Goal: Task Accomplishment & Management: Manage account settings

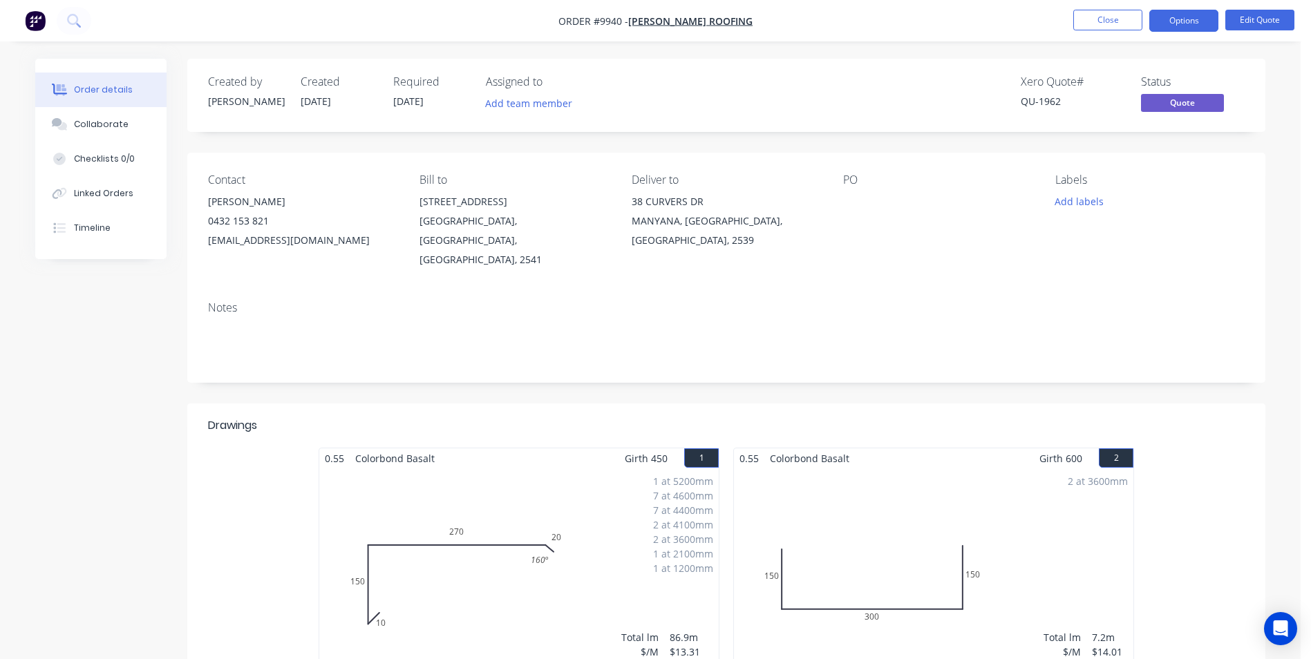
scroll to position [2393, 0]
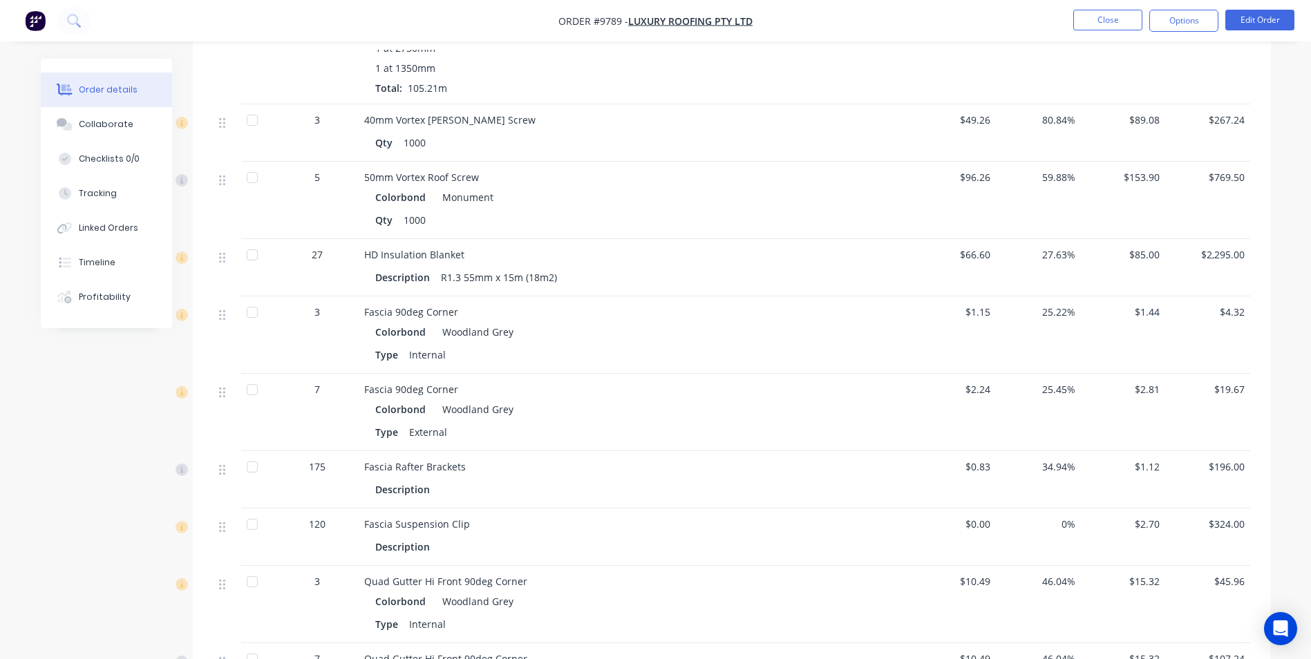
scroll to position [1441, 0]
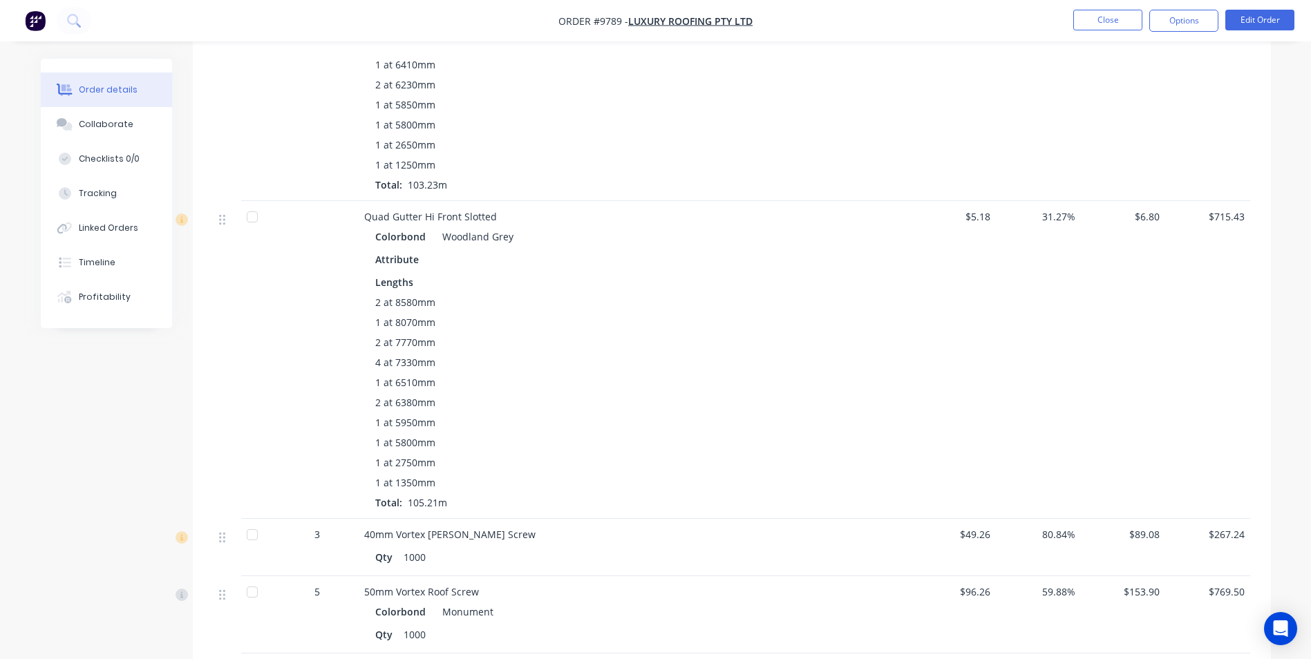
click at [33, 24] on img "button" at bounding box center [35, 20] width 21 height 21
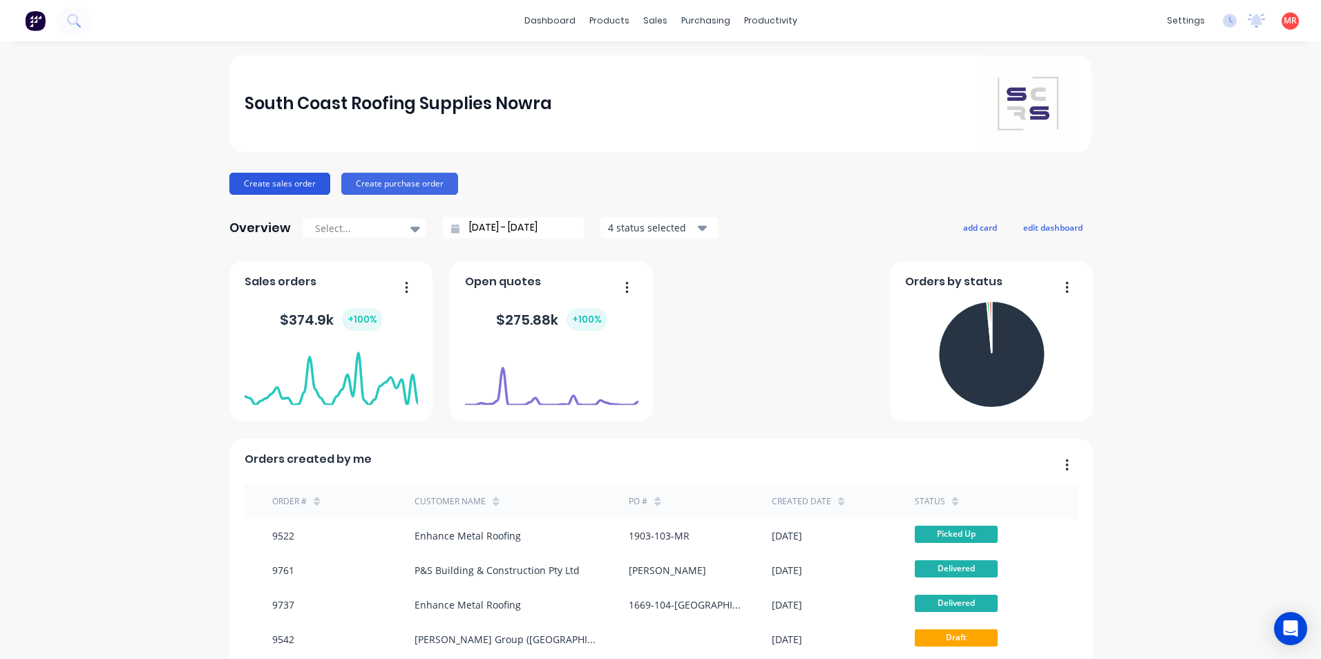
click at [265, 181] on button "Create sales order" at bounding box center [279, 184] width 101 height 22
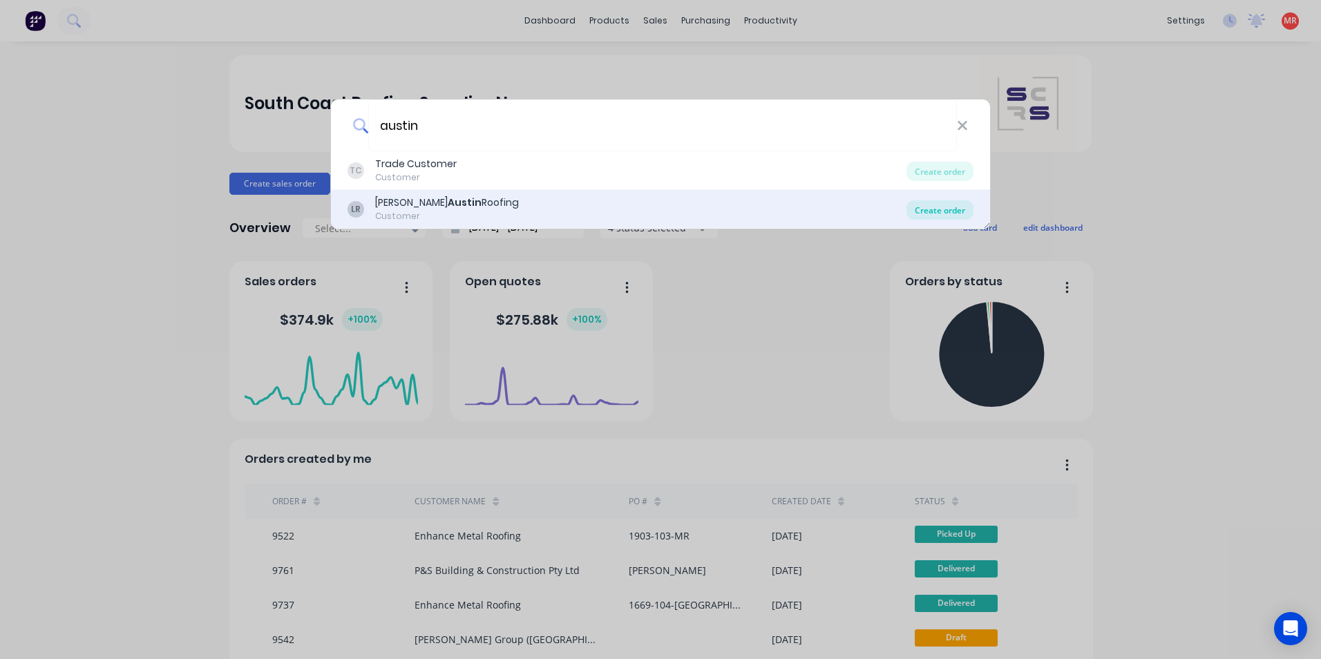
type input "austin"
click at [938, 205] on div "Create order" at bounding box center [940, 209] width 67 height 19
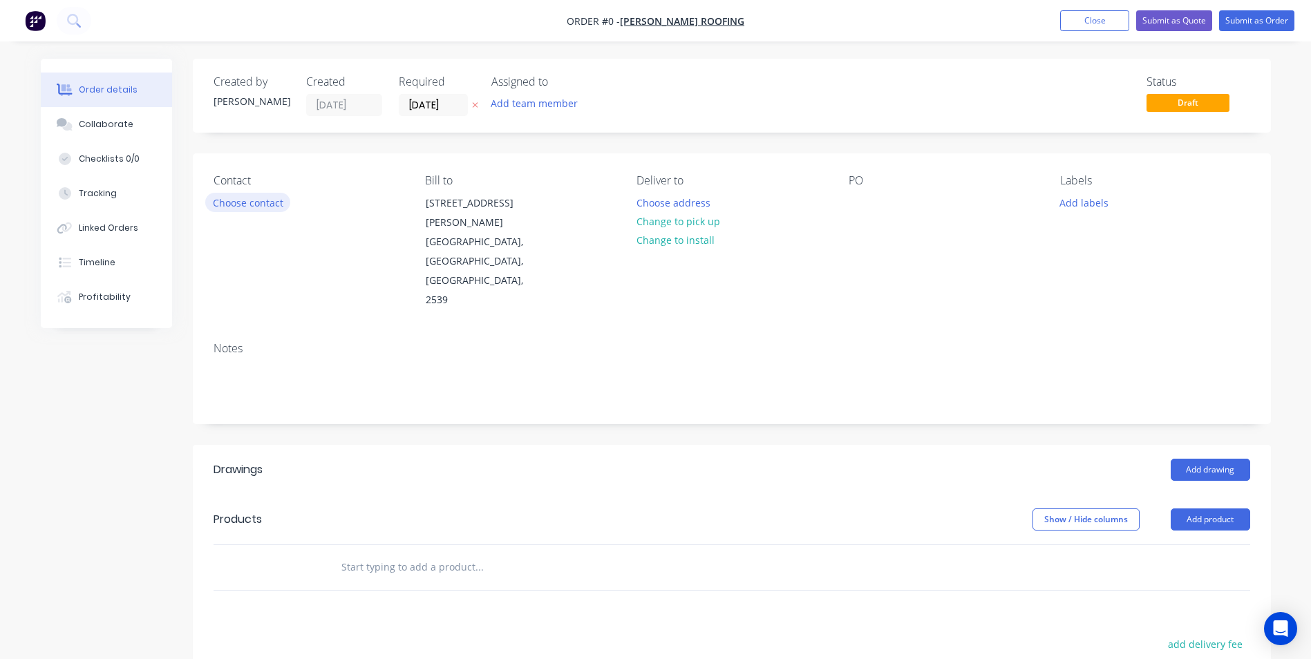
click at [229, 198] on button "Choose contact" at bounding box center [247, 202] width 85 height 19
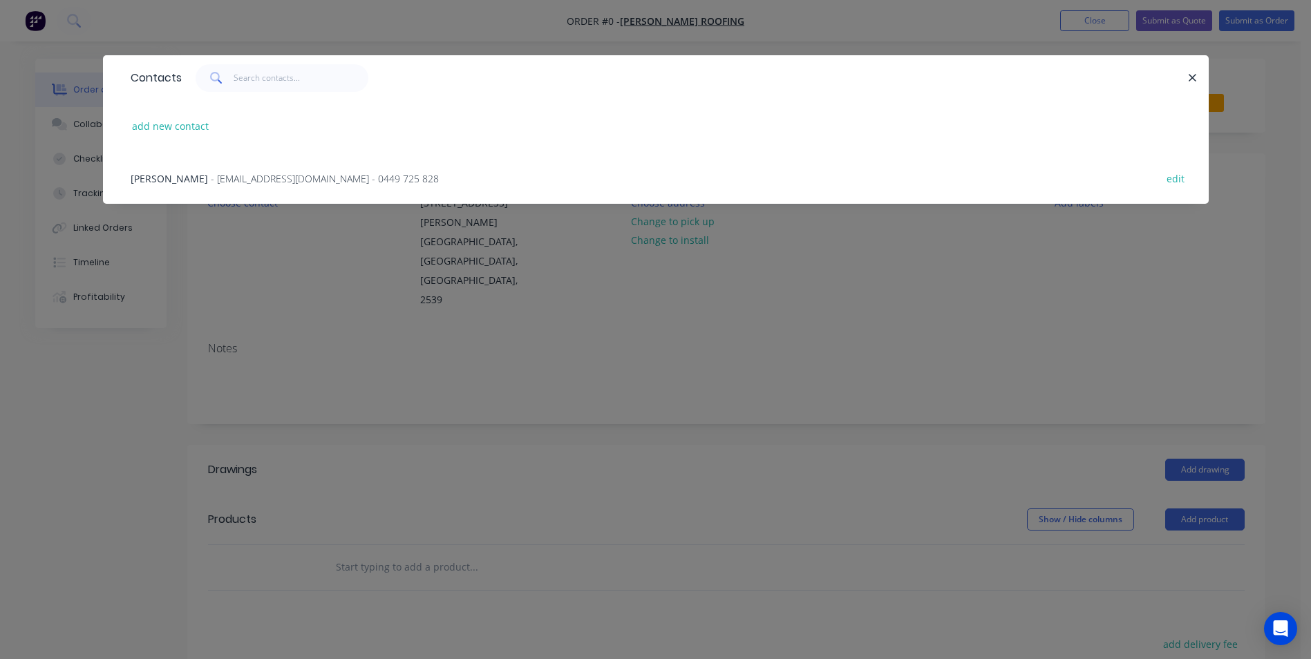
click at [233, 182] on span "- cleansweep1989@yahoo.com - 0449 725 828" at bounding box center [325, 178] width 228 height 13
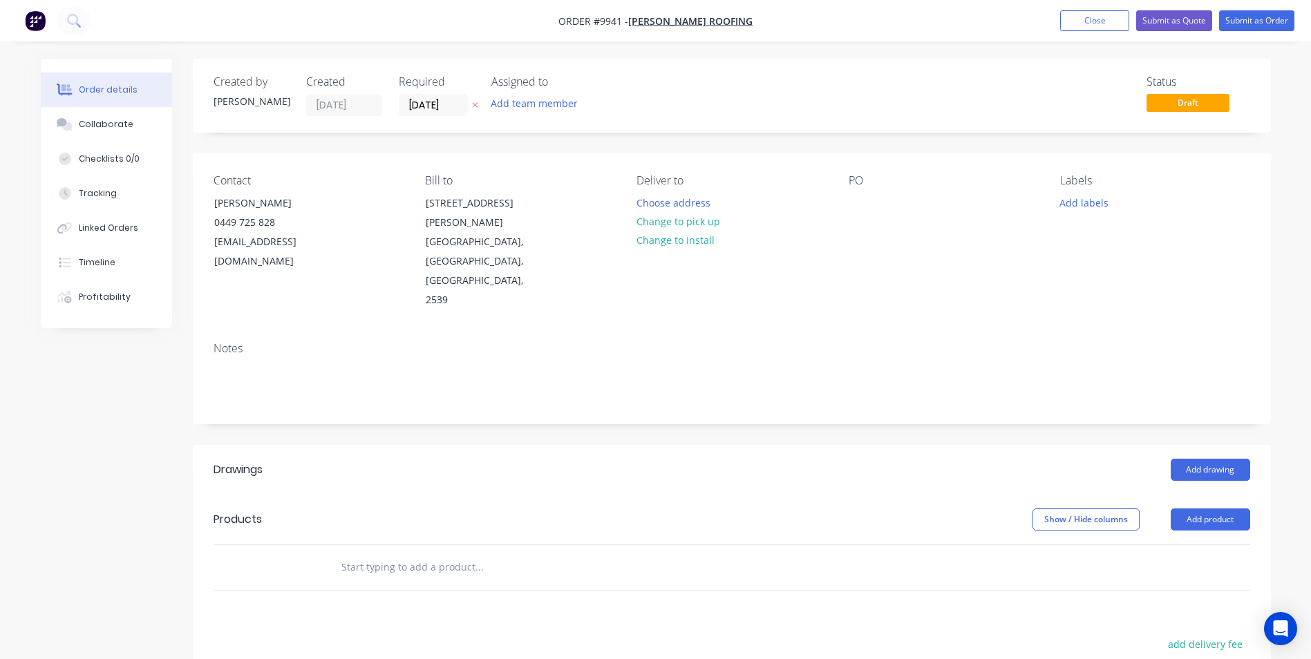
click at [428, 554] on input "text" at bounding box center [479, 568] width 276 height 28
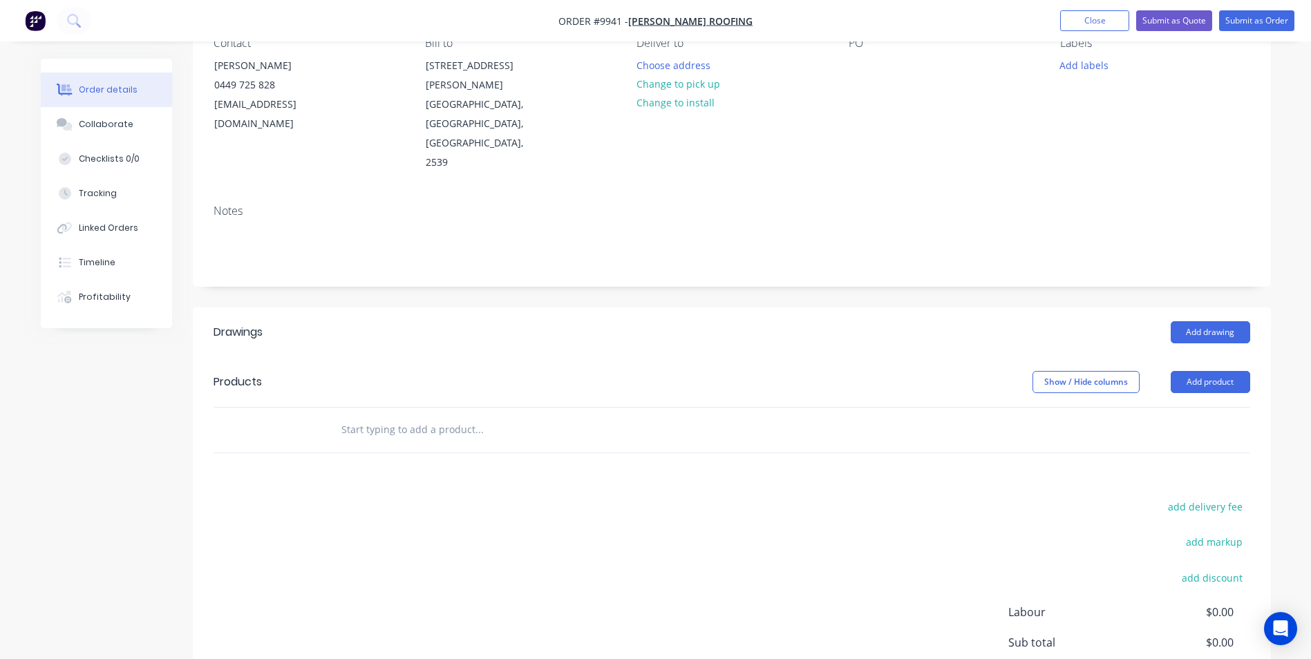
scroll to position [138, 0]
type input "f"
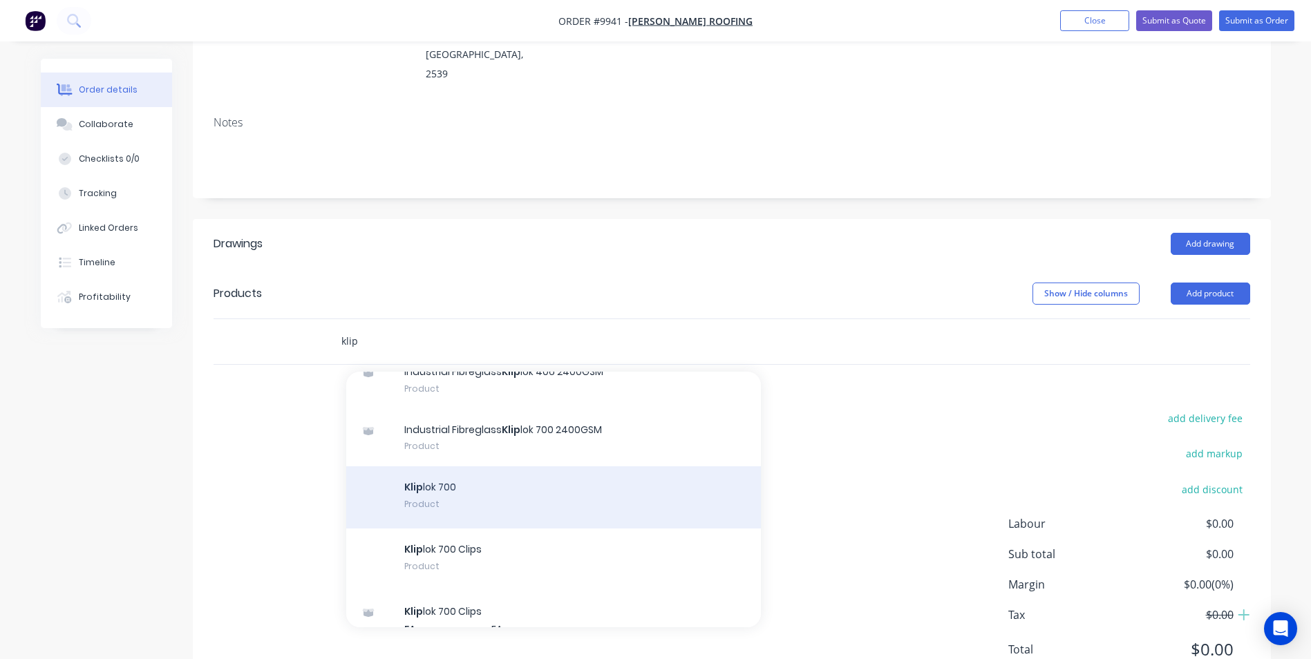
scroll to position [415, 0]
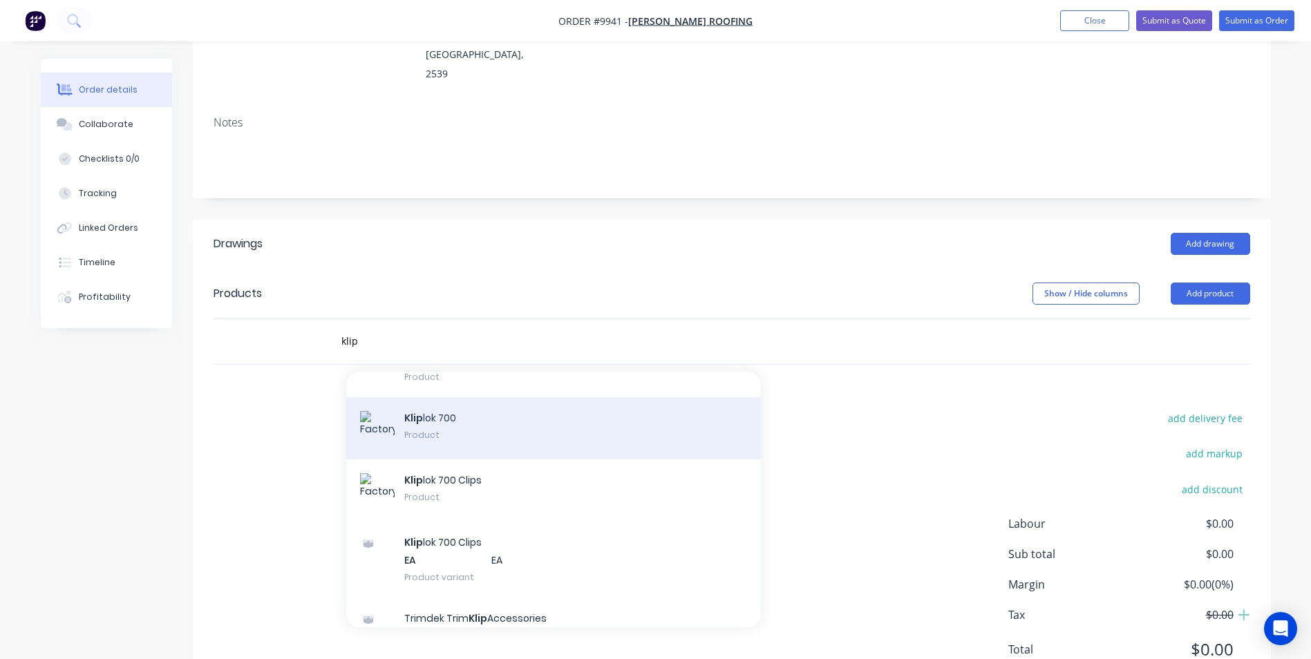
click at [440, 397] on div "Klip lok 700 Product" at bounding box center [553, 428] width 415 height 62
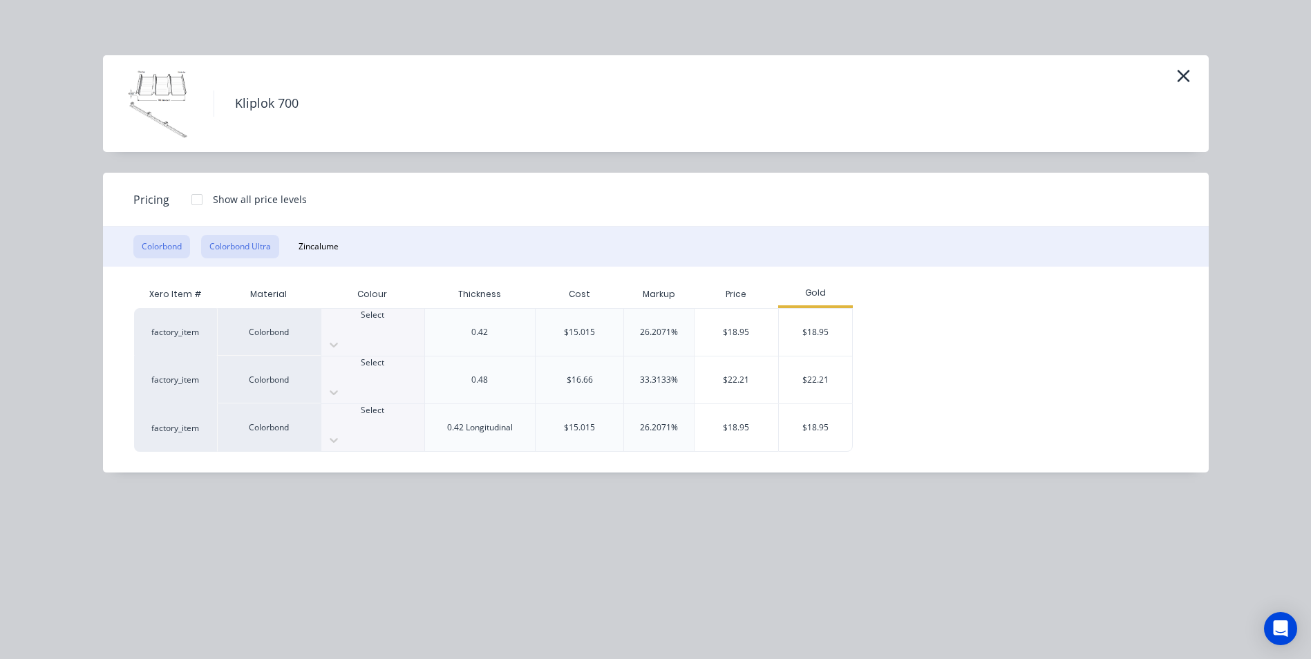
click at [272, 247] on button "Colorbond Ultra" at bounding box center [240, 246] width 78 height 23
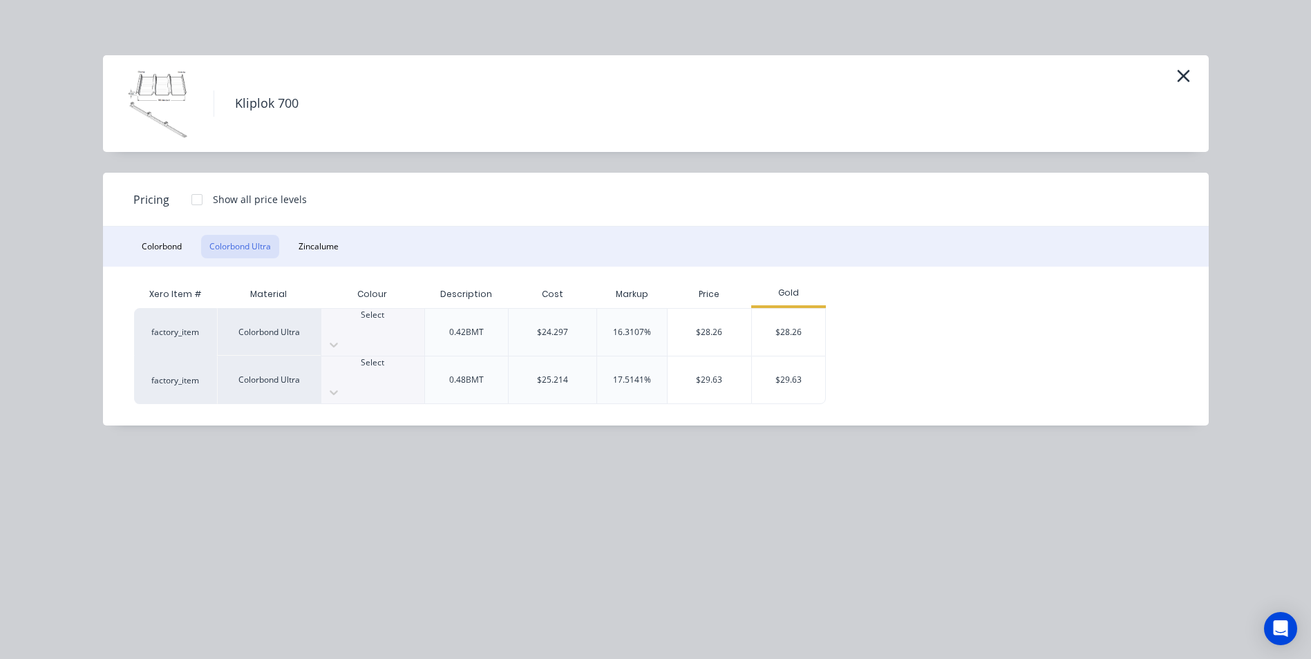
click at [384, 324] on div at bounding box center [372, 327] width 103 height 12
click at [534, 203] on div "Pricing Show all price levels" at bounding box center [656, 200] width 1106 height 54
click at [1178, 79] on icon "button" at bounding box center [1183, 75] width 15 height 19
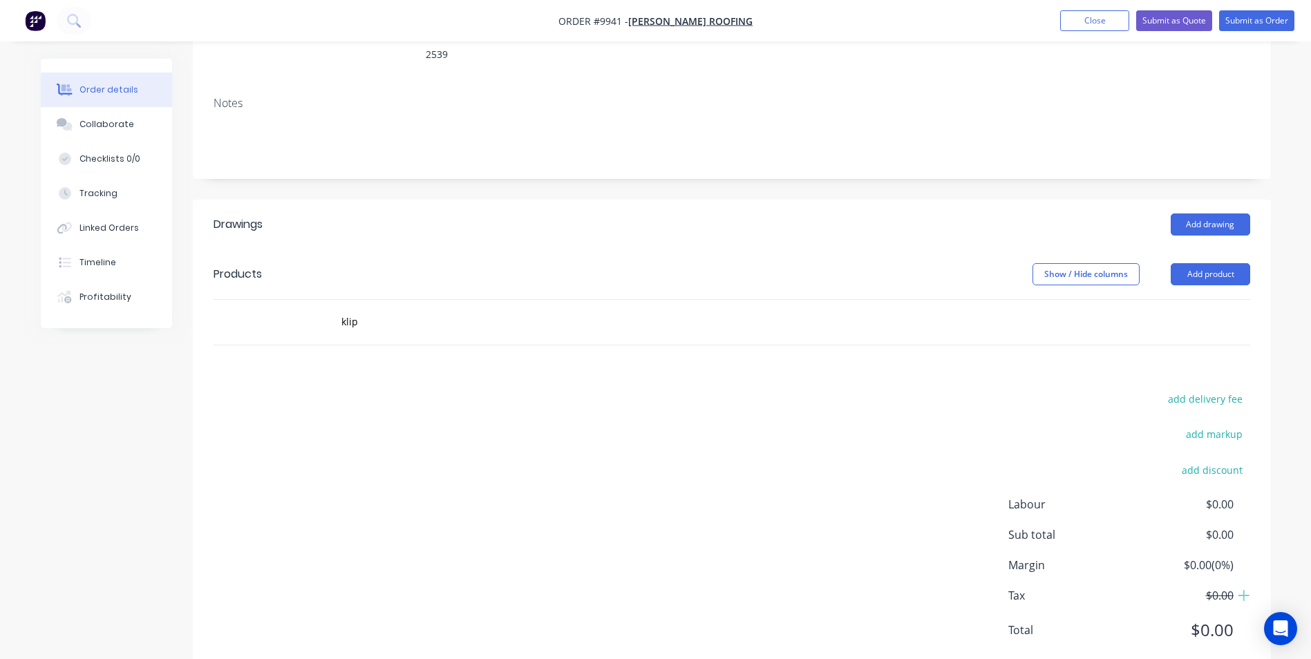
scroll to position [226, 0]
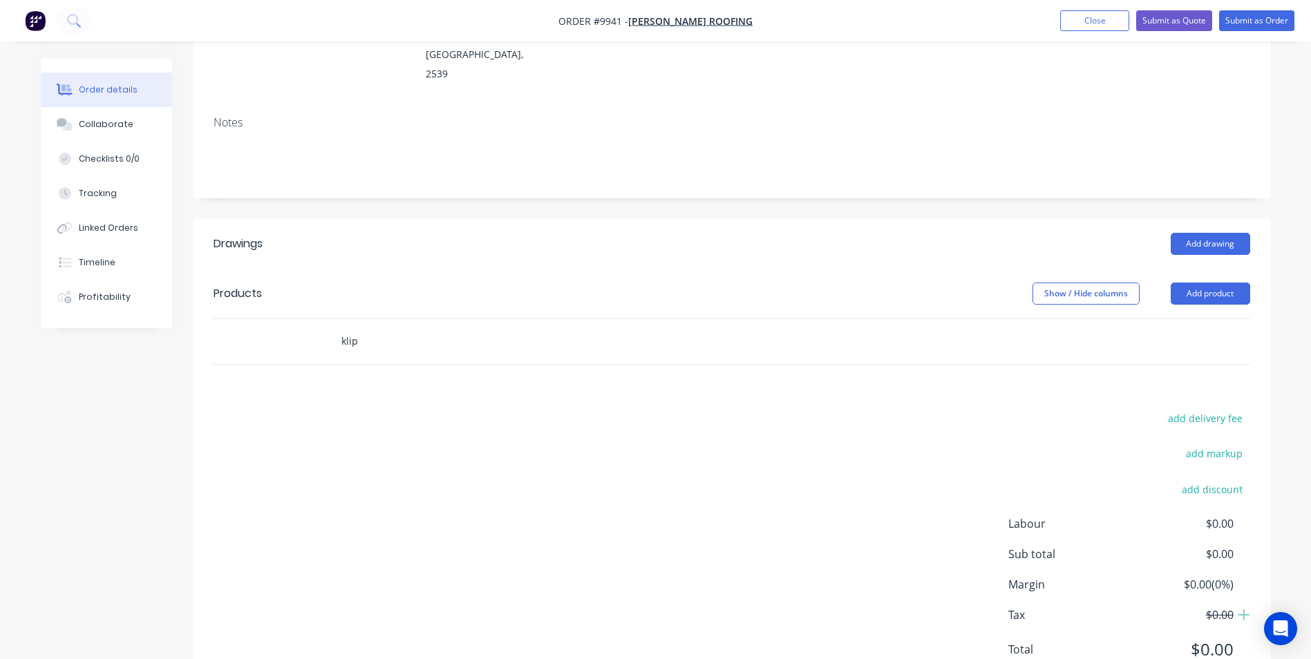
click at [378, 328] on input "klip" at bounding box center [479, 342] width 276 height 28
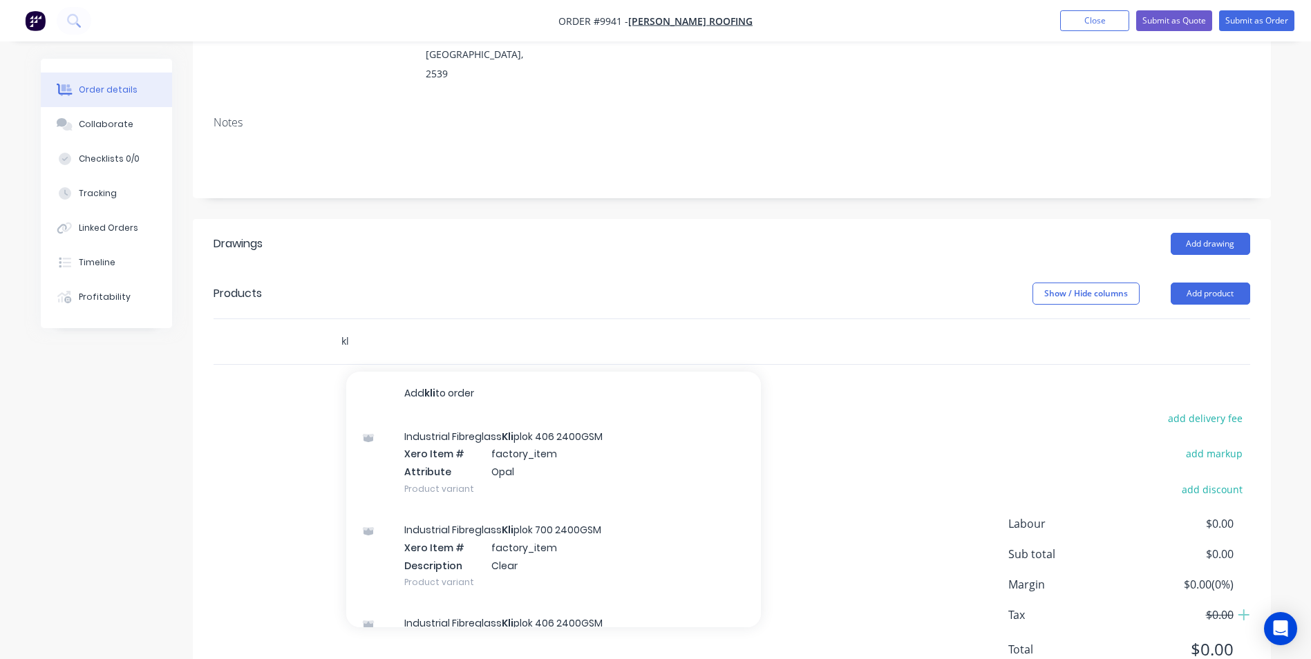
type input "k"
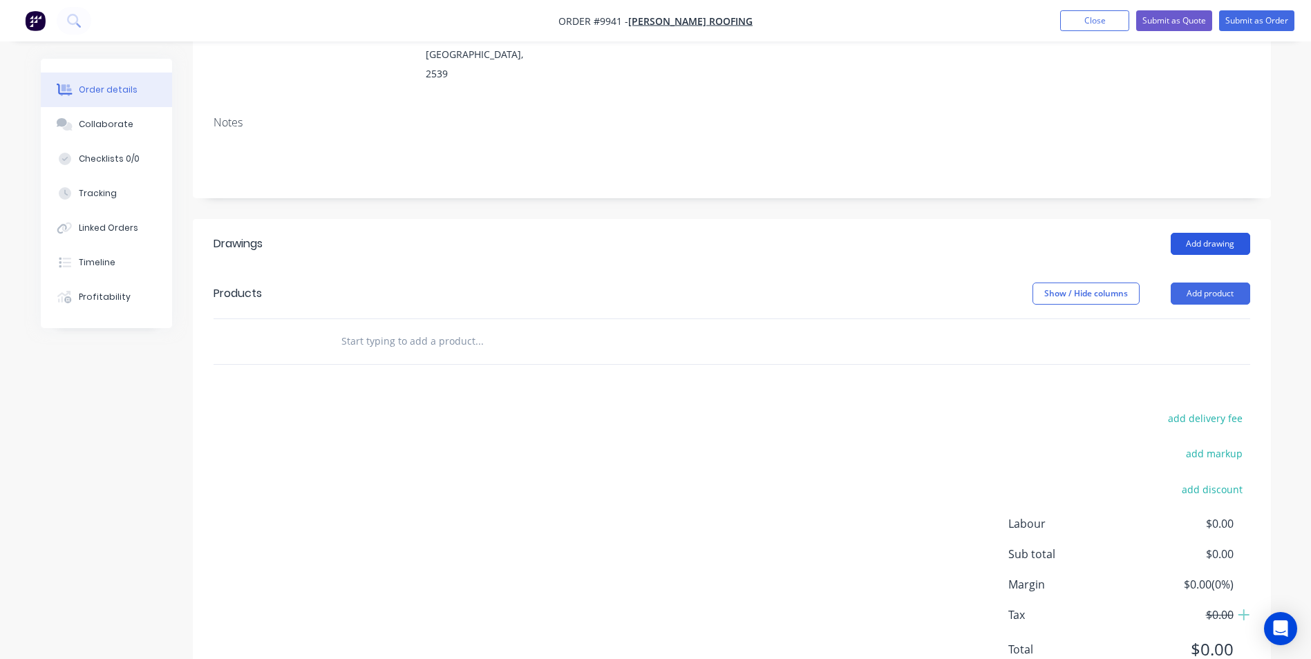
click at [1215, 233] on button "Add drawing" at bounding box center [1210, 244] width 79 height 22
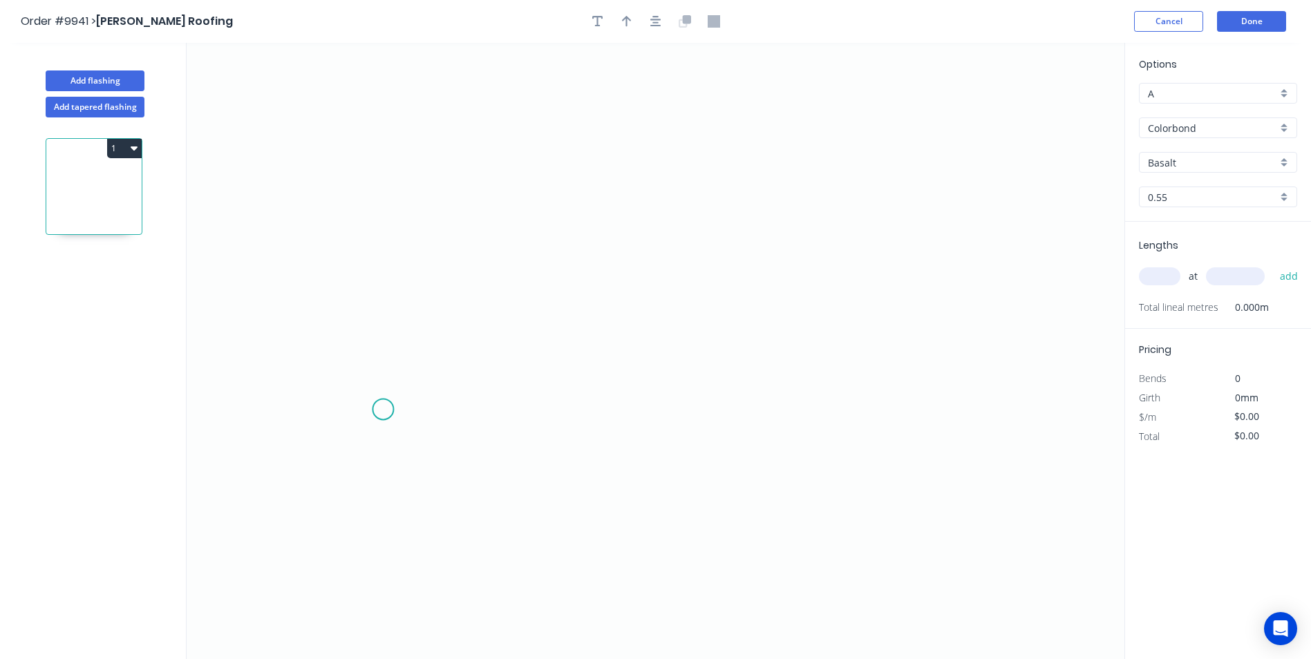
click at [383, 410] on icon "0" at bounding box center [656, 351] width 938 height 616
click at [387, 348] on icon "0" at bounding box center [656, 351] width 938 height 616
click at [335, 348] on icon "0 ?" at bounding box center [656, 351] width 938 height 616
click at [337, 187] on icon "0 ? ?" at bounding box center [656, 351] width 938 height 616
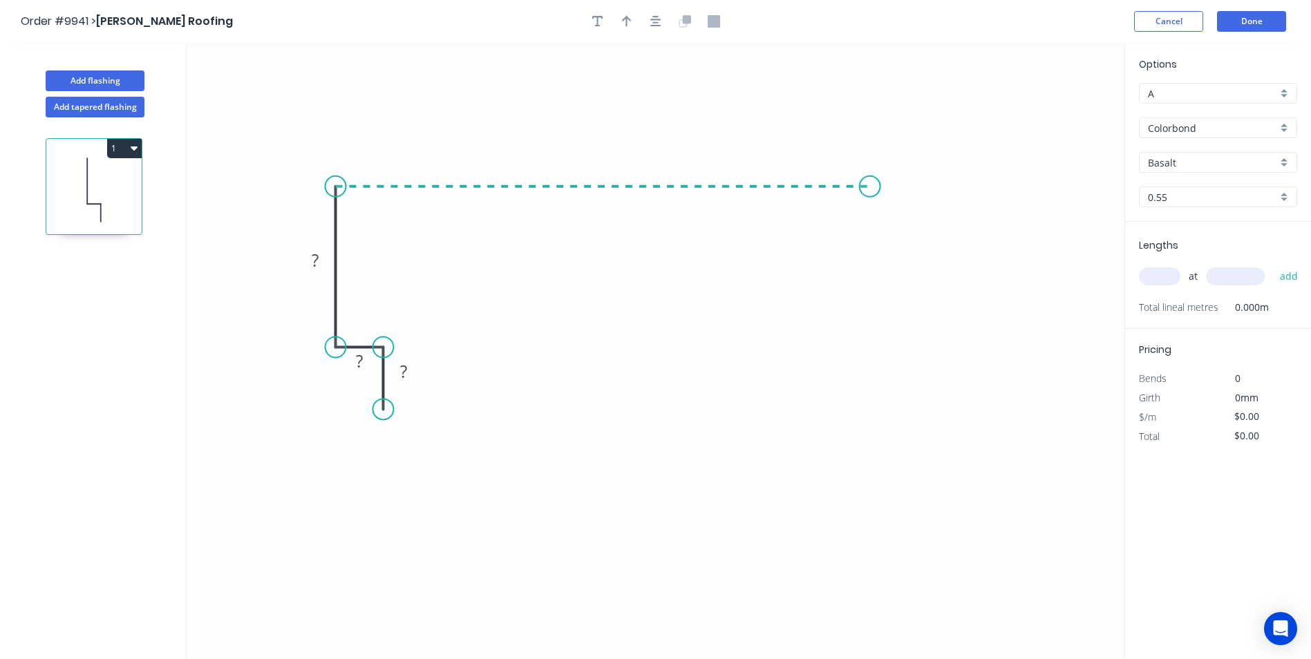
click at [870, 191] on icon "0 ? ? ?" at bounding box center [656, 351] width 938 height 616
click at [905, 211] on icon "0 ? ? ? ?" at bounding box center [656, 351] width 938 height 616
click at [417, 374] on rect at bounding box center [404, 372] width 28 height 19
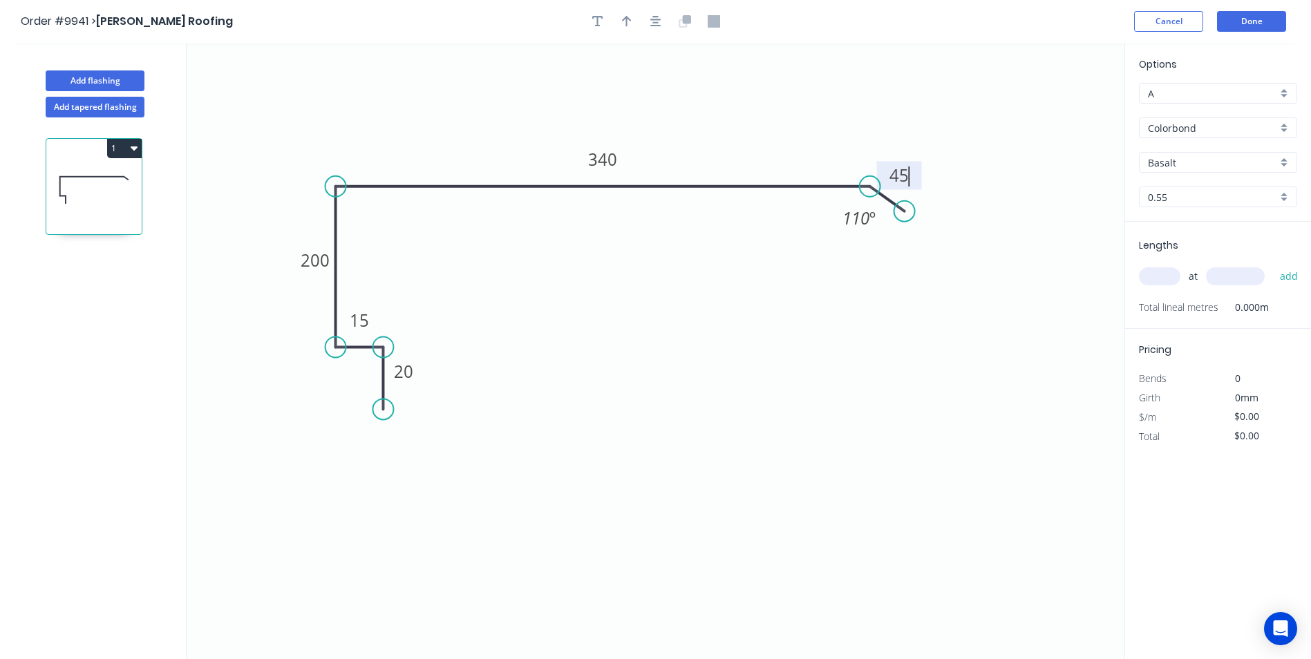
click at [849, 420] on icon "0 20 15 200 340 45 110 º" at bounding box center [656, 351] width 938 height 616
type input "$21.02"
click at [1278, 124] on div "Colorbond" at bounding box center [1218, 127] width 158 height 21
click at [1233, 202] on div "Colorbond Ultra" at bounding box center [1217, 203] width 157 height 24
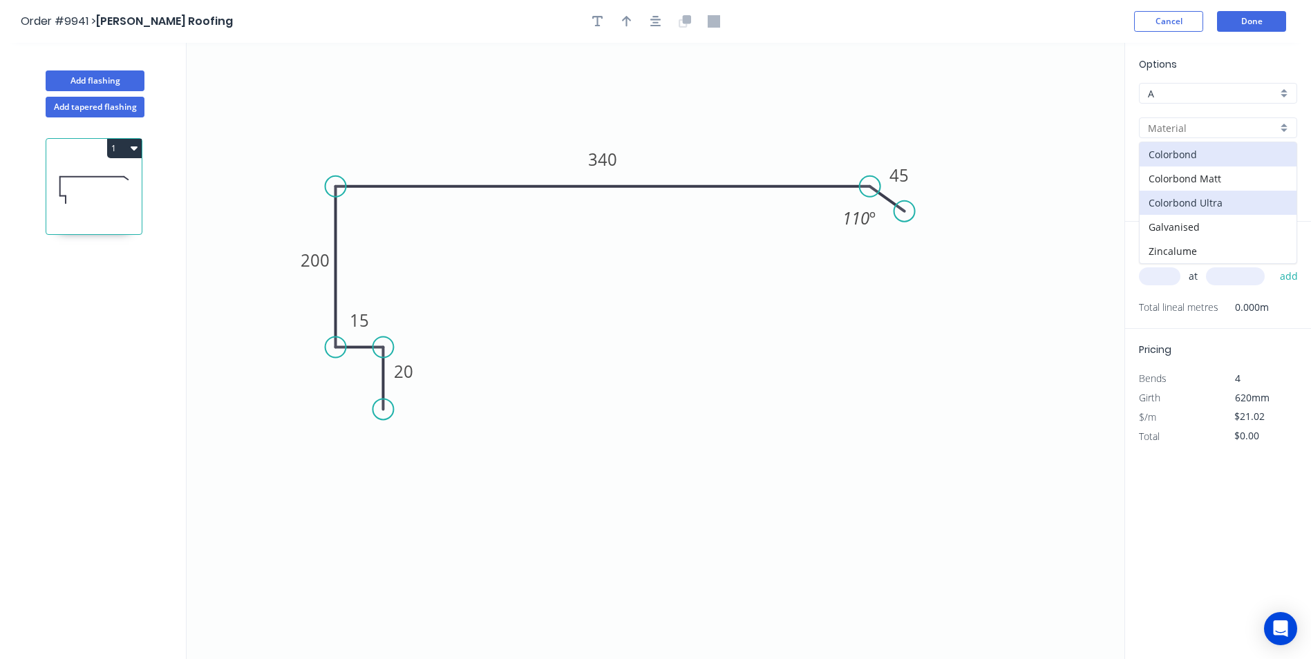
type input "Colorbond Ultra"
type input "$33.93"
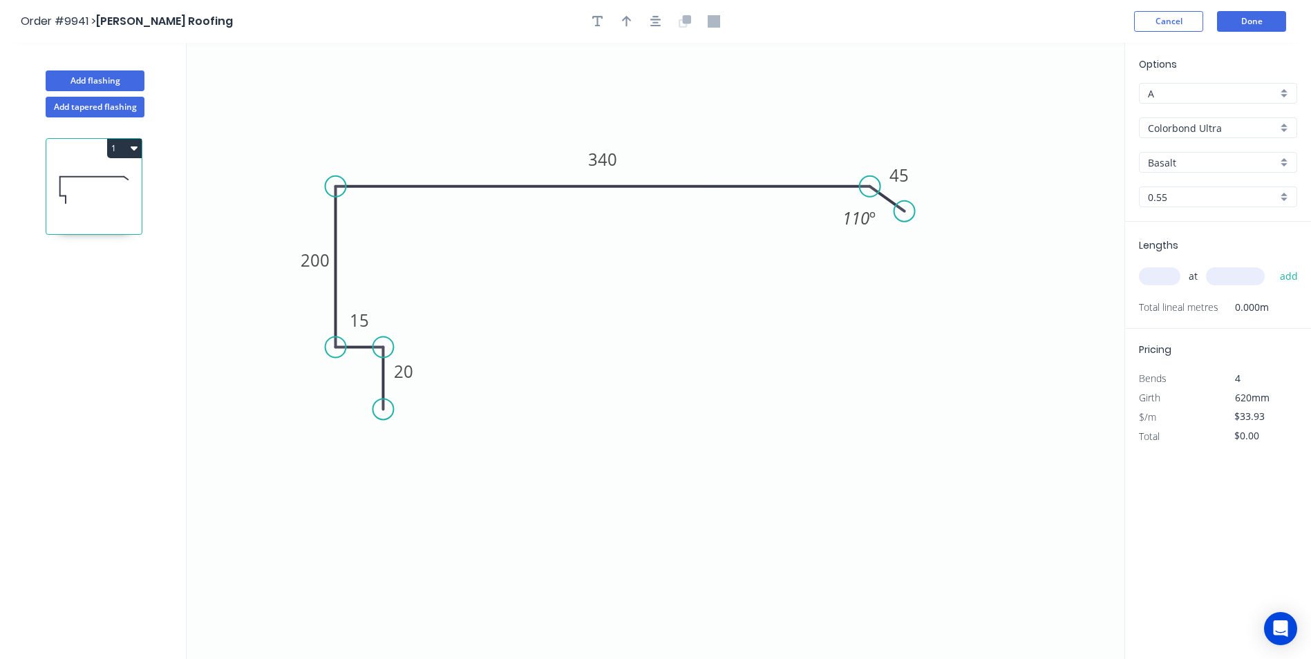
click at [1275, 161] on input "Basalt" at bounding box center [1212, 162] width 129 height 15
click at [1186, 246] on div "Surfmist" at bounding box center [1217, 241] width 157 height 24
type input "Surfmist"
click at [1170, 273] on input "text" at bounding box center [1159, 276] width 41 height 18
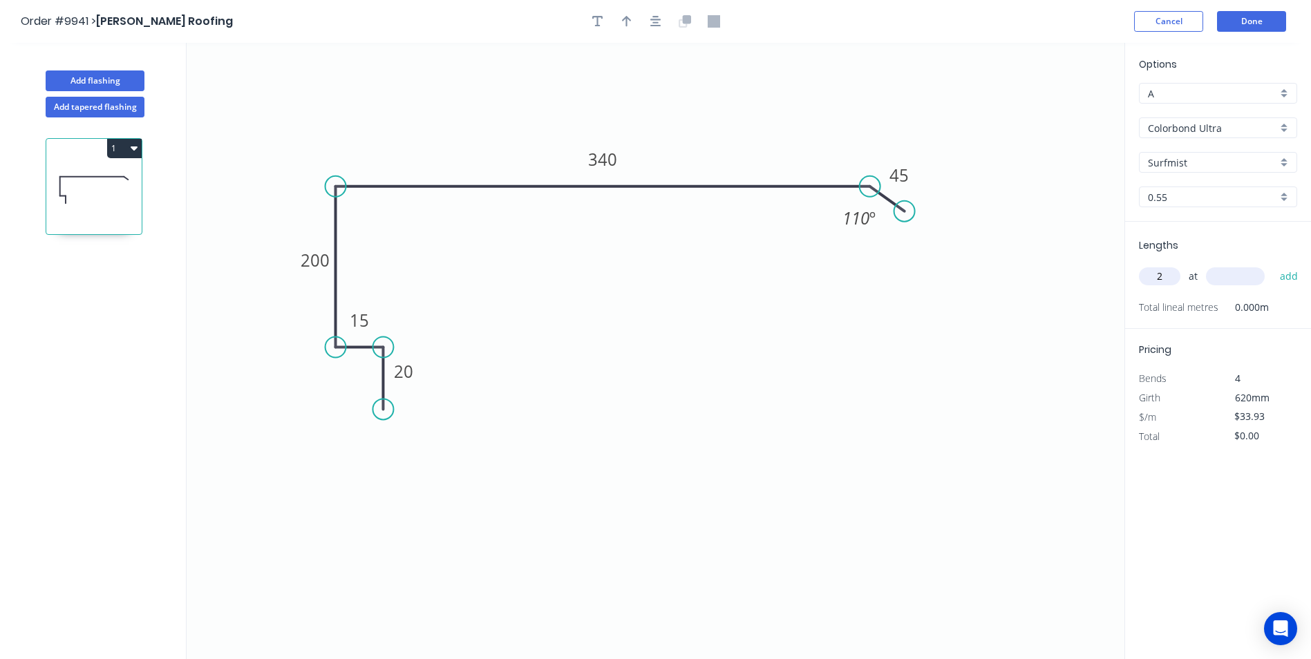
type input "2"
type input "4600"
click at [1273, 265] on button "add" at bounding box center [1289, 276] width 32 height 23
click at [129, 151] on button "1" at bounding box center [124, 148] width 35 height 19
click at [103, 182] on div "Duplicate" at bounding box center [76, 183] width 106 height 20
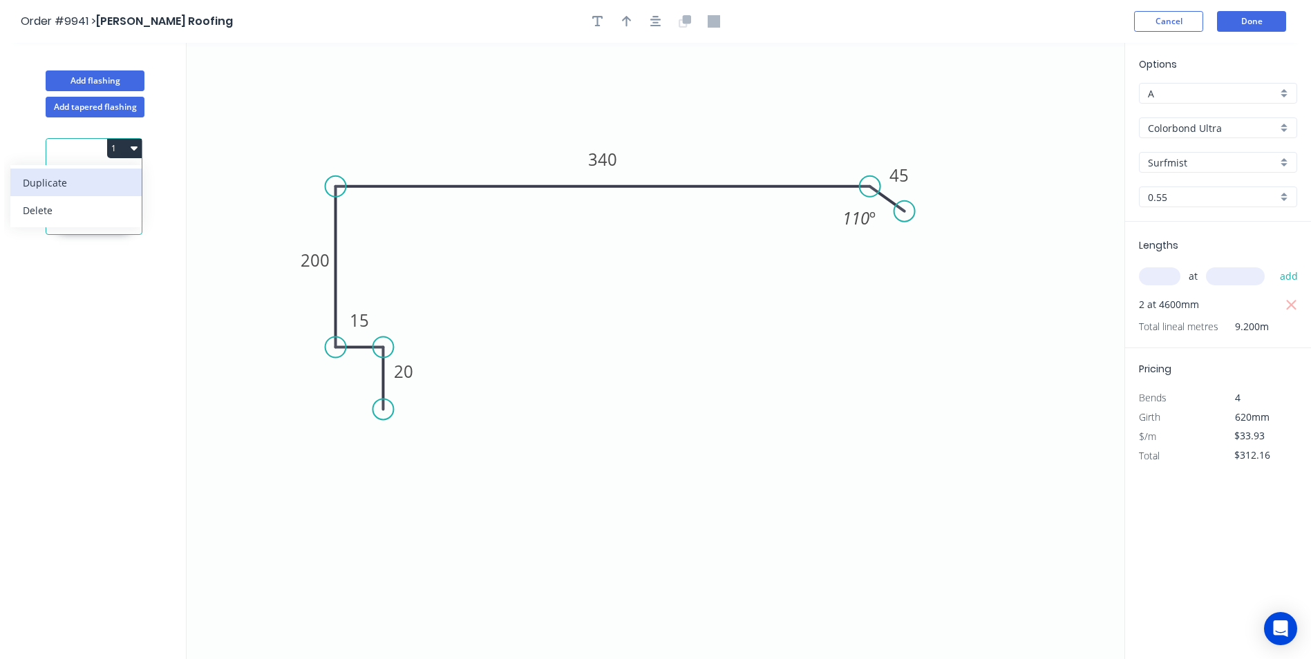
type input "$0.00"
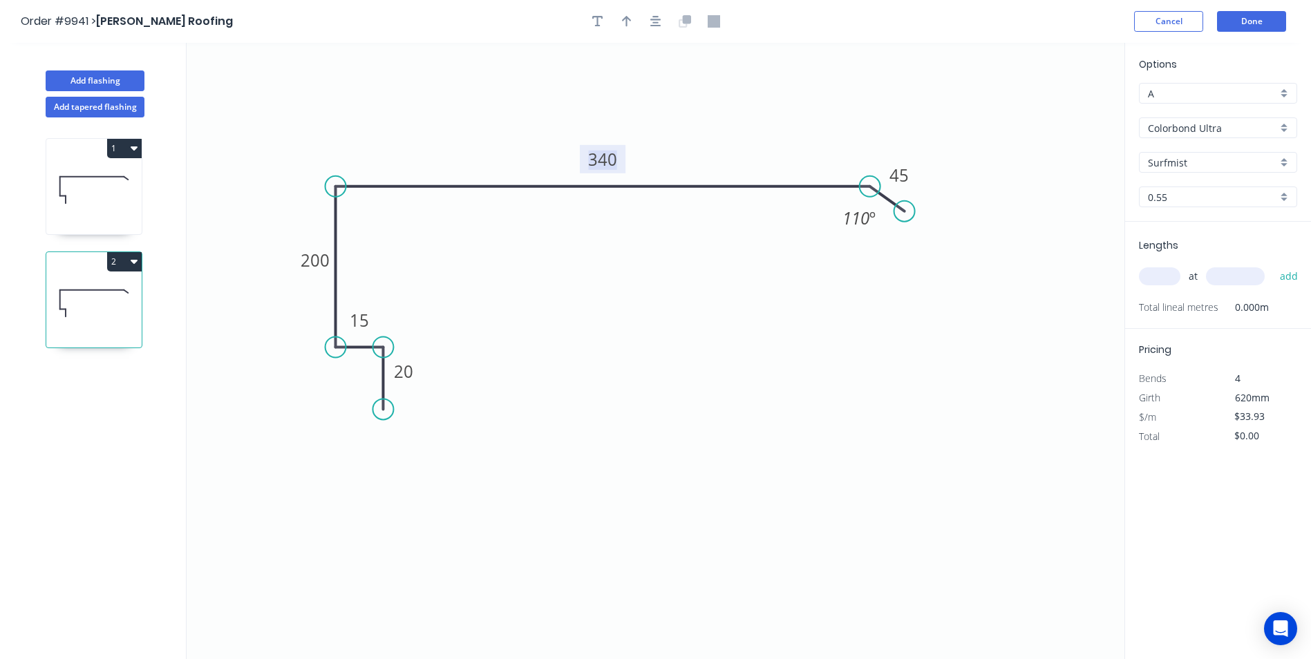
click at [612, 155] on tspan "340" at bounding box center [602, 159] width 29 height 23
type input "$29.42"
click at [601, 275] on icon "0 20 15 200 320 45 110 º" at bounding box center [656, 351] width 938 height 616
click at [1164, 267] on input "text" at bounding box center [1159, 276] width 41 height 18
type input "1"
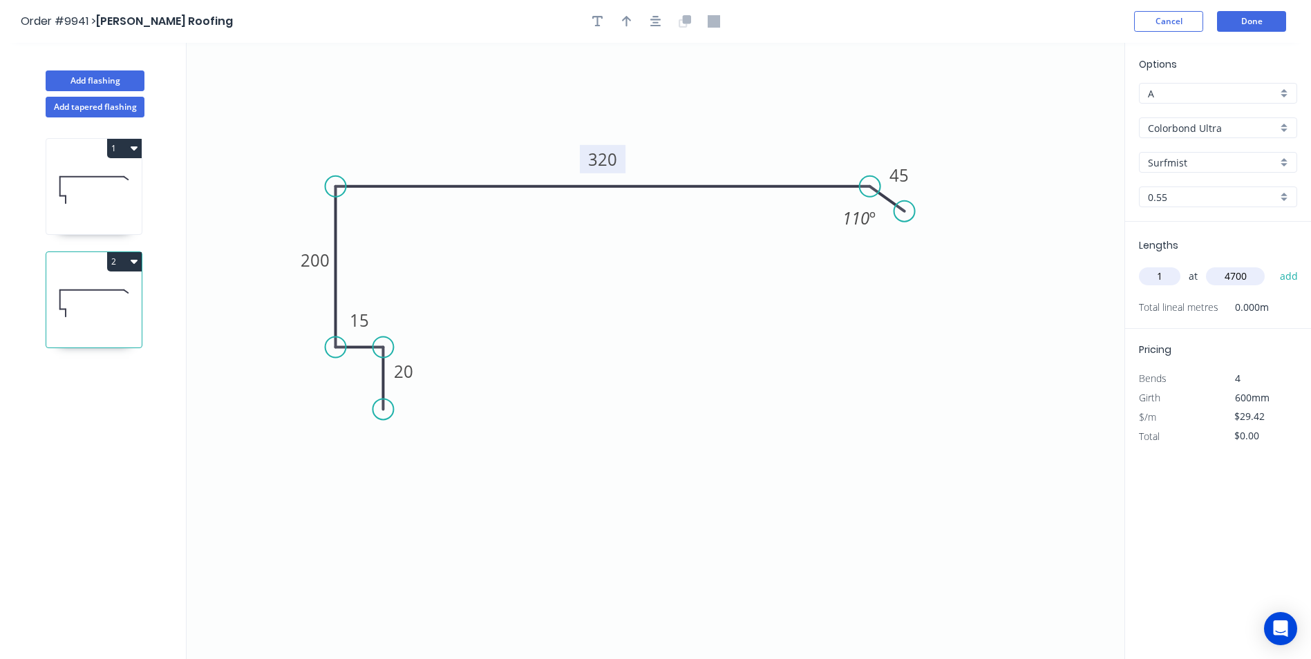
type input "4700"
click at [1273, 265] on button "add" at bounding box center [1289, 276] width 32 height 23
type input "$138.27"
type input "2"
type input "5000"
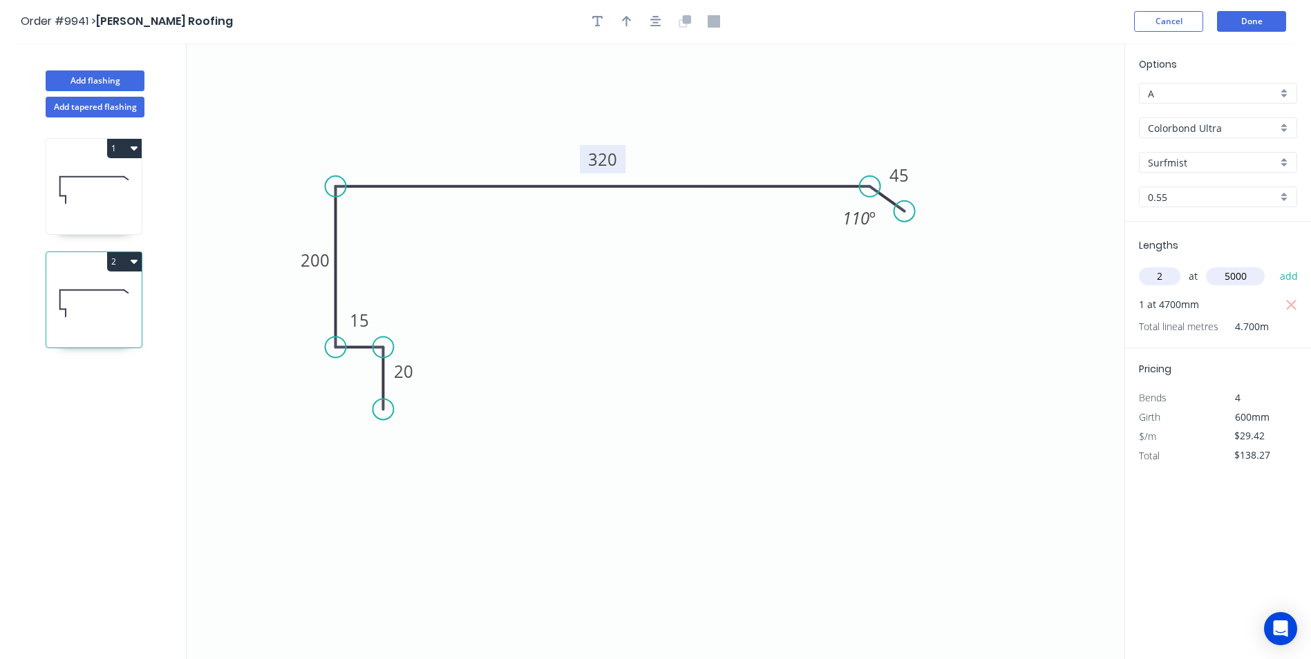
click at [1273, 265] on button "add" at bounding box center [1289, 276] width 32 height 23
type input "$432.47"
click at [1243, 25] on button "Done" at bounding box center [1251, 21] width 69 height 21
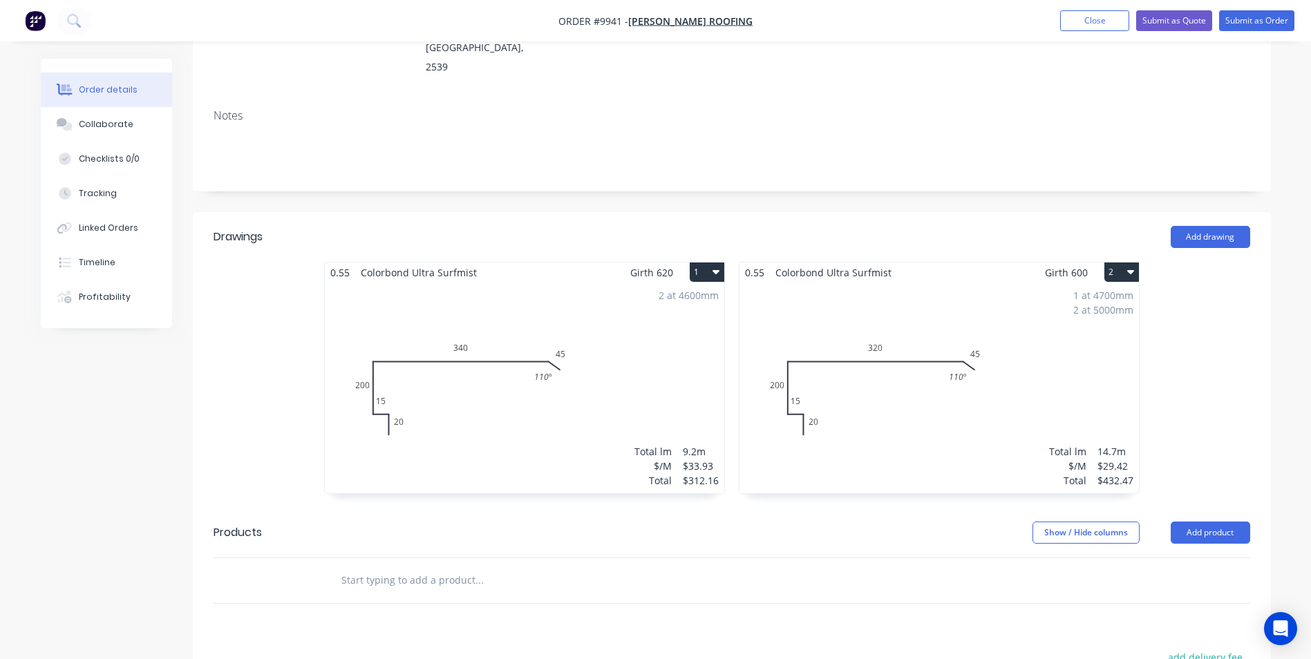
scroll to position [415, 0]
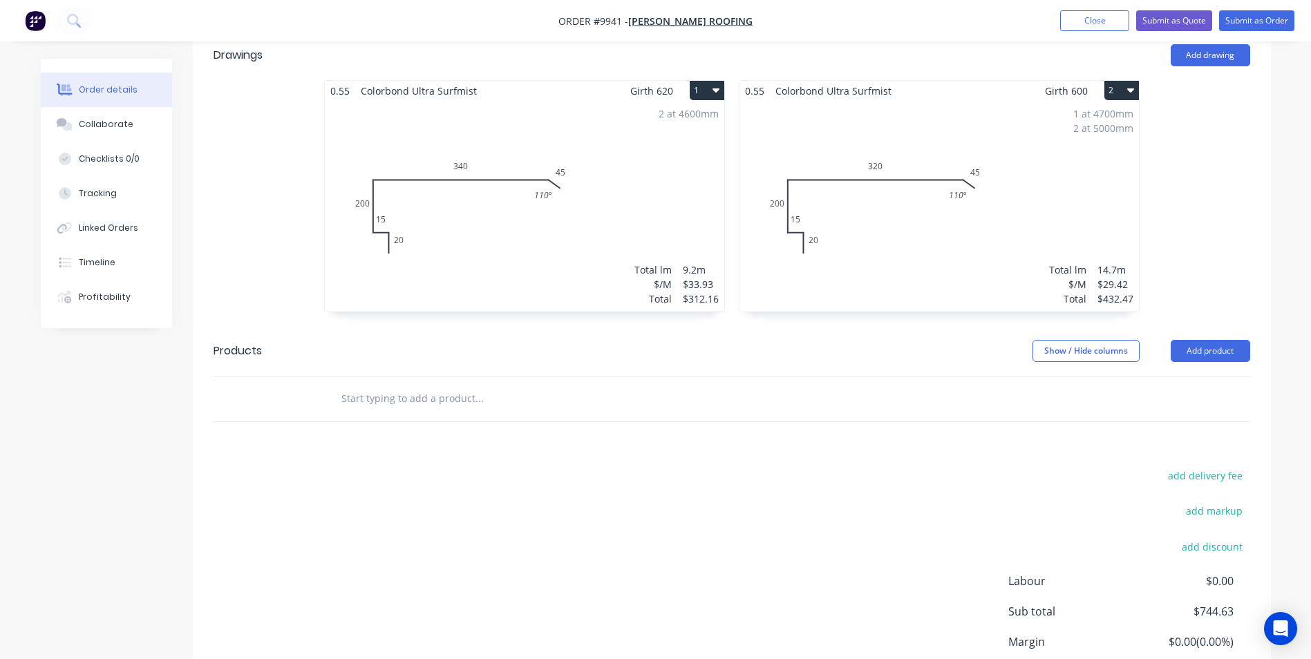
click at [406, 385] on input "text" at bounding box center [479, 399] width 276 height 28
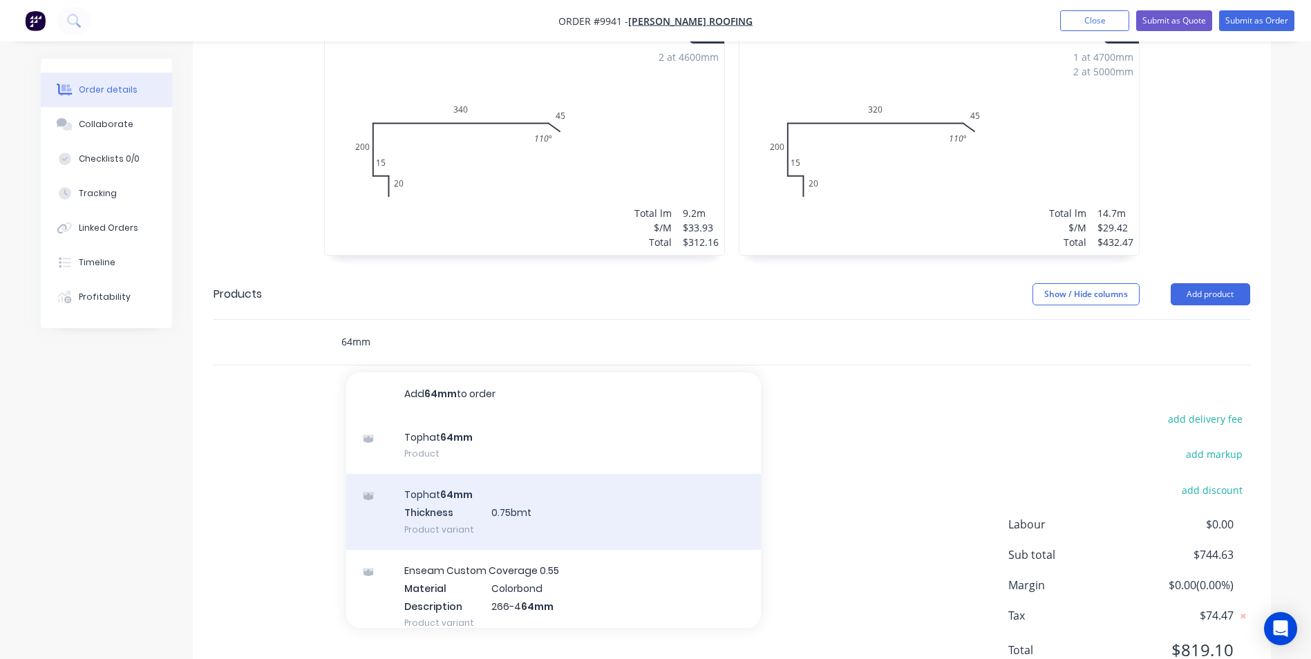
scroll to position [472, 0]
type input "64mm"
click at [479, 473] on div "Tophat 64mm Thickness 0.75bmt Product variant" at bounding box center [553, 511] width 415 height 76
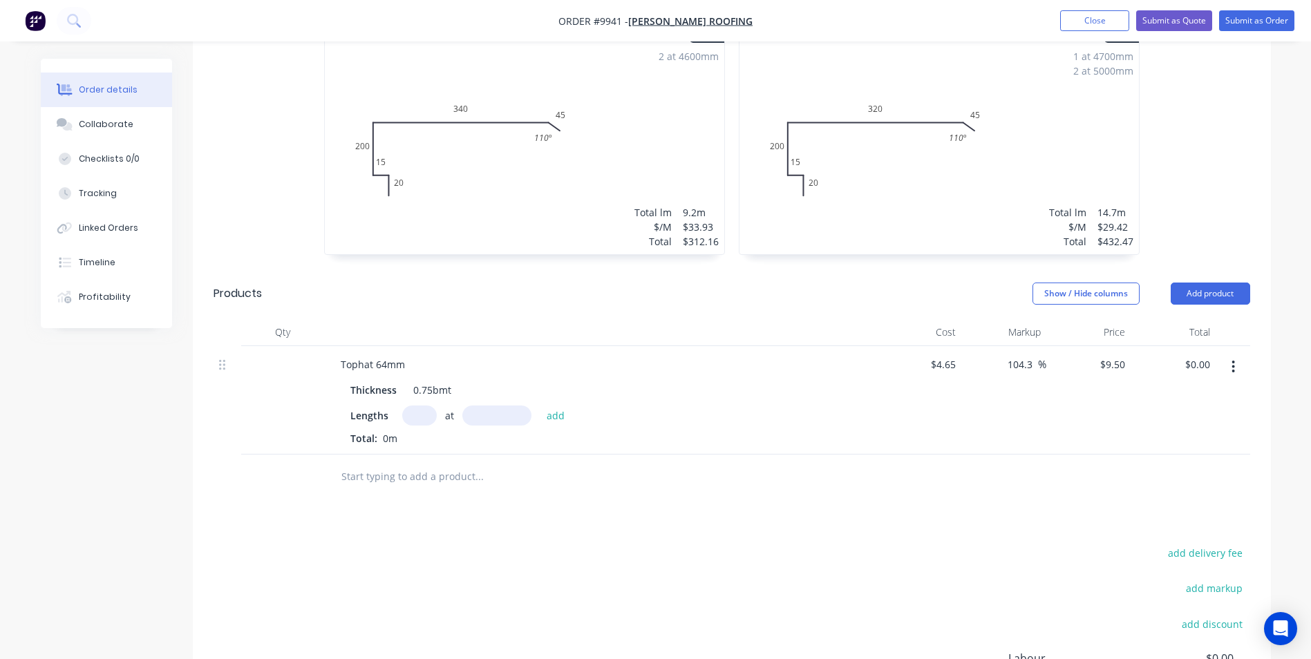
click at [424, 406] on input "text" at bounding box center [419, 416] width 35 height 20
type input "5"
type input "7100"
click at [540, 406] on button "add" at bounding box center [556, 415] width 32 height 19
type input "$337.25"
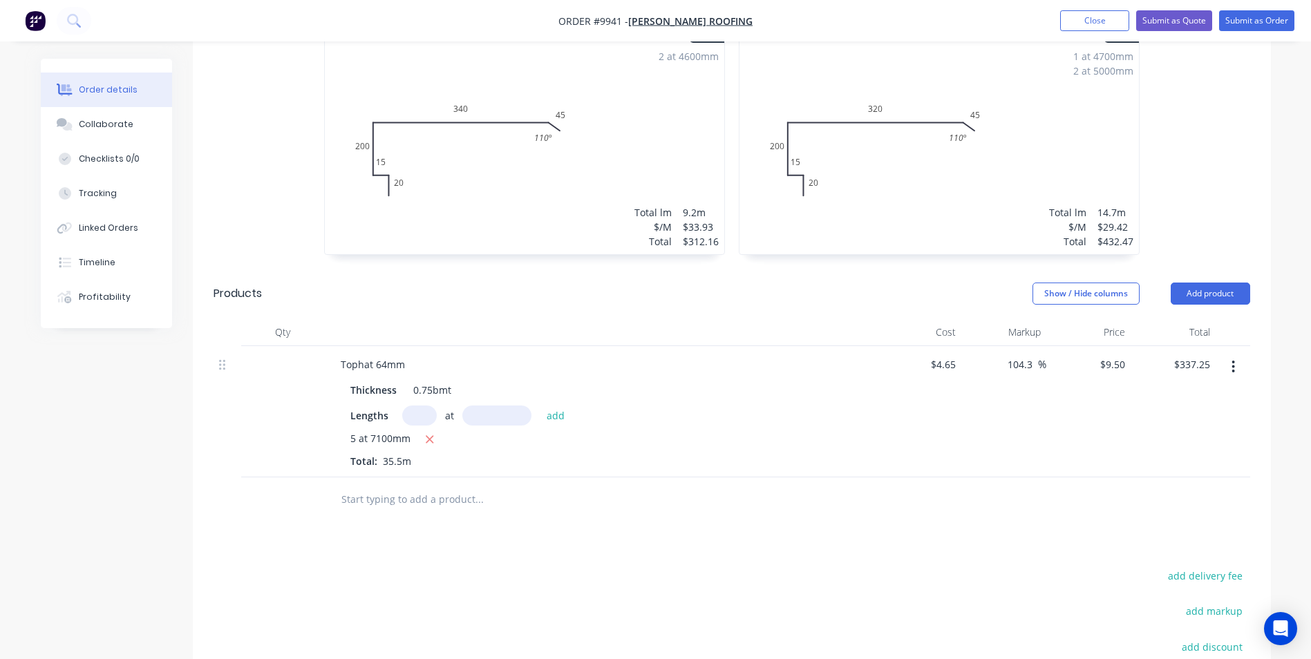
click at [393, 486] on input "text" at bounding box center [479, 500] width 276 height 28
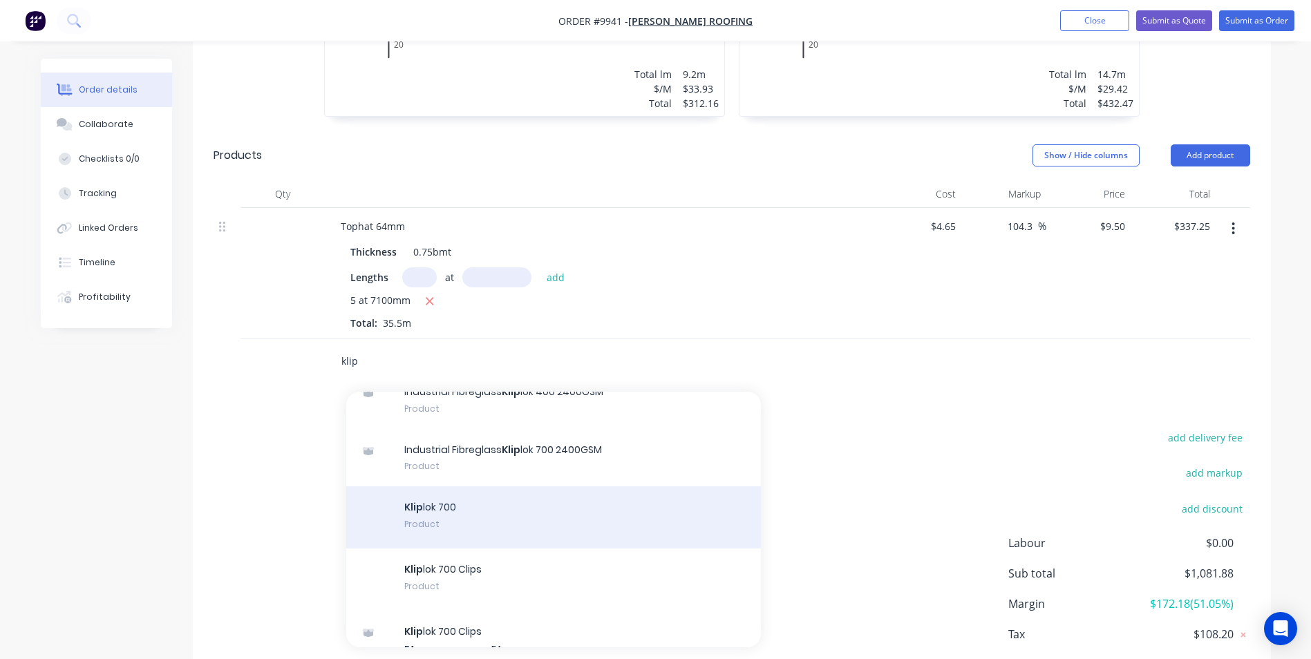
scroll to position [415, 0]
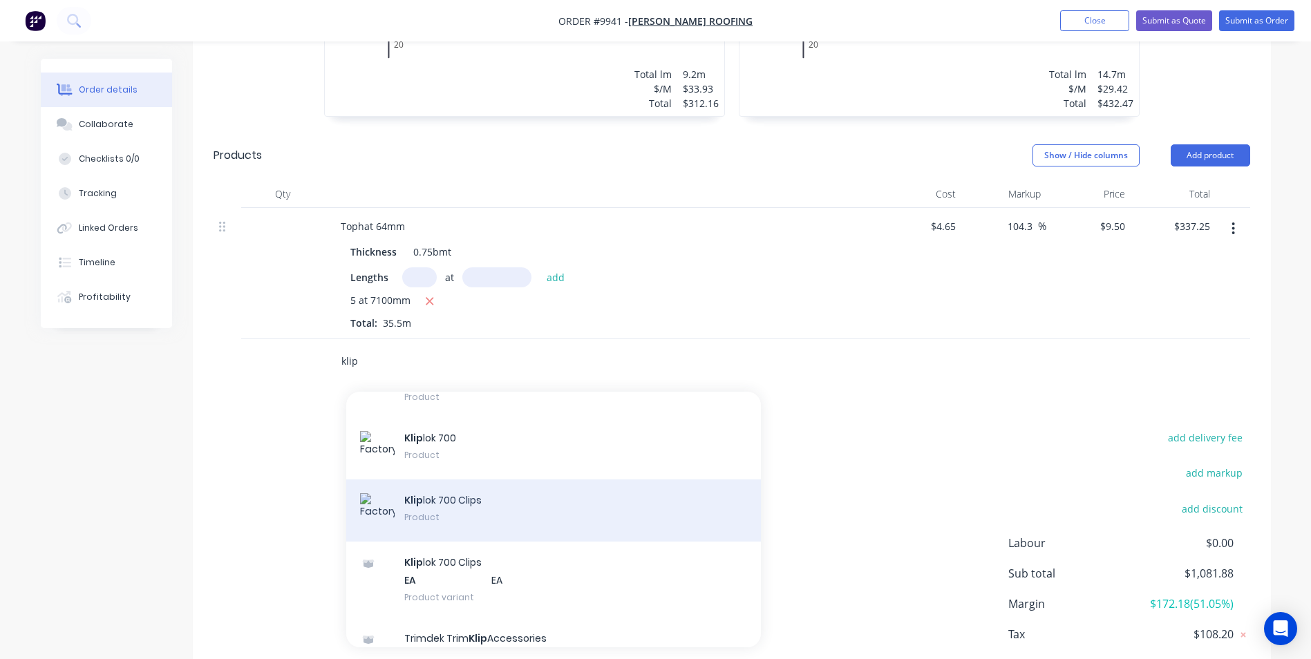
type input "klip"
click at [475, 480] on div "Klip lok 700 Clips Product" at bounding box center [553, 511] width 415 height 62
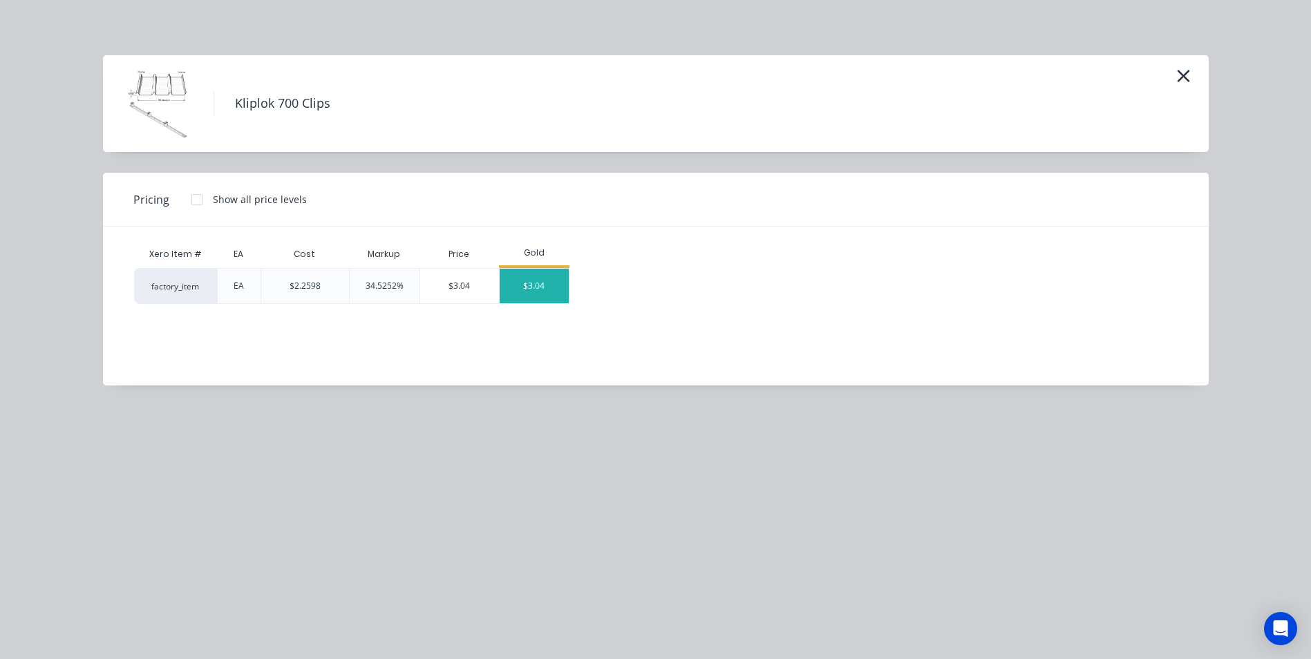
click at [534, 283] on div "$3.04" at bounding box center [534, 286] width 69 height 35
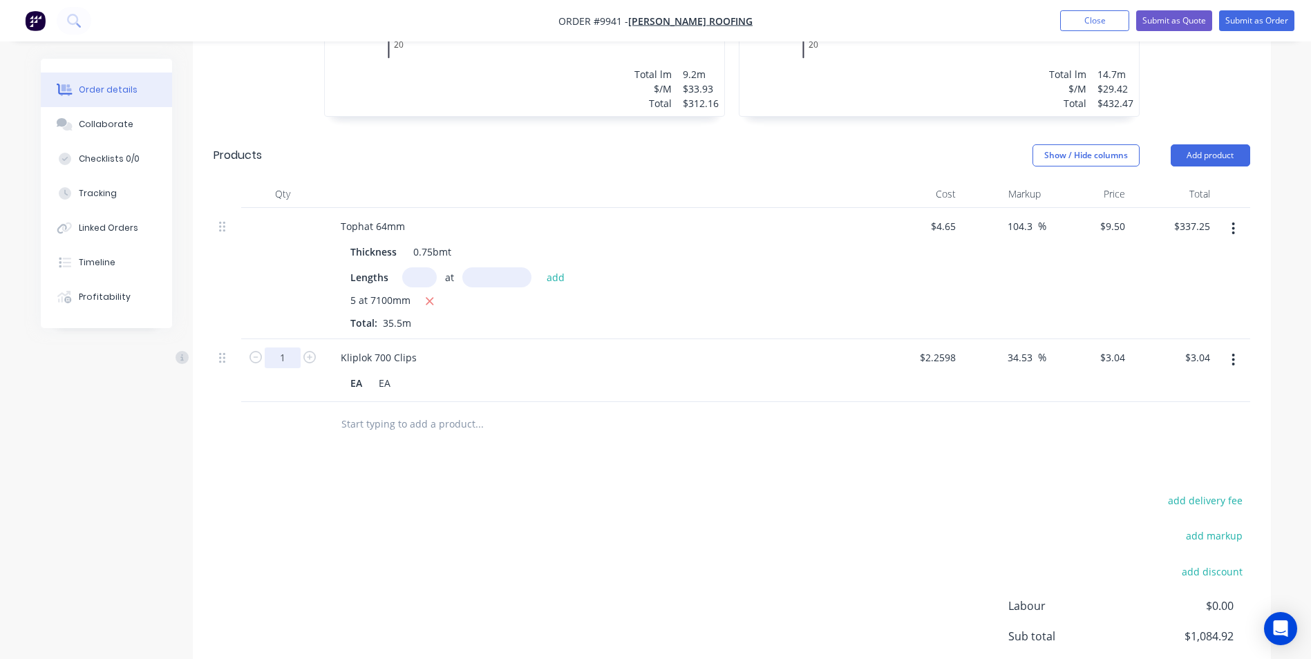
click at [292, 348] on input "1" at bounding box center [283, 358] width 36 height 21
type input "400"
type input "$1,216.00"
click at [404, 413] on div "Drawings Add drawing 0.55 Colorbond Ultra Surfmist Girth 620 1 0 20 15 200 340 …" at bounding box center [732, 307] width 1078 height 944
click at [345, 410] on input "text" at bounding box center [479, 424] width 276 height 28
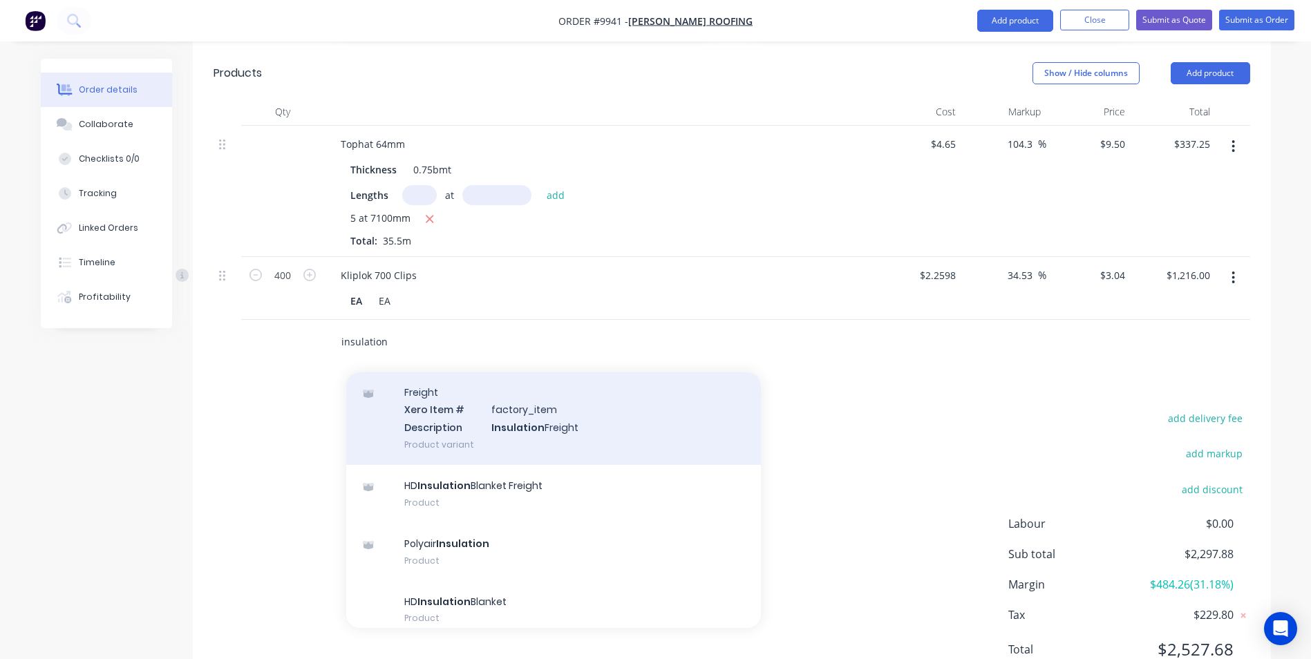
scroll to position [276, 0]
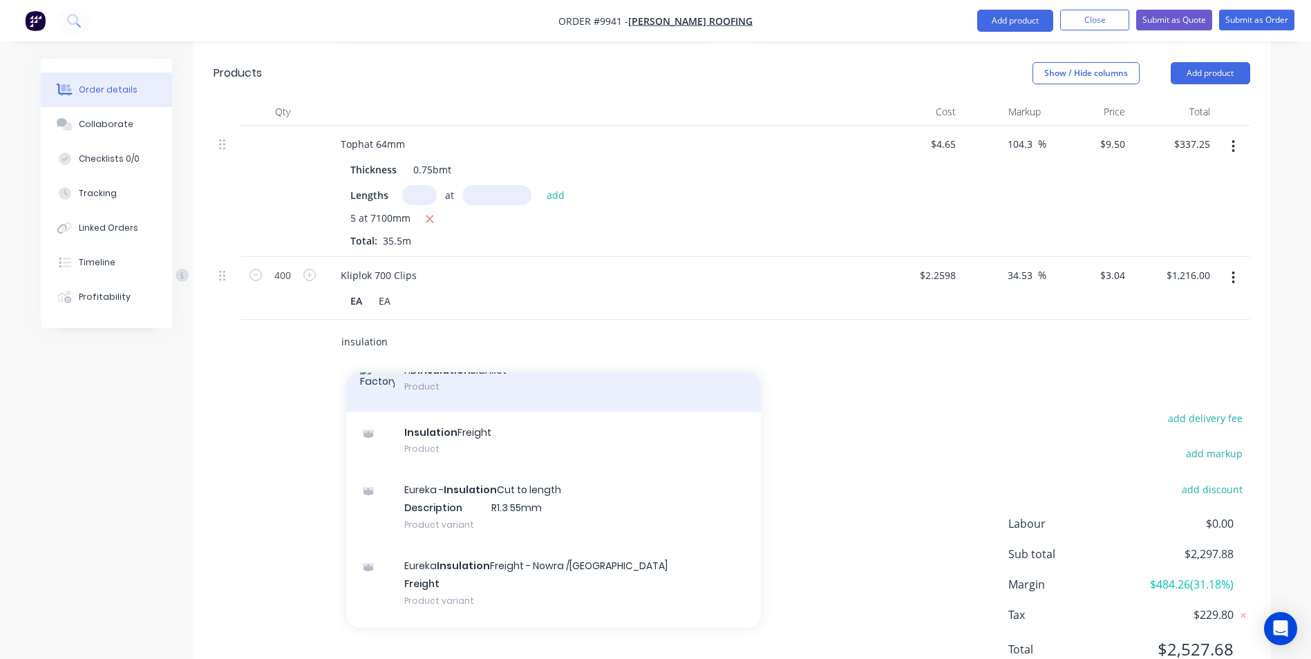
type input "insulation"
click at [452, 350] on div "HD Insulation Blanket Product" at bounding box center [553, 381] width 415 height 62
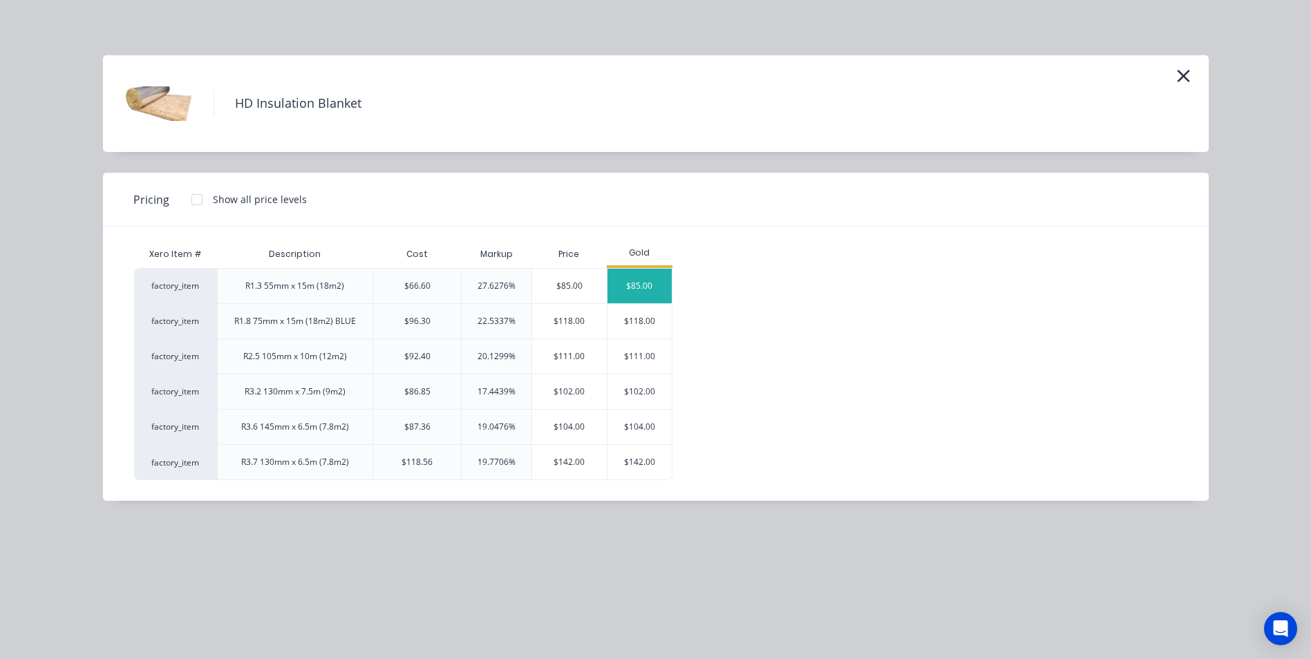
click at [621, 297] on div "$85.00" at bounding box center [639, 286] width 65 height 35
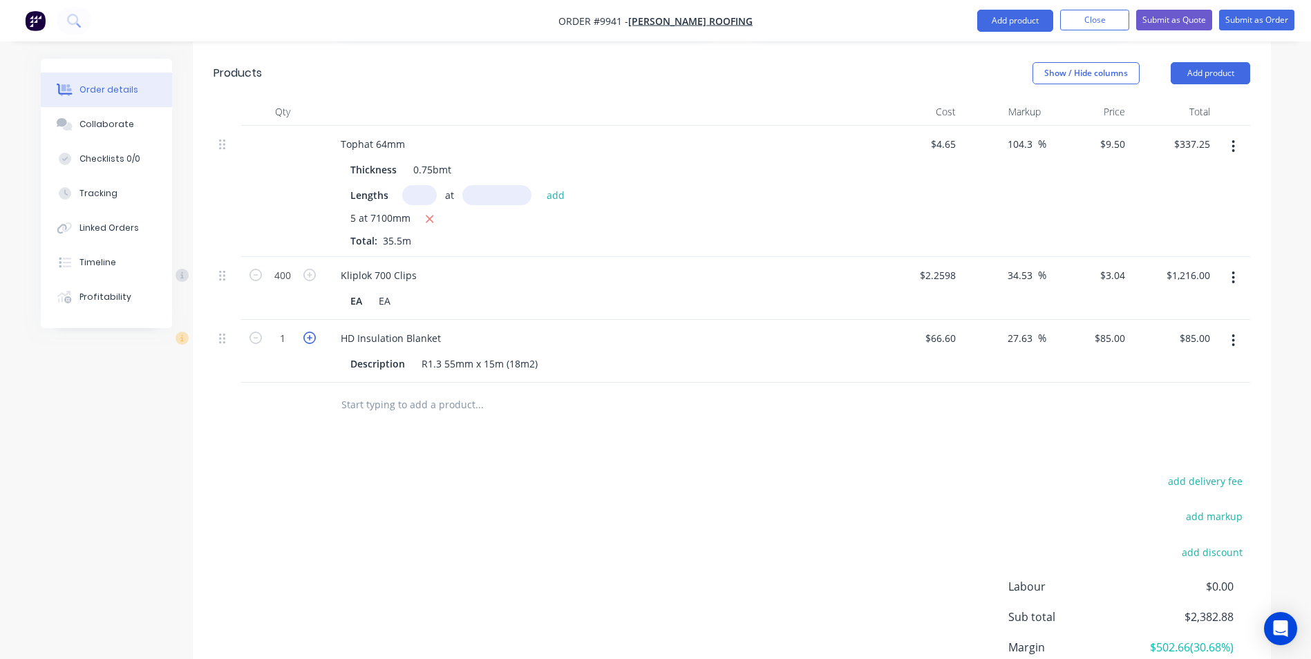
click at [304, 332] on icon "button" at bounding box center [309, 338] width 12 height 12
type input "2"
type input "$170.00"
click at [304, 332] on icon "button" at bounding box center [309, 338] width 12 height 12
type input "3"
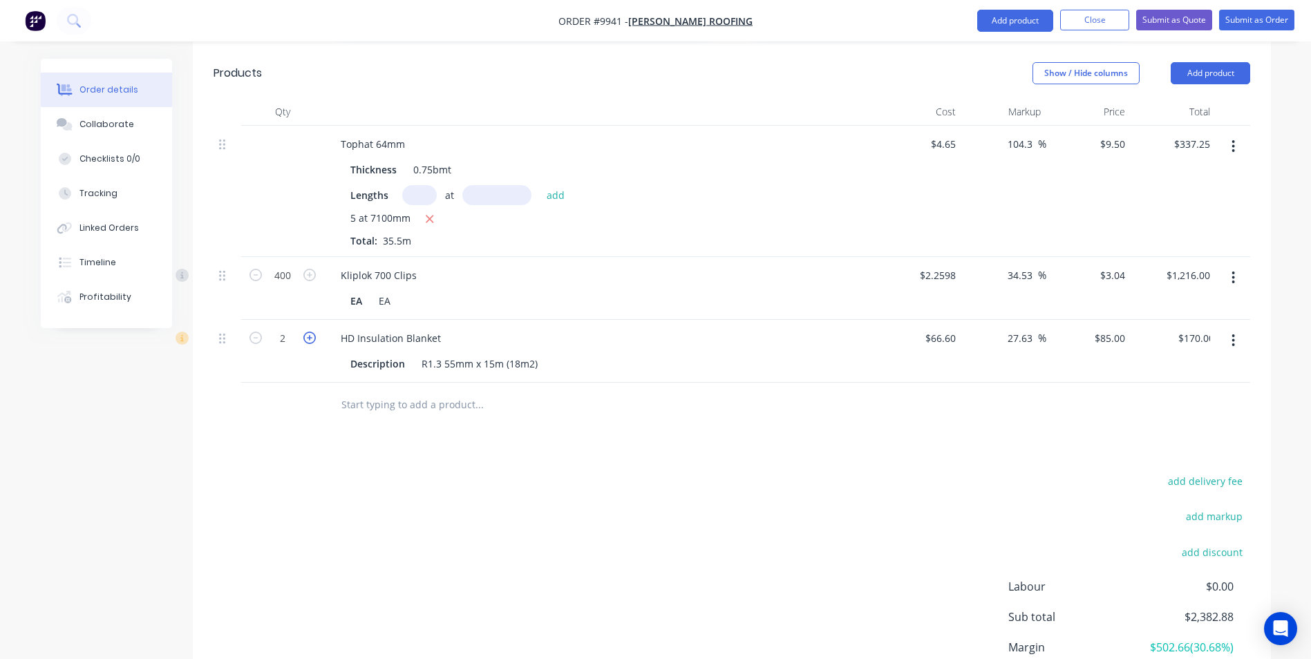
type input "$255.00"
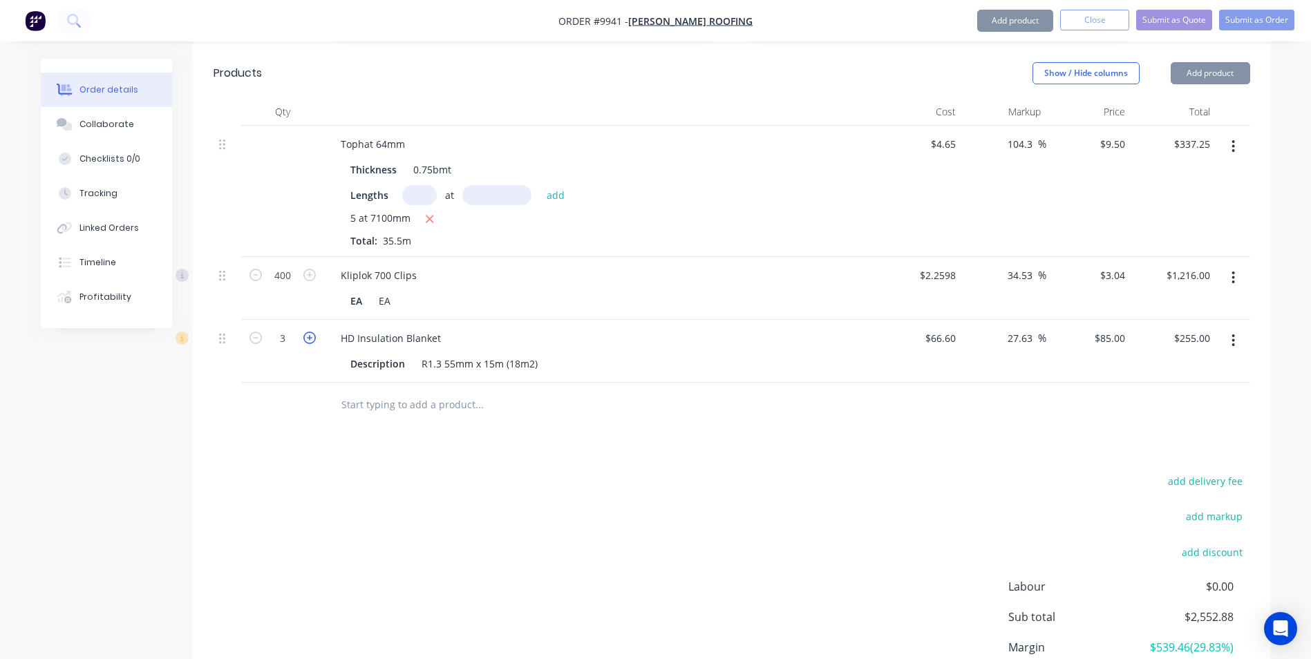
click at [304, 332] on icon "button" at bounding box center [309, 338] width 12 height 12
type input "4"
type input "$340.00"
click at [304, 332] on icon "button" at bounding box center [309, 338] width 12 height 12
type input "5"
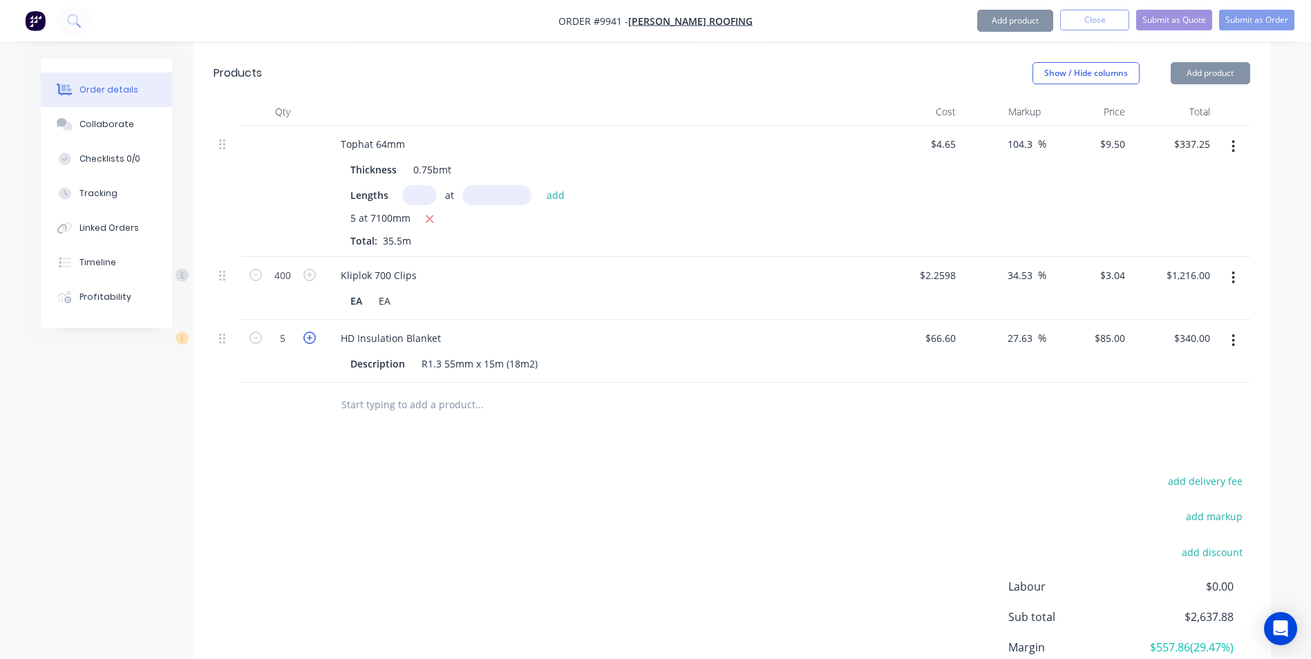
type input "$425.00"
click at [304, 332] on icon "button" at bounding box center [309, 338] width 12 height 12
type input "6"
type input "$510.00"
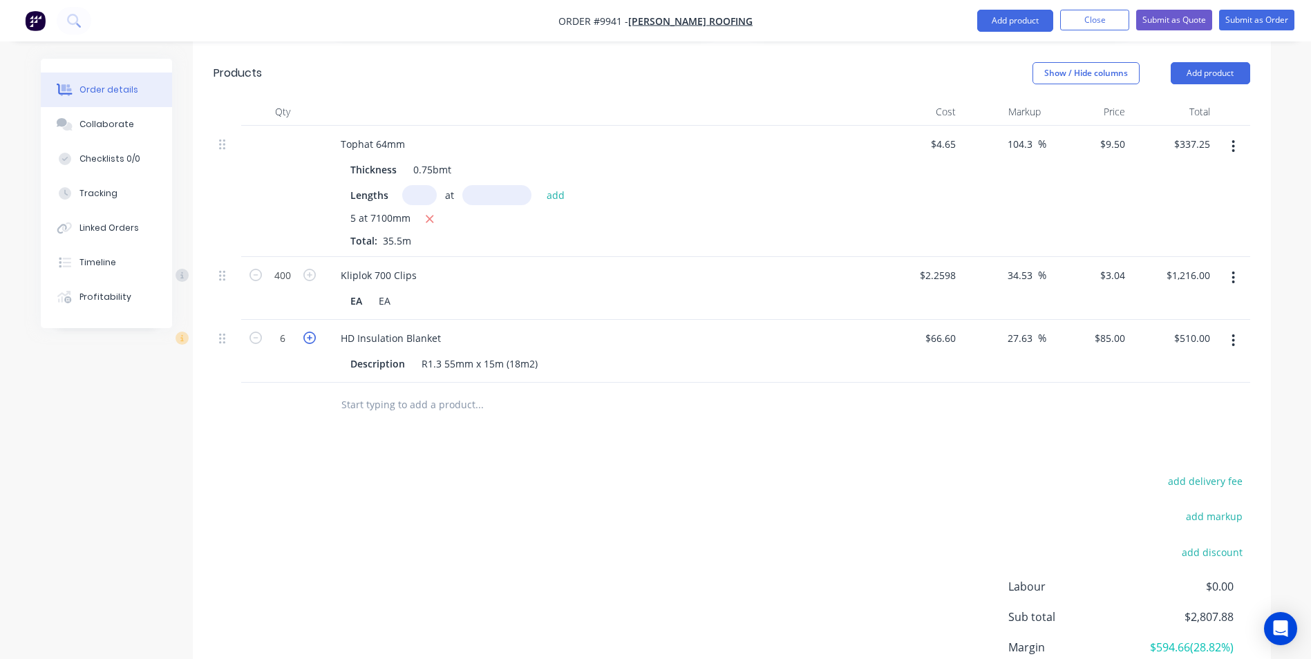
click at [304, 332] on icon "button" at bounding box center [309, 338] width 12 height 12
type input "7"
type input "$595.00"
click at [304, 332] on icon "button" at bounding box center [309, 338] width 12 height 12
type input "8"
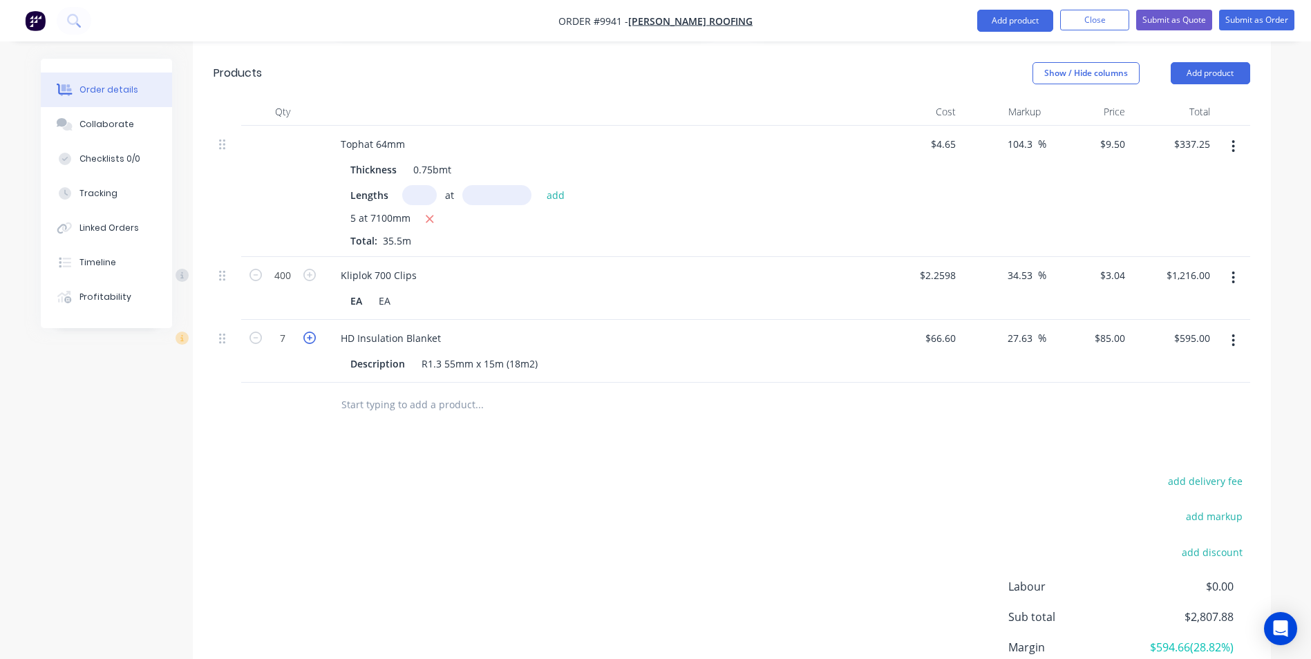
type input "$680.00"
click at [304, 332] on icon "button" at bounding box center [309, 338] width 12 height 12
type input "9"
type input "$765.00"
click at [304, 332] on icon "button" at bounding box center [309, 338] width 12 height 12
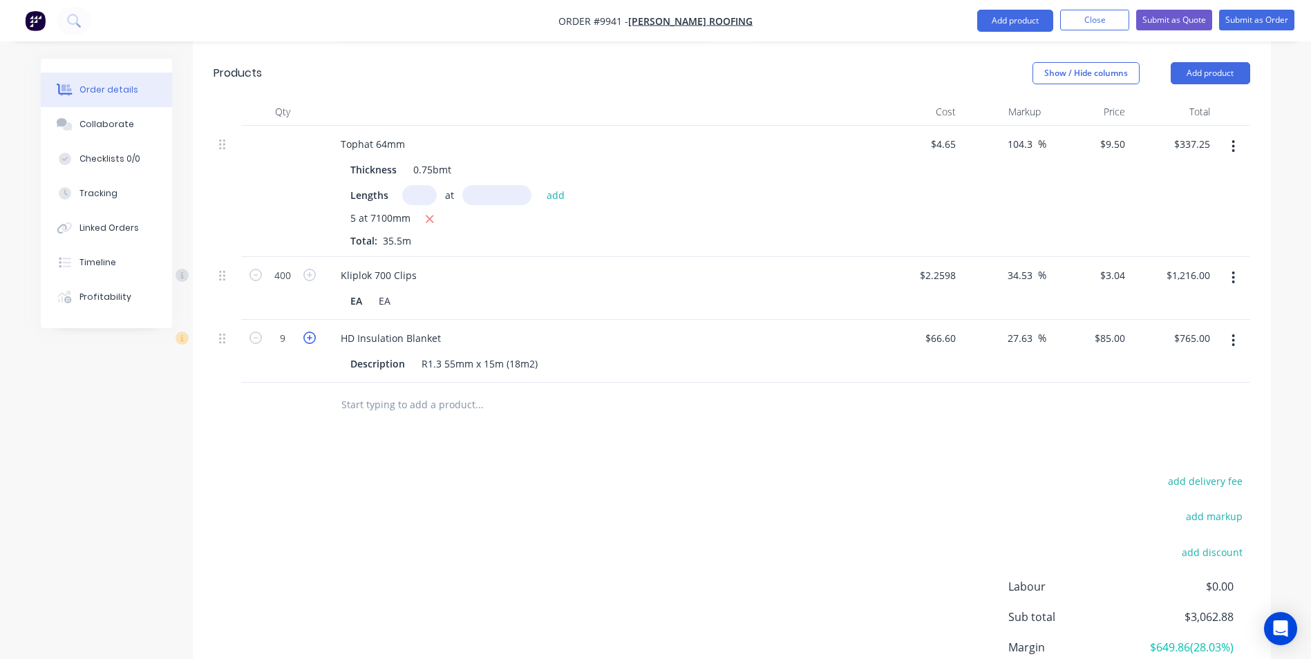
type input "10"
type input "$850.00"
click at [355, 391] on input "text" at bounding box center [479, 405] width 276 height 28
click at [338, 391] on div at bounding box center [537, 405] width 415 height 28
click at [344, 391] on input "text" at bounding box center [479, 405] width 276 height 28
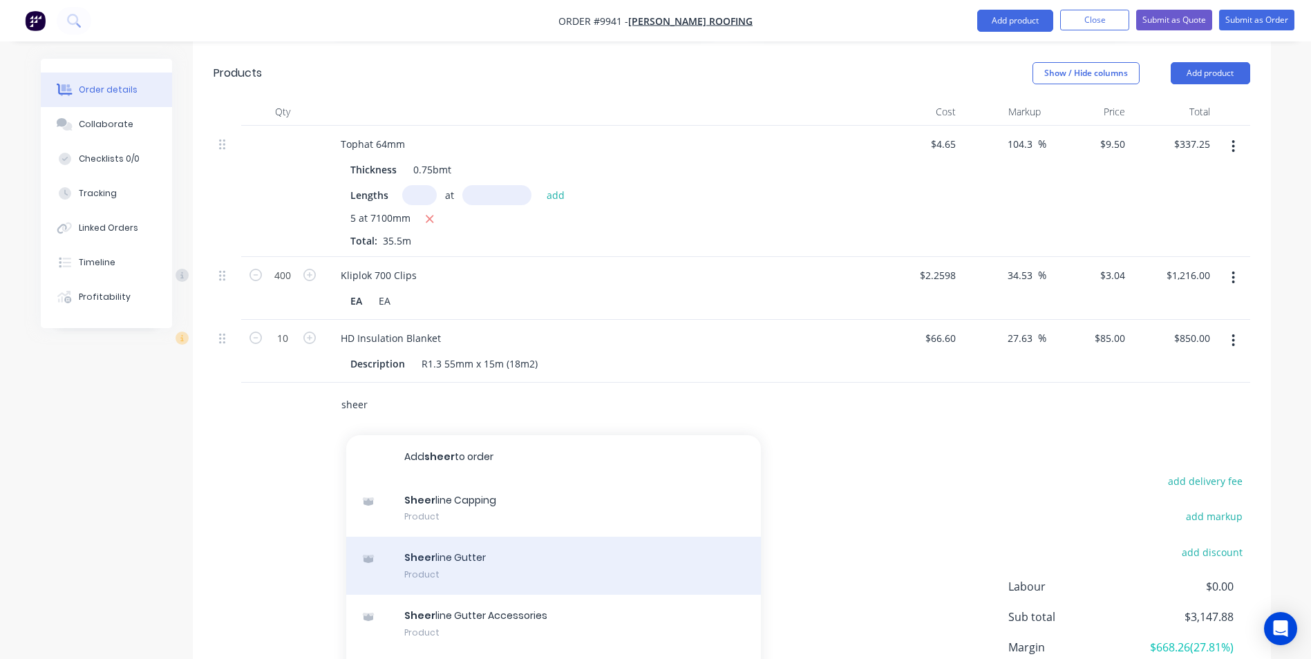
type input "sheer"
click at [451, 537] on div "Sheer line Gutter Product" at bounding box center [553, 566] width 415 height 58
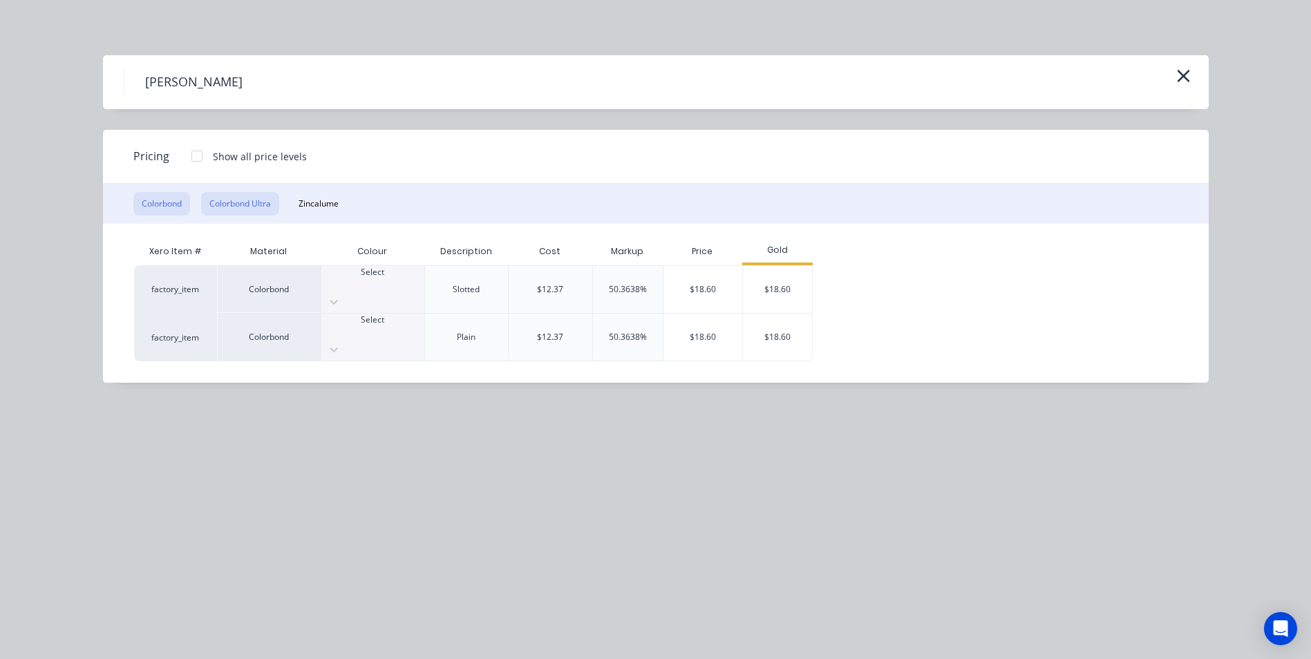
click at [273, 204] on button "Colorbond Ultra" at bounding box center [240, 203] width 78 height 23
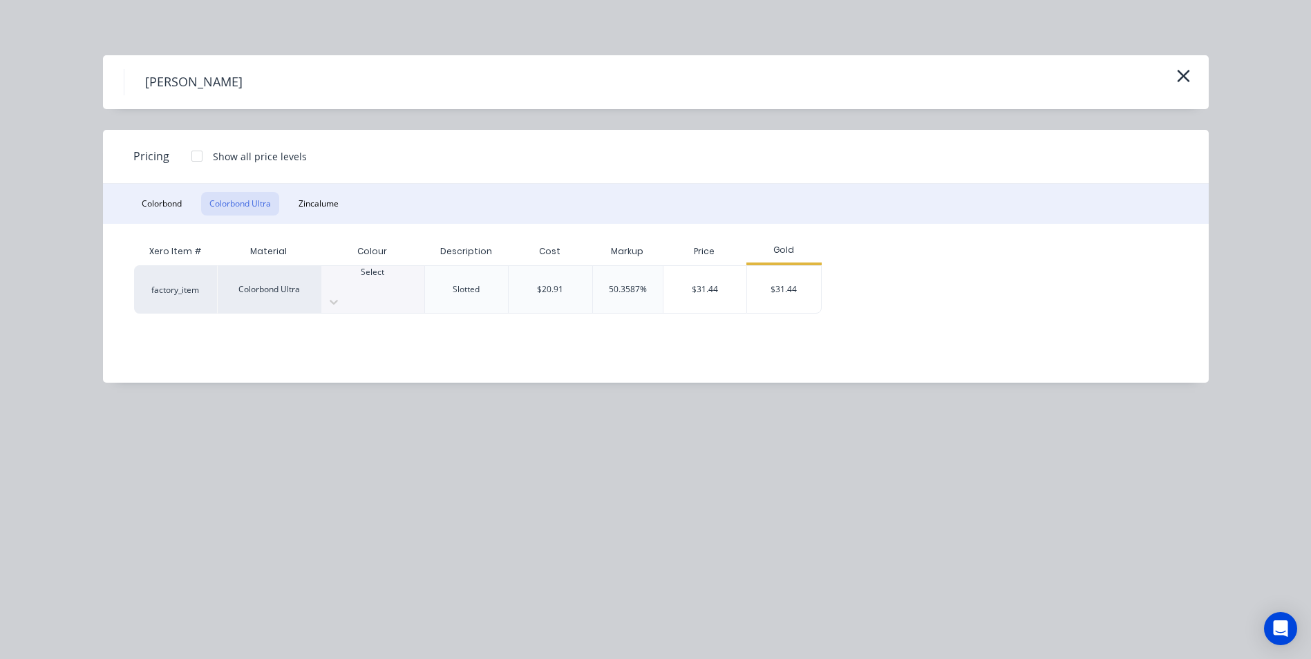
click at [273, 204] on button "Colorbond Ultra" at bounding box center [240, 203] width 78 height 23
click at [374, 296] on div "Select" at bounding box center [372, 285] width 103 height 39
click at [750, 283] on div "$31.44" at bounding box center [784, 289] width 74 height 47
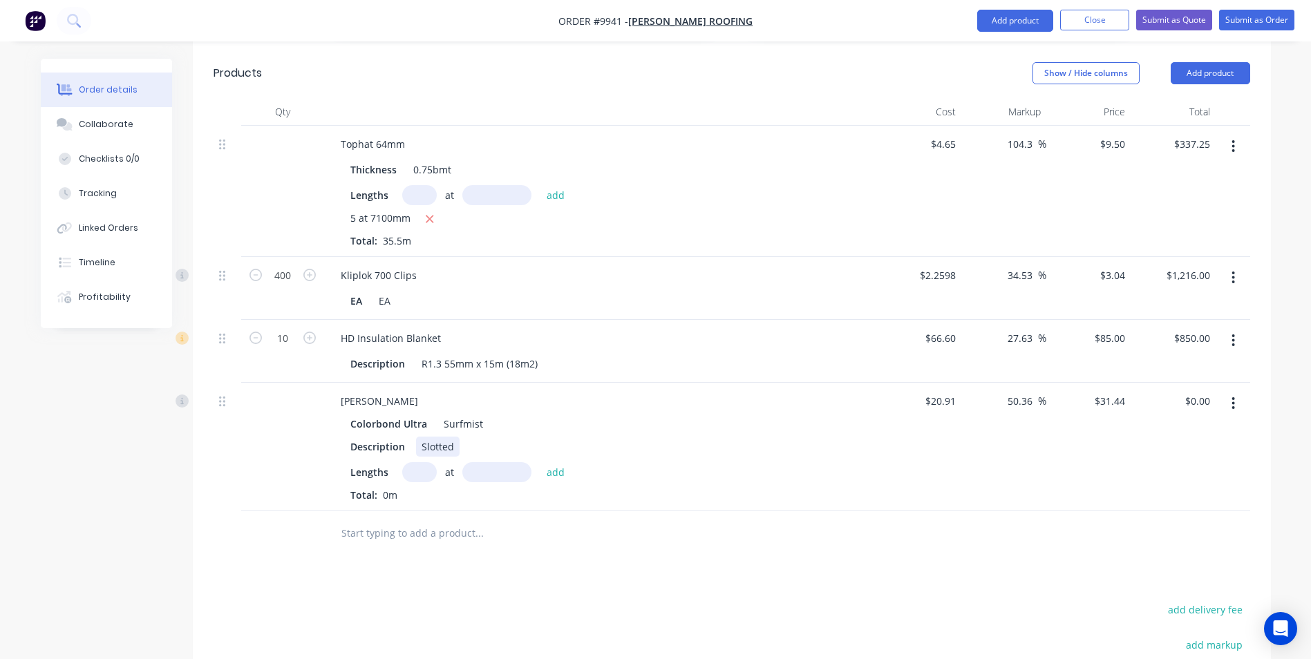
click at [430, 437] on div "Slotted" at bounding box center [438, 447] width 44 height 20
drag, startPoint x: 451, startPoint y: 389, endPoint x: 401, endPoint y: 387, distance: 49.1
click at [401, 437] on div "Description Slotted" at bounding box center [598, 447] width 506 height 20
click at [422, 462] on input "text" at bounding box center [419, 472] width 35 height 20
type input "7"
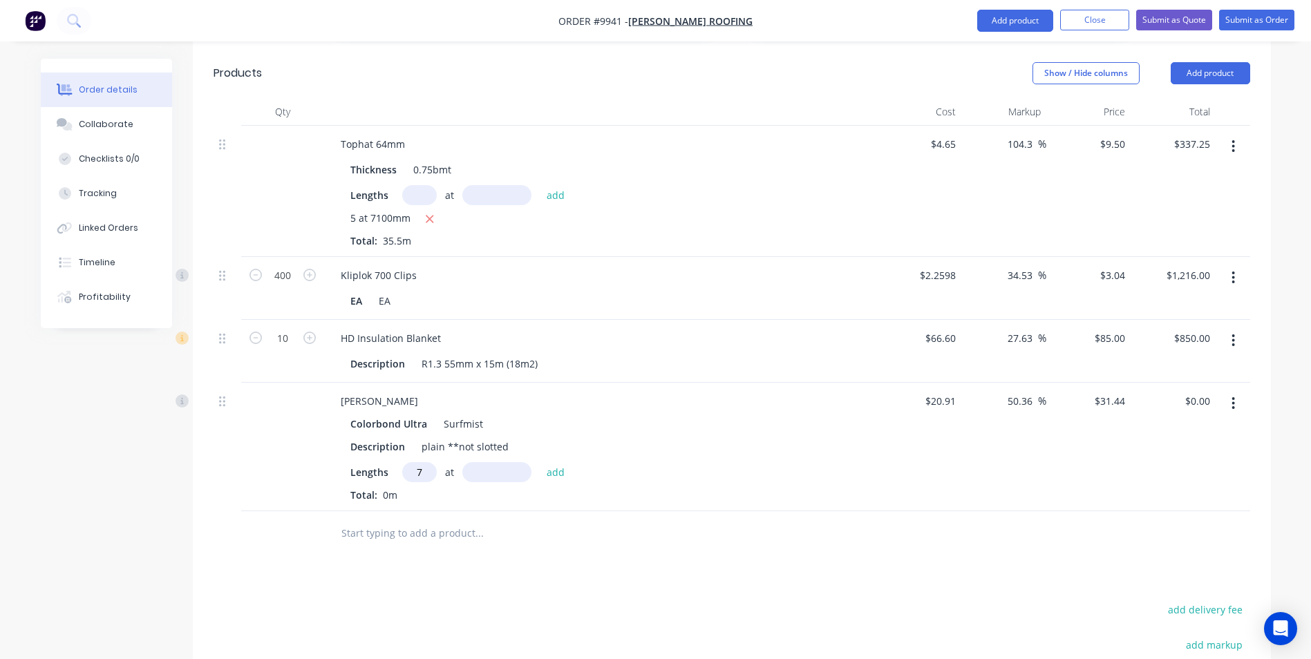
click at [422, 462] on input "7" at bounding box center [419, 472] width 35 height 20
type input "2"
type input "7600"
click at [540, 462] on button "add" at bounding box center [556, 471] width 32 height 19
type input "$477.89"
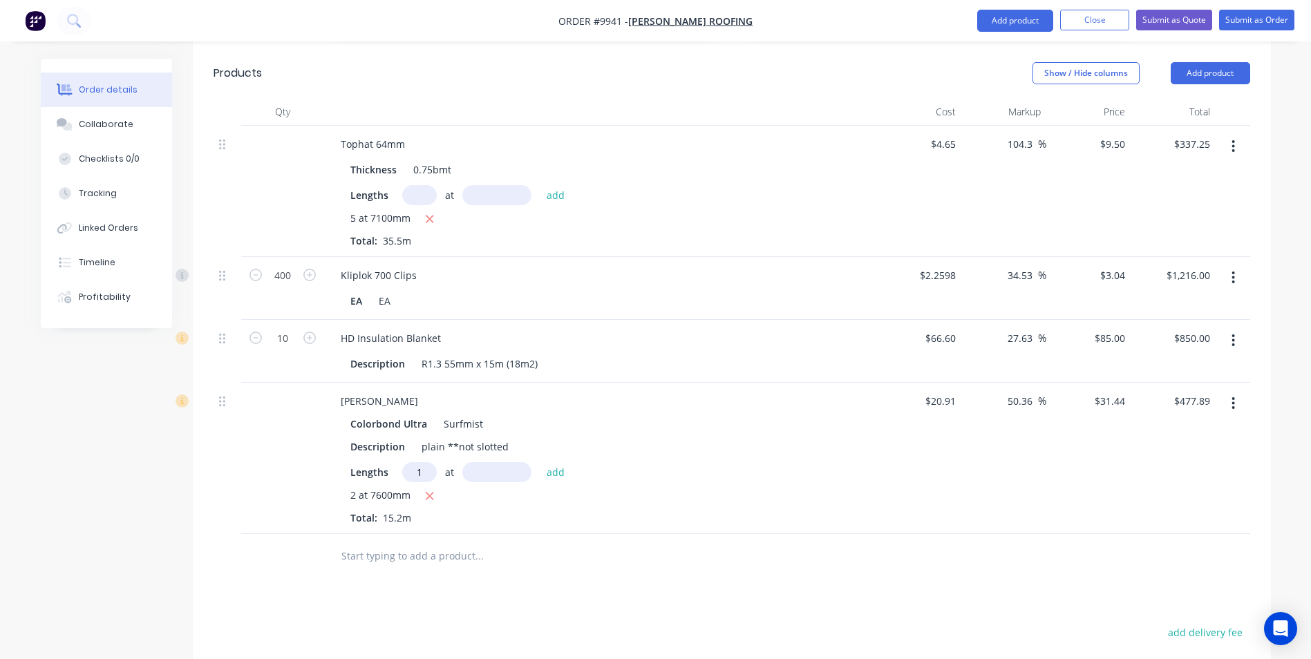
type input "1"
type input "2900"
click at [540, 462] on button "add" at bounding box center [556, 471] width 32 height 19
type input "$569.06"
type input "1"
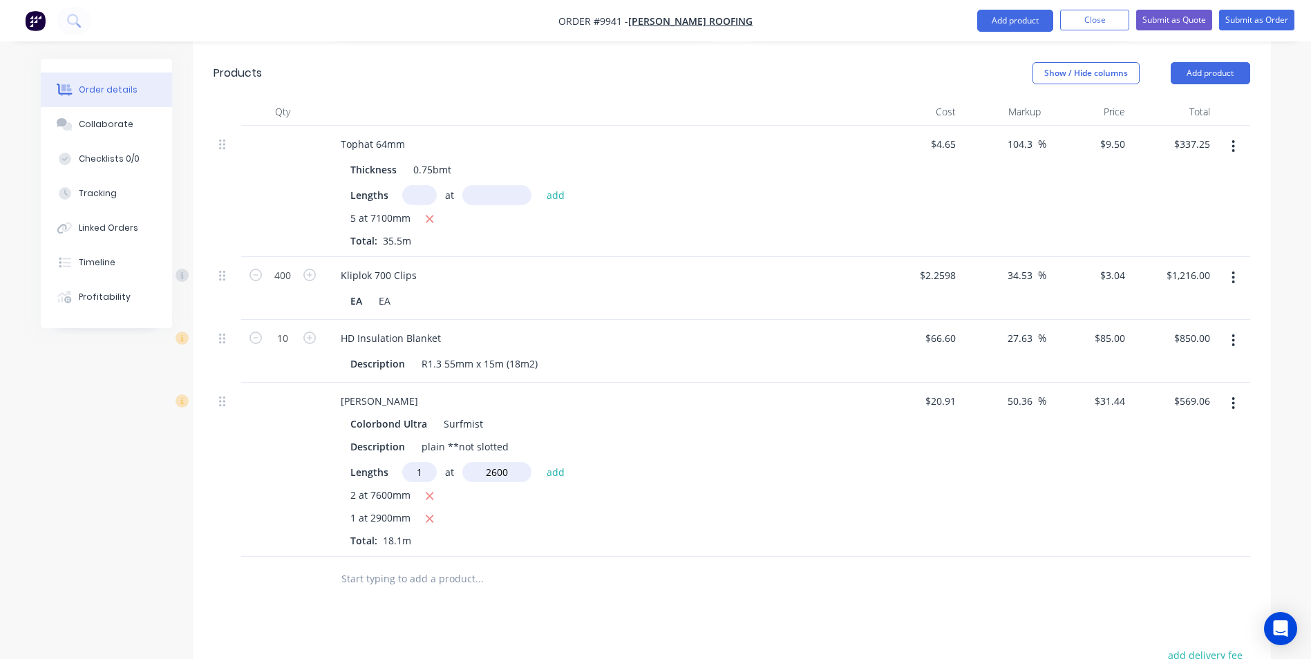
type input "2600"
click at [540, 462] on button "add" at bounding box center [556, 471] width 32 height 19
type input "$650.81"
click at [410, 588] on input "text" at bounding box center [479, 602] width 276 height 28
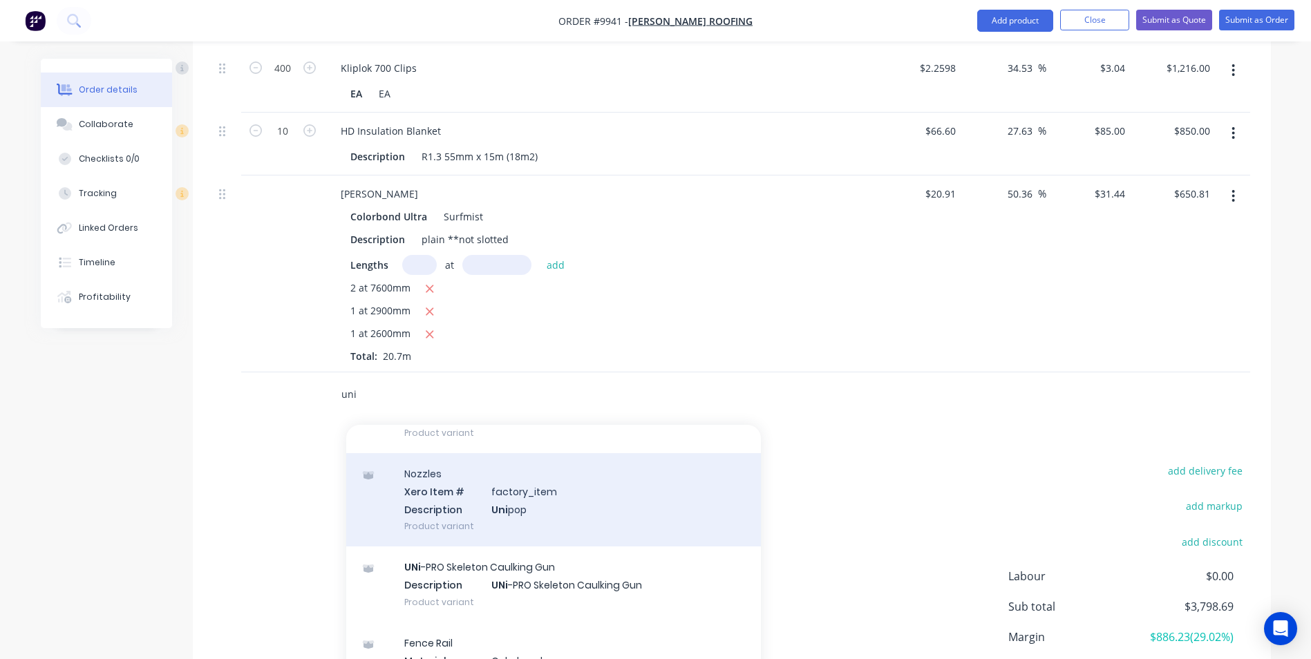
scroll to position [207, 0]
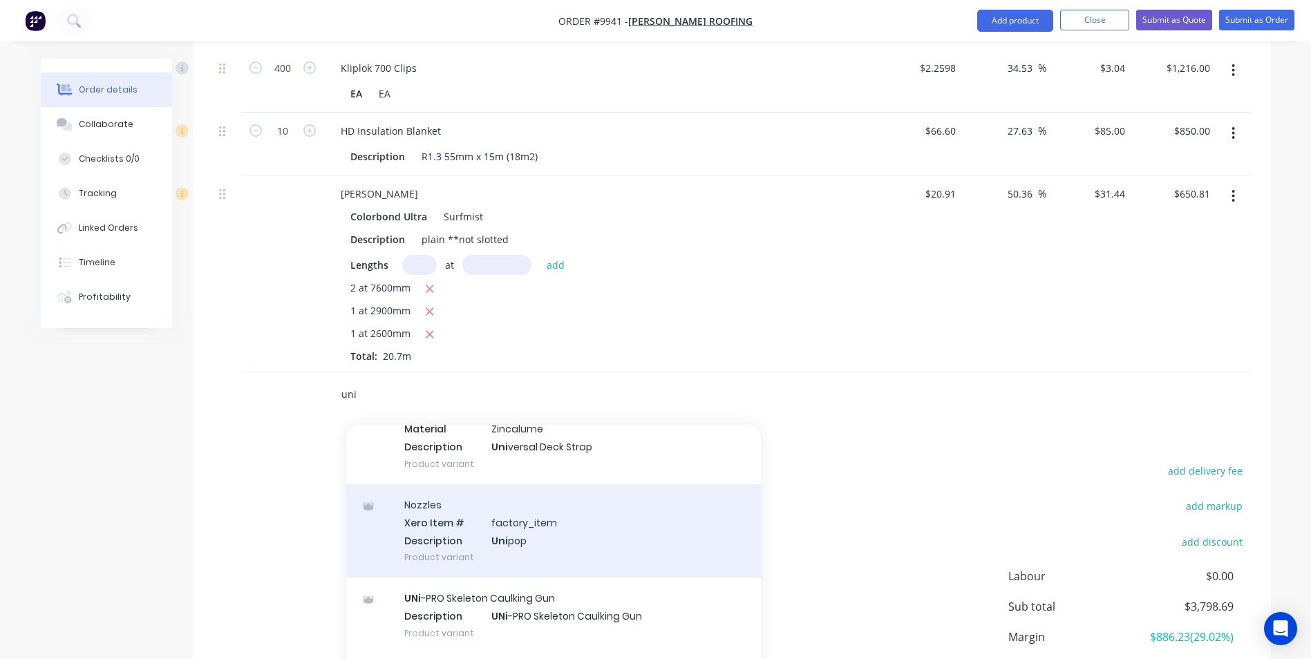
type input "uni"
click at [486, 486] on div "Nozzles Xero Item # factory_item Description Uni pop Product variant" at bounding box center [553, 530] width 415 height 93
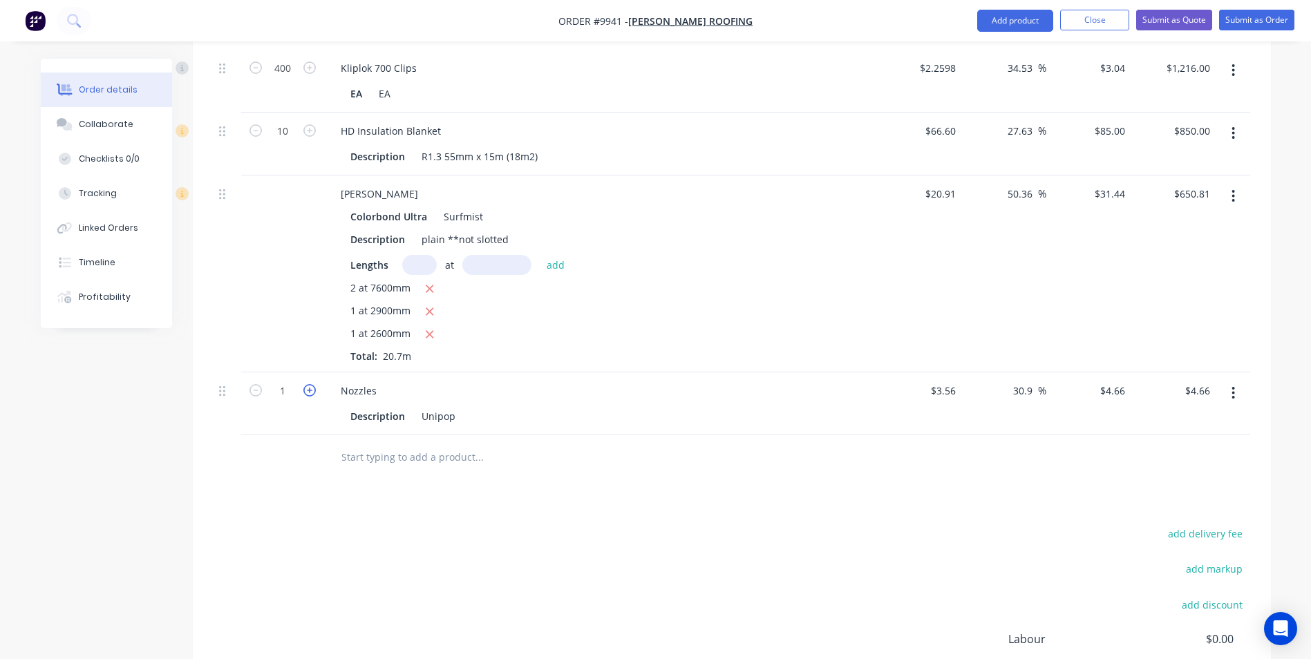
click at [308, 384] on icon "button" at bounding box center [309, 390] width 12 height 12
type input "2"
type input "$9.32"
click at [308, 384] on icon "button" at bounding box center [309, 390] width 12 height 12
type input "3"
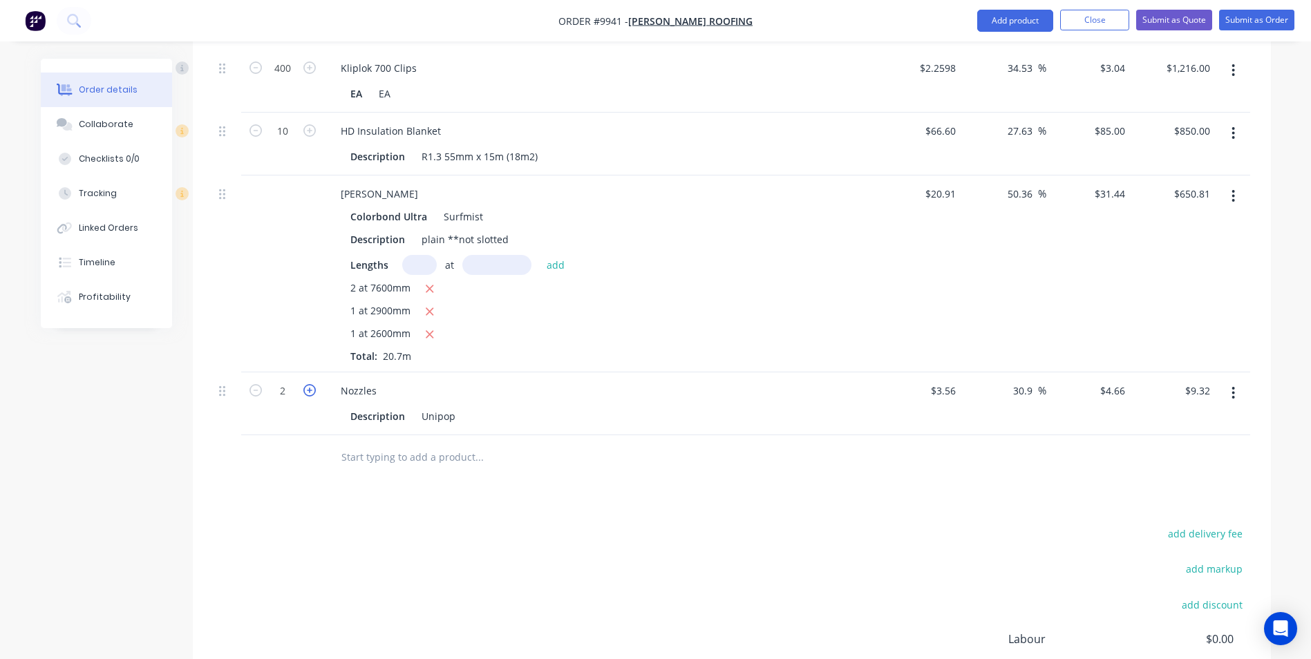
type input "$13.98"
click at [355, 444] on input "text" at bounding box center [479, 458] width 276 height 28
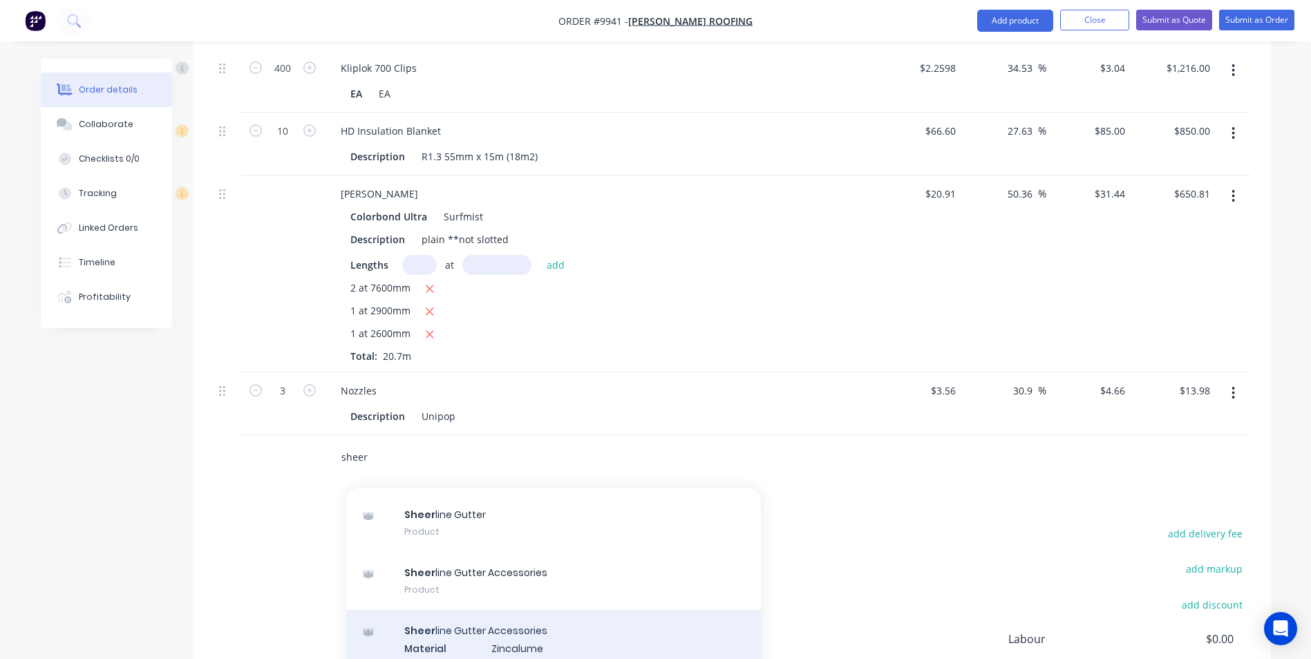
scroll to position [138, 0]
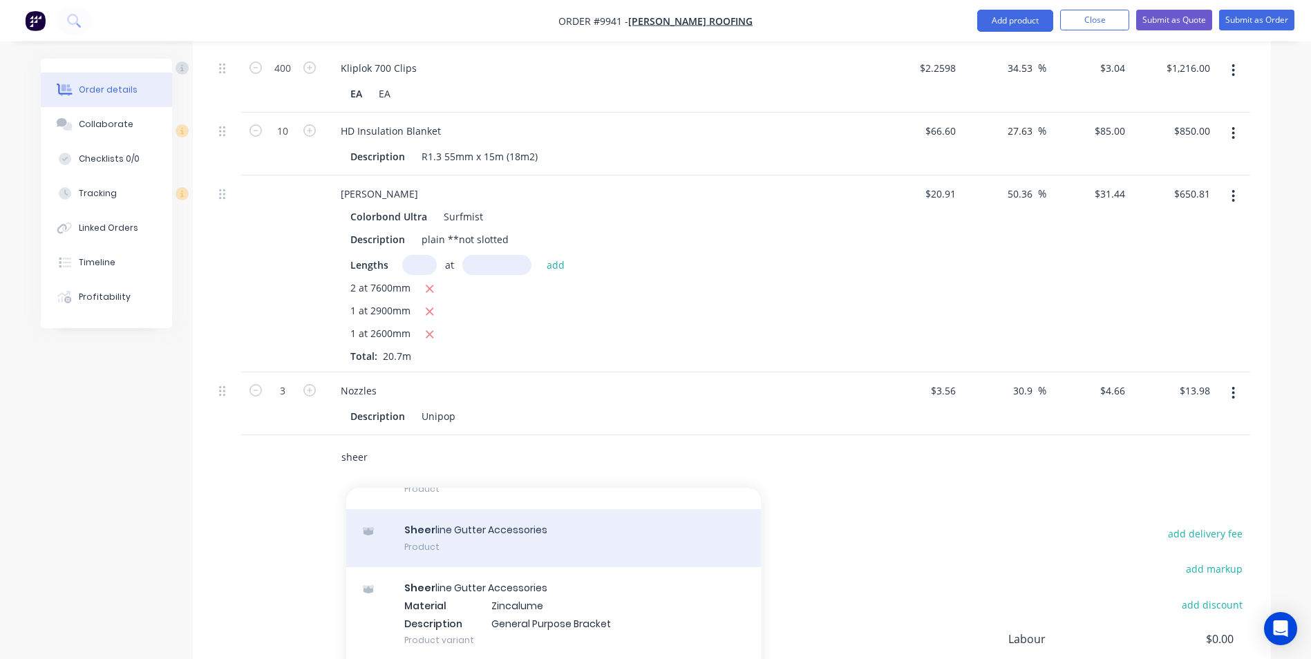
type input "sheer"
click at [491, 509] on div "Sheer line Gutter Accessories Product" at bounding box center [553, 538] width 415 height 58
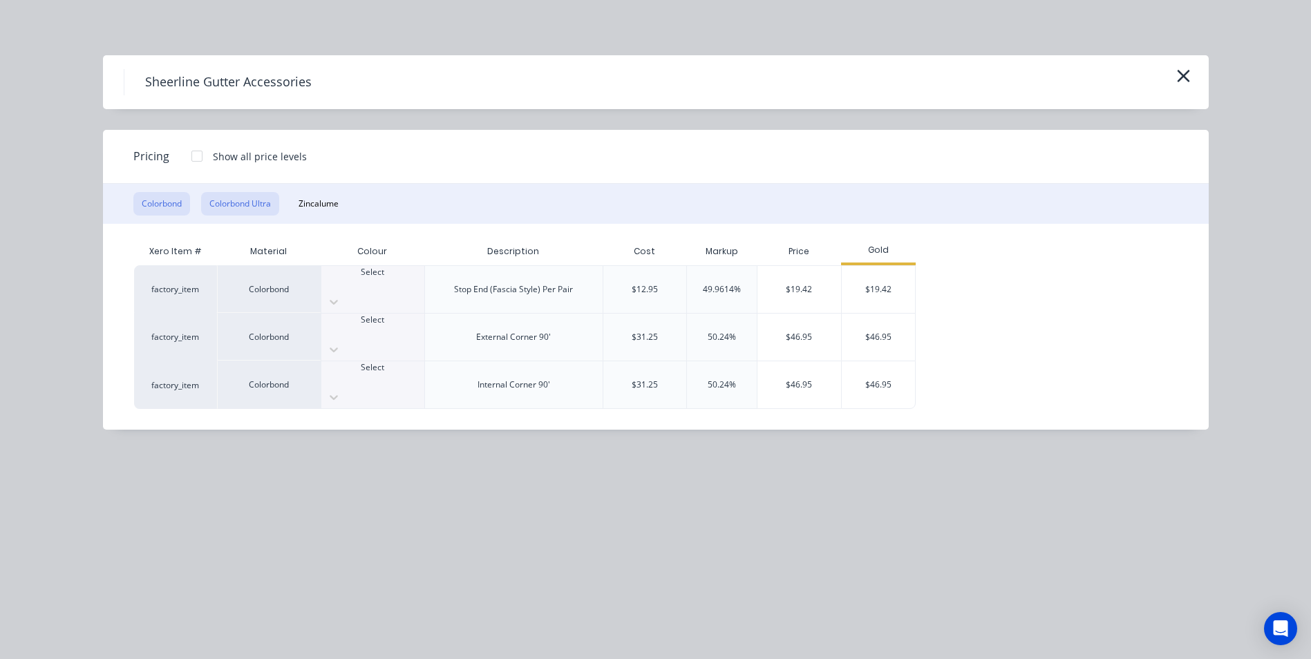
click at [231, 196] on button "Colorbond Ultra" at bounding box center [240, 203] width 78 height 23
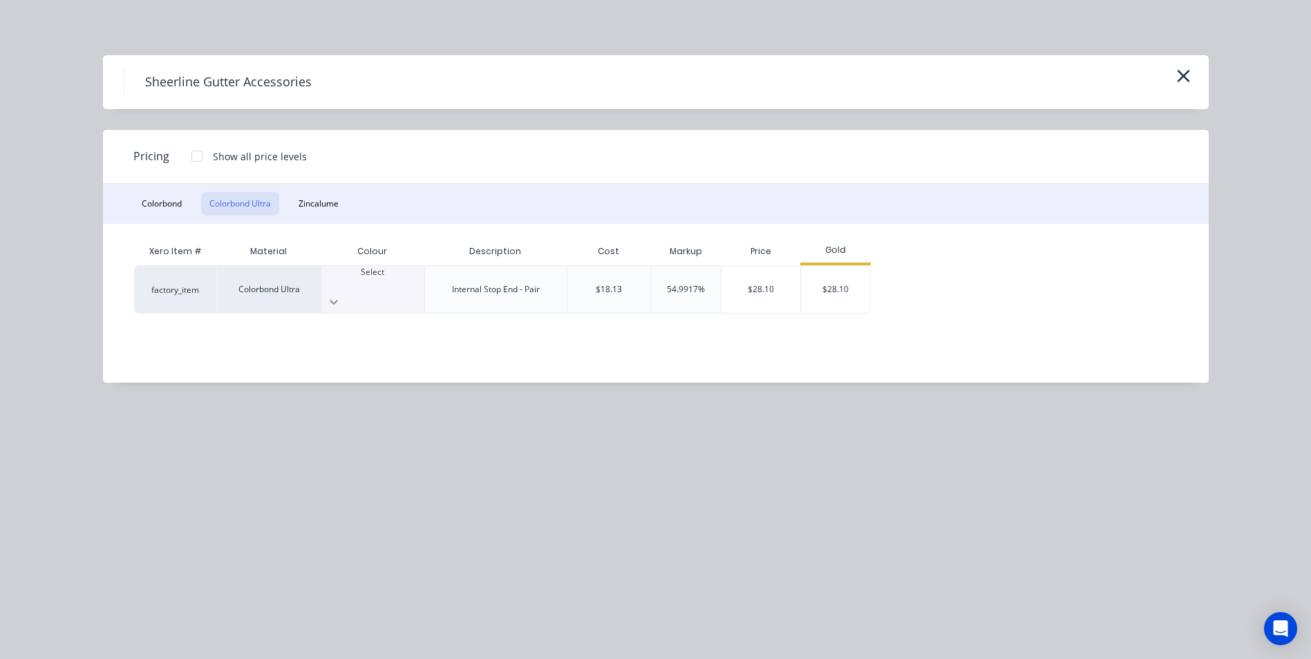
click at [399, 291] on div at bounding box center [372, 302] width 103 height 22
click at [837, 280] on div "$28.10" at bounding box center [835, 289] width 69 height 47
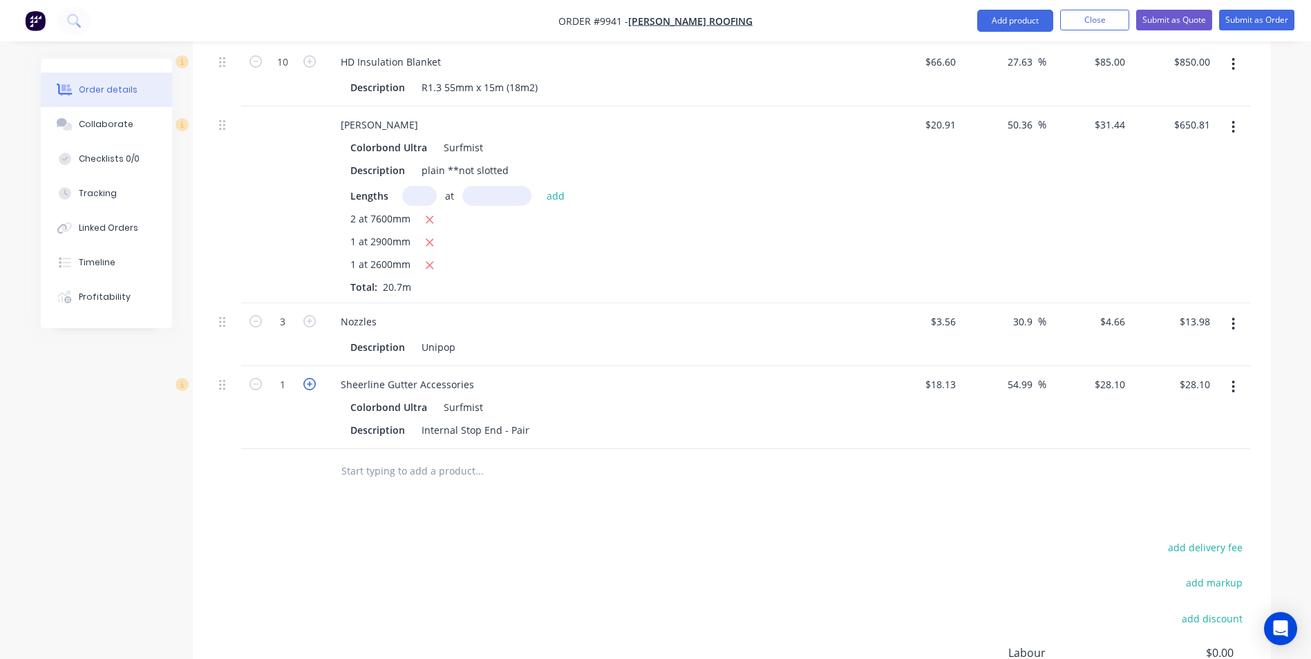
click at [310, 378] on icon "button" at bounding box center [309, 384] width 12 height 12
type input "2"
type input "$56.20"
click at [310, 378] on icon "button" at bounding box center [309, 384] width 12 height 12
type input "3"
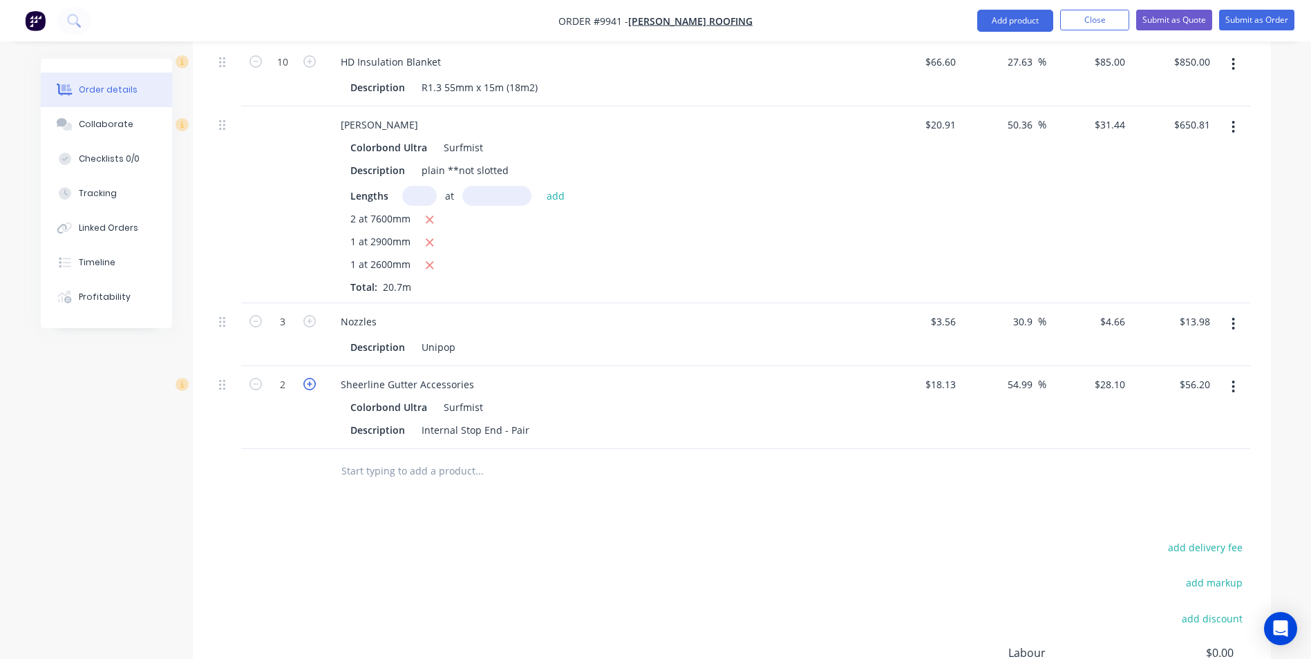
type input "$84.30"
click at [395, 457] on input "text" at bounding box center [479, 471] width 276 height 28
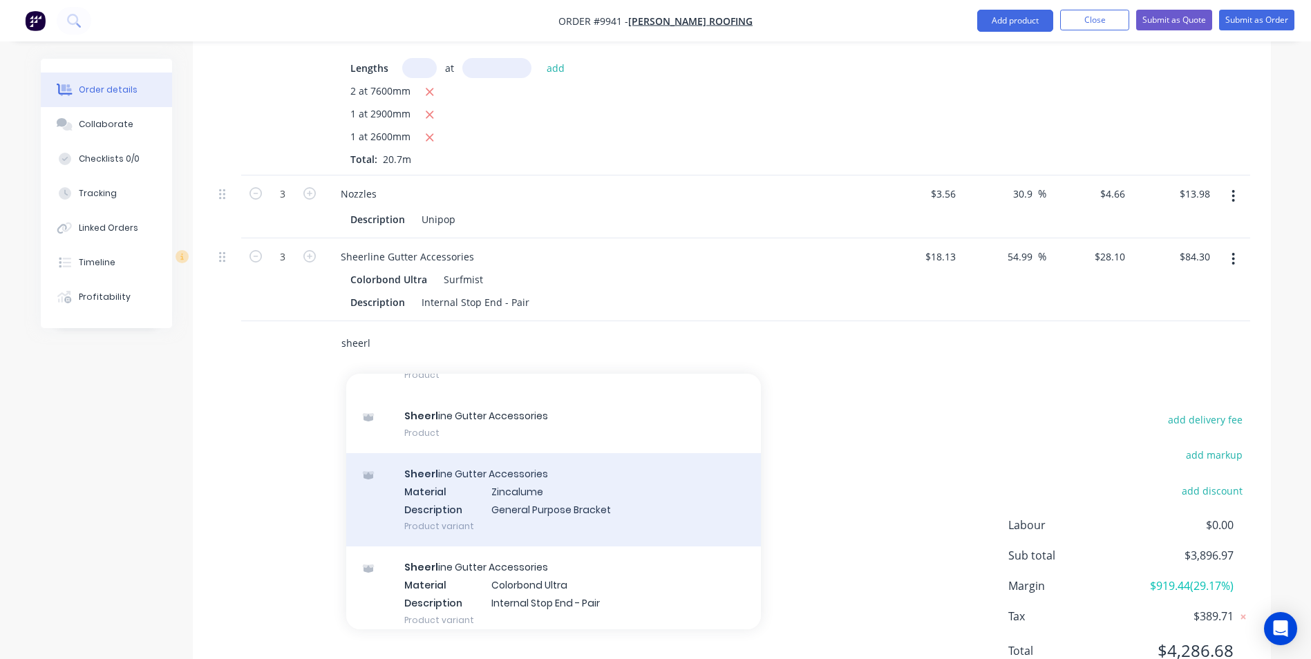
scroll to position [1098, 0]
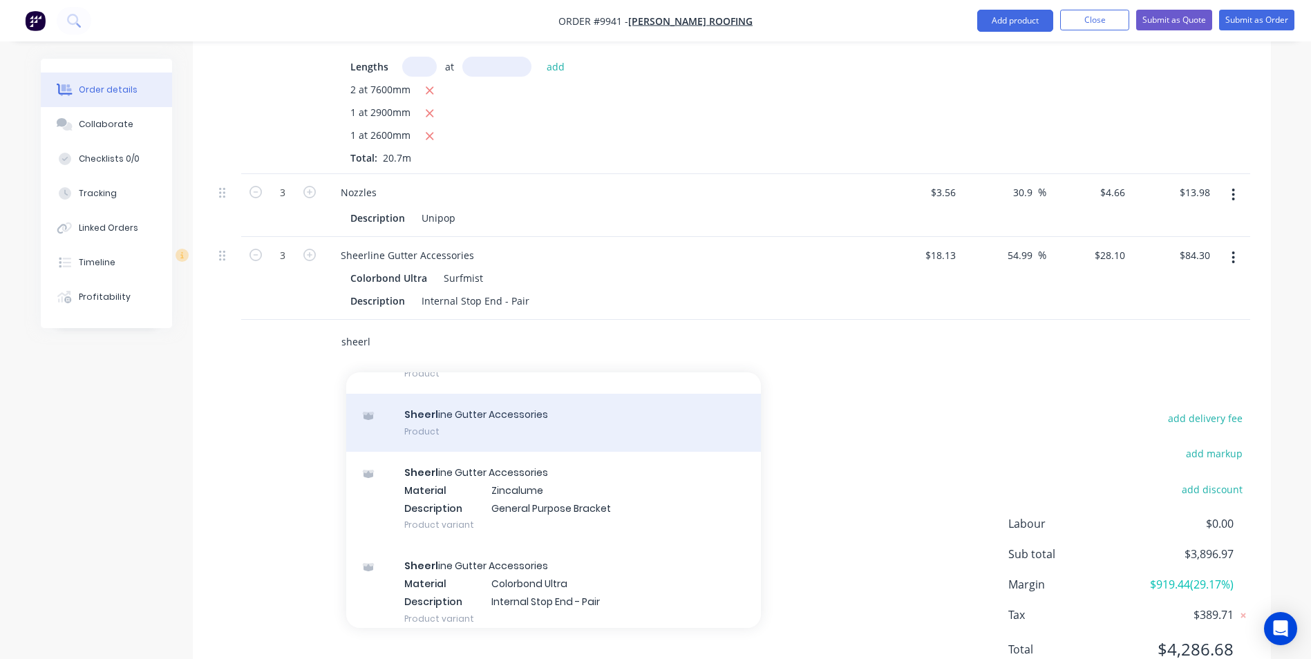
type input "sheerl"
click at [486, 394] on div "Sheerl ine Gutter Accessories Product" at bounding box center [553, 423] width 415 height 58
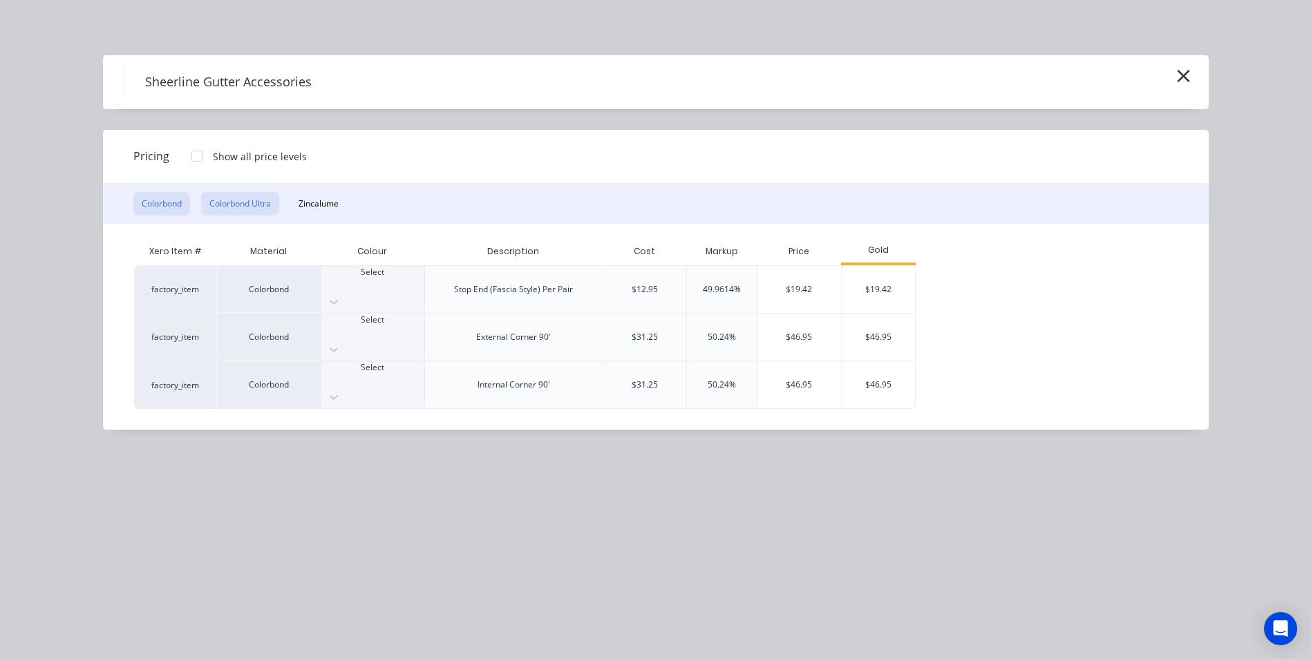
click at [252, 198] on button "Colorbond Ultra" at bounding box center [240, 203] width 78 height 23
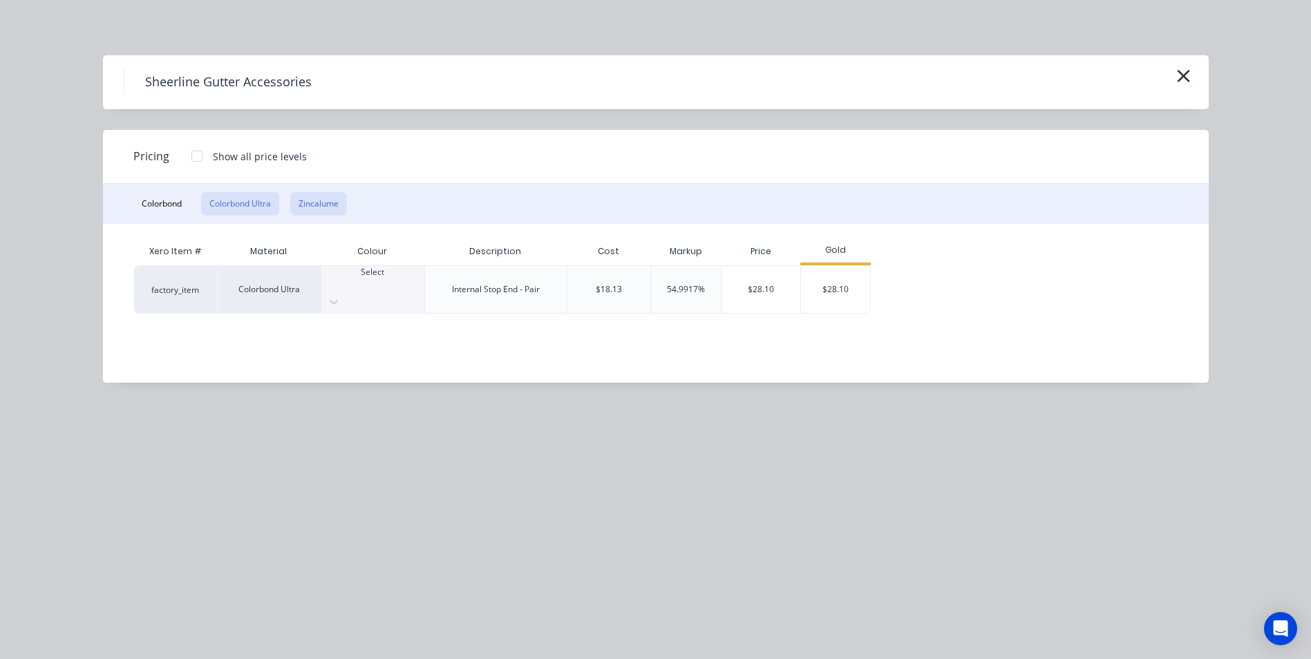
click at [332, 204] on button "Zincalume" at bounding box center [318, 203] width 57 height 23
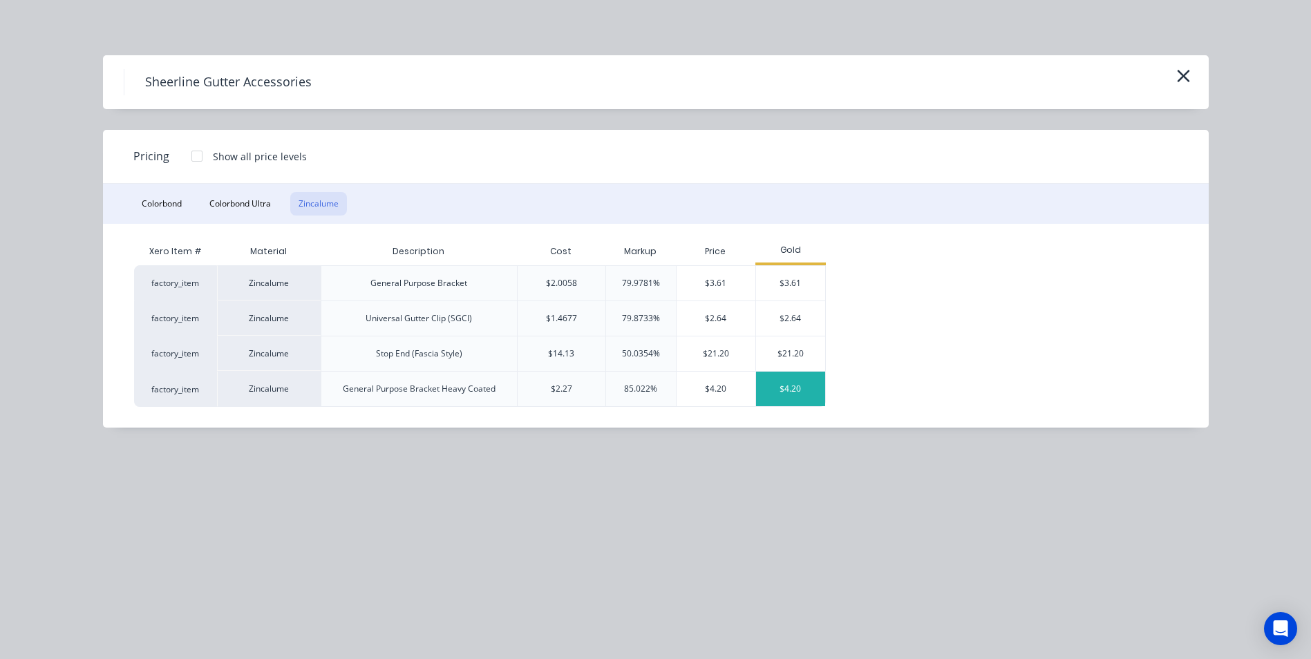
click at [790, 391] on div "$4.20" at bounding box center [790, 389] width 69 height 35
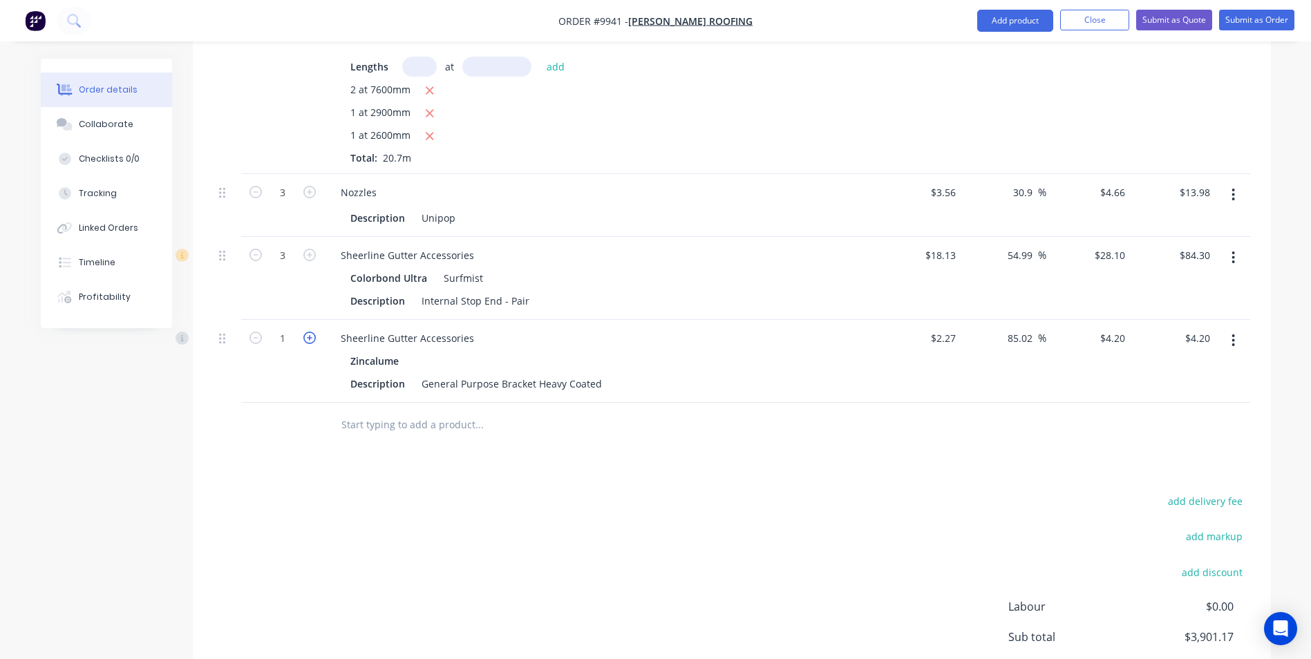
click at [304, 332] on icon "button" at bounding box center [309, 338] width 12 height 12
type input "2"
type input "$8.40"
click at [304, 332] on icon "button" at bounding box center [309, 338] width 12 height 12
type input "3"
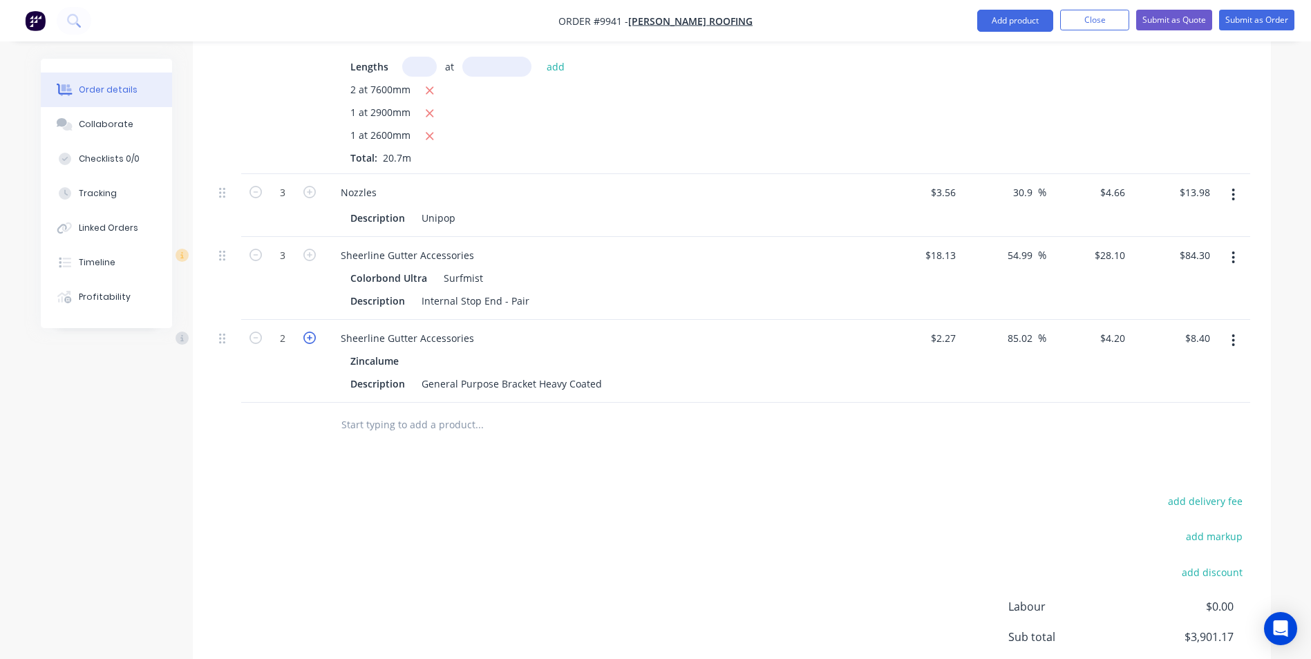
type input "$12.60"
click at [304, 332] on icon "button" at bounding box center [309, 338] width 12 height 12
type input "4"
type input "$16.80"
click at [304, 332] on icon "button" at bounding box center [309, 338] width 12 height 12
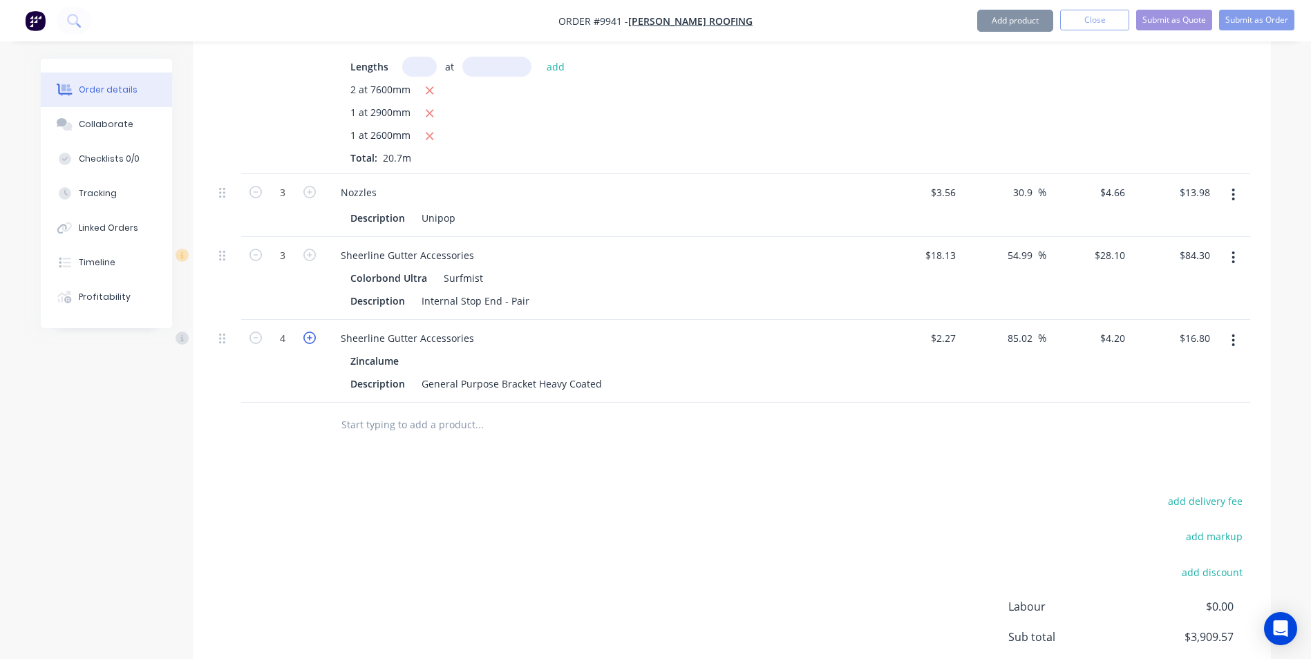
type input "5"
type input "$21.00"
click at [304, 332] on icon "button" at bounding box center [309, 338] width 12 height 12
type input "6"
type input "$25.20"
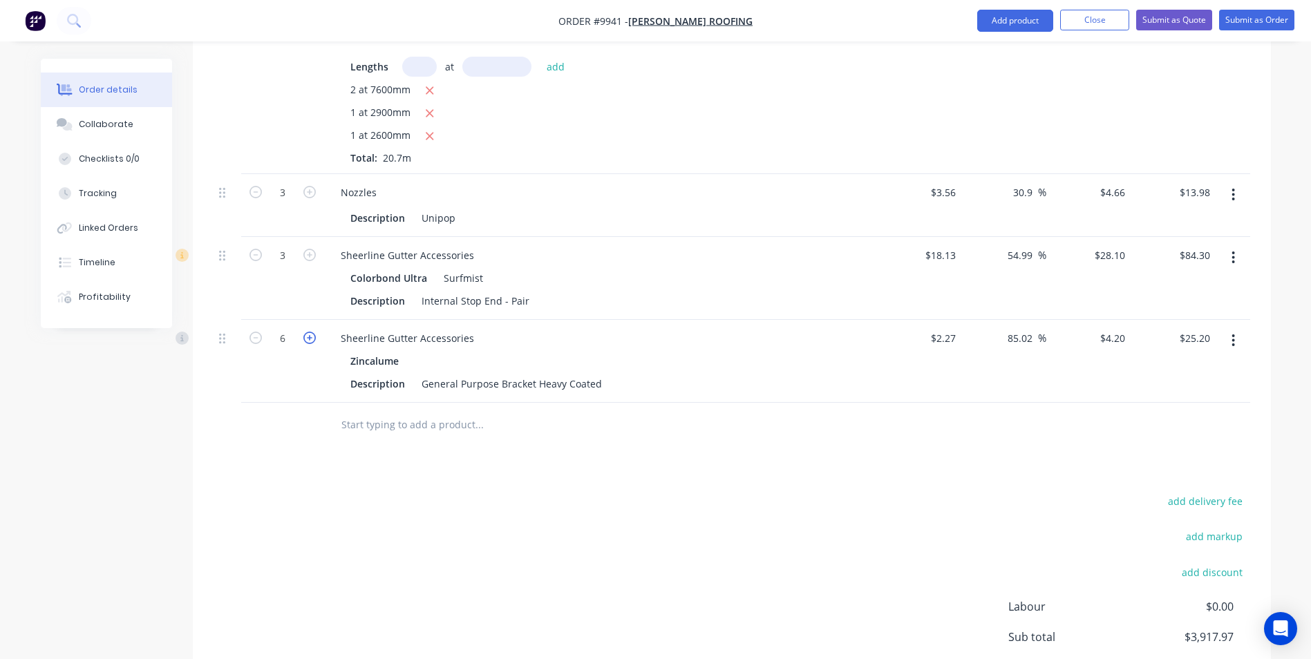
click at [304, 332] on icon "button" at bounding box center [309, 338] width 12 height 12
type input "7"
type input "$29.40"
click at [304, 332] on icon "button" at bounding box center [309, 338] width 12 height 12
type input "8"
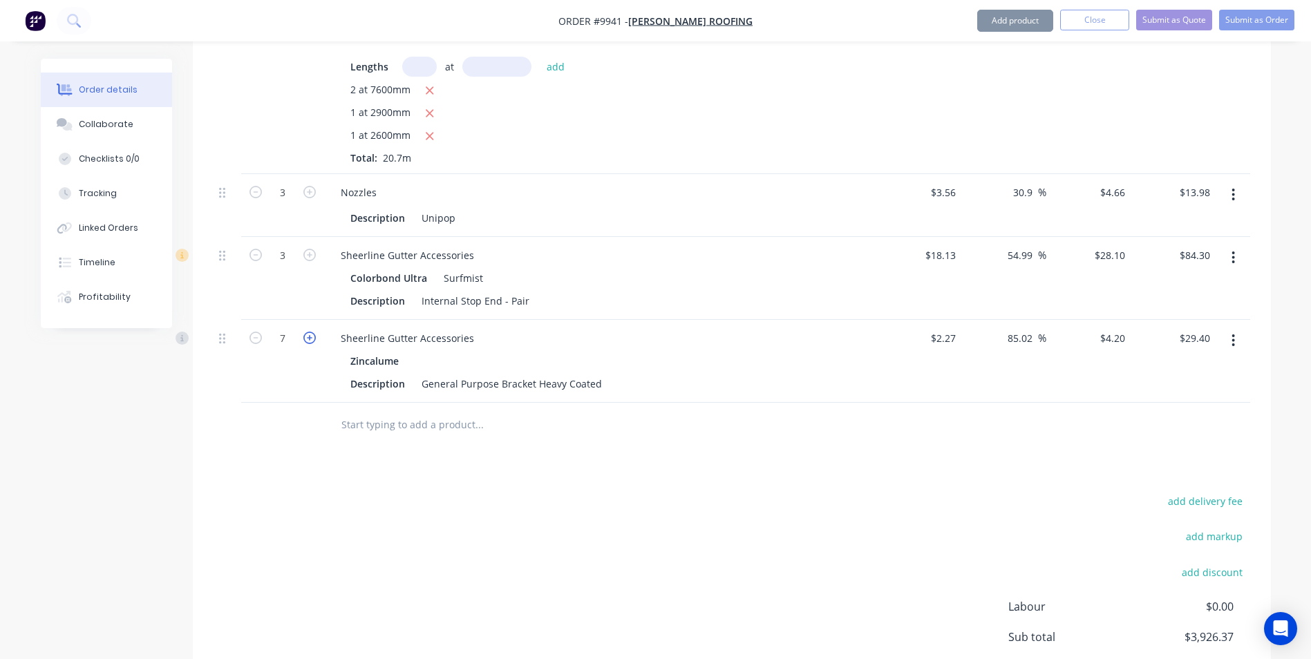
type input "$33.60"
click at [304, 332] on icon "button" at bounding box center [309, 338] width 12 height 12
type input "9"
type input "$37.80"
click at [304, 332] on icon "button" at bounding box center [309, 338] width 12 height 12
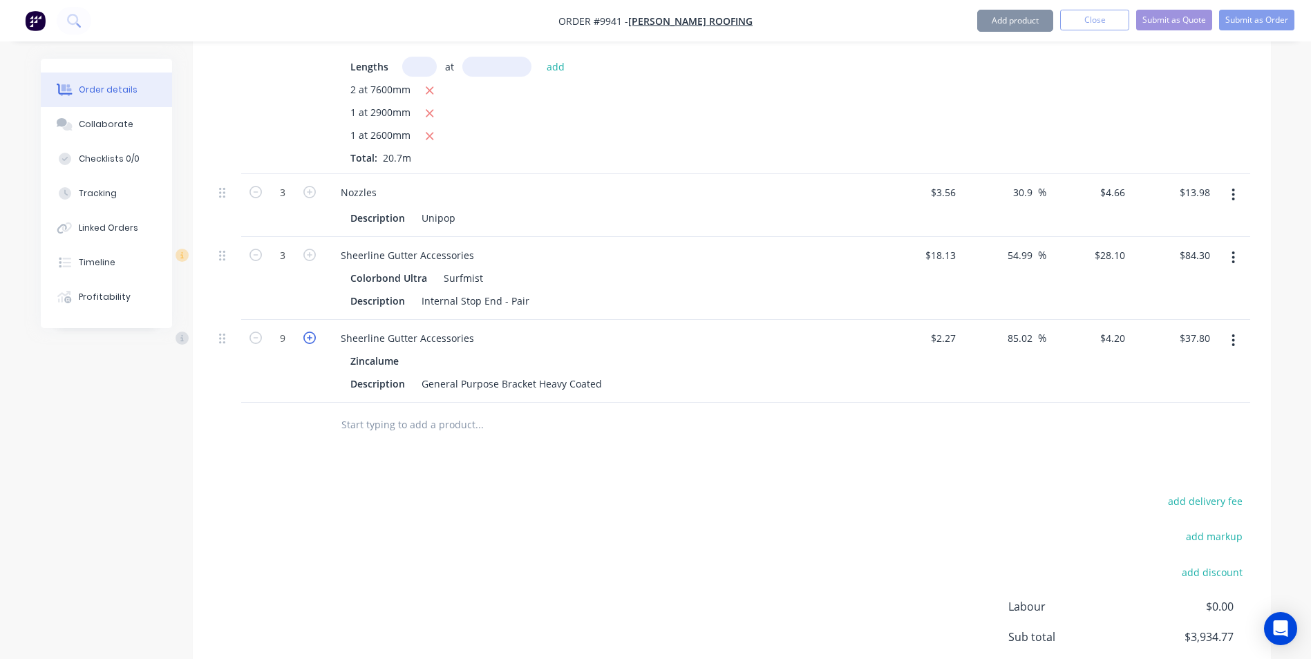
type input "10"
type input "$42.00"
click at [304, 332] on icon "button" at bounding box center [309, 338] width 12 height 12
type input "11"
type input "$46.20"
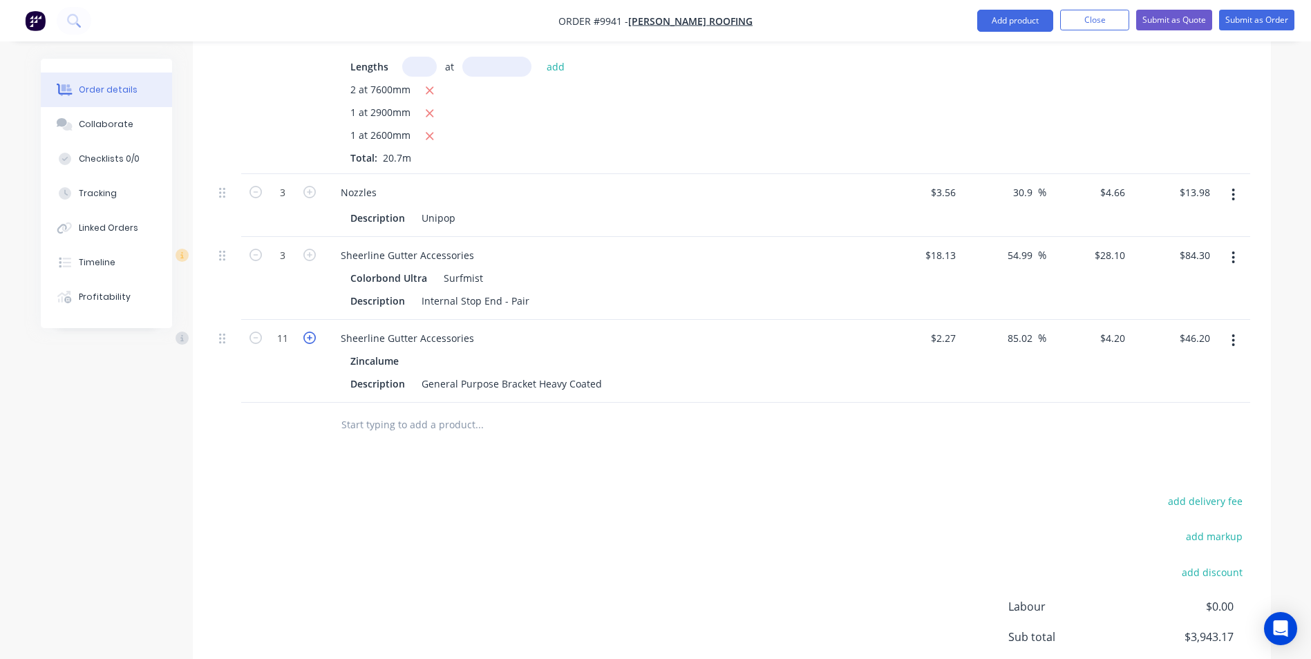
click at [304, 332] on icon "button" at bounding box center [309, 338] width 12 height 12
type input "12"
type input "$50.40"
click at [304, 332] on icon "button" at bounding box center [309, 338] width 12 height 12
type input "13"
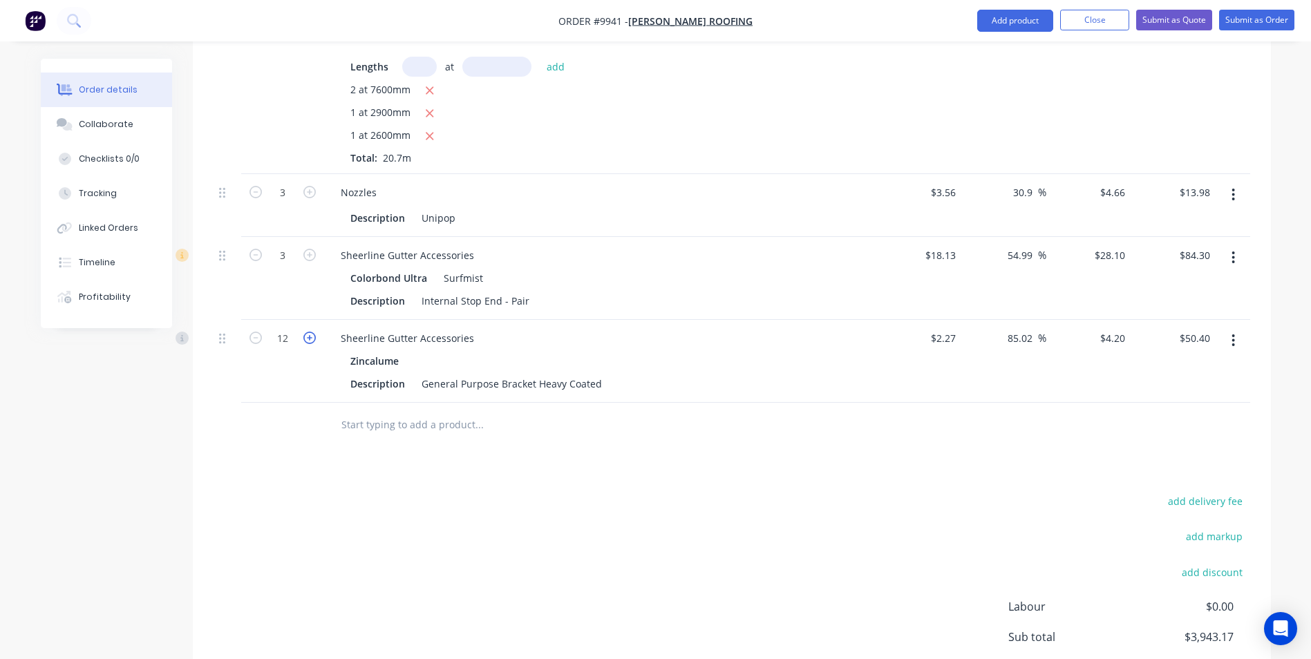
type input "$54.60"
click at [304, 332] on icon "button" at bounding box center [309, 338] width 12 height 12
type input "14"
type input "$58.80"
click at [304, 332] on icon "button" at bounding box center [309, 338] width 12 height 12
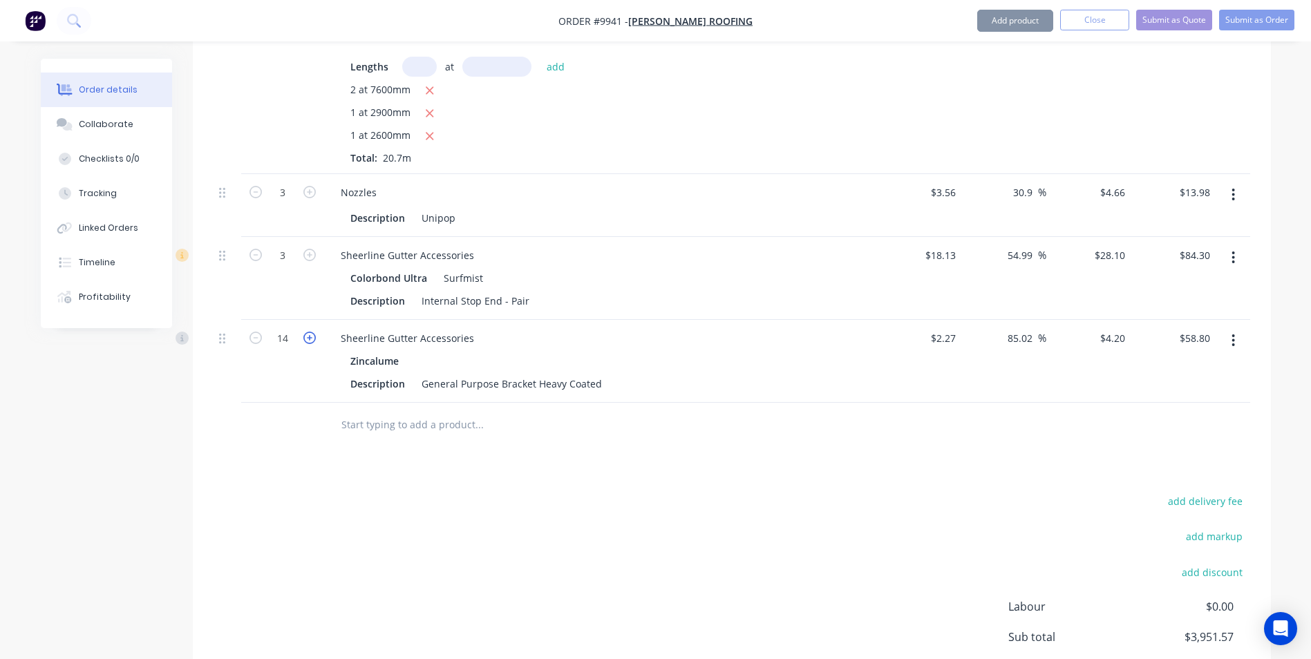
type input "15"
type input "$63.00"
click at [304, 332] on icon "button" at bounding box center [309, 338] width 12 height 12
type input "16"
type input "$67.20"
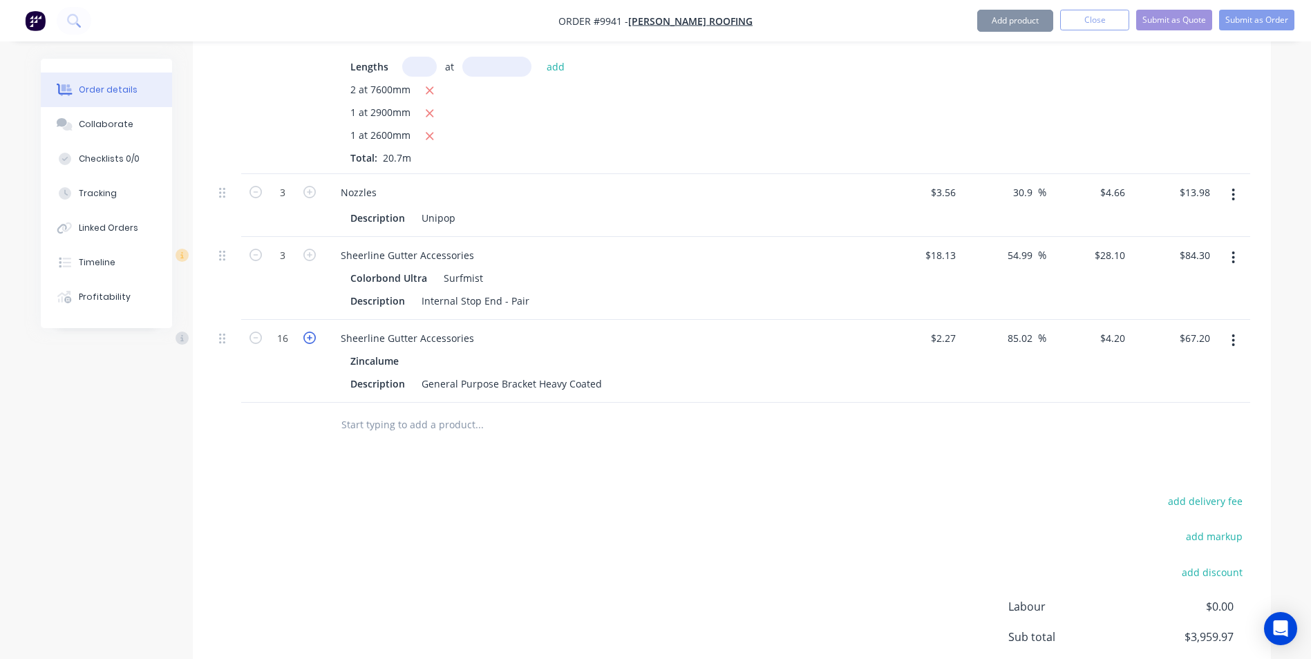
click at [304, 332] on icon "button" at bounding box center [309, 338] width 12 height 12
type input "17"
type input "$71.40"
click at [304, 332] on icon "button" at bounding box center [309, 338] width 12 height 12
type input "18"
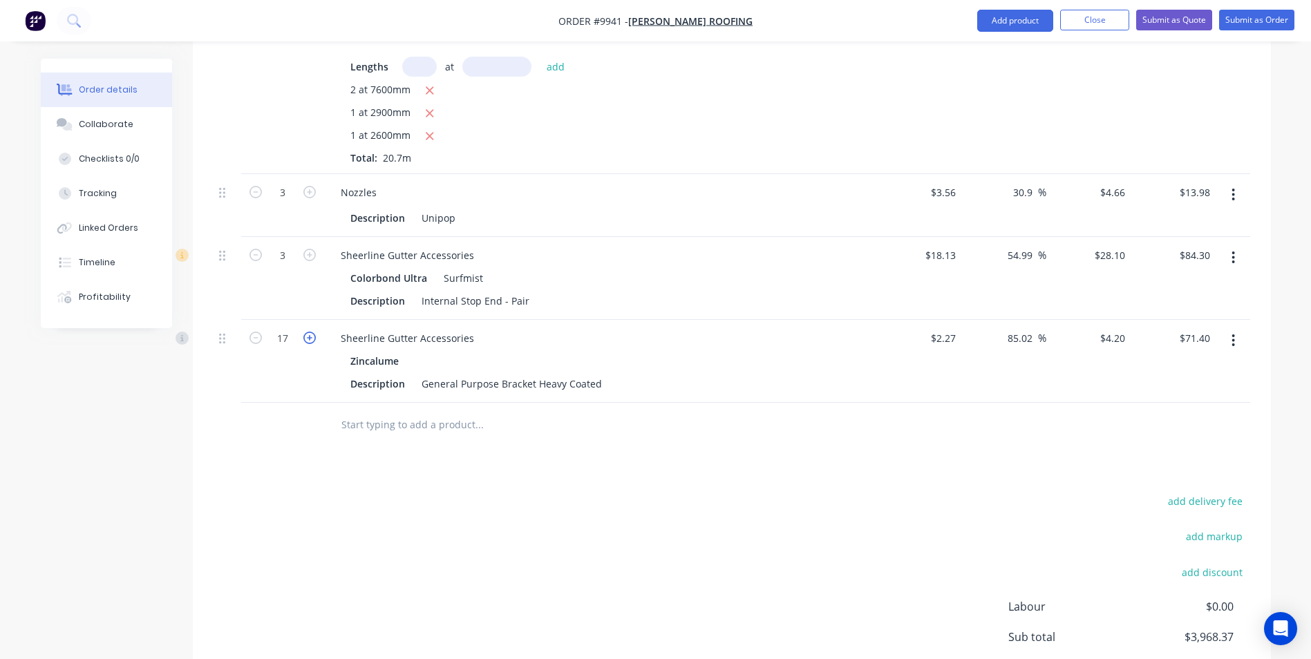
type input "$75.60"
click at [304, 332] on icon "button" at bounding box center [309, 338] width 12 height 12
type input "19"
type input "$79.80"
click at [304, 332] on icon "button" at bounding box center [309, 338] width 12 height 12
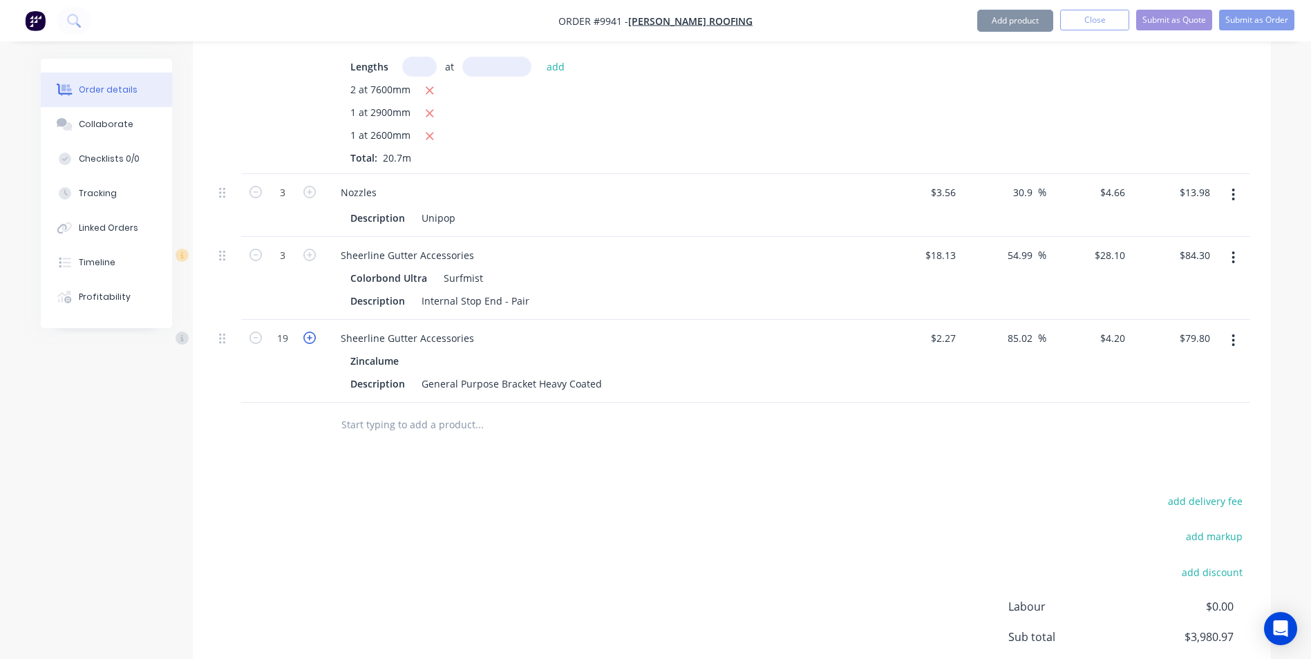
type input "20"
type input "$84.00"
click at [304, 332] on icon "button" at bounding box center [309, 338] width 12 height 12
type input "21"
type input "$88.20"
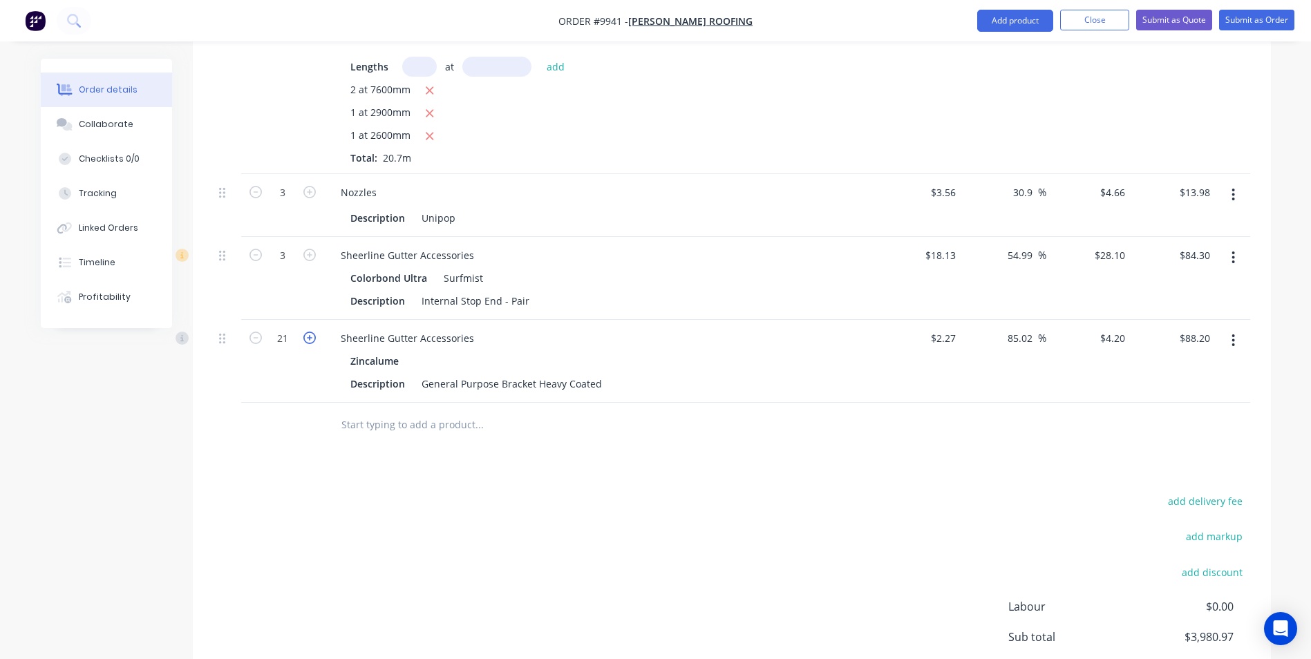
click at [304, 332] on icon "button" at bounding box center [309, 338] width 12 height 12
type input "22"
type input "$92.40"
click at [304, 332] on icon "button" at bounding box center [309, 338] width 12 height 12
type input "23"
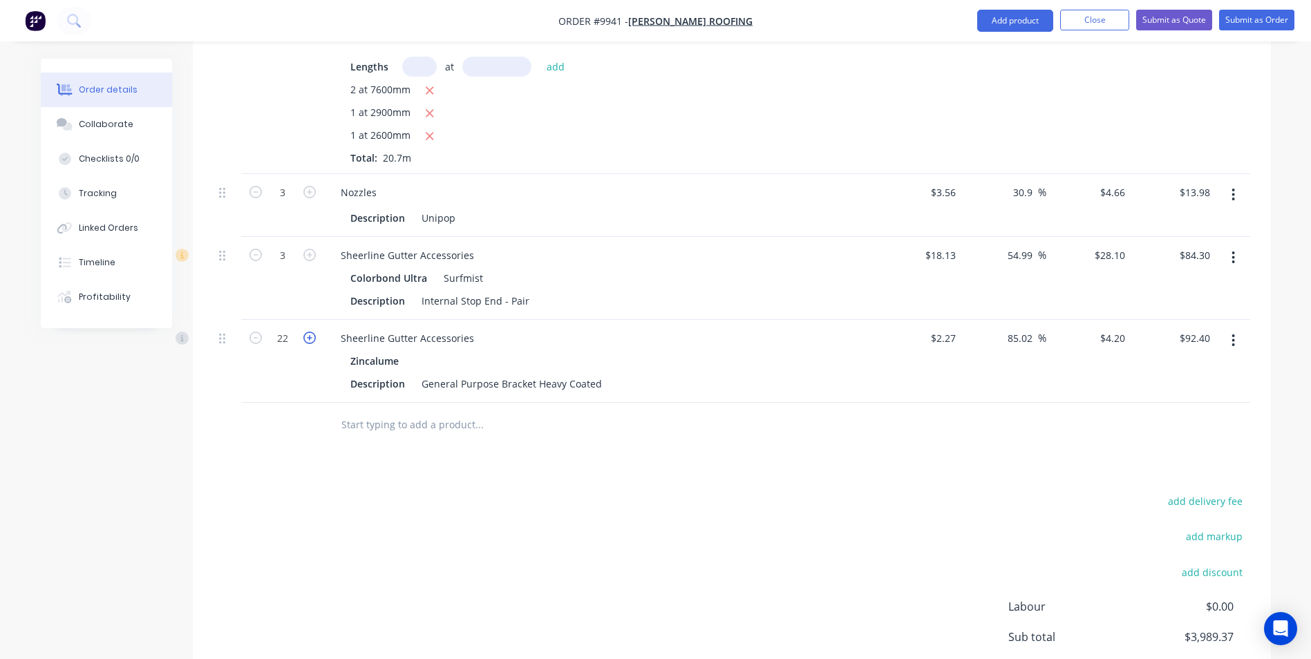
type input "$96.60"
click at [304, 332] on icon "button" at bounding box center [309, 338] width 12 height 12
type input "24"
type input "$100.80"
click at [304, 332] on icon "button" at bounding box center [309, 338] width 12 height 12
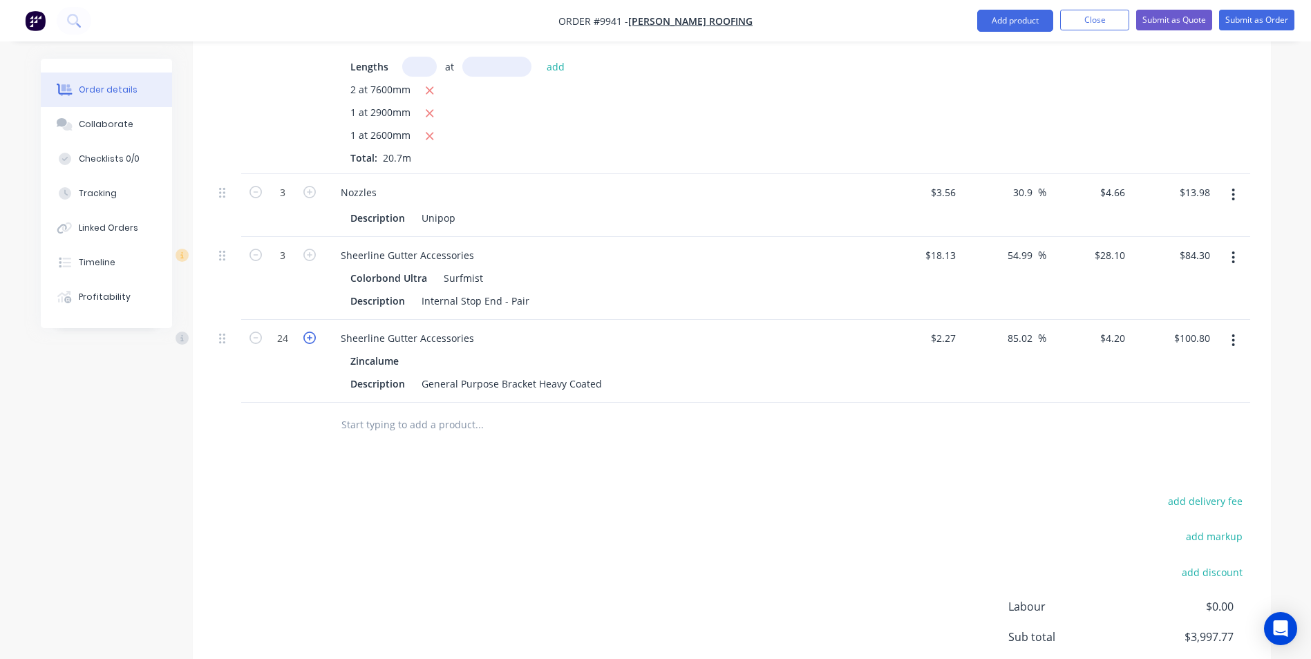
type input "25"
type input "$105.00"
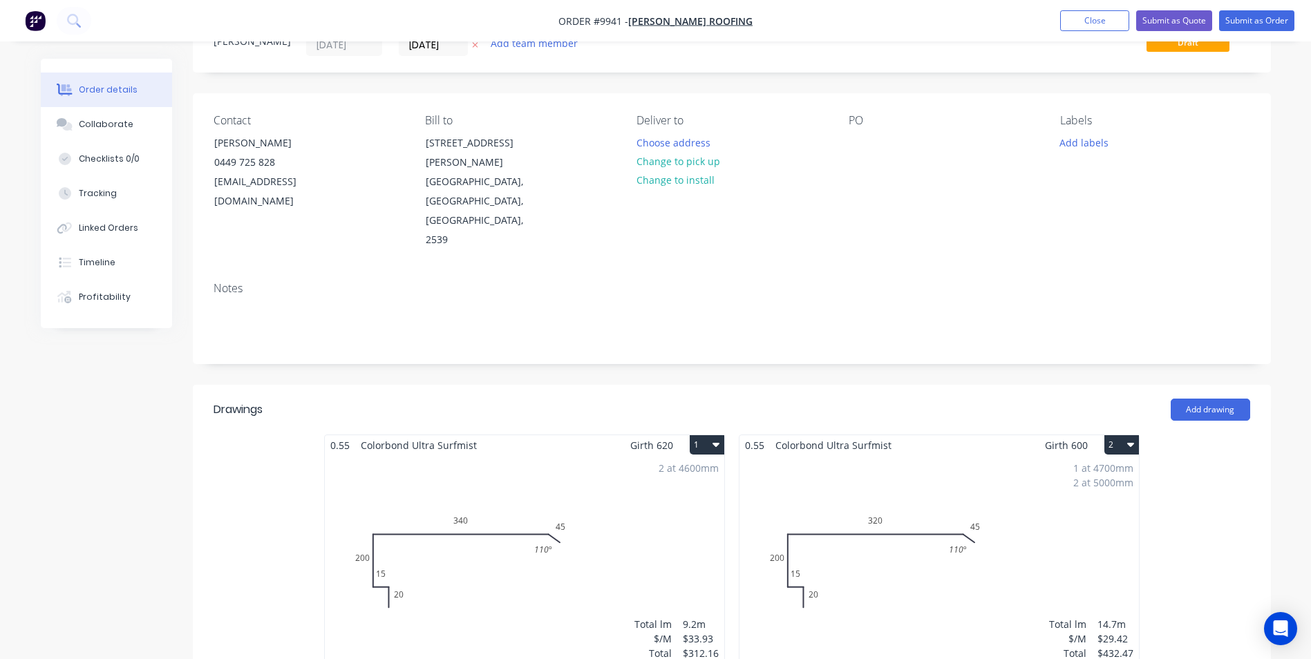
scroll to position [0, 0]
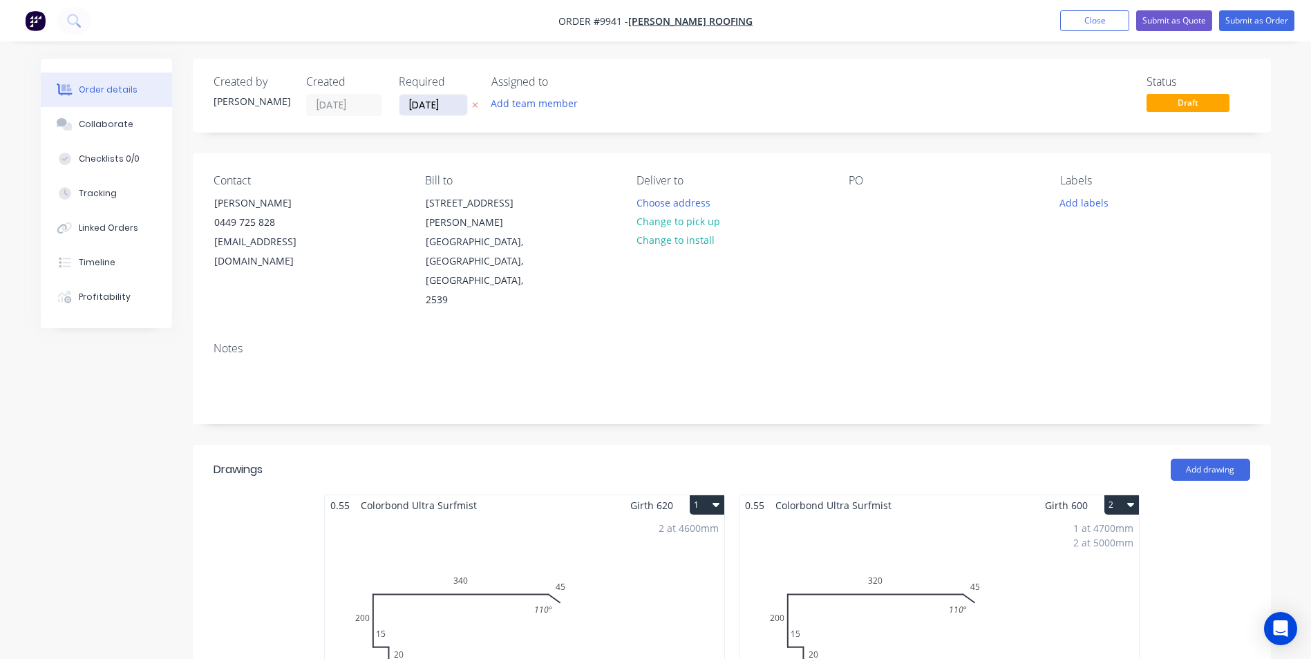
click at [420, 104] on input "[DATE]" at bounding box center [433, 105] width 68 height 21
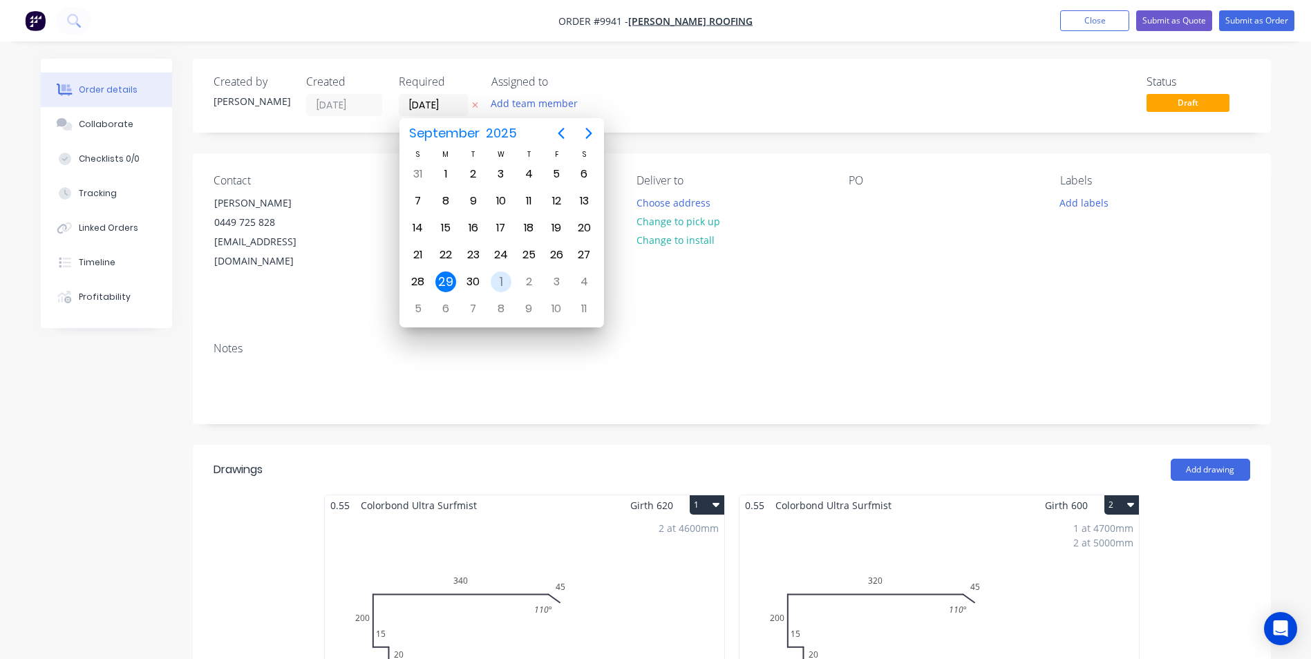
click at [509, 285] on div "1" at bounding box center [501, 282] width 21 height 21
type input "01/10/25"
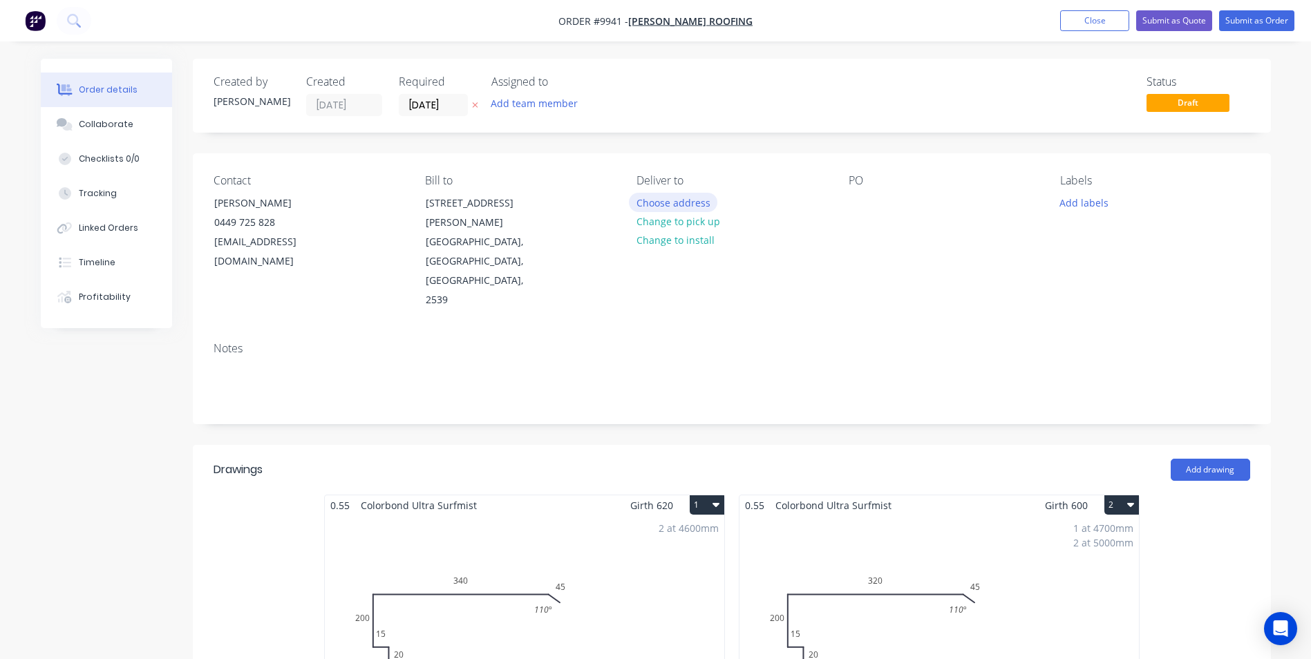
click at [666, 207] on button "Choose address" at bounding box center [673, 202] width 88 height 19
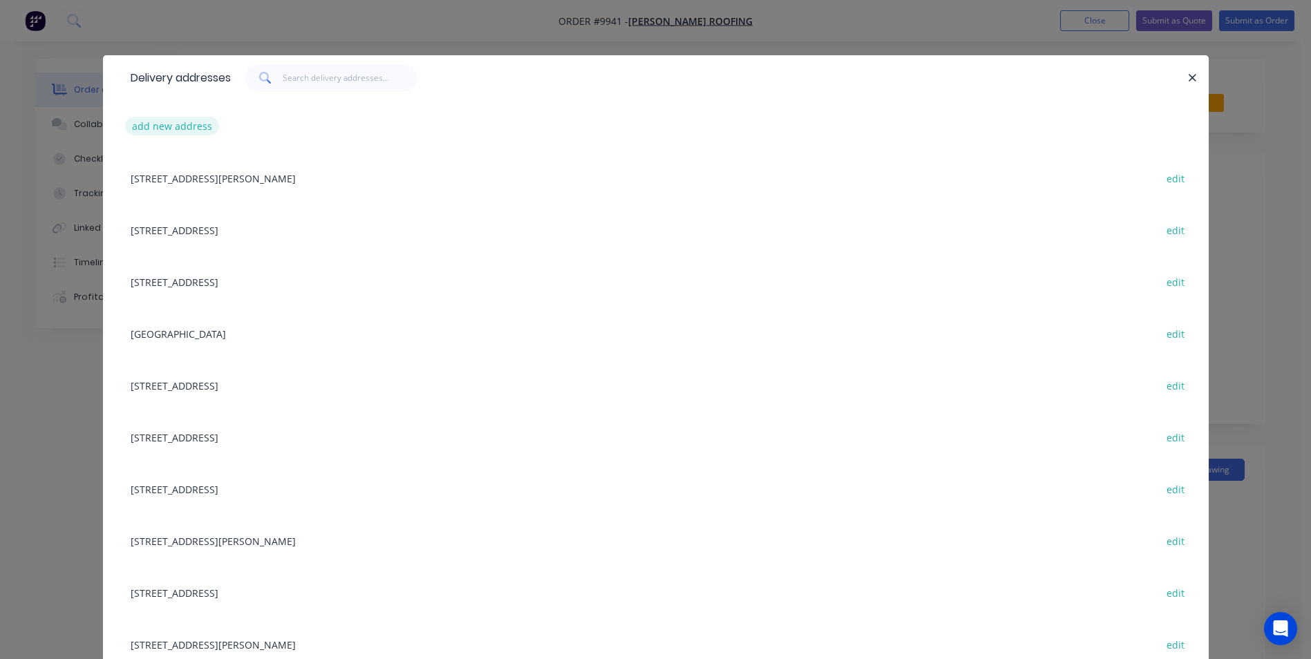
click at [195, 123] on button "add new address" at bounding box center [172, 126] width 95 height 19
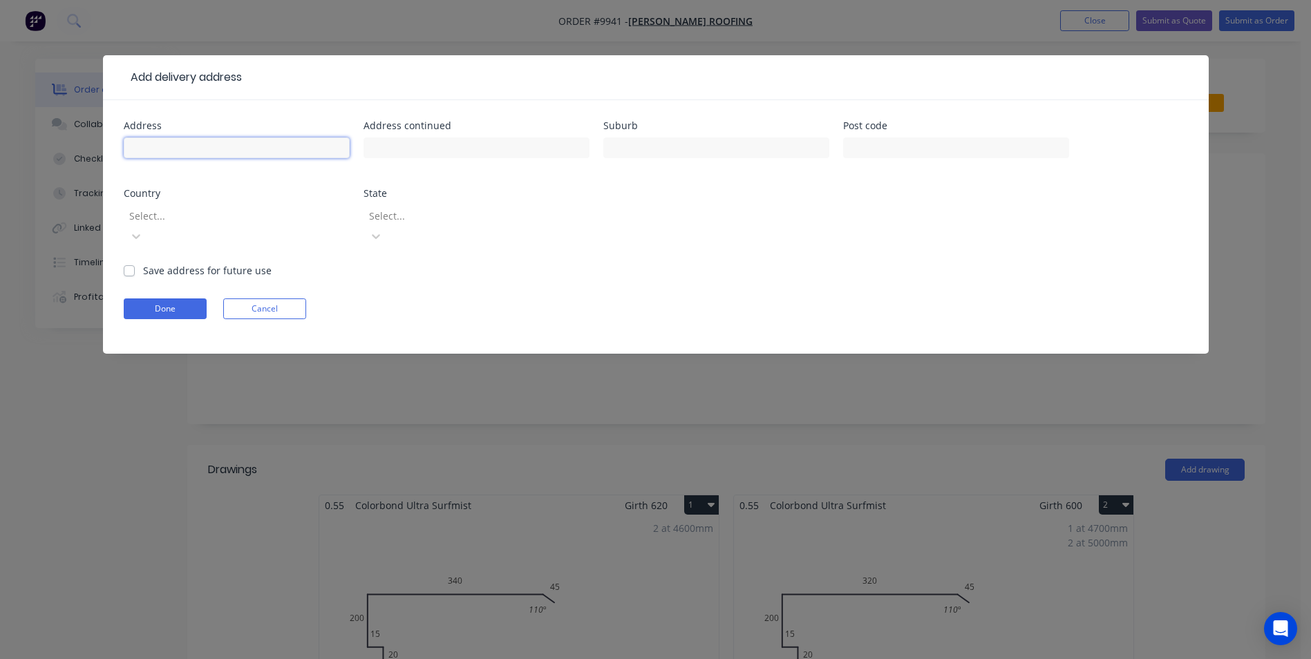
click at [245, 149] on input "text" at bounding box center [237, 148] width 226 height 21
type input "39 balmoral st"
type input "BURILL LAKE"
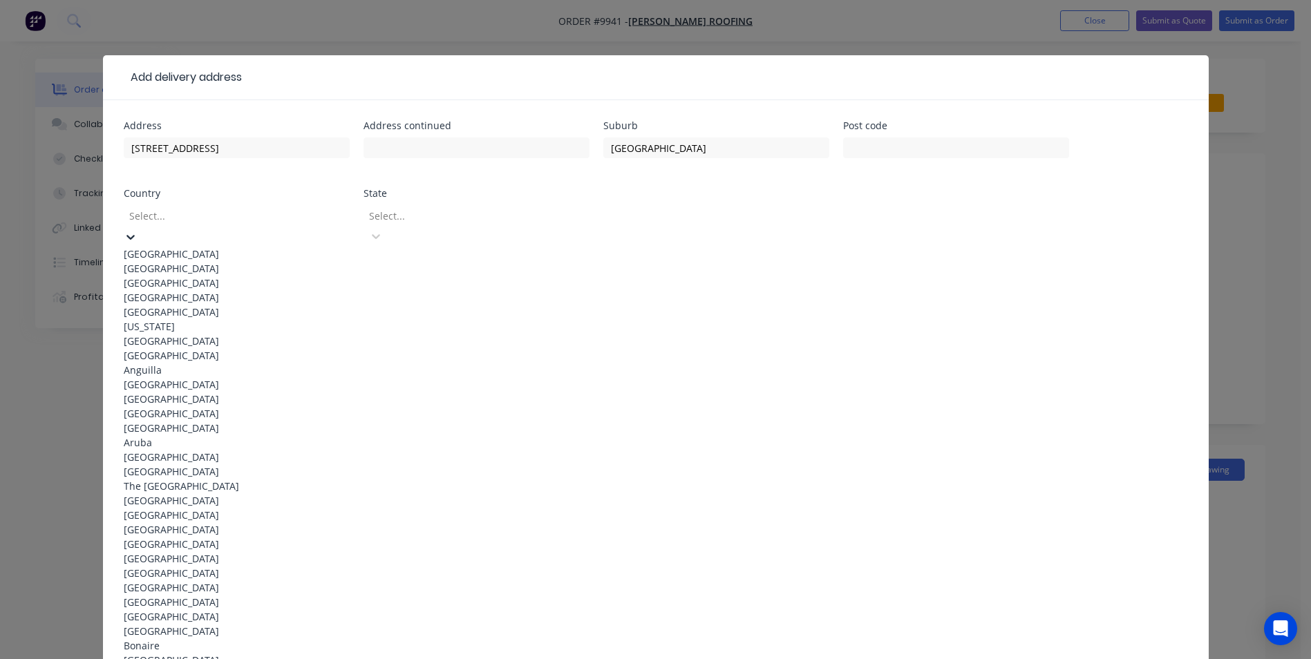
click at [209, 218] on div at bounding box center [227, 215] width 199 height 17
drag, startPoint x: 202, startPoint y: 247, endPoint x: 425, endPoint y: 232, distance: 223.0
click at [203, 247] on div "Australia" at bounding box center [237, 254] width 226 height 15
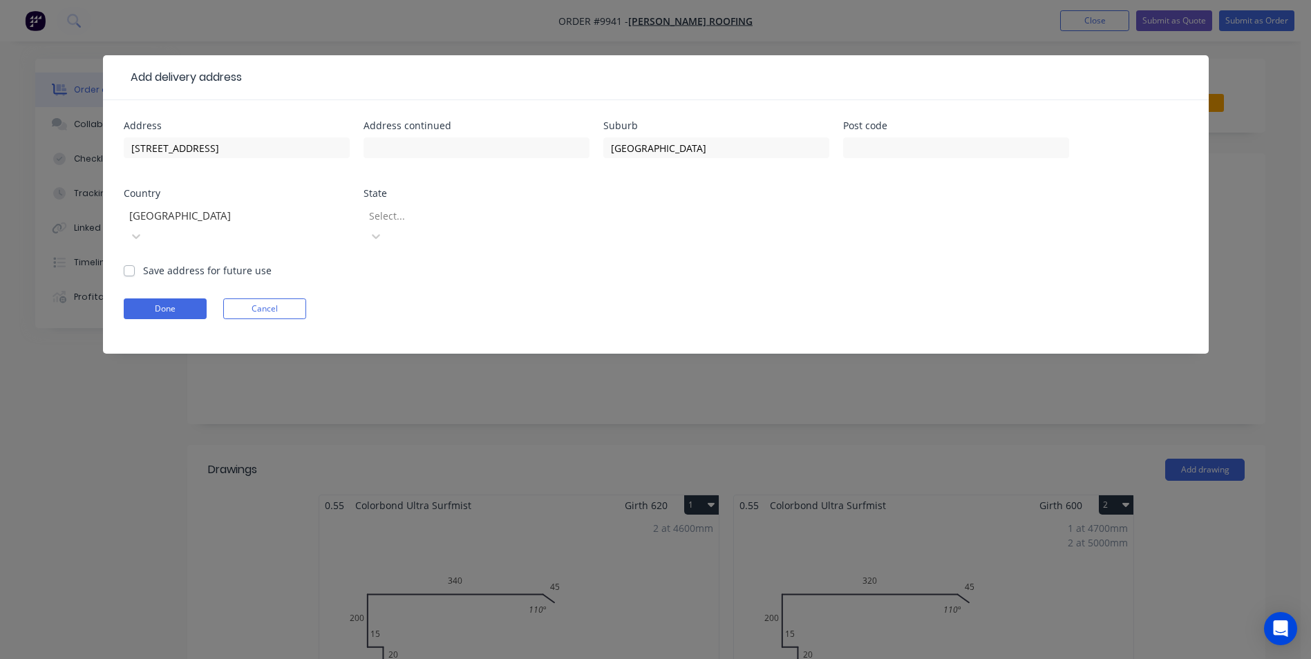
click at [430, 223] on div at bounding box center [467, 215] width 199 height 17
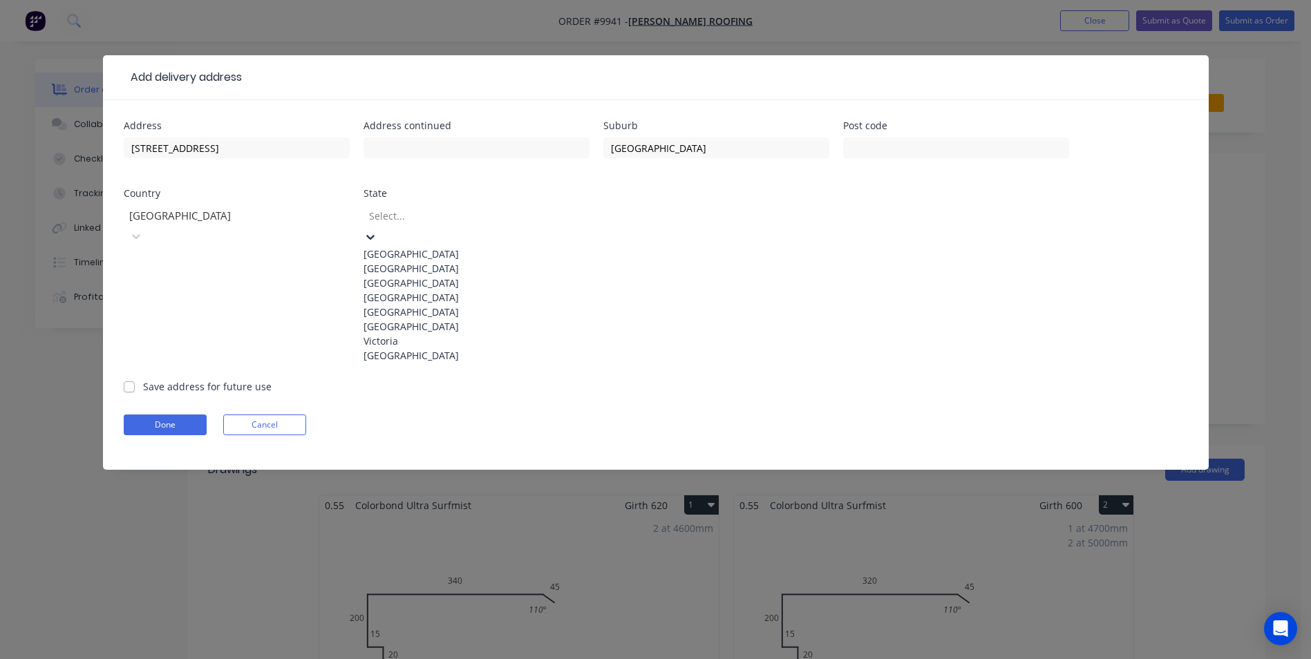
click at [392, 276] on div "New South Wales" at bounding box center [476, 268] width 226 height 15
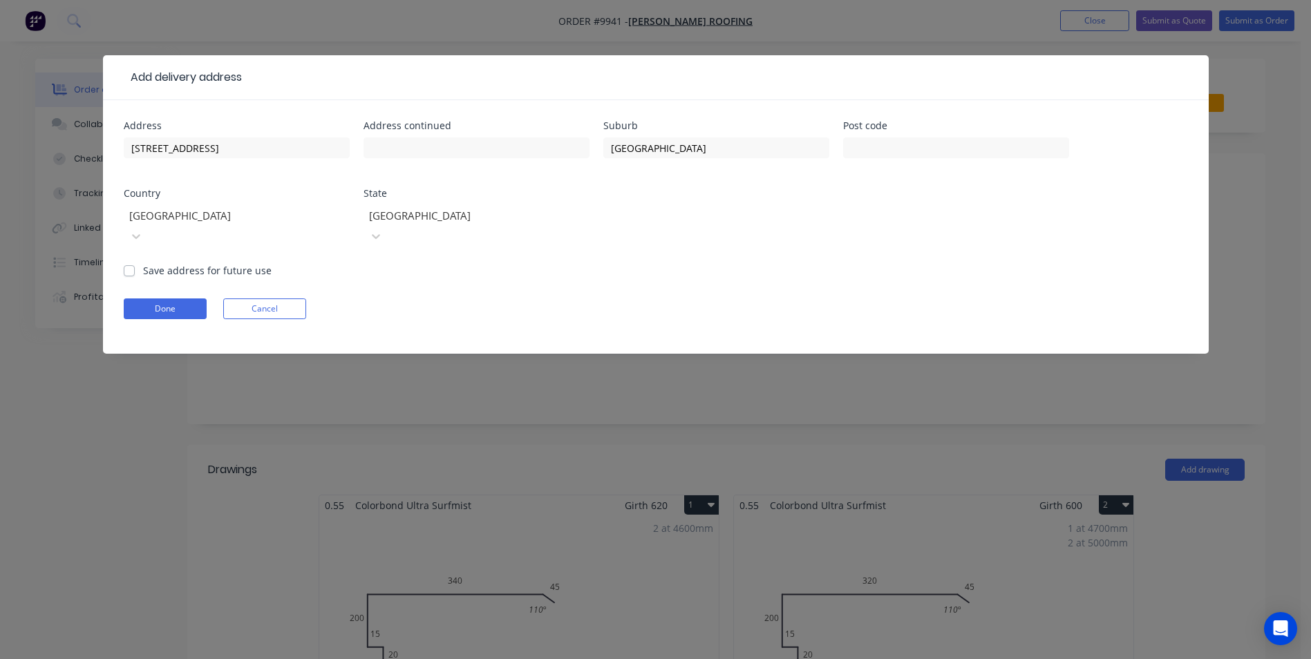
click at [143, 263] on label "Save address for future use" at bounding box center [207, 270] width 129 height 15
click at [129, 263] on input "Save address for future use" at bounding box center [129, 269] width 11 height 13
checkbox input "true"
click at [146, 299] on button "Done" at bounding box center [165, 309] width 83 height 21
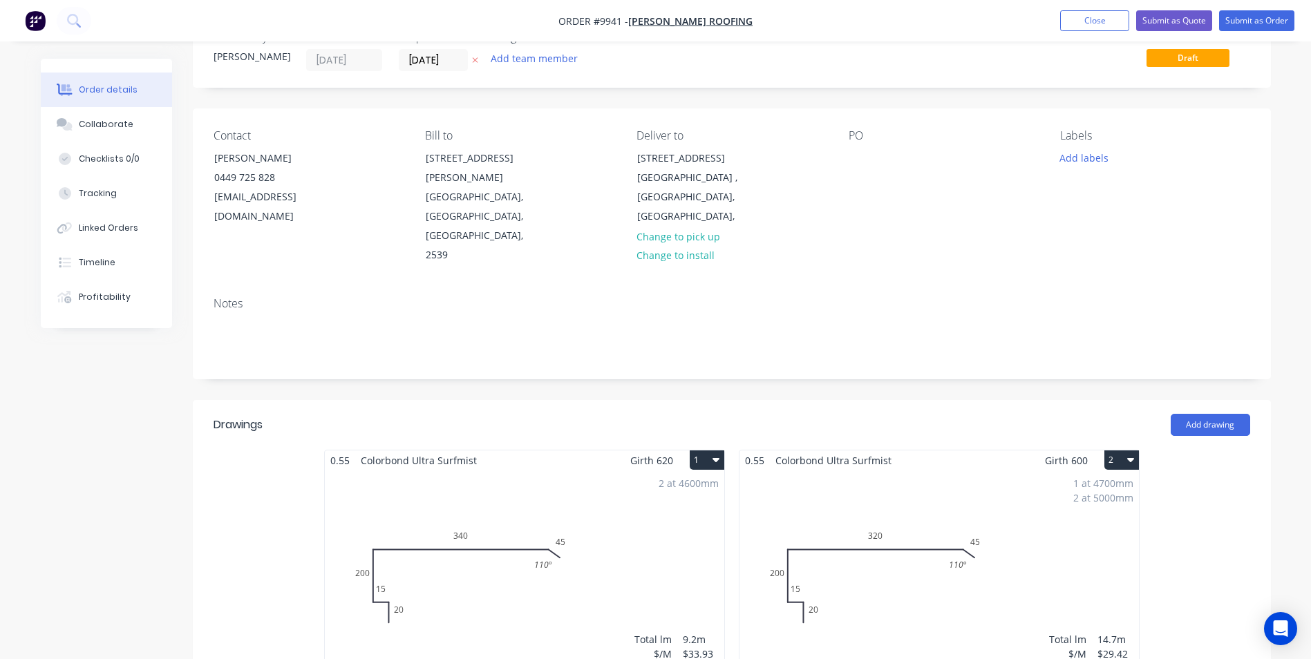
scroll to position [69, 0]
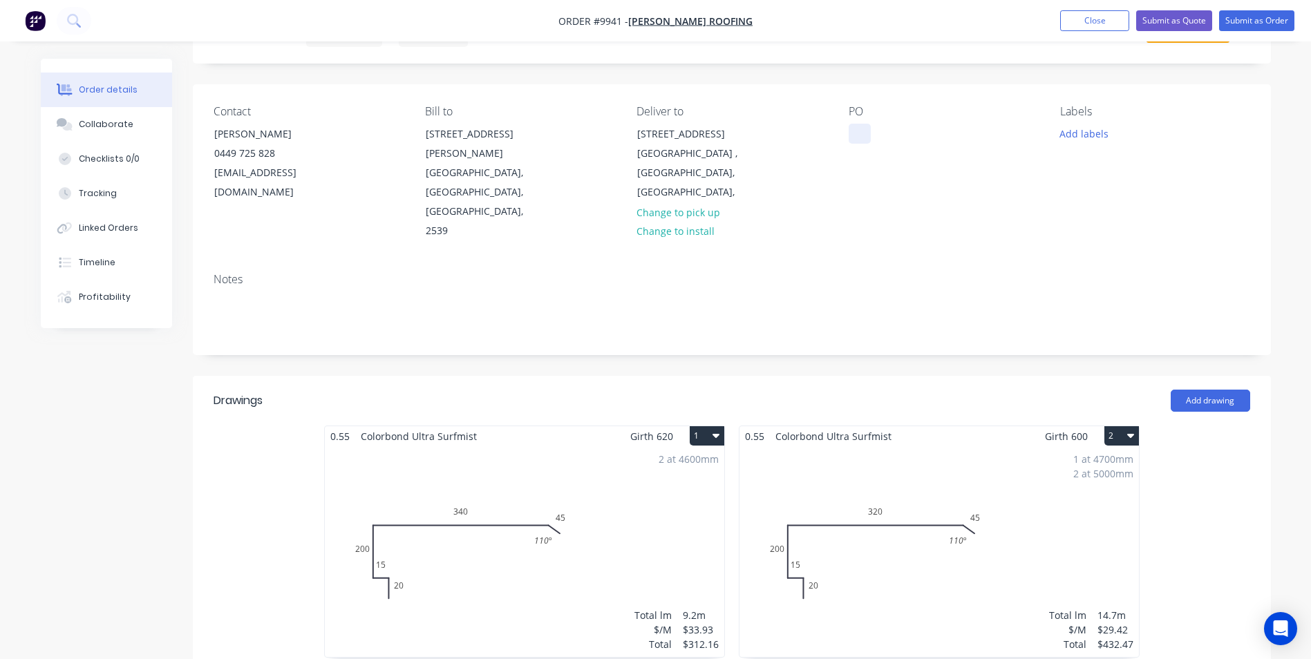
click at [849, 128] on div at bounding box center [860, 134] width 22 height 20
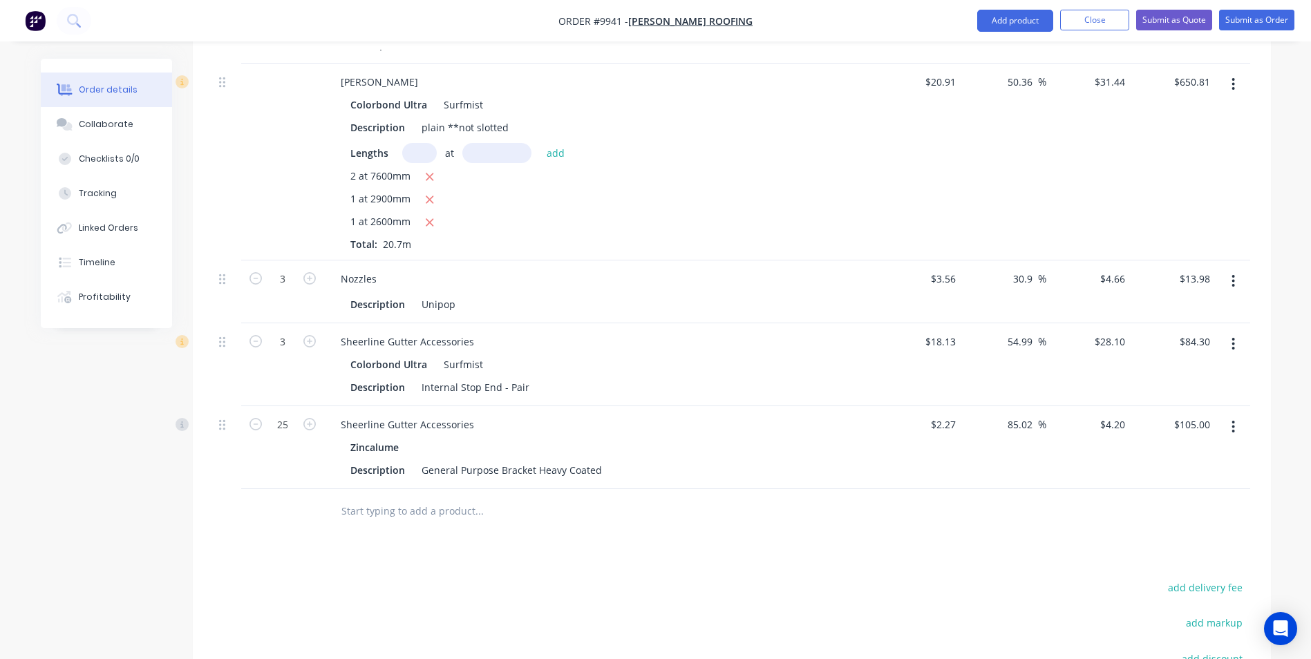
scroll to position [1106, 0]
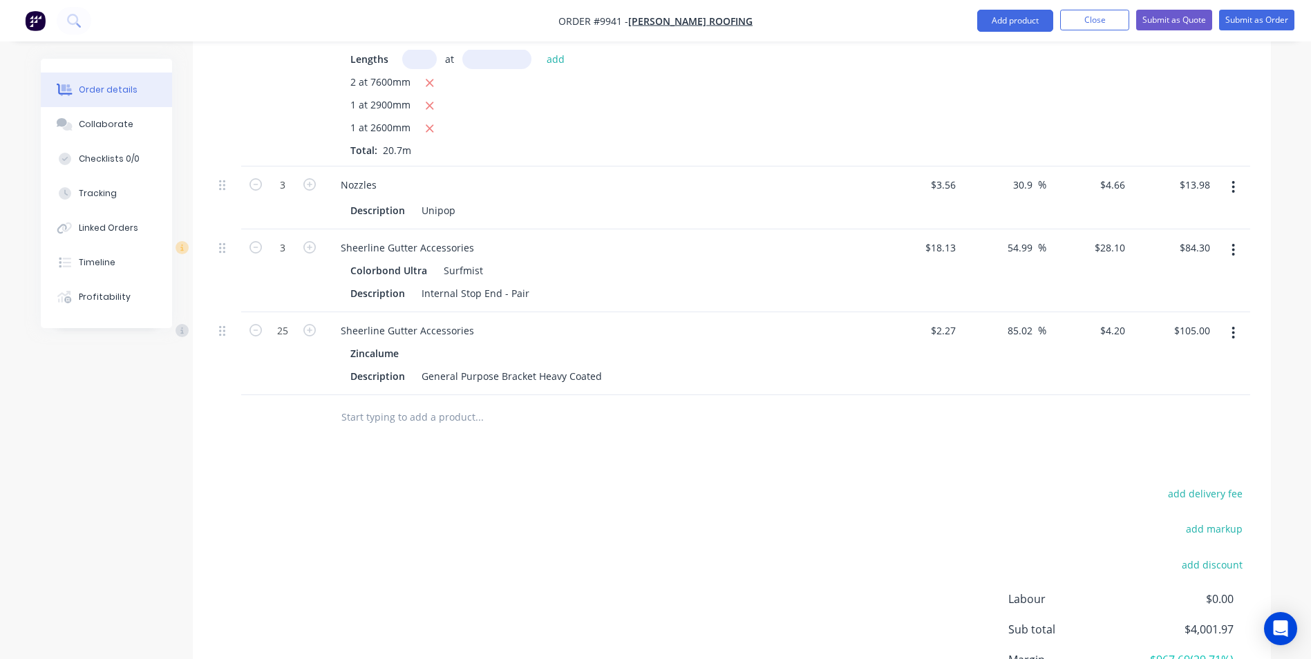
click at [395, 404] on input "text" at bounding box center [479, 418] width 276 height 28
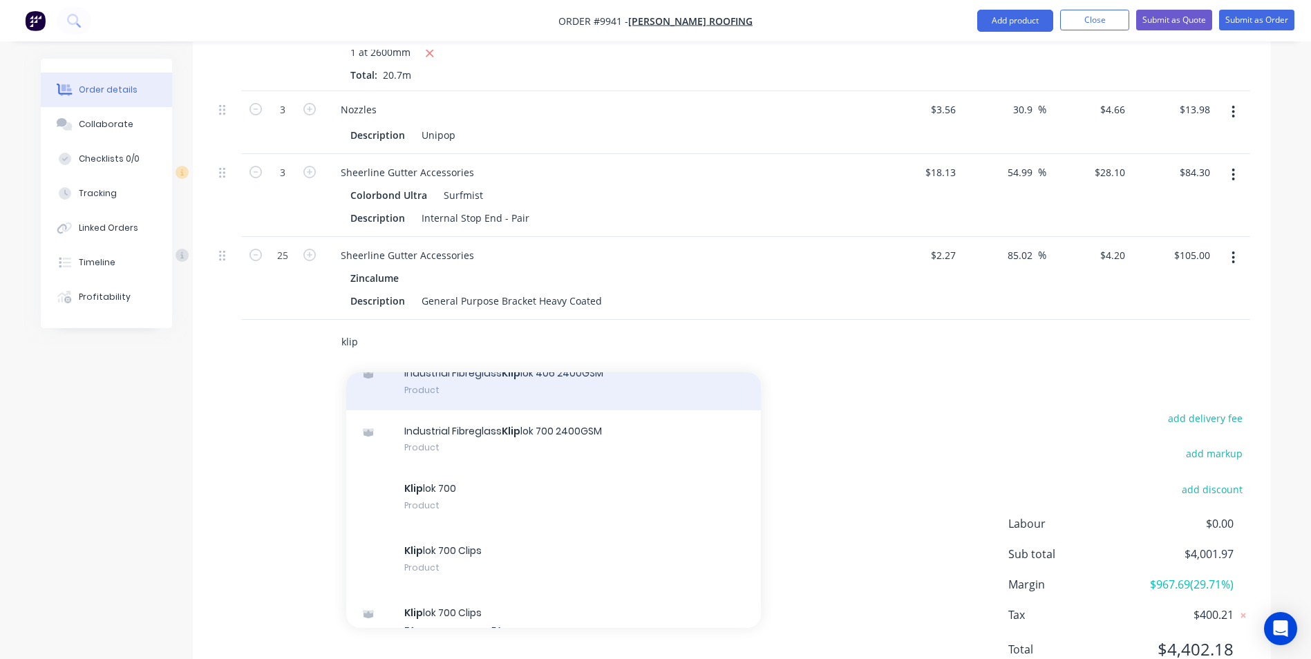
scroll to position [346, 0]
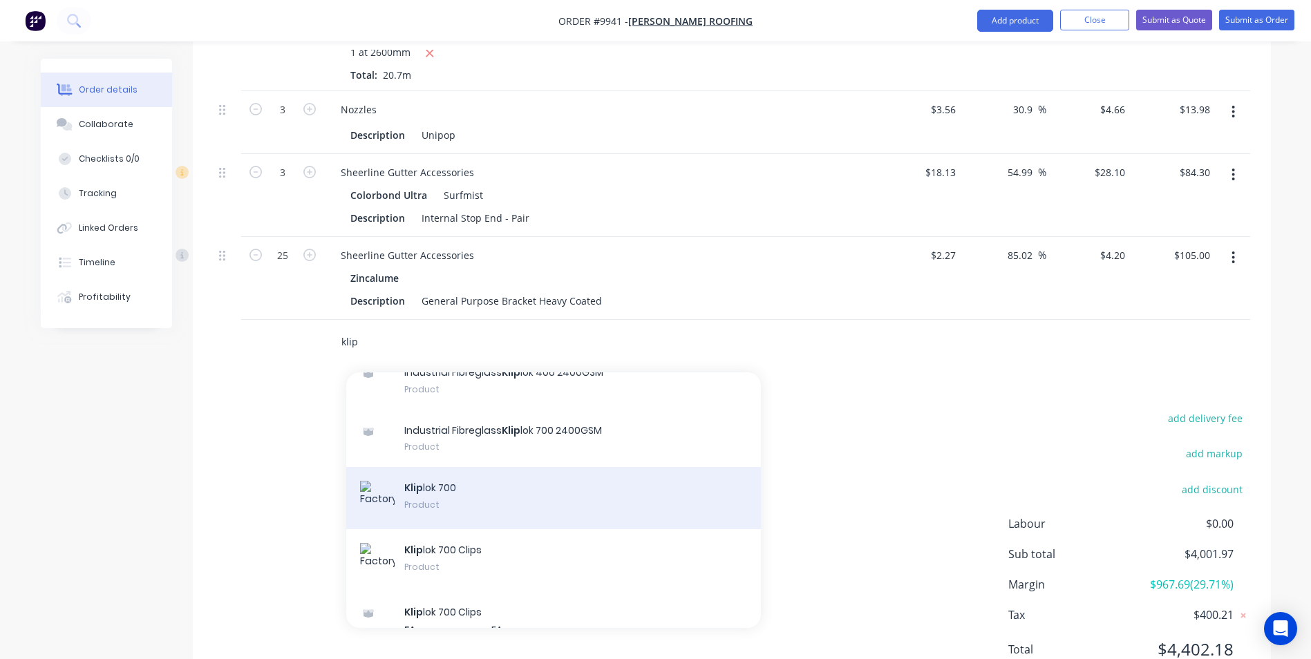
type input "klip"
click at [450, 467] on div "Klip lok 700 Product" at bounding box center [553, 498] width 415 height 62
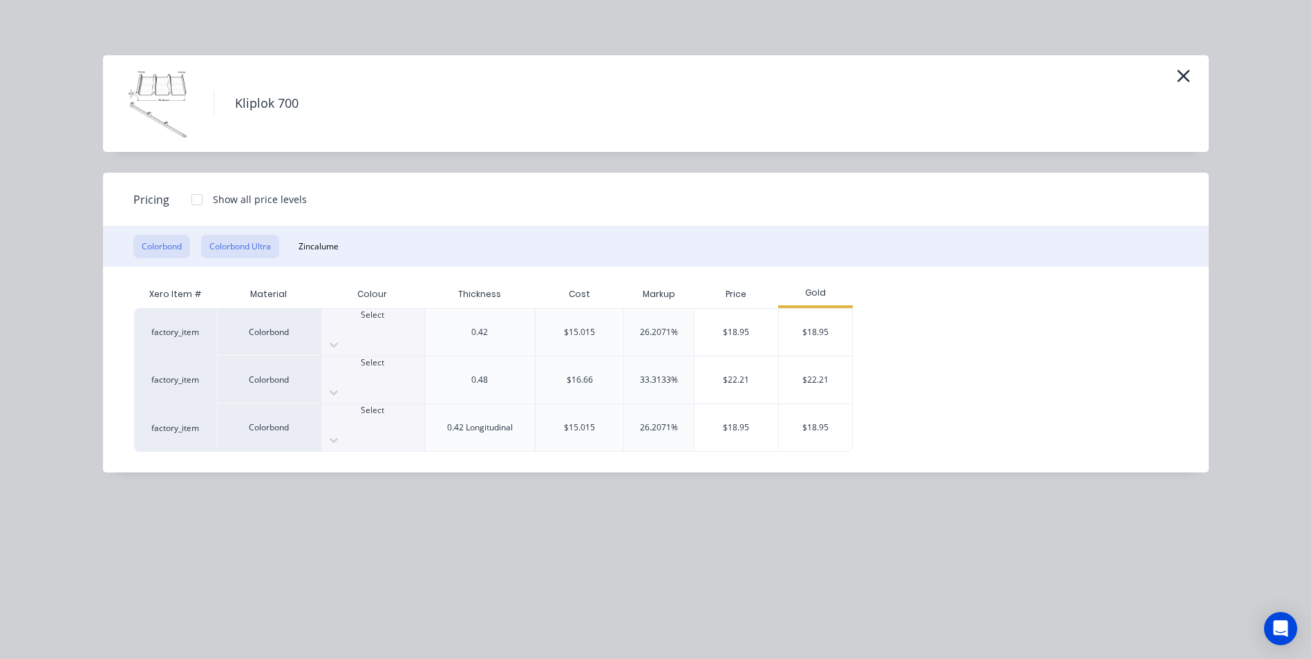
click at [240, 239] on button "Colorbond Ultra" at bounding box center [240, 246] width 78 height 23
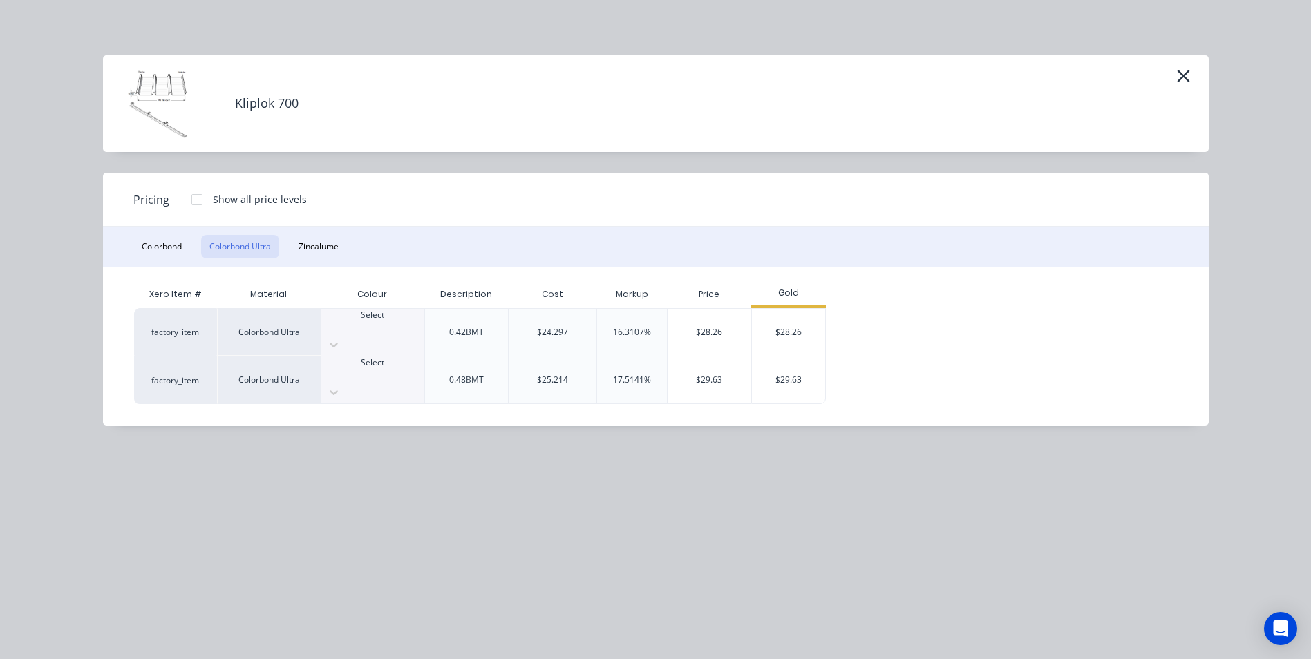
click at [397, 329] on div "Select" at bounding box center [372, 321] width 103 height 25
click at [791, 333] on div "$28.26" at bounding box center [789, 332] width 74 height 47
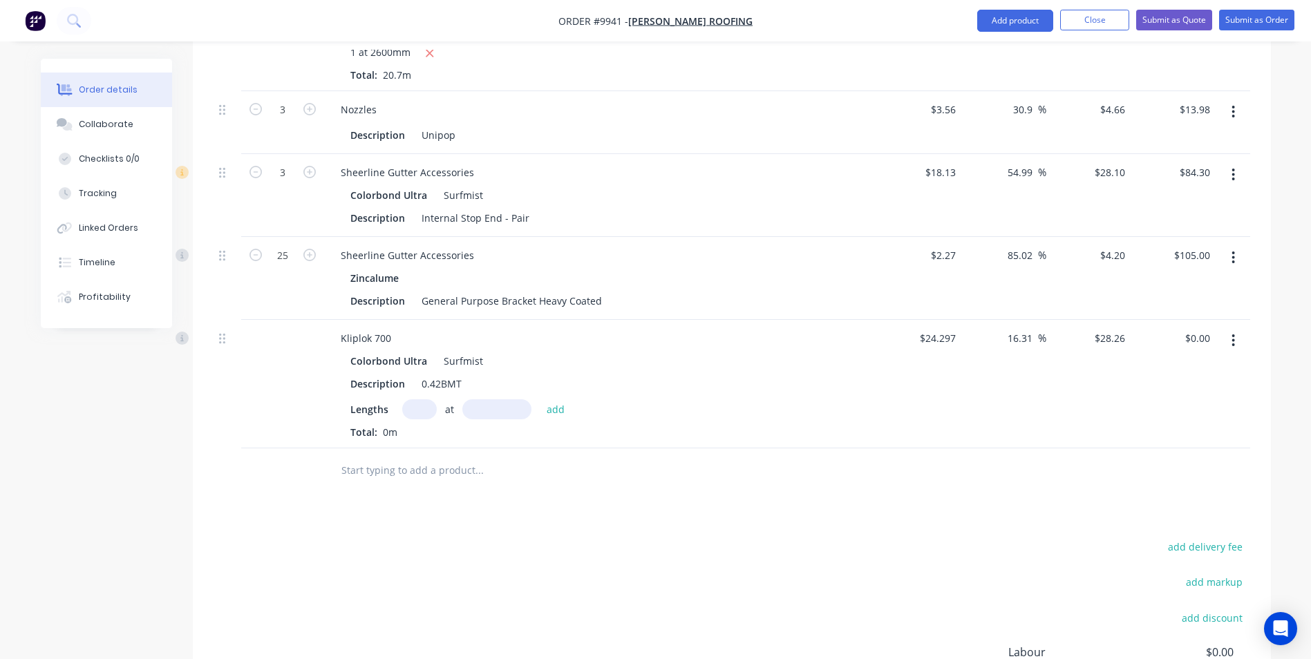
click at [422, 399] on input "text" at bounding box center [419, 409] width 35 height 20
type input "11"
type input "13800"
click at [540, 399] on button "add" at bounding box center [556, 408] width 32 height 19
type input "$4,289.87"
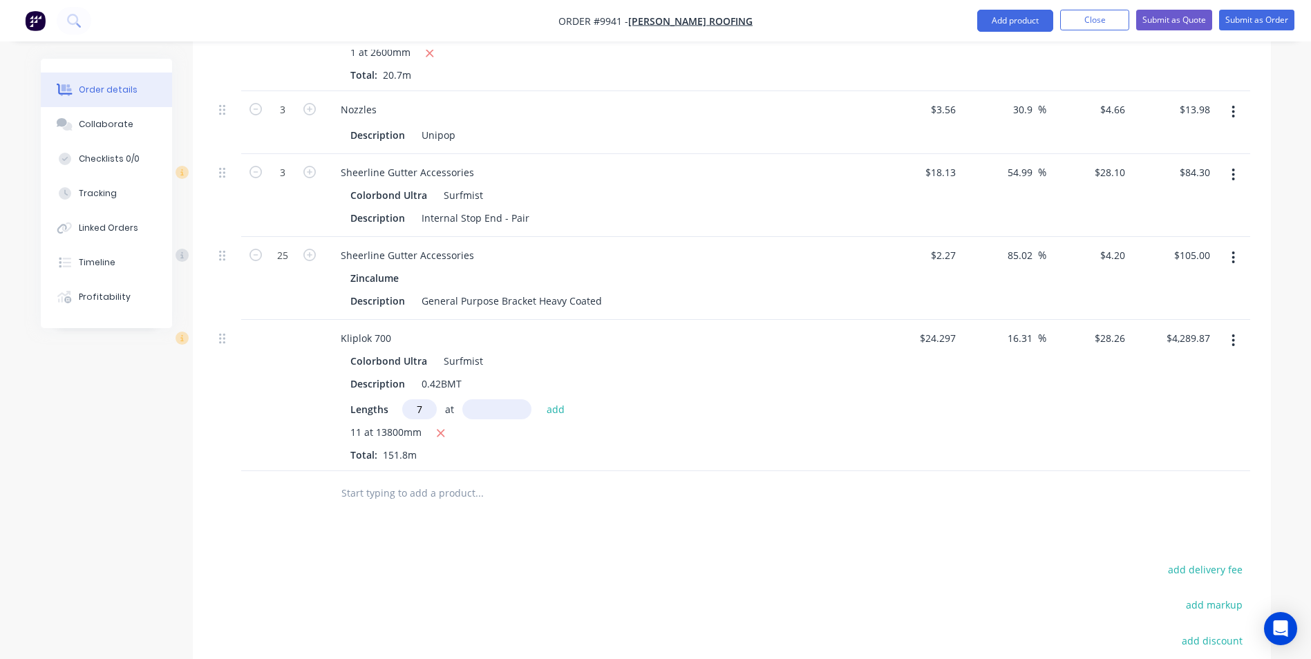
type input "7"
type input "11490"
click at [540, 399] on button "add" at bounding box center [556, 408] width 32 height 19
type input "$6,562.82"
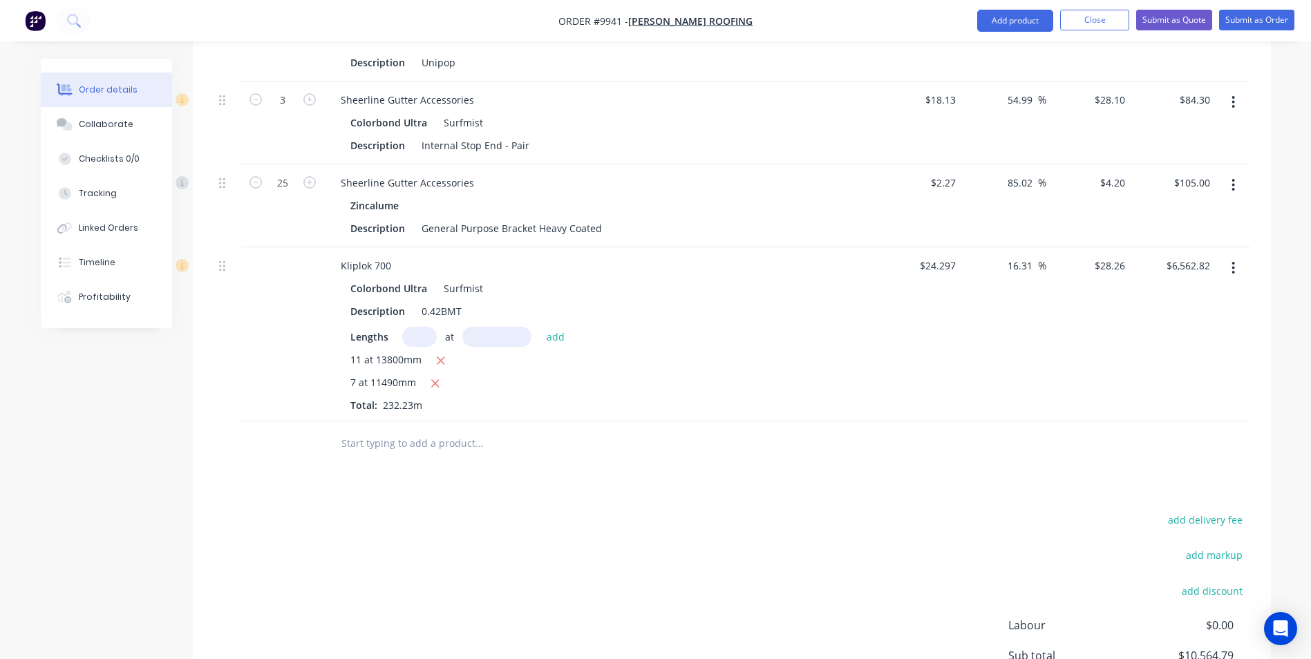
scroll to position [1355, 0]
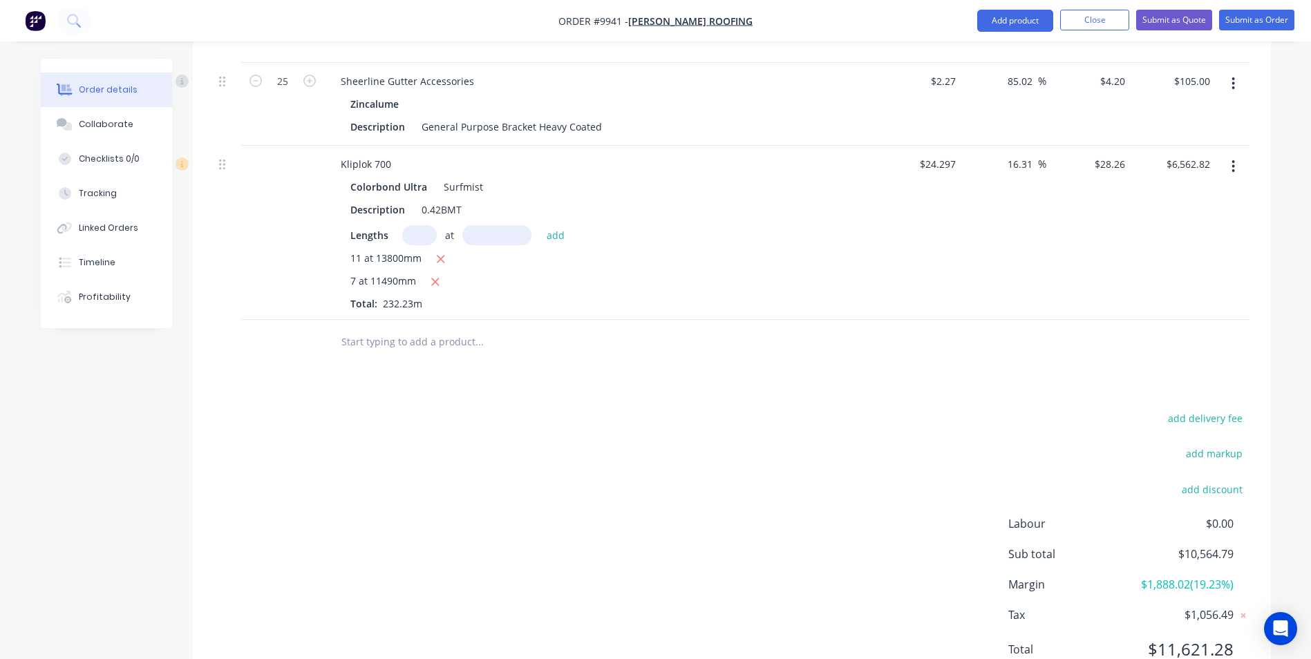
click at [415, 328] on input "text" at bounding box center [479, 342] width 276 height 28
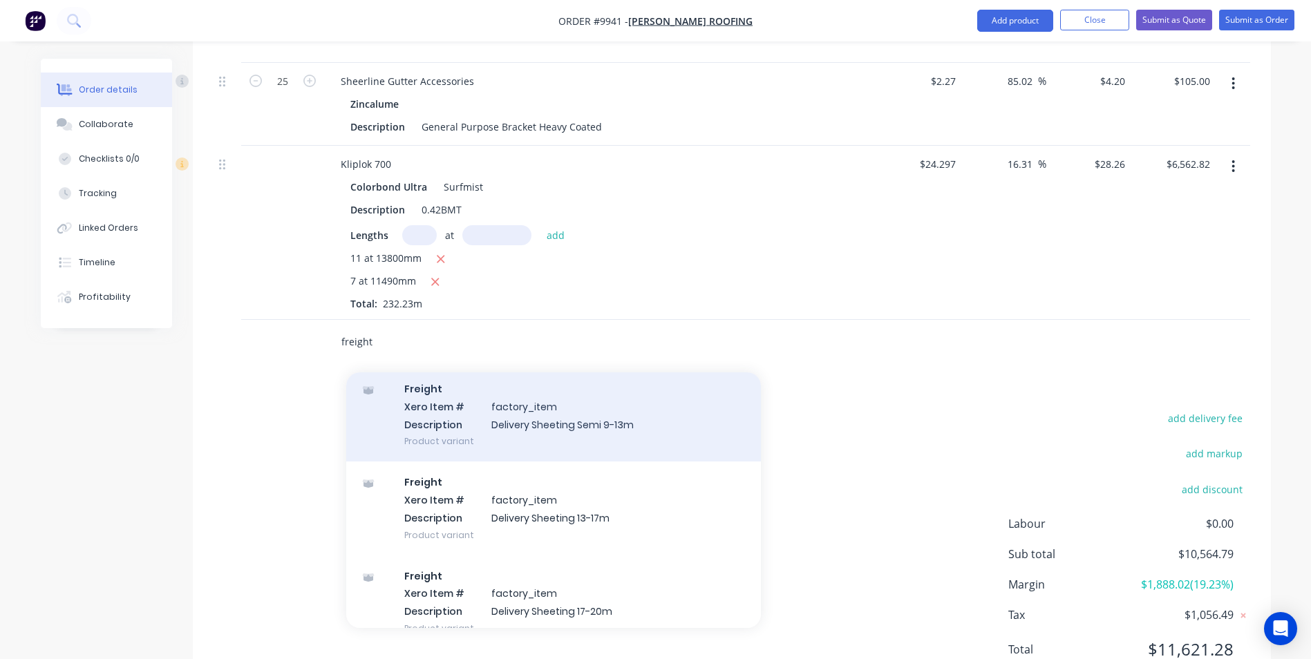
scroll to position [622, 0]
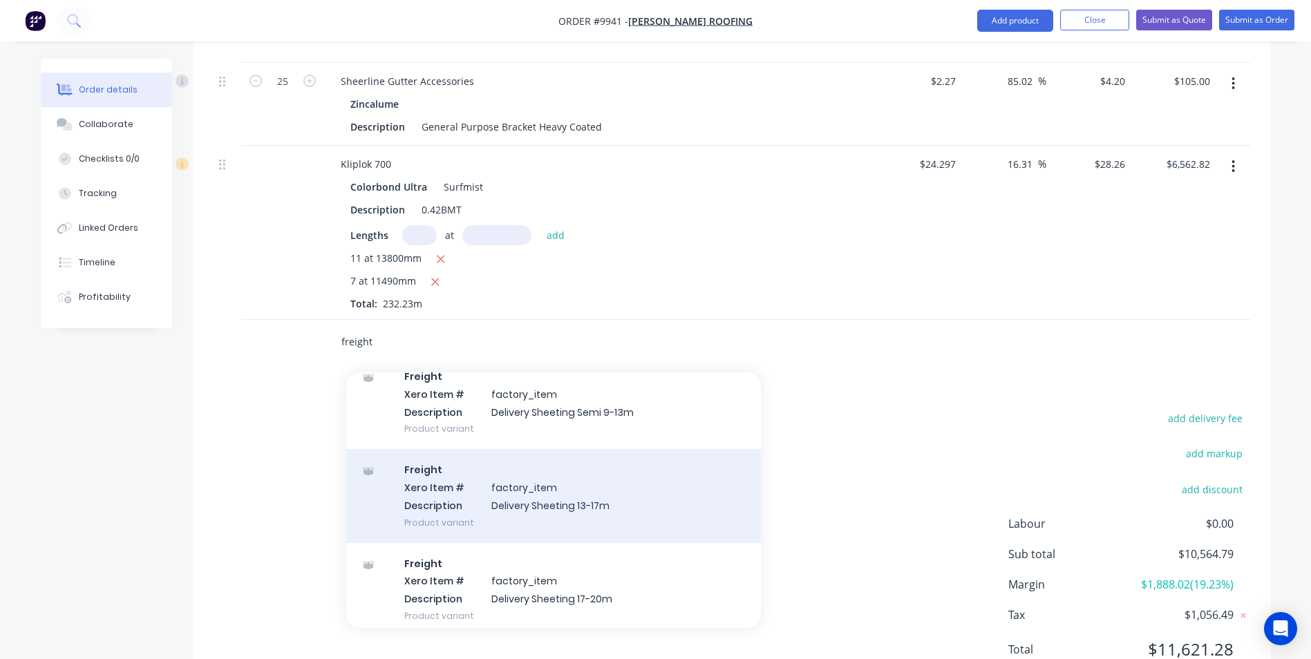
type input "freight"
click at [493, 452] on div "Freight Xero Item # factory_item Description Delivery Sheeting 13-17m Product v…" at bounding box center [553, 495] width 415 height 93
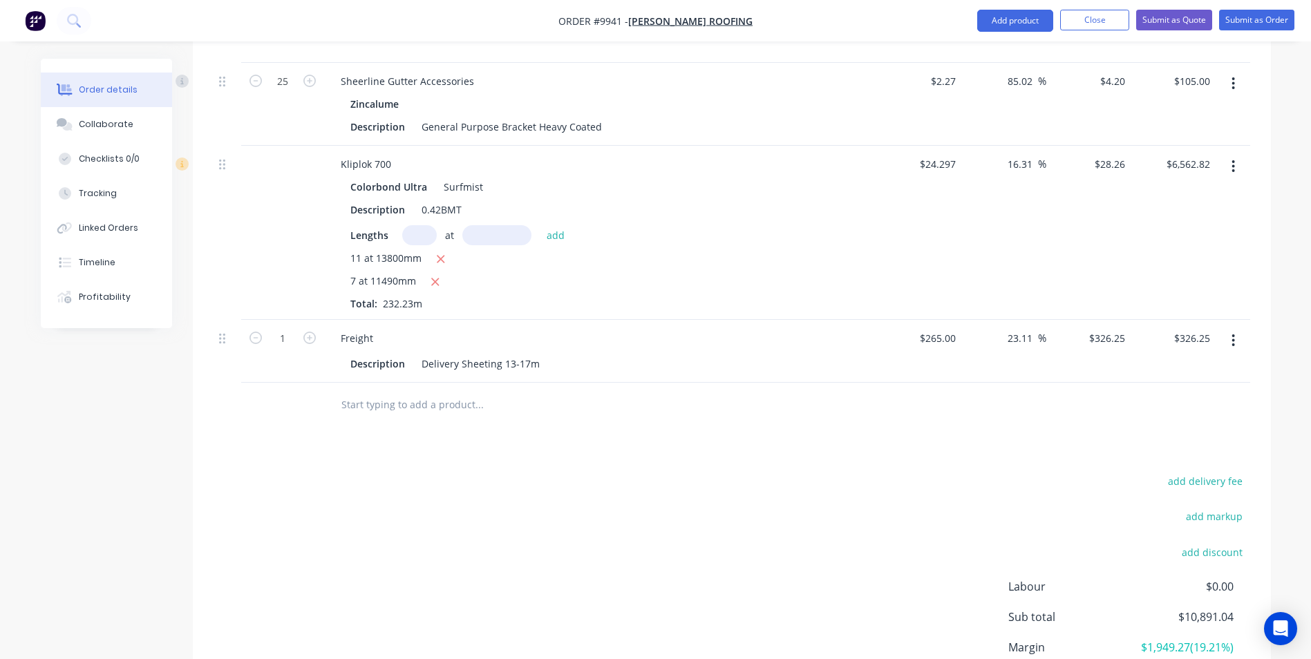
click at [454, 391] on input "text" at bounding box center [479, 405] width 276 height 28
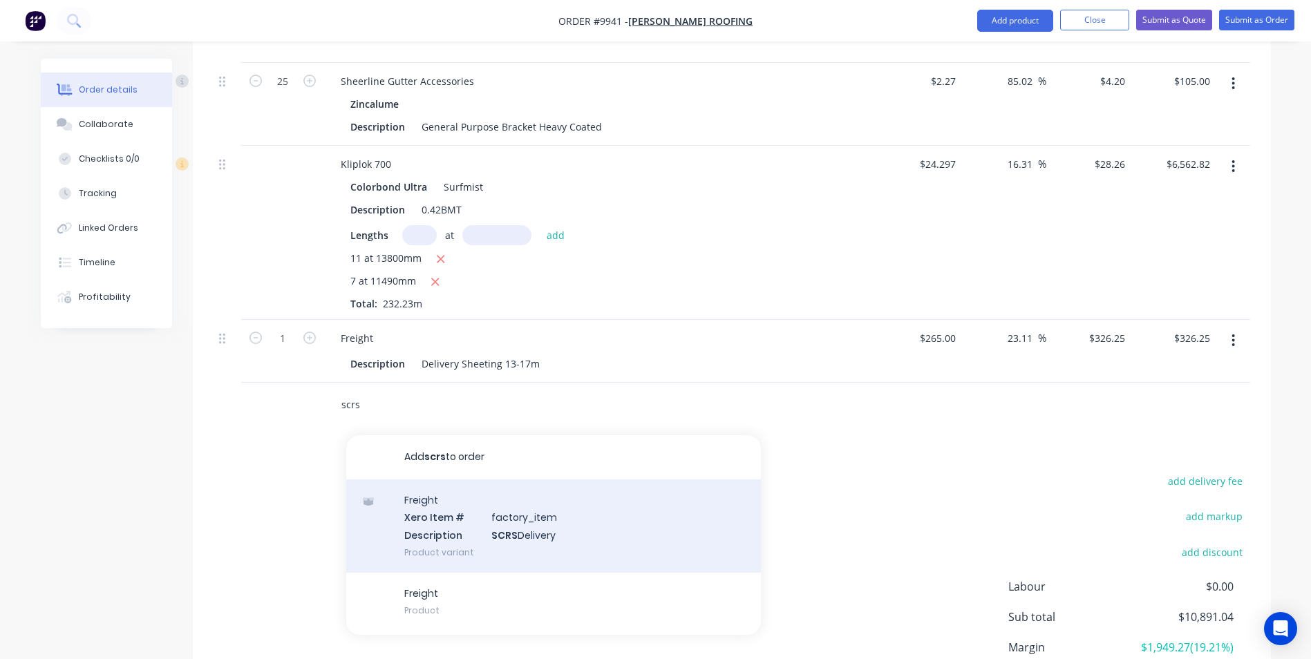
type input "scrs"
click at [459, 480] on div "Freight Xero Item # factory_item Description SCRS Delivery Product variant" at bounding box center [553, 526] width 415 height 93
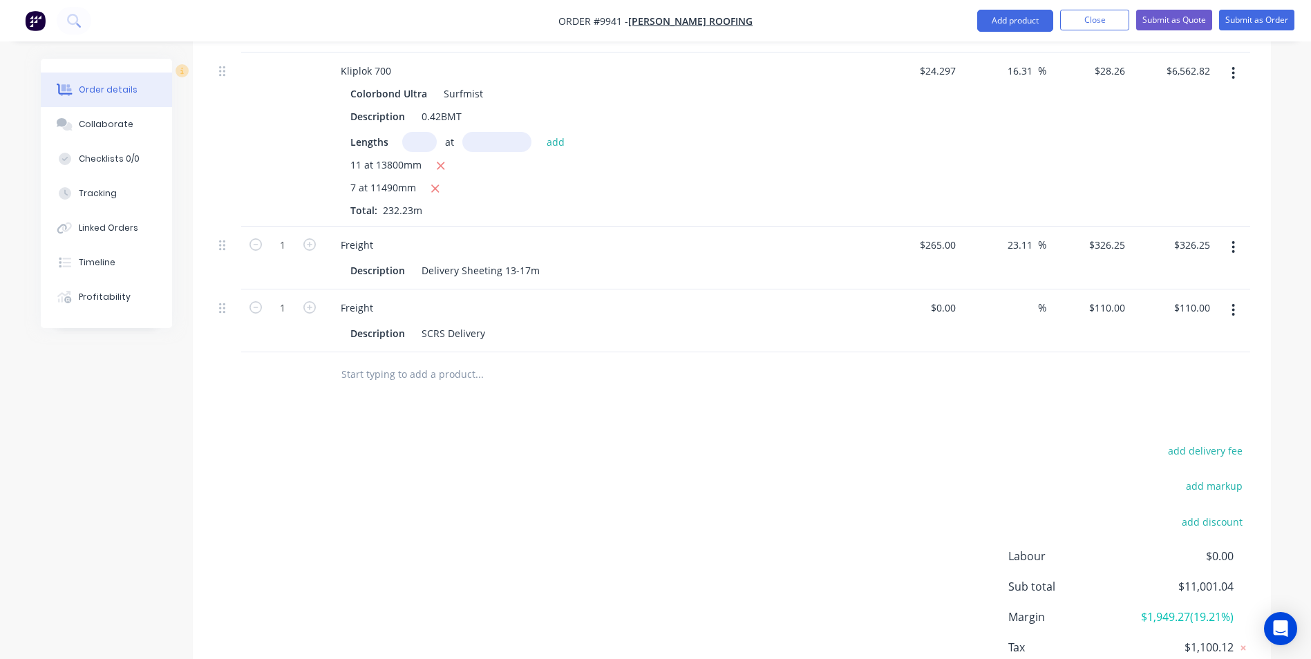
scroll to position [1481, 0]
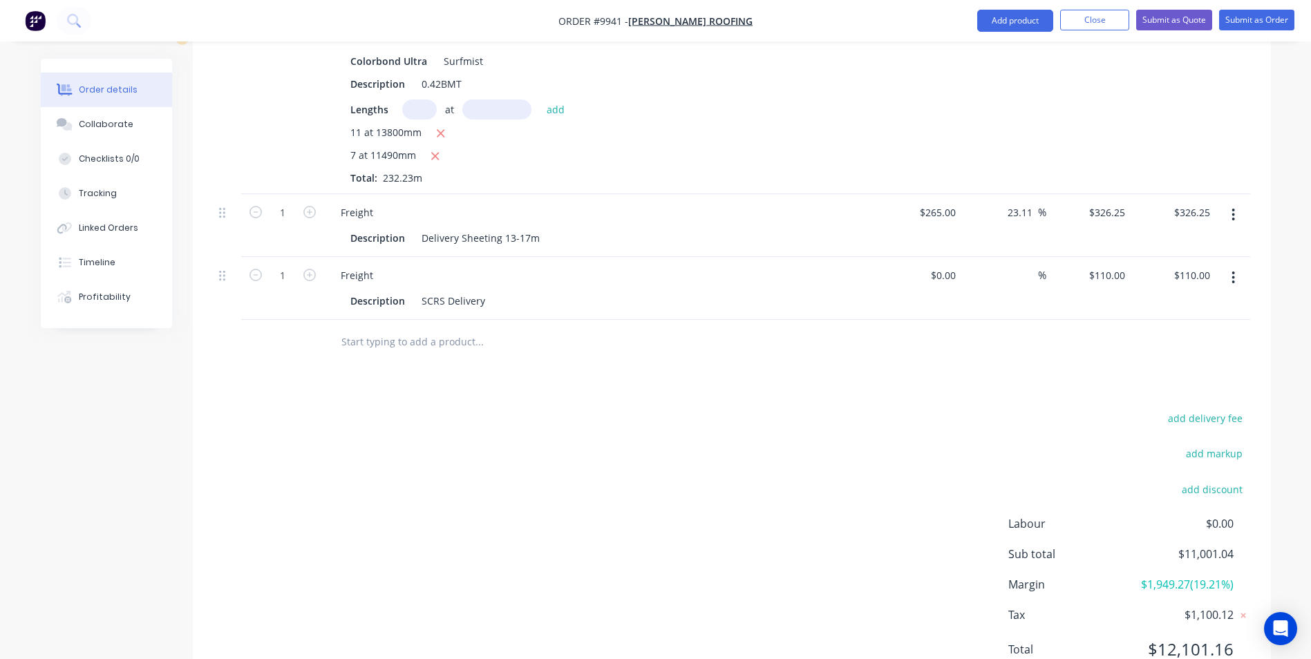
click at [441, 328] on input "text" at bounding box center [479, 342] width 276 height 28
click at [372, 328] on input "text" at bounding box center [479, 342] width 276 height 28
type input "s"
click at [362, 328] on input "text" at bounding box center [479, 342] width 276 height 28
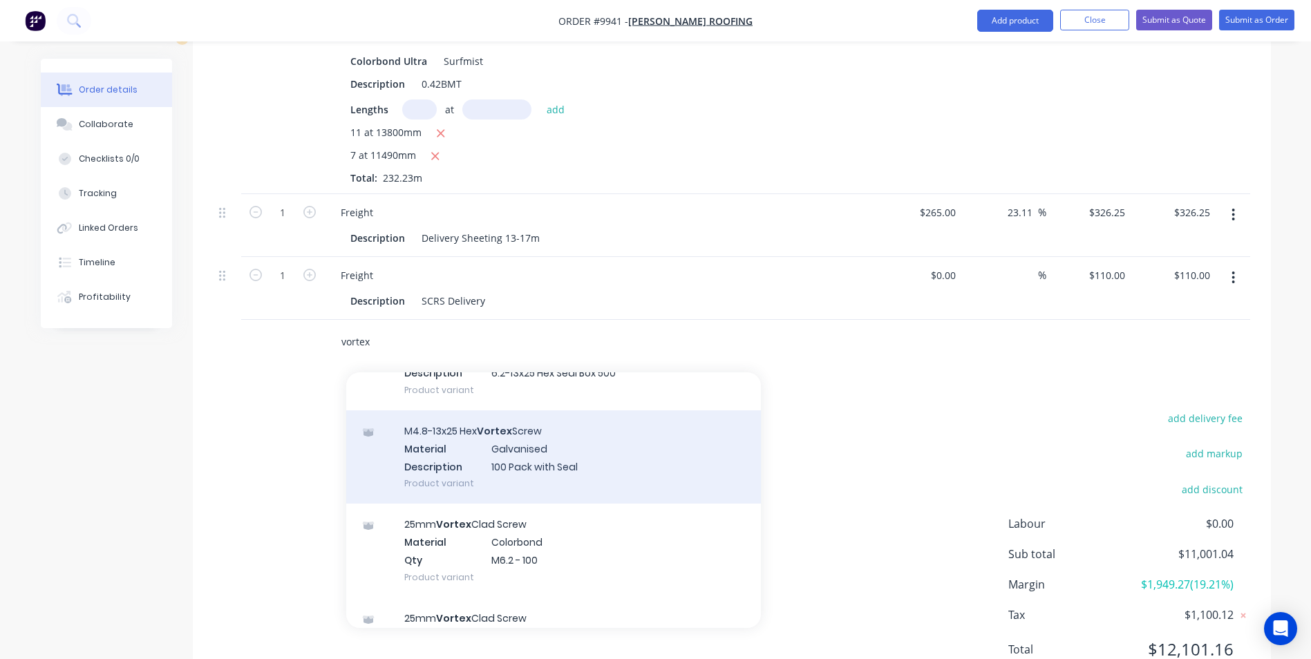
scroll to position [1037, 0]
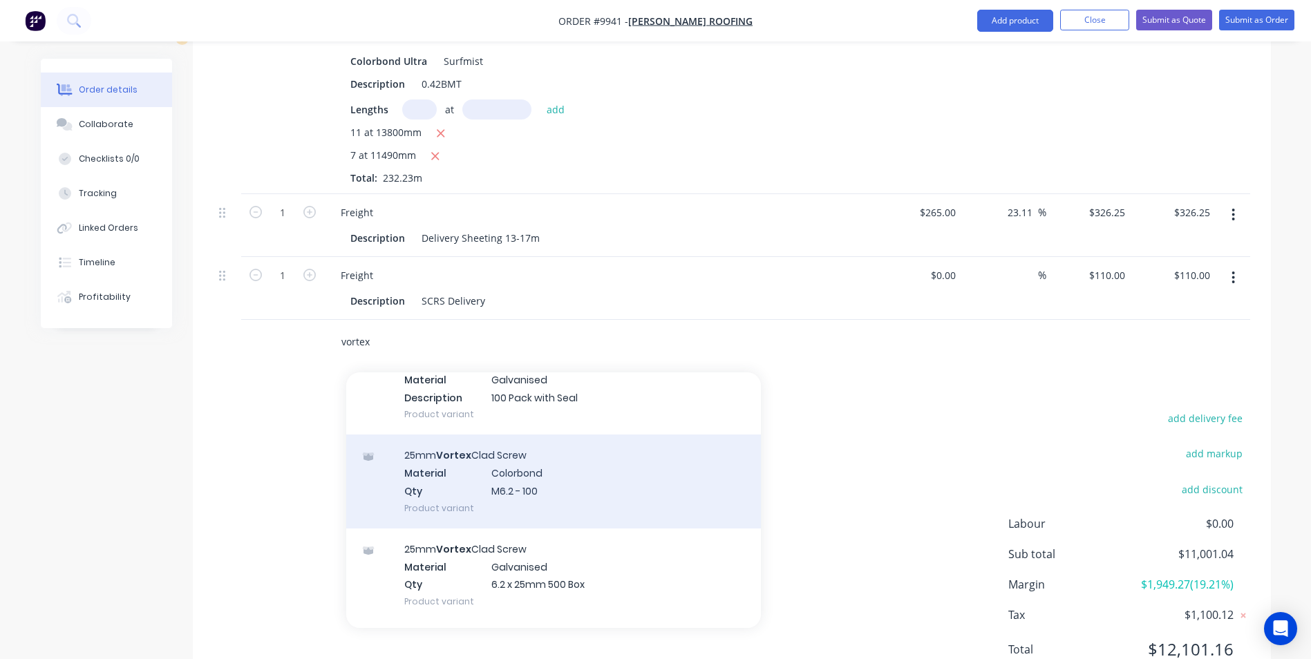
type input "vortex"
click at [465, 435] on div "25mm Vortex Clad Screw Material Colorbond Qty M6.2 - 100 Product variant" at bounding box center [553, 481] width 415 height 93
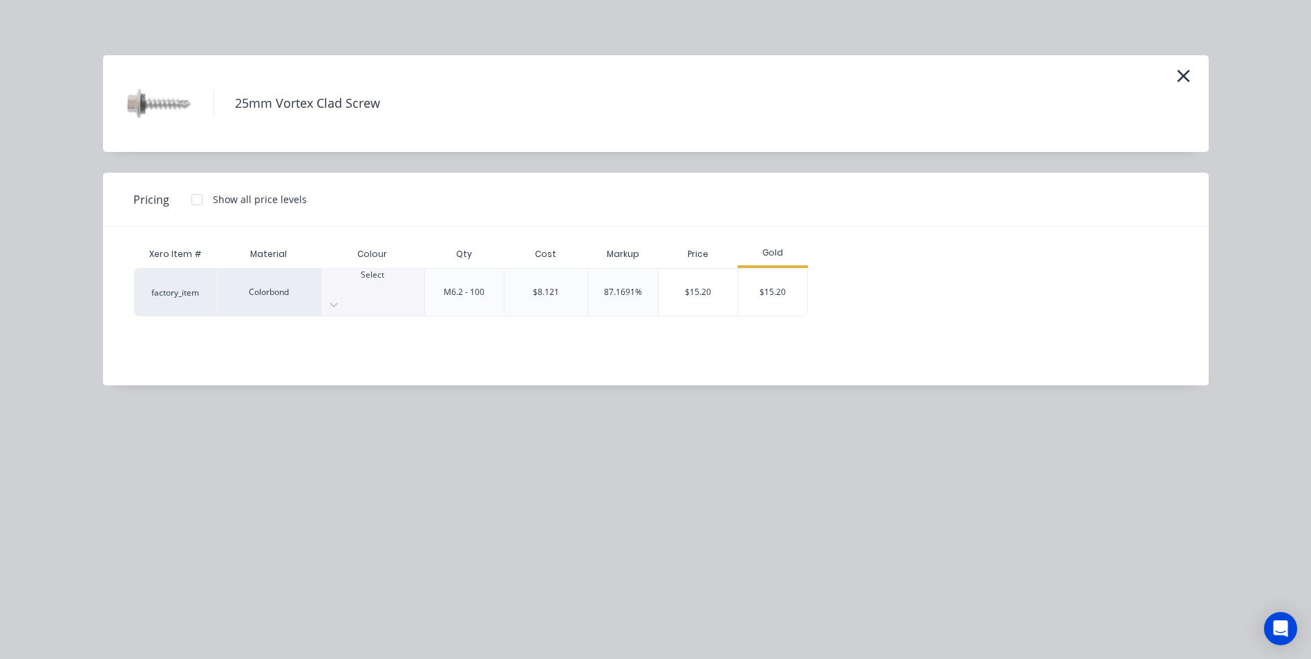
click at [349, 283] on div at bounding box center [372, 287] width 103 height 12
click at [777, 293] on div "$15.20" at bounding box center [772, 292] width 69 height 47
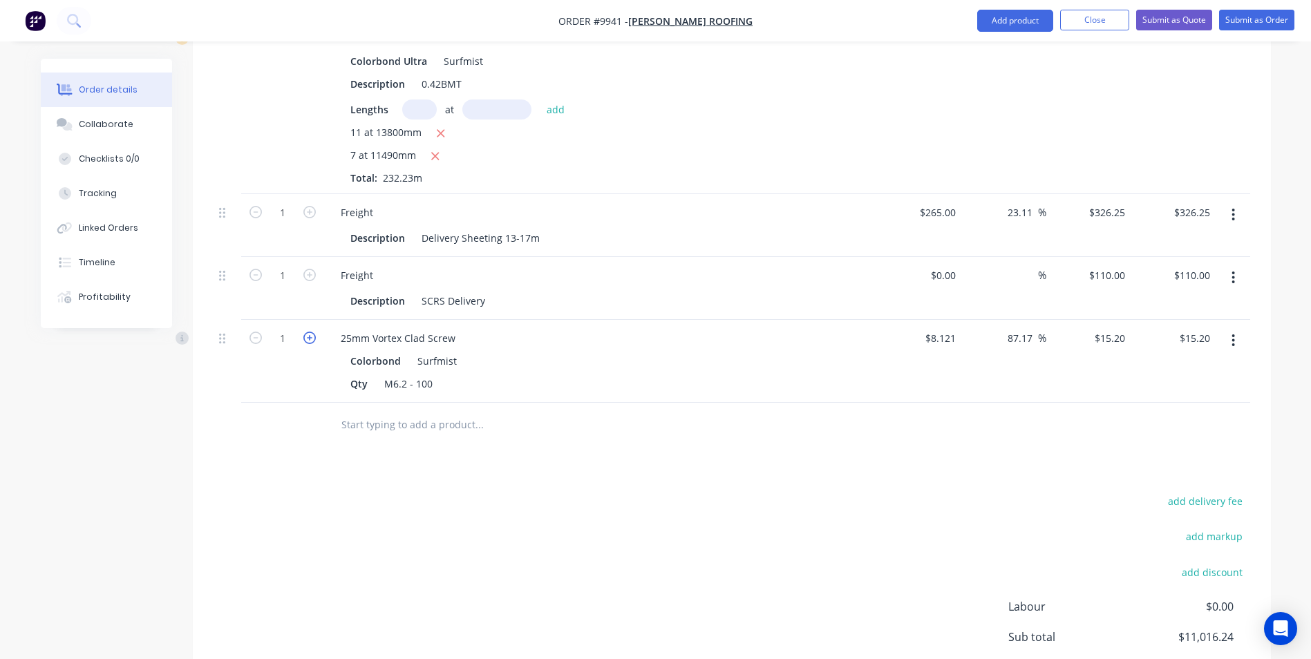
click at [307, 332] on icon "button" at bounding box center [309, 338] width 12 height 12
type input "2"
type input "$30.40"
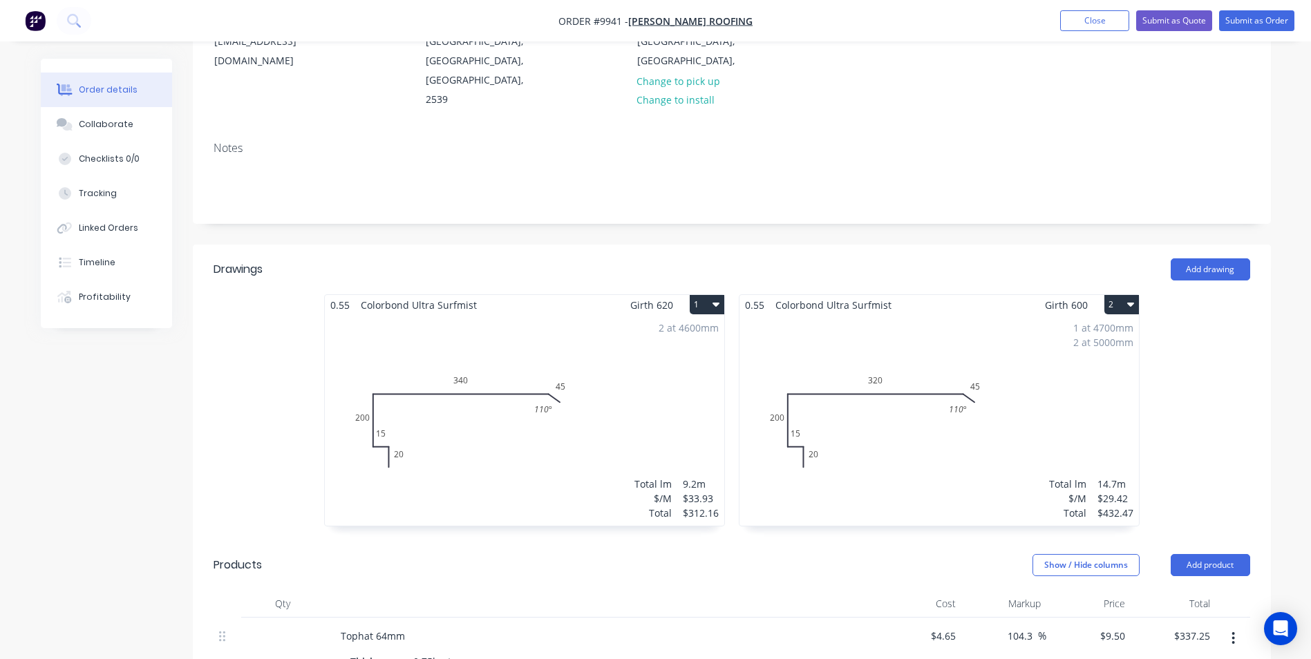
scroll to position [0, 0]
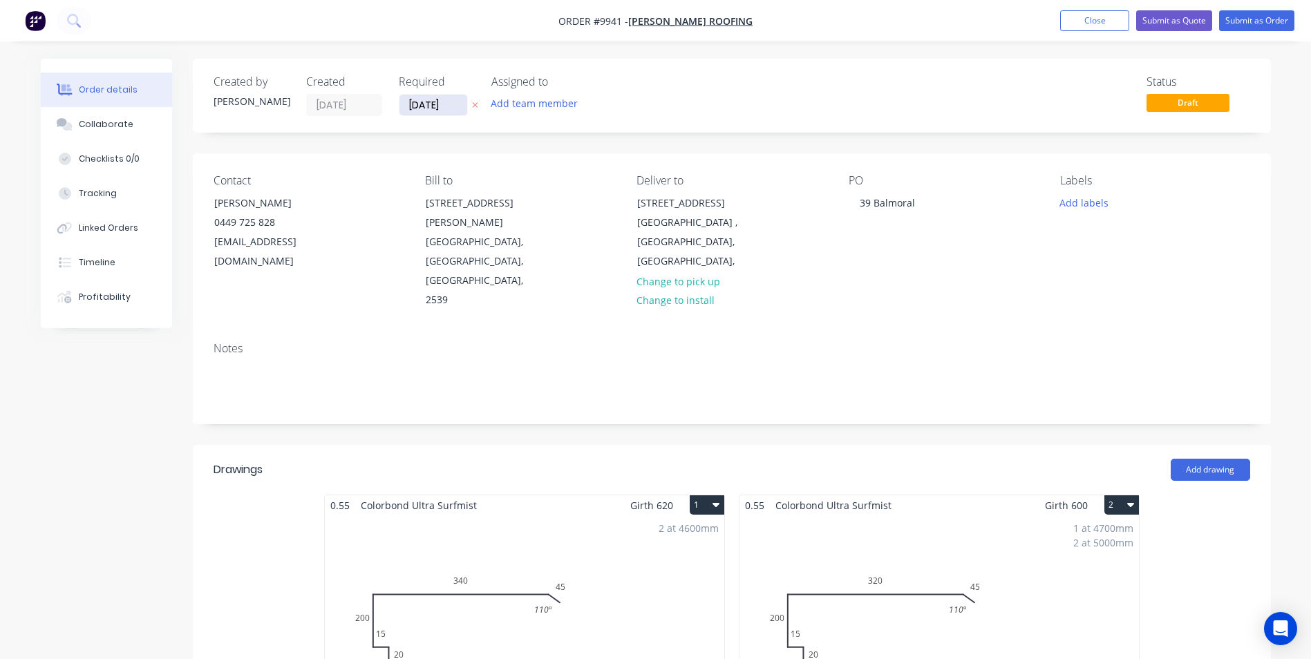
click at [440, 108] on input "01/10/25" at bounding box center [433, 105] width 68 height 21
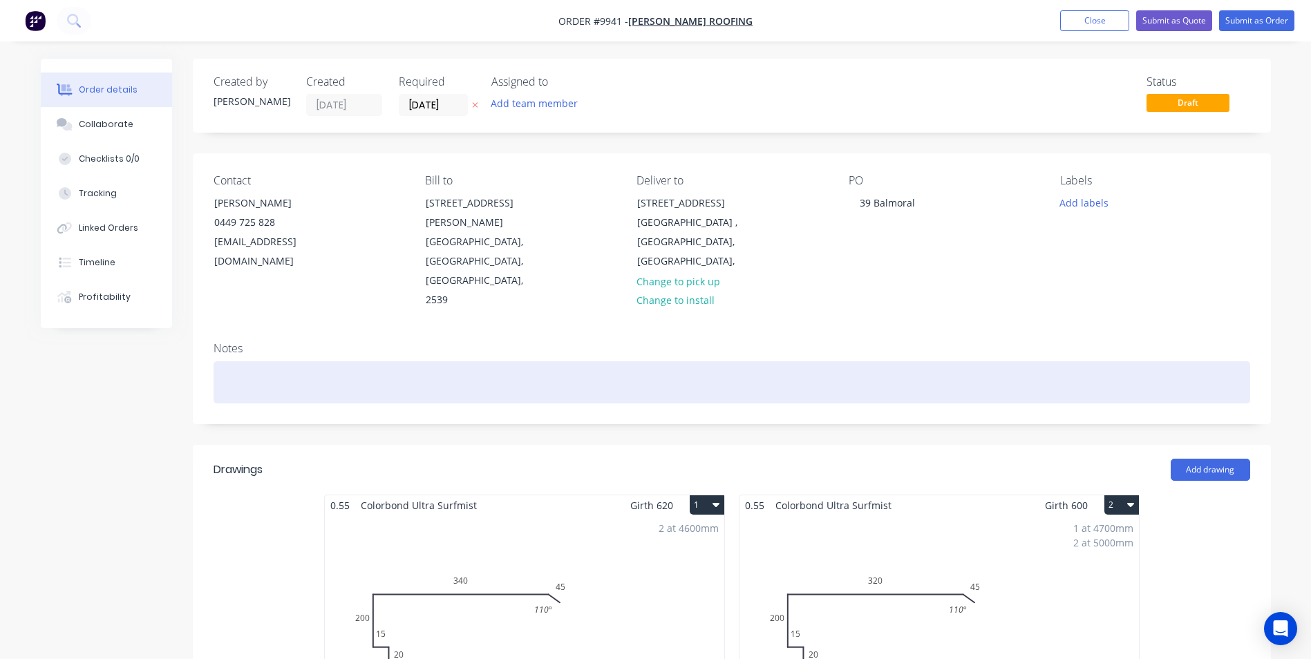
click at [261, 361] on div at bounding box center [732, 382] width 1037 height 42
click at [431, 361] on div "phone luke before 0449 725 828" at bounding box center [732, 382] width 1037 height 42
click at [375, 361] on div "phone luke 1hr before 0449 725 828" at bounding box center [732, 382] width 1037 height 42
drag, startPoint x: 391, startPoint y: 325, endPoint x: 216, endPoint y: 318, distance: 175.0
click at [216, 361] on div "phone luke 1hr before 0449 725 828" at bounding box center [732, 382] width 1037 height 42
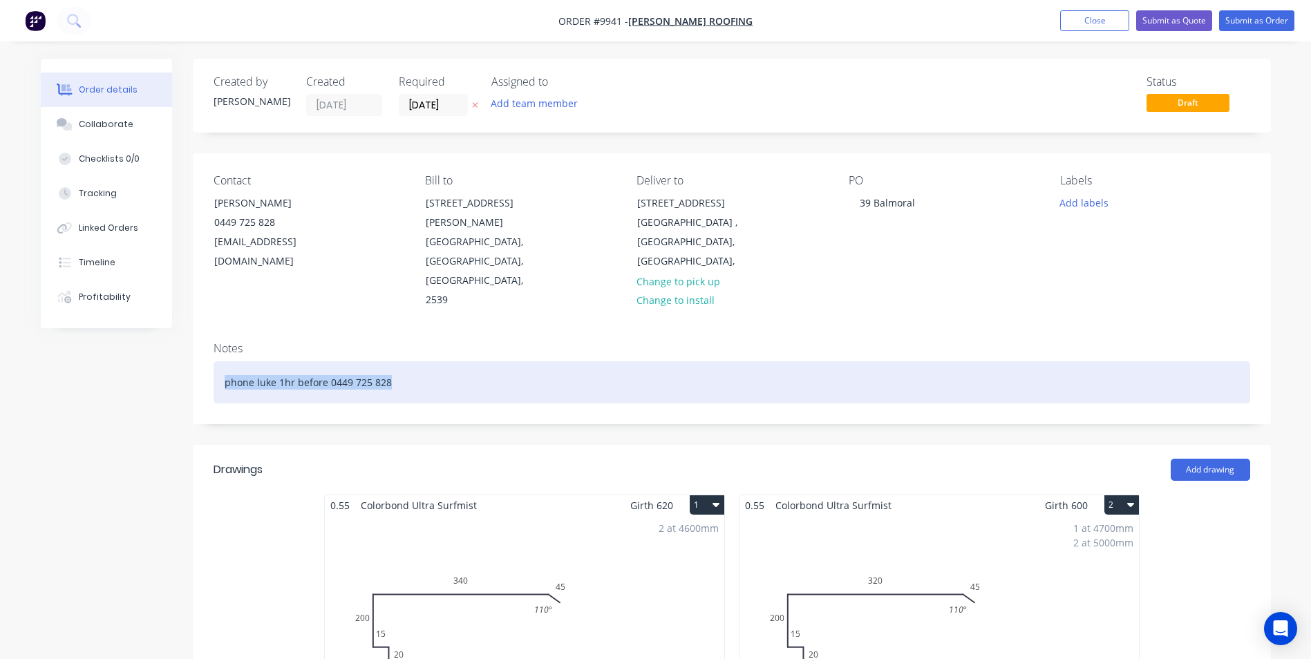
copy div "phone luke 1hr before 0449 725 828"
click at [659, 361] on div "phone luke 1hr before 0449 725 828" at bounding box center [732, 382] width 1037 height 42
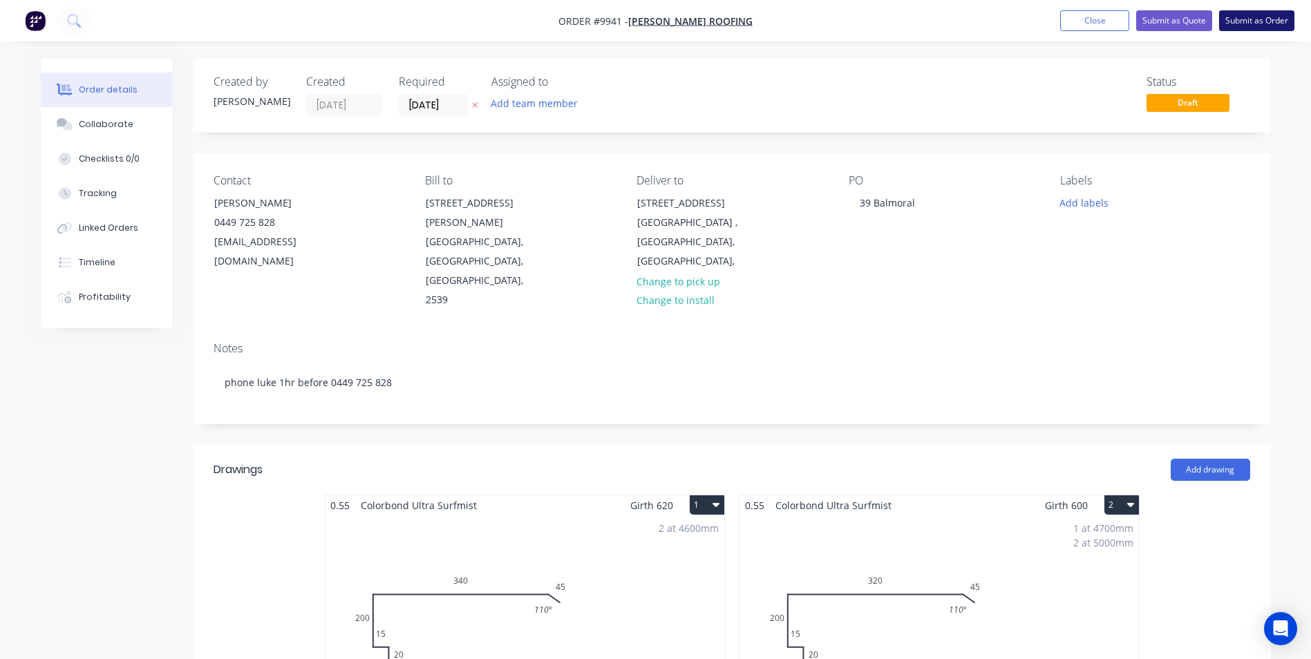
click at [1231, 29] on button "Submit as Order" at bounding box center [1256, 20] width 75 height 21
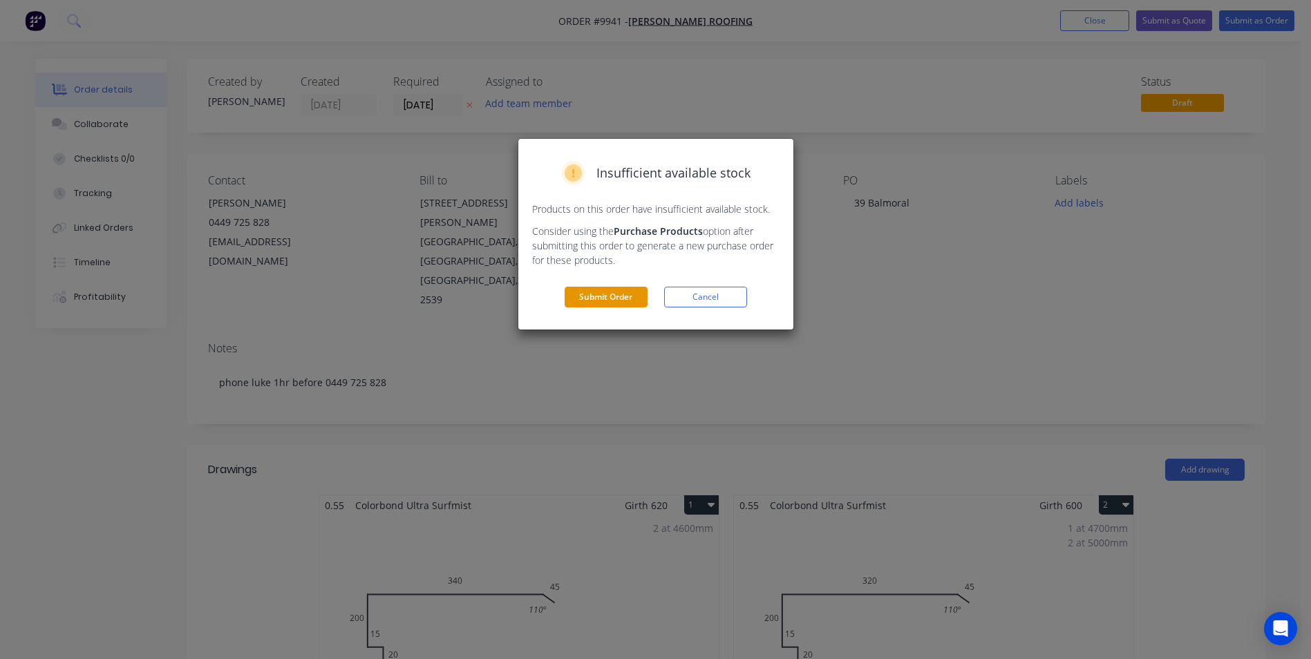
click at [605, 300] on button "Submit Order" at bounding box center [606, 297] width 83 height 21
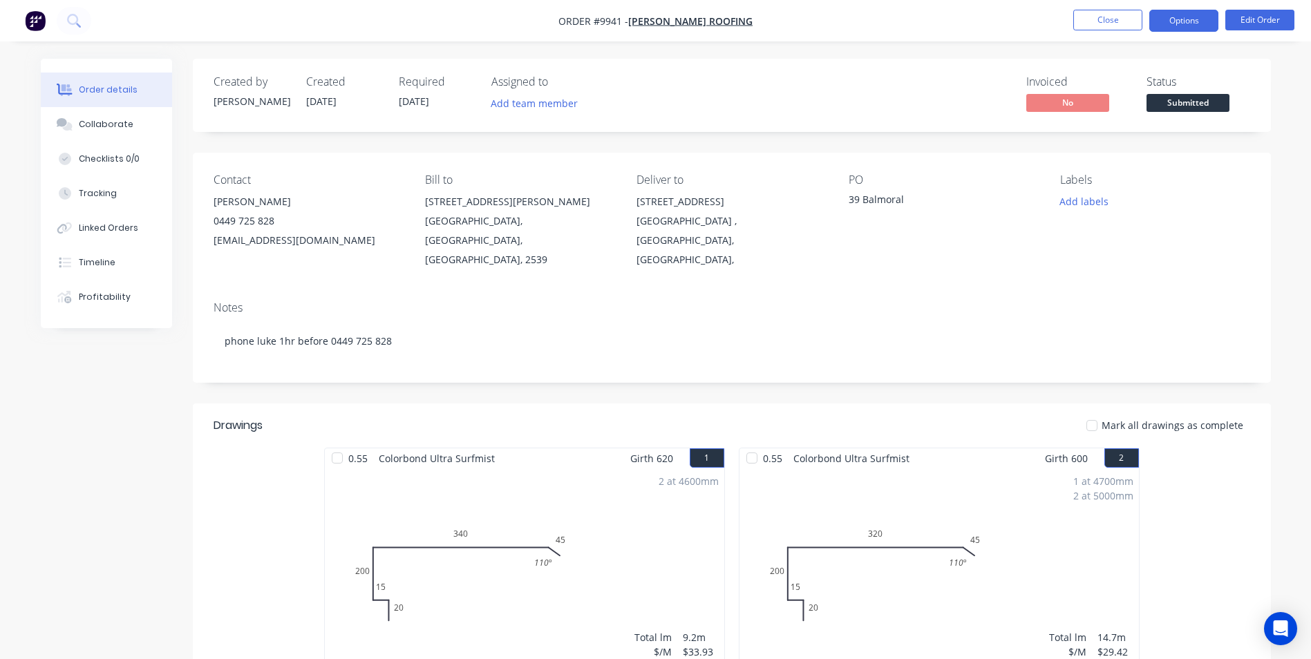
click at [1162, 30] on button "Options" at bounding box center [1183, 21] width 69 height 22
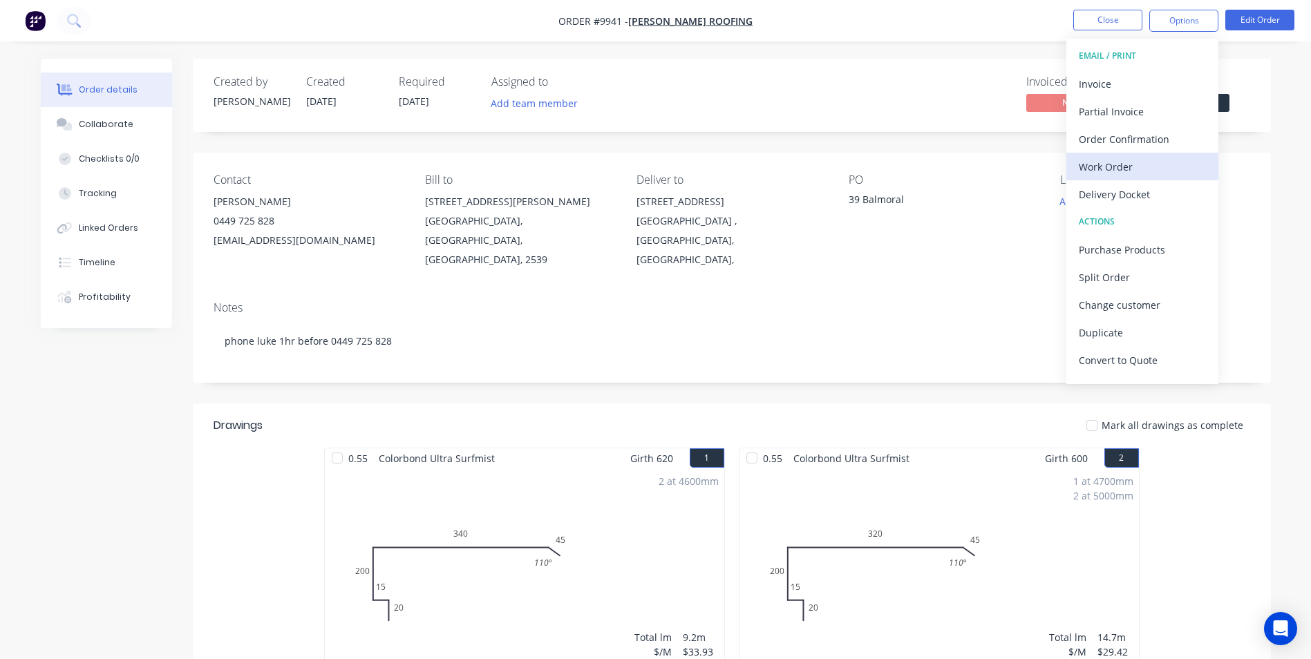
click at [1139, 167] on div "Work Order" at bounding box center [1142, 167] width 127 height 20
click at [1139, 167] on div "Custom" at bounding box center [1142, 167] width 127 height 20
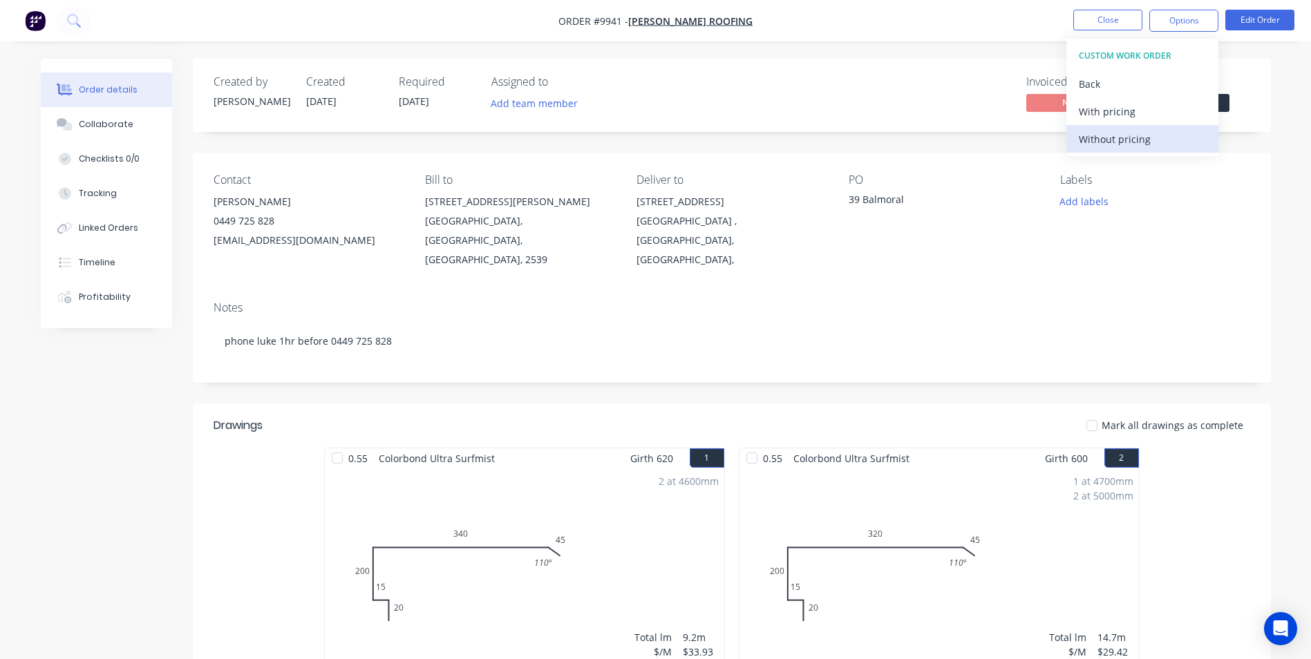
click at [1103, 133] on div "Without pricing" at bounding box center [1142, 139] width 127 height 20
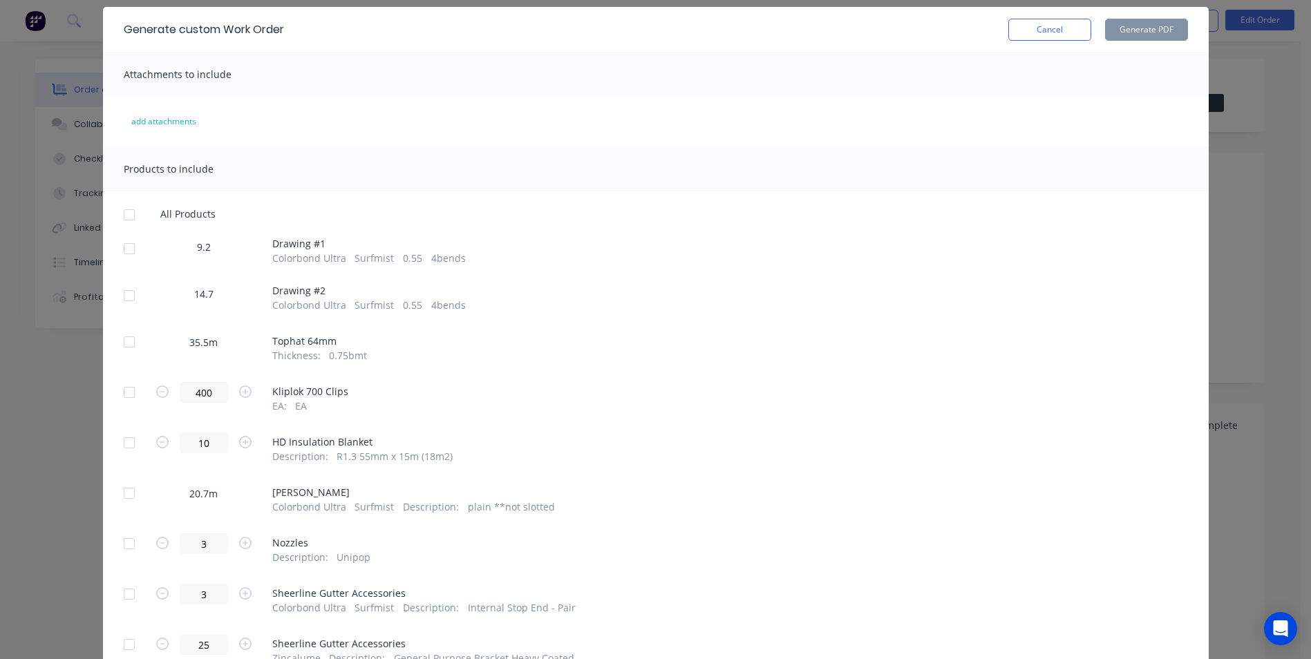
scroll to position [69, 0]
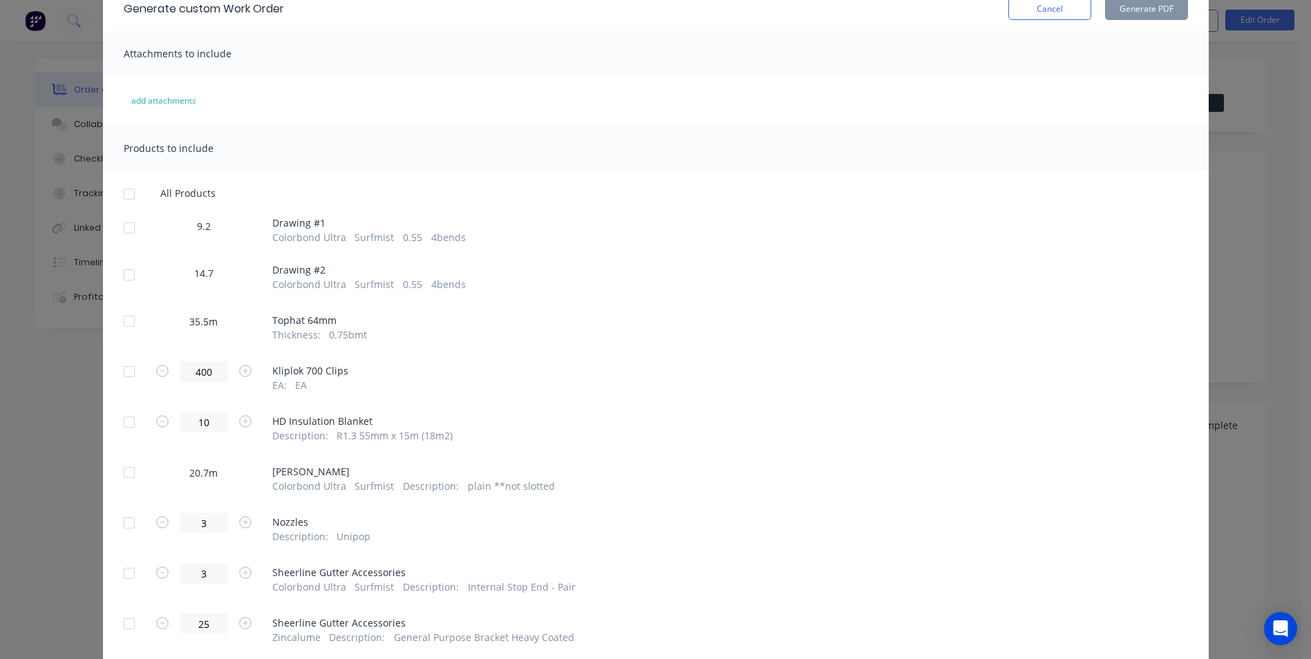
click at [124, 225] on div at bounding box center [129, 228] width 28 height 28
click at [121, 278] on div at bounding box center [129, 275] width 28 height 28
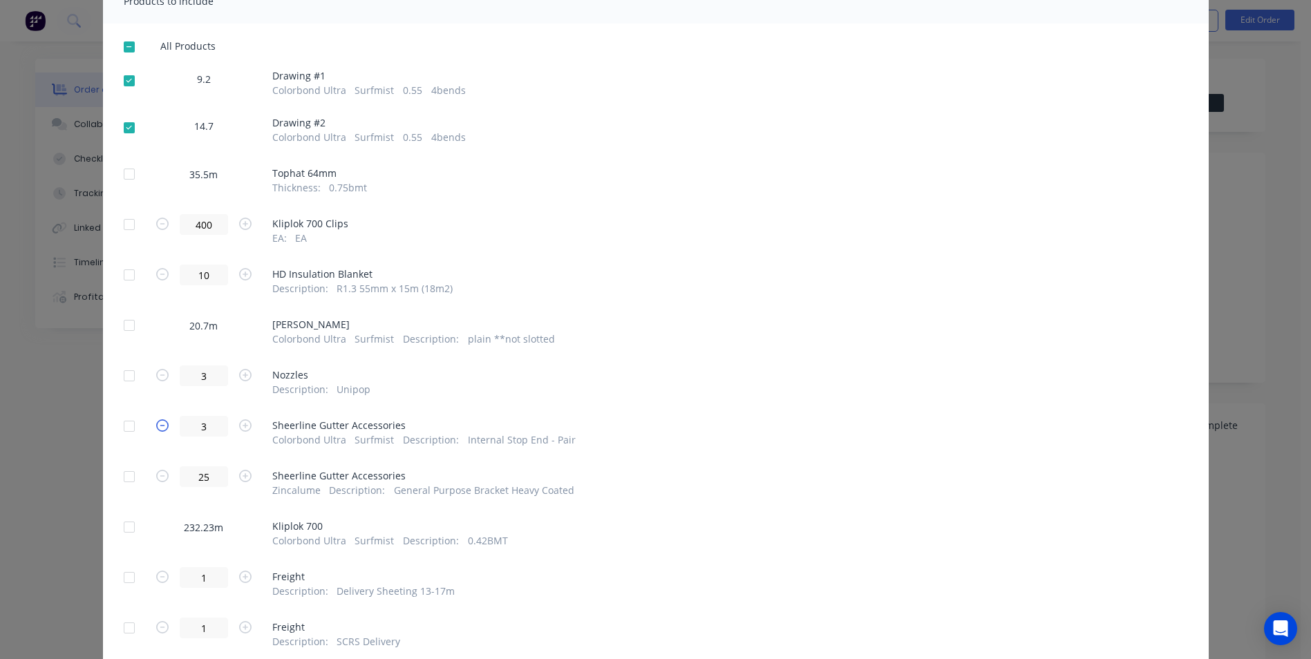
scroll to position [276, 0]
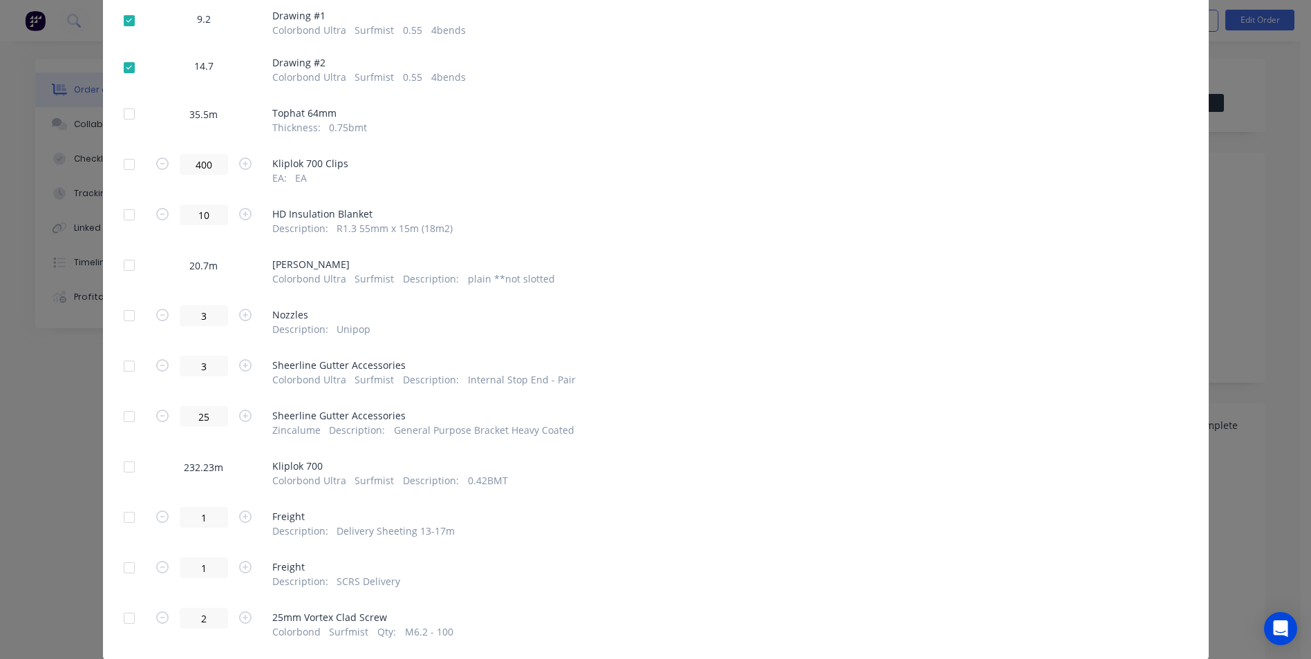
click at [123, 216] on div at bounding box center [129, 215] width 28 height 28
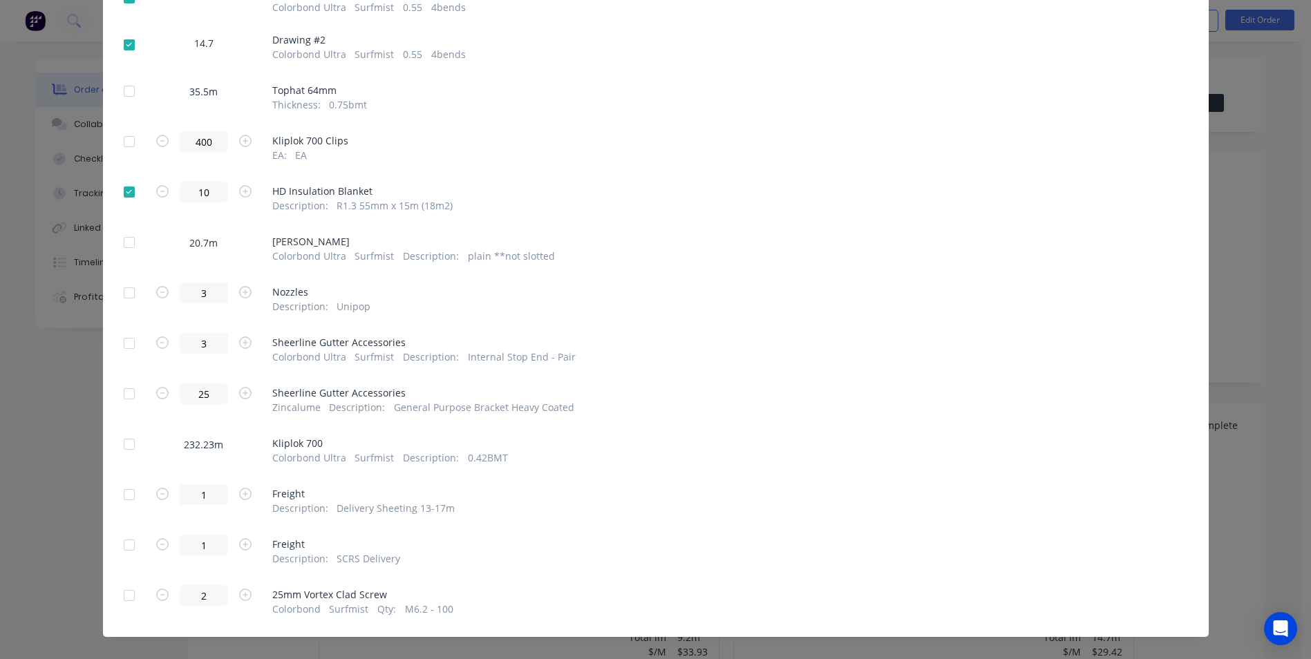
scroll to position [317, 0]
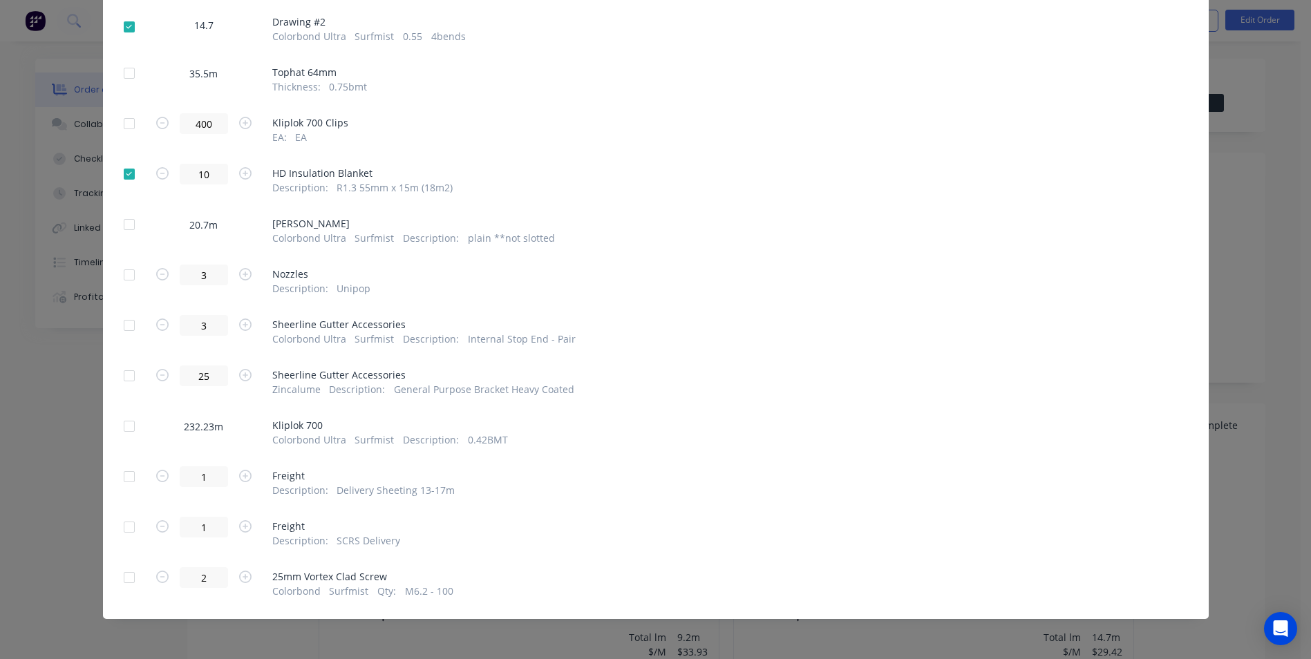
click at [131, 280] on div at bounding box center [129, 275] width 28 height 28
click at [124, 577] on div at bounding box center [129, 578] width 28 height 28
click at [127, 533] on div at bounding box center [129, 527] width 28 height 28
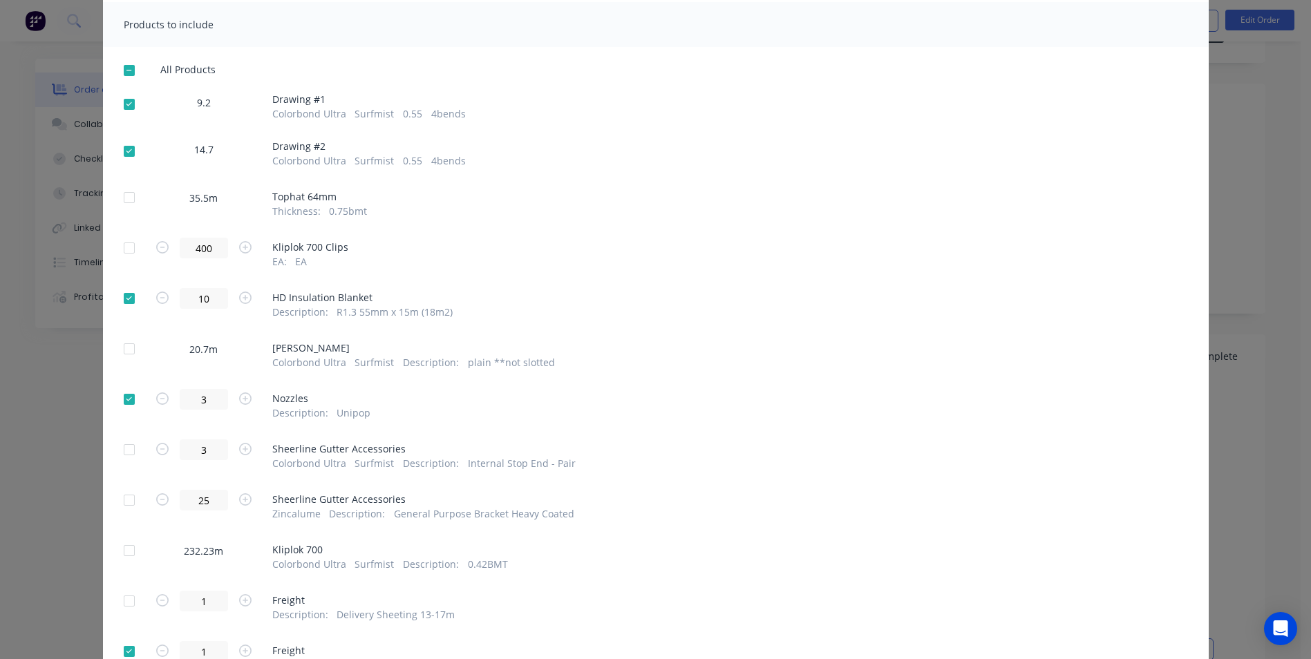
scroll to position [0, 0]
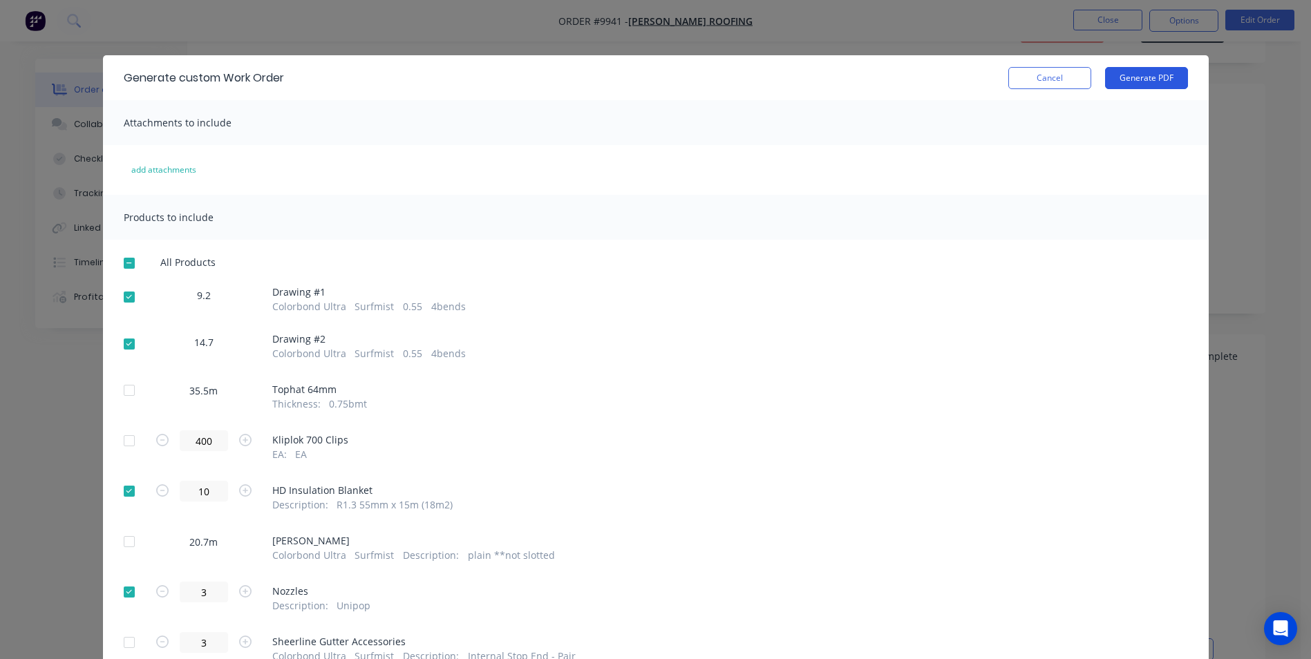
click at [1128, 83] on button "Generate PDF" at bounding box center [1146, 78] width 83 height 22
click at [1047, 88] on button "Cancel" at bounding box center [1049, 78] width 83 height 22
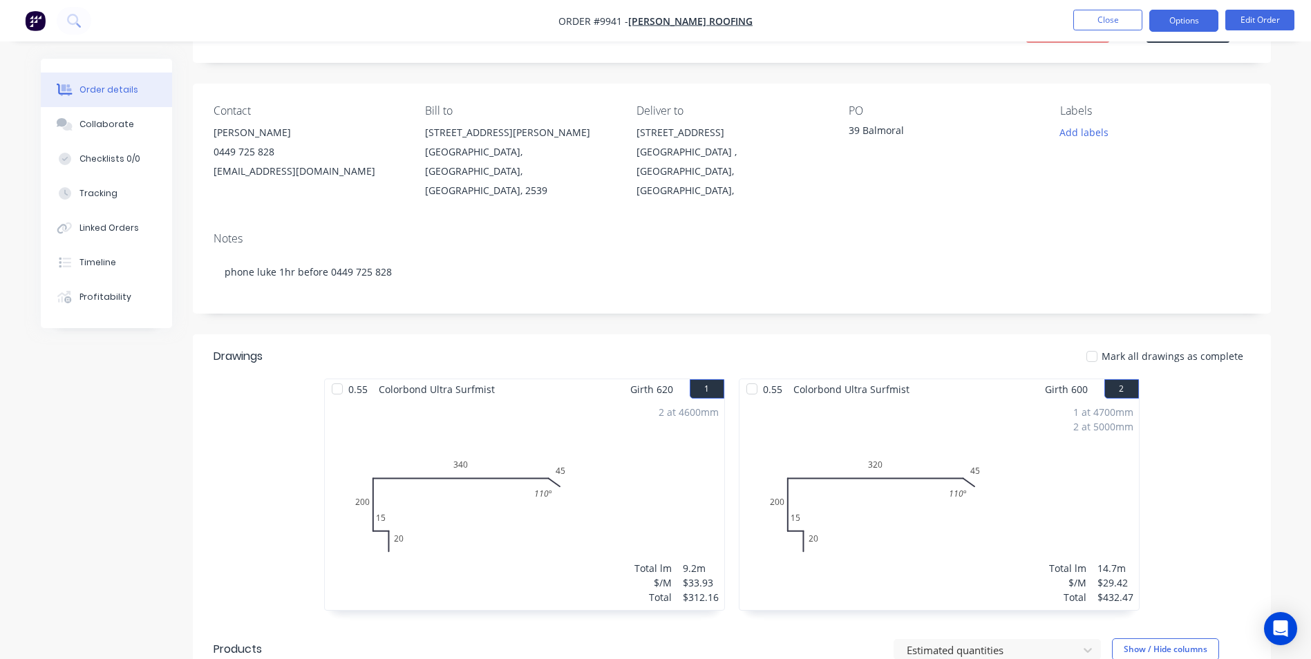
click at [1162, 21] on button "Options" at bounding box center [1183, 21] width 69 height 22
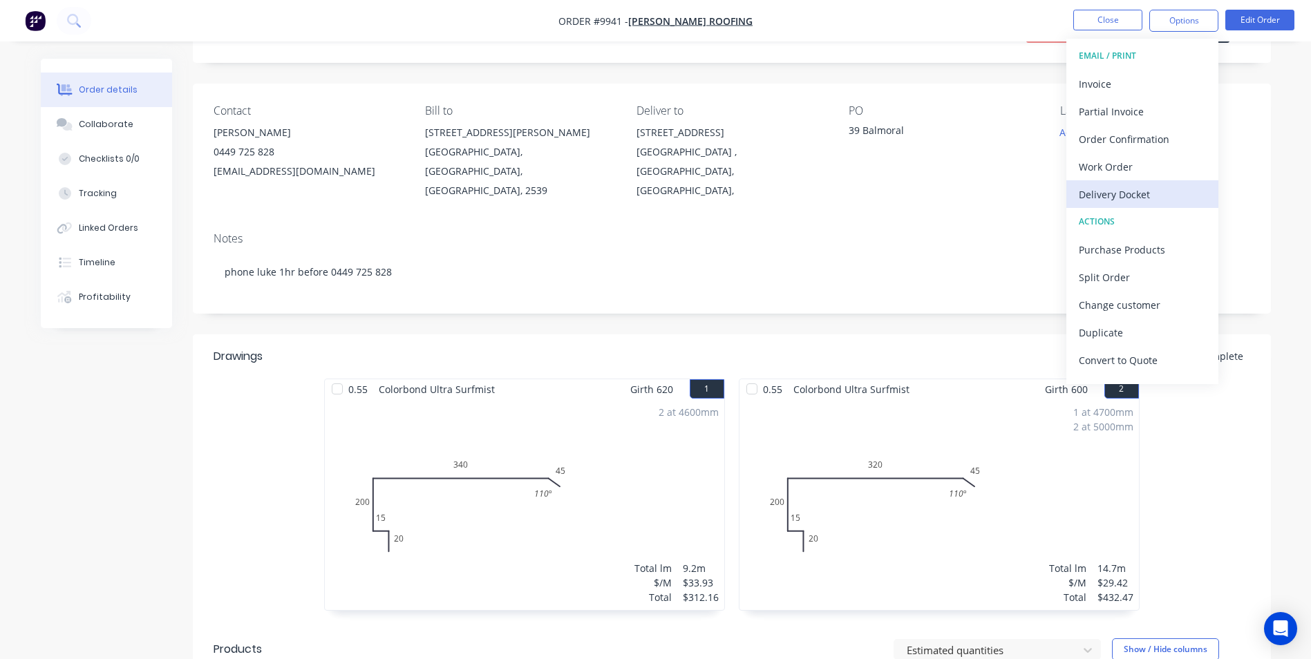
click at [1117, 190] on div "Delivery Docket" at bounding box center [1142, 195] width 127 height 20
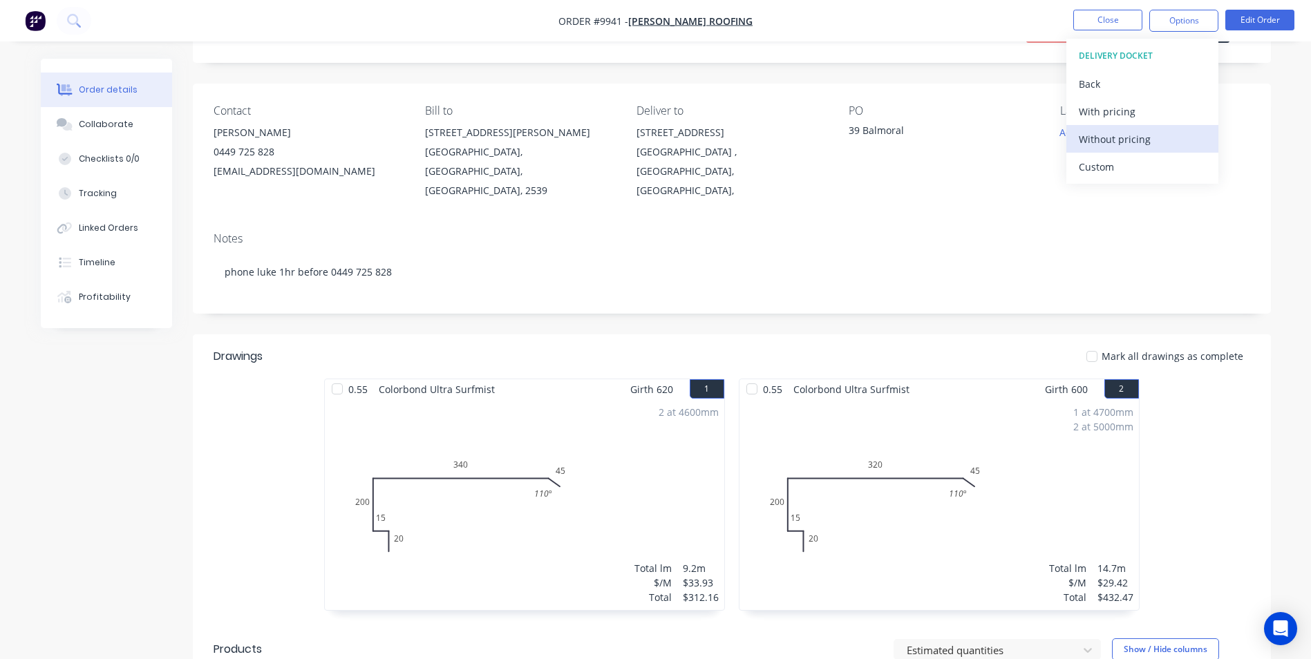
click at [1118, 145] on div "Without pricing" at bounding box center [1142, 139] width 127 height 20
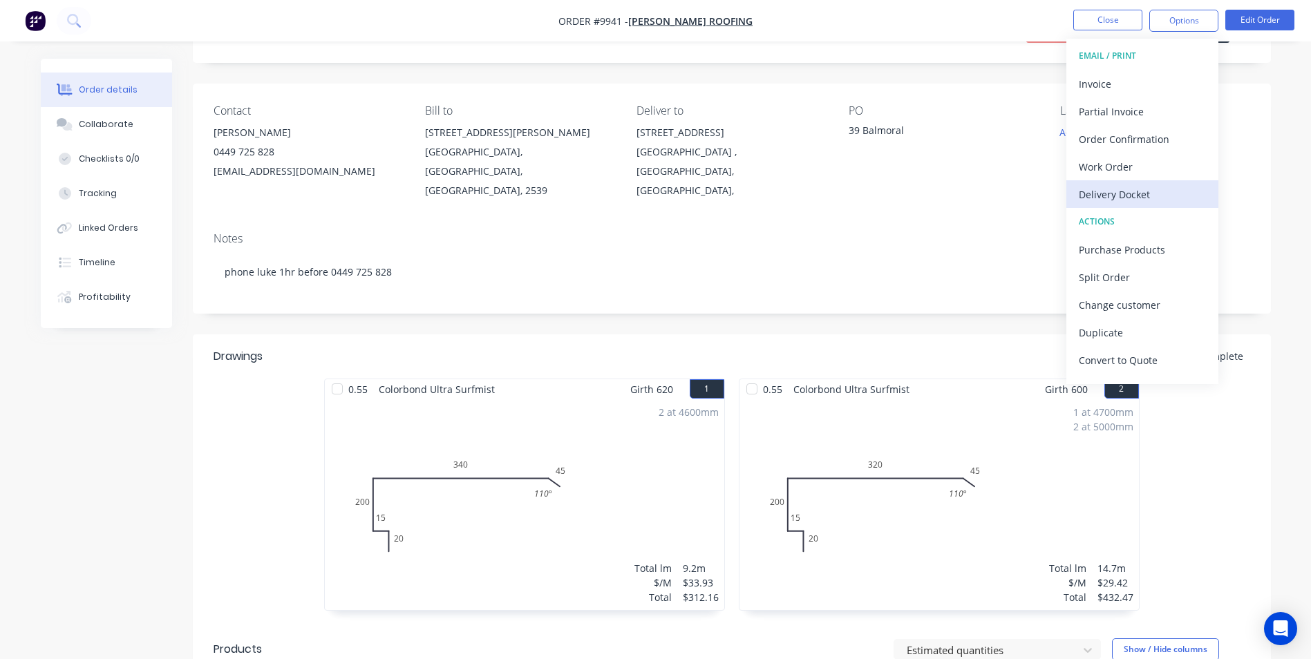
click at [1117, 192] on div "Delivery Docket" at bounding box center [1142, 195] width 127 height 20
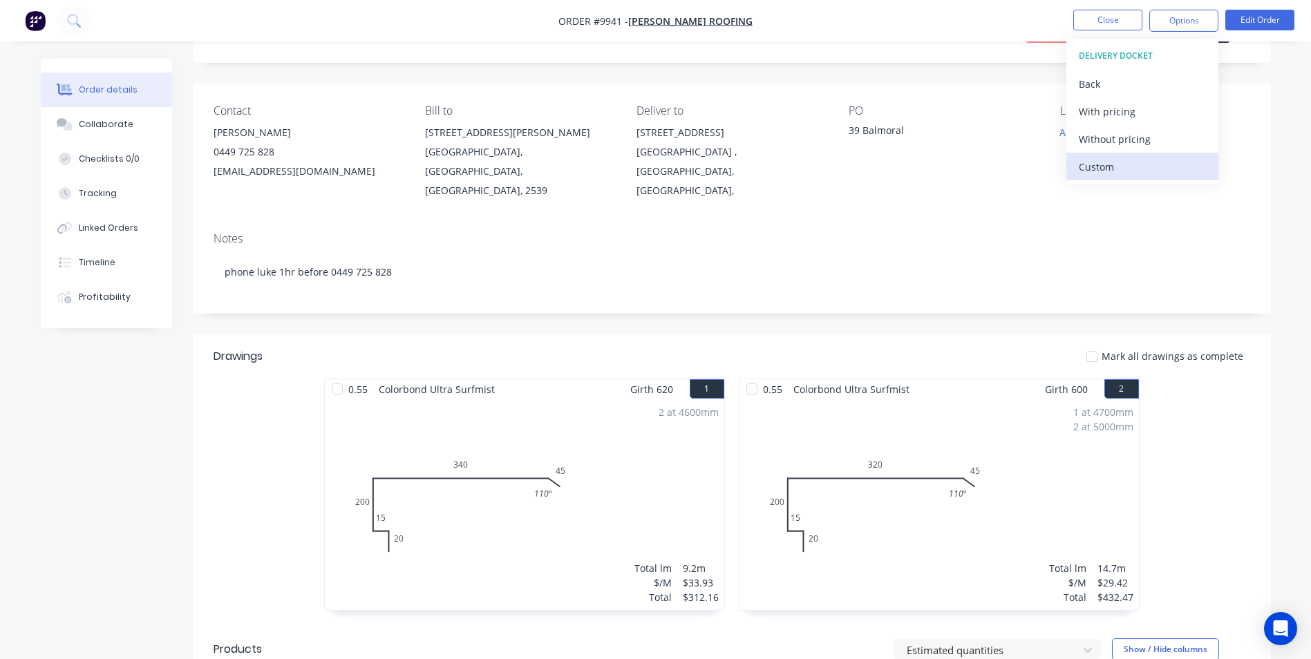
click at [1113, 164] on div "Custom" at bounding box center [1142, 167] width 127 height 20
click at [1106, 143] on div "Without pricing" at bounding box center [1142, 139] width 127 height 20
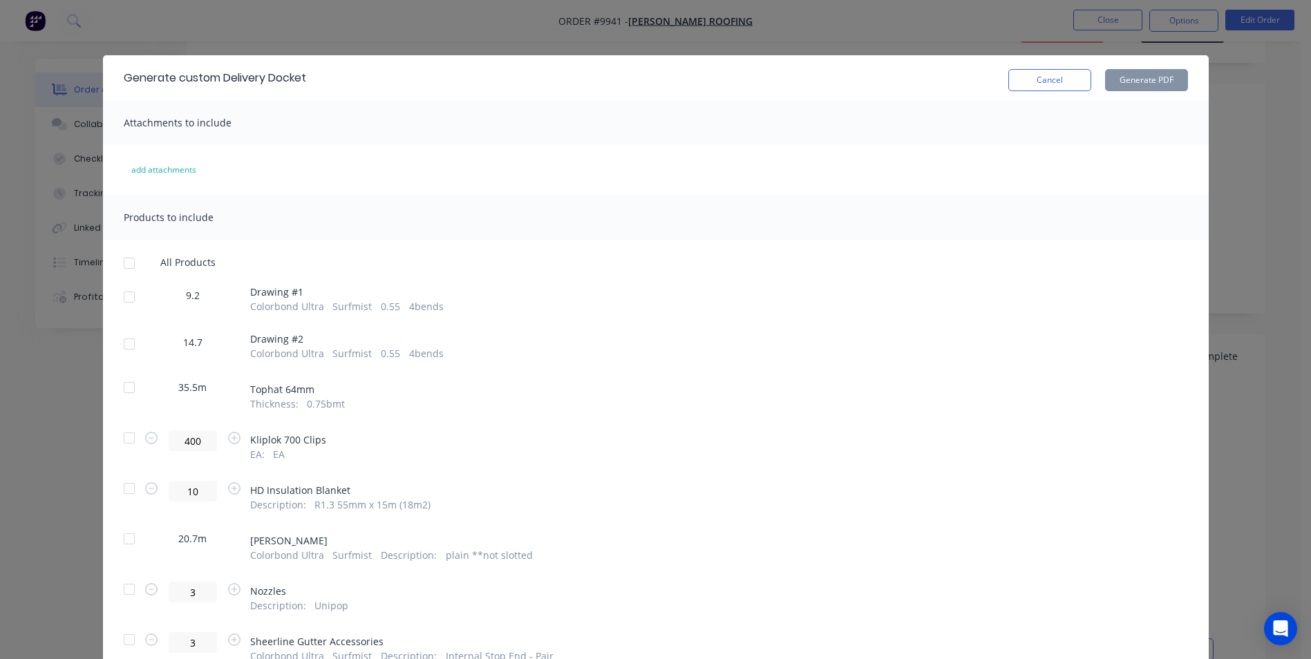
click at [125, 296] on div at bounding box center [129, 297] width 28 height 28
click at [128, 345] on div at bounding box center [129, 344] width 28 height 28
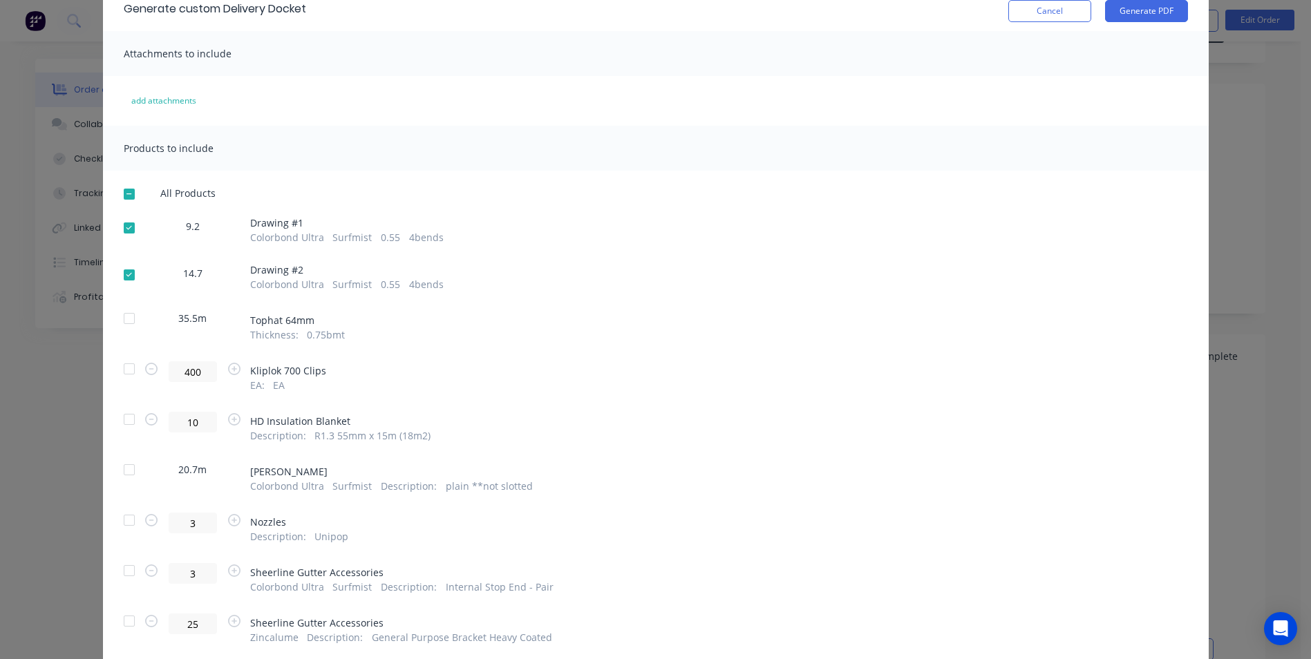
click at [128, 423] on div at bounding box center [129, 420] width 28 height 28
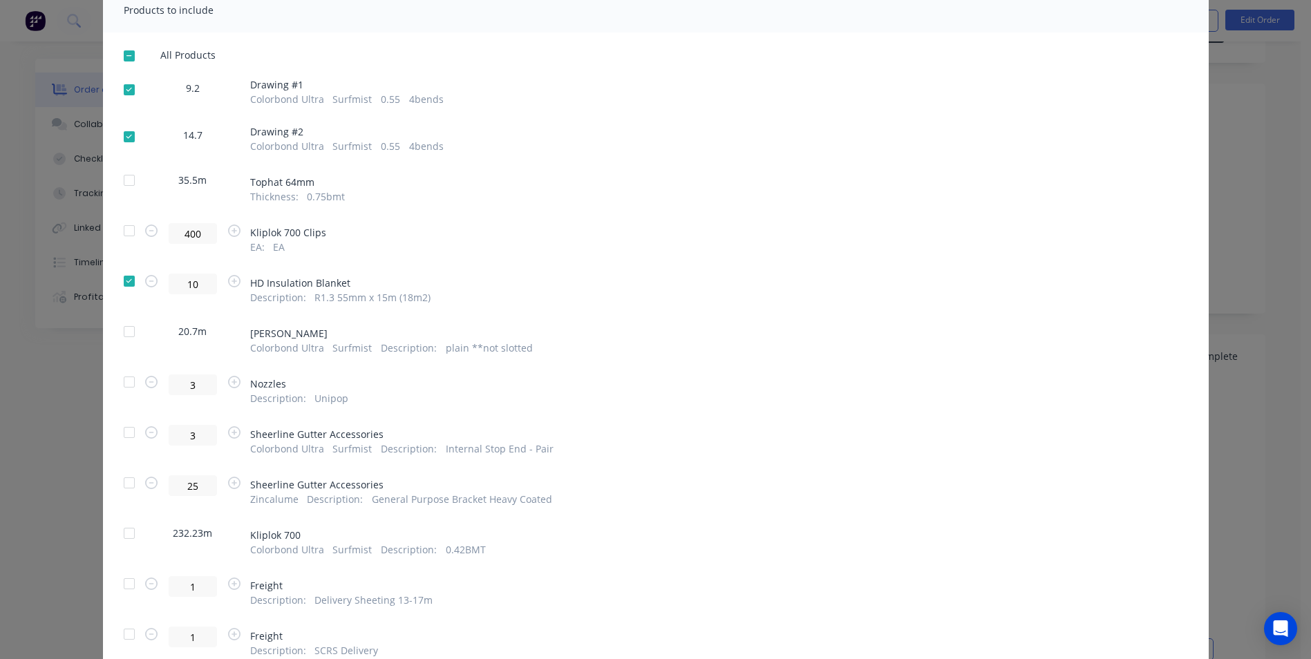
click at [125, 379] on div at bounding box center [129, 382] width 28 height 28
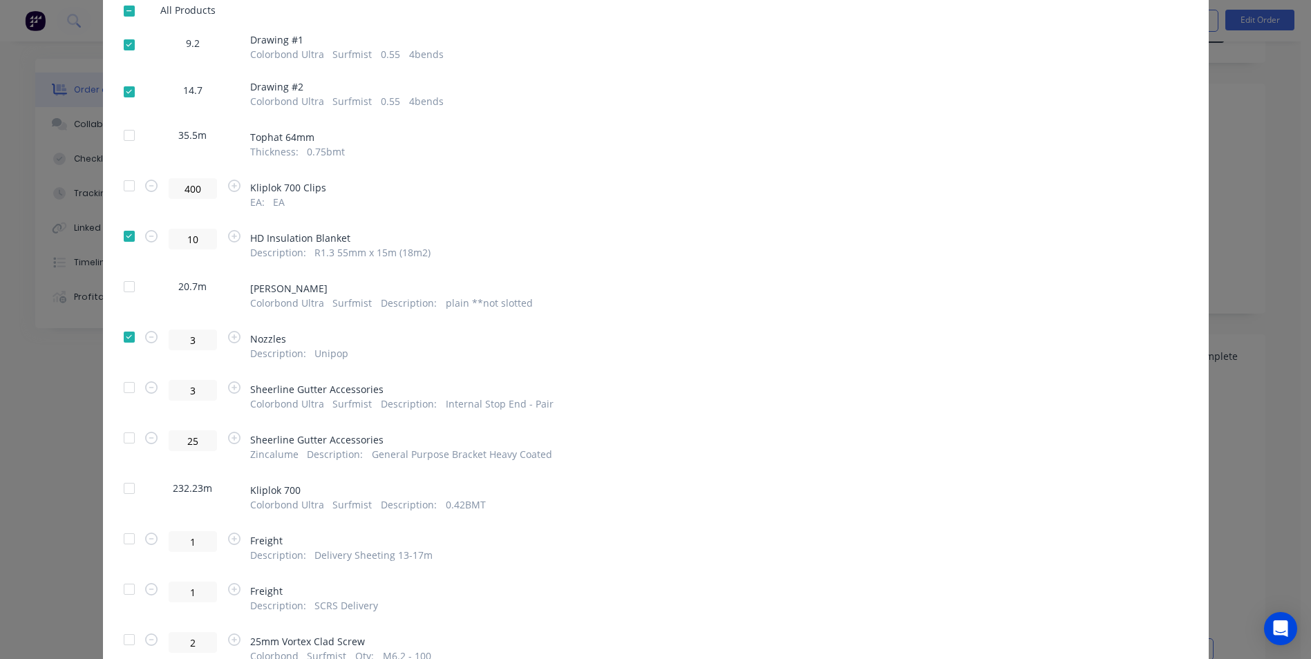
scroll to position [276, 0]
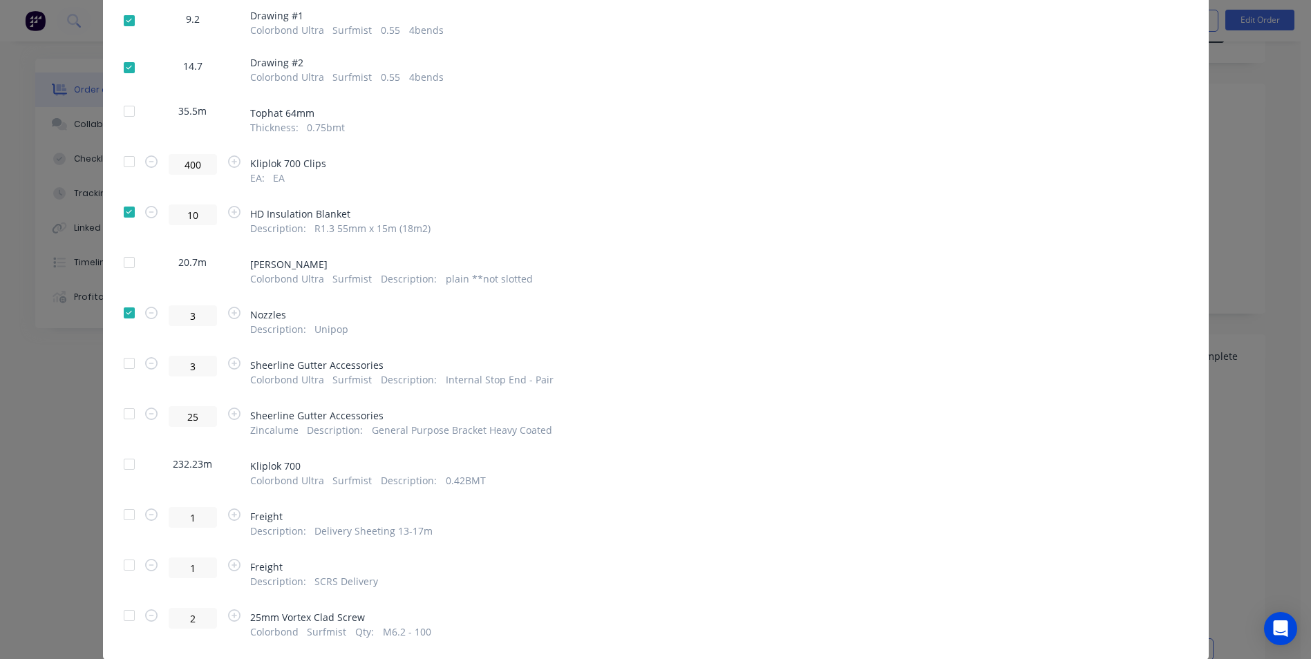
click at [130, 562] on div at bounding box center [129, 565] width 28 height 28
click at [126, 612] on div at bounding box center [129, 616] width 28 height 28
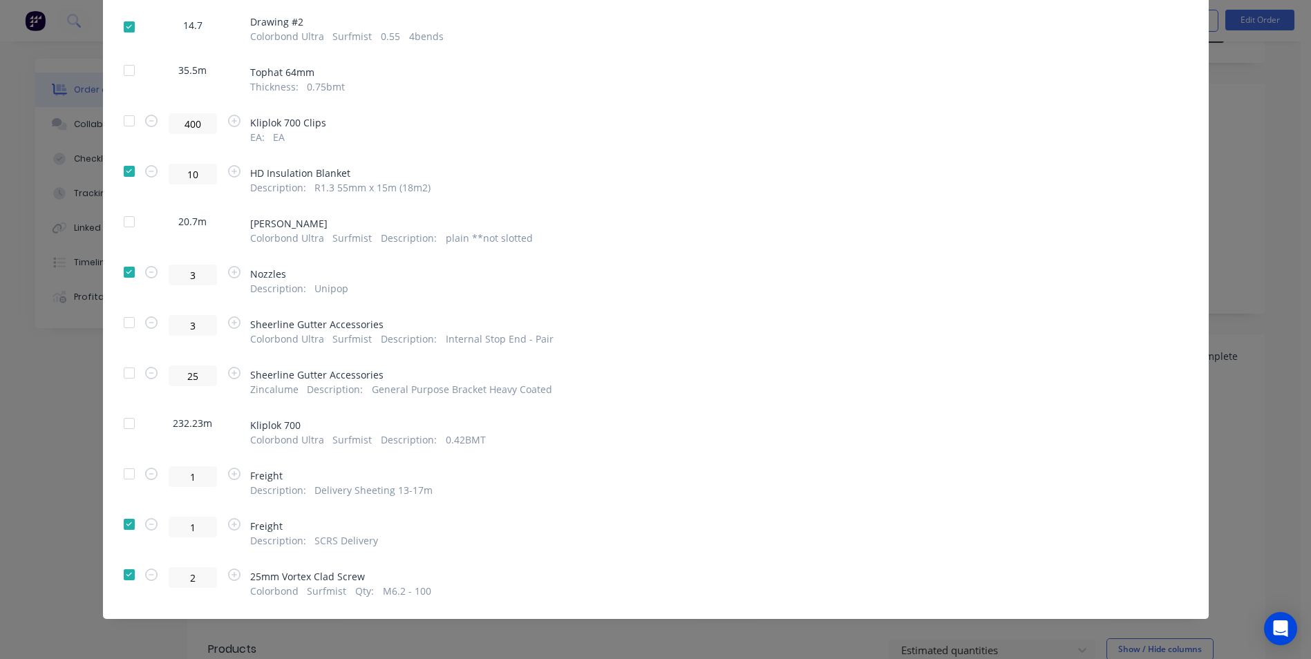
scroll to position [0, 0]
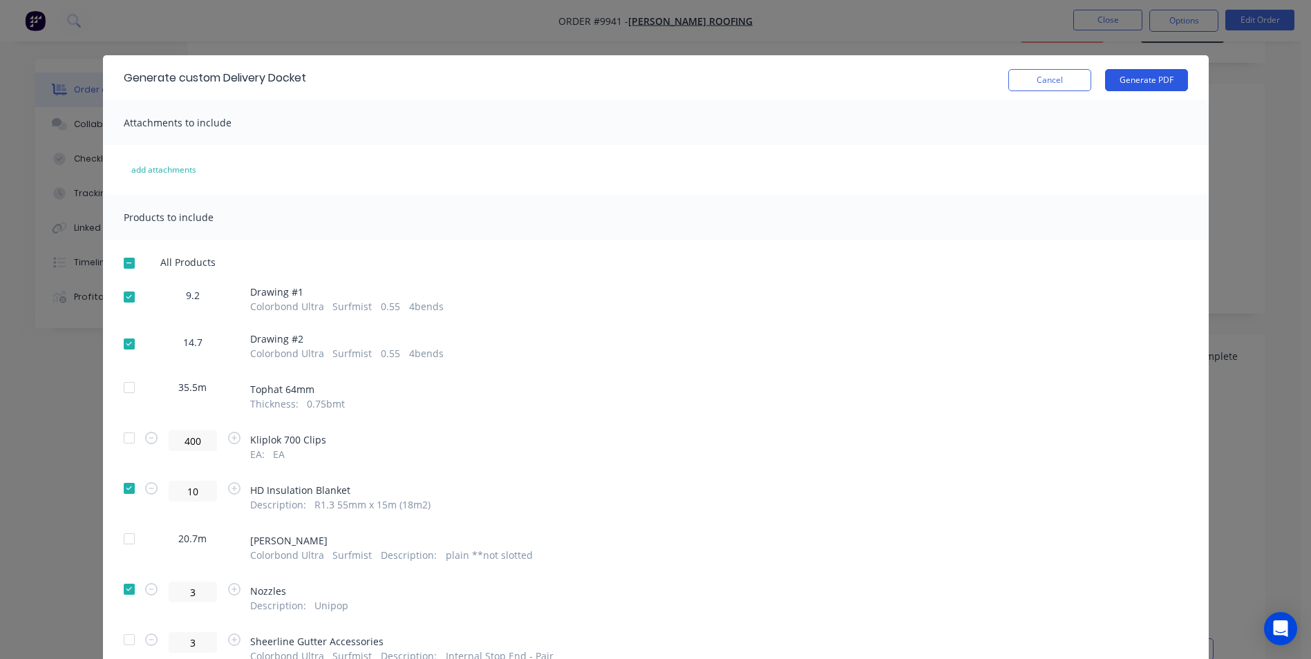
click at [1148, 87] on button "Generate PDF" at bounding box center [1146, 80] width 83 height 22
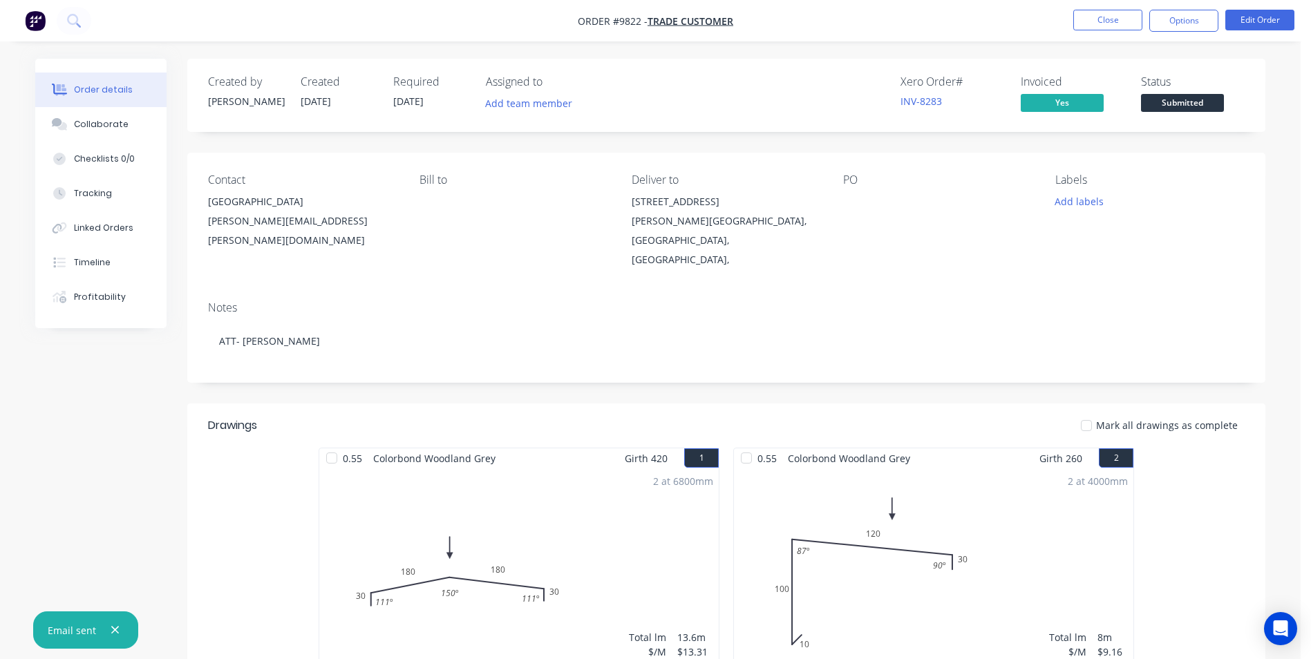
click at [30, 11] on img "button" at bounding box center [35, 20] width 21 height 21
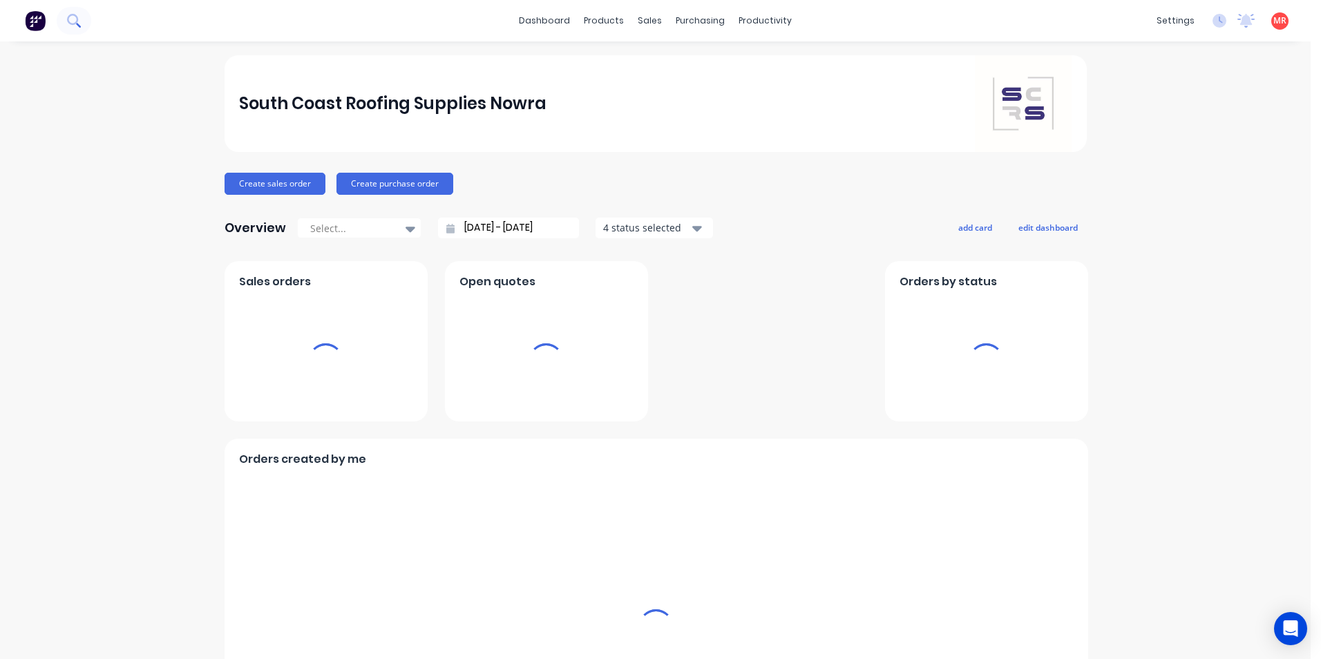
click at [75, 23] on icon at bounding box center [72, 19] width 11 height 11
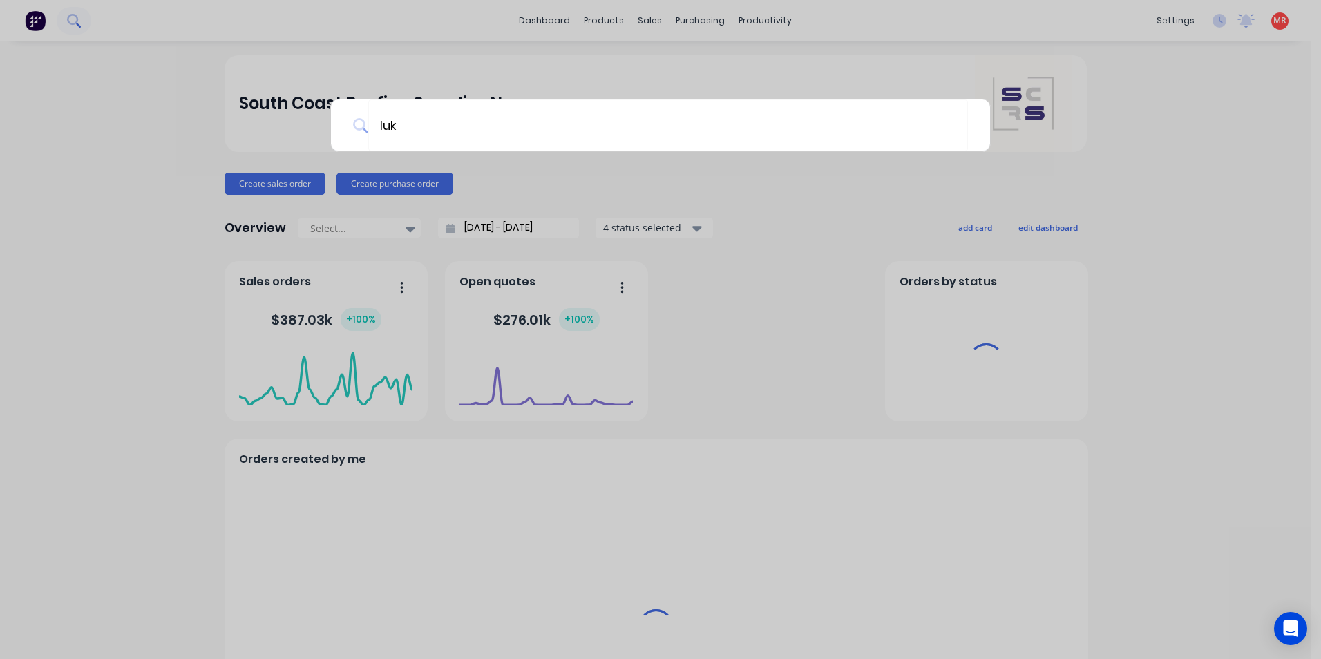
type input "luke"
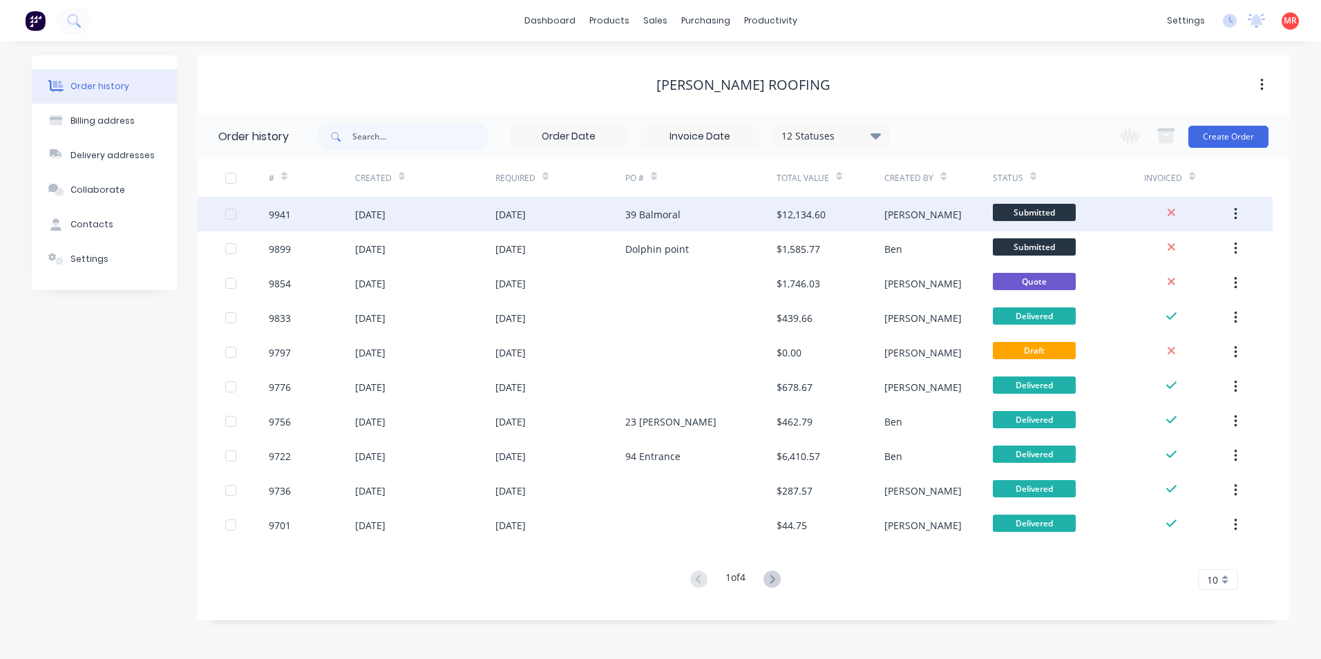
click at [726, 218] on div "39 Balmoral" at bounding box center [700, 214] width 151 height 35
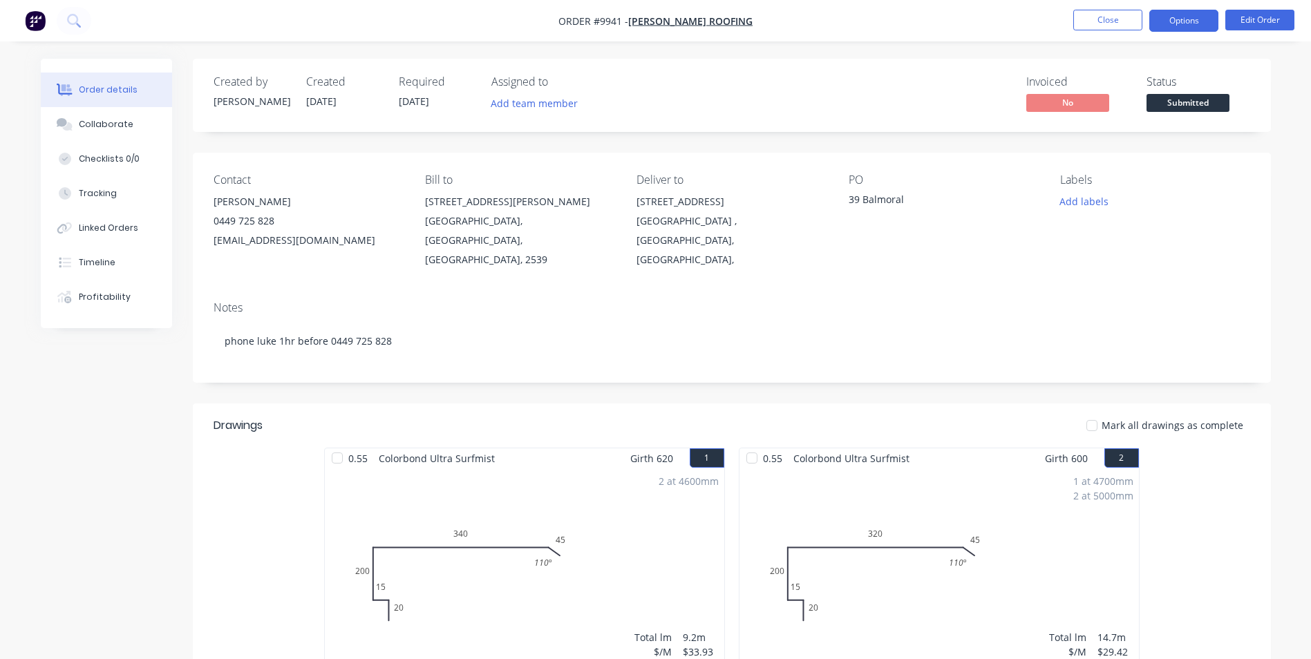
click at [1169, 23] on button "Options" at bounding box center [1183, 21] width 69 height 22
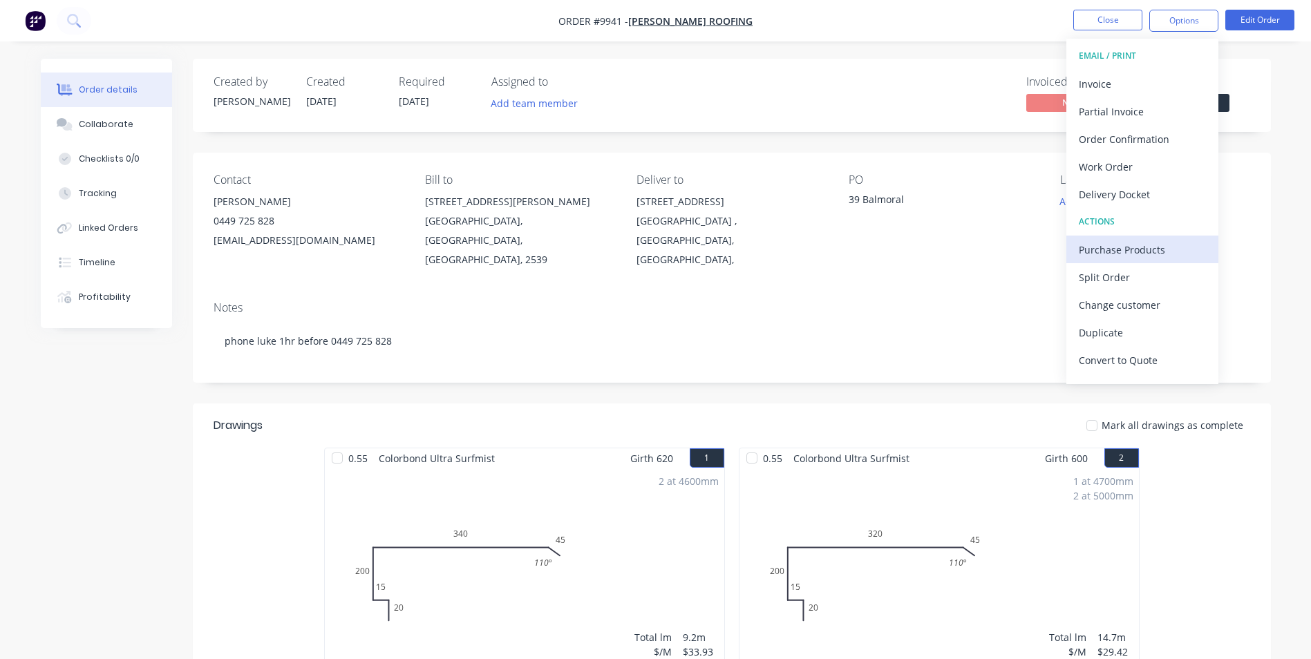
click at [1111, 243] on div "Purchase Products" at bounding box center [1142, 250] width 127 height 20
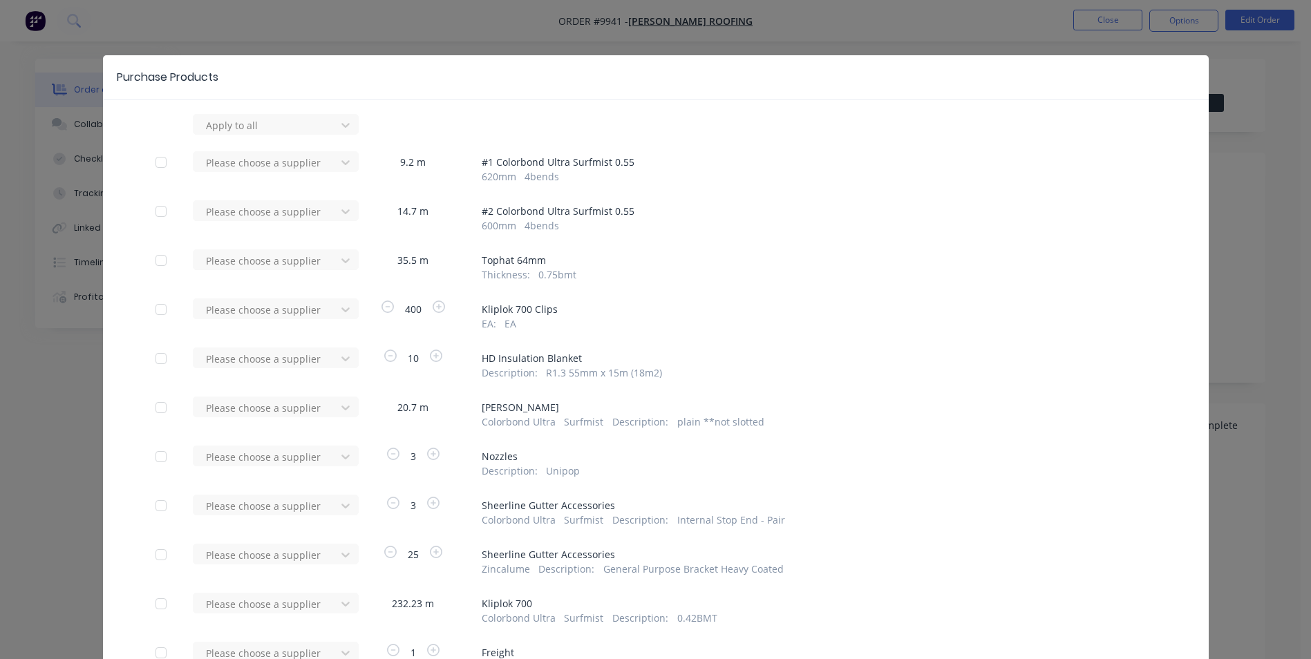
click at [276, 175] on div "Please choose a supplier" at bounding box center [269, 167] width 152 height 32
click at [276, 266] on div at bounding box center [267, 260] width 124 height 17
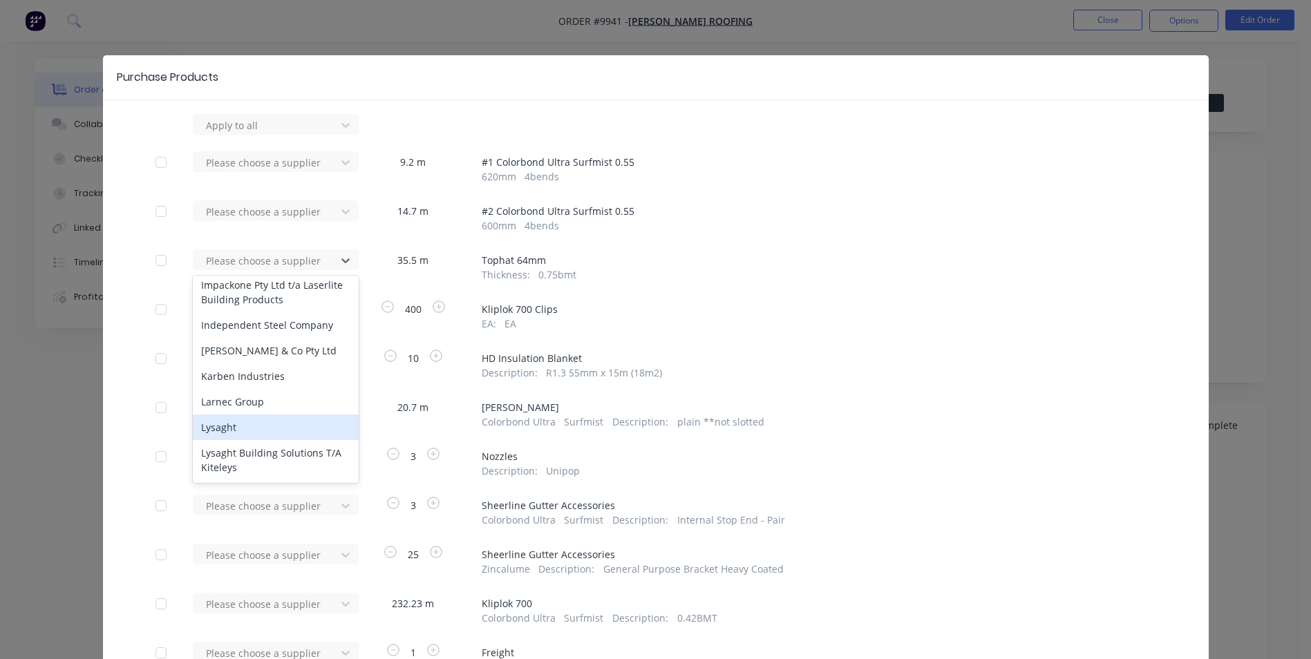
click at [240, 415] on div "Lysaght" at bounding box center [276, 428] width 166 height 26
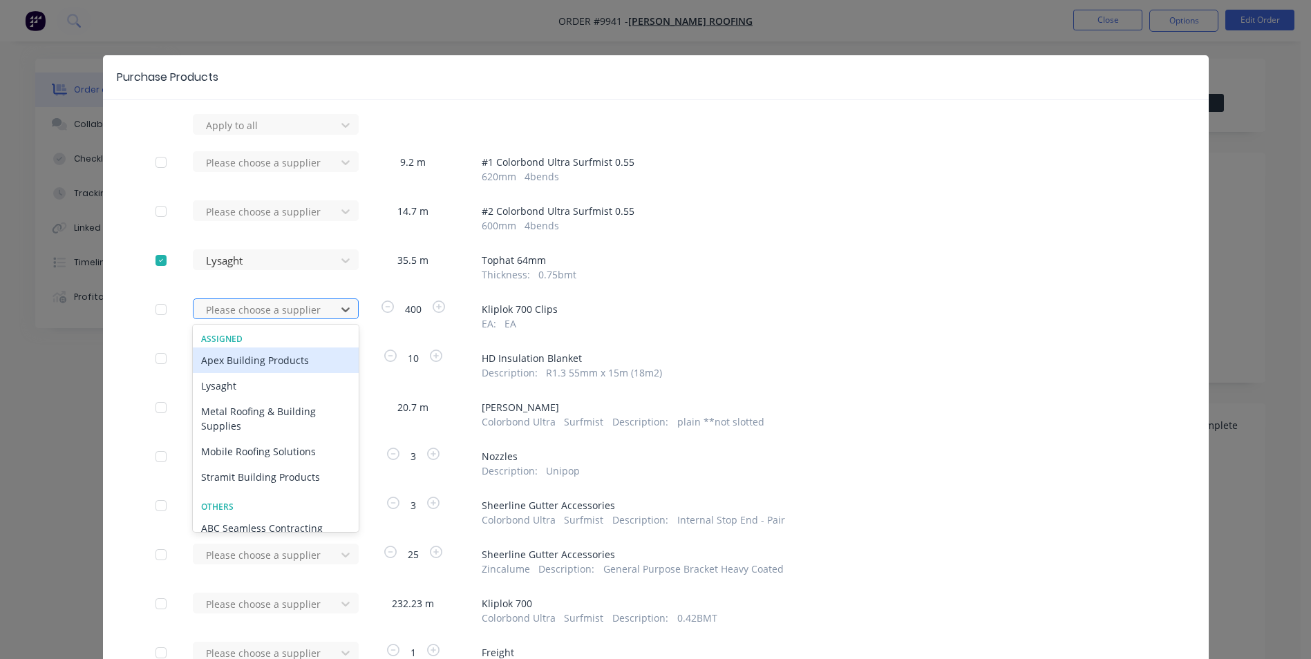
click at [257, 314] on div at bounding box center [267, 309] width 124 height 17
click at [230, 382] on div "Lysaght" at bounding box center [276, 386] width 166 height 26
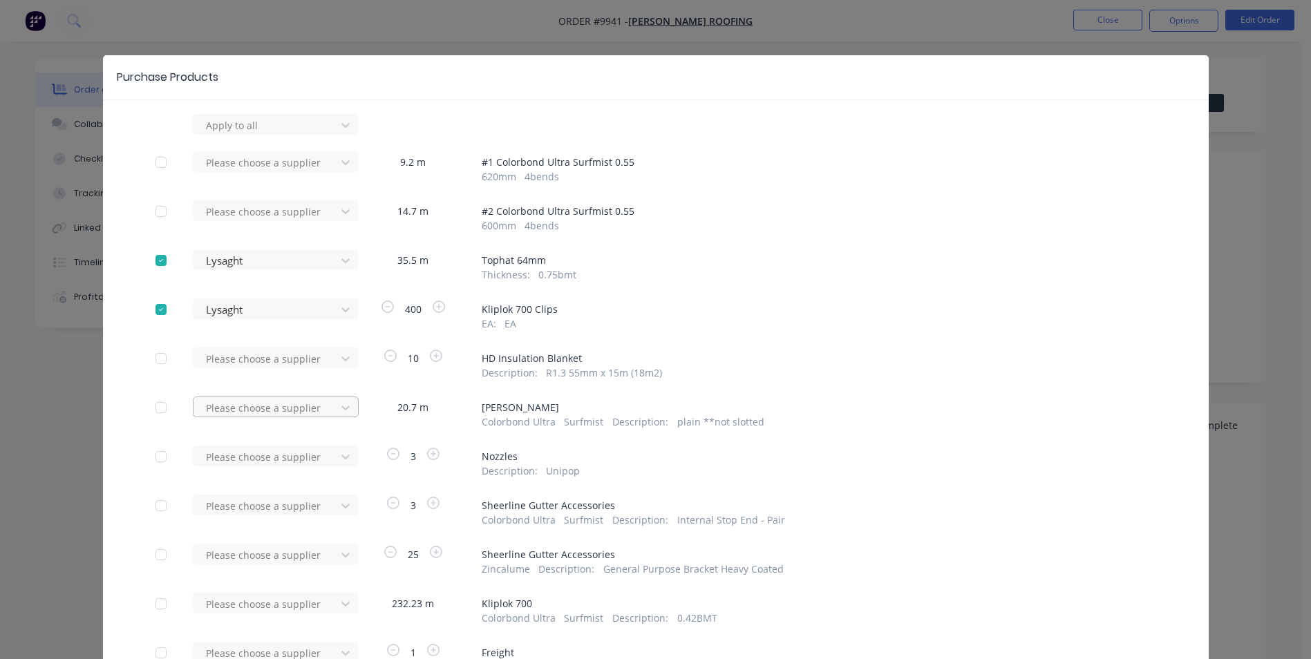
click at [234, 410] on div at bounding box center [267, 407] width 124 height 17
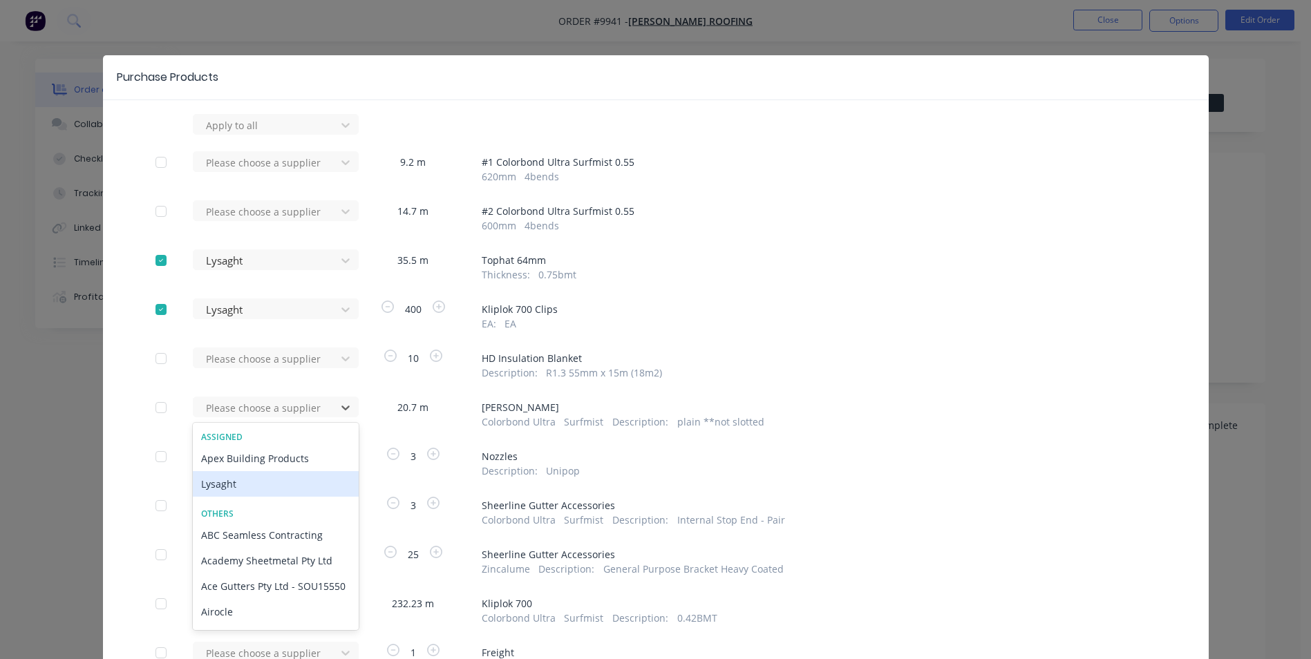
click at [224, 483] on div "Lysaght" at bounding box center [276, 484] width 166 height 26
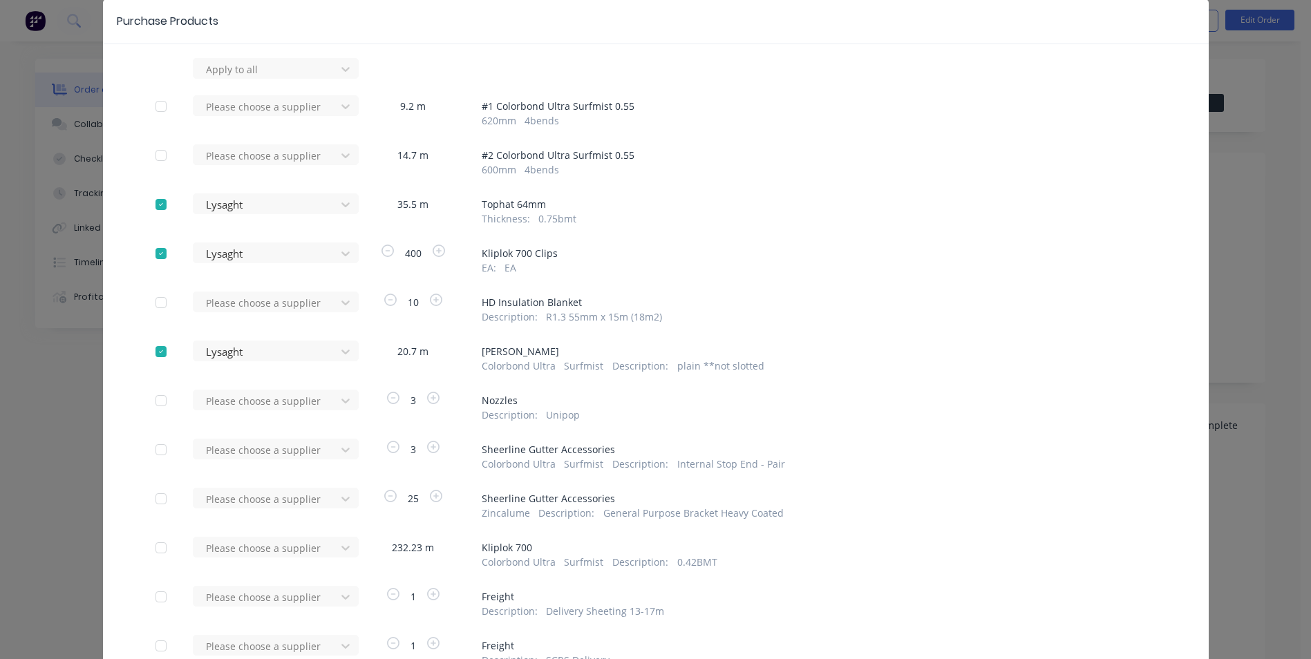
scroll to position [138, 0]
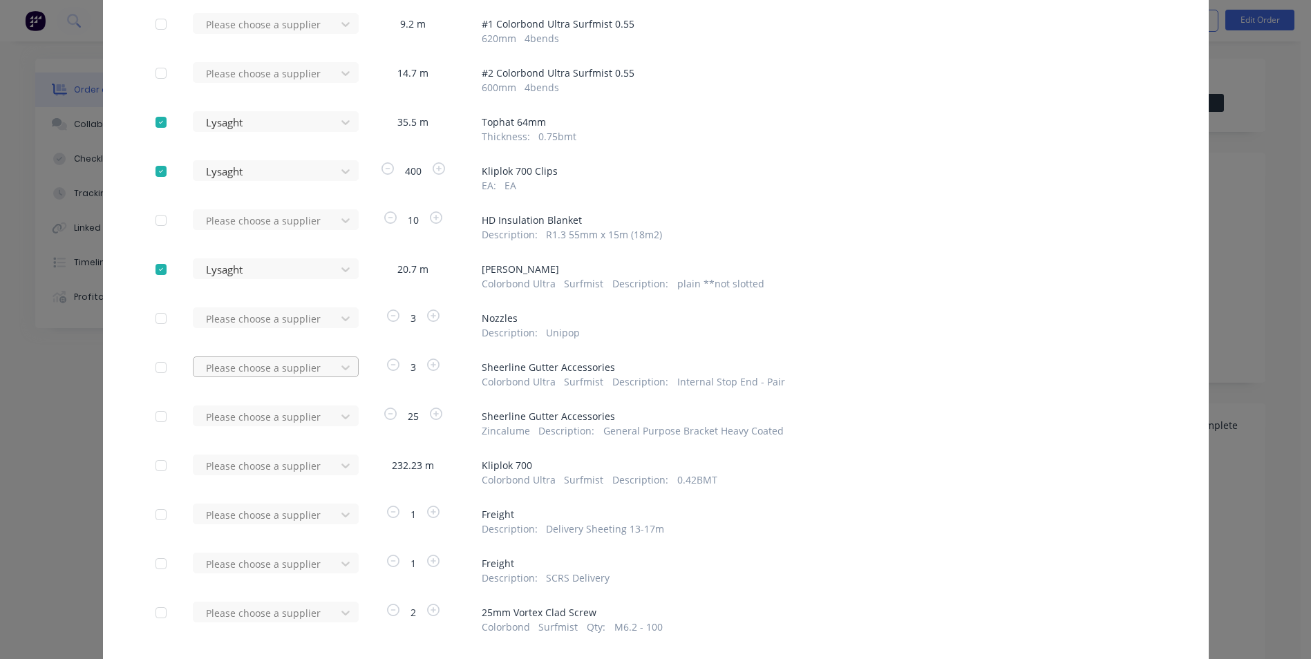
click at [274, 367] on div at bounding box center [267, 367] width 124 height 17
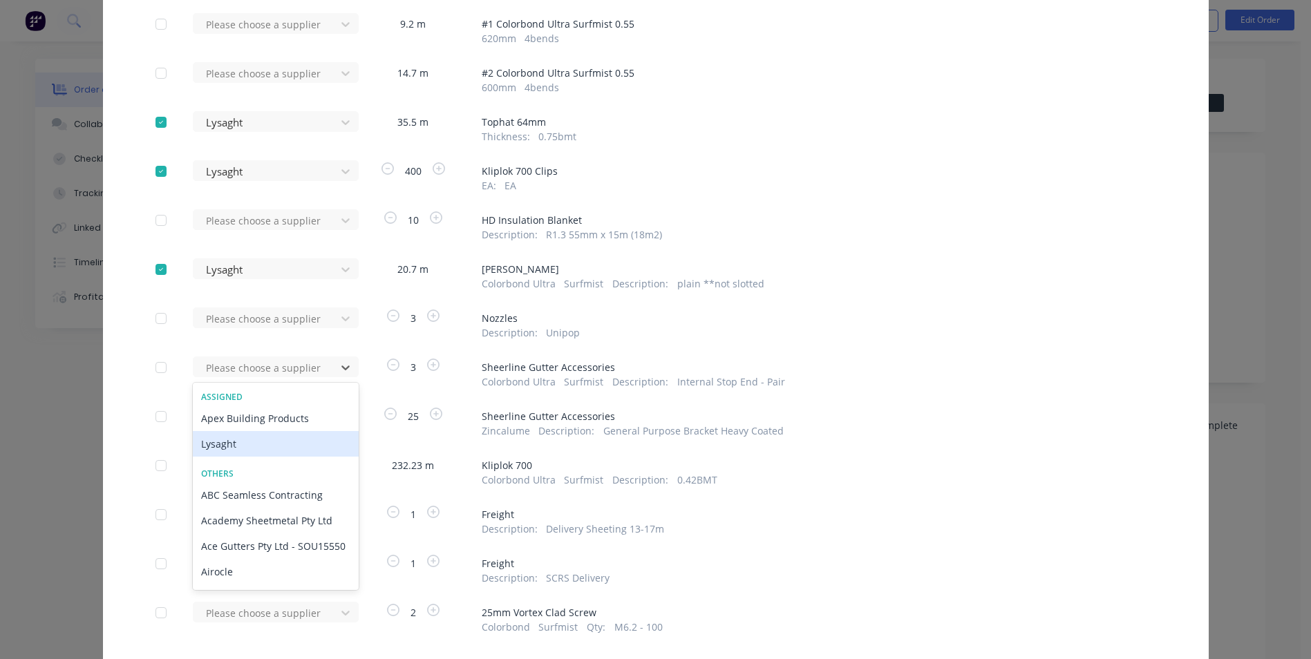
click at [252, 447] on div "Lysaght" at bounding box center [276, 444] width 166 height 26
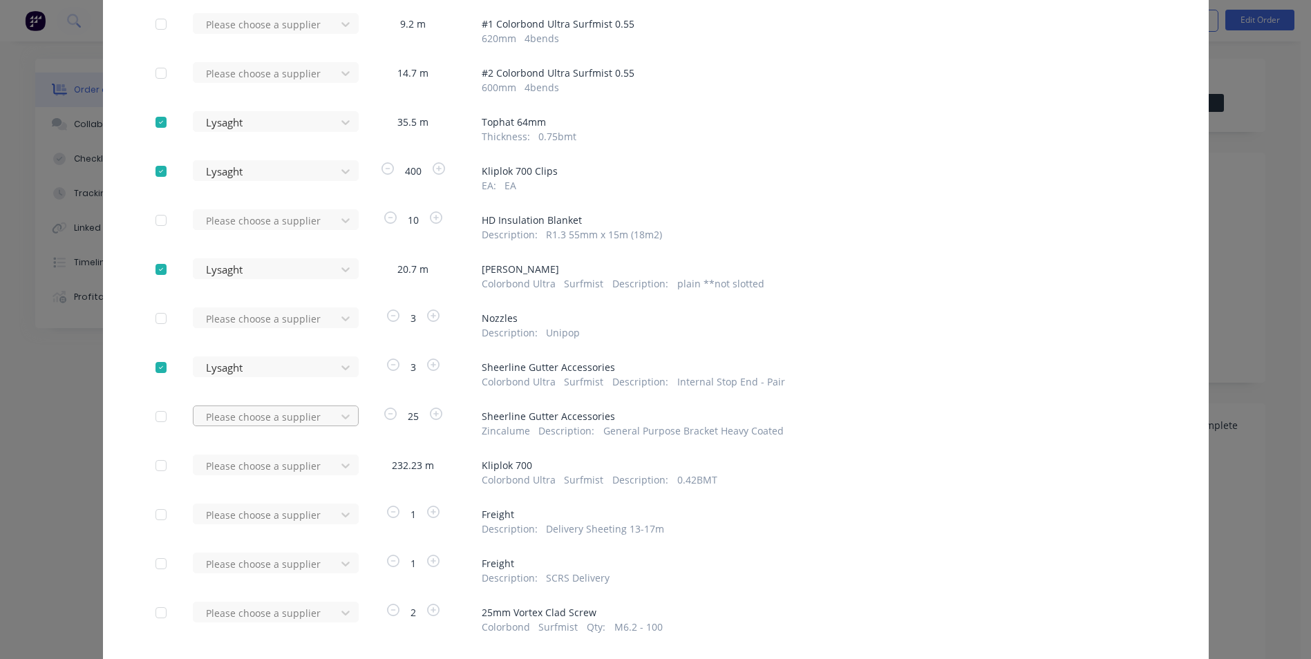
click at [242, 413] on div at bounding box center [267, 416] width 124 height 17
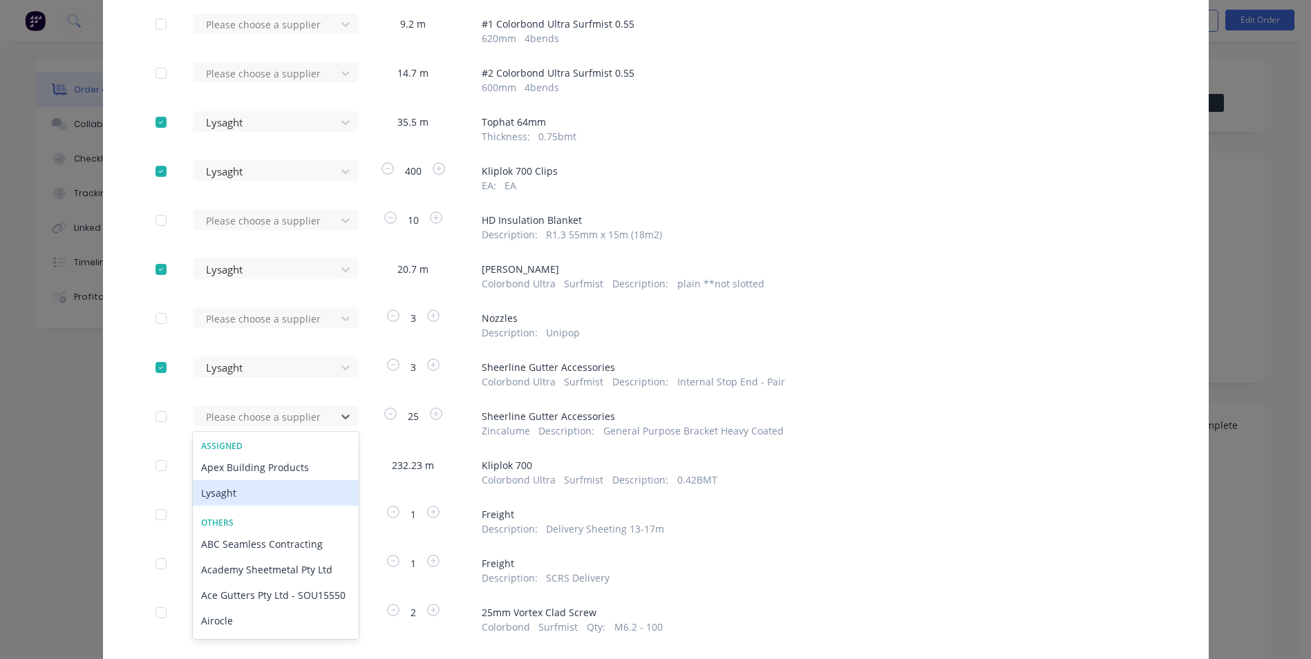
click at [240, 487] on div "Lysaght" at bounding box center [276, 493] width 166 height 26
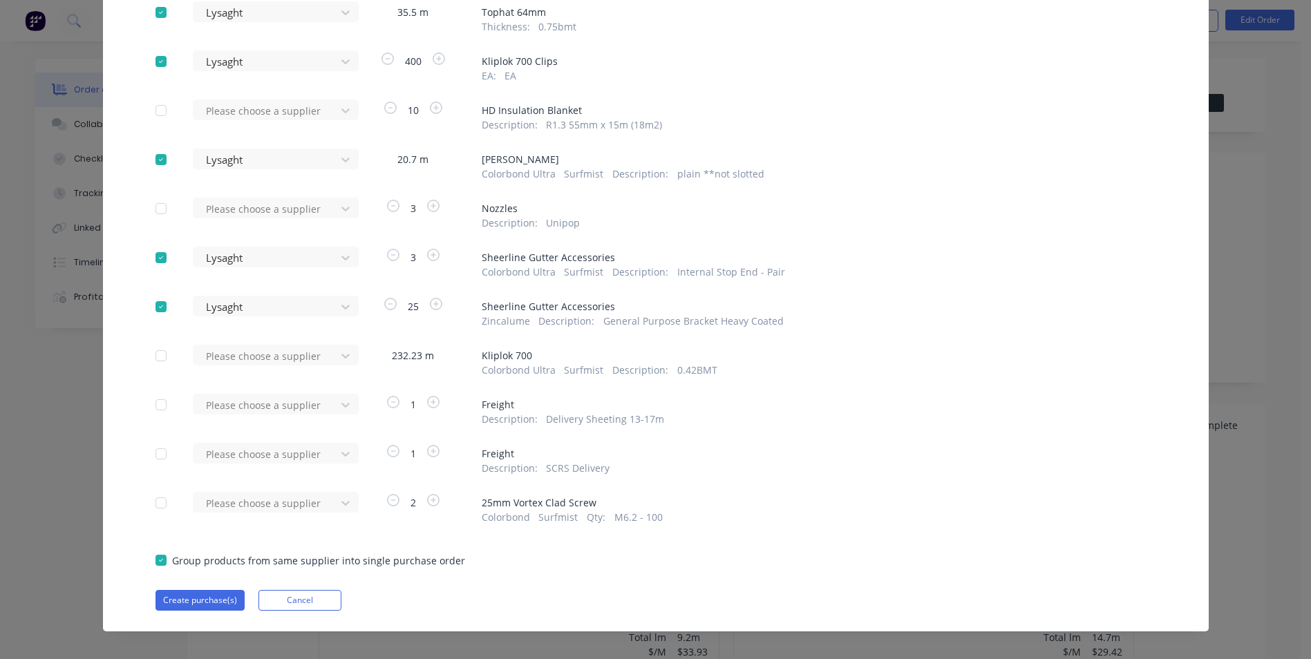
scroll to position [261, 0]
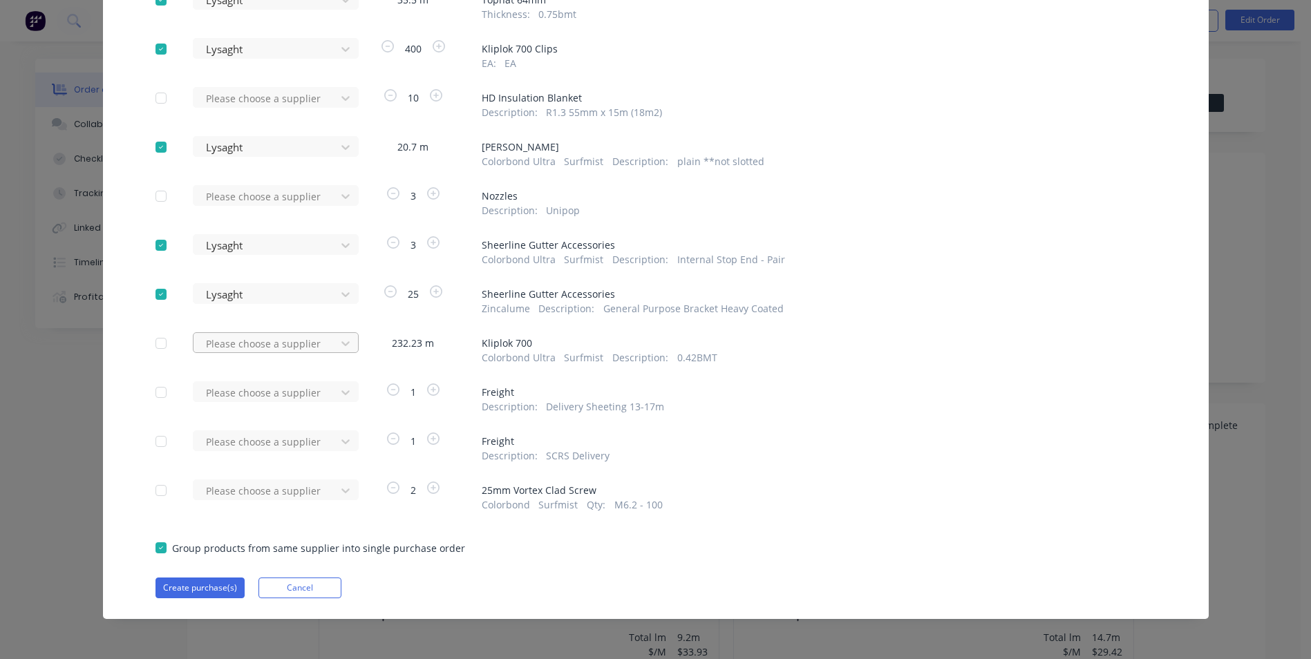
click at [314, 343] on div at bounding box center [267, 343] width 124 height 17
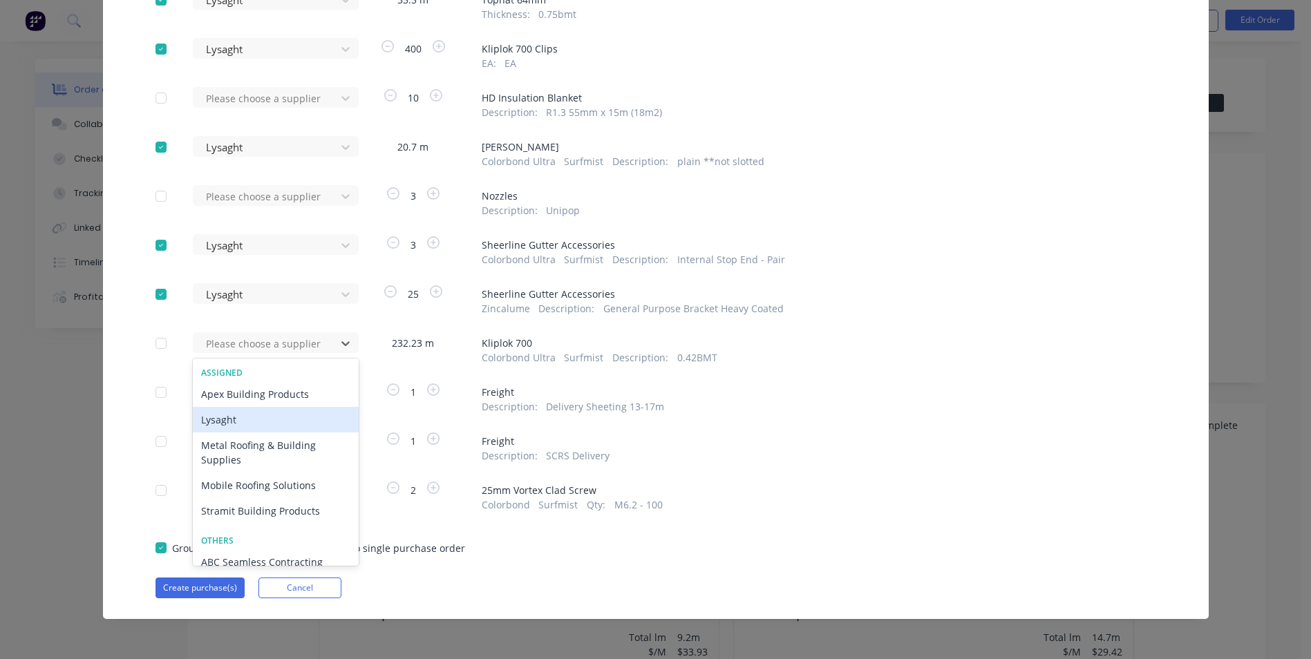
click at [253, 424] on div "Lysaght" at bounding box center [276, 420] width 166 height 26
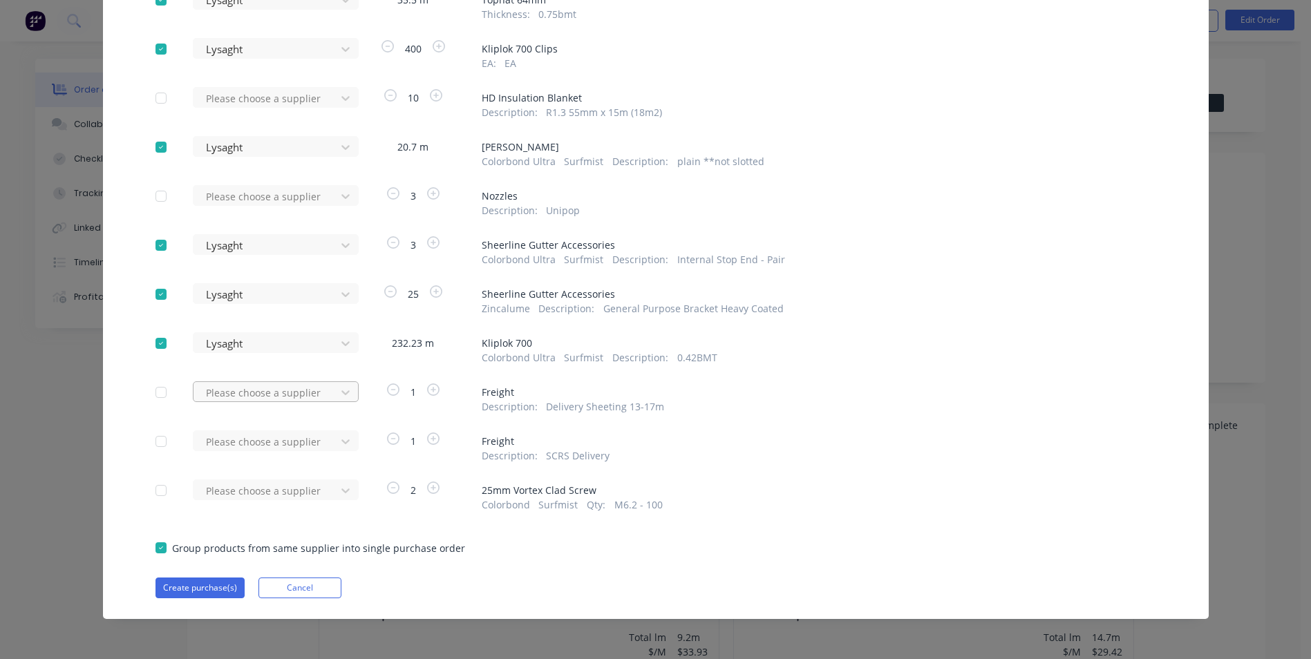
click at [292, 398] on div at bounding box center [267, 392] width 124 height 17
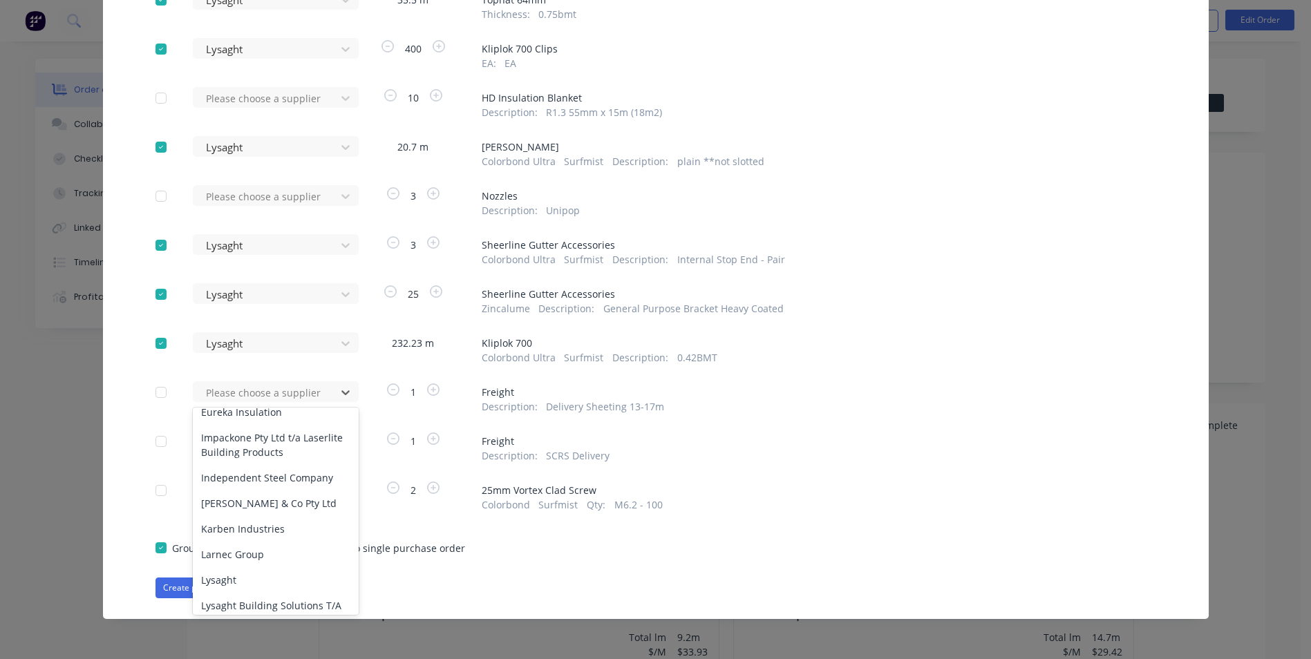
scroll to position [1037, 0]
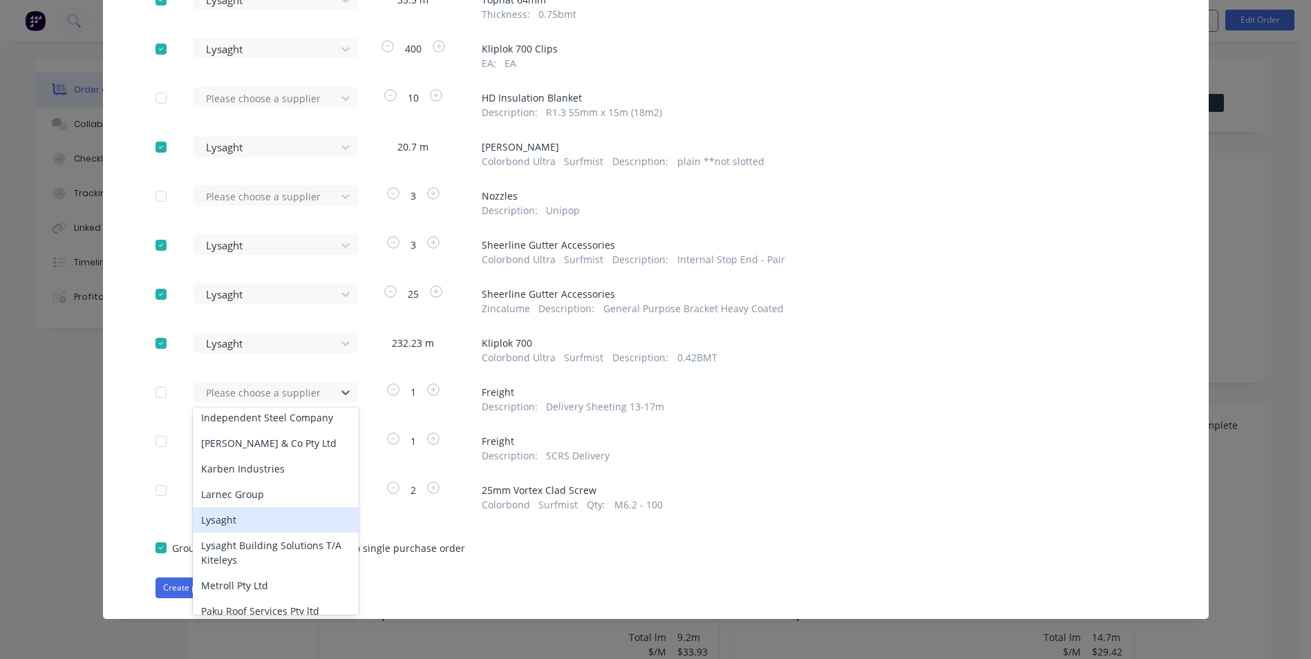
click at [234, 507] on div "Lysaght" at bounding box center [276, 520] width 166 height 26
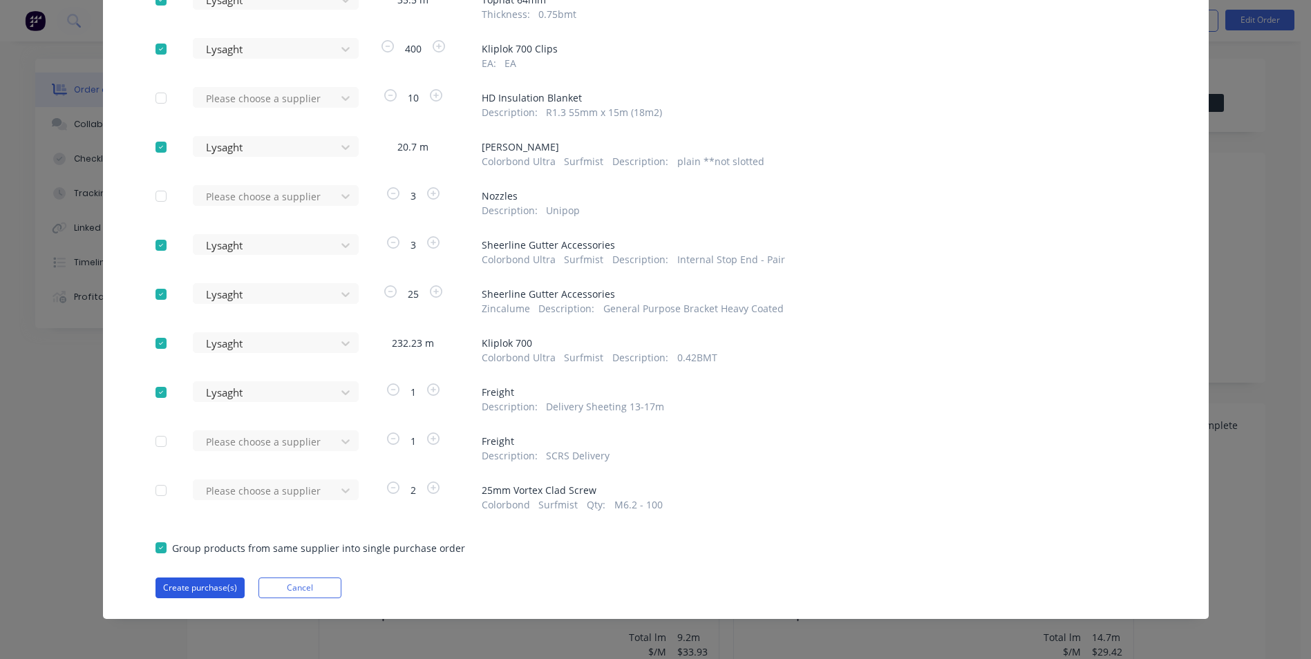
click at [220, 583] on button "Create purchase(s)" at bounding box center [199, 588] width 89 height 21
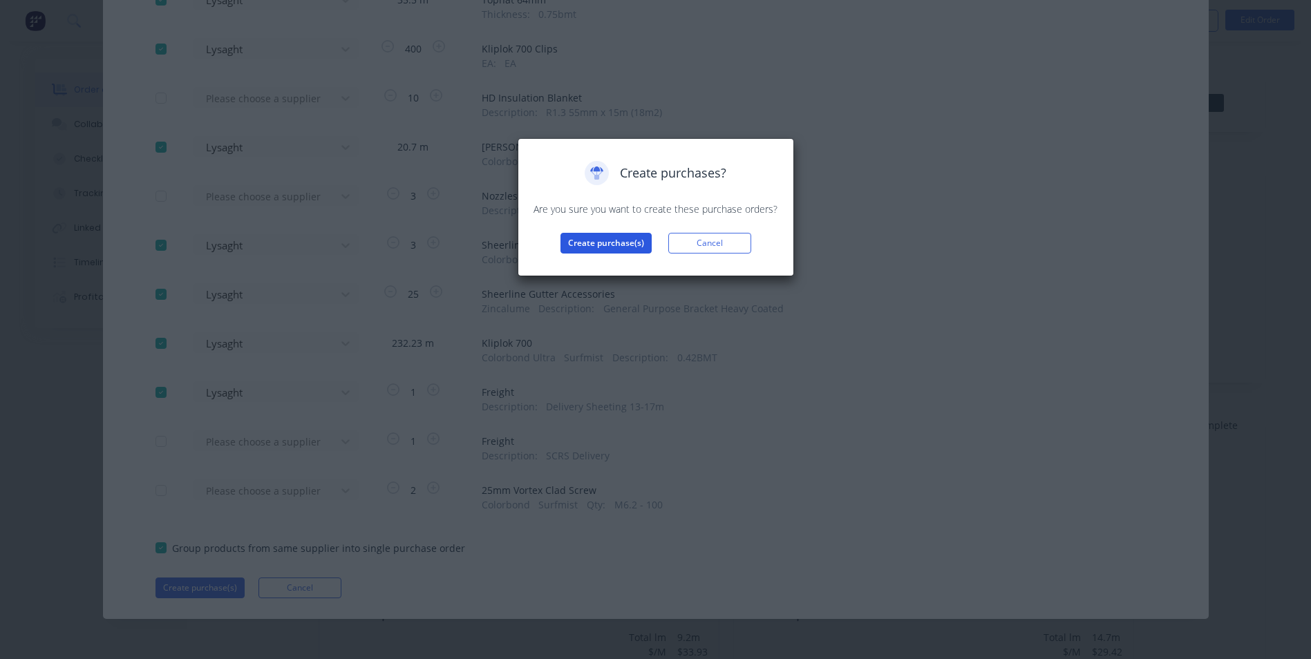
click at [585, 243] on button "Create purchase(s)" at bounding box center [605, 243] width 91 height 21
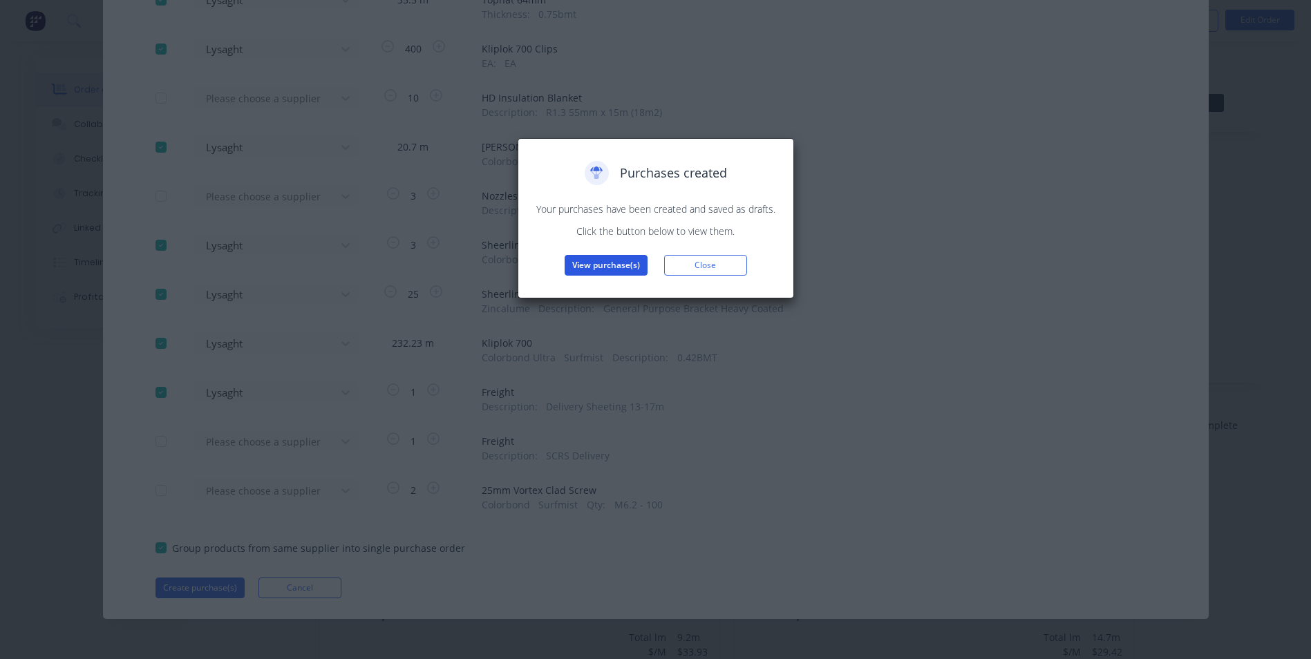
click at [595, 263] on button "View purchase(s)" at bounding box center [606, 265] width 83 height 21
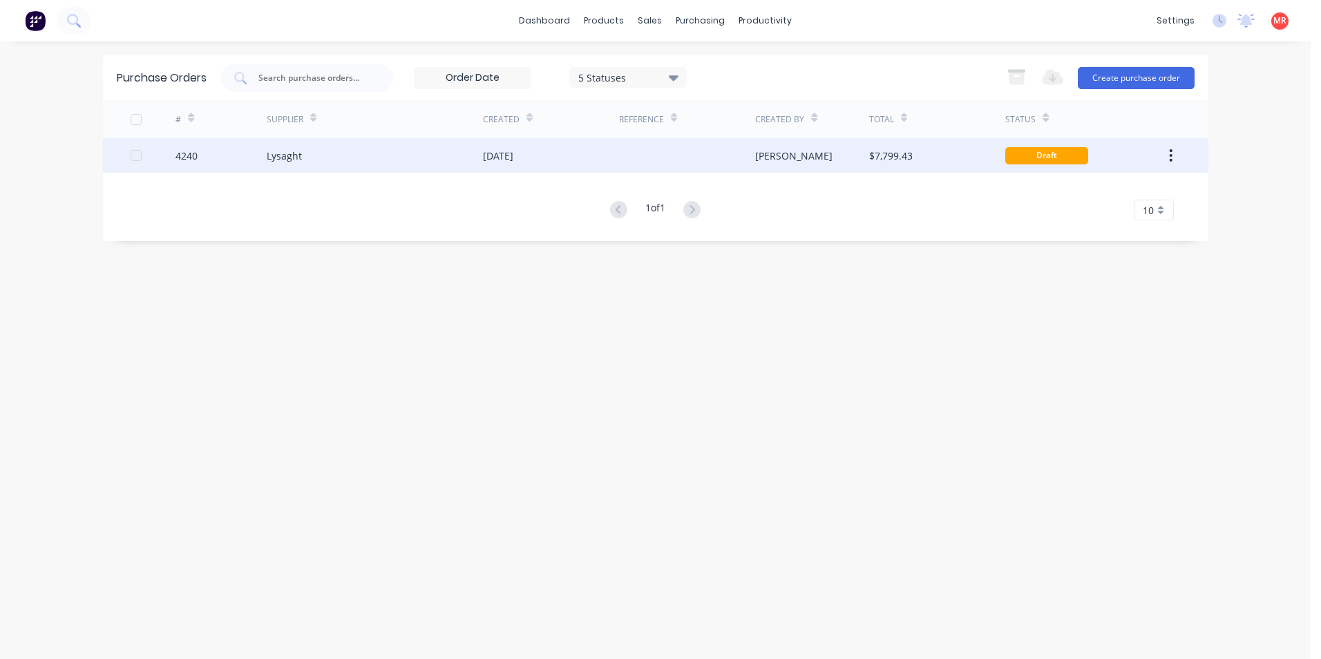
click at [659, 160] on div at bounding box center [687, 155] width 136 height 35
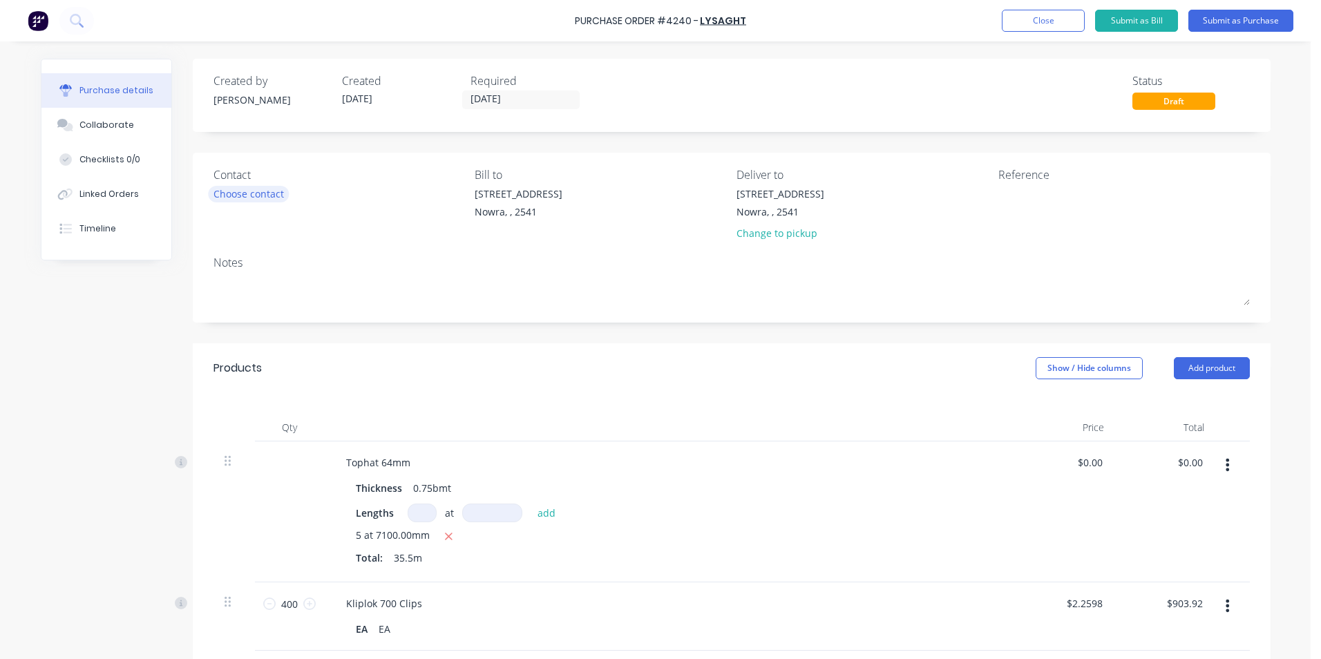
click at [242, 193] on div "Choose contact" at bounding box center [249, 194] width 70 height 15
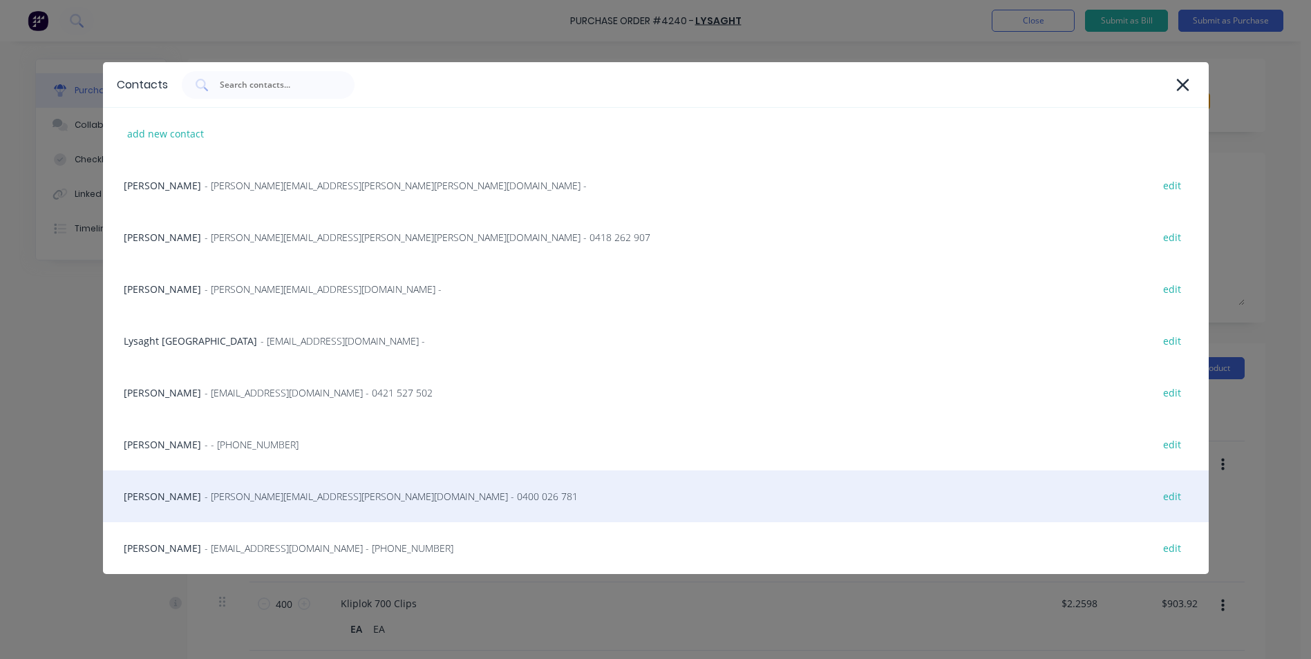
scroll to position [69, 0]
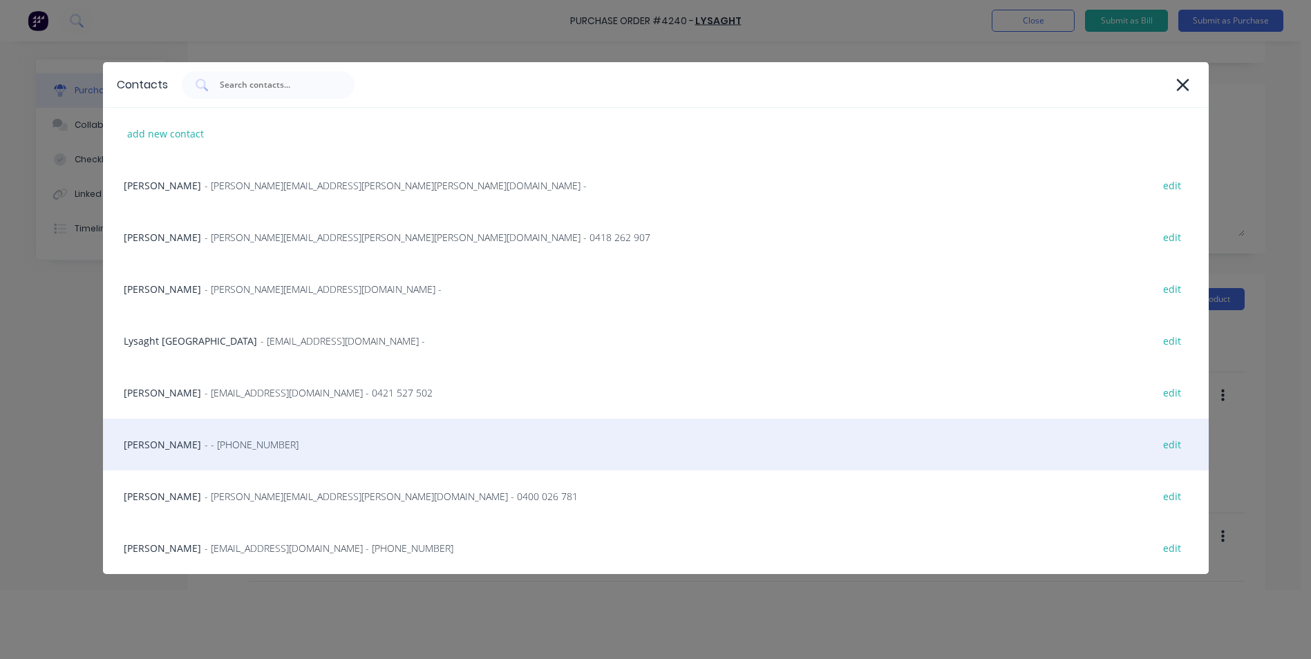
click at [205, 448] on span "- - (02) 4411 1090" at bounding box center [252, 444] width 94 height 15
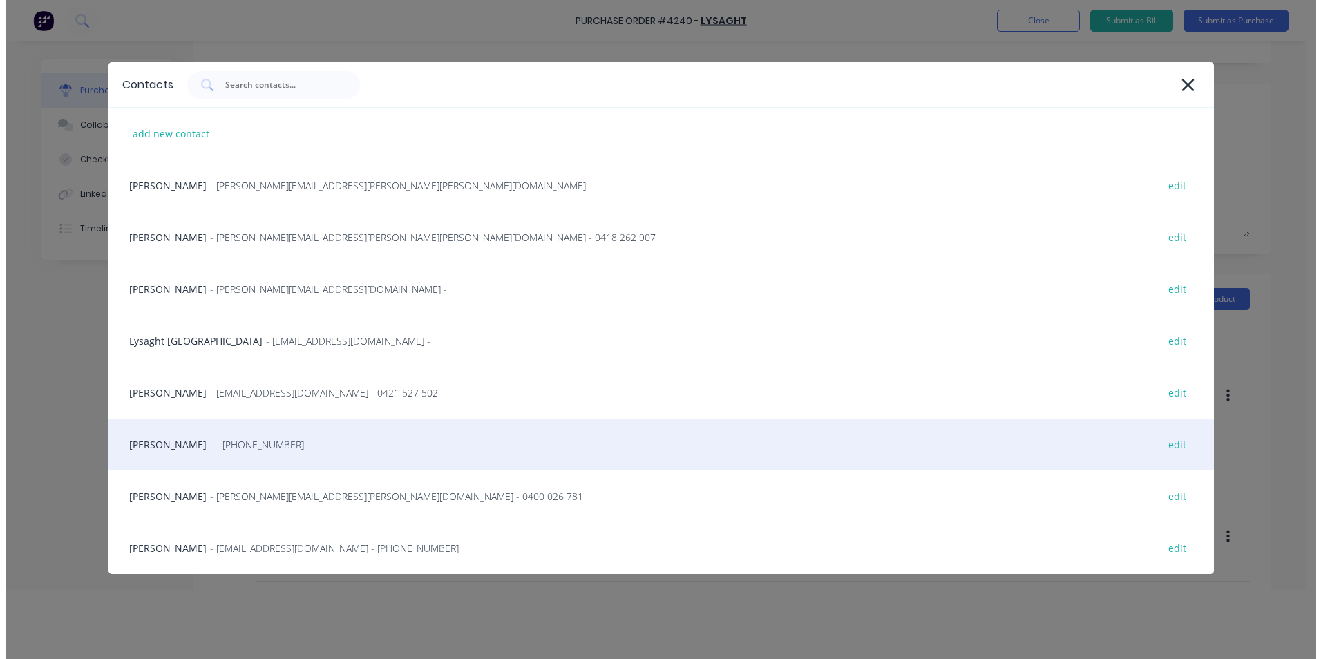
scroll to position [0, 0]
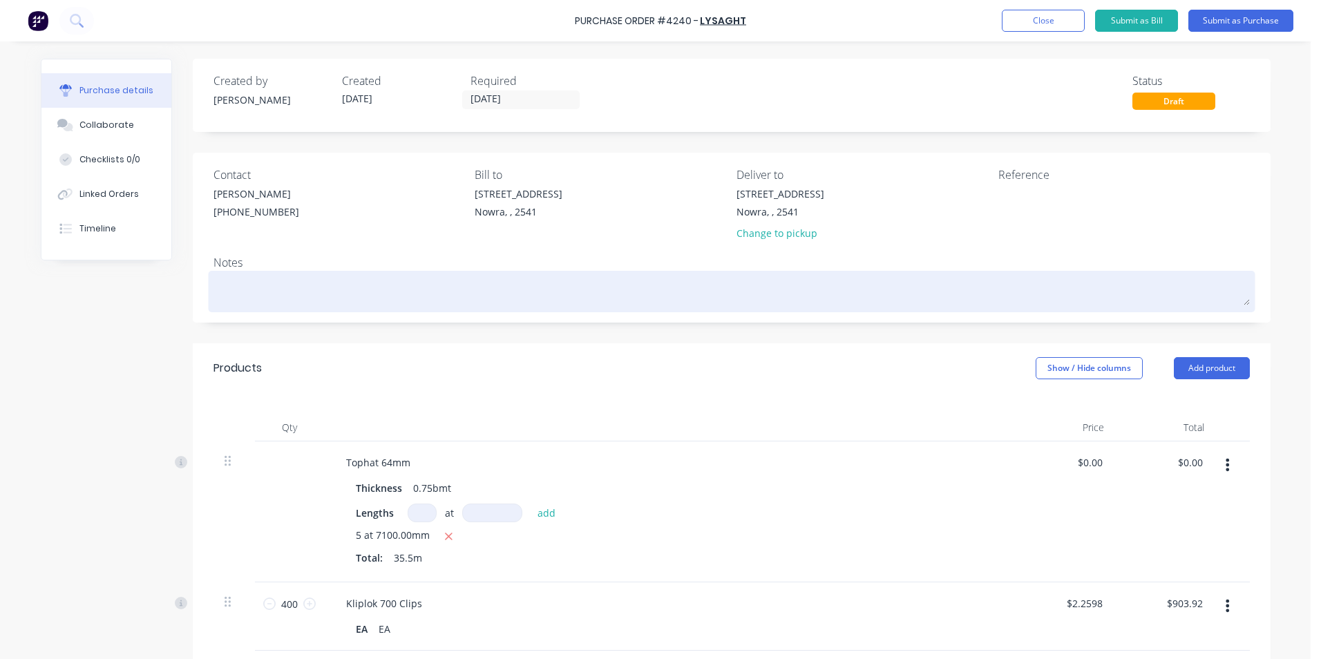
click at [237, 303] on textarea at bounding box center [732, 289] width 1037 height 31
paste textarea "phone luke 1hr before 0449 725 828"
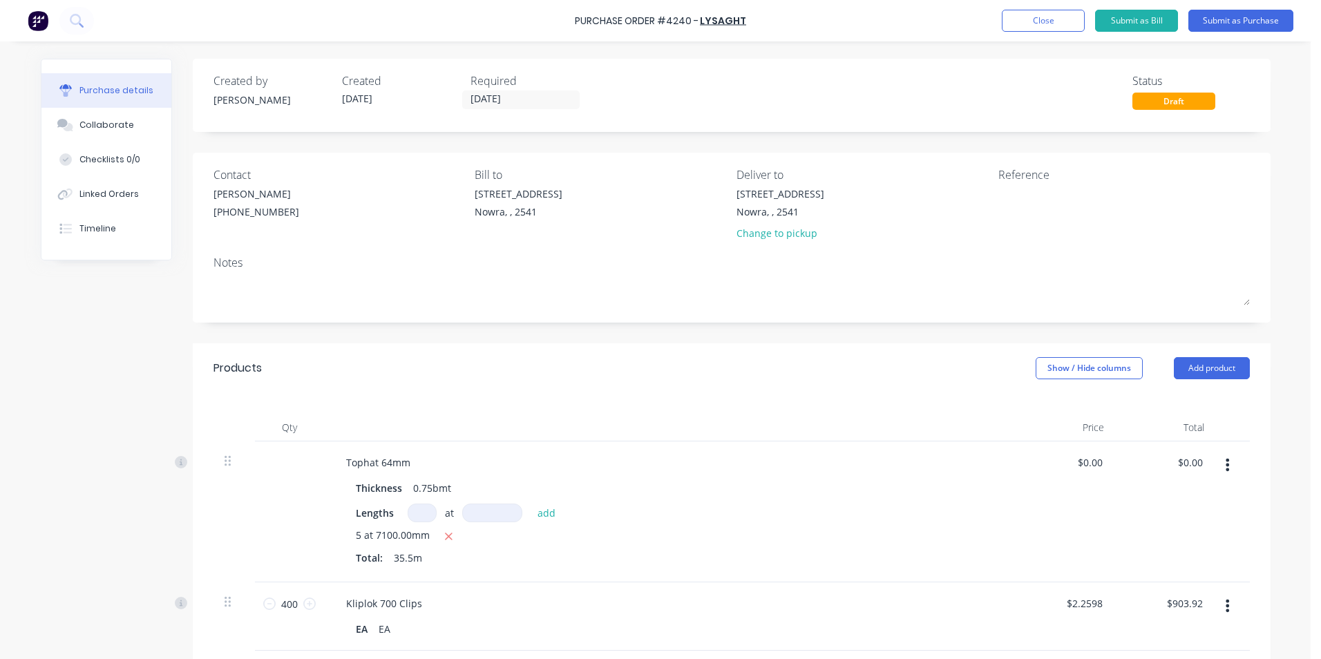
type textarea "x"
type textarea "phone luke 1hr before 0449 725 828"
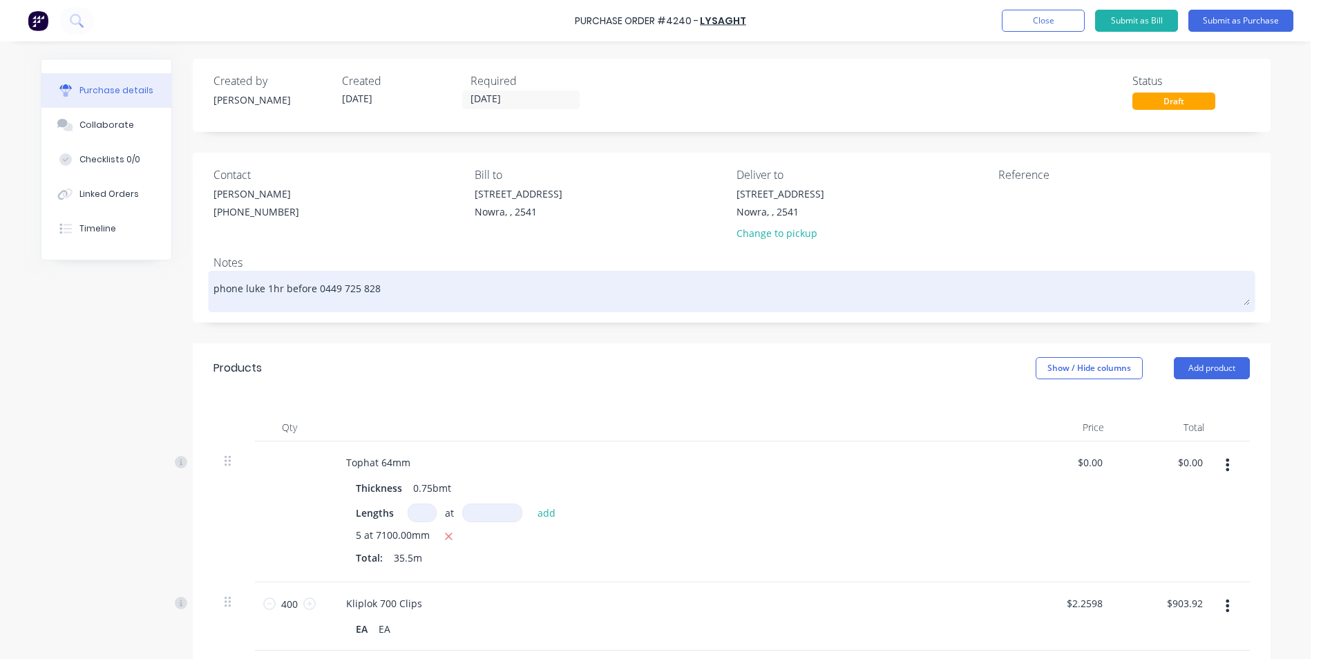
type textarea "x"
type textarea "phone luke 1hr before 0449 725 828"
type textarea "x"
type textarea "phone luke 1hr before 0449 725 828"
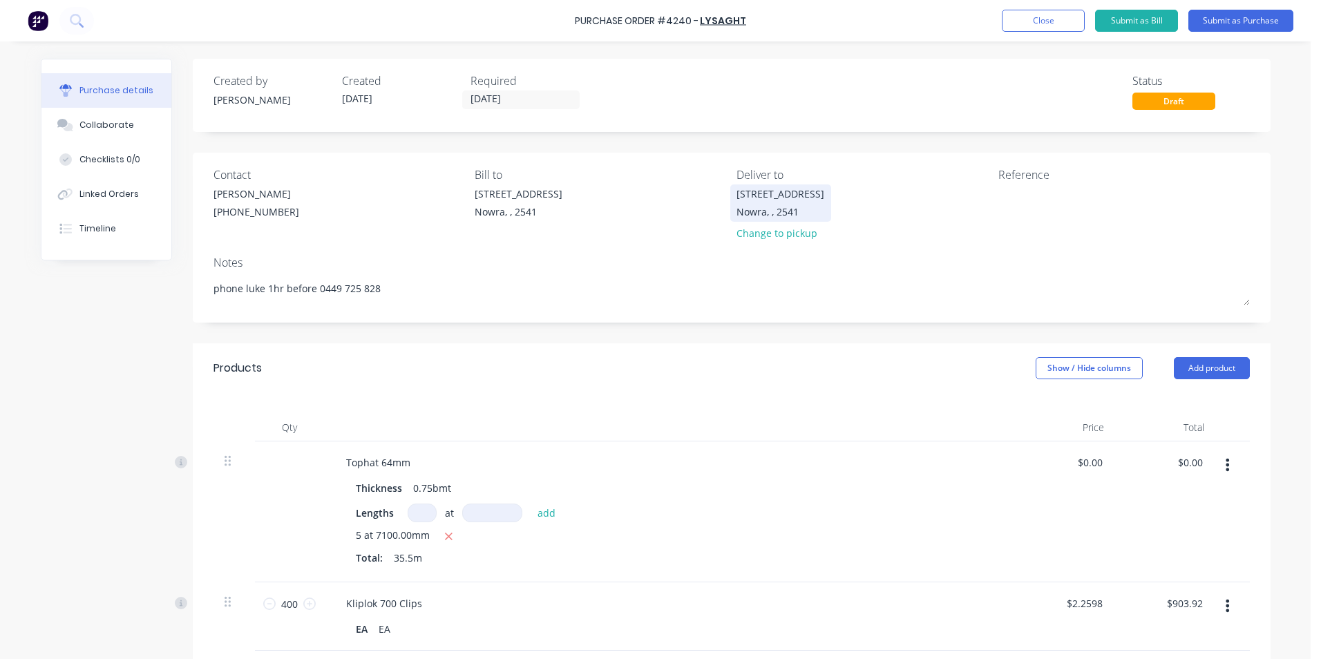
click at [759, 211] on div "Nowra, , 2541" at bounding box center [781, 212] width 88 height 15
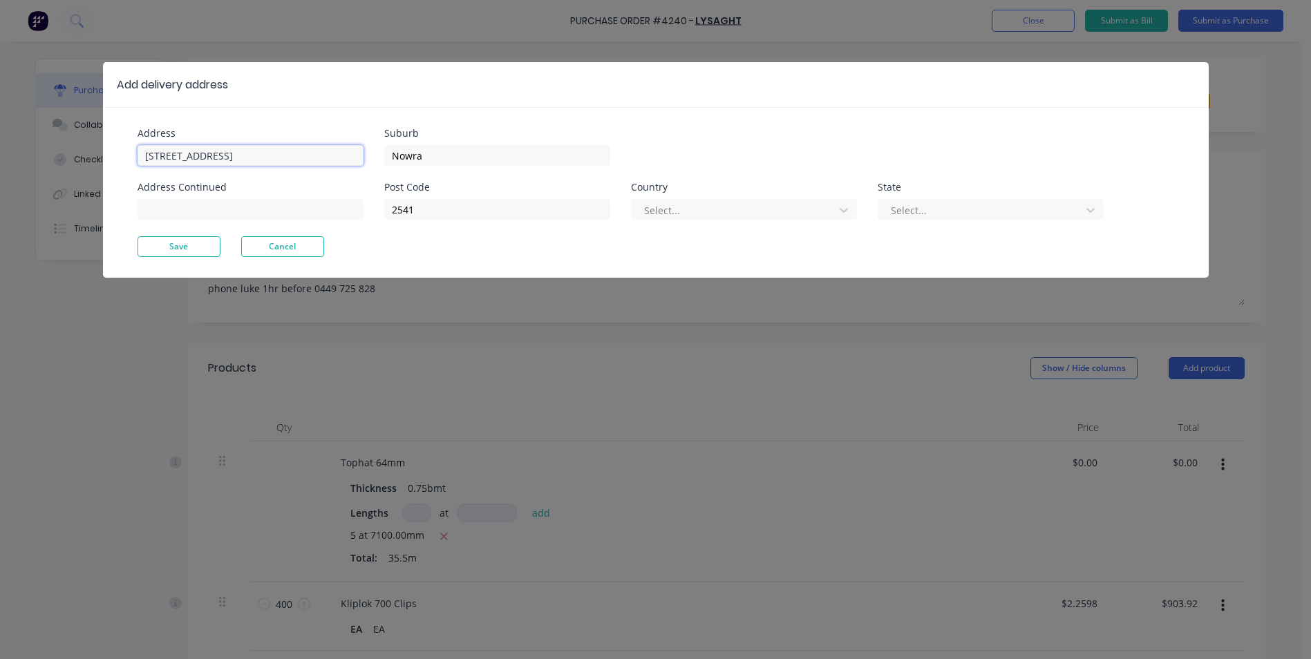
type textarea "x"
drag, startPoint x: 263, startPoint y: 158, endPoint x: -1, endPoint y: 182, distance: 265.0
click at [0, 182] on html "Purchase Order #4240 - Lysaght Add product Close Submit as Bill Submit as Purch…" at bounding box center [655, 364] width 1311 height 728
type input "39 Balmoral rd"
type input "Burill Lake"
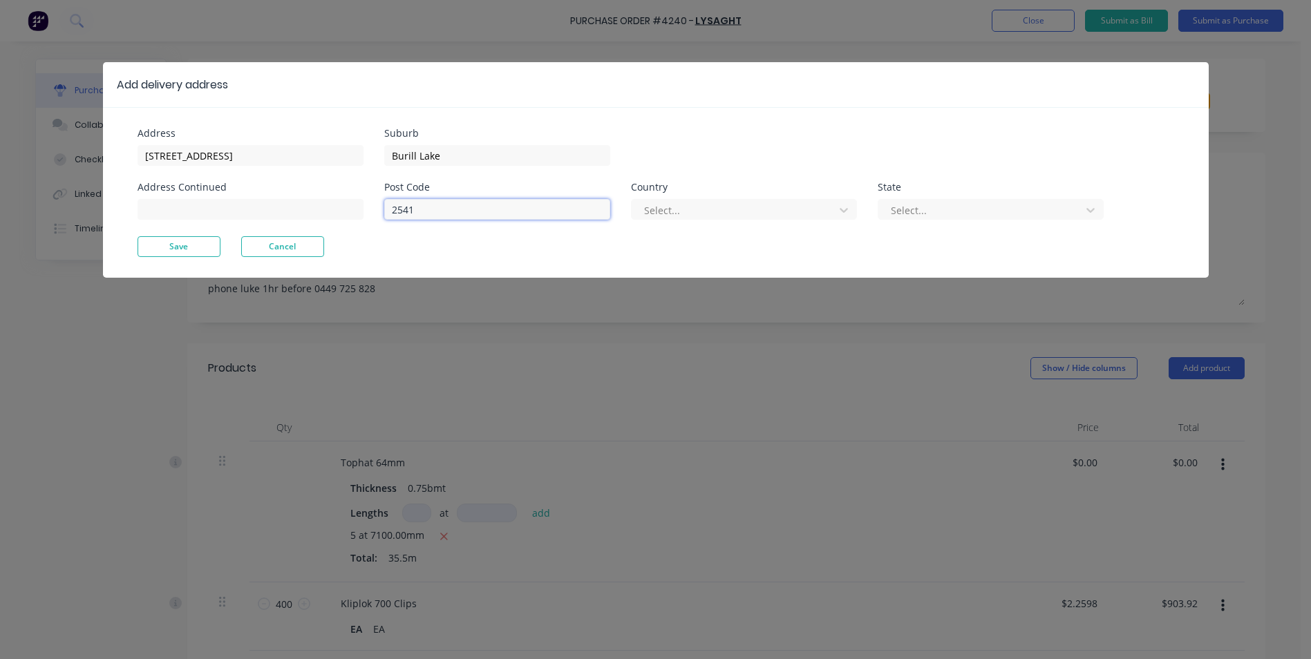
type textarea "x"
drag, startPoint x: 421, startPoint y: 208, endPoint x: 393, endPoint y: 207, distance: 28.4
click at [393, 207] on input "2541" at bounding box center [497, 209] width 226 height 21
click at [705, 209] on div at bounding box center [735, 210] width 185 height 17
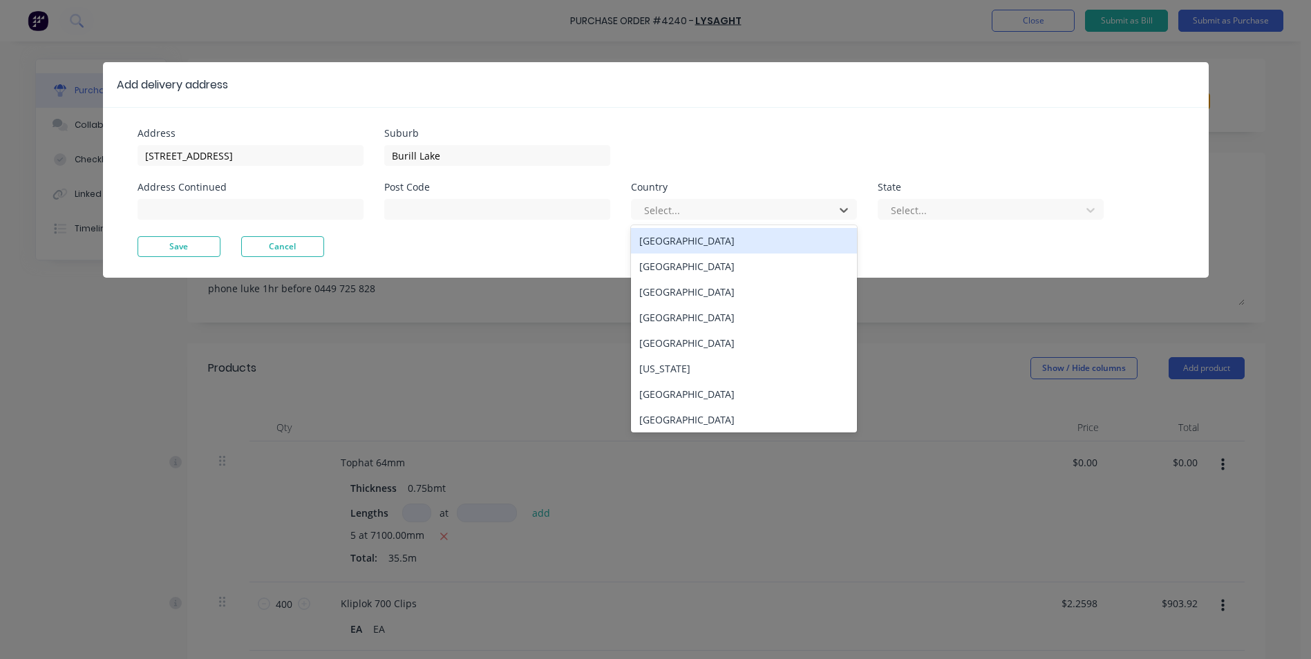
click at [674, 238] on div "Australia" at bounding box center [744, 241] width 226 height 26
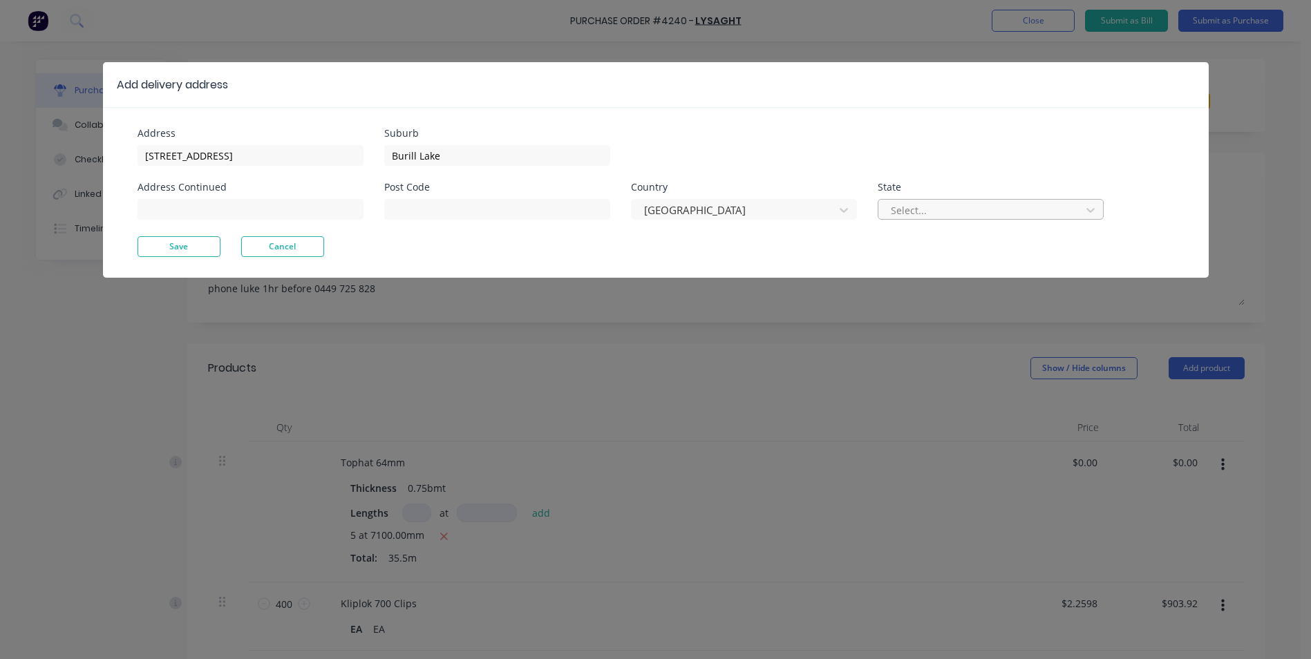
click at [921, 200] on div "Select..." at bounding box center [981, 210] width 193 height 21
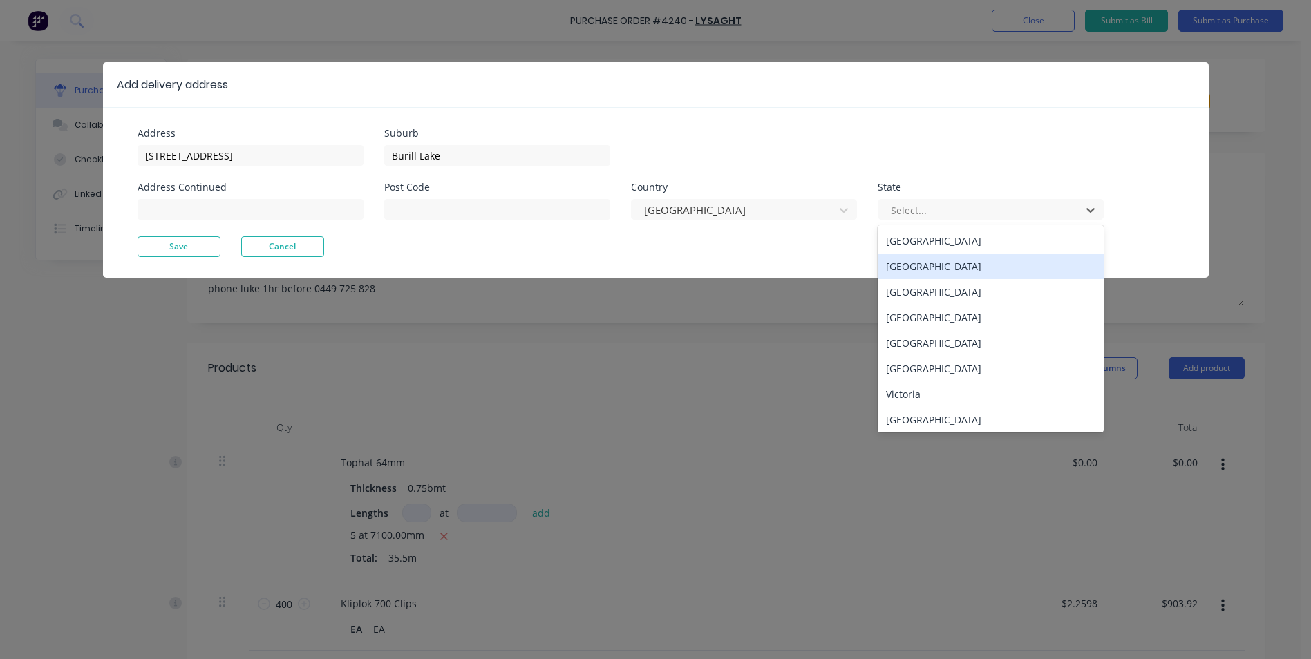
drag, startPoint x: 925, startPoint y: 258, endPoint x: 355, endPoint y: 271, distance: 569.5
click at [918, 254] on div "New South Wales" at bounding box center [991, 267] width 226 height 26
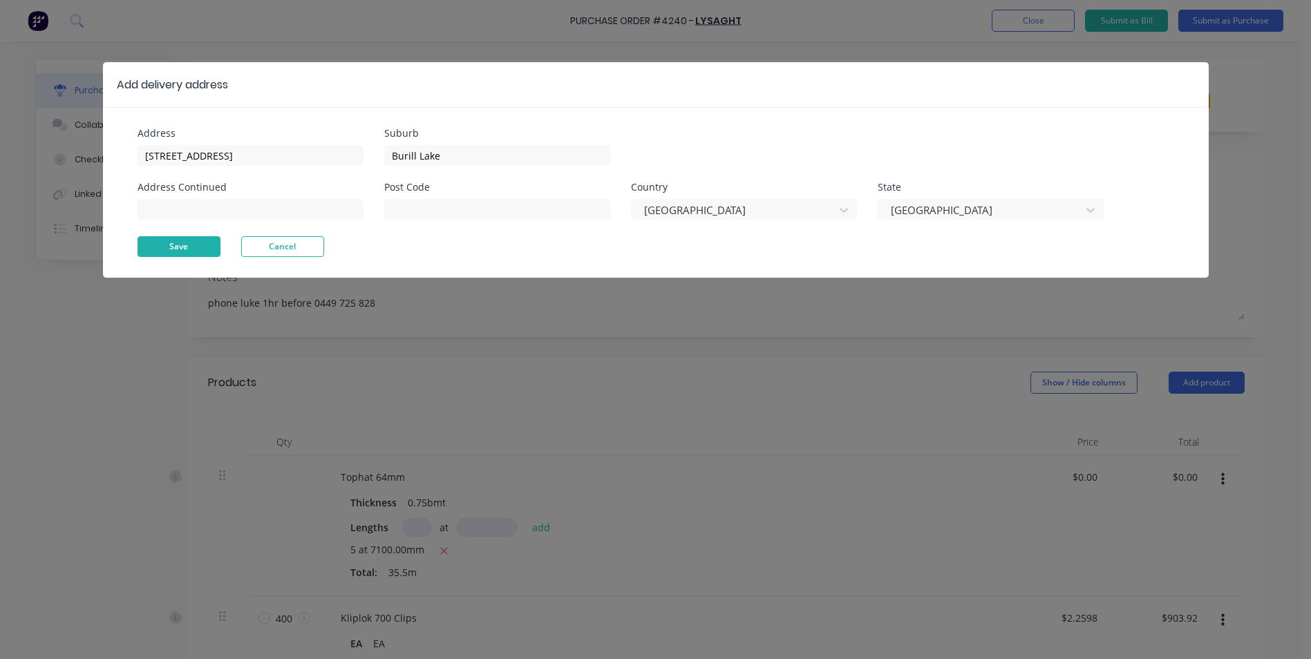
click at [213, 252] on button "Save" at bounding box center [179, 246] width 83 height 21
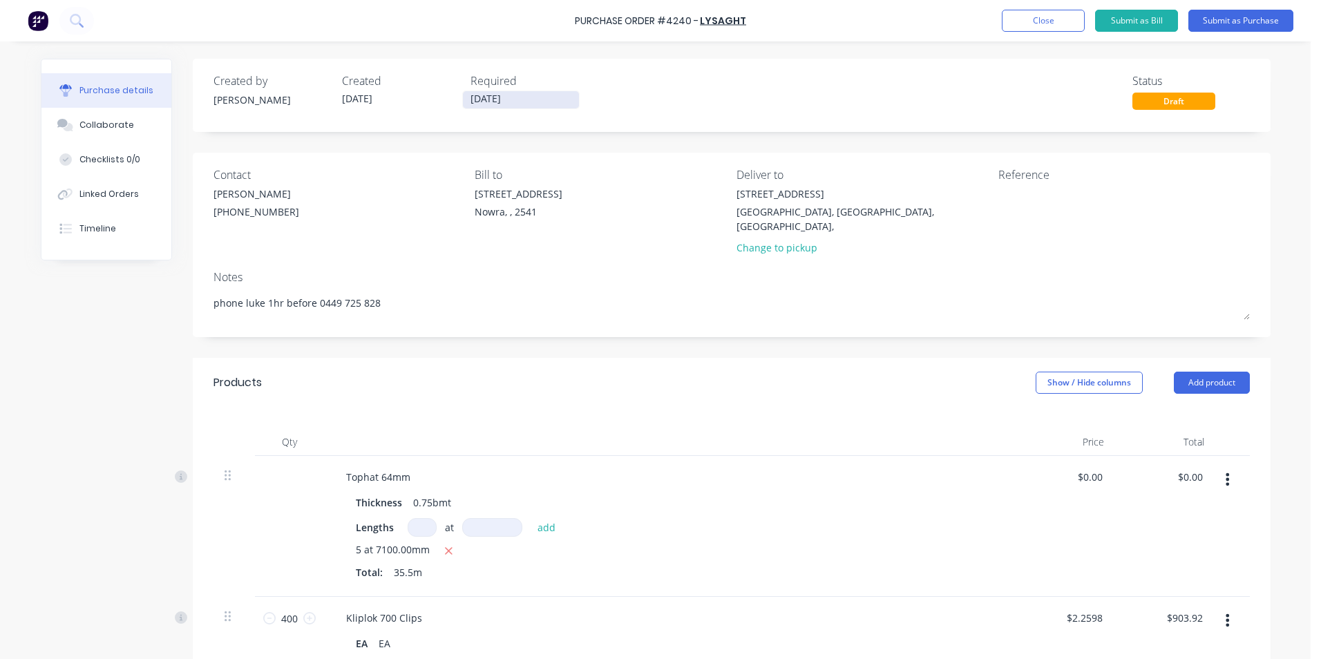
click at [491, 106] on input "[DATE]" at bounding box center [521, 99] width 116 height 17
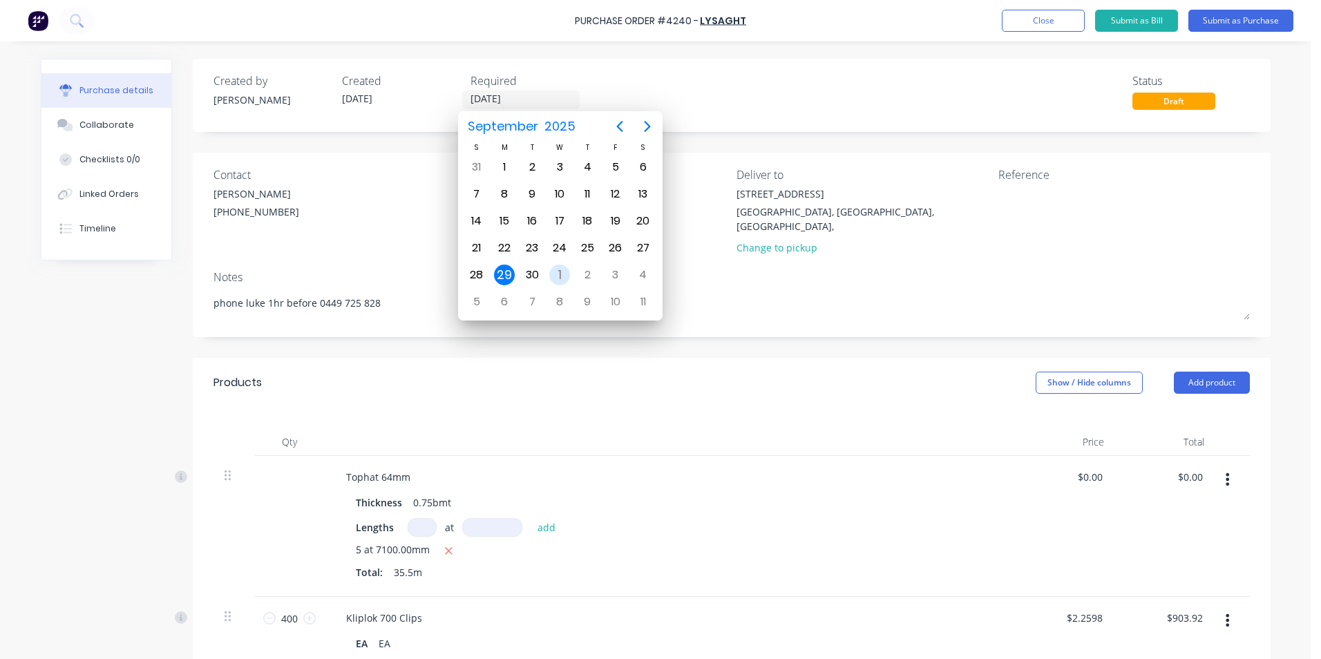
click at [554, 272] on div "1" at bounding box center [559, 275] width 21 height 21
type textarea "x"
type input "01/10/25"
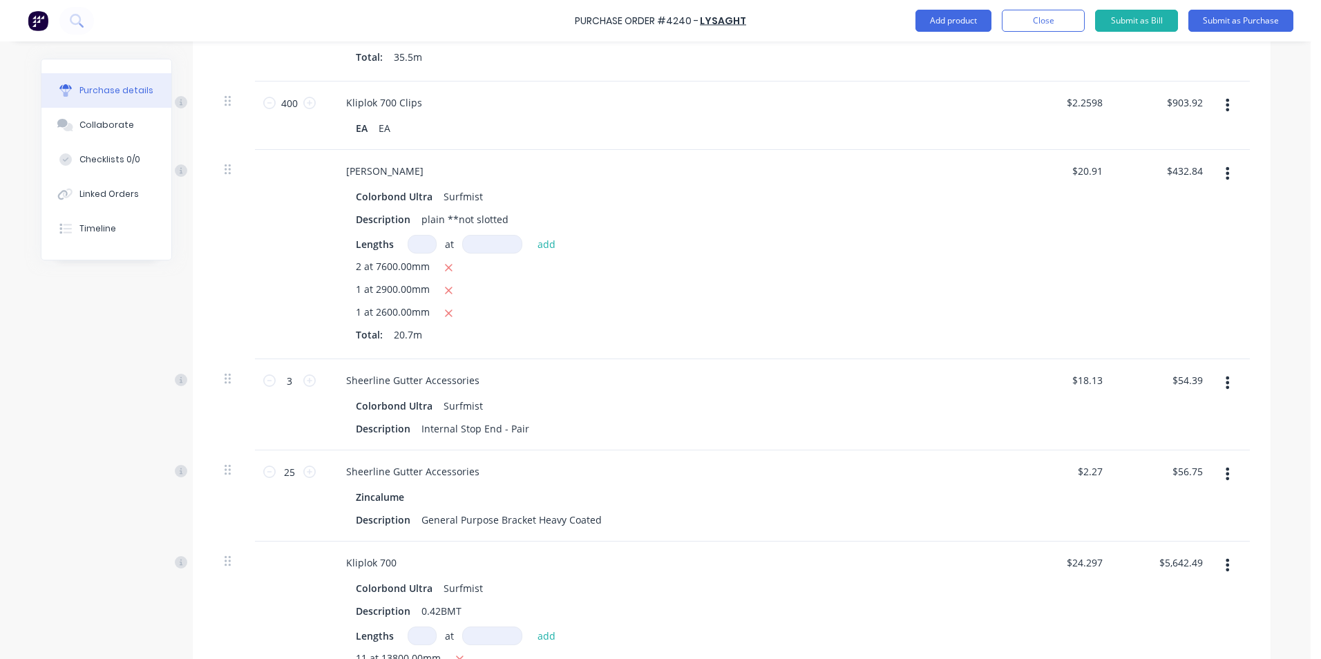
scroll to position [32, 0]
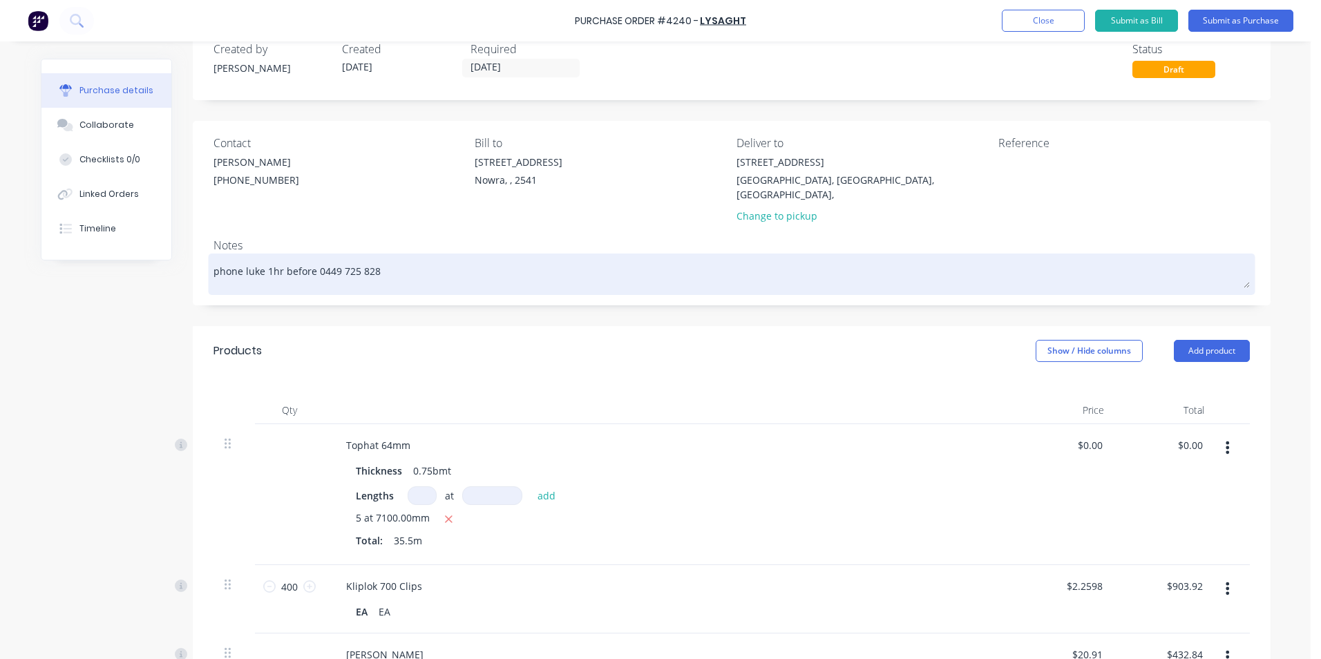
click at [451, 258] on textarea "phone luke 1hr before 0449 725 828" at bounding box center [732, 272] width 1037 height 31
type textarea "x"
type textarea "phone luke 1hr before 0449 725 828"
type textarea "x"
type textarea "phone luke 1hr before 0449 725 828 -"
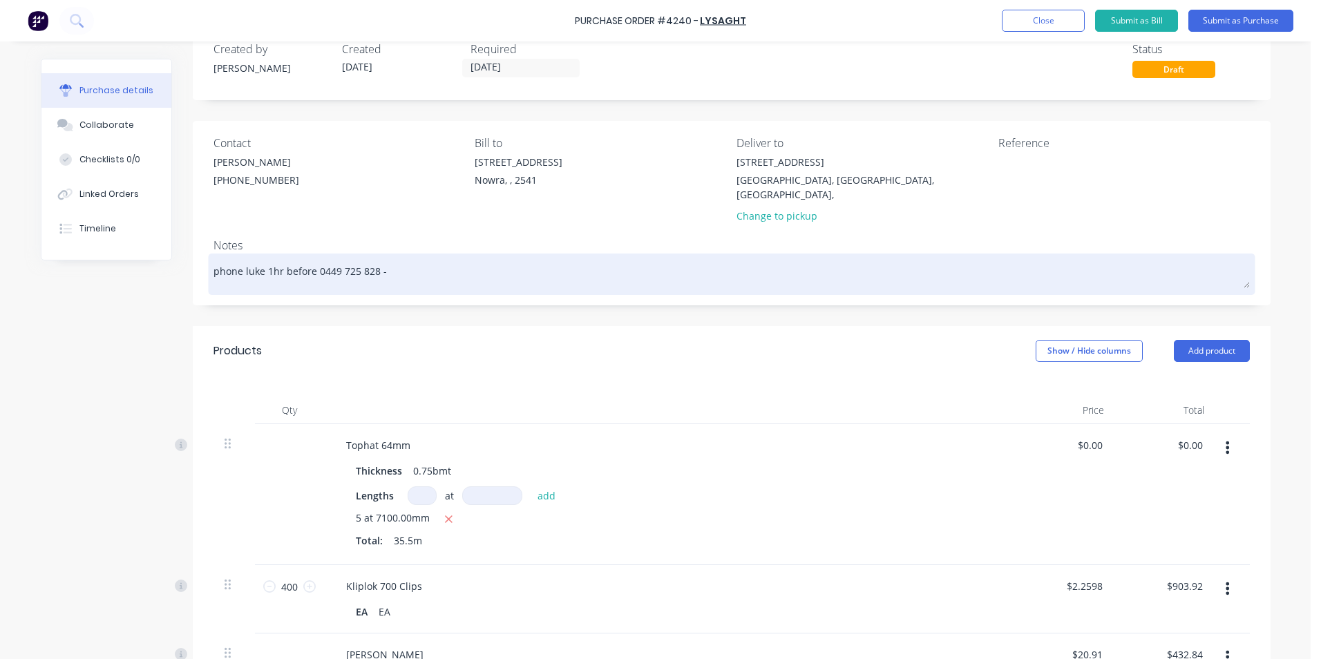
type textarea "x"
type textarea "phone luke 1hr before 0449 725 828 -"
type textarea "x"
type textarea "phone luke 1hr before 0449 725 828 - p"
type textarea "x"
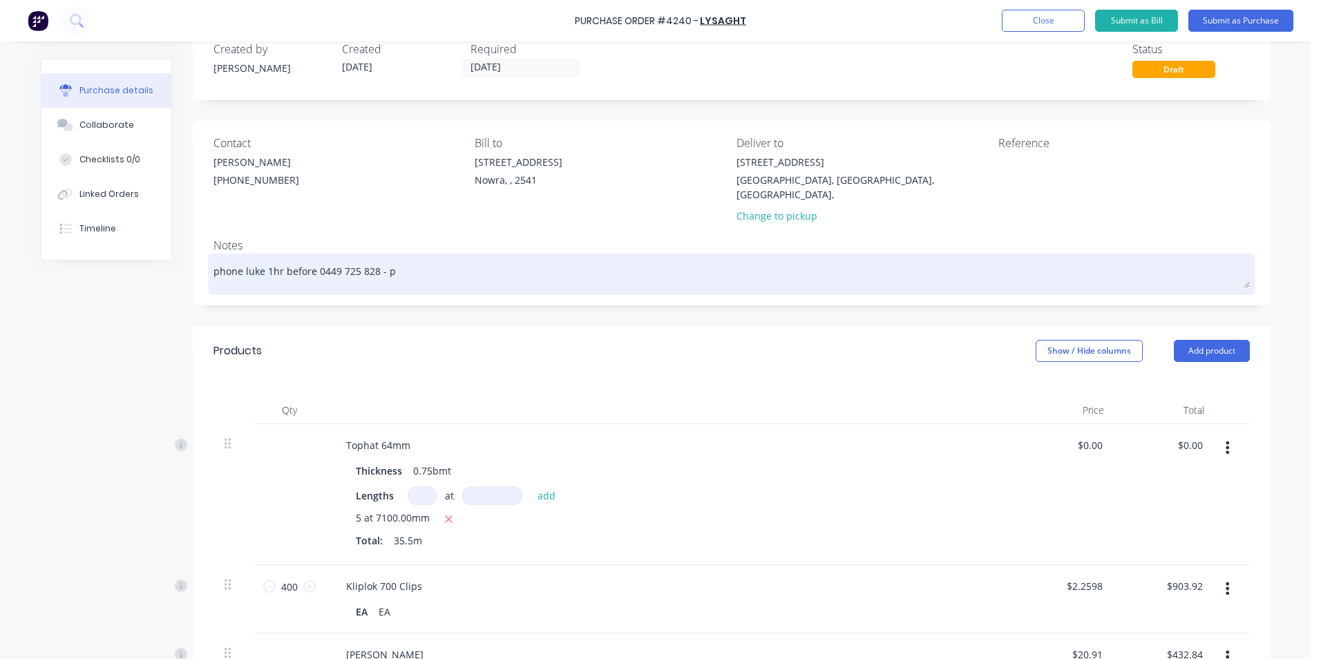
type textarea "phone luke 1hr before 0449 725 828 - pl"
type textarea "x"
type textarea "phone luke 1hr before 0449 725 828 - ple"
type textarea "x"
type textarea "phone luke 1hr before 0449 725 828 - plea"
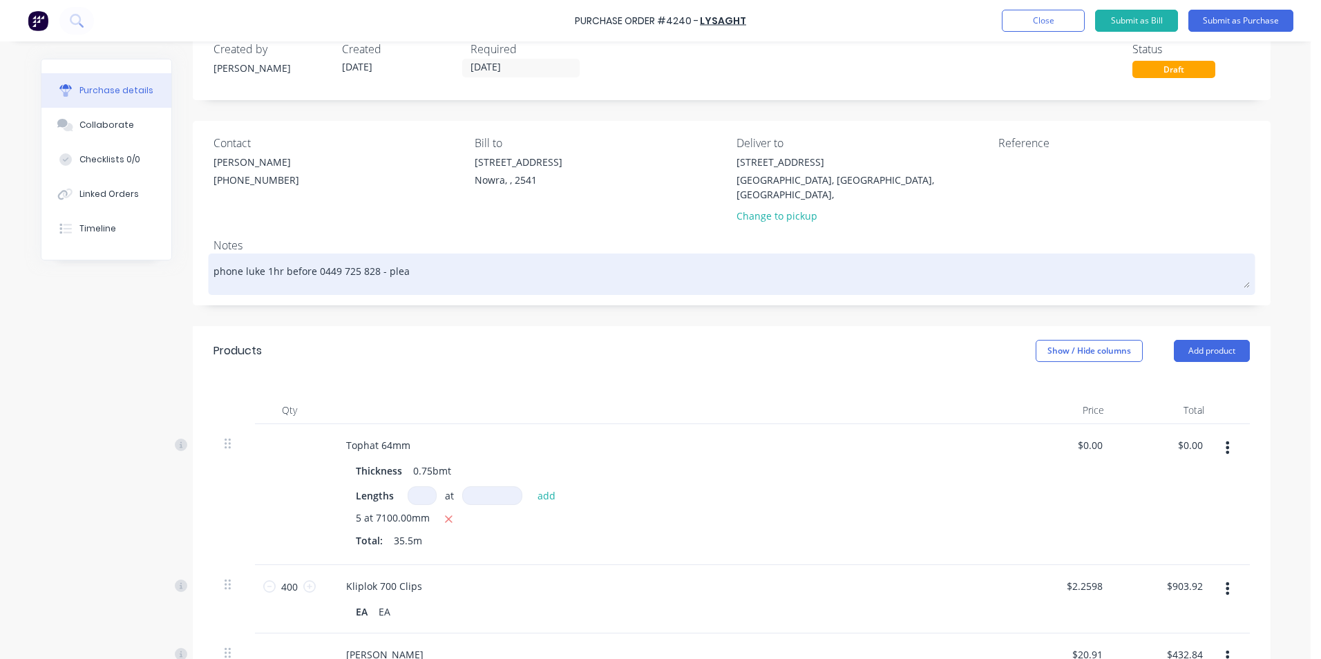
type textarea "x"
type textarea "phone luke 1hr before 0449 725 828 - pleas"
type textarea "x"
type textarea "phone luke 1hr before 0449 725 828 - please"
type textarea "x"
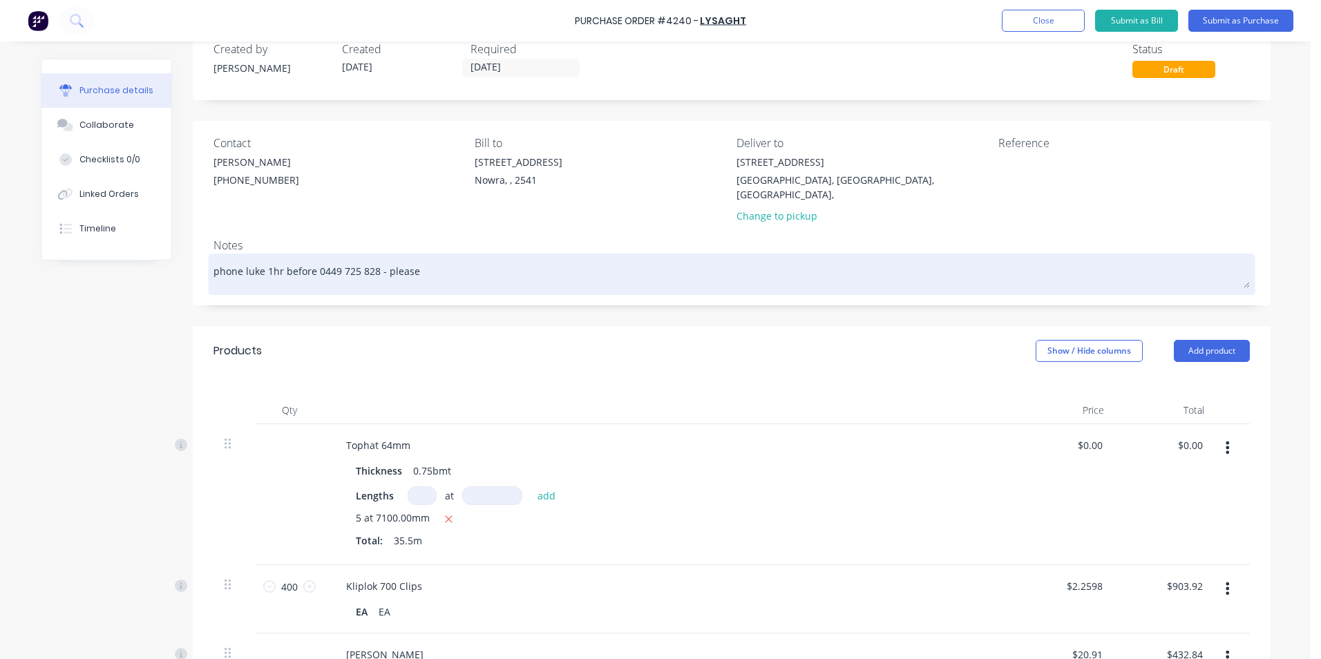
type textarea "phone luke 1hr before 0449 725 828 - please"
type textarea "x"
type textarea "phone luke 1hr before 0449 725 828 - please s"
type textarea "x"
type textarea "phone luke 1hr before 0449 725 828 - please se"
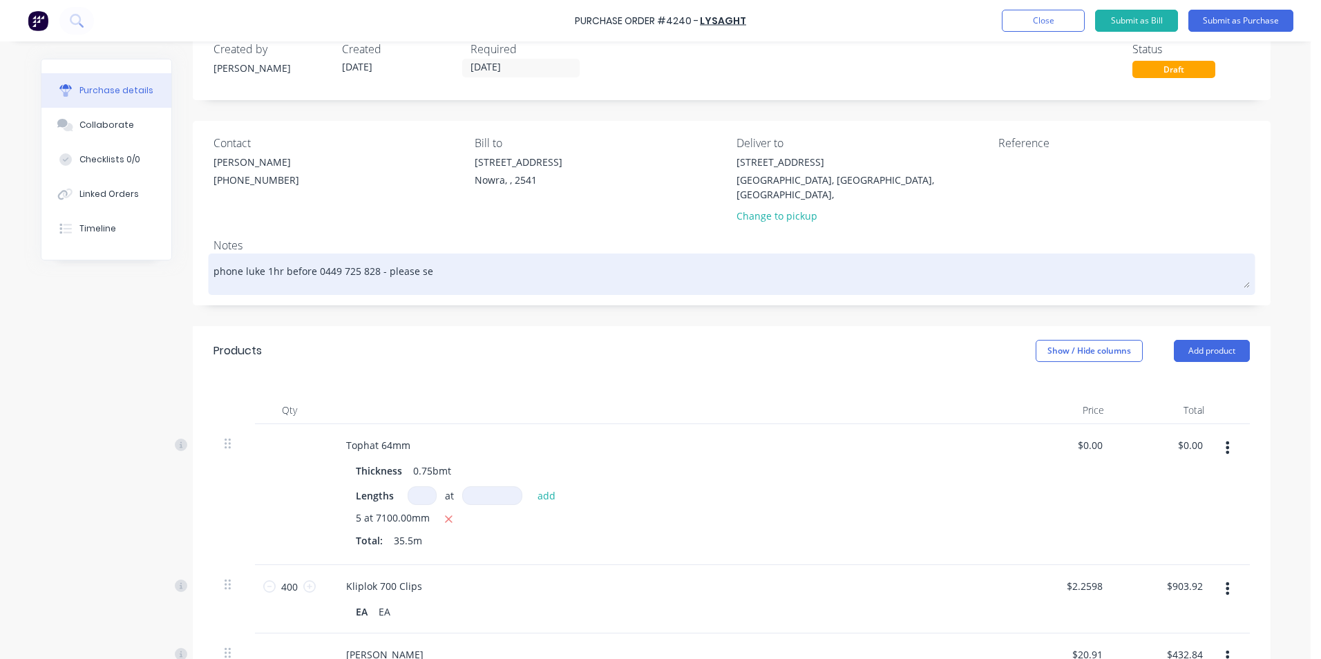
type textarea "x"
type textarea "phone luke 1hr before 0449 725 828 - please sen"
type textarea "x"
type textarea "phone luke 1hr before 0449 725 828 - please send"
type textarea "x"
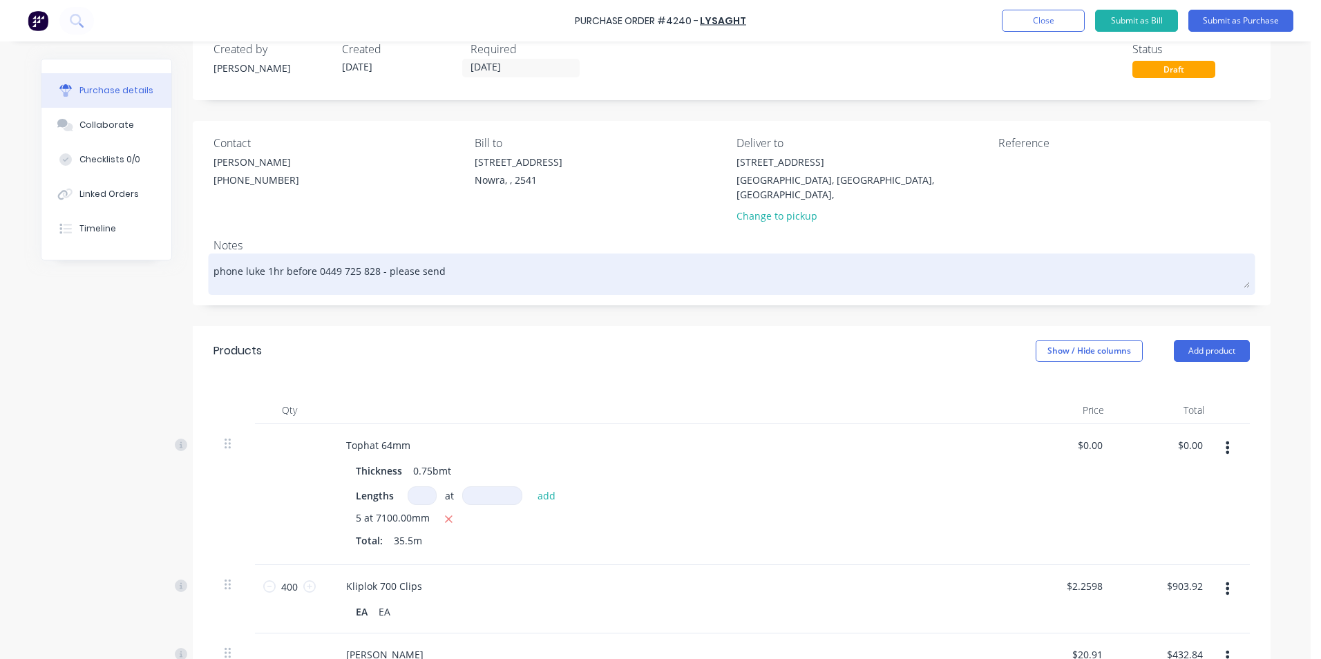
type textarea "phone luke 1hr before 0449 725 828 - please send"
type textarea "x"
type textarea "phone luke 1hr before 0449 725 828 - please send c"
type textarea "x"
type textarea "phone luke 1hr before 0449 725 828 - please send co"
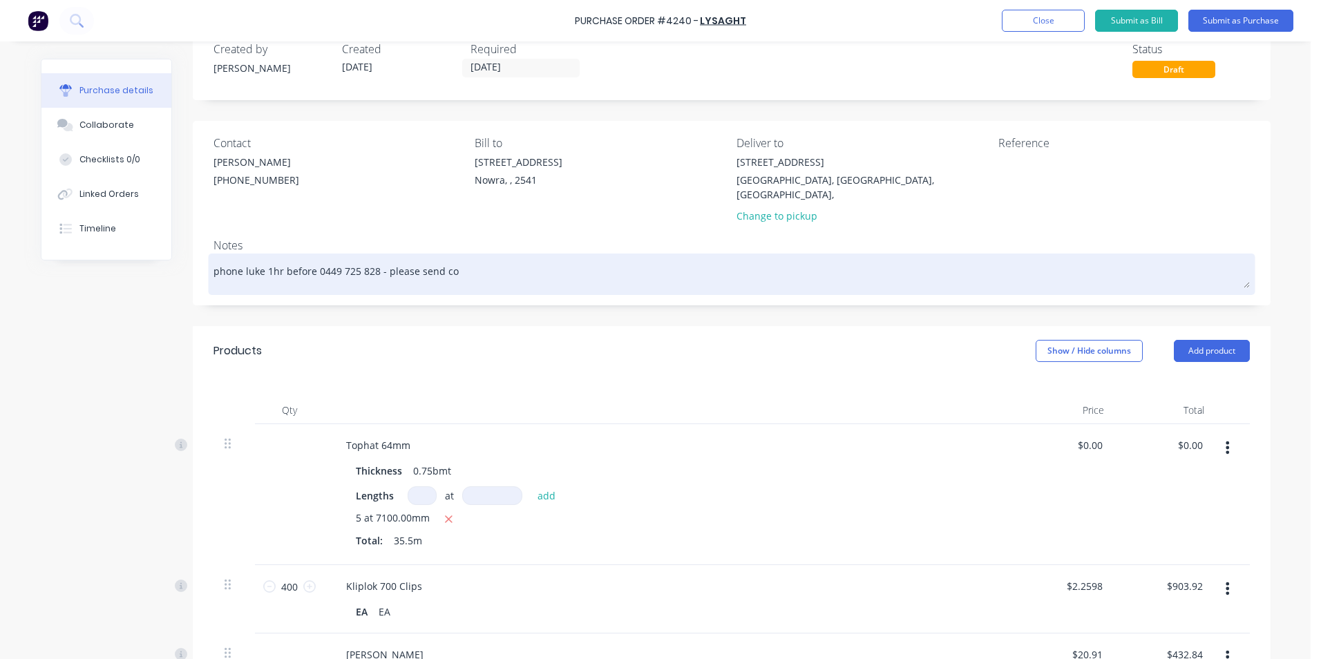
type textarea "x"
type textarea "phone luke 1hr before 0449 725 828 - please send con"
type textarea "x"
type textarea "phone luke 1hr before 0449 725 828 - please send conf"
type textarea "x"
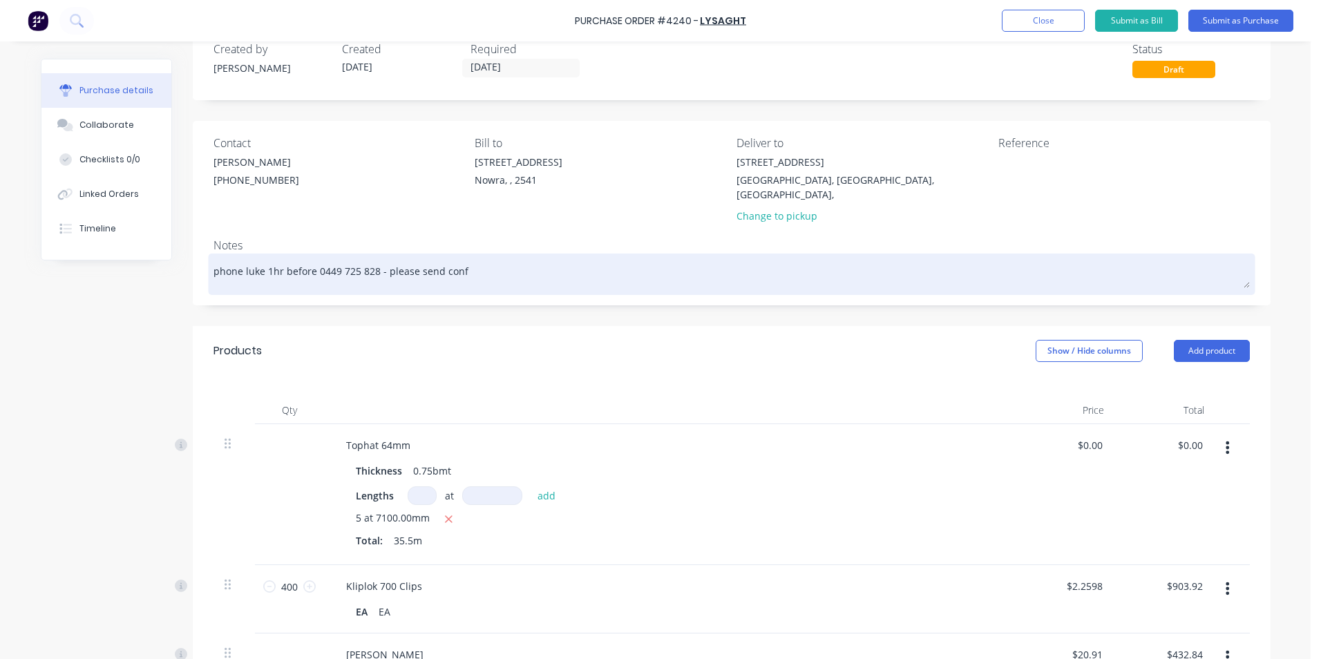
type textarea "phone luke 1hr before 0449 725 828 - please send confi"
type textarea "x"
type textarea "phone luke 1hr before 0449 725 828 - please send confir"
type textarea "x"
type textarea "phone luke 1hr before 0449 725 828 - please send confirm"
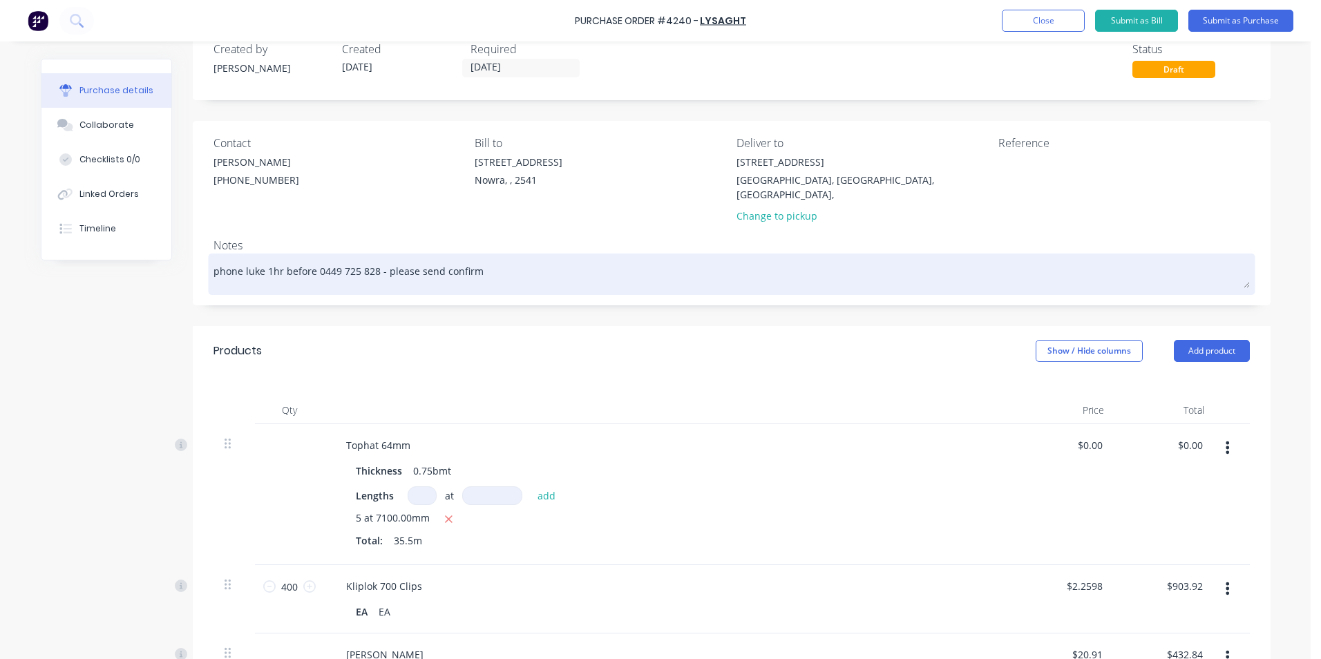
type textarea "x"
type textarea "phone luke 1hr before 0449 725 828 - please send confirma"
type textarea "x"
type textarea "phone luke 1hr before 0449 725 828 - please send confirmat"
type textarea "x"
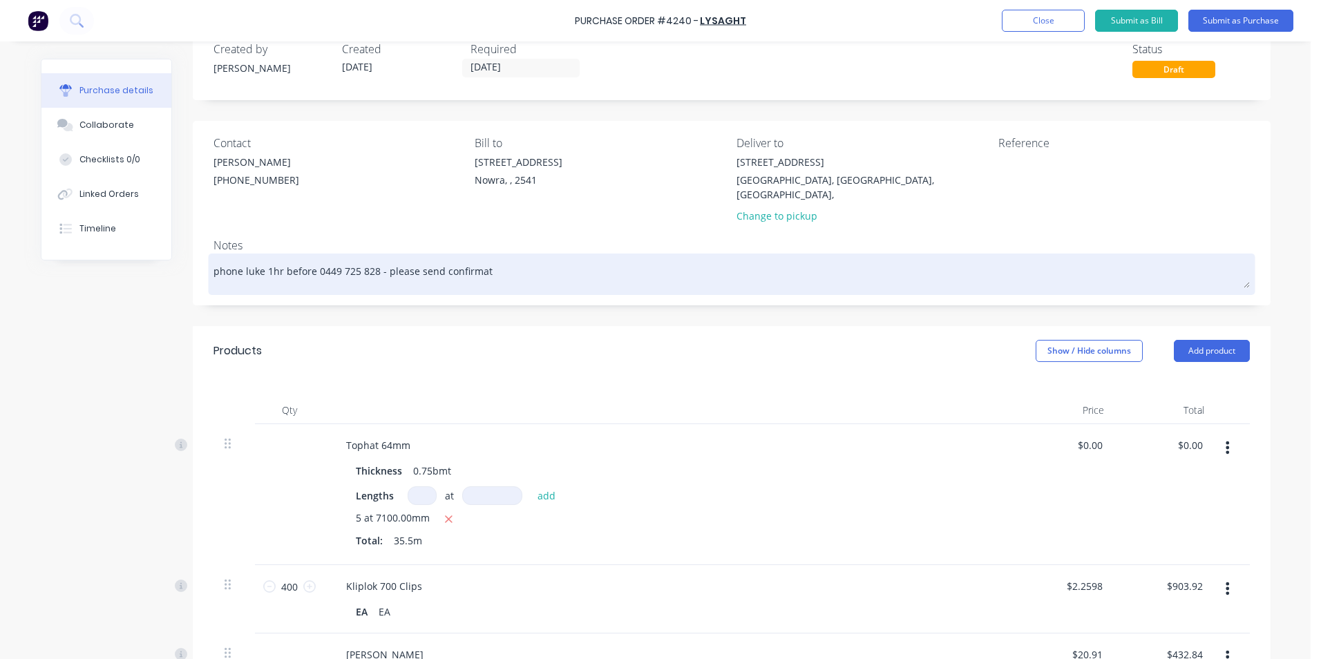
type textarea "phone luke 1hr before 0449 725 828 - please send confirmati"
type textarea "x"
type textarea "phone luke 1hr before 0449 725 828 - please send confirmatio"
type textarea "x"
type textarea "phone luke 1hr before 0449 725 828 - please send confirmation"
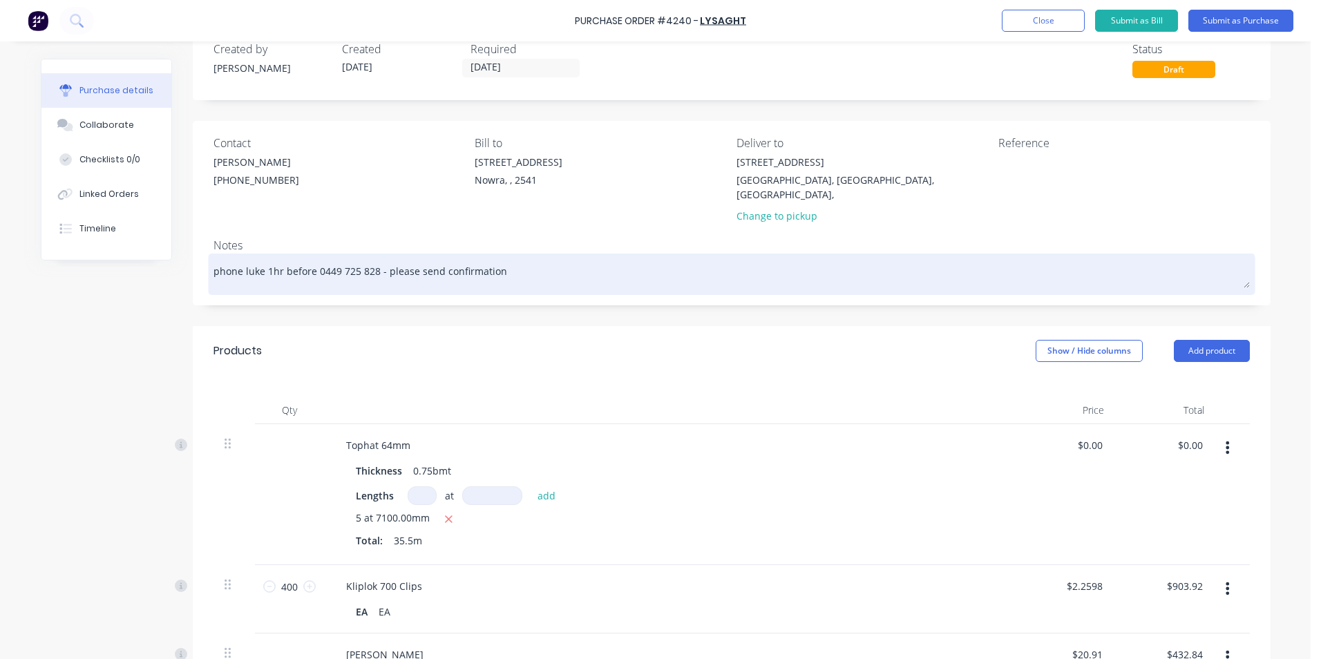
type textarea "x"
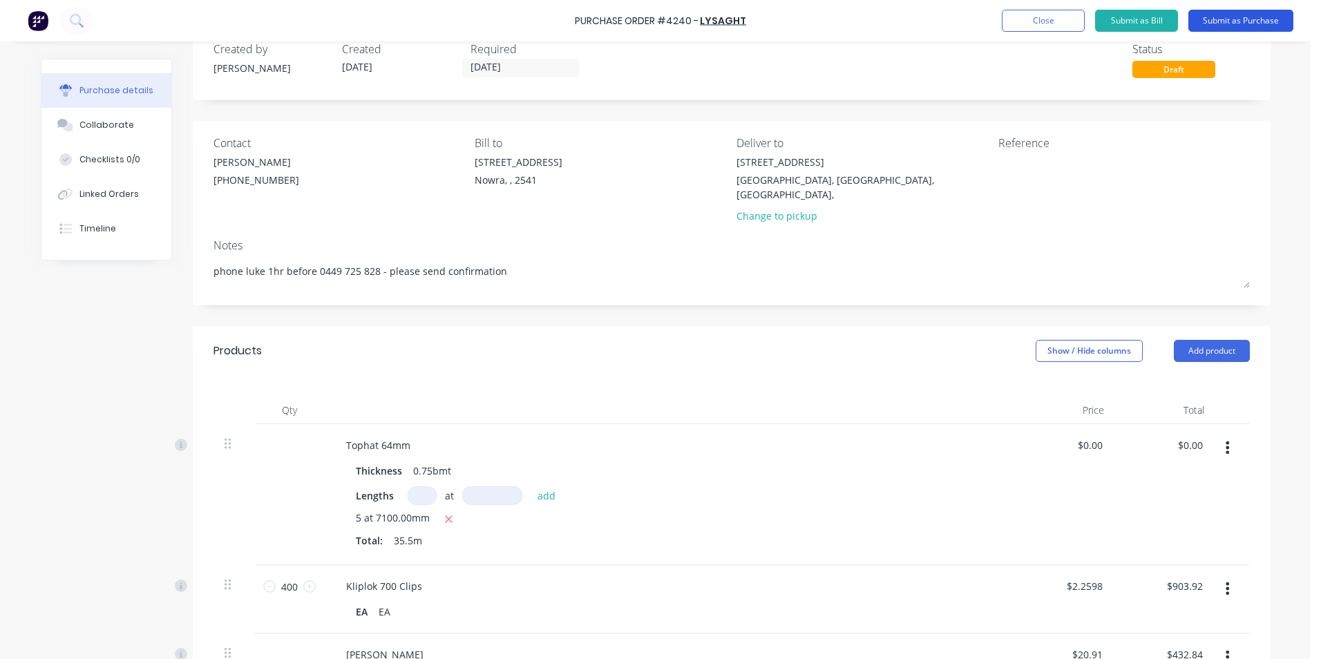
type textarea "phone luke 1hr before 0449 725 828 - please send confirmation"
type textarea "x"
type textarea "phone luke 1hr before 0449 725 828 - please send confirmation"
click at [1216, 25] on button "Submit as Purchase" at bounding box center [1241, 21] width 105 height 22
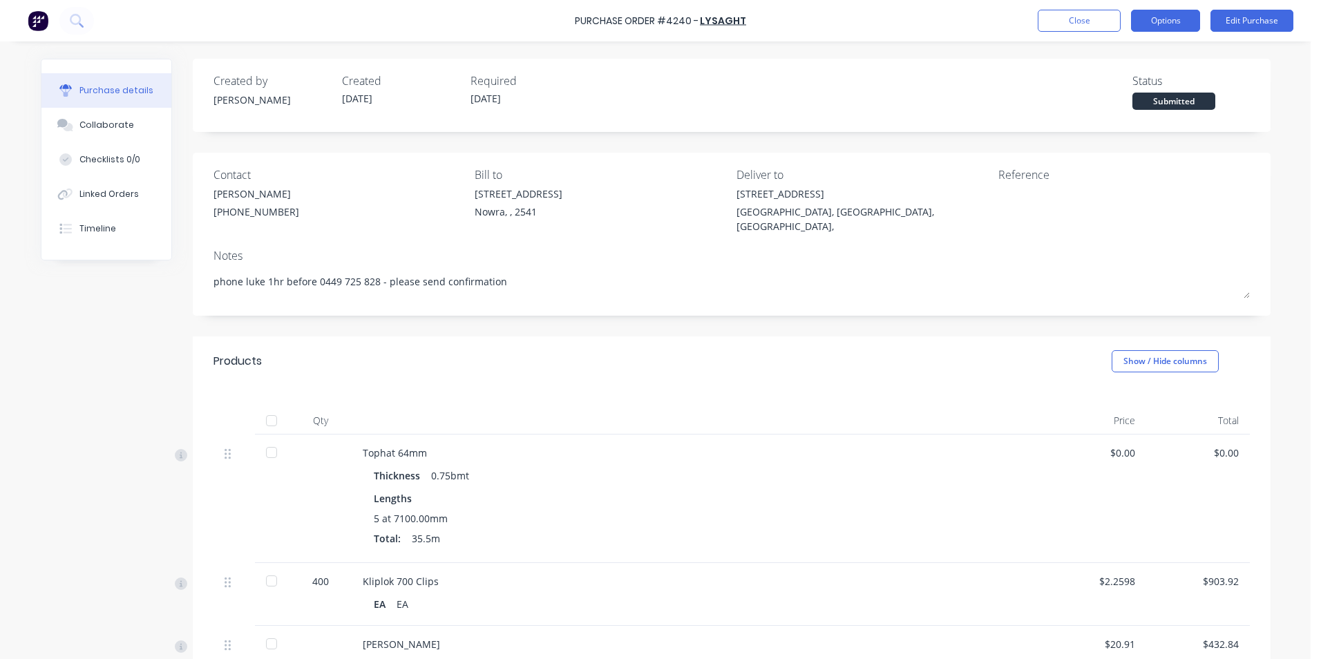
click at [1176, 26] on button "Options" at bounding box center [1165, 21] width 69 height 22
click at [1142, 28] on button "Options" at bounding box center [1165, 21] width 69 height 22
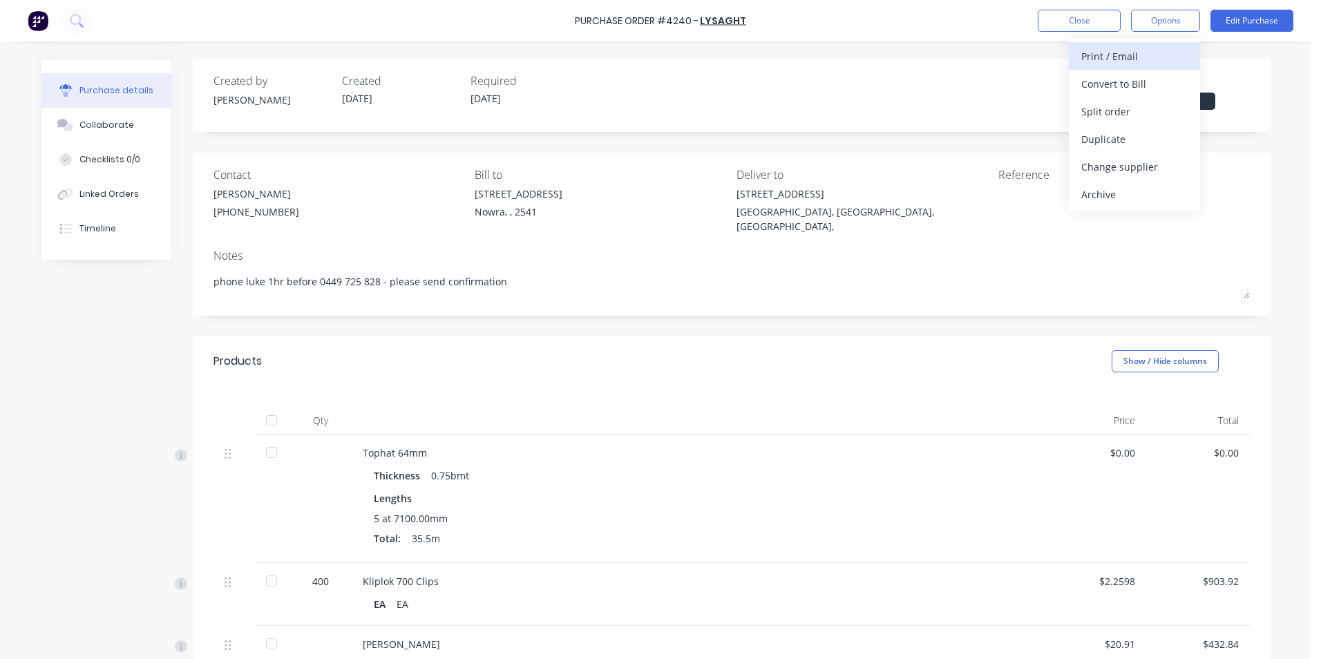
click at [1131, 57] on div "Print / Email" at bounding box center [1134, 56] width 106 height 20
click at [1120, 84] on div "With pricing" at bounding box center [1134, 84] width 106 height 20
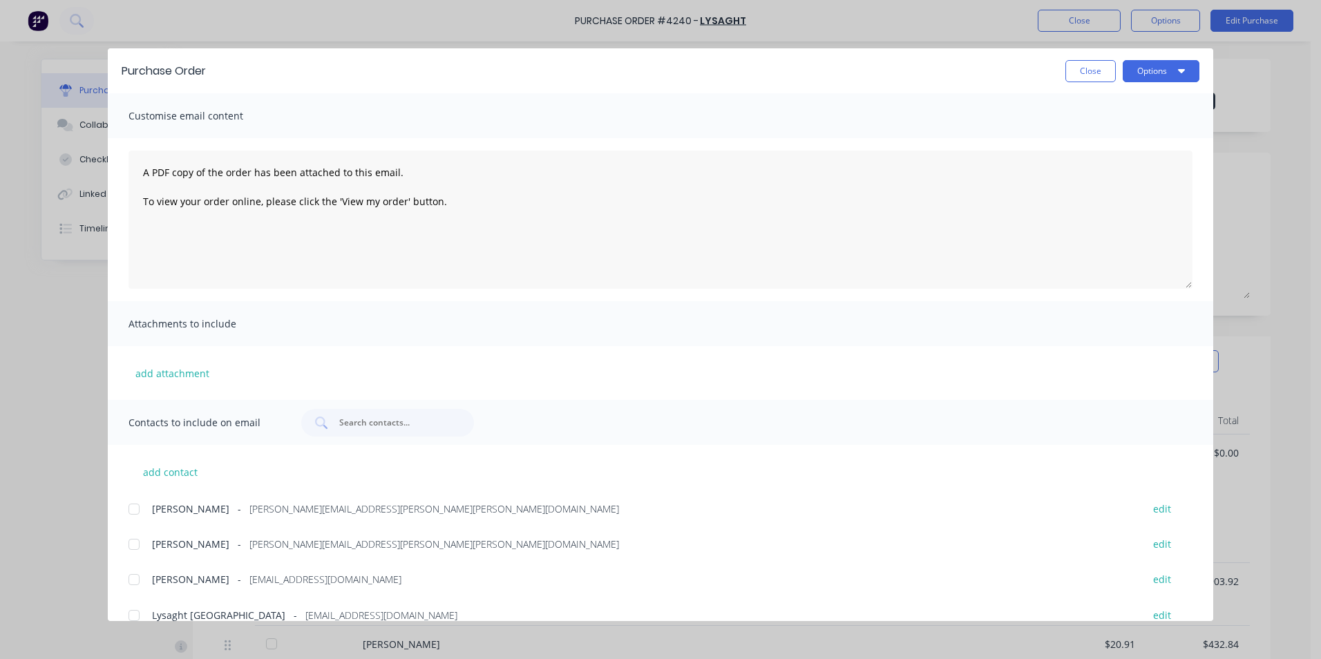
scroll to position [162, 0]
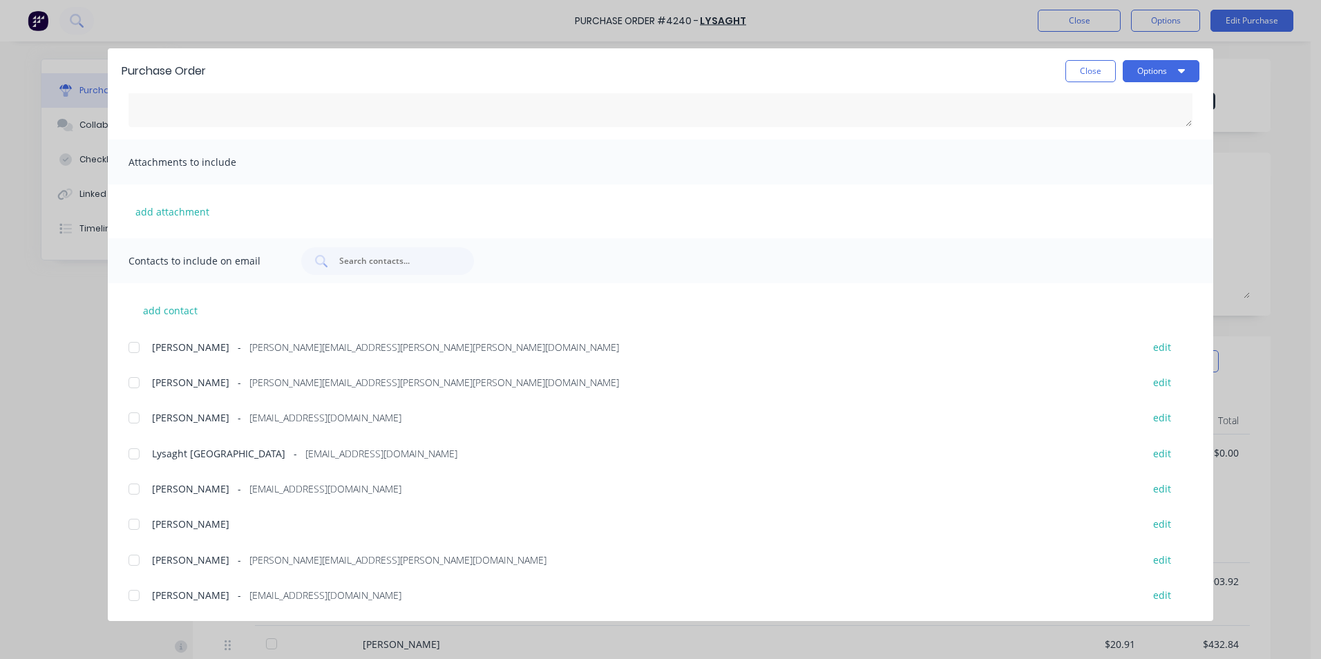
click at [141, 457] on div at bounding box center [134, 454] width 28 height 28
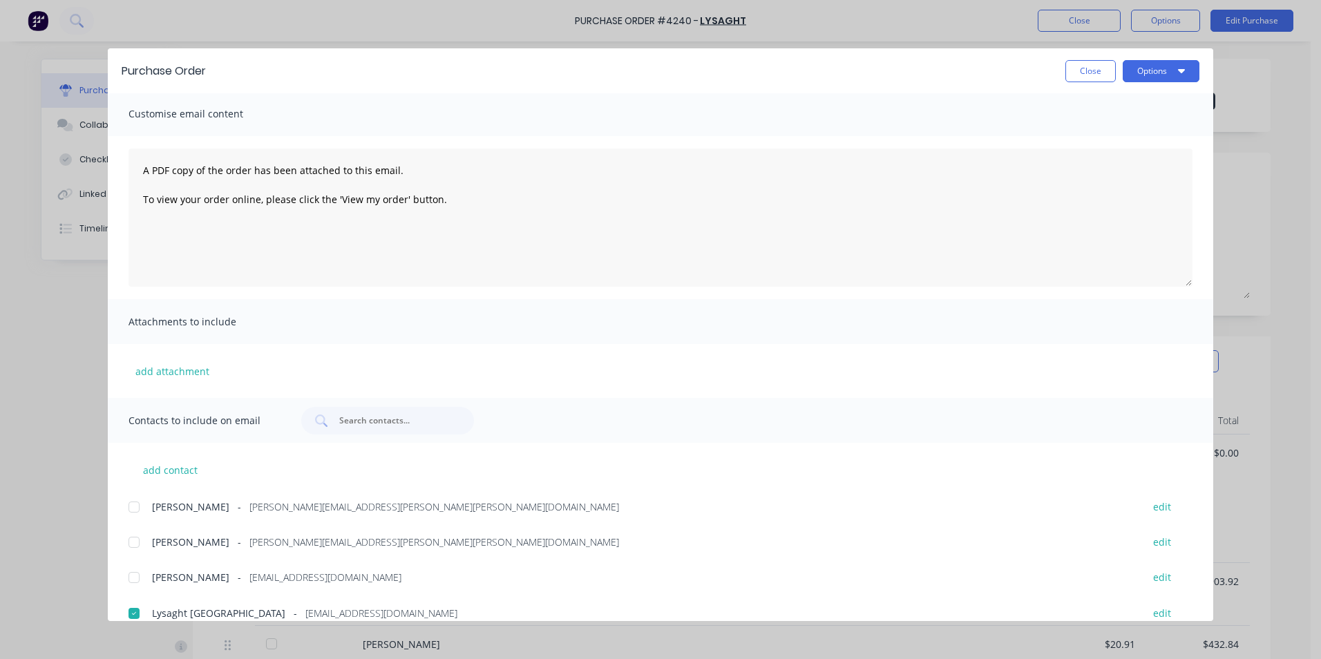
scroll to position [0, 0]
click at [1191, 66] on button "Options" at bounding box center [1161, 71] width 77 height 22
click at [1127, 171] on div "Email" at bounding box center [1134, 161] width 106 height 20
click at [1094, 73] on button "Close" at bounding box center [1091, 71] width 50 height 22
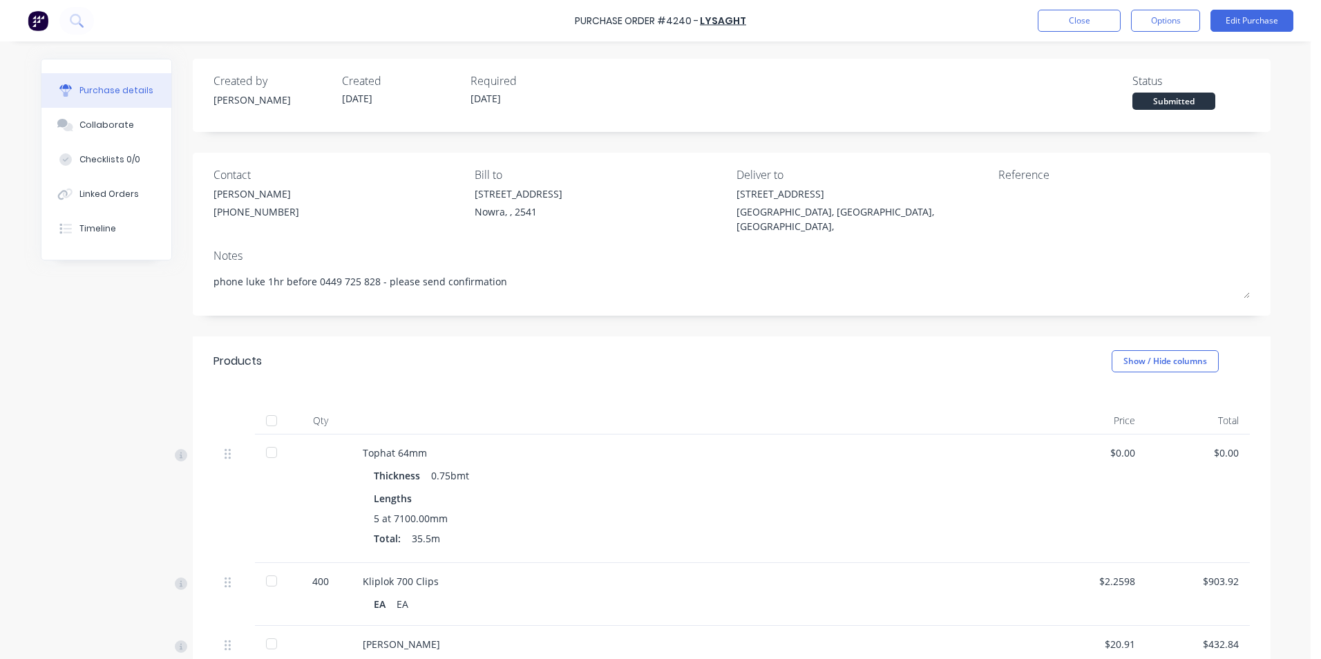
click at [182, 235] on div "Purchase details Collaborate Checklists 0/0 Linked Orders Timeline" at bounding box center [117, 160] width 152 height 202
click at [138, 234] on button "Timeline" at bounding box center [106, 228] width 130 height 35
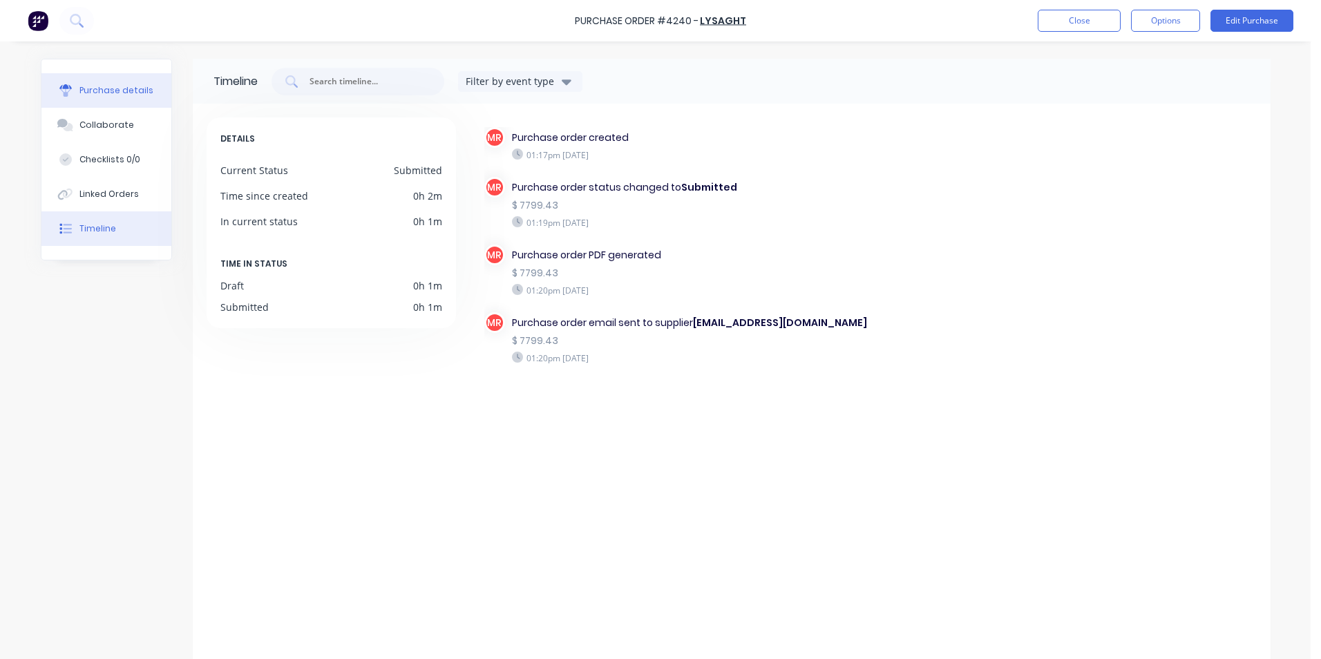
click at [129, 91] on div "Purchase details" at bounding box center [116, 90] width 74 height 12
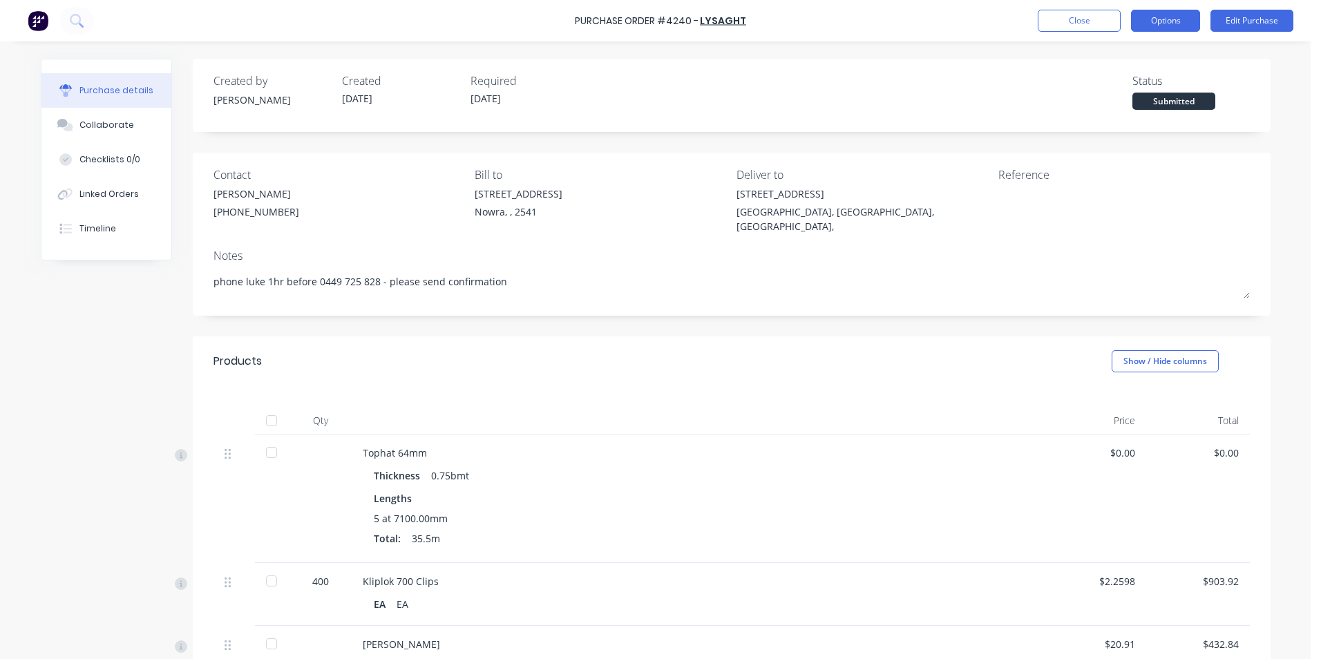
click at [1153, 12] on button "Options" at bounding box center [1165, 21] width 69 height 22
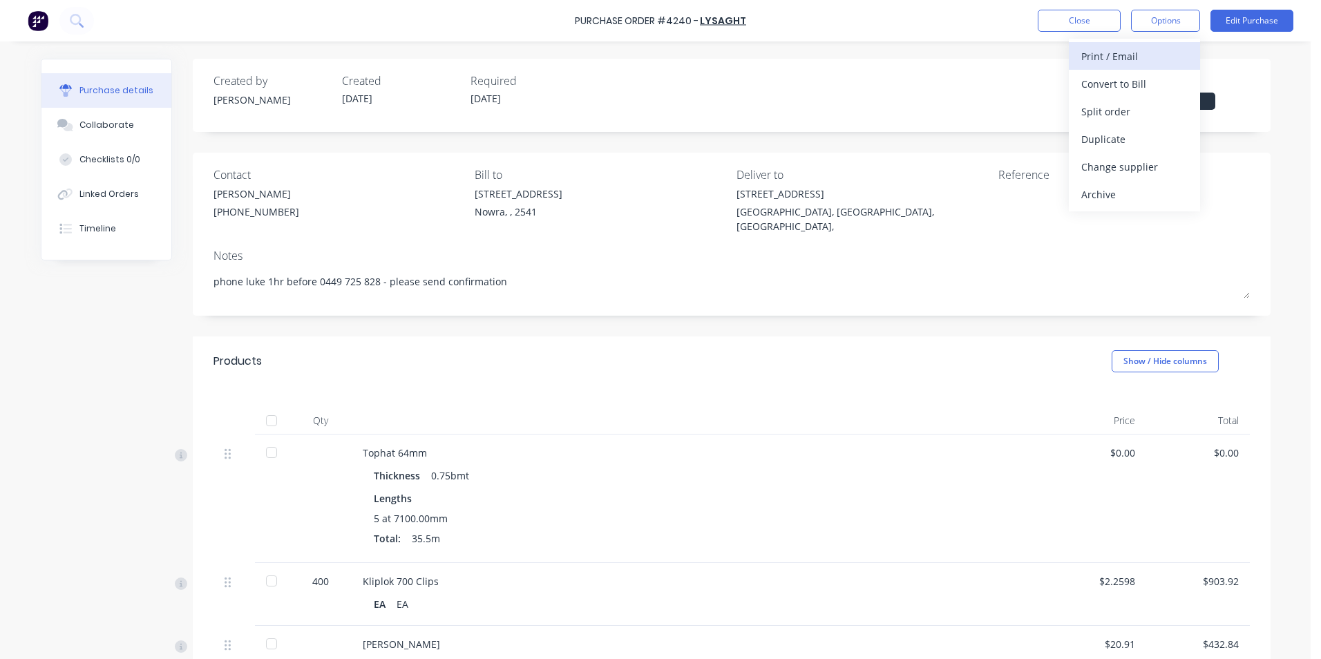
click at [1154, 54] on div "Print / Email" at bounding box center [1134, 56] width 106 height 20
click at [1146, 102] on div "Without pricing" at bounding box center [1134, 112] width 106 height 20
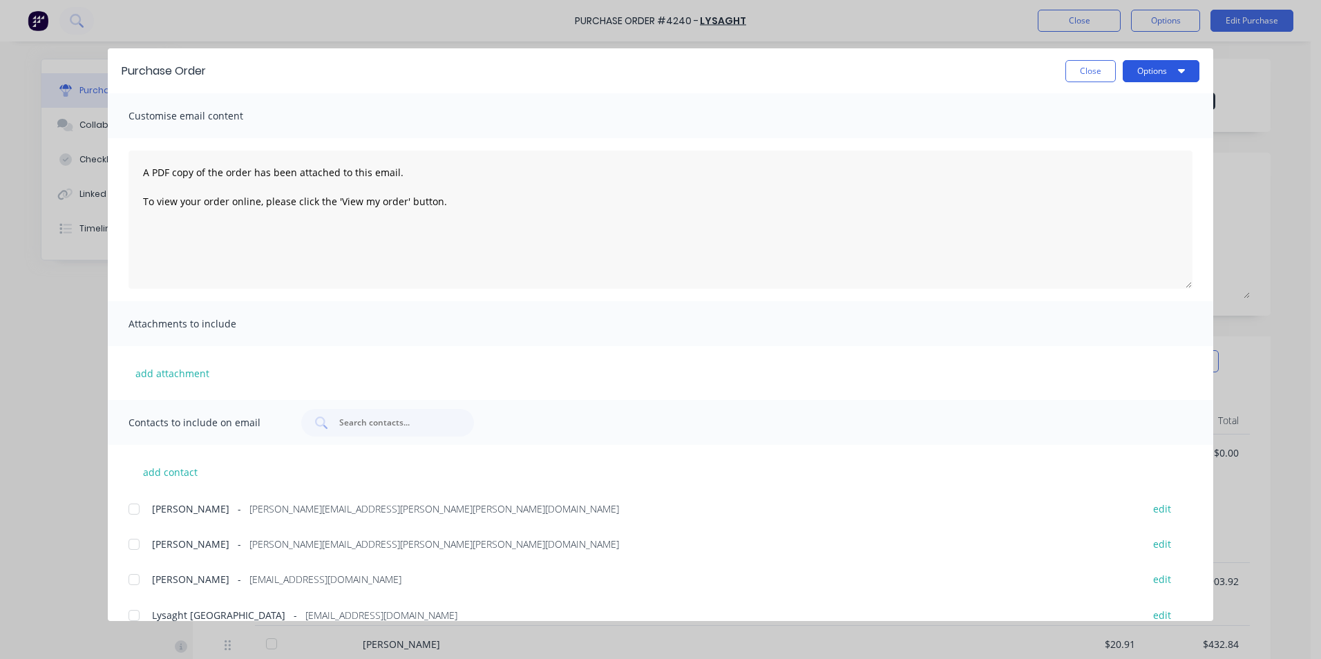
click at [1151, 70] on button "Options" at bounding box center [1161, 71] width 77 height 22
click at [1123, 127] on div "Print" at bounding box center [1134, 134] width 106 height 20
click at [1100, 72] on button "Close" at bounding box center [1091, 71] width 50 height 22
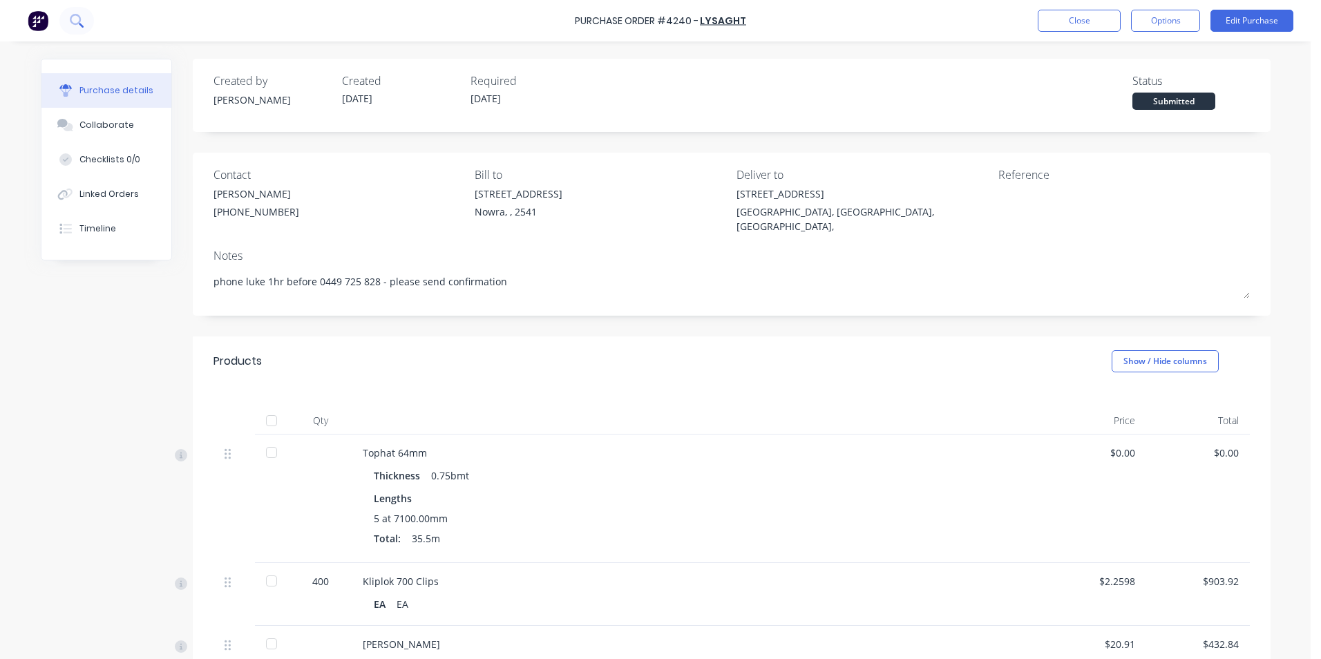
click at [81, 25] on icon at bounding box center [81, 25] width 5 height 5
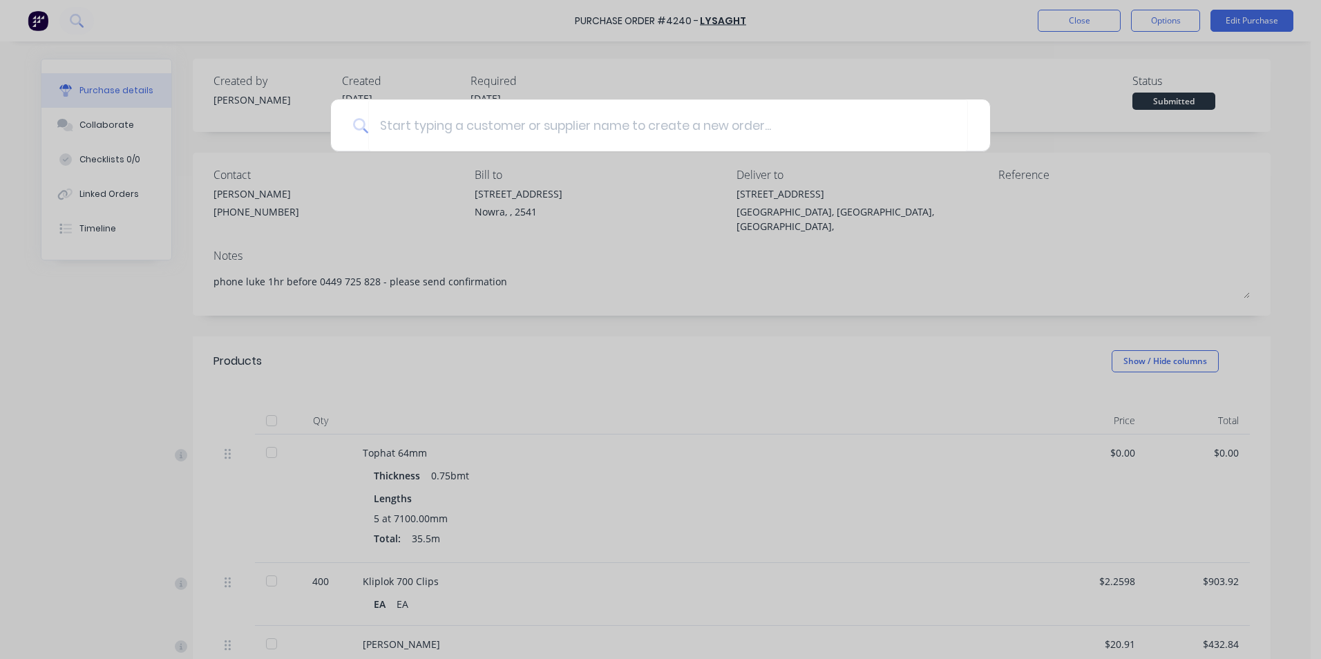
type textarea "x"
type input "4"
type textarea "x"
type input "42"
type textarea "x"
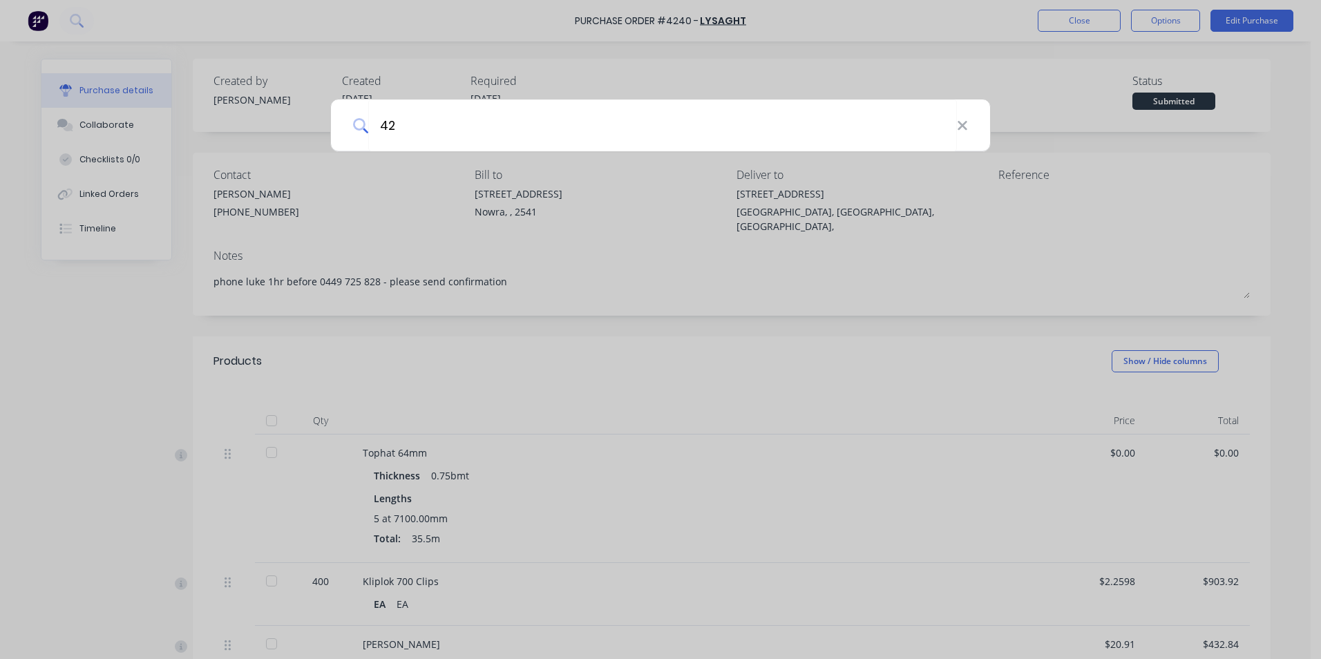
type input "421"
type textarea "x"
type input "4215"
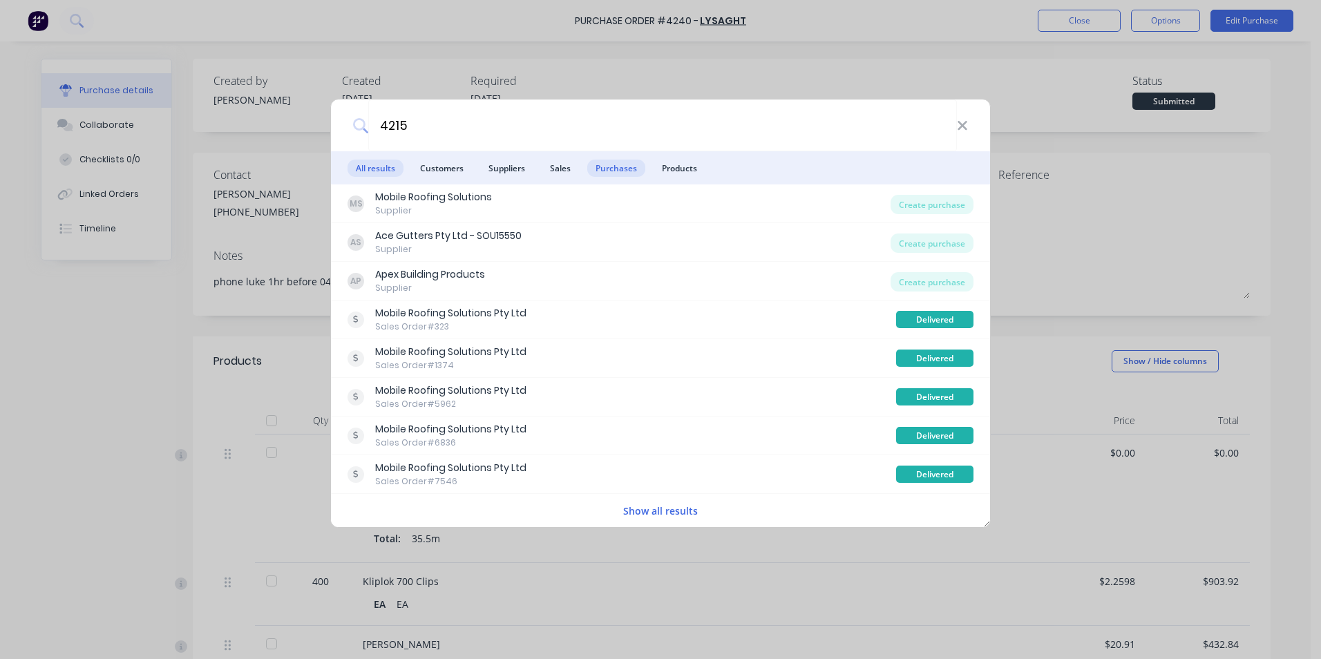
click at [608, 164] on span "Purchases" at bounding box center [616, 168] width 58 height 17
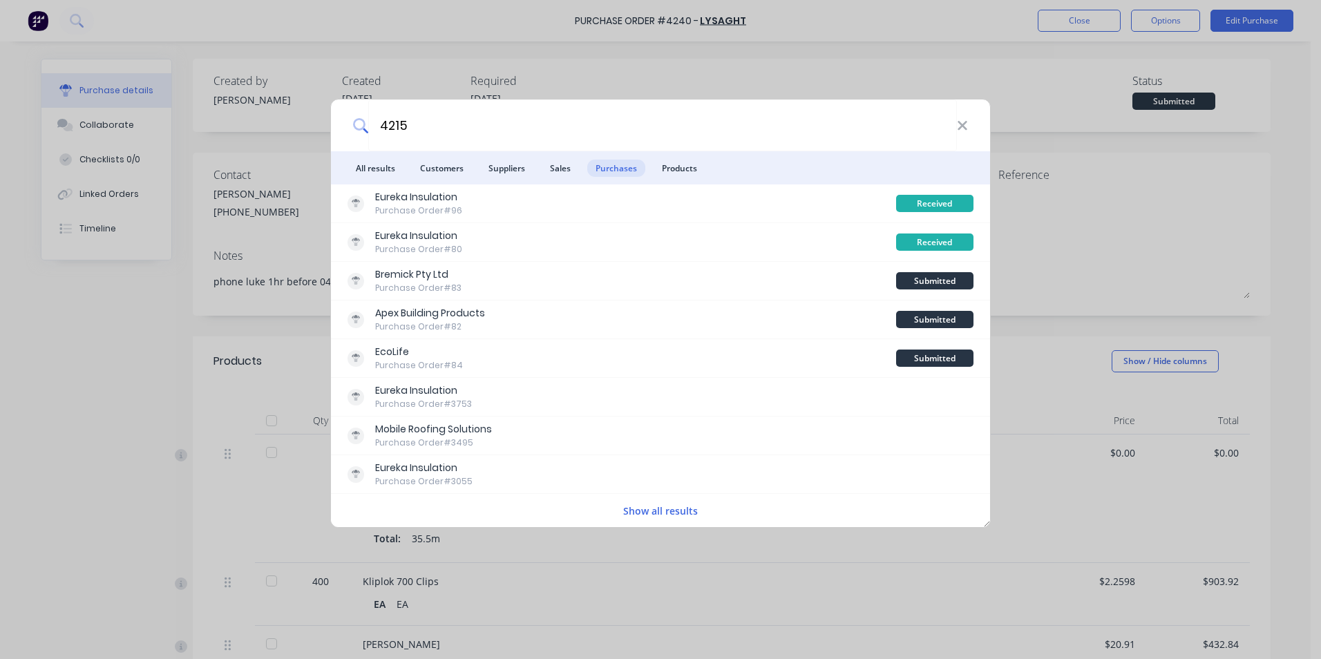
click at [643, 513] on button "Show all results" at bounding box center [660, 511] width 83 height 16
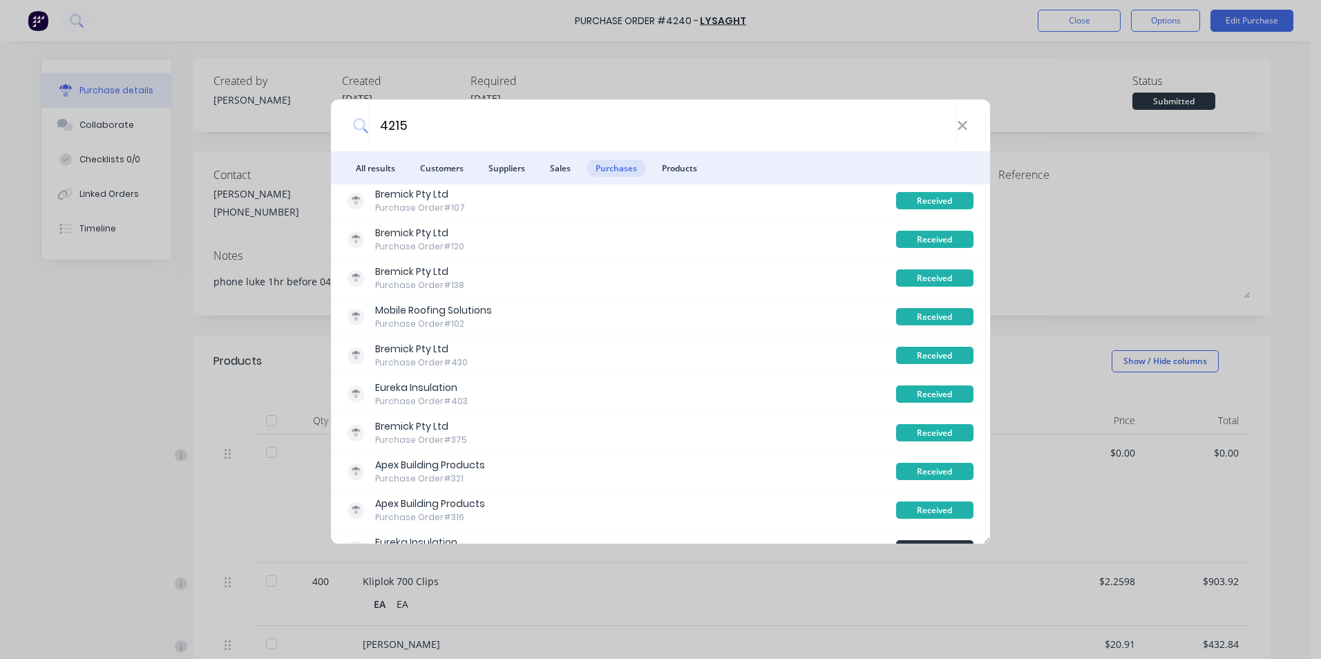
scroll to position [898, 0]
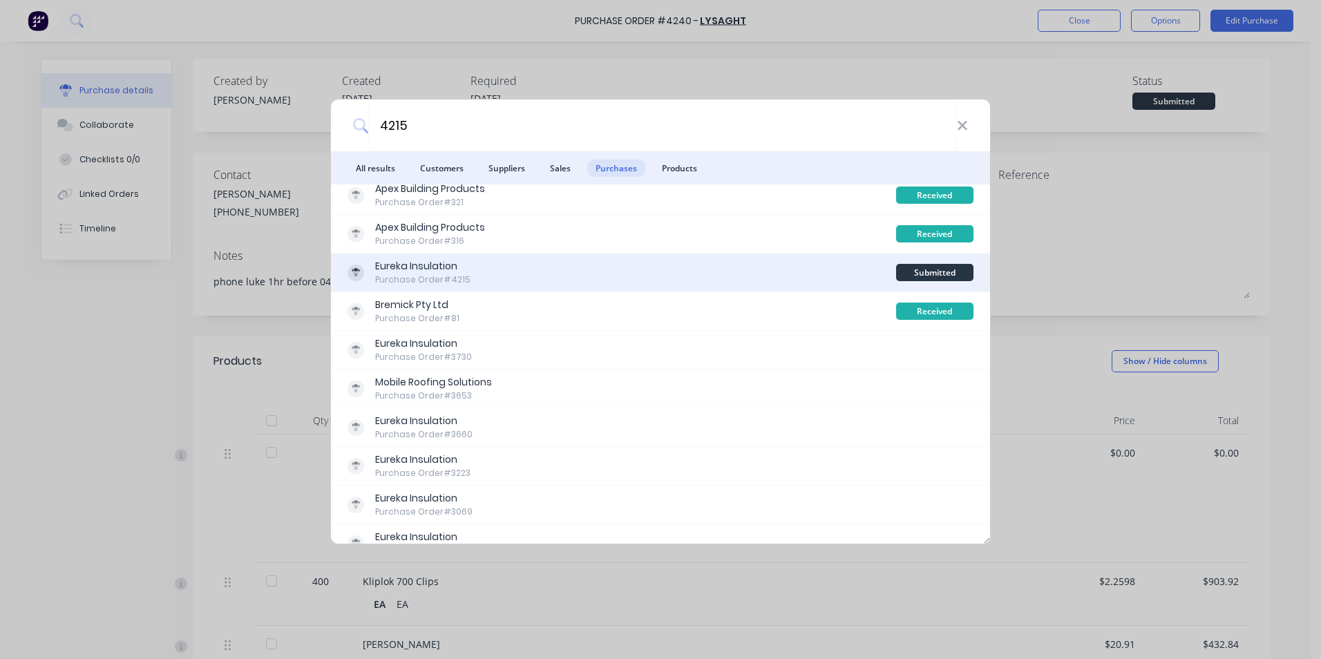
click at [569, 277] on div "Eureka Insulation Purchase Order #4215" at bounding box center [622, 272] width 549 height 27
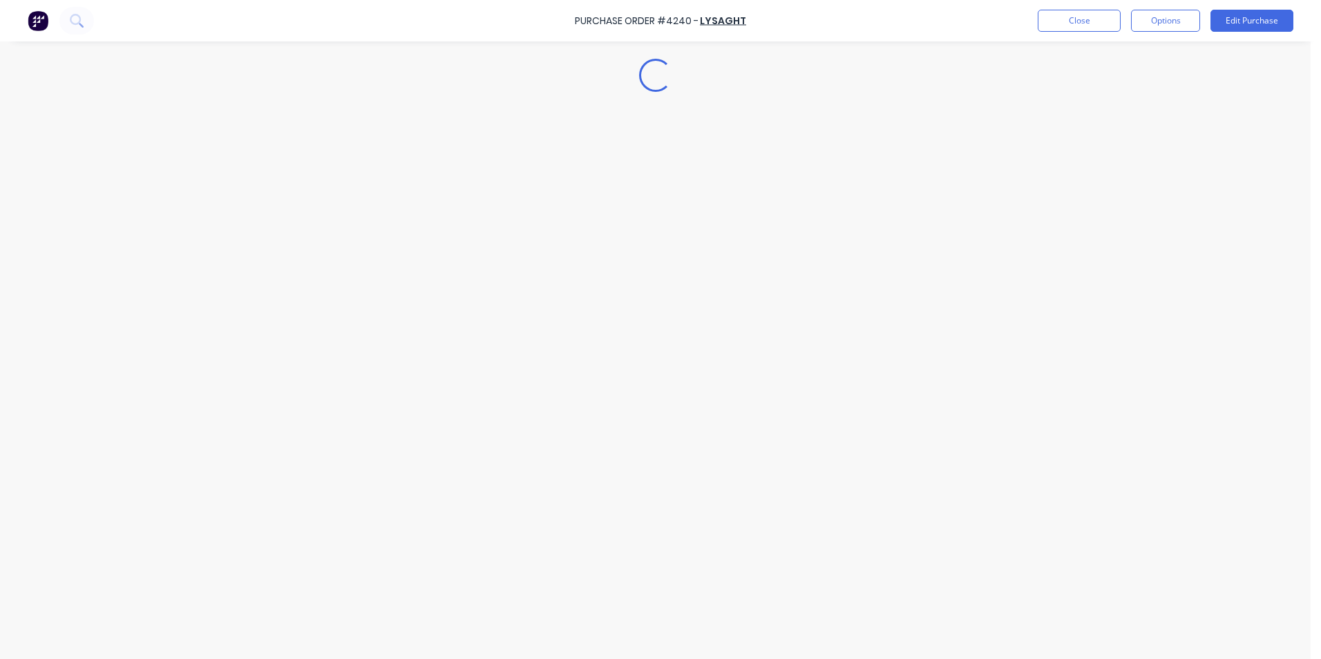
type textarea "x"
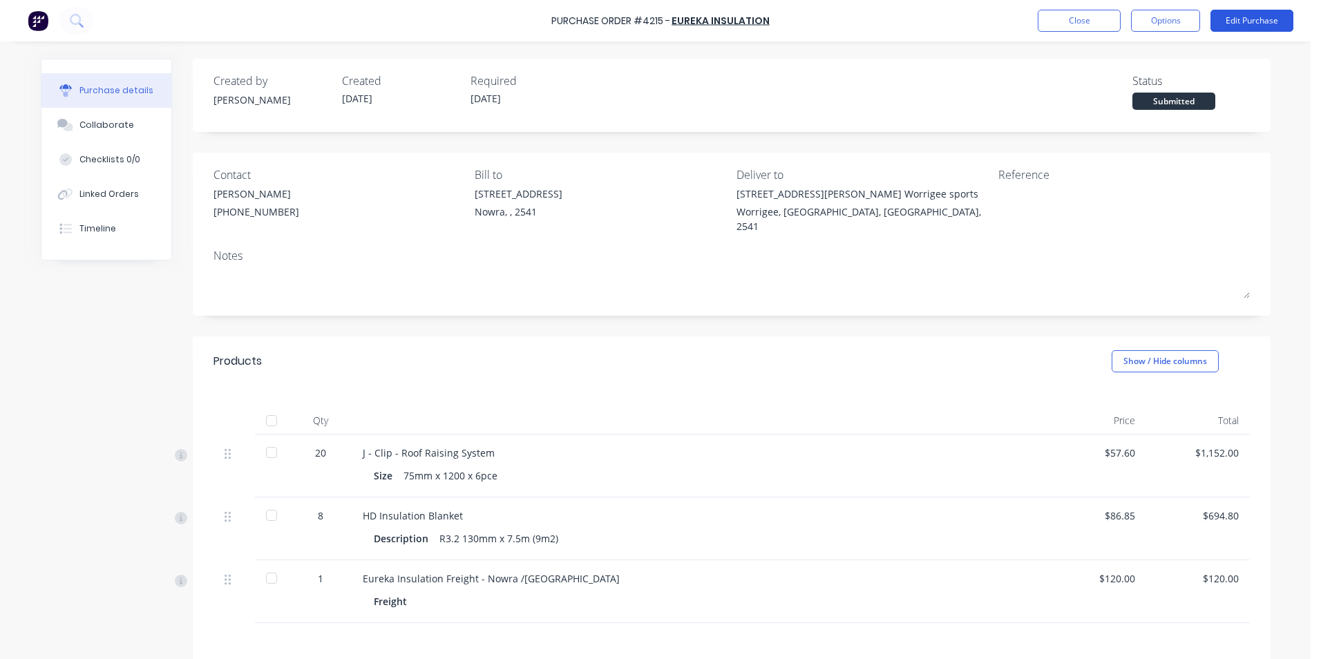
click at [1224, 18] on button "Edit Purchase" at bounding box center [1252, 21] width 83 height 22
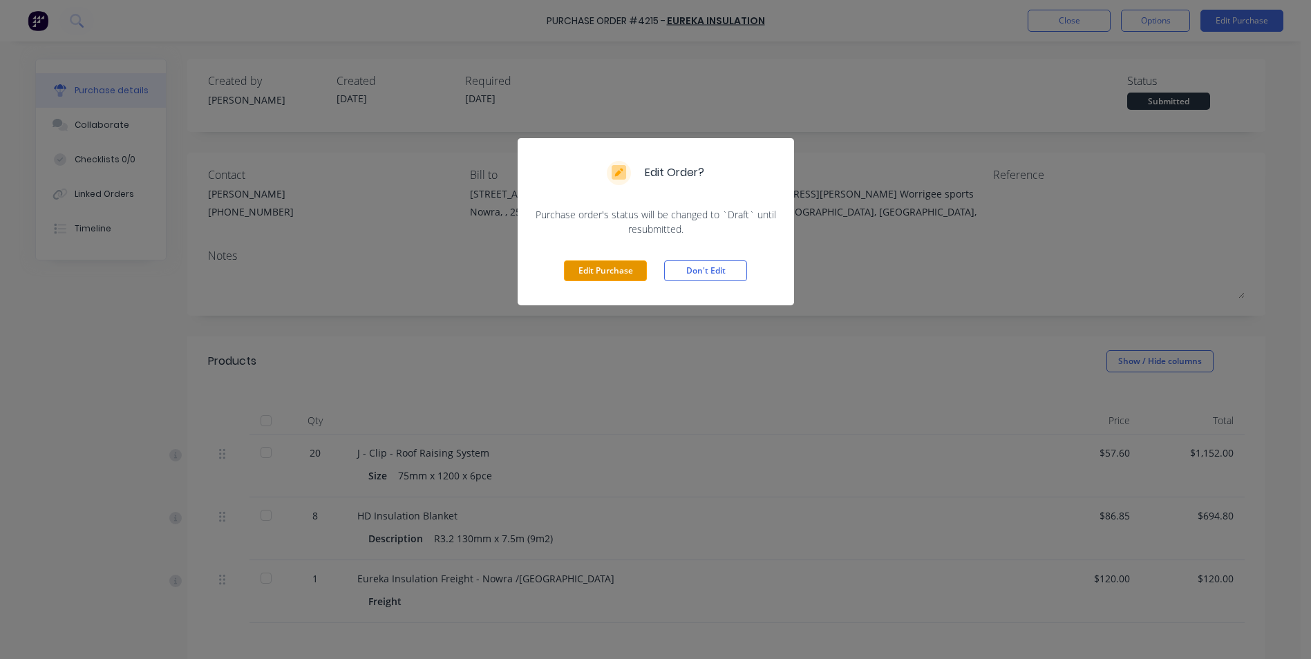
click at [596, 267] on button "Edit Purchase" at bounding box center [605, 271] width 83 height 21
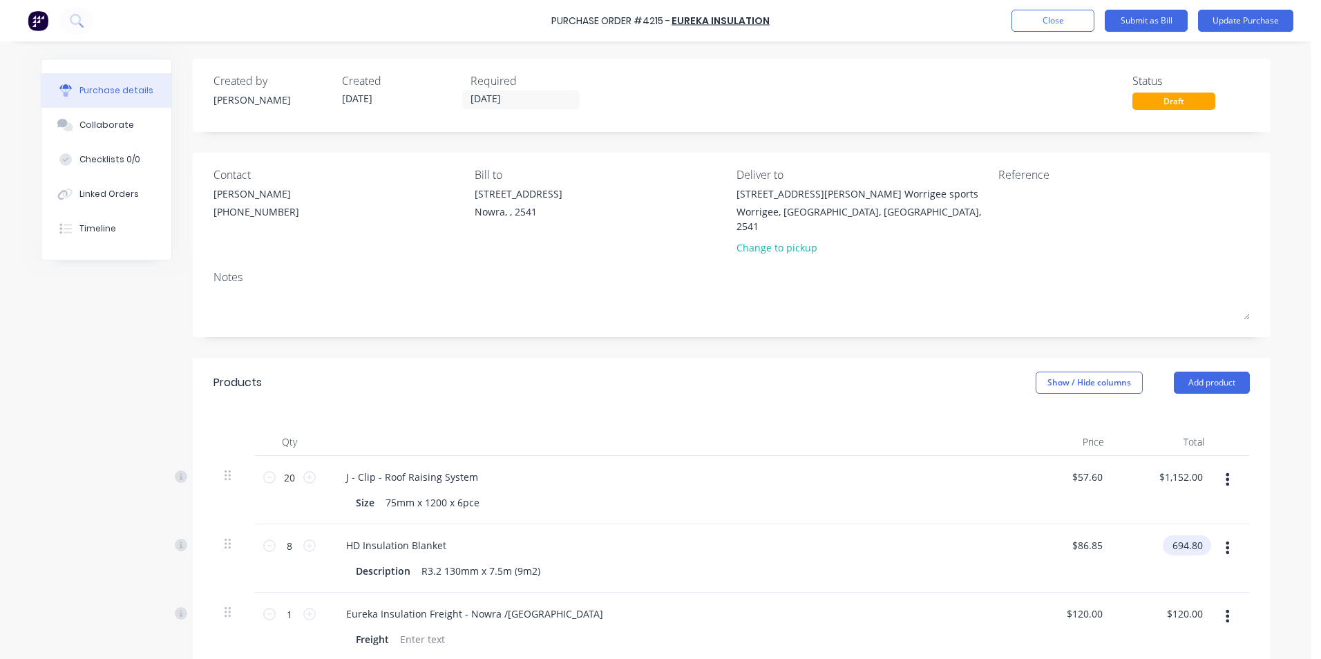
click at [1195, 536] on input "694.80" at bounding box center [1184, 546] width 43 height 20
type input "6"
type input "658.8"
type input "$82.35"
type input "$658.80"
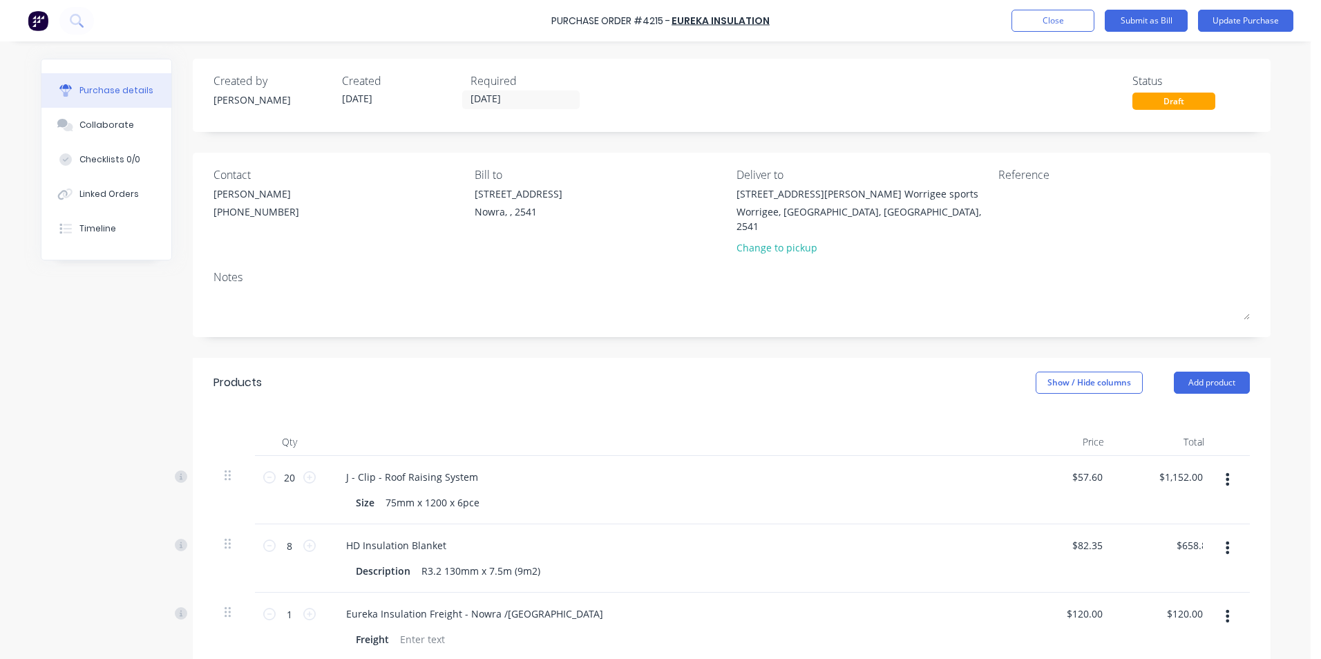
click at [704, 467] on div "J - Clip - Roof Raising System" at bounding box center [669, 477] width 669 height 20
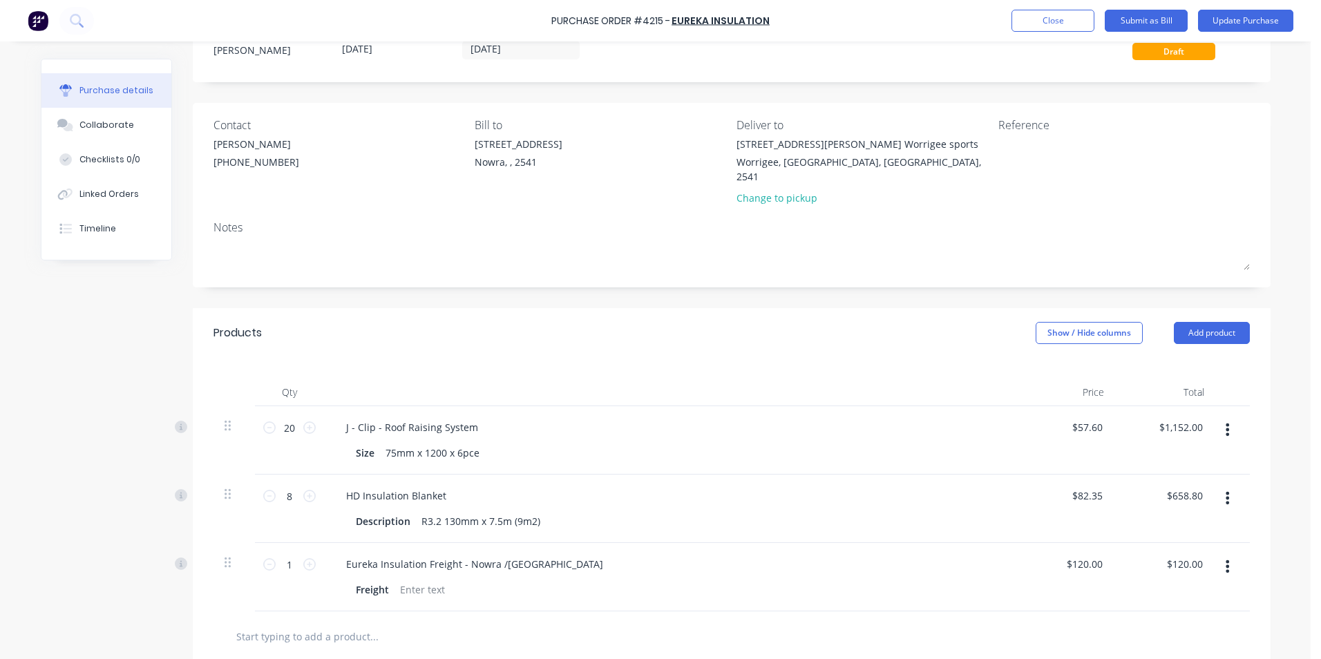
scroll to position [276, 0]
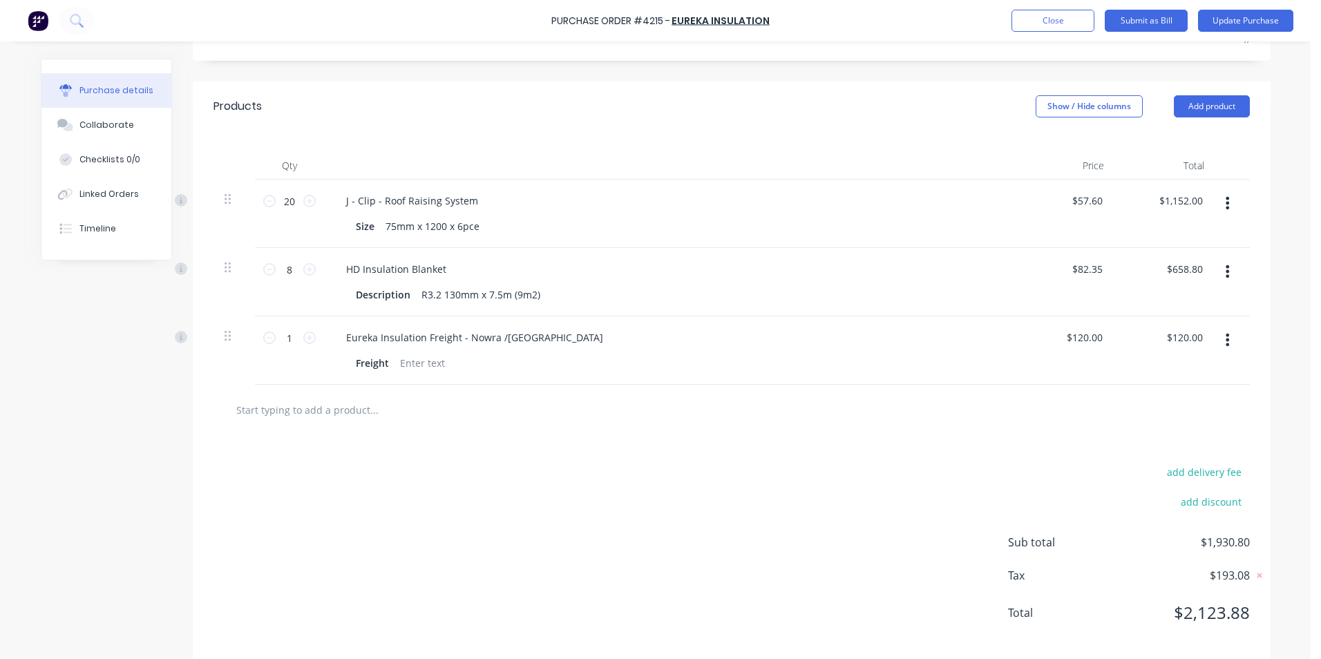
click at [802, 471] on div "add delivery fee add discount Sub total $1,930.80 Tax $193.08 Total $2,123.88" at bounding box center [732, 548] width 1078 height 227
click at [1249, 21] on button "Update Purchase" at bounding box center [1245, 21] width 95 height 22
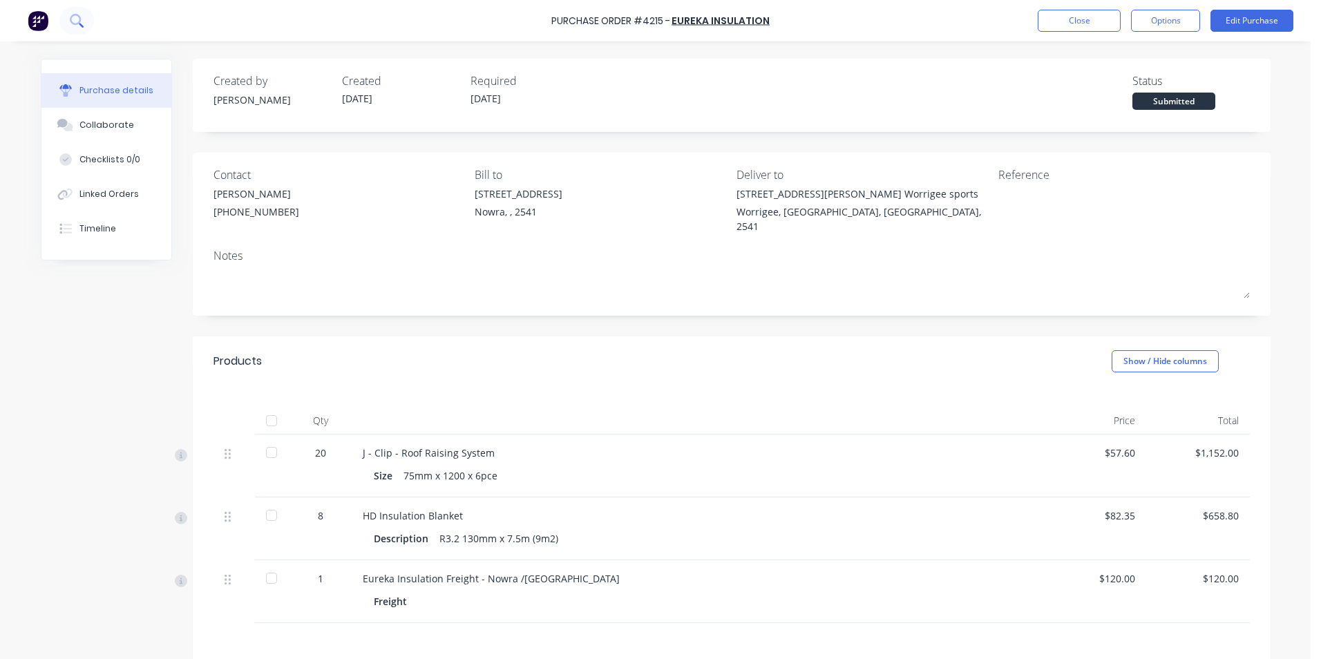
click at [79, 23] on icon at bounding box center [75, 19] width 11 height 11
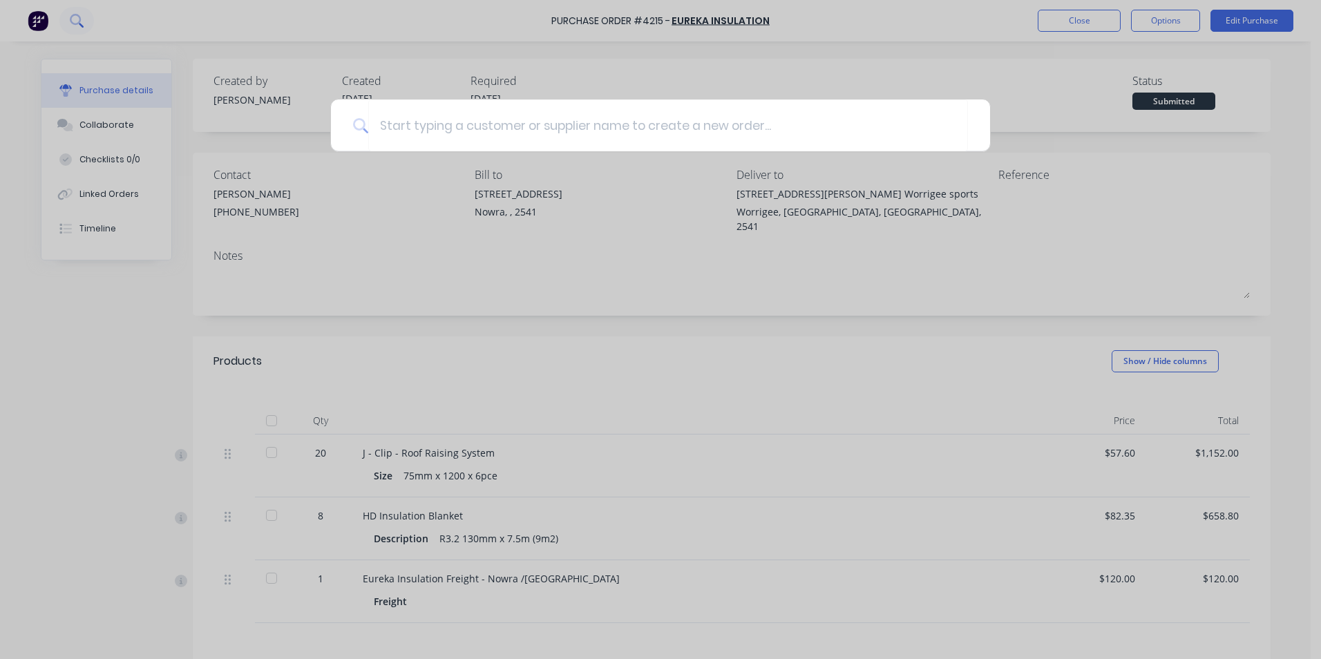
type input "p"
click at [41, 20] on div at bounding box center [660, 329] width 1321 height 659
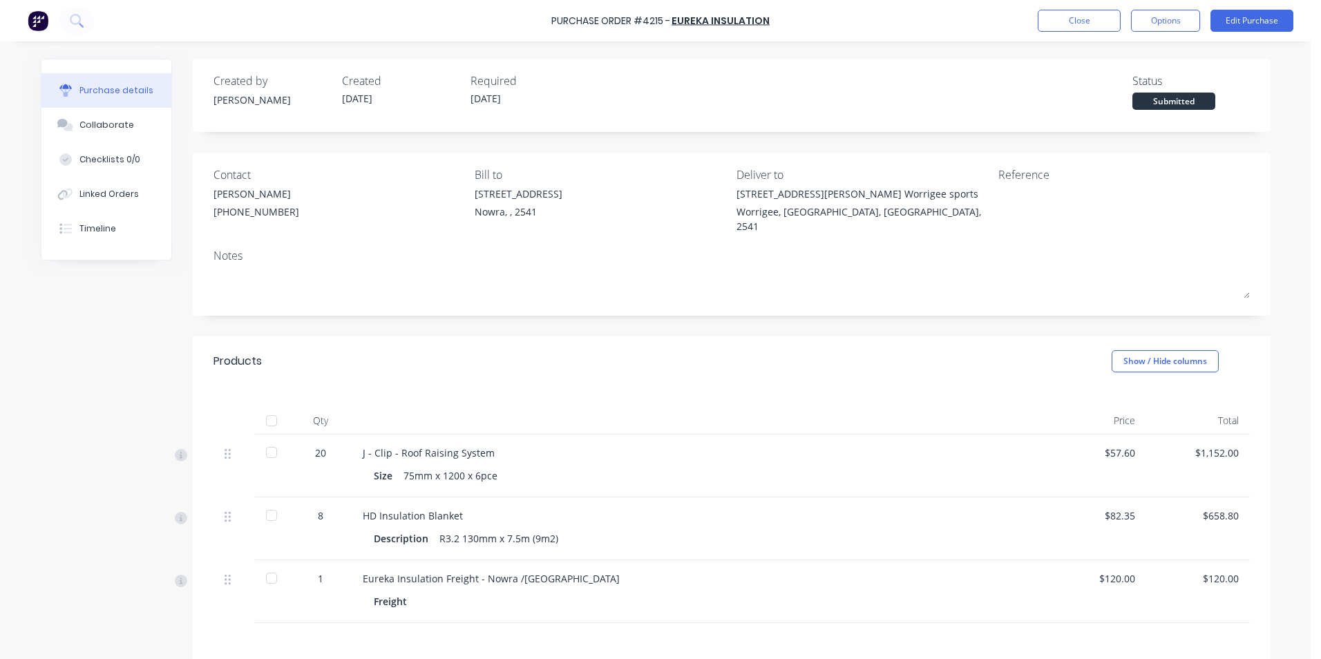
click at [41, 20] on img at bounding box center [38, 20] width 21 height 21
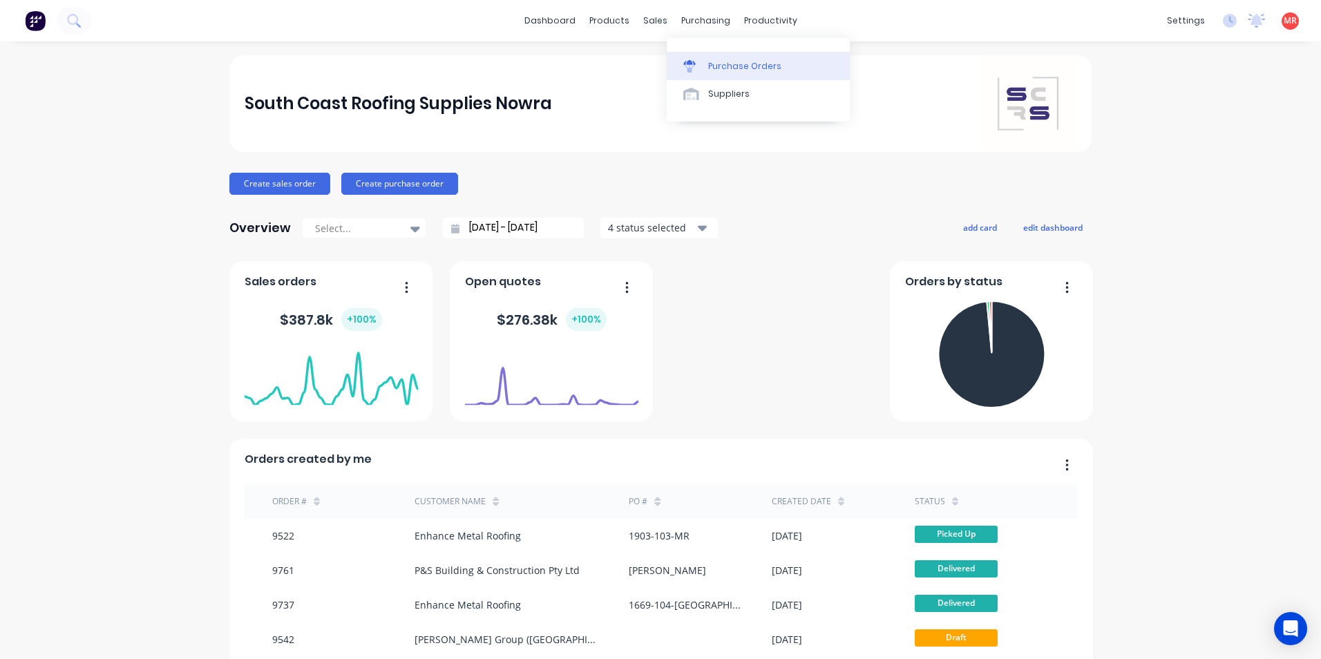
click at [694, 60] on icon at bounding box center [689, 66] width 12 height 12
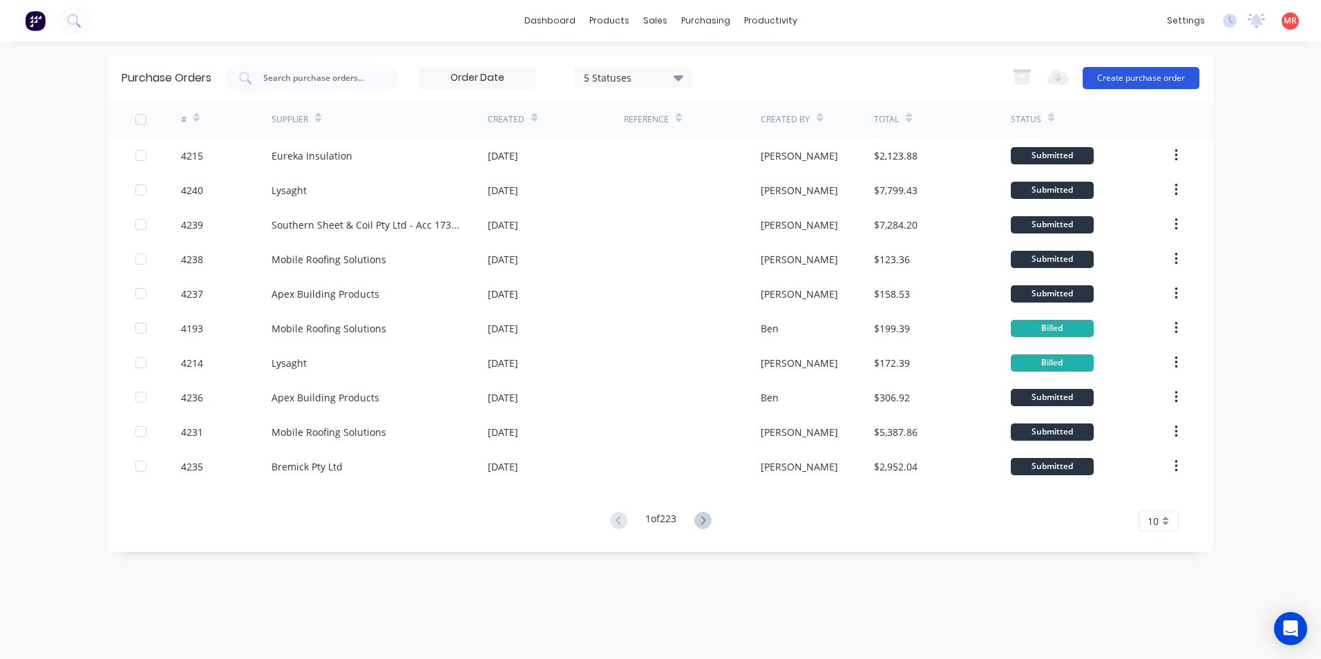
click at [1113, 74] on button "Create purchase order" at bounding box center [1141, 78] width 117 height 22
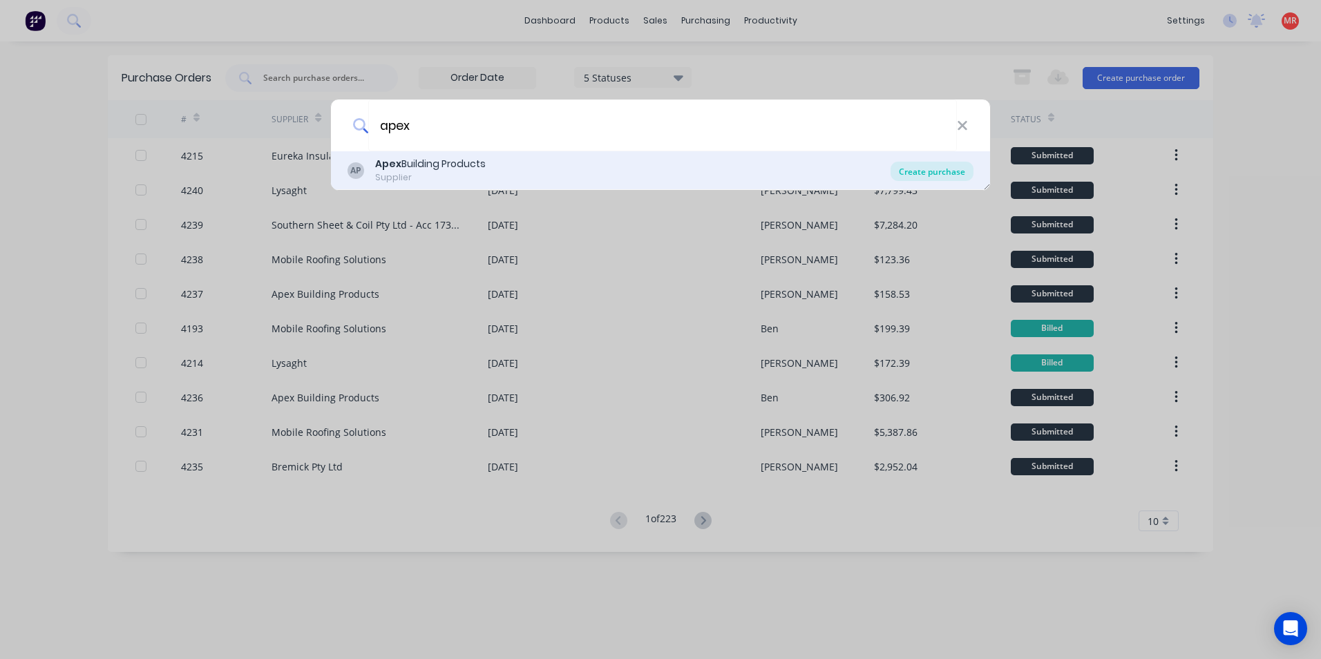
type input "apex"
click at [932, 172] on div "Create purchase" at bounding box center [932, 171] width 83 height 19
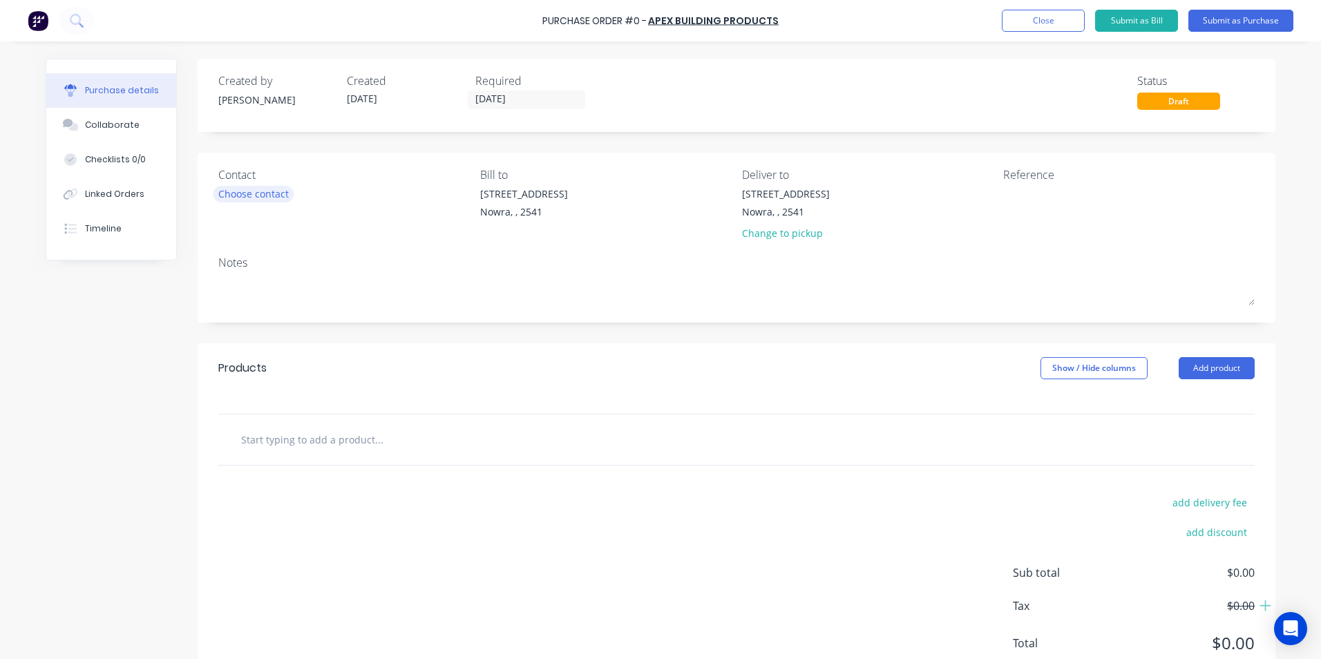
click at [242, 195] on div "Choose contact" at bounding box center [253, 194] width 70 height 15
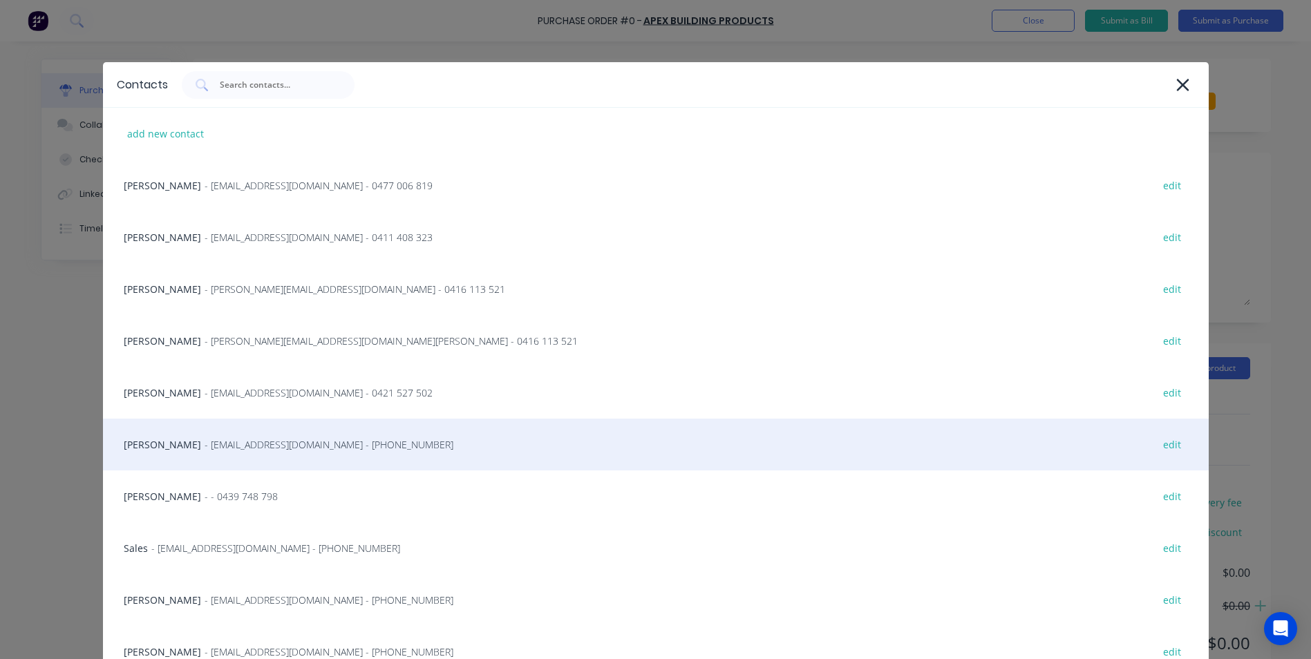
click at [221, 437] on div "Matt - info@SCRS.net.au - (02) 4411 1090 edit" at bounding box center [656, 445] width 1106 height 52
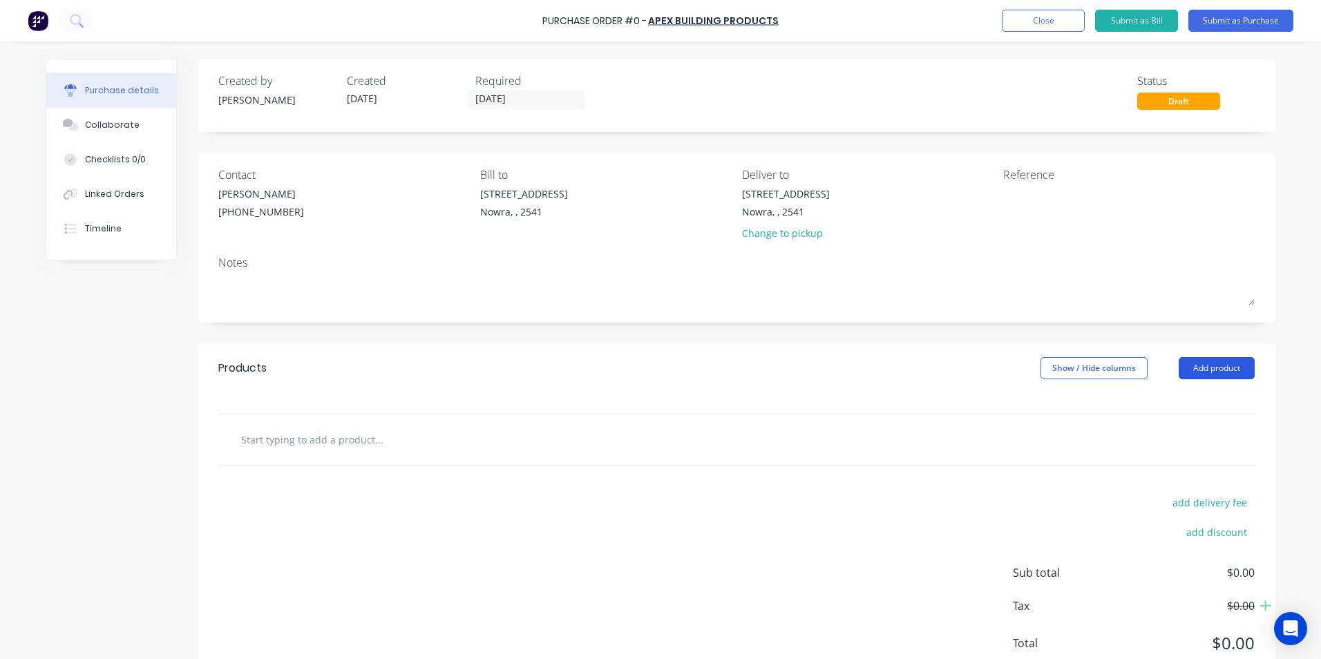
click at [1185, 367] on button "Add product" at bounding box center [1217, 368] width 76 height 22
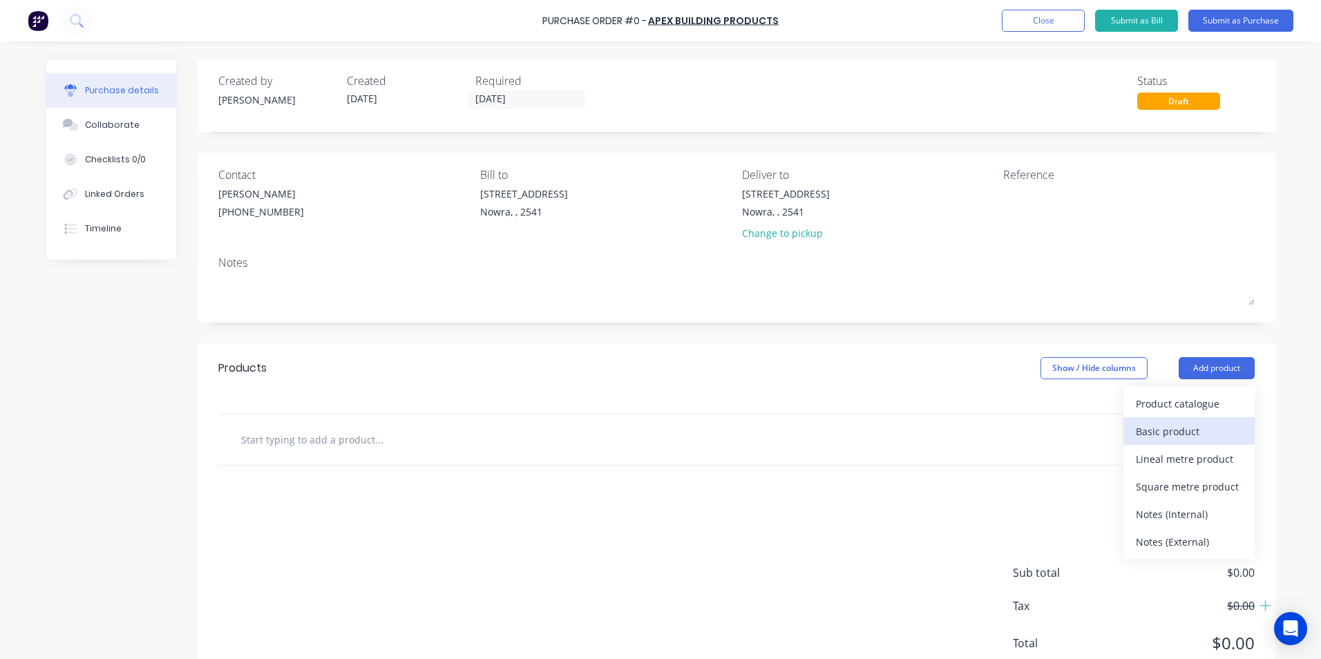
click at [1164, 436] on div "Basic product" at bounding box center [1189, 432] width 106 height 20
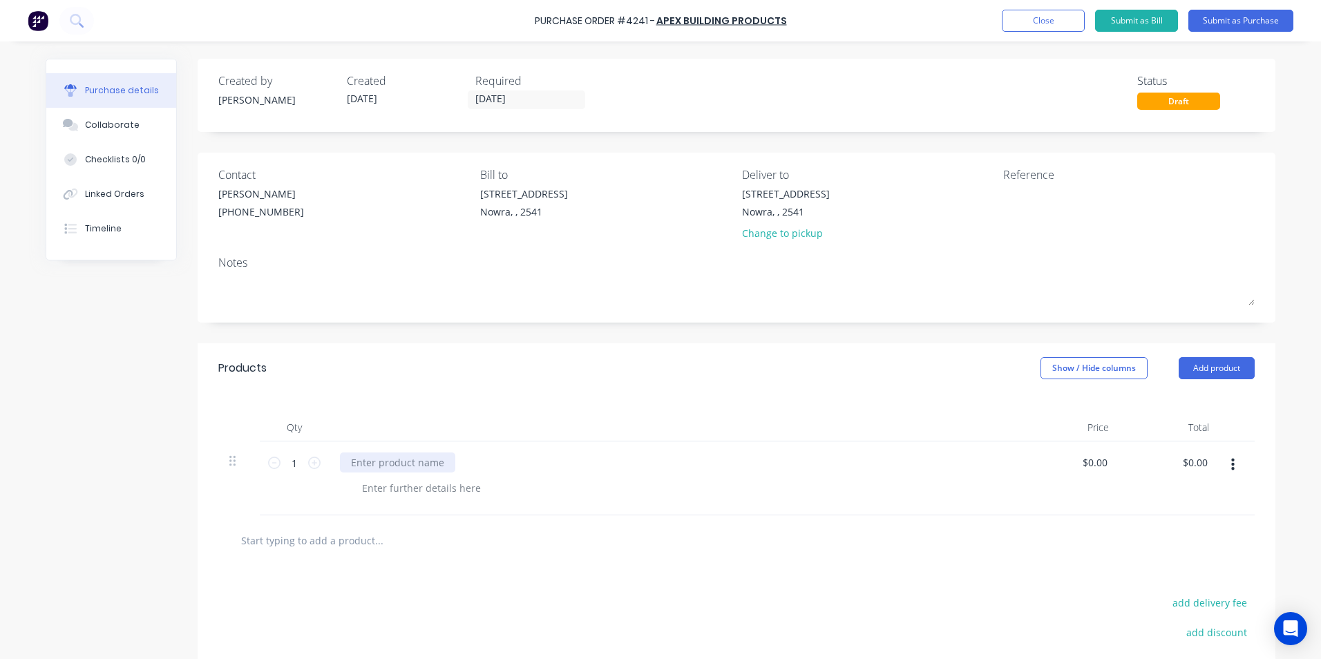
click at [400, 462] on div at bounding box center [397, 463] width 115 height 20
click at [391, 490] on div at bounding box center [421, 488] width 141 height 20
click at [380, 525] on div at bounding box center [736, 541] width 1037 height 50
click at [1231, 464] on icon "button" at bounding box center [1232, 464] width 3 height 15
click at [1188, 529] on button "Duplicate" at bounding box center [1190, 530] width 117 height 28
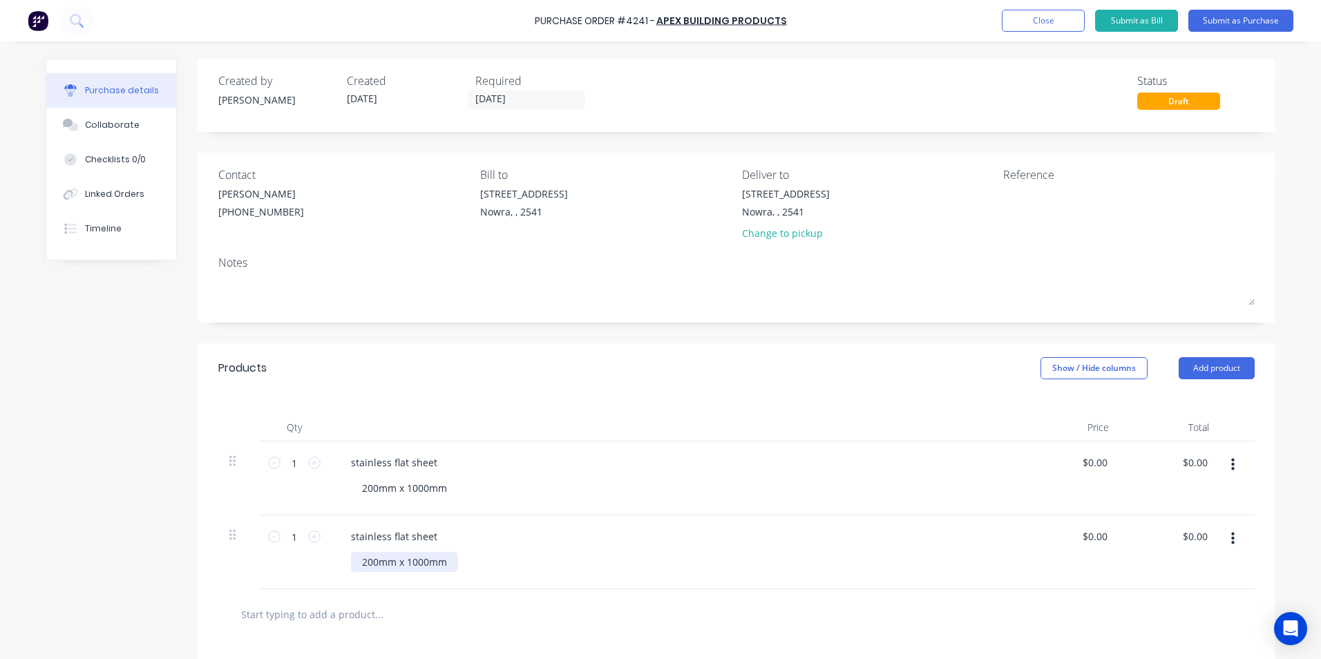
click at [375, 560] on div "200mm x 1000mm" at bounding box center [404, 562] width 107 height 20
click at [404, 597] on div at bounding box center [736, 614] width 1037 height 50
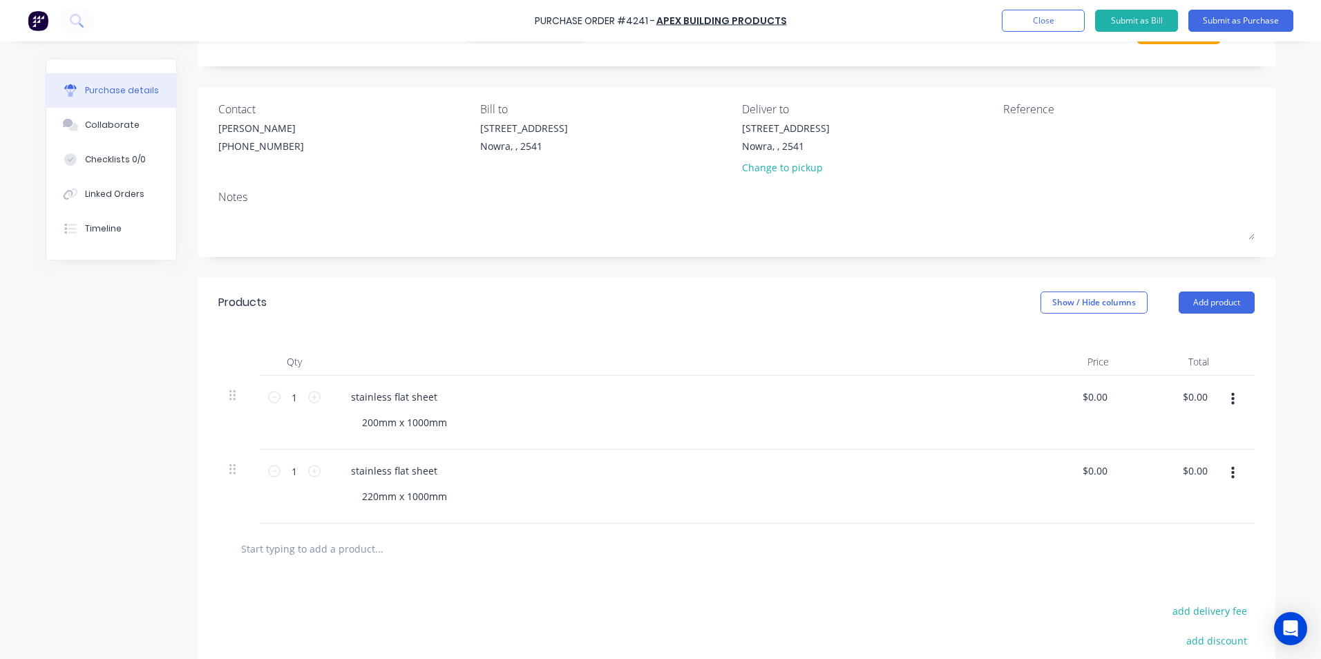
scroll to position [138, 0]
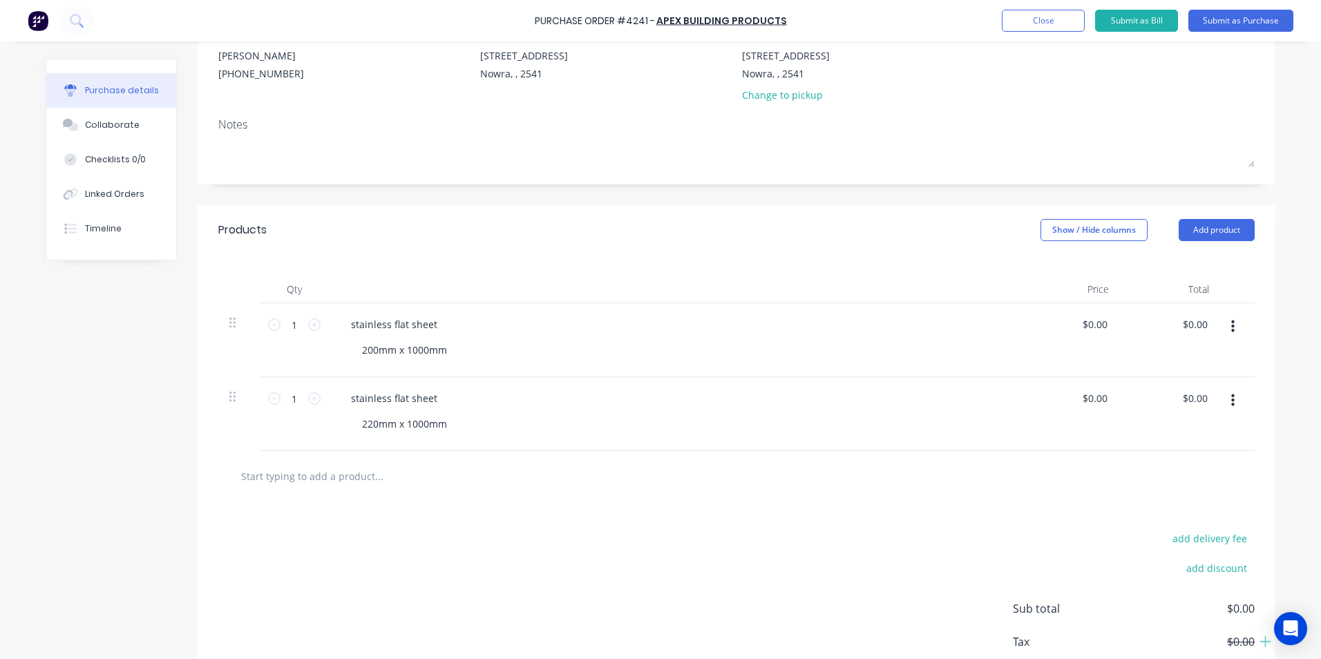
click at [366, 480] on input "text" at bounding box center [378, 476] width 276 height 28
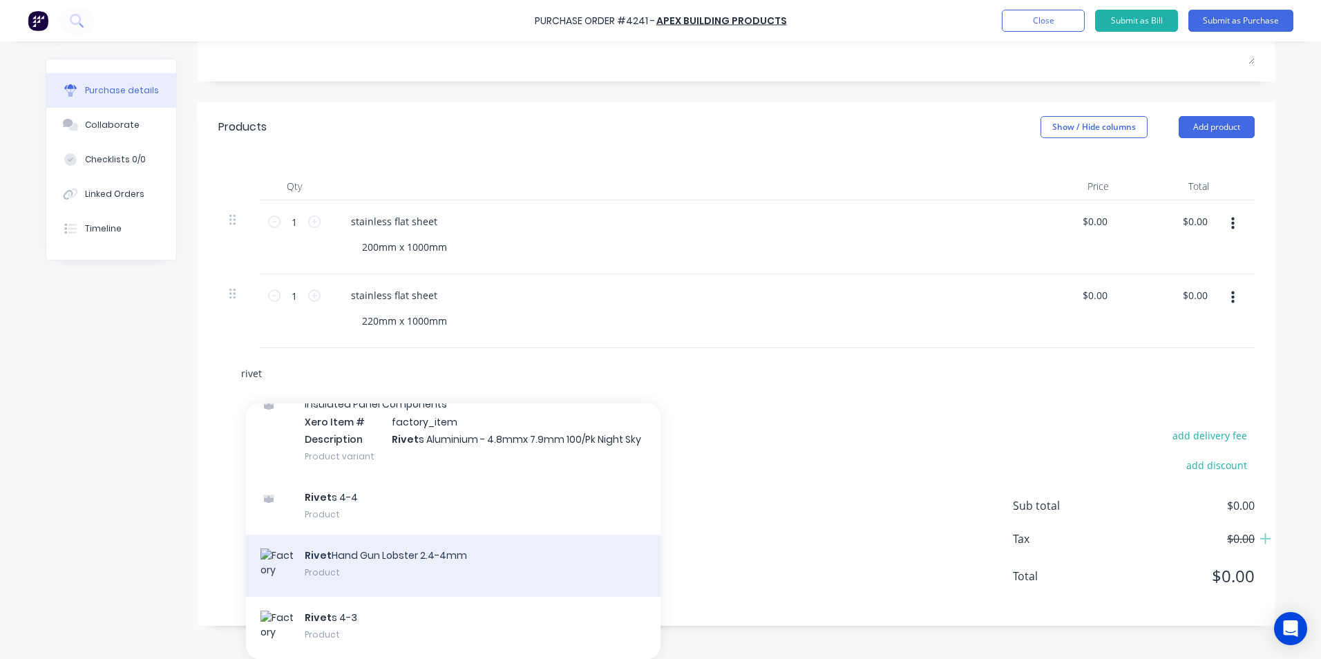
scroll to position [415, 0]
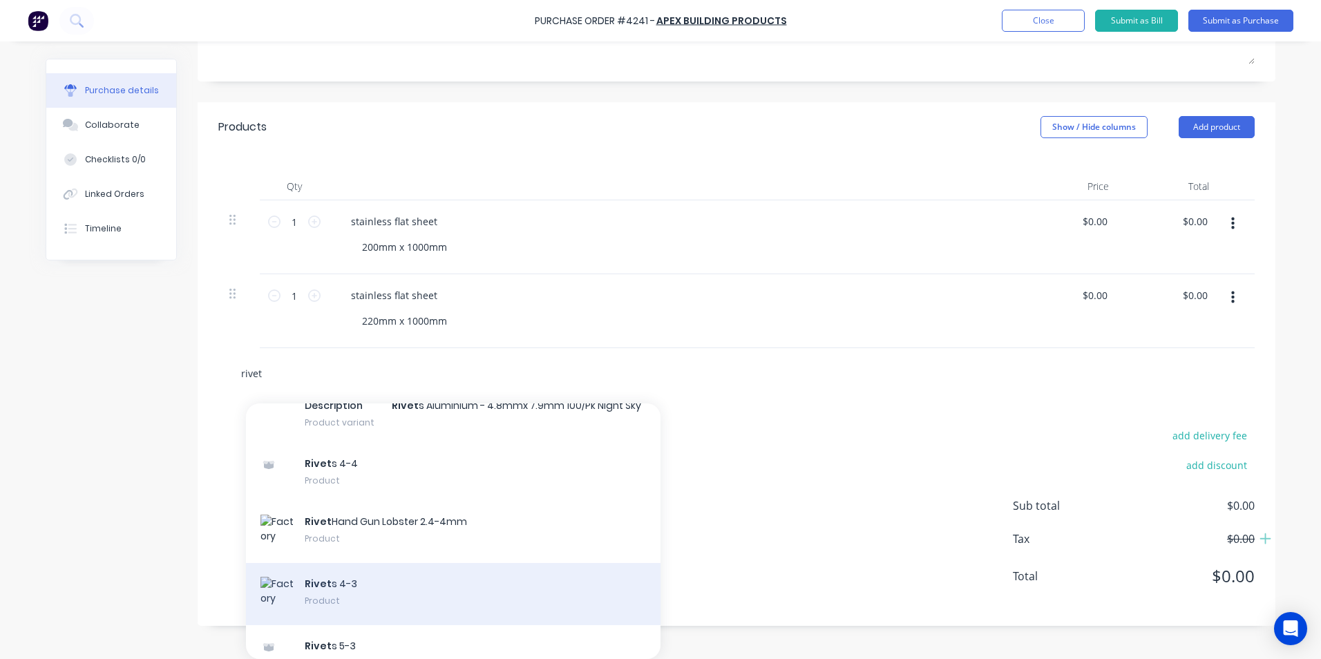
type input "rivet"
click at [431, 589] on div "Rivet s 4-3 Product" at bounding box center [453, 594] width 415 height 62
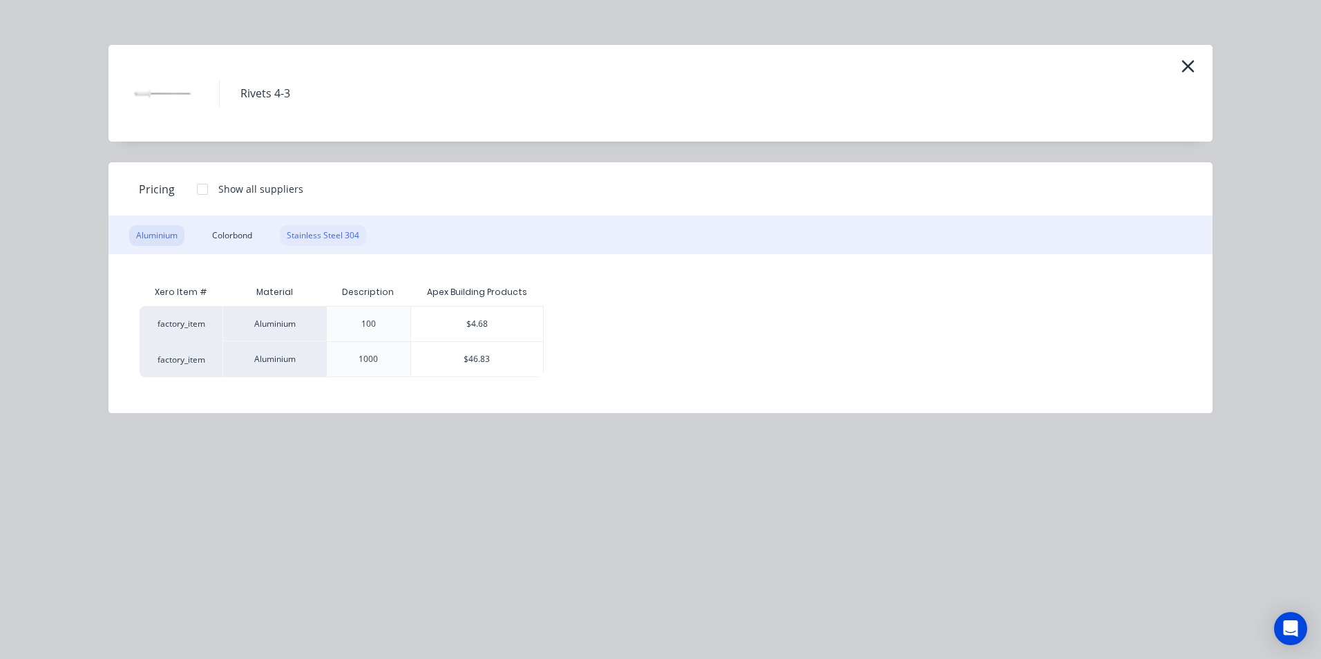
click at [343, 236] on div "Stainless Steel 304" at bounding box center [323, 235] width 86 height 21
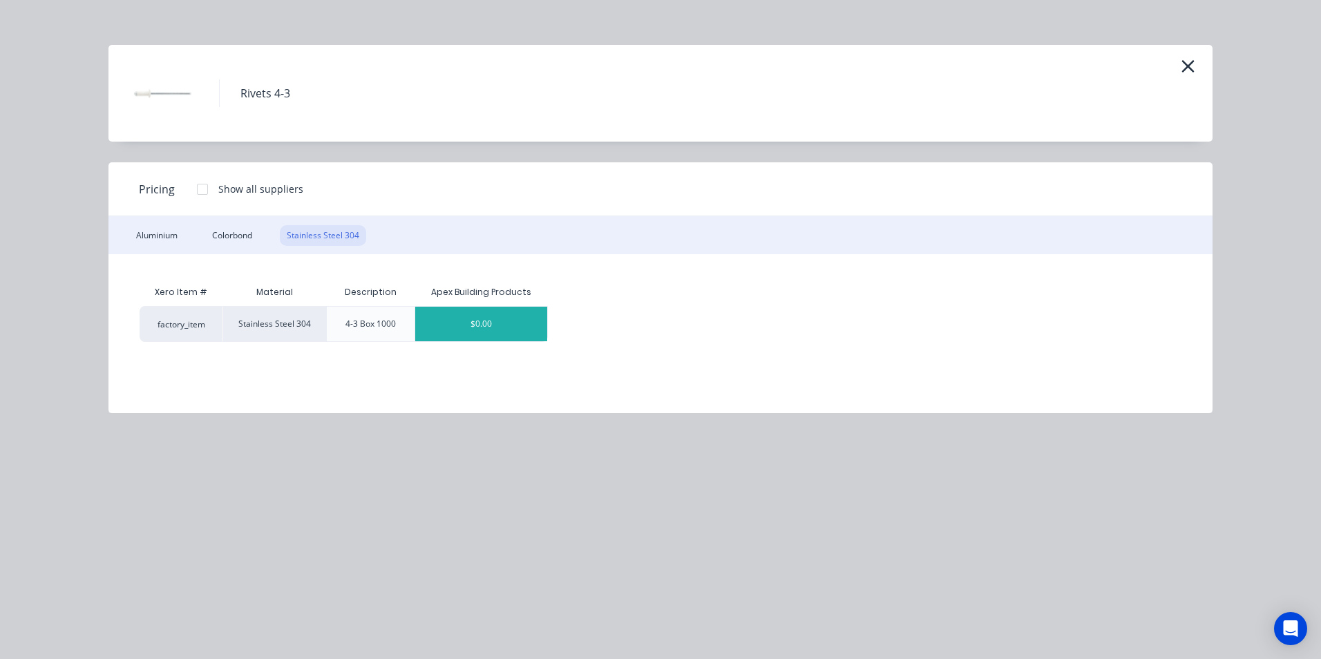
click at [508, 318] on div "$0.00" at bounding box center [481, 324] width 132 height 35
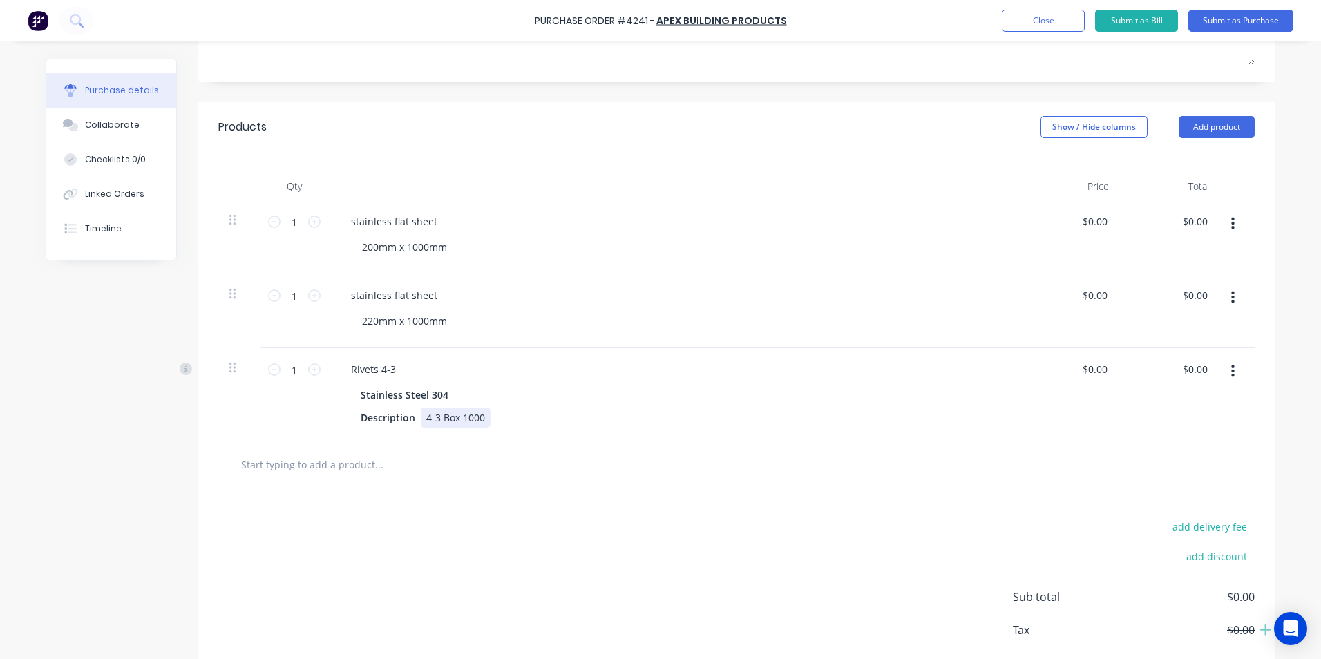
click at [472, 414] on div "4-3 Box 1000" at bounding box center [456, 418] width 70 height 20
click at [469, 485] on div at bounding box center [736, 464] width 1037 height 50
click at [1227, 19] on button "Submit as Purchase" at bounding box center [1241, 21] width 105 height 22
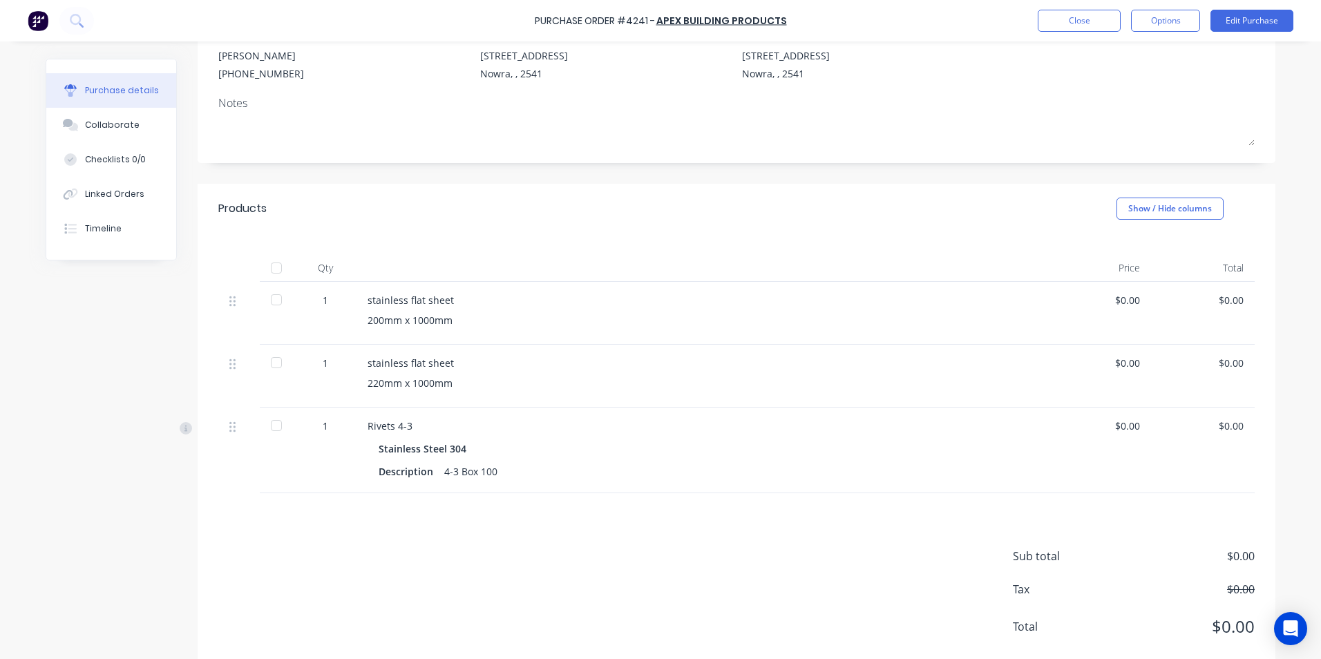
scroll to position [0, 0]
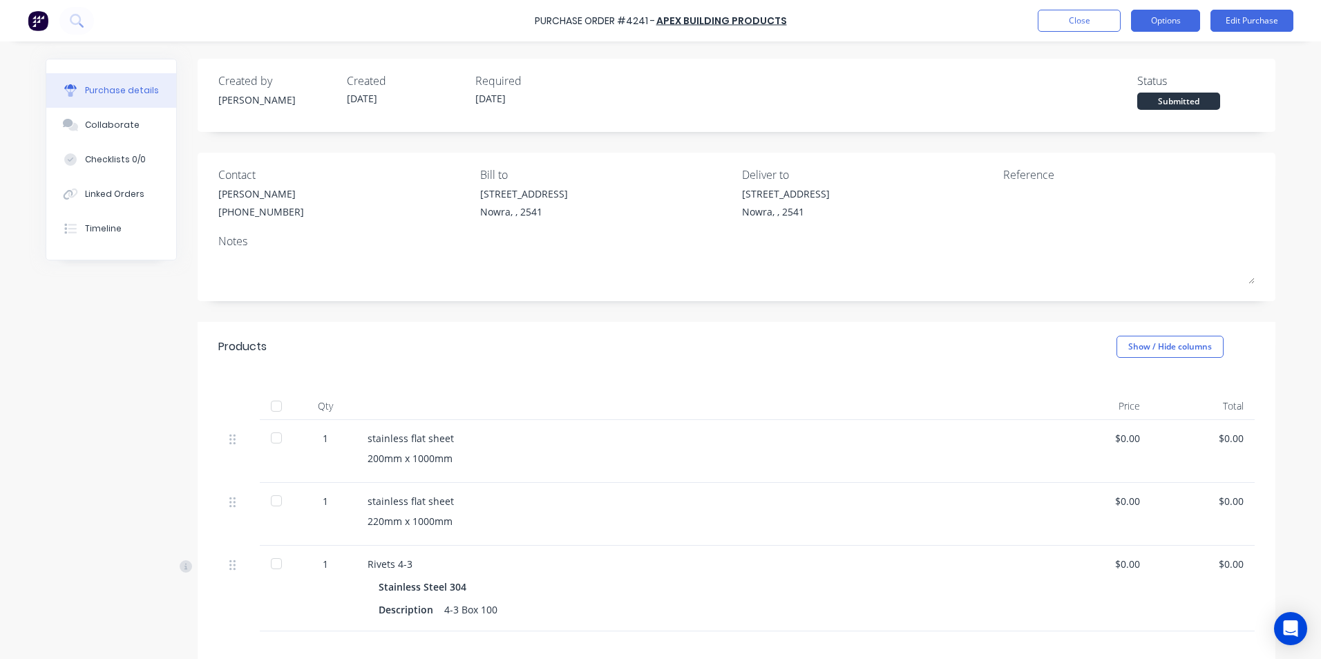
click at [1151, 17] on button "Options" at bounding box center [1165, 21] width 69 height 22
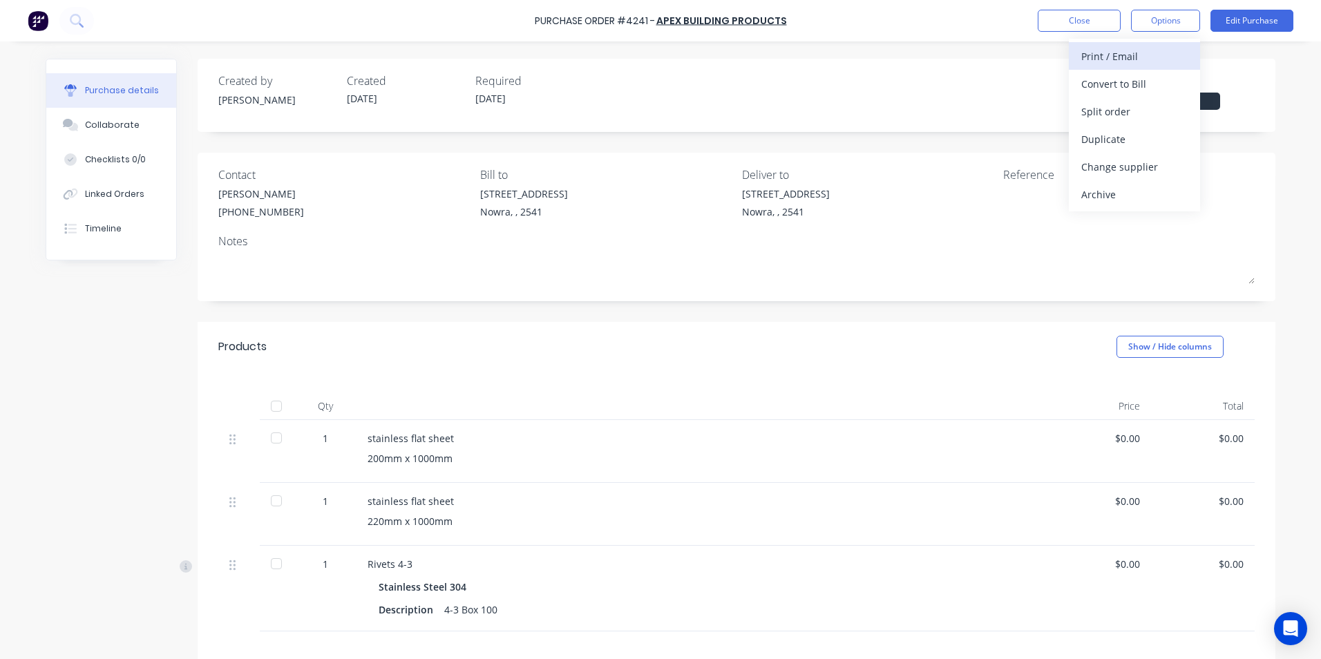
click at [1107, 55] on div "Print / Email" at bounding box center [1134, 56] width 106 height 20
click at [1110, 89] on div "With pricing" at bounding box center [1134, 84] width 106 height 20
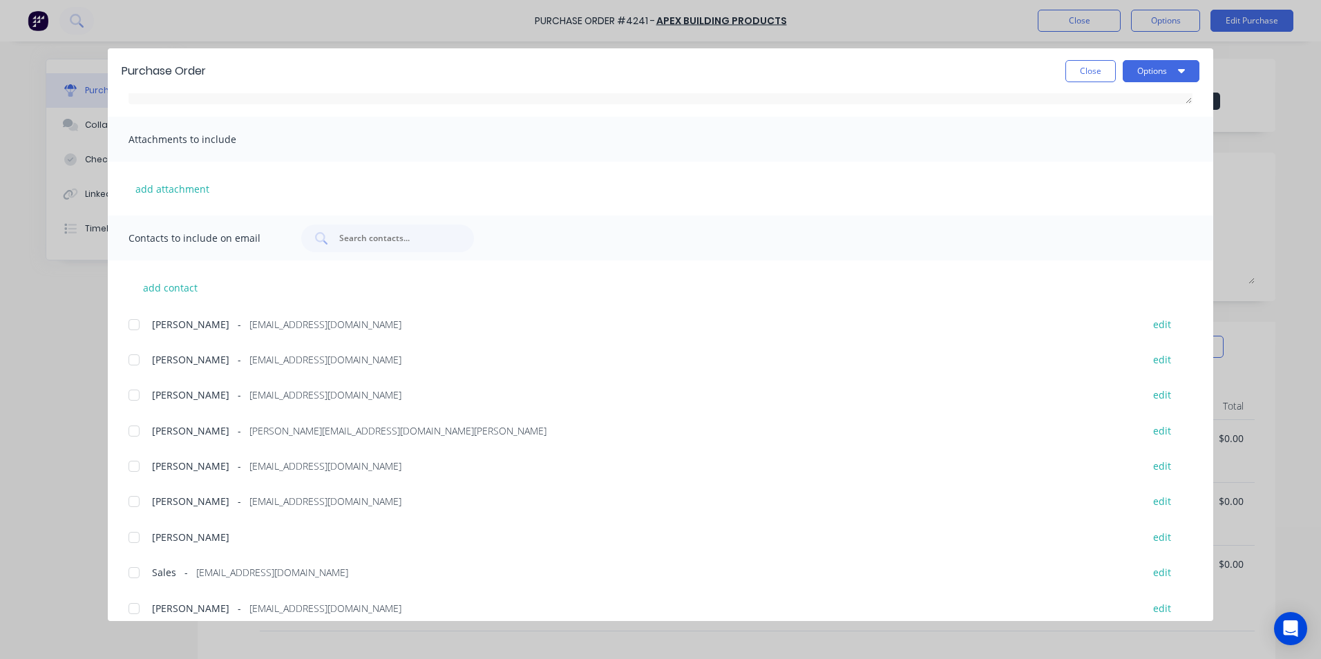
scroll to position [233, 0]
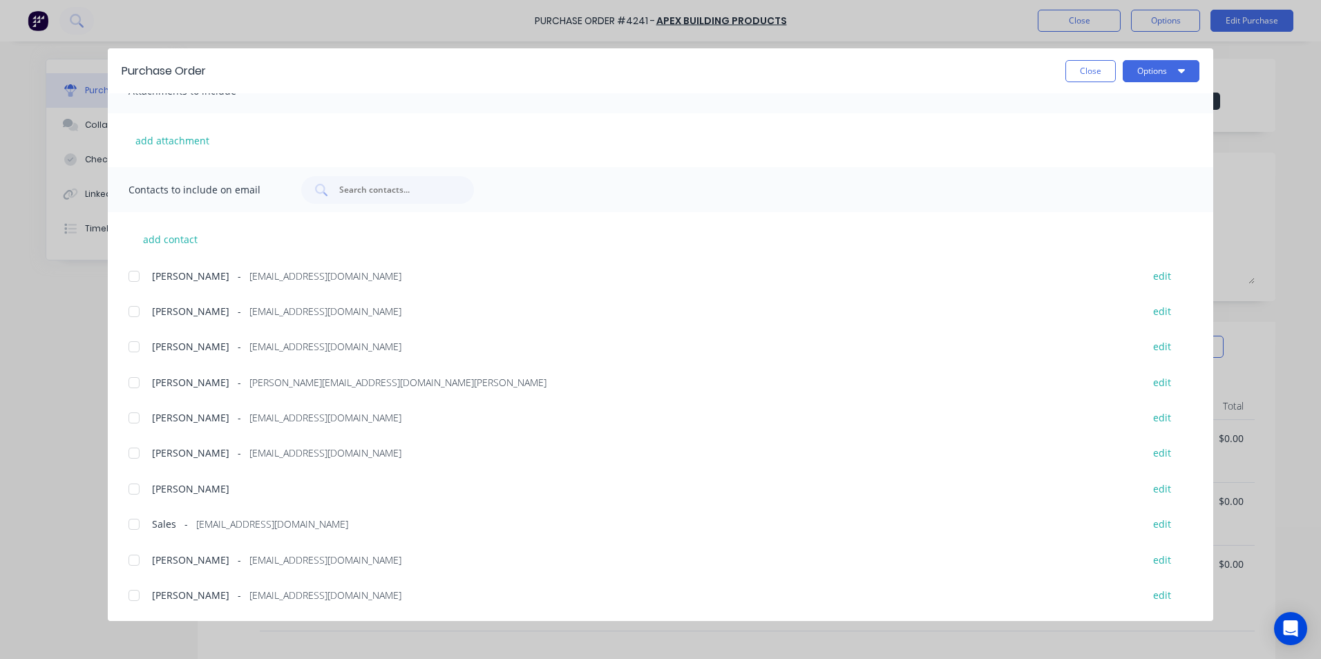
click at [130, 522] on div at bounding box center [134, 525] width 28 height 28
click at [1148, 77] on button "Options" at bounding box center [1161, 71] width 77 height 22
click at [1122, 159] on div "Email" at bounding box center [1134, 161] width 106 height 20
click at [1155, 73] on button "Options" at bounding box center [1161, 71] width 77 height 22
click at [1090, 77] on button "Close" at bounding box center [1091, 71] width 50 height 22
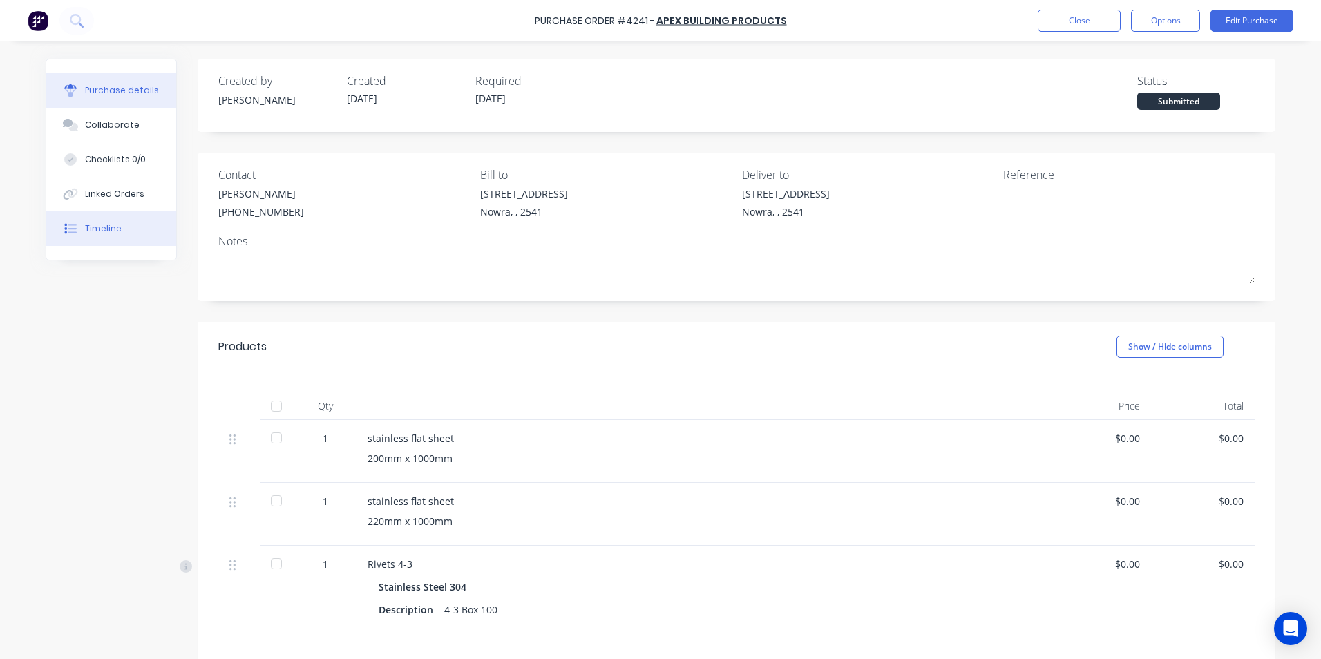
click at [87, 231] on div "Timeline" at bounding box center [103, 229] width 37 height 12
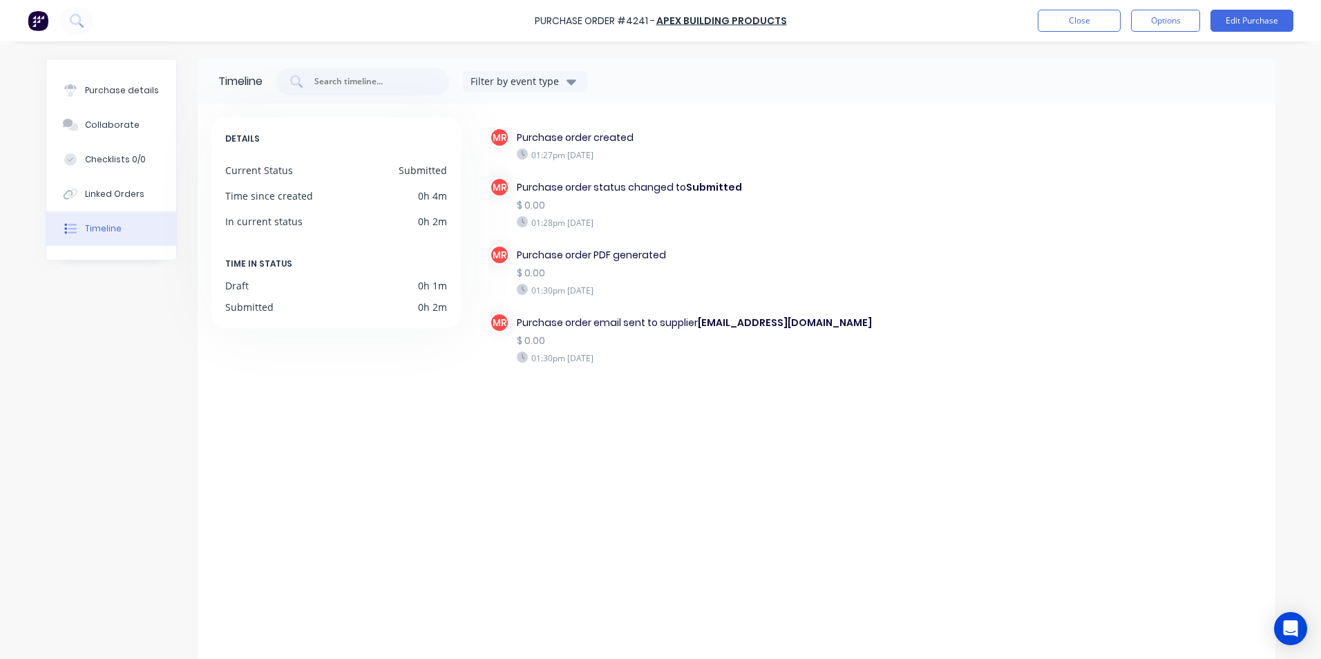
click at [41, 25] on img at bounding box center [38, 20] width 21 height 21
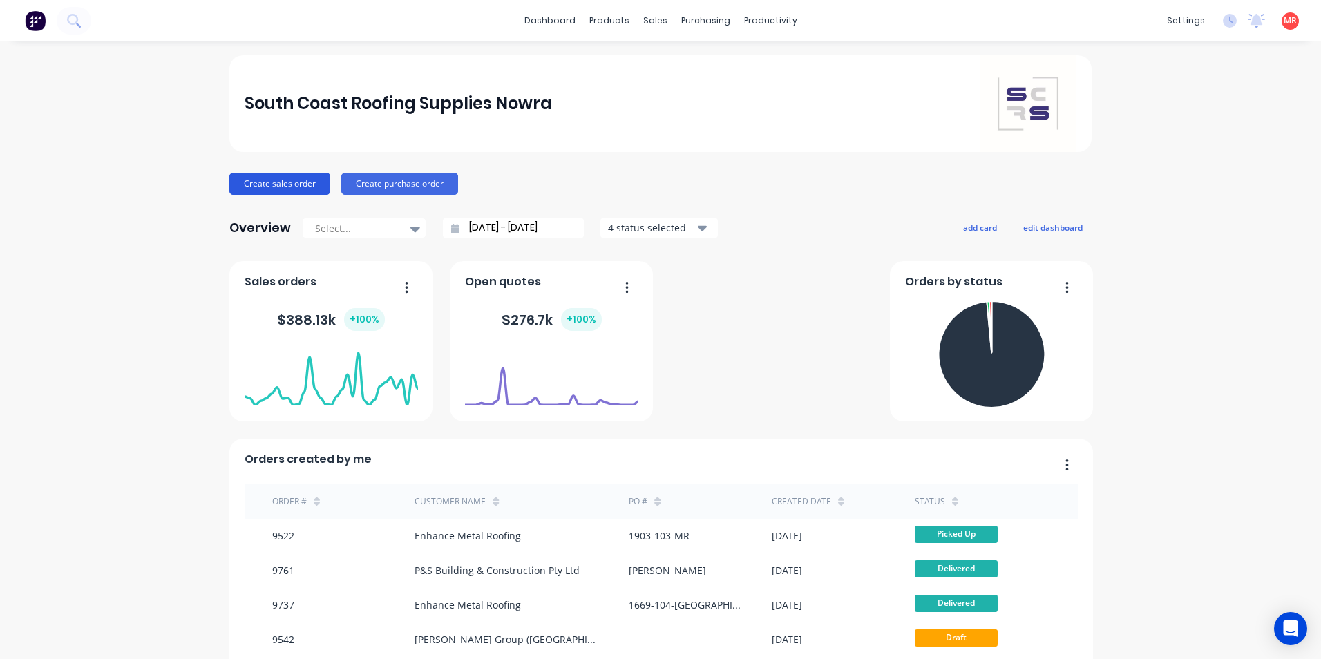
click at [310, 182] on button "Create sales order" at bounding box center [279, 184] width 101 height 22
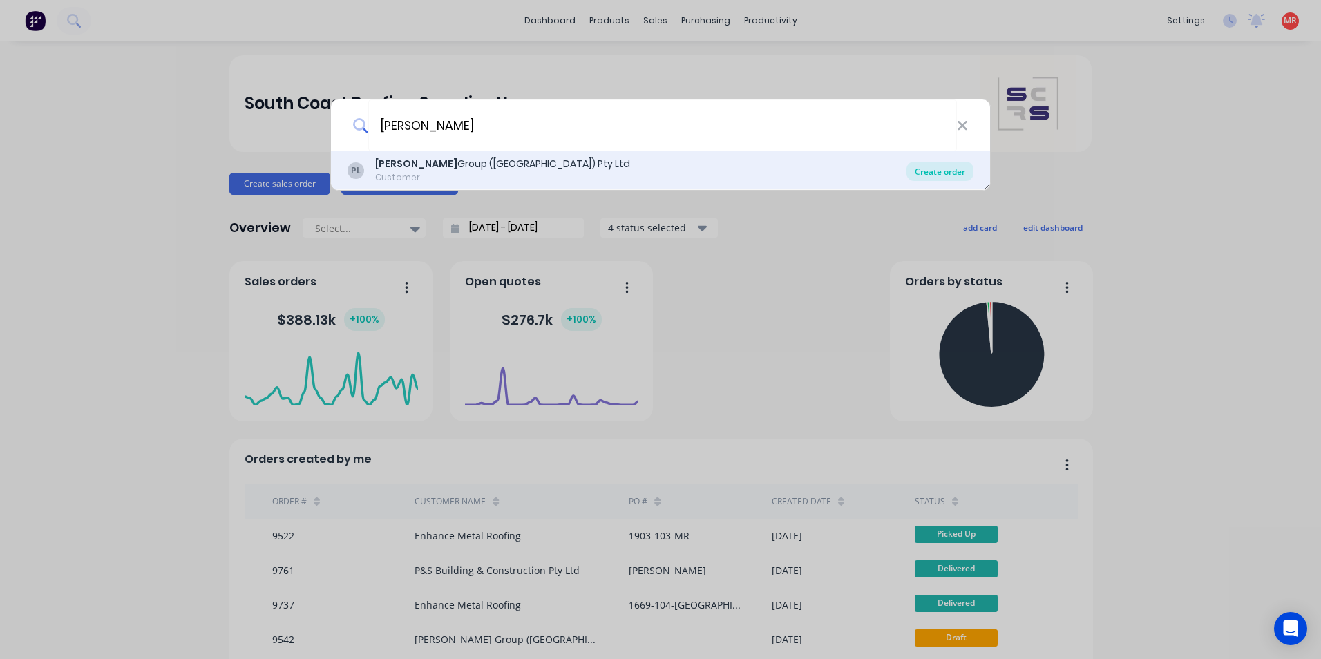
type input "[PERSON_NAME]"
click at [936, 167] on div "Create order" at bounding box center [940, 171] width 67 height 19
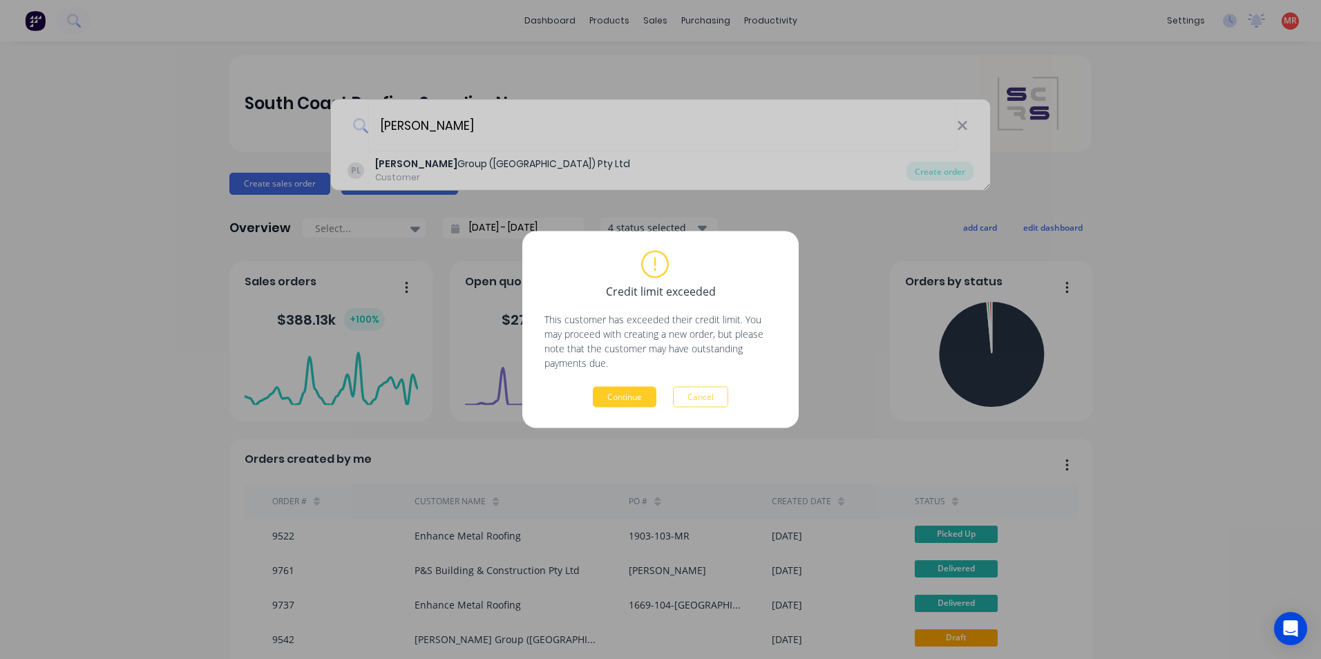
click at [625, 397] on button "Continue" at bounding box center [625, 397] width 64 height 21
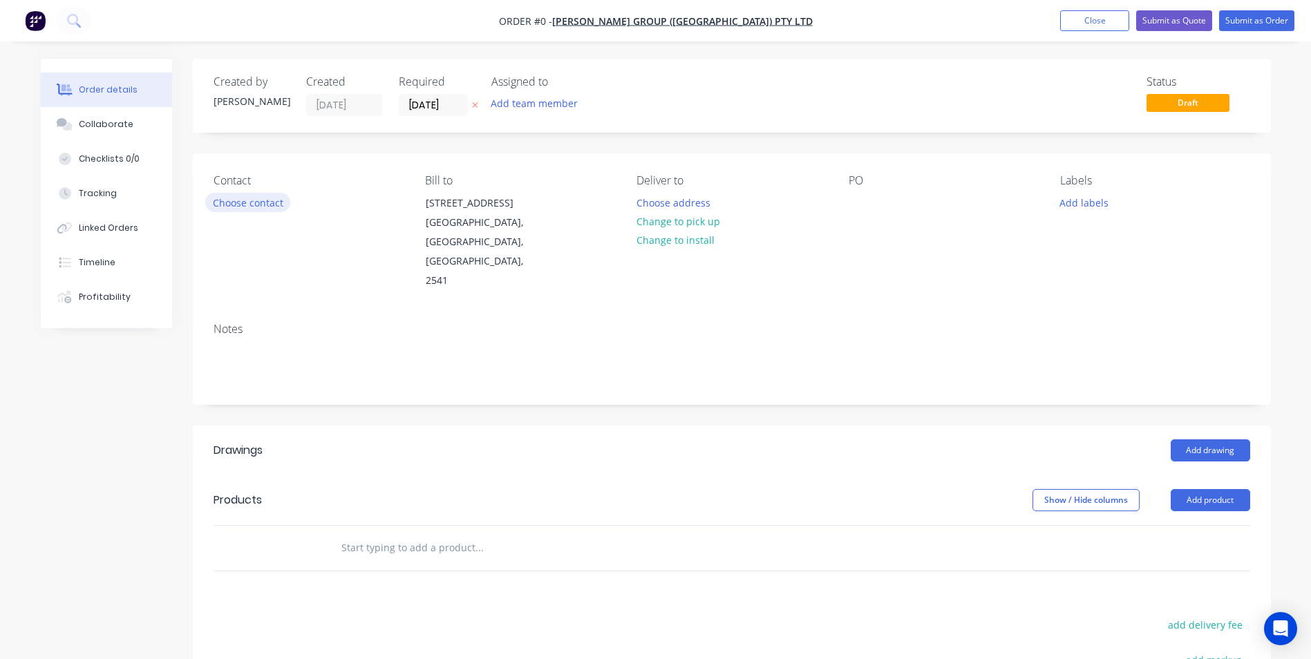
click at [247, 208] on button "Choose contact" at bounding box center [247, 202] width 85 height 19
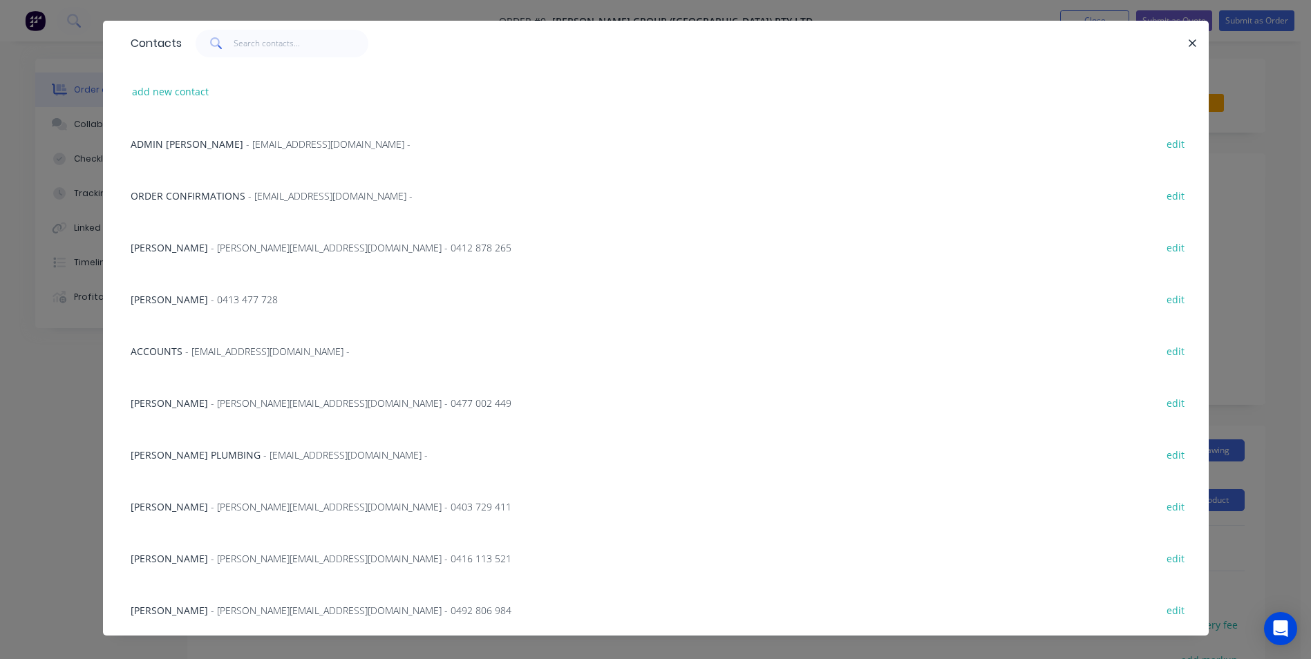
scroll to position [51, 0]
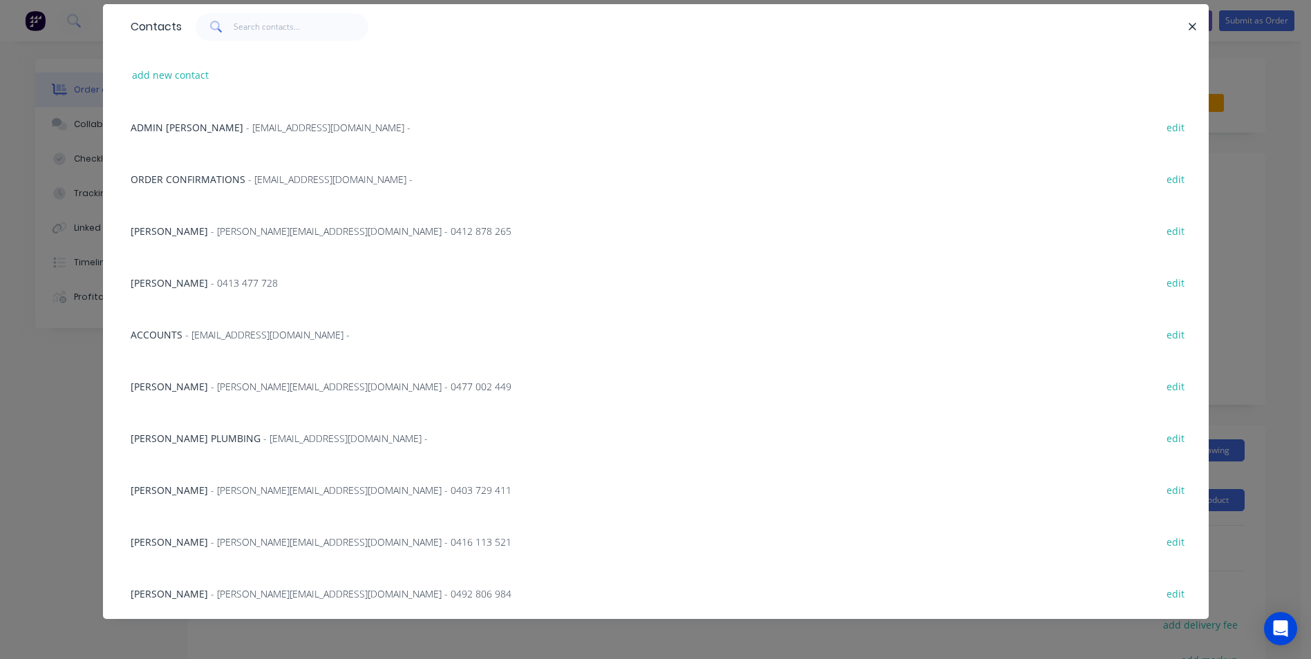
click at [205, 604] on div "[PERSON_NAME] - [PERSON_NAME][EMAIL_ADDRESS][DOMAIN_NAME] - 0492 806 984 edit" at bounding box center [656, 593] width 1064 height 52
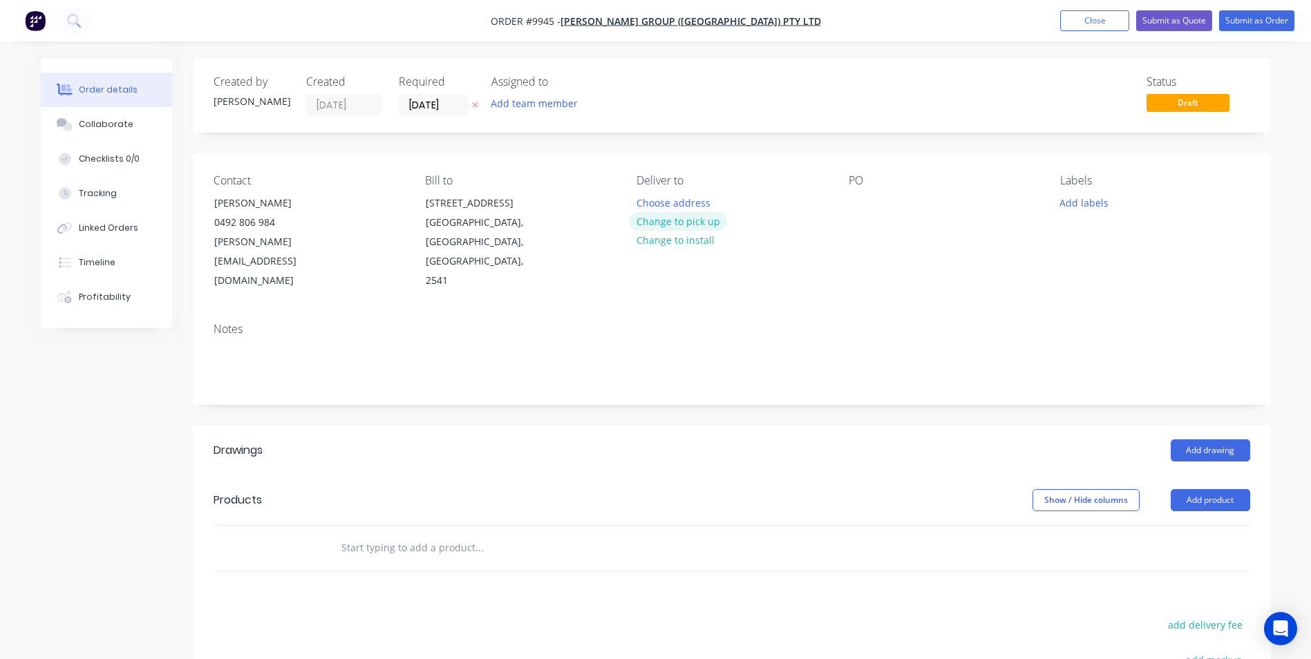
click at [692, 220] on button "Change to pick up" at bounding box center [678, 221] width 98 height 19
click at [689, 224] on button "Change to delivery" at bounding box center [679, 222] width 101 height 19
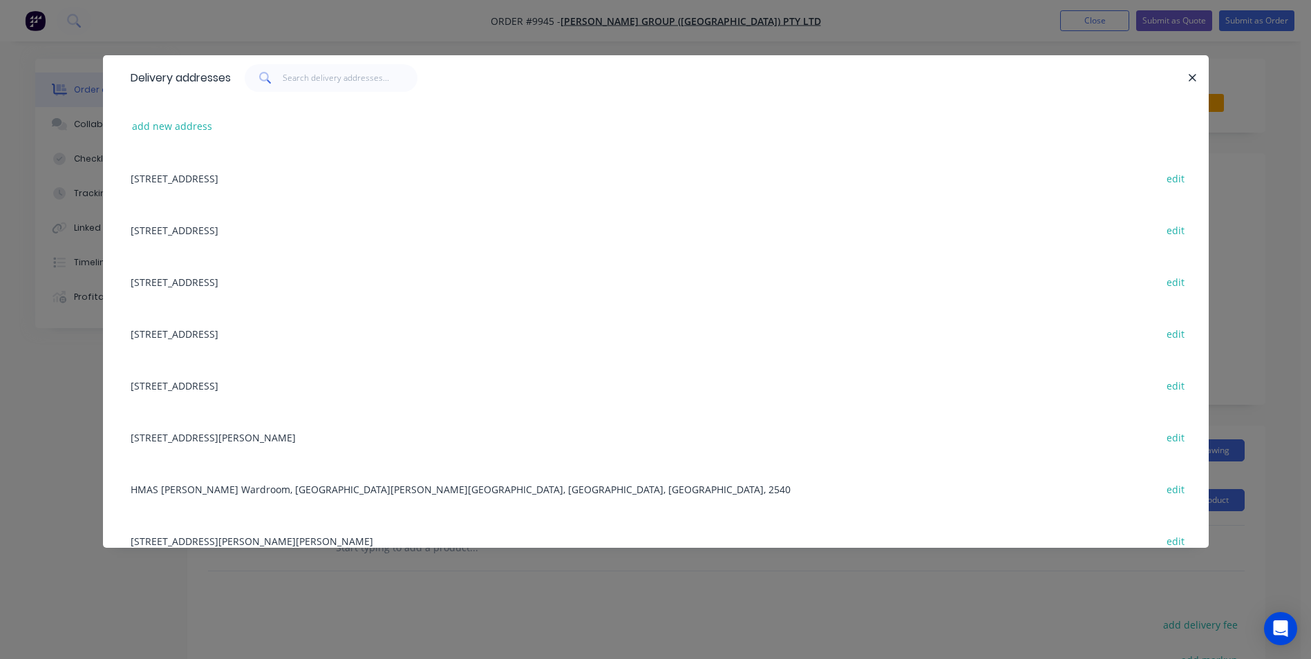
click at [1184, 73] on div at bounding box center [1185, 78] width 3 height 28
click at [1191, 77] on icon "button" at bounding box center [1193, 78] width 8 height 8
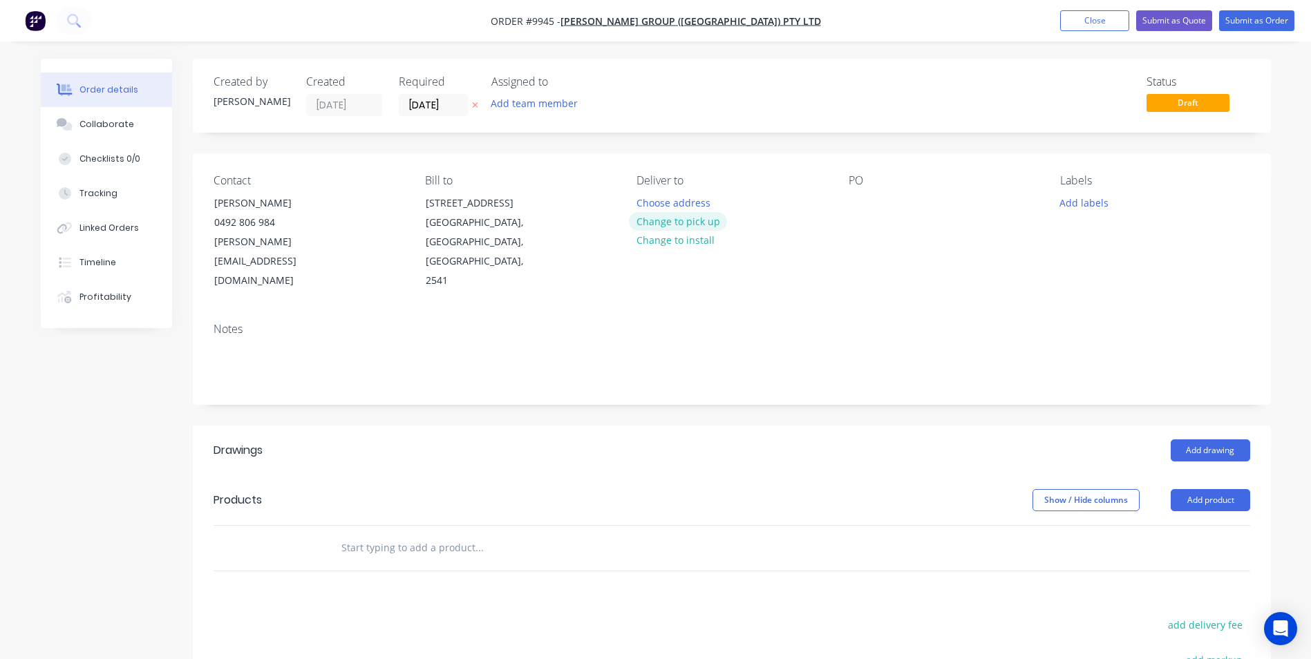
click at [696, 225] on button "Change to pick up" at bounding box center [678, 221] width 98 height 19
click at [858, 195] on div at bounding box center [860, 203] width 22 height 20
click at [357, 534] on input "text" at bounding box center [479, 548] width 276 height 28
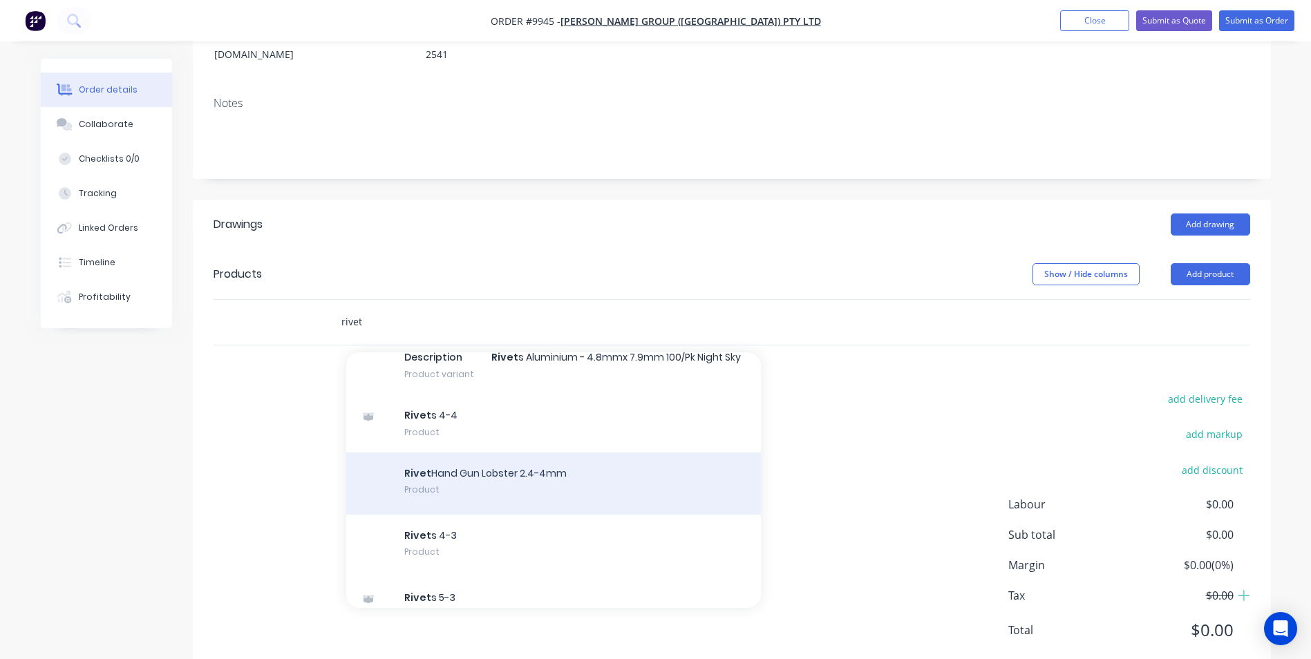
scroll to position [415, 0]
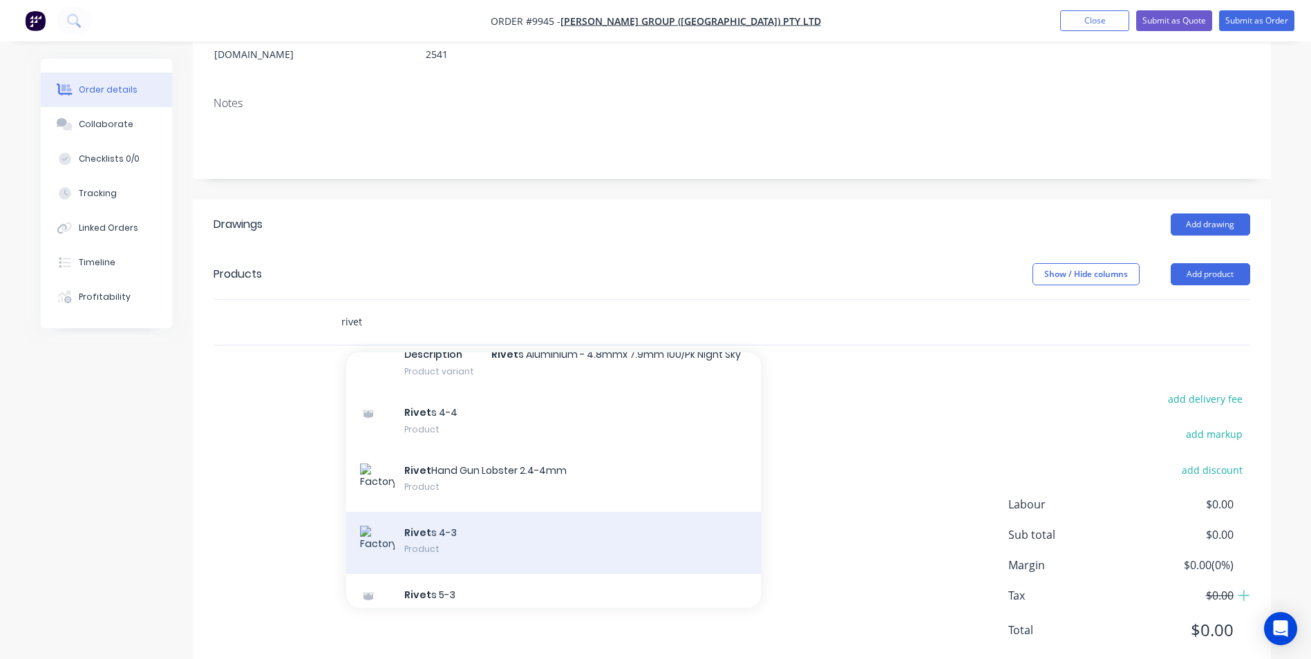
type input "rivet"
click at [451, 512] on div "Rivet s 4-3 Product" at bounding box center [553, 543] width 415 height 62
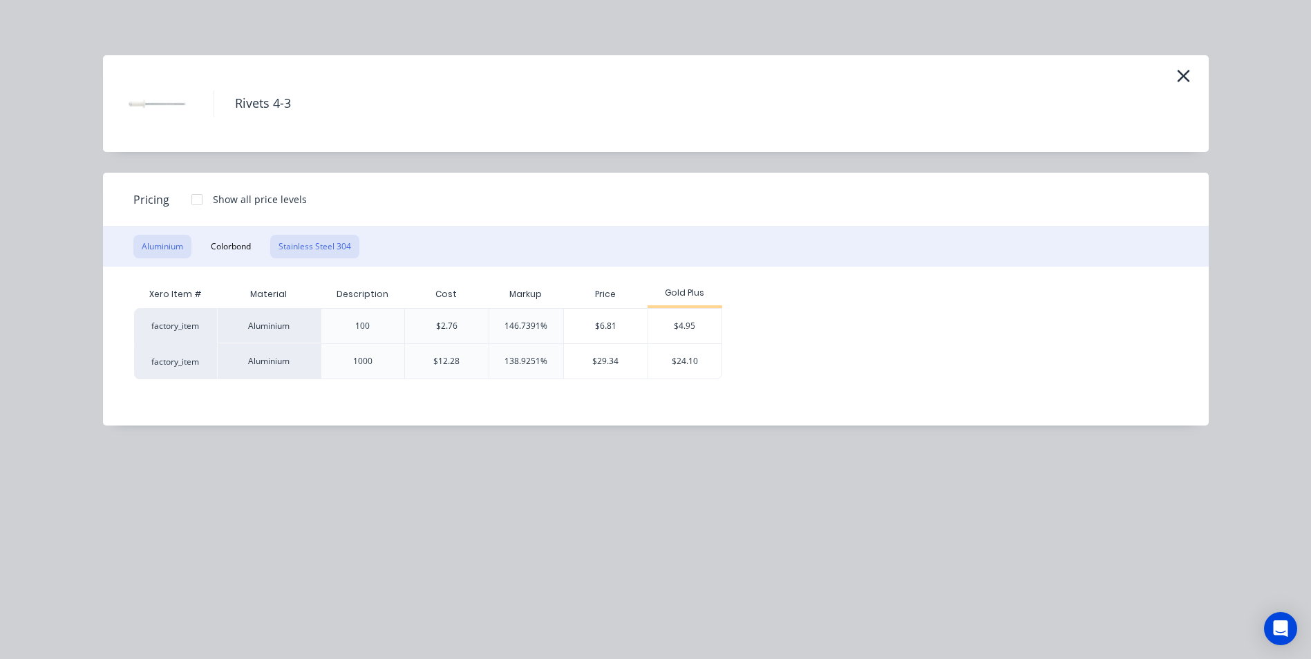
click at [287, 240] on button "Stainless Steel 304" at bounding box center [314, 246] width 89 height 23
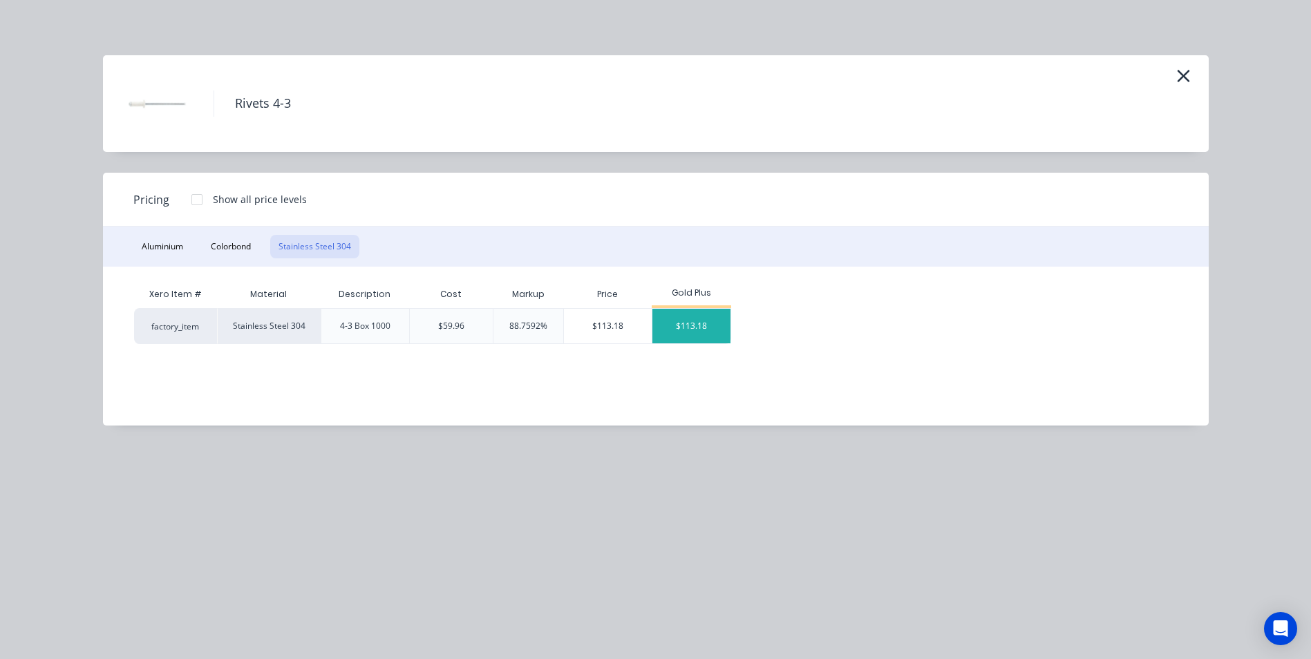
click at [656, 338] on div "$113.18" at bounding box center [691, 326] width 78 height 35
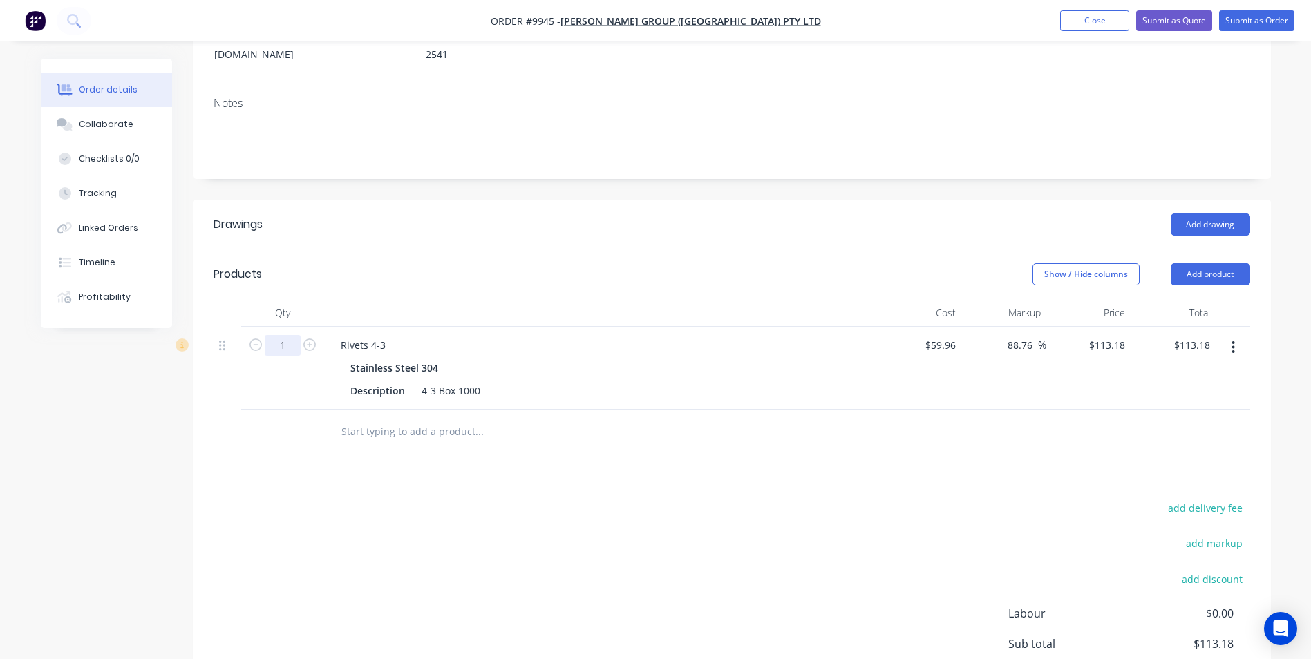
click at [289, 335] on input "1" at bounding box center [283, 345] width 36 height 21
type input "0.1"
type input "$11.32"
click at [419, 410] on div at bounding box center [573, 432] width 498 height 45
click at [387, 418] on input "text" at bounding box center [479, 432] width 276 height 28
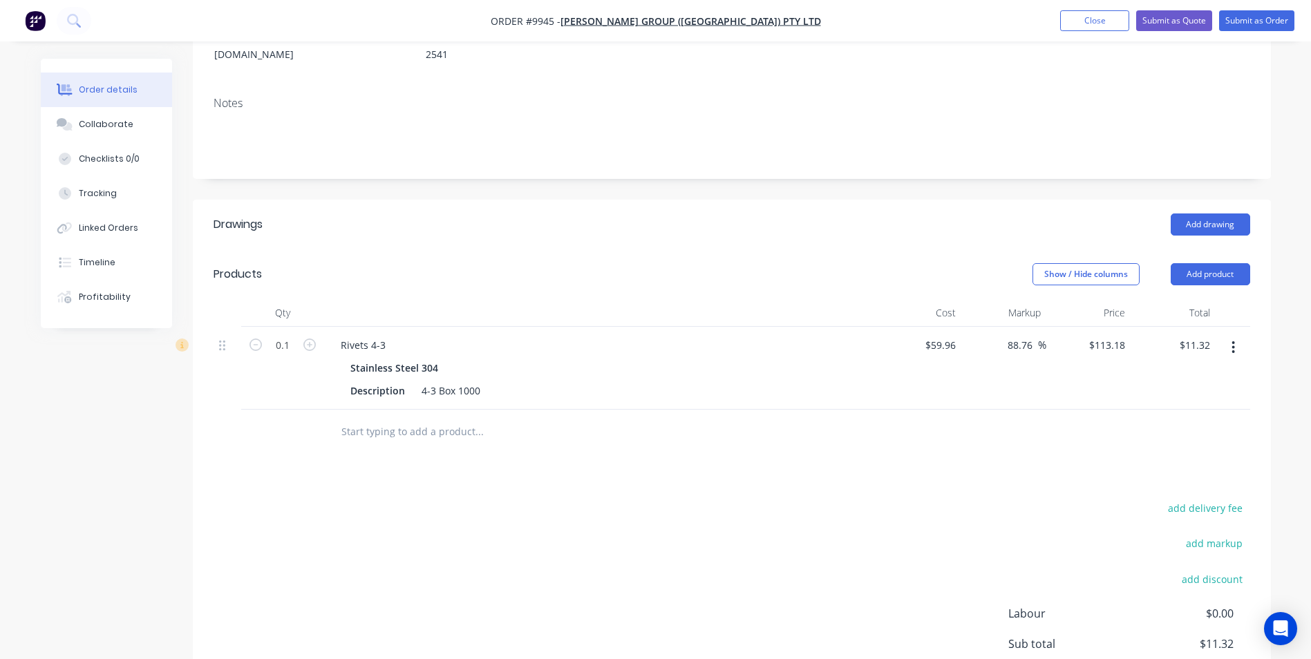
click at [337, 435] on div "Drawings Add drawing Products Show / Hide columns Add product Qty Cost Markup P…" at bounding box center [732, 493] width 1078 height 587
click at [1220, 214] on button "Add drawing" at bounding box center [1210, 225] width 79 height 22
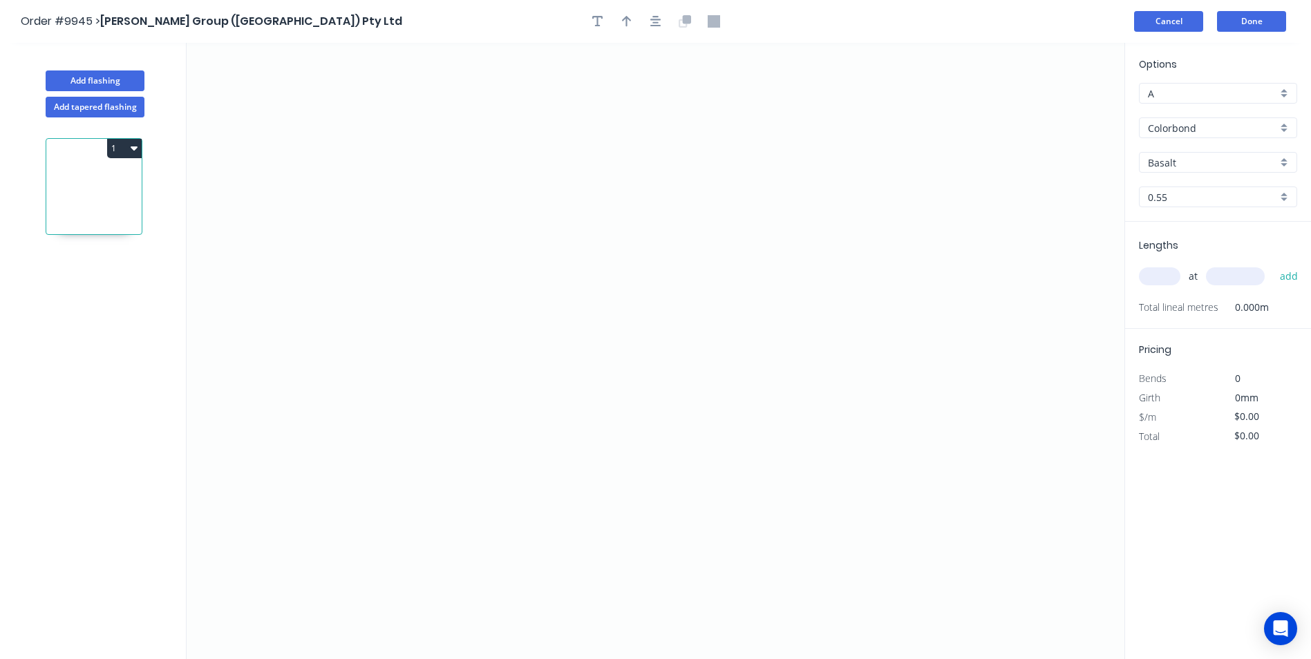
click at [1180, 28] on button "Cancel" at bounding box center [1168, 21] width 69 height 21
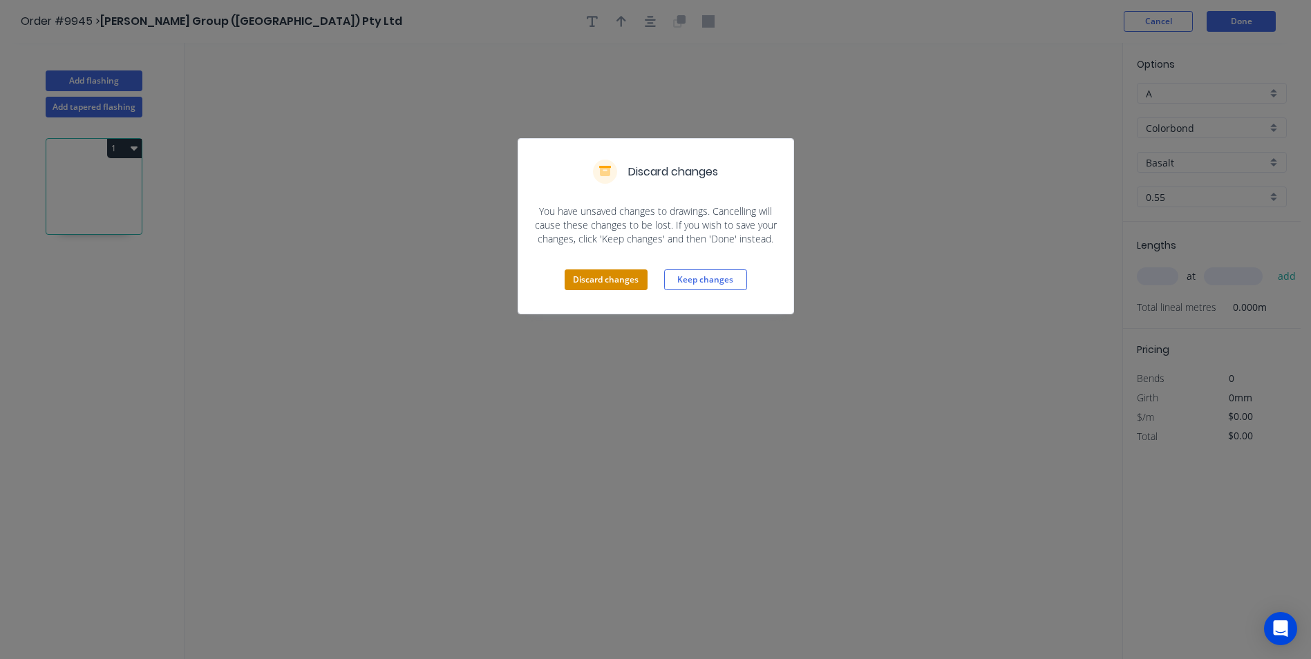
click at [632, 273] on button "Discard changes" at bounding box center [606, 279] width 83 height 21
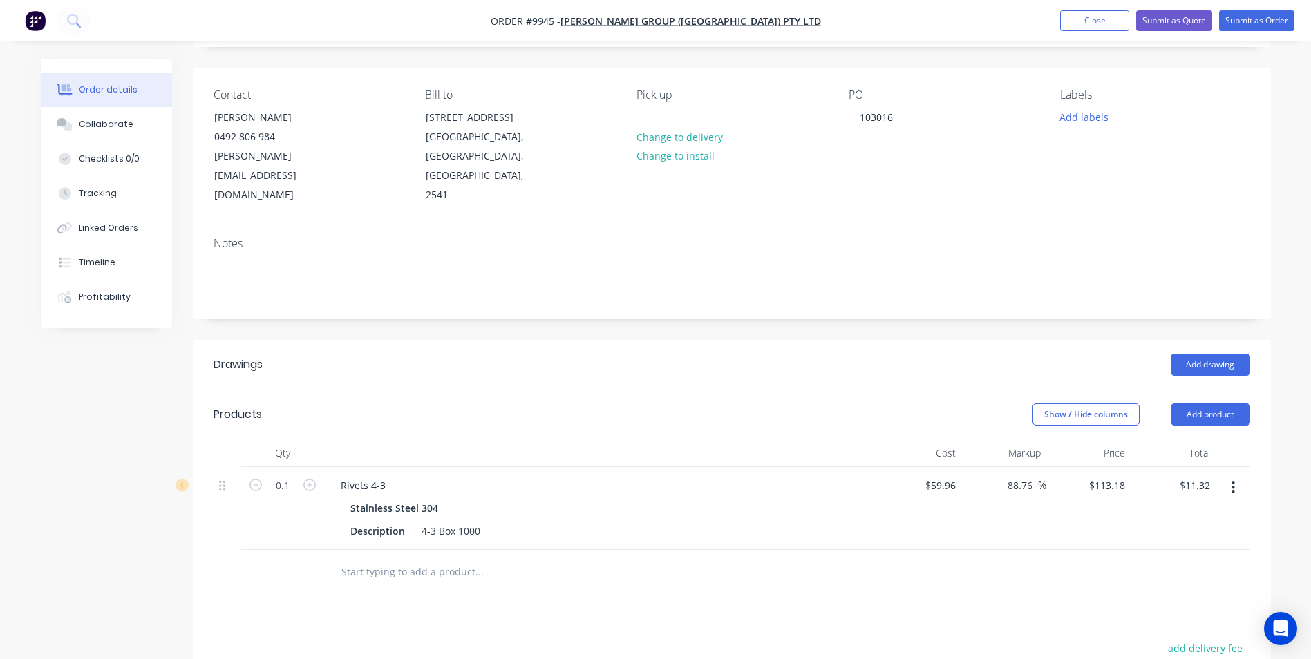
scroll to position [207, 0]
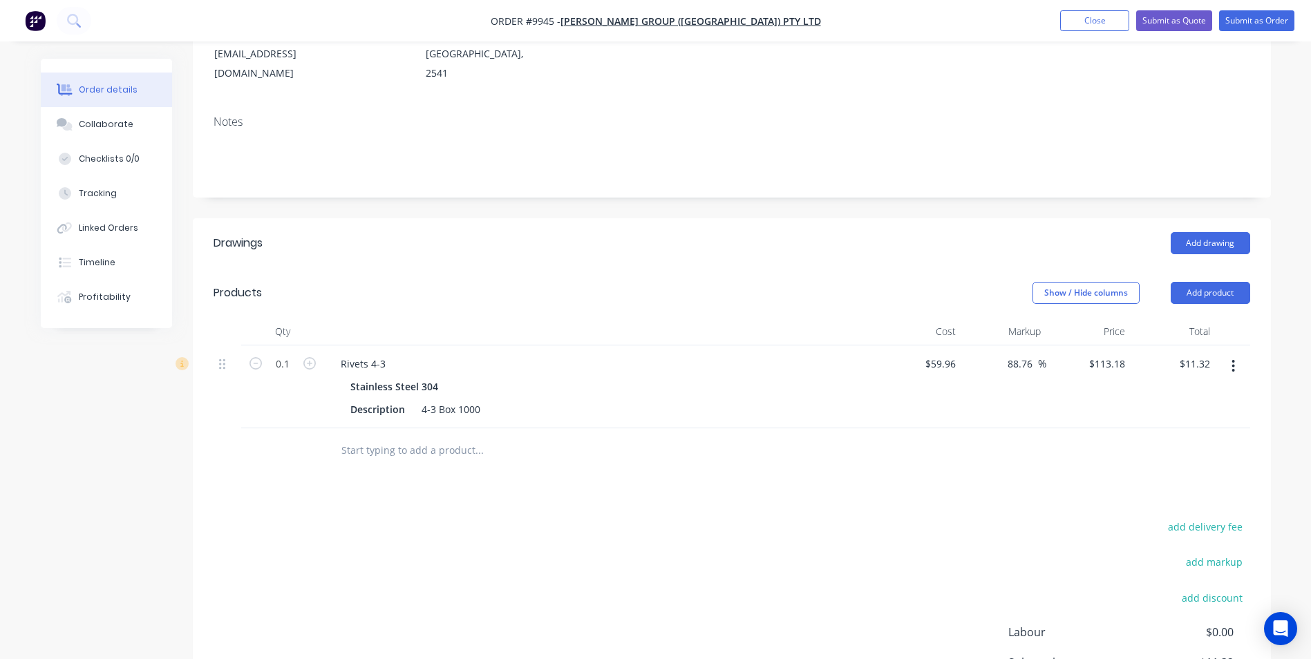
click at [408, 437] on input "text" at bounding box center [479, 451] width 276 height 28
click at [1232, 360] on icon "button" at bounding box center [1233, 366] width 3 height 12
click at [1194, 420] on div "Duplicate" at bounding box center [1184, 430] width 106 height 20
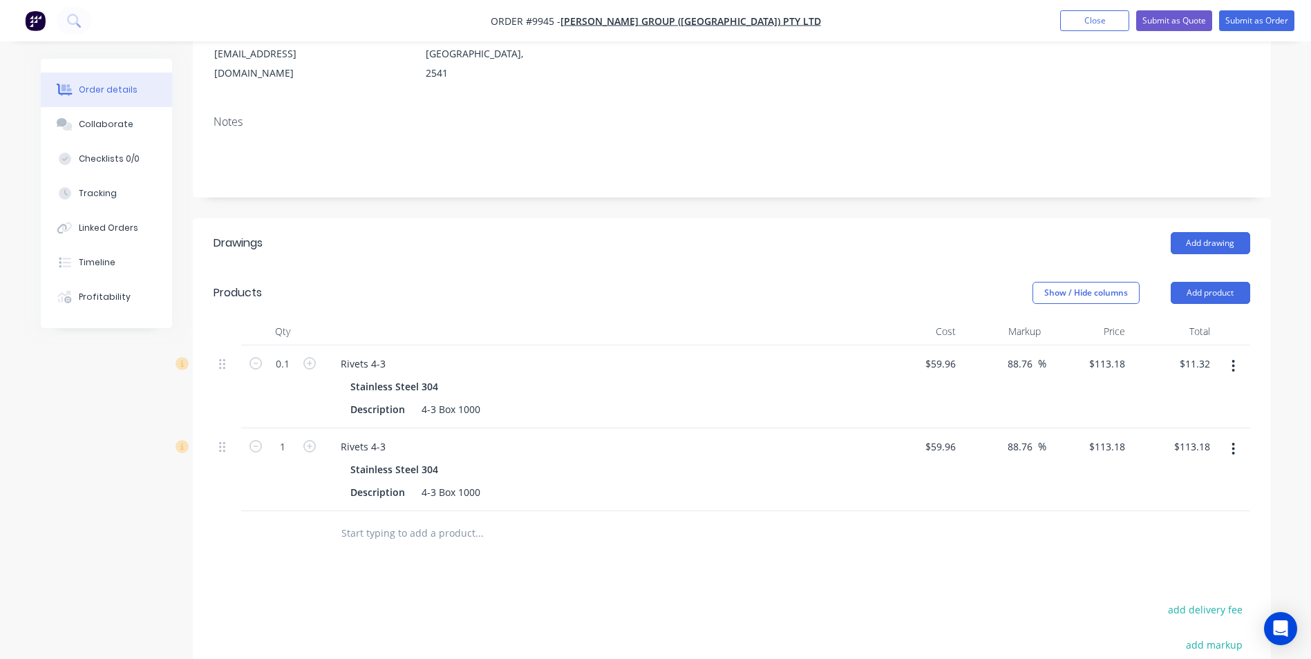
click at [1231, 437] on button "button" at bounding box center [1233, 449] width 32 height 25
click at [1171, 558] on div "Delete" at bounding box center [1184, 568] width 106 height 20
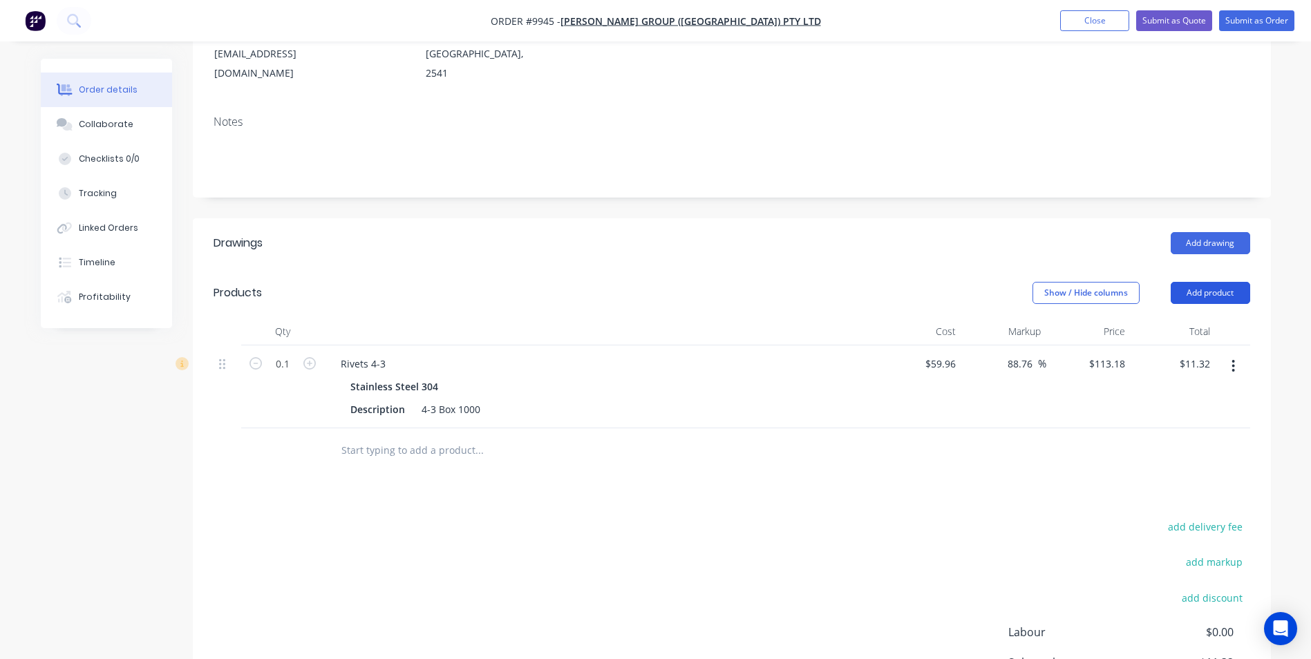
click at [1216, 282] on button "Add product" at bounding box center [1210, 293] width 79 height 22
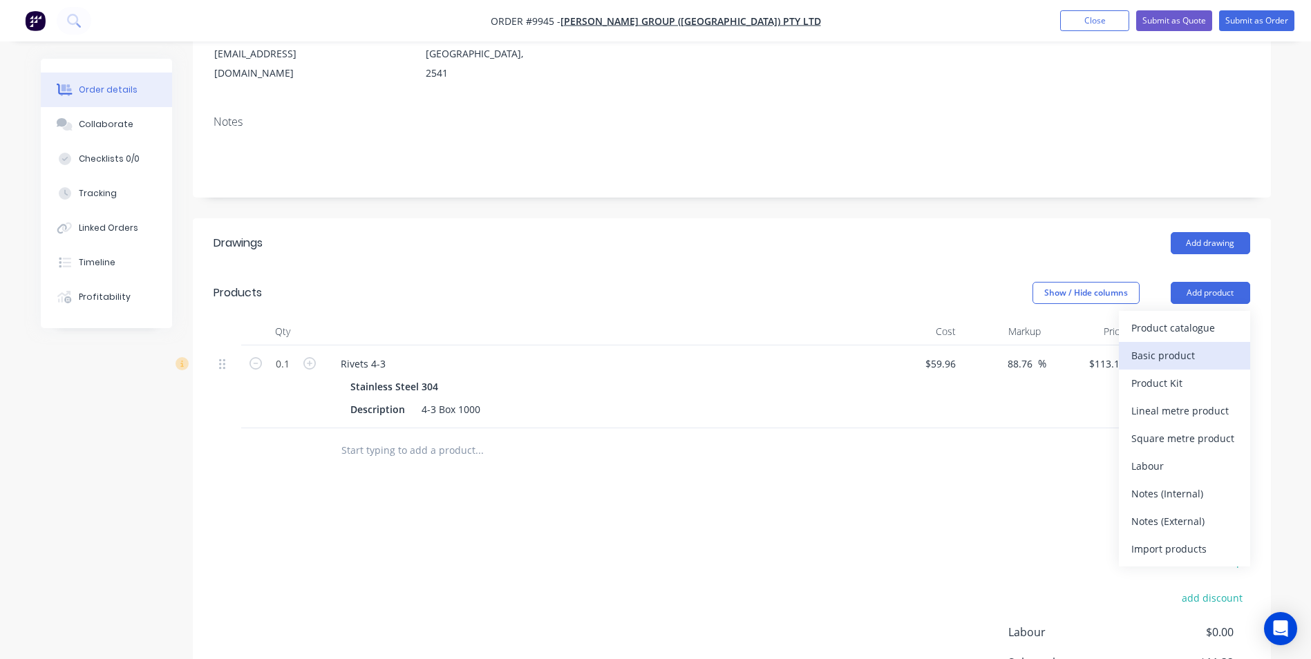
click at [1200, 346] on div "Basic product" at bounding box center [1184, 356] width 106 height 20
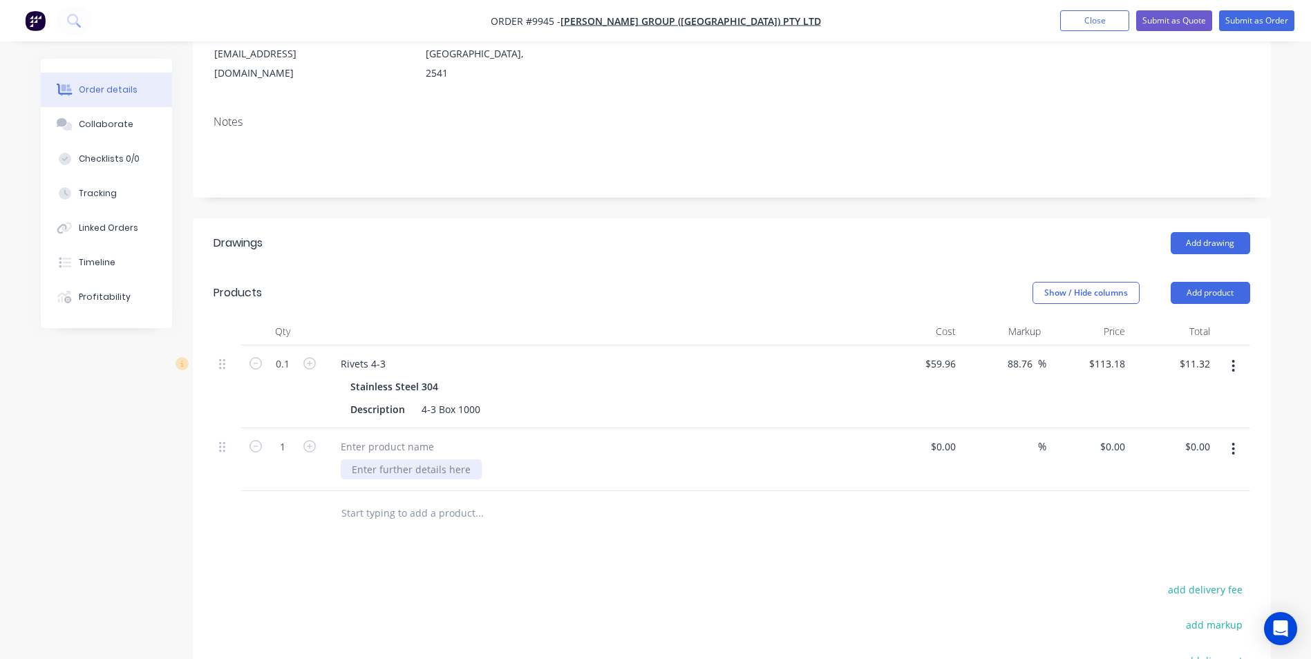
click at [399, 460] on div at bounding box center [411, 470] width 141 height 20
click at [391, 437] on div at bounding box center [387, 447] width 115 height 20
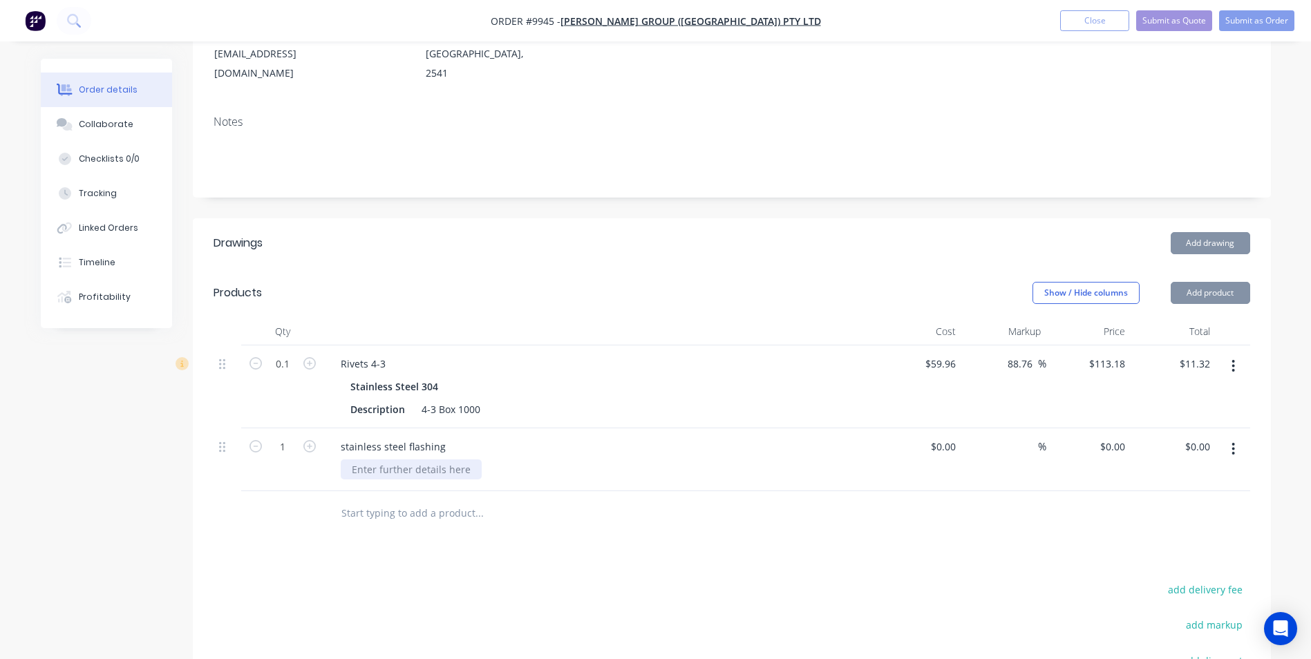
click at [398, 460] on div at bounding box center [411, 470] width 141 height 20
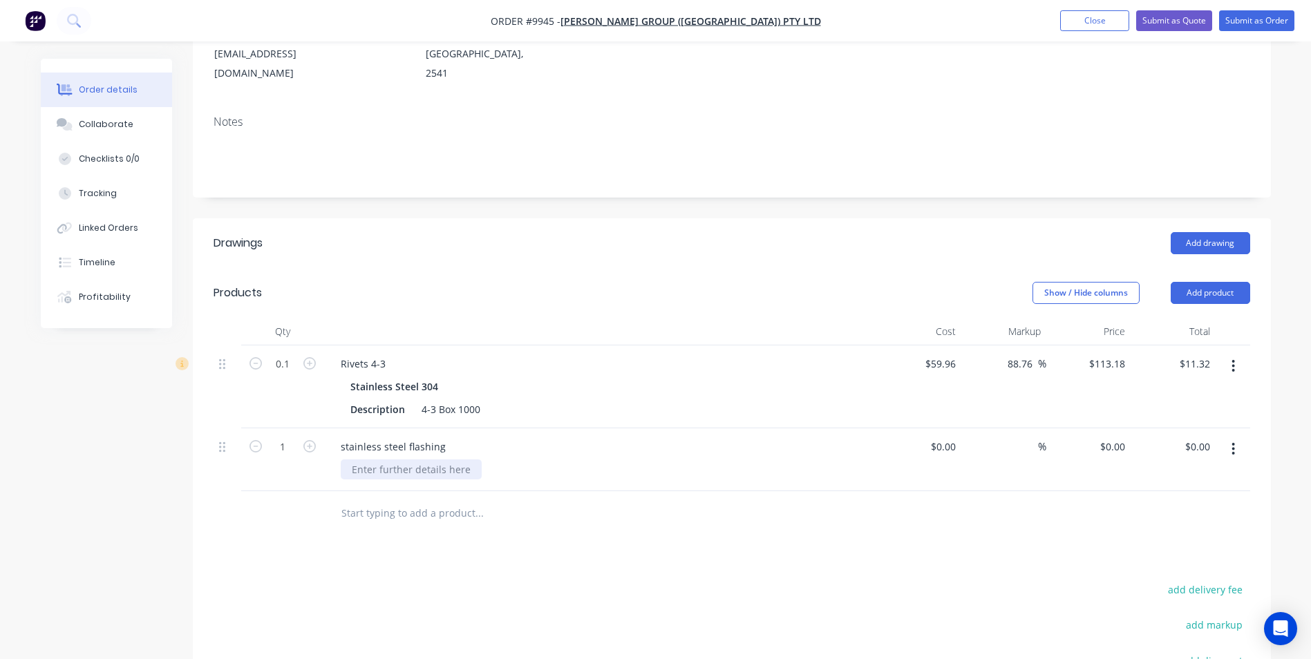
click at [398, 460] on div at bounding box center [411, 470] width 141 height 20
click at [455, 500] on input "text" at bounding box center [479, 514] width 276 height 28
click at [1237, 437] on button "button" at bounding box center [1233, 449] width 32 height 25
click at [1204, 503] on div "Duplicate" at bounding box center [1184, 513] width 106 height 20
click at [397, 522] on div "200/1fold" at bounding box center [374, 532] width 66 height 20
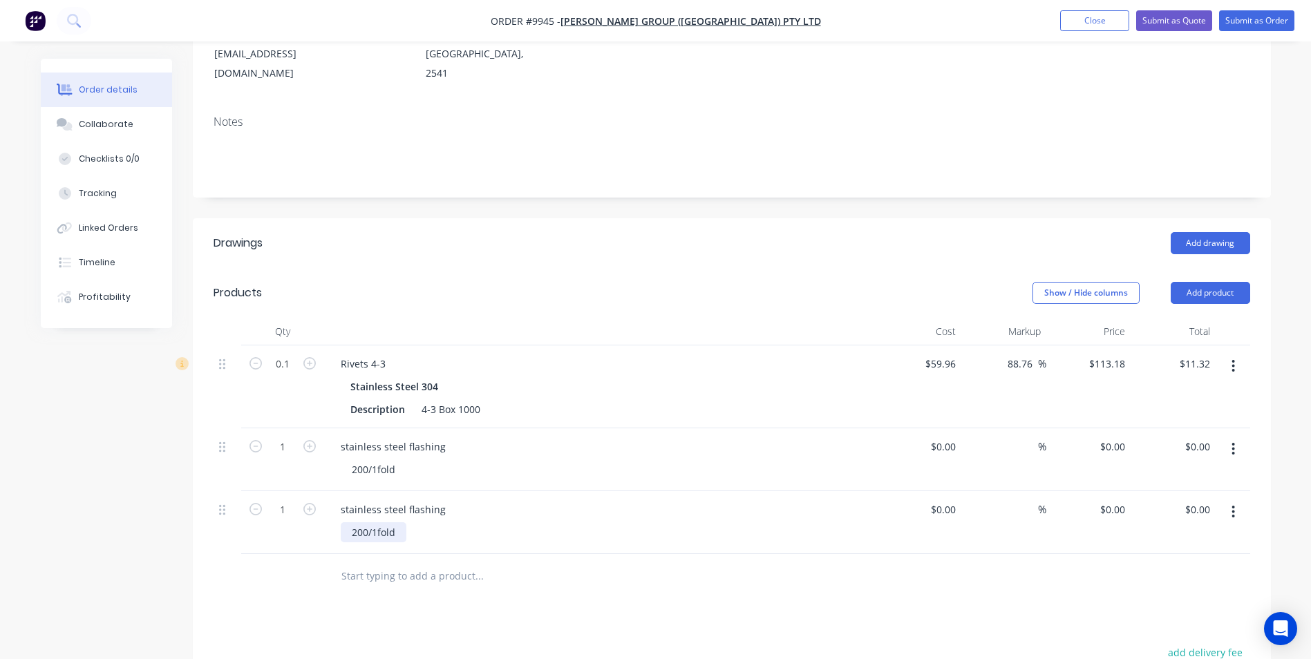
click at [366, 522] on div "200/1fold" at bounding box center [374, 532] width 66 height 20
click at [378, 522] on div "220/1fold" at bounding box center [374, 532] width 66 height 20
click at [472, 564] on div "Drawings Add drawing Products Show / Hide columns Add product Qty Cost Markup P…" at bounding box center [732, 574] width 1078 height 712
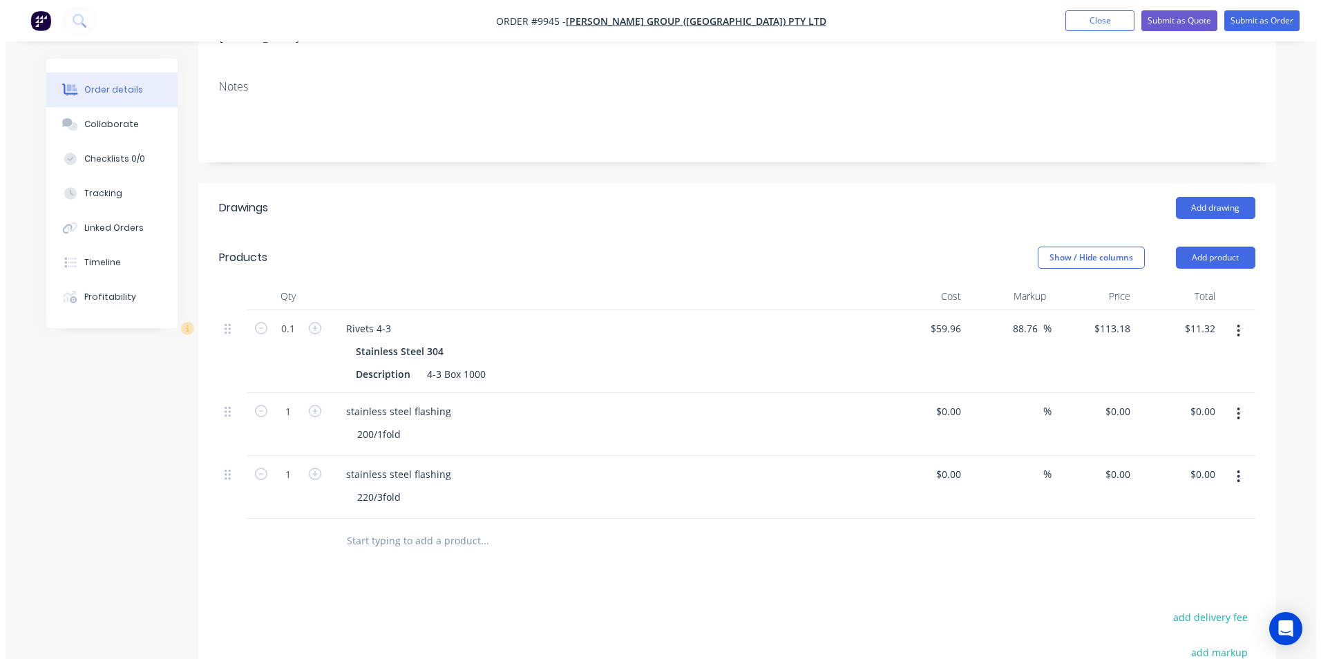
scroll to position [276, 0]
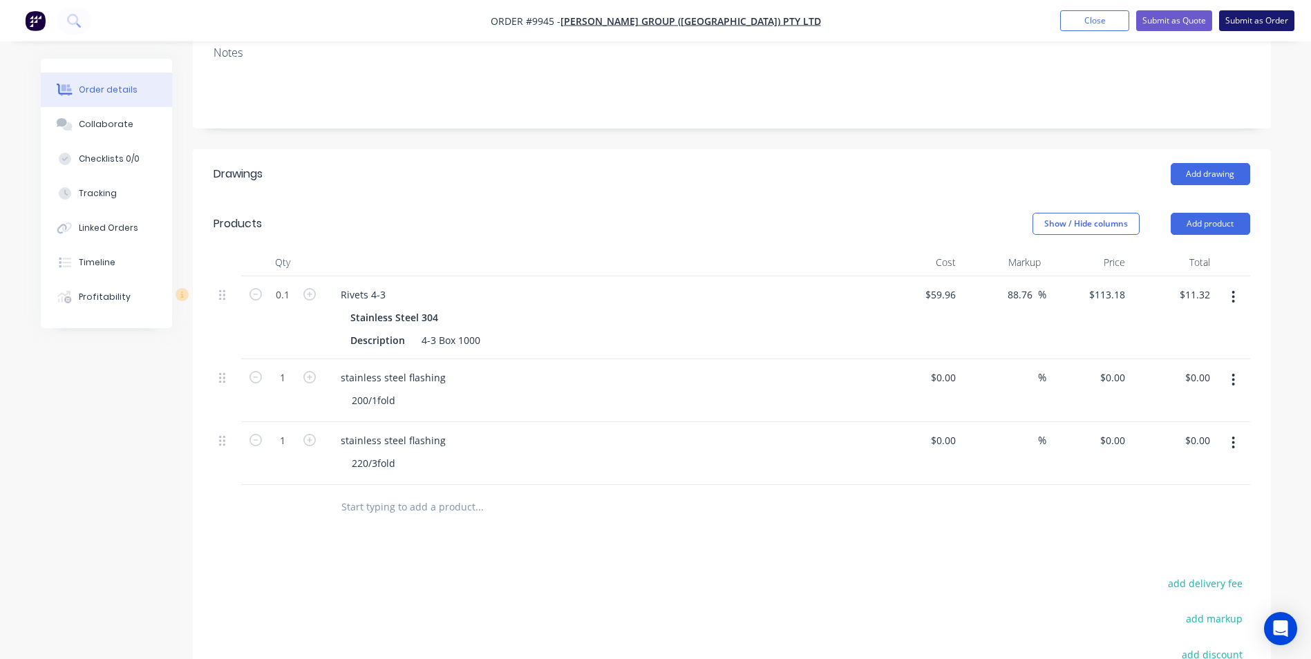
click at [1256, 18] on button "Submit as Order" at bounding box center [1256, 20] width 75 height 21
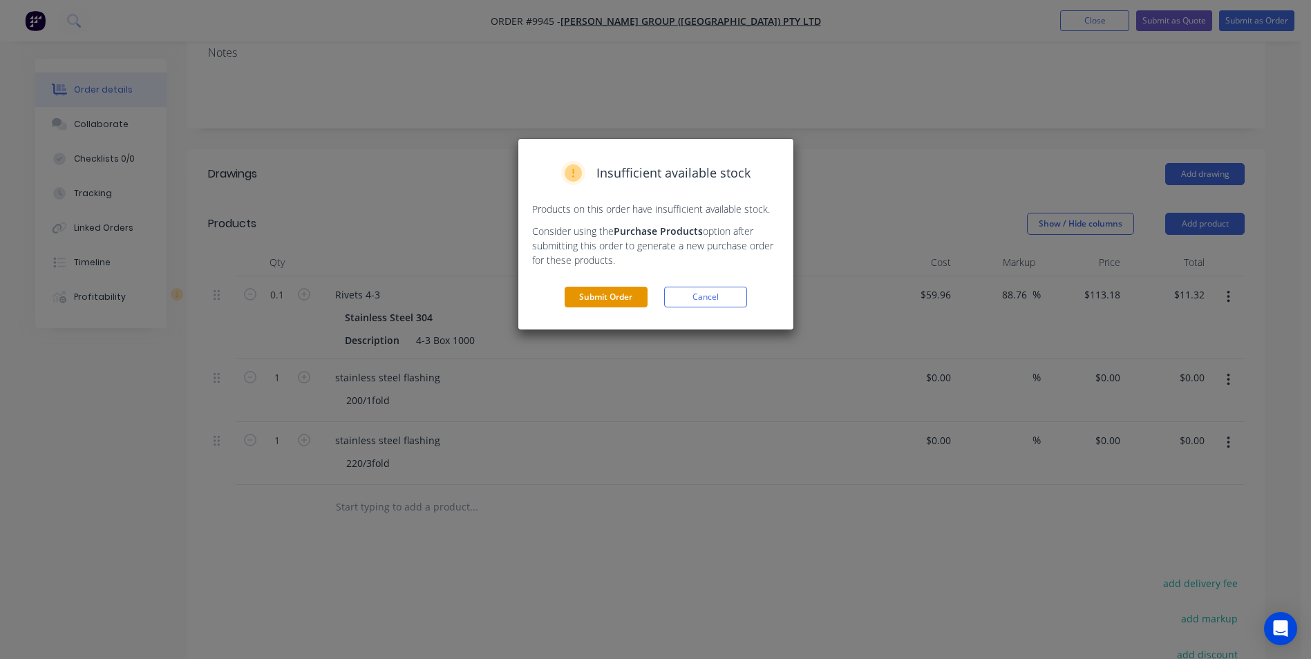
click at [623, 296] on button "Submit Order" at bounding box center [606, 297] width 83 height 21
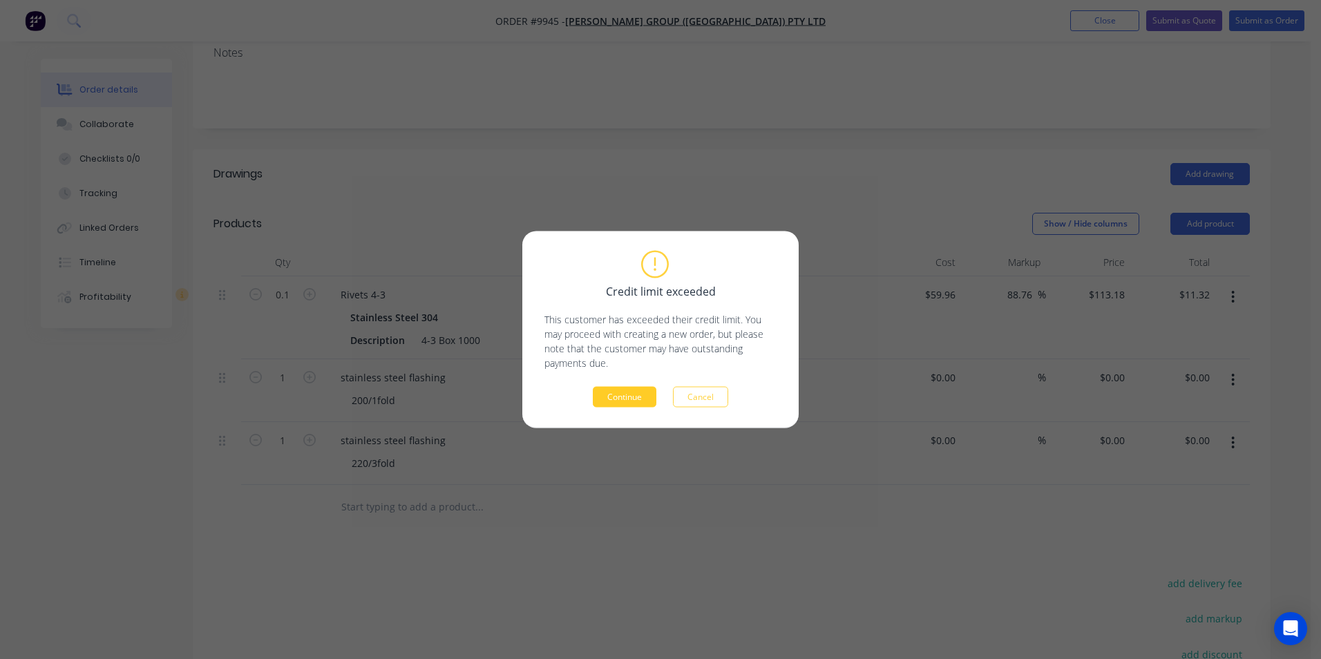
click at [634, 390] on button "Continue" at bounding box center [625, 397] width 64 height 21
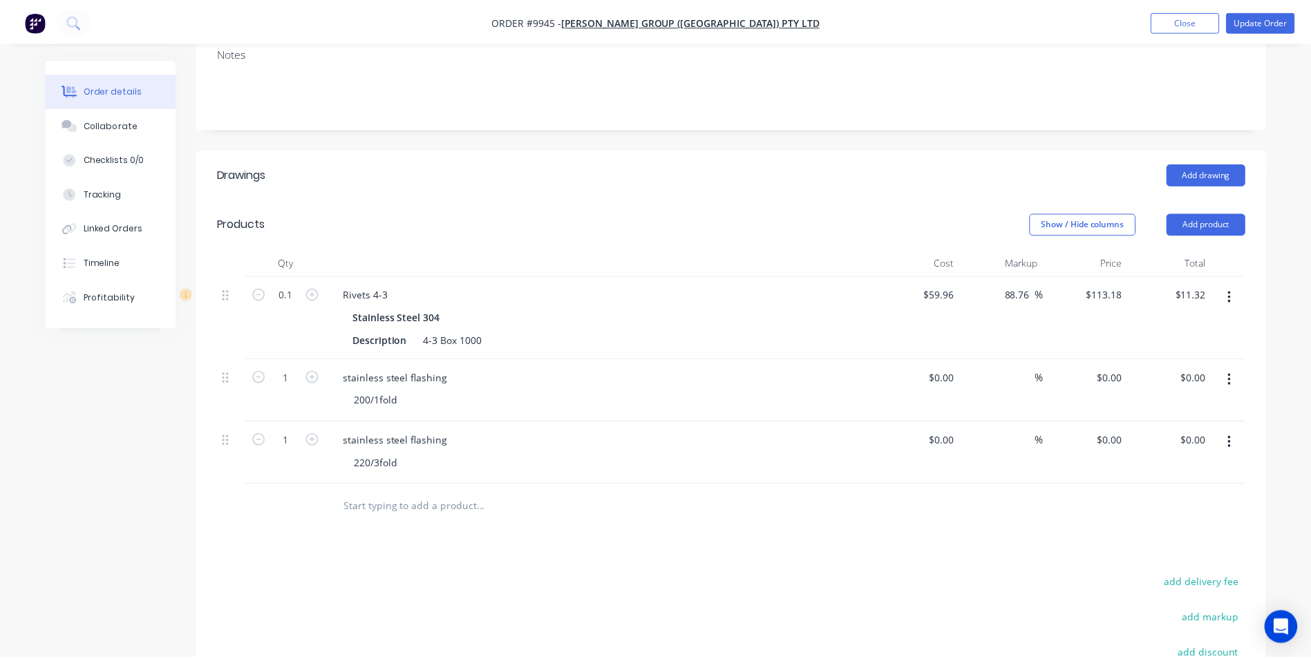
scroll to position [0, 0]
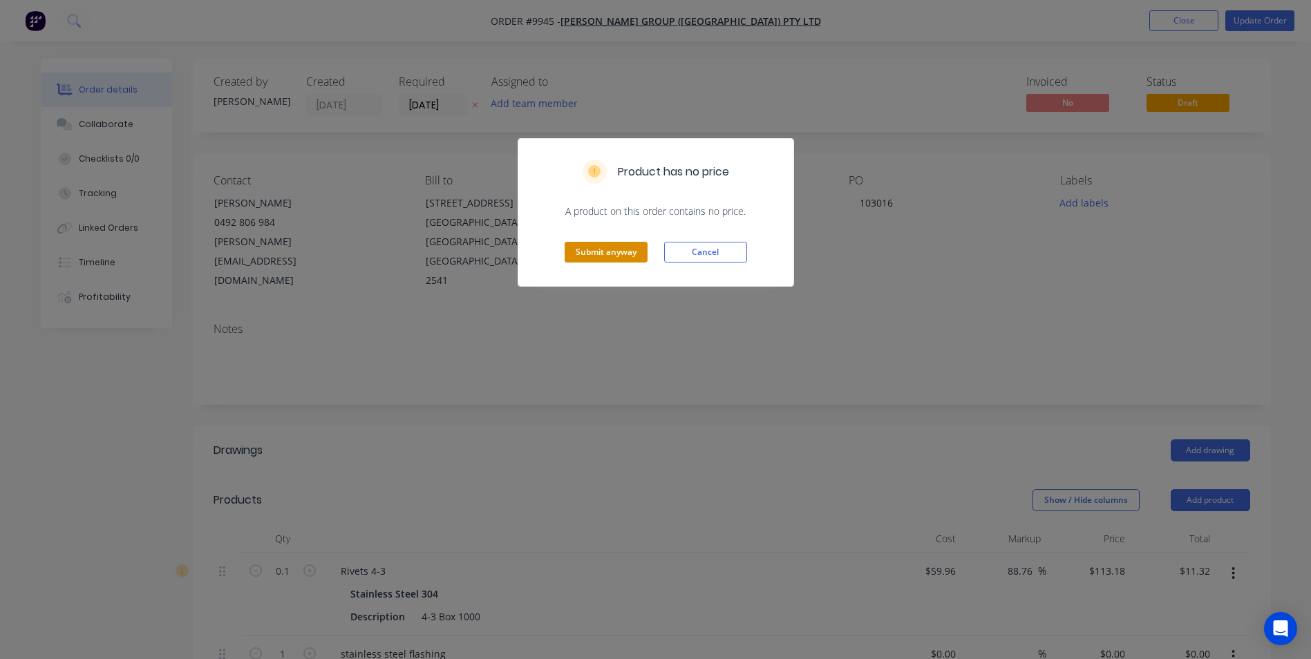
click at [619, 253] on button "Submit anyway" at bounding box center [606, 252] width 83 height 21
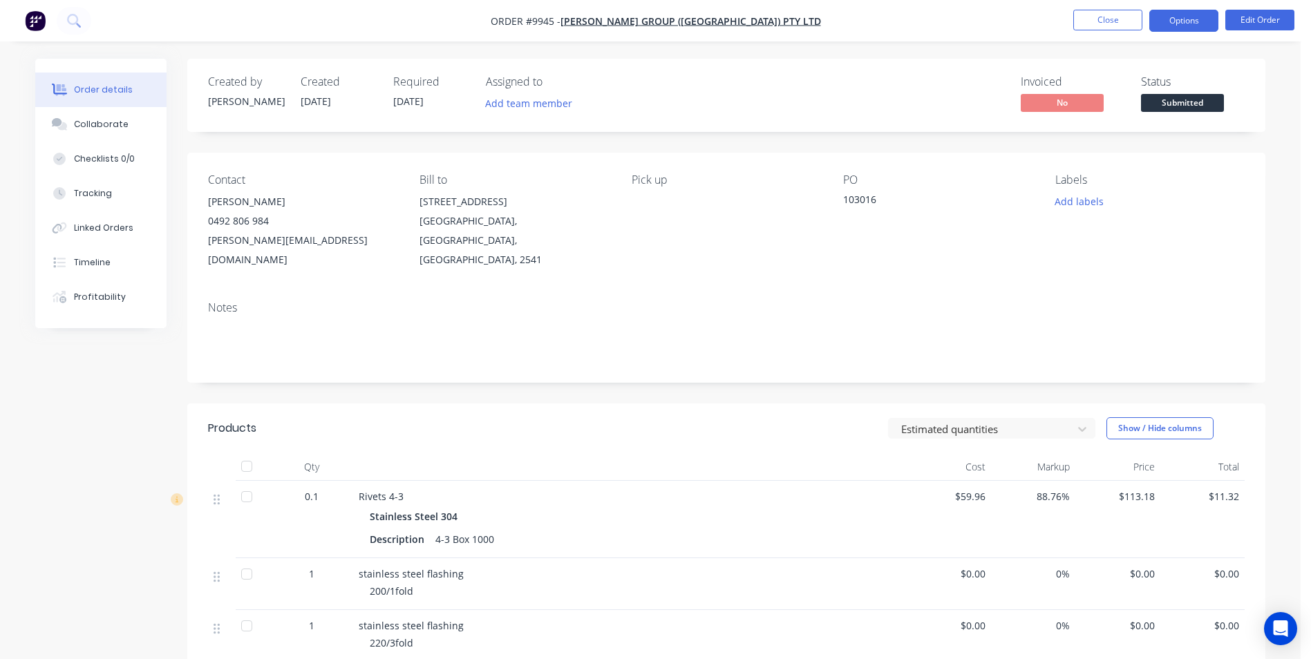
click at [1186, 23] on button "Options" at bounding box center [1183, 21] width 69 height 22
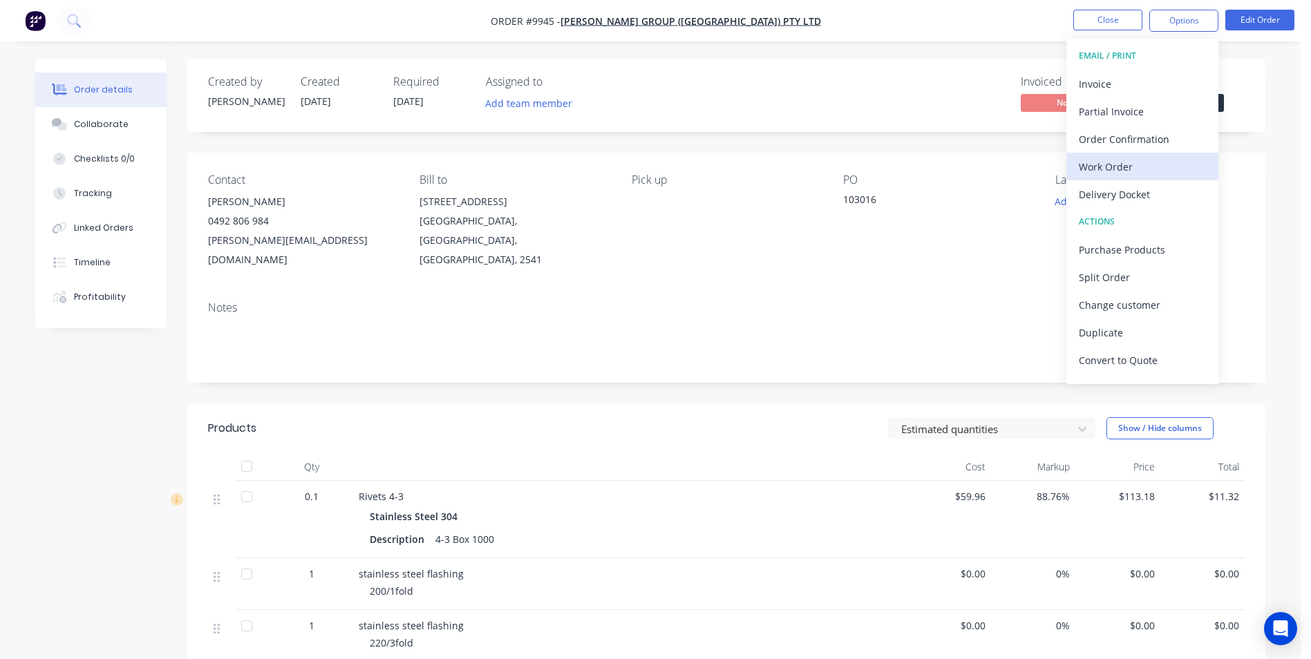
click at [1128, 161] on div "Work Order" at bounding box center [1142, 167] width 127 height 20
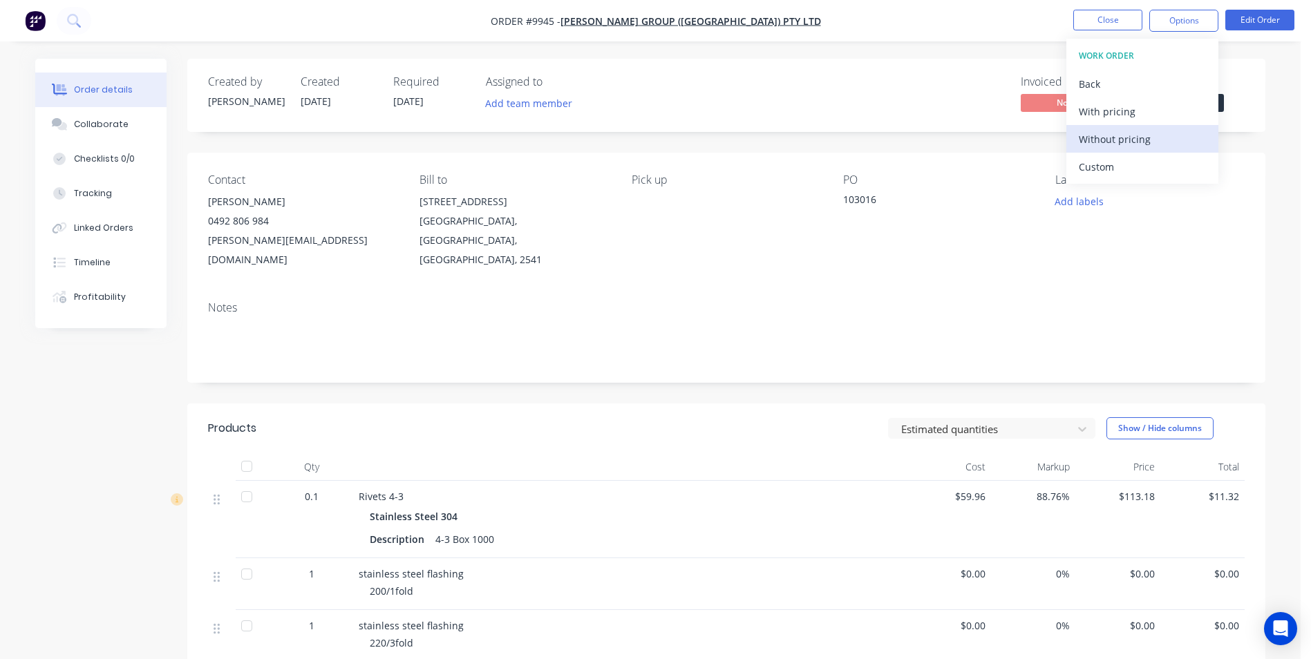
click at [1125, 135] on div "Without pricing" at bounding box center [1142, 139] width 127 height 20
click at [46, 21] on button "button" at bounding box center [35, 21] width 29 height 22
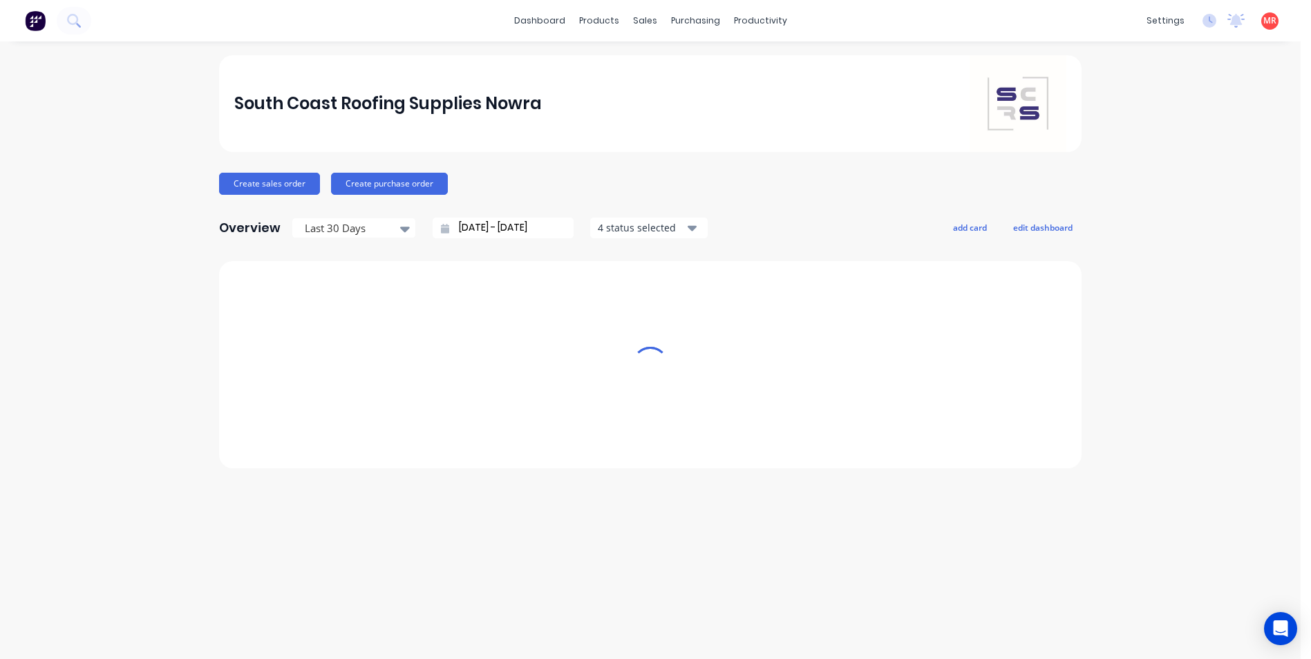
click at [32, 17] on img at bounding box center [35, 20] width 21 height 21
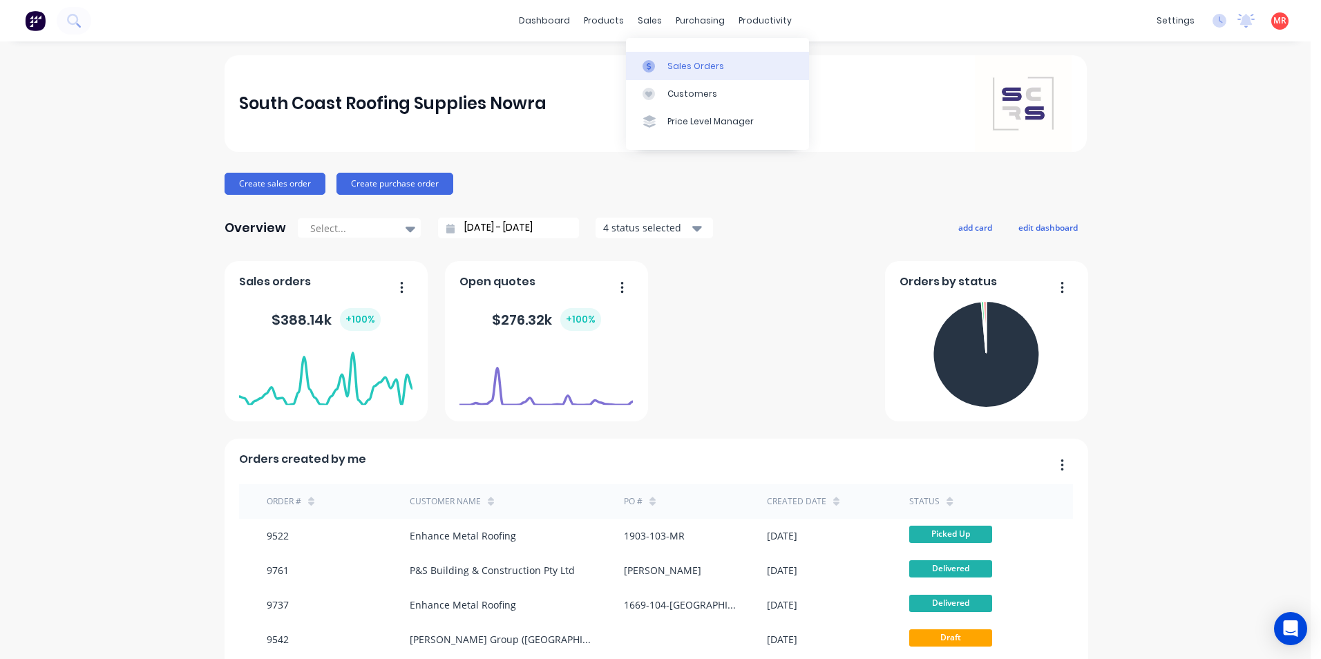
click at [656, 64] on div at bounding box center [653, 66] width 21 height 12
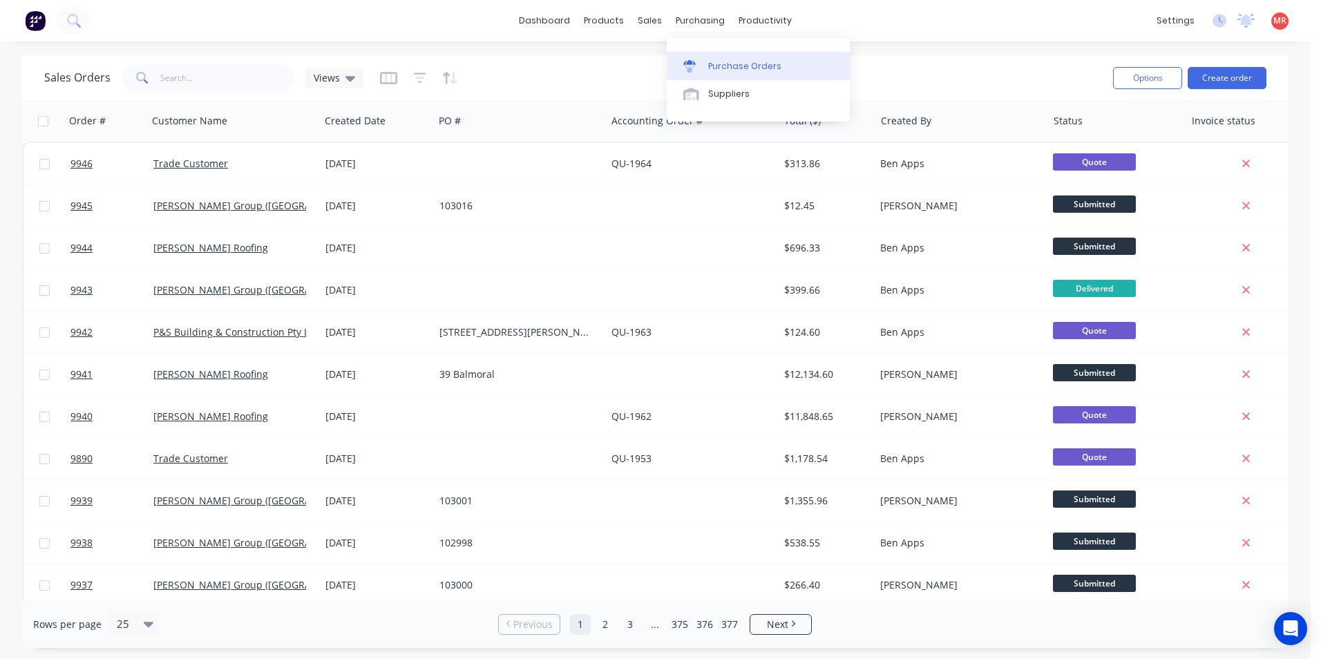
click at [719, 68] on div "Purchase Orders" at bounding box center [744, 66] width 73 height 12
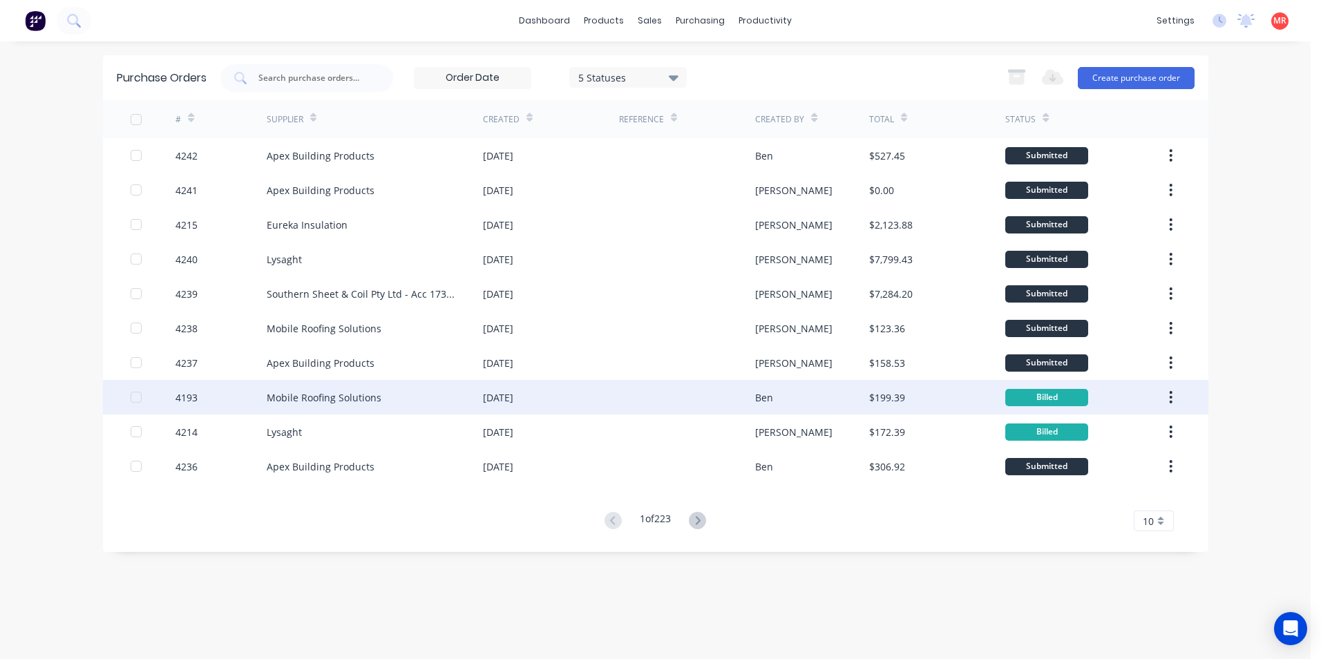
click at [651, 398] on div at bounding box center [687, 397] width 136 height 35
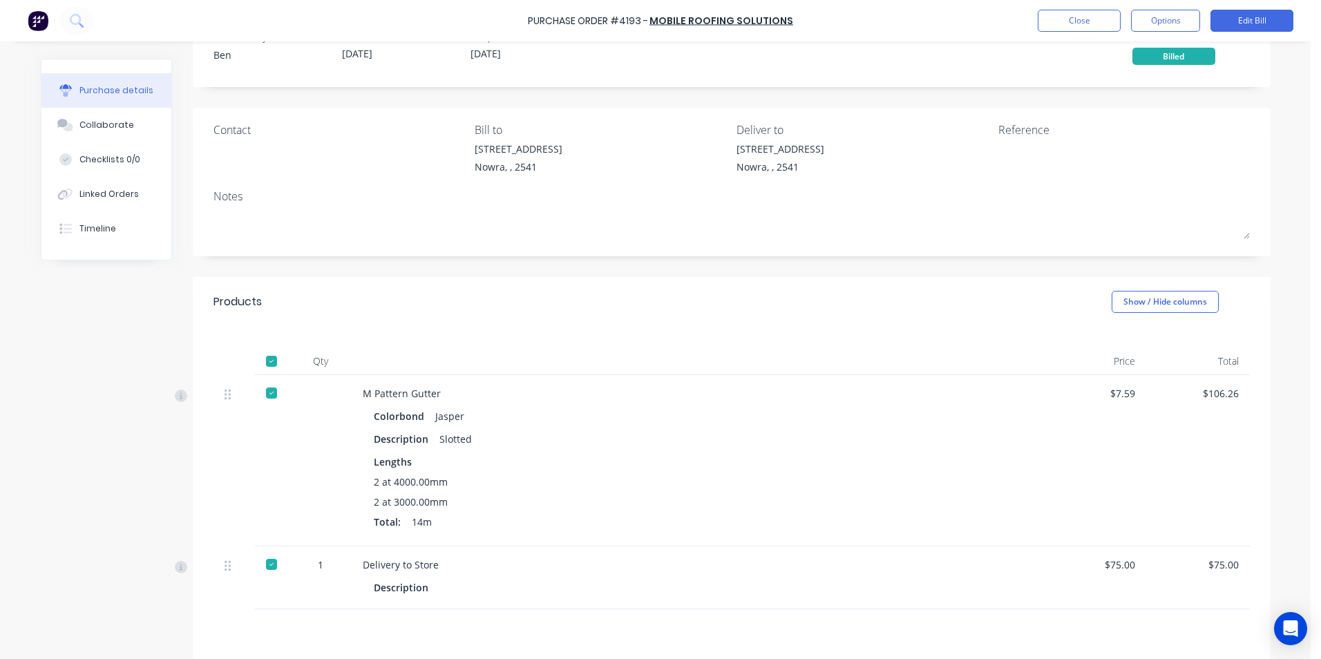
scroll to position [69, 0]
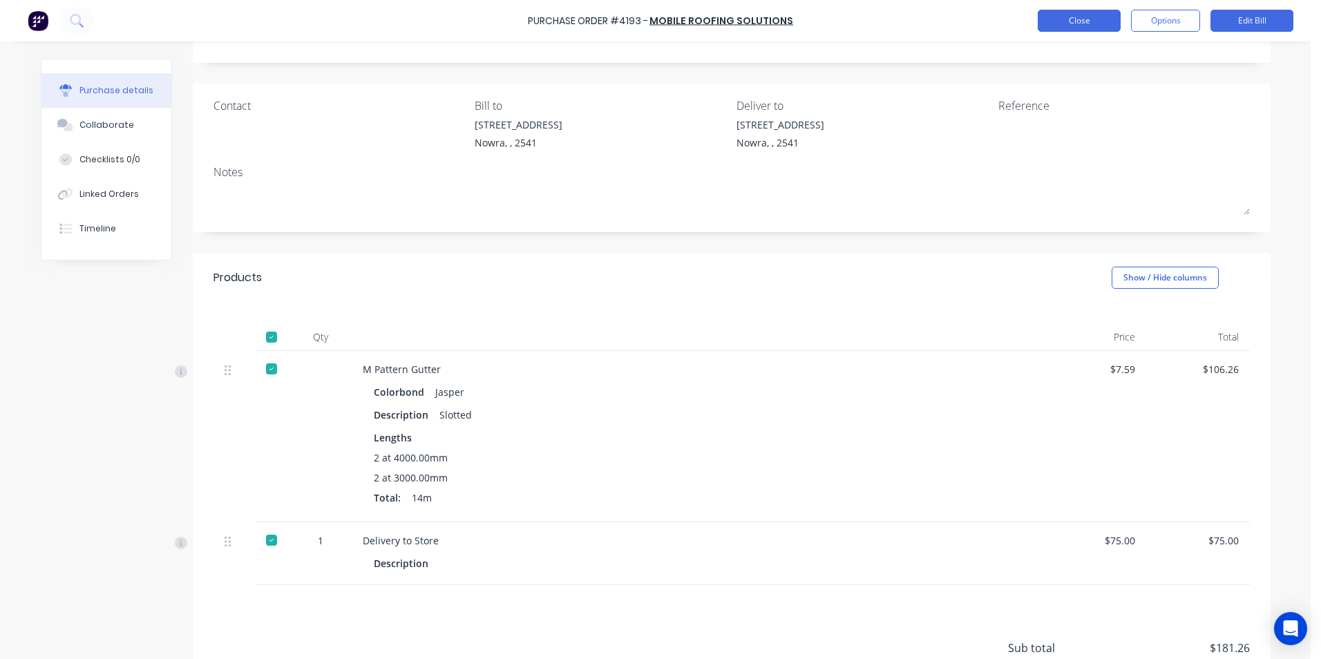
click at [1084, 23] on button "Close" at bounding box center [1079, 21] width 83 height 22
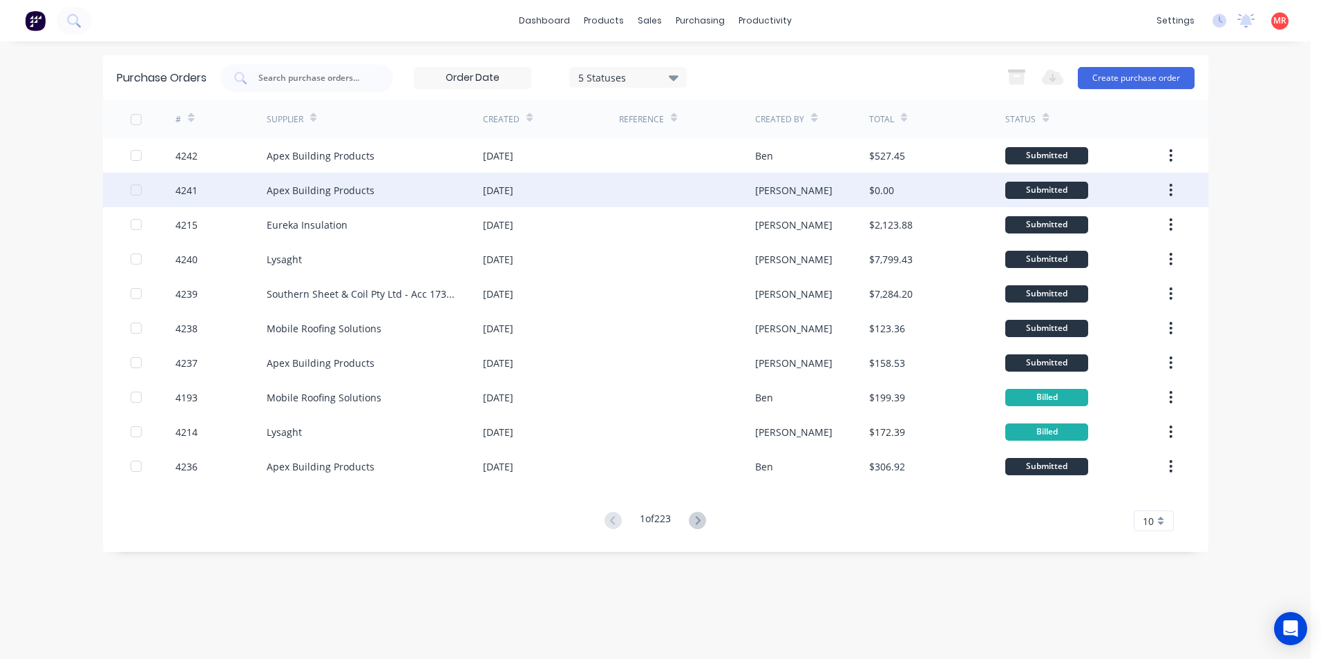
click at [395, 187] on div "Apex Building Products" at bounding box center [375, 190] width 216 height 35
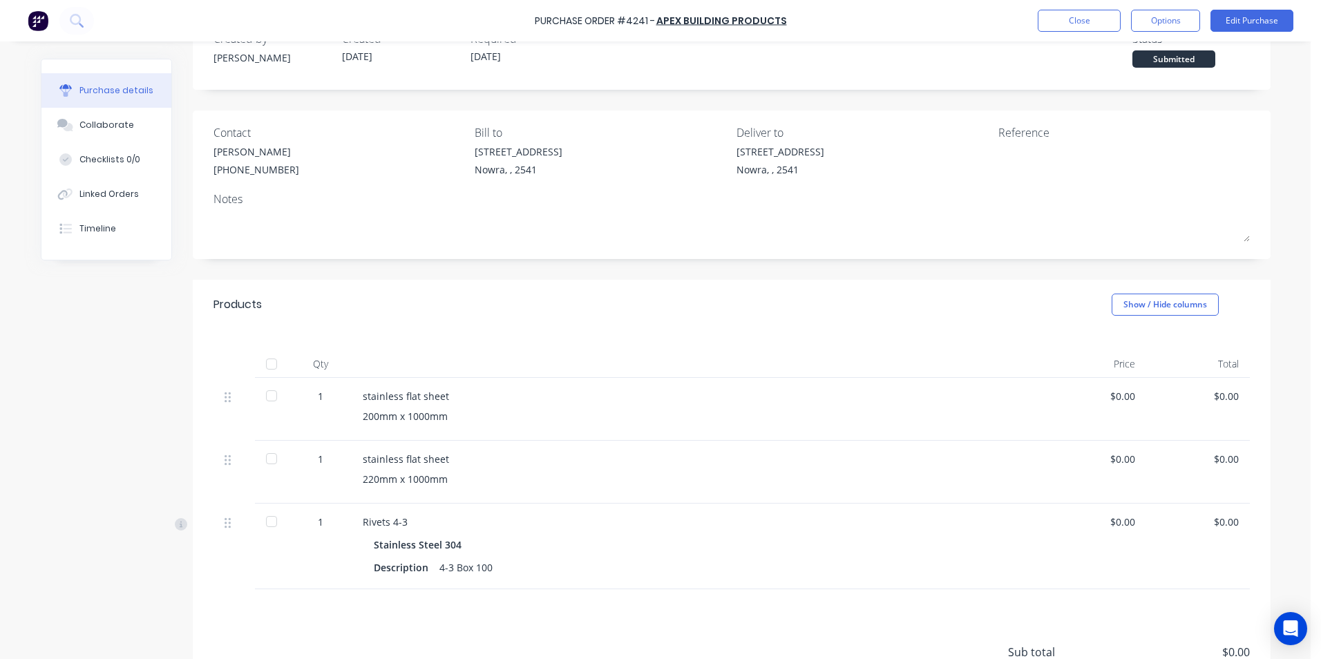
scroll to position [138, 0]
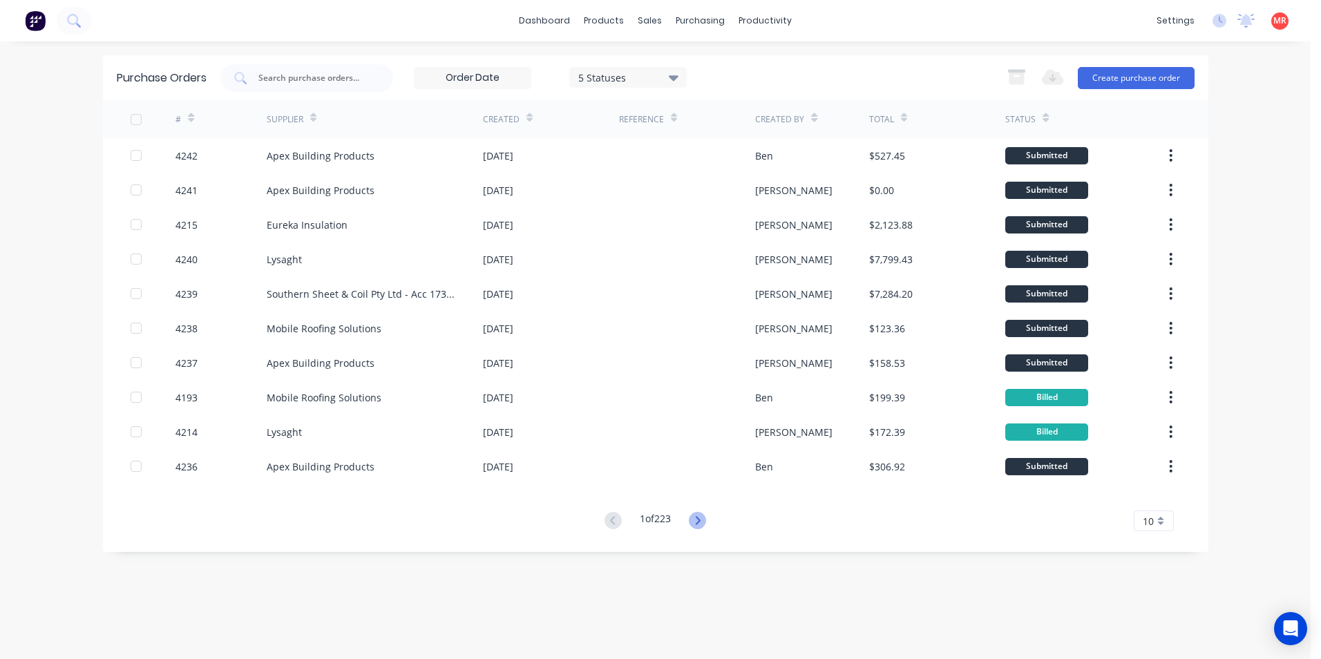
click at [703, 519] on icon at bounding box center [697, 520] width 17 height 17
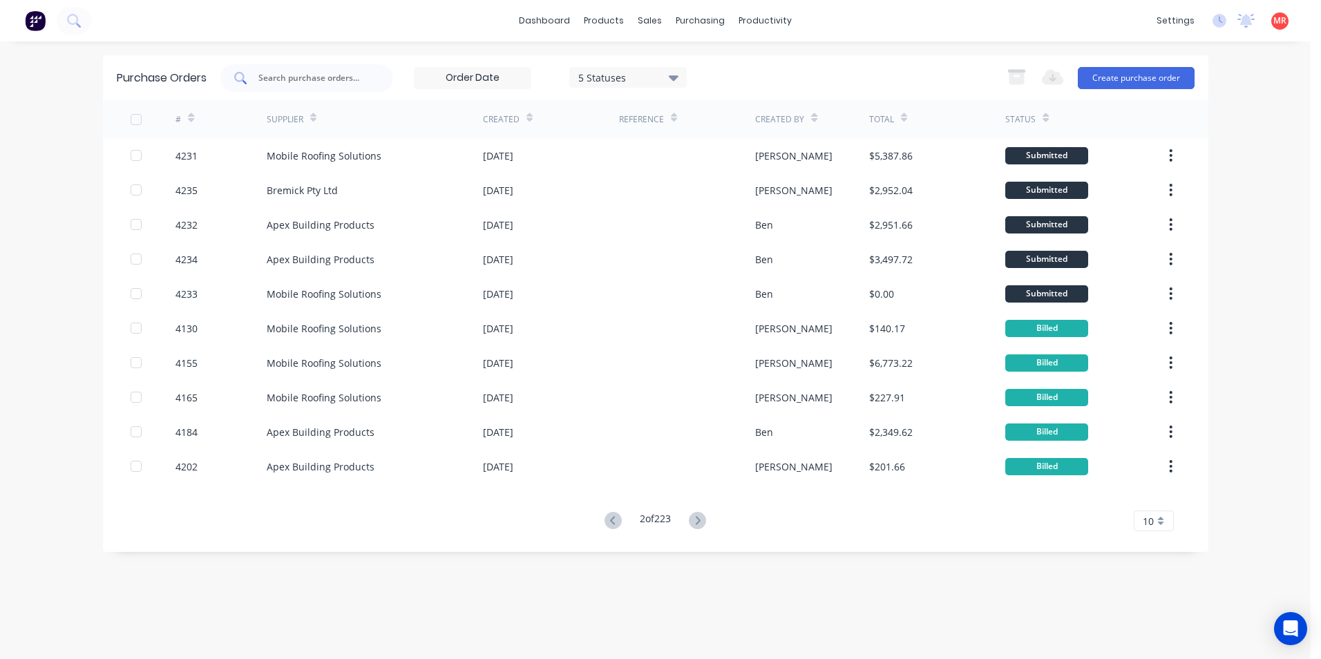
click at [330, 68] on div at bounding box center [306, 78] width 173 height 28
type input "4"
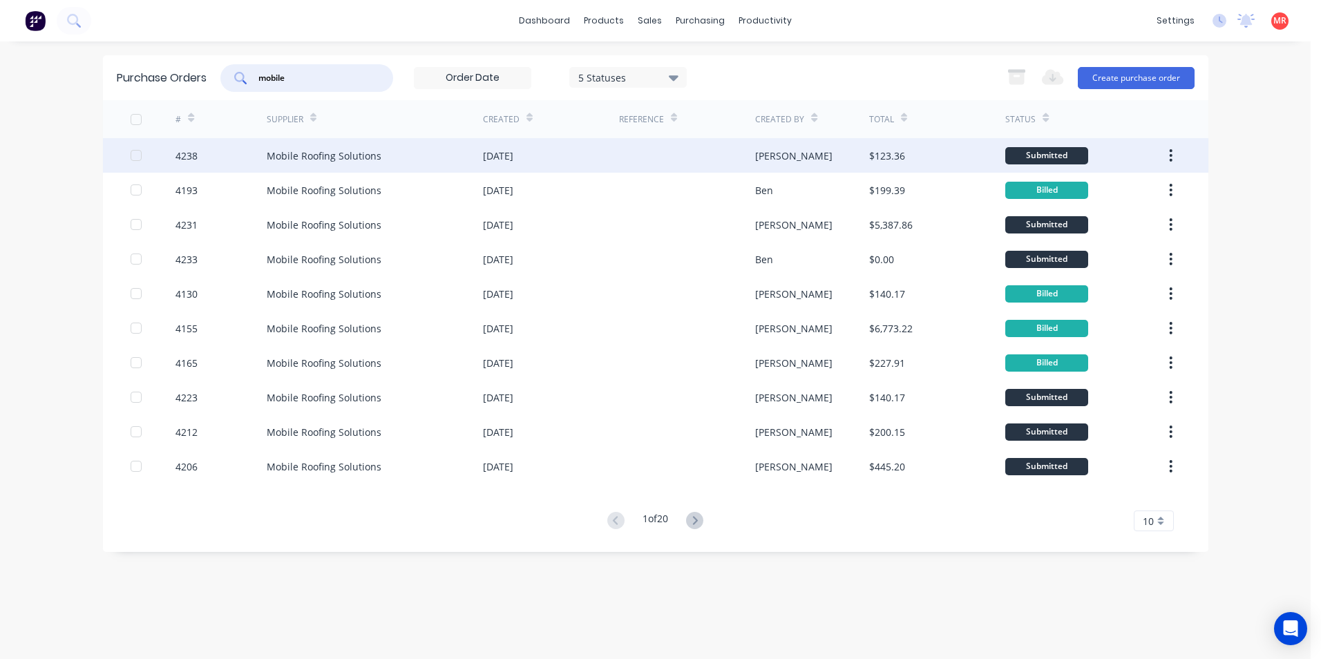
type input "mobile"
click at [609, 160] on div "[DATE]" at bounding box center [551, 155] width 136 height 35
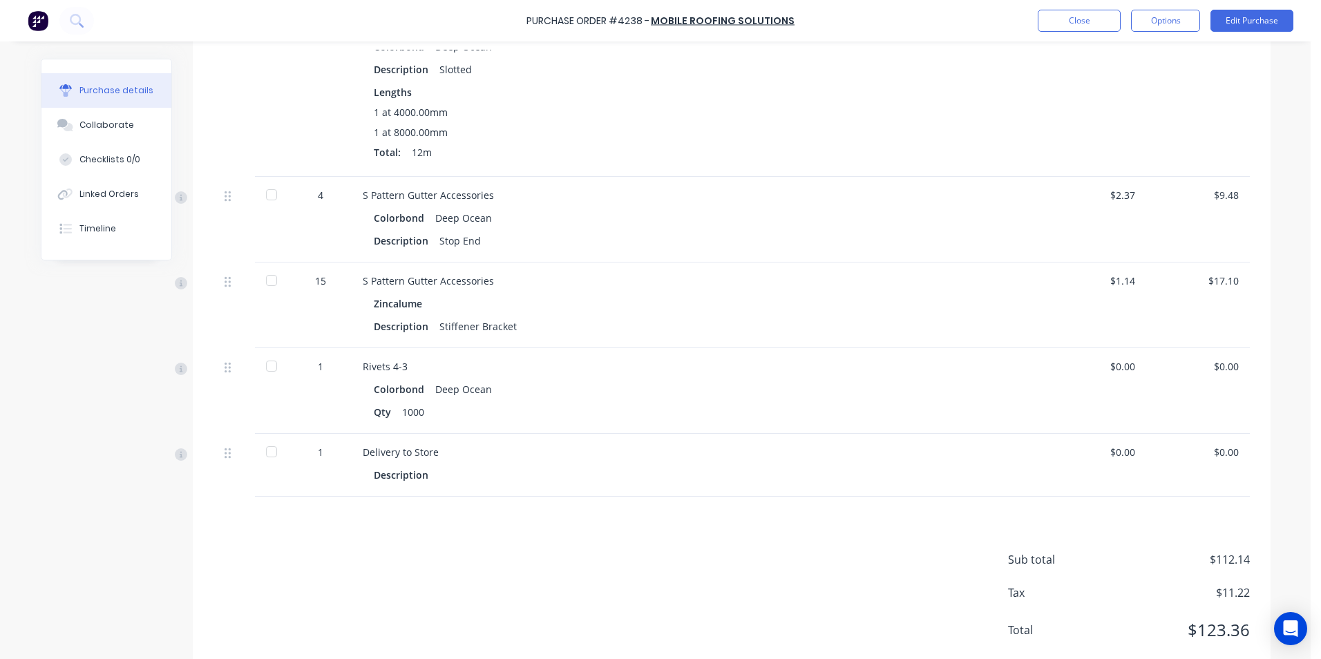
scroll to position [346, 0]
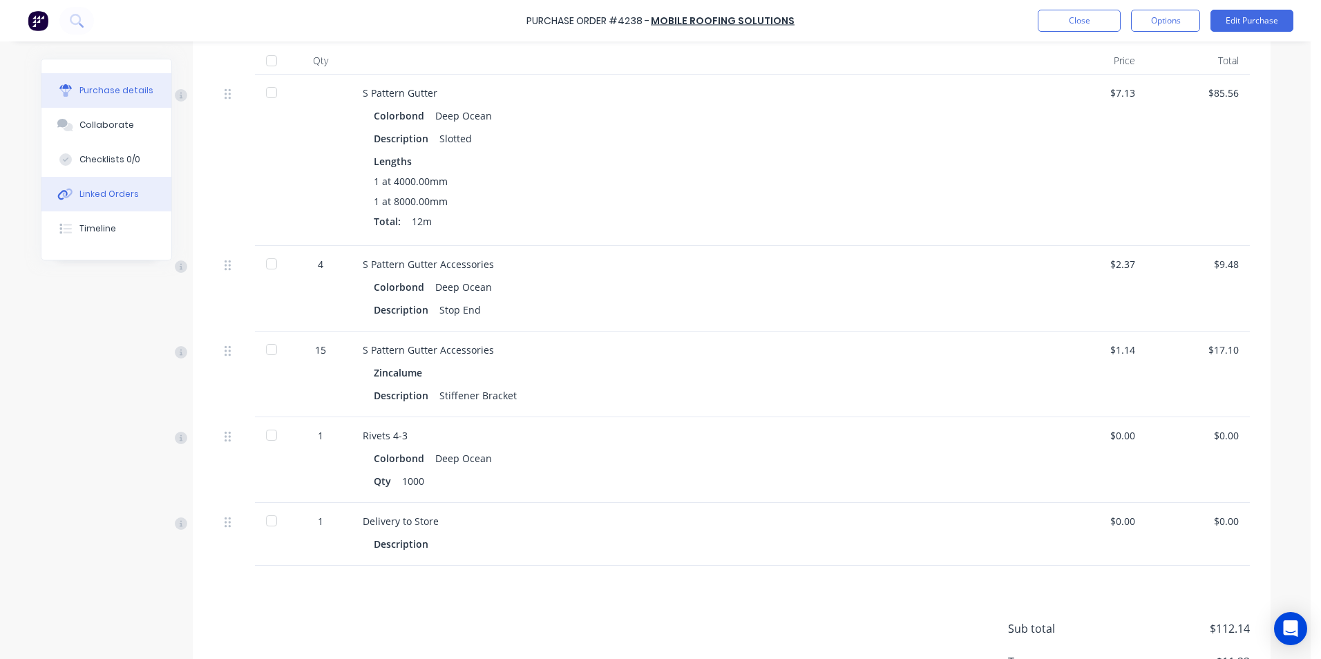
click at [80, 196] on div "Linked Orders" at bounding box center [108, 194] width 59 height 12
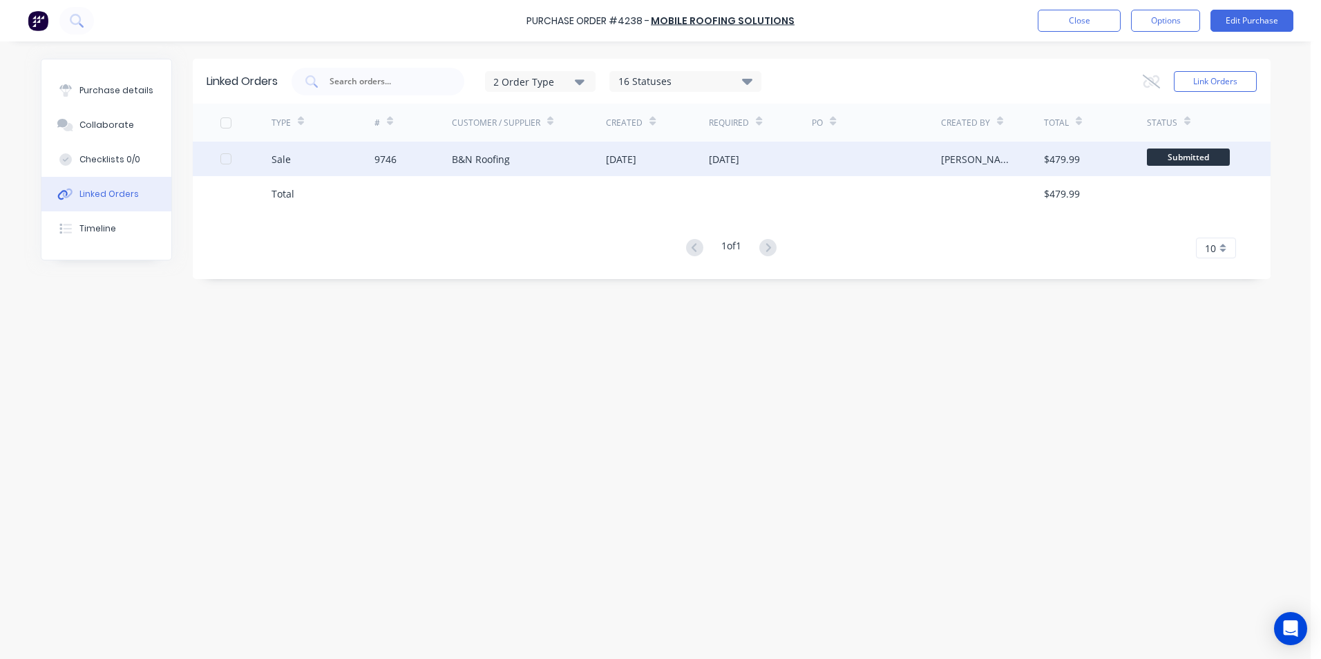
click at [728, 171] on div "[DATE]" at bounding box center [760, 159] width 103 height 35
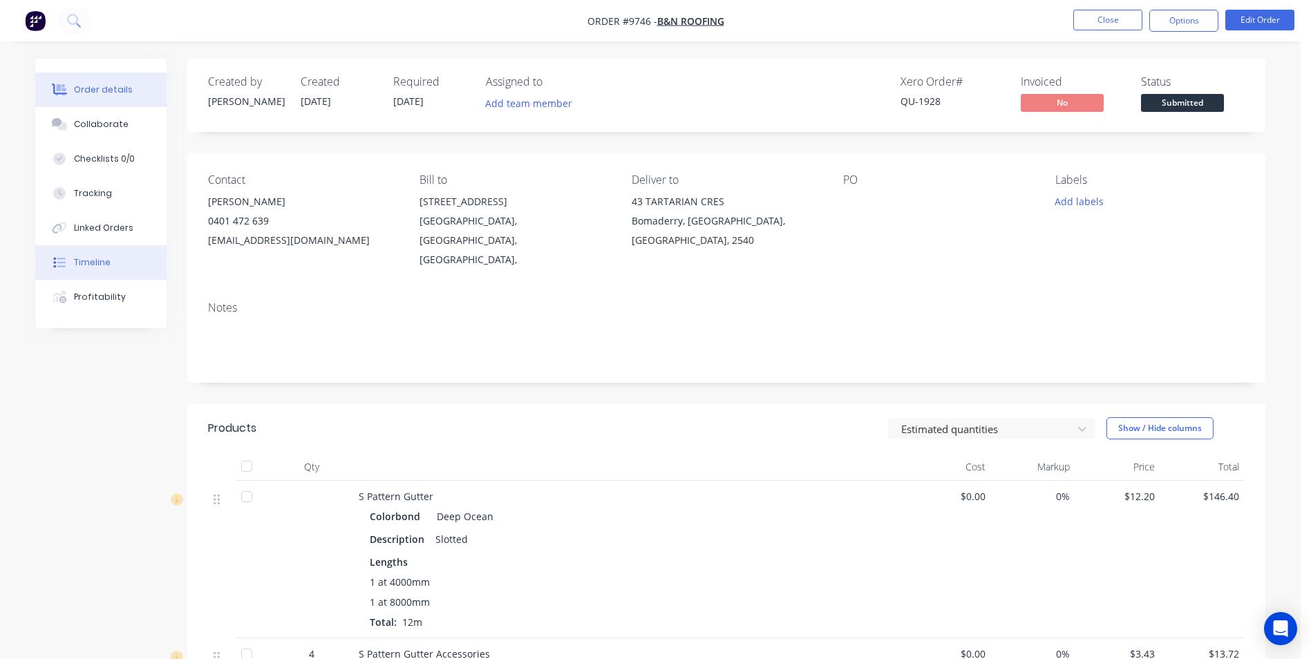
click at [145, 265] on button "Timeline" at bounding box center [100, 262] width 131 height 35
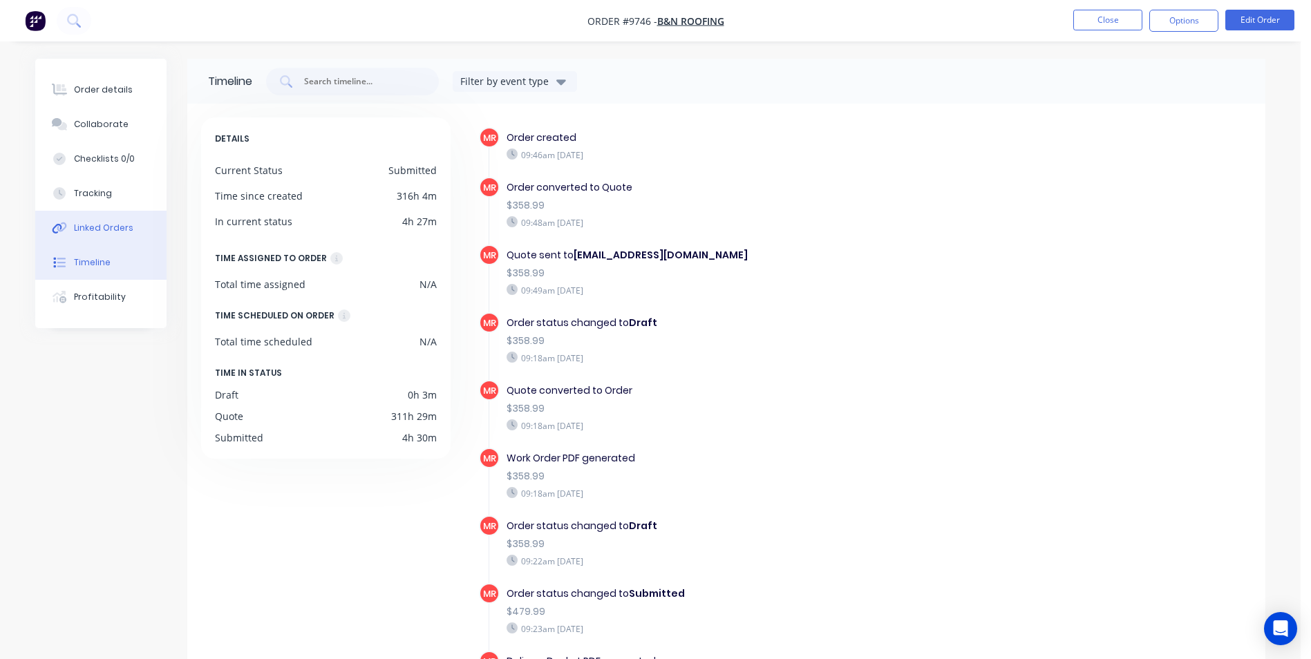
click at [105, 237] on button "Linked Orders" at bounding box center [100, 228] width 131 height 35
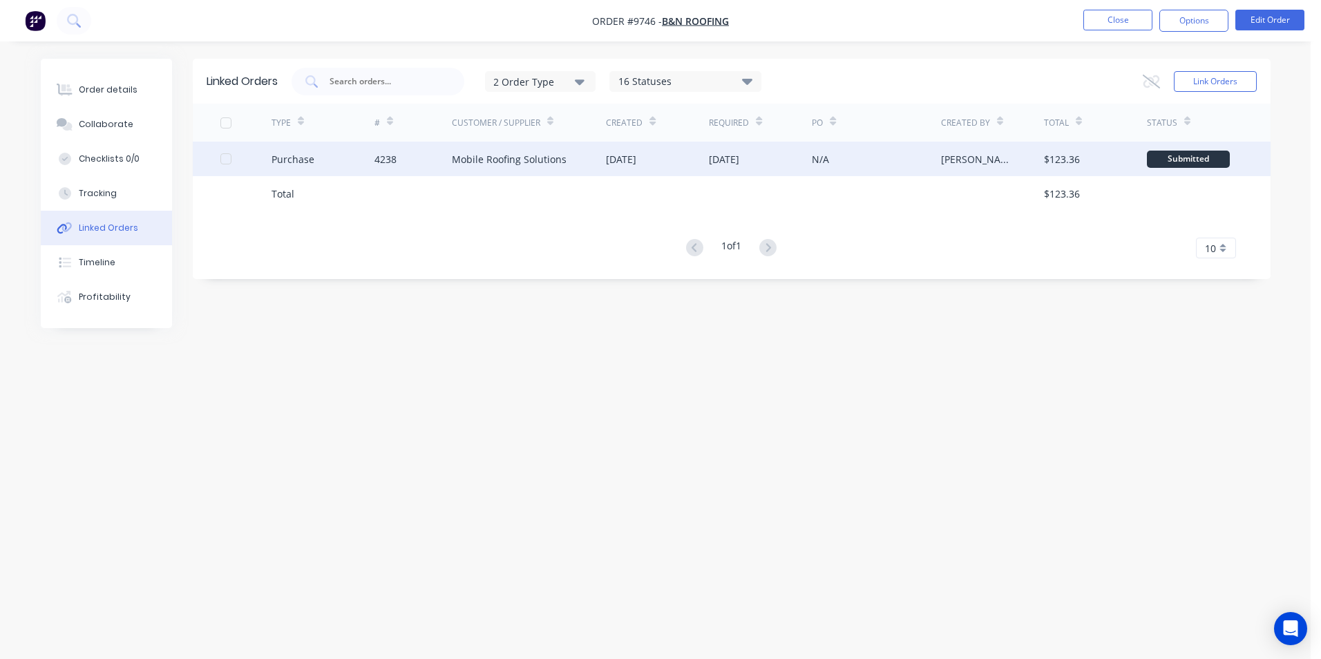
click at [636, 155] on div "[DATE]" at bounding box center [621, 159] width 30 height 15
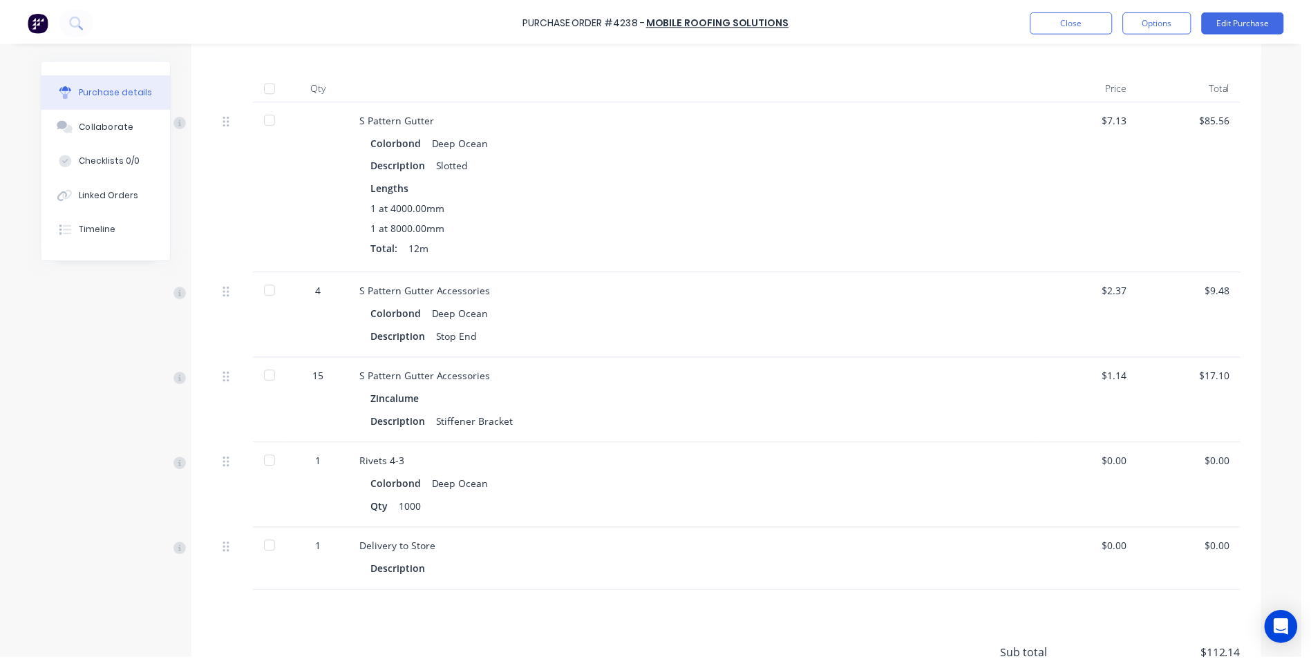
scroll to position [415, 0]
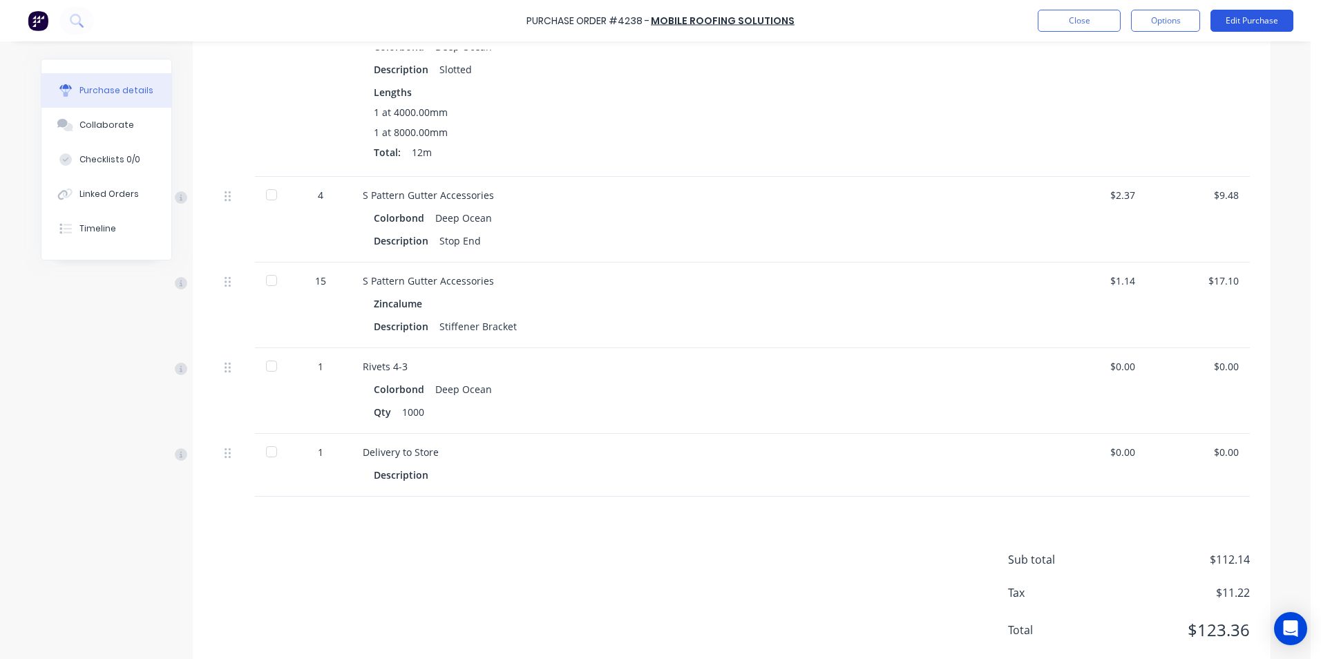
click at [1225, 13] on button "Edit Purchase" at bounding box center [1252, 21] width 83 height 22
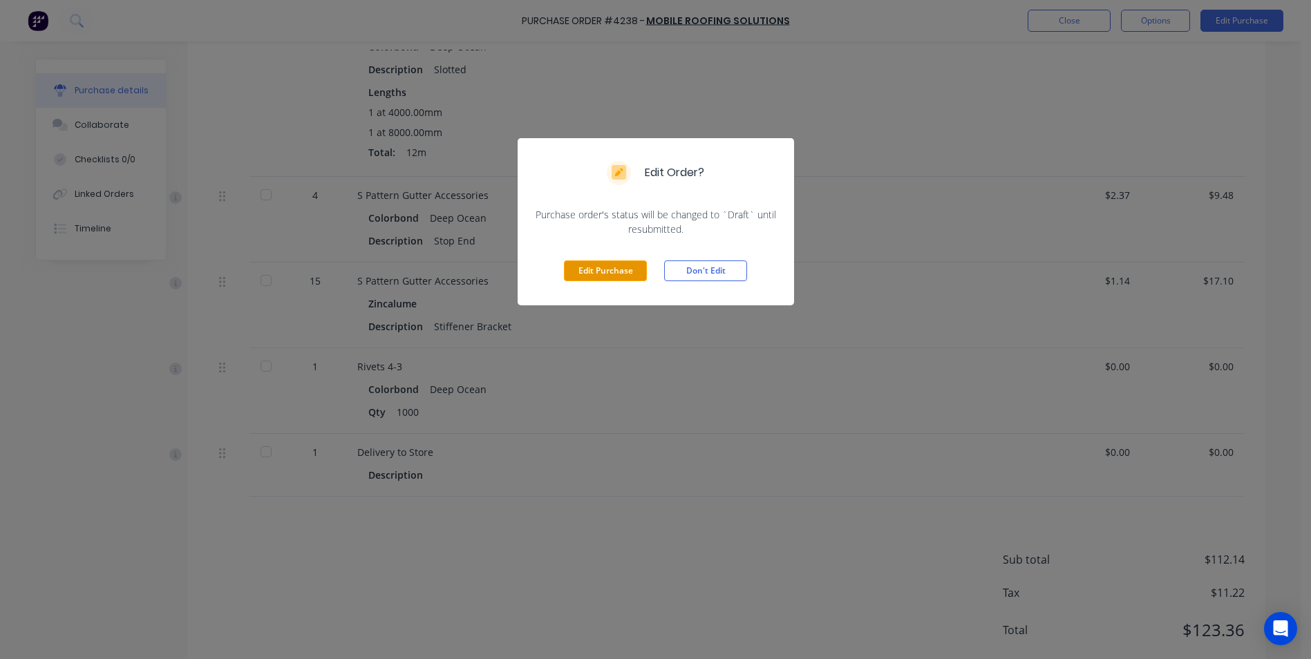
click at [595, 265] on button "Edit Purchase" at bounding box center [605, 271] width 83 height 21
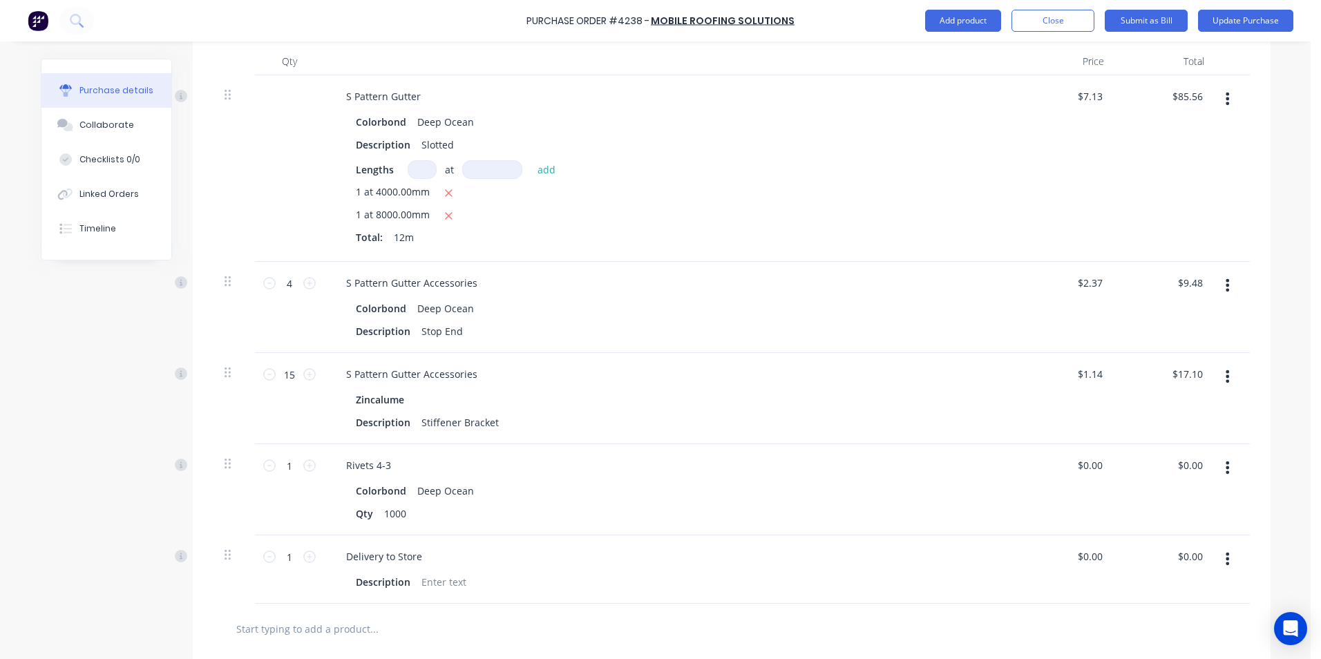
scroll to position [367, 0]
click at [1196, 376] on input "17.10" at bounding box center [1187, 373] width 37 height 20
type input "16.95"
type input "$1.13"
type input "$16.95"
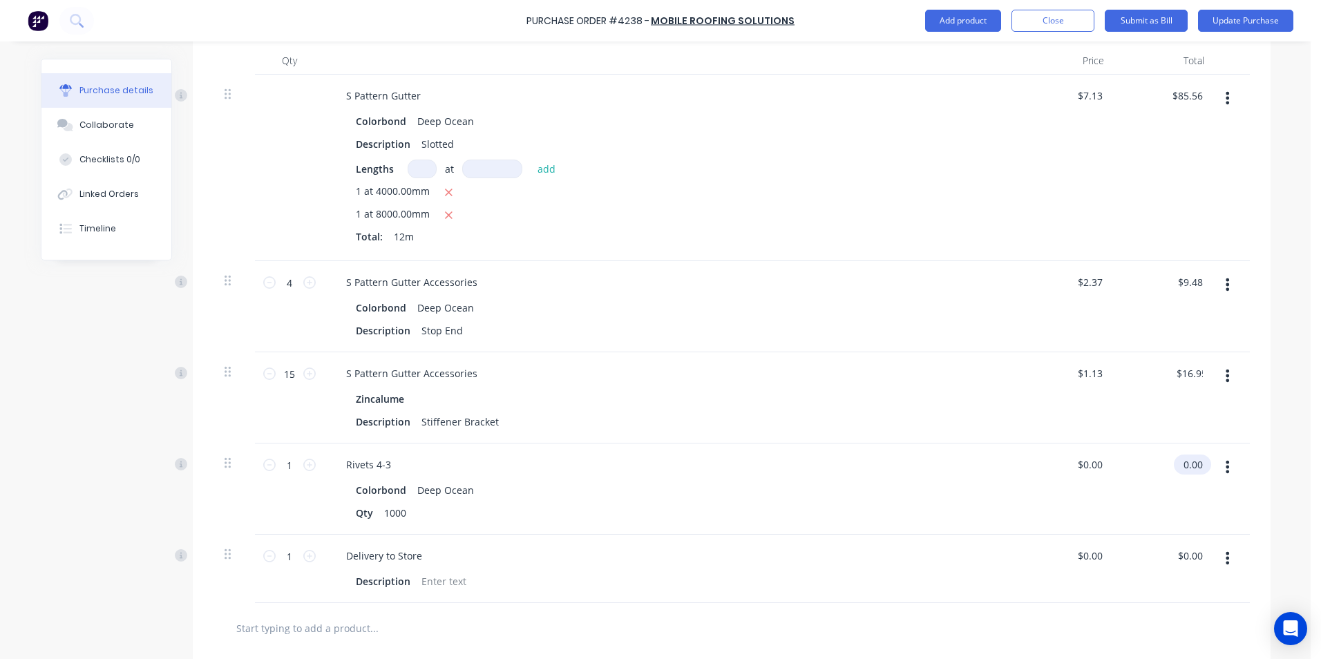
click at [1197, 469] on input "0.00" at bounding box center [1190, 465] width 32 height 20
type input "0"
type input "3.99"
type input "$3.99"
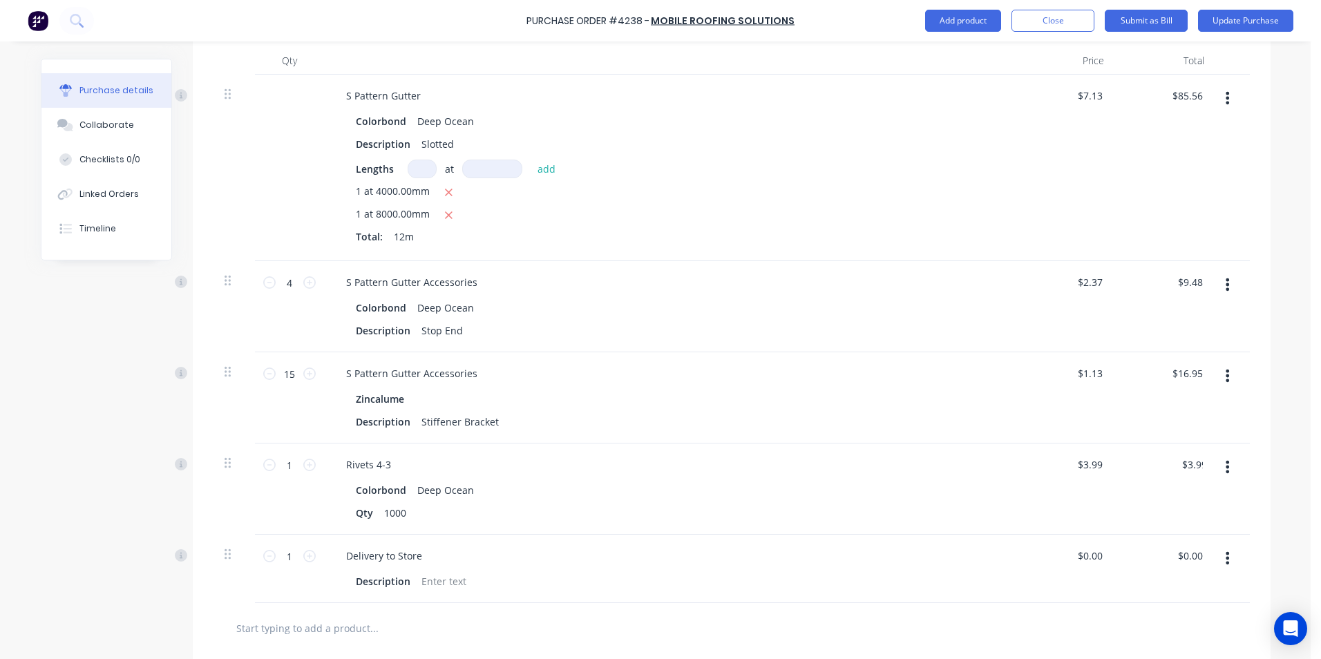
click at [1197, 487] on div "$3.99 3.99" at bounding box center [1165, 489] width 100 height 91
click at [1211, 555] on button "button" at bounding box center [1227, 558] width 32 height 25
click at [1196, 554] on input "0.00" at bounding box center [1190, 556] width 32 height 20
type input "0"
type input "75"
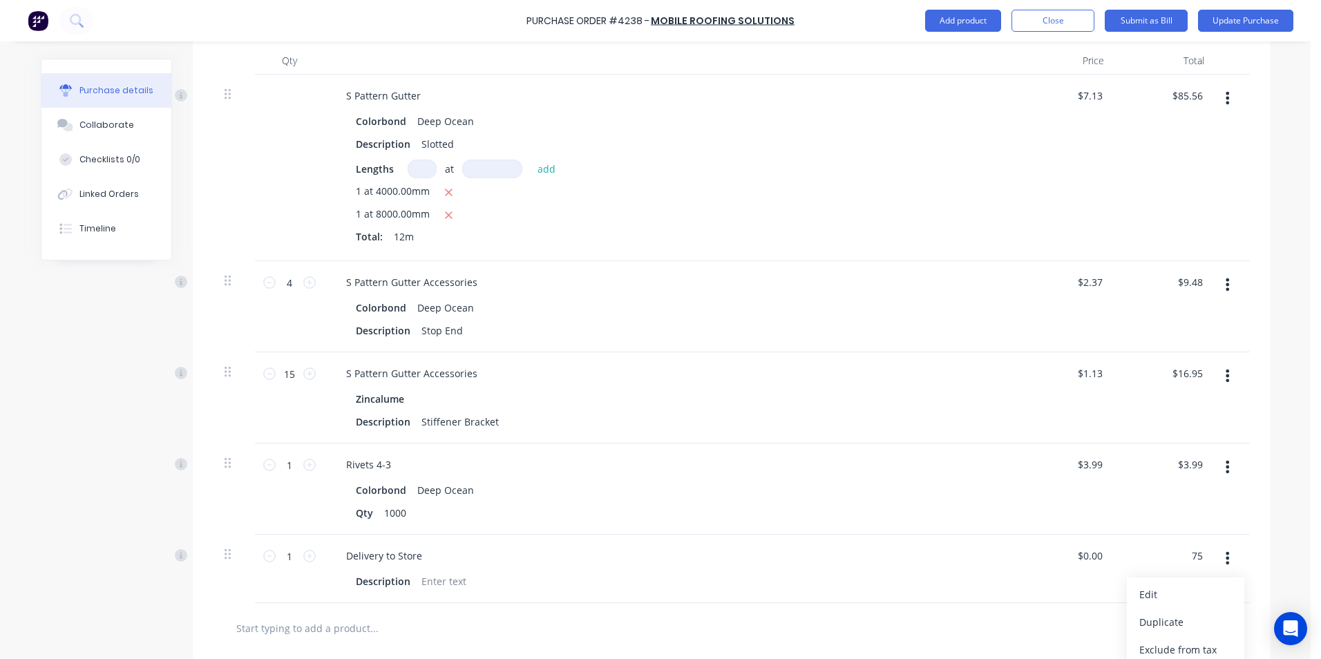
type input "$75.00"
click at [784, 615] on div at bounding box center [732, 628] width 1014 height 28
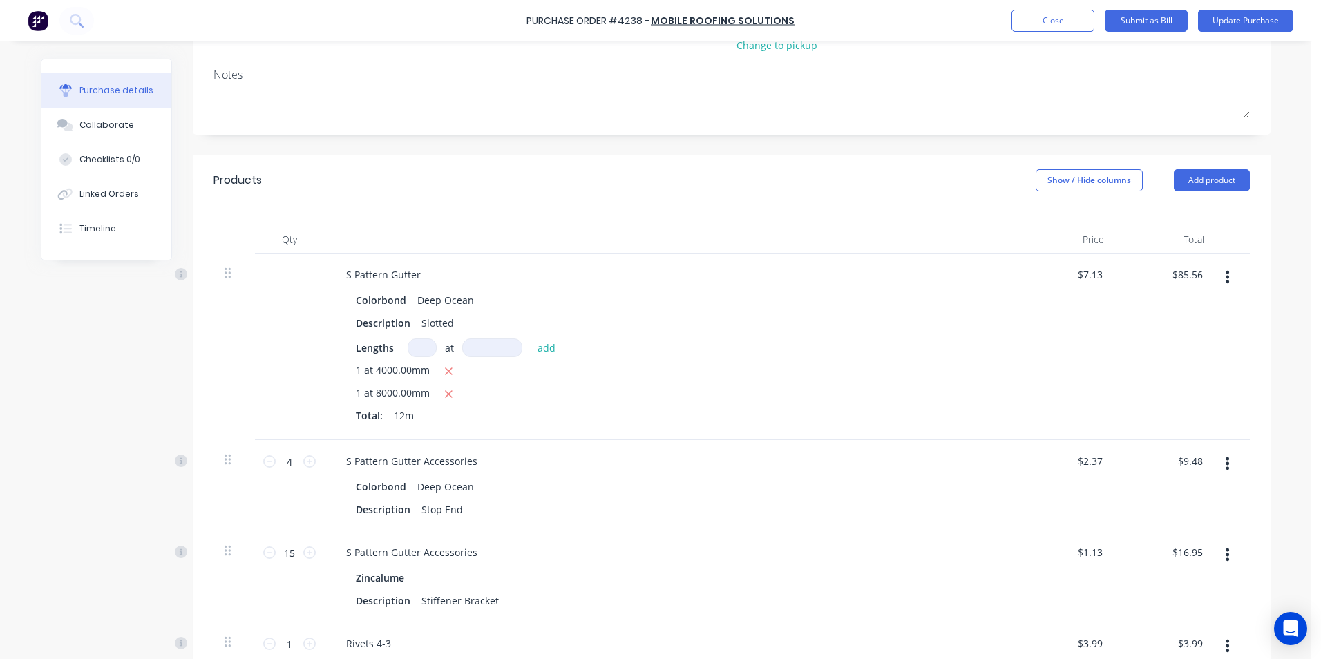
scroll to position [0, 0]
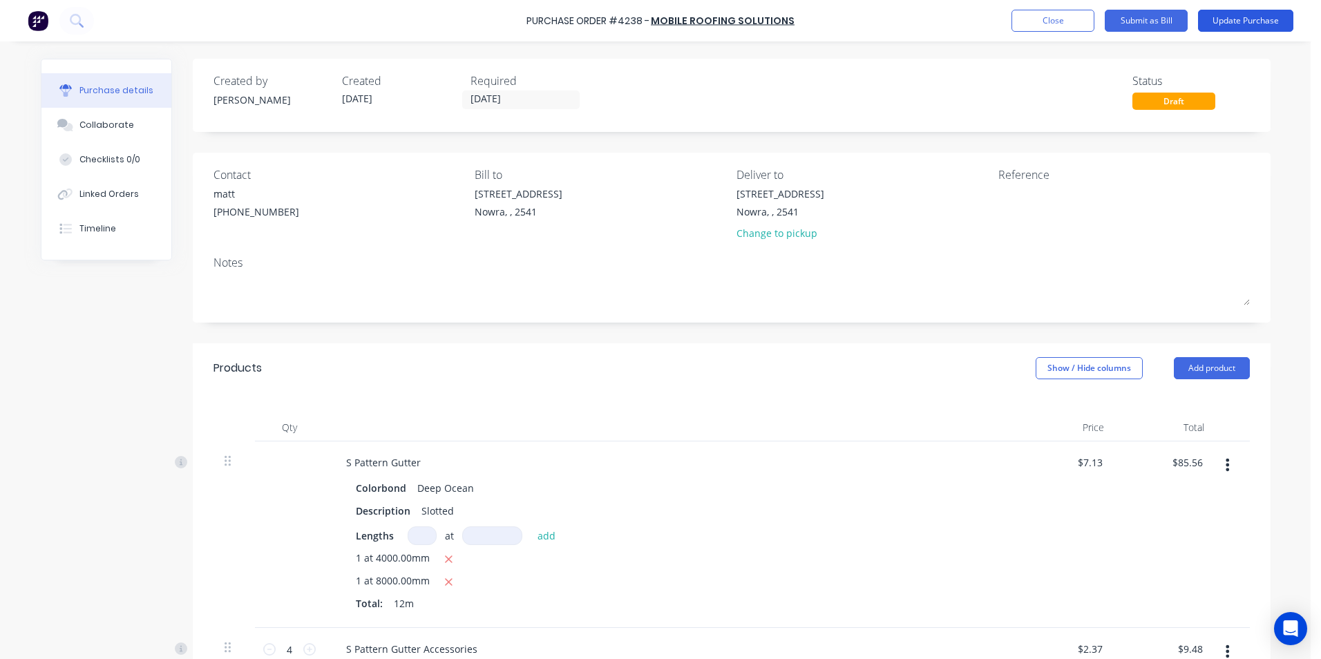
click at [1244, 31] on button "Update Purchase" at bounding box center [1245, 21] width 95 height 22
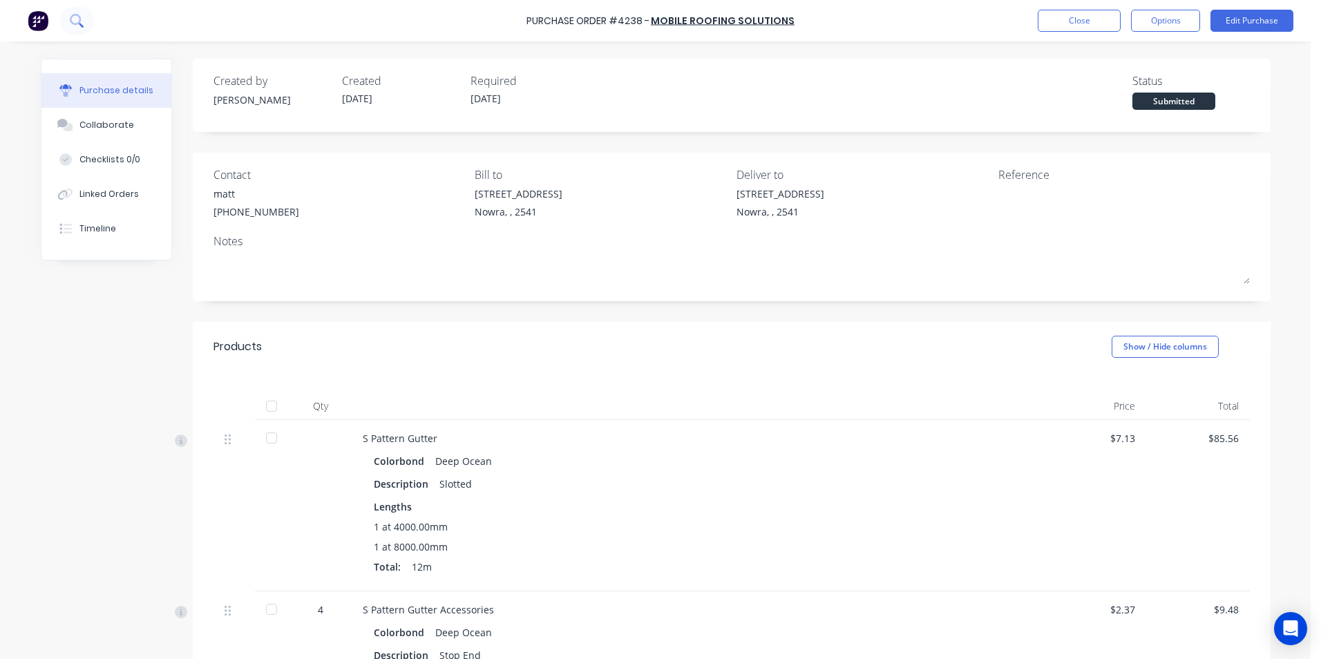
click at [83, 20] on icon at bounding box center [76, 20] width 13 height 13
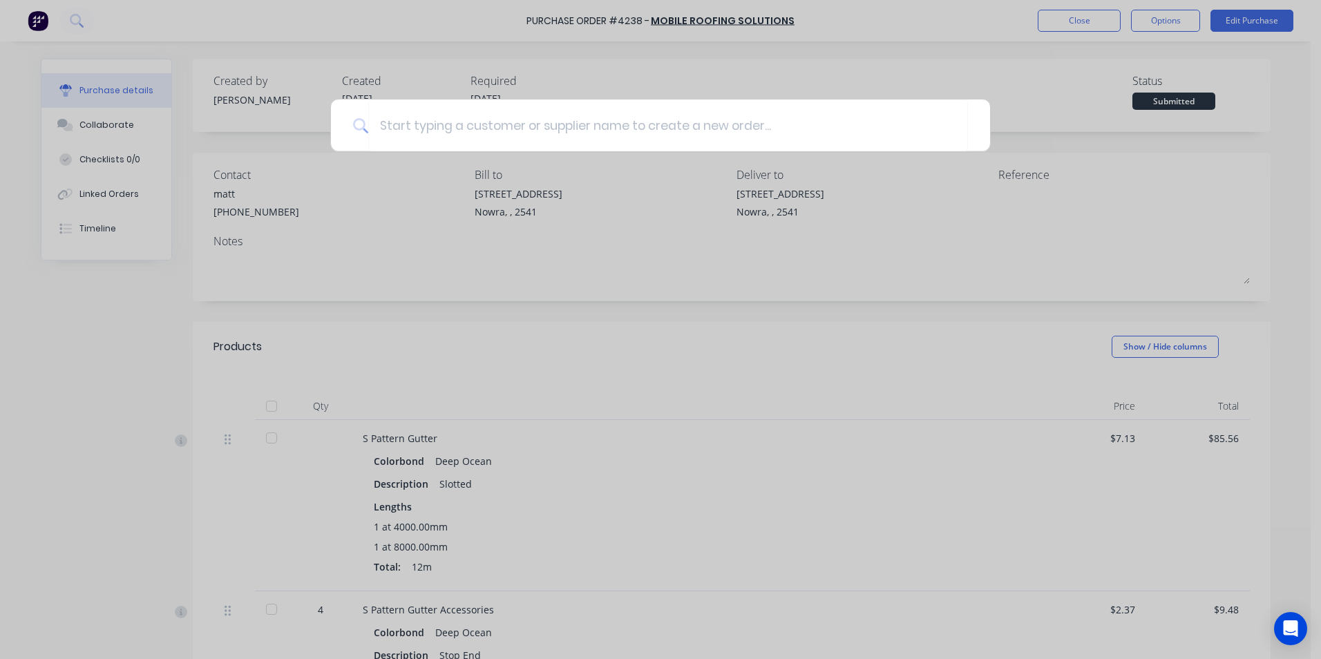
click at [1063, 120] on div at bounding box center [660, 329] width 1321 height 659
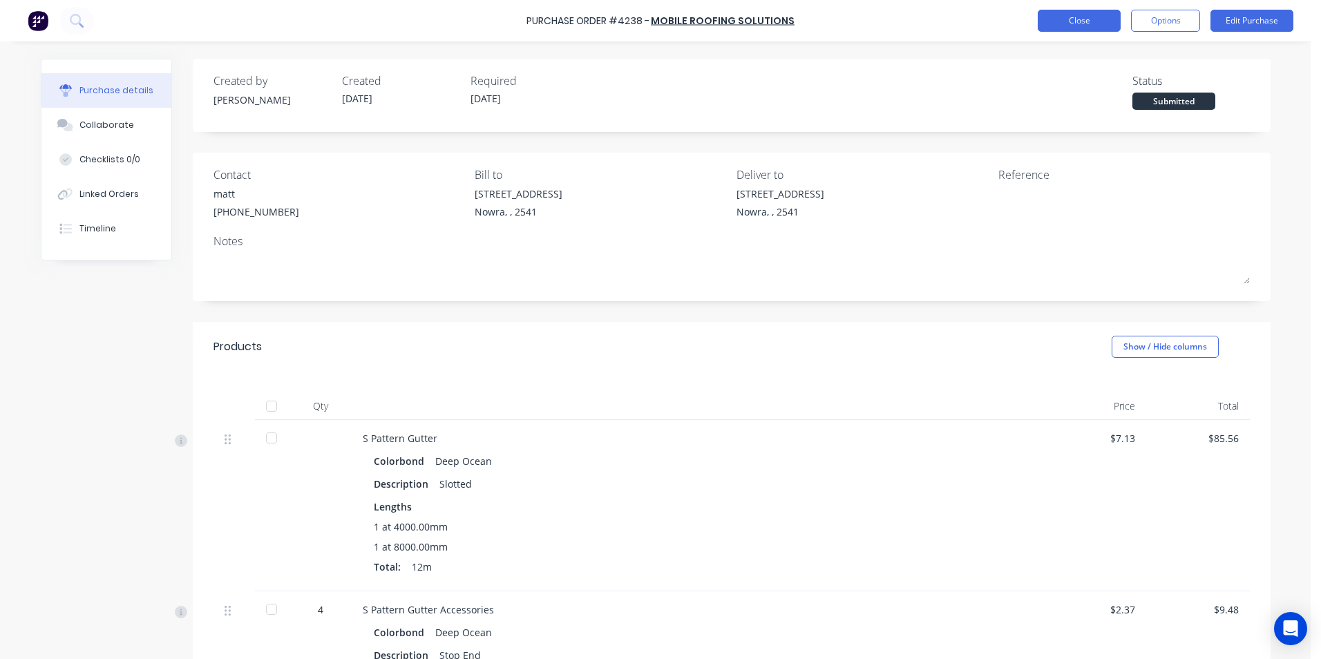
click at [1110, 21] on button "Close" at bounding box center [1079, 21] width 83 height 22
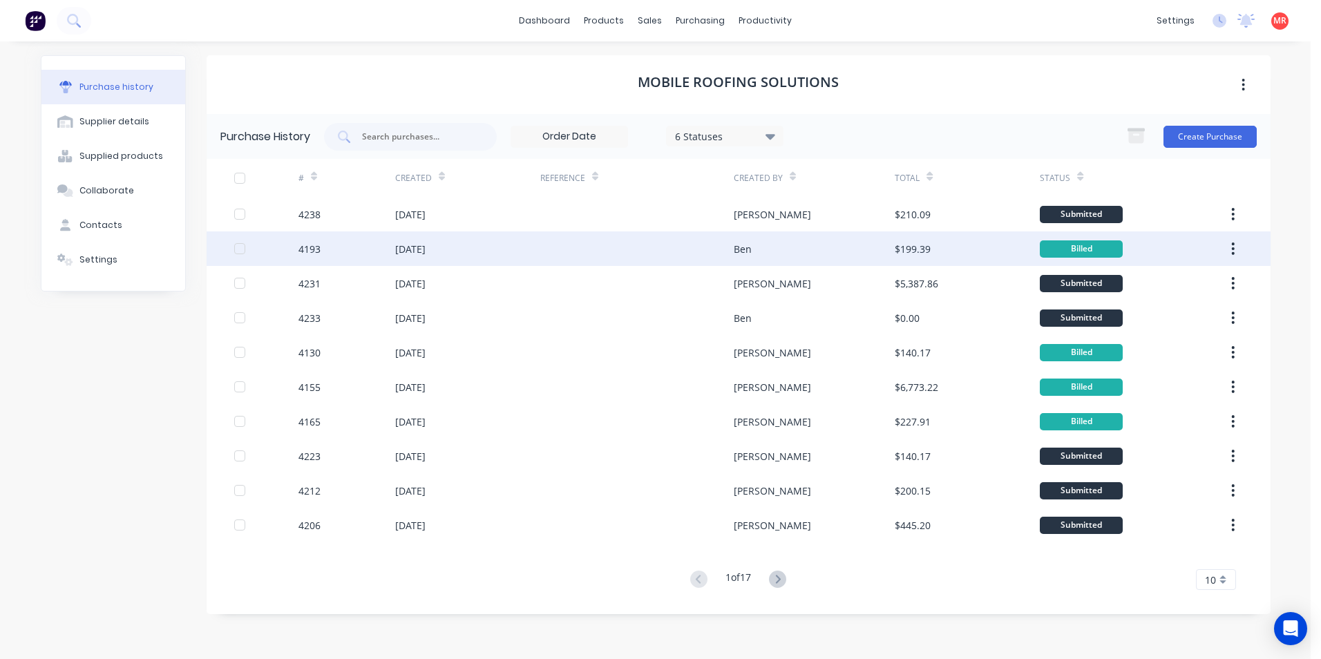
click at [559, 252] on div at bounding box center [636, 248] width 193 height 35
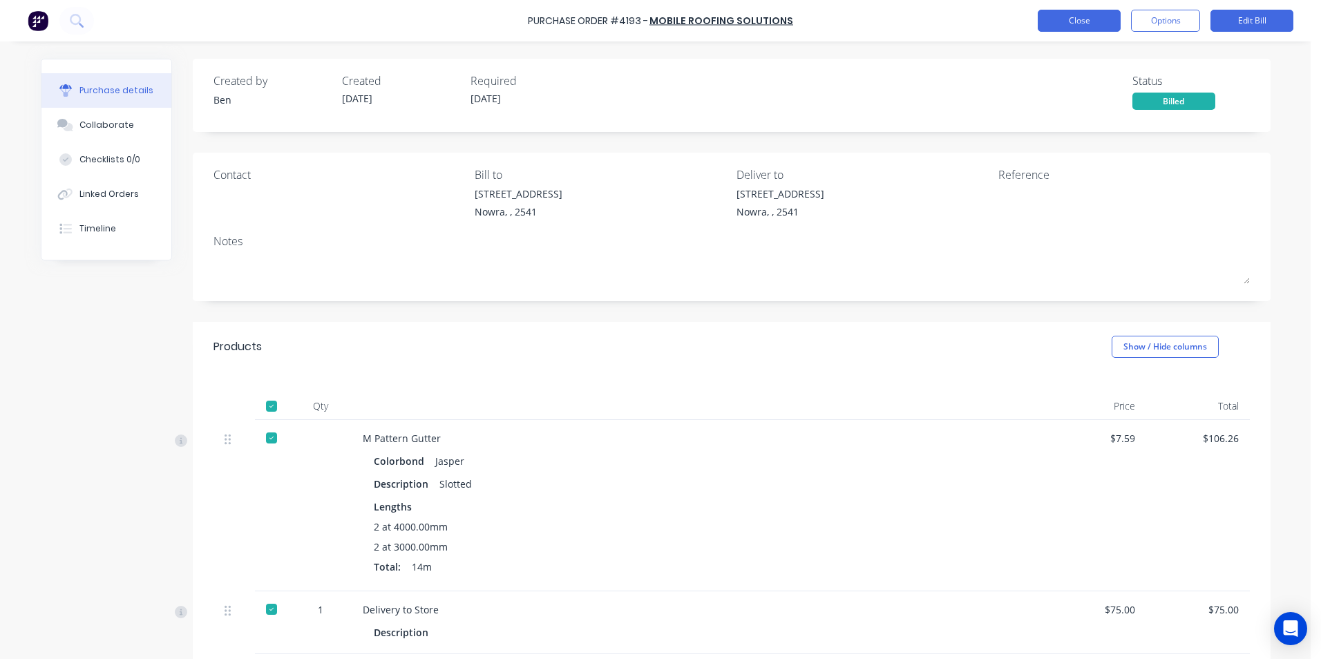
click at [1101, 23] on button "Close" at bounding box center [1079, 21] width 83 height 22
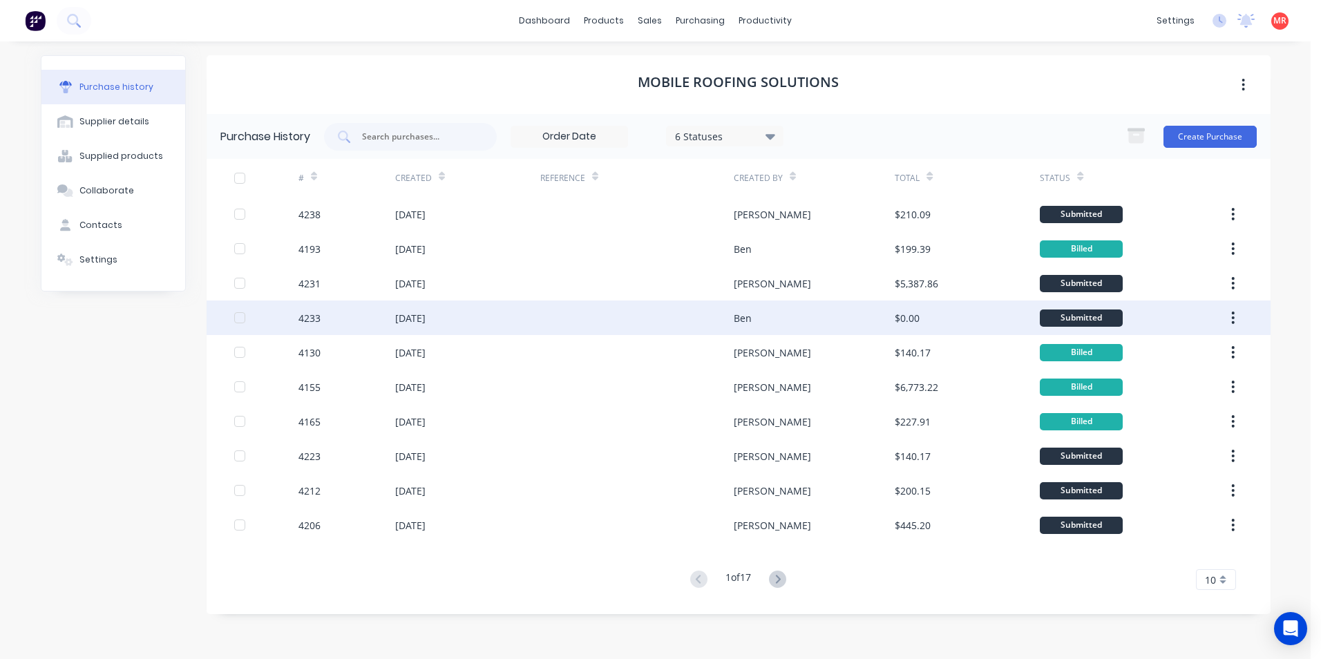
click at [632, 319] on div at bounding box center [636, 318] width 193 height 35
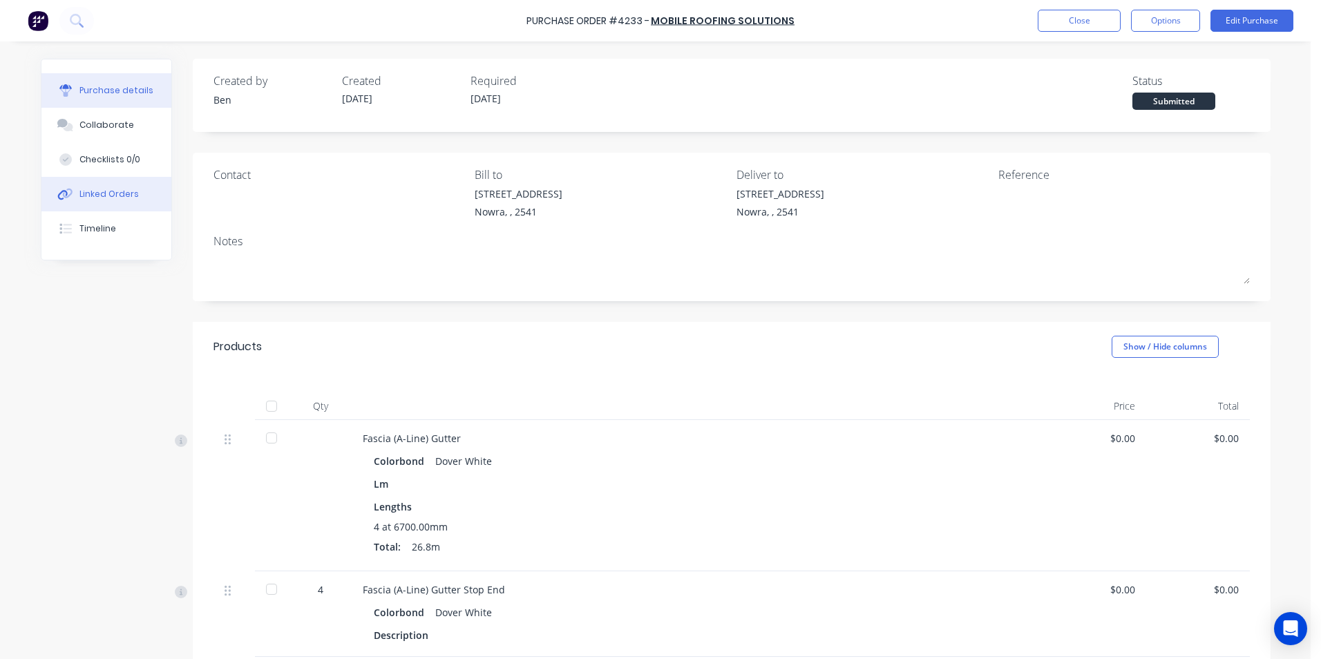
click at [137, 187] on button "Linked Orders" at bounding box center [106, 194] width 130 height 35
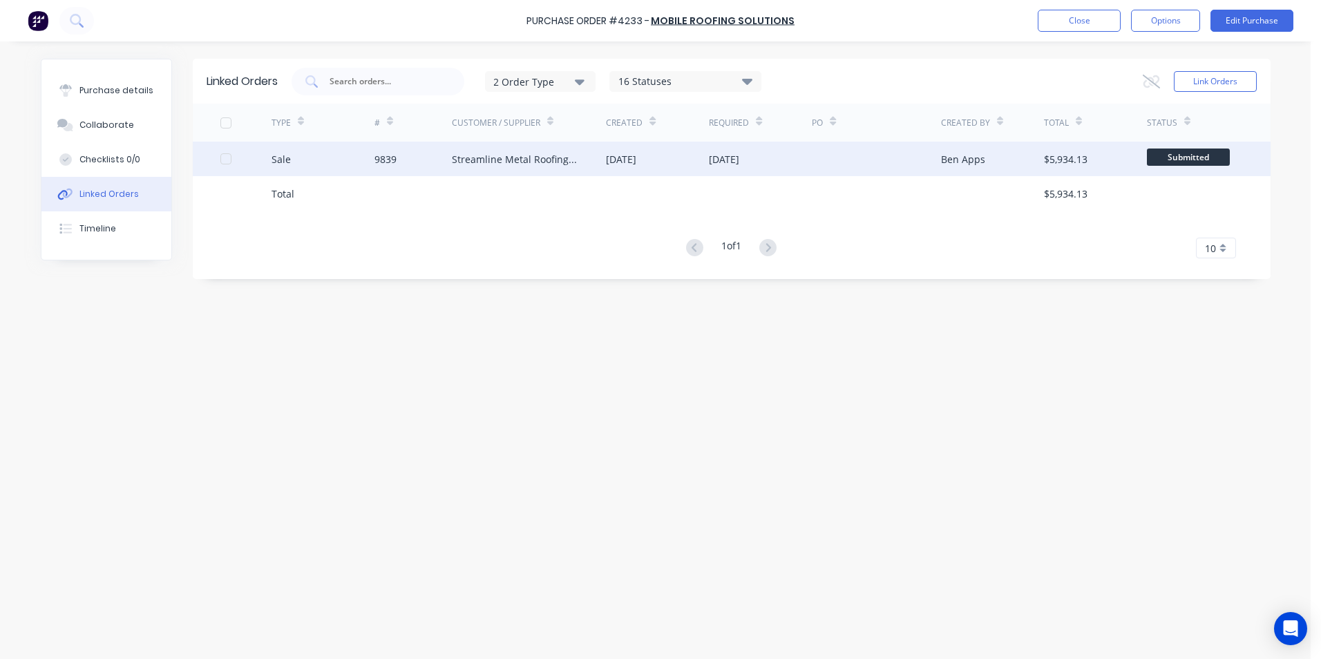
click at [452, 156] on div "Streamline Metal Roofing & Cladding" at bounding box center [515, 159] width 127 height 15
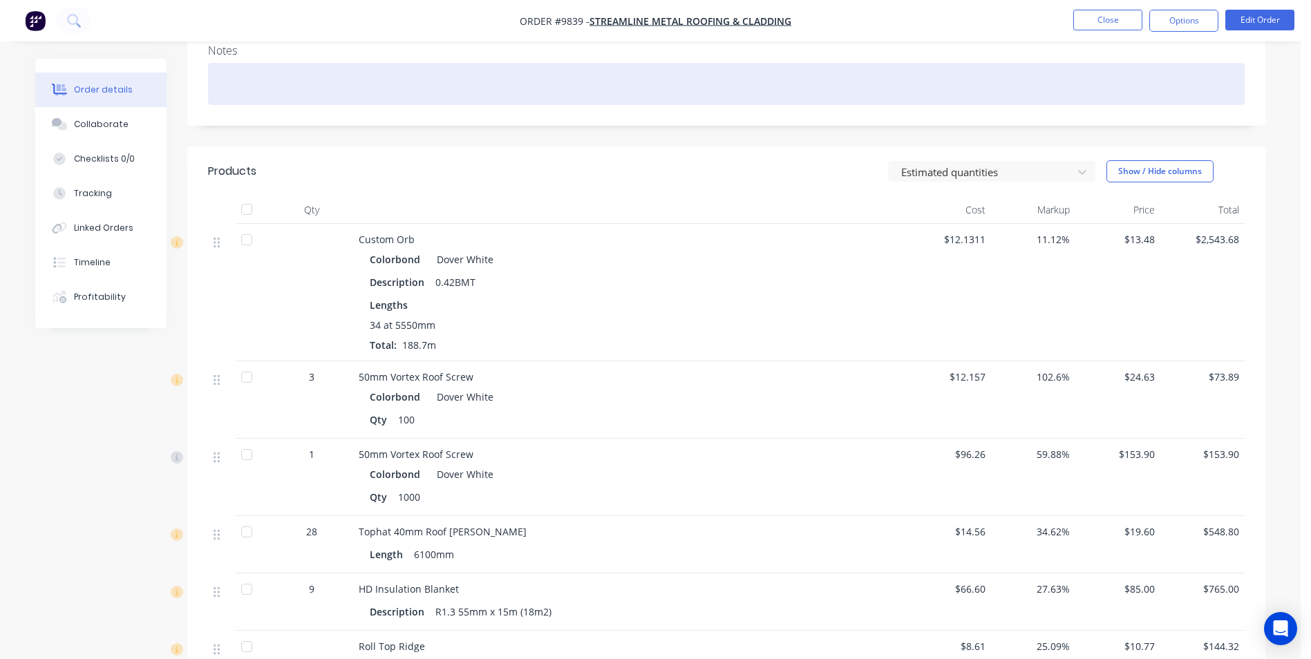
scroll to position [276, 0]
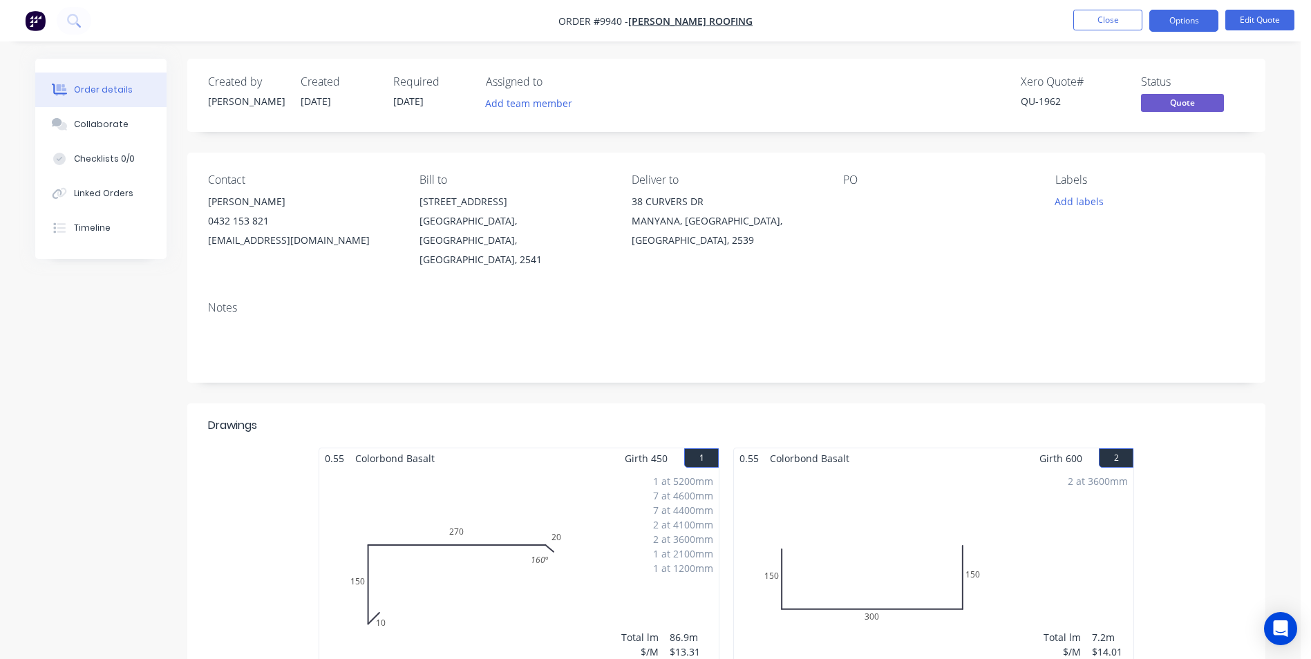
scroll to position [2393, 0]
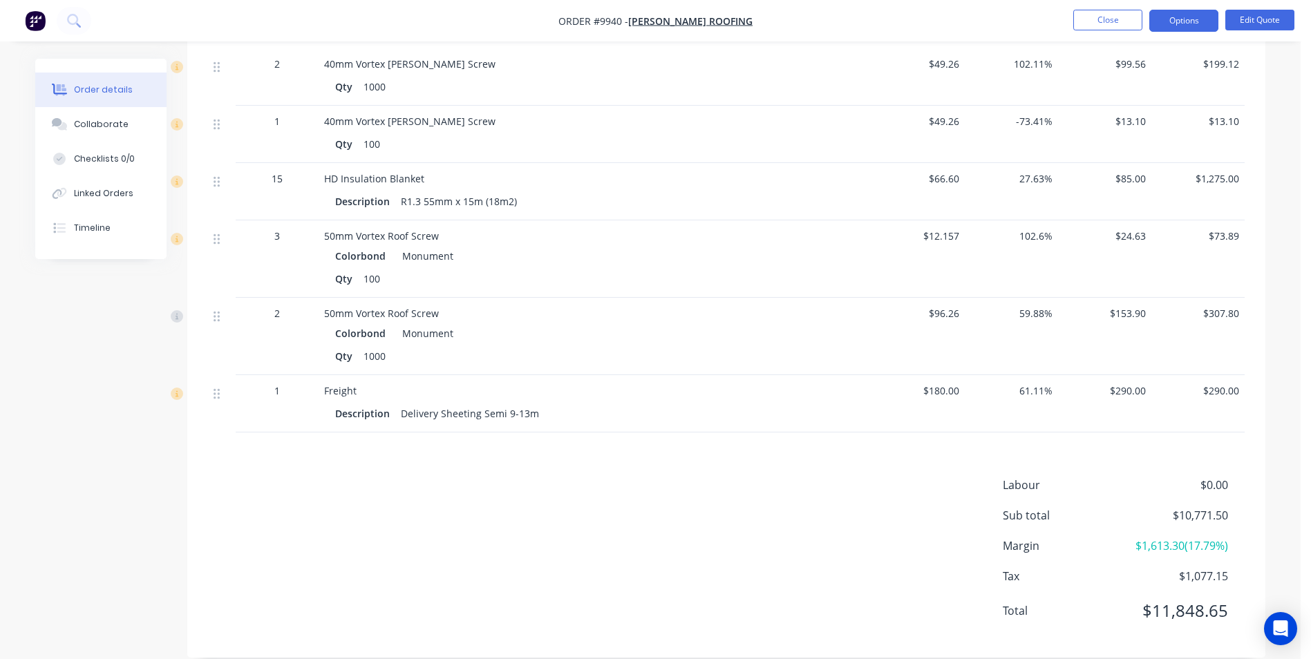
click at [38, 15] on img "button" at bounding box center [35, 20] width 21 height 21
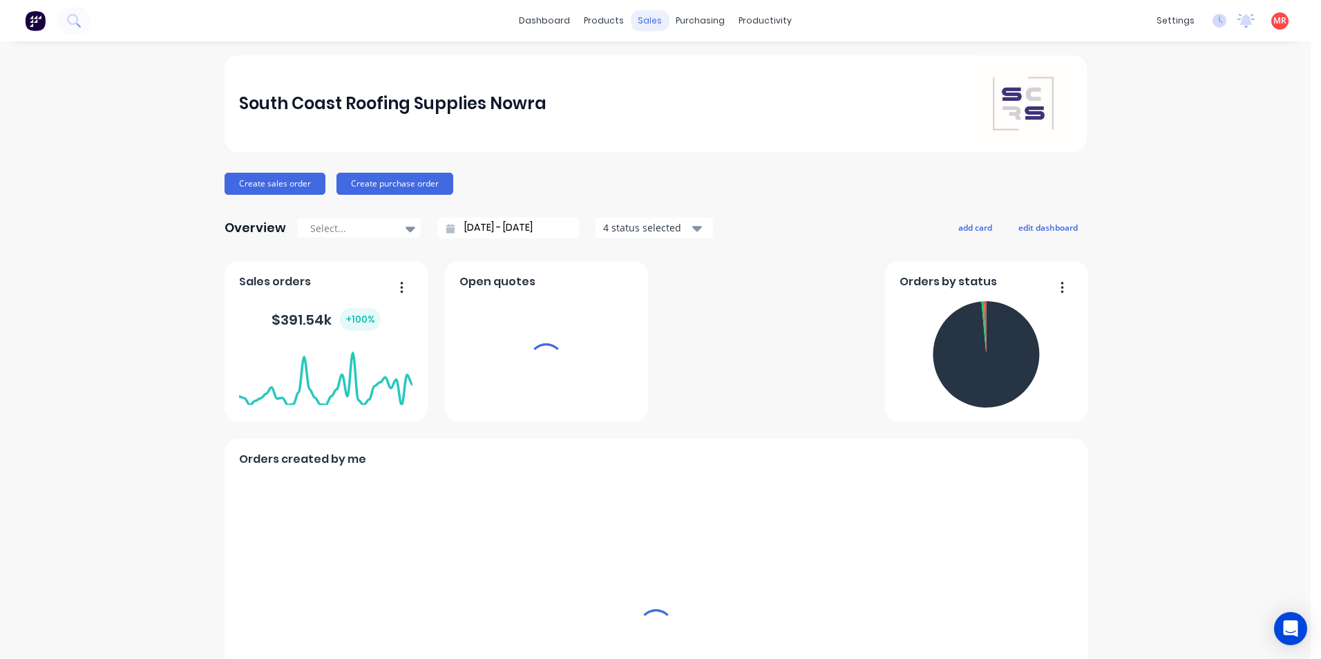
click at [651, 23] on div "sales" at bounding box center [650, 20] width 38 height 21
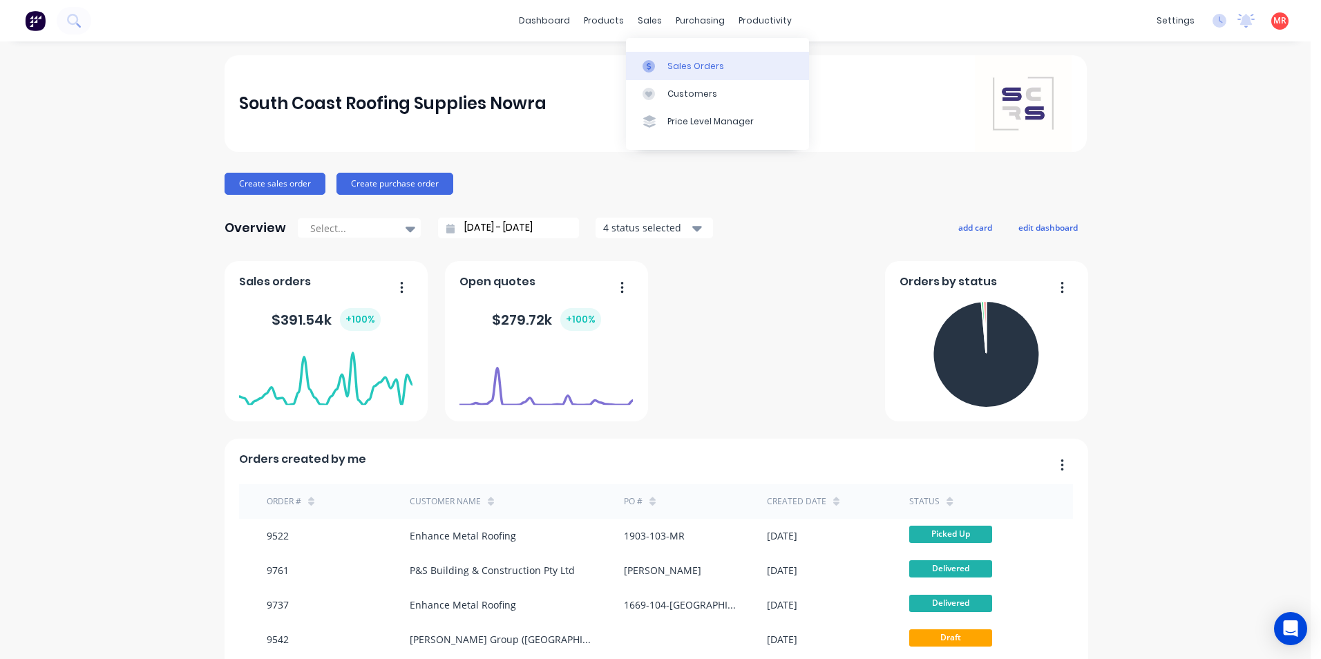
click at [718, 66] on div "Sales Orders" at bounding box center [696, 66] width 57 height 12
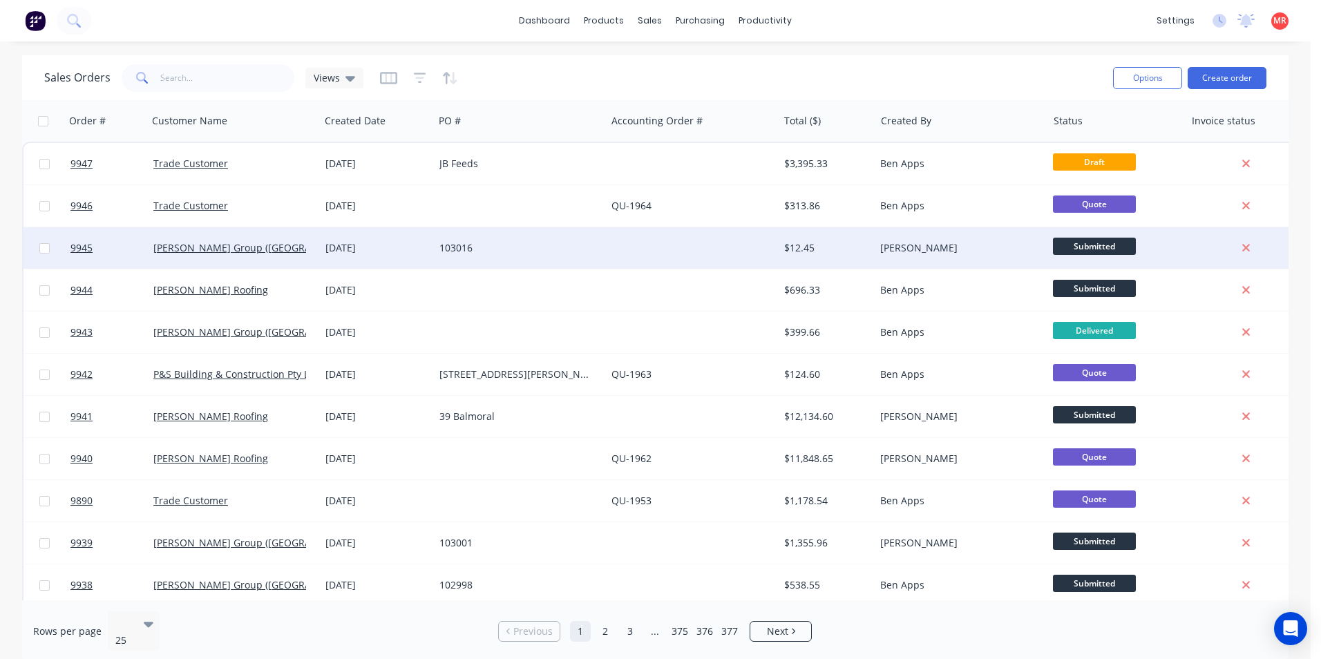
click at [587, 249] on div "103016" at bounding box center [515, 248] width 153 height 14
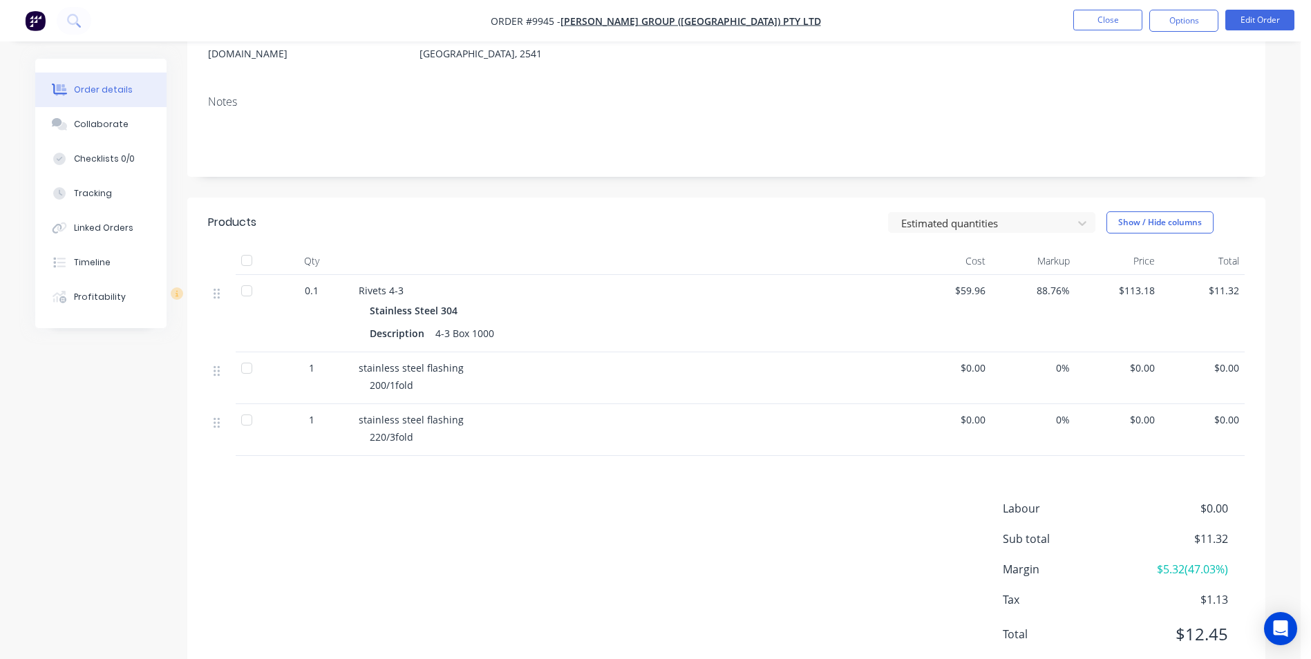
scroll to position [207, 0]
click at [1265, 23] on button "Edit Order" at bounding box center [1259, 20] width 69 height 21
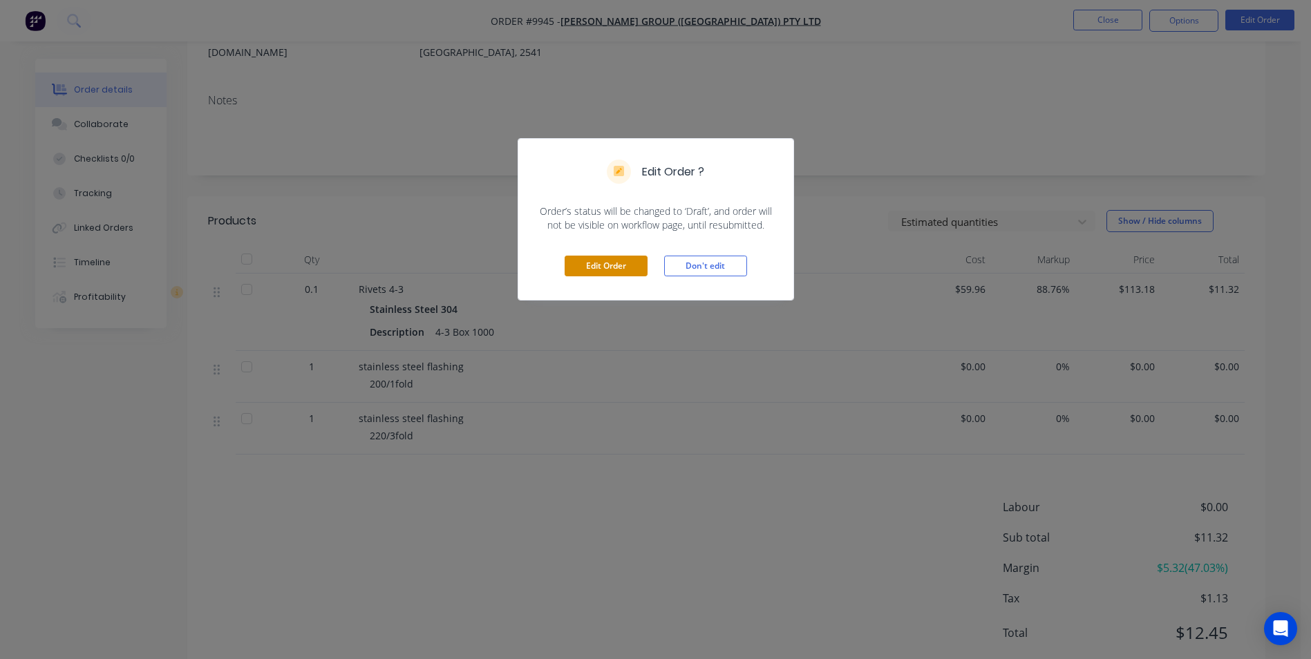
click at [585, 264] on button "Edit Order" at bounding box center [606, 266] width 83 height 21
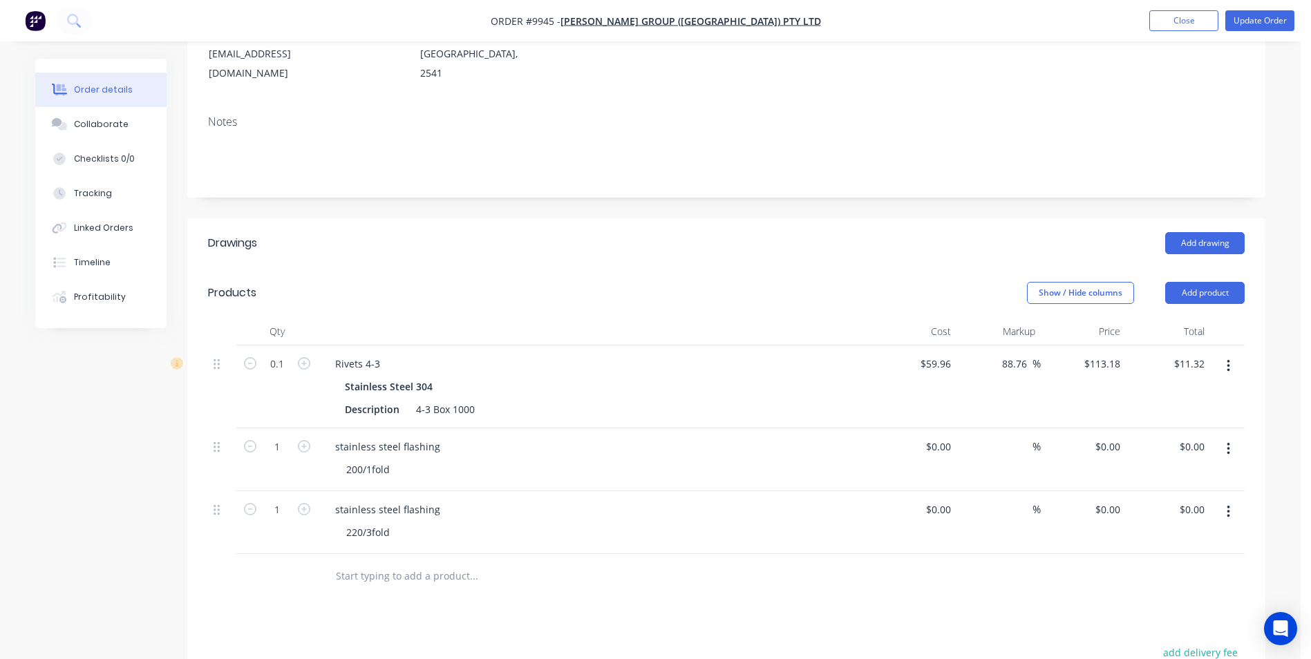
click at [1229, 360] on icon "button" at bounding box center [1228, 366] width 3 height 12
click at [1135, 475] on div "Delete" at bounding box center [1179, 485] width 106 height 20
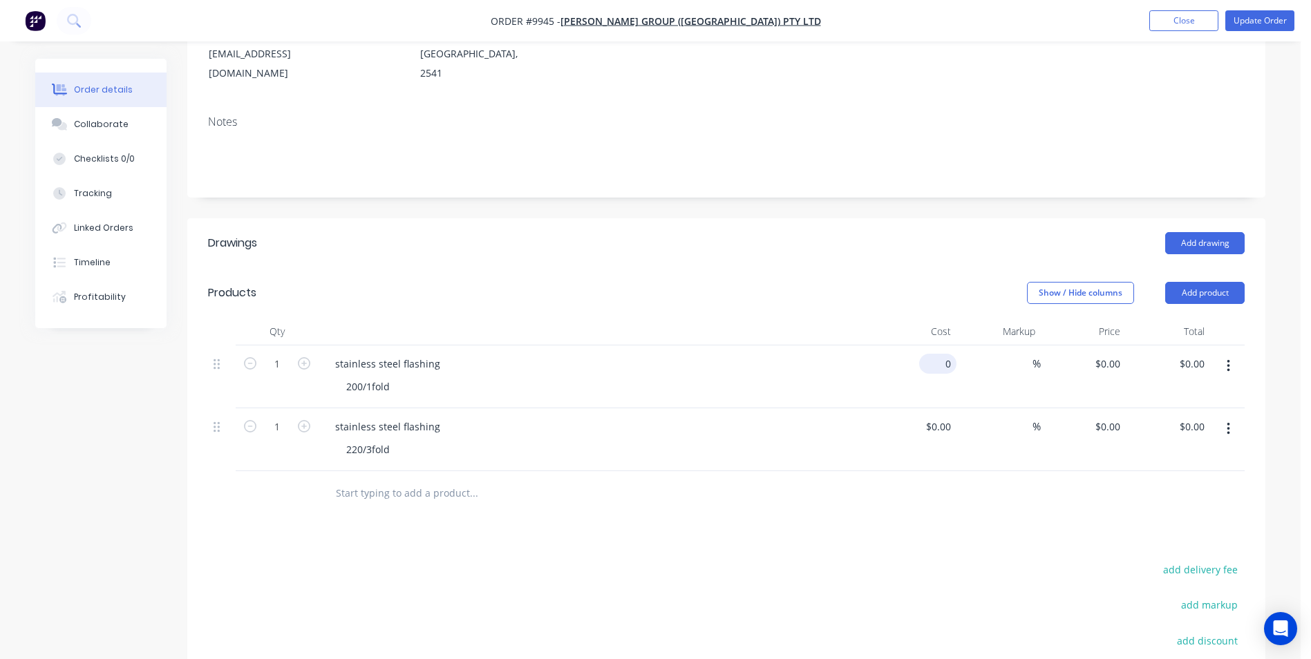
click at [952, 354] on input "0" at bounding box center [941, 364] width 32 height 20
type input "$21.87"
type input "45"
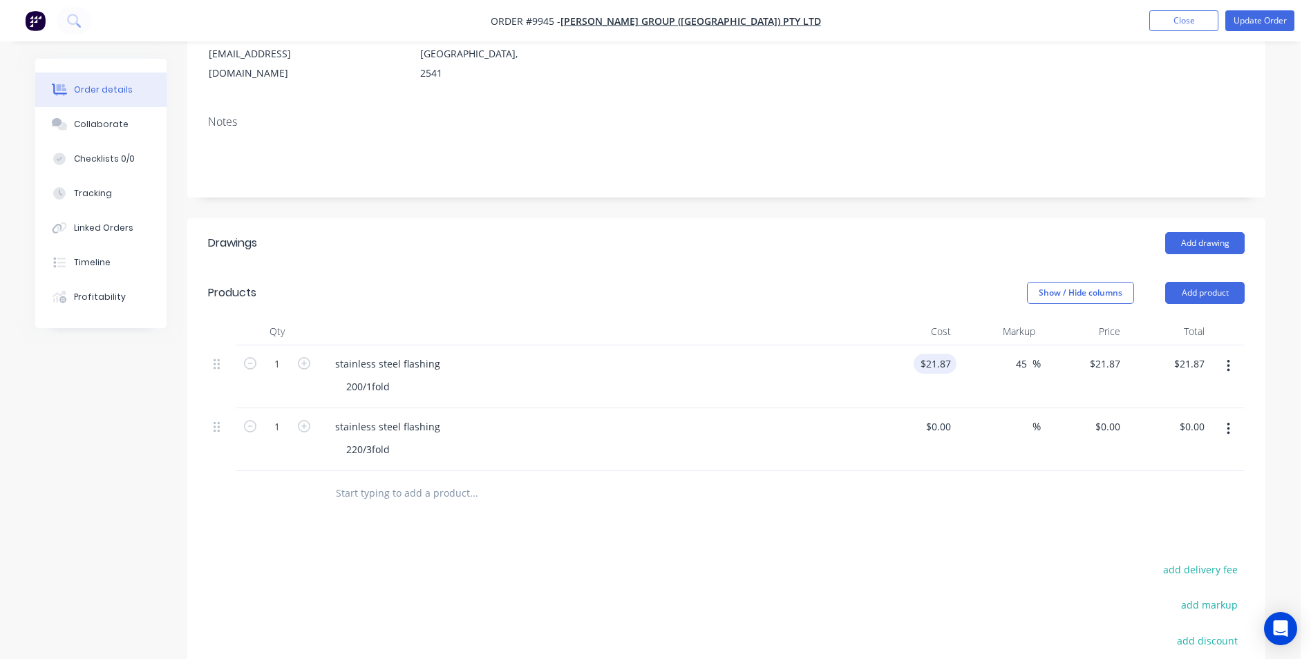
type input "31.7115"
type input "$31.71"
type input "$31.7115"
type input "31.71"
type input "44.99"
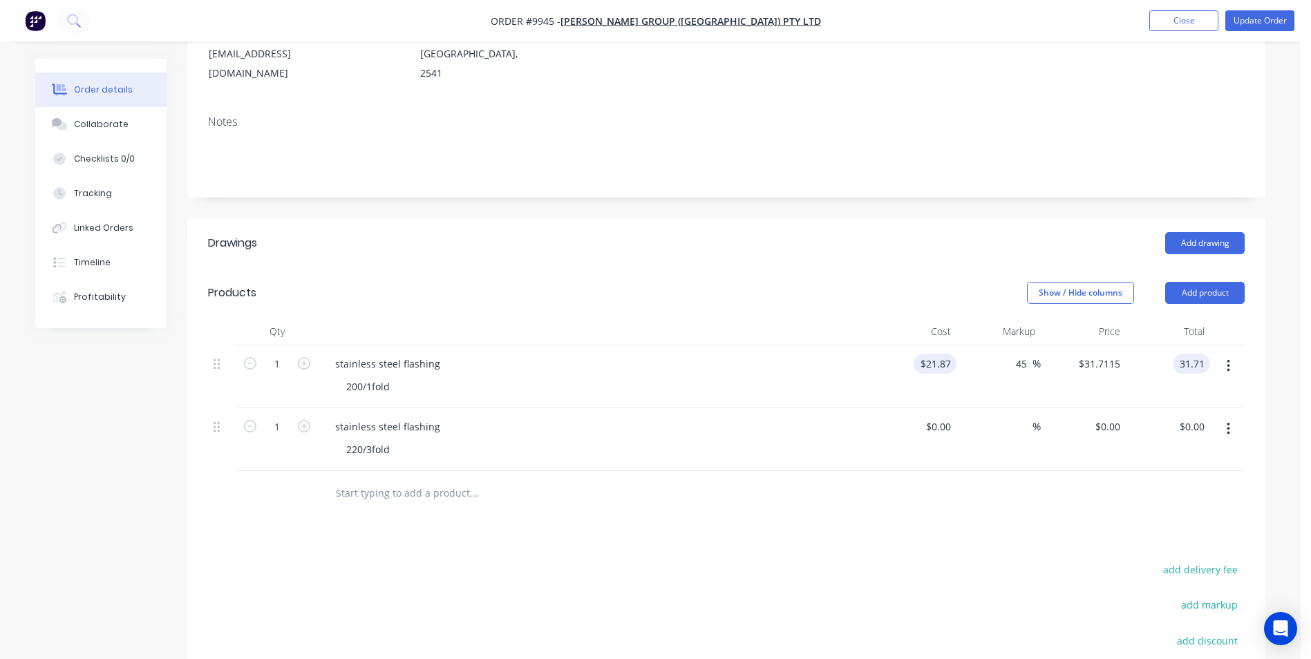
type input "$31.71"
type input "$39.34"
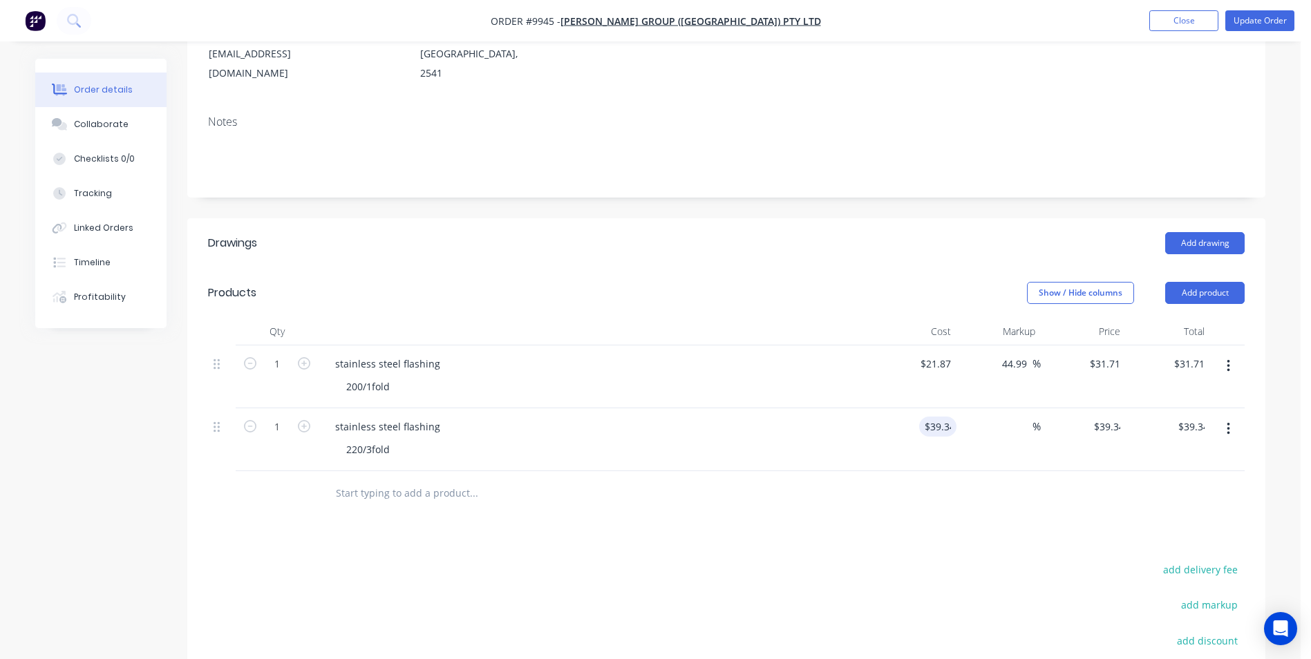
click at [911, 471] on div at bounding box center [726, 493] width 1037 height 45
click at [1024, 354] on input "44.99" at bounding box center [1017, 364] width 32 height 20
type input "4"
type input "57"
type input "$34.3359"
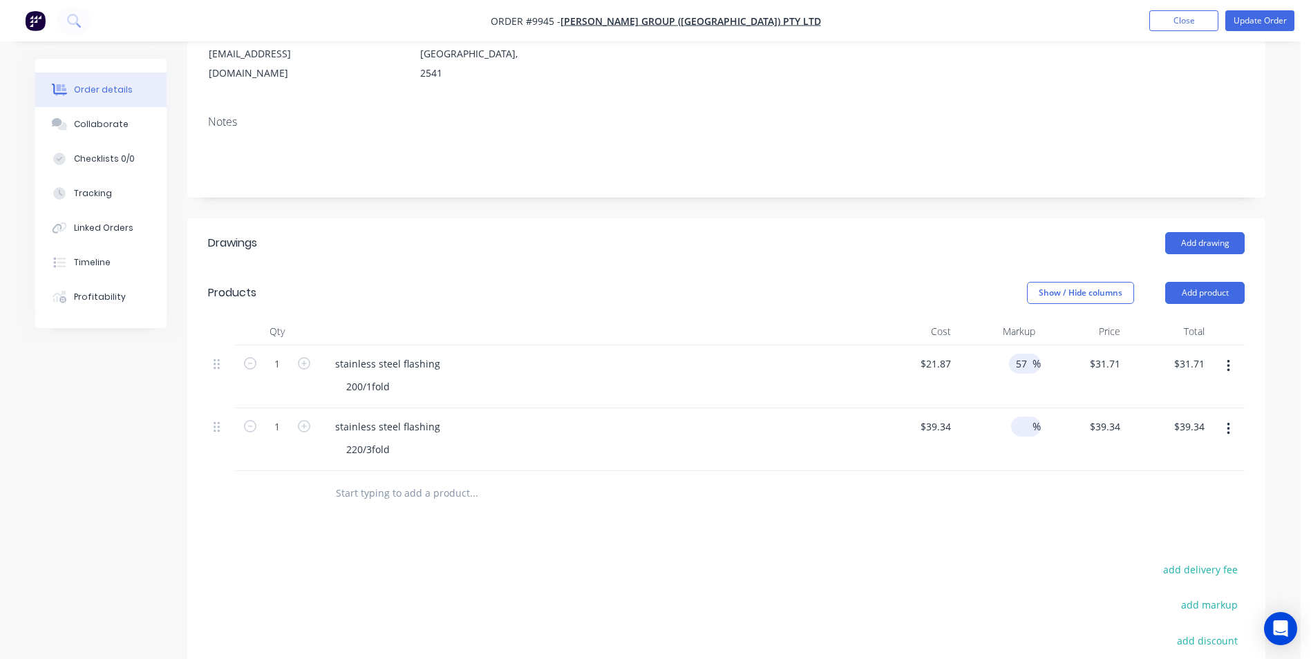
type input "$34.34"
click at [1025, 417] on input at bounding box center [1024, 427] width 16 height 20
type input "55"
type input "$60.977"
type input "$60.98"
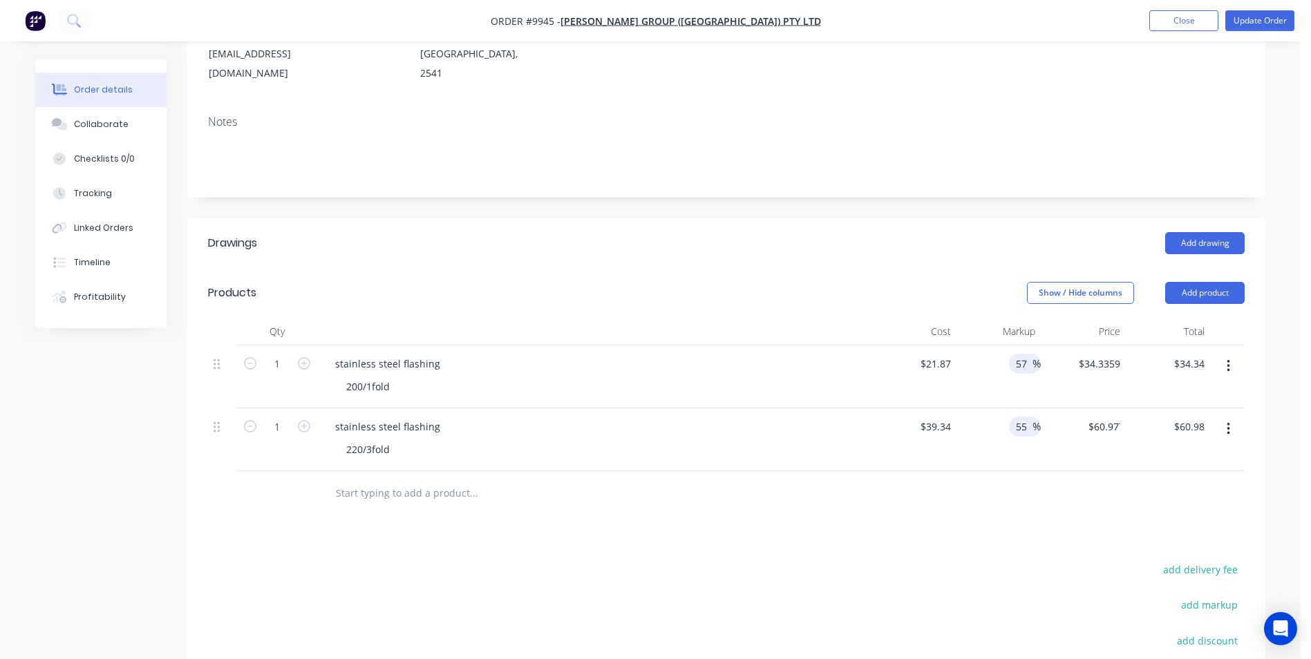
click at [1023, 354] on input "57" at bounding box center [1023, 364] width 18 height 20
click at [1025, 354] on input "57" at bounding box center [1023, 364] width 18 height 20
type input "55"
type input "$33.8985"
type input "$33.90"
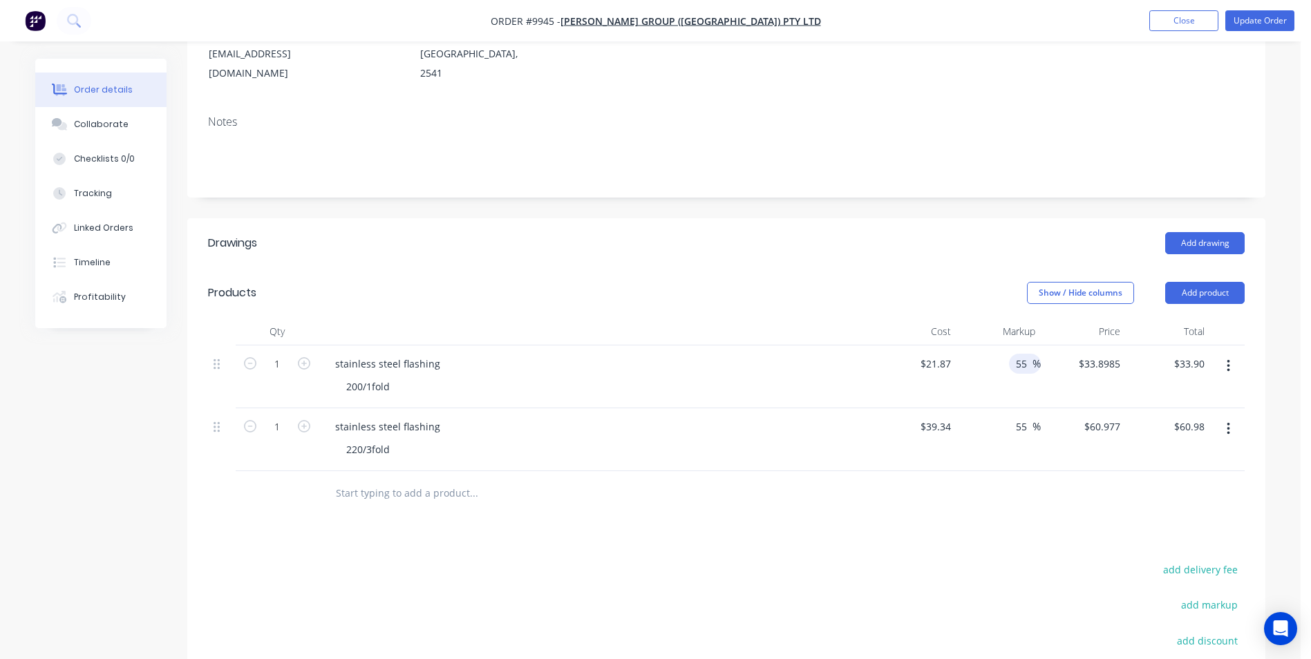
click at [943, 506] on div "Drawings Add drawing Products Show / Hide columns Add product Qty Cost Markup P…" at bounding box center [726, 533] width 1078 height 630
drag, startPoint x: 929, startPoint y: 386, endPoint x: 939, endPoint y: 375, distance: 14.7
click at [930, 417] on input "39.34" at bounding box center [937, 427] width 37 height 20
click at [931, 417] on input "39.34" at bounding box center [941, 427] width 32 height 20
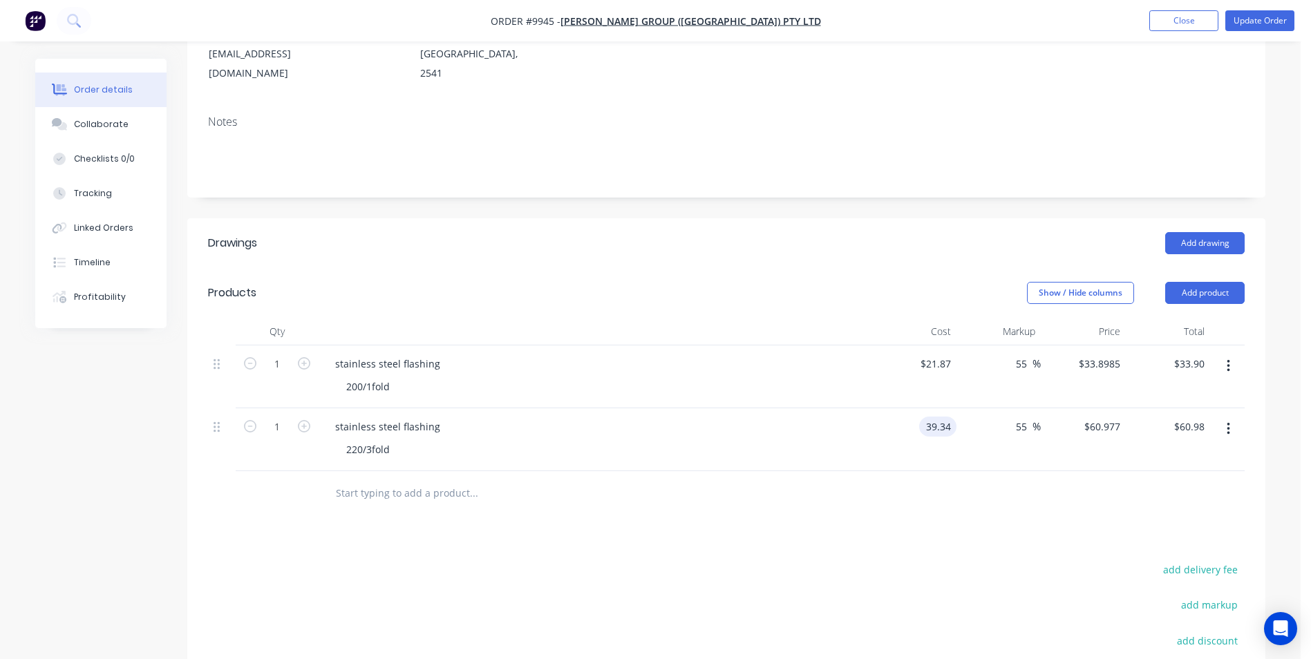
click at [931, 417] on input "39.34" at bounding box center [941, 427] width 32 height 20
click at [946, 417] on input "39.34" at bounding box center [941, 427] width 32 height 20
click at [940, 417] on input "39.34" at bounding box center [941, 427] width 32 height 20
type input "$29.34"
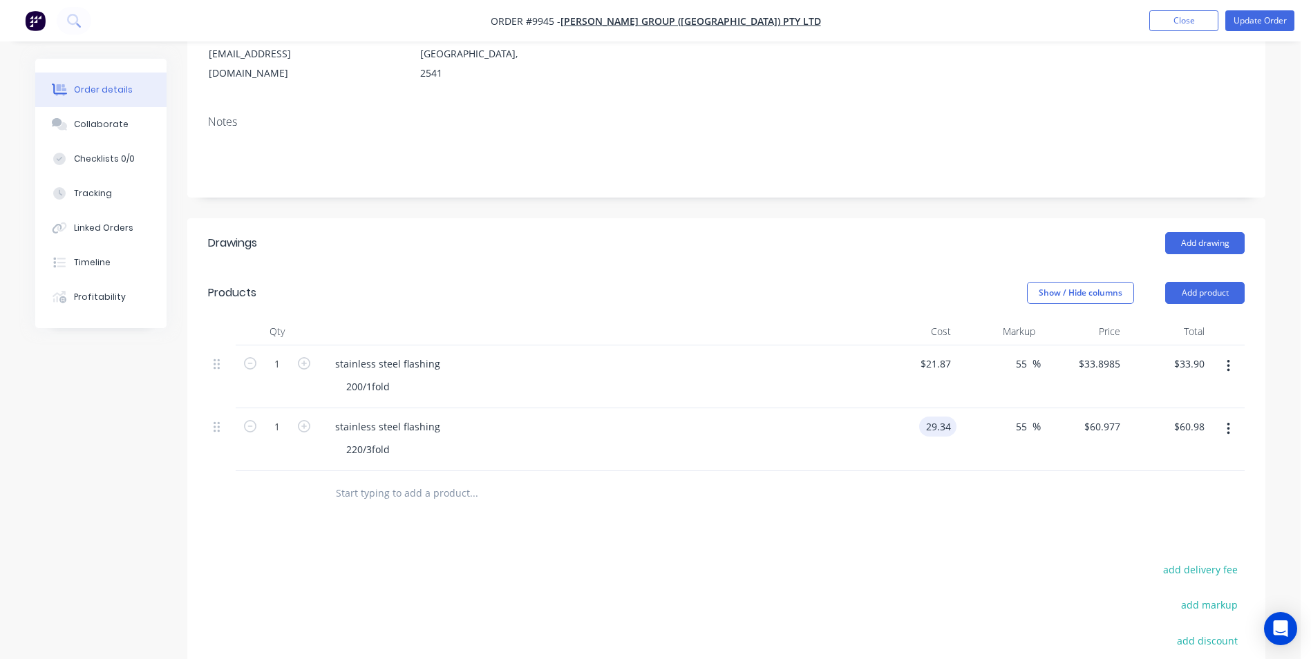
type input "$45.477"
type input "$45.48"
click at [971, 471] on div at bounding box center [726, 493] width 1037 height 45
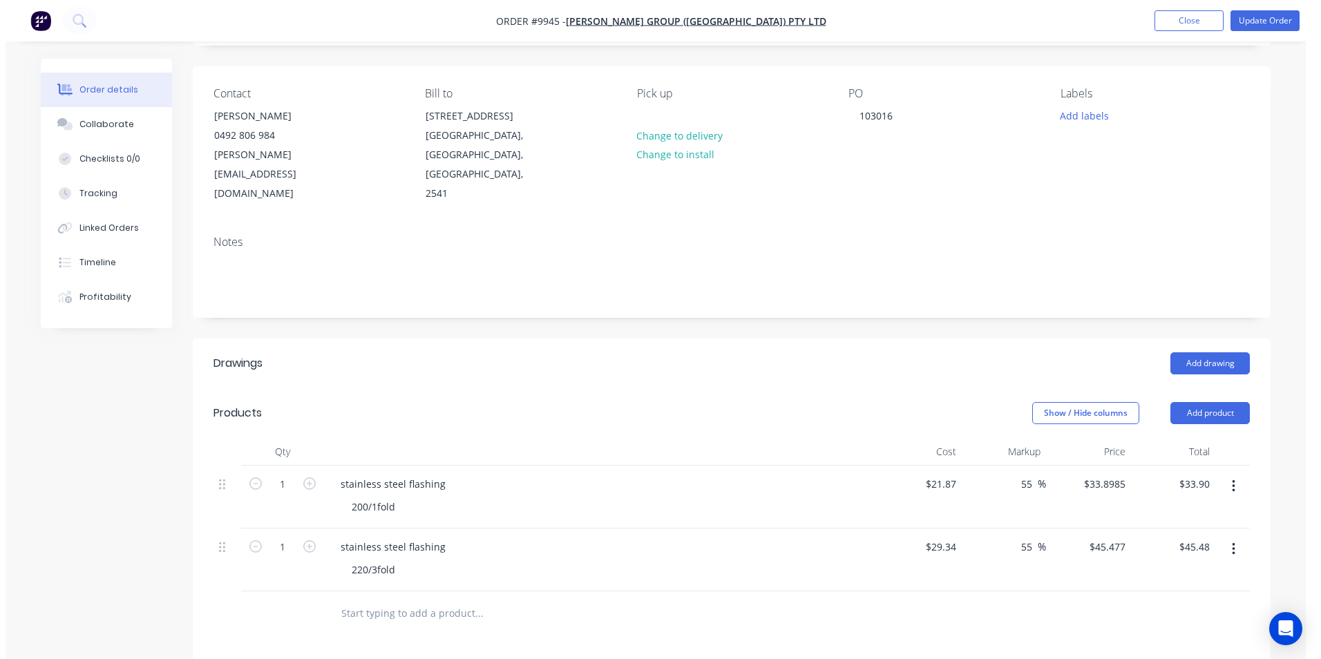
scroll to position [0, 0]
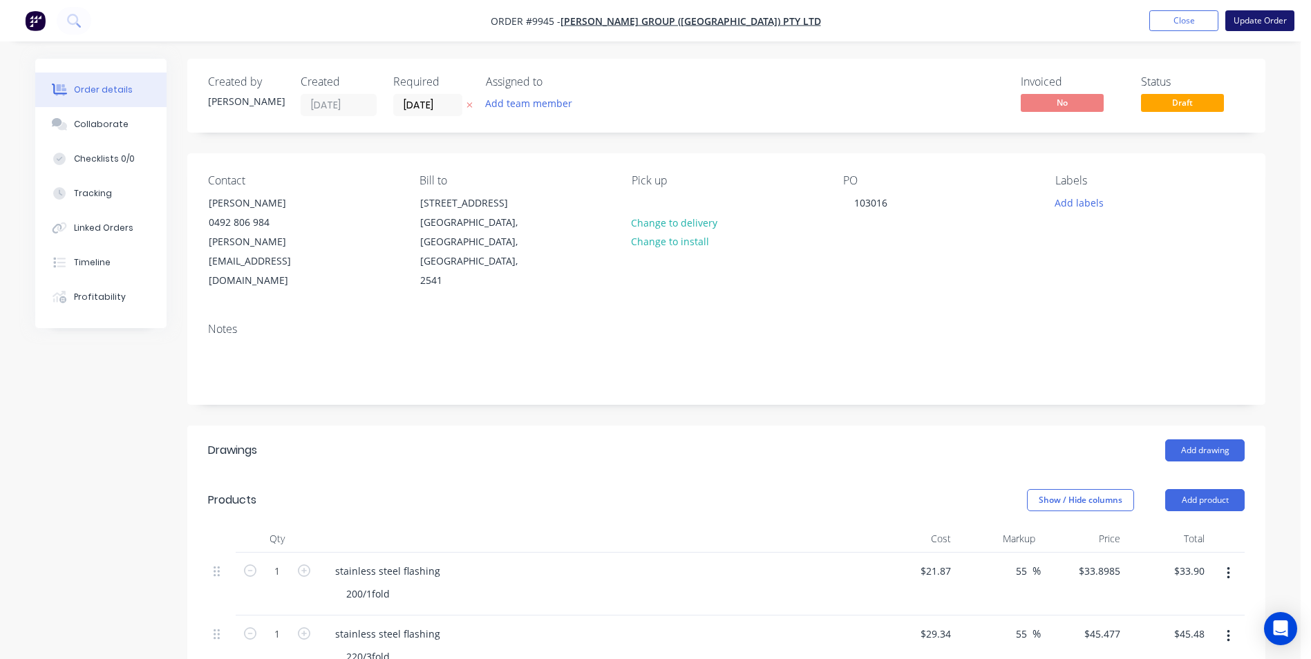
click at [1244, 22] on button "Update Order" at bounding box center [1259, 20] width 69 height 21
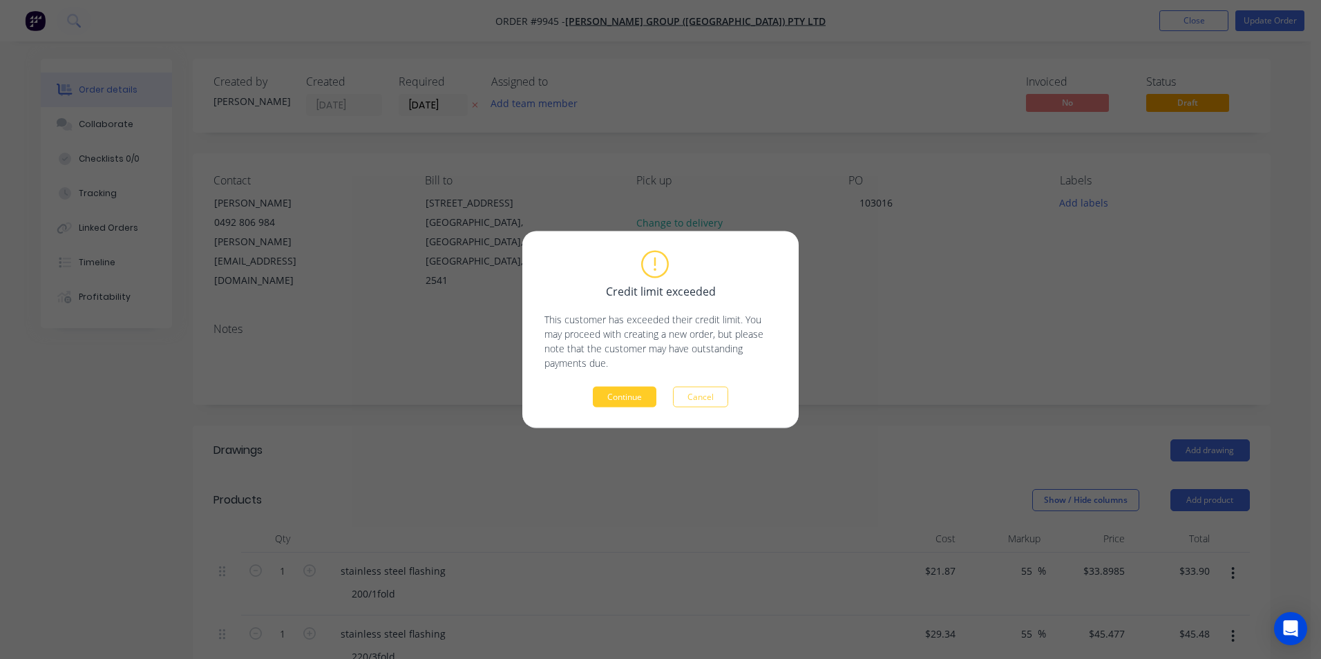
click at [635, 404] on button "Continue" at bounding box center [625, 397] width 64 height 21
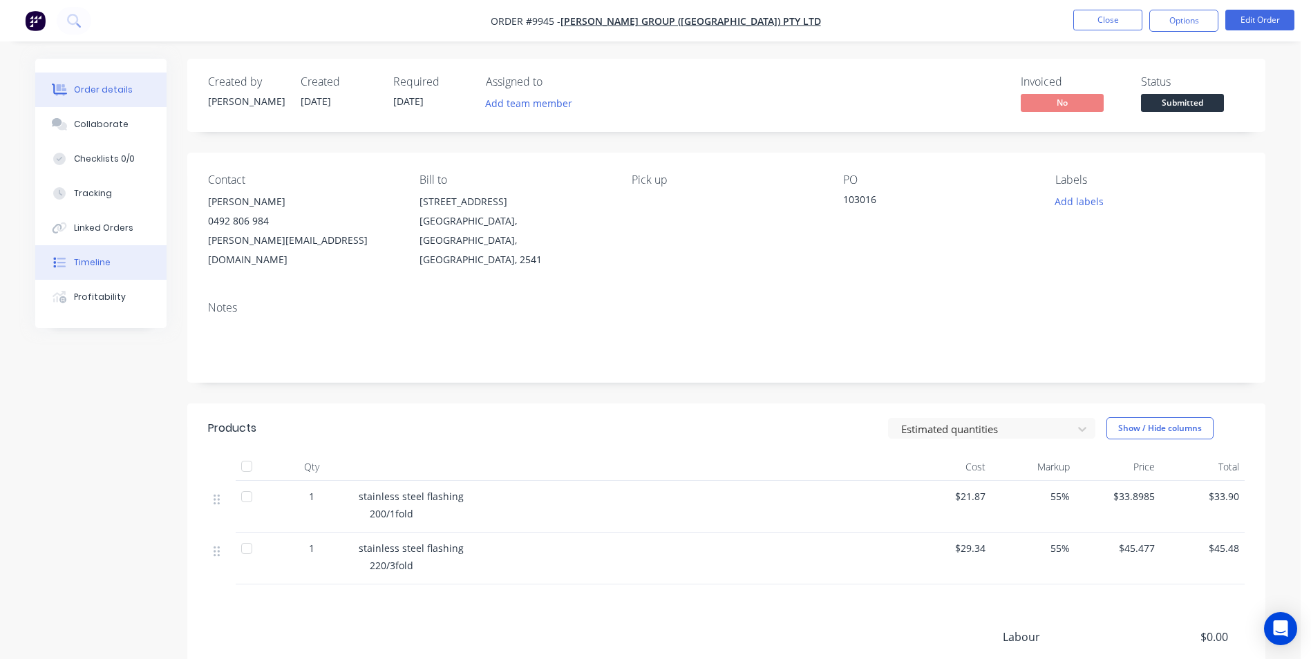
click at [93, 269] on button "Timeline" at bounding box center [100, 262] width 131 height 35
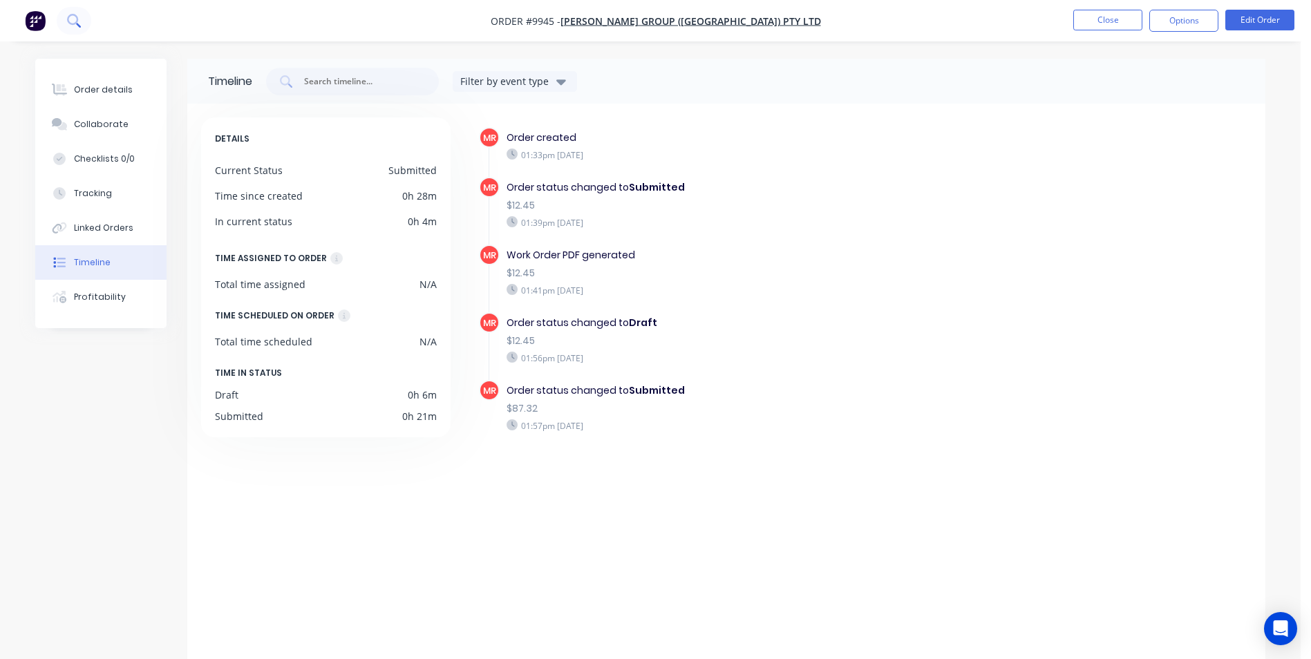
click at [70, 23] on icon at bounding box center [72, 19] width 11 height 11
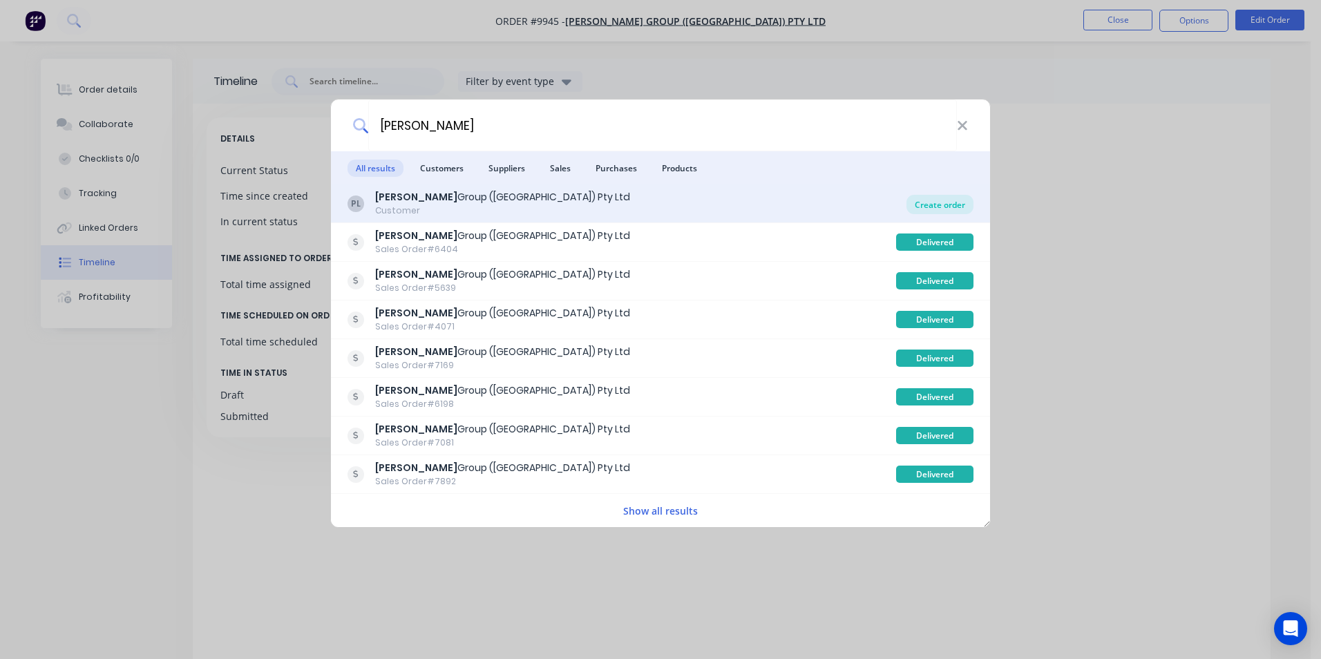
type input "[PERSON_NAME]"
click at [926, 199] on div "Create order" at bounding box center [940, 204] width 67 height 19
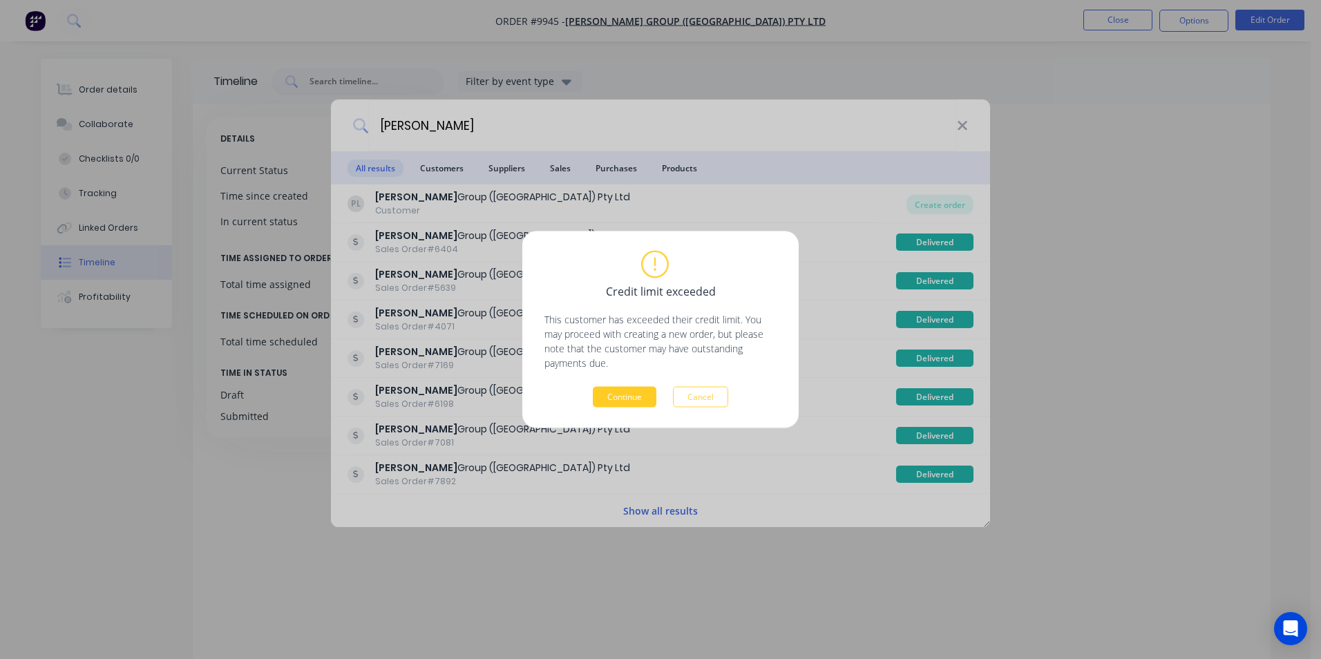
click at [625, 403] on button "Continue" at bounding box center [625, 397] width 64 height 21
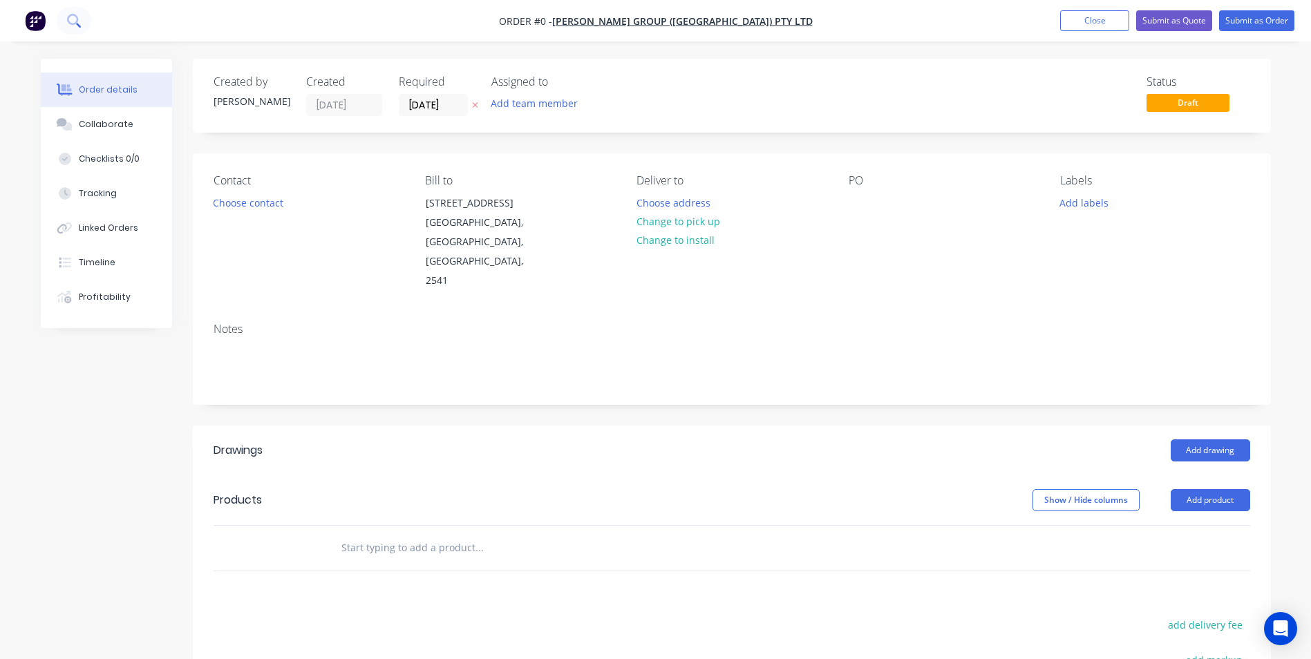
click at [78, 21] on icon at bounding box center [73, 20] width 13 height 13
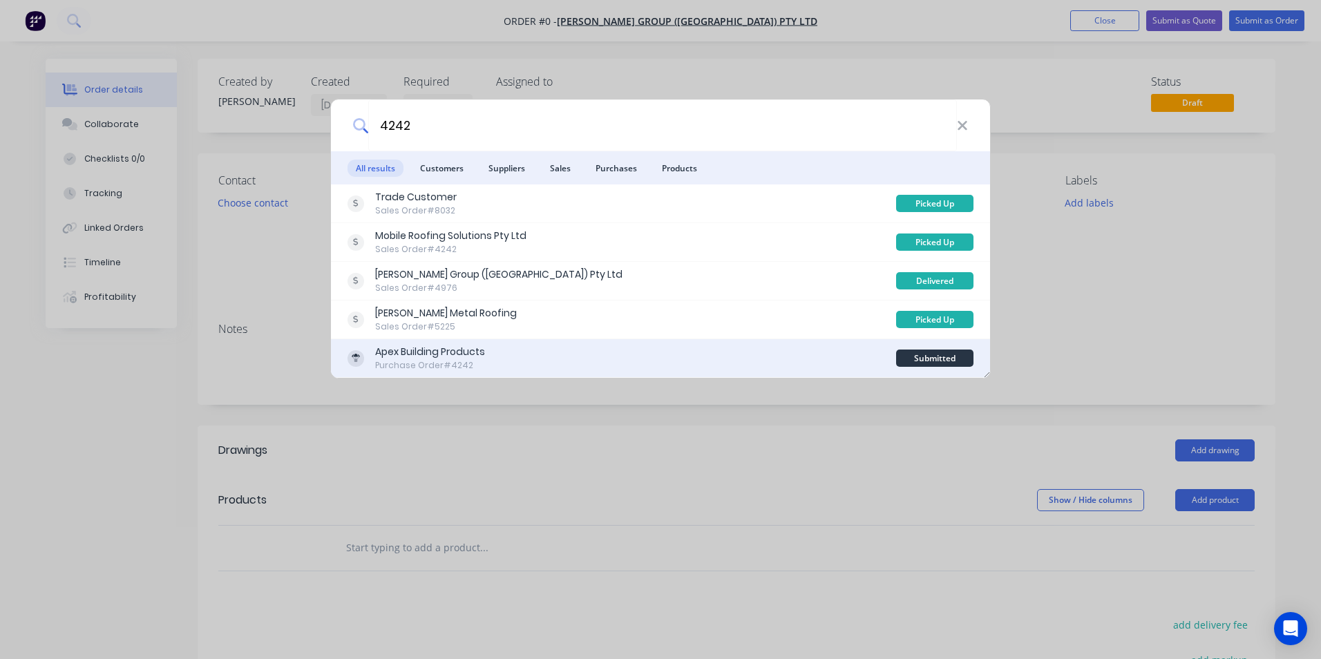
type input "4242"
click at [614, 360] on div "Apex Building Products Purchase Order #4242" at bounding box center [622, 358] width 549 height 27
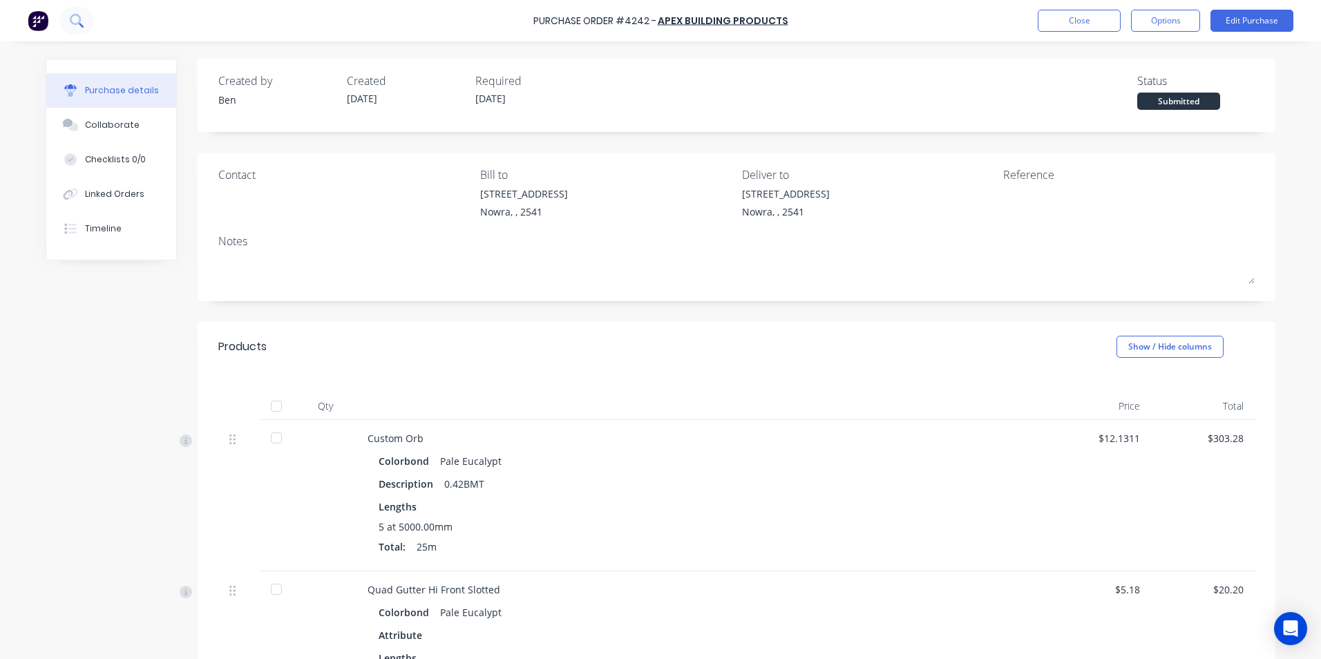
click at [79, 24] on icon at bounding box center [76, 20] width 13 height 13
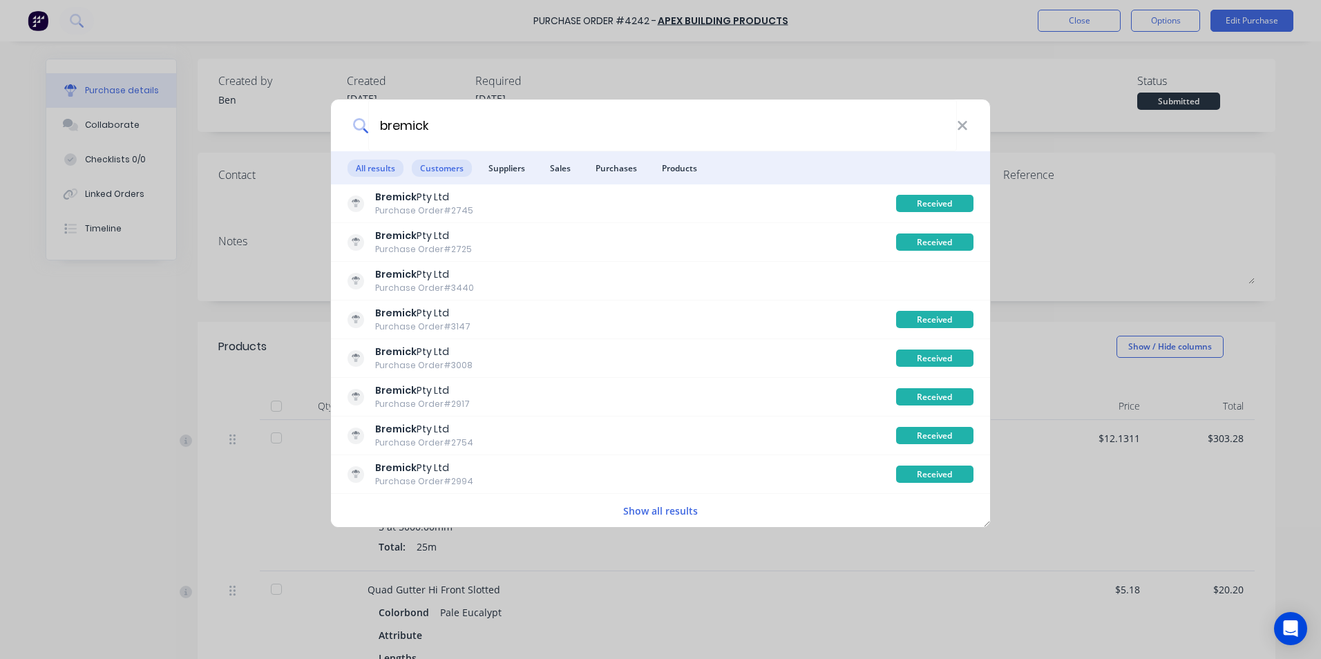
type input "bremick"
click at [440, 164] on span "Customers" at bounding box center [442, 168] width 60 height 17
click at [458, 166] on span "Customers" at bounding box center [442, 168] width 60 height 17
click at [636, 169] on span "Purchases" at bounding box center [616, 168] width 58 height 17
click at [455, 164] on span "Customers" at bounding box center [442, 168] width 60 height 17
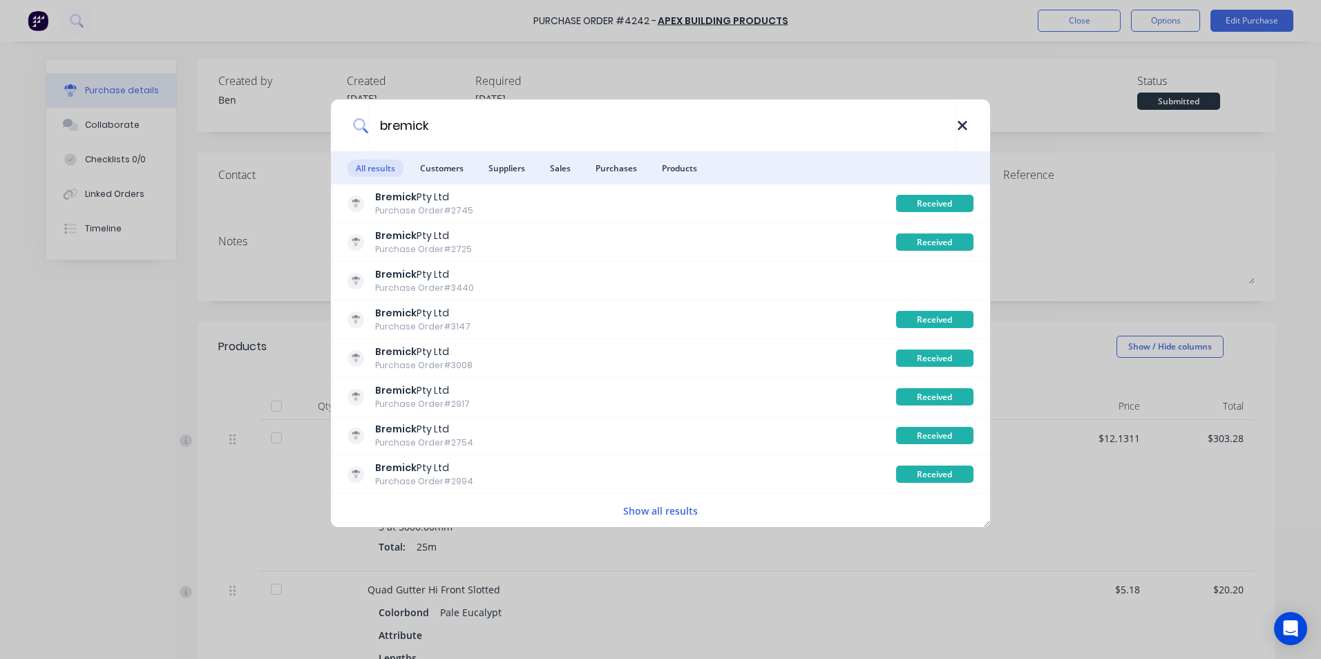
click at [965, 122] on icon at bounding box center [962, 125] width 11 height 15
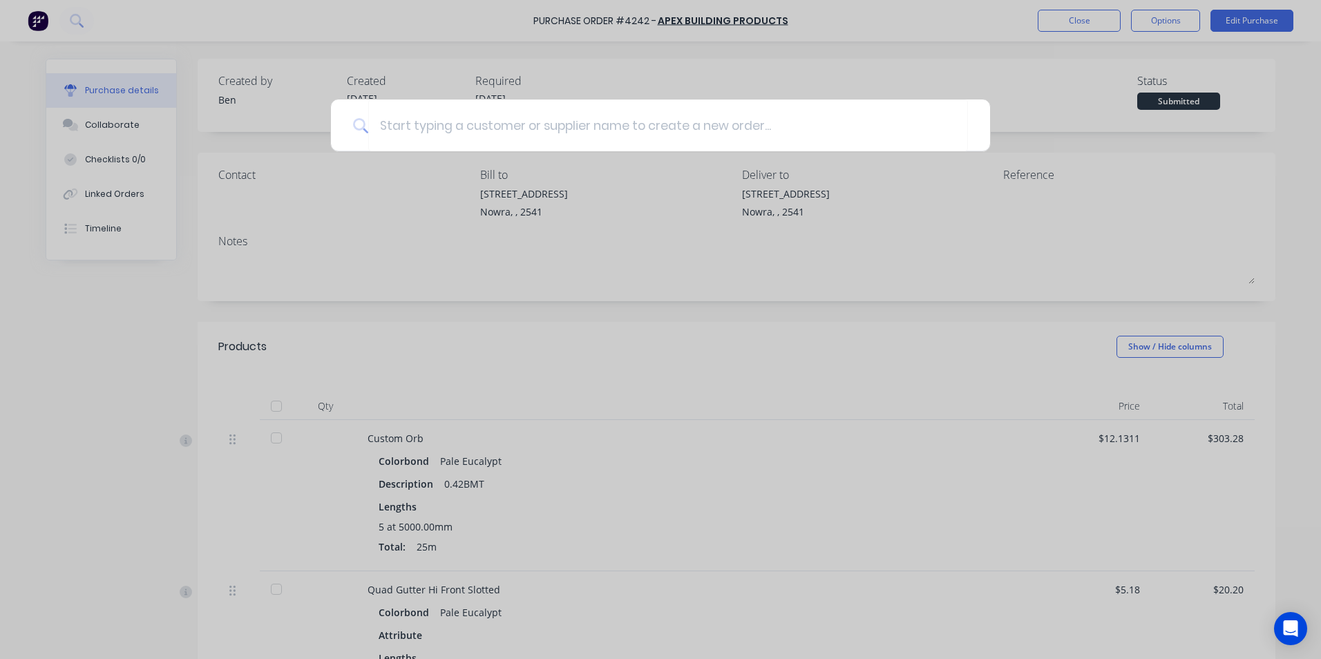
click at [934, 50] on div at bounding box center [660, 329] width 1321 height 659
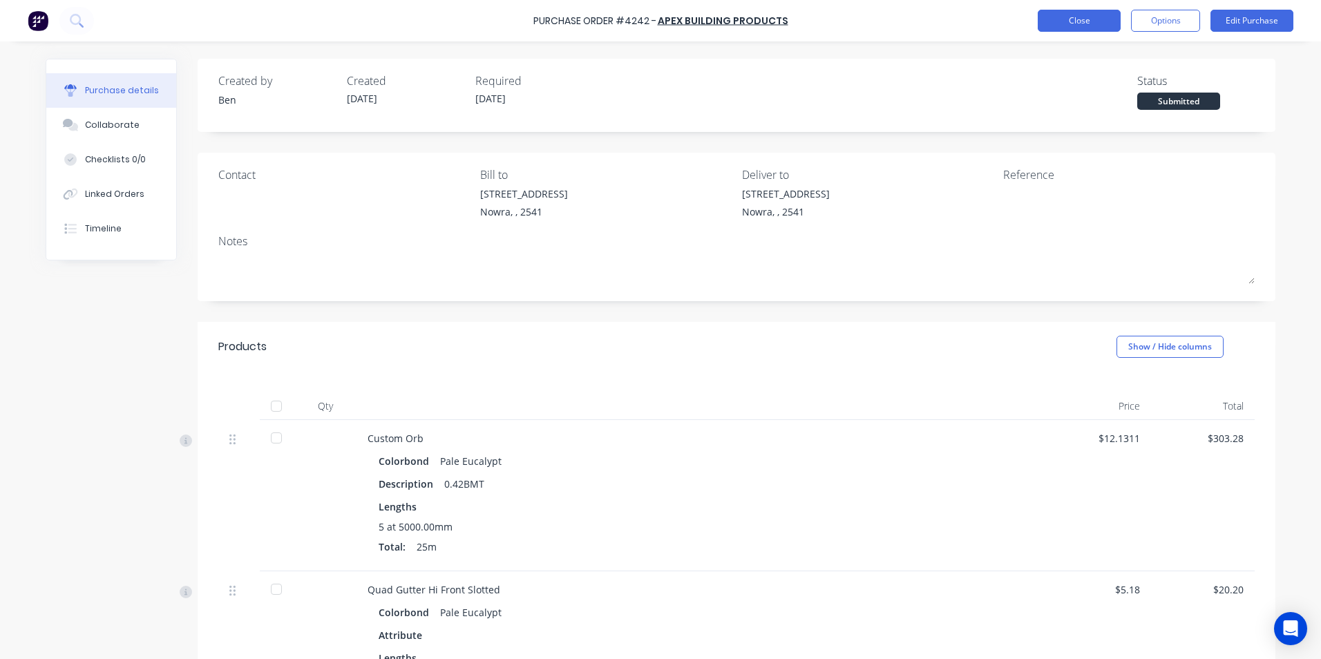
click at [1059, 21] on button "Close" at bounding box center [1079, 21] width 83 height 22
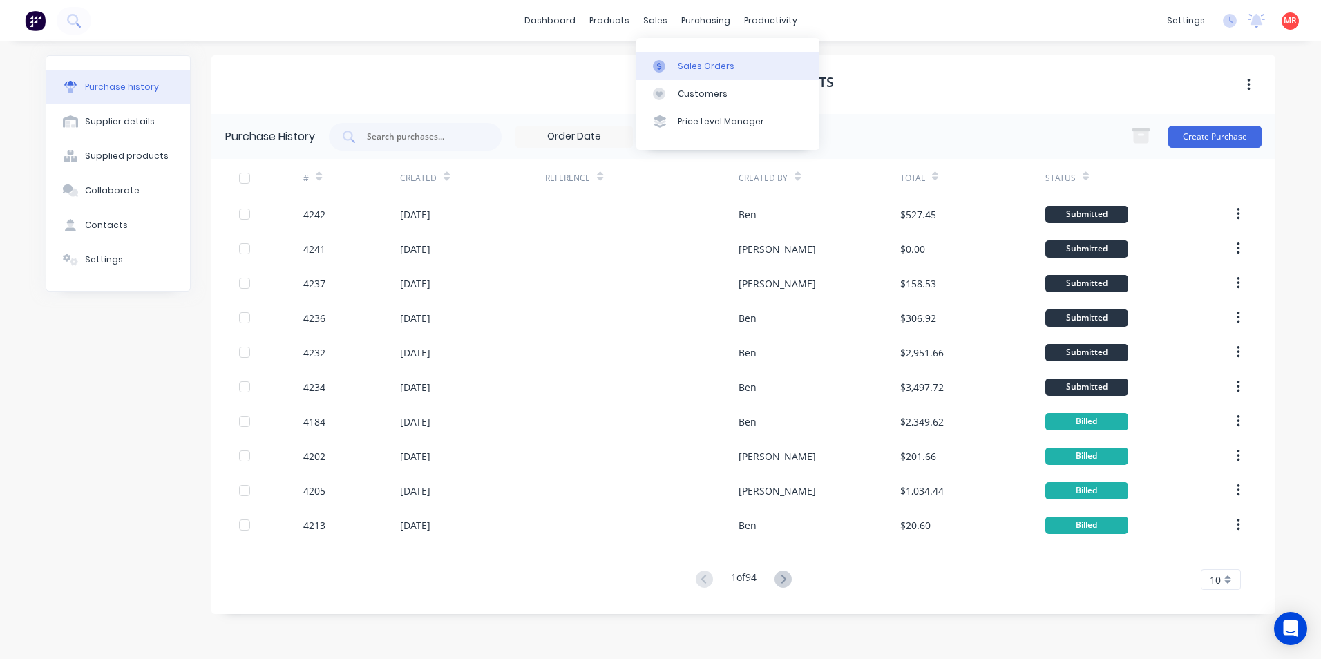
click at [685, 65] on div "Sales Orders" at bounding box center [706, 66] width 57 height 12
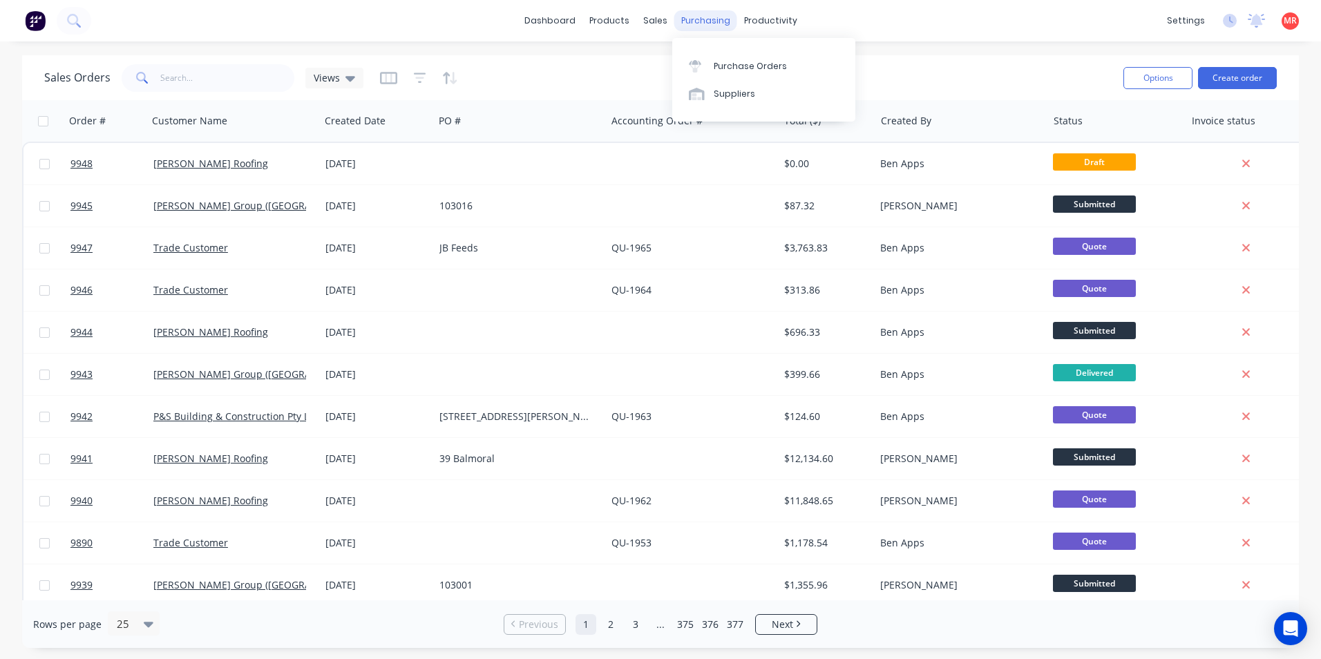
click at [703, 16] on div "purchasing" at bounding box center [705, 20] width 63 height 21
click at [714, 85] on link "Suppliers" at bounding box center [763, 94] width 183 height 28
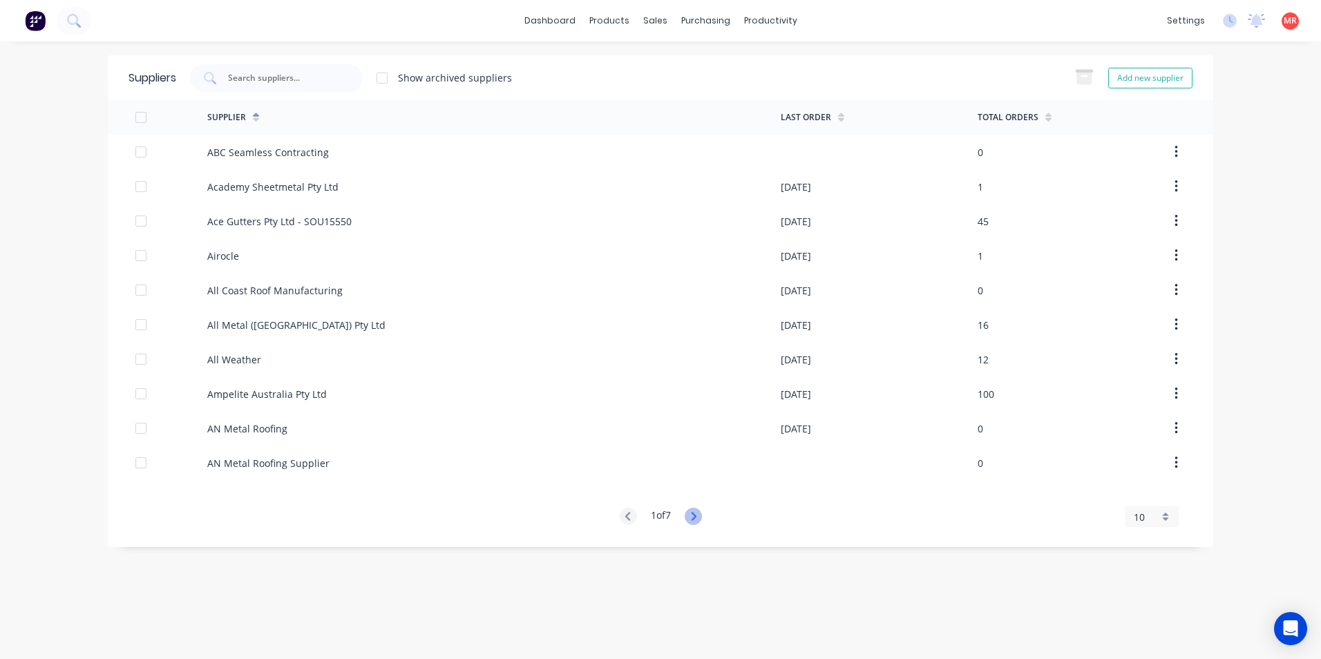
click at [696, 517] on icon at bounding box center [693, 516] width 5 height 8
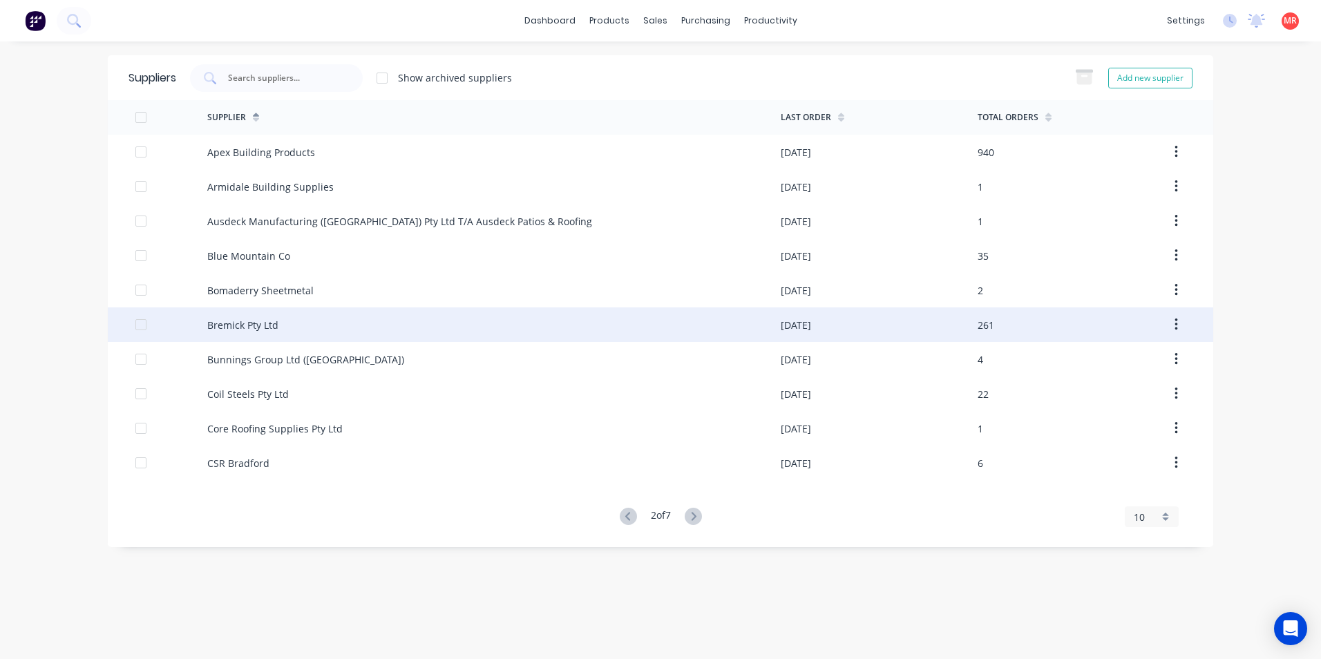
click at [221, 325] on div "Bremick Pty Ltd" at bounding box center [242, 325] width 71 height 15
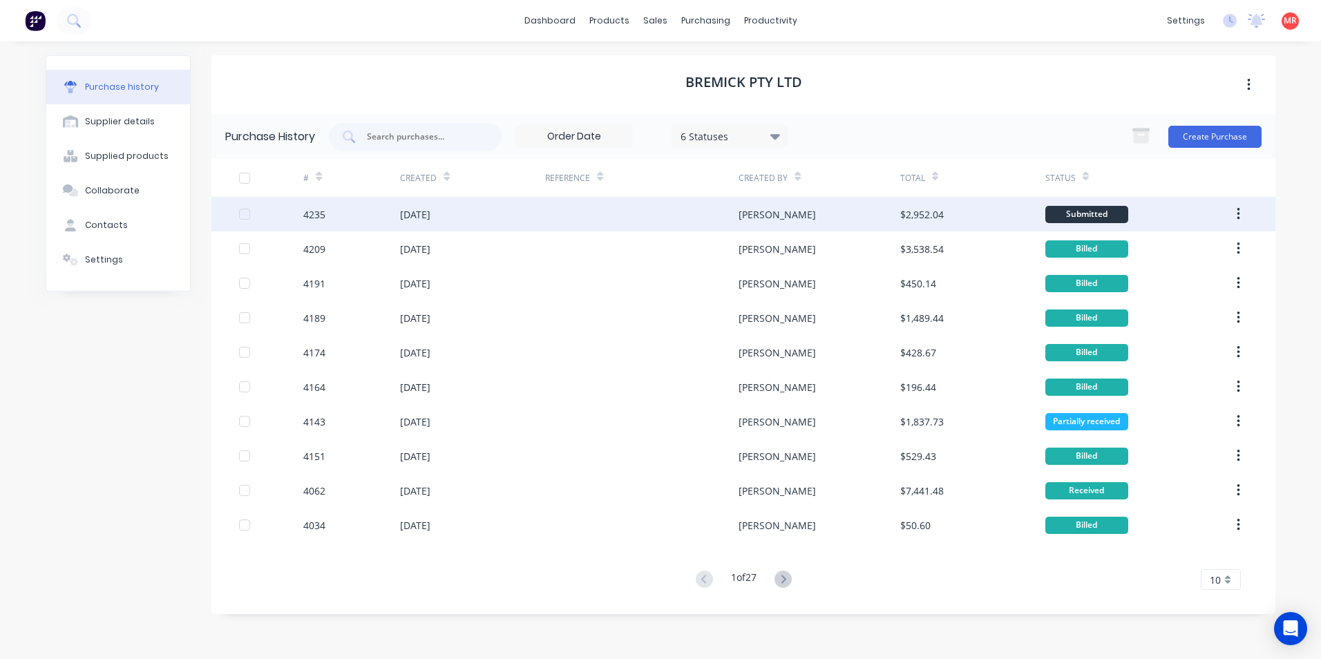
click at [558, 221] on div at bounding box center [641, 214] width 193 height 35
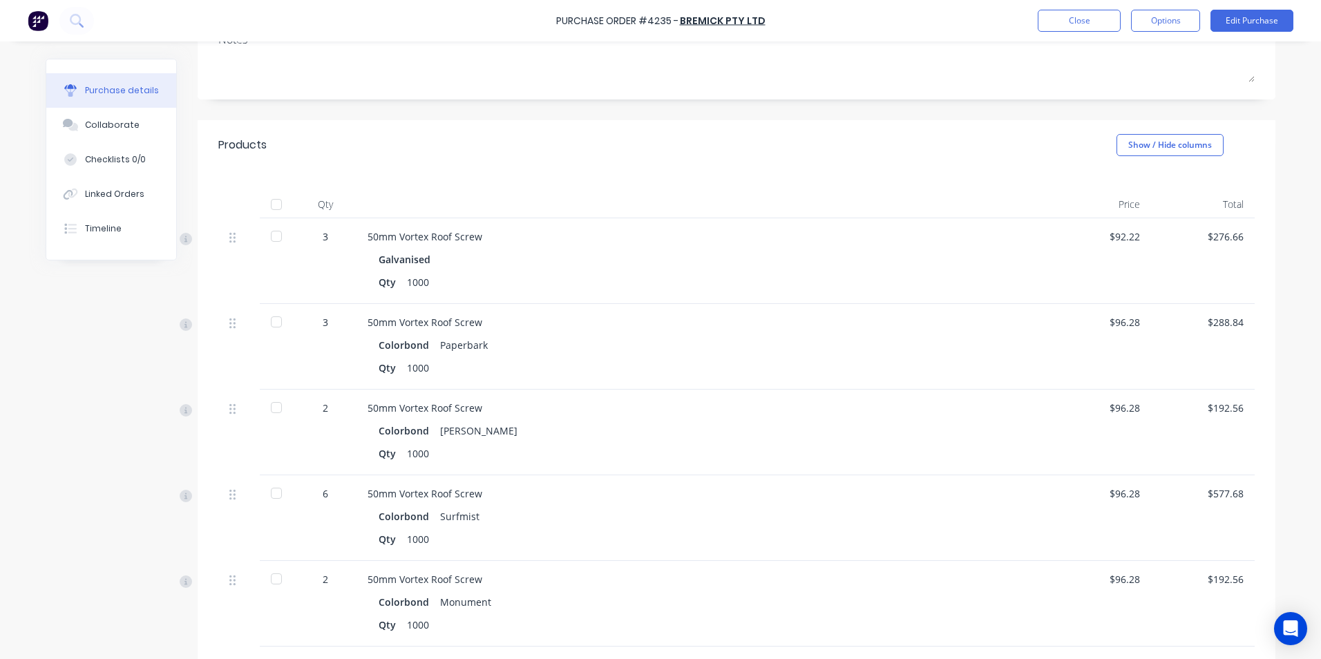
scroll to position [212, 0]
click at [1056, 19] on button "Close" at bounding box center [1079, 21] width 83 height 22
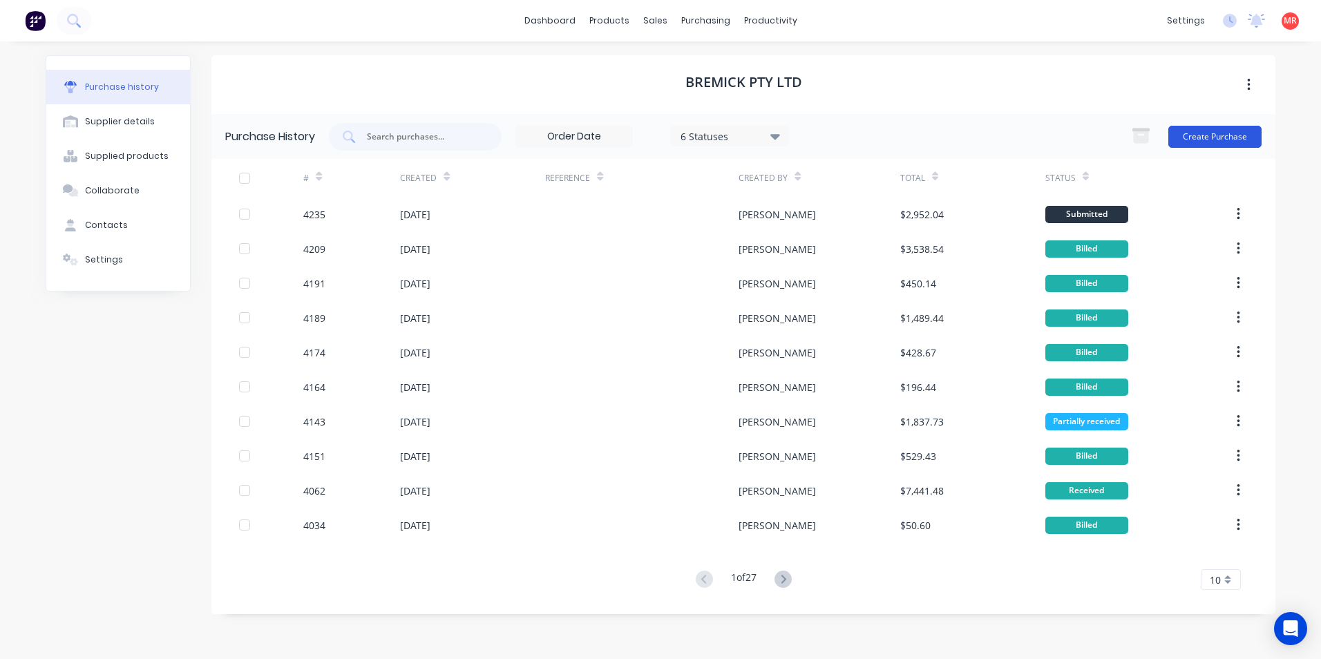
click at [1204, 137] on button "Create Purchase" at bounding box center [1215, 137] width 93 height 22
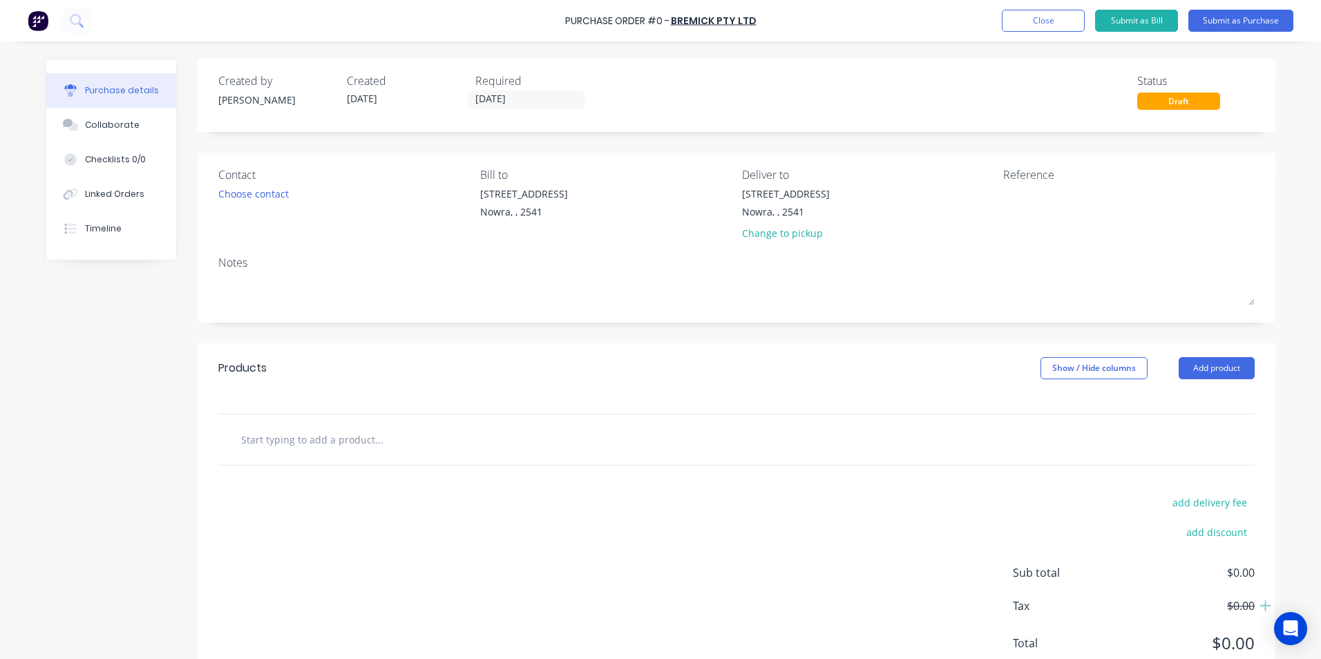
click at [361, 440] on input "text" at bounding box center [378, 440] width 276 height 28
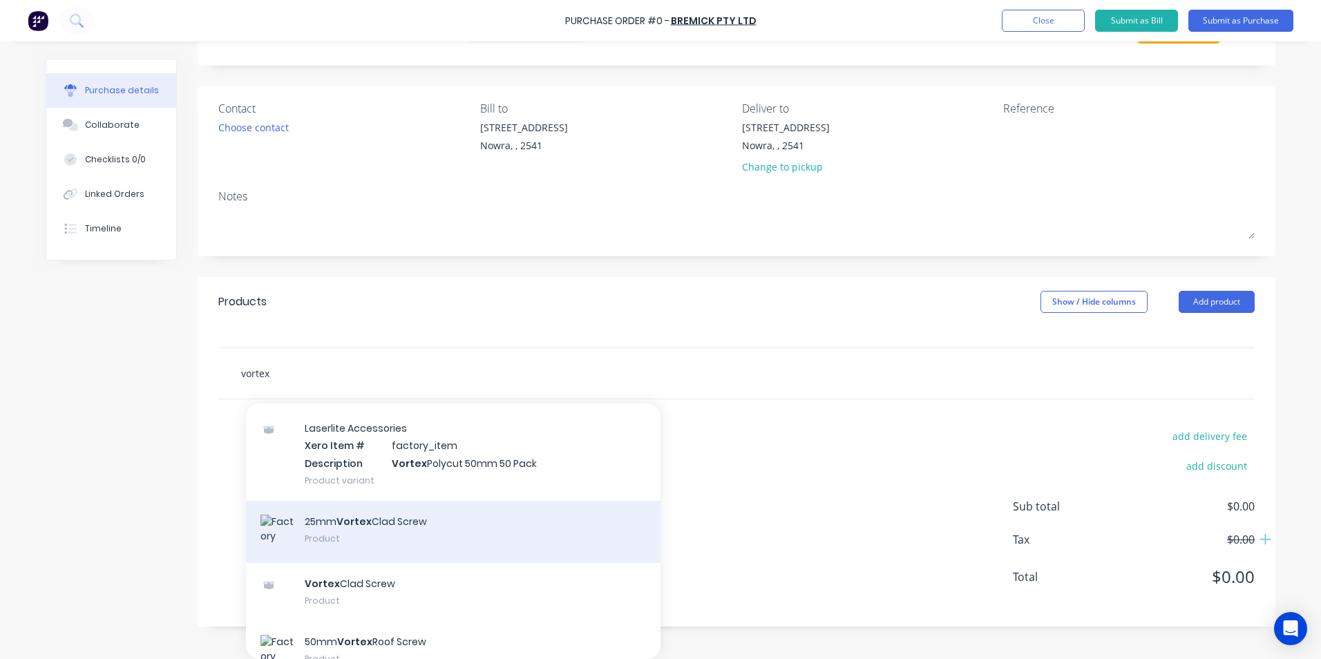
scroll to position [484, 0]
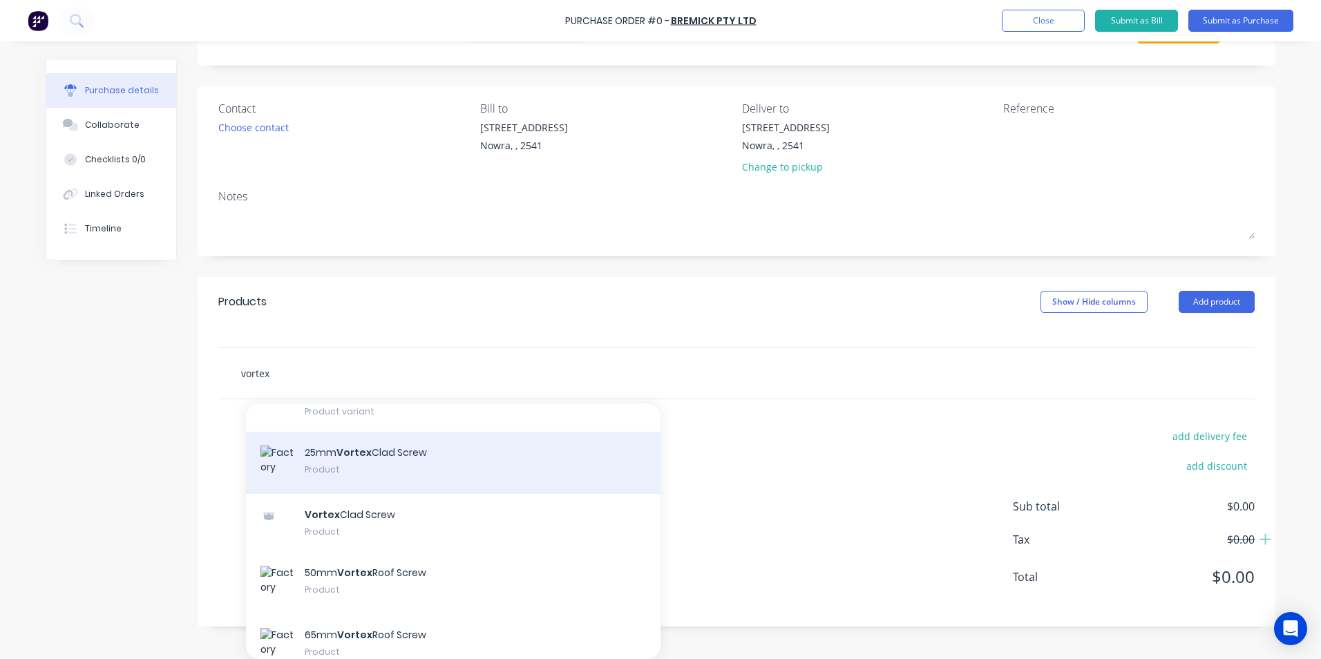
type input "vortex"
click at [381, 476] on div "25mm Vortex Clad Screw Product" at bounding box center [453, 463] width 415 height 62
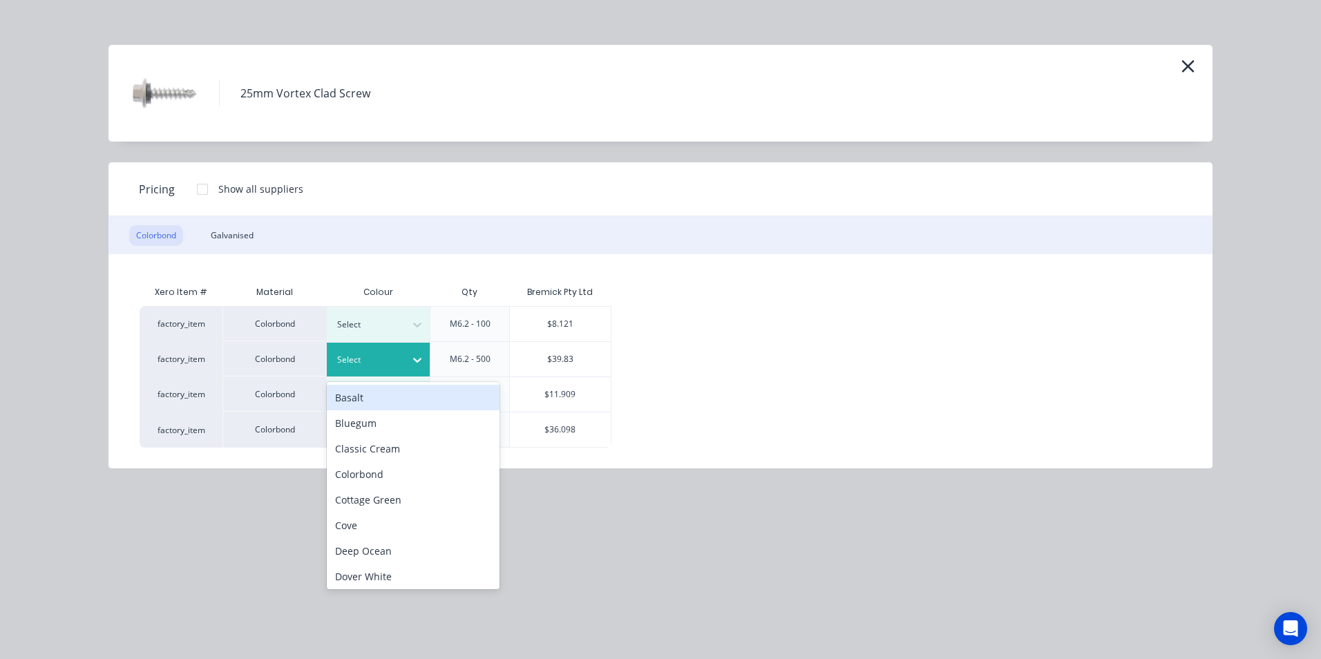
scroll to position [48, 0]
click at [404, 364] on div "Select" at bounding box center [366, 360] width 77 height 18
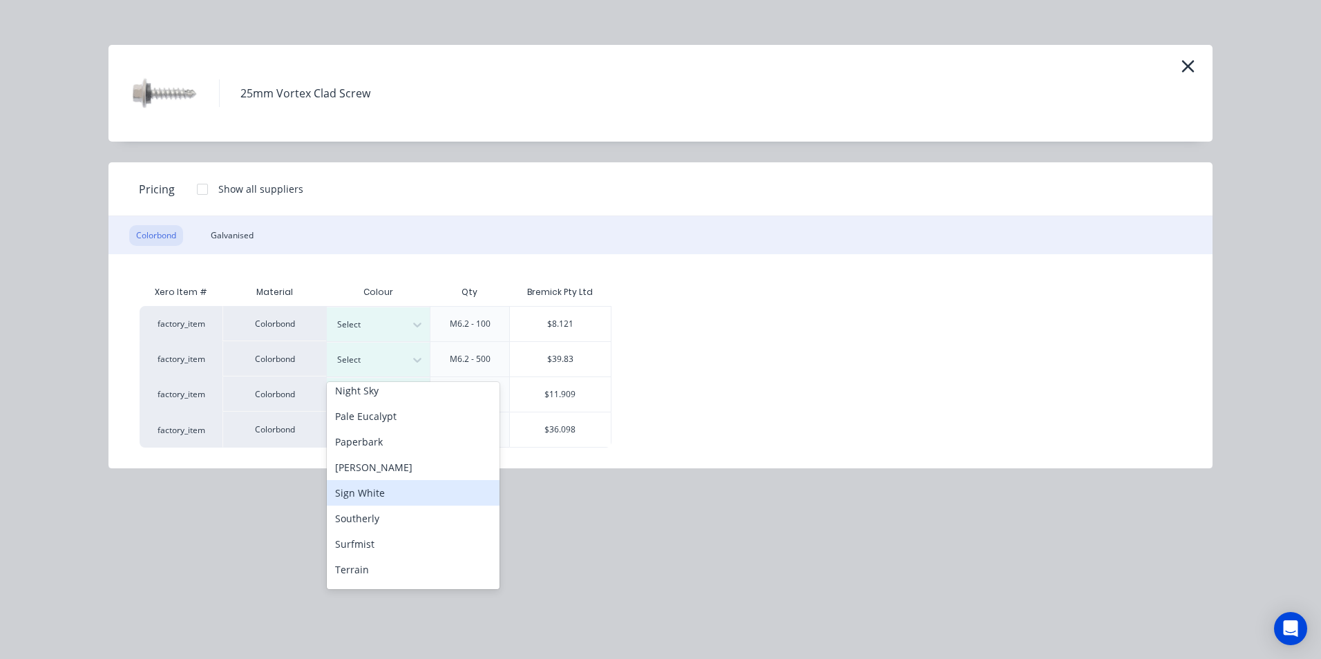
scroll to position [415, 0]
click at [384, 526] on div "Surfmist" at bounding box center [413, 520] width 173 height 26
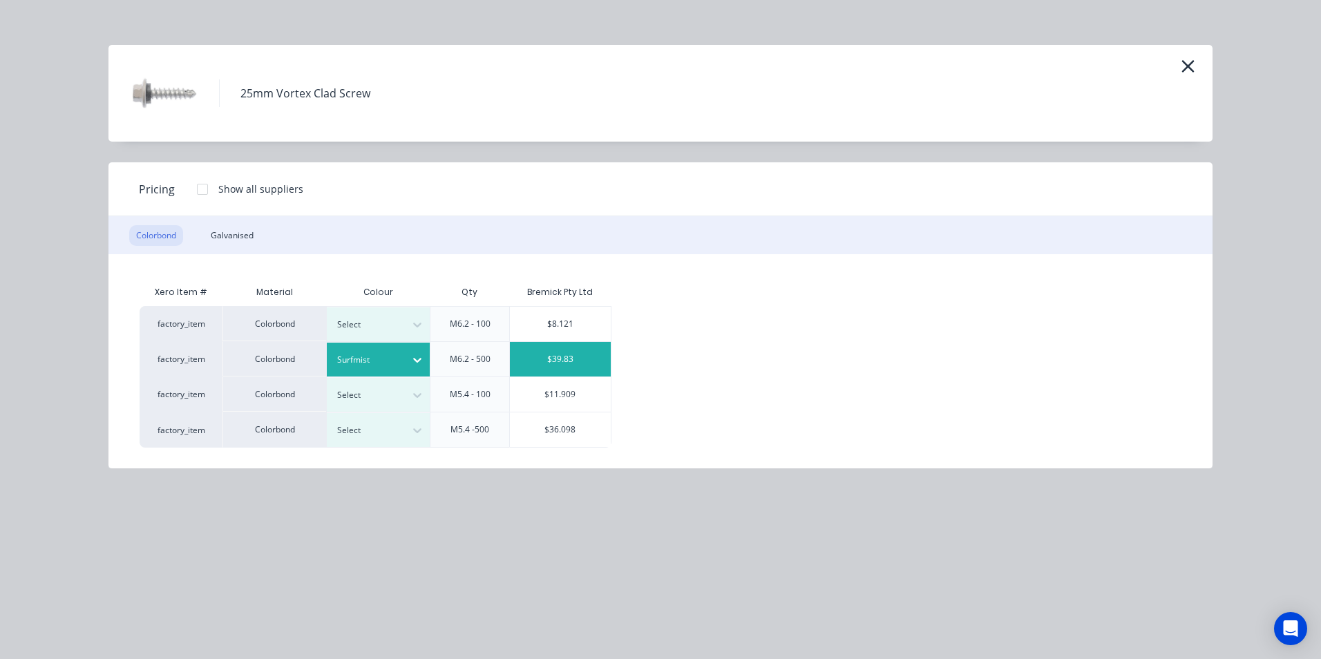
click at [558, 362] on div "$39.83" at bounding box center [560, 359] width 101 height 35
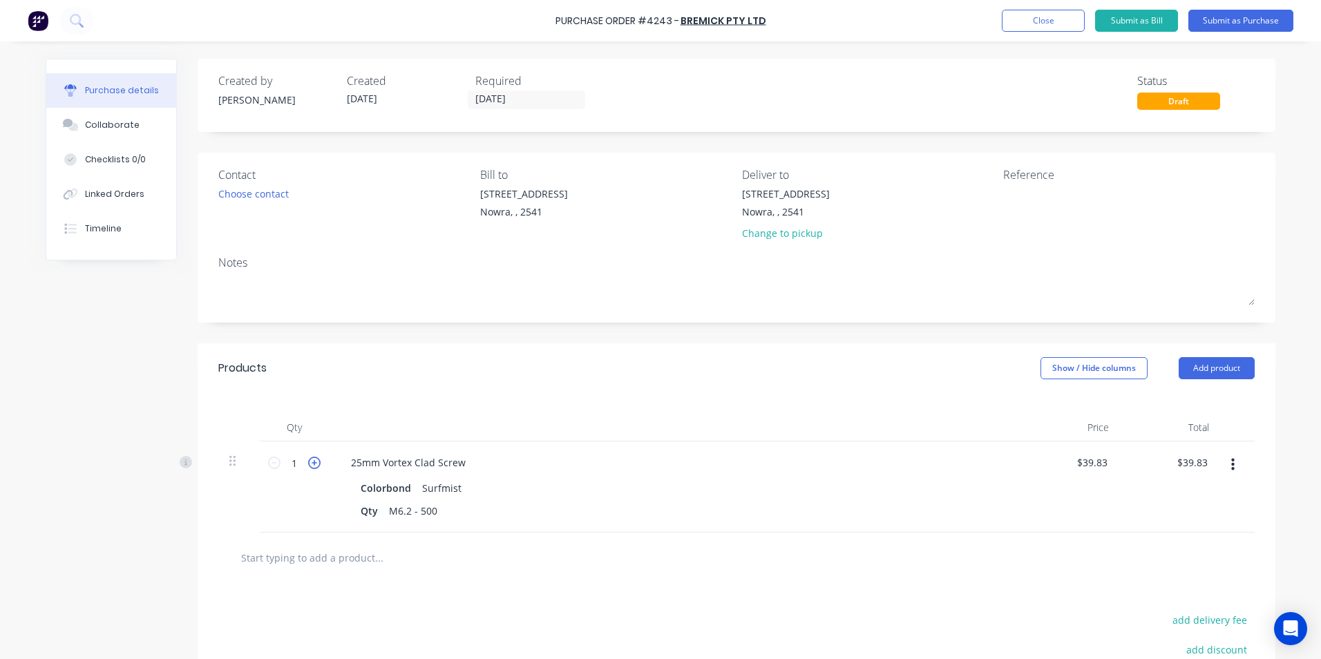
click at [312, 466] on icon at bounding box center [314, 463] width 12 height 12
type input "2"
type input "$79.66"
click at [312, 465] on icon at bounding box center [314, 463] width 12 height 12
type input "3"
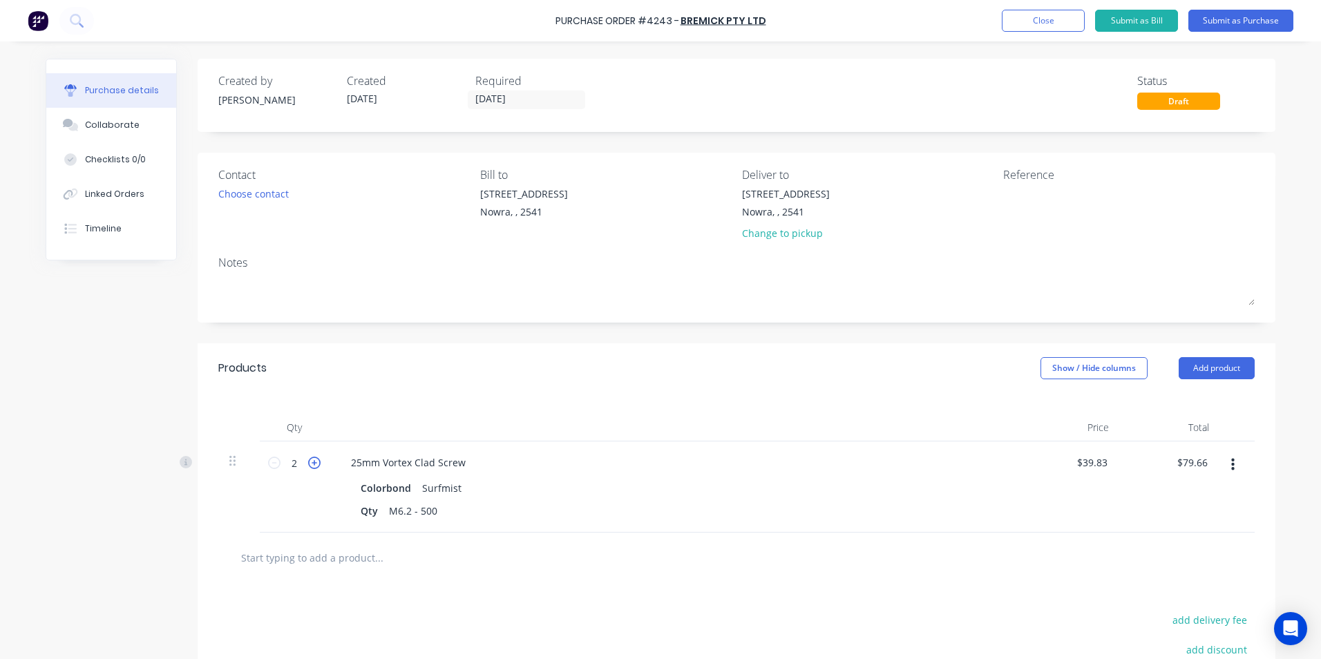
type input "$119.49"
click at [316, 555] on input "text" at bounding box center [378, 558] width 276 height 28
click at [1231, 471] on icon "button" at bounding box center [1232, 464] width 3 height 15
click at [1178, 524] on button "Duplicate" at bounding box center [1190, 530] width 117 height 28
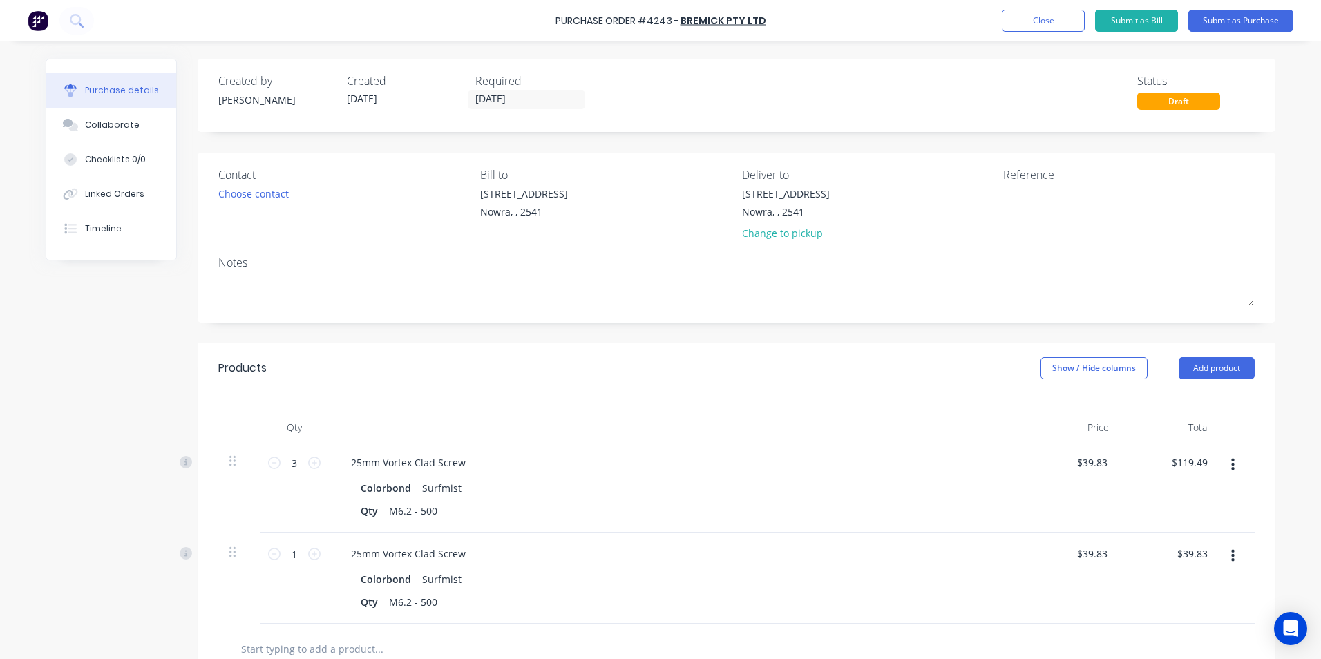
click at [1235, 559] on button "button" at bounding box center [1233, 556] width 32 height 25
click at [1168, 600] on button "Edit" at bounding box center [1190, 593] width 117 height 28
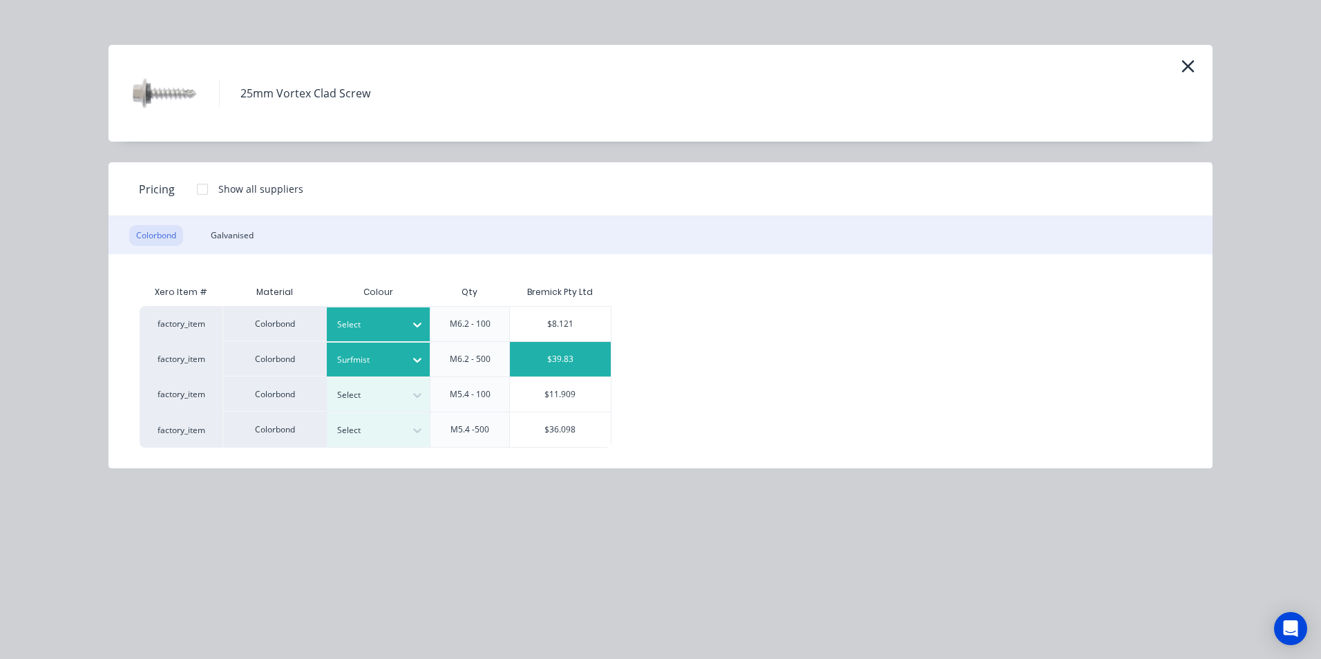
click at [381, 333] on div "Select" at bounding box center [366, 325] width 77 height 18
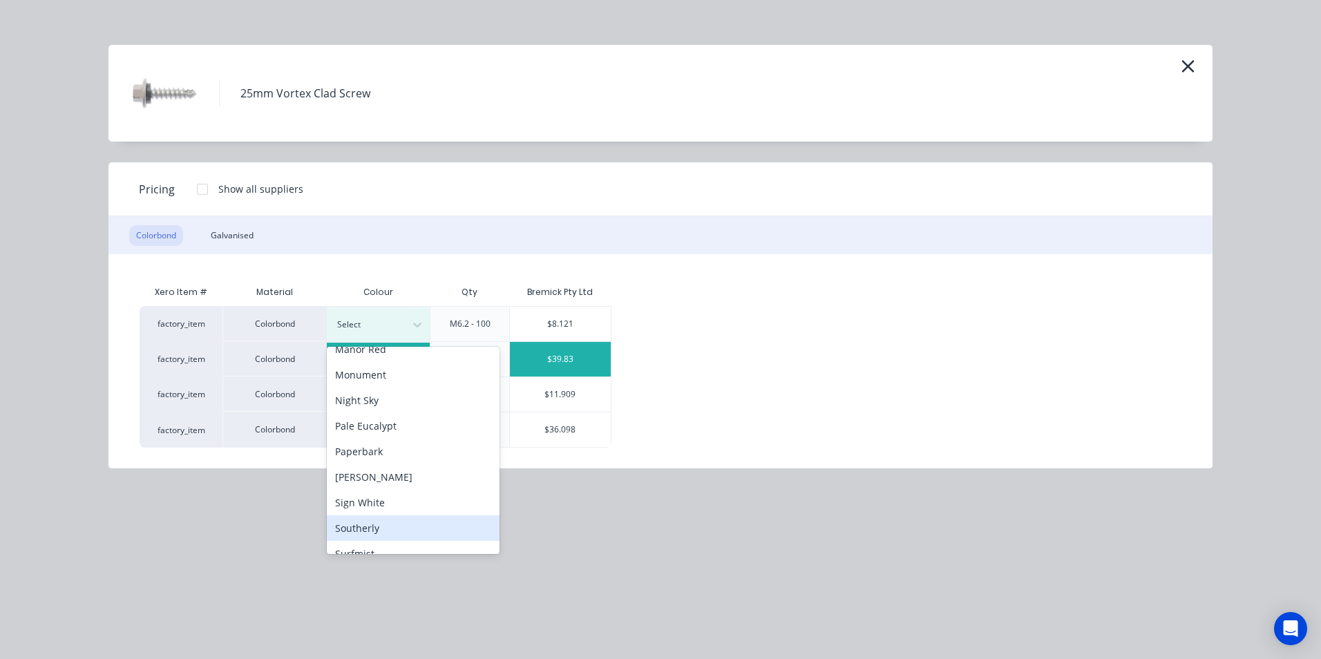
scroll to position [415, 0]
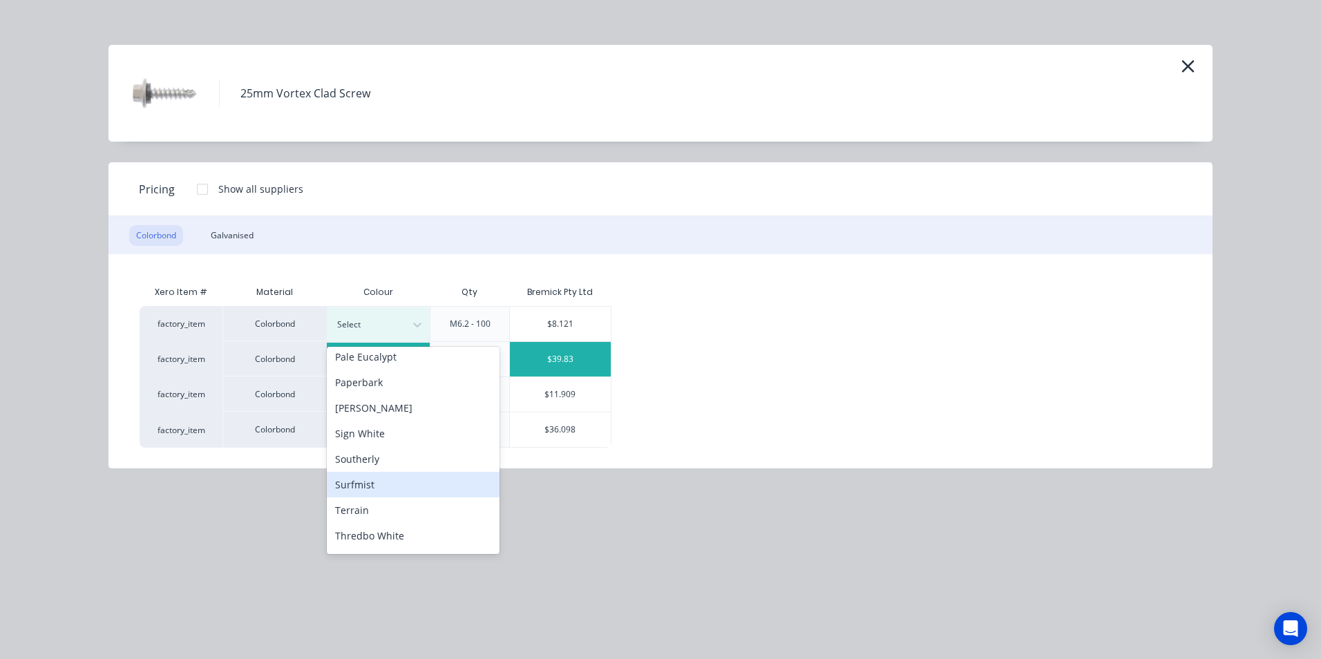
click at [387, 477] on div "Surfmist" at bounding box center [413, 485] width 173 height 26
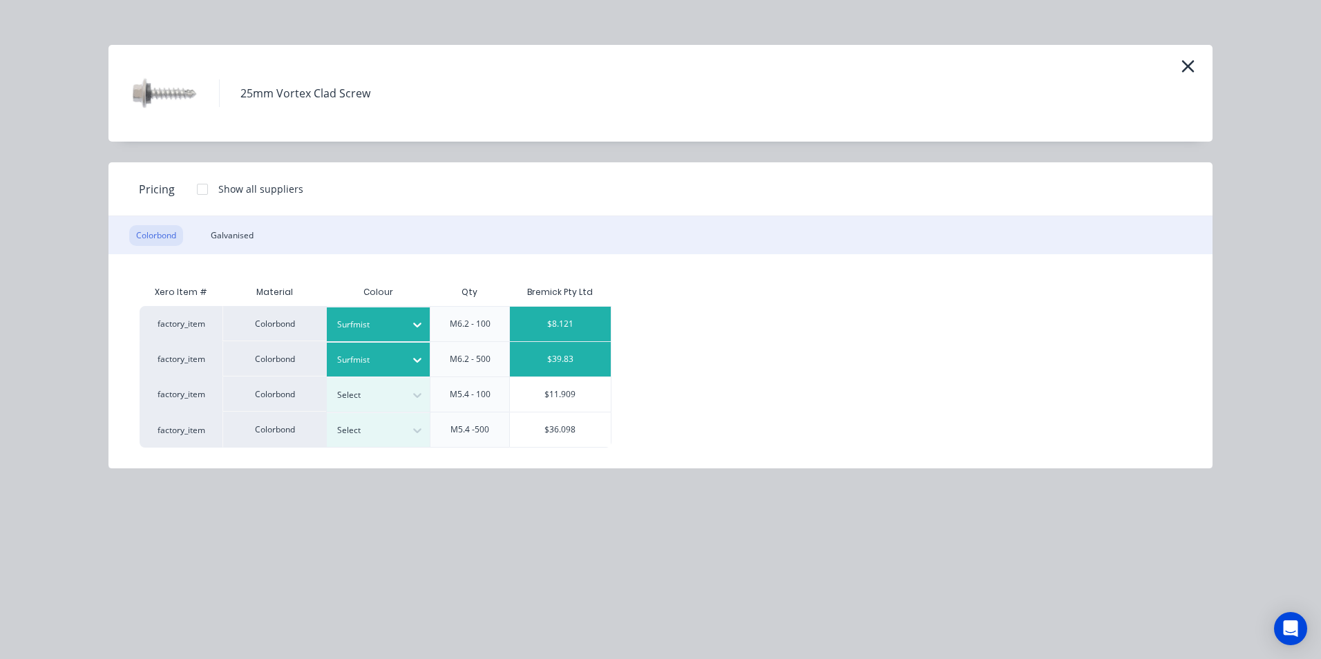
click at [562, 328] on div "$8.121" at bounding box center [560, 324] width 101 height 35
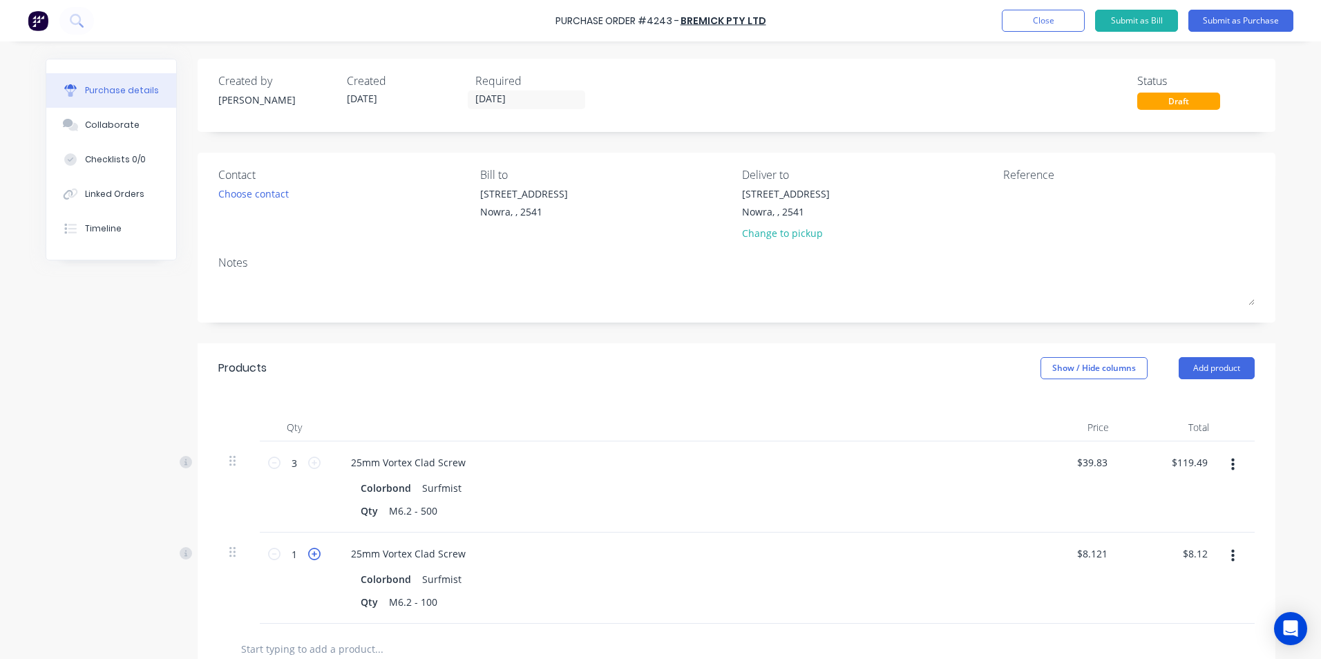
click at [309, 555] on icon at bounding box center [314, 554] width 12 height 12
type input "2"
type input "$16.24"
click at [309, 555] on icon at bounding box center [314, 554] width 12 height 12
type input "3"
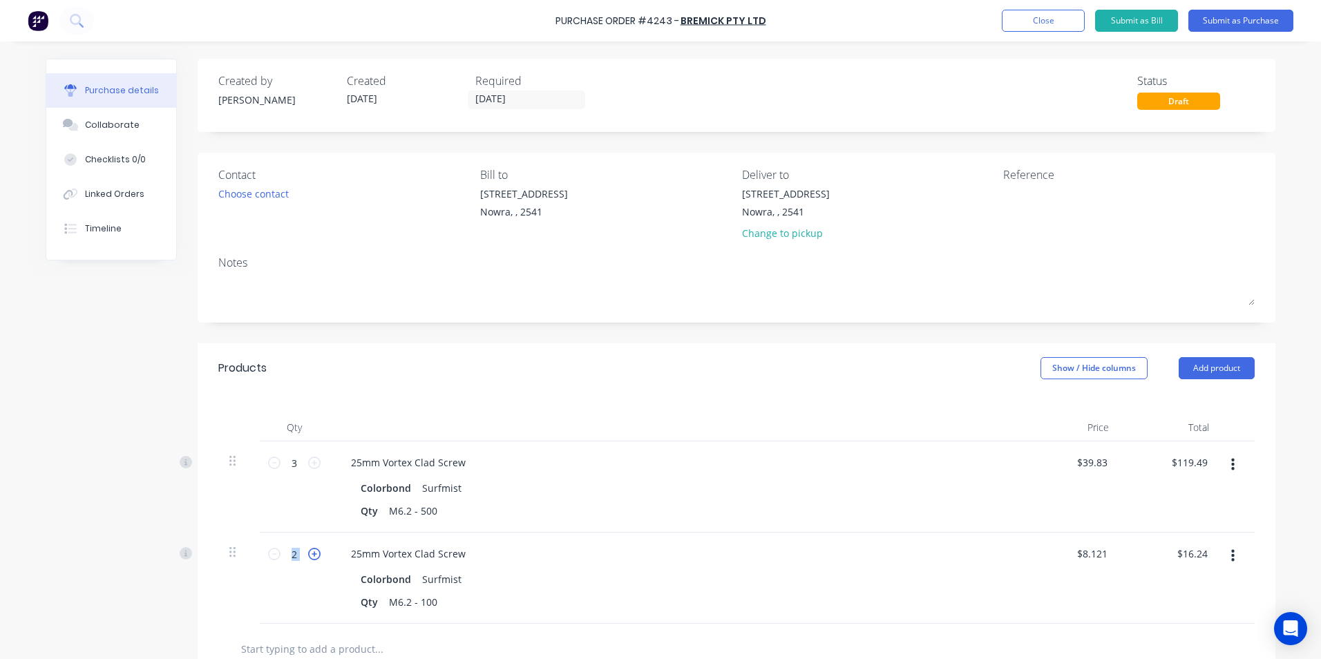
type input "$24.36"
click at [309, 555] on icon at bounding box center [314, 554] width 12 height 12
type input "4"
type input "$32.48"
click at [609, 386] on div "Products Show / Hide columns Add product" at bounding box center [737, 368] width 1078 height 50
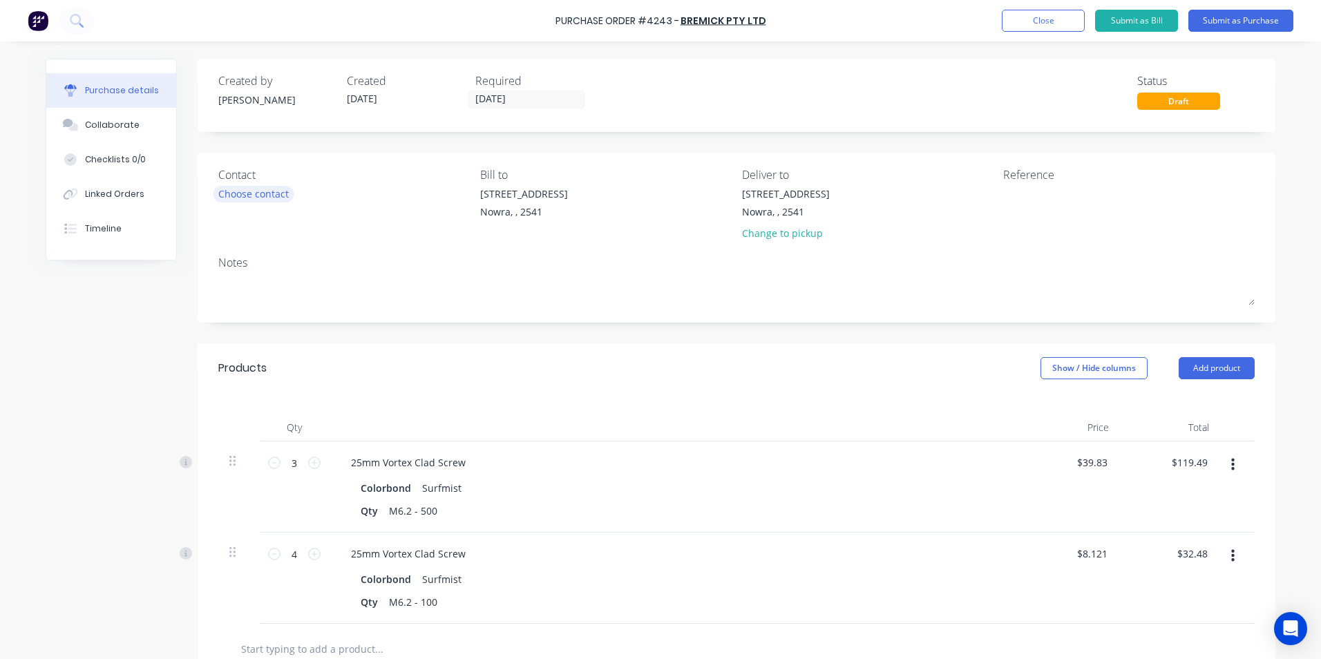
click at [247, 194] on div "Choose contact" at bounding box center [253, 194] width 70 height 15
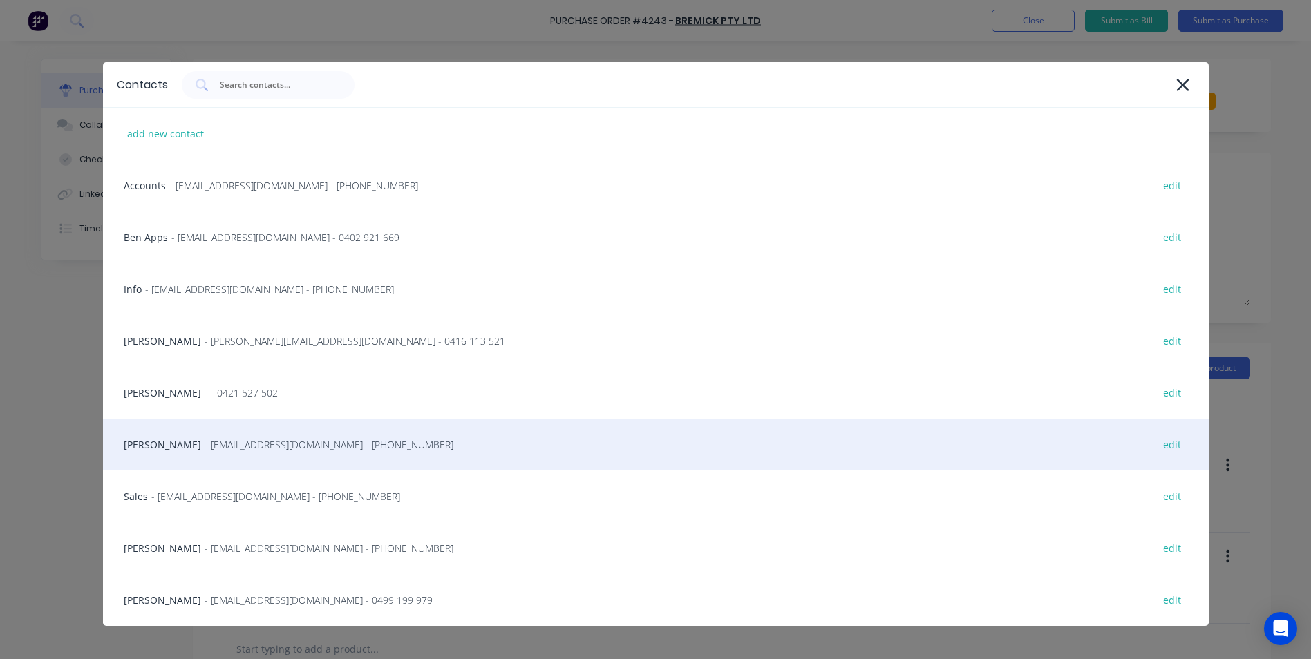
click at [192, 435] on div "Matt - Info@scrs.net.au - (02) 4411 1090 edit" at bounding box center [656, 445] width 1106 height 52
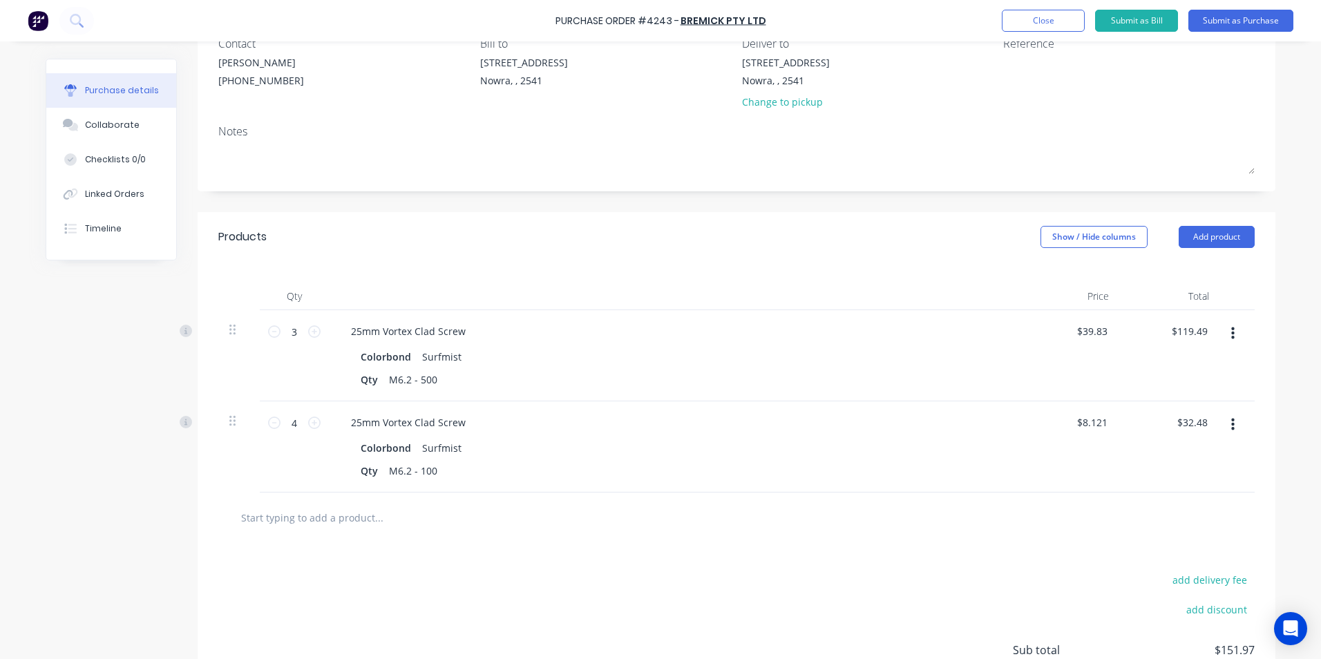
scroll to position [256, 0]
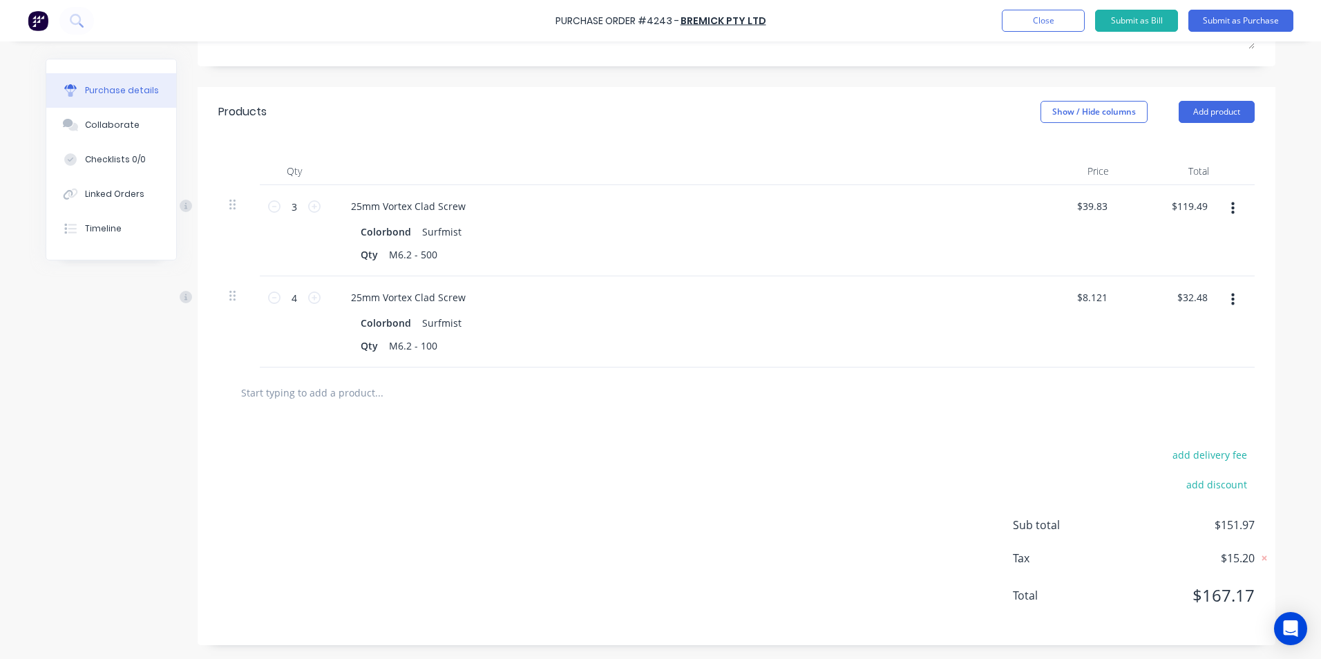
click at [348, 384] on input "text" at bounding box center [378, 393] width 276 height 28
type input "s"
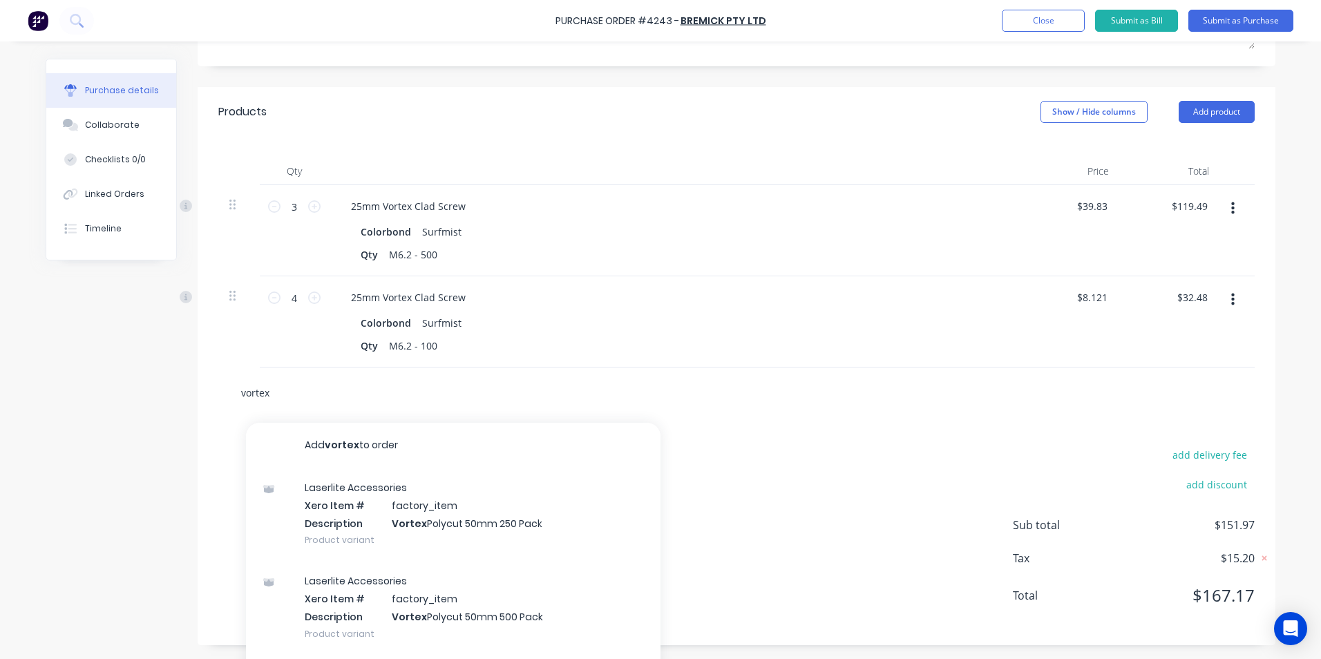
type input "vortex"
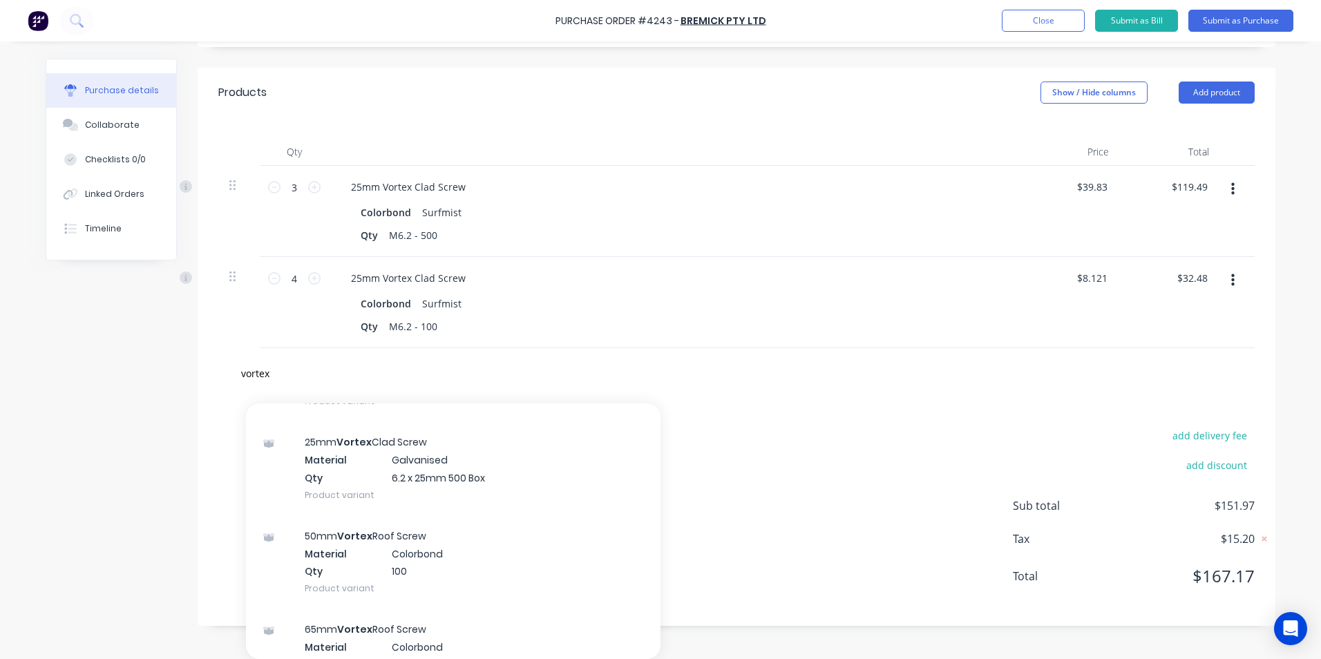
scroll to position [1244, 0]
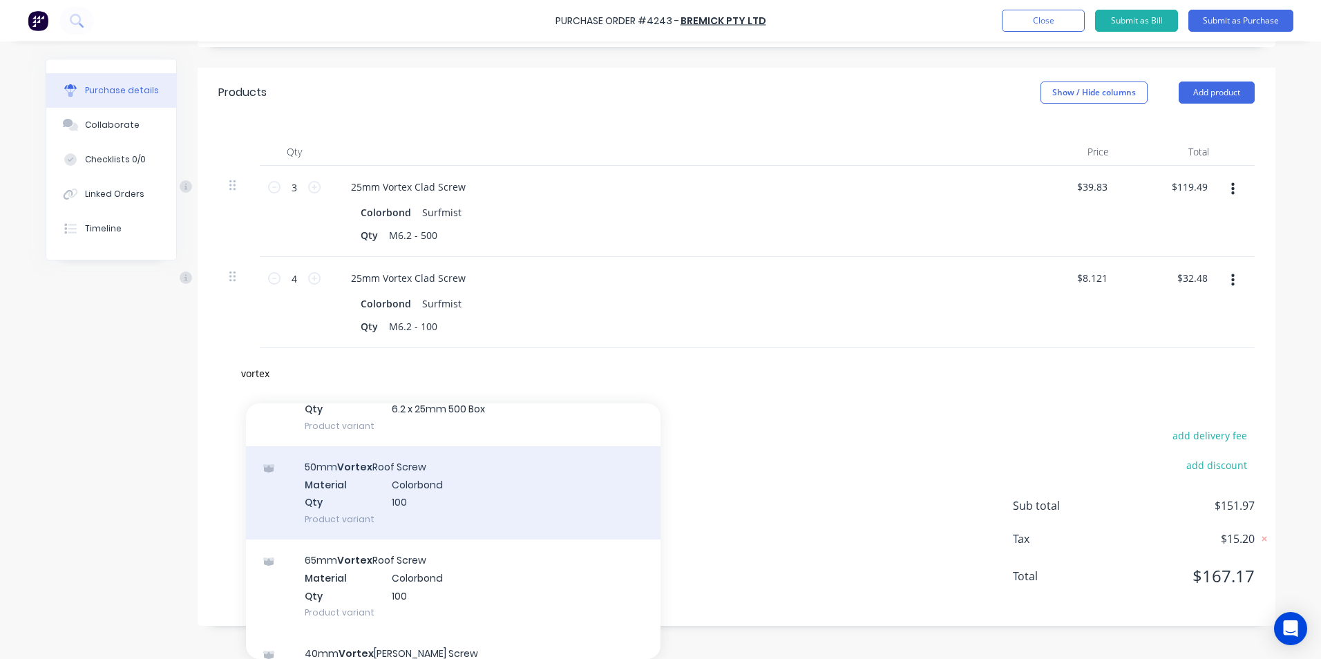
click at [360, 514] on div "50mm Vortex Roof Screw Material Colorbond Qty 100 Product variant" at bounding box center [453, 492] width 415 height 93
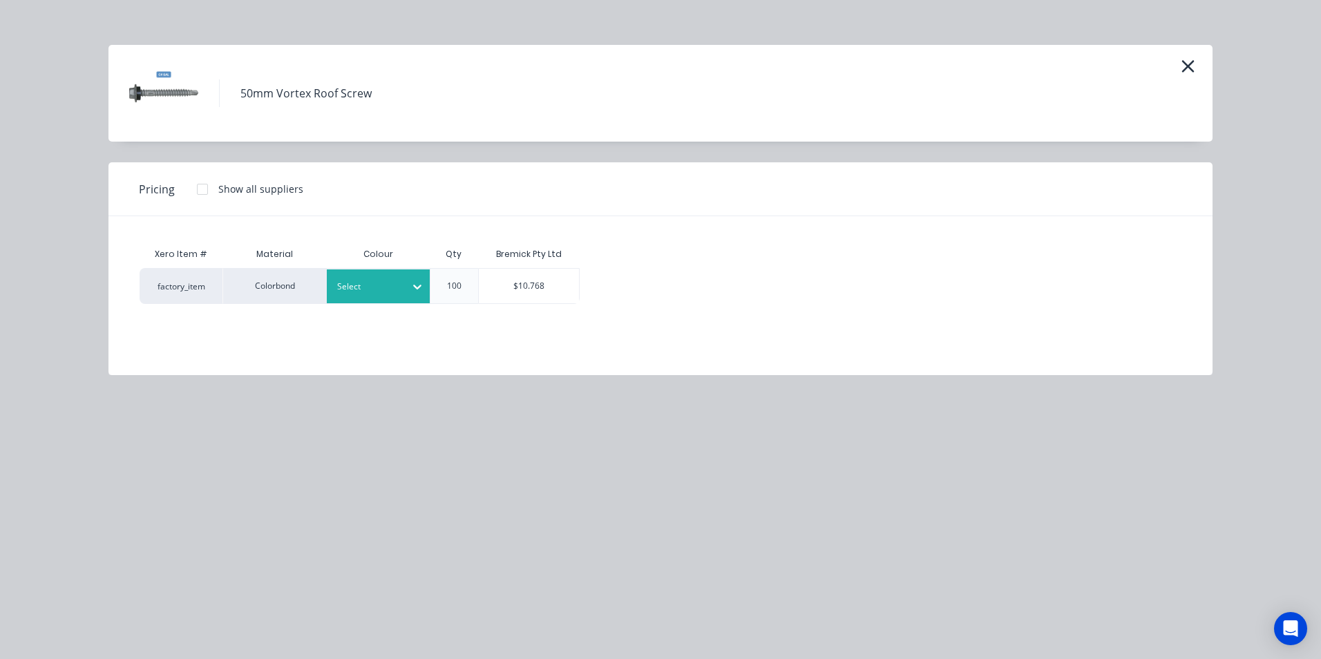
click at [348, 294] on div at bounding box center [368, 286] width 62 height 15
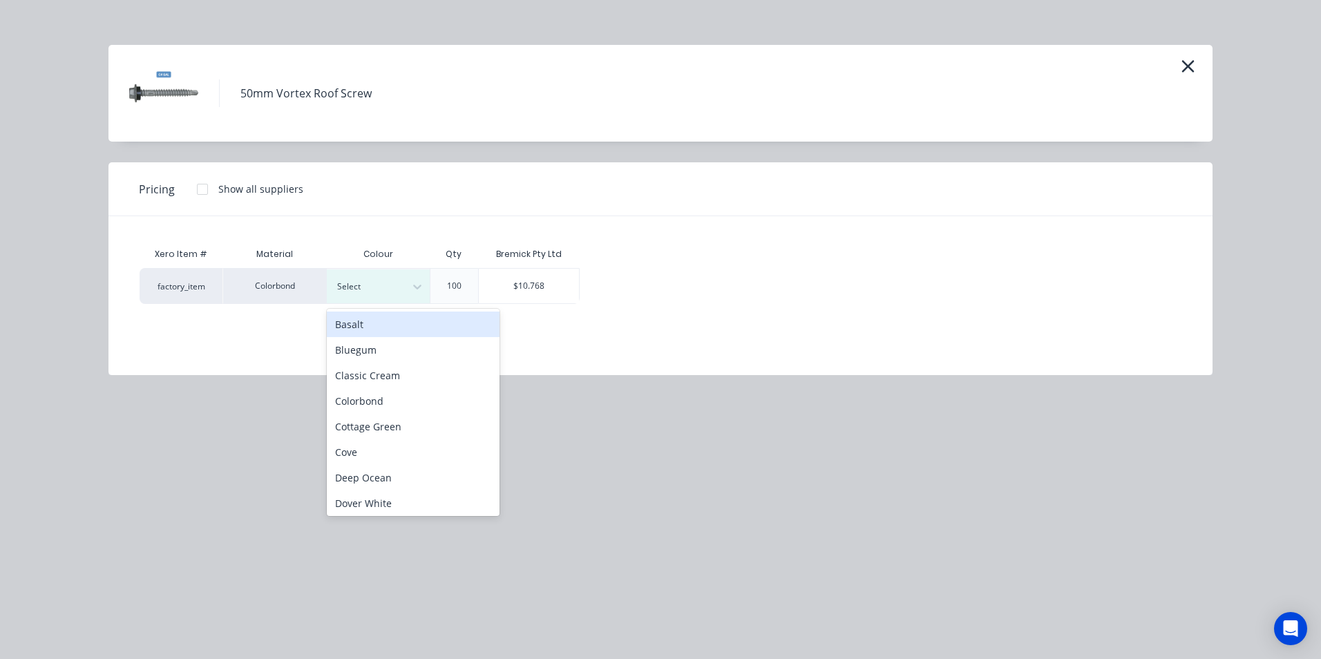
click at [363, 325] on div "Basalt" at bounding box center [413, 325] width 173 height 26
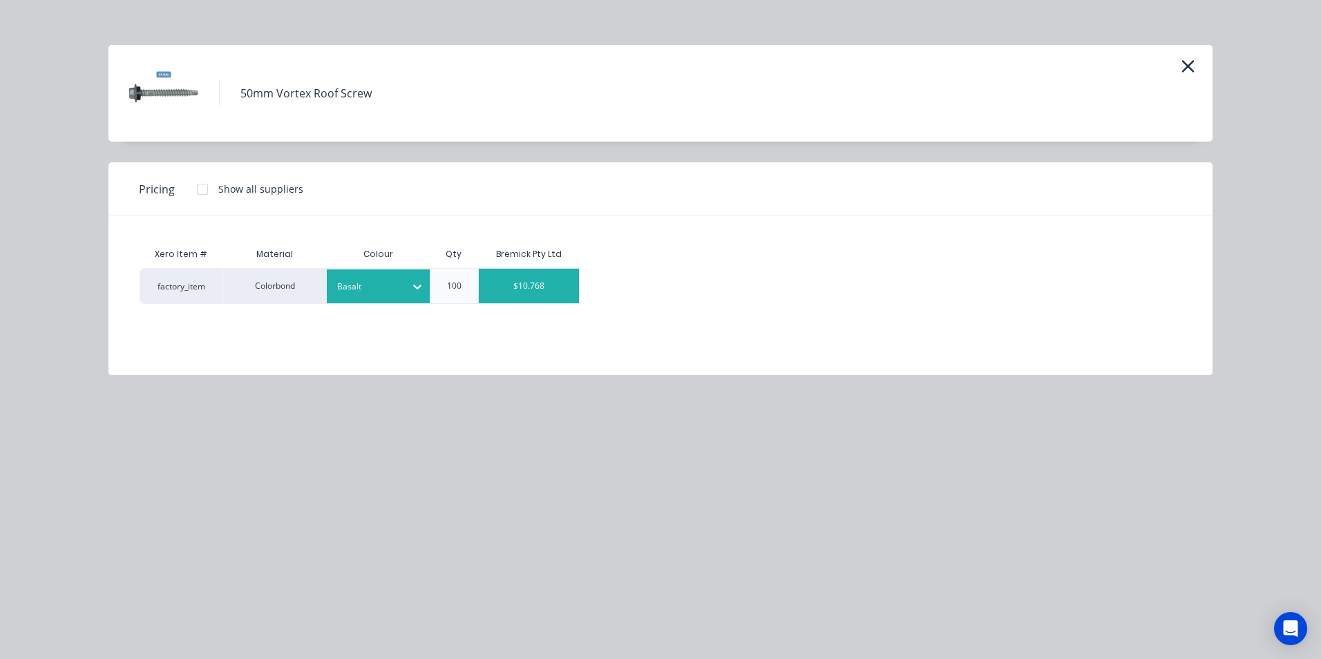
click at [523, 299] on div "$10.768" at bounding box center [529, 286] width 101 height 35
click at [546, 278] on div "$10.768" at bounding box center [529, 286] width 101 height 35
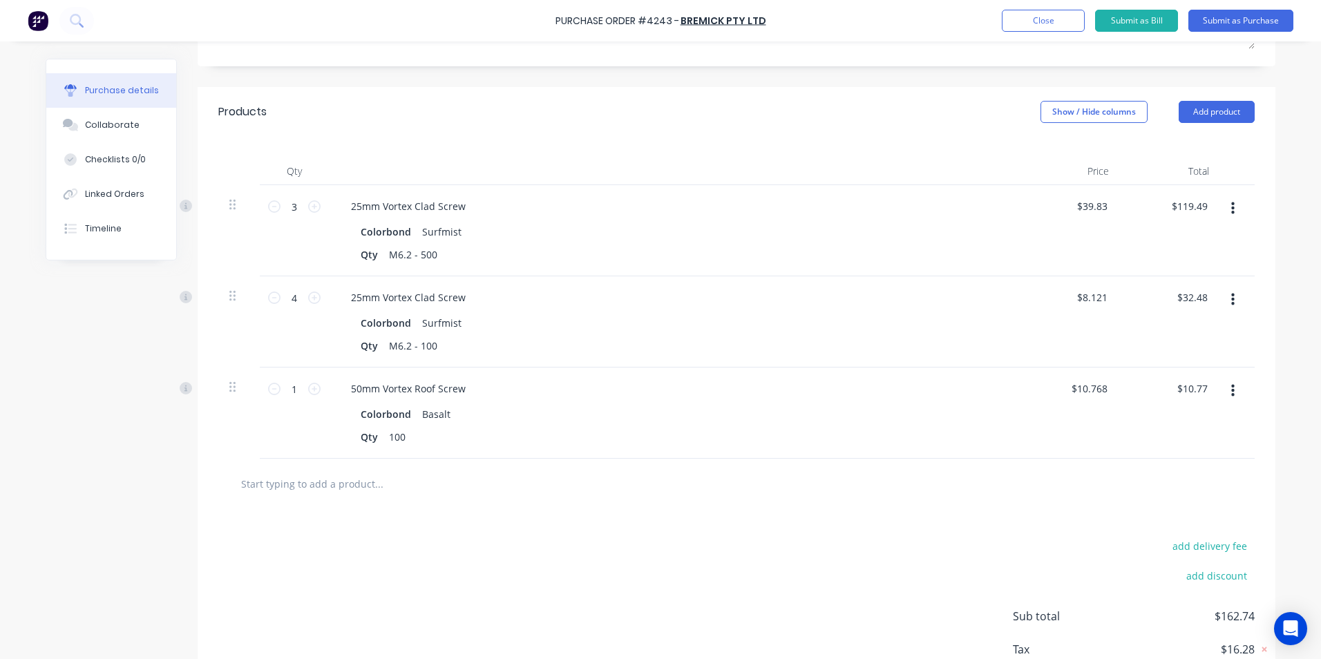
scroll to position [276, 0]
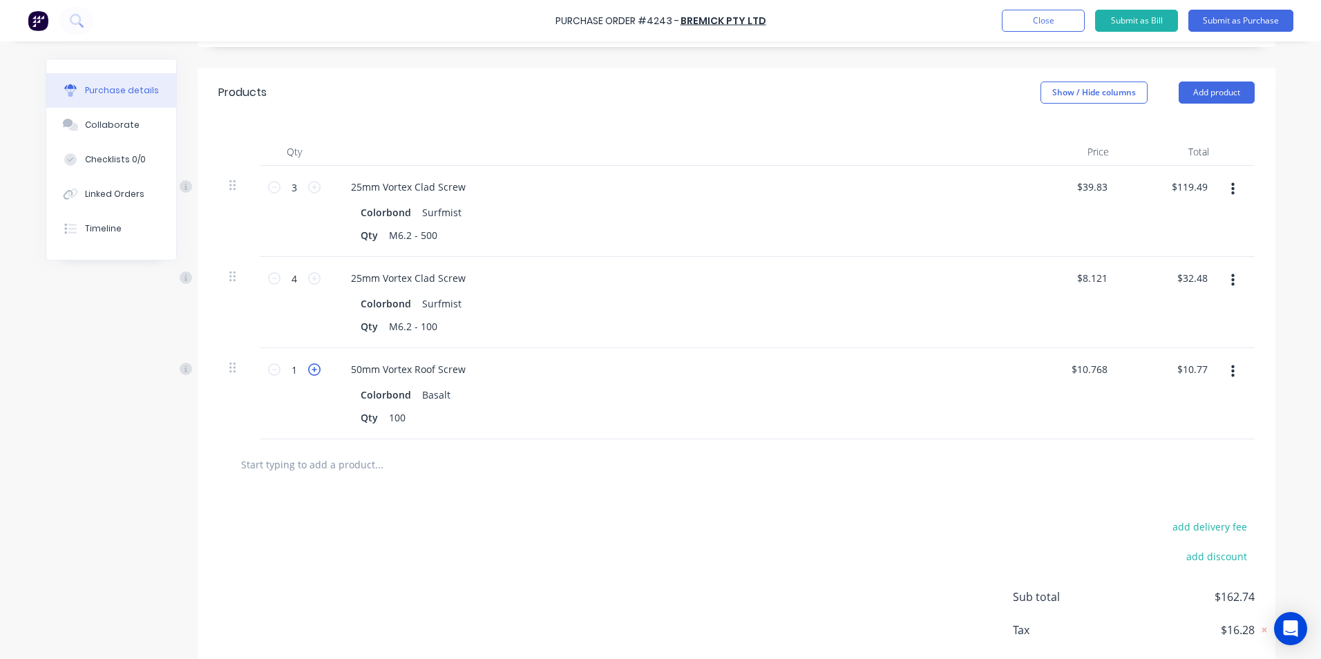
click at [308, 370] on icon at bounding box center [314, 369] width 12 height 12
type input "2"
type input "$21.54"
click at [308, 370] on icon at bounding box center [314, 369] width 12 height 12
type input "3"
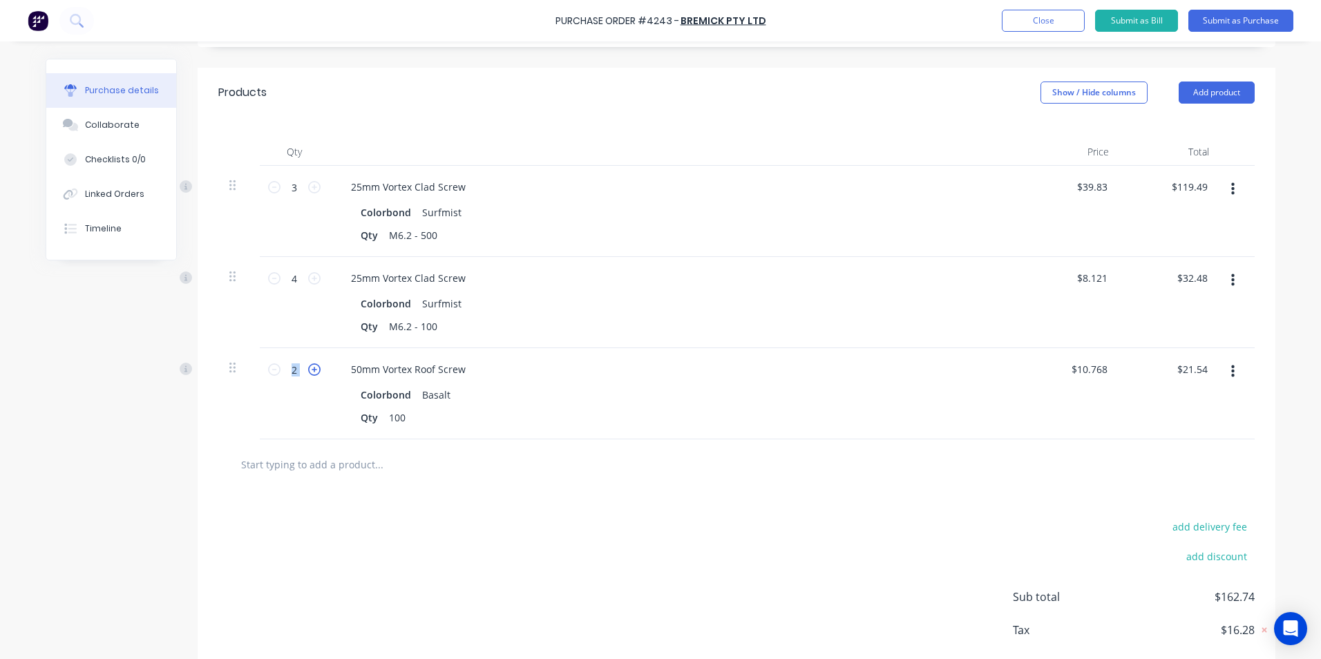
type input "$32.30"
click at [308, 370] on icon at bounding box center [314, 369] width 12 height 12
type input "4"
type input "$43.07"
click at [308, 370] on icon at bounding box center [314, 369] width 12 height 12
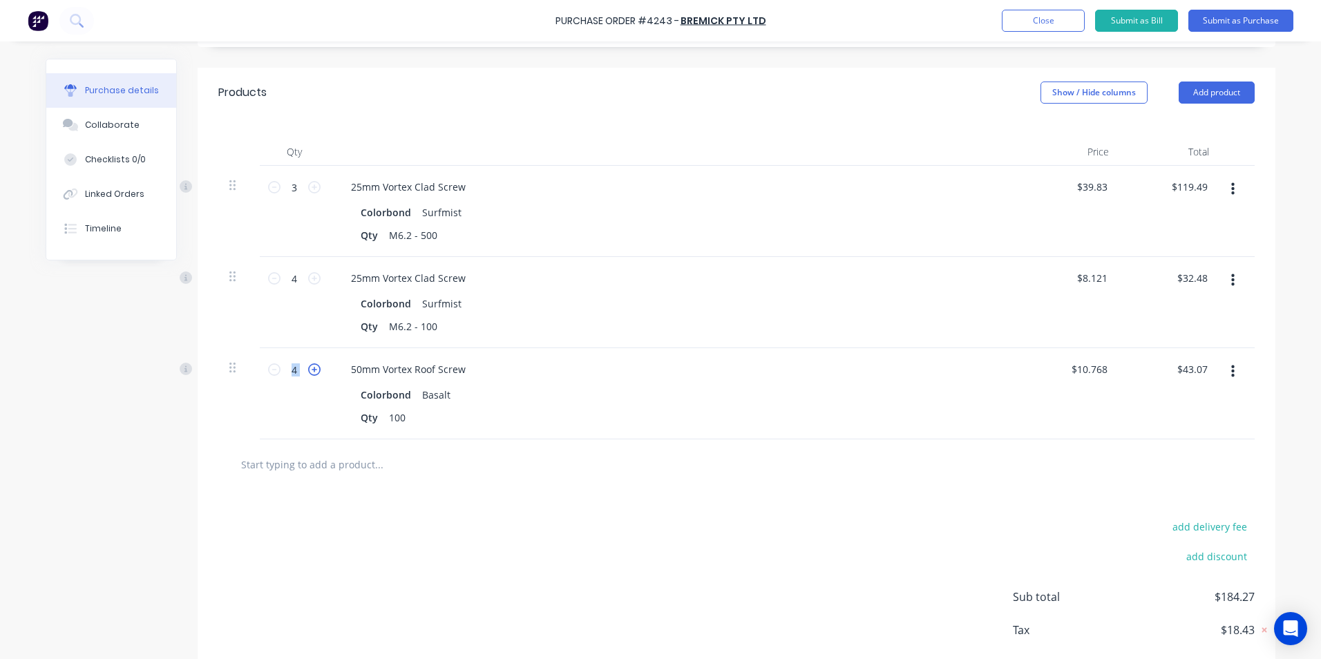
type input "5"
type input "$53.84"
click at [308, 370] on icon at bounding box center [314, 369] width 12 height 12
type input "6"
type input "$64.61"
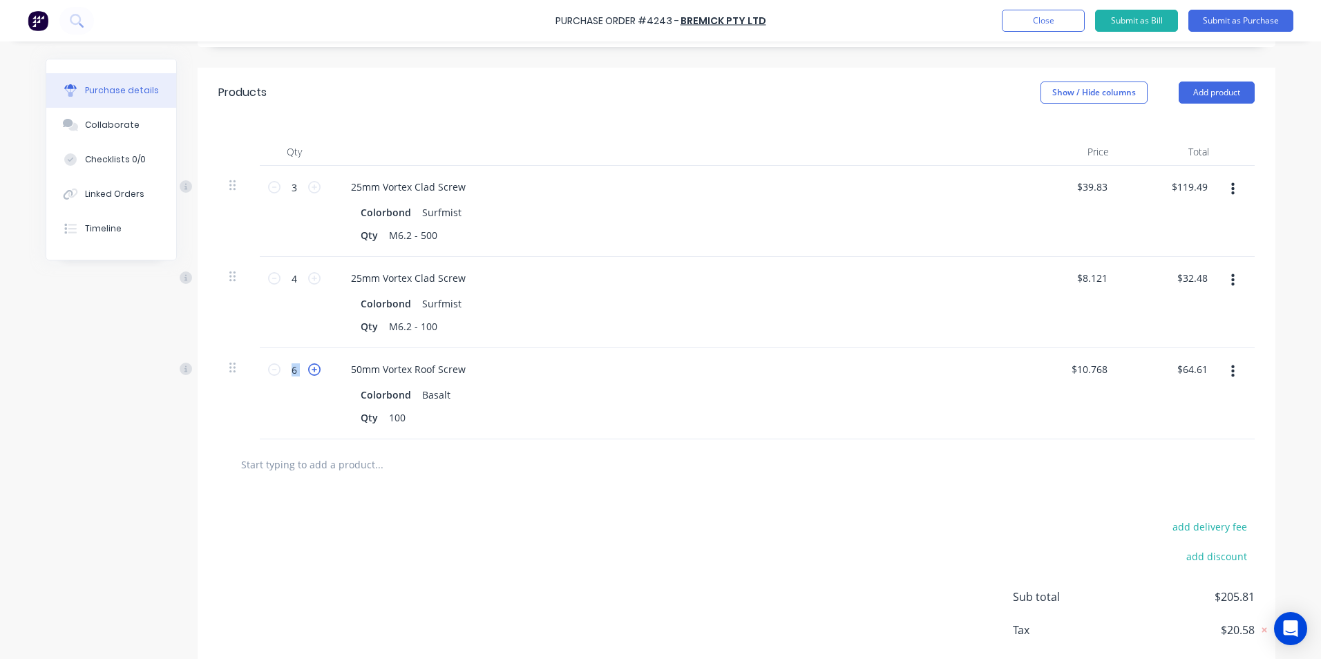
click at [308, 370] on icon at bounding box center [314, 369] width 12 height 12
type input "7"
type input "$75.38"
click at [310, 370] on icon at bounding box center [314, 369] width 12 height 12
type input "8"
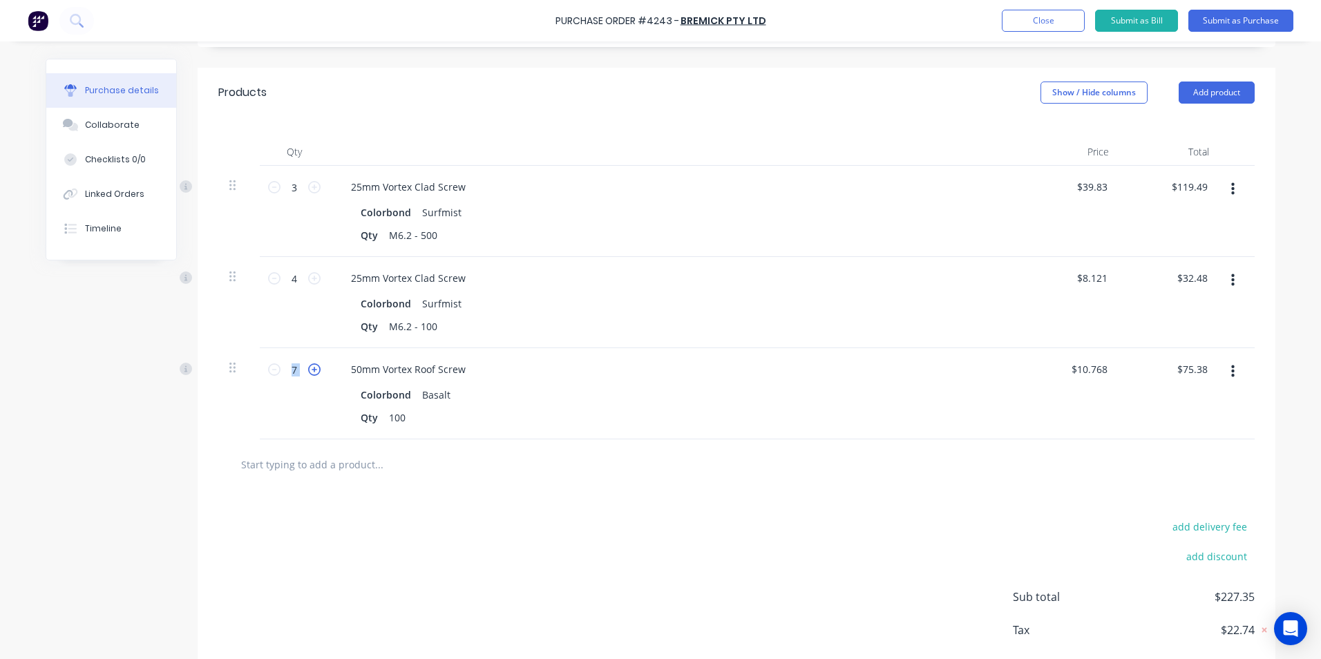
type input "$86.14"
click at [304, 469] on input "text" at bounding box center [378, 465] width 276 height 28
type input "shale"
click at [308, 365] on icon at bounding box center [314, 369] width 12 height 12
type input "9"
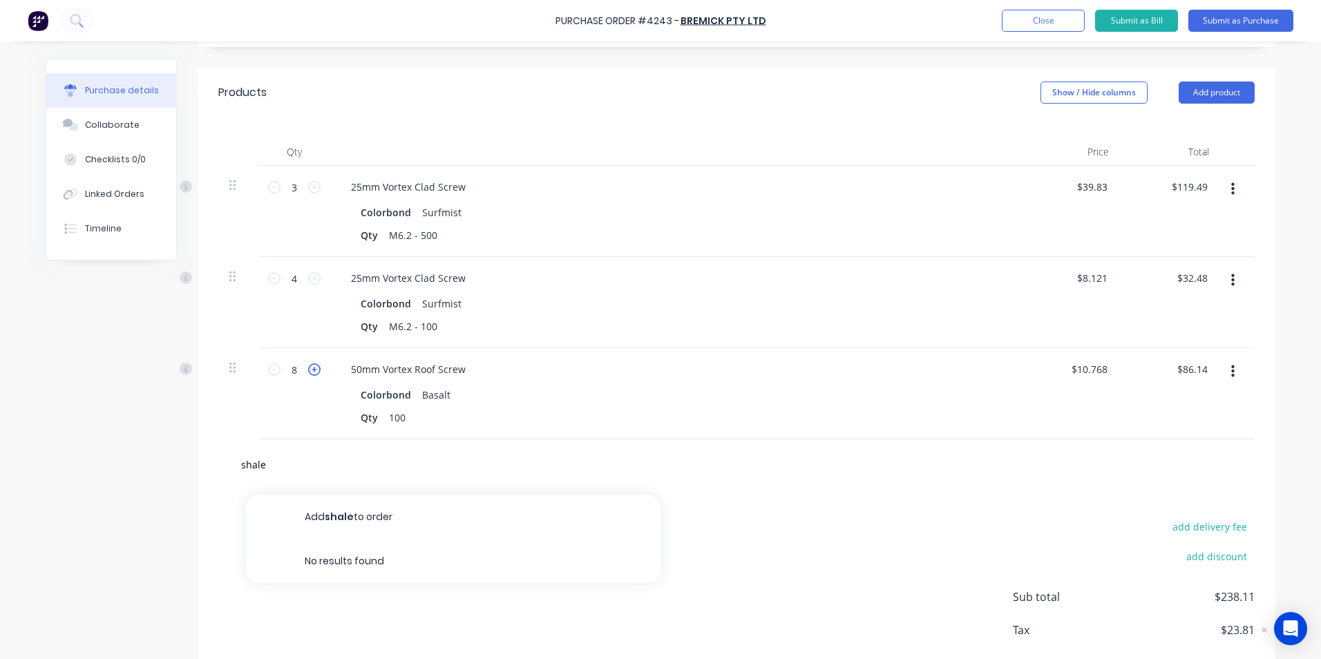
type input "$96.91"
click at [308, 365] on icon at bounding box center [314, 369] width 12 height 12
type input "10"
type input "$107.68"
click at [308, 367] on icon at bounding box center [314, 369] width 12 height 12
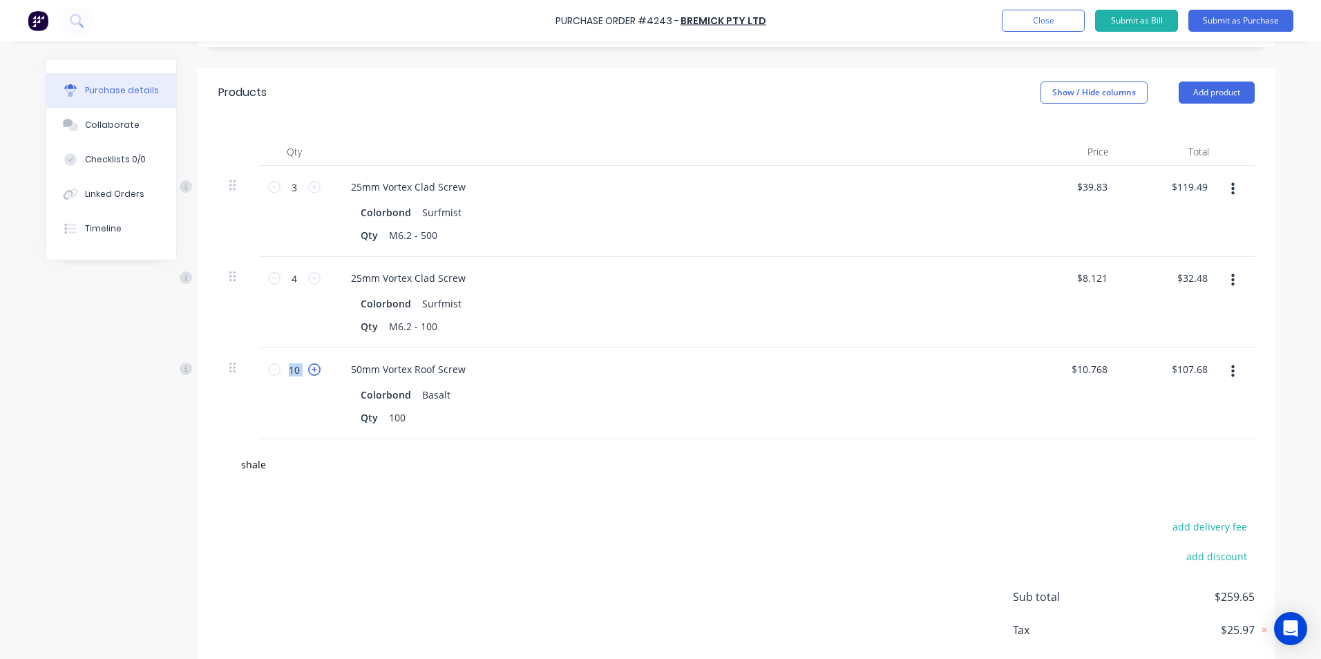
type input "11"
type input "$118.45"
click at [308, 367] on icon at bounding box center [314, 369] width 12 height 12
type input "12"
type input "$129.22"
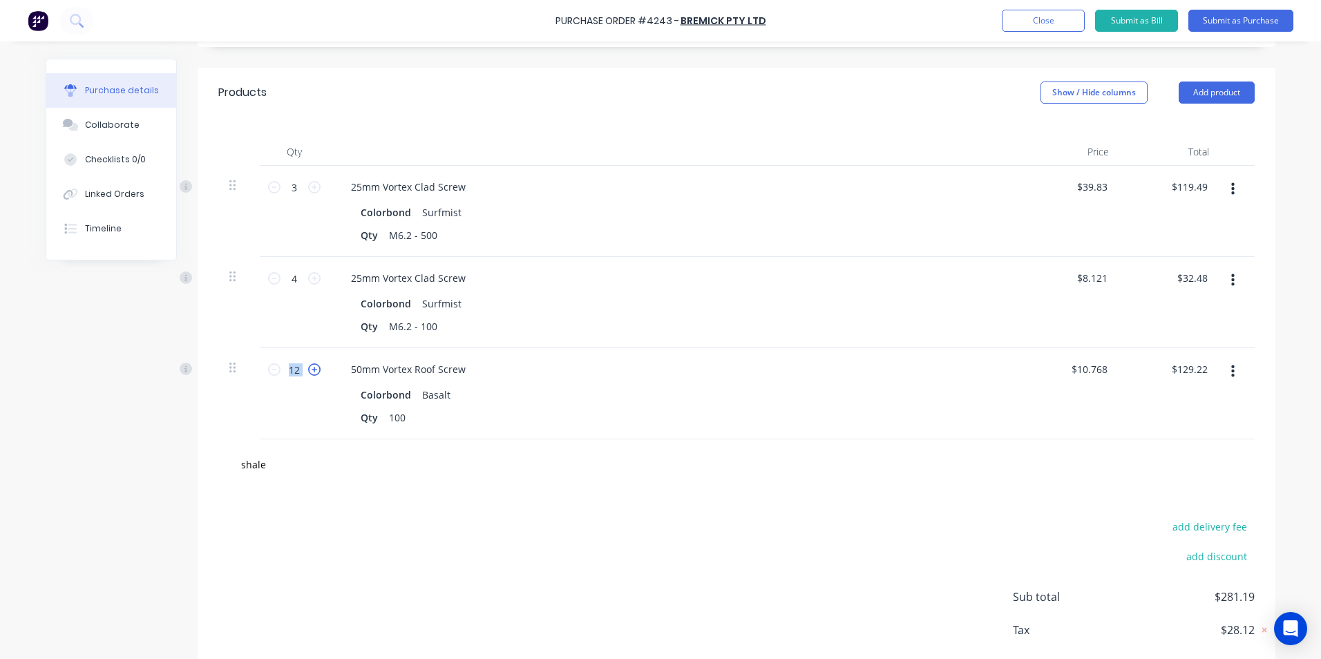
click at [308, 367] on icon at bounding box center [314, 369] width 12 height 12
type input "13"
type input "$139.98"
click at [308, 367] on icon at bounding box center [314, 369] width 12 height 12
type input "14"
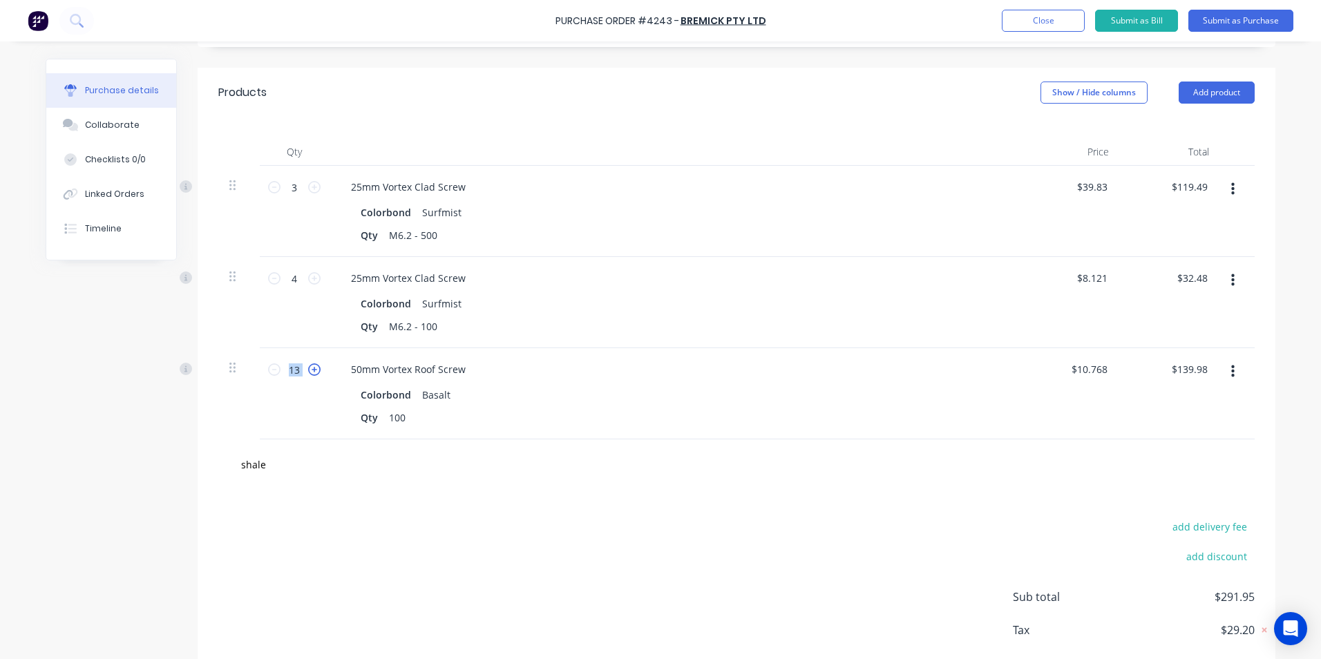
type input "$150.75"
click at [308, 367] on icon at bounding box center [314, 369] width 12 height 12
type input "15"
type input "$161.52"
drag, startPoint x: 307, startPoint y: 367, endPoint x: 266, endPoint y: 459, distance: 100.5
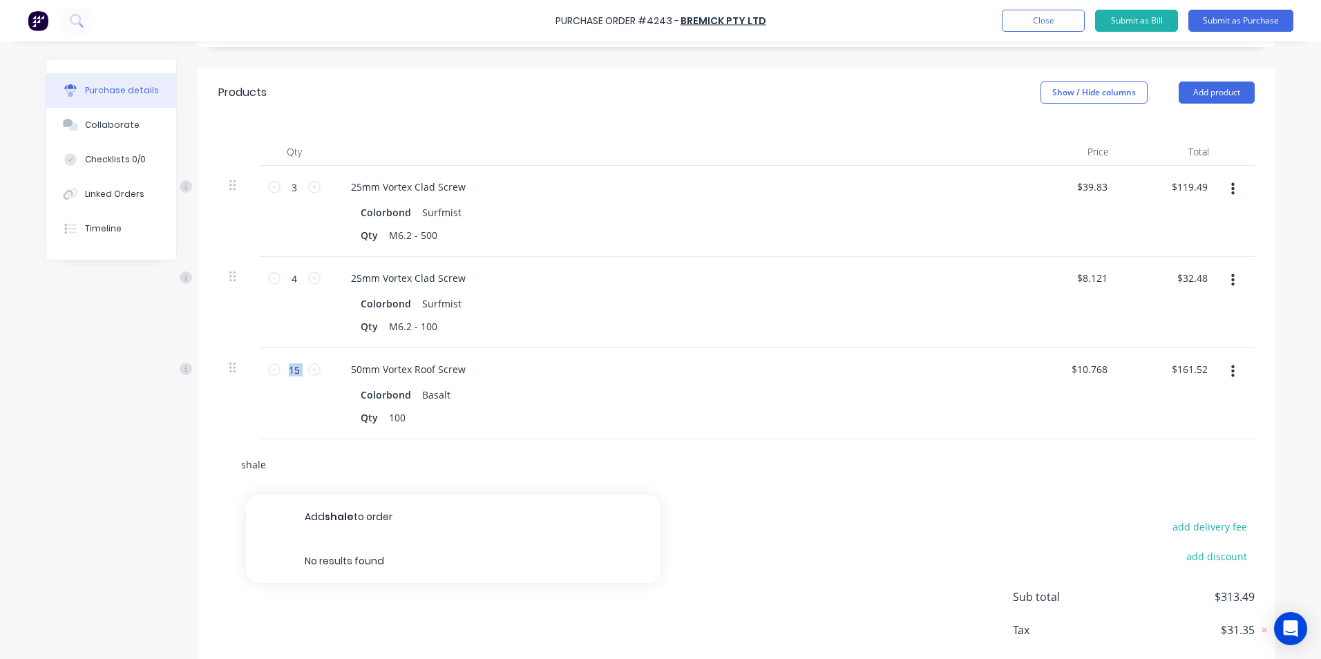
click at [266, 459] on input "shale" at bounding box center [378, 465] width 276 height 28
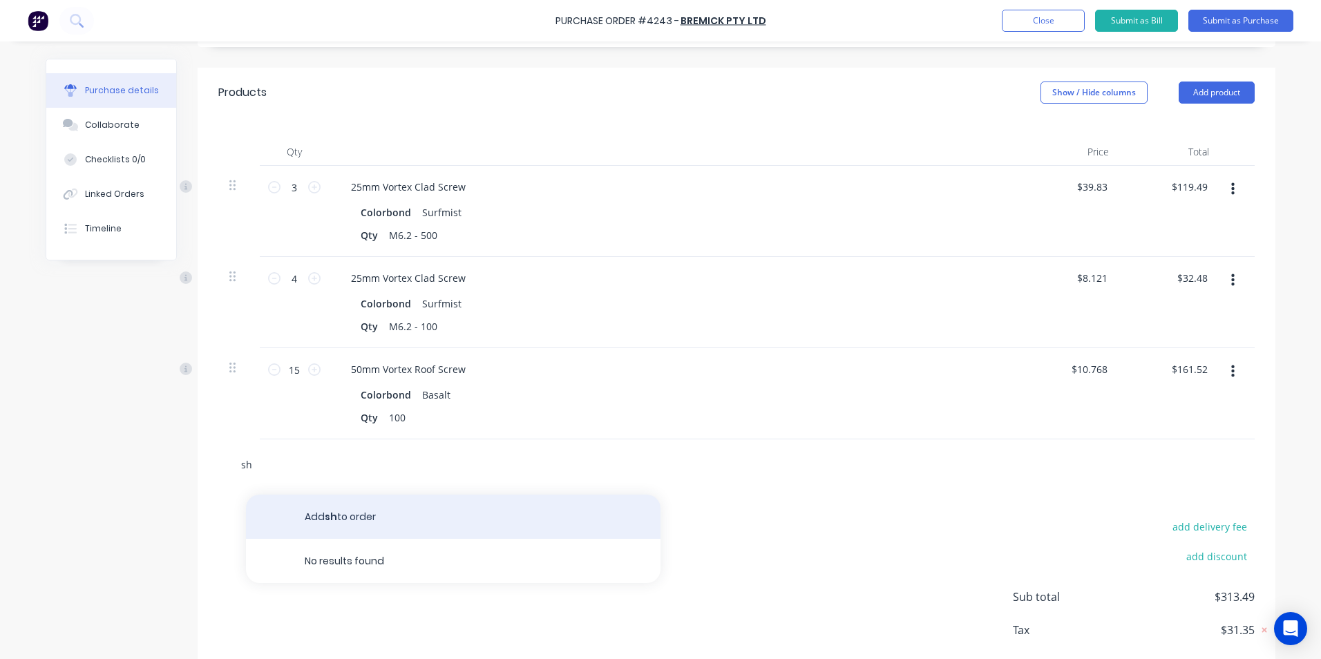
type input "s"
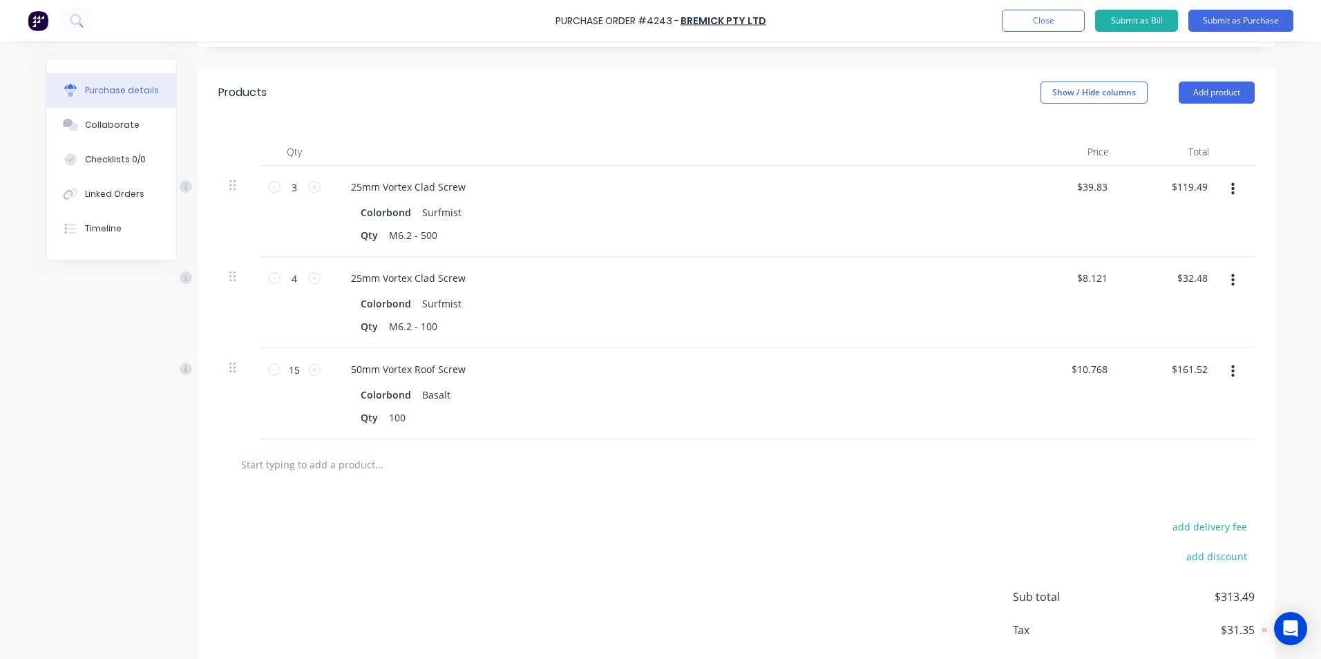
click at [1233, 369] on button "button" at bounding box center [1233, 371] width 32 height 25
click at [1182, 437] on button "Duplicate" at bounding box center [1190, 436] width 117 height 28
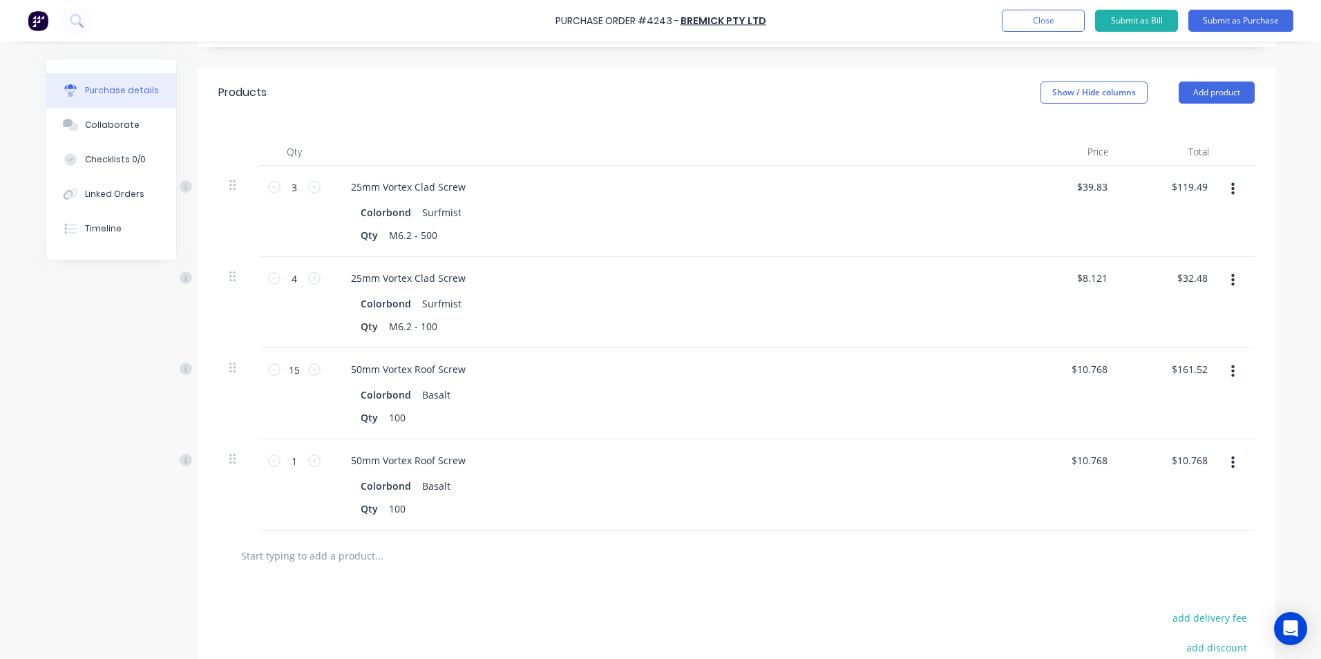
click at [1231, 468] on icon "button" at bounding box center [1232, 463] width 3 height 12
click at [1164, 507] on button "Edit" at bounding box center [1190, 500] width 117 height 28
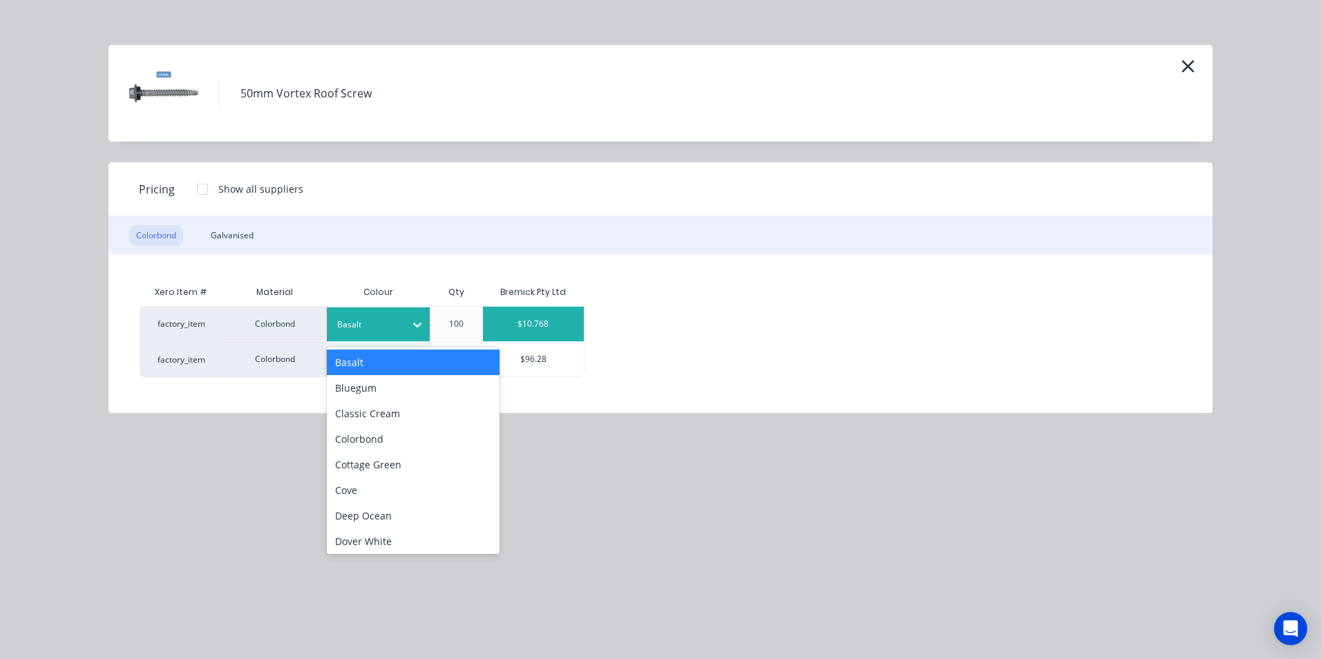
click at [359, 319] on div at bounding box center [368, 324] width 62 height 15
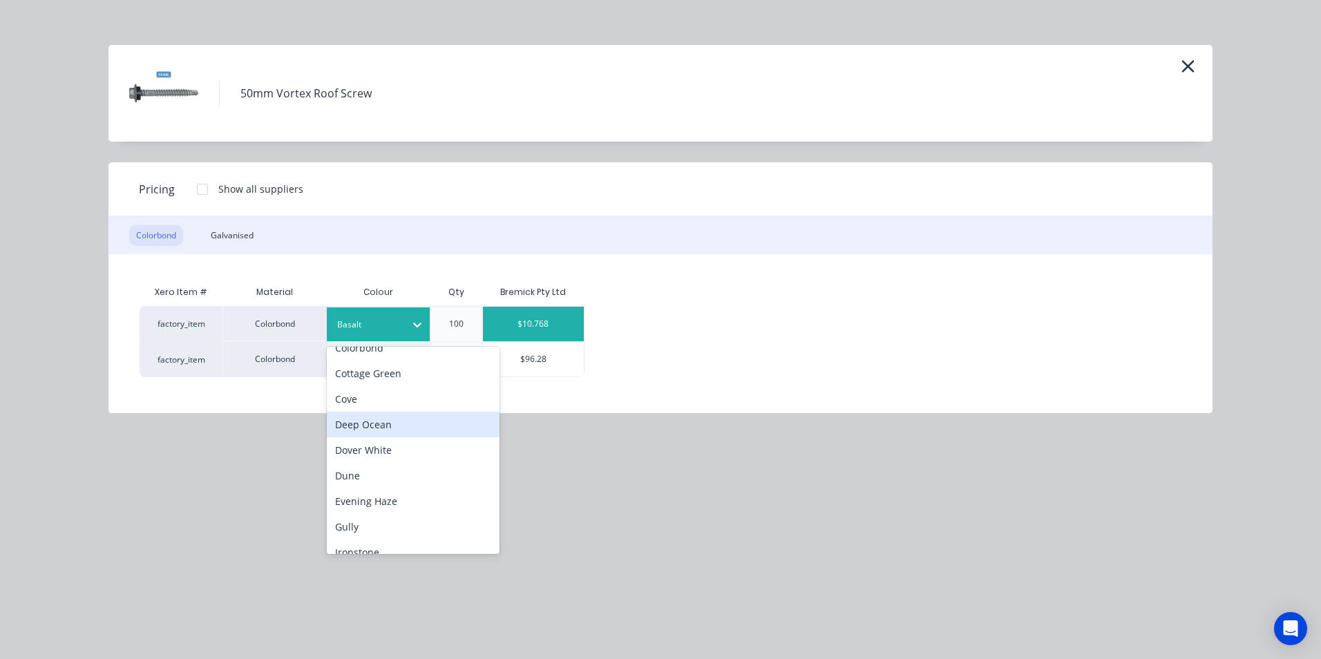
scroll to position [346, 0]
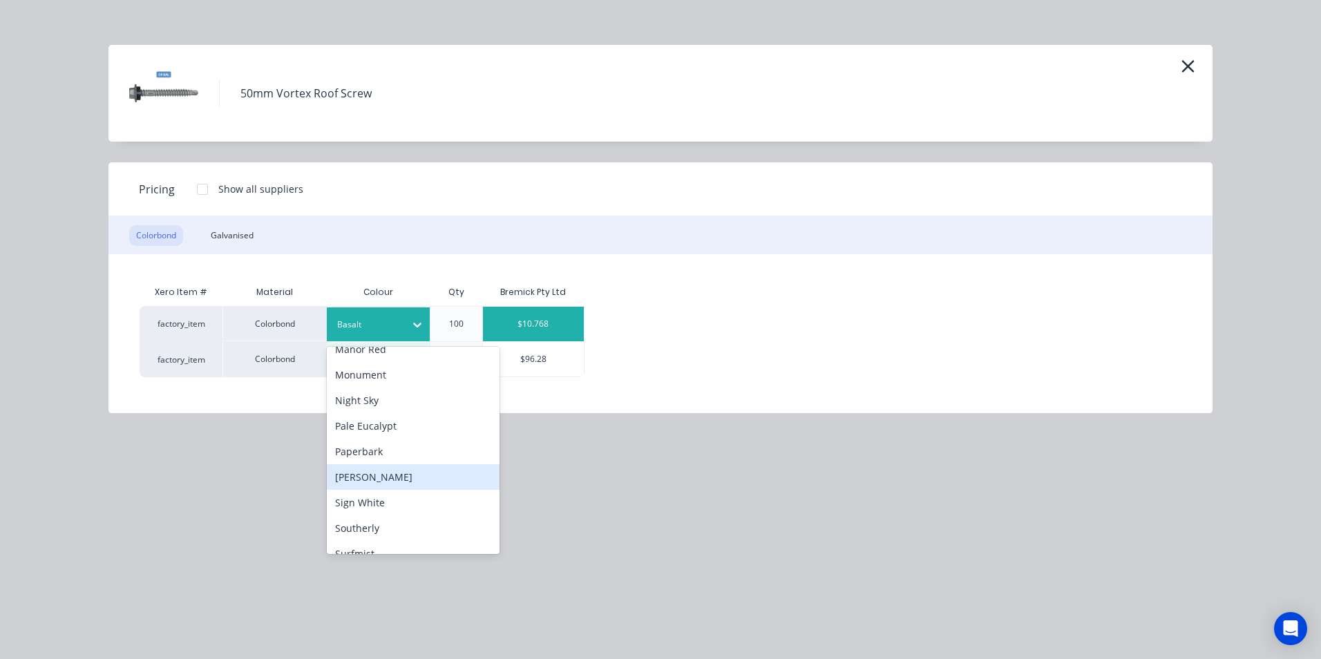
click at [367, 485] on div "[PERSON_NAME]" at bounding box center [413, 477] width 173 height 26
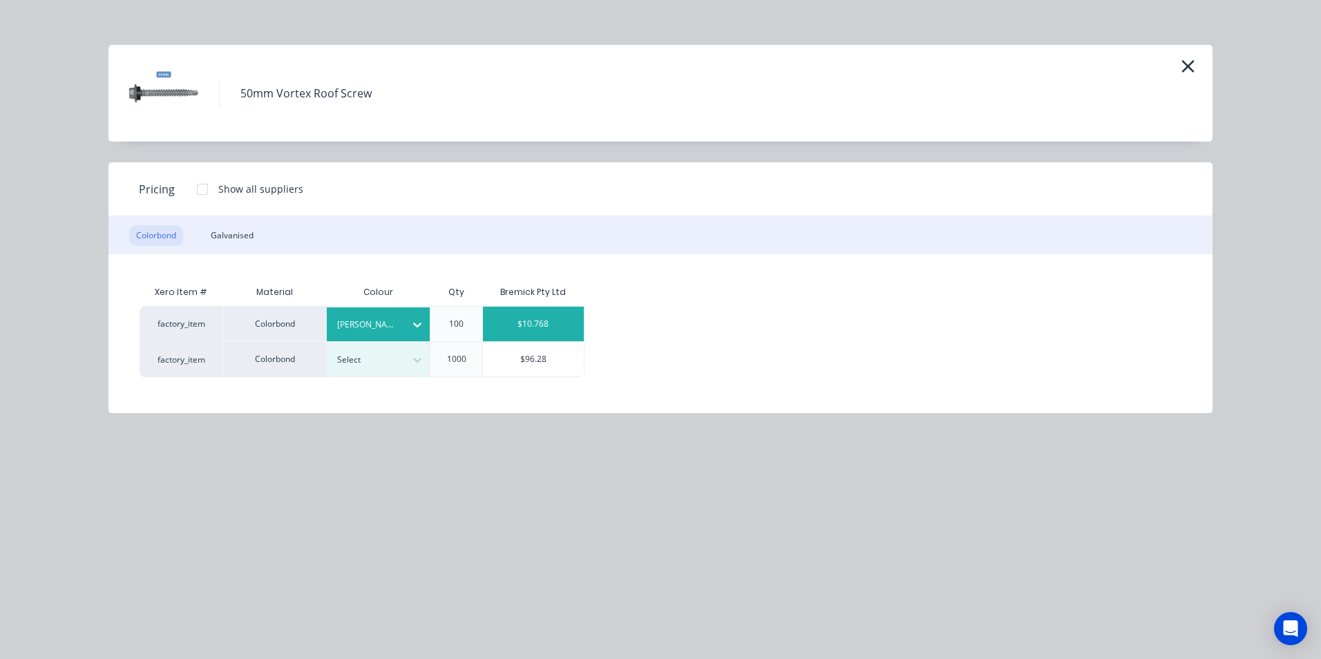
click at [512, 320] on div "$10.768" at bounding box center [533, 324] width 101 height 35
type input "$10.77"
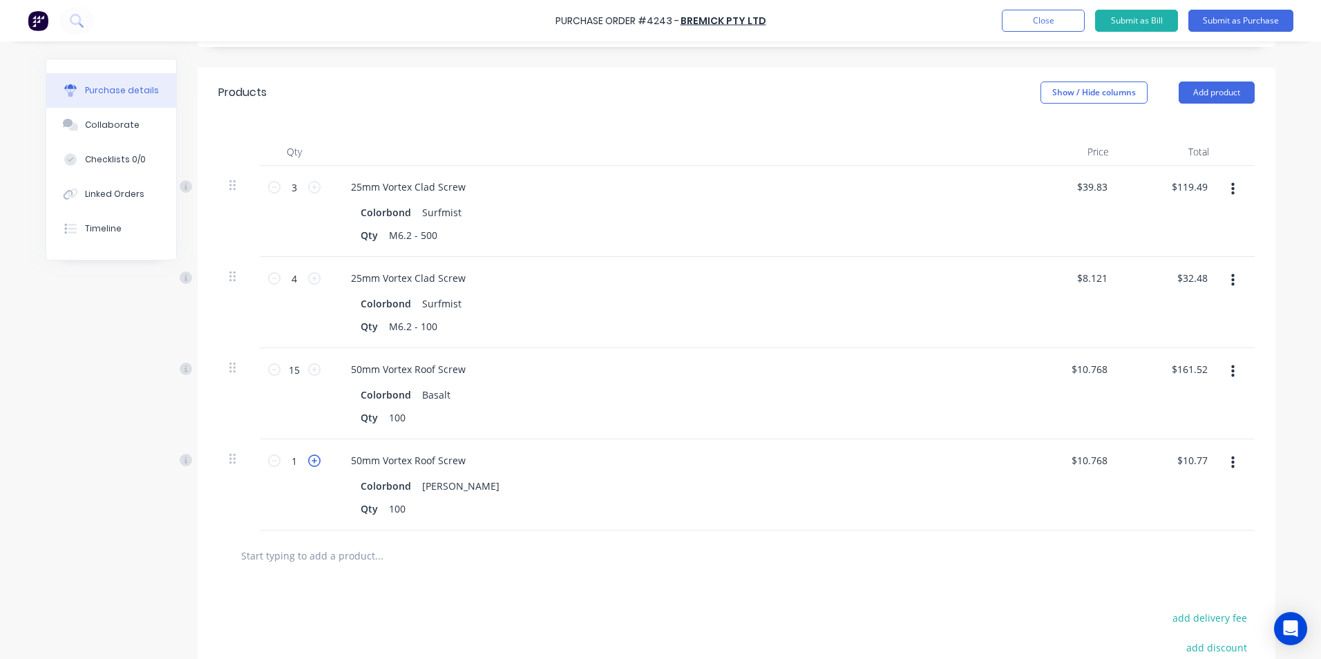
click at [308, 461] on icon at bounding box center [314, 461] width 12 height 12
type input "2"
type input "$21.54"
click at [308, 461] on icon at bounding box center [314, 461] width 12 height 12
type input "3"
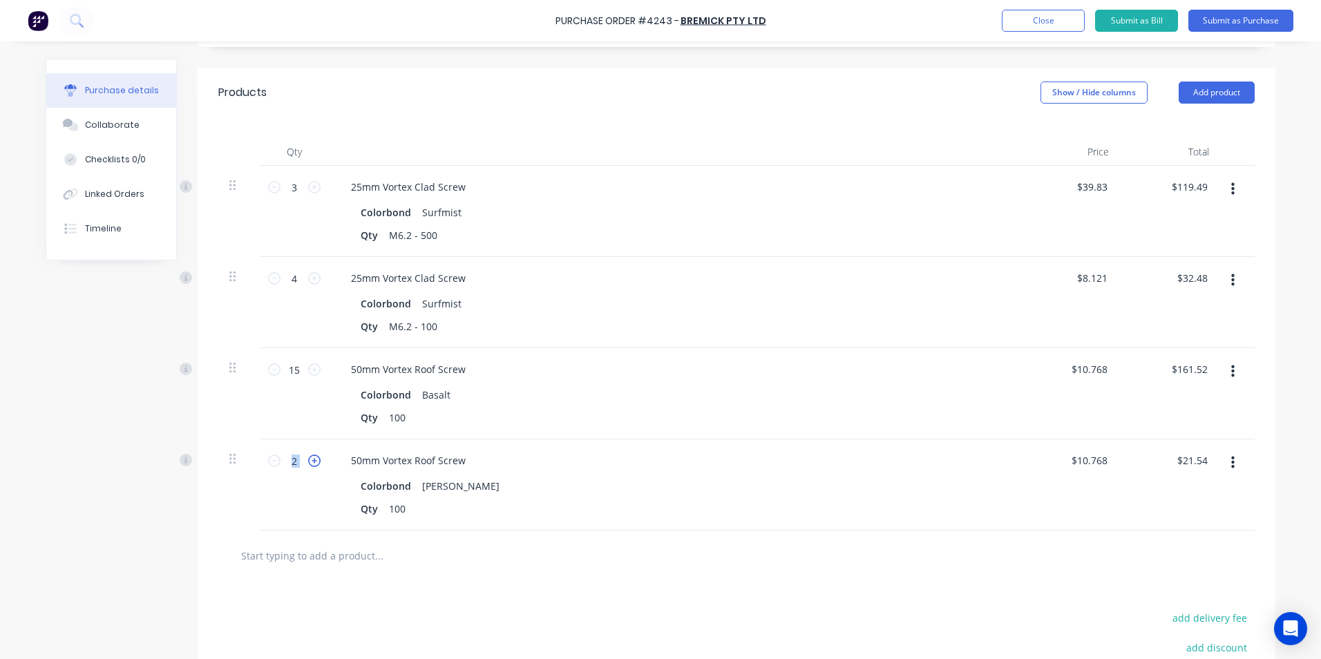
type input "$32.31"
click at [308, 461] on icon at bounding box center [314, 461] width 12 height 12
type input "4"
type input "$43.08"
click at [308, 461] on icon at bounding box center [314, 461] width 12 height 12
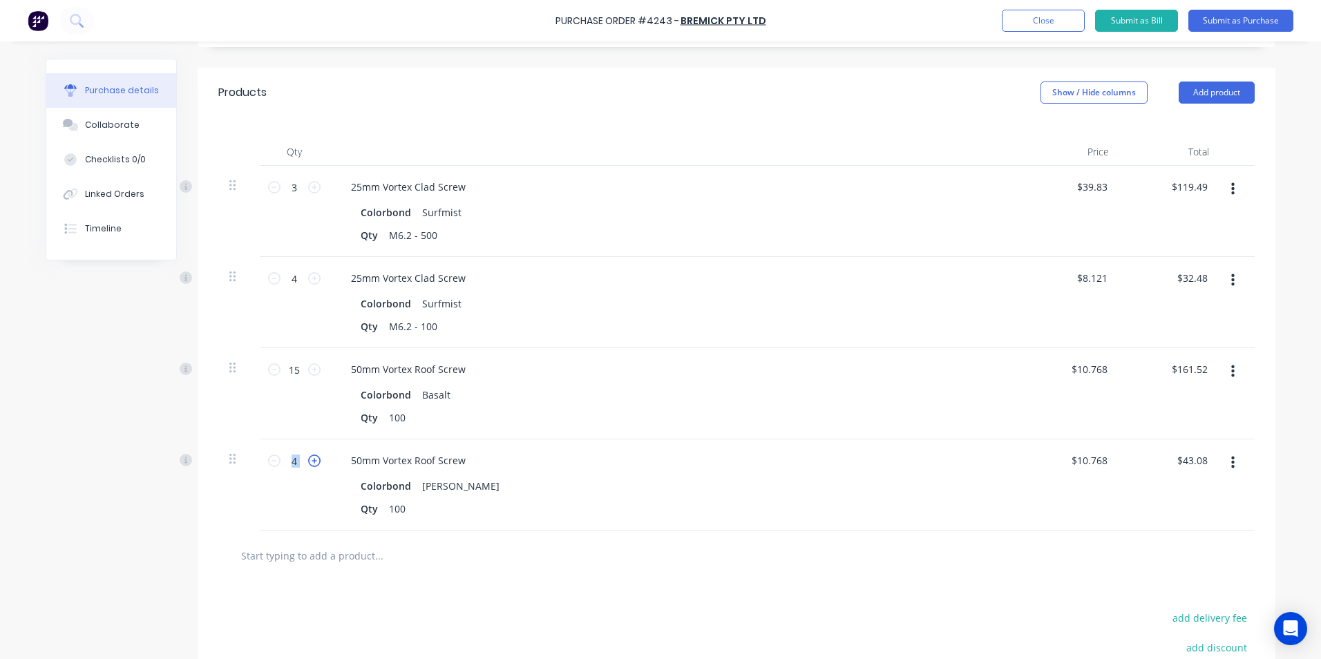
type input "5"
type input "$53.85"
click at [308, 461] on icon at bounding box center [314, 461] width 12 height 12
type input "6"
type input "$64.62"
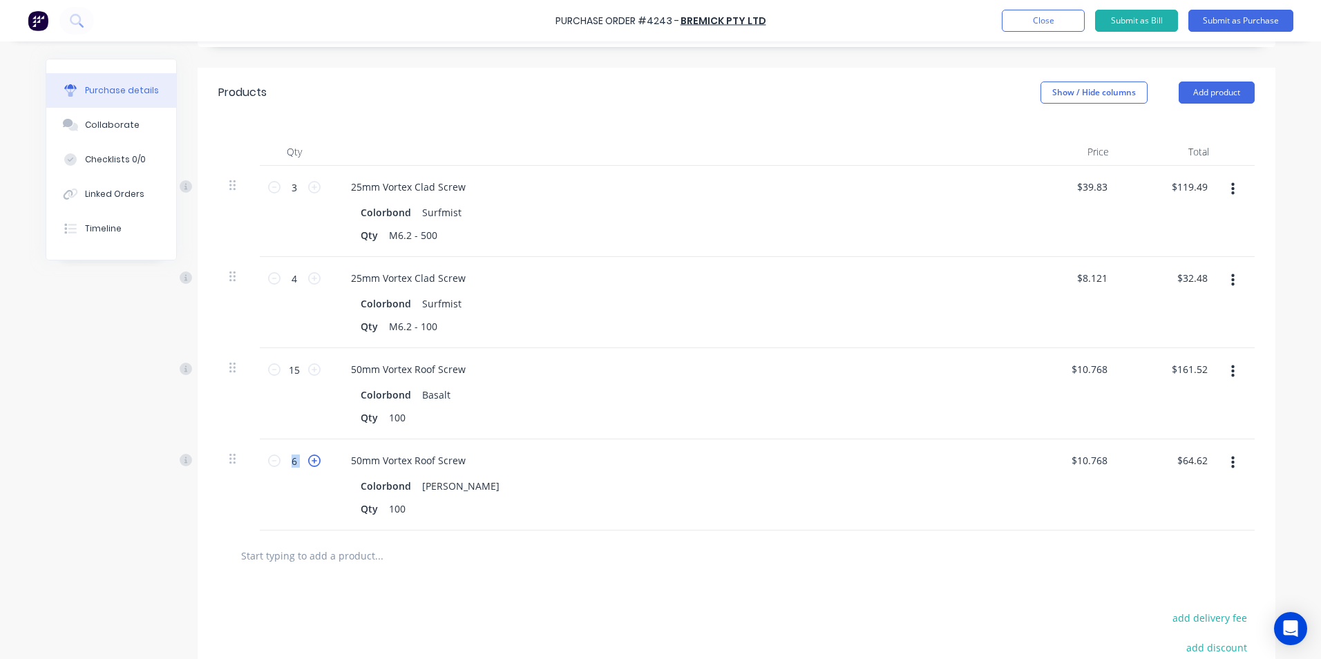
click at [308, 461] on icon at bounding box center [314, 461] width 12 height 12
type input "7"
type input "$75.39"
click at [308, 461] on icon at bounding box center [314, 461] width 12 height 12
type input "8"
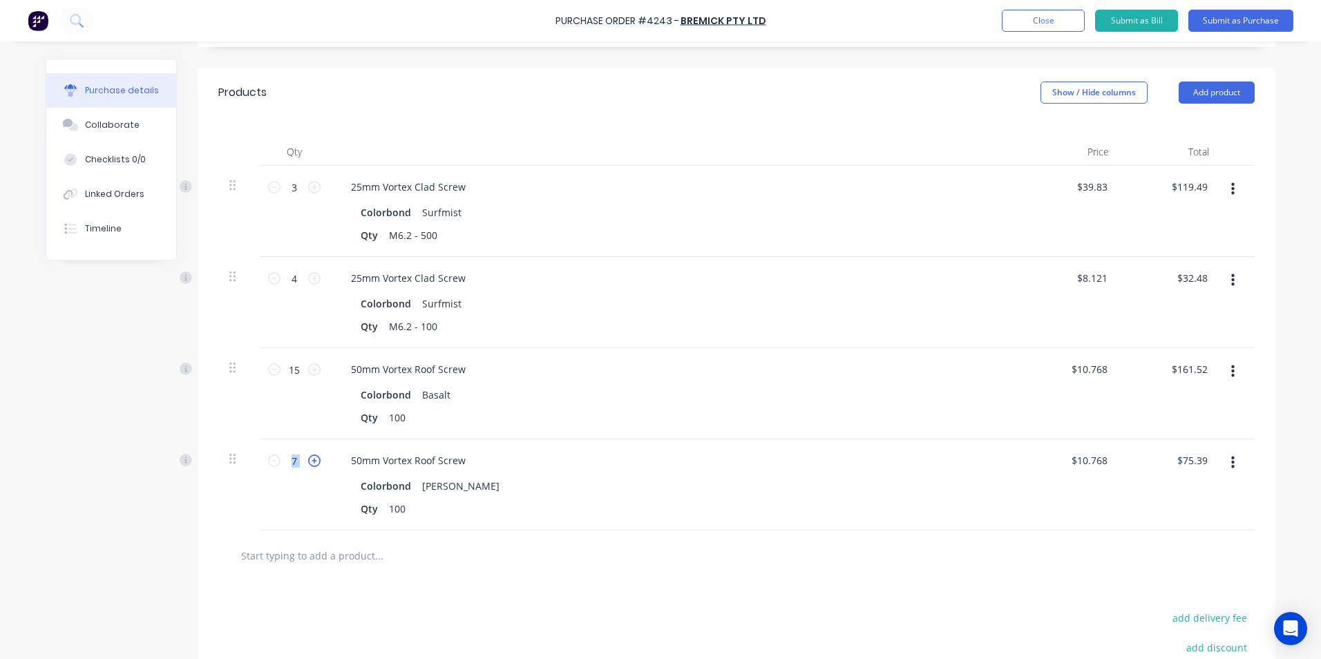
type input "$86.16"
click at [308, 461] on icon at bounding box center [314, 461] width 12 height 12
type input "9"
type input "$96.93"
click at [308, 461] on icon at bounding box center [314, 461] width 12 height 12
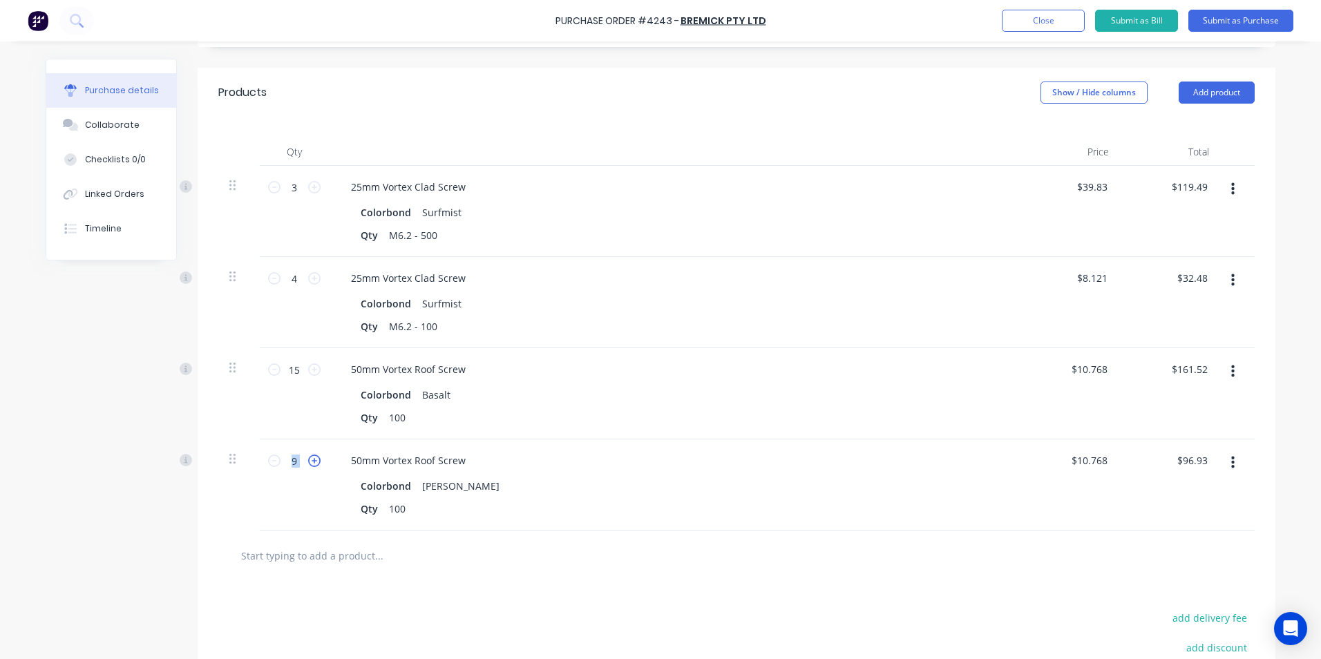
type input "10"
type input "$107.70"
drag, startPoint x: 308, startPoint y: 461, endPoint x: 424, endPoint y: 549, distance: 146.1
click at [424, 549] on input "text" at bounding box center [378, 556] width 276 height 28
click at [1231, 468] on icon "button" at bounding box center [1232, 463] width 3 height 12
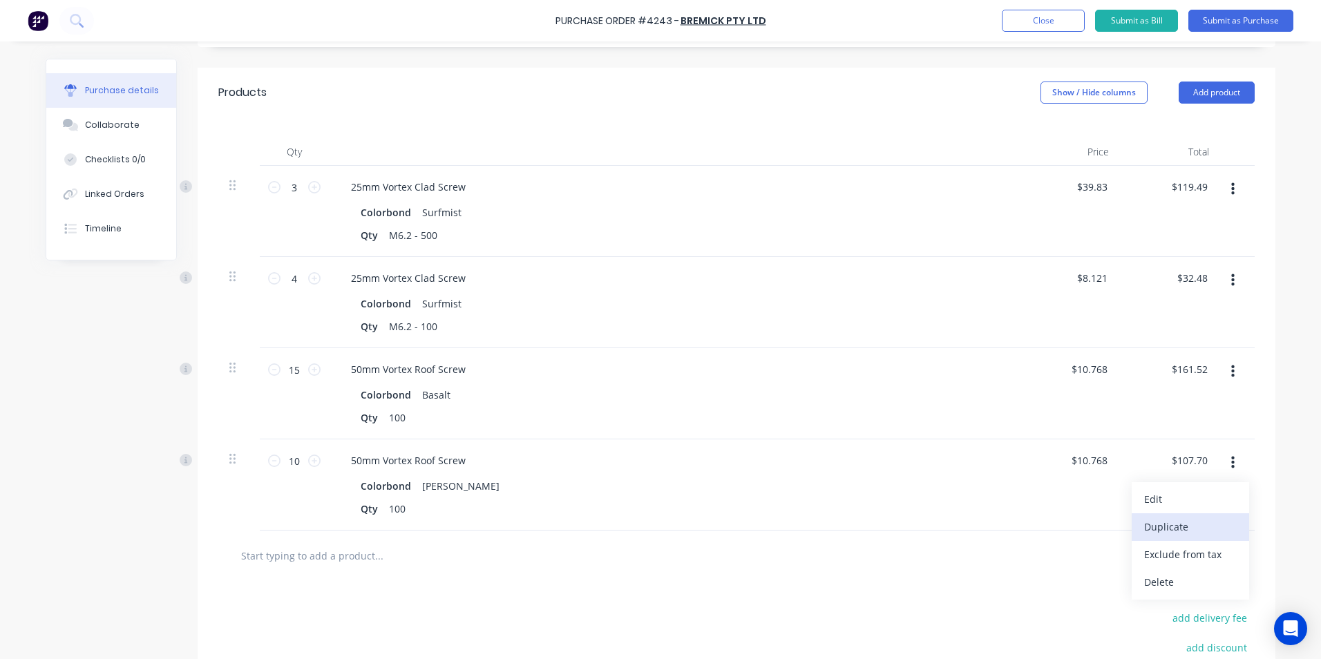
click at [1181, 524] on button "Duplicate" at bounding box center [1190, 527] width 117 height 28
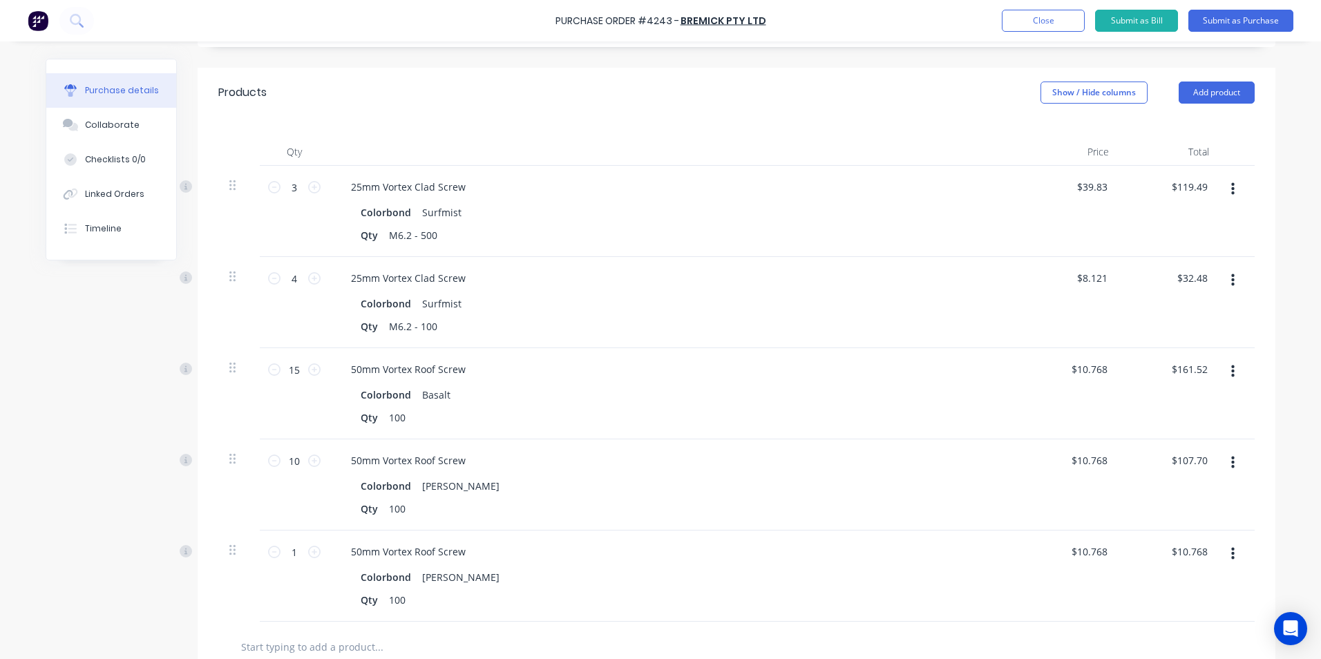
click at [1231, 463] on icon "button" at bounding box center [1232, 463] width 3 height 12
click at [1199, 520] on button "Duplicate" at bounding box center [1190, 527] width 117 height 28
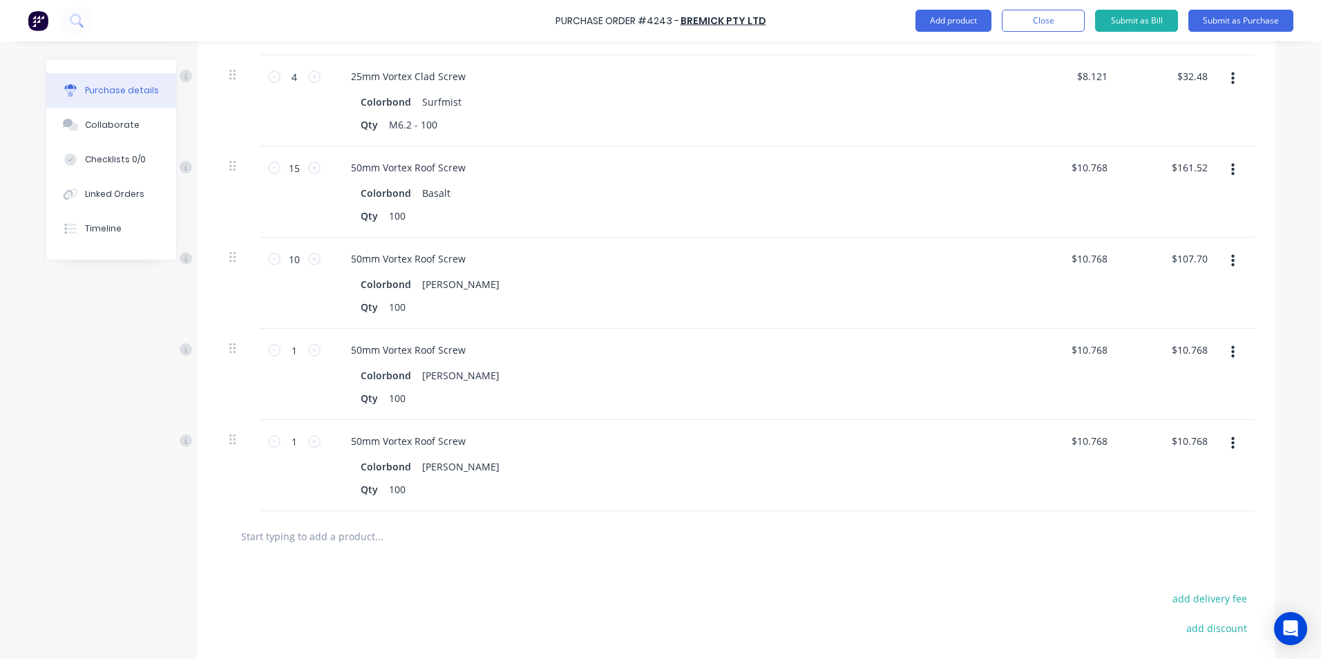
scroll to position [483, 0]
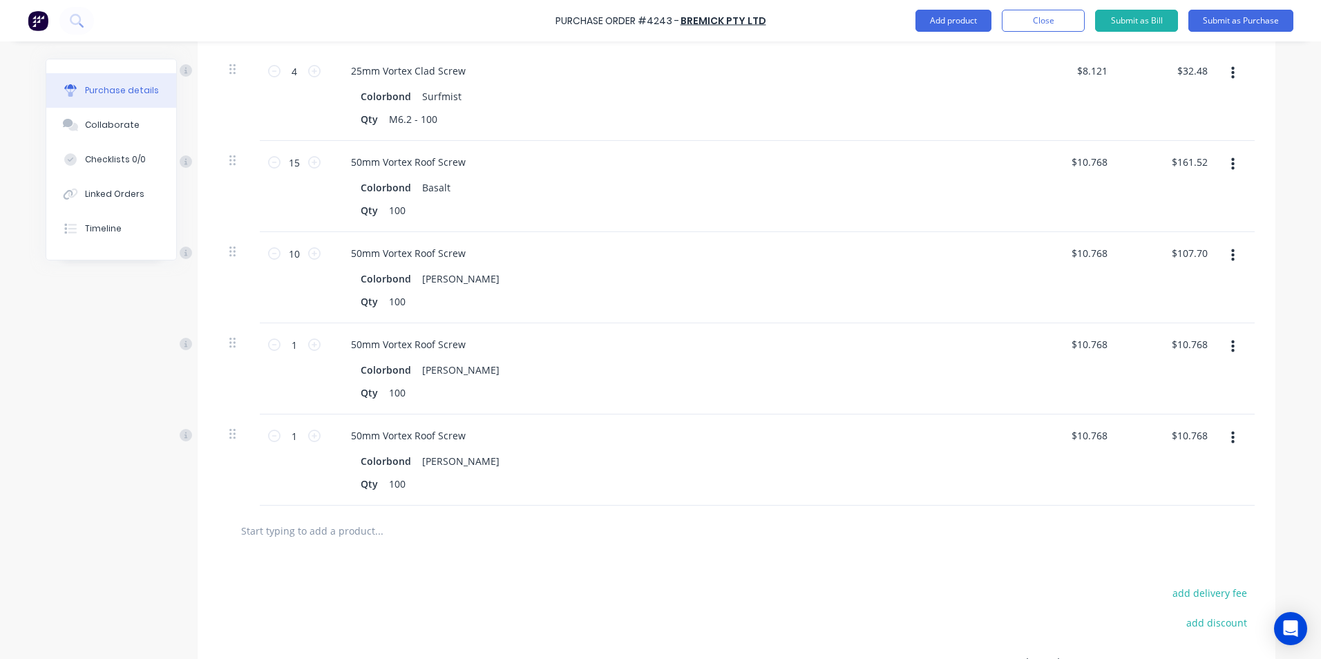
click at [1232, 343] on button "button" at bounding box center [1233, 346] width 32 height 25
click at [1164, 385] on button "Edit" at bounding box center [1190, 384] width 117 height 28
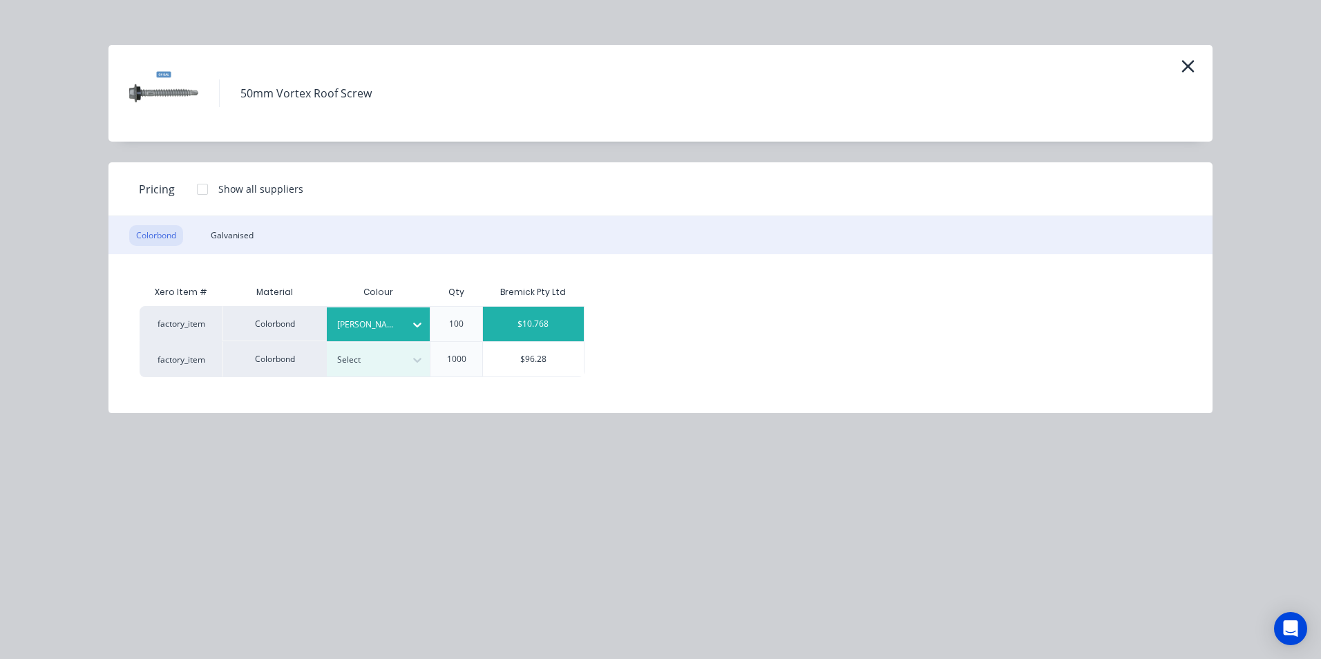
click div
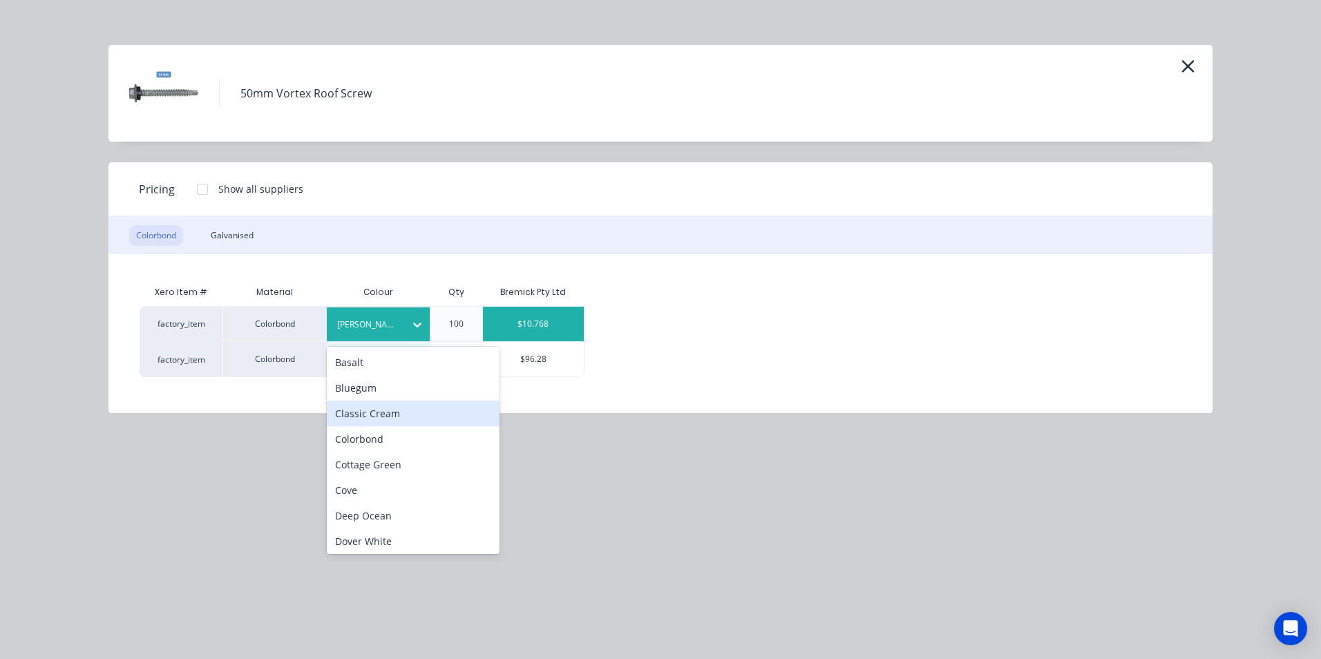
click div "Classic Cream"
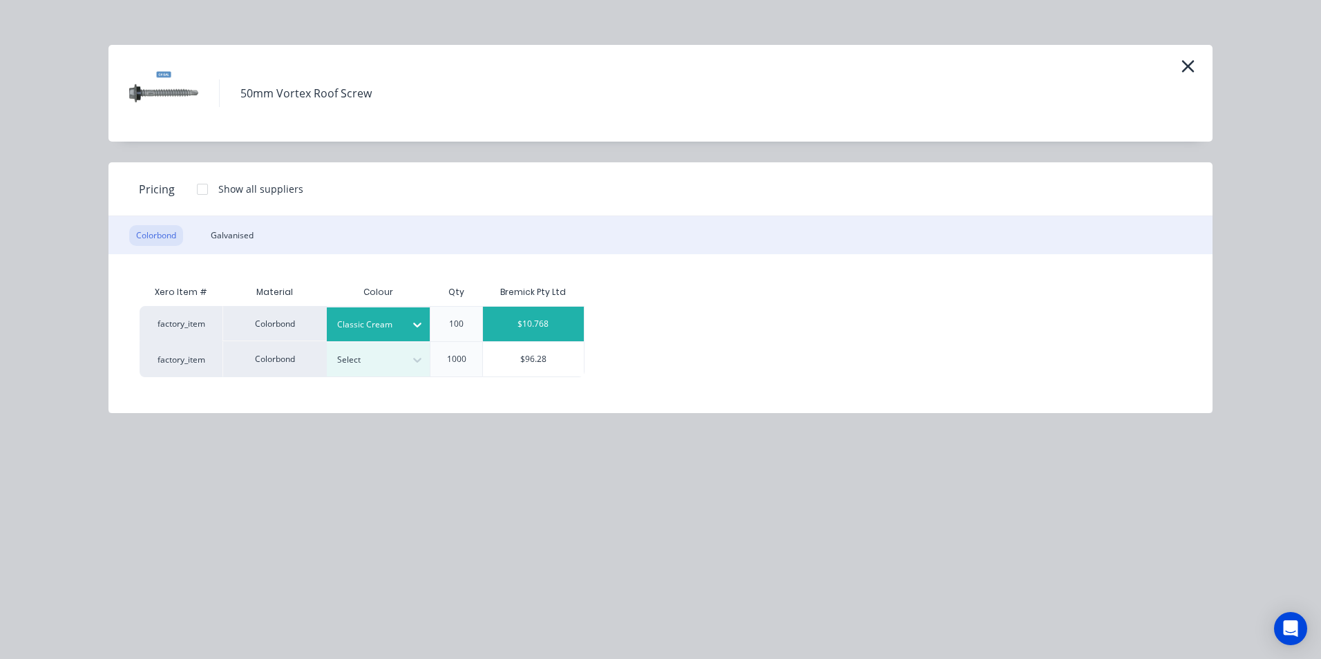
click div "$10.768"
type input "$10.77"
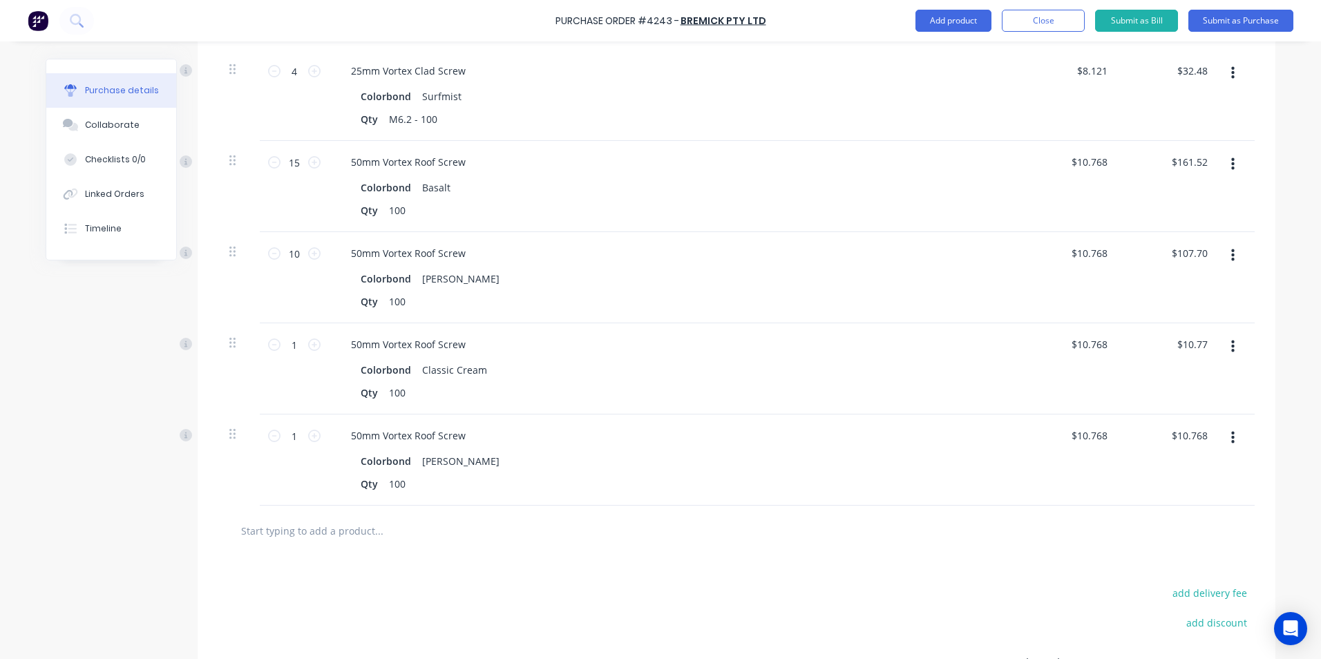
click icon "button"
click button "Edit"
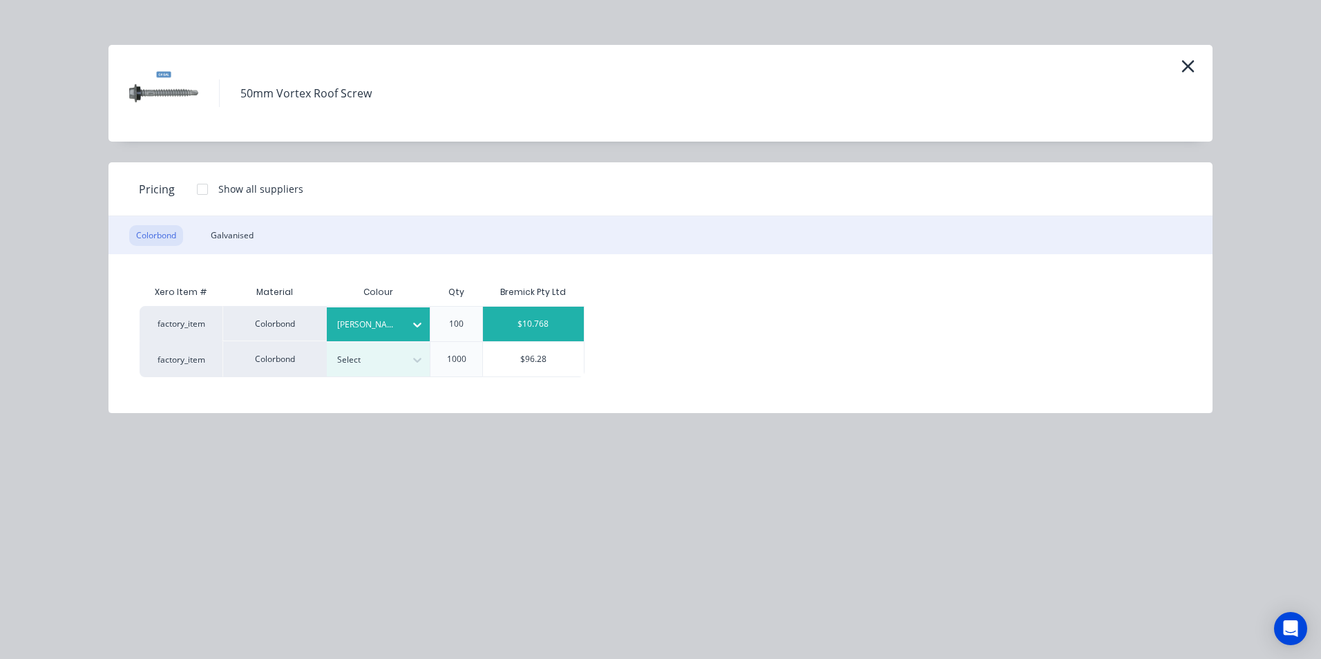
click div "[PERSON_NAME]"
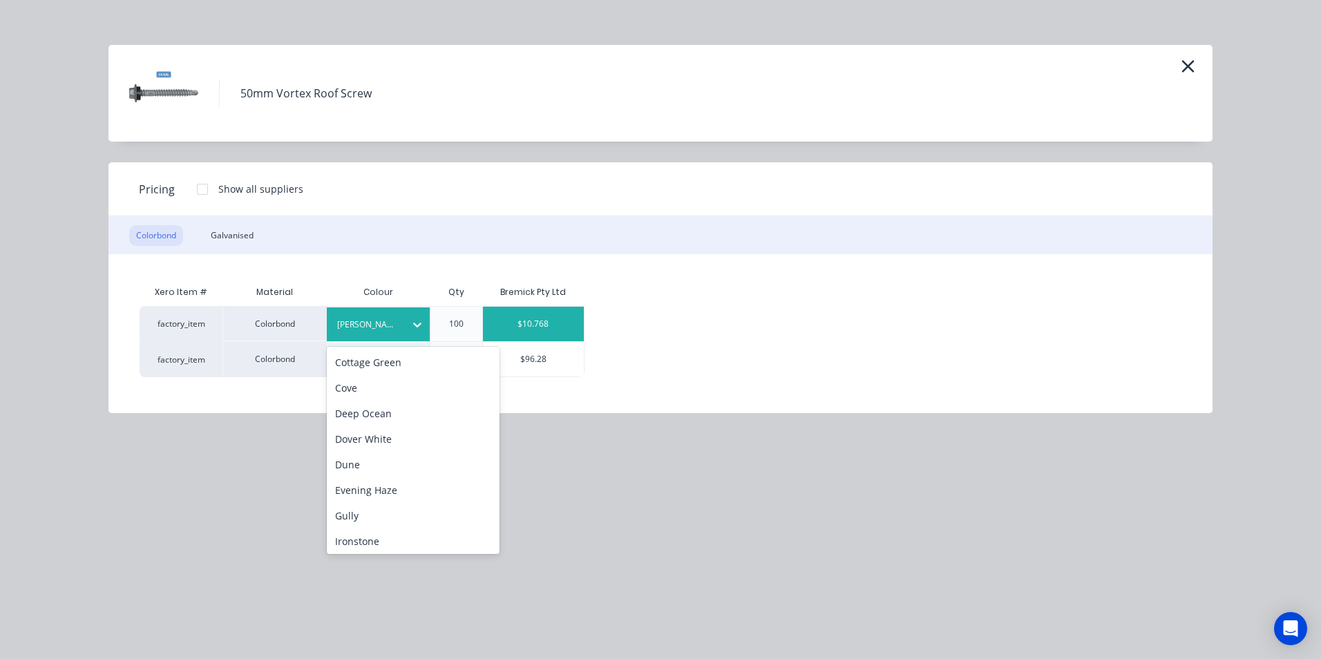
scroll to position [276, 0]
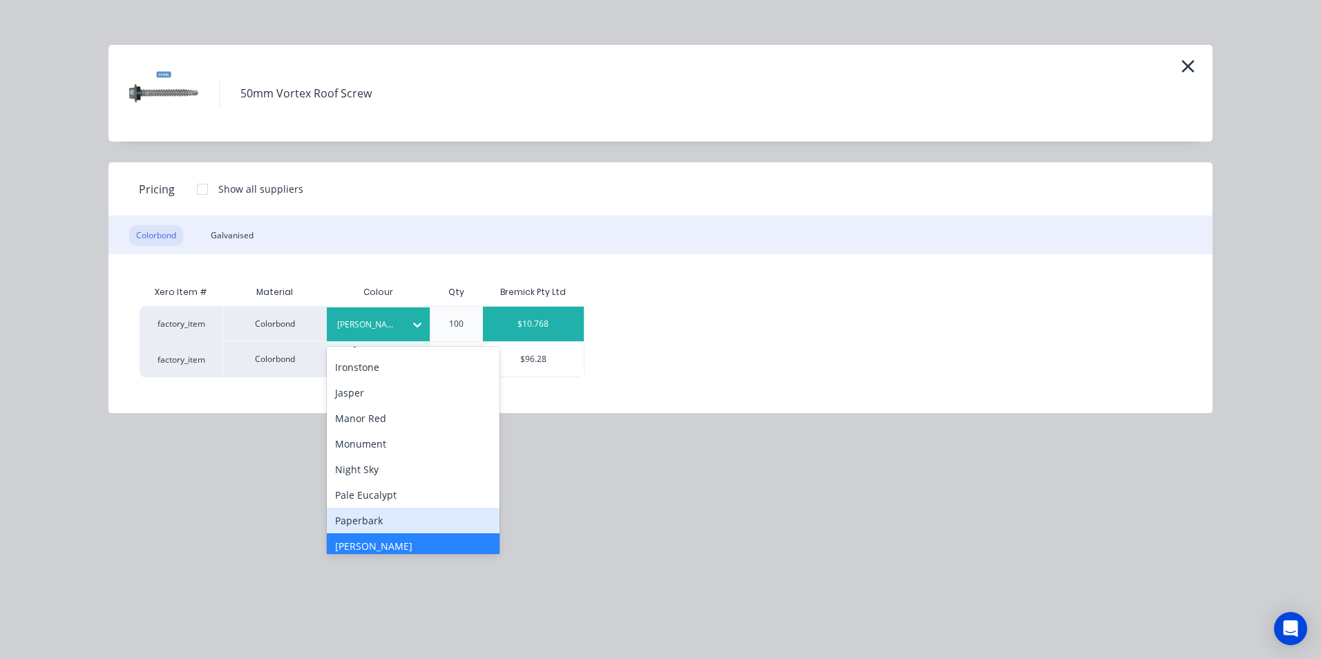
click div "Paperbark"
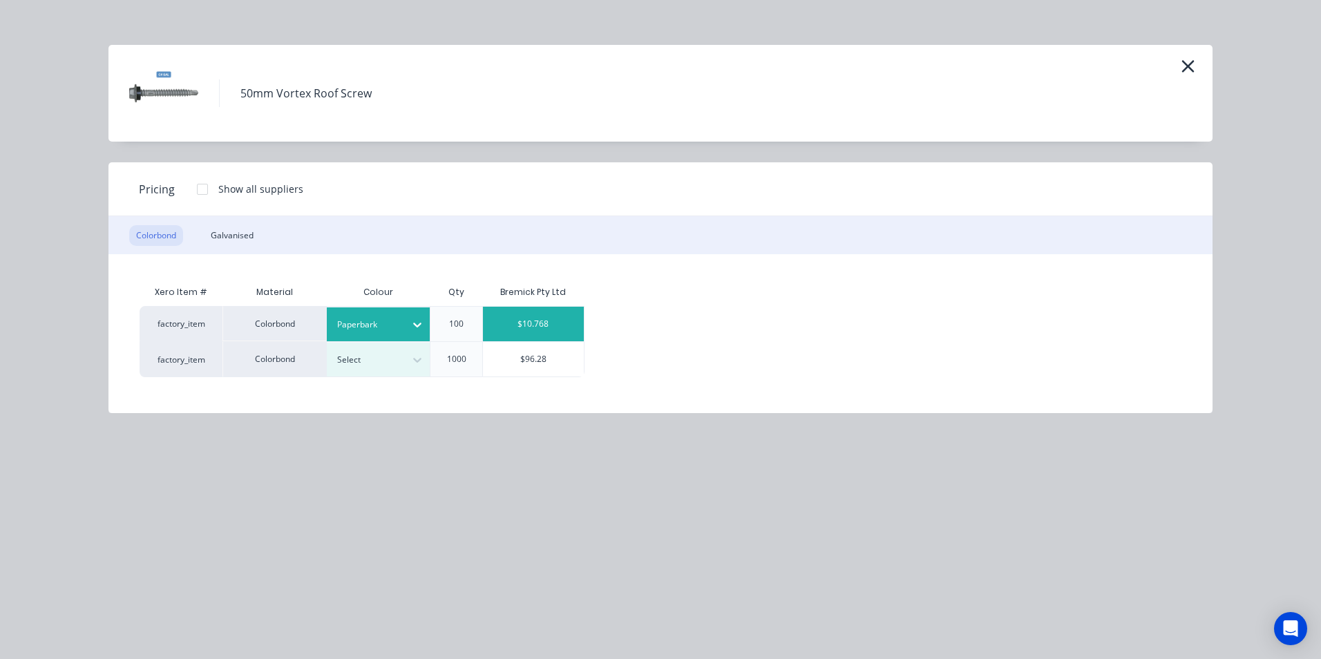
click div "$10.768"
type input "$10.77"
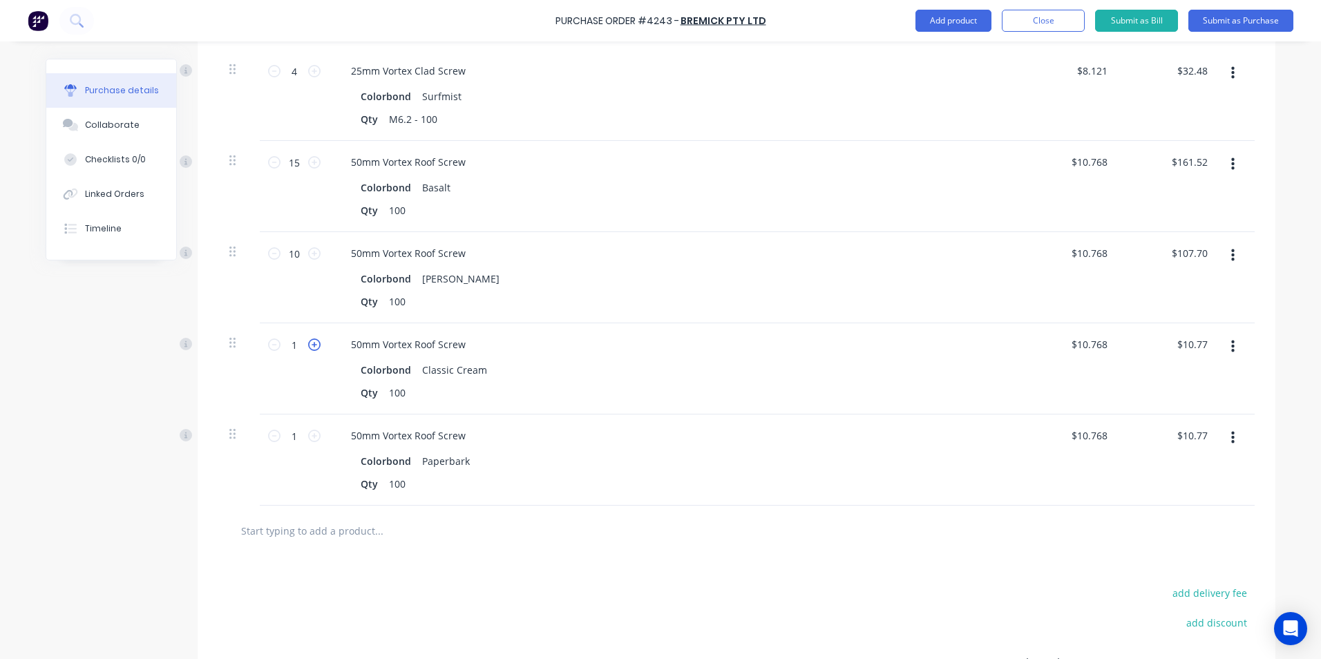
click icon
type input "2"
type input "$21.54"
click icon
type input "3"
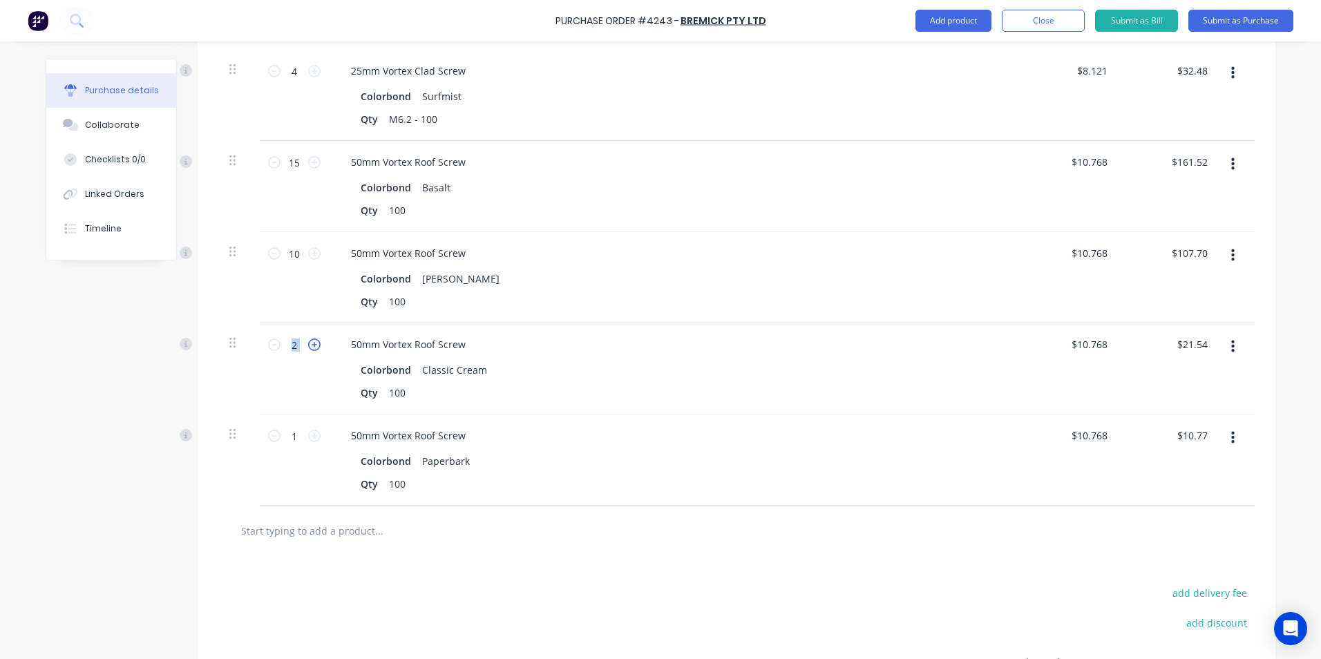
type input "$32.31"
click icon
type input "4"
type input "$43.08"
drag, startPoint x: 307, startPoint y: 342, endPoint x: 310, endPoint y: 431, distance: 89.2
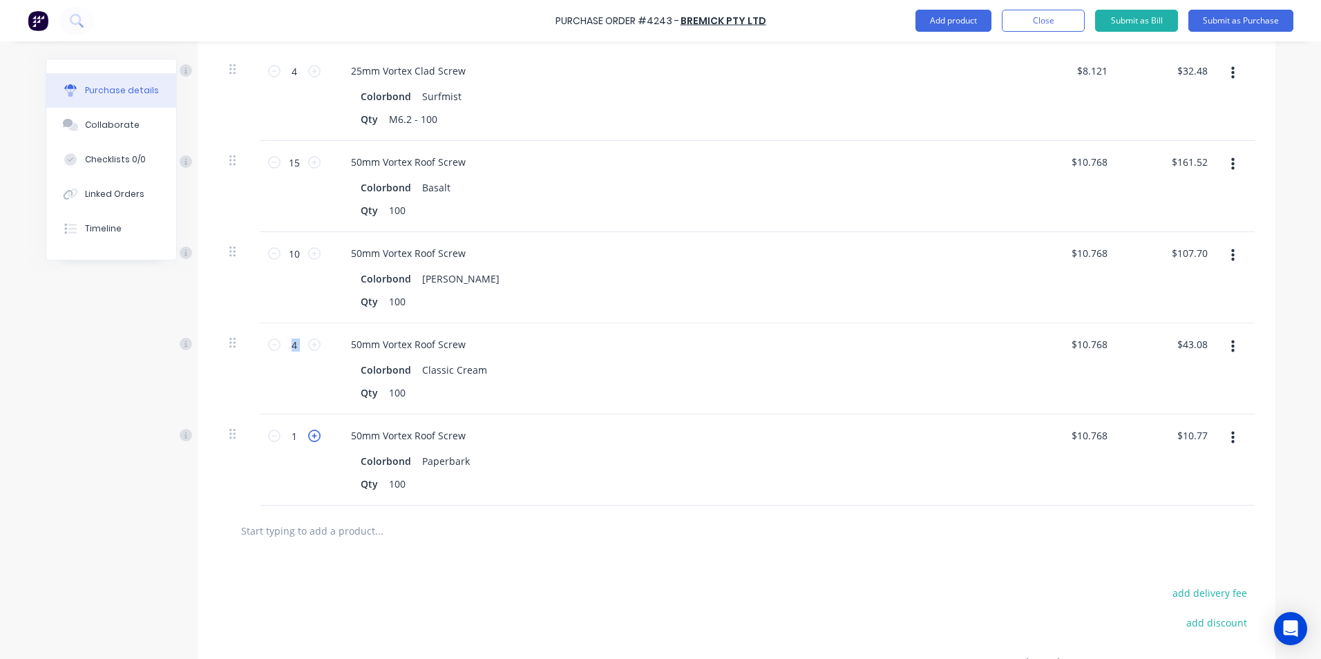
click icon
type input "2"
type input "$21.54"
click icon
type input "3"
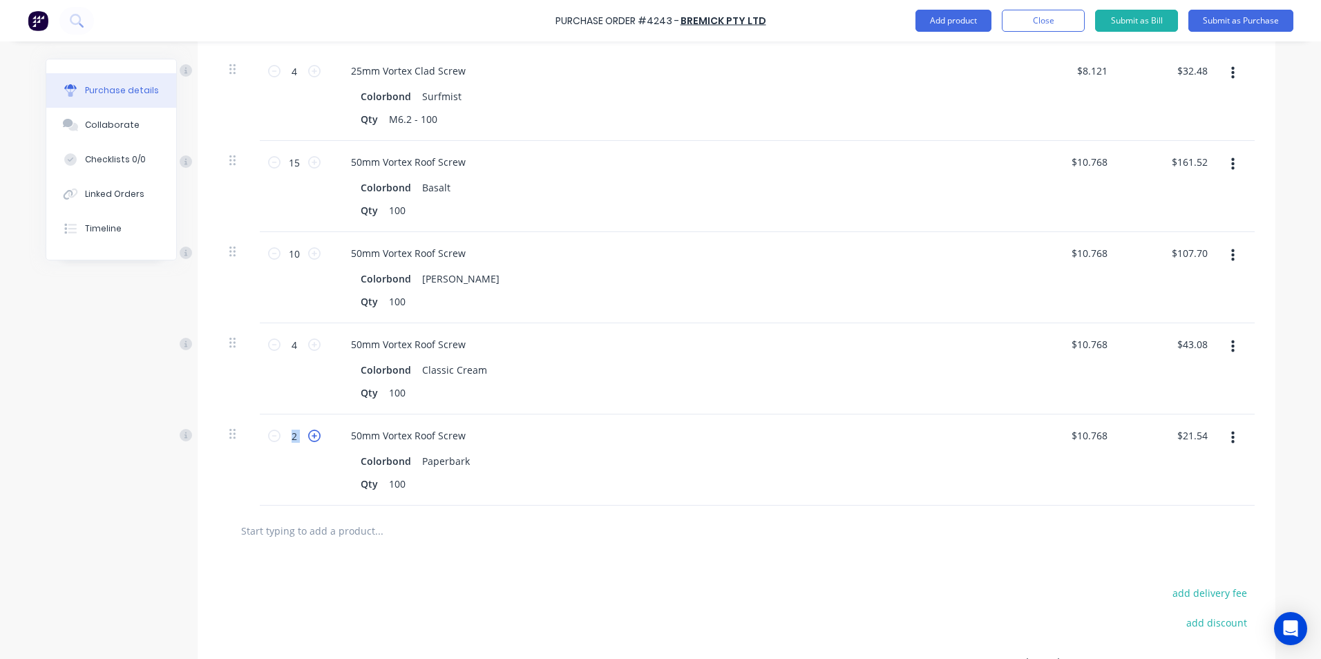
type input "$32.31"
click icon
type input "4"
type input "$43.08"
click icon
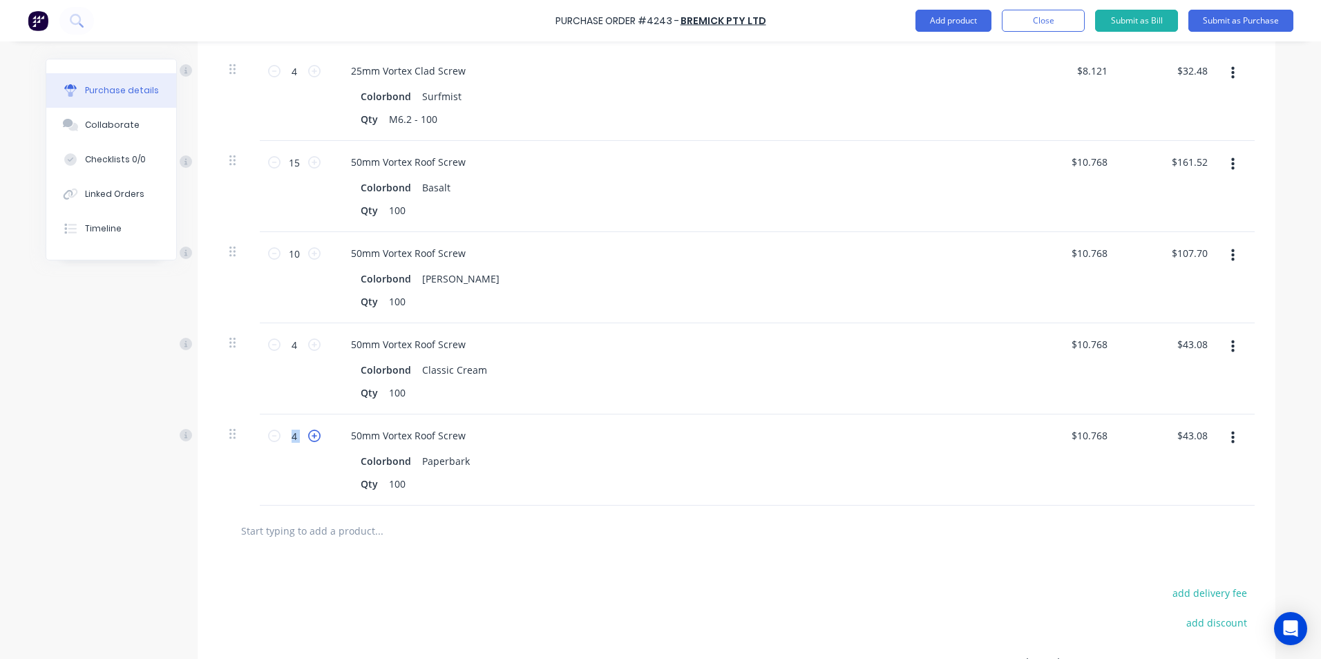
type input "5"
type input "$53.85"
click icon
type input "6"
type input "$64.62"
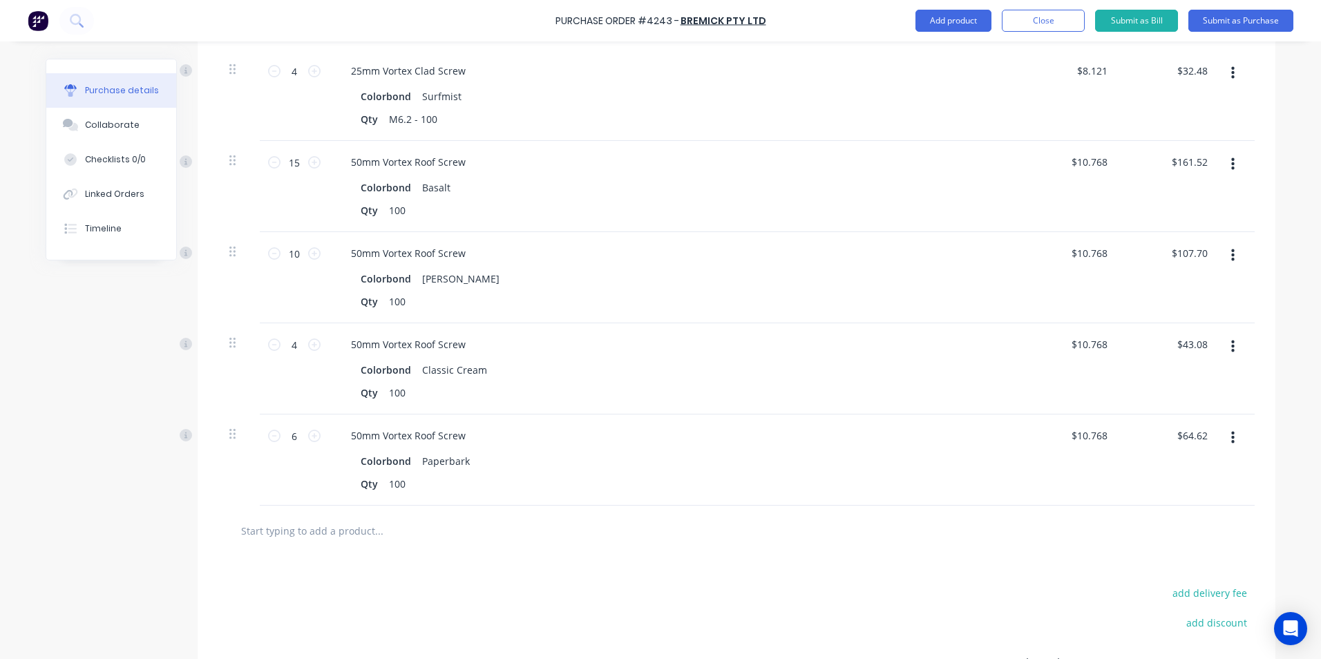
drag, startPoint x: 603, startPoint y: 522, endPoint x: 603, endPoint y: 515, distance: 7.6
click div
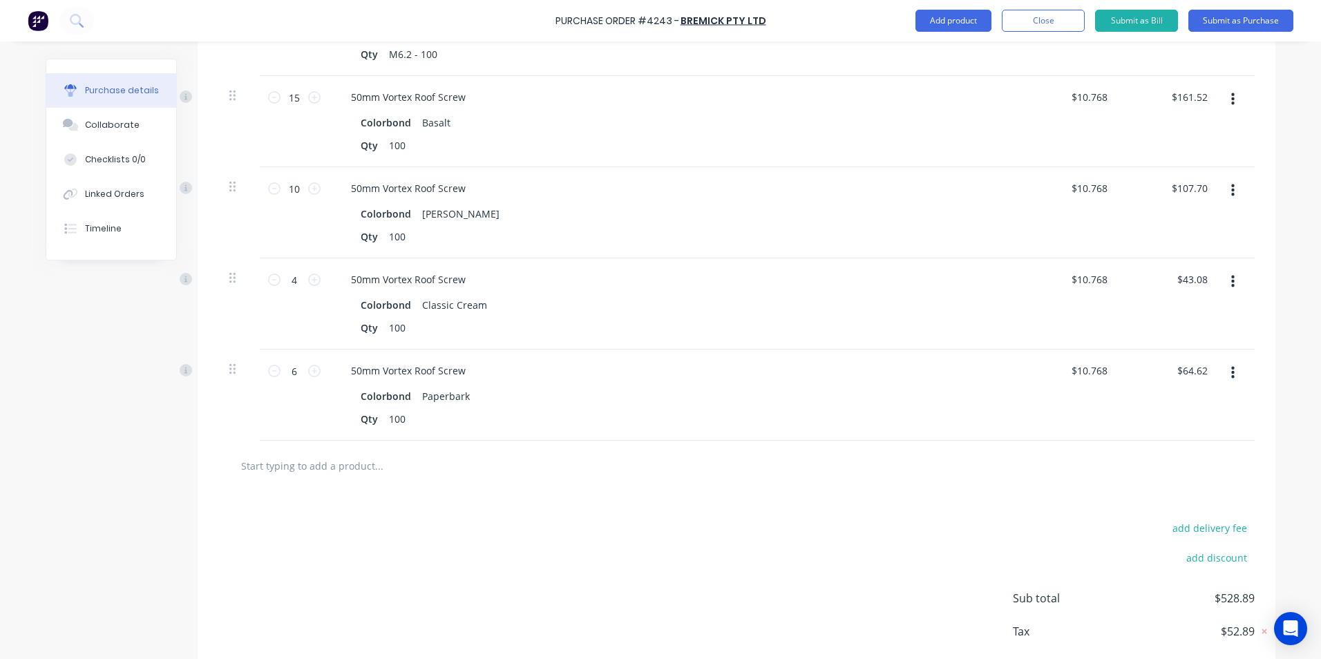
scroll to position [621, 0]
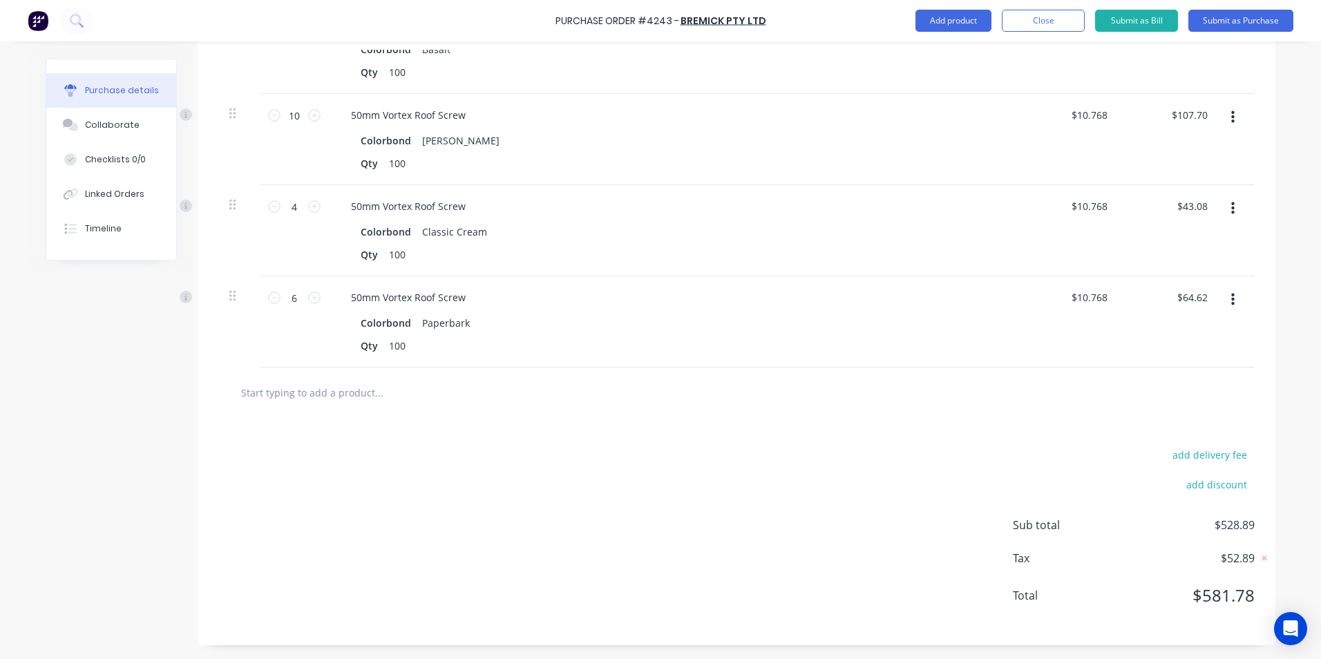
click input "text"
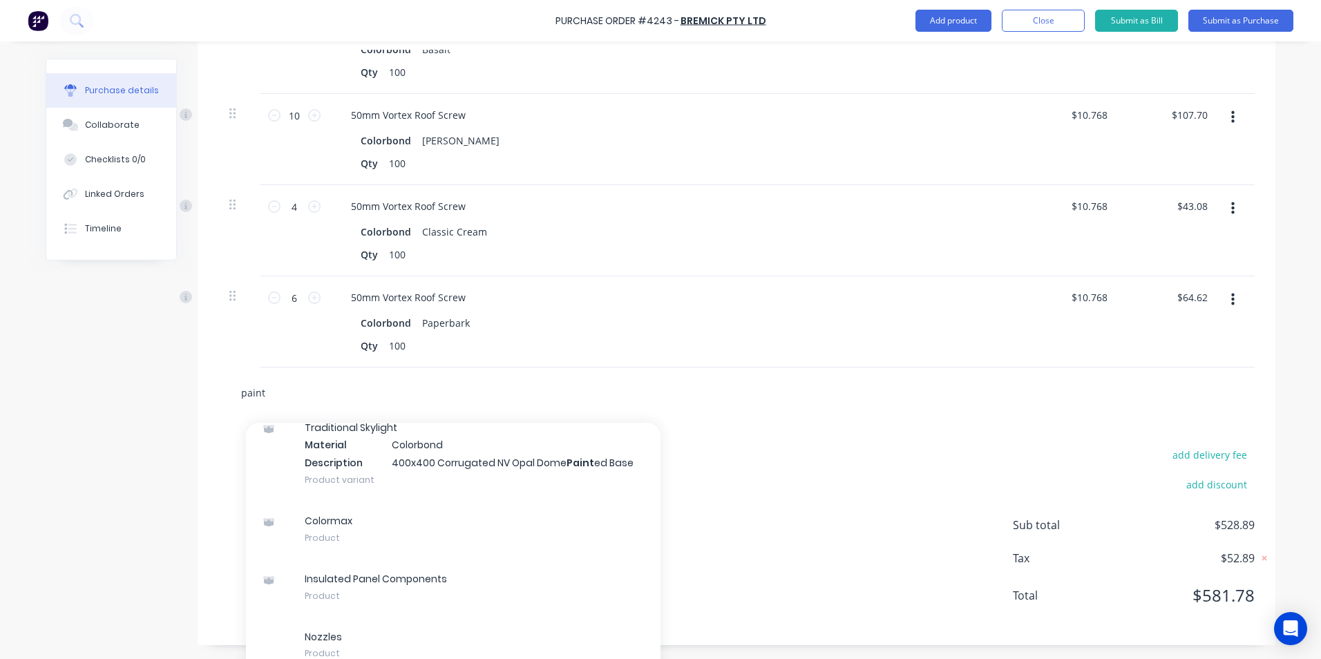
scroll to position [641, 0]
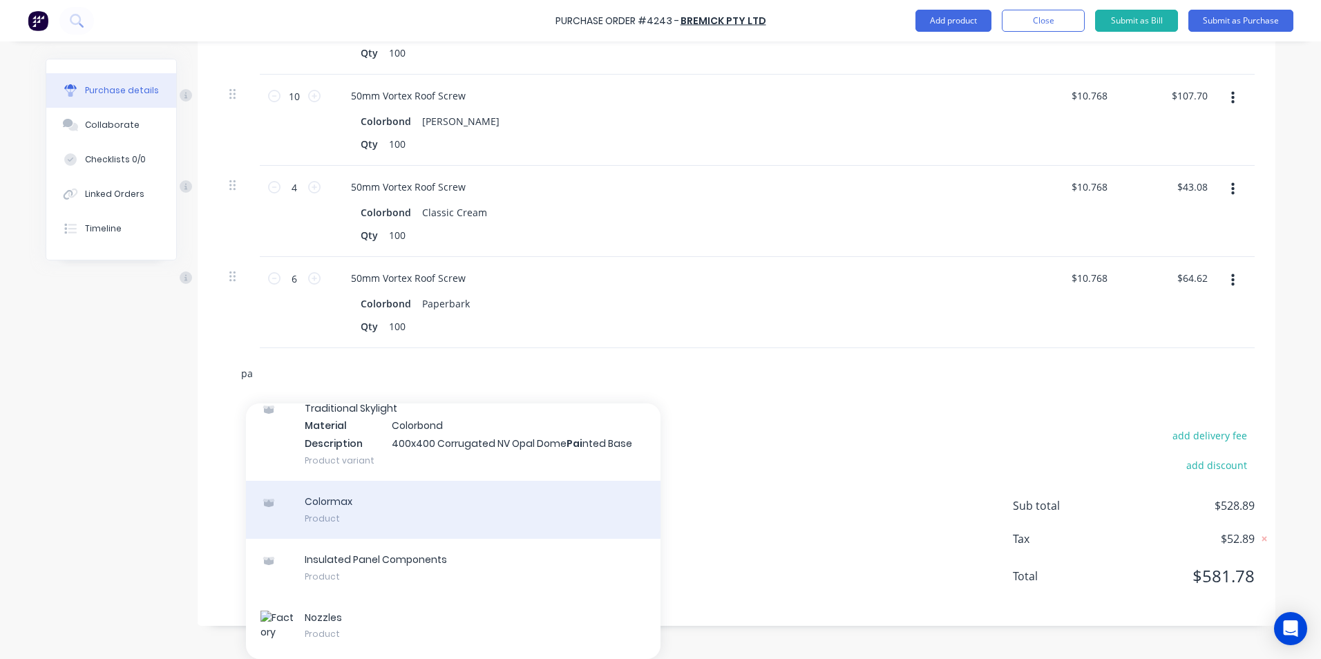
type input "p"
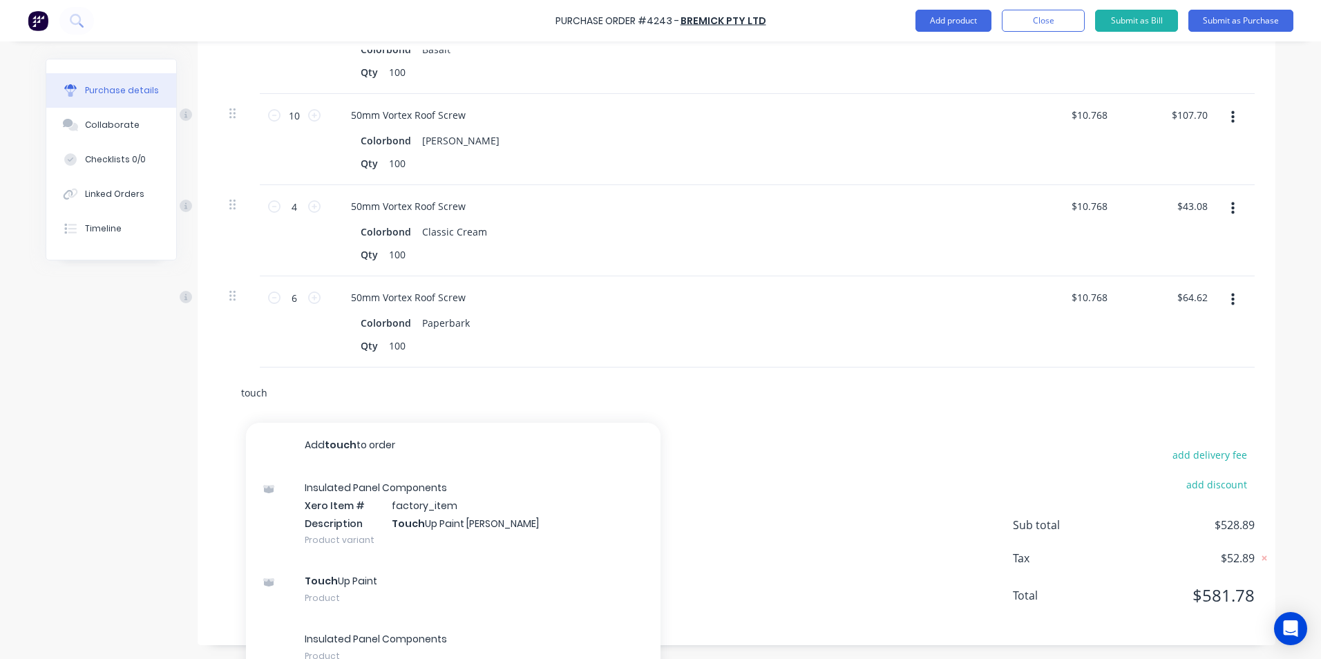
scroll to position [639, 0]
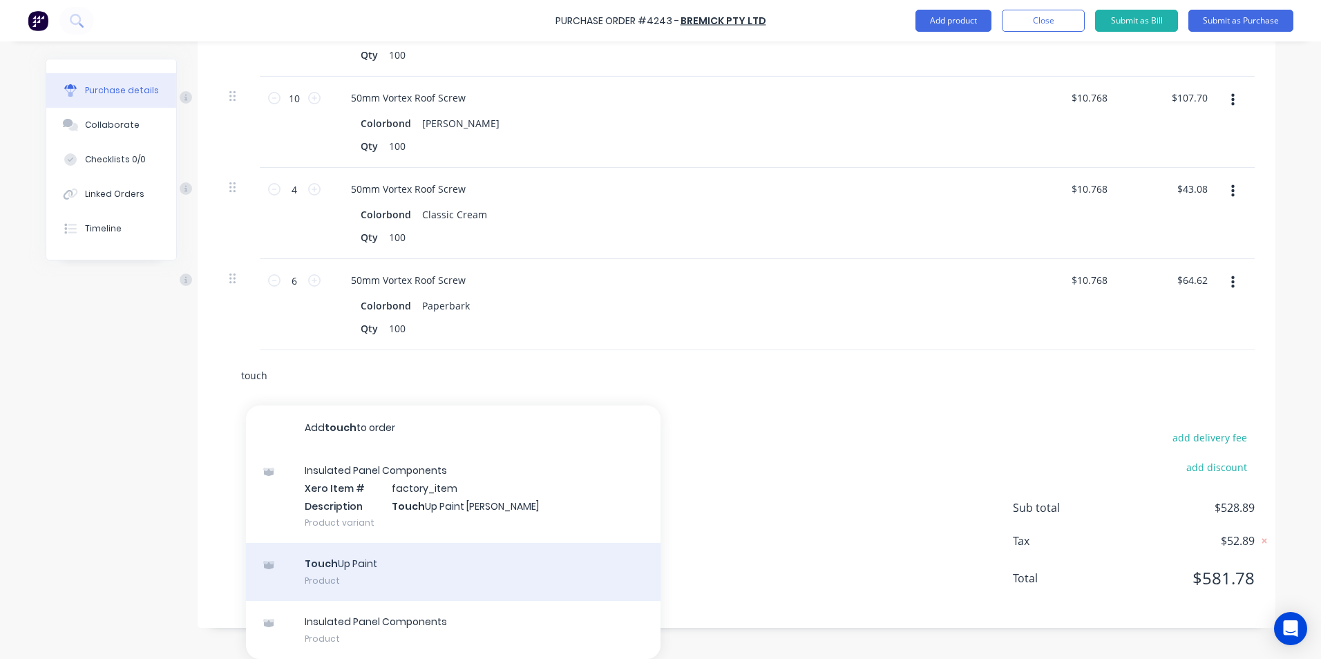
type input "touch"
click div "Touch Up Paint Product"
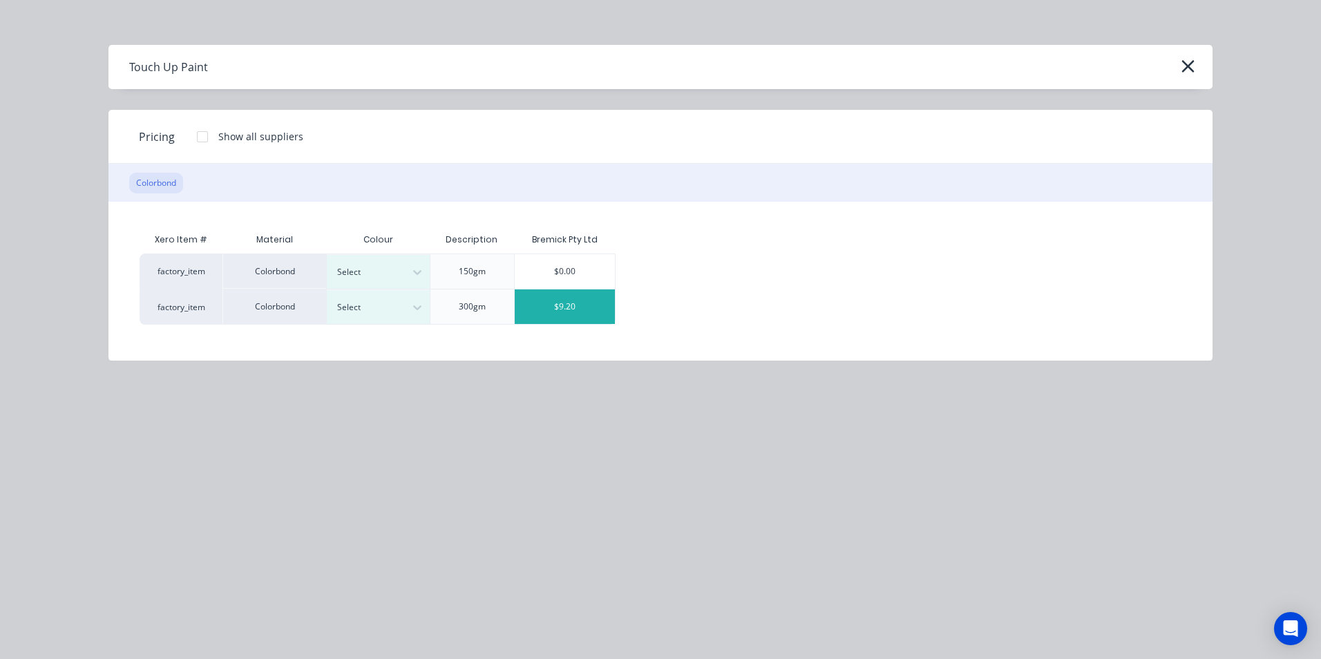
click div "$9.20"
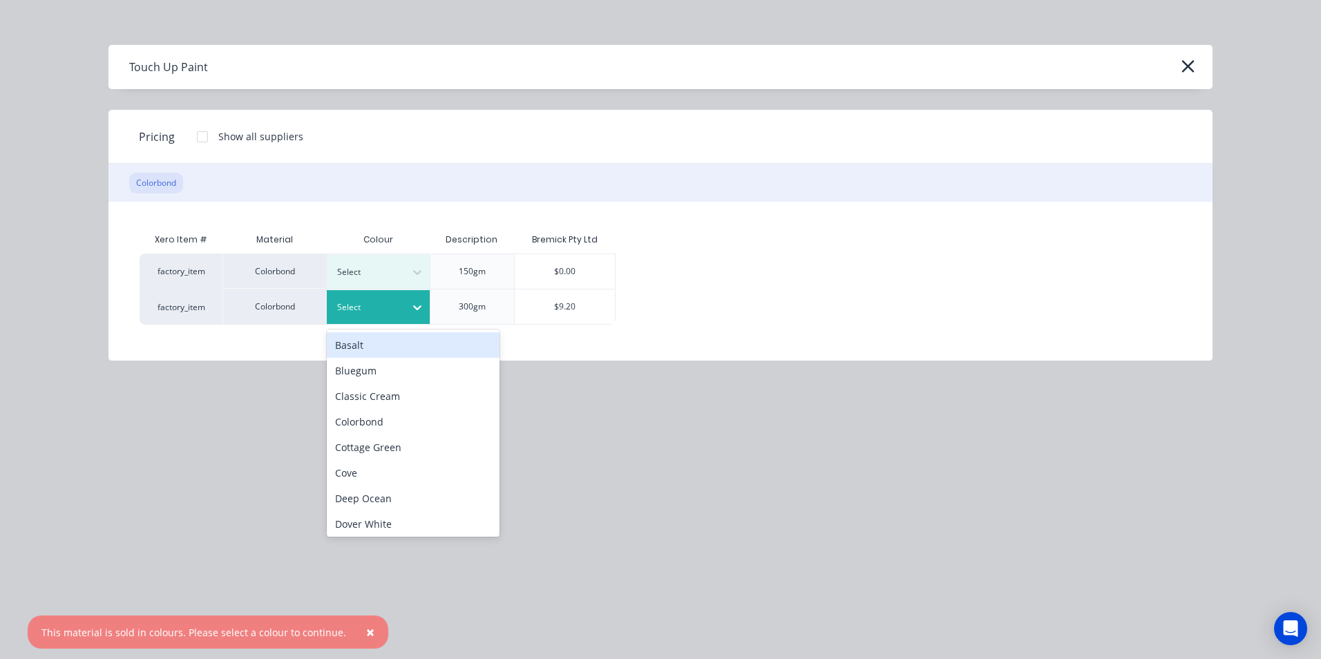
click div "Select"
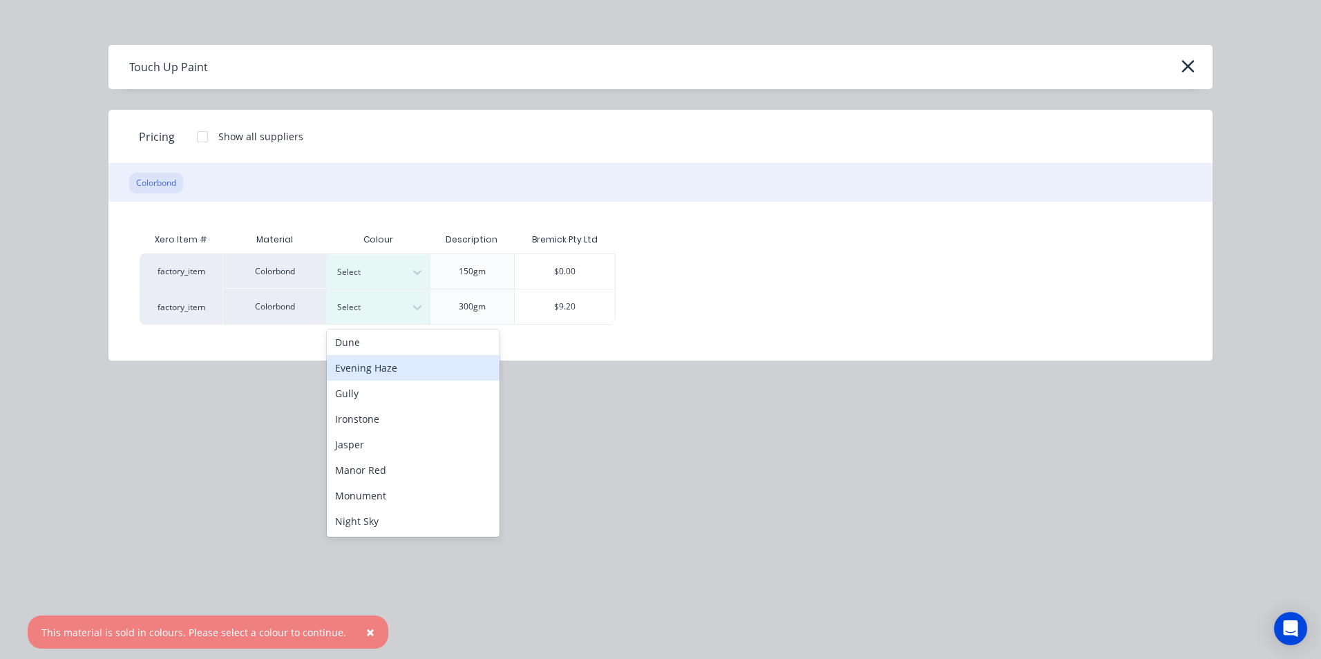
click div "Evening Haze"
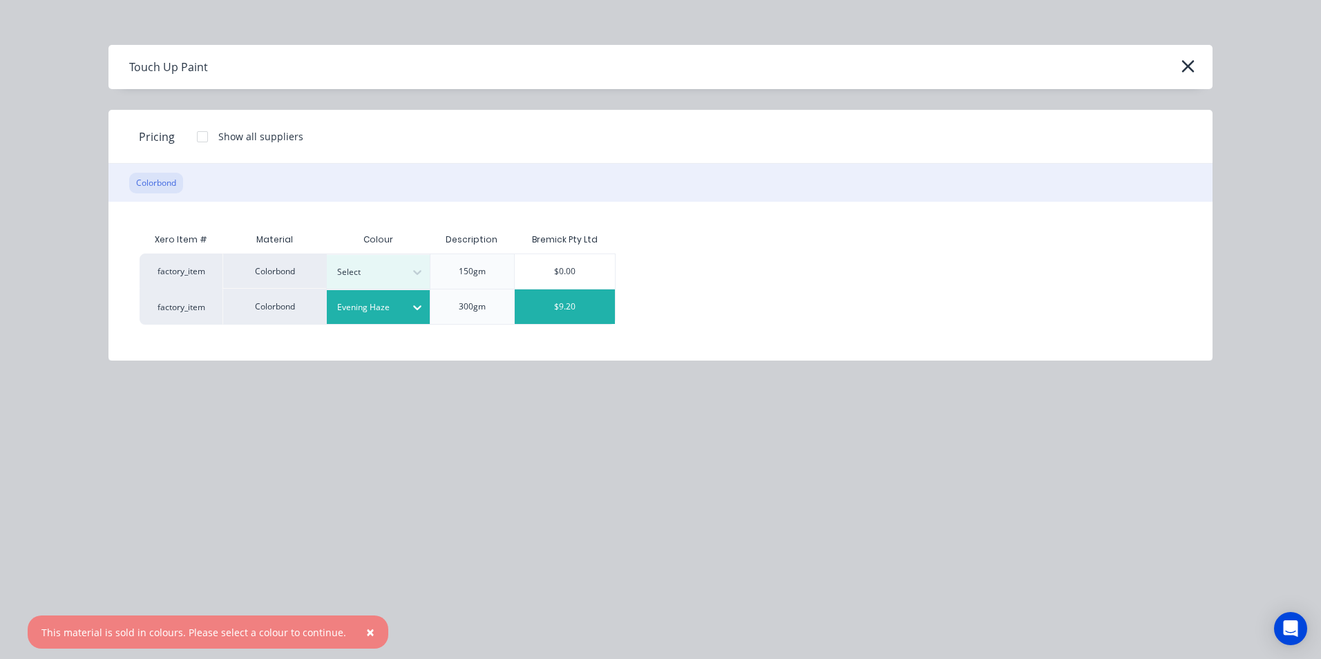
click div "$9.20"
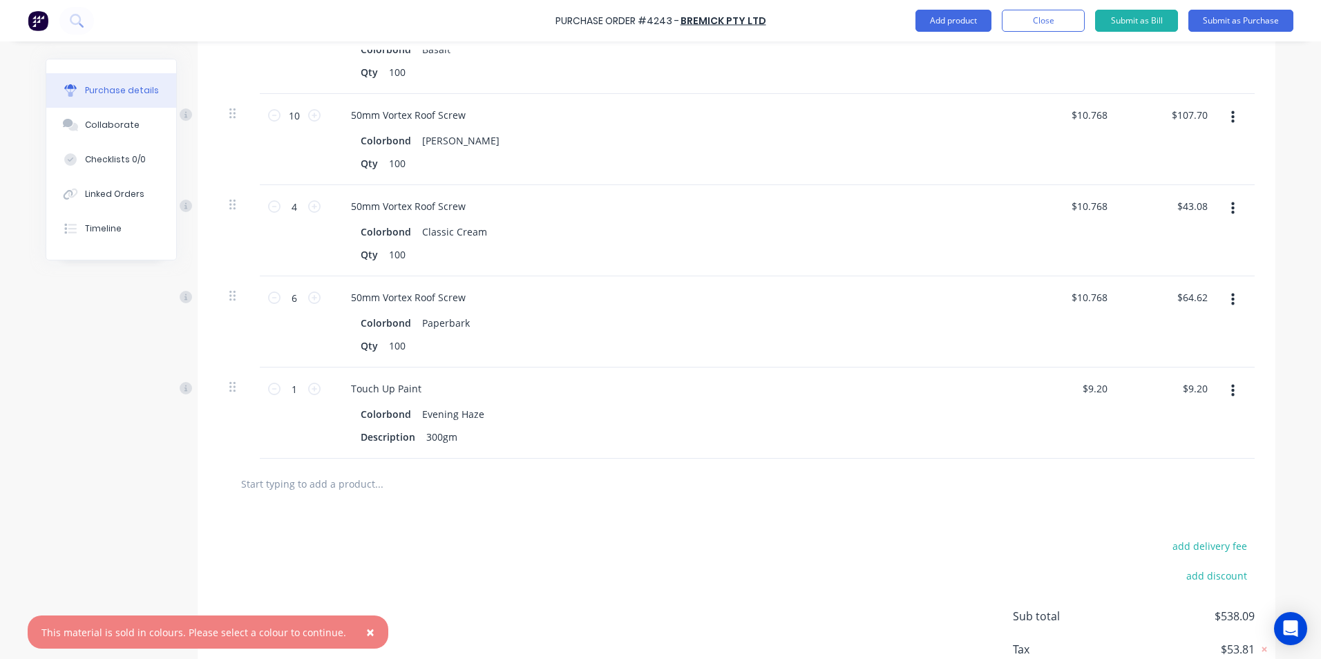
scroll to position [639, 0]
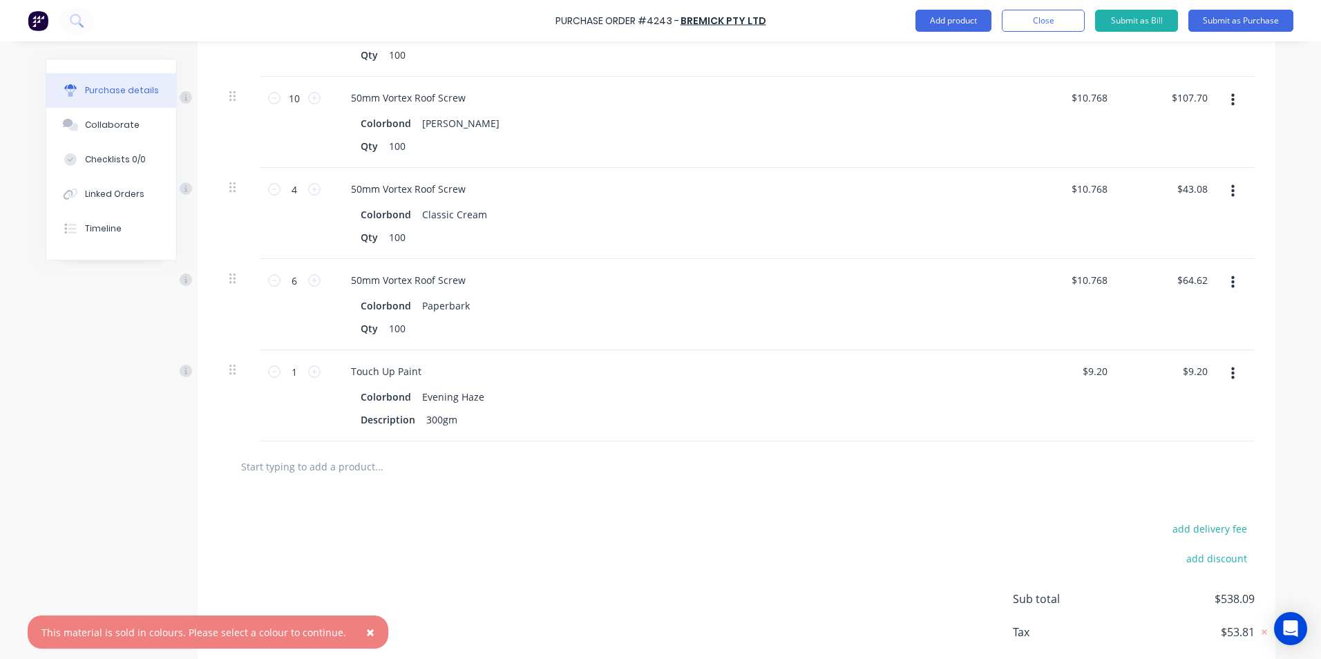
click button "button"
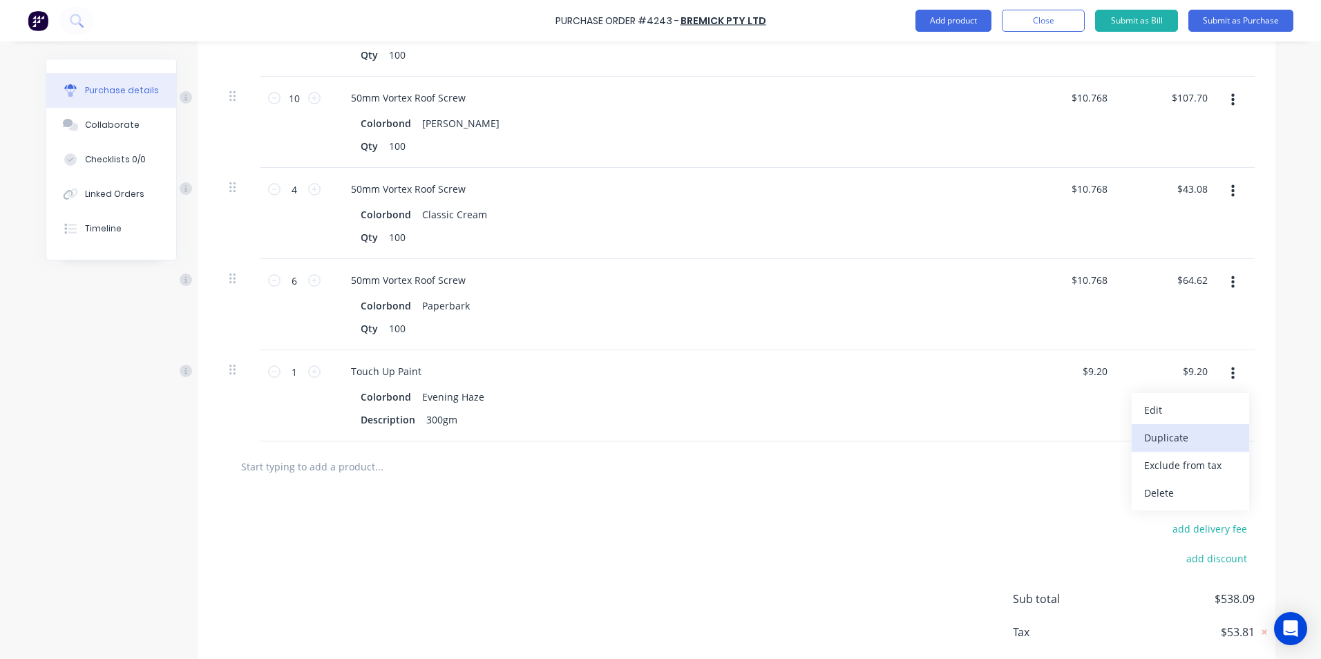
click button "Duplicate"
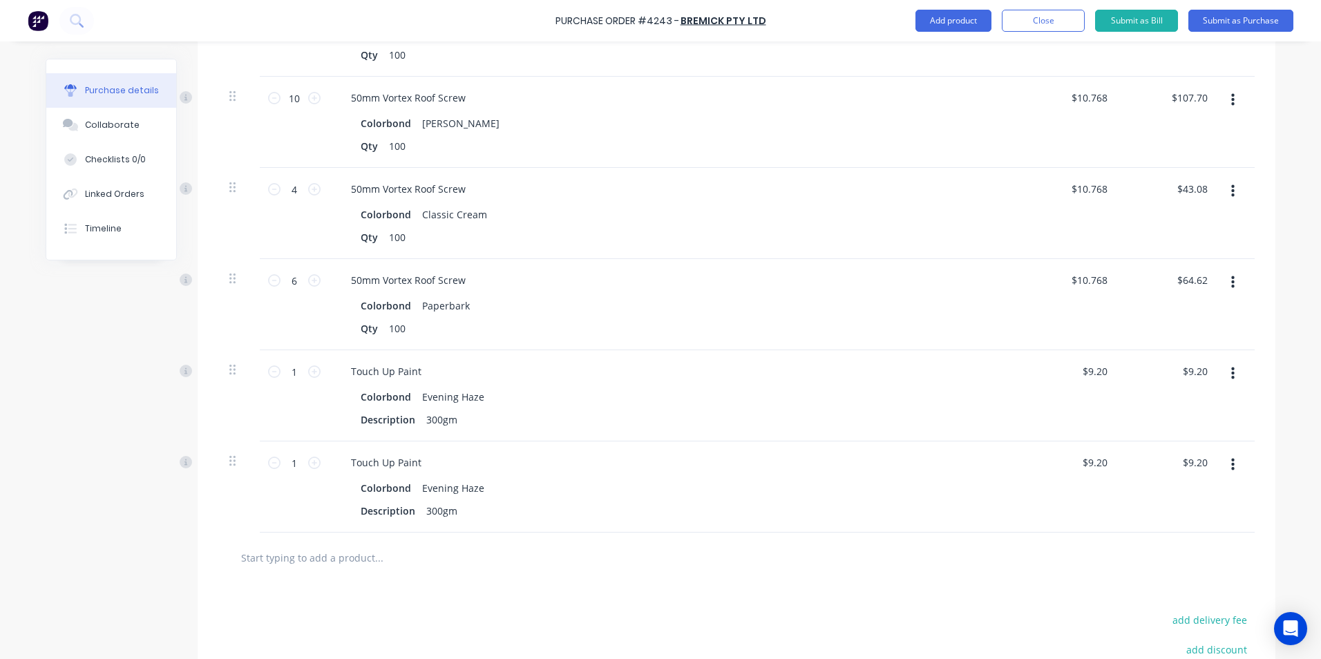
click button "button"
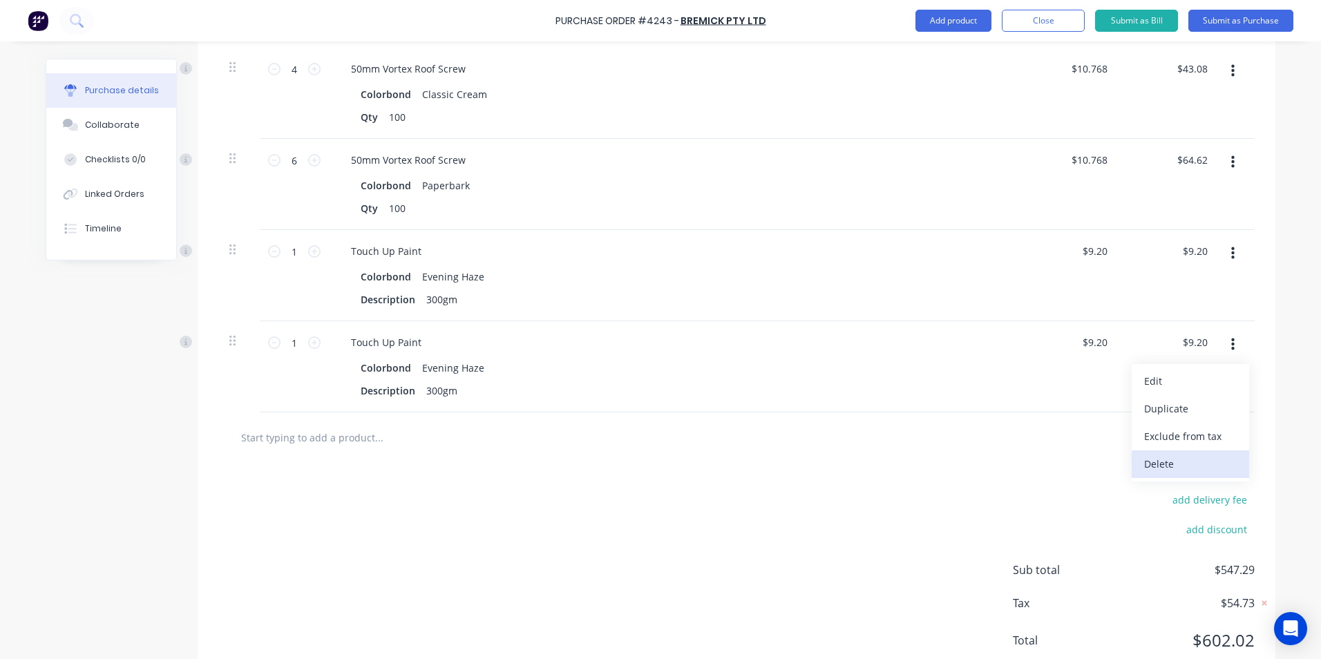
scroll to position [735, 0]
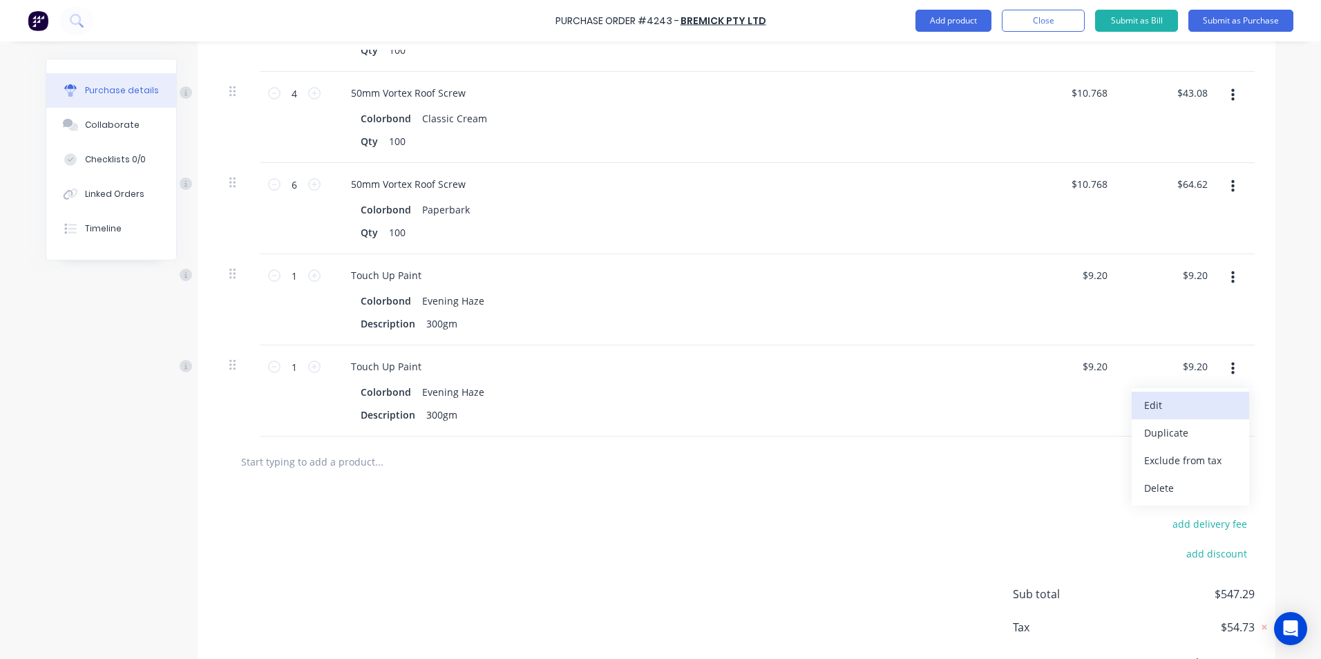
click button "Edit"
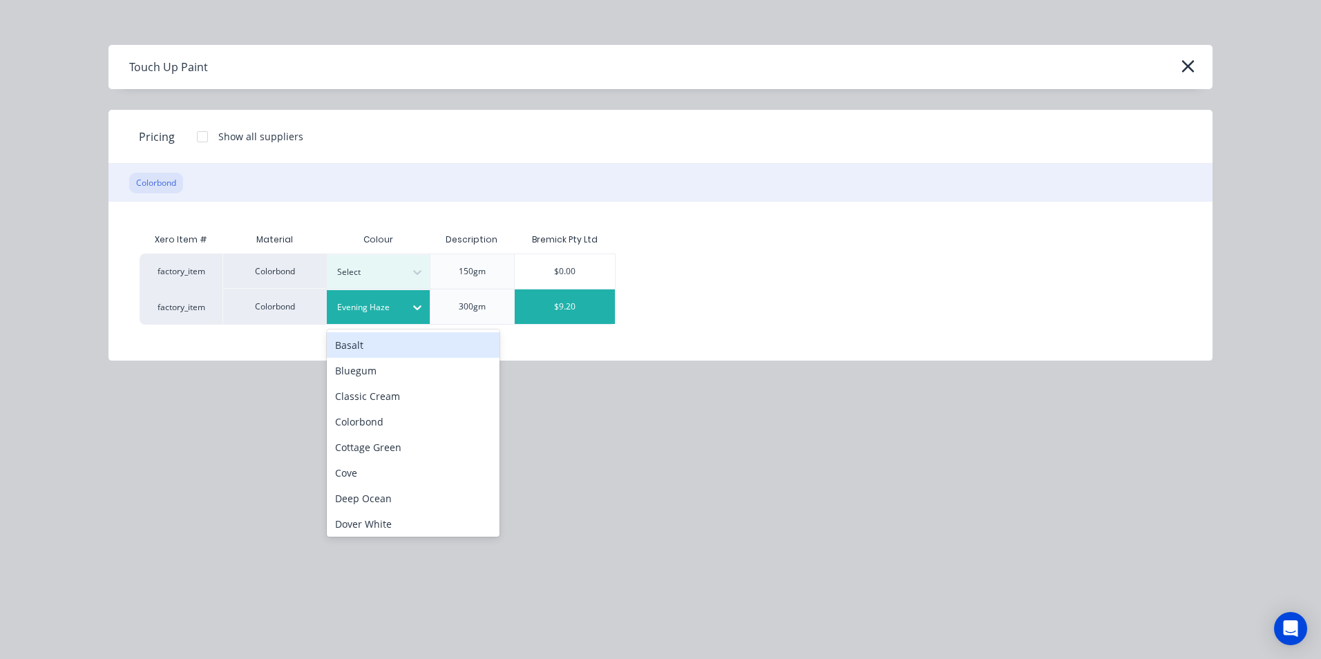
click div "Evening Haze"
click div "Monument"
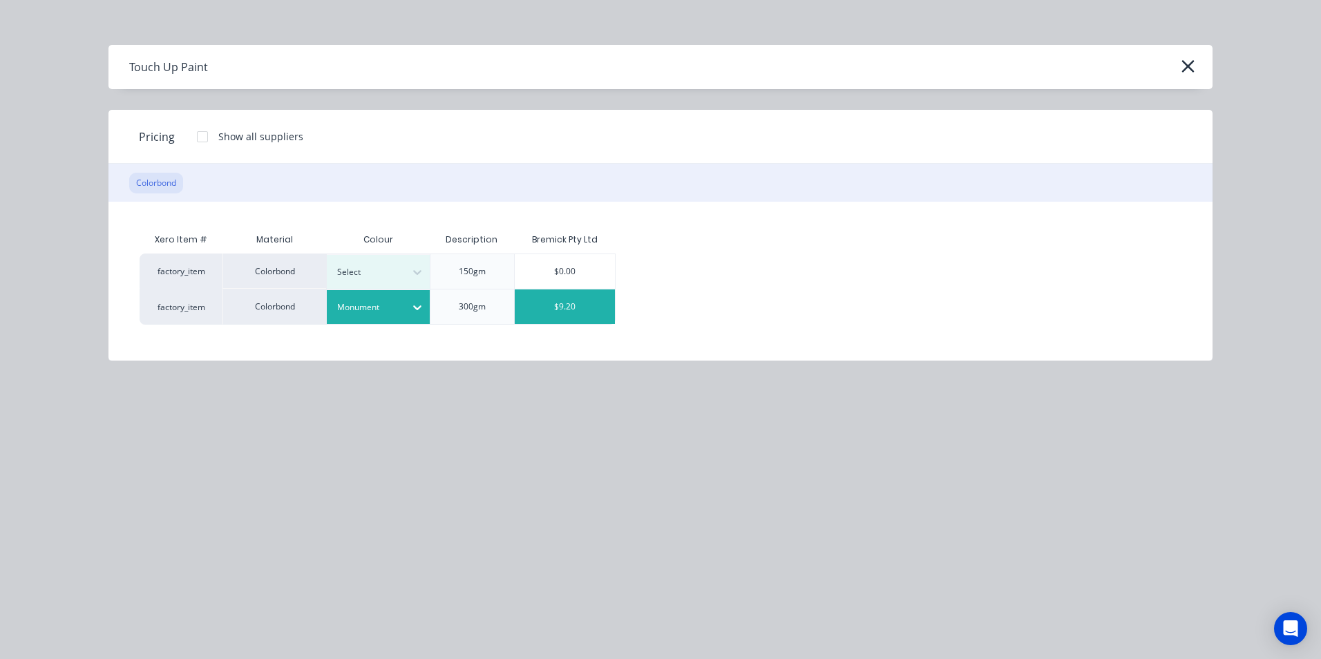
click div "$9.20"
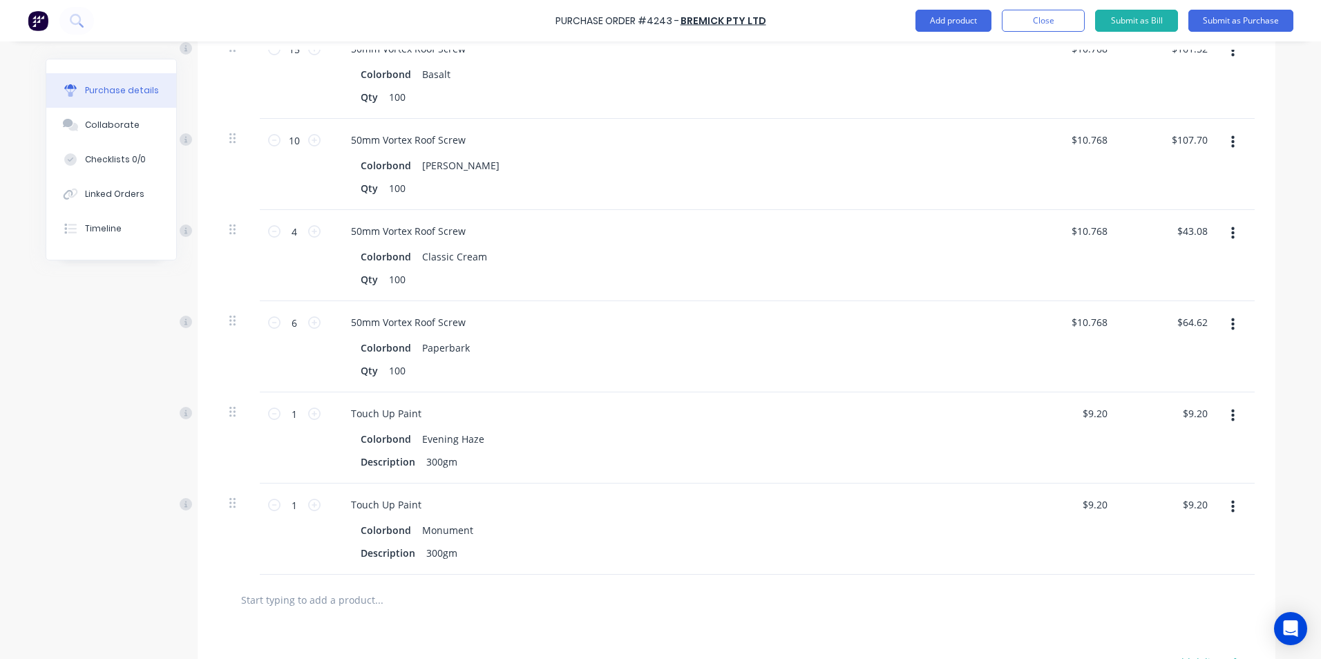
scroll to position [320, 0]
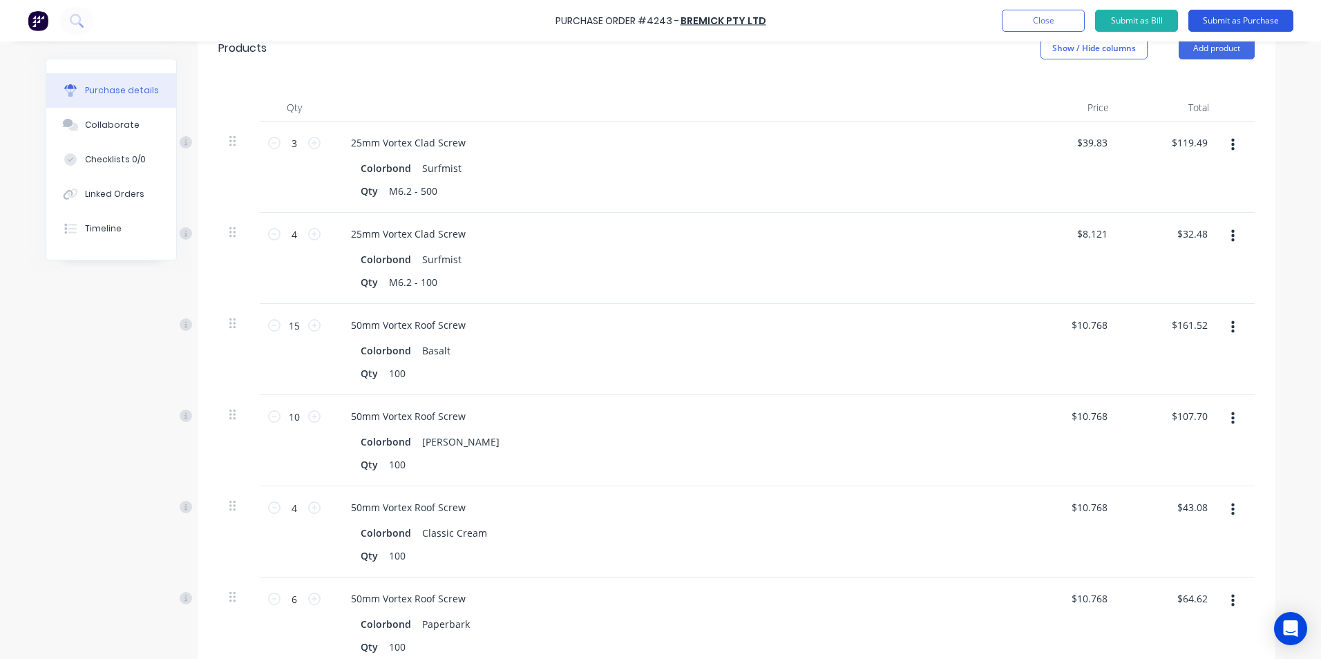
click button "Submit as Purchase"
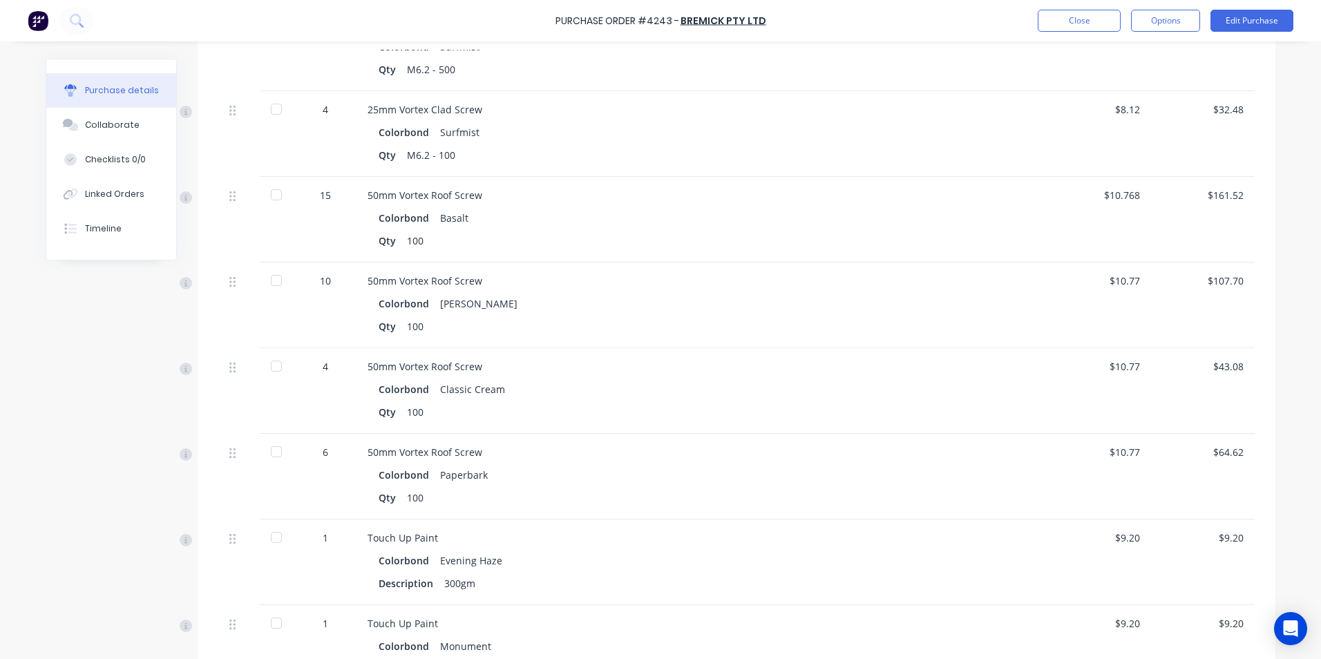
scroll to position [553, 0]
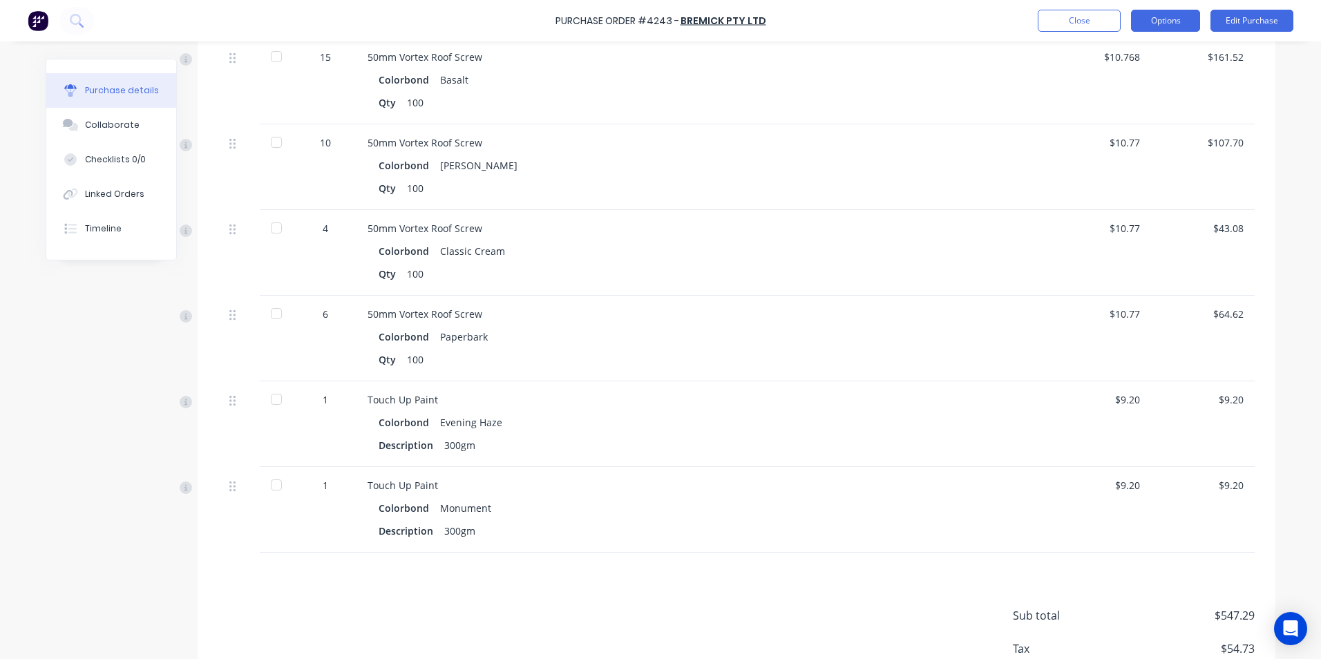
click button "Options"
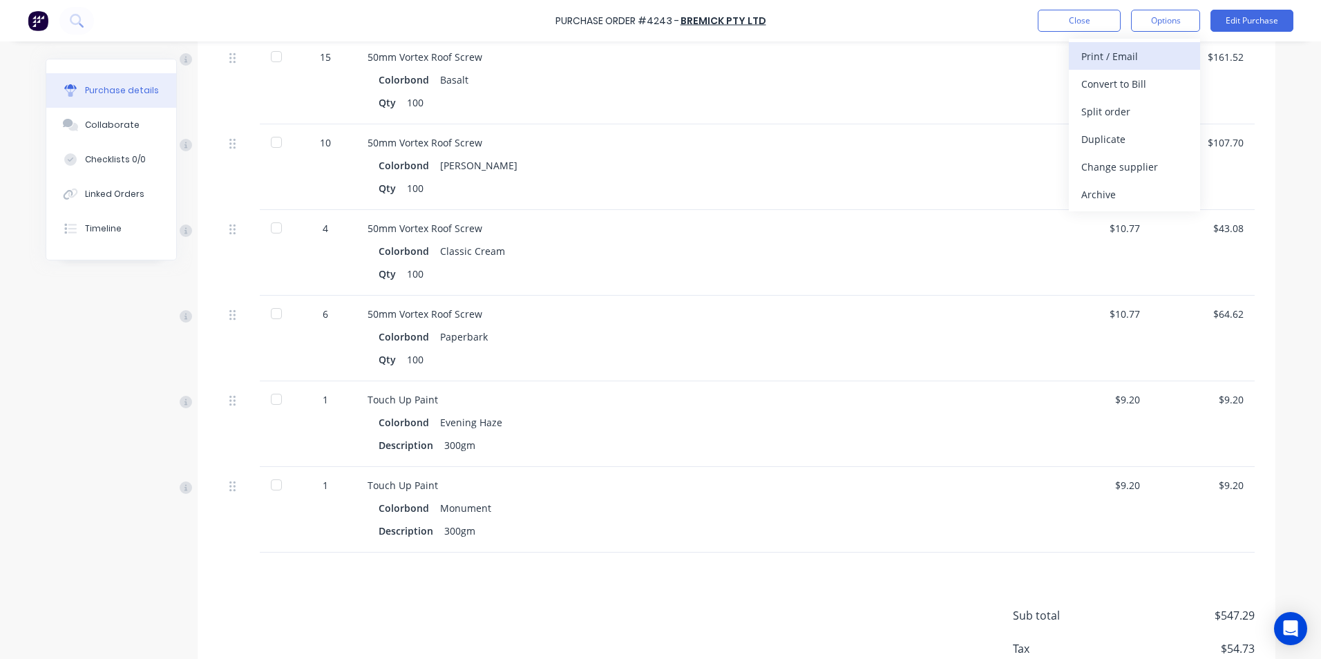
click div "Print / Email"
click div "With pricing"
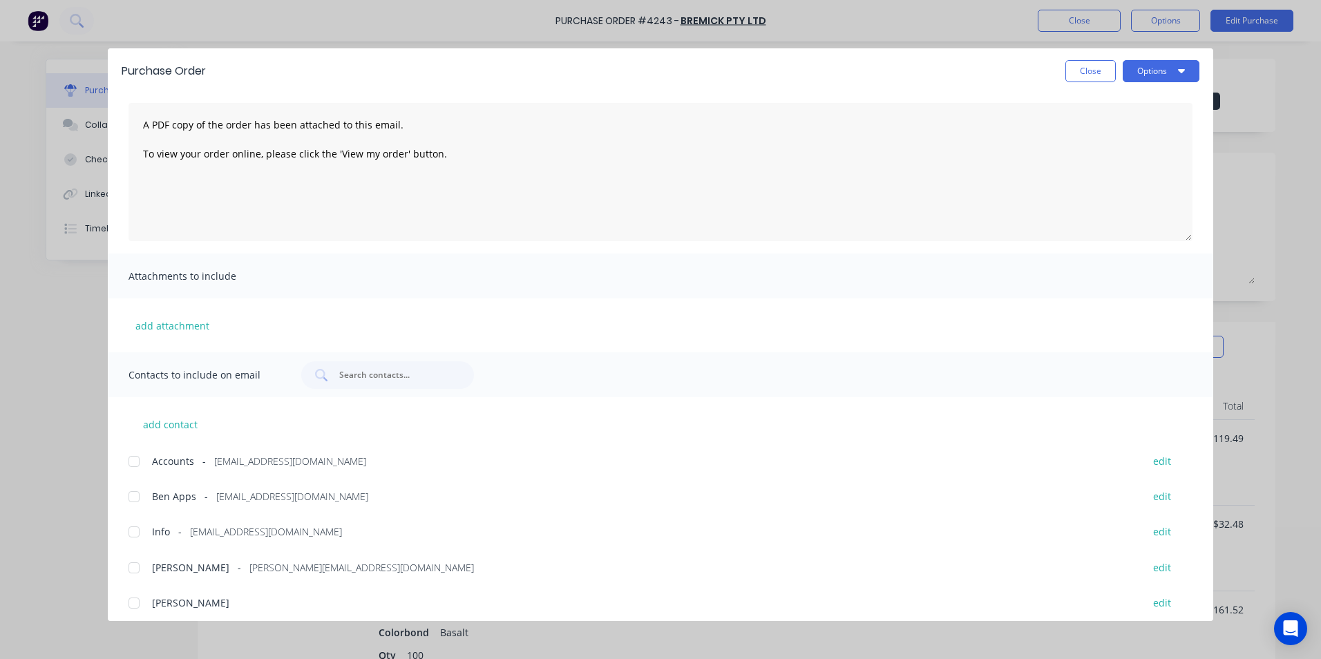
scroll to position [198, 0]
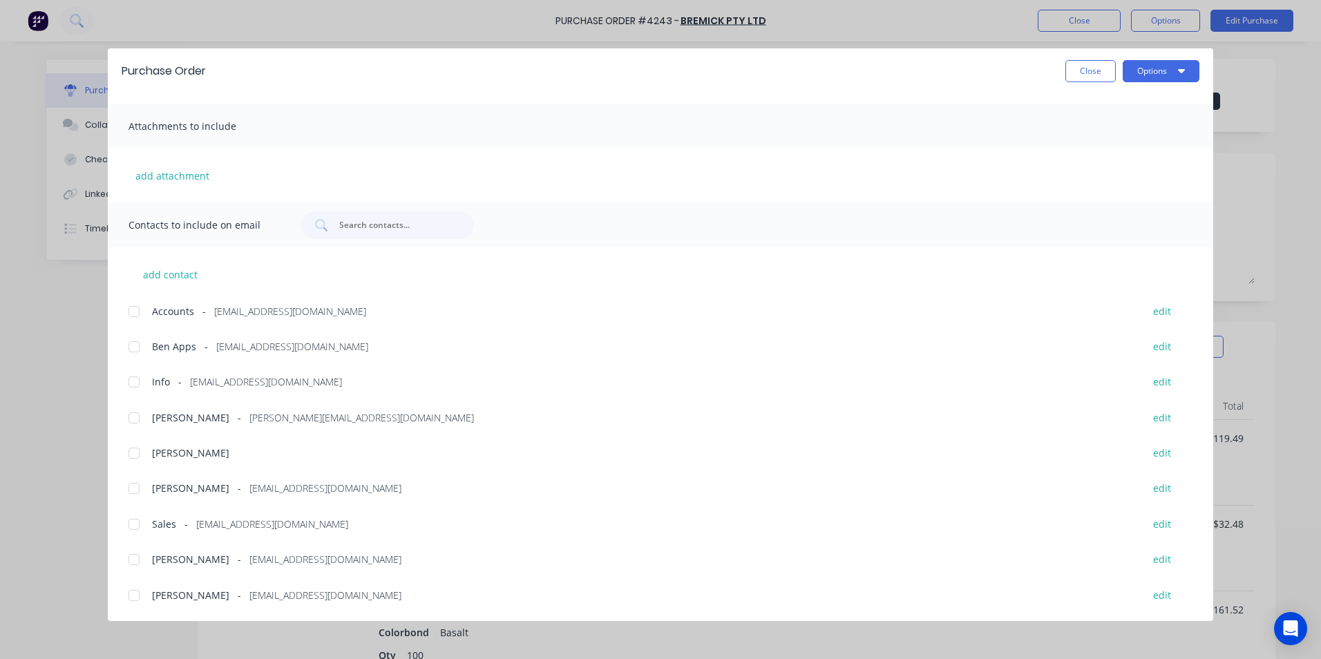
click div
click button "Options"
click div "Email"
click button "Close"
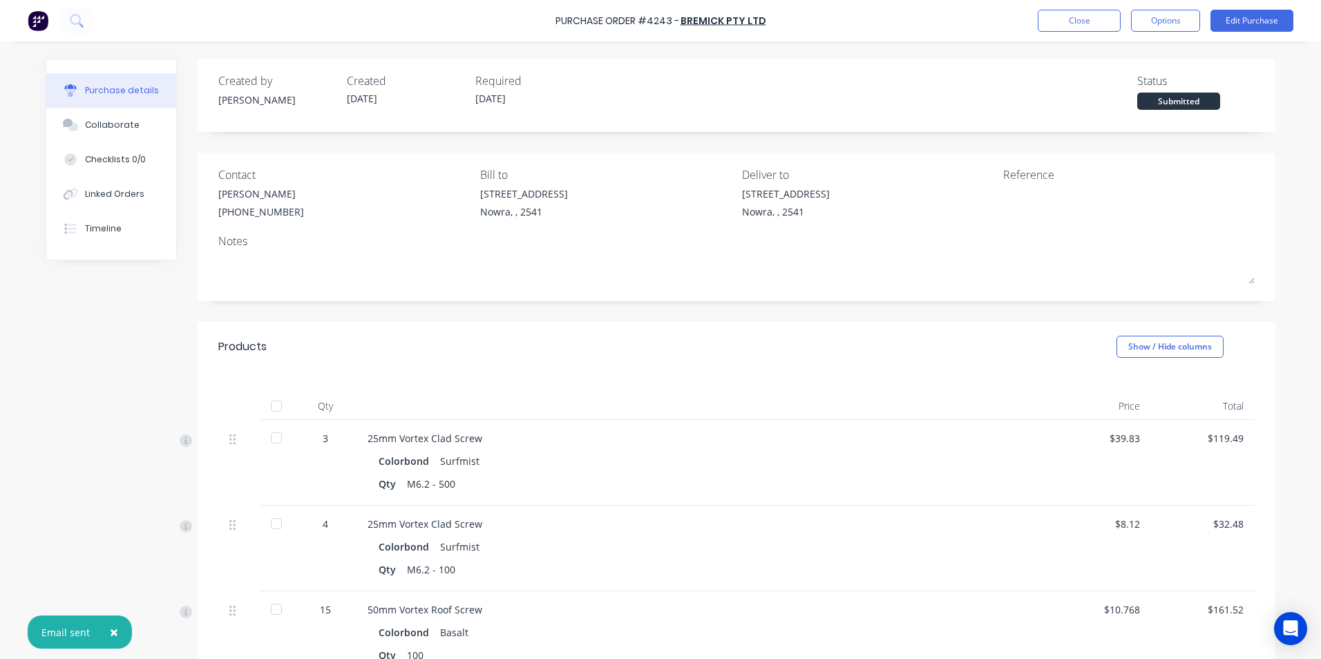
click img
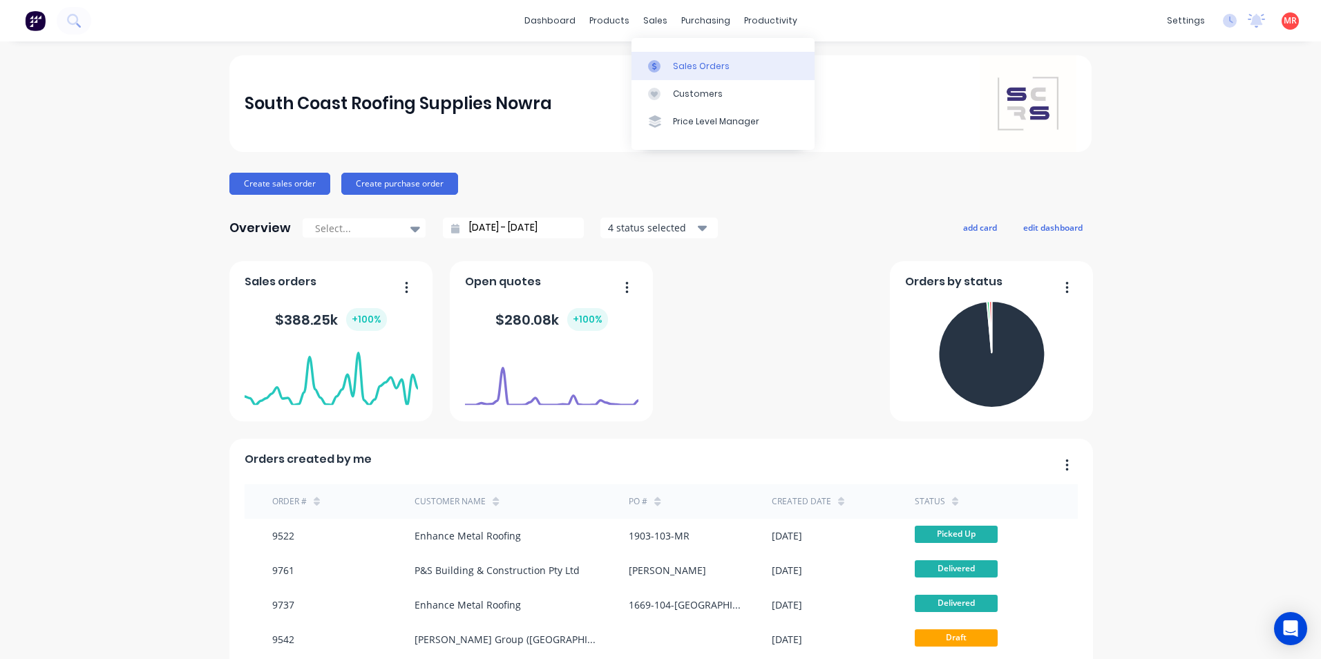
click at [666, 64] on div at bounding box center [658, 66] width 21 height 12
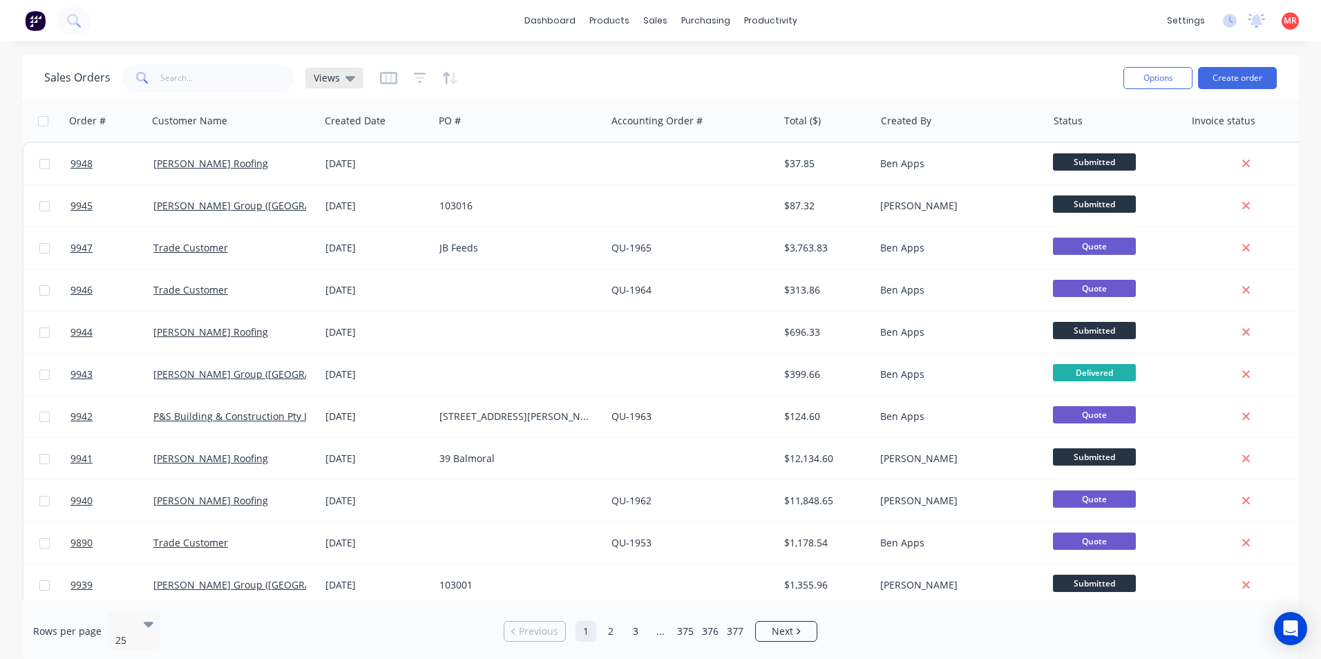
click at [350, 81] on icon at bounding box center [351, 77] width 10 height 15
click at [358, 248] on button "Invoicing" at bounding box center [389, 251] width 158 height 16
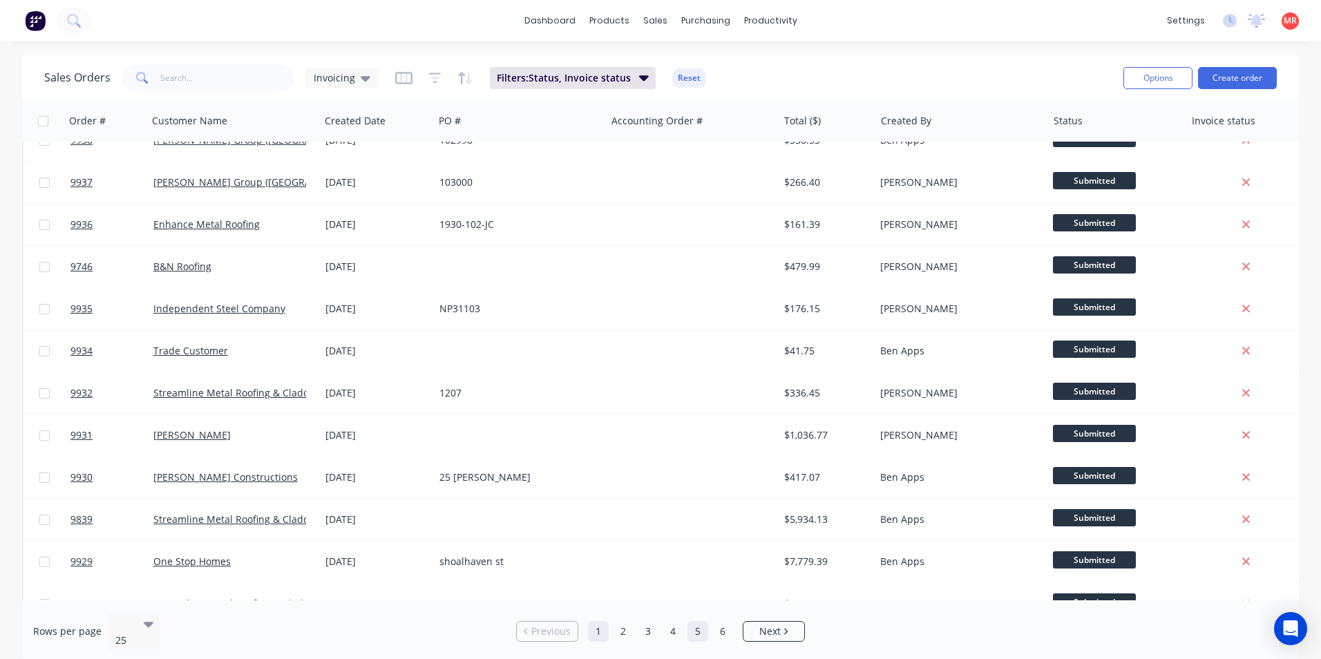
click at [688, 630] on link "5" at bounding box center [698, 631] width 21 height 21
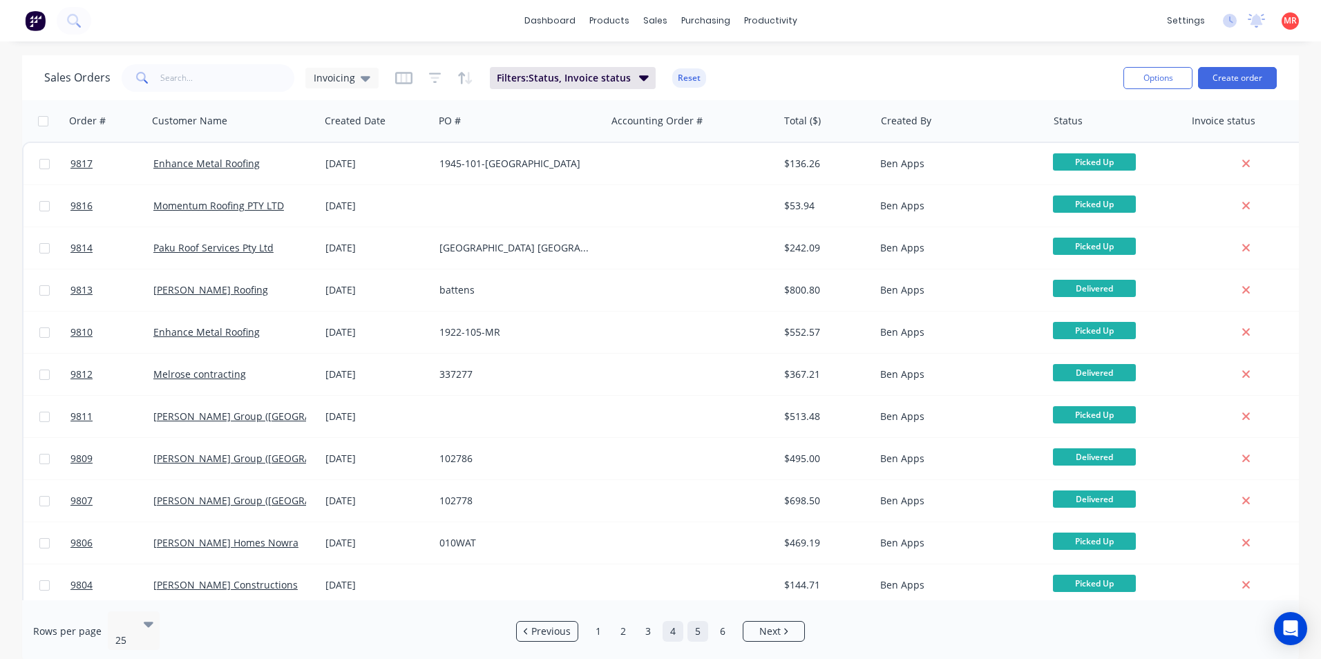
click at [668, 622] on link "4" at bounding box center [673, 631] width 21 height 21
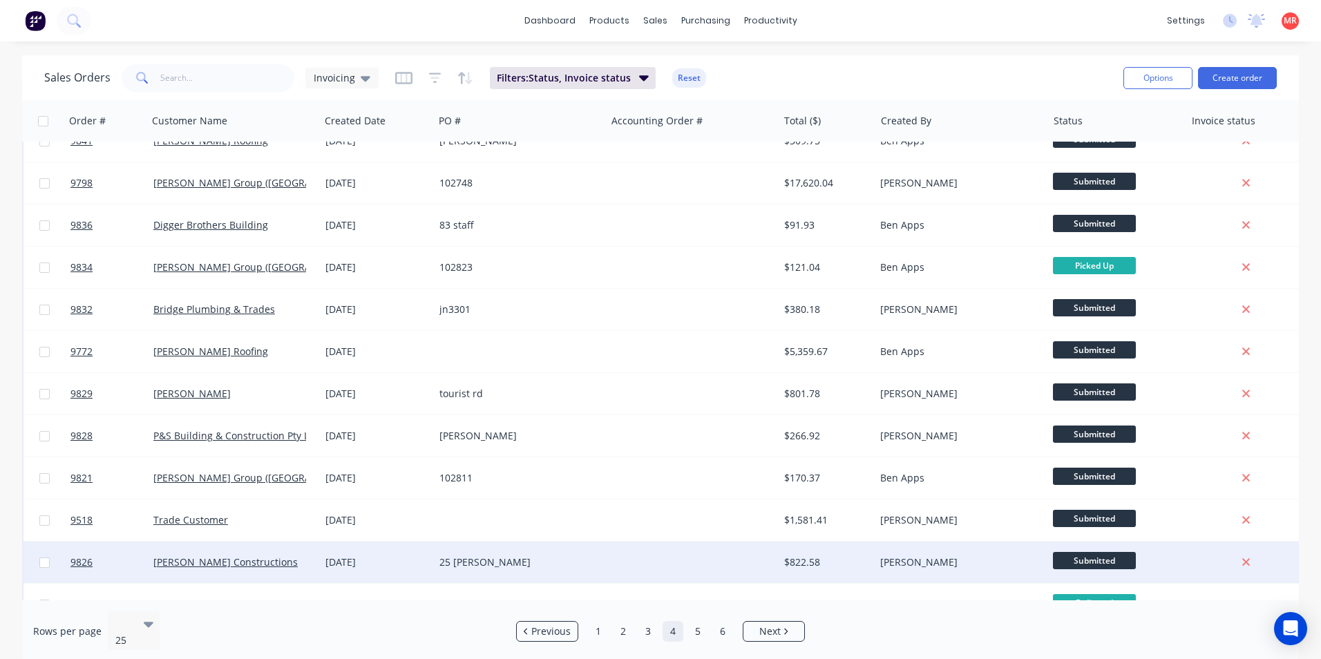
scroll to position [602, 0]
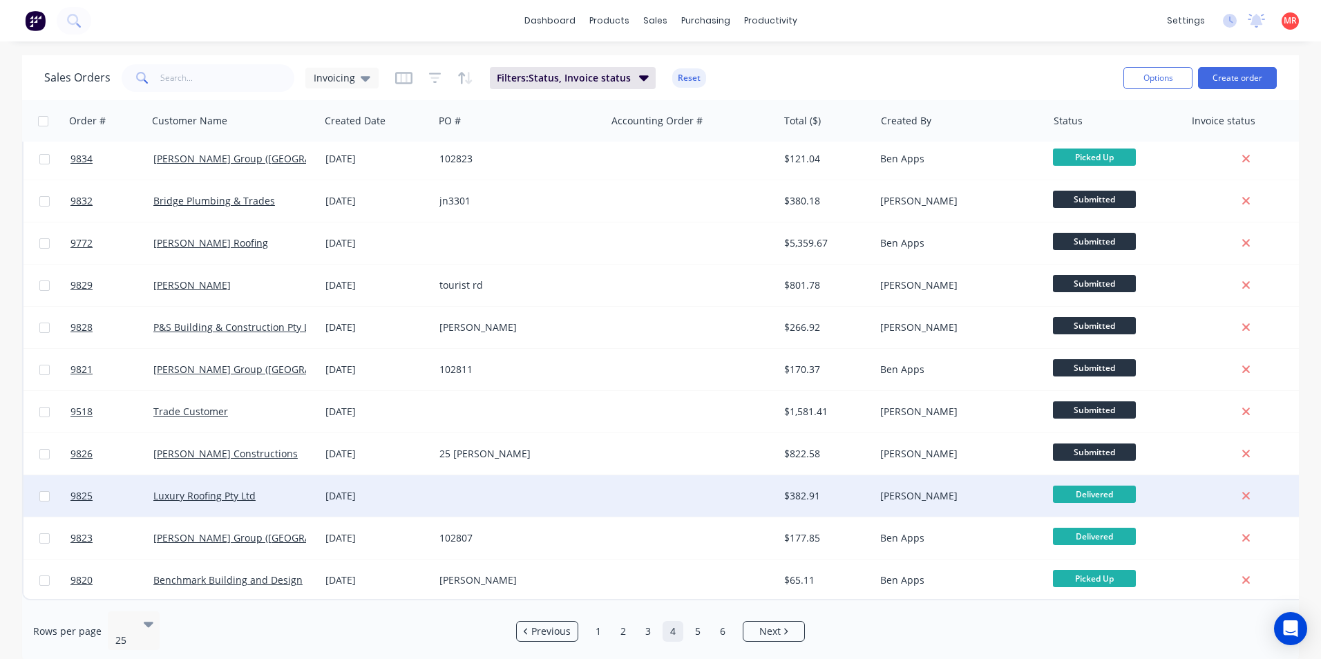
click at [636, 494] on div at bounding box center [692, 495] width 172 height 41
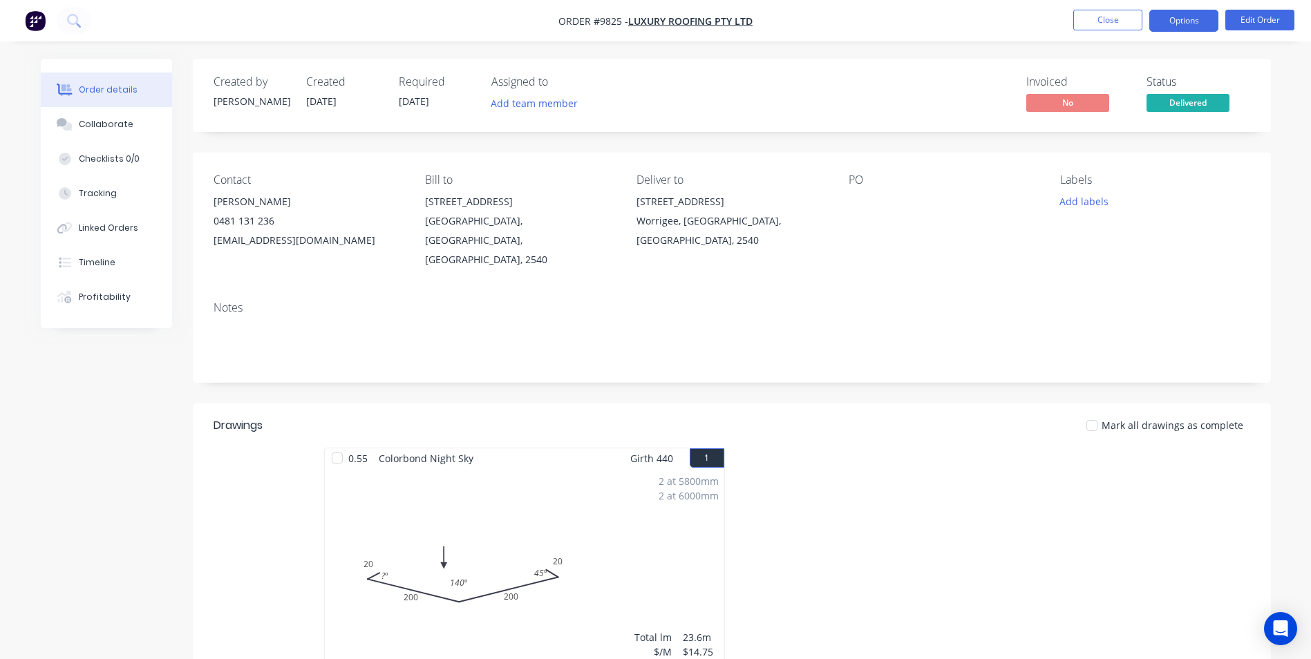
click at [1193, 16] on button "Options" at bounding box center [1183, 21] width 69 height 22
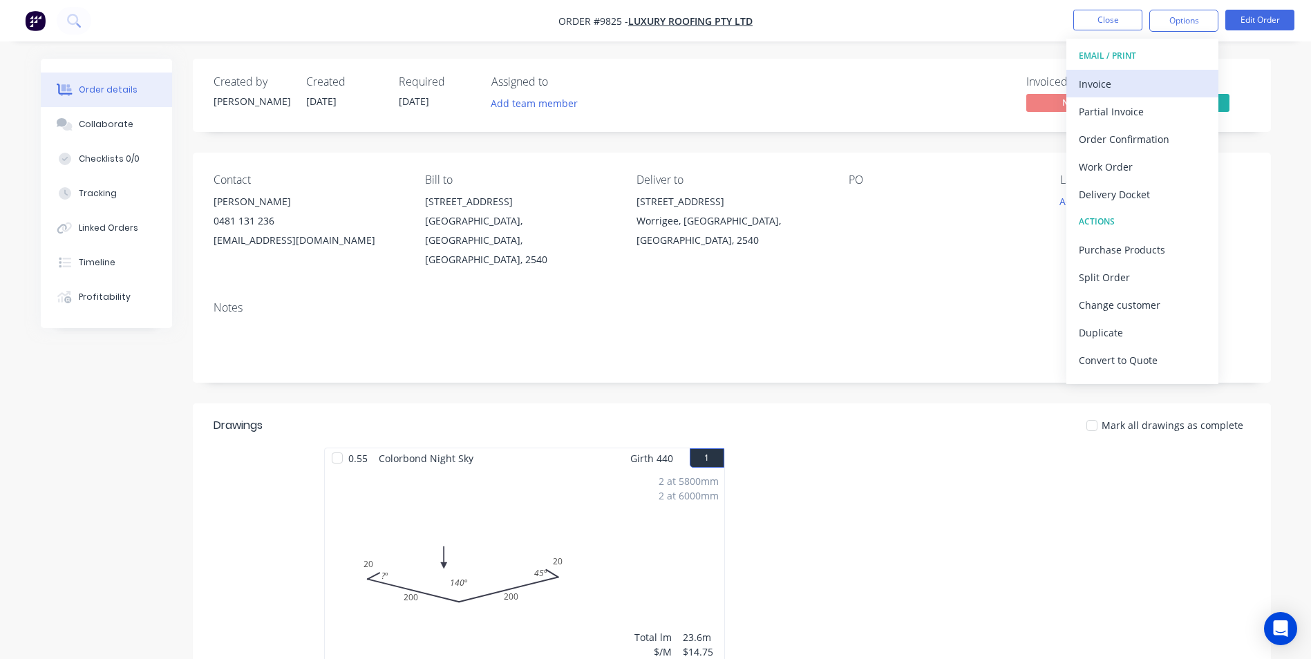
click at [1104, 86] on div "Invoice" at bounding box center [1142, 84] width 127 height 20
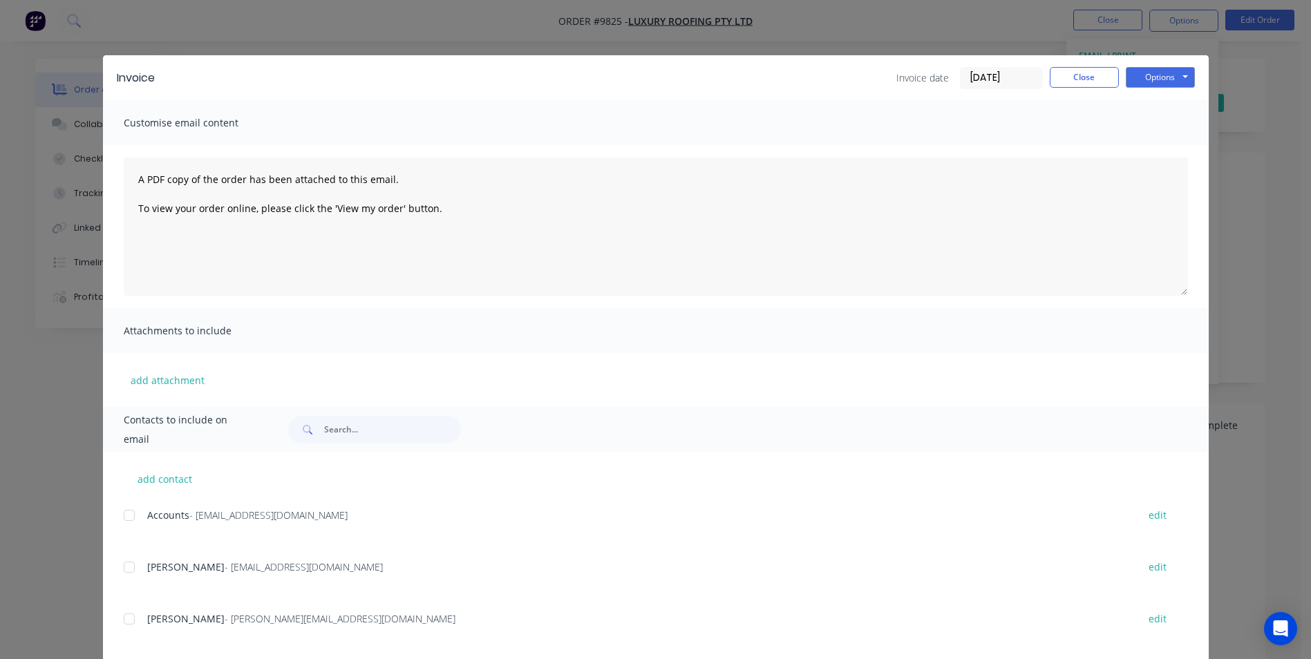
click at [111, 524] on div "add contact Accounts - invoices@luxuryroofing.com.au edit Josh Elliott - elliot…" at bounding box center [656, 634] width 1106 height 365
click at [129, 515] on div at bounding box center [129, 516] width 28 height 28
click at [1138, 81] on button "Options" at bounding box center [1160, 77] width 69 height 21
click at [1144, 146] on button "Email" at bounding box center [1170, 147] width 88 height 23
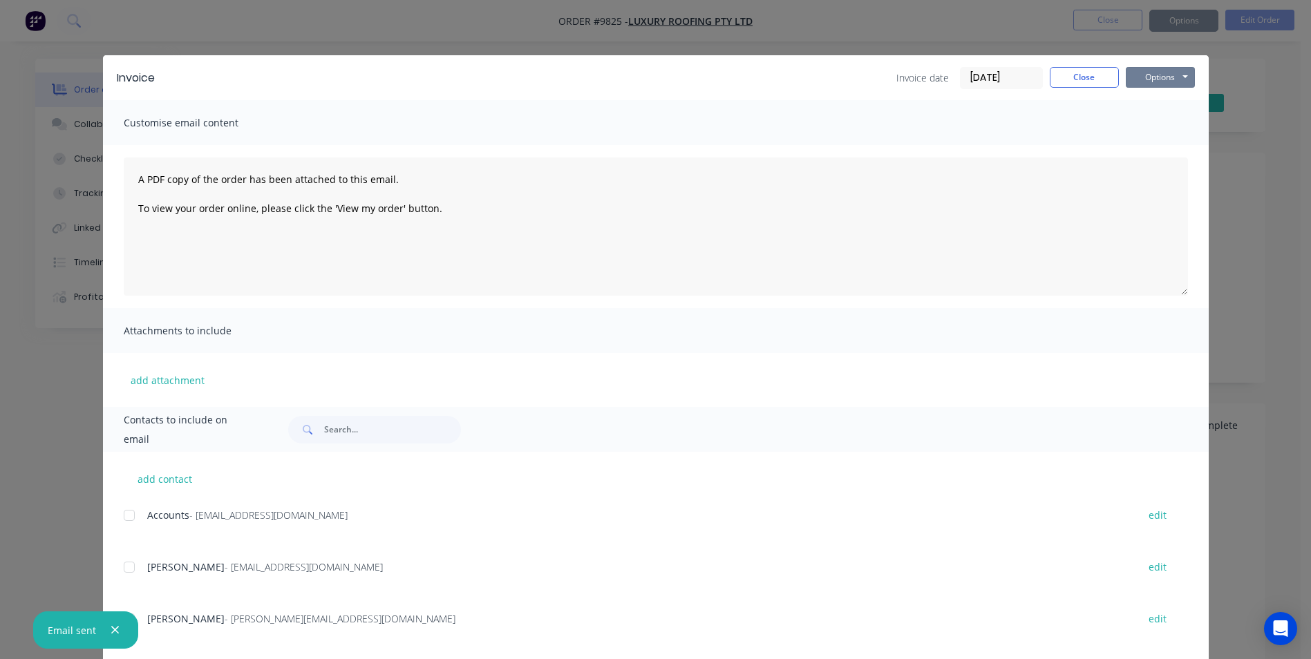
click at [1162, 79] on button "Options" at bounding box center [1160, 77] width 69 height 21
click at [1152, 122] on button "Print" at bounding box center [1170, 124] width 88 height 23
click at [1096, 76] on button "Close" at bounding box center [1084, 77] width 69 height 21
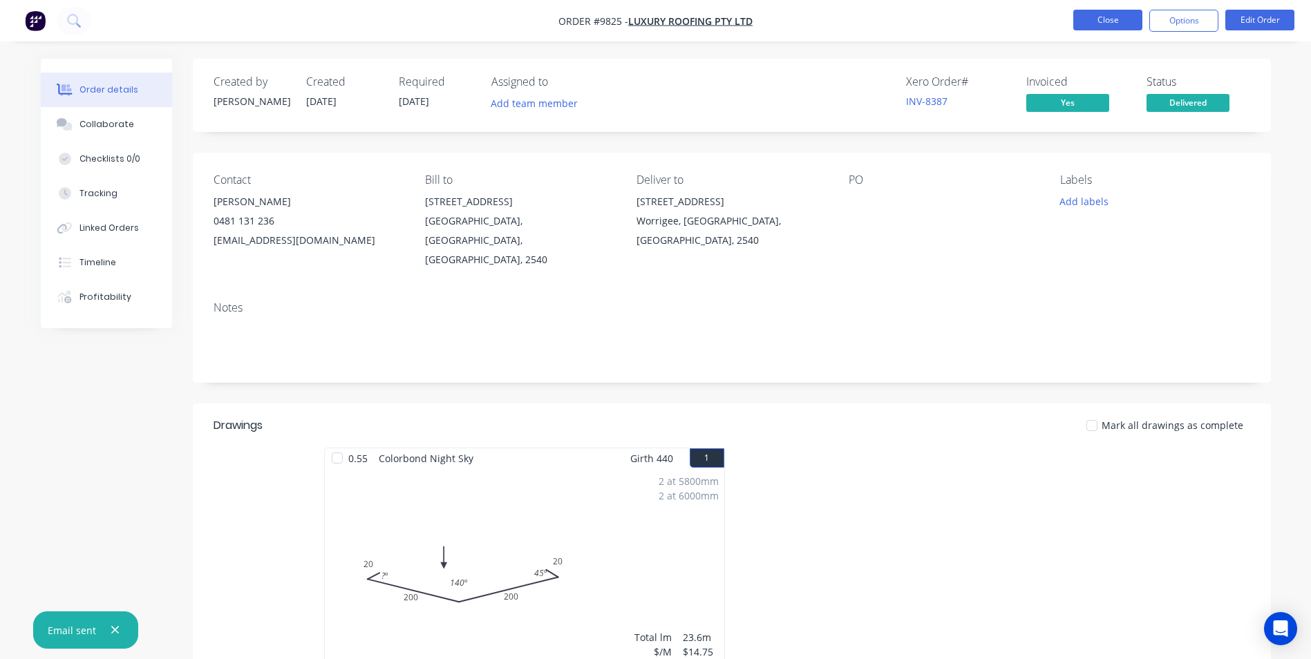
click at [1115, 29] on button "Close" at bounding box center [1107, 20] width 69 height 21
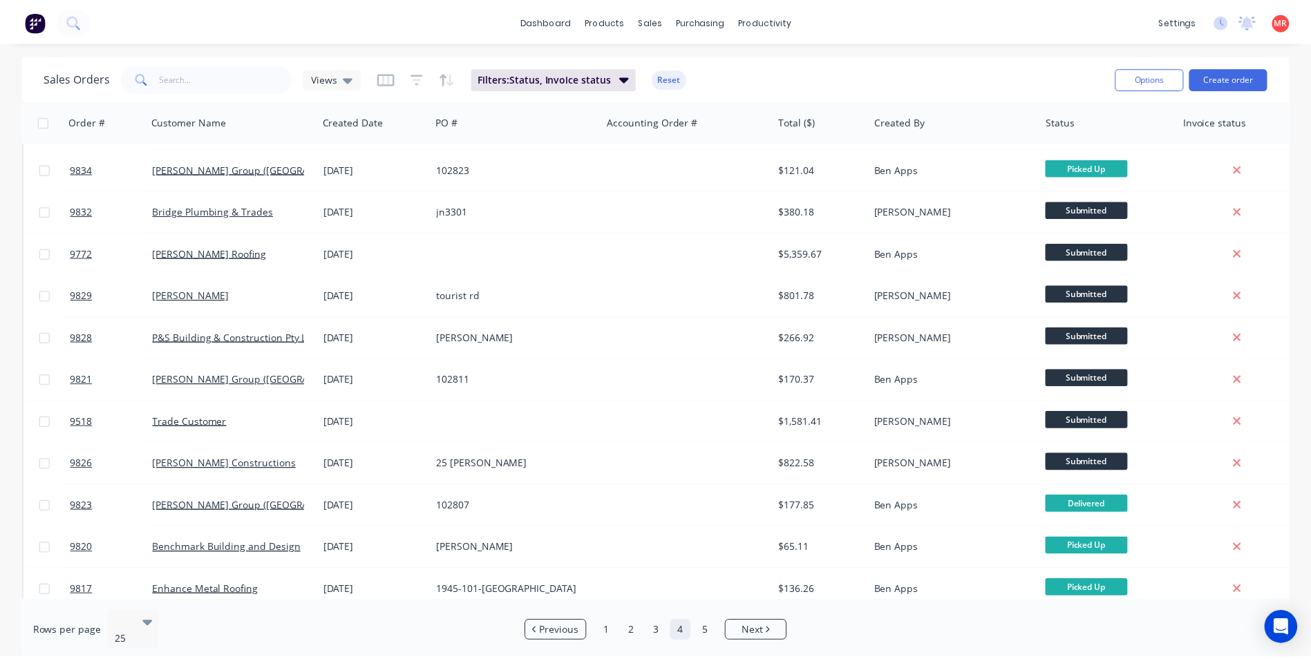
scroll to position [602, 0]
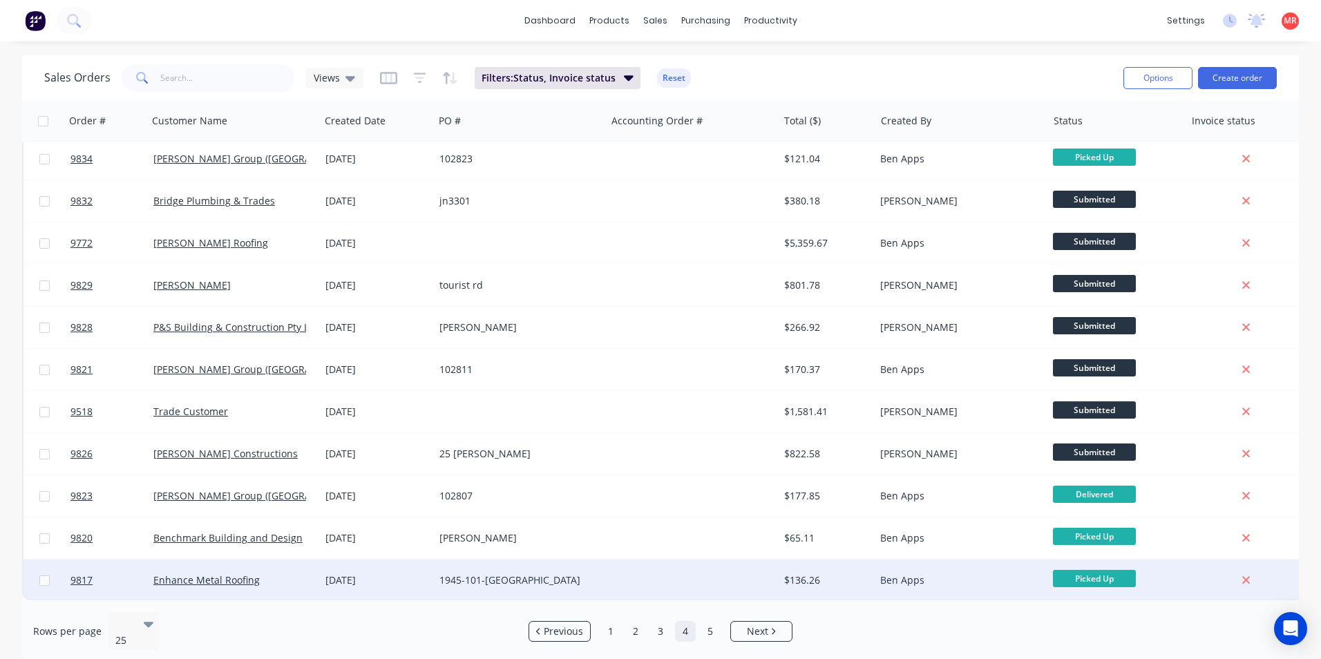
click at [603, 572] on div "1945-101-DF" at bounding box center [520, 580] width 172 height 41
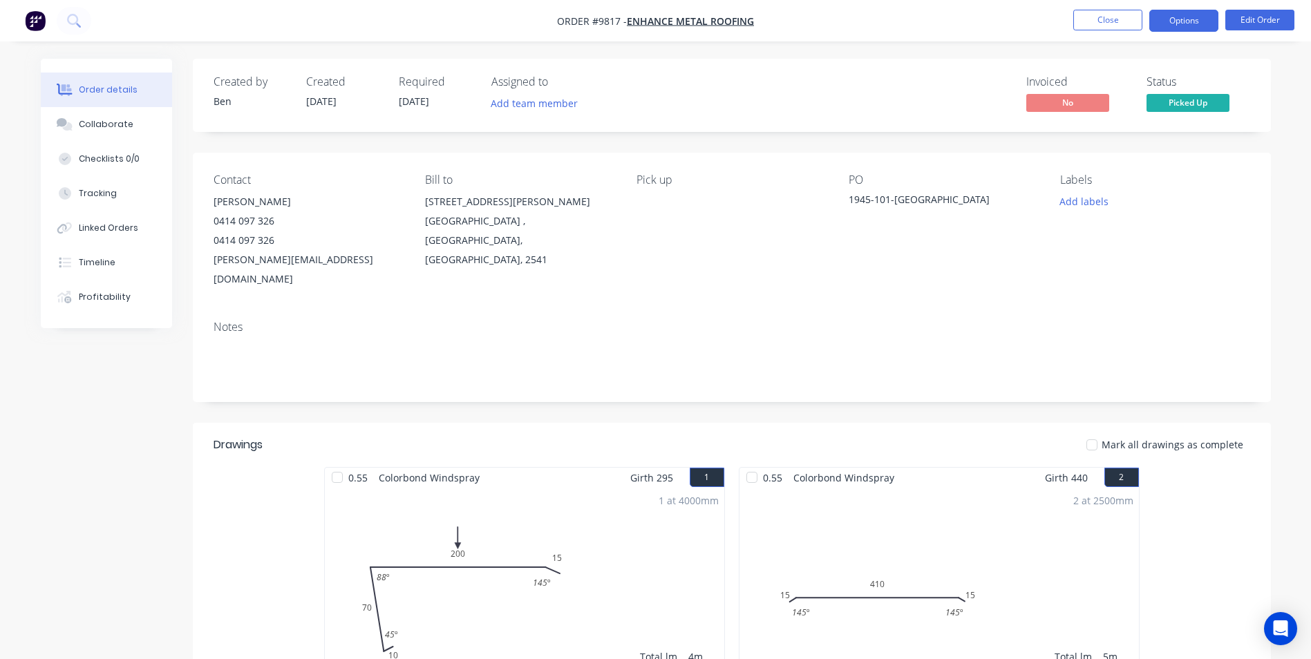
click at [1178, 23] on button "Options" at bounding box center [1183, 21] width 69 height 22
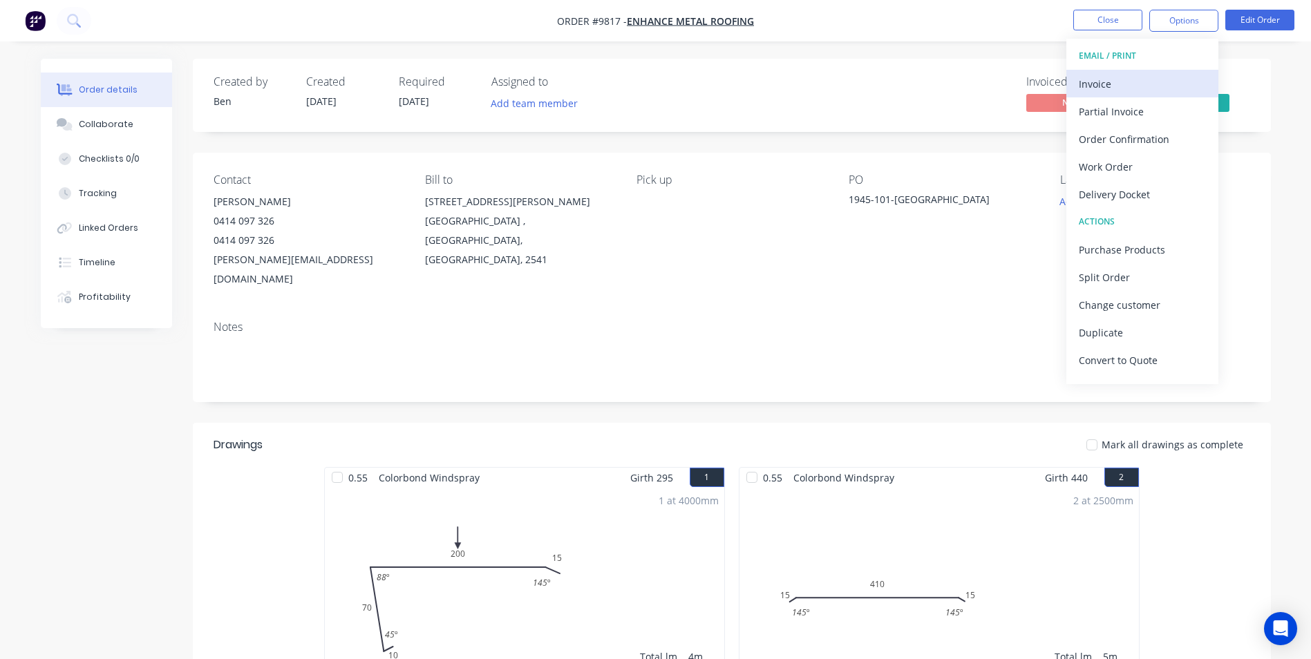
click at [1131, 86] on div "Invoice" at bounding box center [1142, 84] width 127 height 20
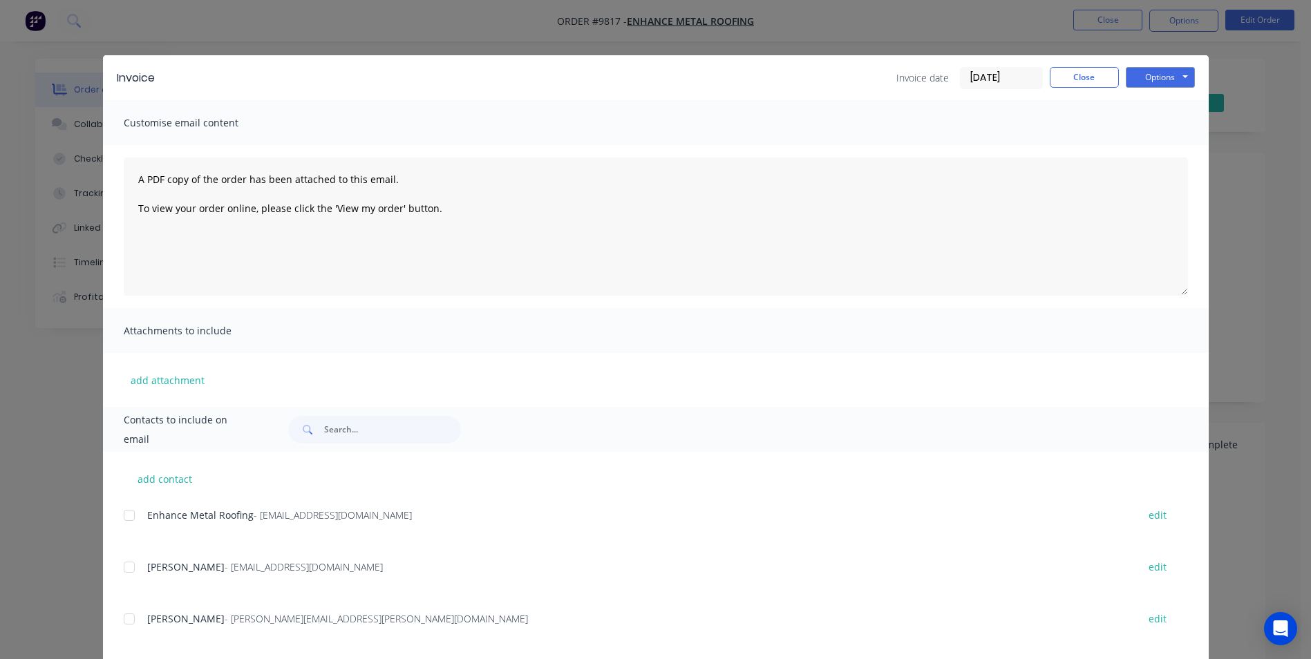
click at [125, 516] on div at bounding box center [129, 516] width 28 height 28
click at [1151, 78] on button "Options" at bounding box center [1160, 77] width 69 height 21
click at [1144, 144] on button "Email" at bounding box center [1170, 147] width 88 height 23
click at [1083, 70] on button "Close" at bounding box center [1084, 77] width 69 height 21
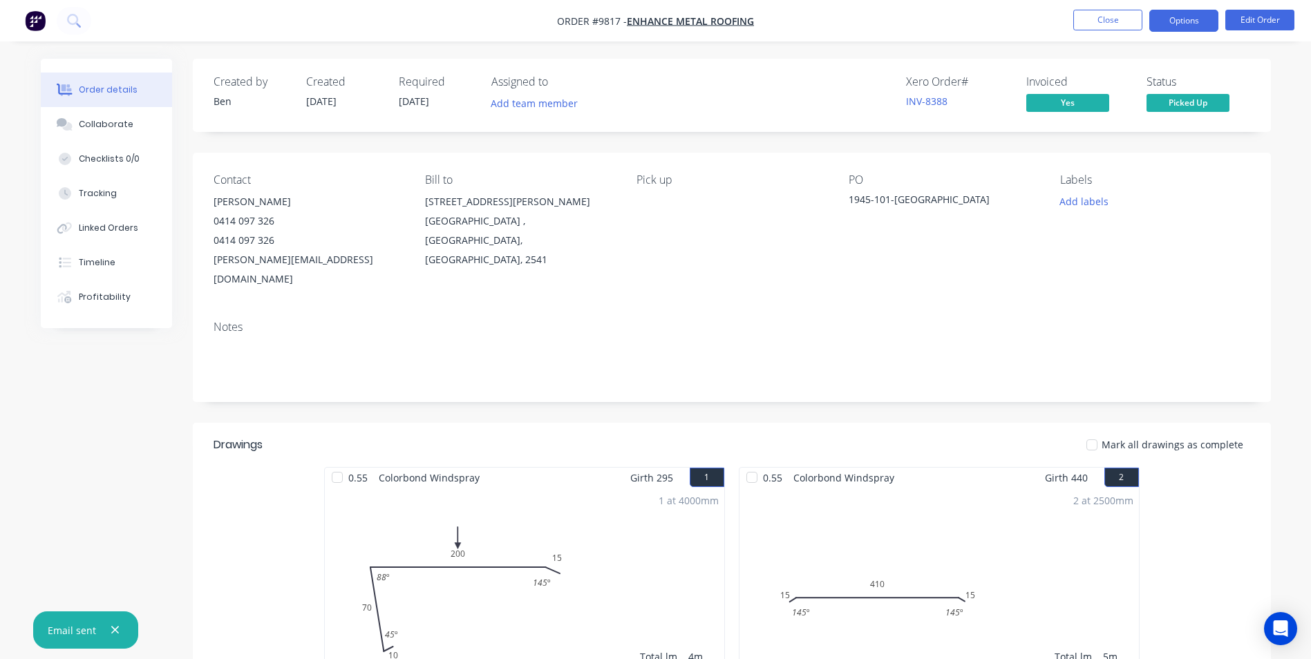
click at [1162, 26] on button "Options" at bounding box center [1183, 21] width 69 height 22
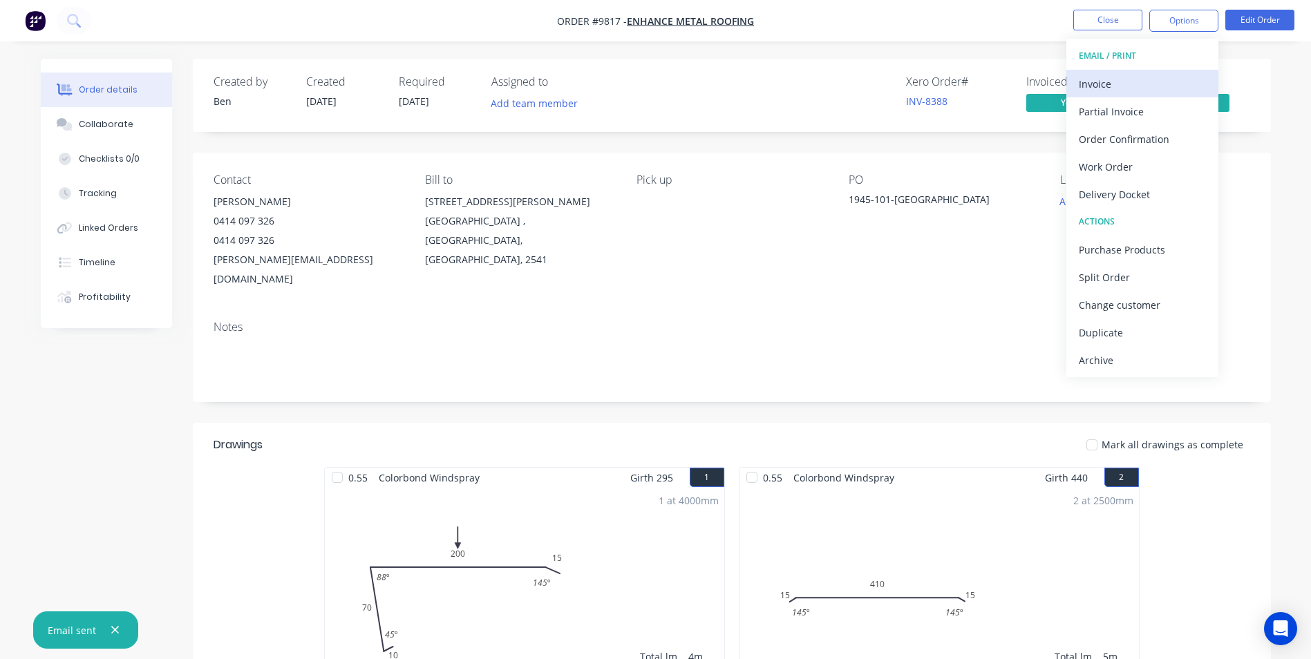
click at [1148, 74] on div "Invoice" at bounding box center [1142, 84] width 127 height 20
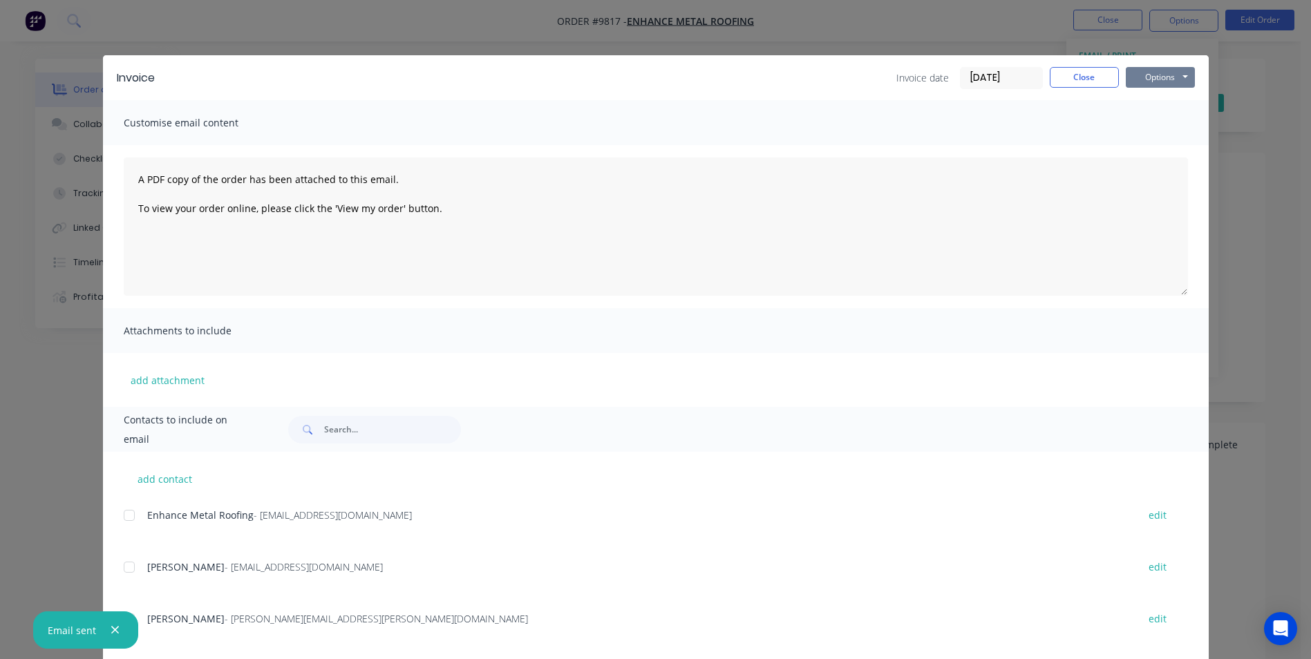
click at [1175, 82] on button "Options" at bounding box center [1160, 77] width 69 height 21
click at [1162, 120] on button "Print" at bounding box center [1170, 124] width 88 height 23
click at [1057, 75] on button "Close" at bounding box center [1084, 77] width 69 height 21
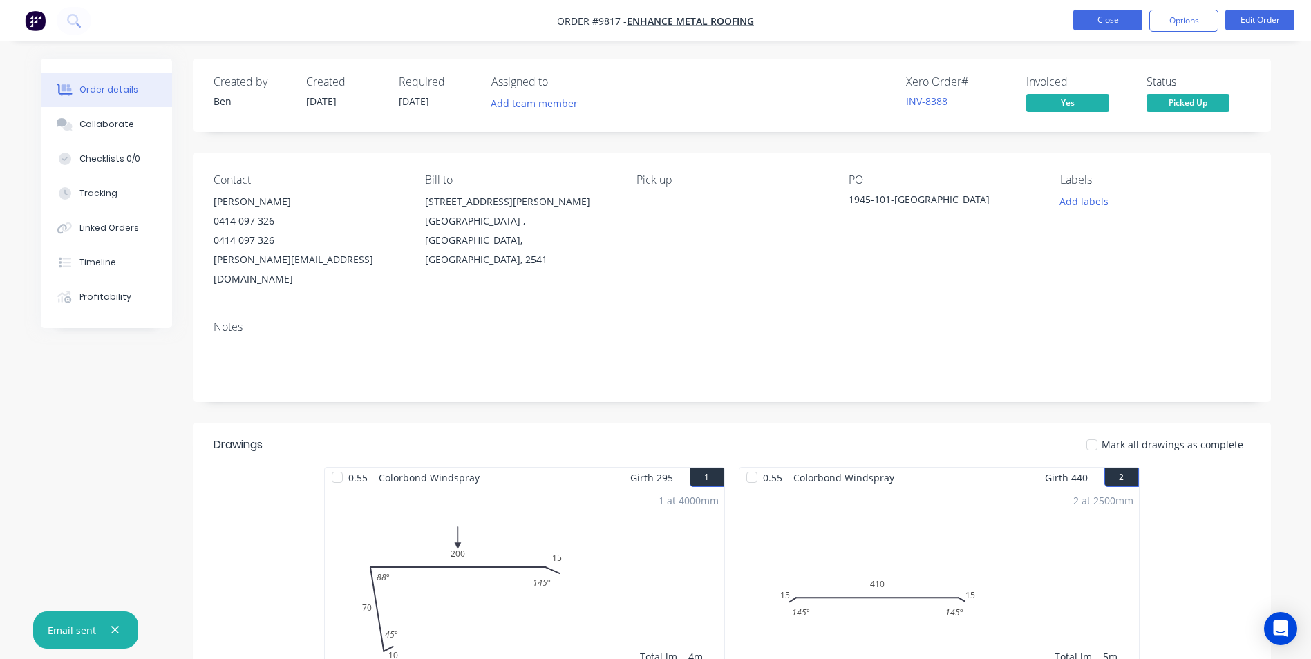
click at [1091, 27] on button "Close" at bounding box center [1107, 20] width 69 height 21
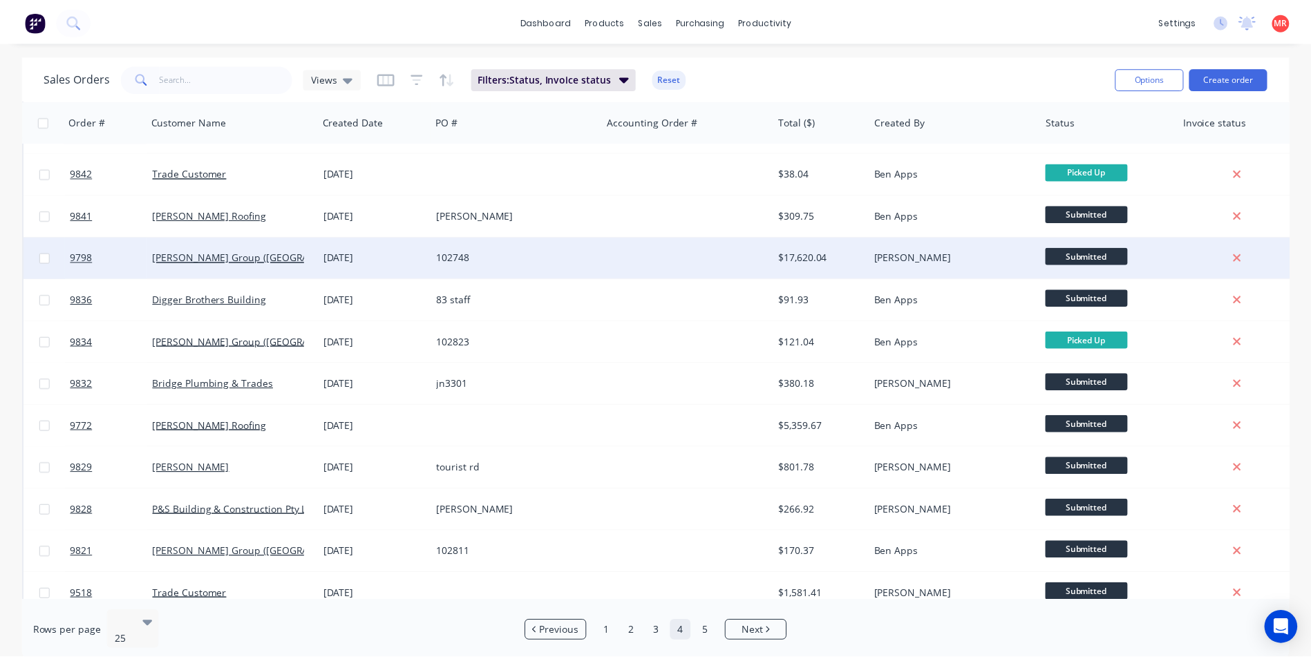
scroll to position [602, 0]
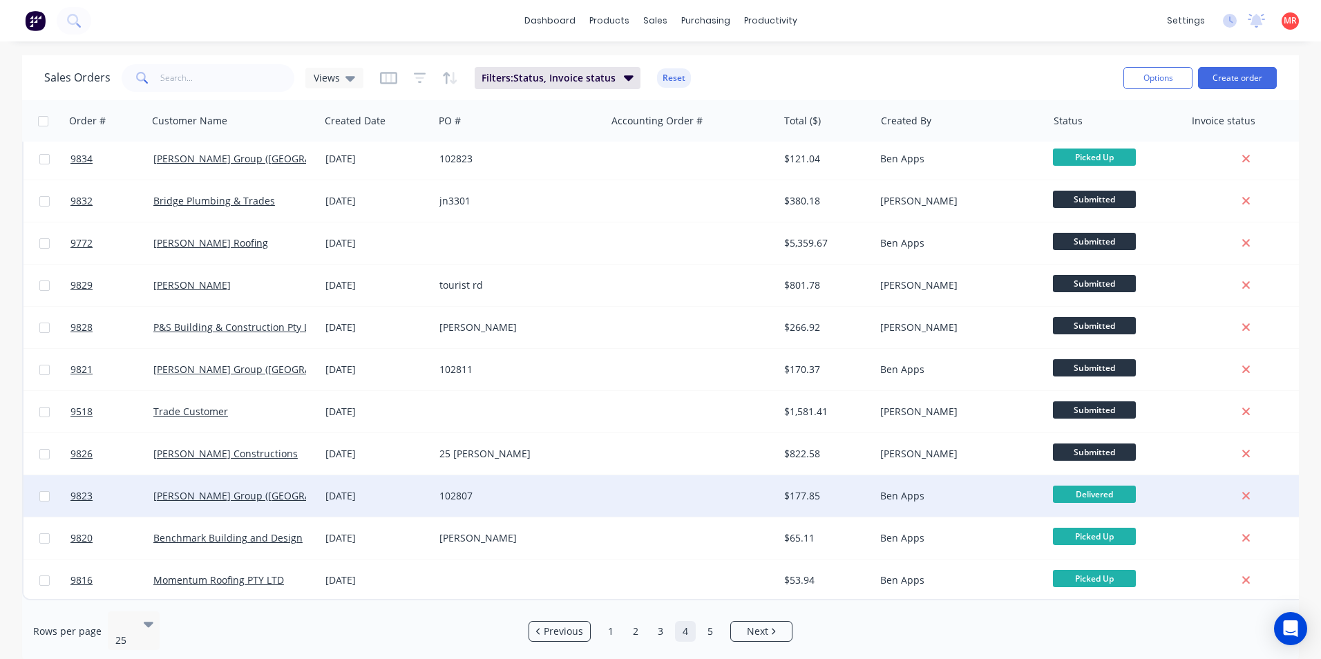
click at [593, 492] on div "102807" at bounding box center [519, 496] width 161 height 14
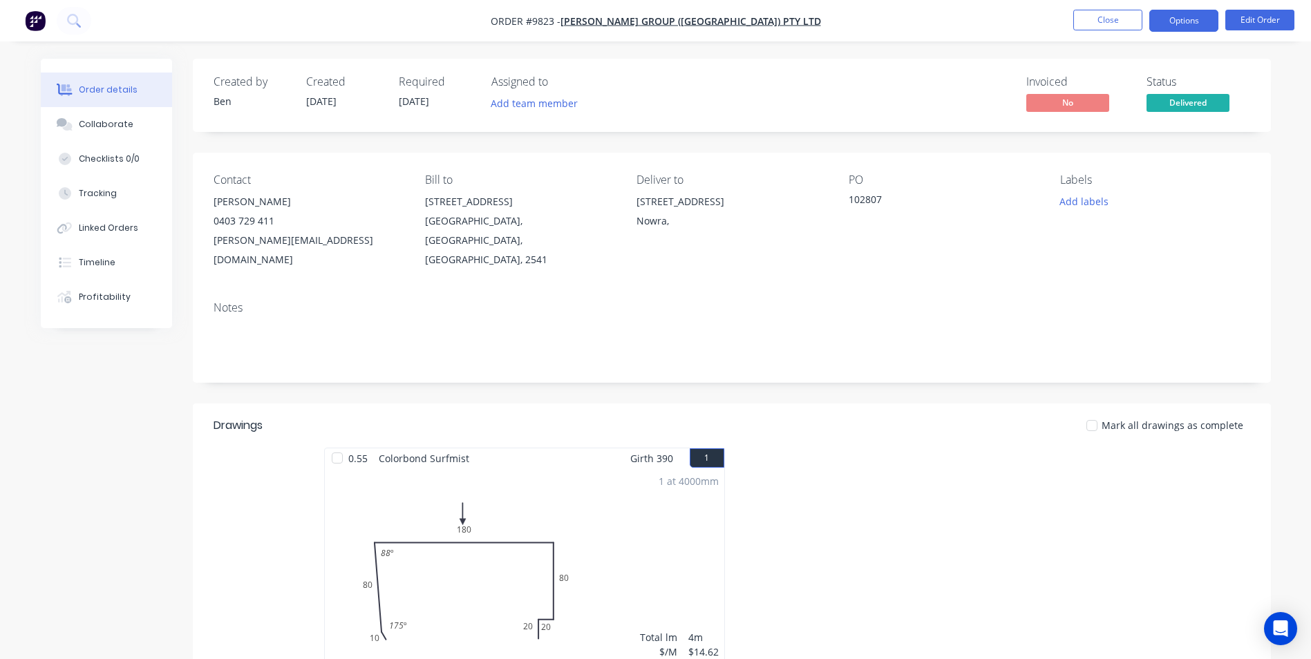
click at [1186, 19] on button "Options" at bounding box center [1183, 21] width 69 height 22
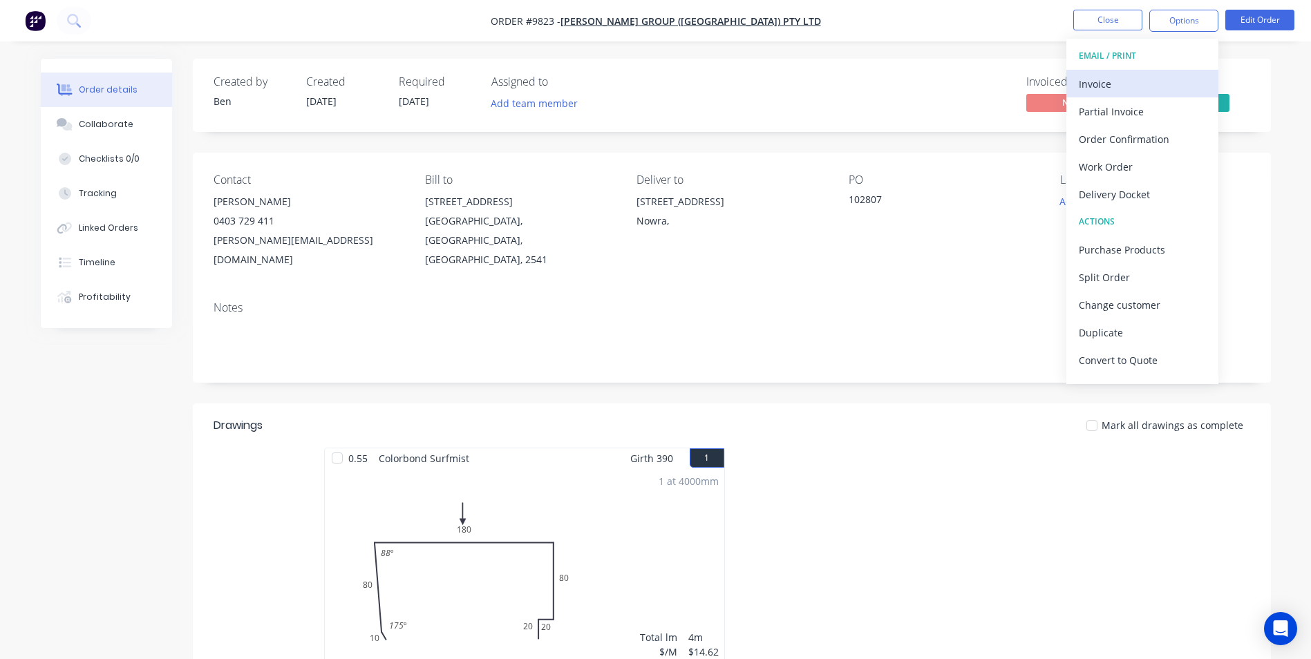
click at [1126, 84] on div "Invoice" at bounding box center [1142, 84] width 127 height 20
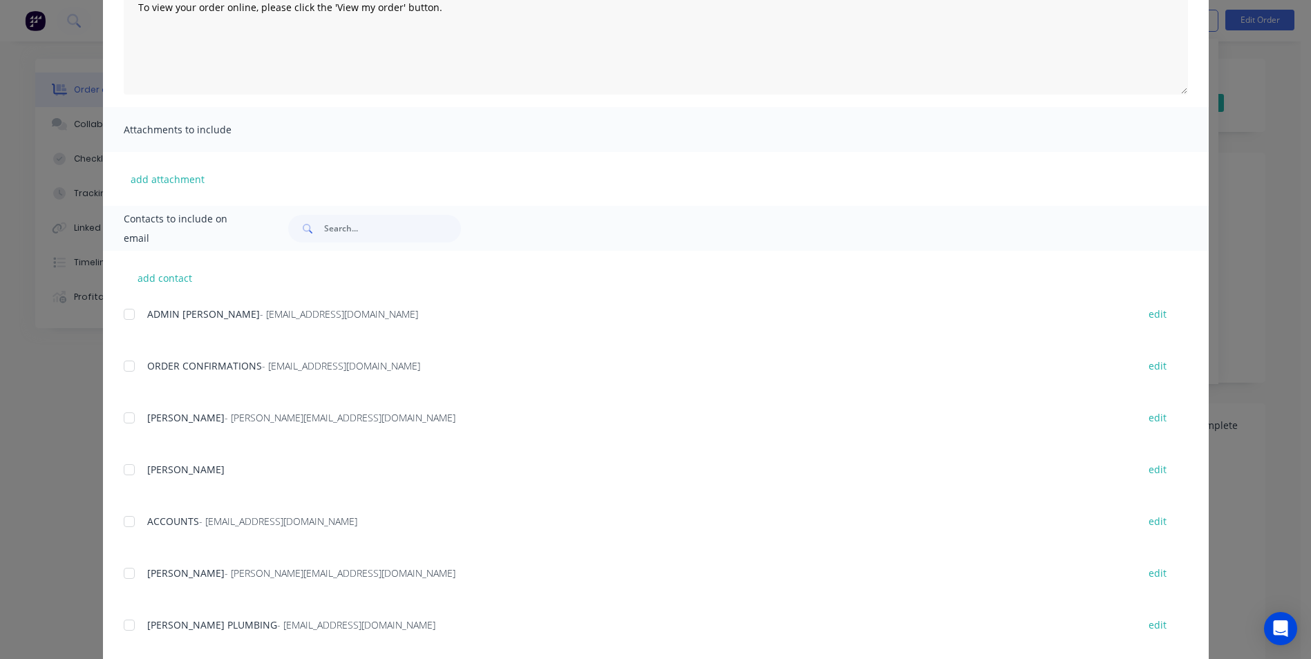
scroll to position [207, 0]
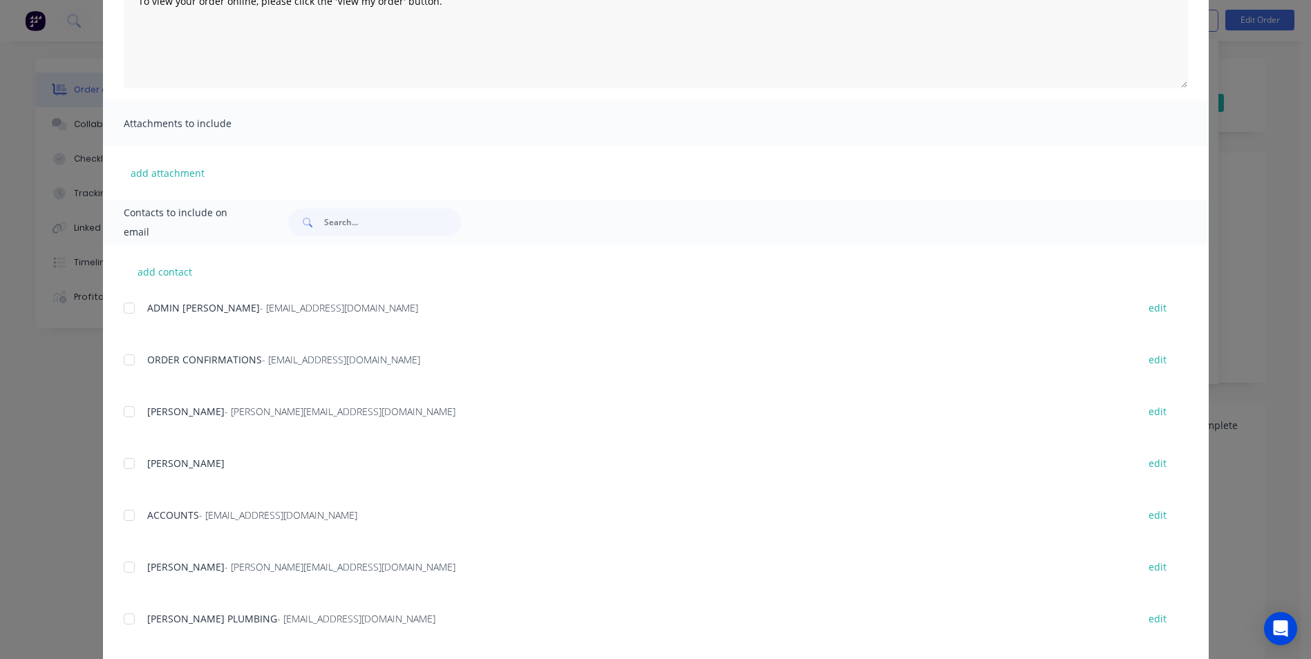
click at [124, 516] on div at bounding box center [129, 516] width 28 height 28
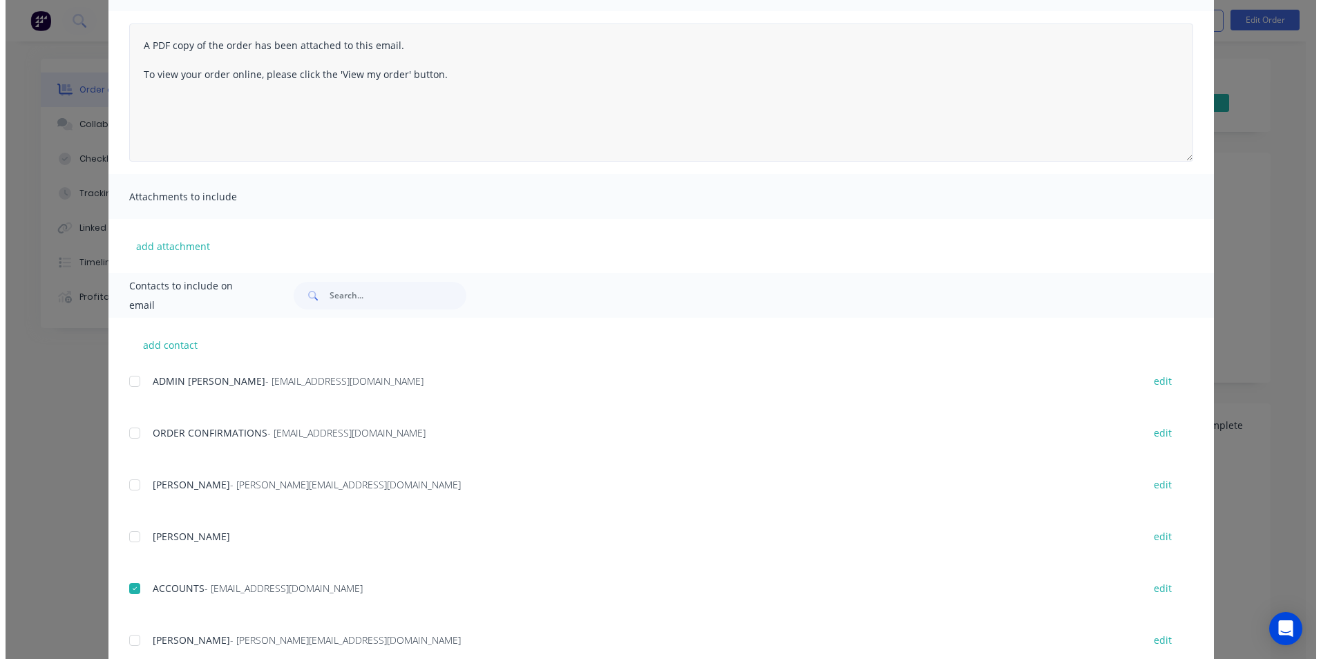
scroll to position [0, 0]
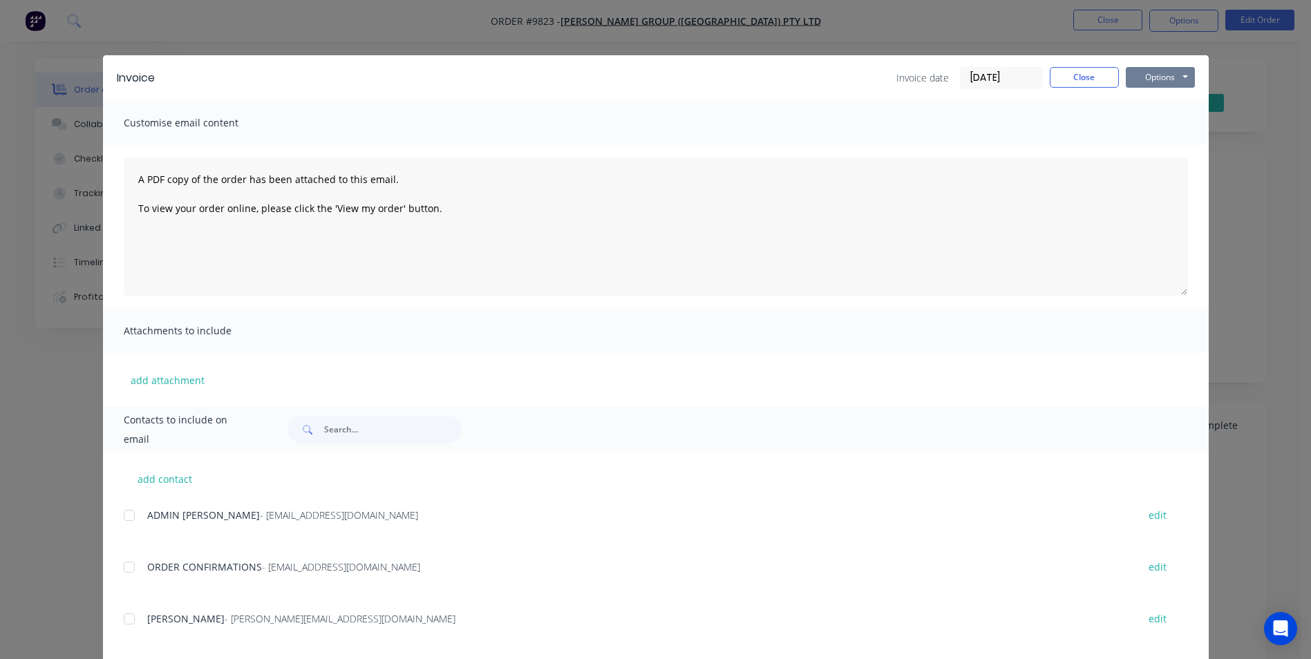
click at [1145, 70] on button "Options" at bounding box center [1160, 77] width 69 height 21
click at [1148, 151] on button "Email" at bounding box center [1170, 147] width 88 height 23
click at [1145, 77] on button "Options" at bounding box center [1160, 77] width 69 height 21
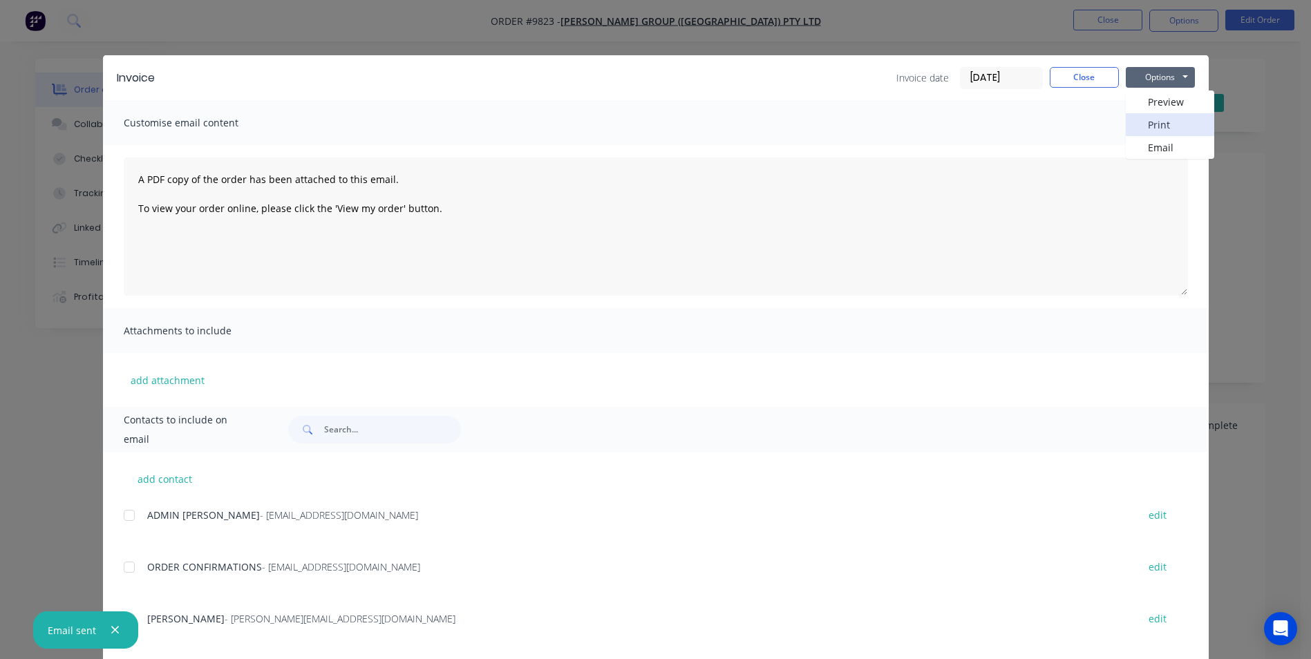
click at [1160, 126] on button "Print" at bounding box center [1170, 124] width 88 height 23
click at [1066, 82] on button "Close" at bounding box center [1084, 77] width 69 height 21
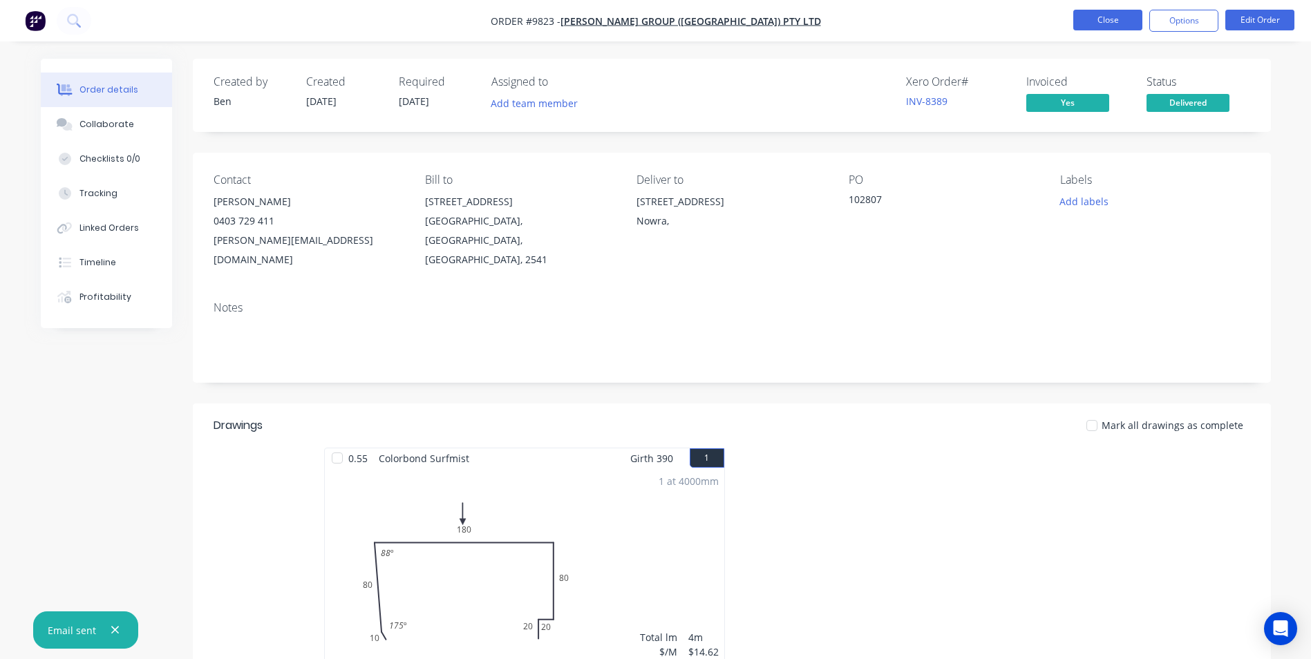
click at [1090, 28] on button "Close" at bounding box center [1107, 20] width 69 height 21
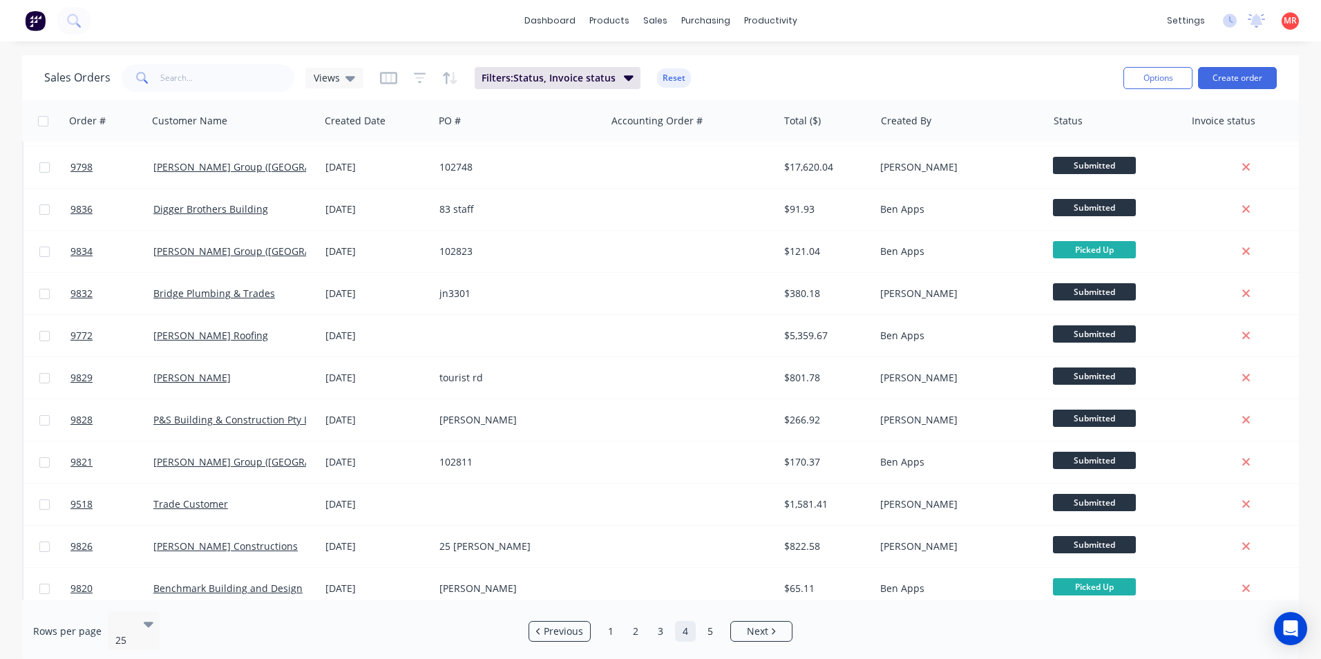
scroll to position [602, 0]
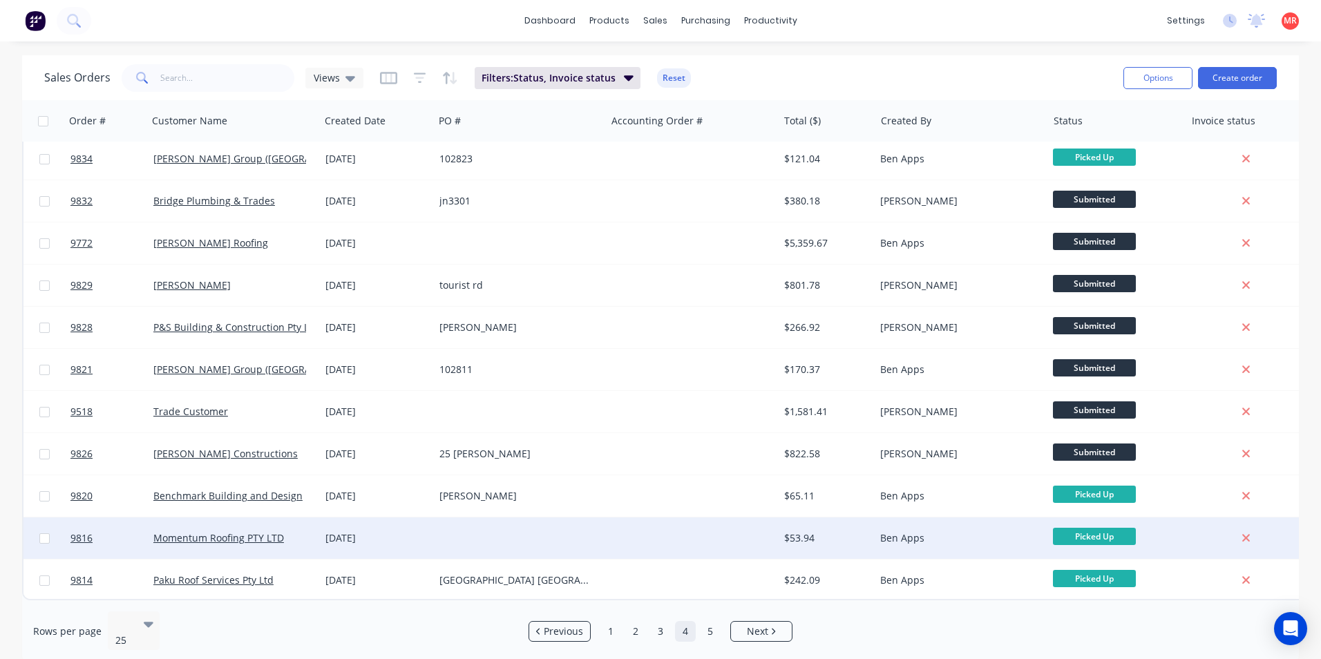
click at [620, 526] on div at bounding box center [692, 538] width 172 height 41
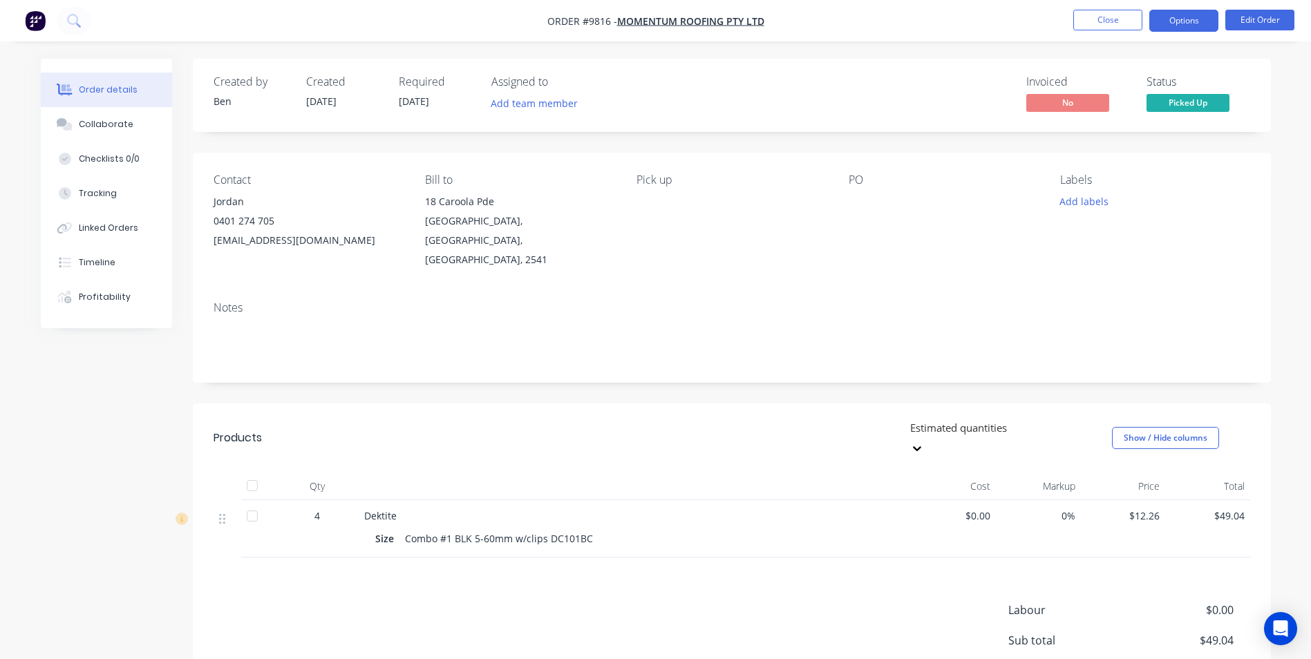
click at [1190, 23] on button "Options" at bounding box center [1183, 21] width 69 height 22
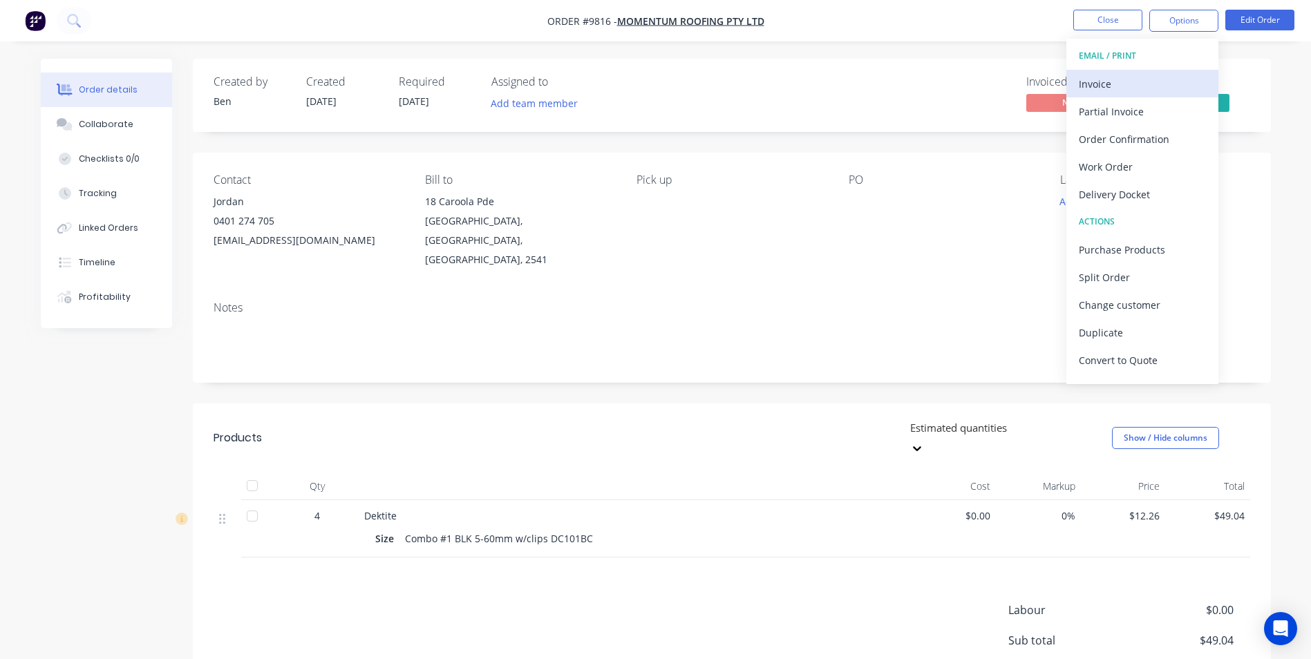
click at [1135, 91] on div "Invoice" at bounding box center [1142, 84] width 127 height 20
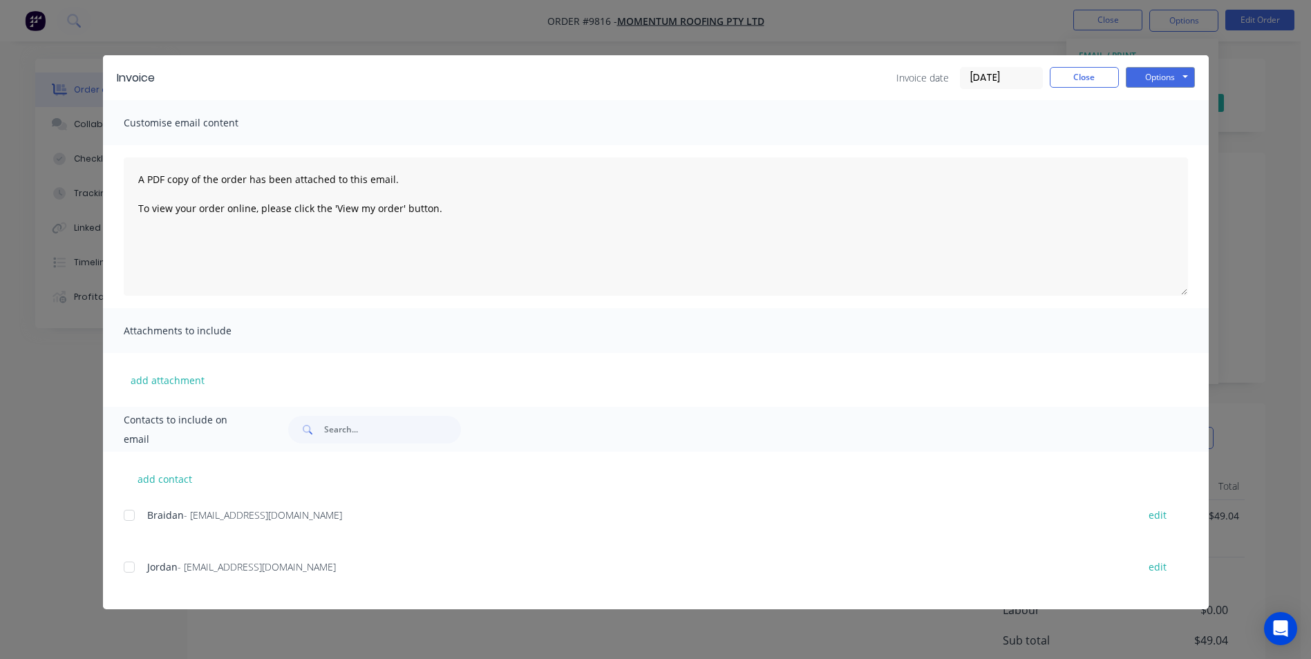
click at [129, 567] on div at bounding box center [129, 568] width 28 height 28
click at [1156, 81] on button "Options" at bounding box center [1160, 77] width 69 height 21
click at [1164, 154] on button "Email" at bounding box center [1170, 147] width 88 height 23
click at [1141, 82] on button "Options" at bounding box center [1160, 77] width 69 height 21
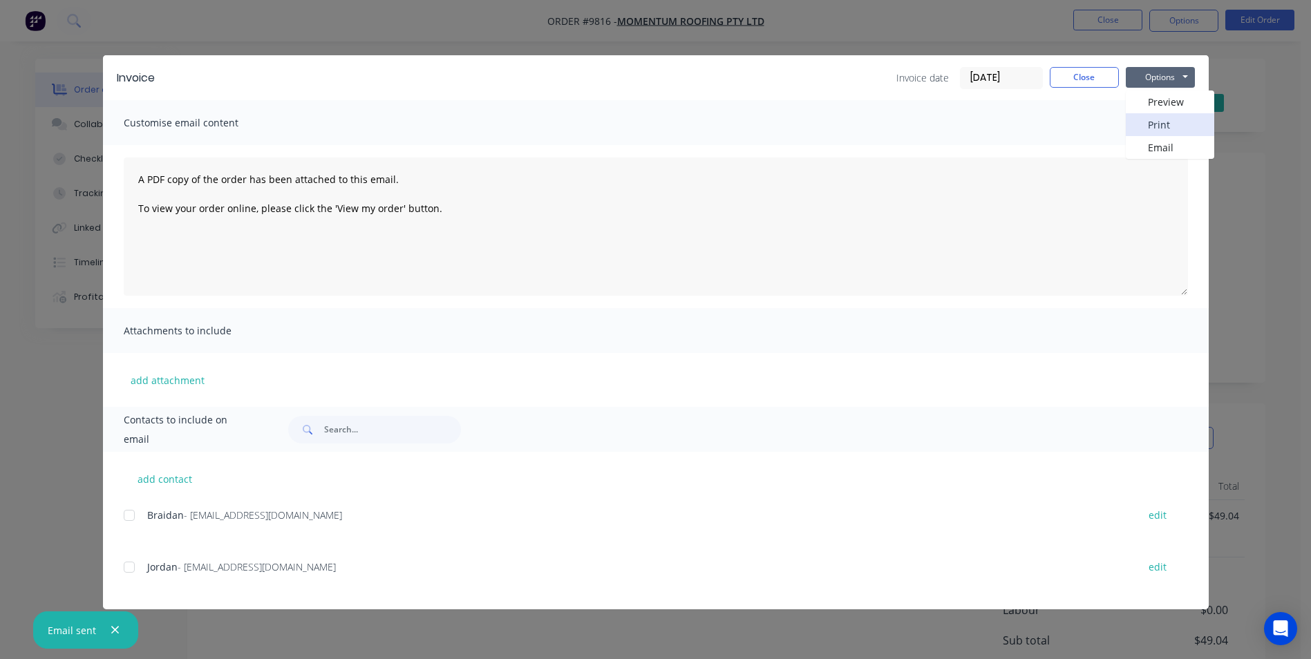
click at [1137, 123] on button "Print" at bounding box center [1170, 124] width 88 height 23
click at [1072, 77] on button "Close" at bounding box center [1084, 77] width 69 height 21
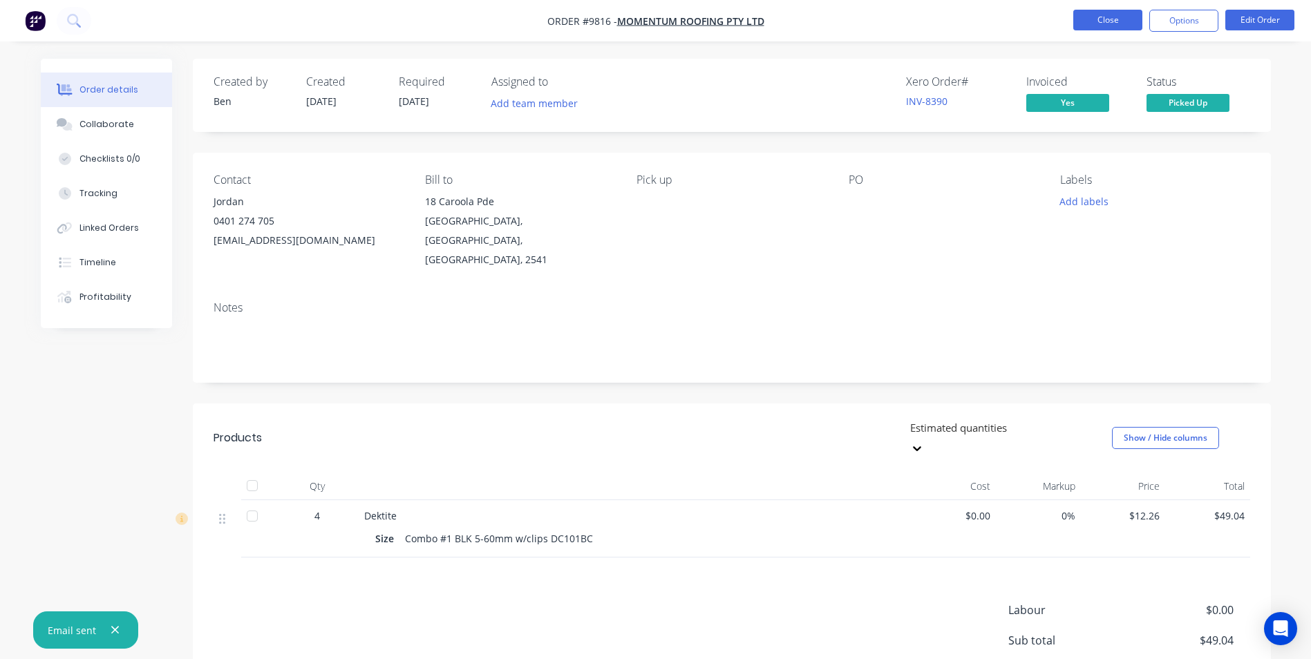
click at [1109, 17] on button "Close" at bounding box center [1107, 20] width 69 height 21
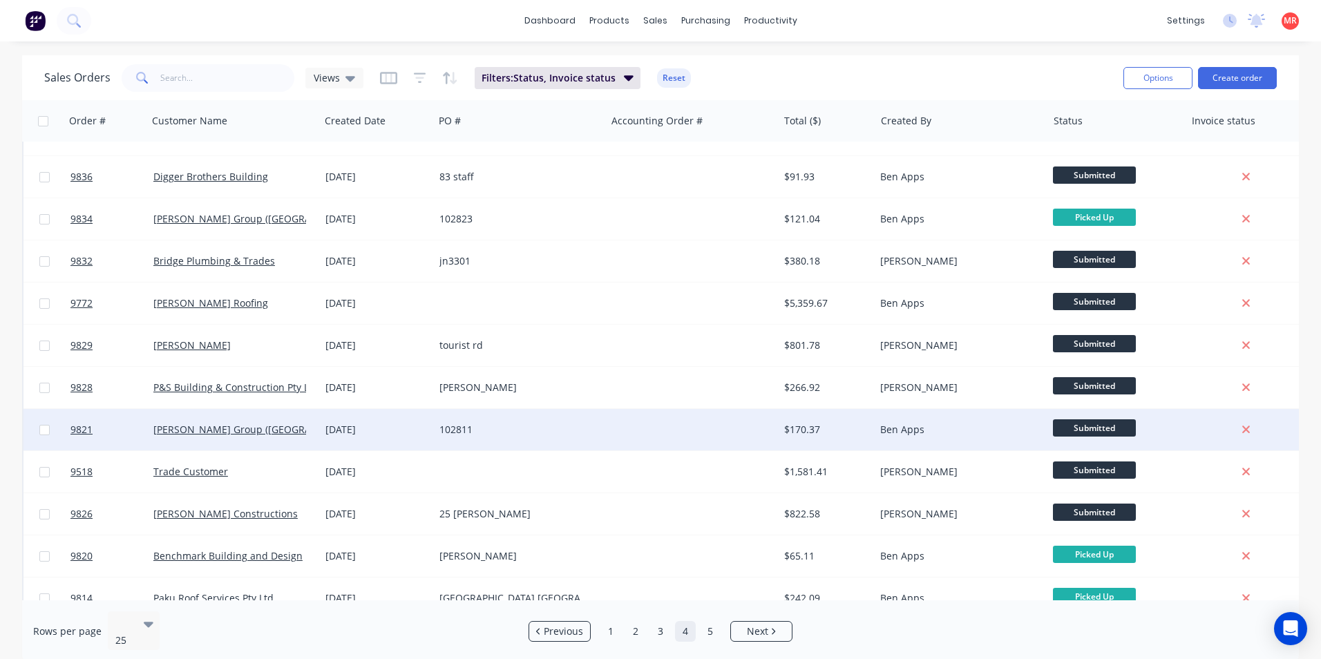
scroll to position [602, 0]
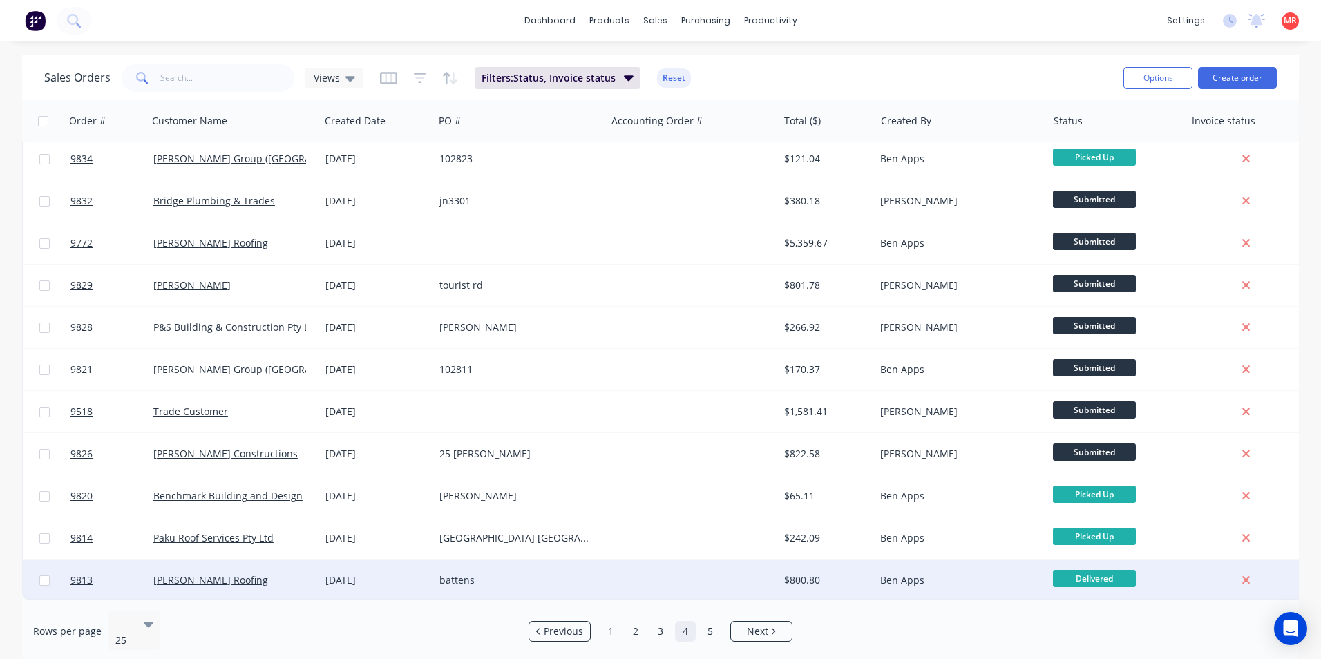
click at [677, 573] on div at bounding box center [692, 580] width 172 height 41
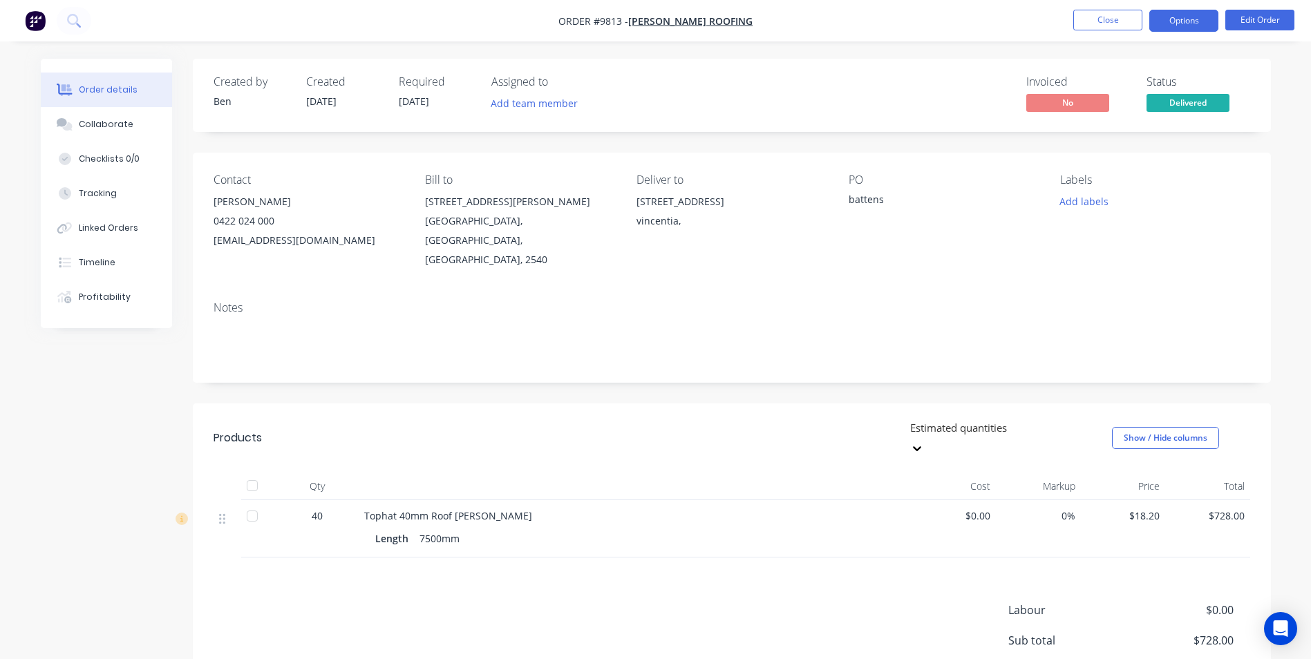
click at [1193, 20] on button "Options" at bounding box center [1183, 21] width 69 height 22
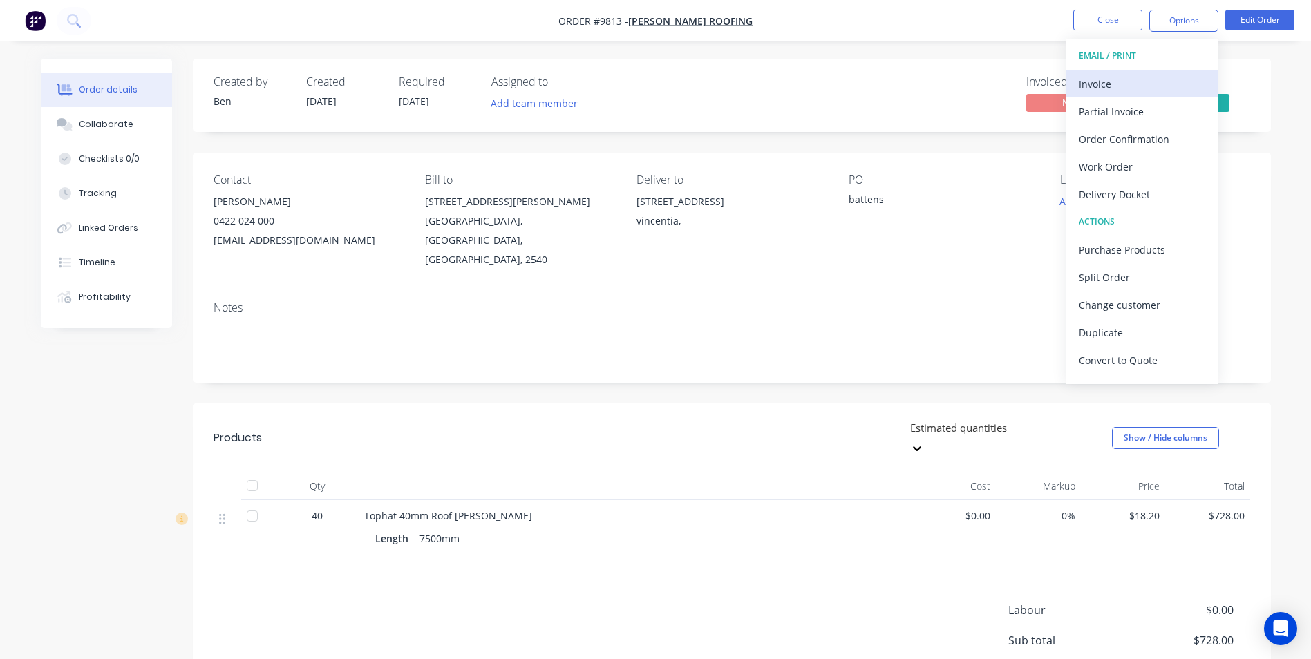
click at [1108, 84] on div "Invoice" at bounding box center [1142, 84] width 127 height 20
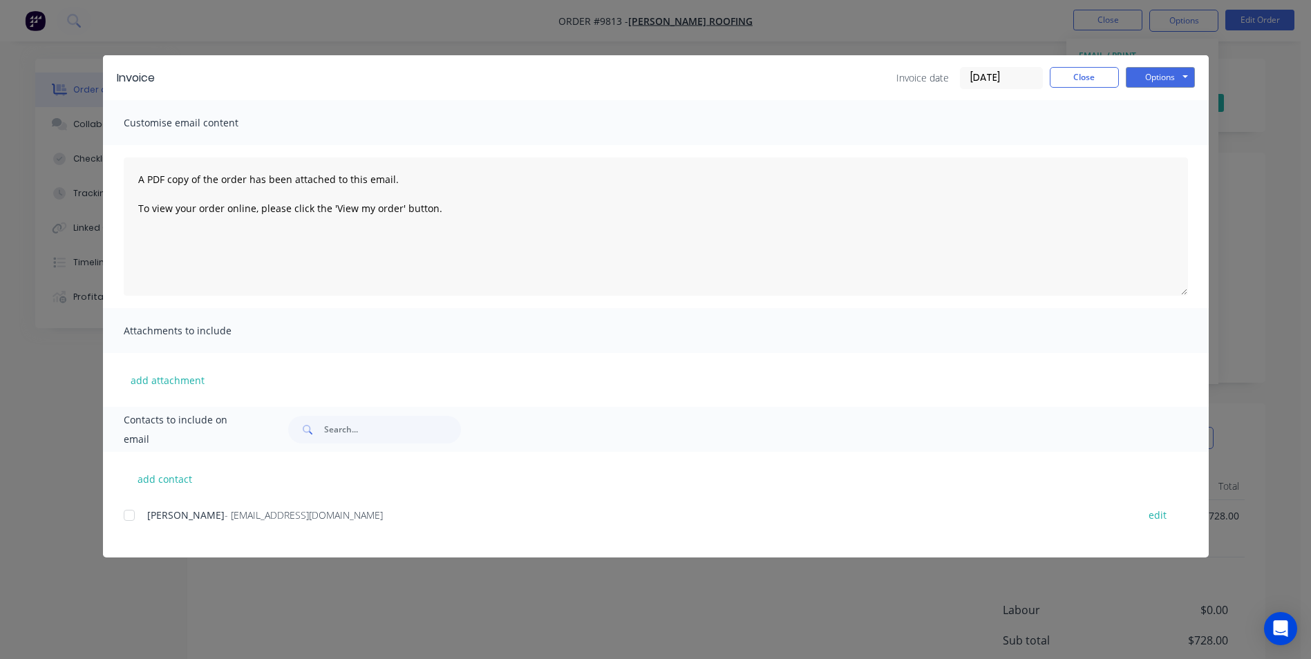
click at [135, 516] on div at bounding box center [129, 516] width 28 height 28
click at [1153, 86] on button "Options" at bounding box center [1160, 77] width 69 height 21
click at [1134, 146] on button "Email" at bounding box center [1170, 147] width 88 height 23
click at [1173, 77] on button "Options" at bounding box center [1160, 77] width 69 height 21
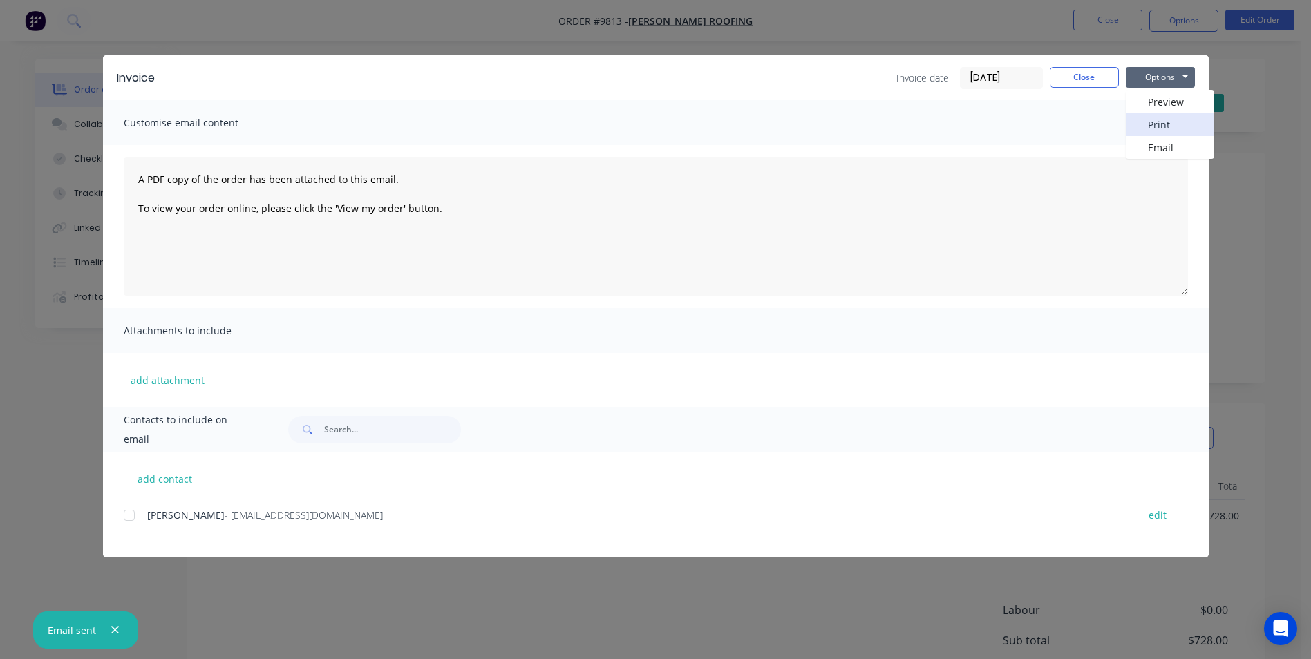
click at [1170, 125] on button "Print" at bounding box center [1170, 124] width 88 height 23
click at [1079, 73] on button "Close" at bounding box center [1084, 77] width 69 height 21
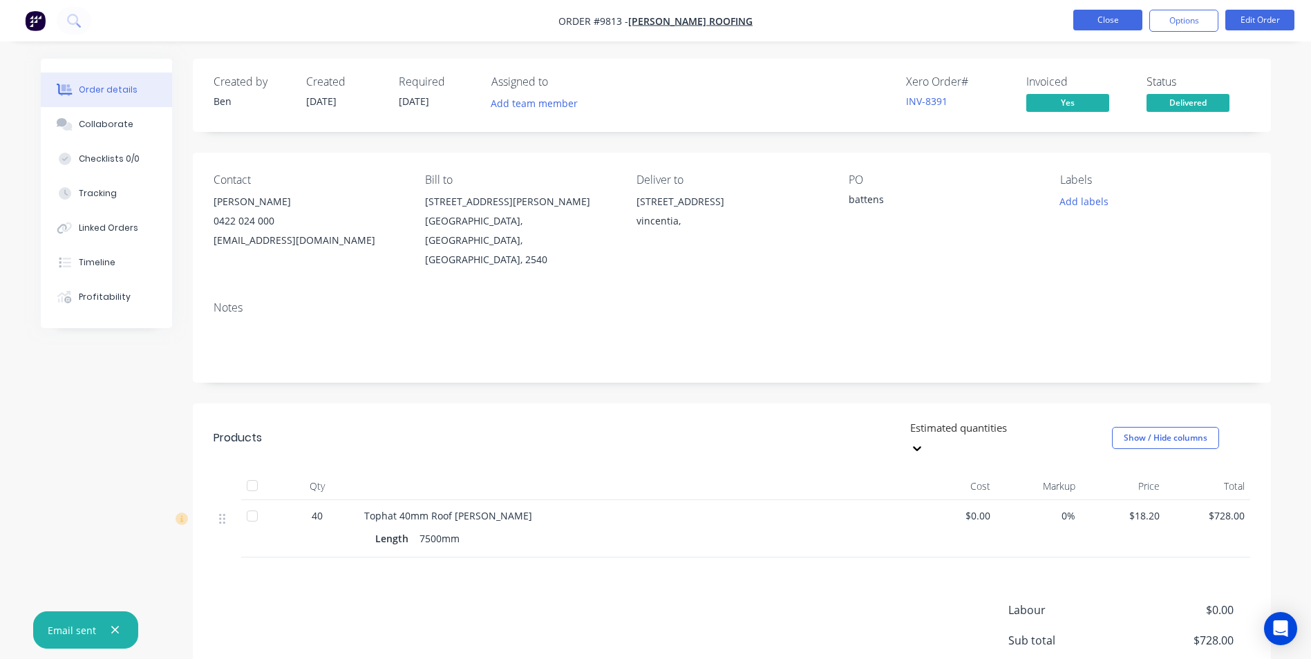
click at [1122, 21] on button "Close" at bounding box center [1107, 20] width 69 height 21
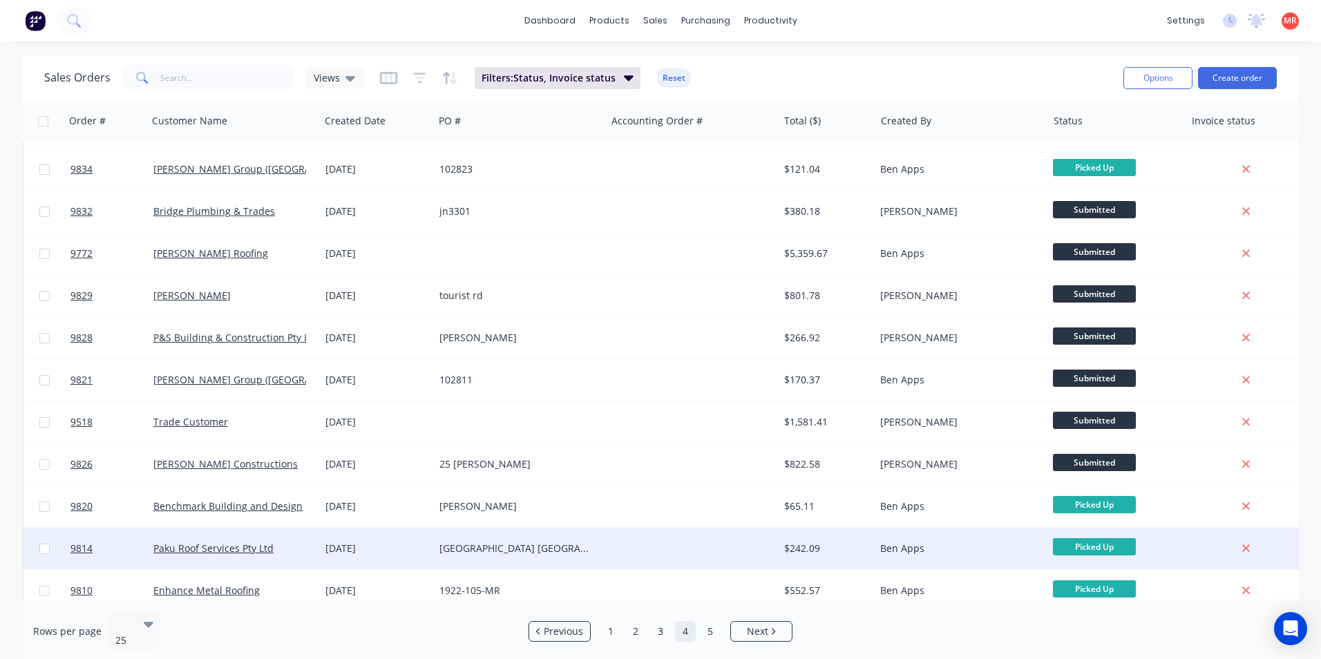
scroll to position [602, 0]
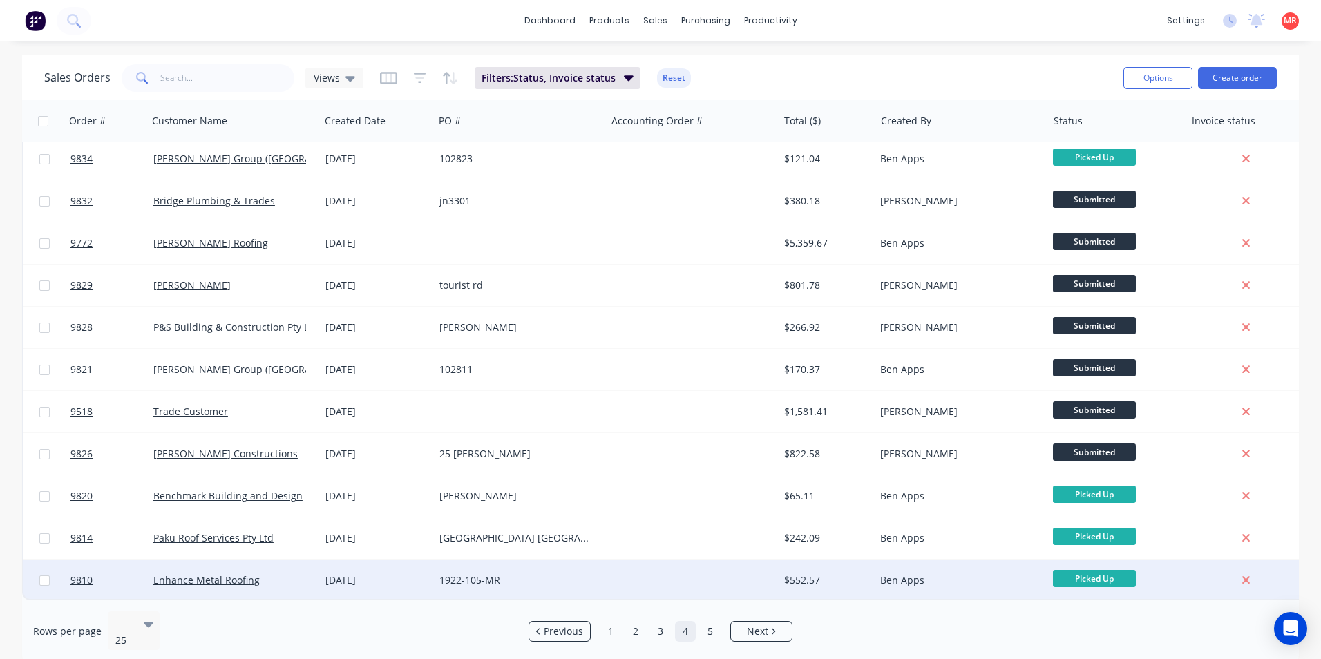
click at [627, 573] on div at bounding box center [692, 580] width 172 height 41
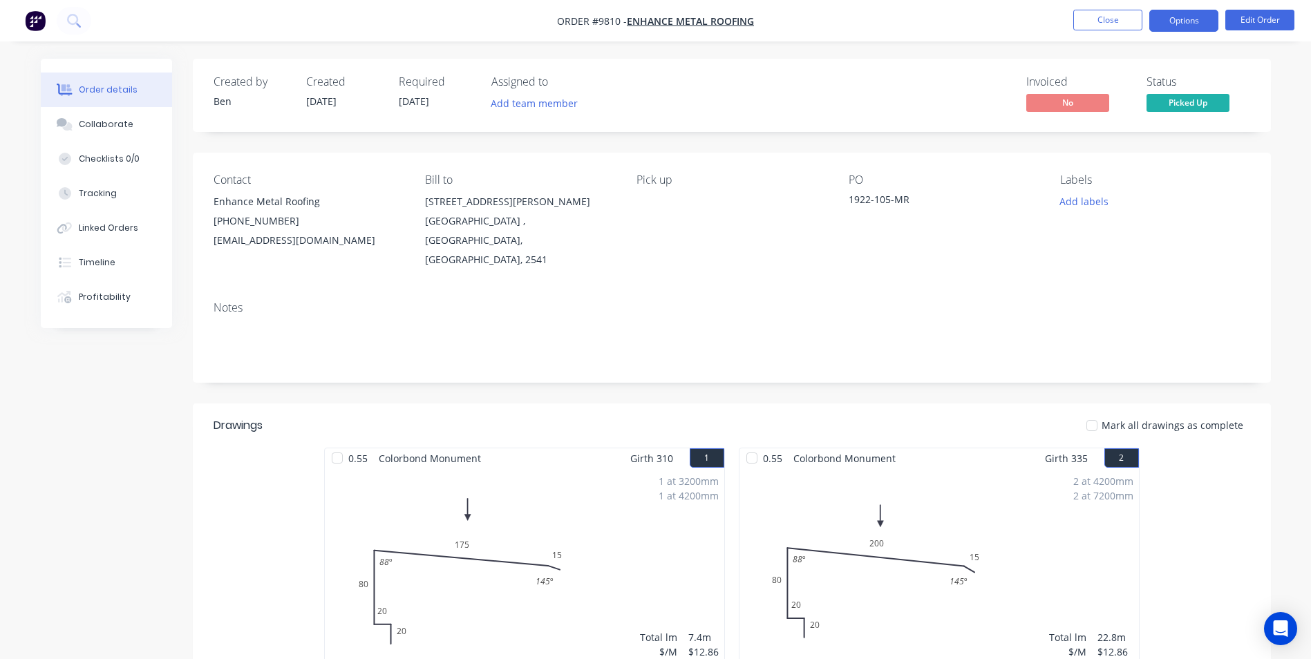
click at [1165, 25] on button "Options" at bounding box center [1183, 21] width 69 height 22
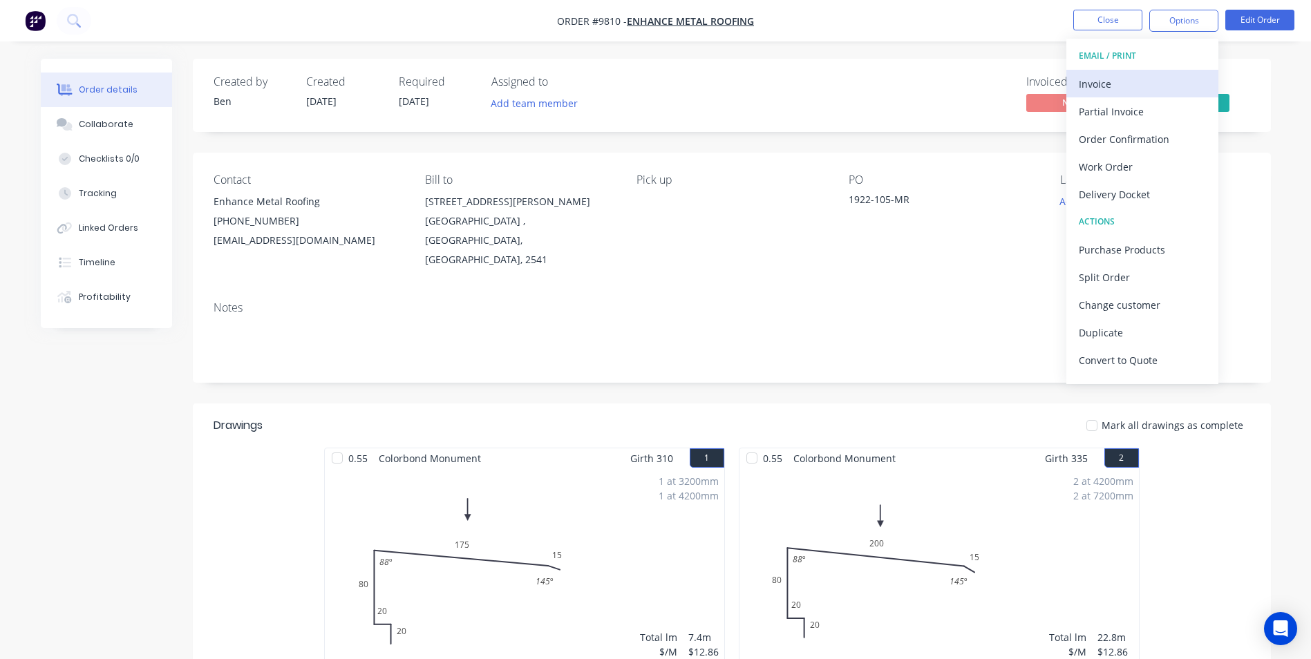
click at [1140, 78] on div "Invoice" at bounding box center [1142, 84] width 127 height 20
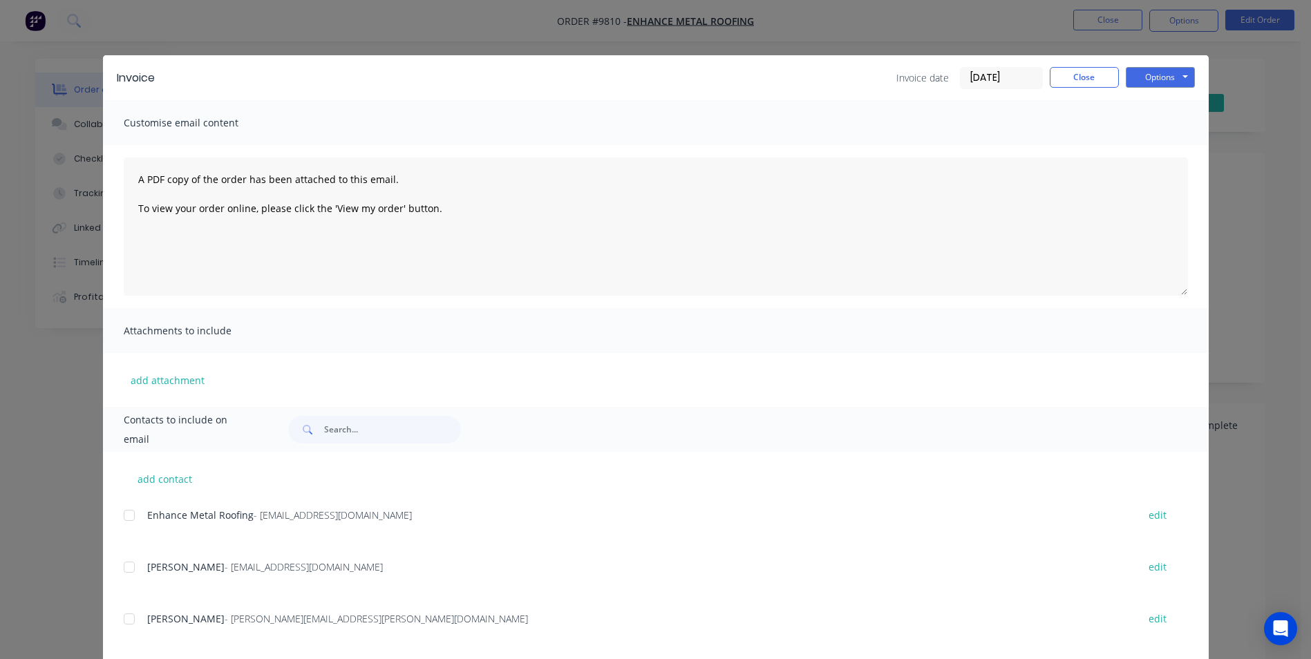
click at [118, 512] on div at bounding box center [129, 516] width 28 height 28
click at [1142, 78] on button "Options" at bounding box center [1160, 77] width 69 height 21
click at [1131, 147] on button "Email" at bounding box center [1170, 147] width 88 height 23
click at [1148, 82] on button "Options" at bounding box center [1160, 77] width 69 height 21
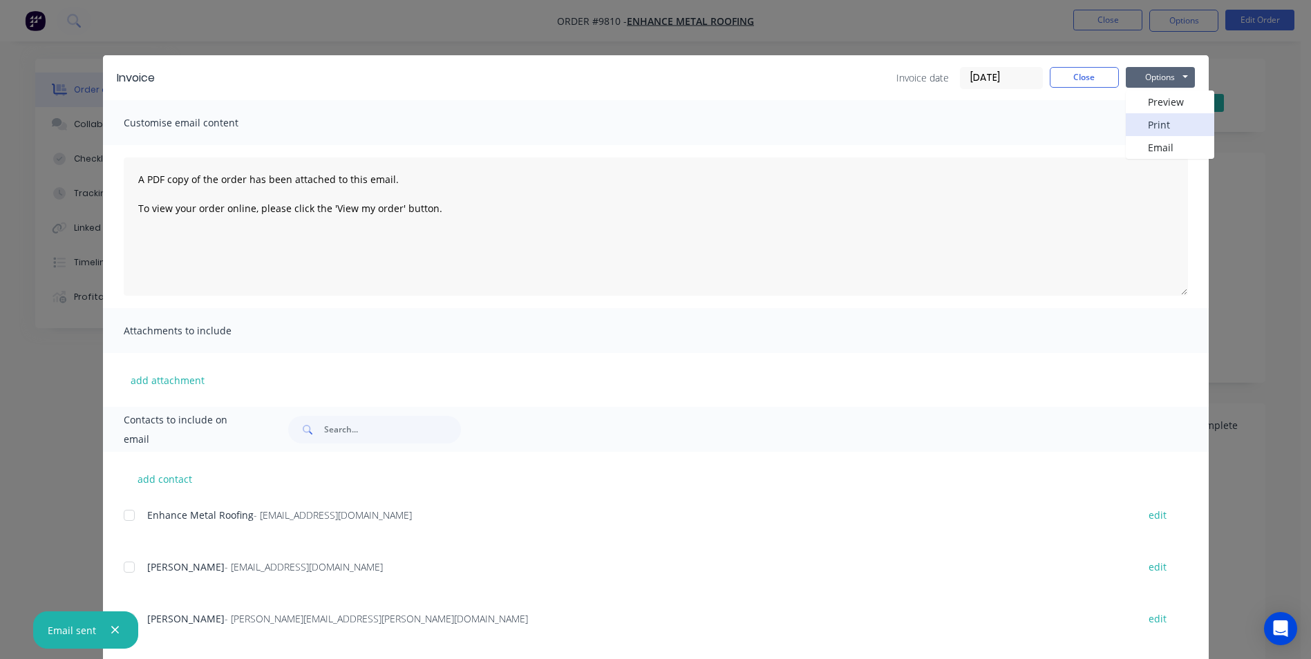
click at [1148, 122] on button "Print" at bounding box center [1170, 124] width 88 height 23
click at [1079, 74] on button "Close" at bounding box center [1084, 77] width 69 height 21
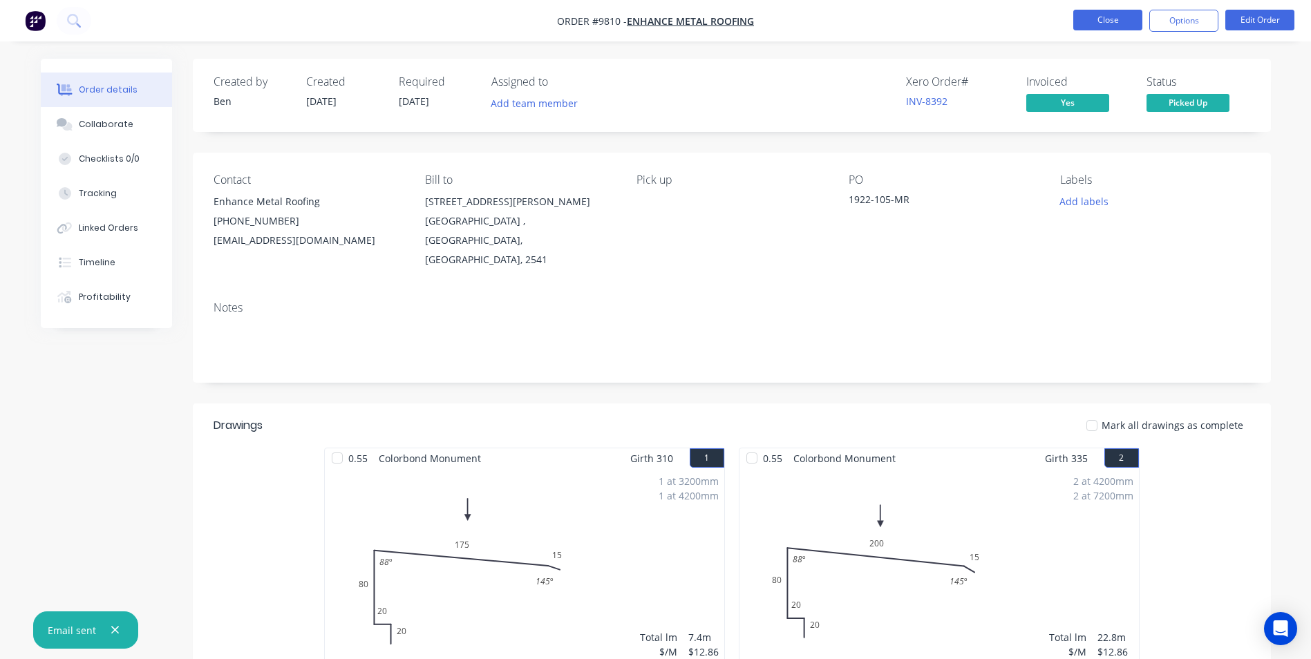
click at [1099, 27] on button "Close" at bounding box center [1107, 20] width 69 height 21
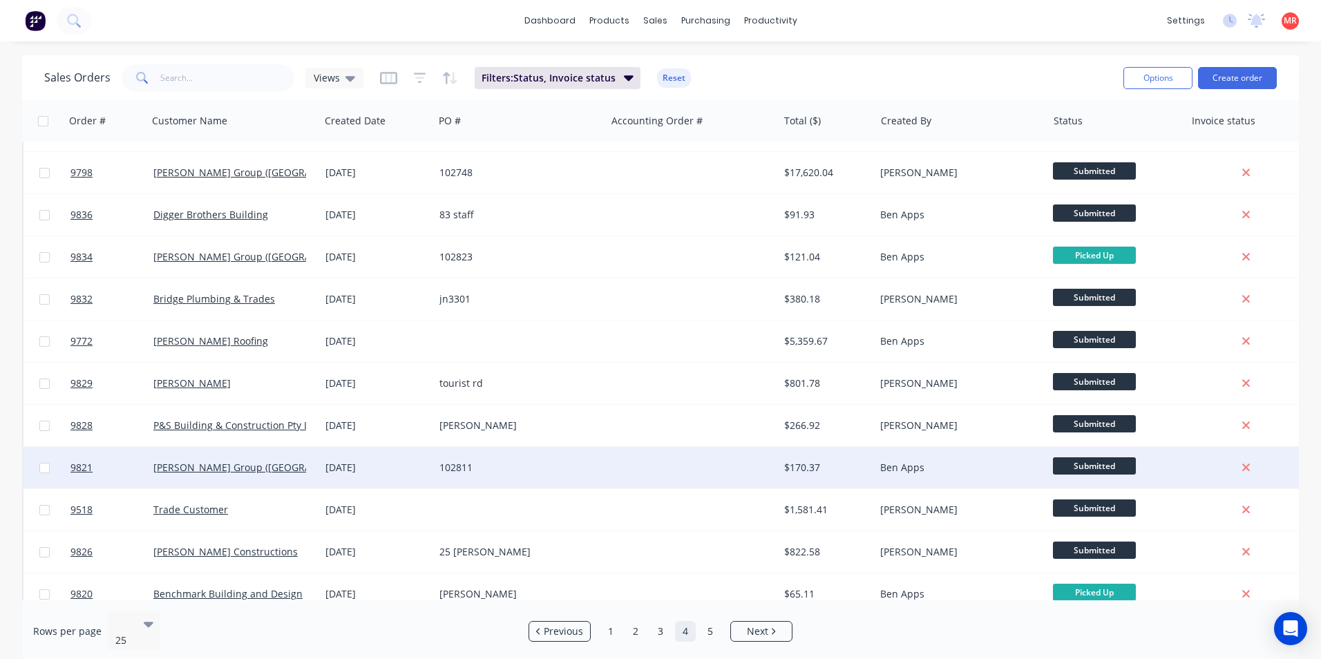
scroll to position [602, 0]
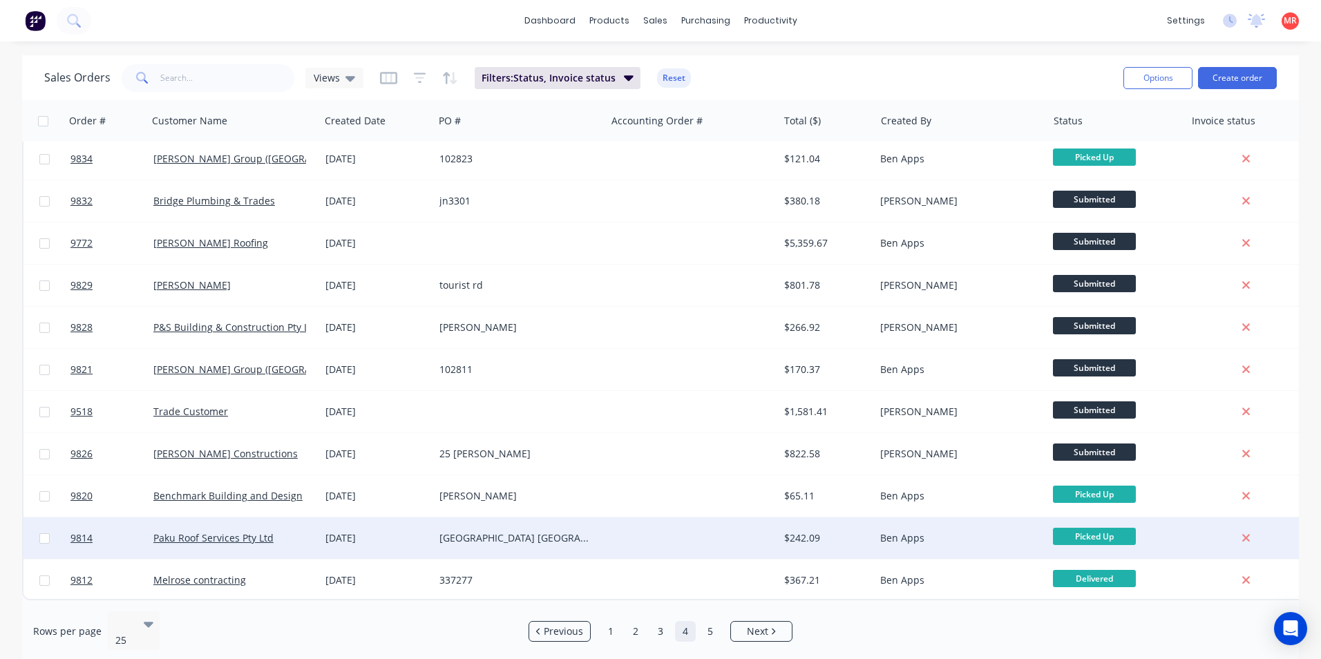
click at [598, 531] on div "Pit street North Nowra" at bounding box center [519, 538] width 161 height 14
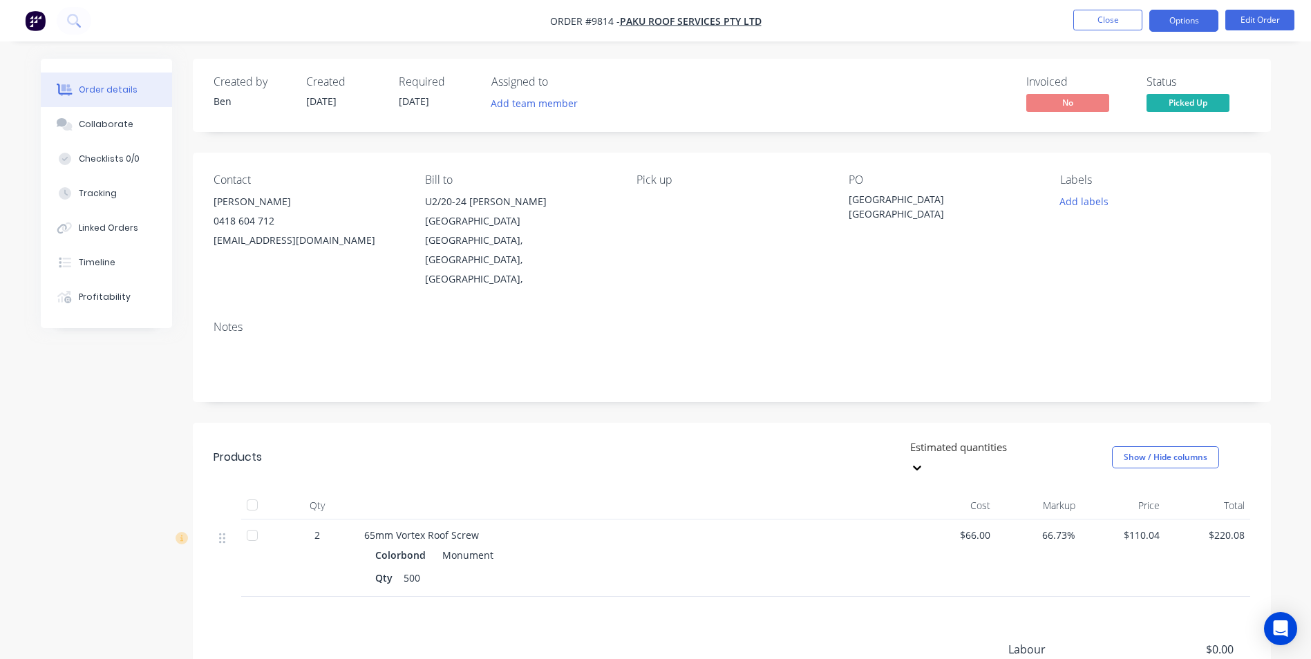
click at [1160, 29] on button "Options" at bounding box center [1183, 21] width 69 height 22
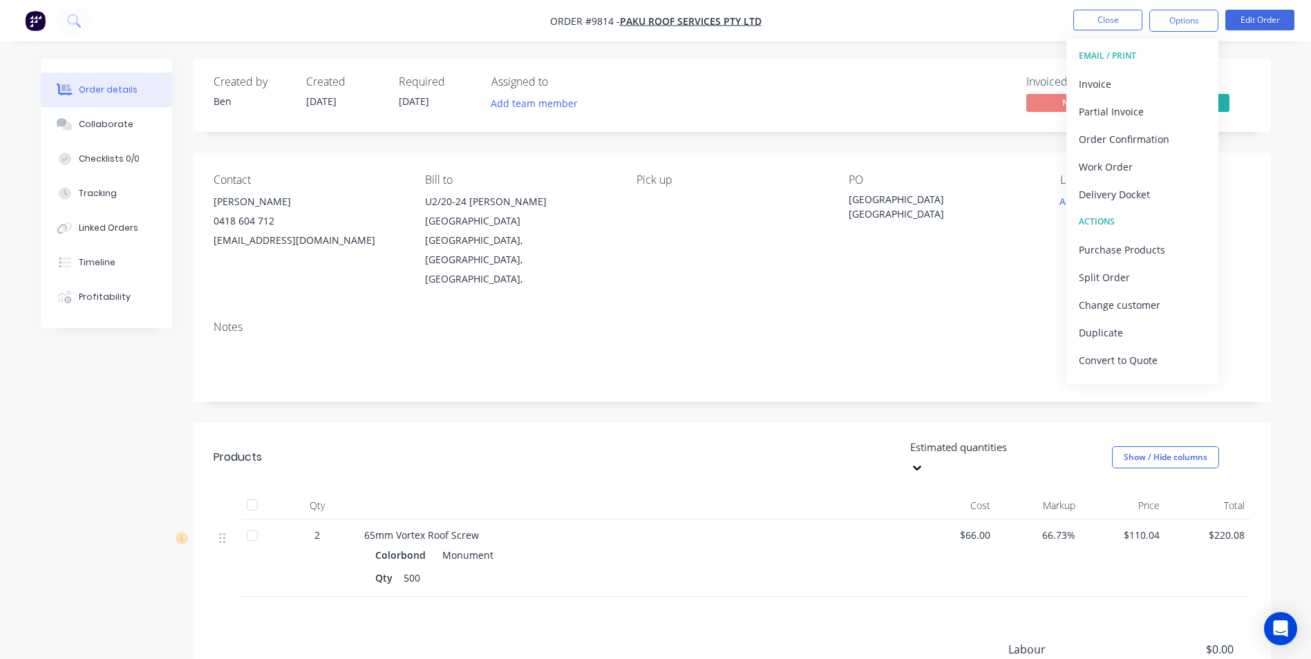
click at [1119, 87] on div "Invoice" at bounding box center [1142, 84] width 127 height 20
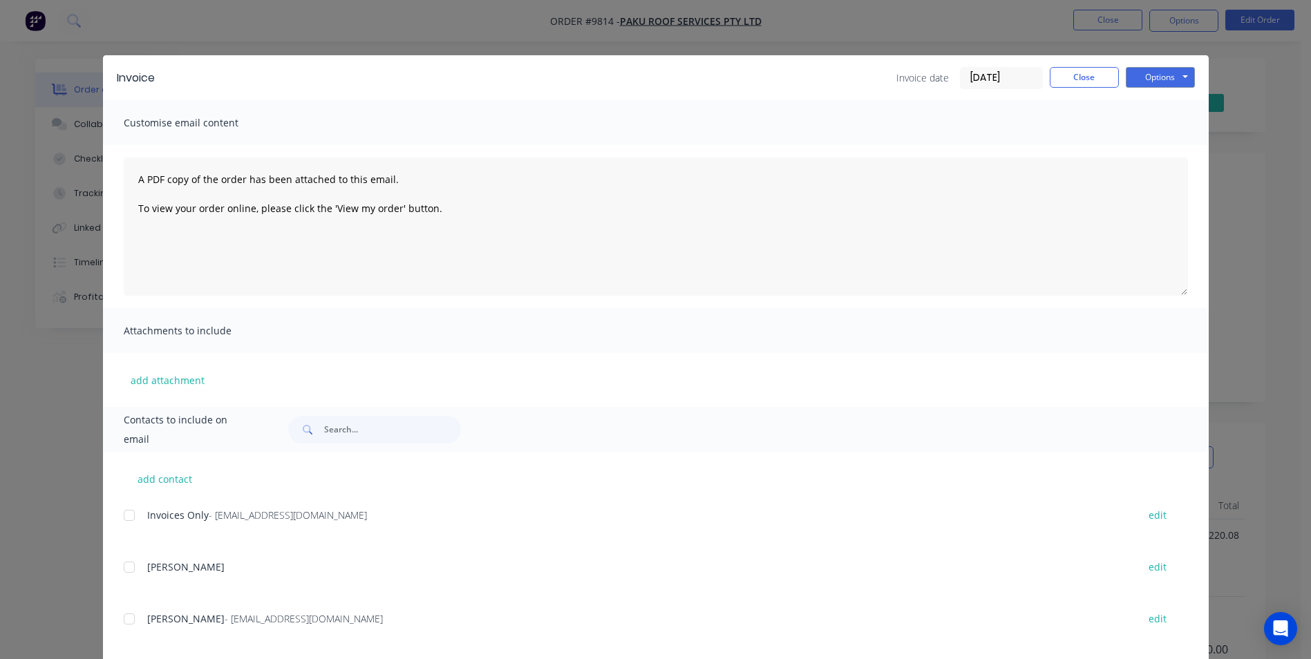
click at [135, 518] on div at bounding box center [129, 516] width 28 height 28
drag, startPoint x: 1153, startPoint y: 78, endPoint x: 1151, endPoint y: 88, distance: 9.8
click at [1153, 79] on button "Options" at bounding box center [1160, 77] width 69 height 21
click at [1139, 147] on button "Email" at bounding box center [1170, 147] width 88 height 23
click at [1133, 78] on button "Options" at bounding box center [1160, 77] width 69 height 21
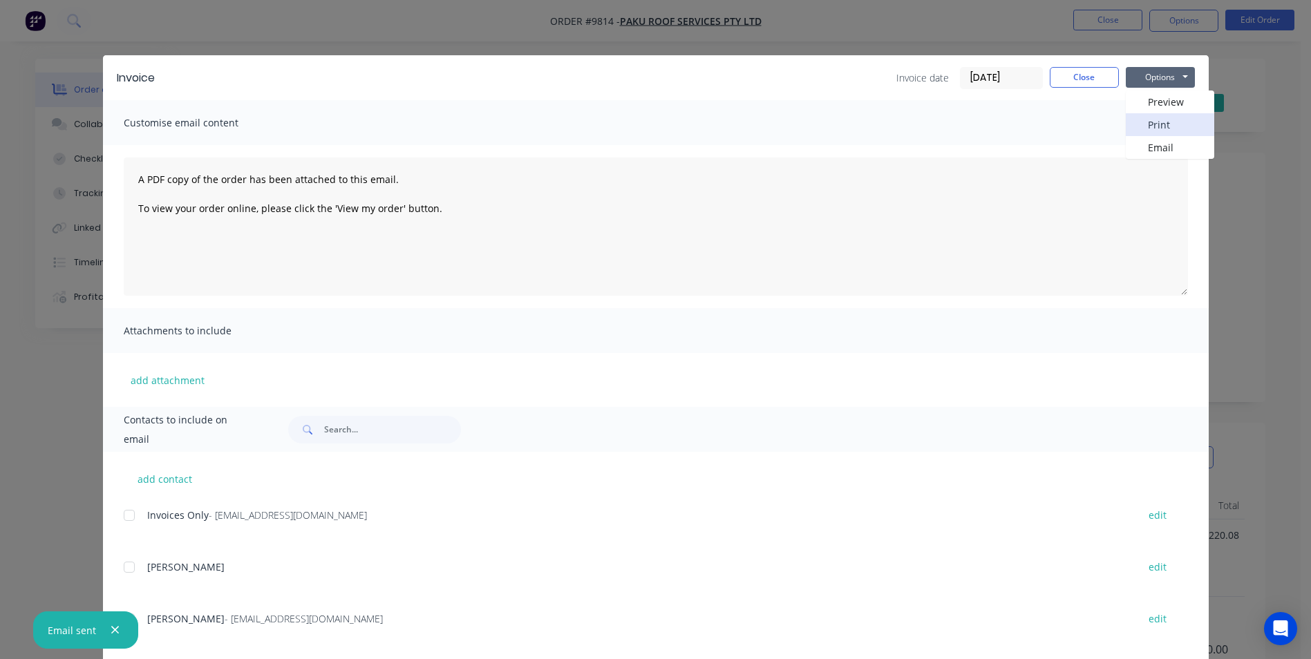
click at [1136, 119] on button "Print" at bounding box center [1170, 124] width 88 height 23
click at [1061, 76] on button "Close" at bounding box center [1084, 77] width 69 height 21
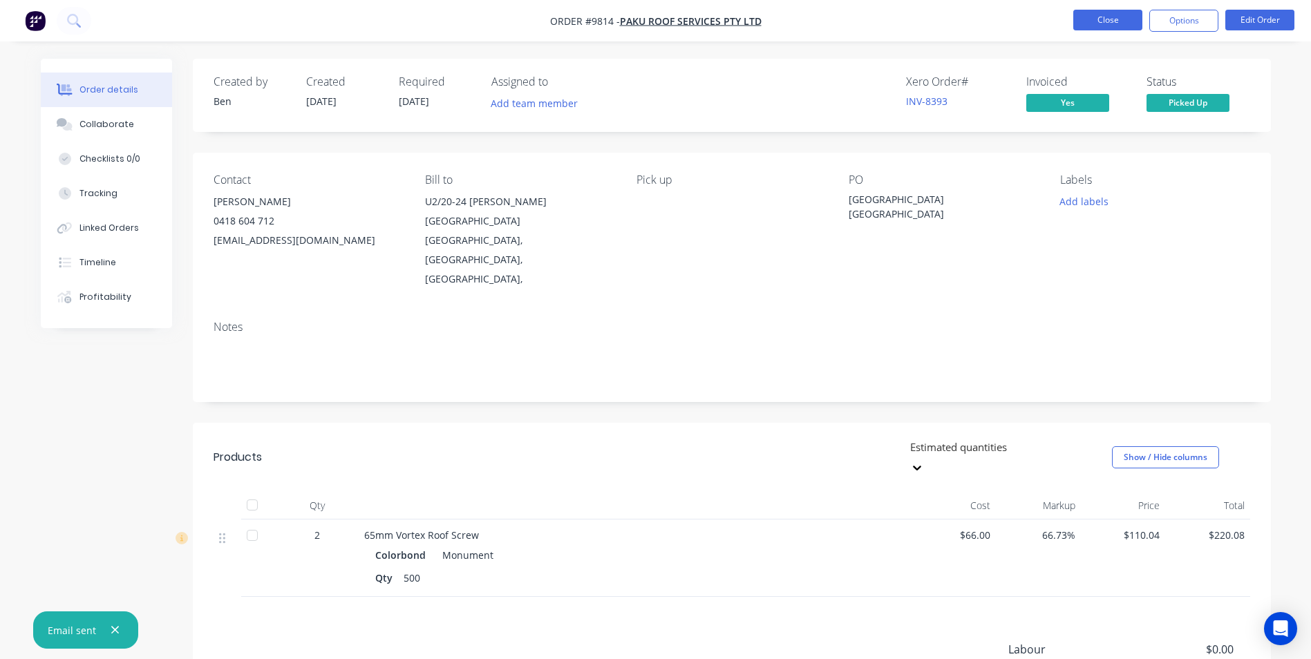
click at [1095, 24] on button "Close" at bounding box center [1107, 20] width 69 height 21
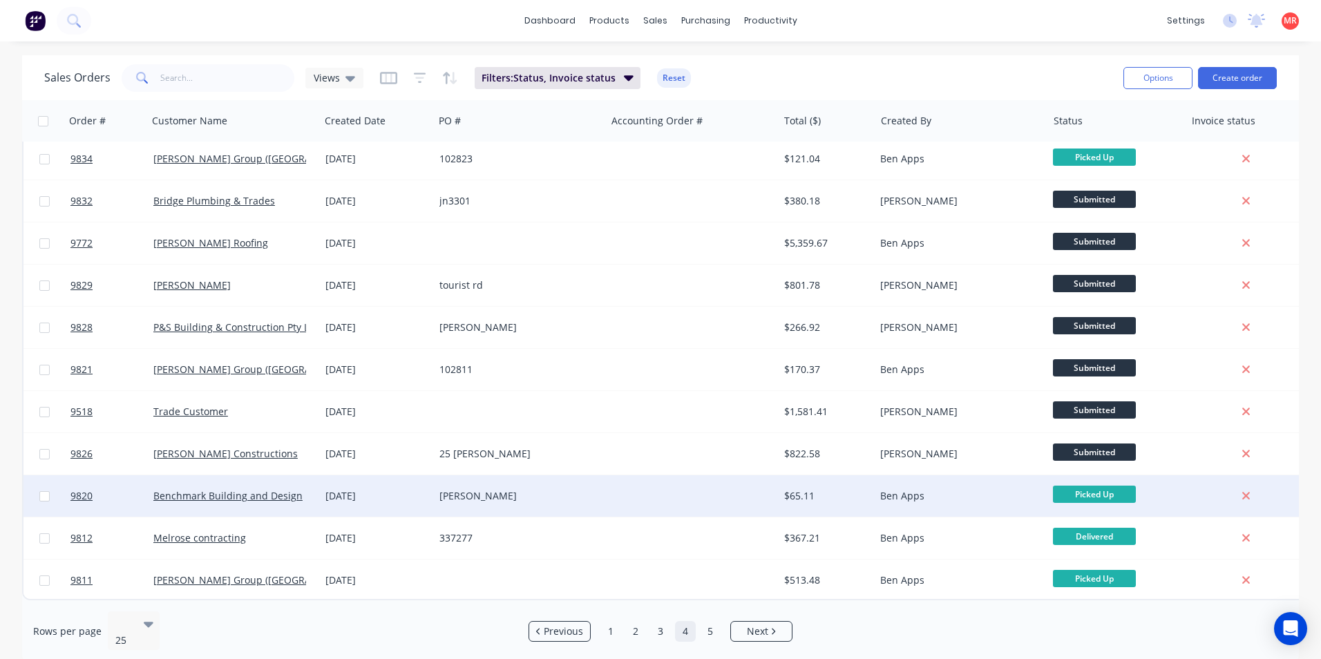
scroll to position [602, 0]
click at [611, 486] on div at bounding box center [692, 495] width 172 height 41
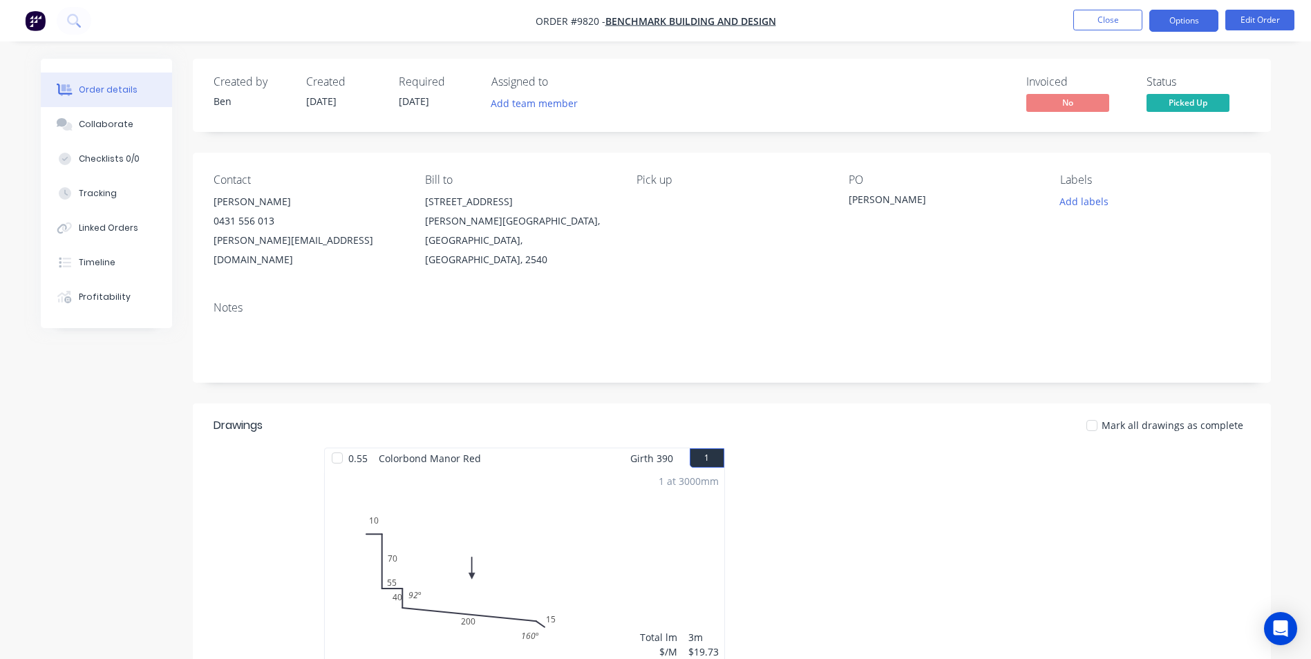
click at [1181, 22] on button "Options" at bounding box center [1183, 21] width 69 height 22
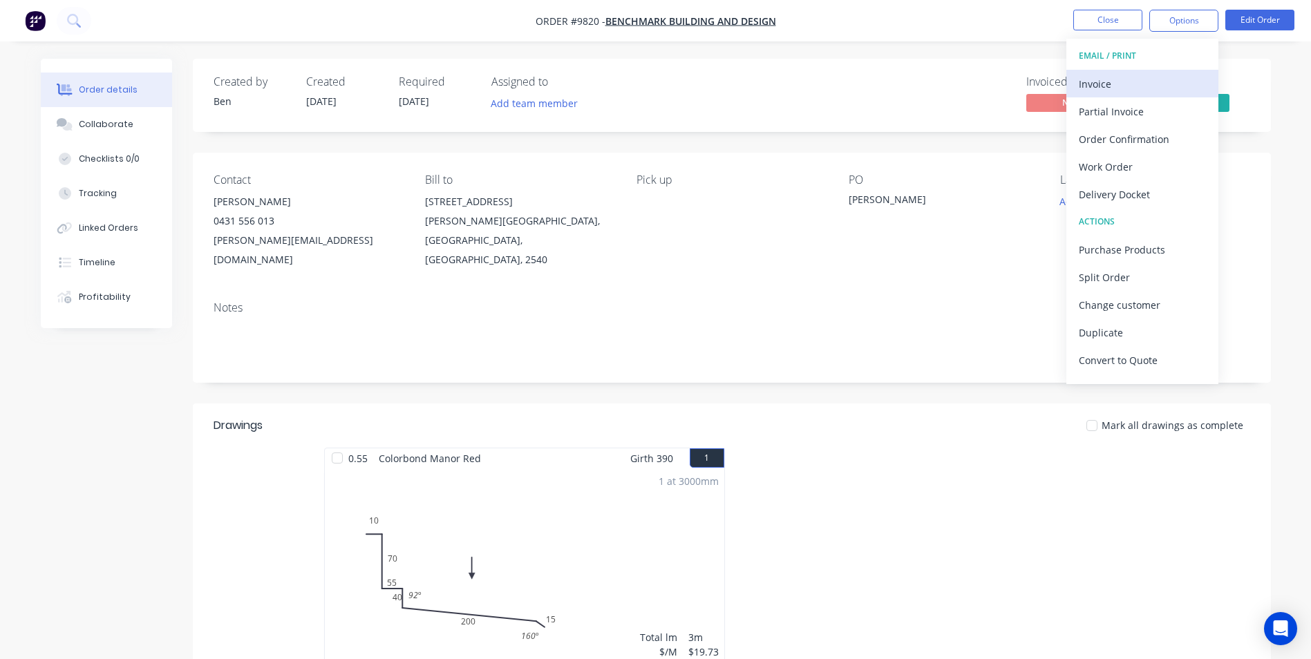
click at [1118, 84] on div "Invoice" at bounding box center [1142, 84] width 127 height 20
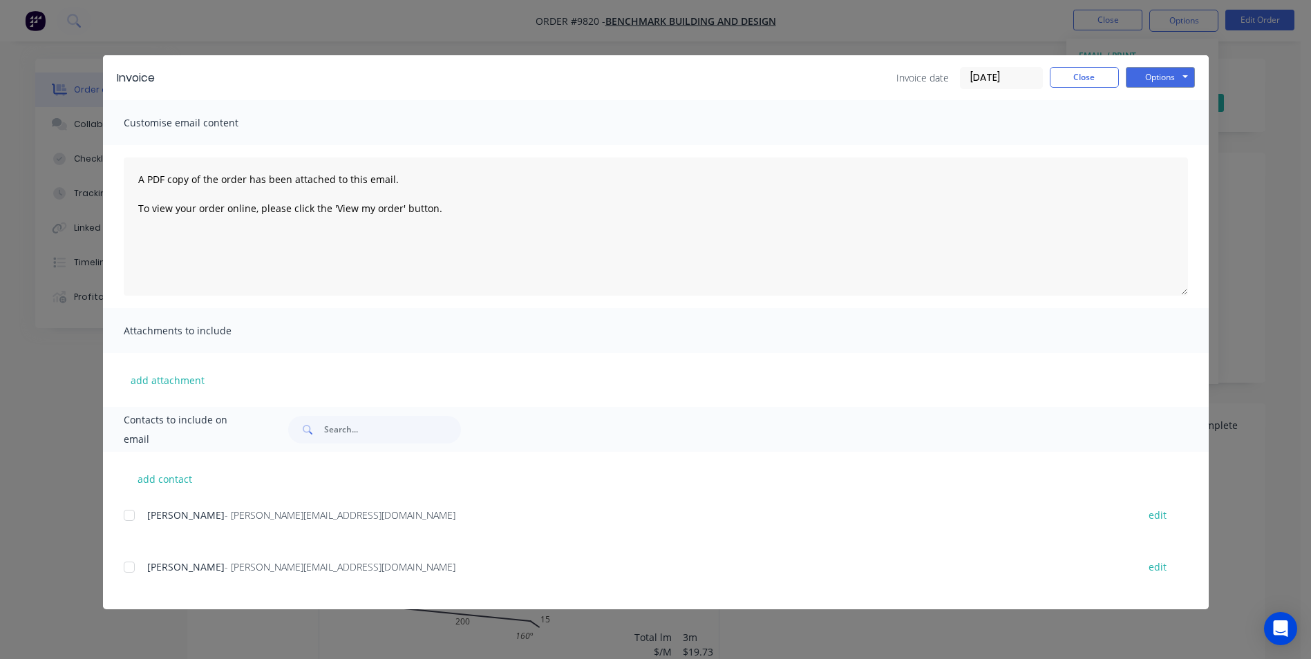
click at [136, 520] on div at bounding box center [129, 516] width 28 height 28
click at [1180, 84] on button "Options" at bounding box center [1160, 77] width 69 height 21
click at [1157, 149] on button "Email" at bounding box center [1170, 147] width 88 height 23
click at [1150, 77] on button "Options" at bounding box center [1160, 77] width 69 height 21
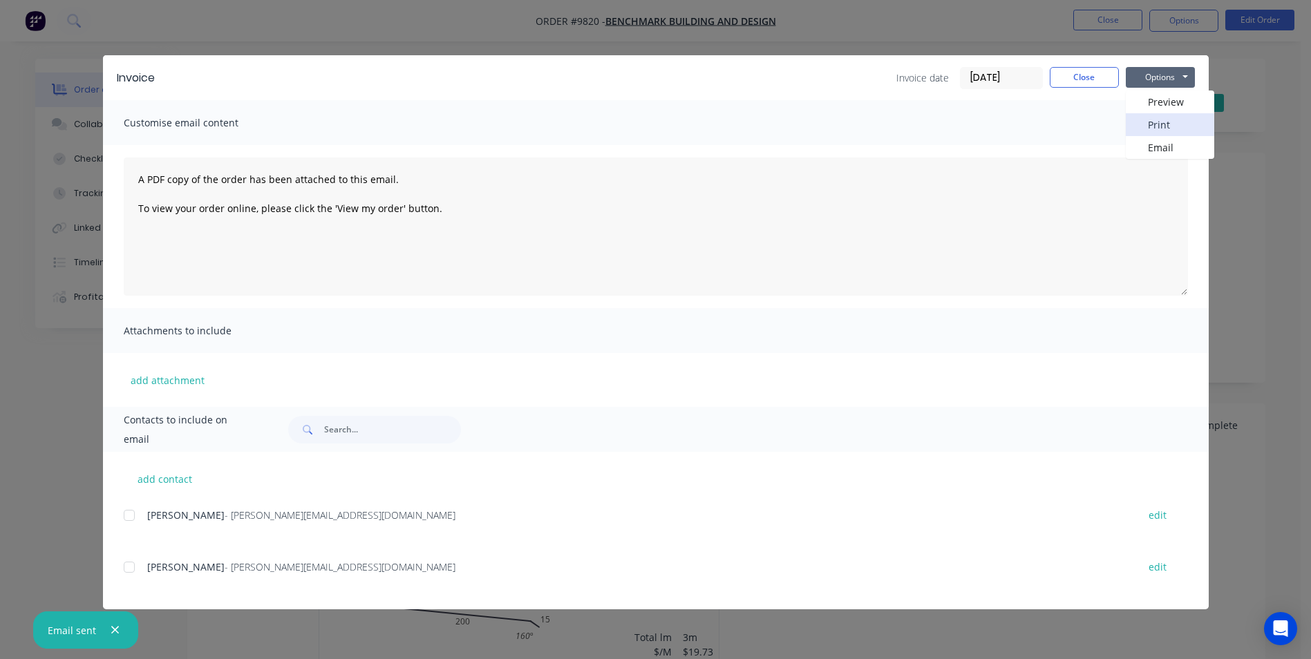
click at [1138, 125] on button "Print" at bounding box center [1170, 124] width 88 height 23
click at [1088, 72] on button "Close" at bounding box center [1084, 77] width 69 height 21
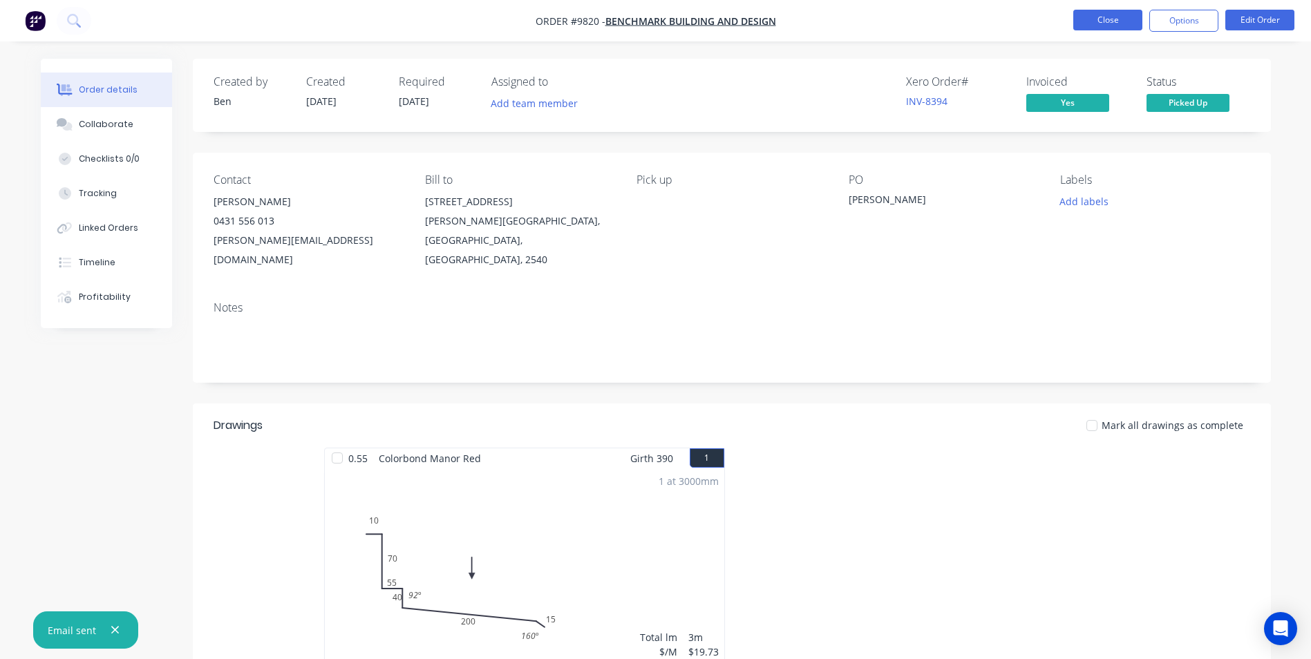
click at [1101, 16] on button "Close" at bounding box center [1107, 20] width 69 height 21
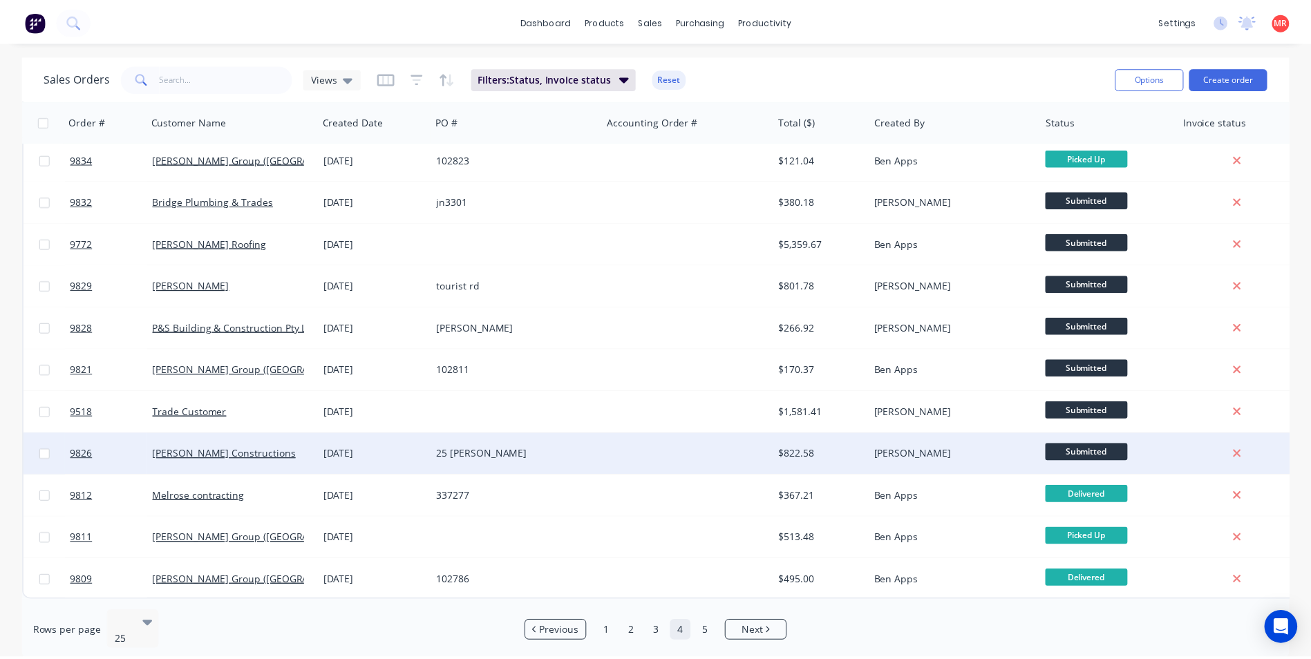
scroll to position [602, 0]
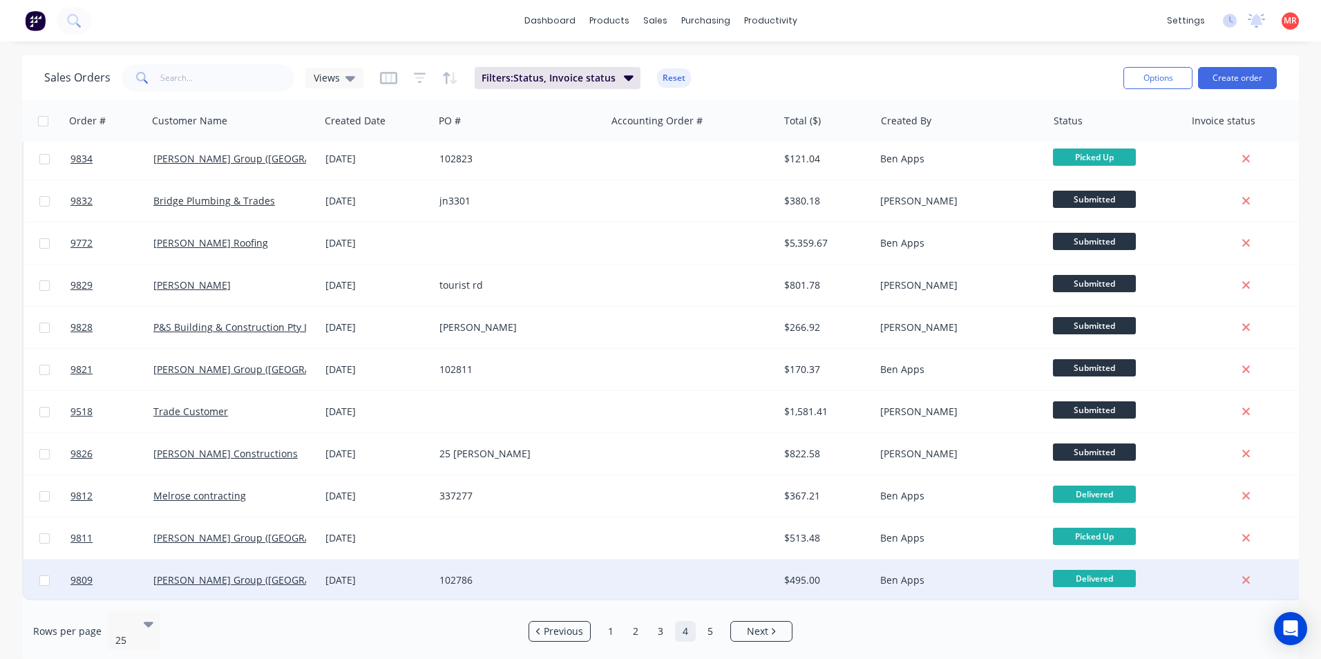
click at [589, 574] on div "102786" at bounding box center [515, 581] width 153 height 14
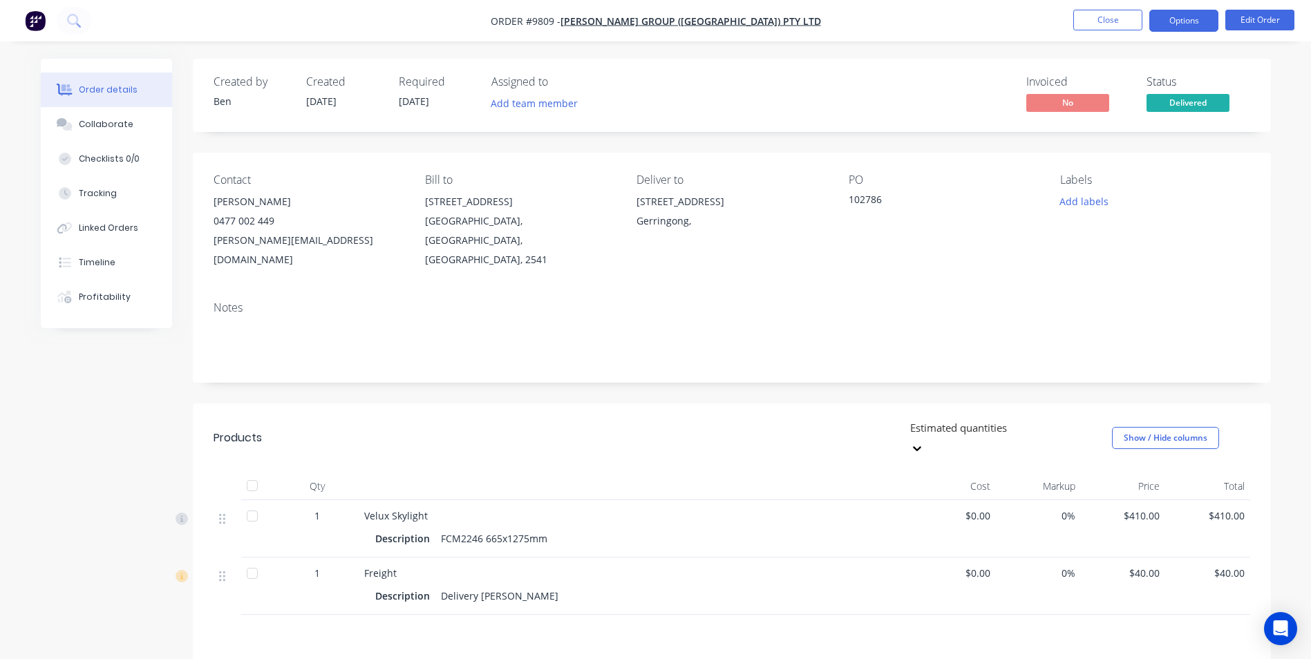
click at [1167, 15] on button "Options" at bounding box center [1183, 21] width 69 height 22
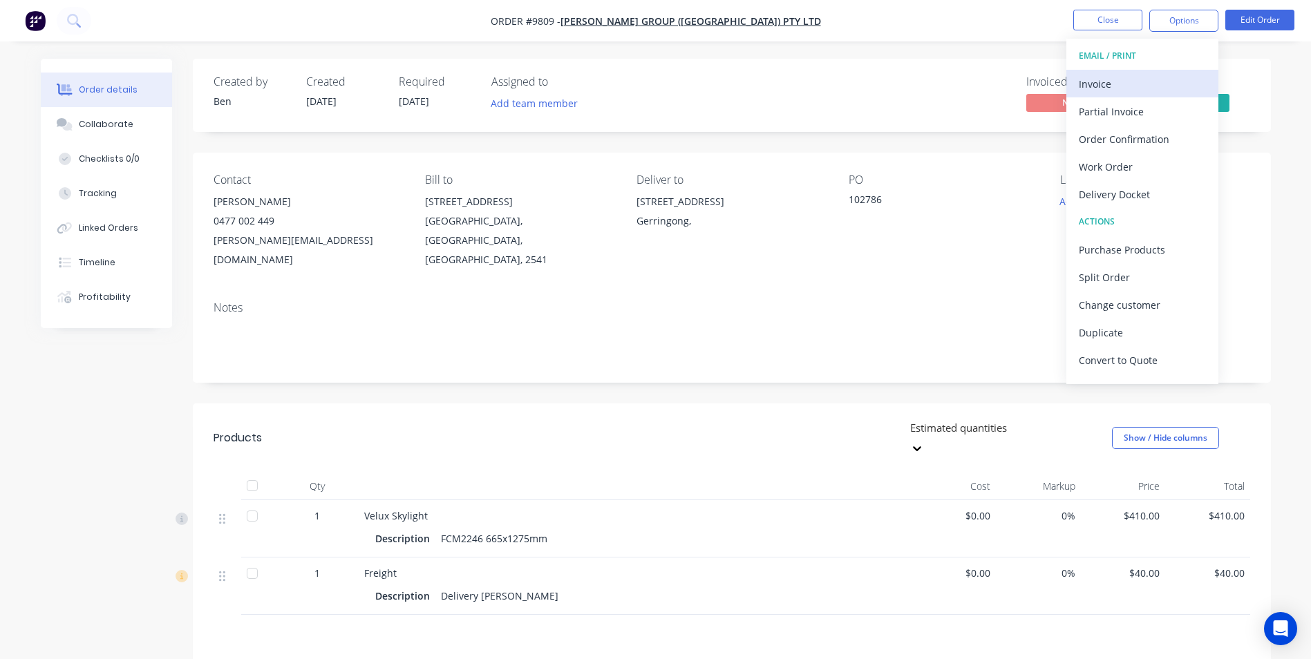
click at [1141, 84] on div "Invoice" at bounding box center [1142, 84] width 127 height 20
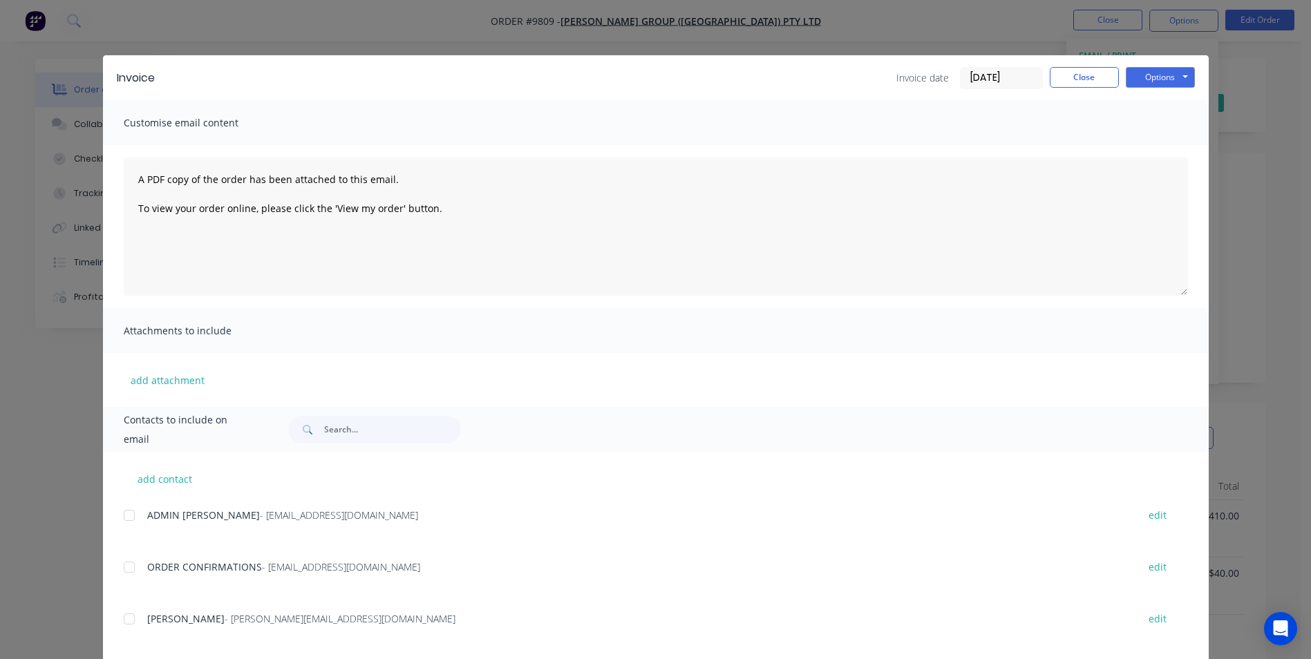
scroll to position [276, 0]
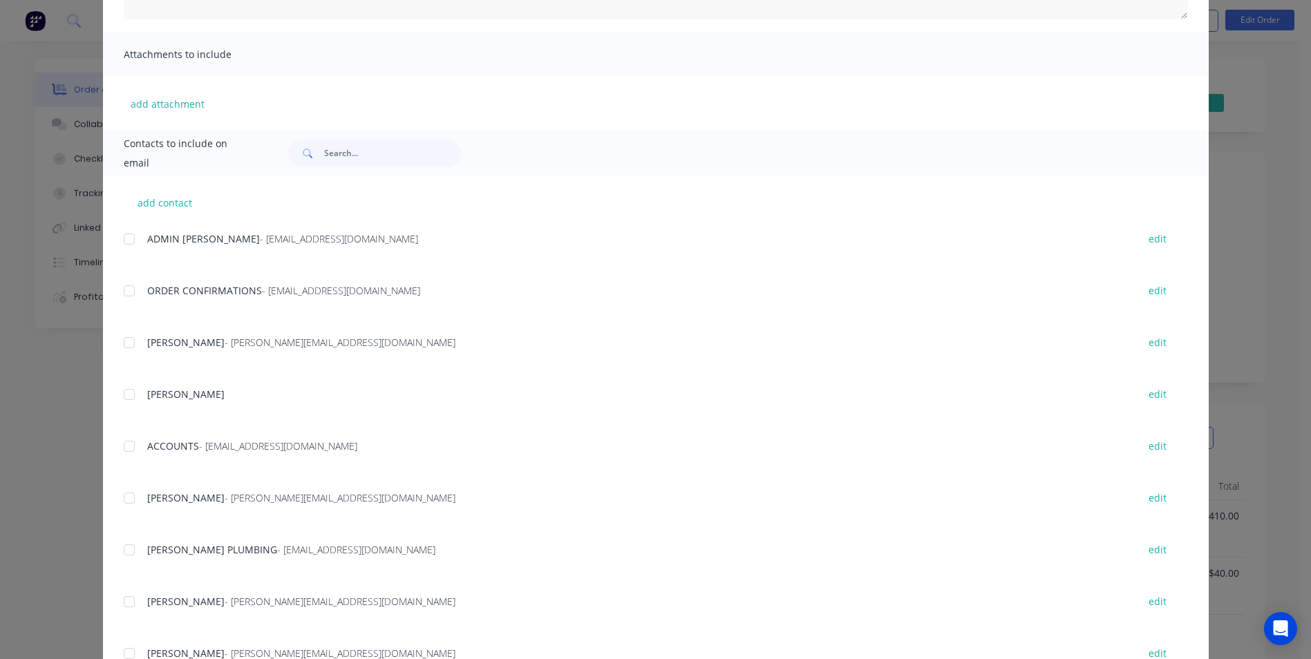
click at [122, 451] on div at bounding box center [129, 447] width 28 height 28
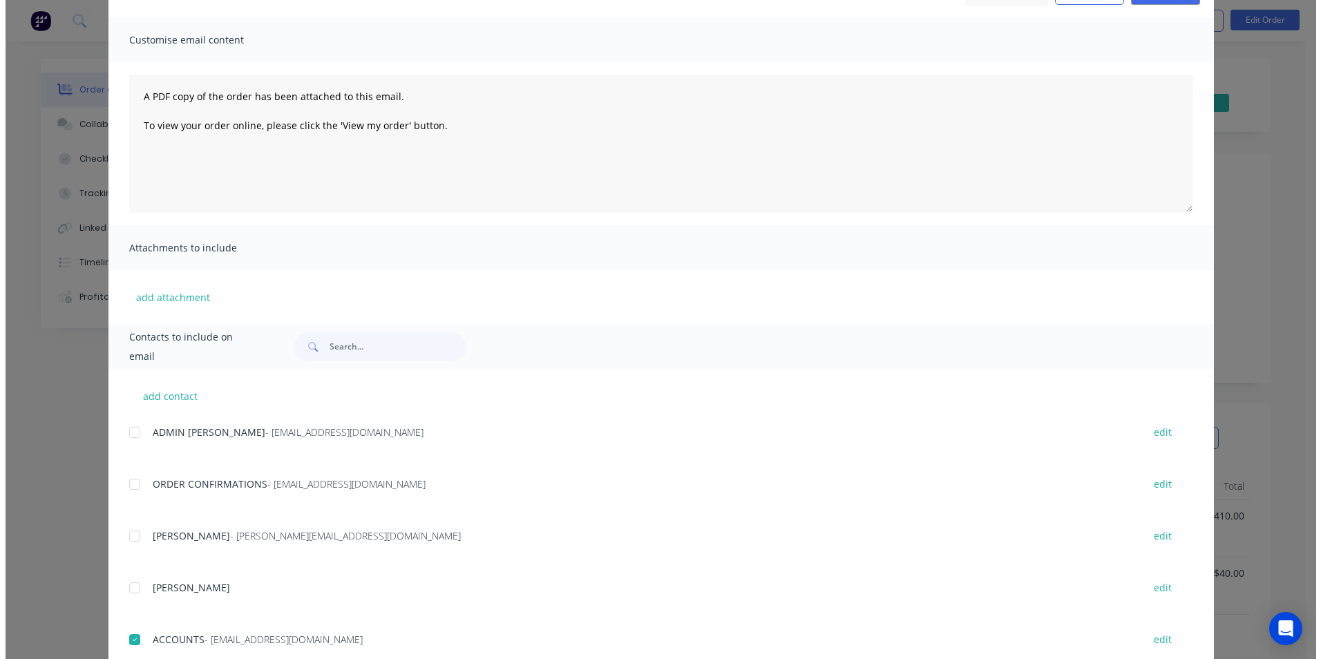
scroll to position [0, 0]
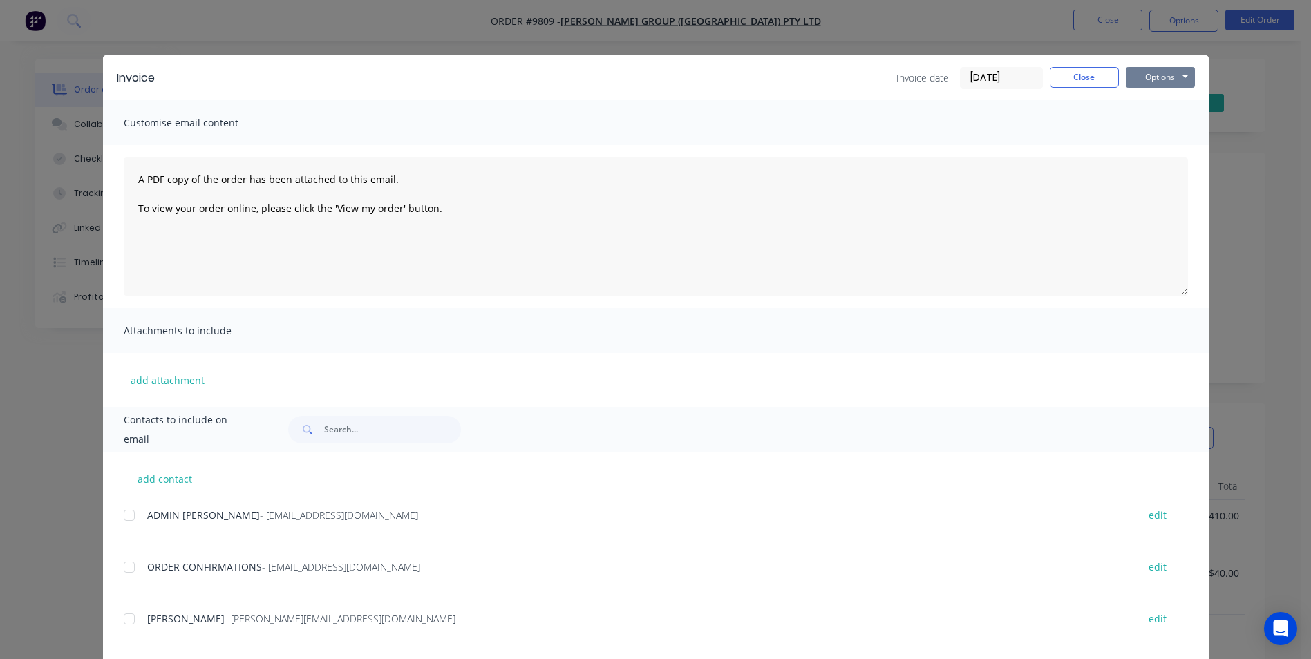
click at [1146, 73] on button "Options" at bounding box center [1160, 77] width 69 height 21
click at [1139, 142] on button "Email" at bounding box center [1170, 147] width 88 height 23
click at [1077, 86] on button "Close" at bounding box center [1084, 77] width 69 height 21
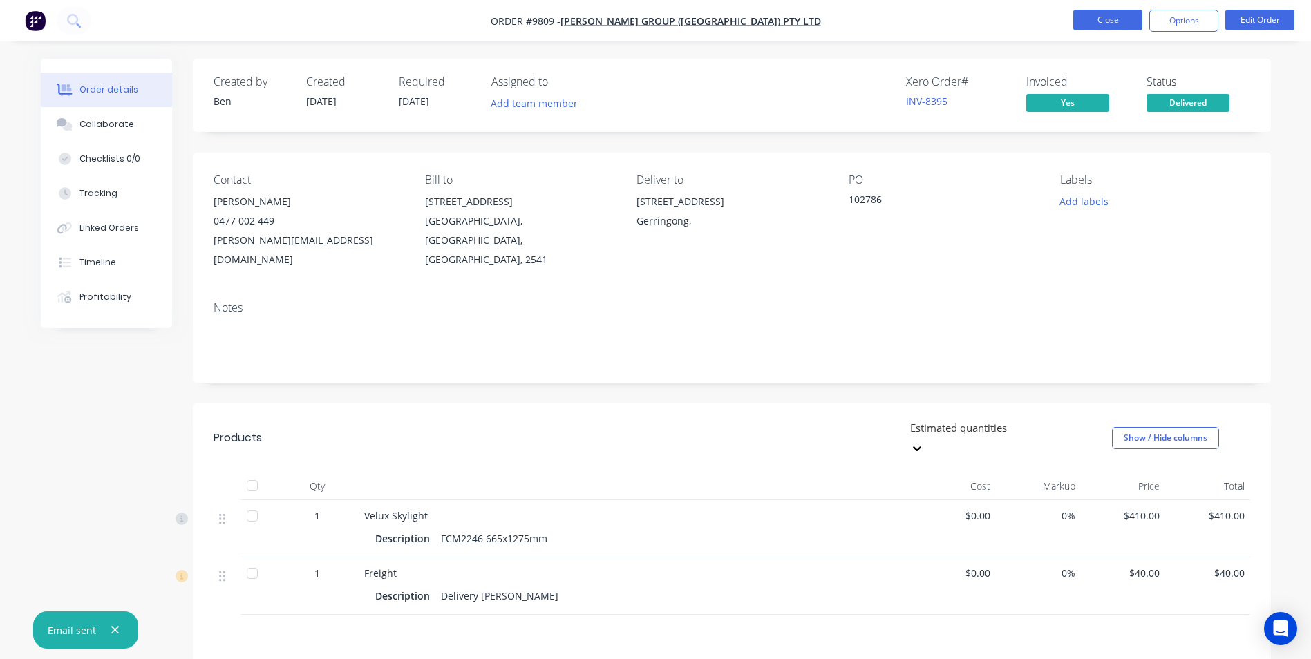
click at [1113, 23] on button "Close" at bounding box center [1107, 20] width 69 height 21
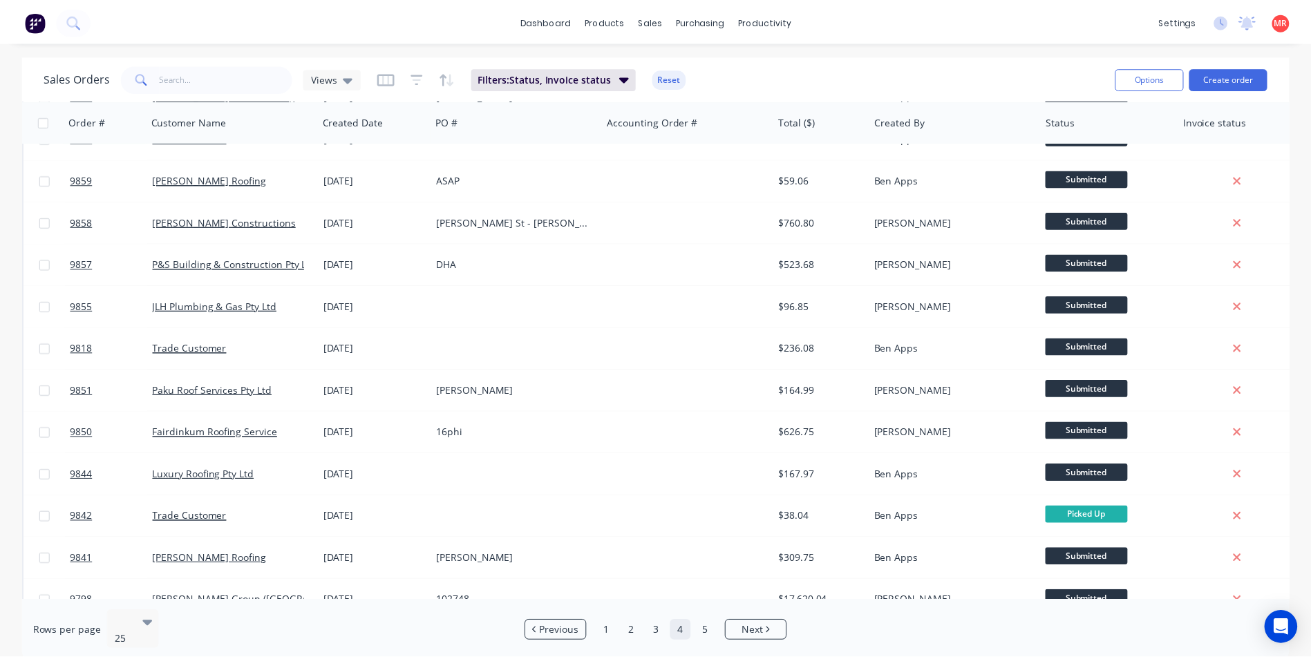
scroll to position [602, 0]
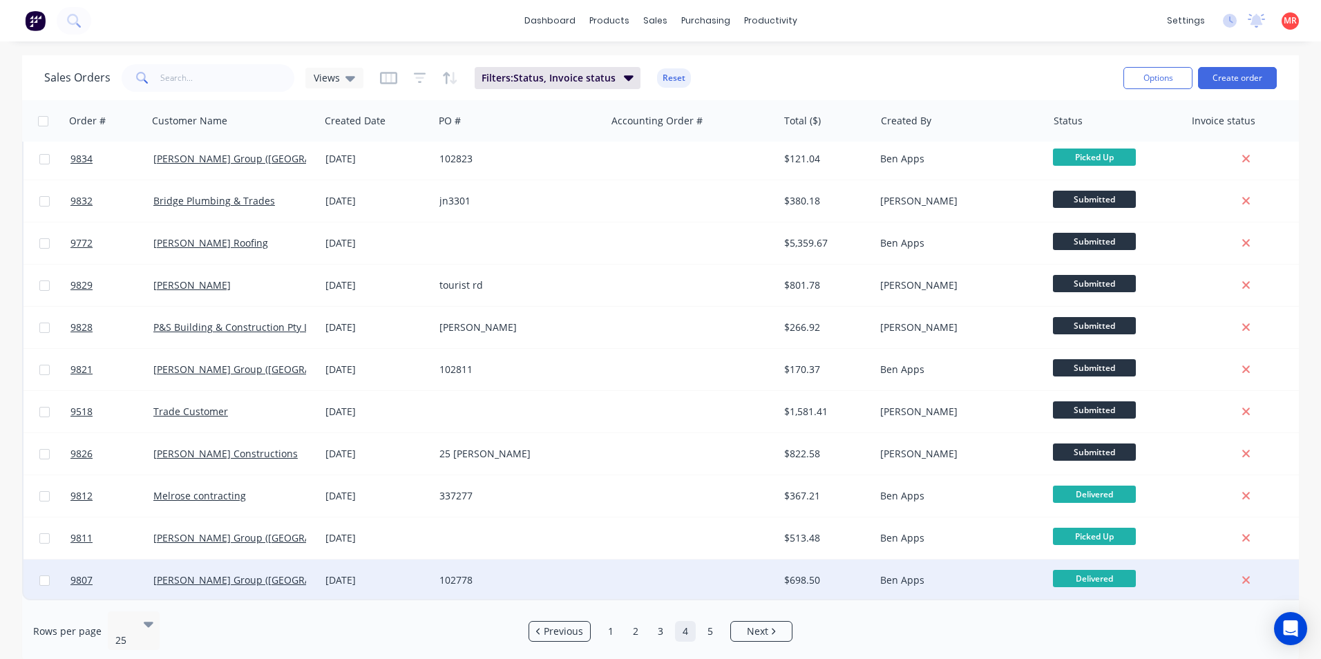
click at [660, 572] on div at bounding box center [692, 580] width 172 height 41
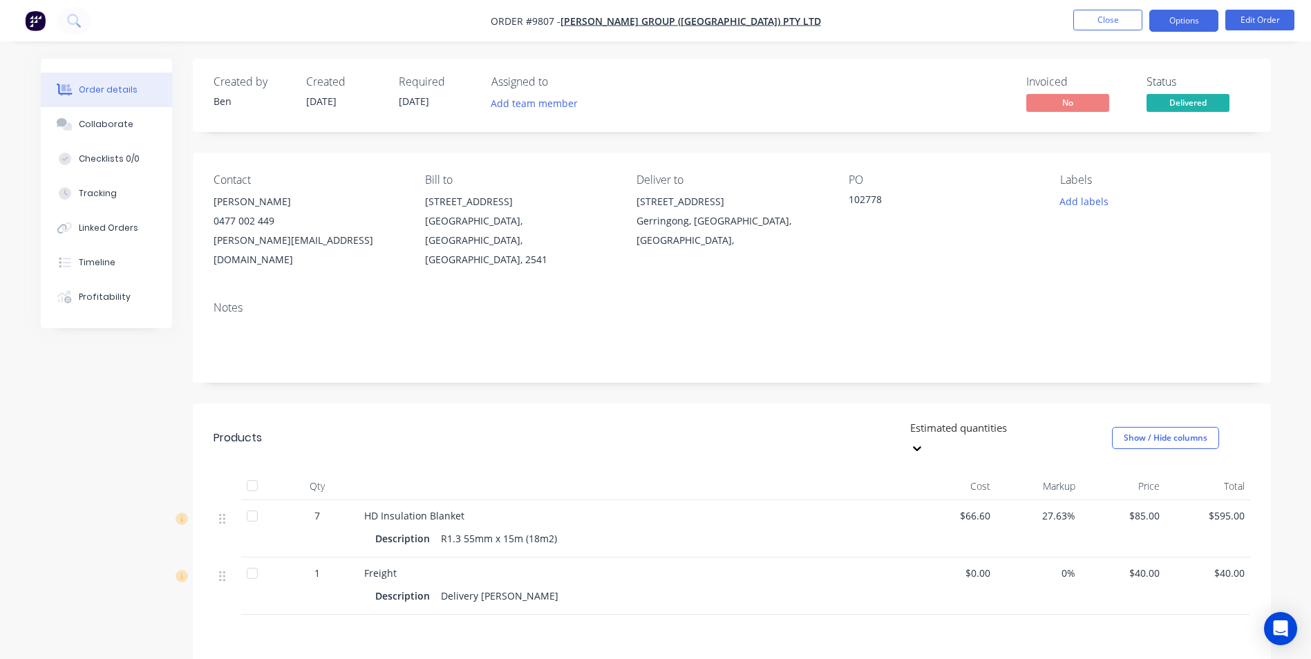
click at [1178, 27] on button "Options" at bounding box center [1183, 21] width 69 height 22
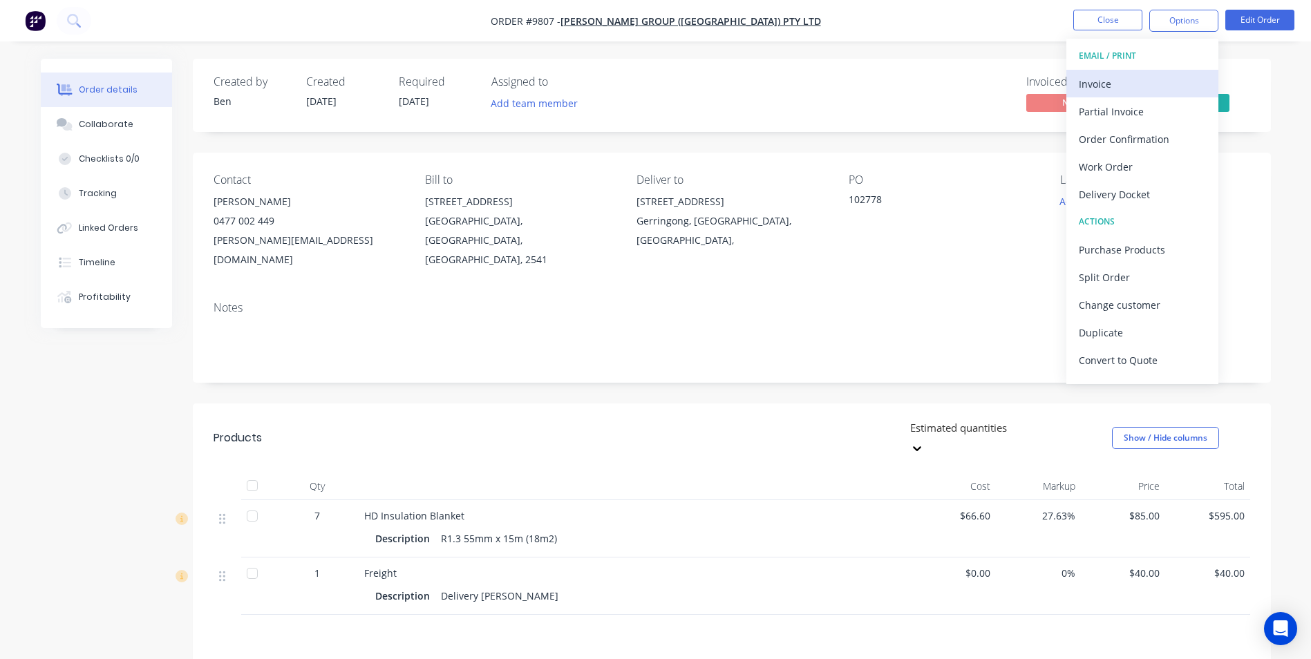
click at [1133, 85] on div "Invoice" at bounding box center [1142, 84] width 127 height 20
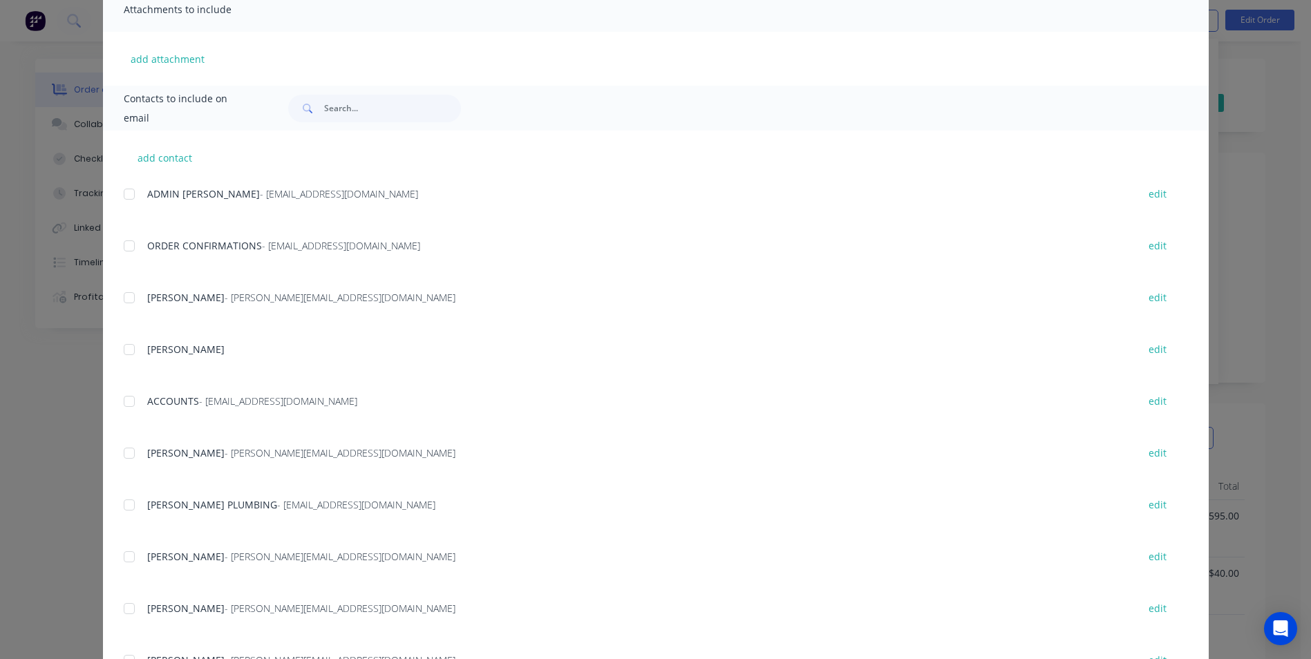
scroll to position [346, 0]
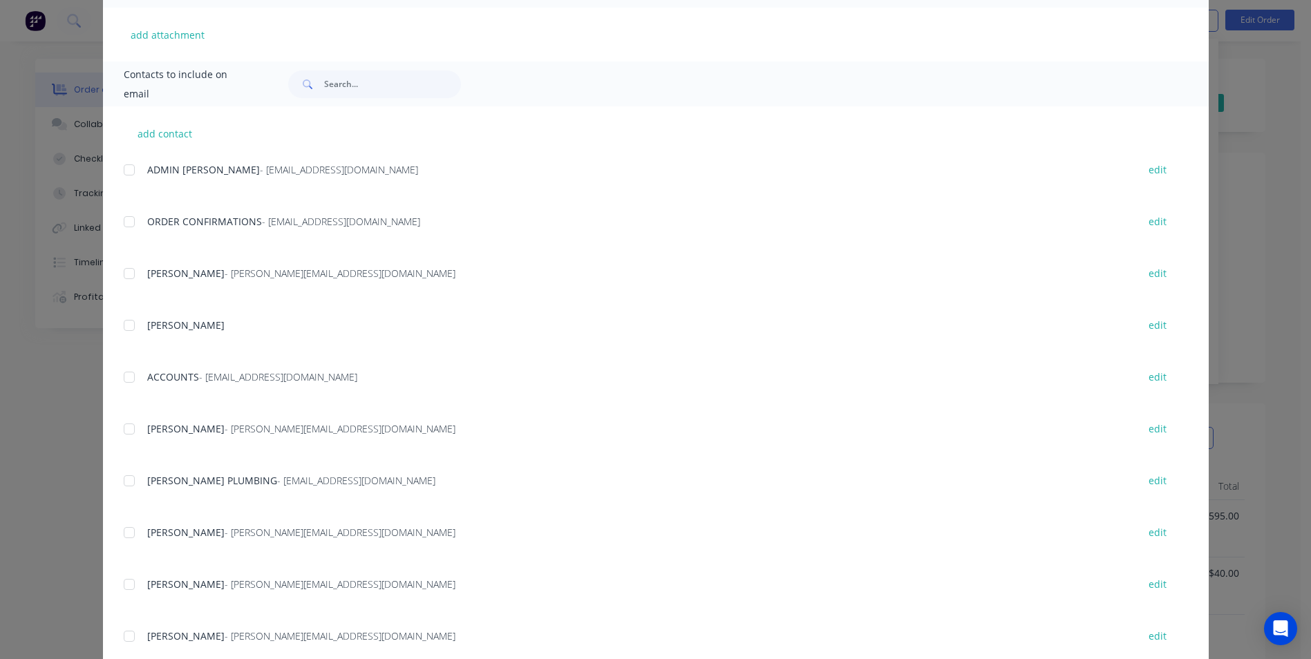
click at [127, 379] on div at bounding box center [129, 377] width 28 height 28
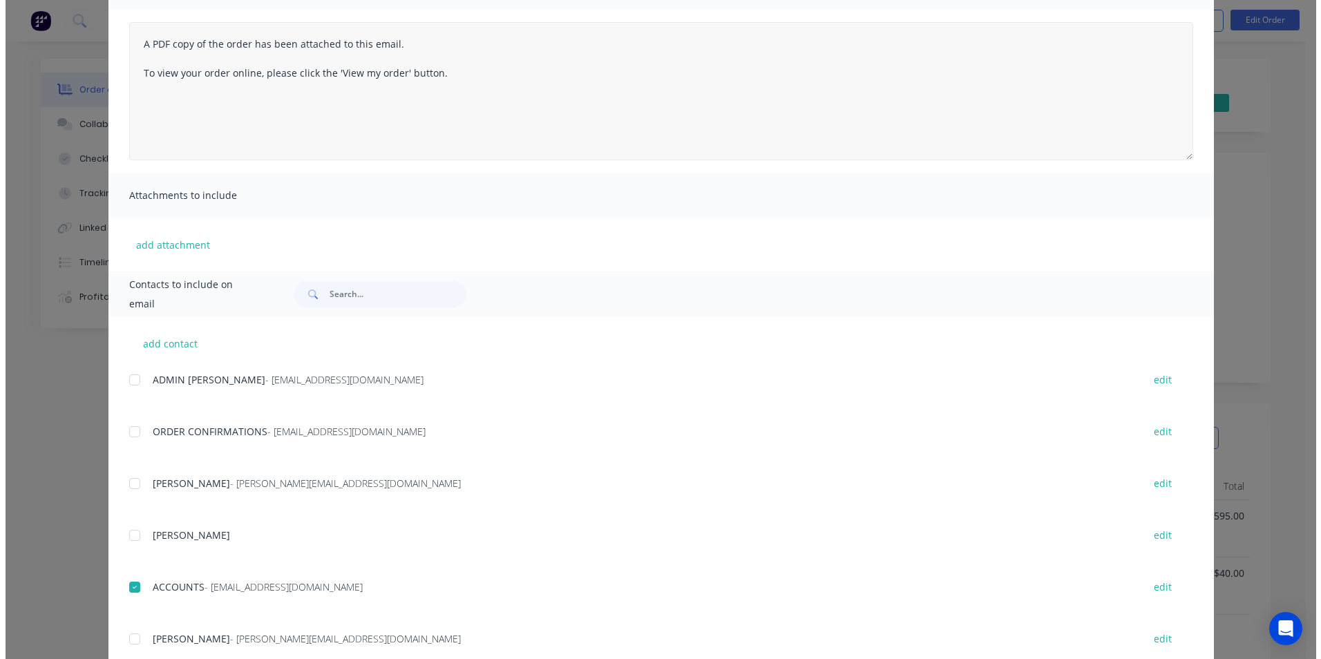
scroll to position [0, 0]
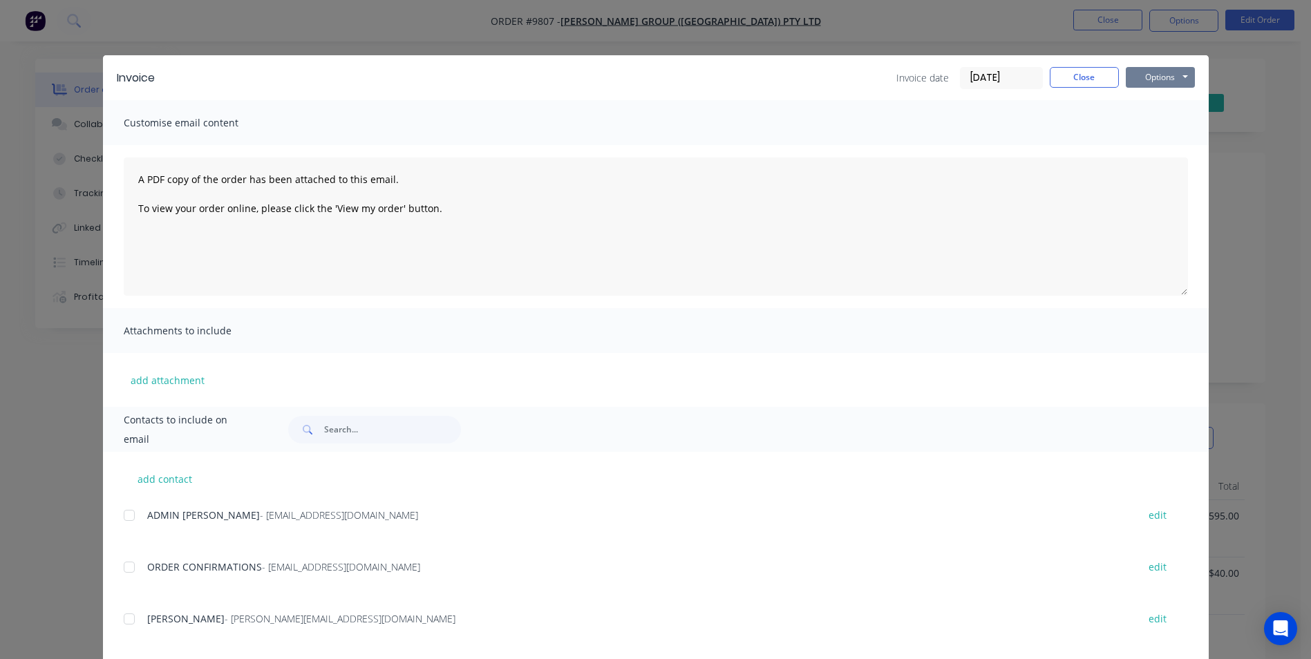
click at [1154, 79] on button "Options" at bounding box center [1160, 77] width 69 height 21
click at [1151, 153] on button "Email" at bounding box center [1170, 147] width 88 height 23
click at [1172, 69] on button "Options" at bounding box center [1160, 77] width 69 height 21
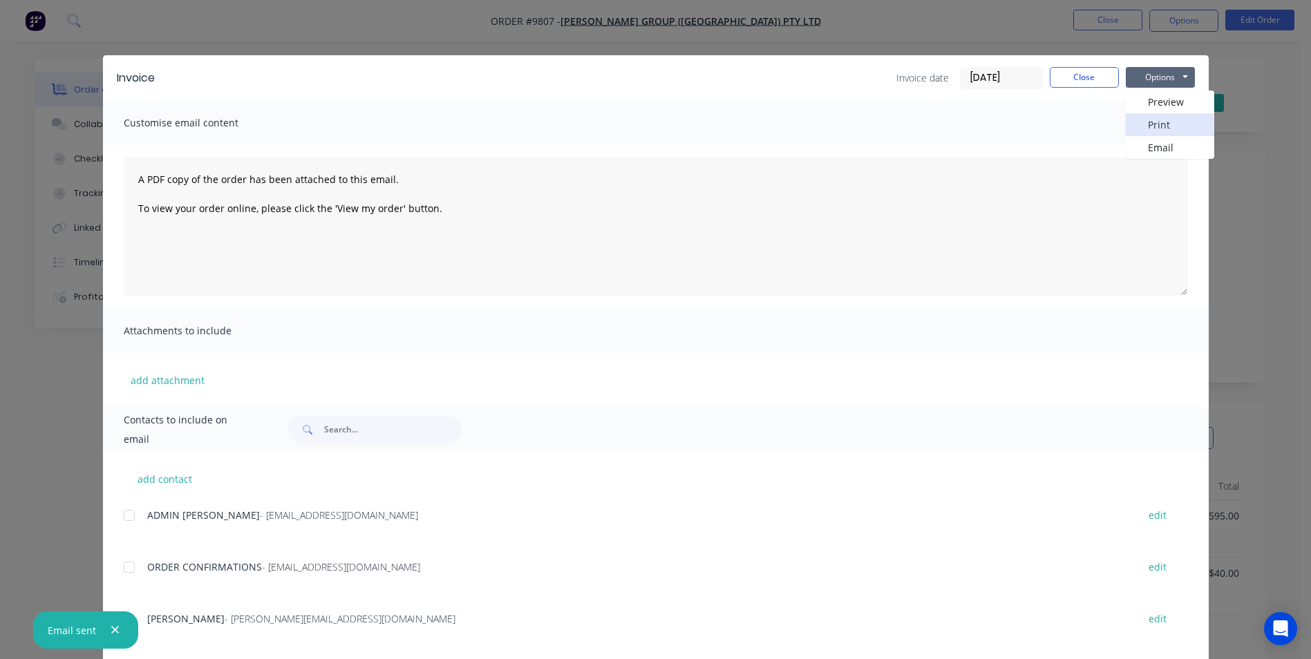
click at [1159, 129] on button "Print" at bounding box center [1170, 124] width 88 height 23
click at [1093, 82] on button "Close" at bounding box center [1084, 77] width 69 height 21
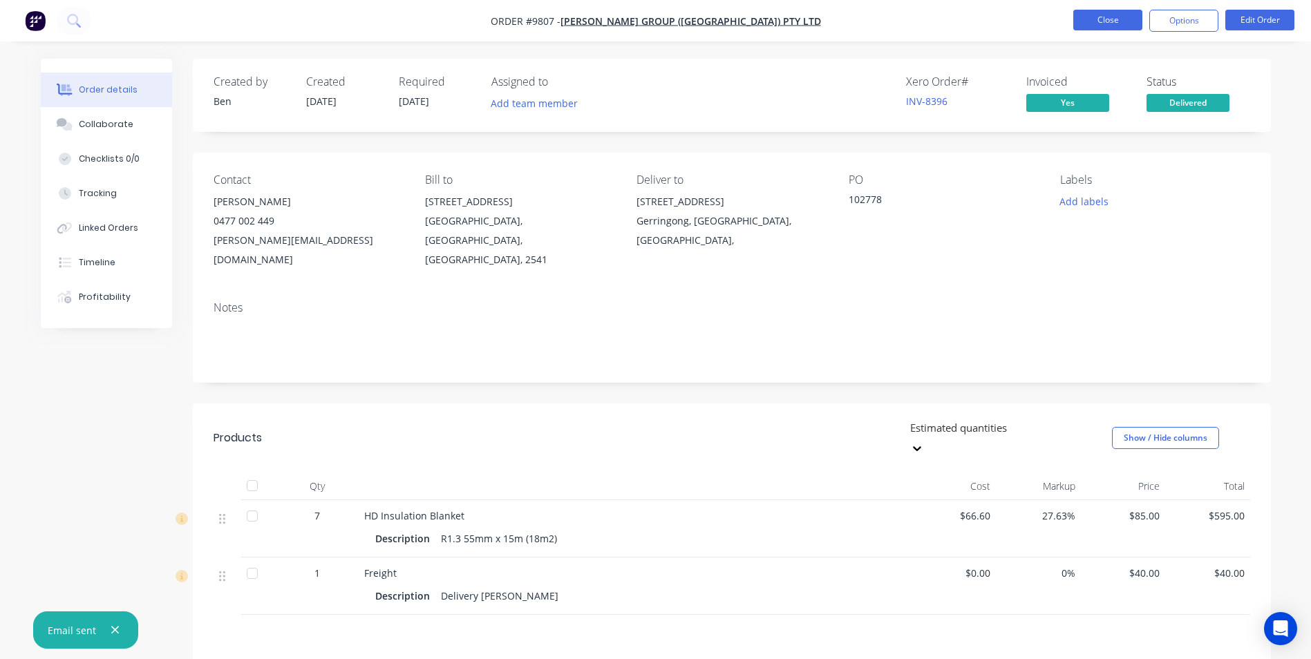
click at [1091, 26] on button "Close" at bounding box center [1107, 20] width 69 height 21
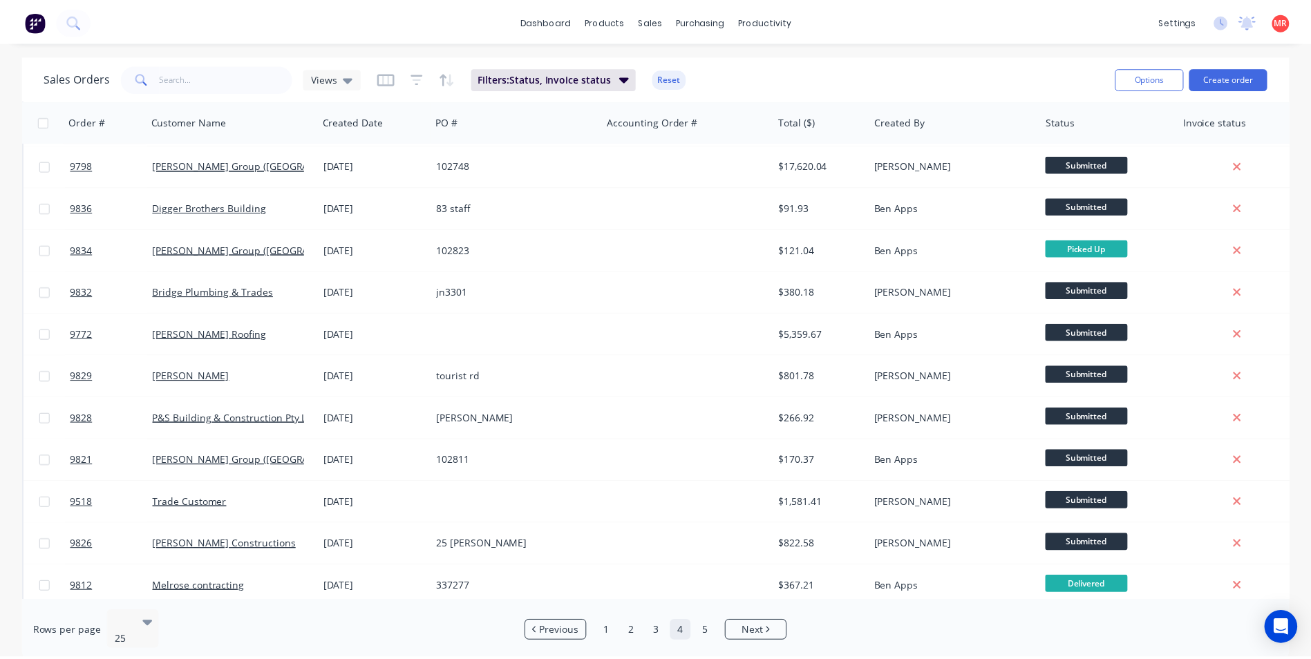
scroll to position [602, 0]
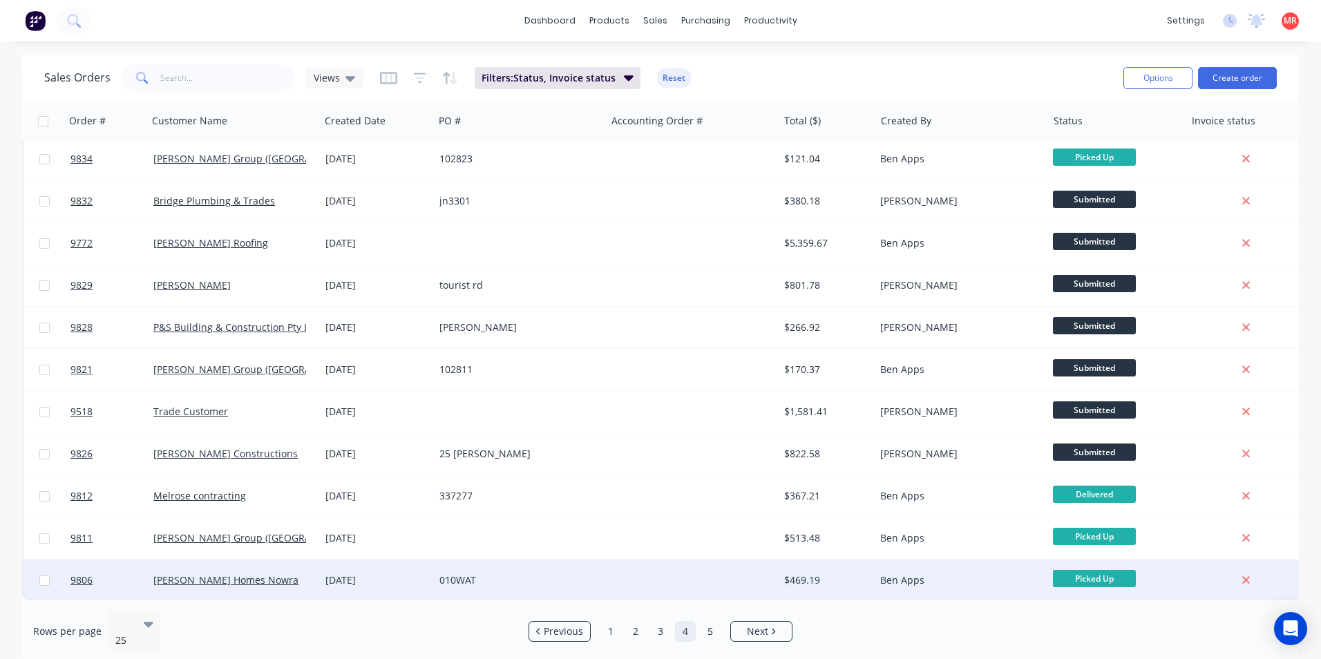
click at [578, 574] on div "010WAT" at bounding box center [515, 581] width 153 height 14
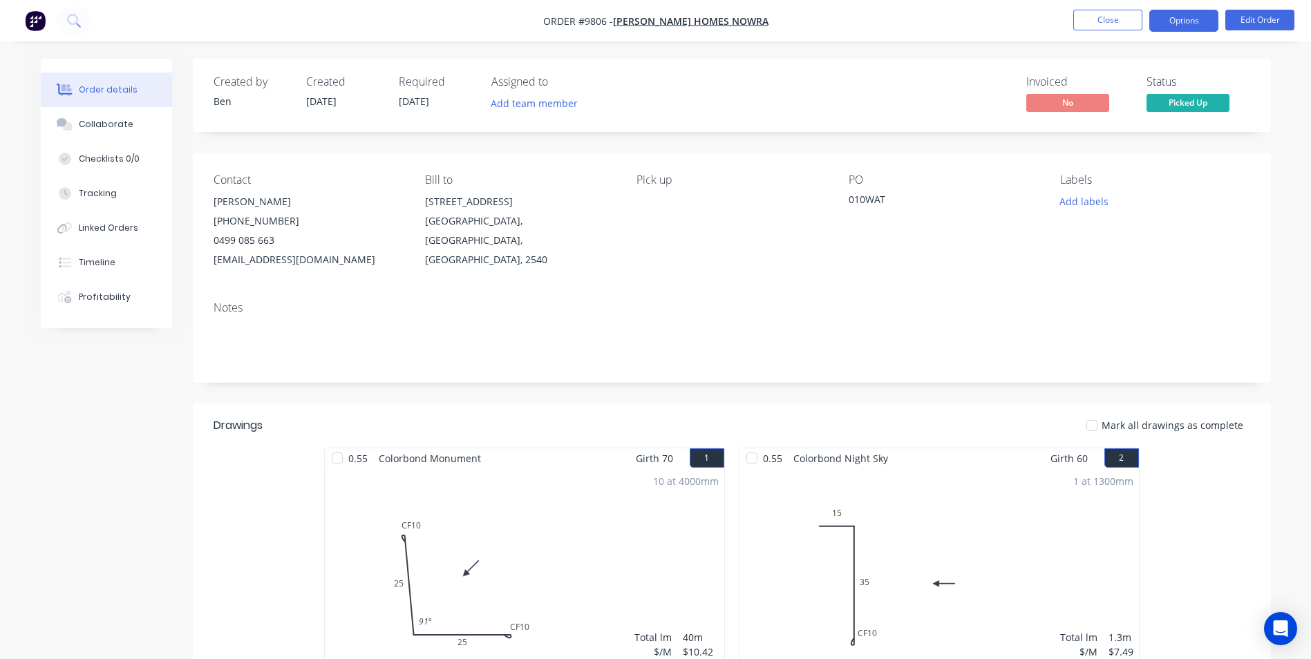
click at [1191, 25] on button "Options" at bounding box center [1183, 21] width 69 height 22
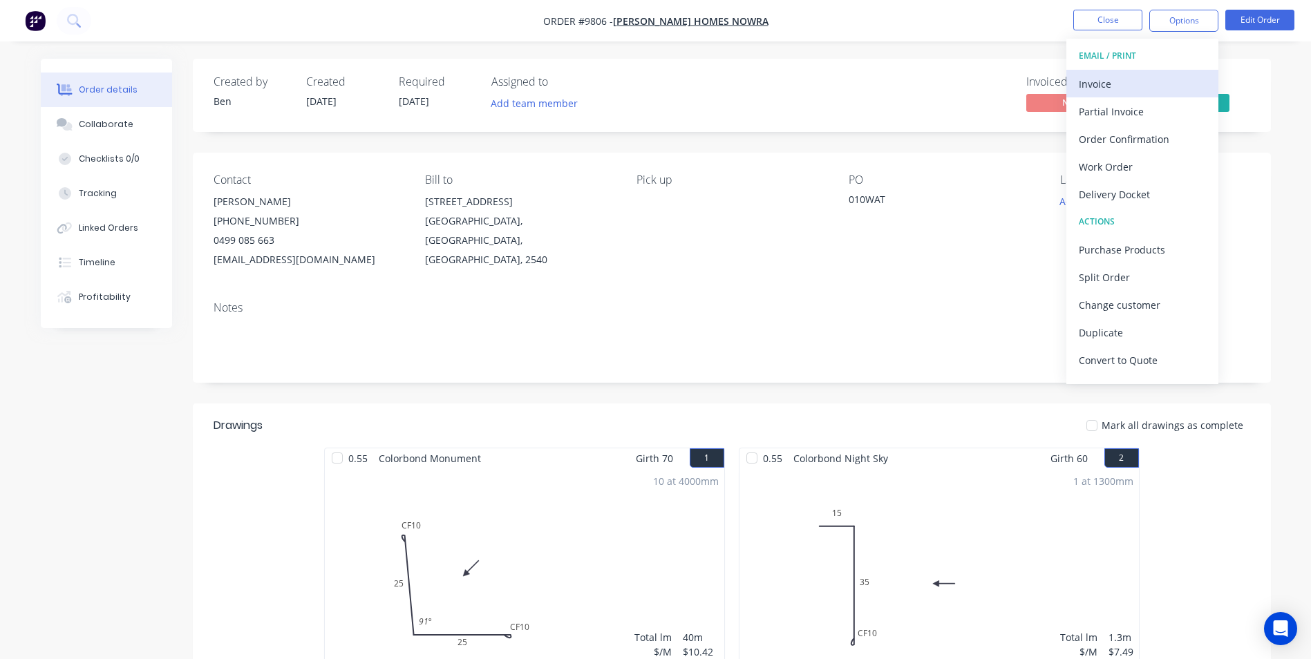
click at [1125, 83] on div "Invoice" at bounding box center [1142, 84] width 127 height 20
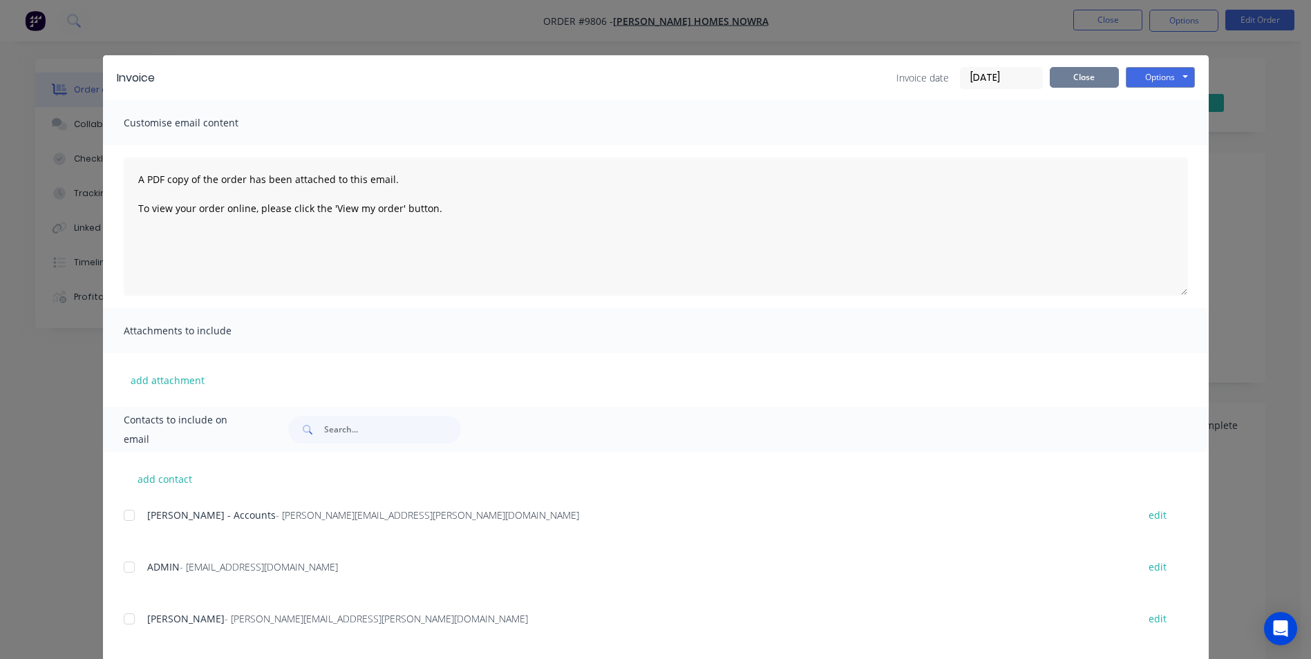
click at [1072, 73] on button "Close" at bounding box center [1084, 77] width 69 height 21
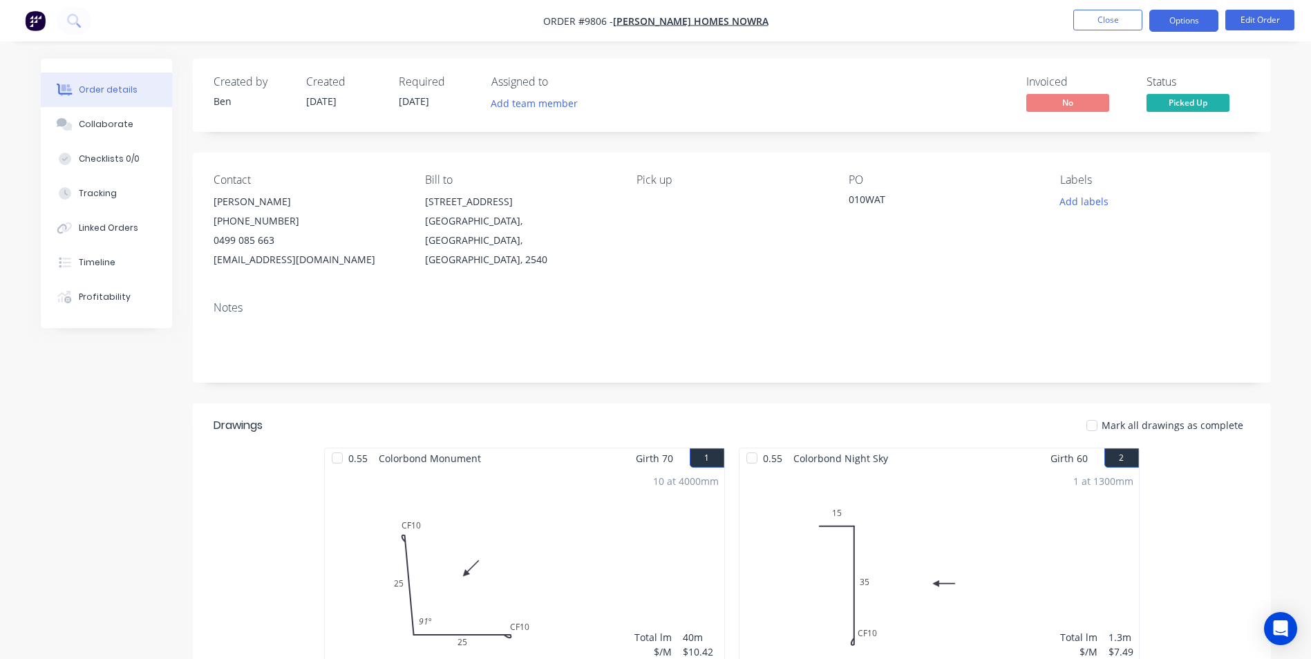
click at [1168, 21] on button "Options" at bounding box center [1183, 21] width 69 height 22
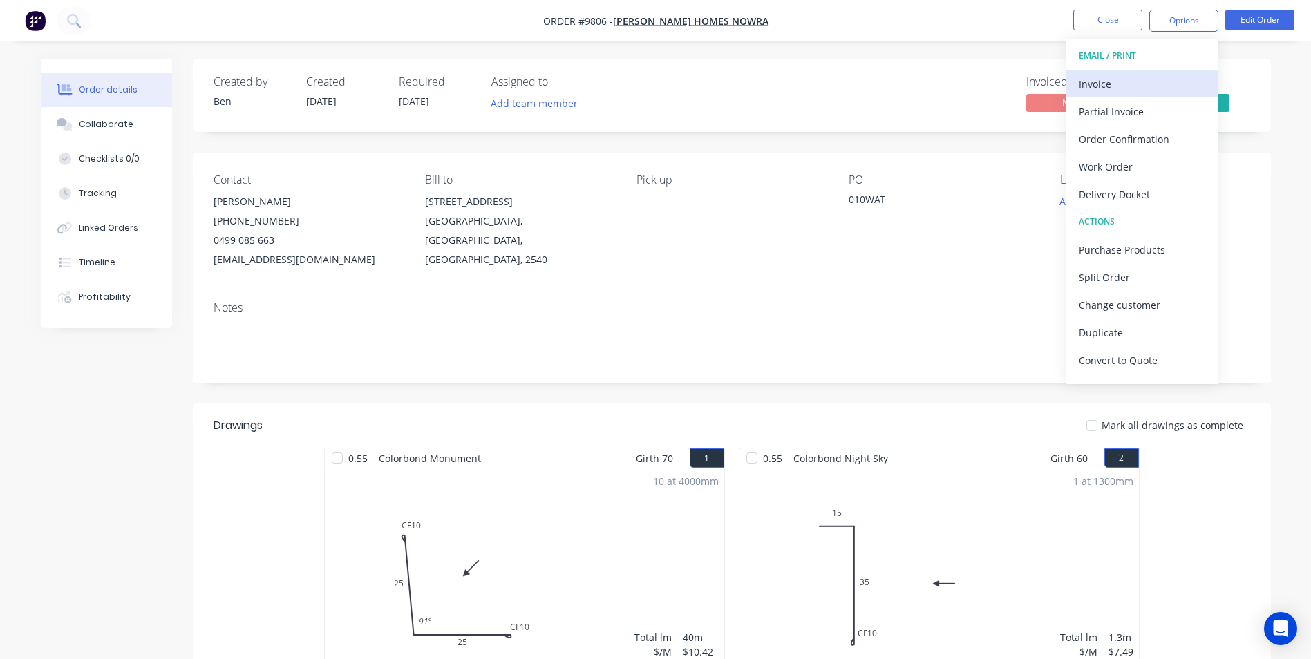
click at [1098, 88] on div "Invoice" at bounding box center [1142, 84] width 127 height 20
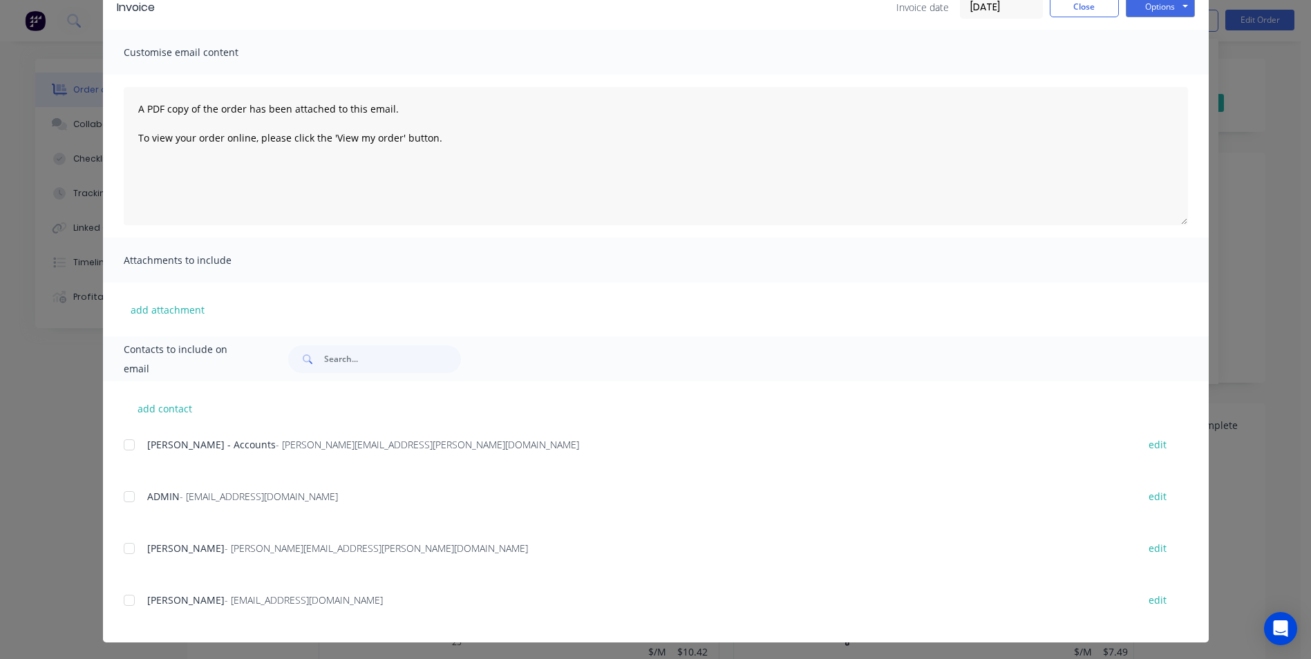
scroll to position [73, 0]
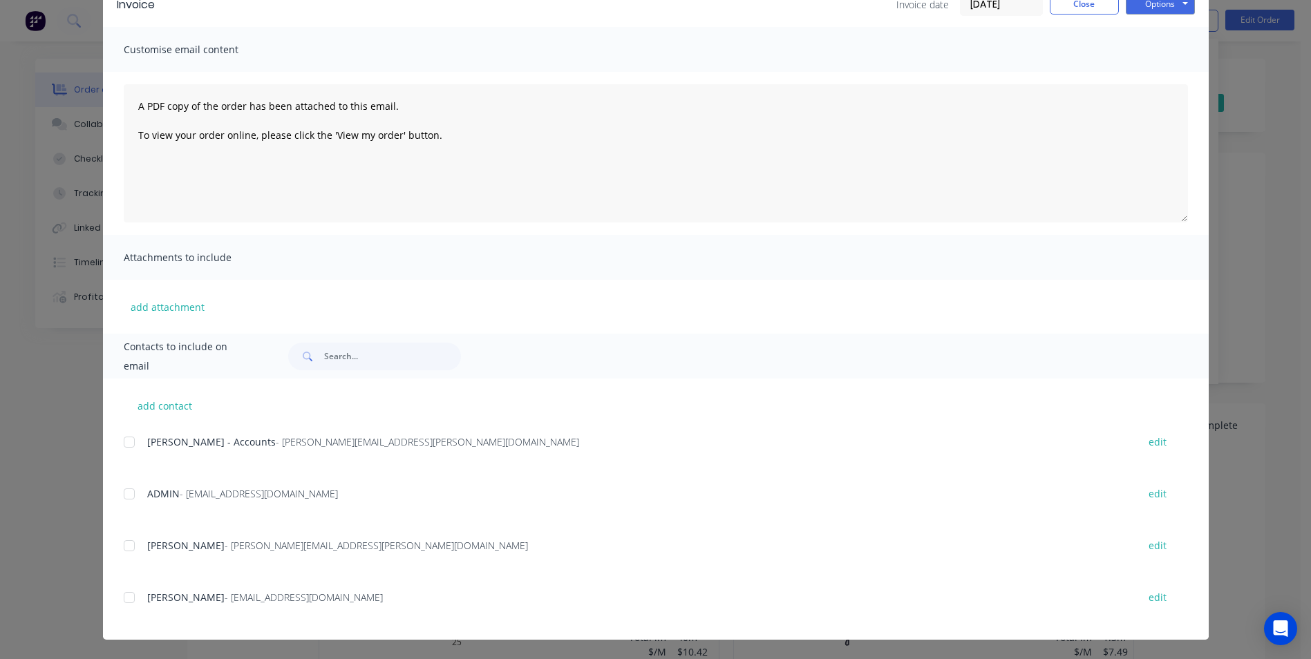
click at [130, 498] on div at bounding box center [129, 494] width 28 height 28
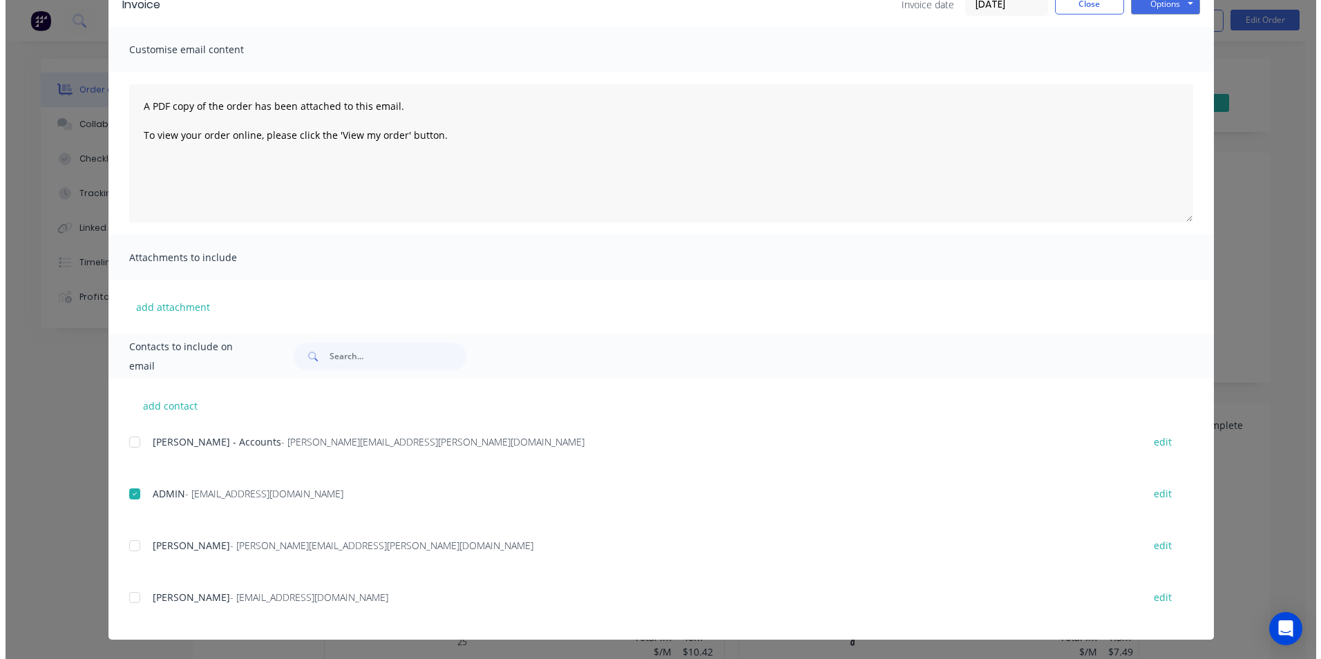
scroll to position [0, 0]
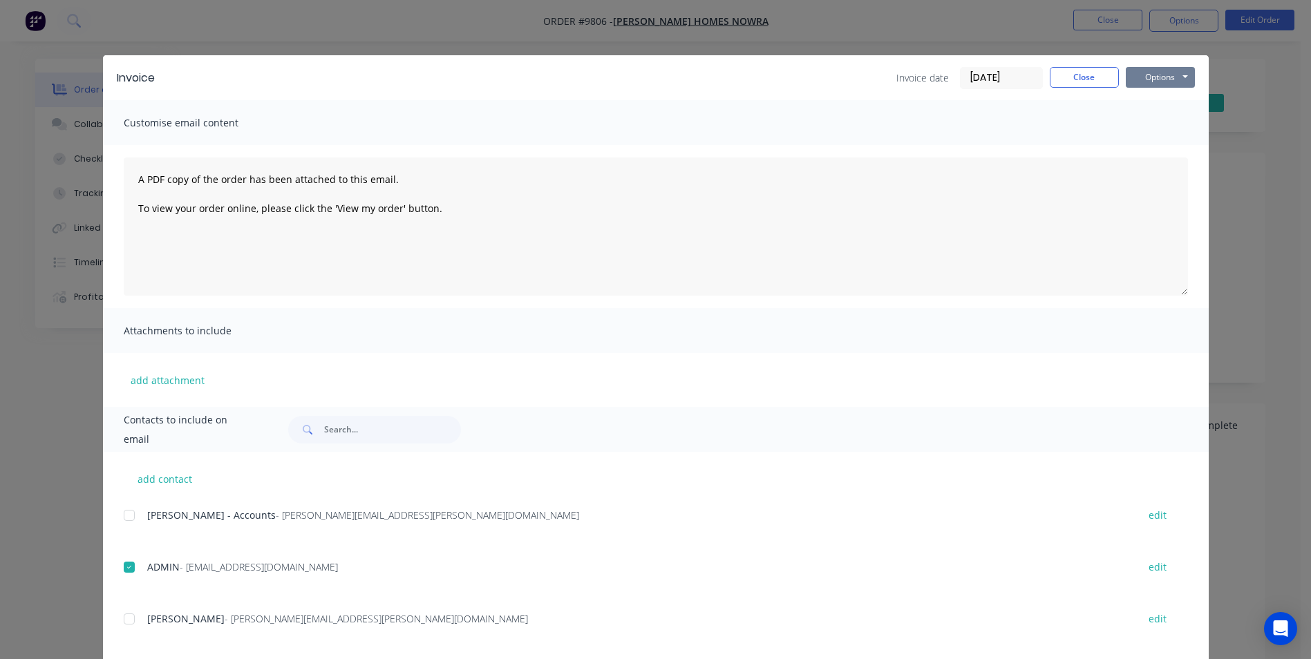
click at [1159, 69] on button "Options" at bounding box center [1160, 77] width 69 height 21
click at [1150, 147] on button "Email" at bounding box center [1170, 147] width 88 height 23
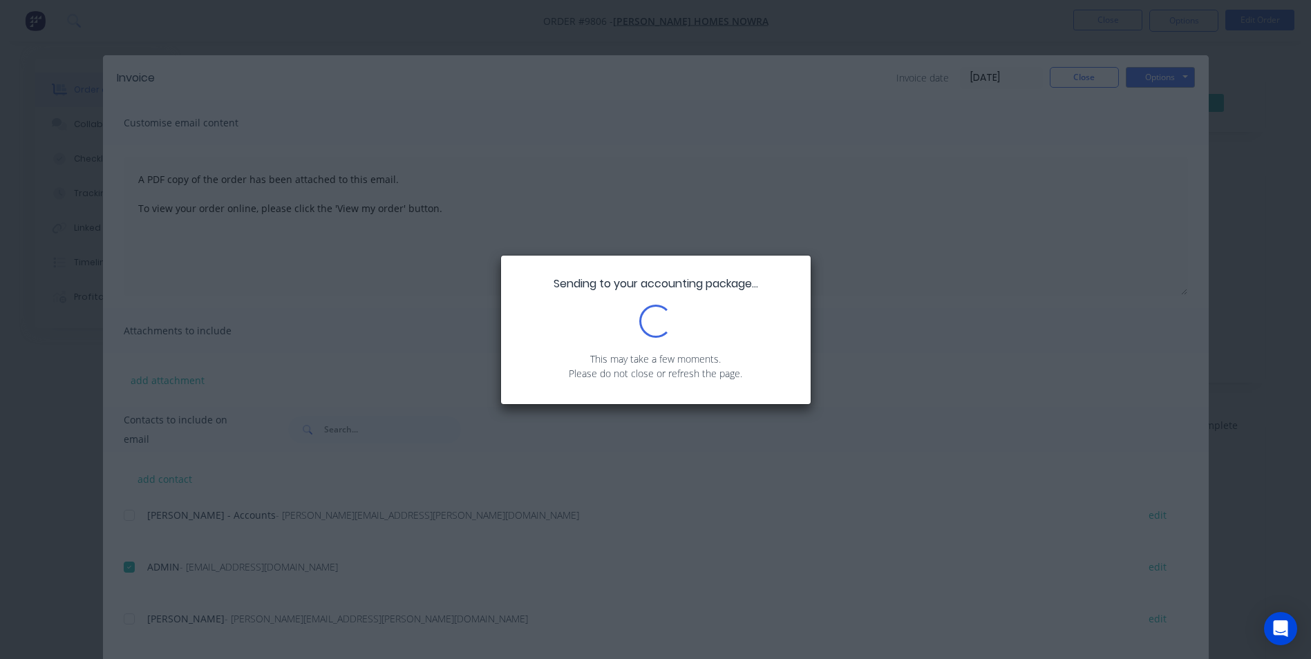
click at [1090, 82] on div "Sending to your accounting package... Loading... This may take a few moments. P…" at bounding box center [655, 329] width 1311 height 659
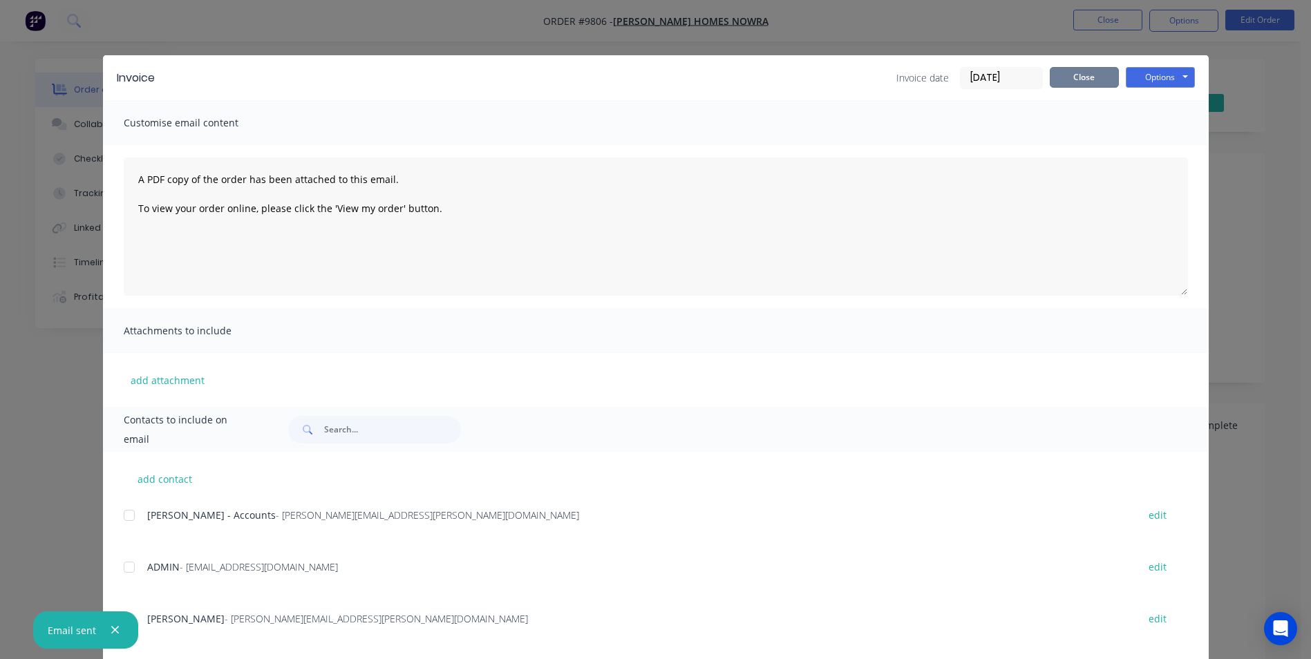
click at [1090, 81] on button "Close" at bounding box center [1084, 77] width 69 height 21
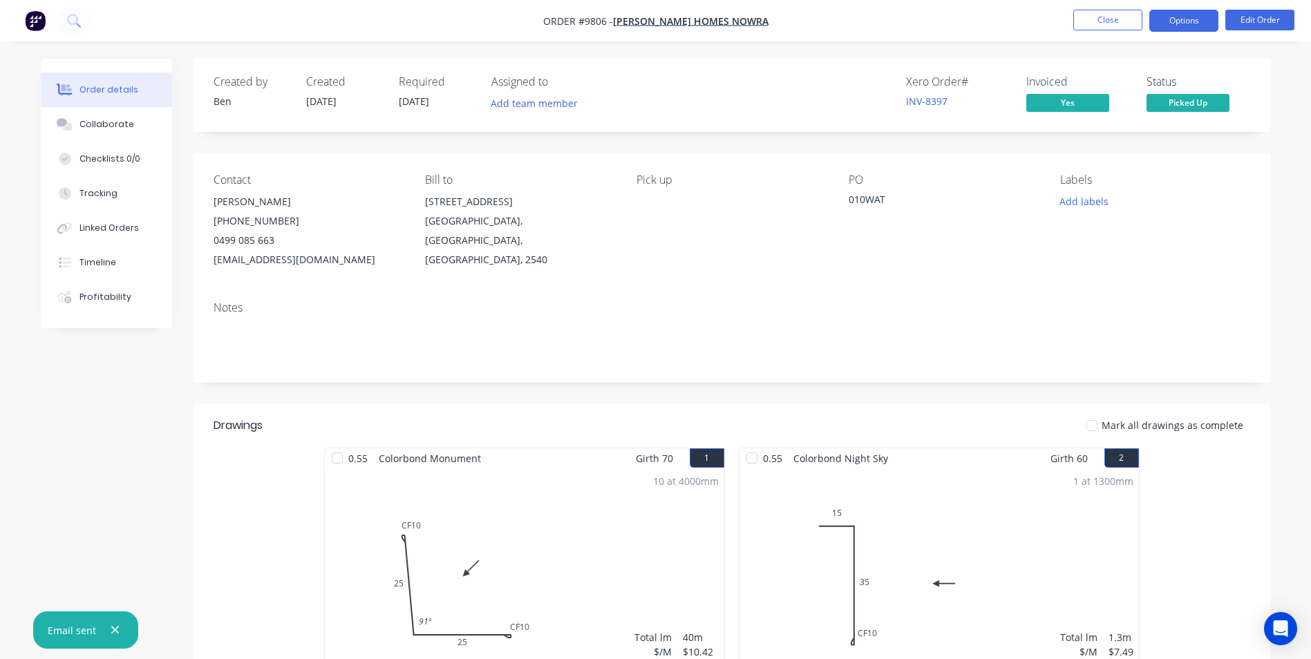
click at [1176, 27] on button "Options" at bounding box center [1183, 21] width 69 height 22
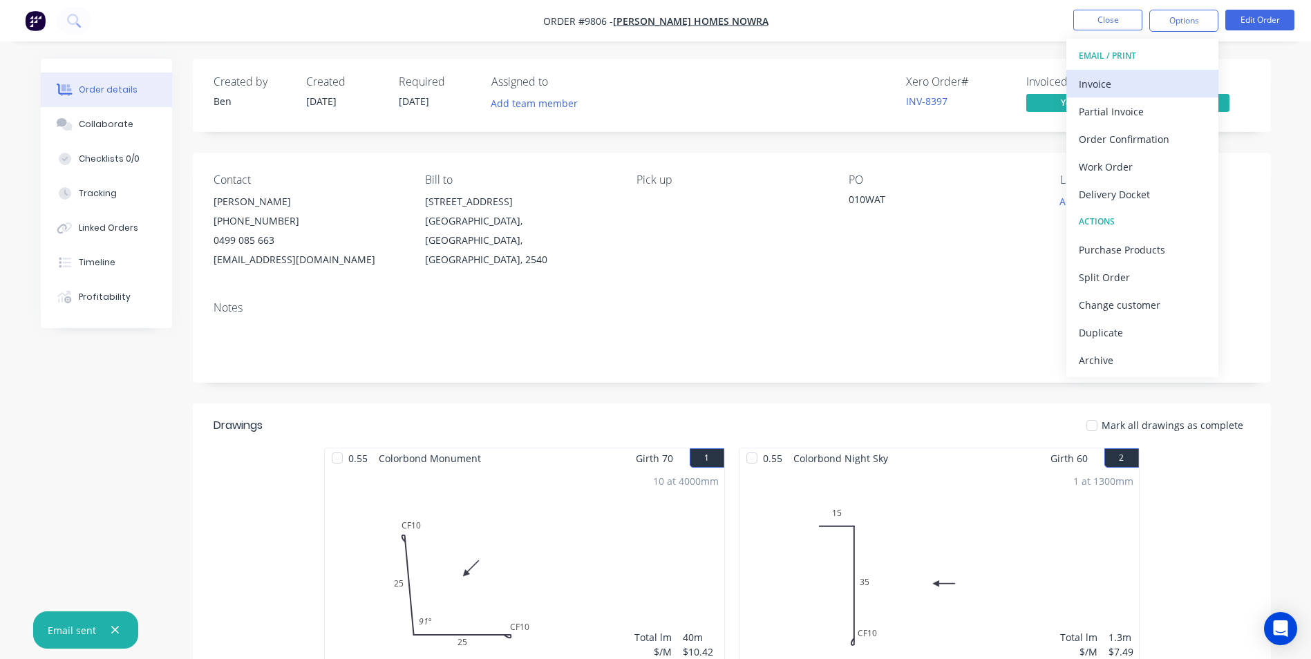
click at [1124, 86] on div "Invoice" at bounding box center [1142, 84] width 127 height 20
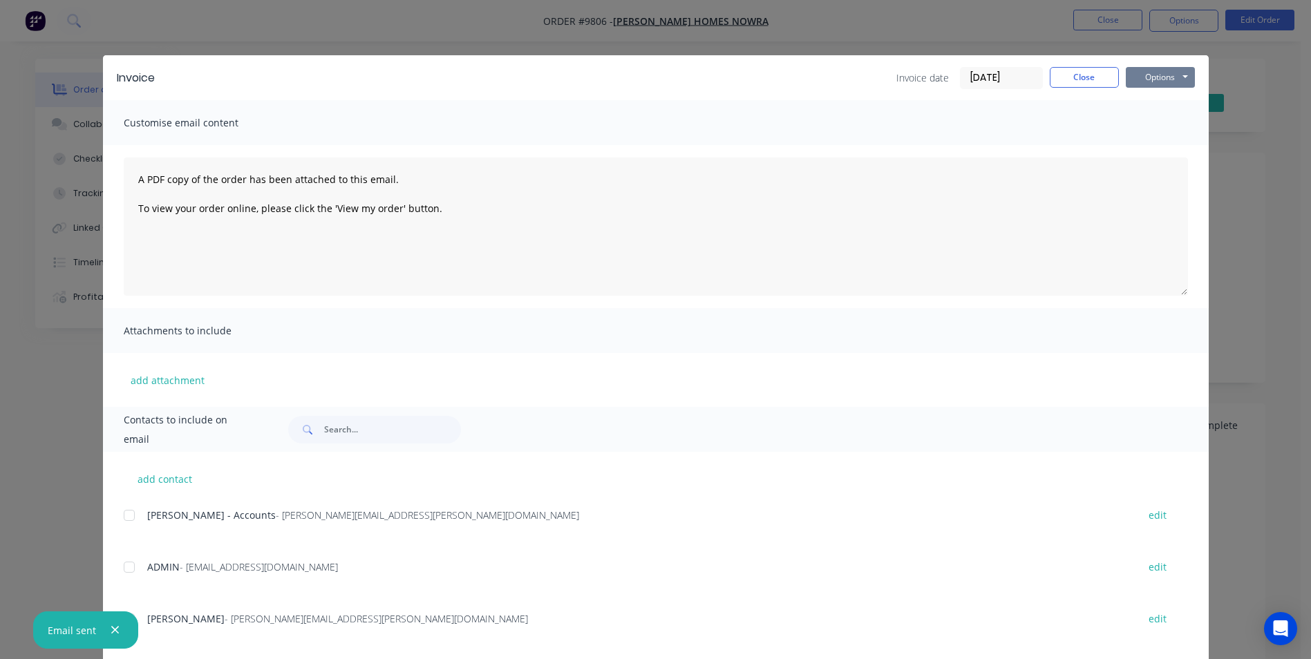
click at [1182, 69] on button "Options" at bounding box center [1160, 77] width 69 height 21
click at [1158, 132] on button "Print" at bounding box center [1170, 124] width 88 height 23
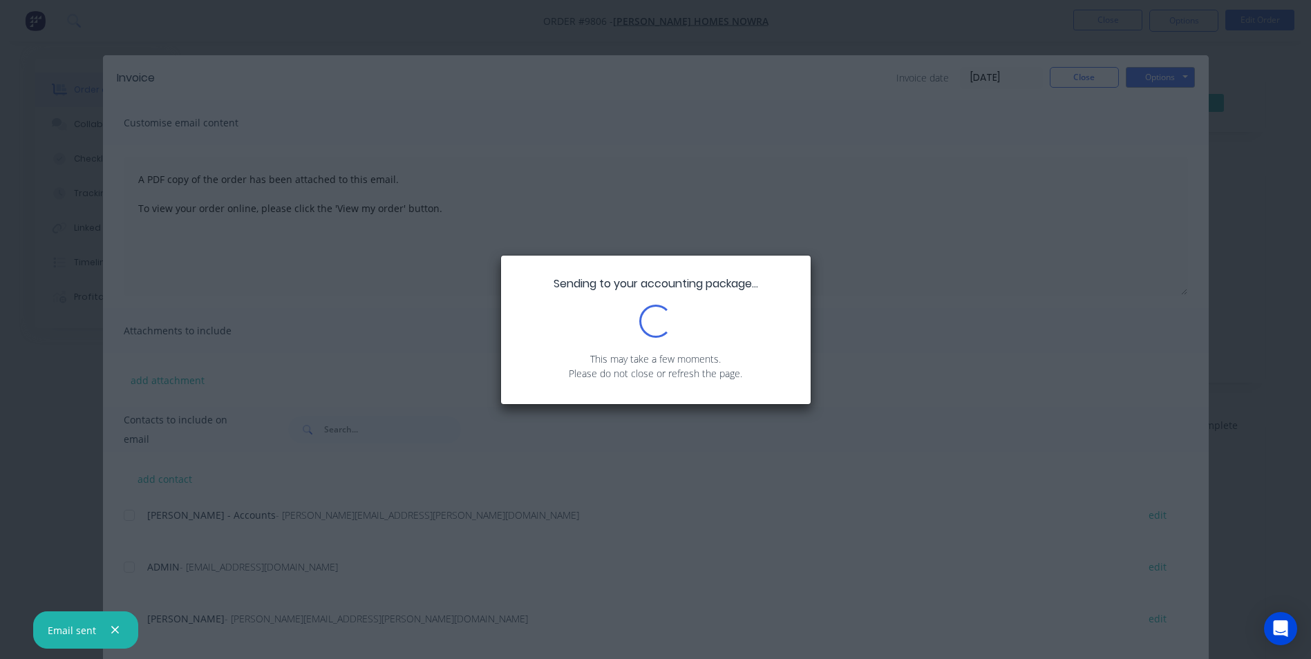
click at [131, 543] on div "Sending to your accounting package... Loading... This may take a few moments. P…" at bounding box center [655, 329] width 1311 height 659
click at [303, 533] on div "Sending to your accounting package... Loading... This may take a few moments. P…" at bounding box center [655, 329] width 1311 height 659
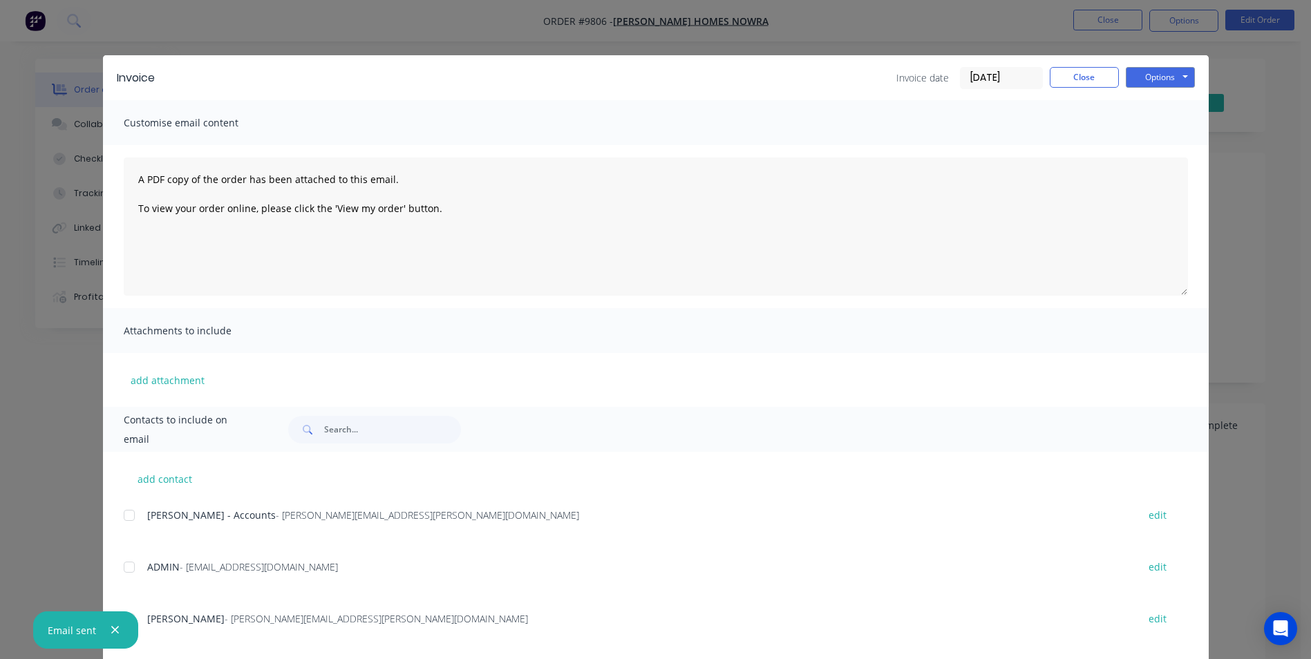
click at [140, 518] on div "Danielle Annable - Accounts - danielle.annable@stroudhomes.com.au edit" at bounding box center [666, 515] width 1085 height 19
click at [124, 518] on div at bounding box center [129, 516] width 28 height 28
click at [1174, 80] on button "Options" at bounding box center [1160, 77] width 69 height 21
click at [1167, 151] on button "Email" at bounding box center [1170, 147] width 88 height 23
click at [1070, 81] on button "Close" at bounding box center [1084, 77] width 69 height 21
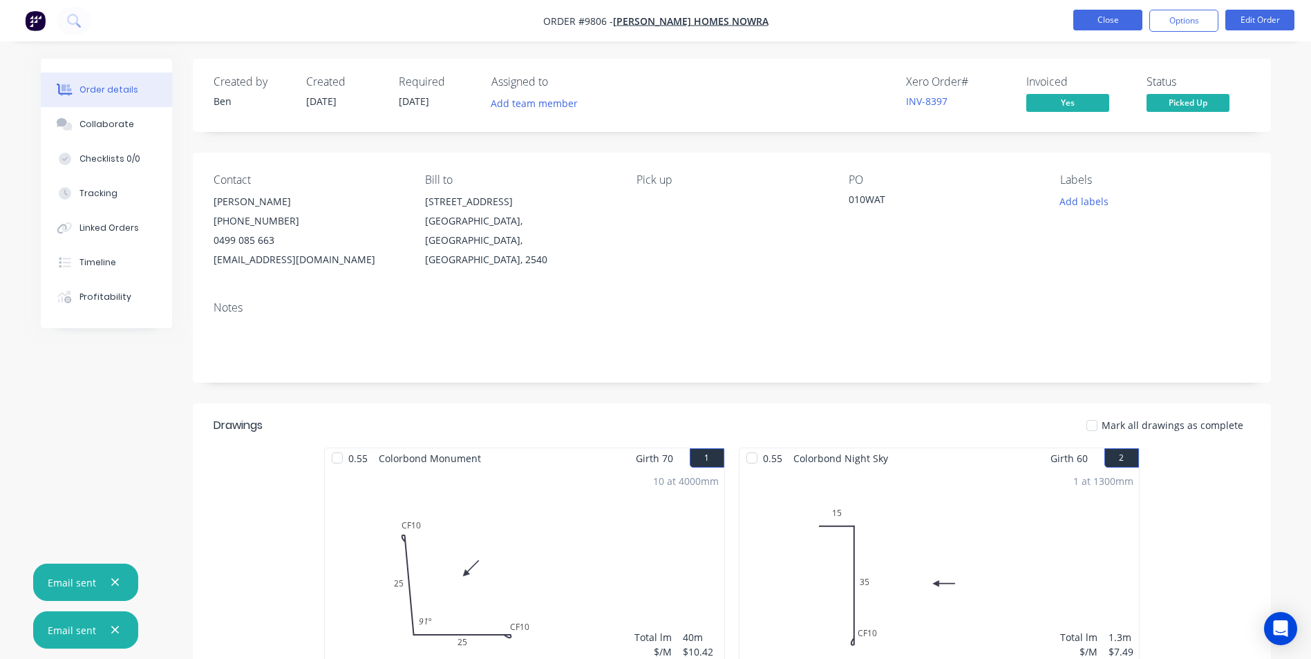
click at [1094, 21] on button "Close" at bounding box center [1107, 20] width 69 height 21
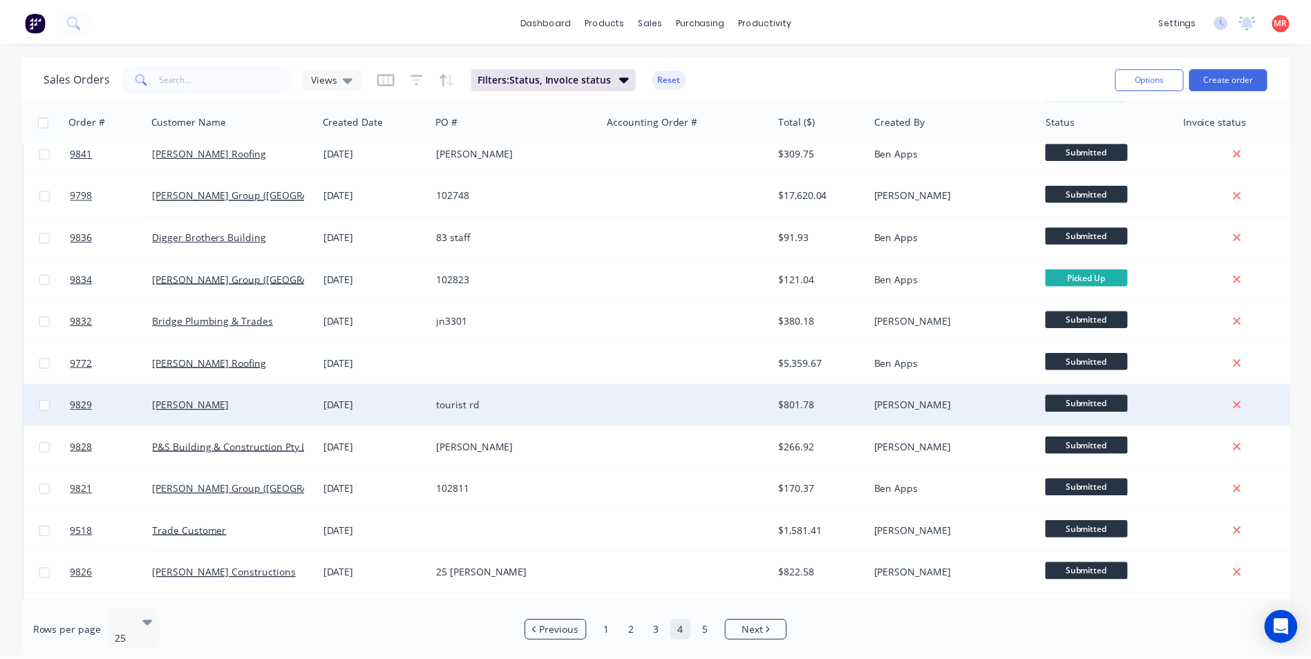
scroll to position [602, 0]
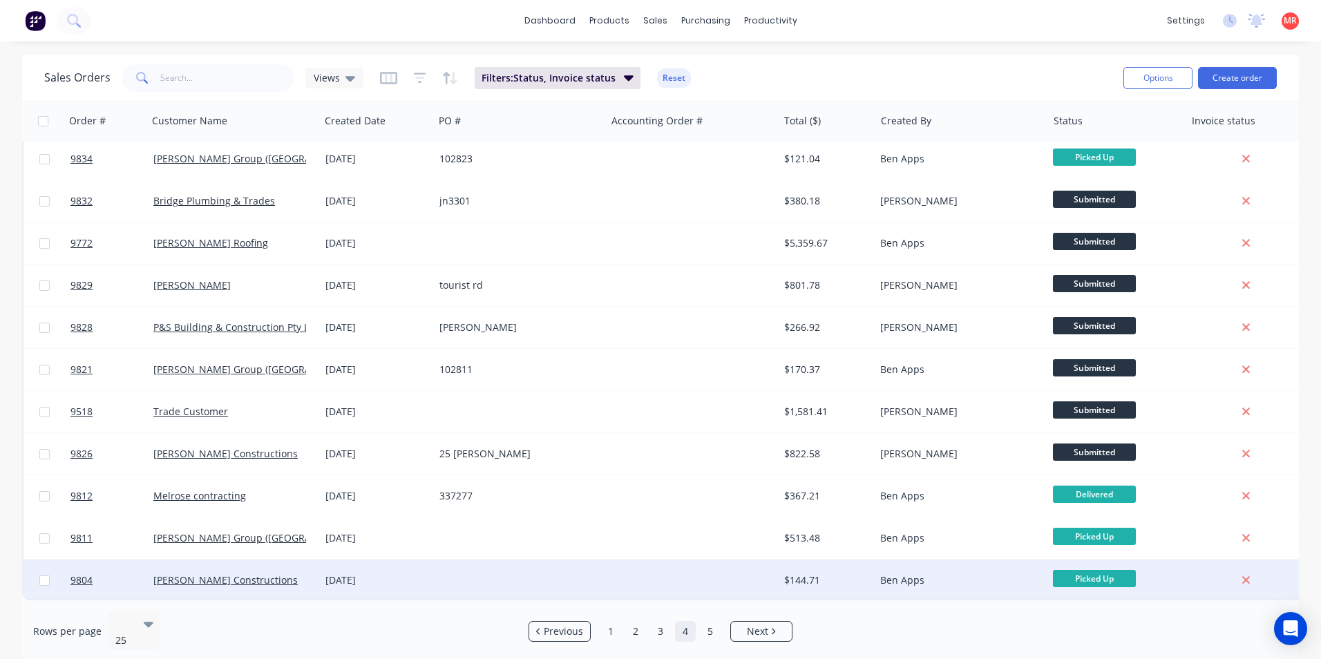
click at [591, 570] on div at bounding box center [520, 580] width 172 height 41
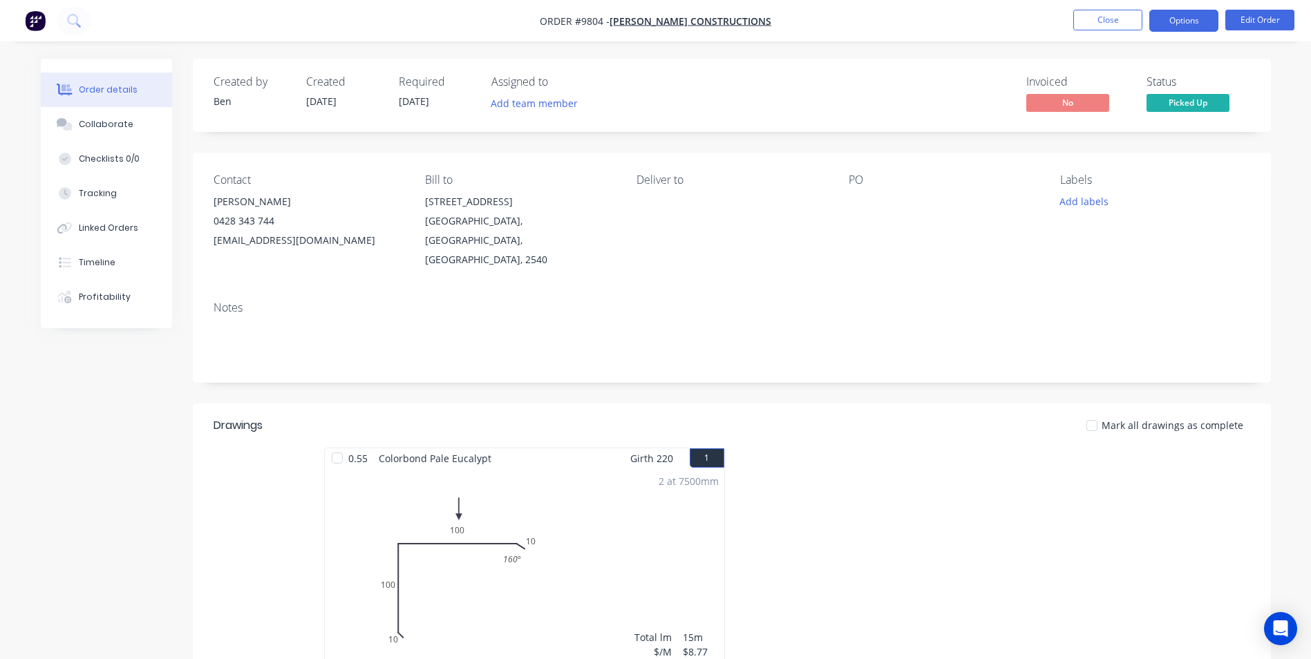
click at [1164, 26] on button "Options" at bounding box center [1183, 21] width 69 height 22
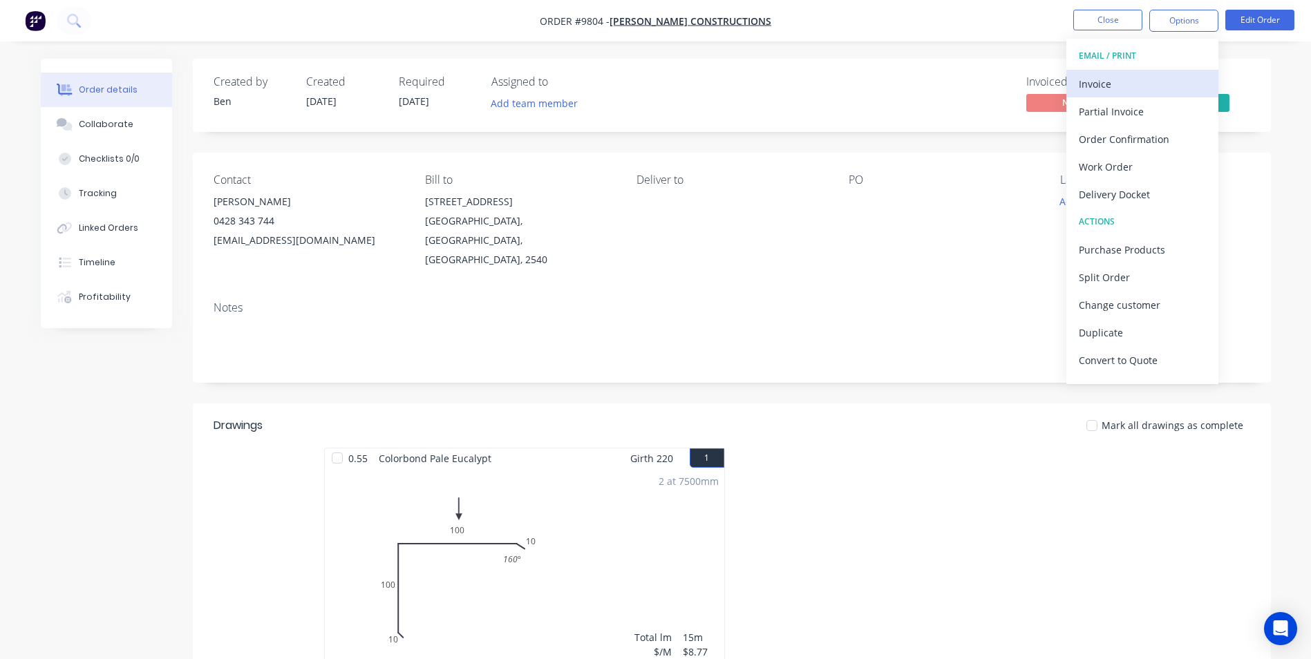
click at [1123, 77] on div "Invoice" at bounding box center [1142, 84] width 127 height 20
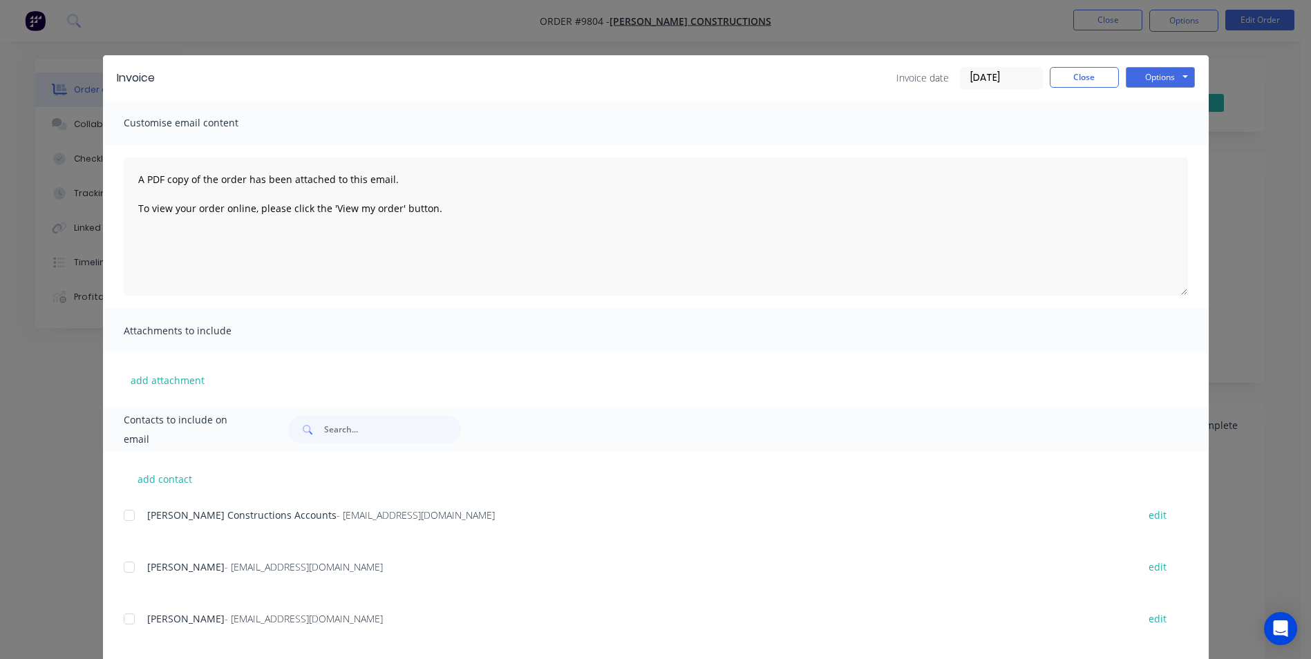
click at [125, 518] on div at bounding box center [129, 516] width 28 height 28
click at [1155, 70] on button "Options" at bounding box center [1160, 77] width 69 height 21
click at [1142, 141] on button "Email" at bounding box center [1170, 147] width 88 height 23
click at [1083, 80] on button "Close" at bounding box center [1084, 77] width 69 height 21
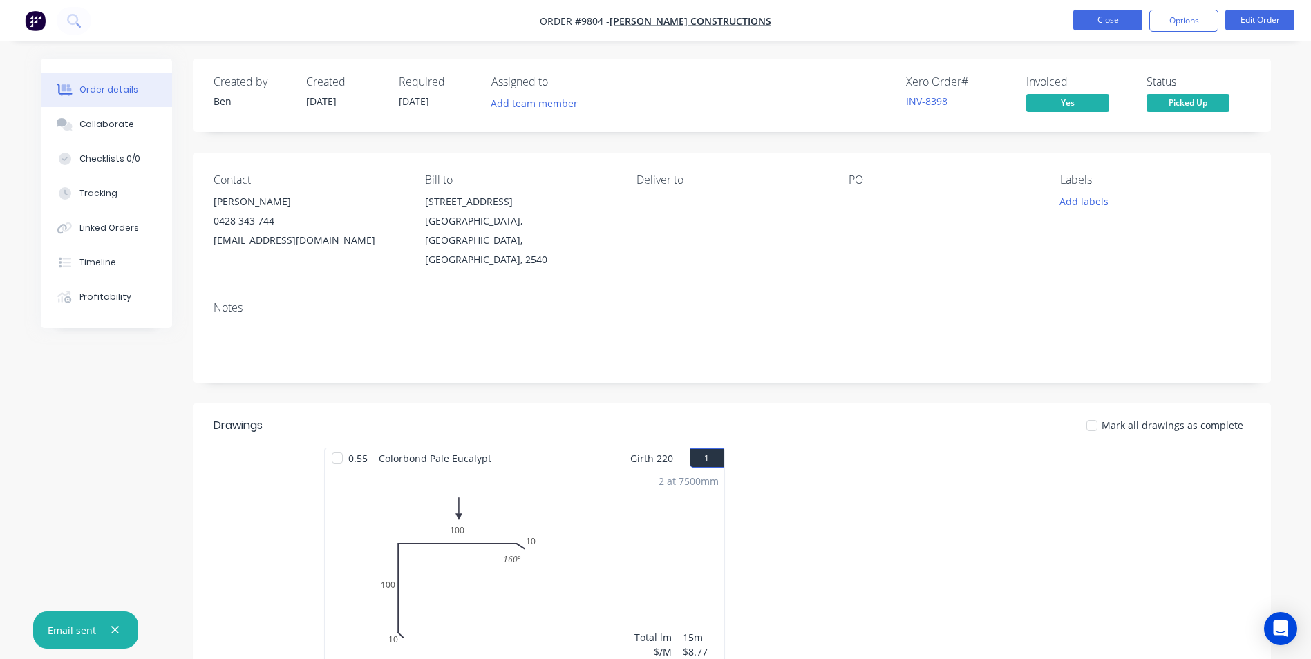
click at [1128, 21] on button "Close" at bounding box center [1107, 20] width 69 height 21
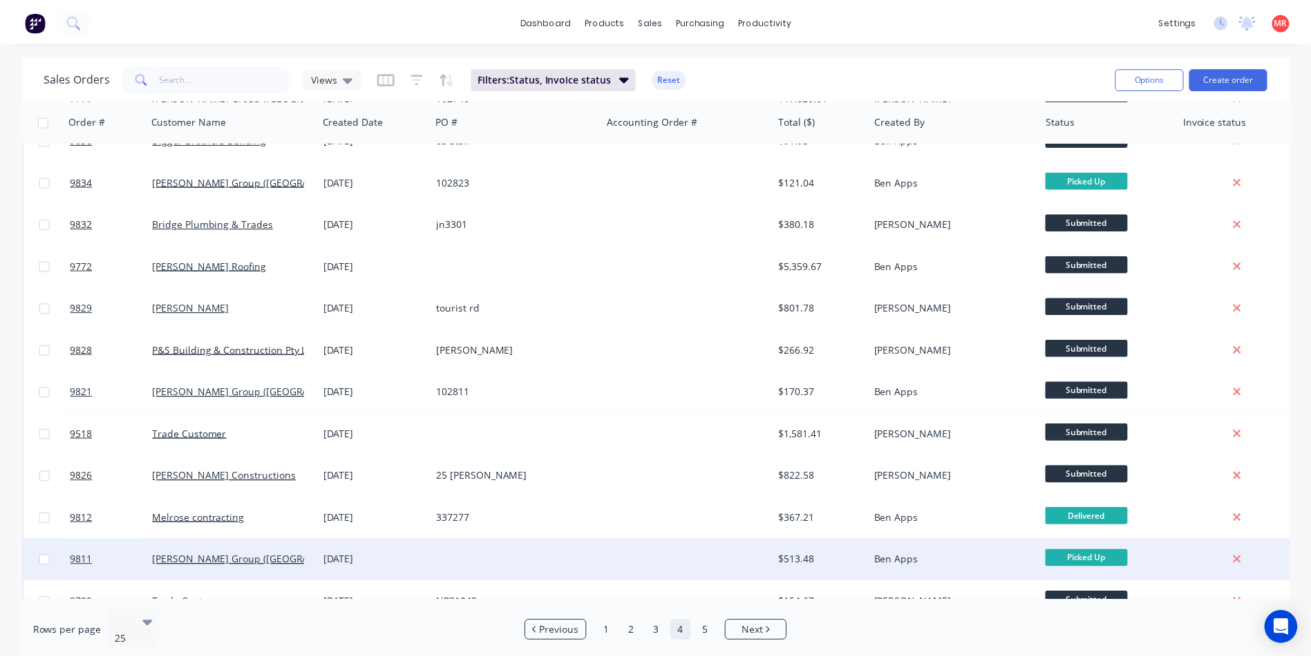
scroll to position [602, 0]
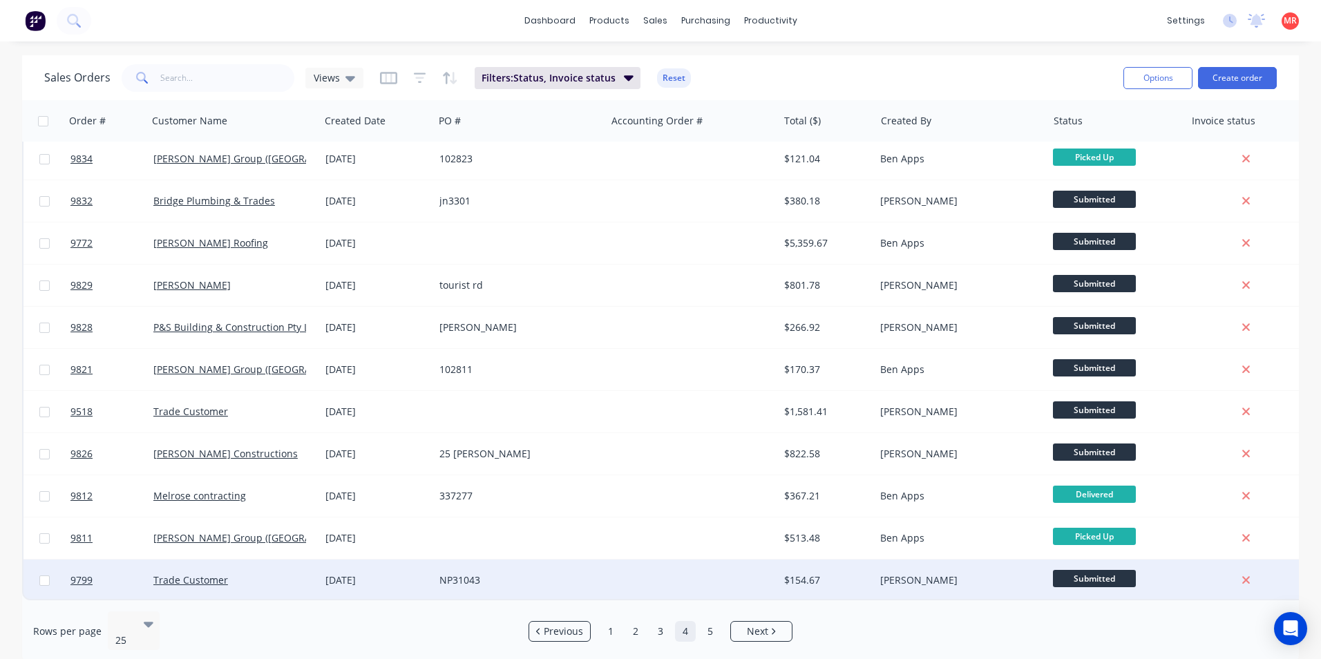
click at [533, 574] on div "NP31043" at bounding box center [515, 581] width 153 height 14
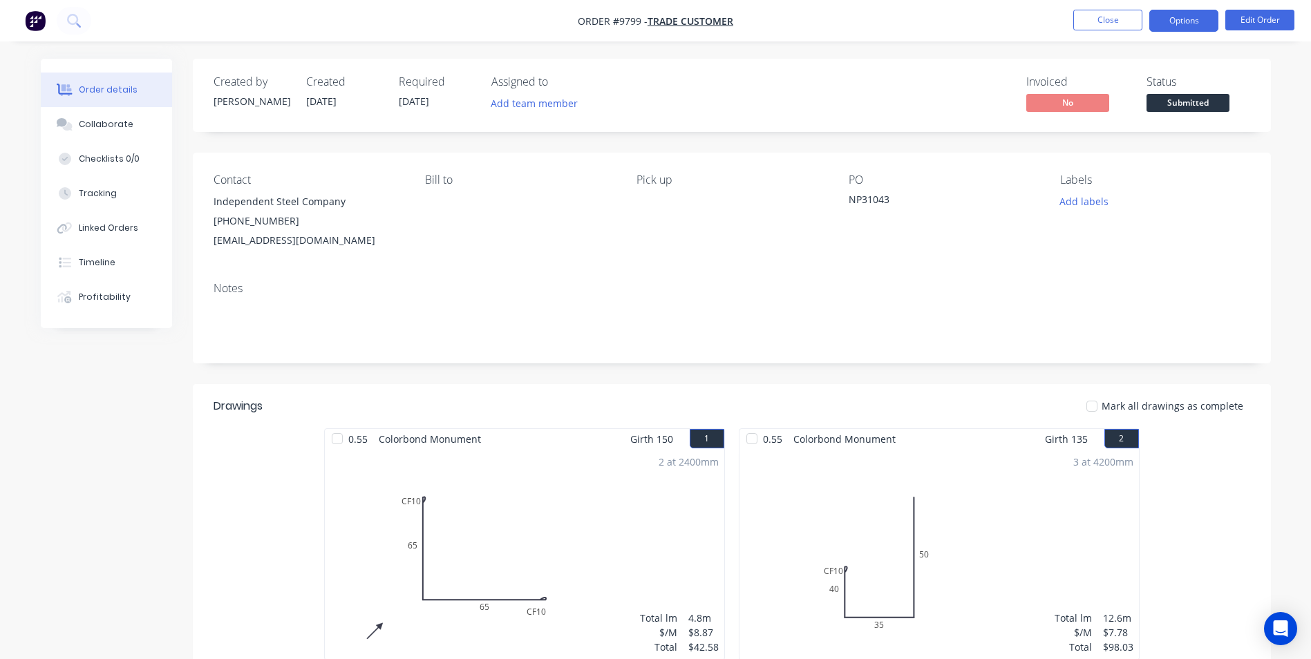
click at [1171, 19] on button "Options" at bounding box center [1183, 21] width 69 height 22
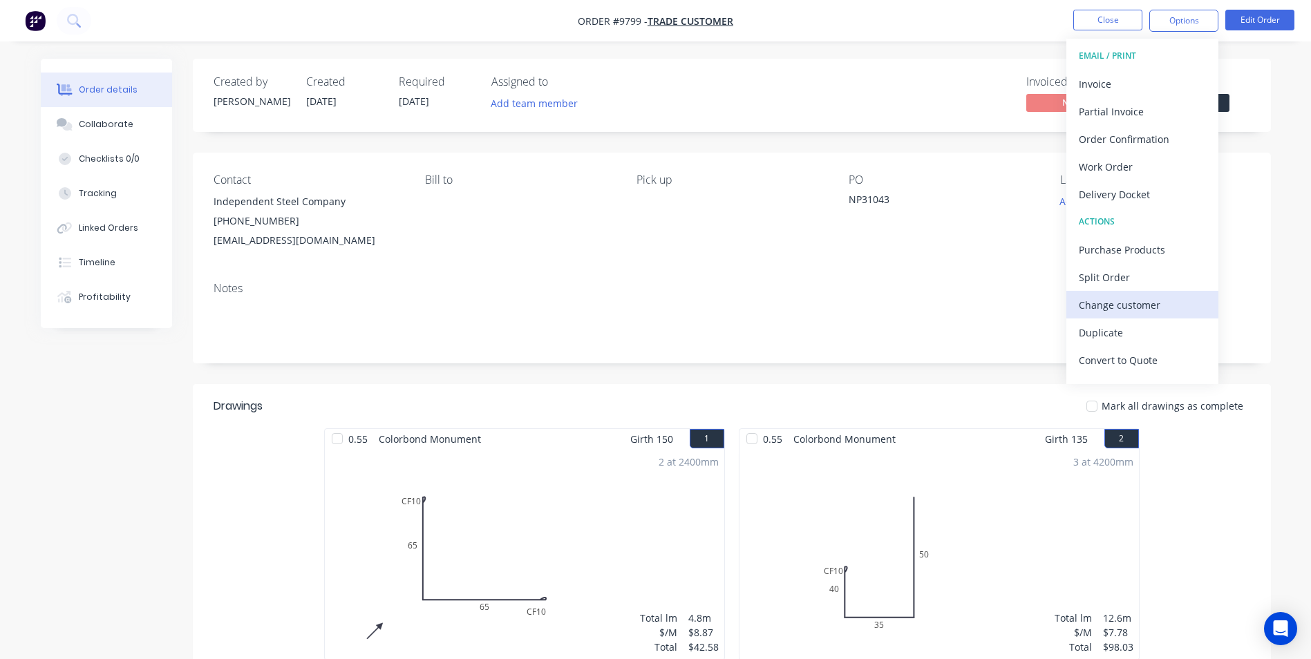
click at [1123, 313] on div "Change customer" at bounding box center [1142, 305] width 127 height 20
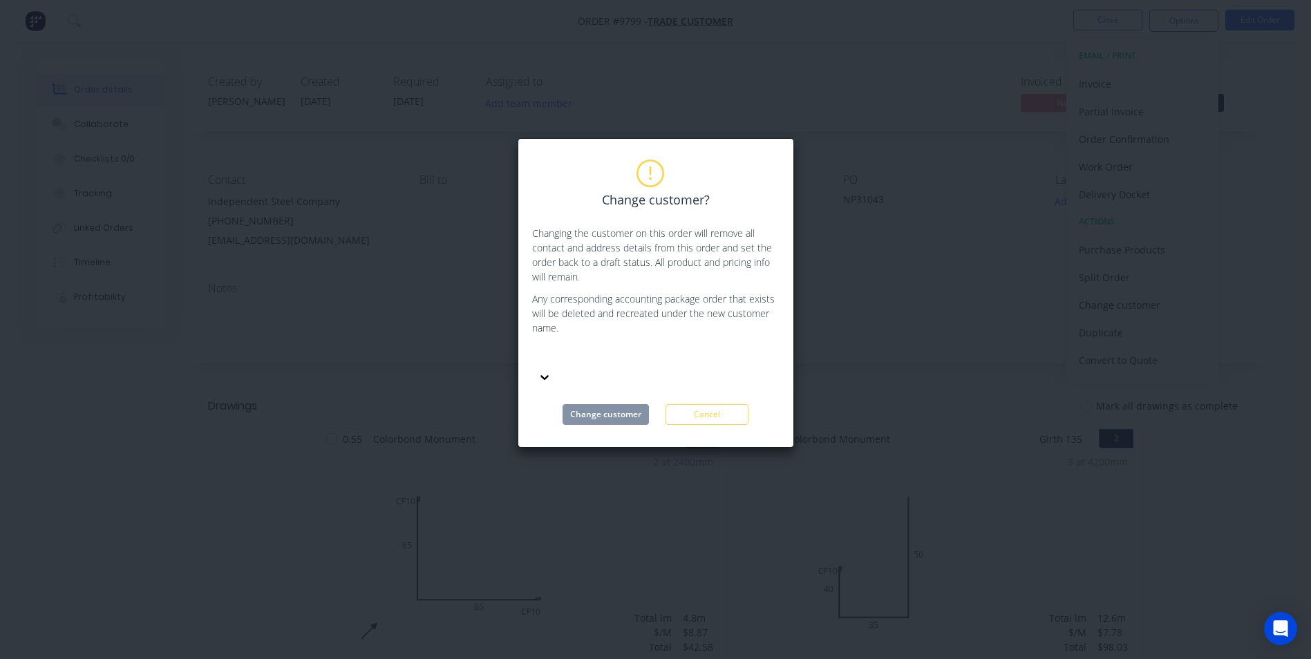
click at [611, 364] on div at bounding box center [635, 356] width 199 height 17
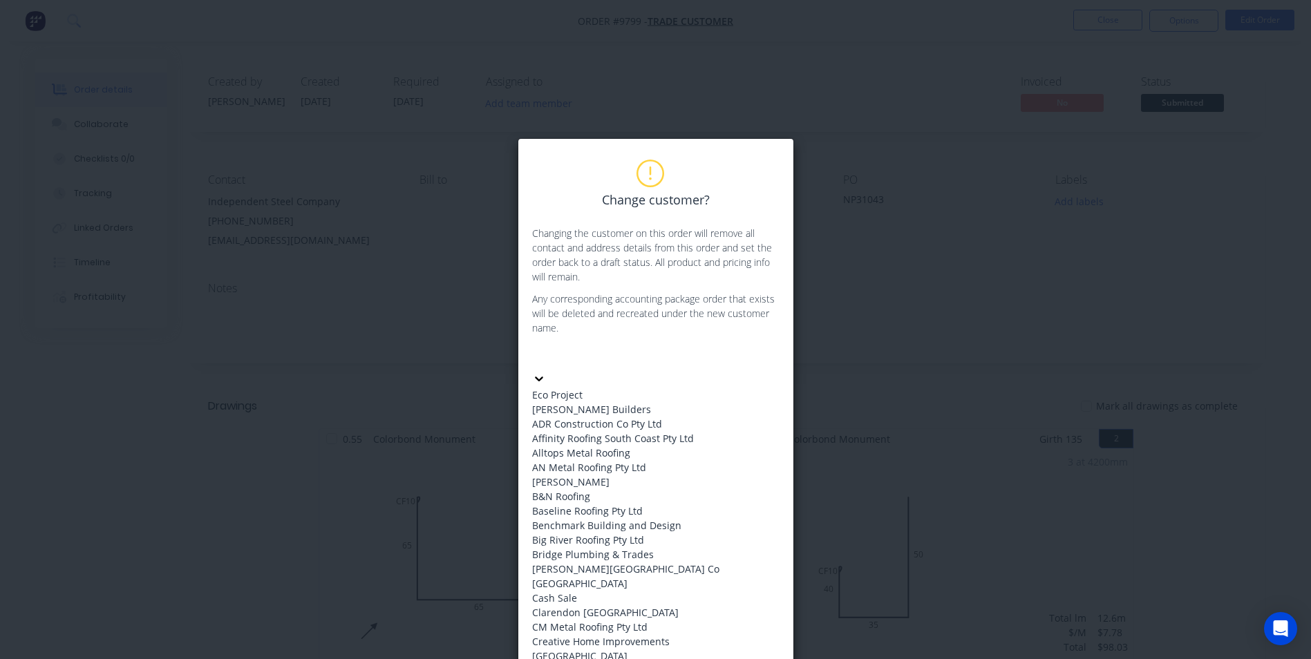
scroll to position [829, 0]
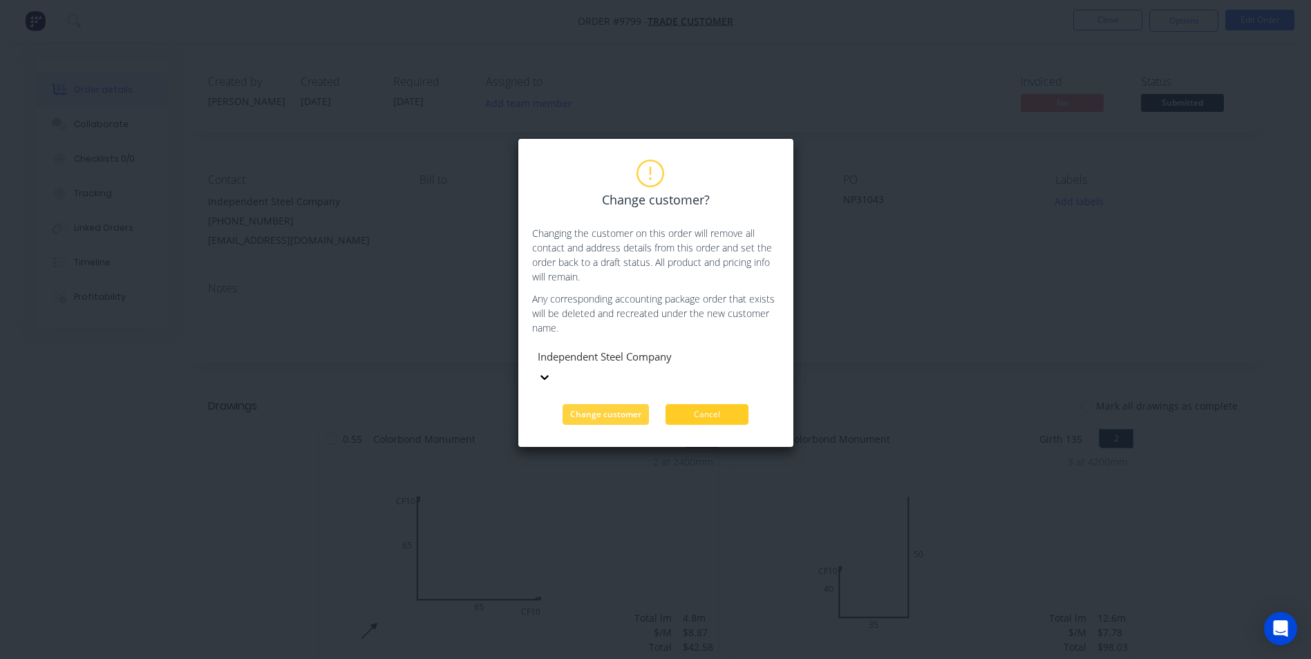
click at [705, 404] on button "Cancel" at bounding box center [706, 414] width 83 height 21
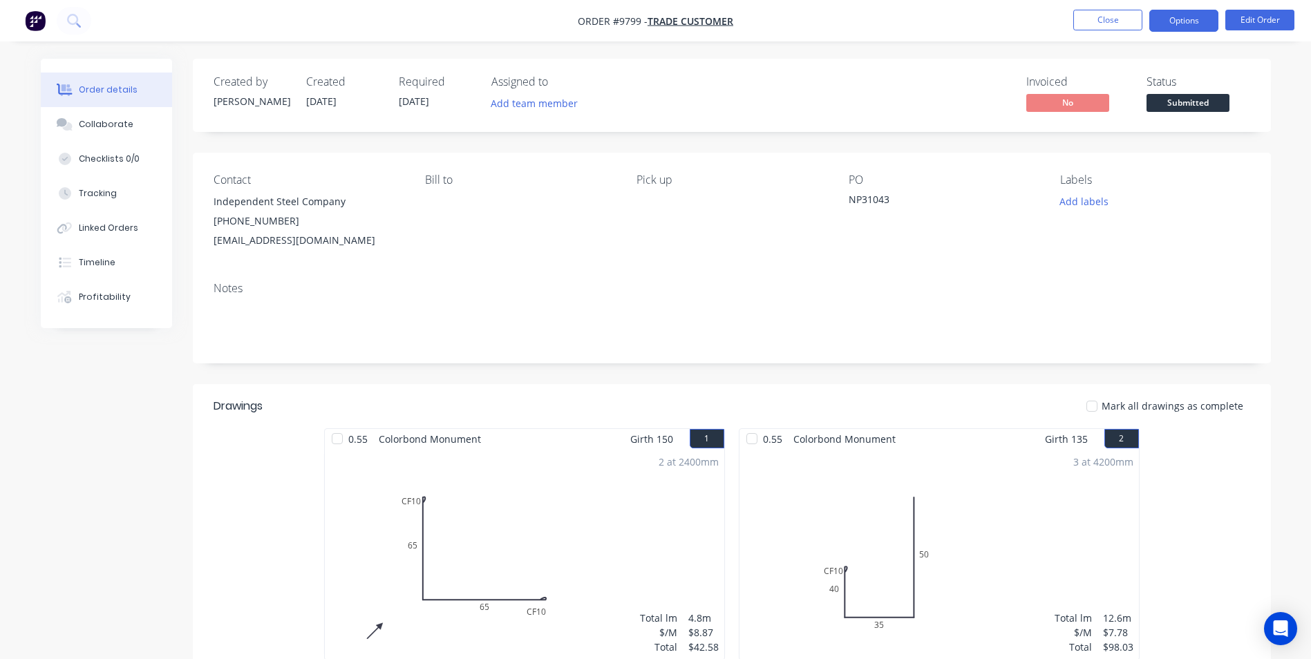
click at [1178, 30] on button "Options" at bounding box center [1183, 21] width 69 height 22
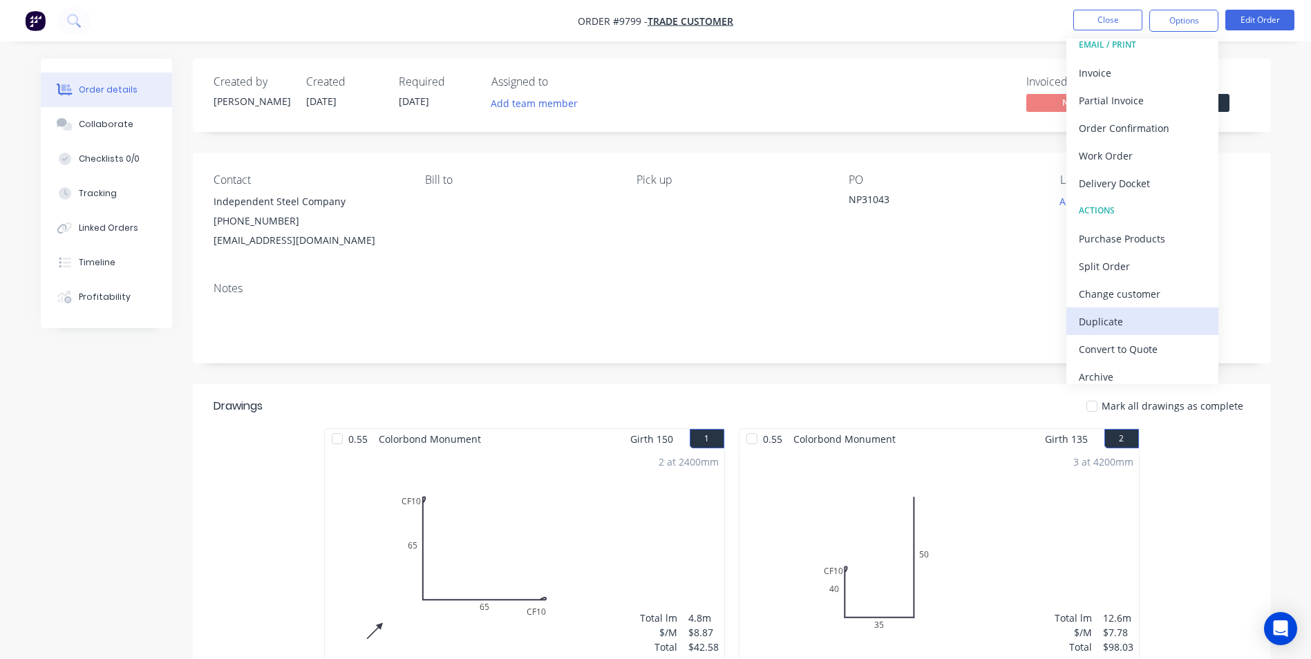
scroll to position [21, 0]
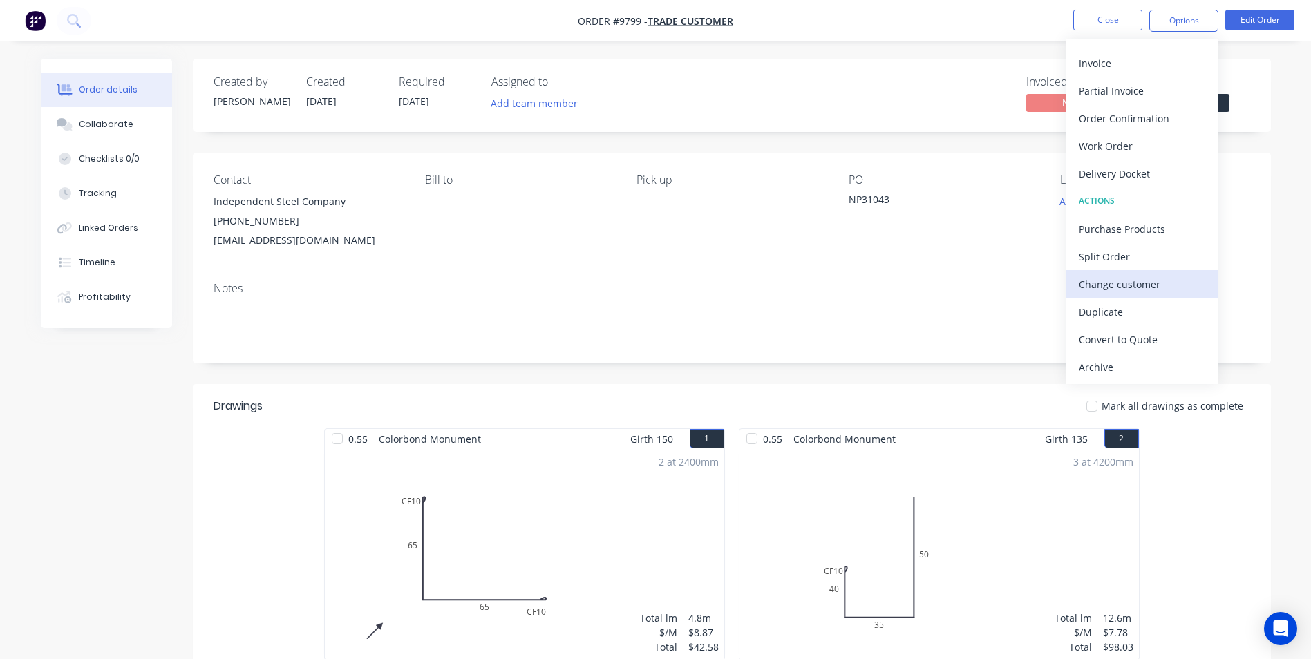
click at [1156, 272] on button "Change customer" at bounding box center [1142, 284] width 152 height 28
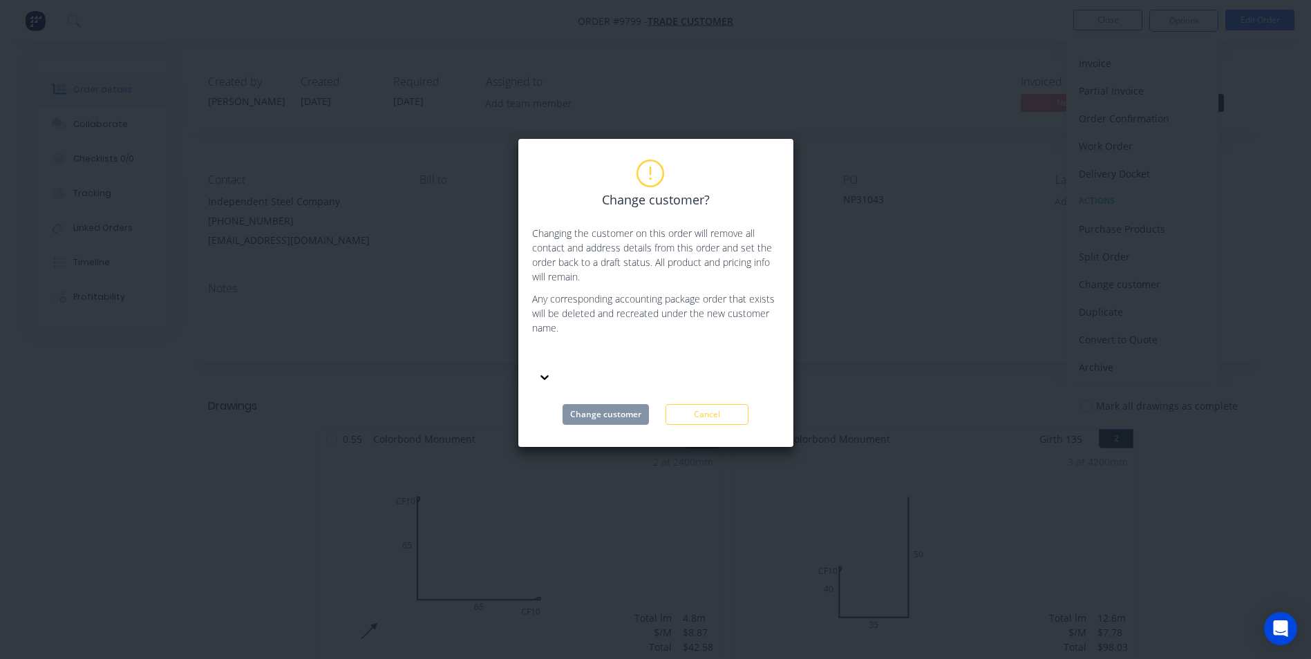
click at [600, 359] on div at bounding box center [635, 356] width 199 height 17
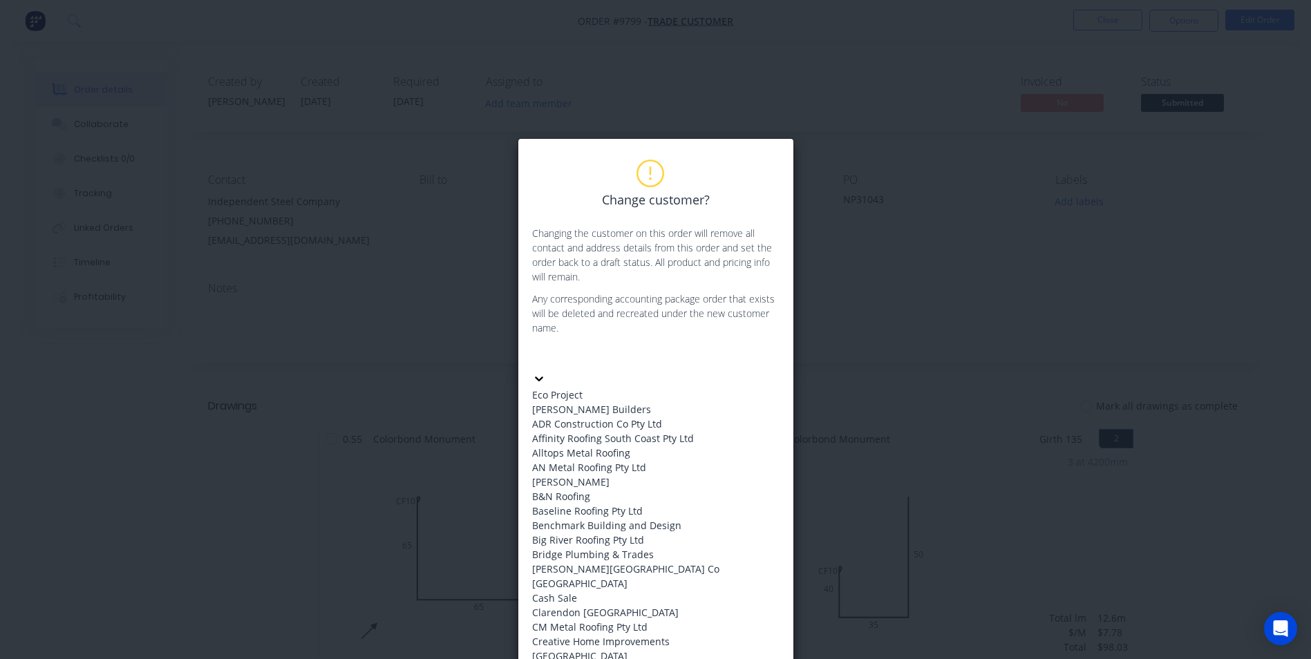
scroll to position [0, 0]
type input "ind"
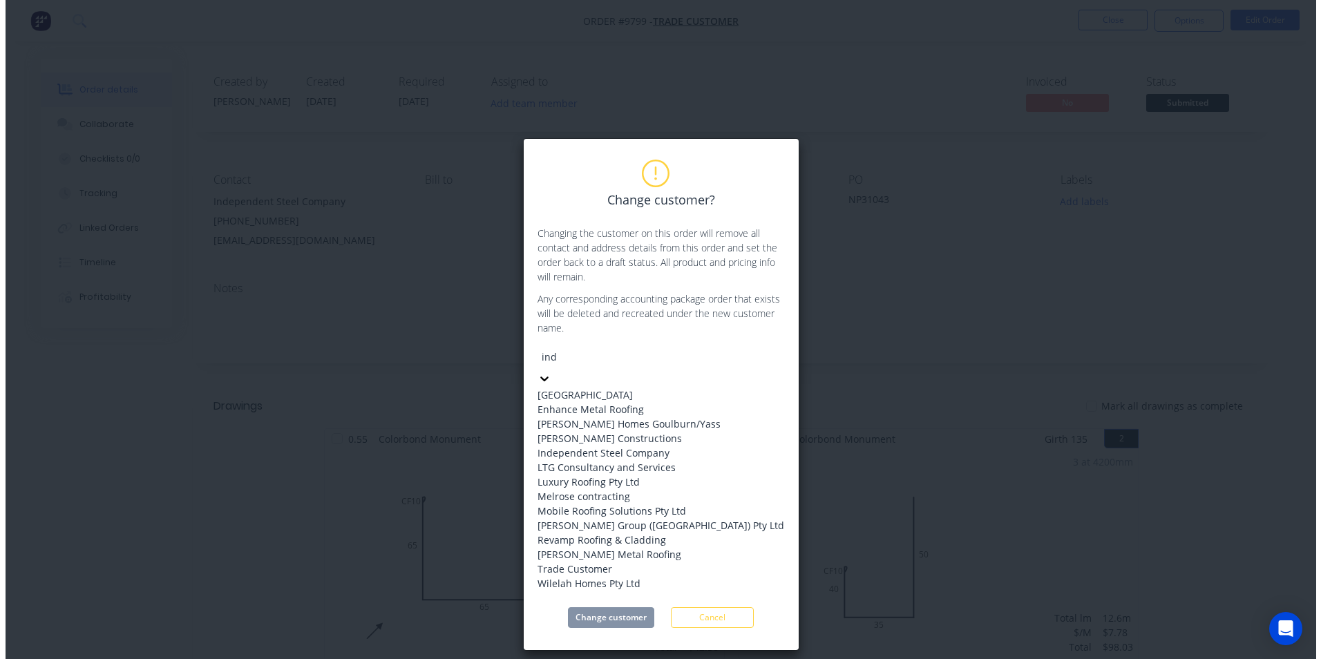
scroll to position [69, 0]
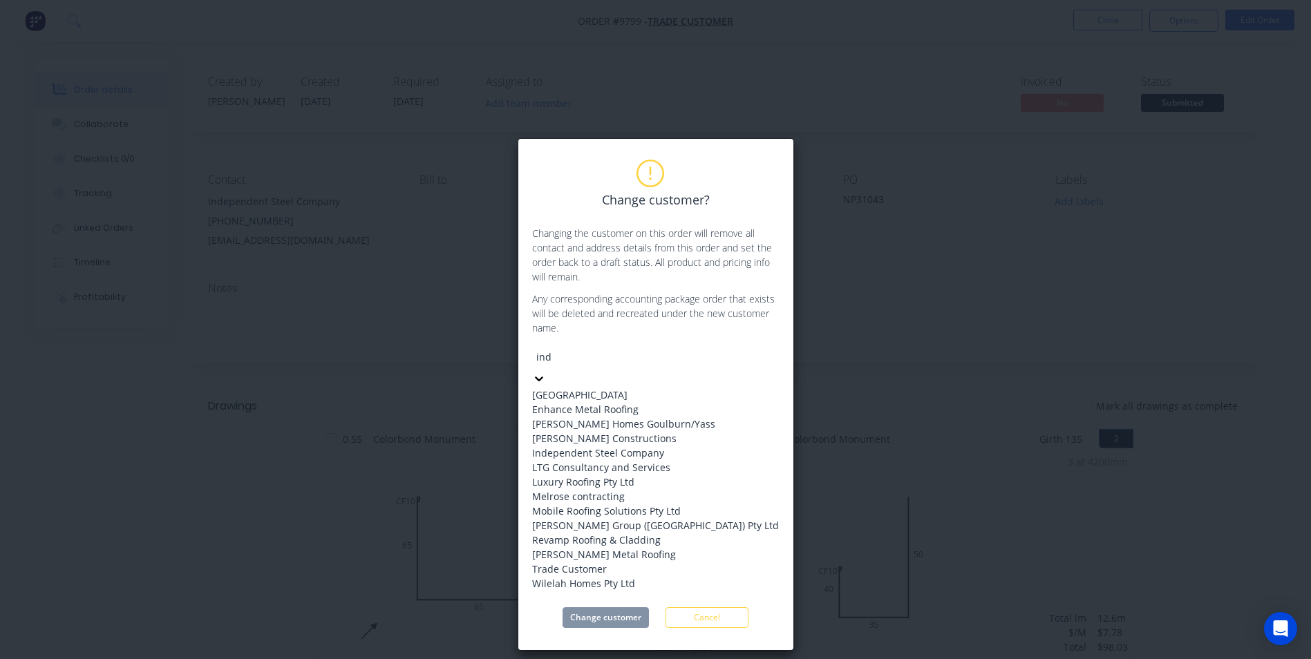
click at [613, 446] on div "Independent Steel Company" at bounding box center [655, 453] width 247 height 15
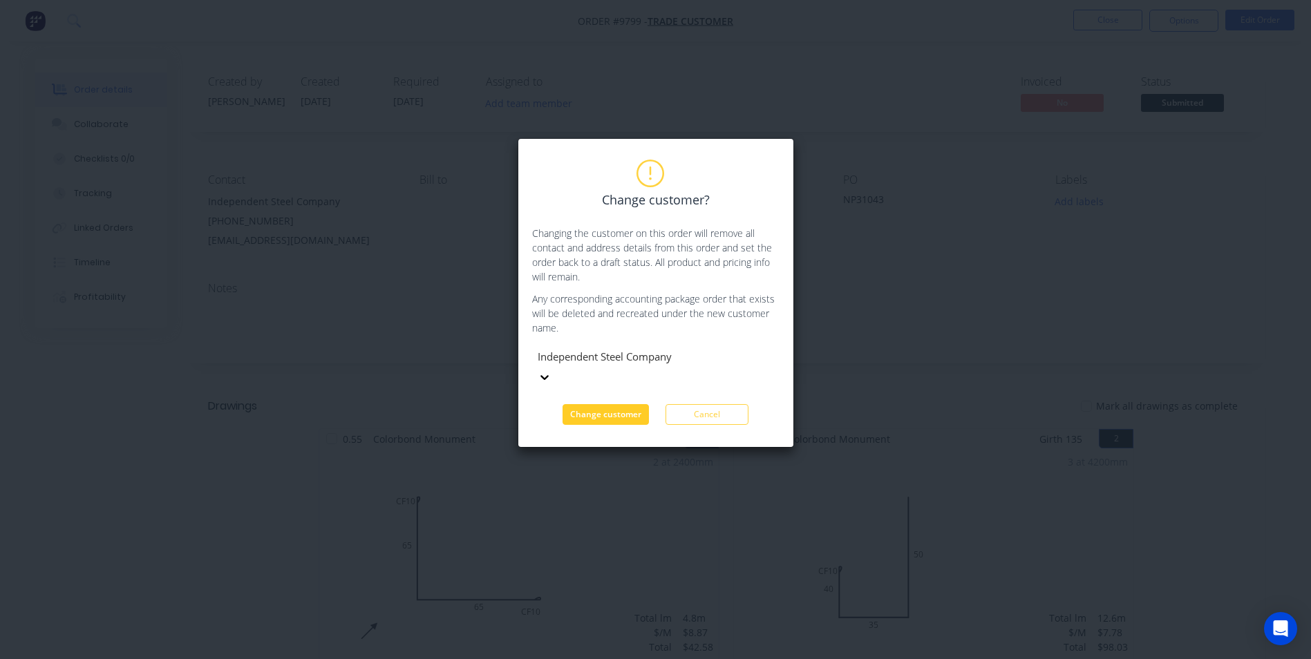
click at [630, 404] on button "Change customer" at bounding box center [605, 414] width 86 height 21
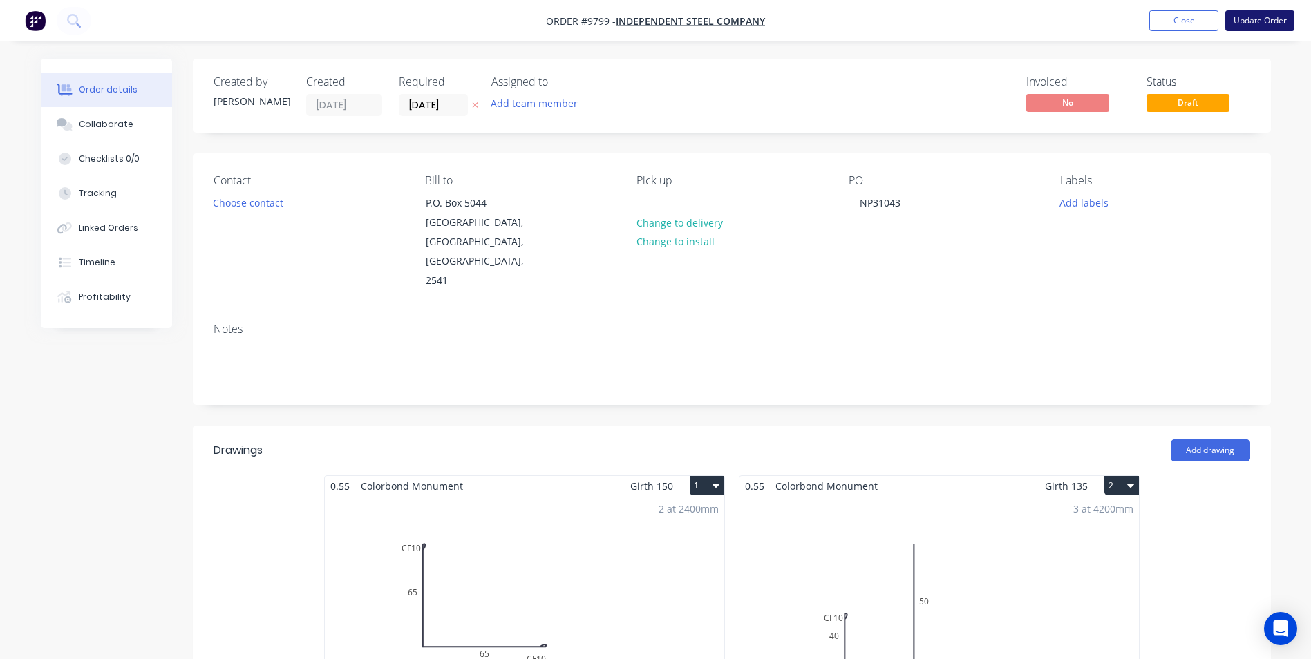
click at [1266, 20] on button "Update Order" at bounding box center [1259, 20] width 69 height 21
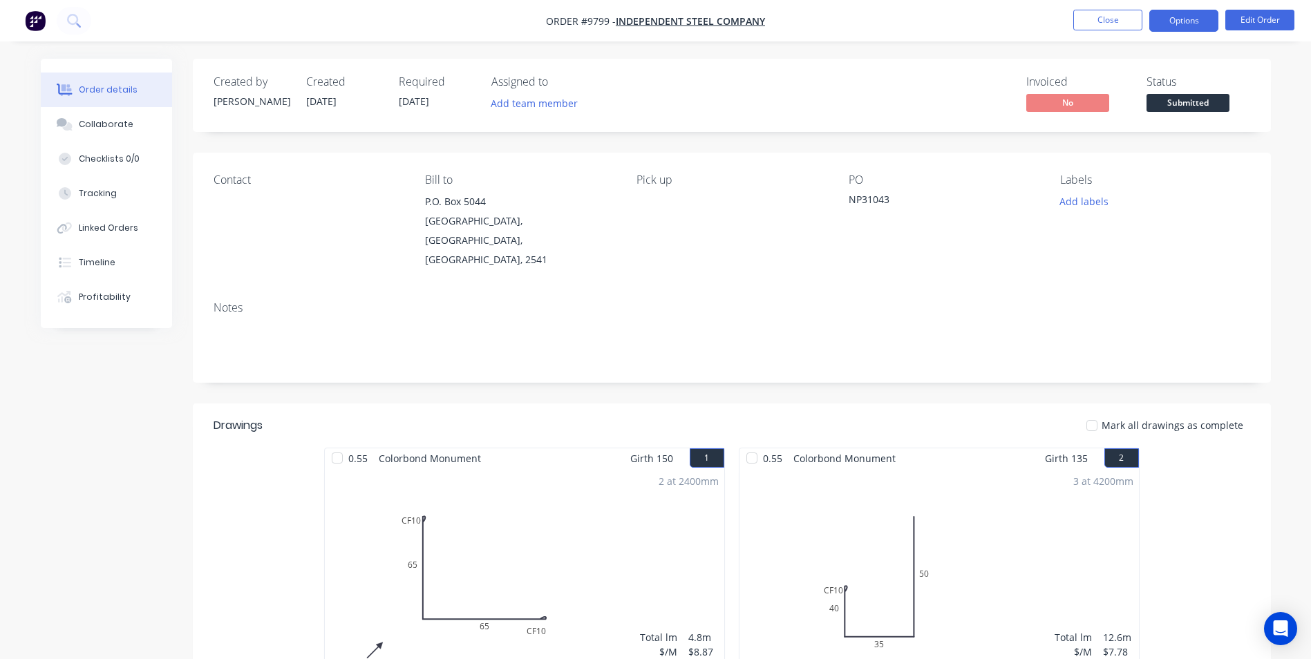
click at [1165, 26] on button "Options" at bounding box center [1183, 21] width 69 height 22
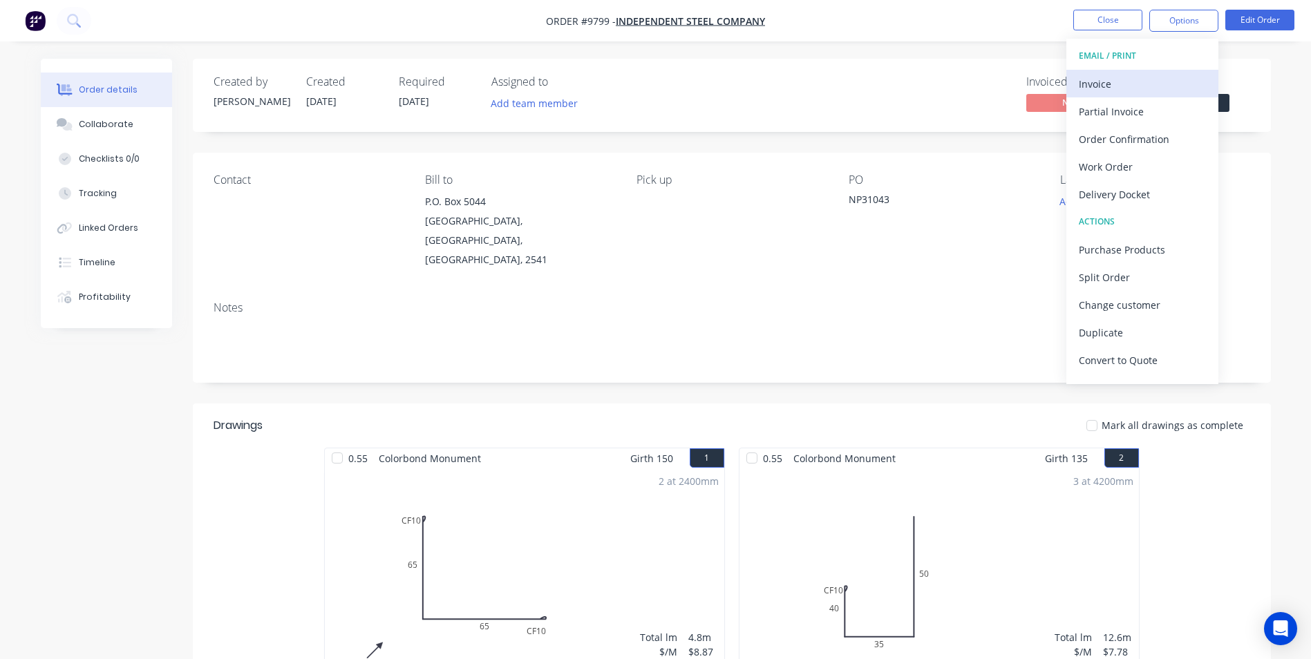
click at [1132, 70] on button "Invoice" at bounding box center [1142, 84] width 152 height 28
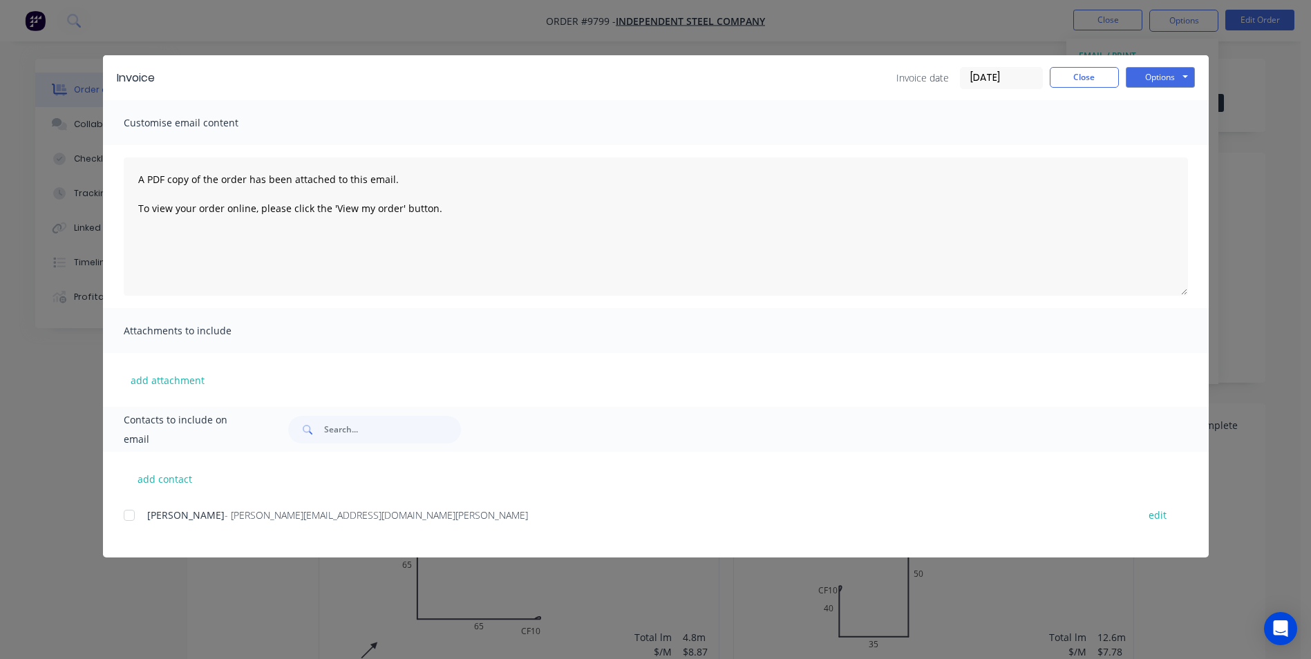
click at [140, 514] on div at bounding box center [129, 516] width 28 height 28
click at [1167, 78] on button "Options" at bounding box center [1160, 77] width 69 height 21
click at [1153, 137] on button "Email" at bounding box center [1170, 147] width 88 height 23
click at [1097, 80] on button "Close" at bounding box center [1084, 77] width 69 height 21
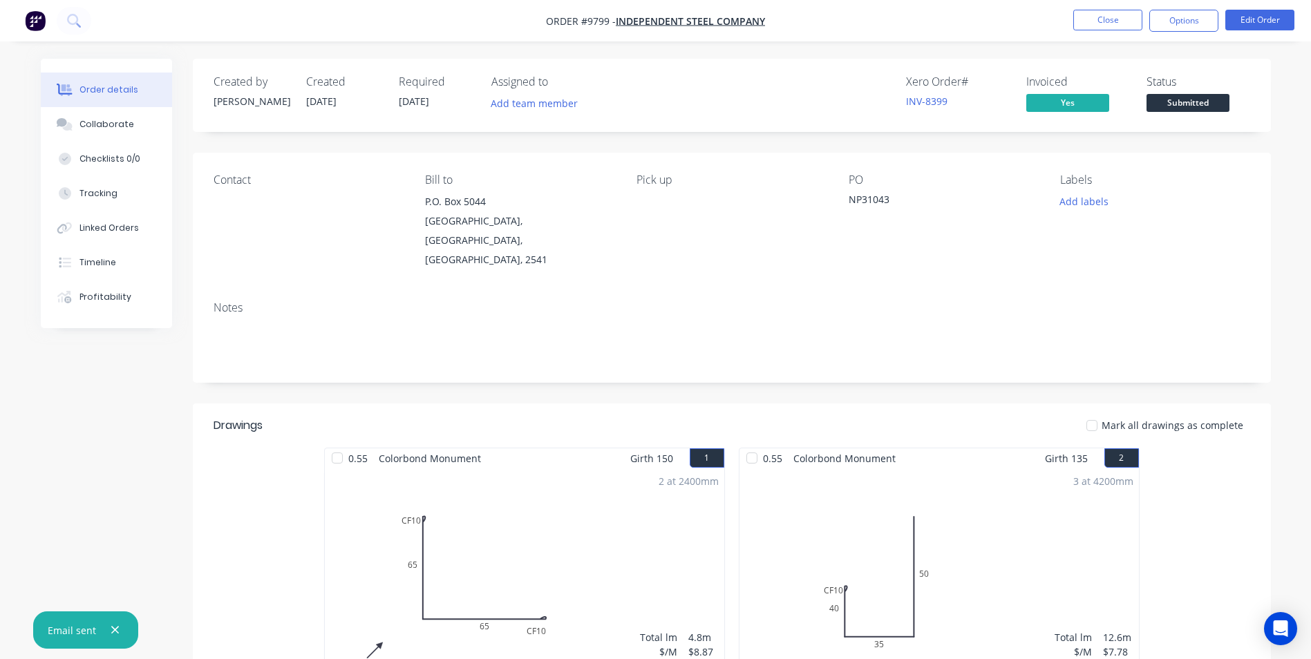
click at [1182, 104] on span "Submitted" at bounding box center [1187, 102] width 83 height 17
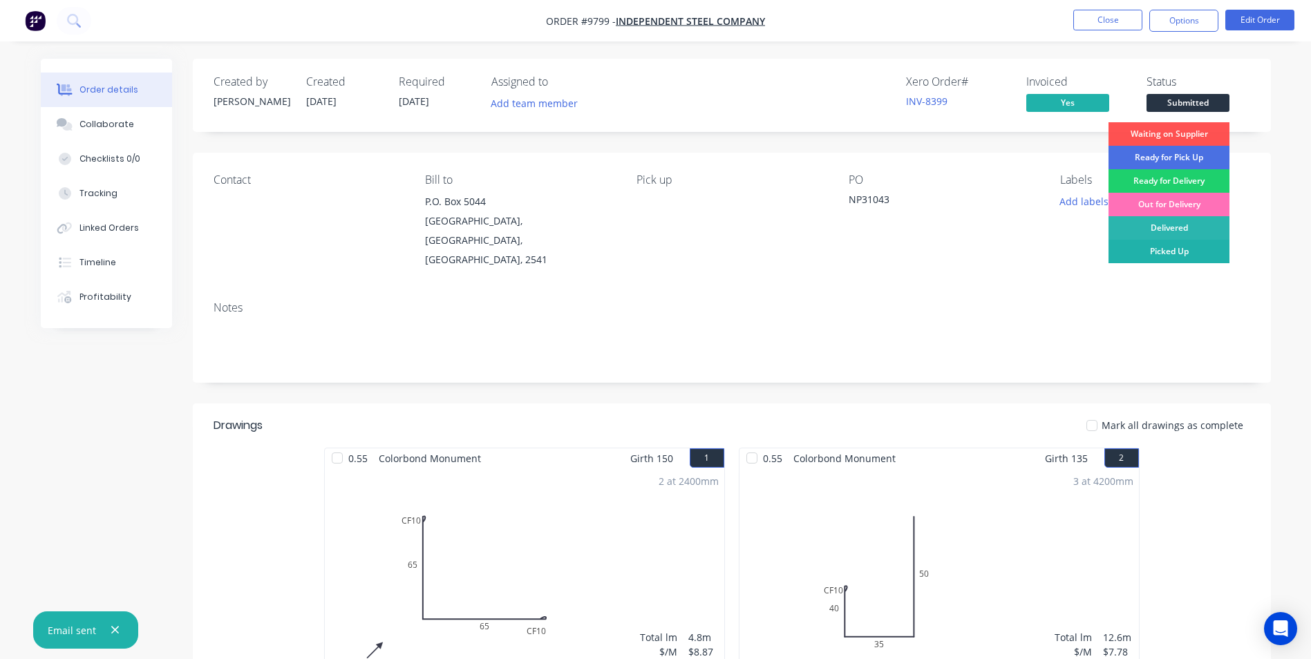
click at [1179, 256] on div "Picked Up" at bounding box center [1168, 251] width 121 height 23
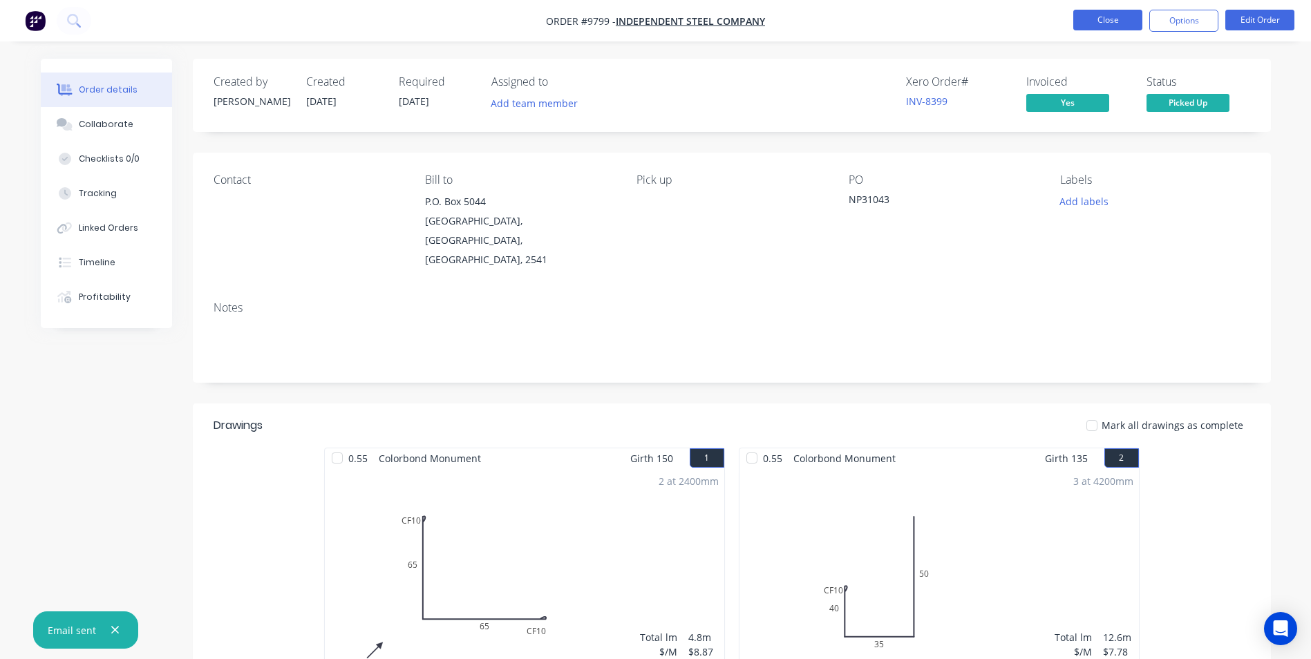
click at [1124, 17] on button "Close" at bounding box center [1107, 20] width 69 height 21
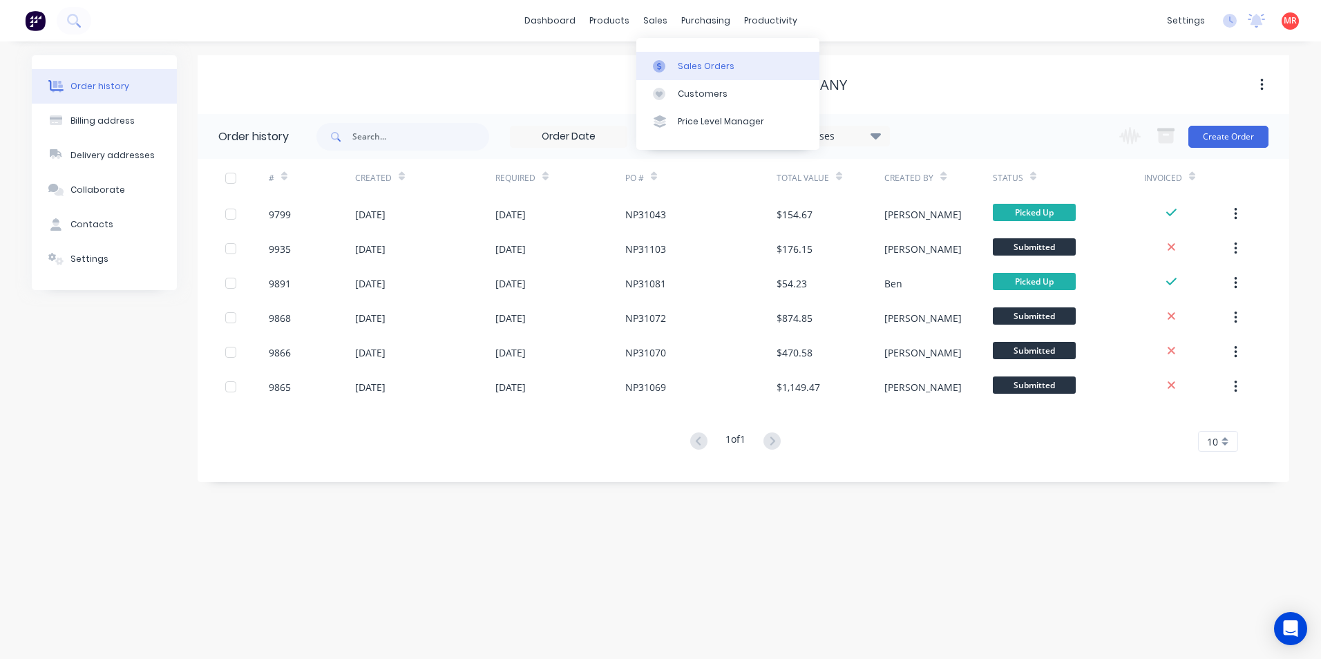
click at [664, 62] on icon at bounding box center [659, 66] width 12 height 12
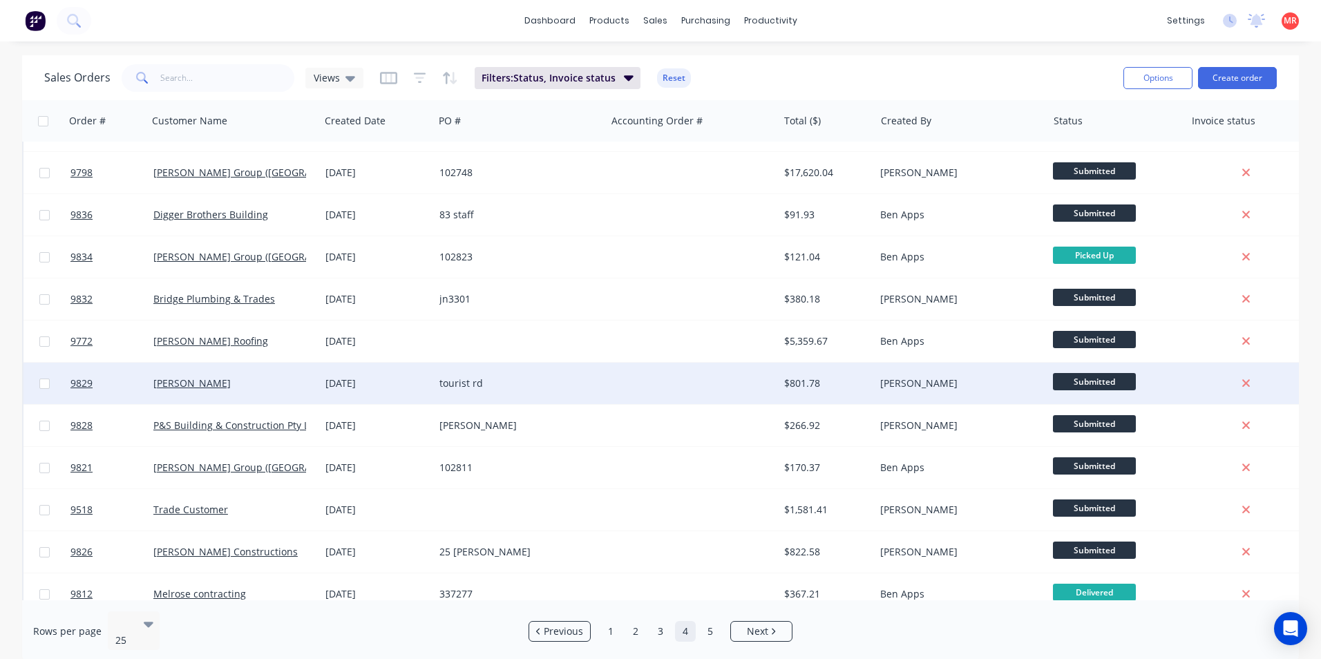
scroll to position [602, 0]
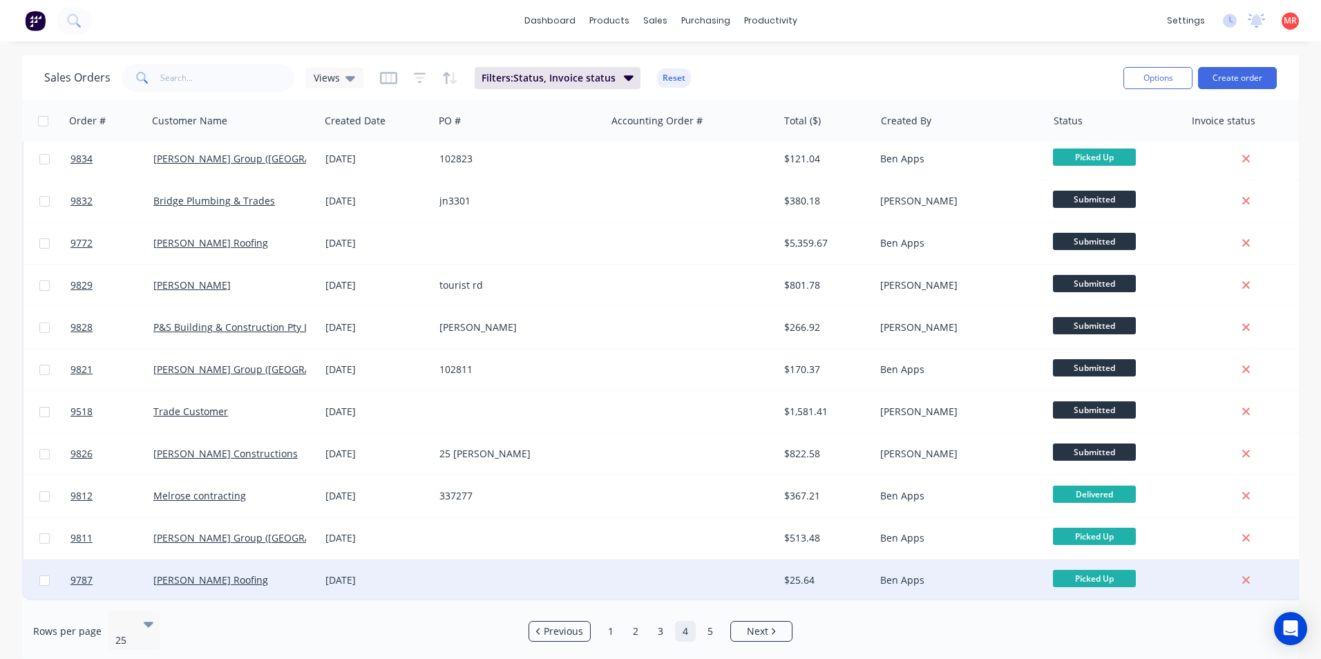
click at [641, 567] on div at bounding box center [692, 580] width 172 height 41
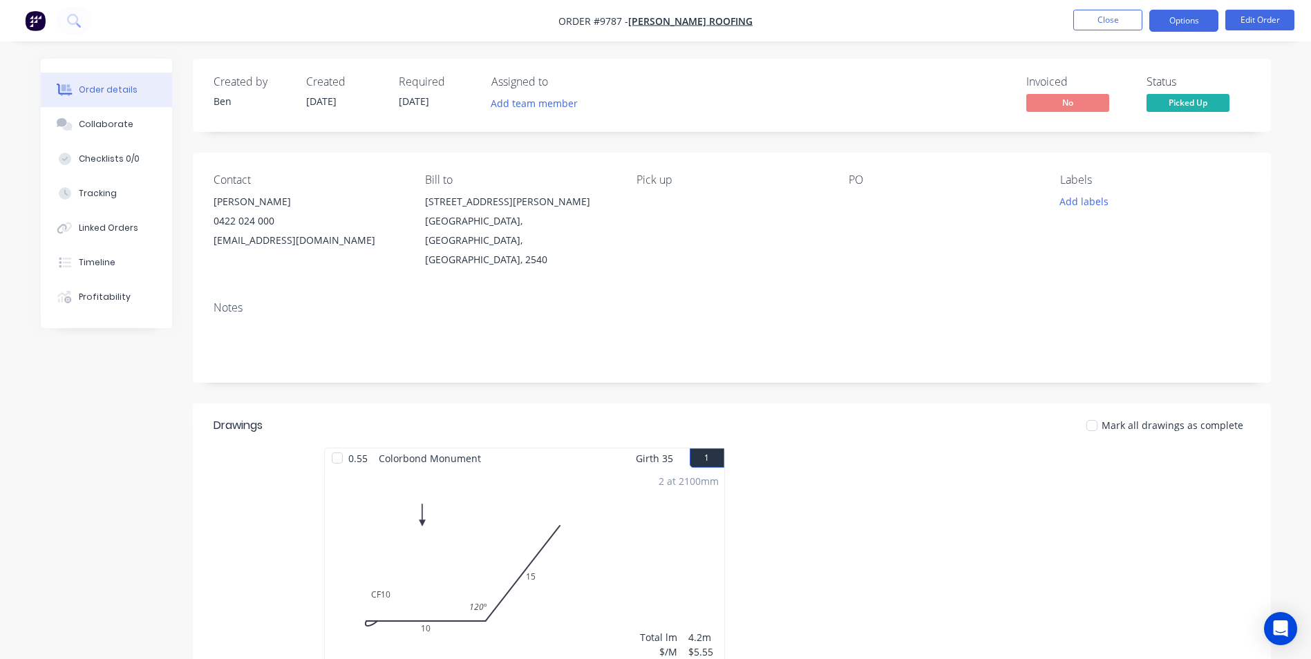
click at [1160, 23] on button "Options" at bounding box center [1183, 21] width 69 height 22
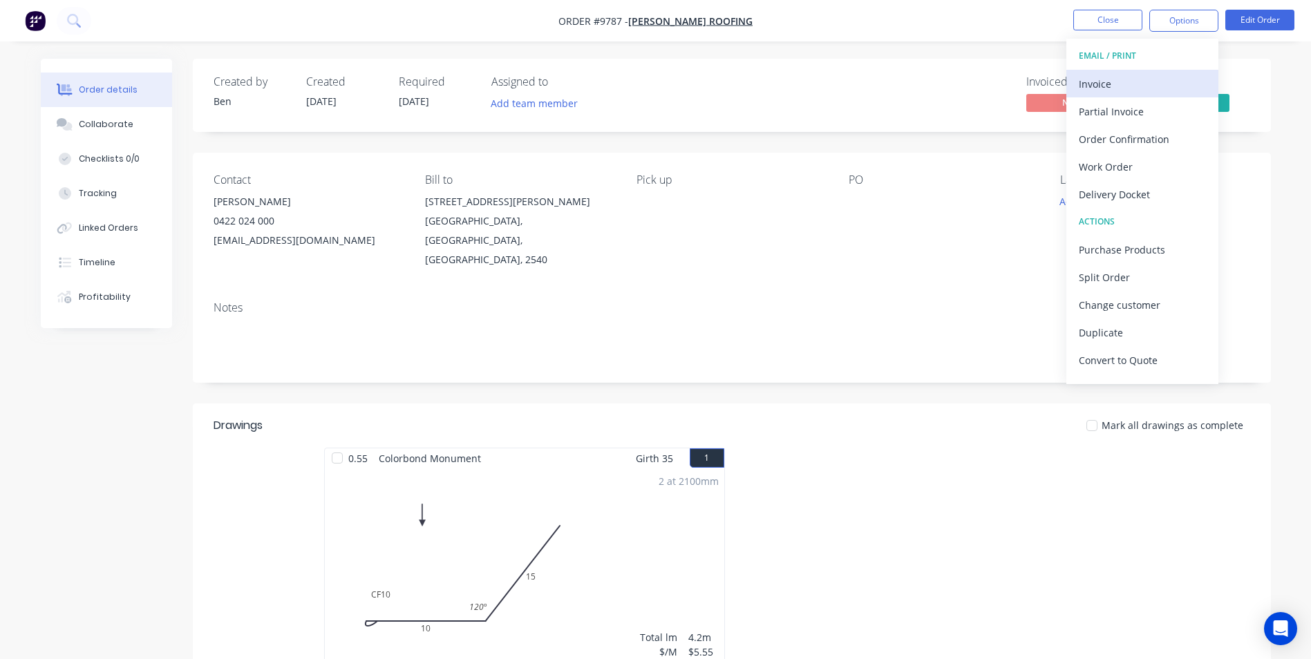
click at [1130, 75] on div "Invoice" at bounding box center [1142, 84] width 127 height 20
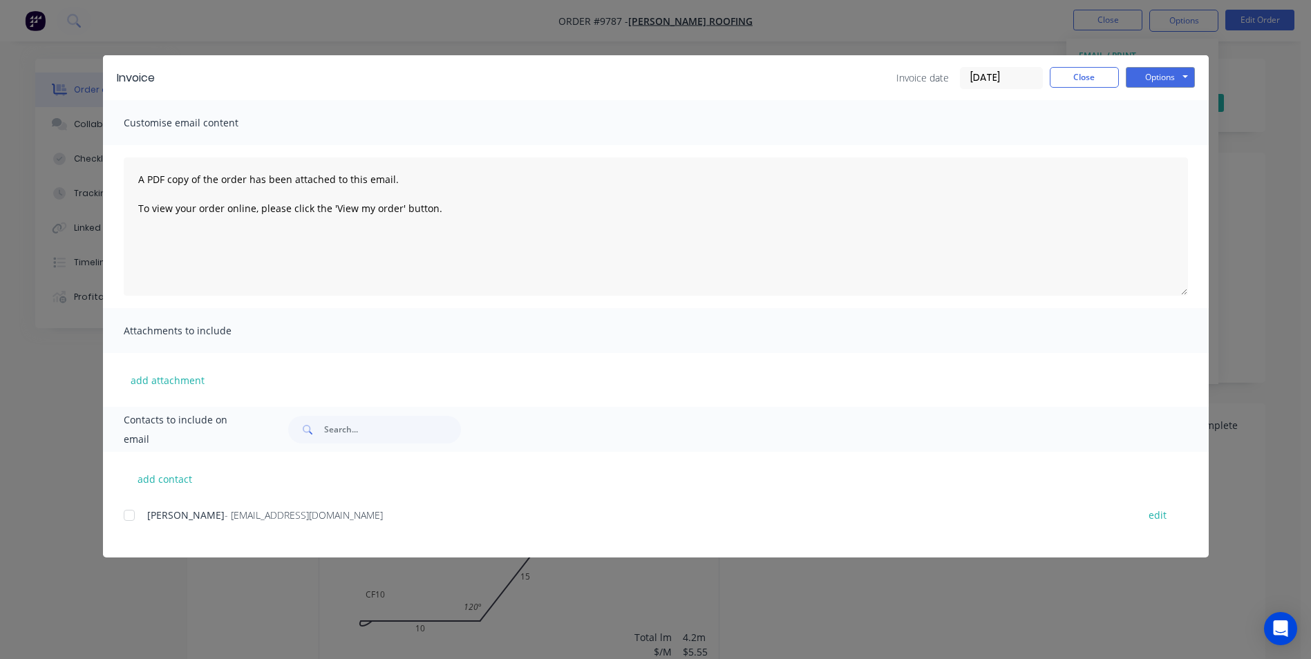
click at [133, 518] on div at bounding box center [129, 516] width 28 height 28
click at [1173, 76] on button "Options" at bounding box center [1160, 77] width 69 height 21
click at [1159, 145] on button "Email" at bounding box center [1170, 147] width 88 height 23
click at [1170, 86] on button "Options" at bounding box center [1160, 77] width 69 height 21
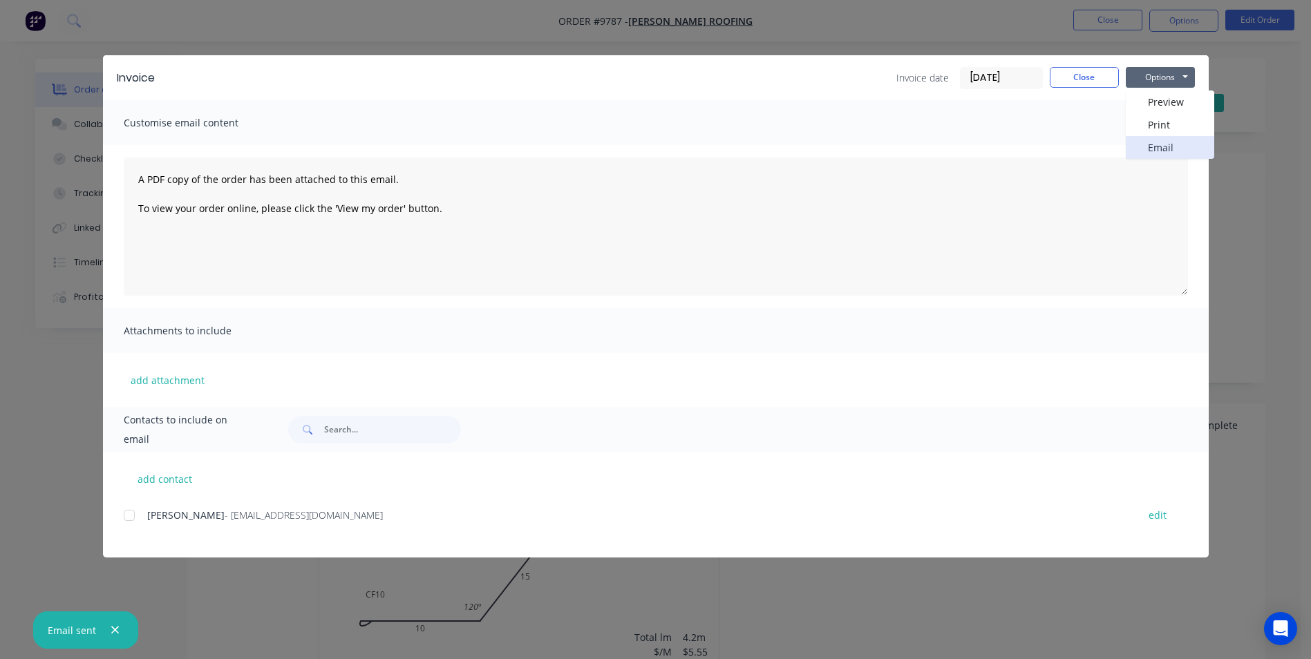
click at [1175, 145] on button "Email" at bounding box center [1170, 147] width 88 height 23
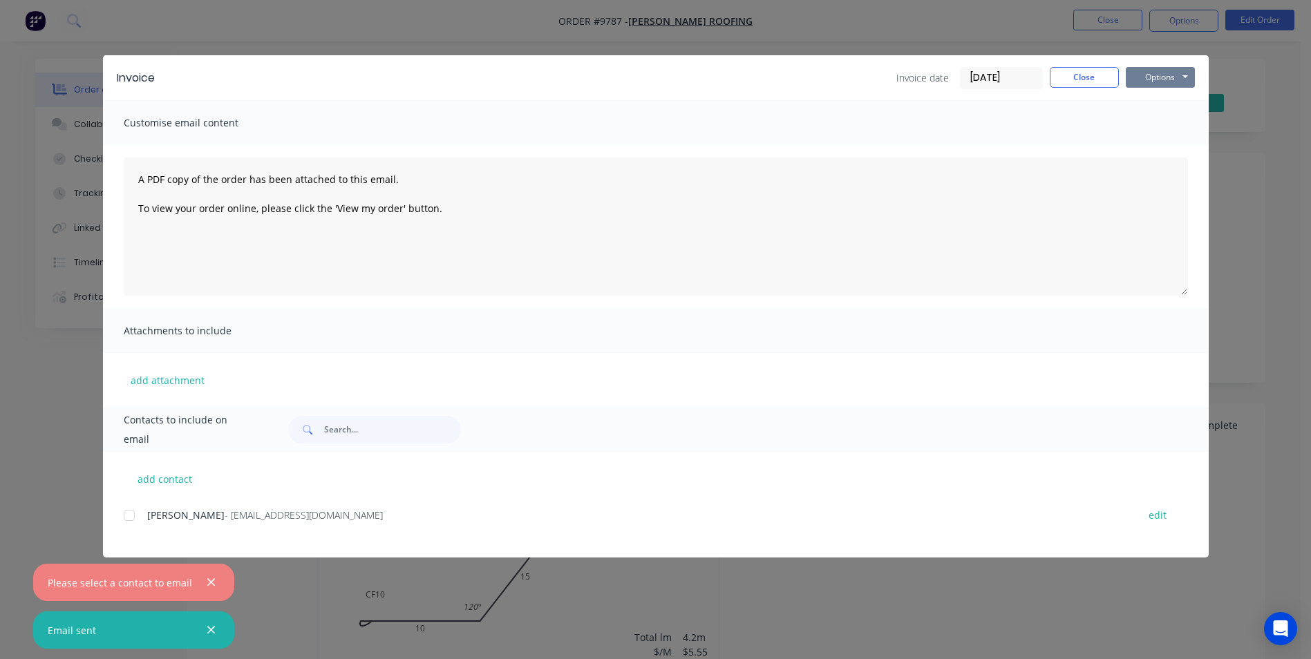
click at [1149, 69] on button "Options" at bounding box center [1160, 77] width 69 height 21
click at [1142, 127] on button "Print" at bounding box center [1170, 124] width 88 height 23
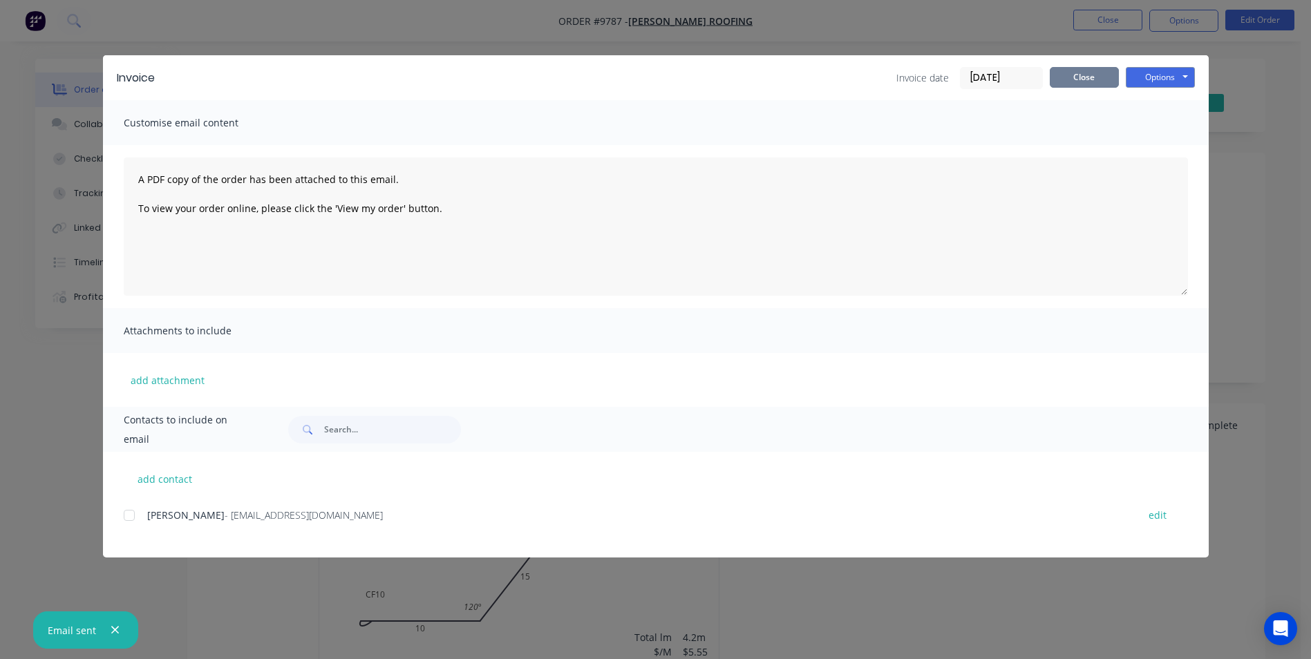
click at [1084, 82] on button "Close" at bounding box center [1084, 77] width 69 height 21
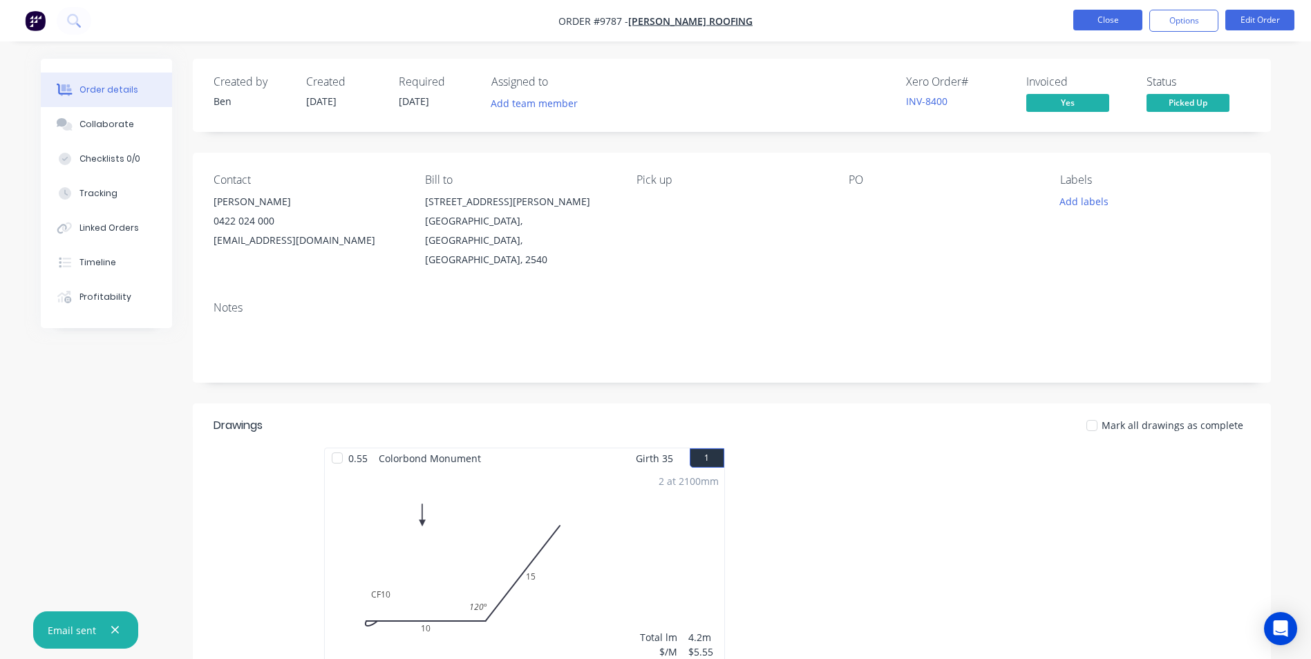
click at [1108, 14] on button "Close" at bounding box center [1107, 20] width 69 height 21
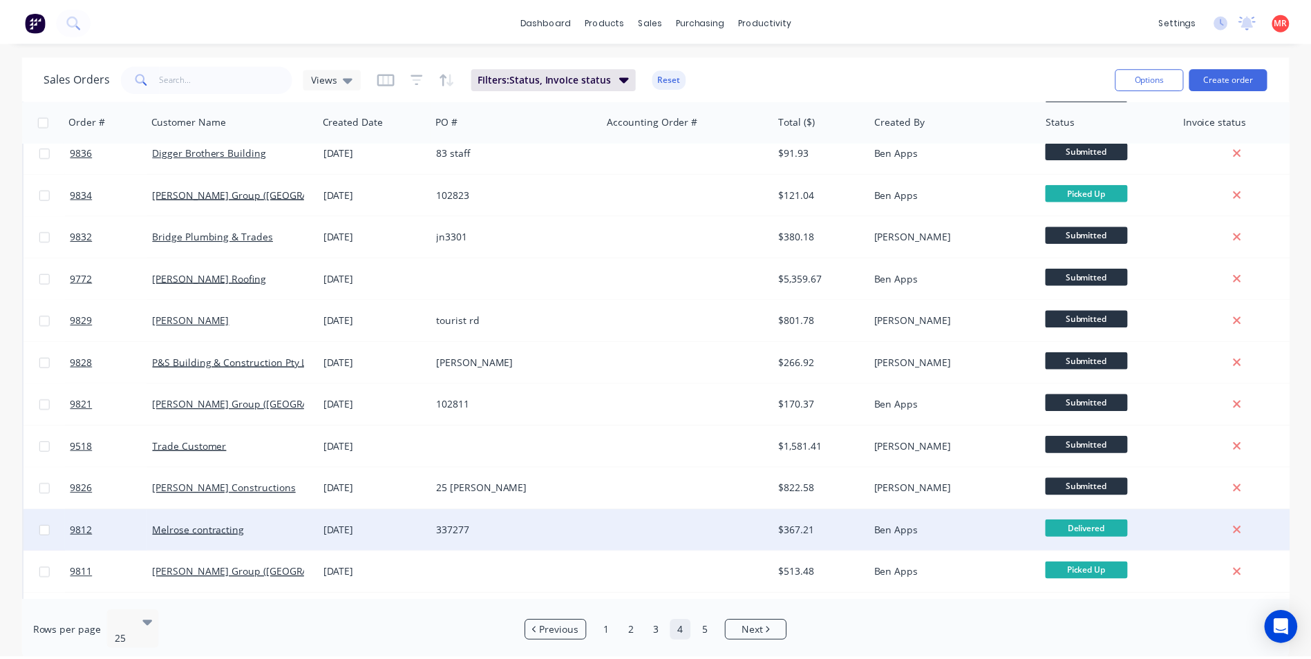
scroll to position [602, 0]
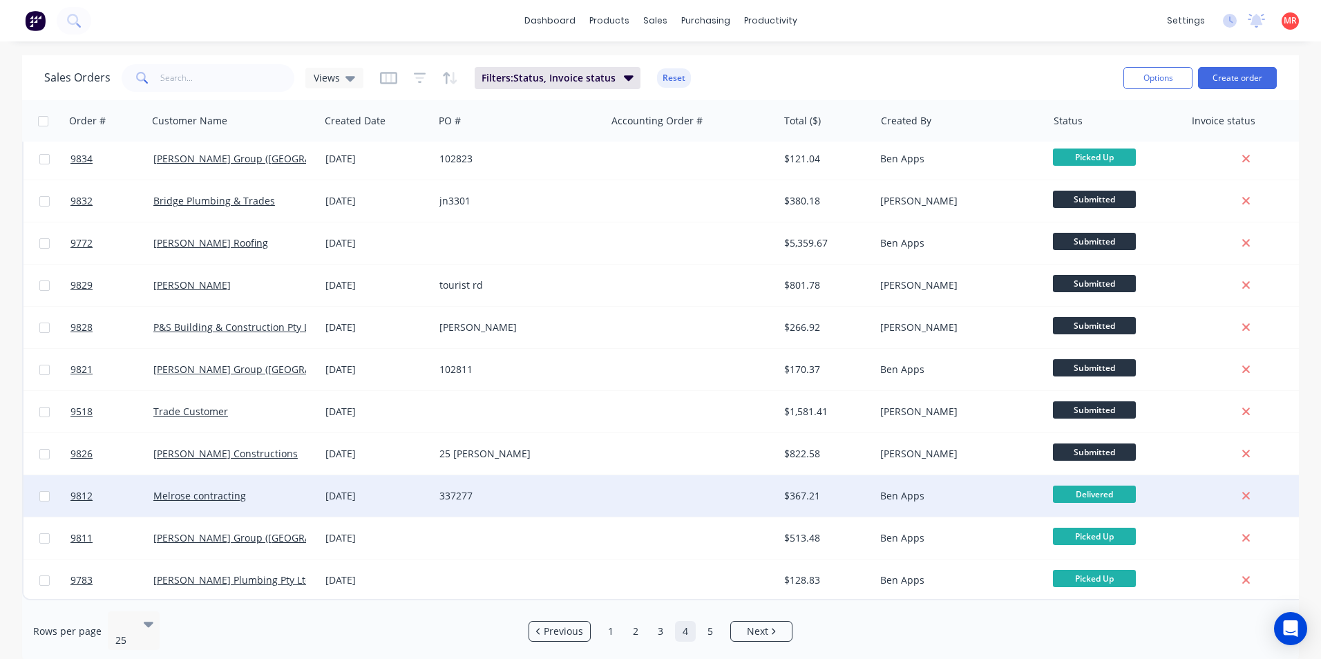
click at [569, 491] on div "337277" at bounding box center [515, 496] width 153 height 14
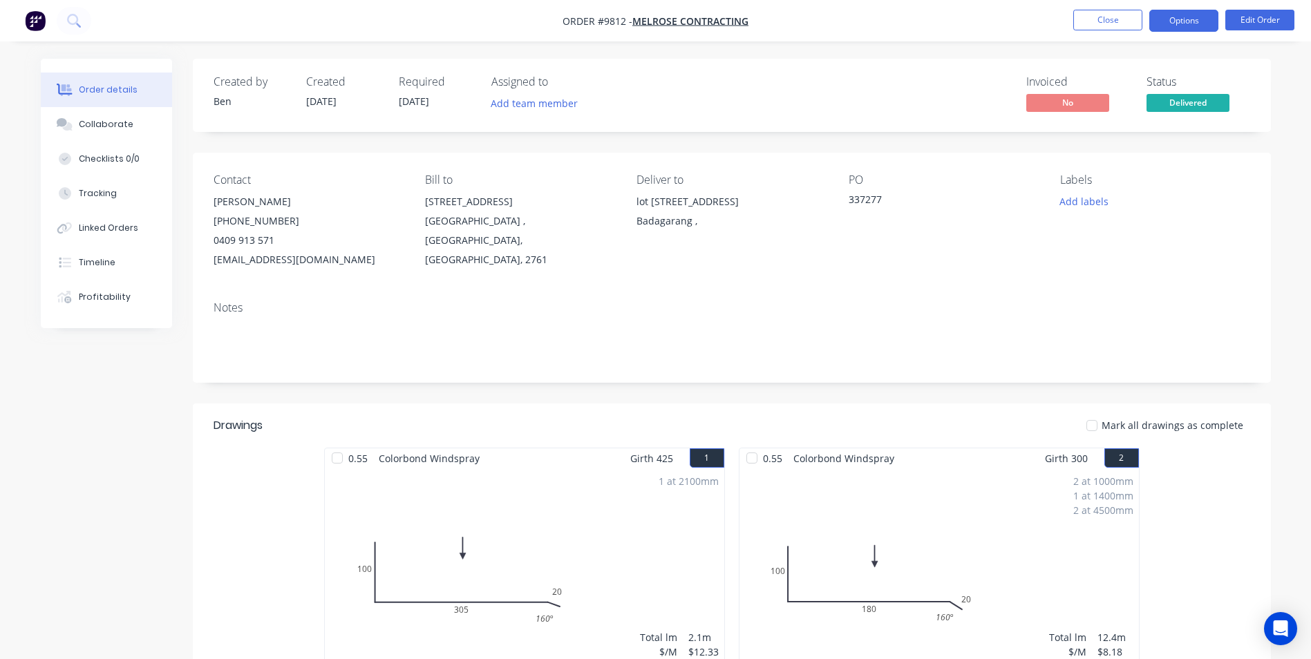
click at [1176, 21] on button "Options" at bounding box center [1183, 21] width 69 height 22
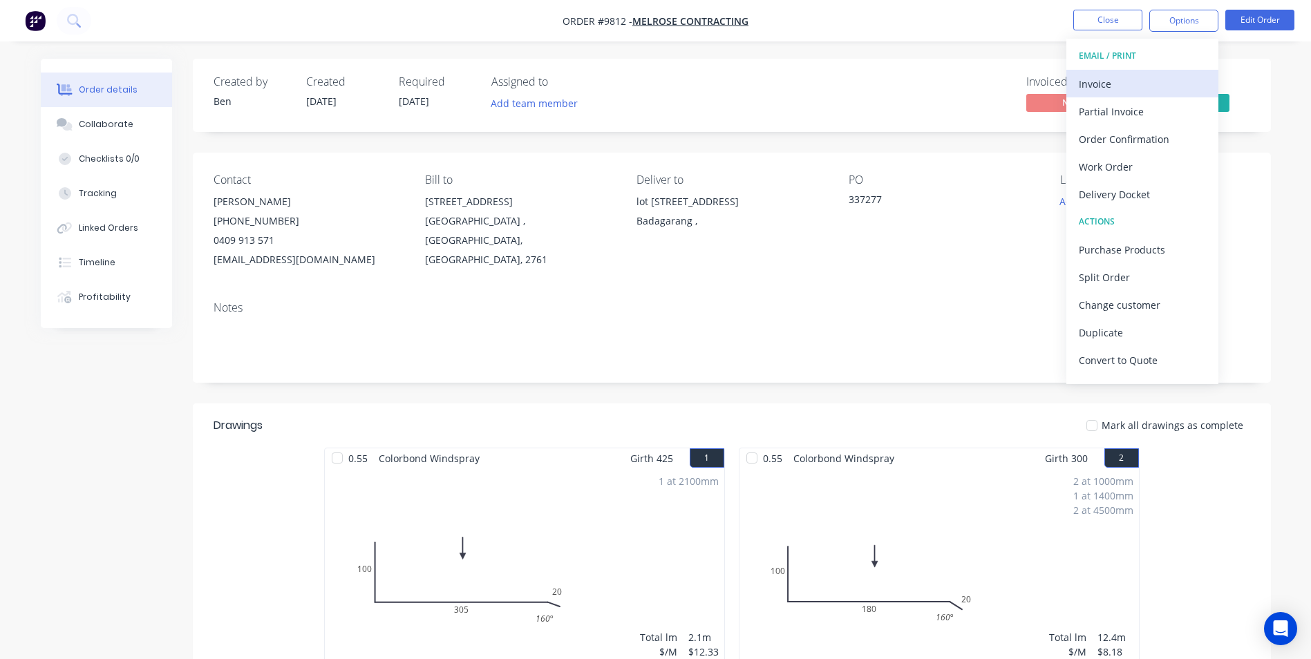
click at [1126, 85] on div "Invoice" at bounding box center [1142, 84] width 127 height 20
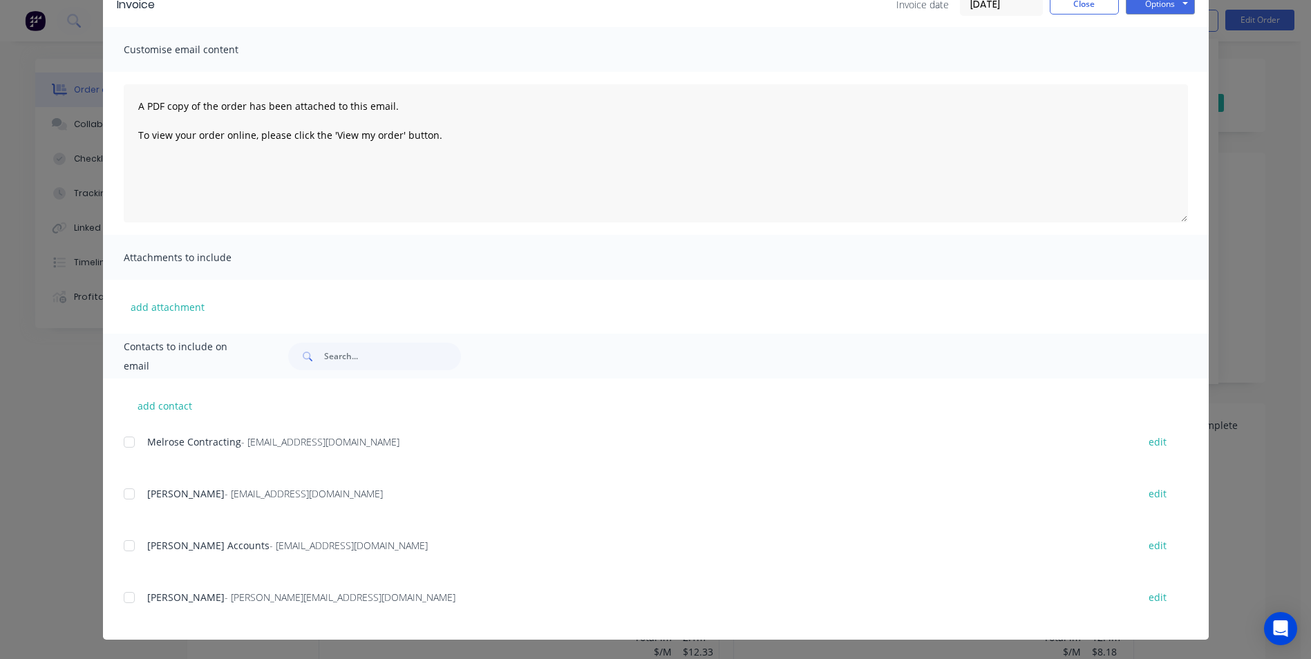
click at [128, 548] on div at bounding box center [129, 546] width 28 height 28
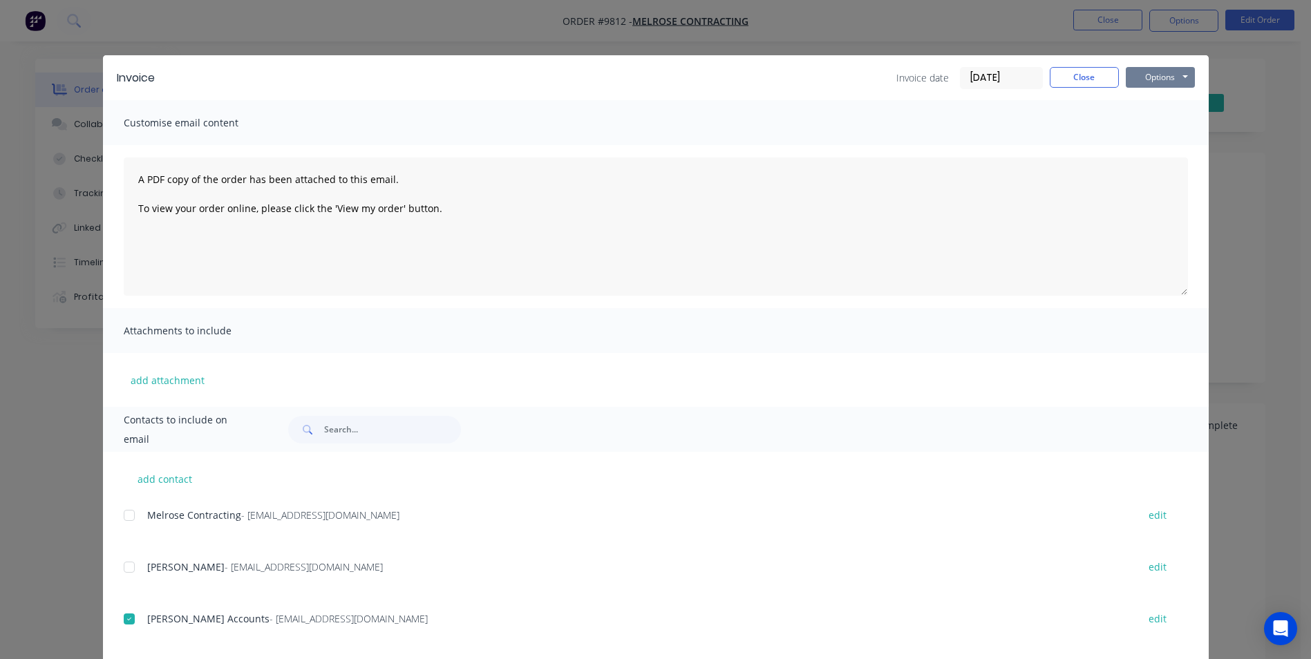
drag, startPoint x: 1154, startPoint y: 70, endPoint x: 1151, endPoint y: 89, distance: 18.9
click at [1154, 70] on button "Options" at bounding box center [1160, 77] width 69 height 21
click at [1151, 141] on button "Email" at bounding box center [1170, 147] width 88 height 23
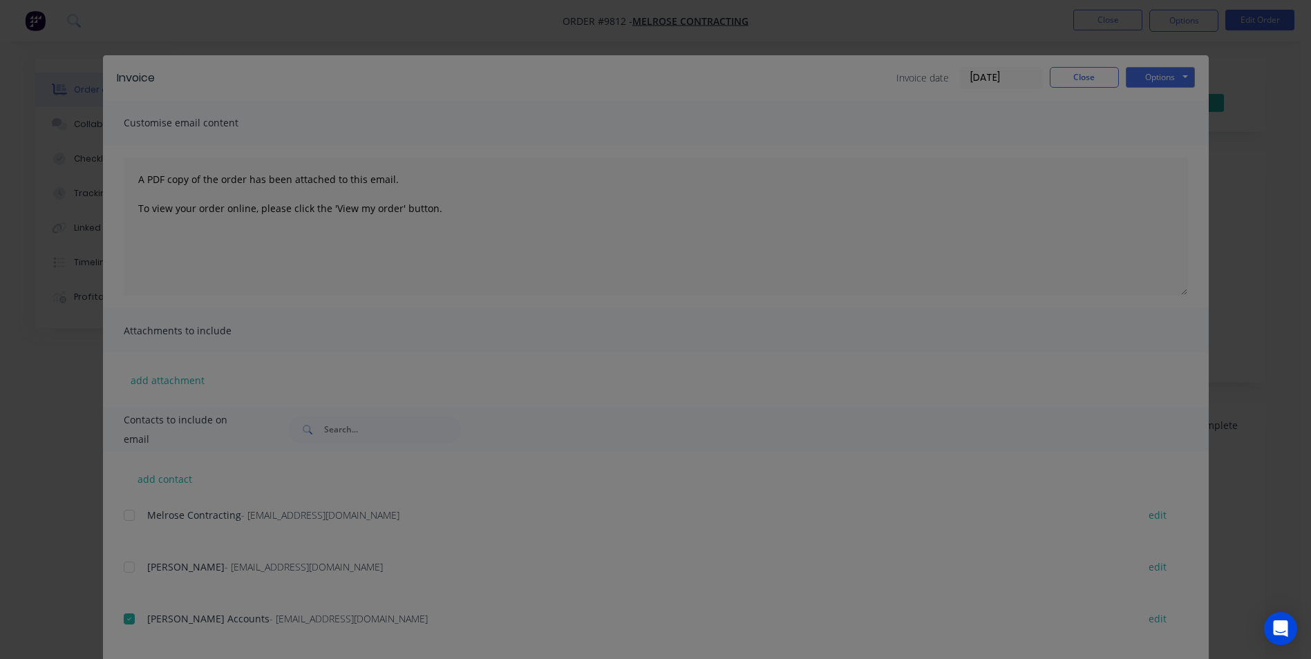
click at [1108, 79] on div "Sending to your accounting package... Loading... This may take a few moments. P…" at bounding box center [655, 329] width 1311 height 659
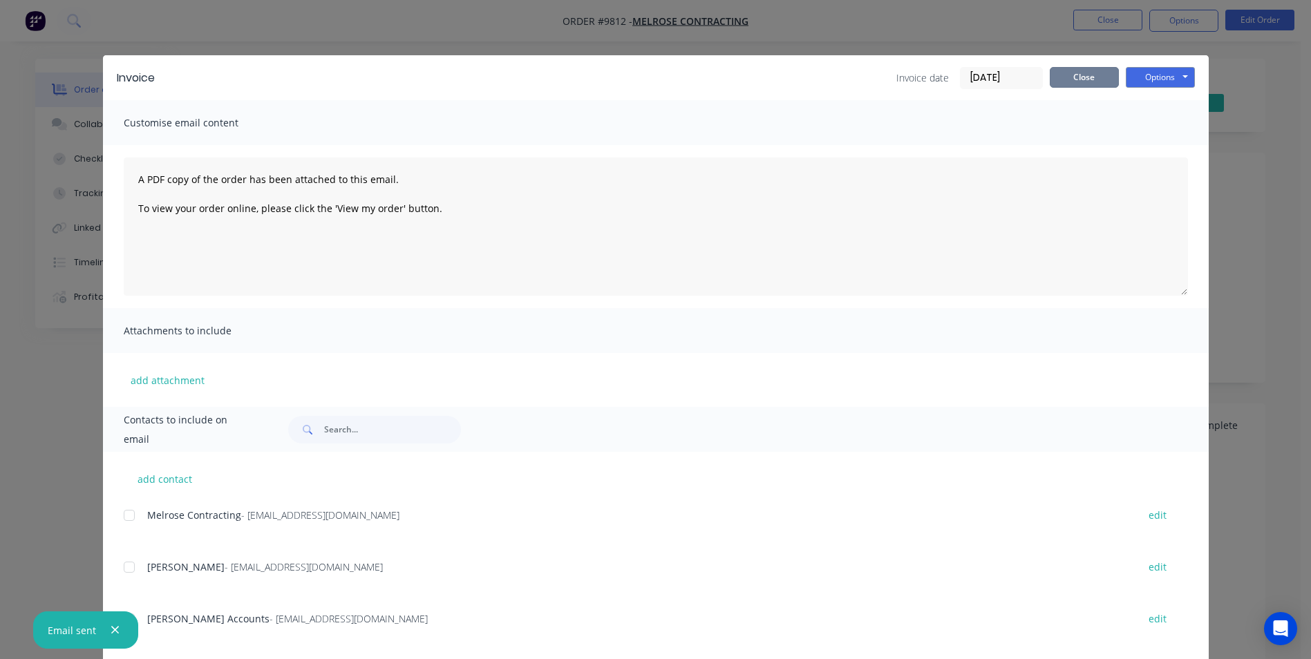
click at [1091, 76] on button "Close" at bounding box center [1084, 77] width 69 height 21
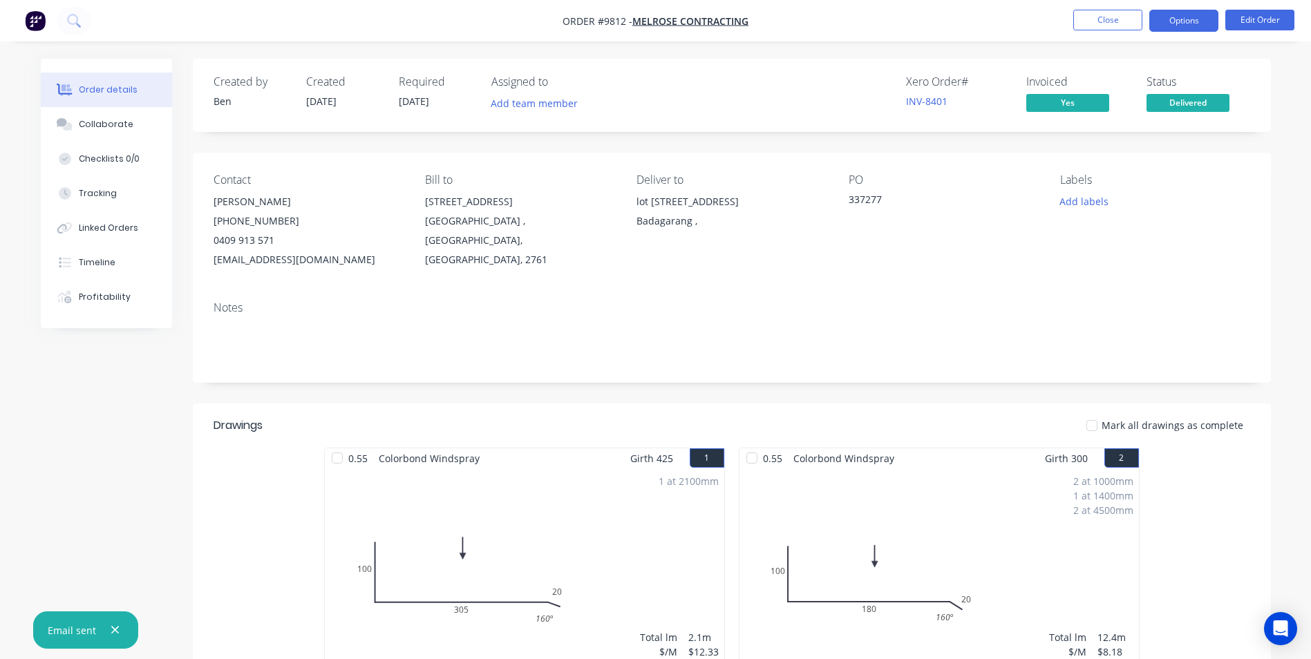
click at [1169, 26] on button "Options" at bounding box center [1183, 21] width 69 height 22
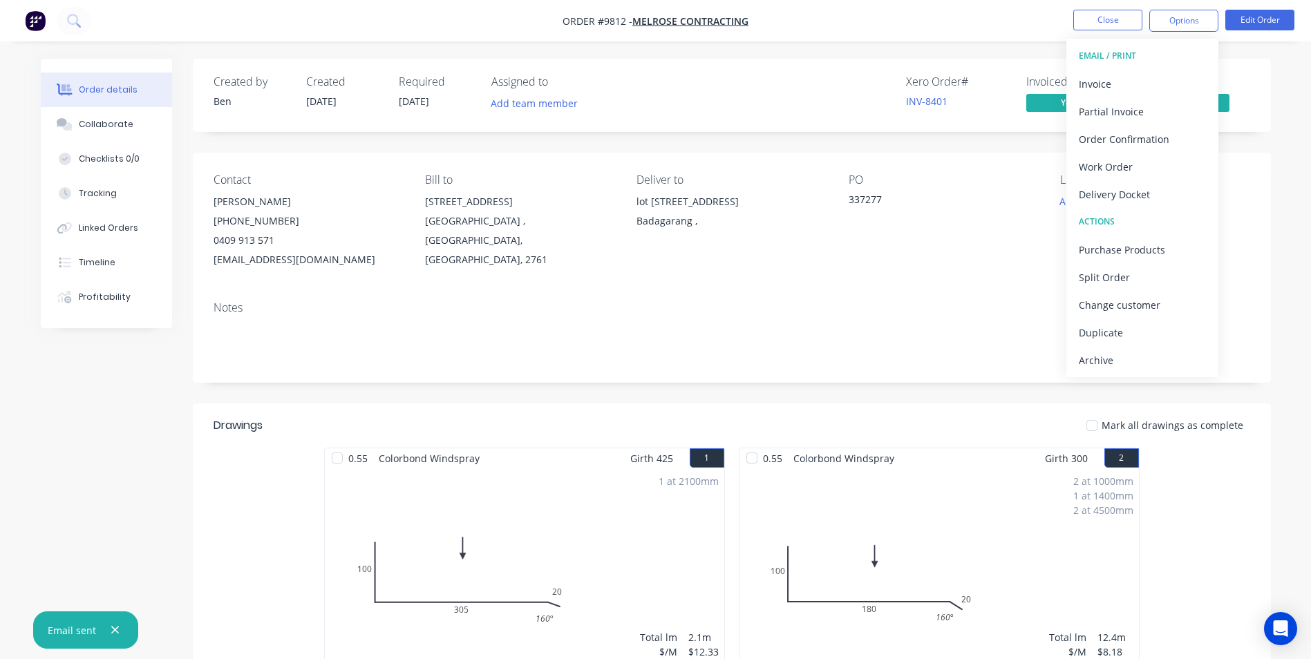
click at [1166, 66] on button "EMAIL / PRINT" at bounding box center [1142, 56] width 152 height 28
click at [1151, 86] on div "Invoice" at bounding box center [1142, 84] width 127 height 20
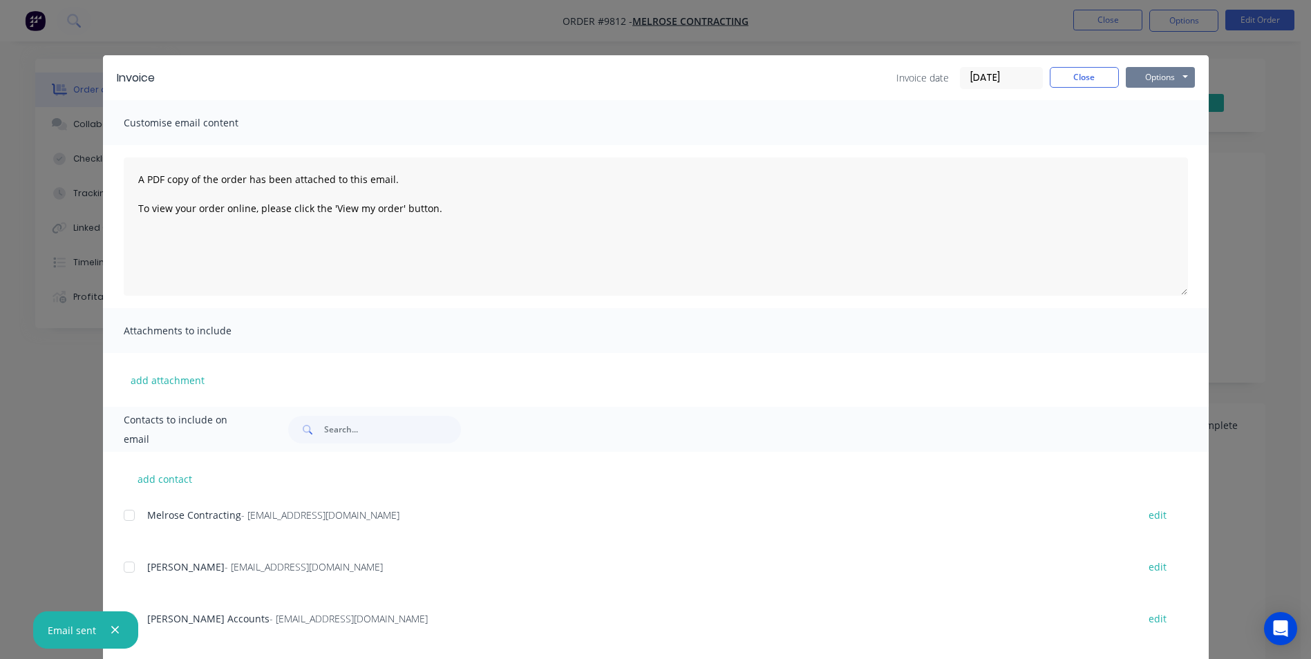
click at [1152, 79] on button "Options" at bounding box center [1160, 77] width 69 height 21
click at [1151, 126] on button "Print" at bounding box center [1170, 124] width 88 height 23
click at [1050, 77] on button "Close" at bounding box center [1084, 77] width 69 height 21
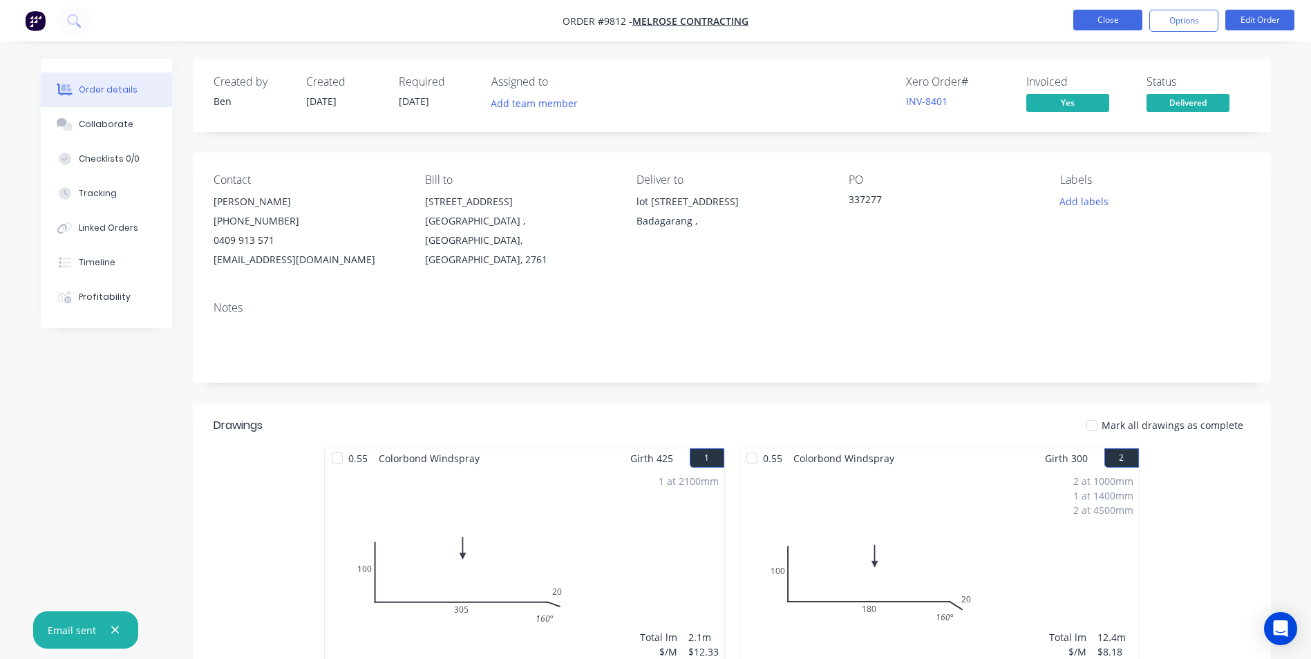
click at [1128, 24] on button "Close" at bounding box center [1107, 20] width 69 height 21
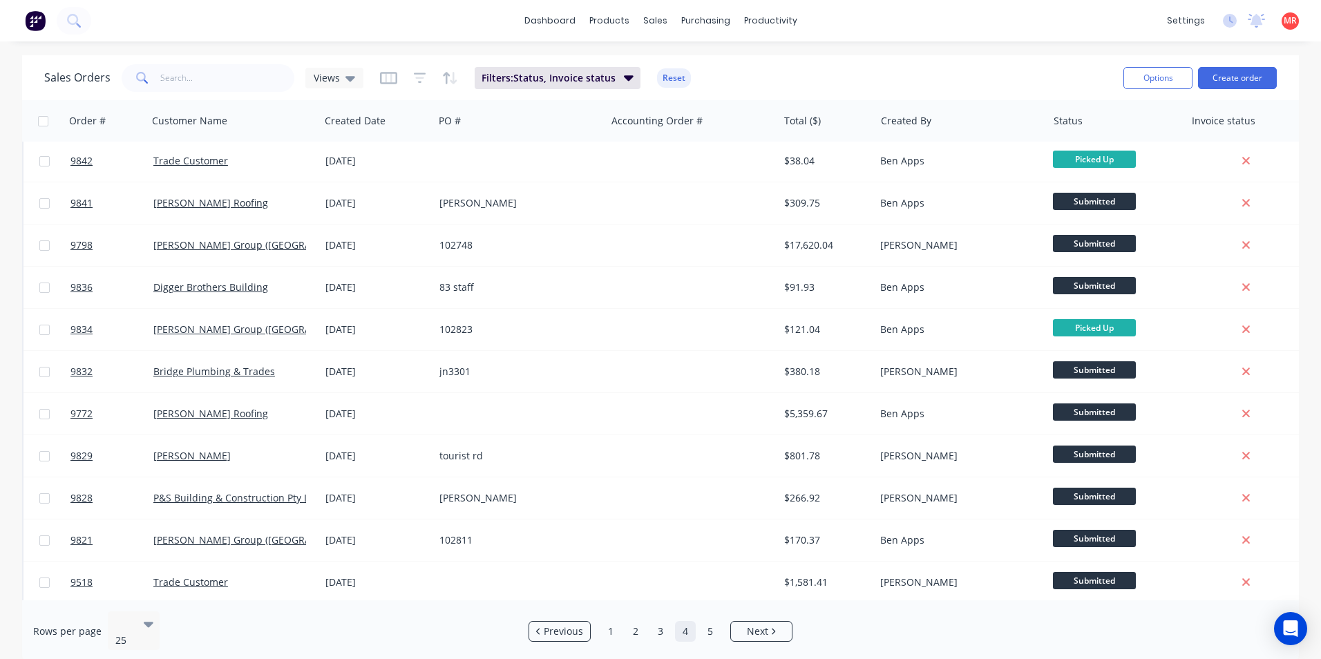
scroll to position [602, 0]
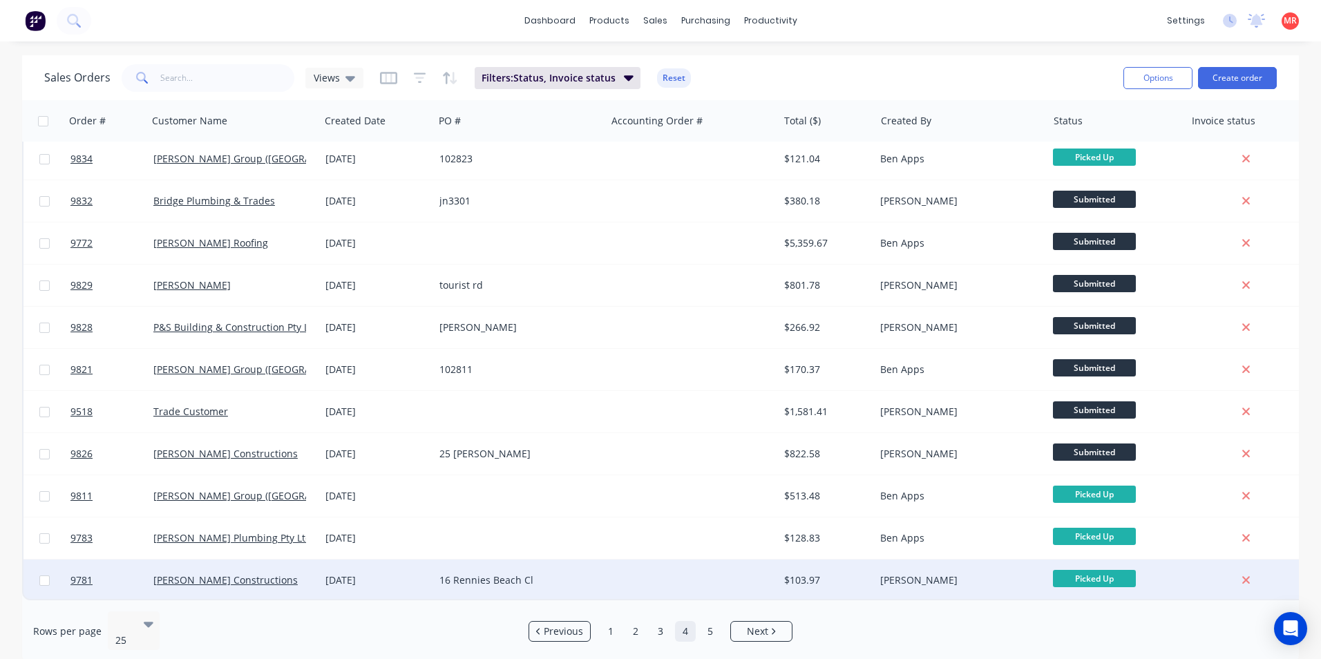
click at [594, 578] on div "16 Rennies Beach Cl" at bounding box center [519, 581] width 161 height 14
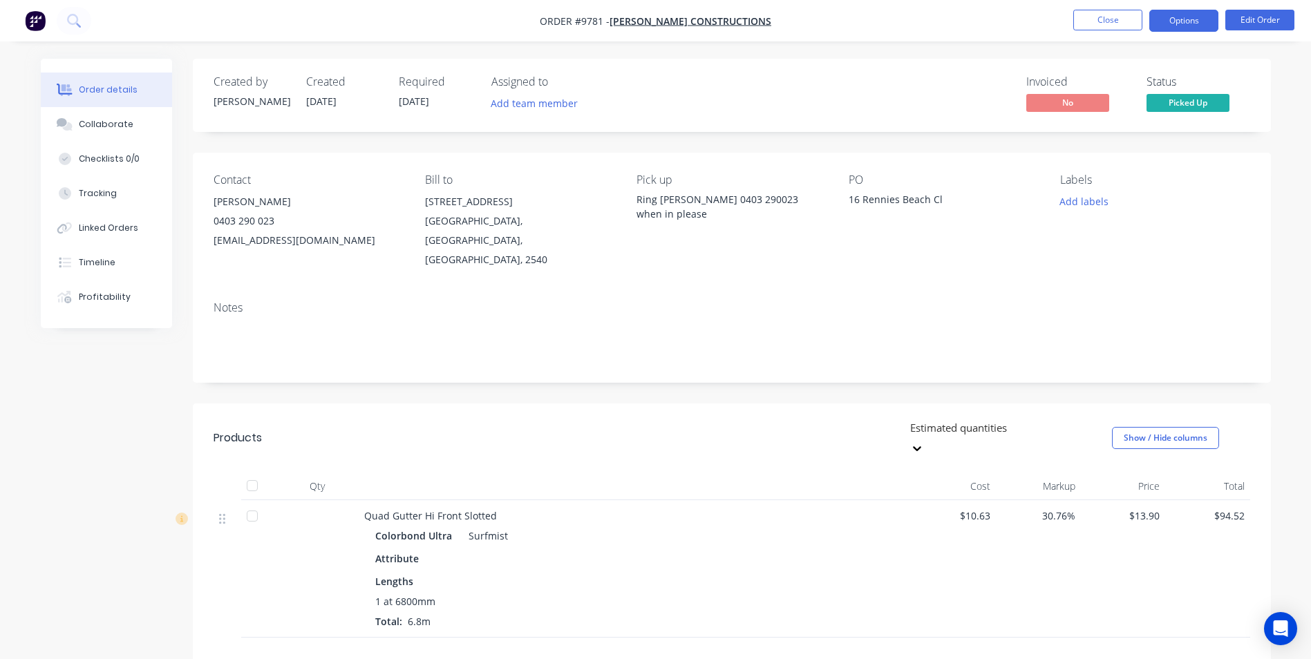
click at [1180, 28] on button "Options" at bounding box center [1183, 21] width 69 height 22
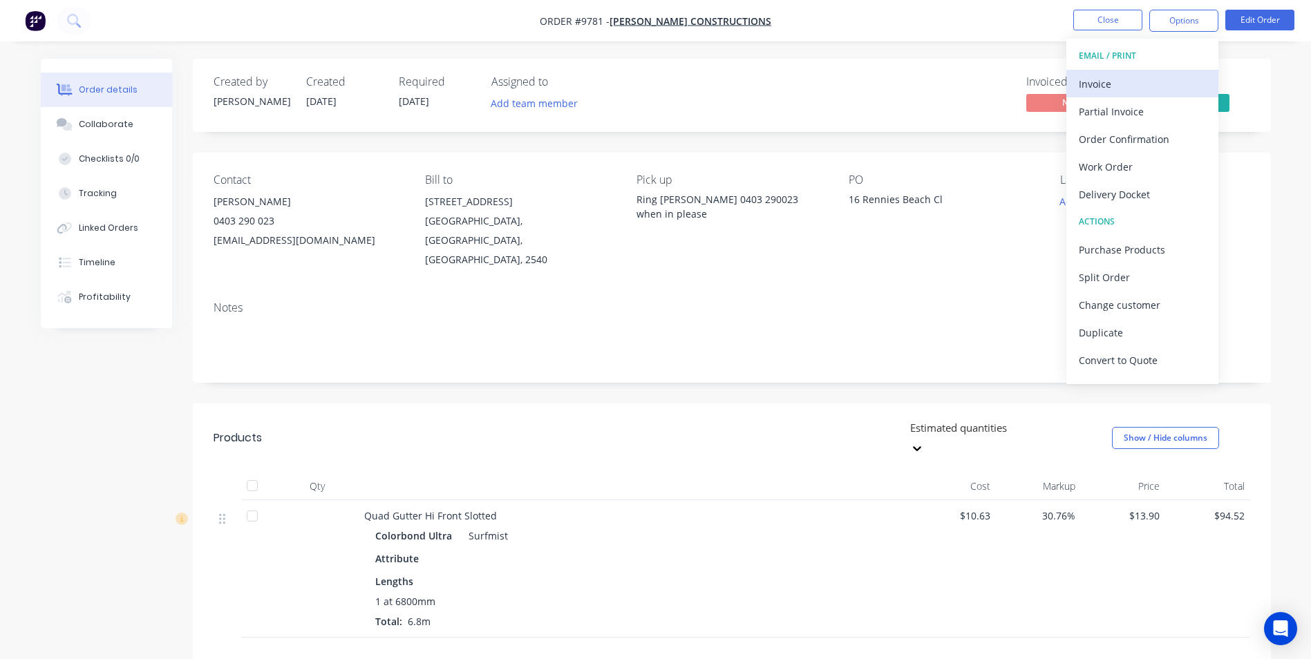
click at [1124, 79] on div "Invoice" at bounding box center [1142, 84] width 127 height 20
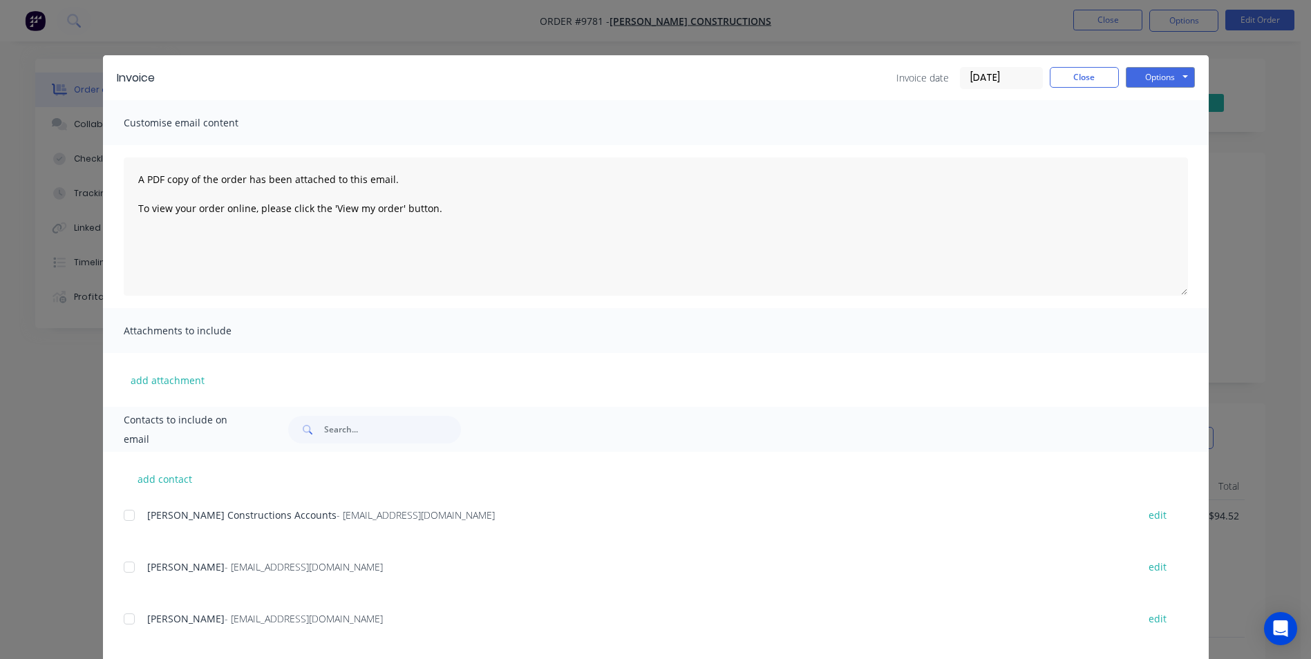
click at [124, 513] on div at bounding box center [129, 516] width 28 height 28
click at [1137, 76] on button "Options" at bounding box center [1160, 77] width 69 height 21
click at [1138, 147] on button "Email" at bounding box center [1170, 147] width 88 height 23
click at [1142, 74] on button "Options" at bounding box center [1160, 77] width 69 height 21
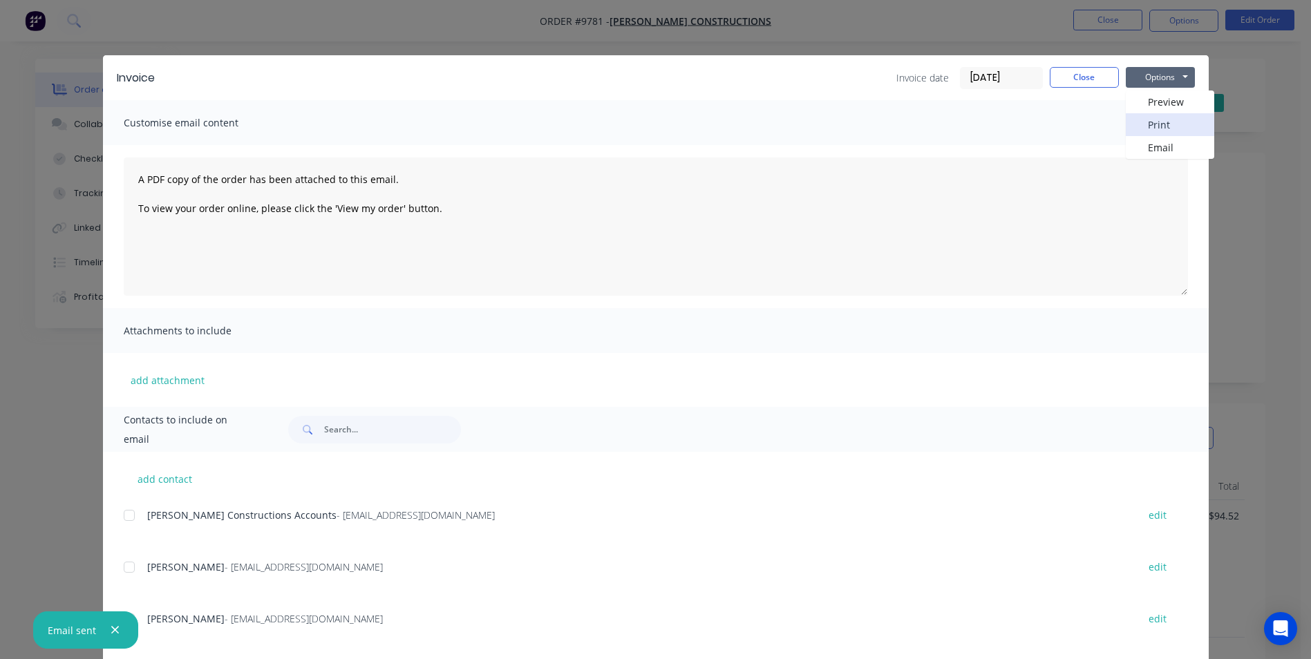
click at [1139, 131] on button "Print" at bounding box center [1170, 124] width 88 height 23
click at [1081, 73] on button "Close" at bounding box center [1084, 77] width 69 height 21
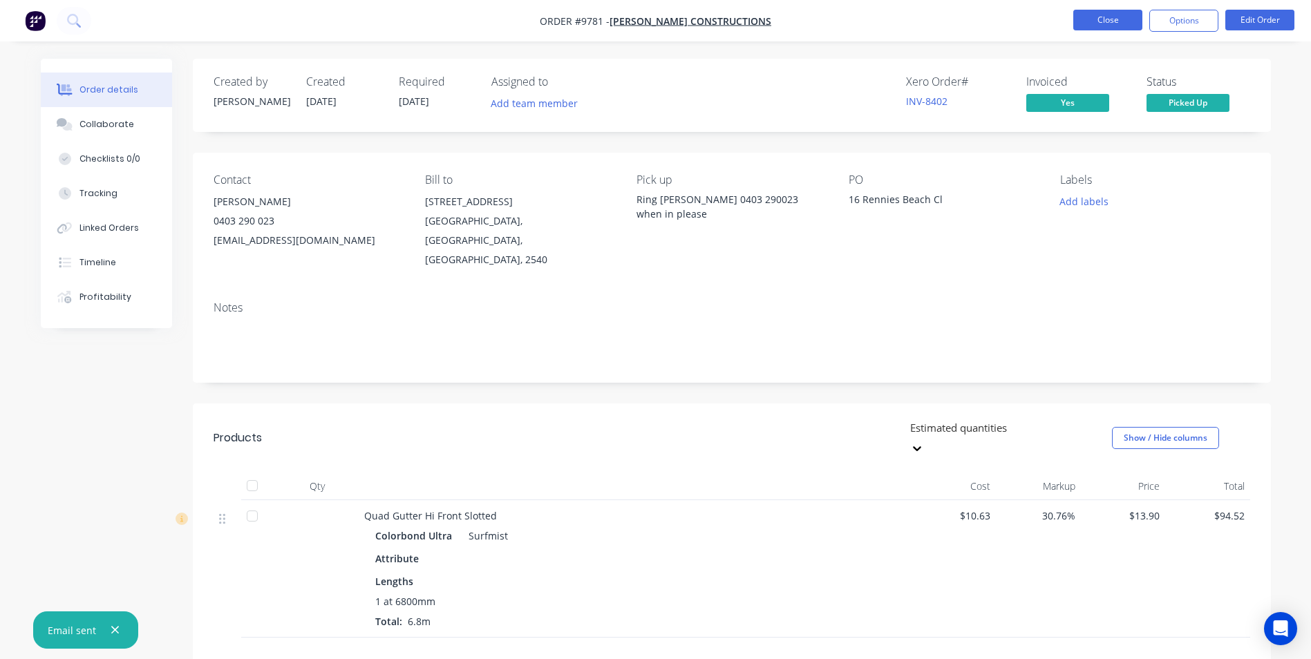
click at [1126, 22] on button "Close" at bounding box center [1107, 20] width 69 height 21
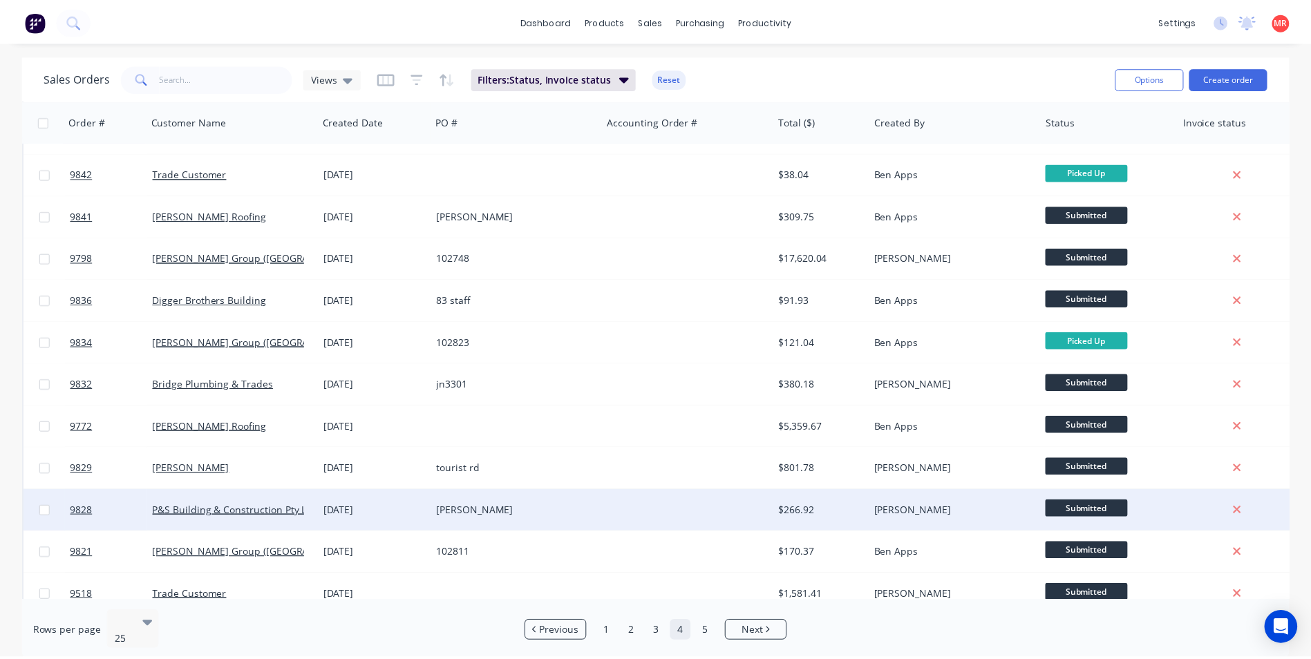
scroll to position [602, 0]
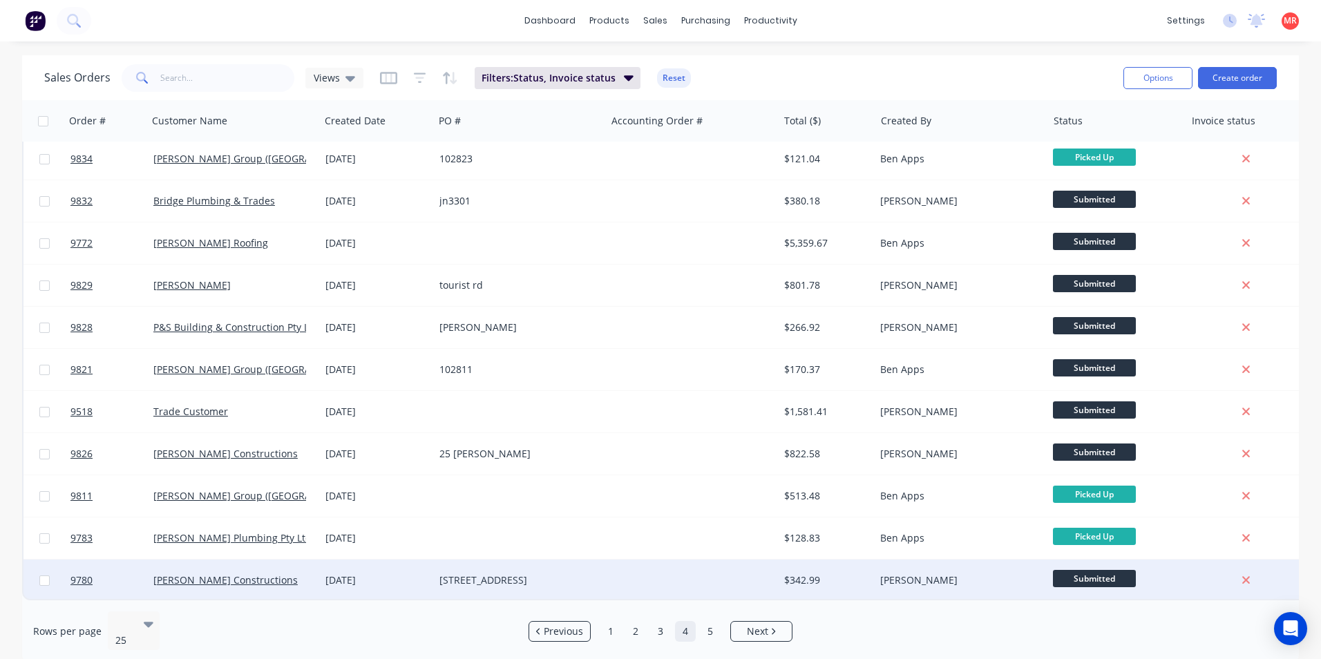
click at [582, 574] on div "16 Rennies Beach Close" at bounding box center [515, 581] width 153 height 14
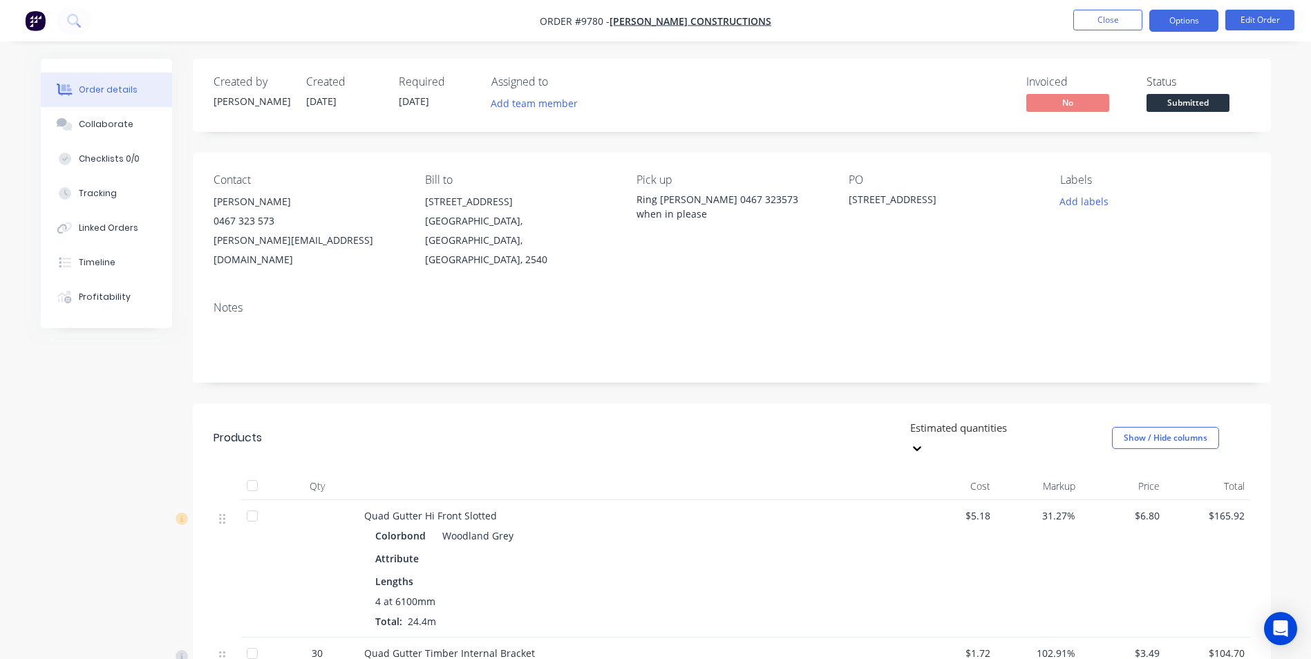
click at [1164, 16] on button "Options" at bounding box center [1183, 21] width 69 height 22
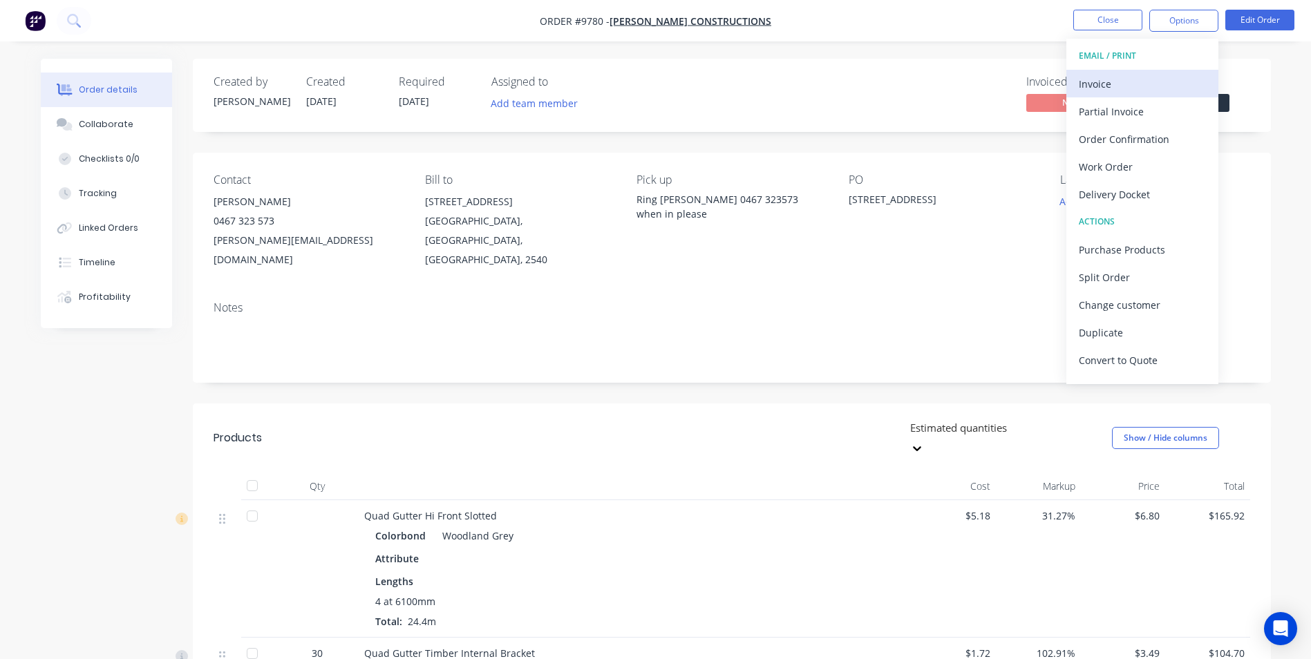
click at [1090, 88] on div "Invoice" at bounding box center [1142, 84] width 127 height 20
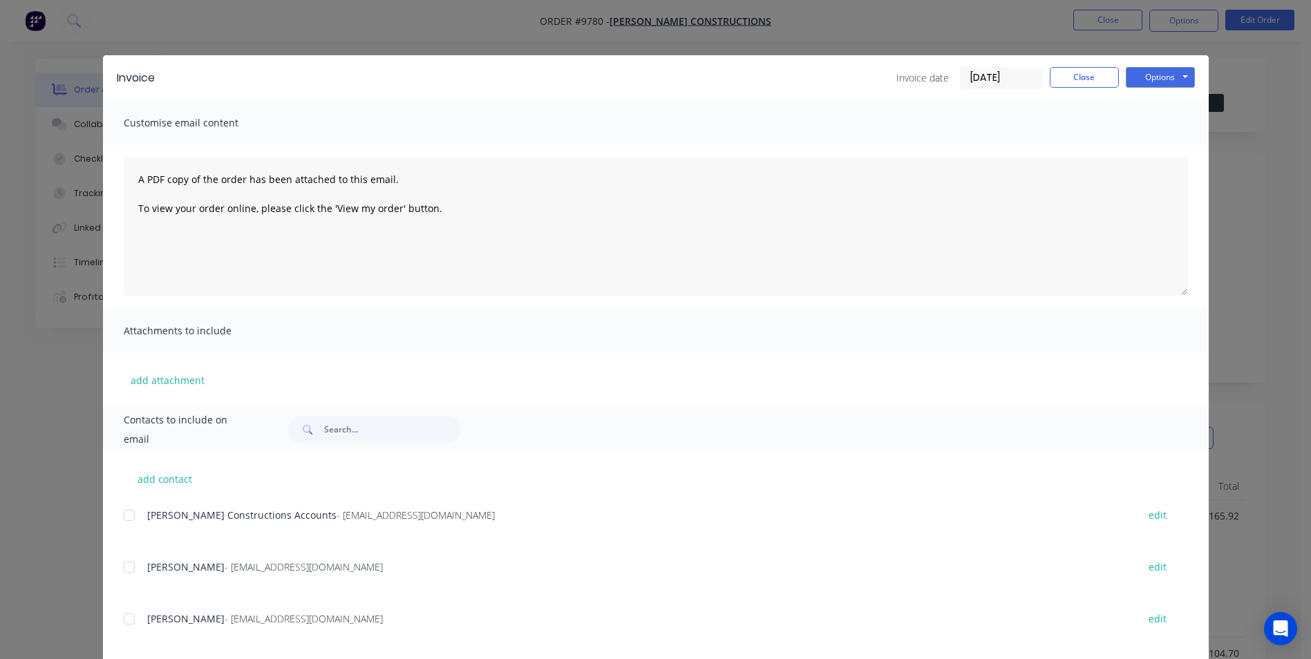
click at [129, 509] on div at bounding box center [129, 516] width 28 height 28
click at [1129, 82] on button "Options" at bounding box center [1160, 77] width 69 height 21
click at [1128, 147] on button "Email" at bounding box center [1170, 147] width 88 height 23
click at [1175, 75] on button "Options" at bounding box center [1160, 77] width 69 height 21
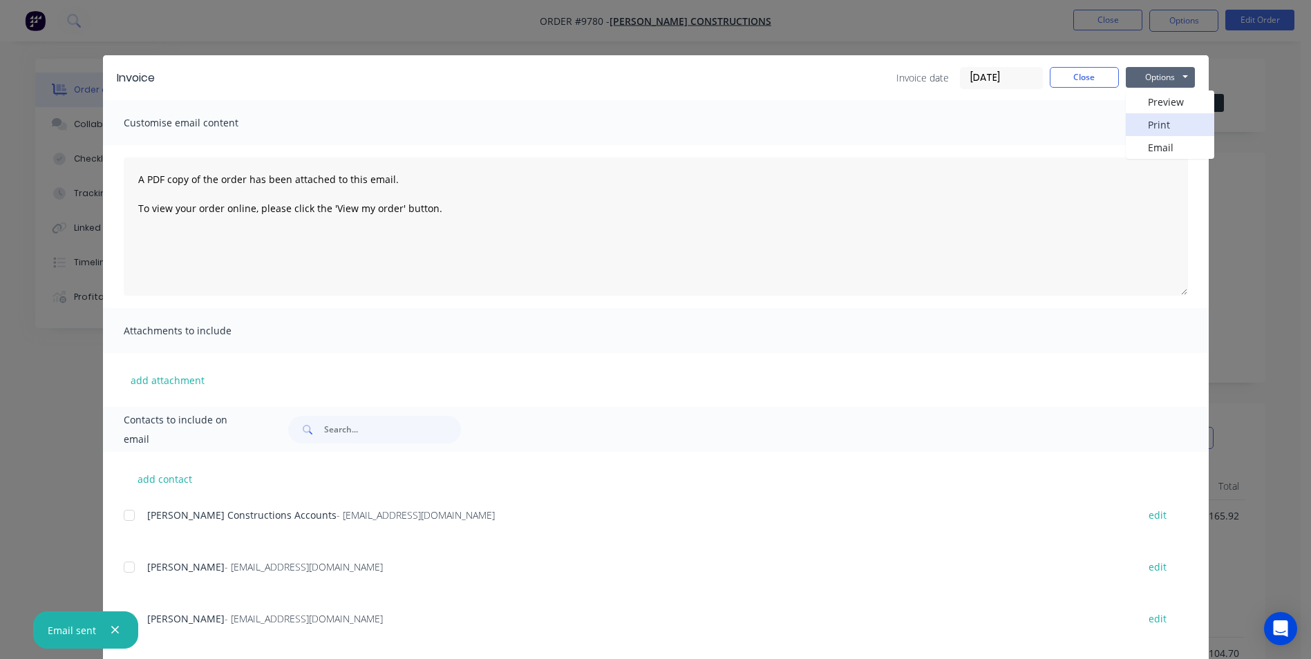
click at [1168, 126] on button "Print" at bounding box center [1170, 124] width 88 height 23
click at [1071, 68] on button "Close" at bounding box center [1084, 77] width 69 height 21
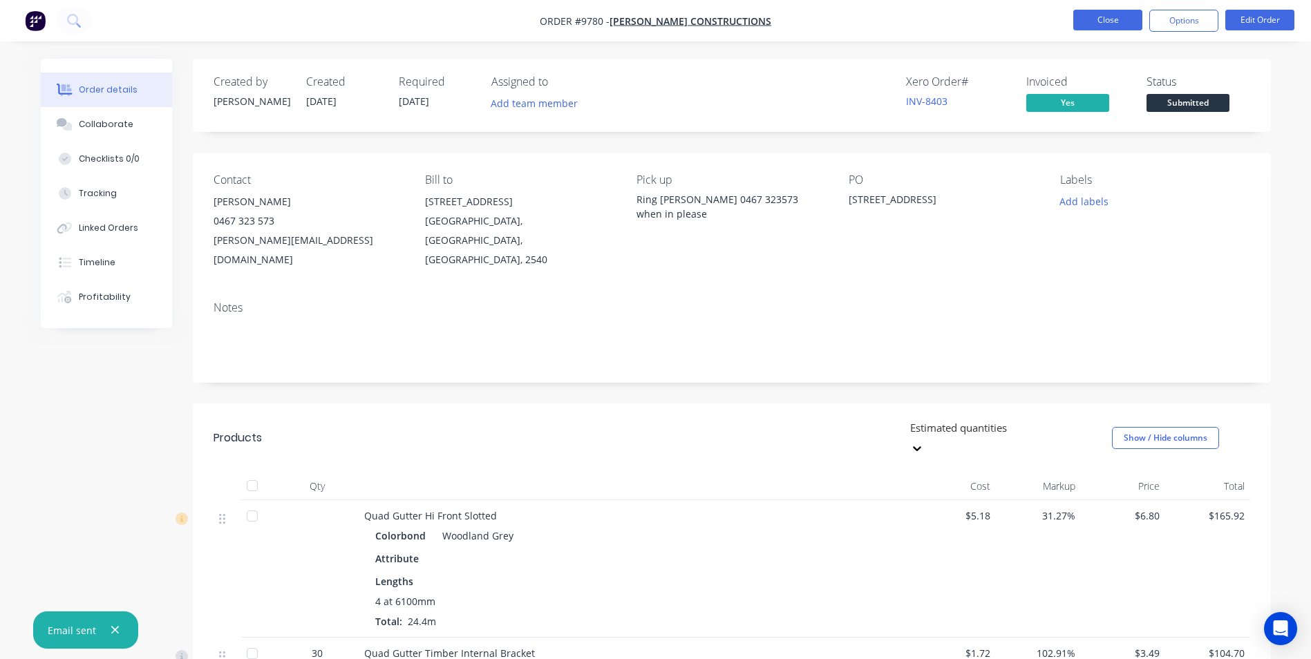
click at [1128, 19] on button "Close" at bounding box center [1107, 20] width 69 height 21
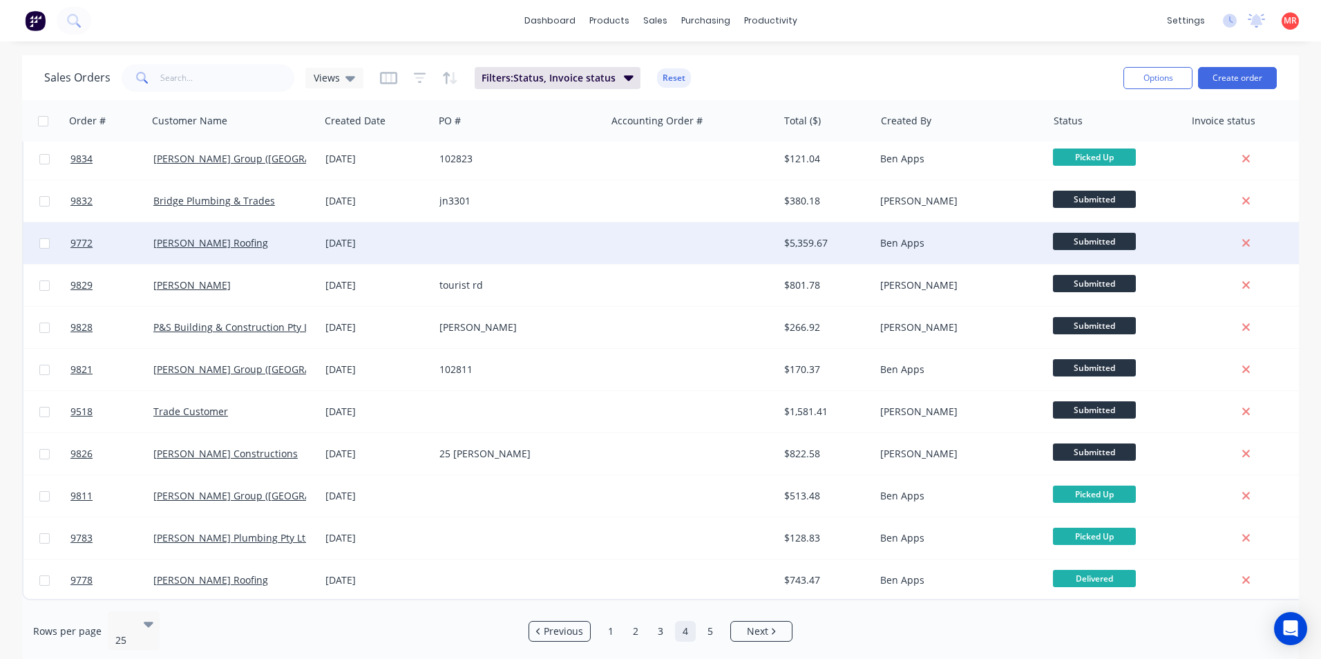
scroll to position [602, 0]
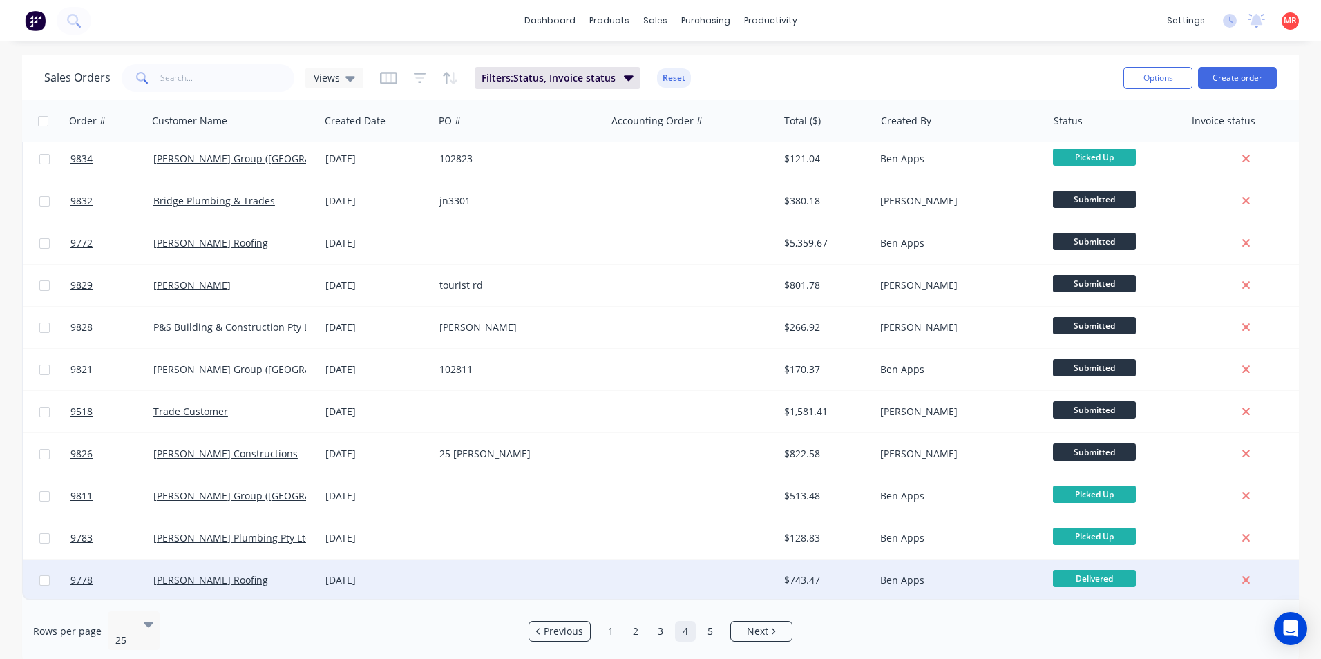
click at [563, 576] on div at bounding box center [520, 580] width 172 height 41
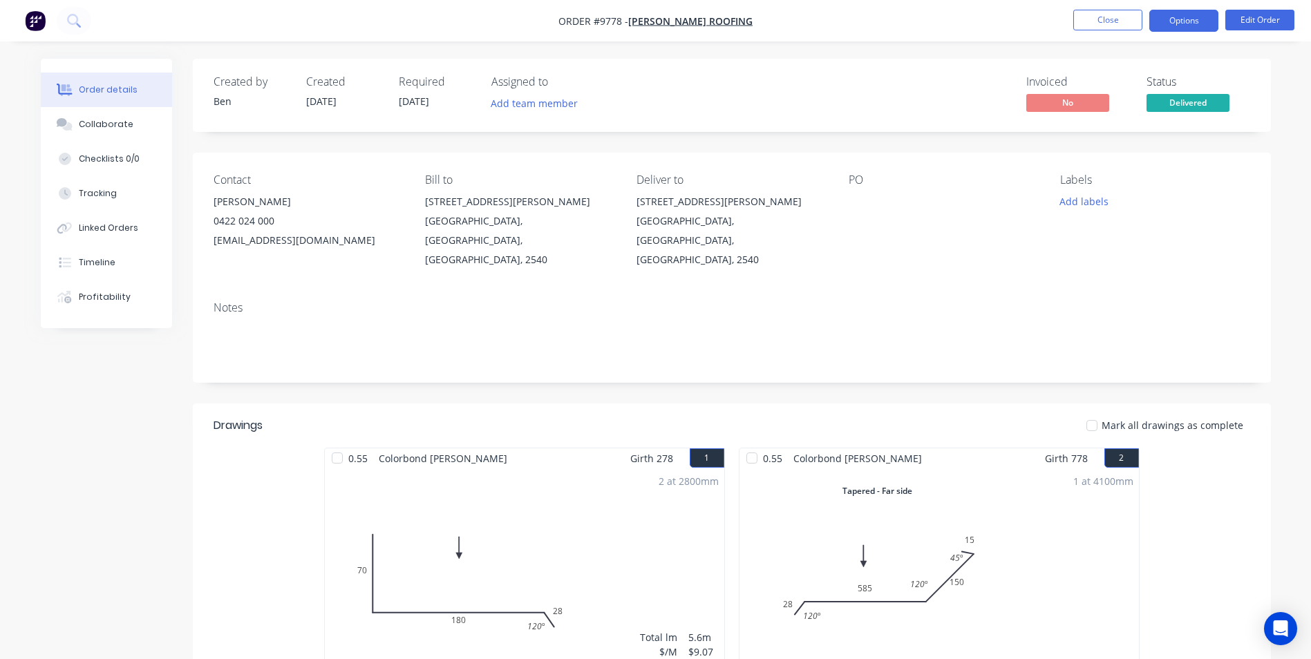
click at [1169, 23] on button "Options" at bounding box center [1183, 21] width 69 height 22
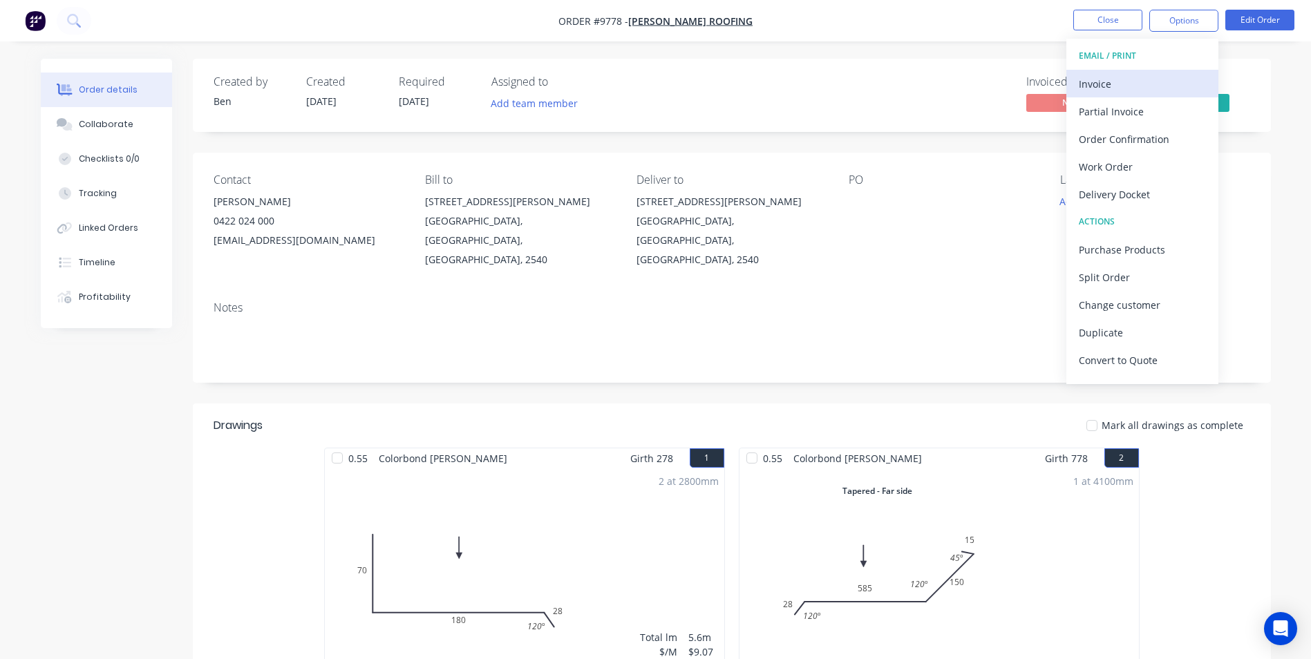
click at [1113, 84] on div "Invoice" at bounding box center [1142, 84] width 127 height 20
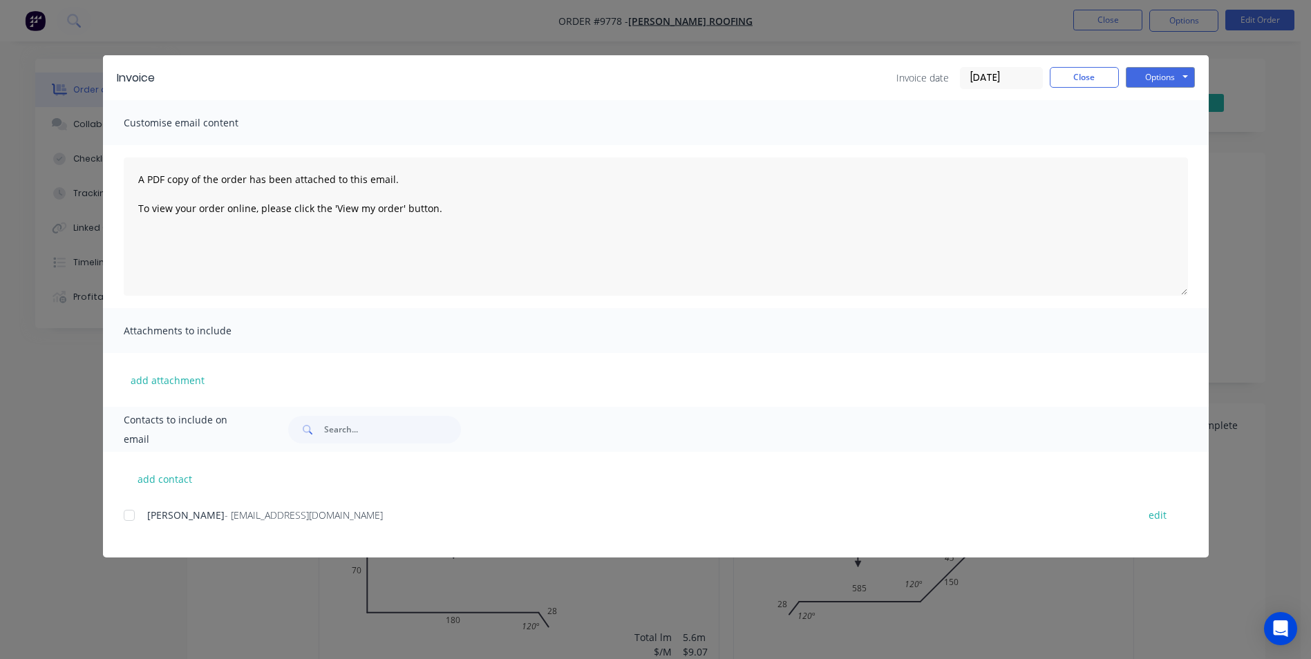
click at [135, 521] on div at bounding box center [129, 516] width 28 height 28
click at [1157, 73] on button "Options" at bounding box center [1160, 77] width 69 height 21
click at [1155, 145] on button "Email" at bounding box center [1170, 147] width 88 height 23
click at [1153, 78] on button "Options" at bounding box center [1160, 77] width 69 height 21
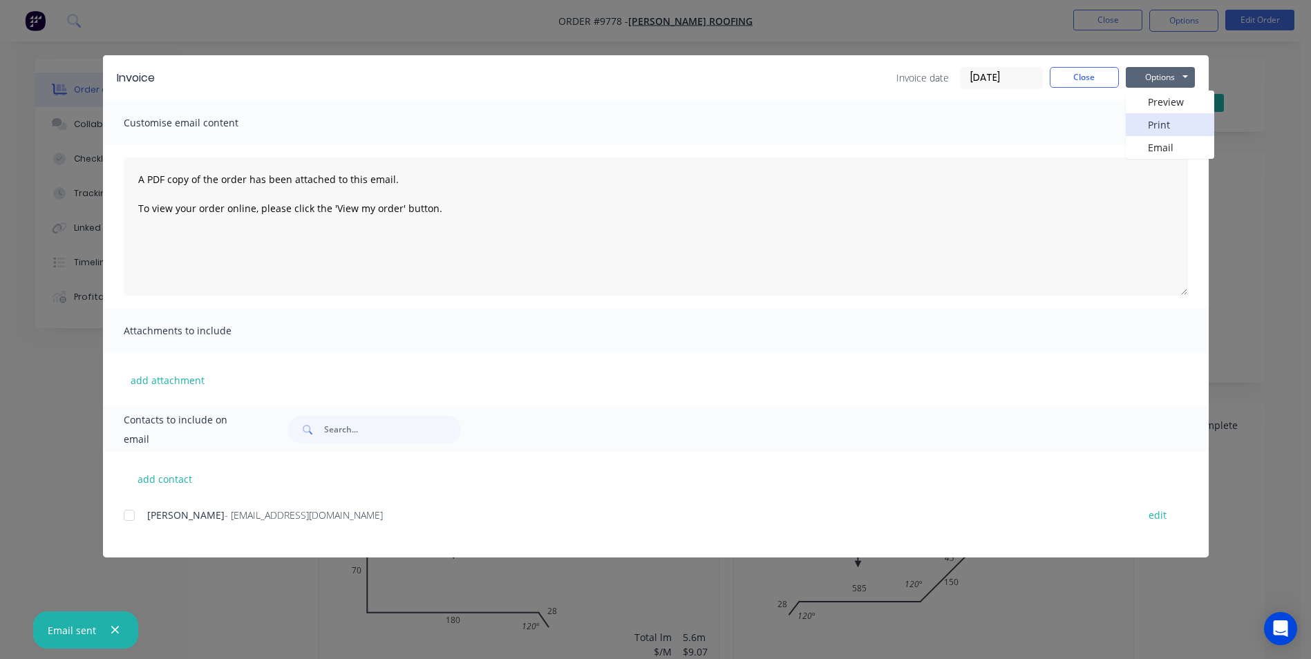
click at [1153, 118] on button "Print" at bounding box center [1170, 124] width 88 height 23
click at [1071, 70] on button "Close" at bounding box center [1084, 77] width 69 height 21
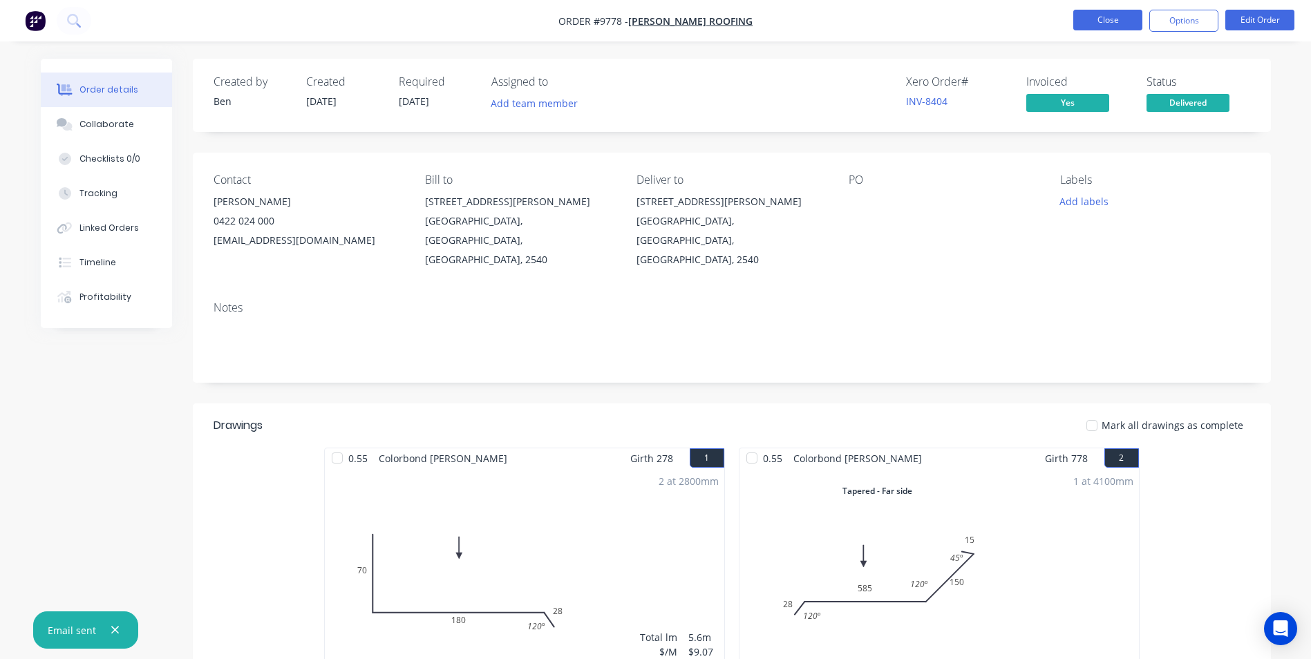
click at [1096, 24] on button "Close" at bounding box center [1107, 20] width 69 height 21
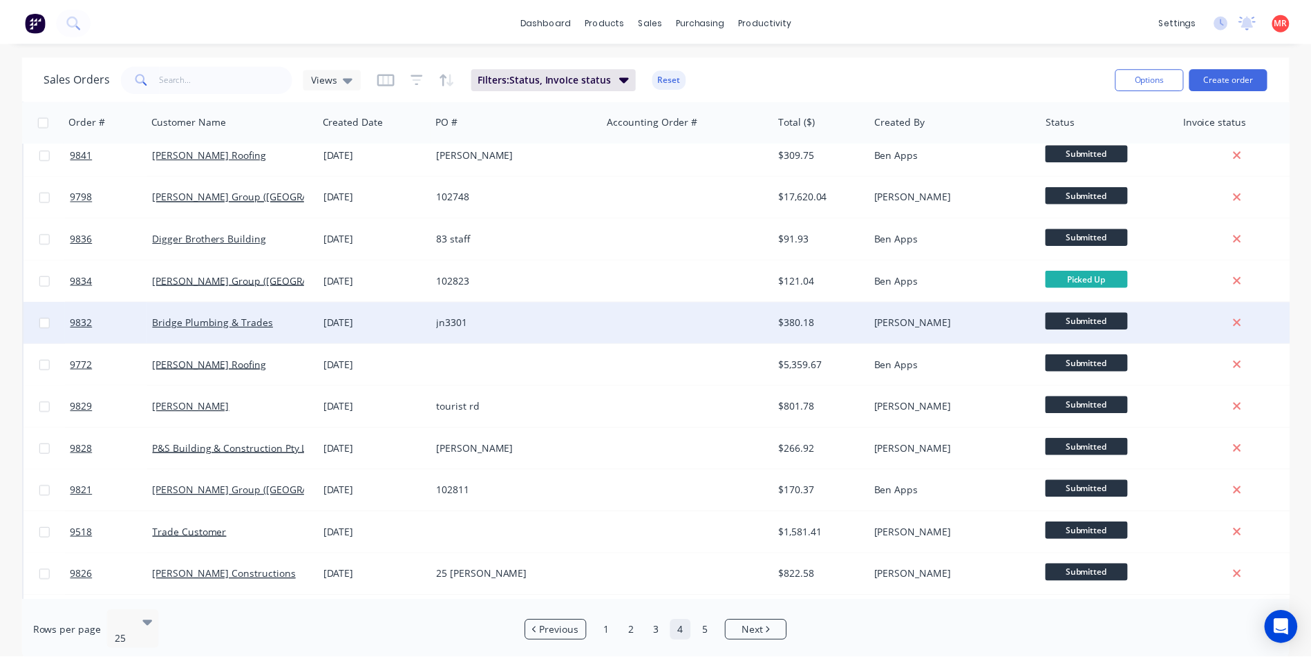
scroll to position [602, 0]
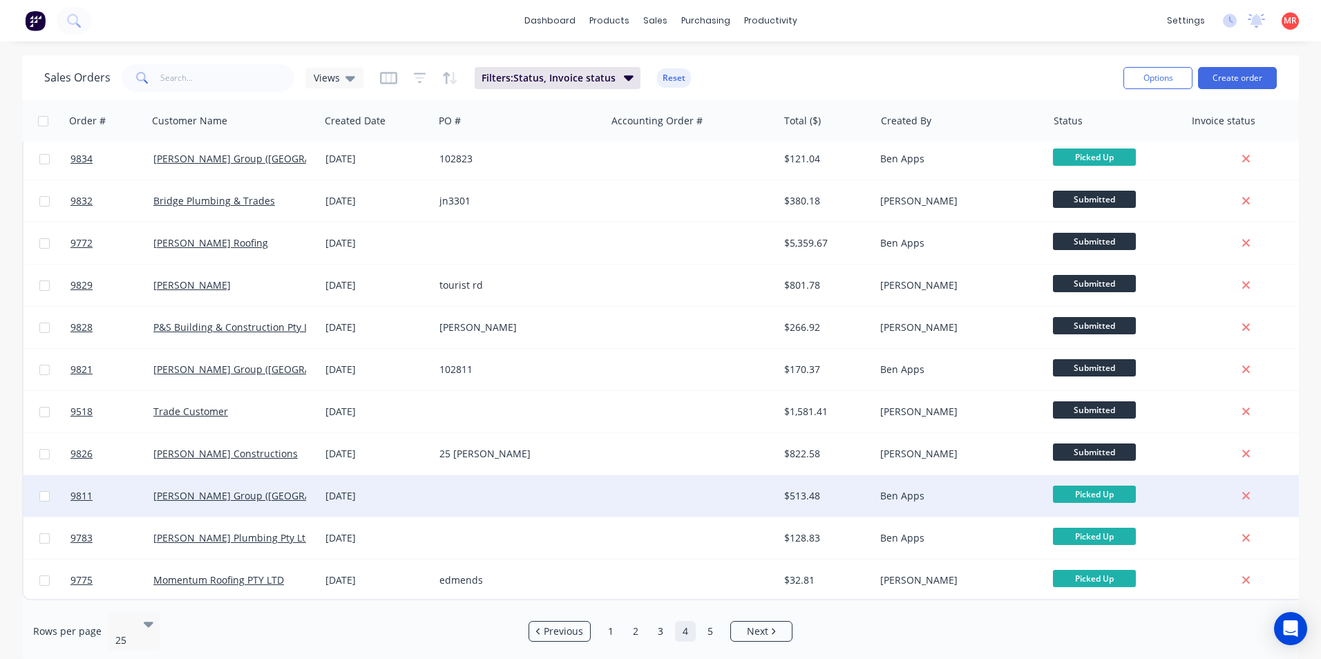
click at [521, 491] on div at bounding box center [520, 495] width 172 height 41
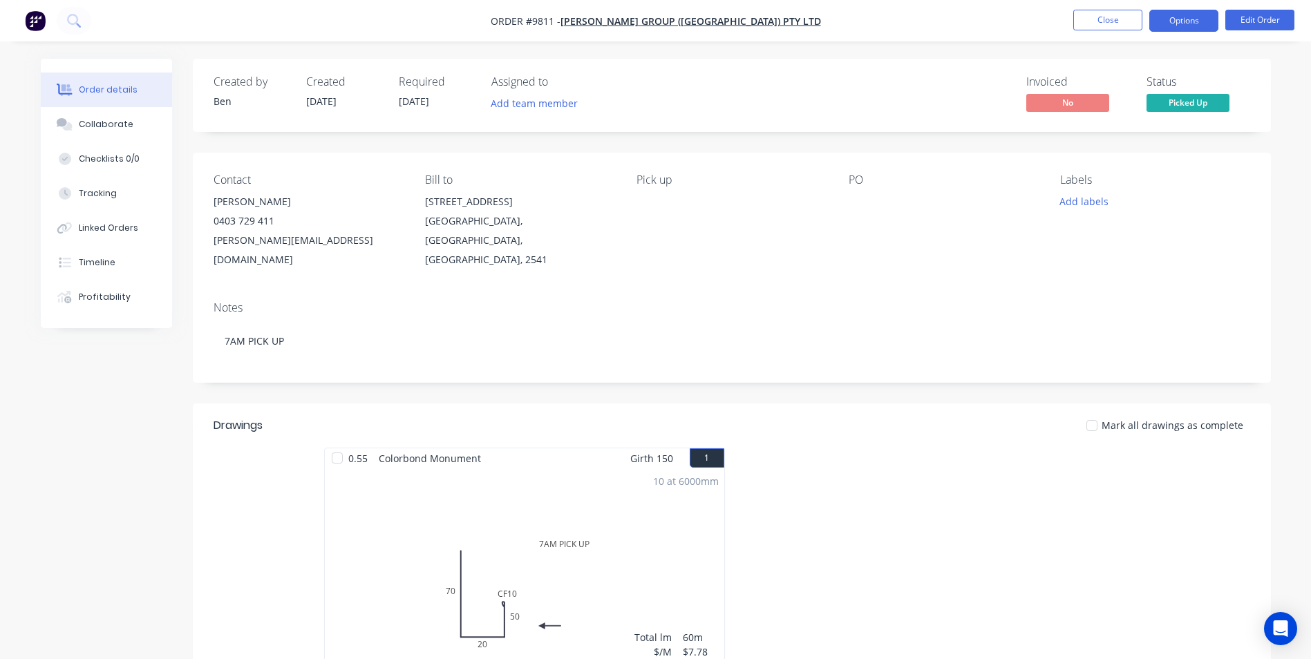
click at [1184, 19] on button "Options" at bounding box center [1183, 21] width 69 height 22
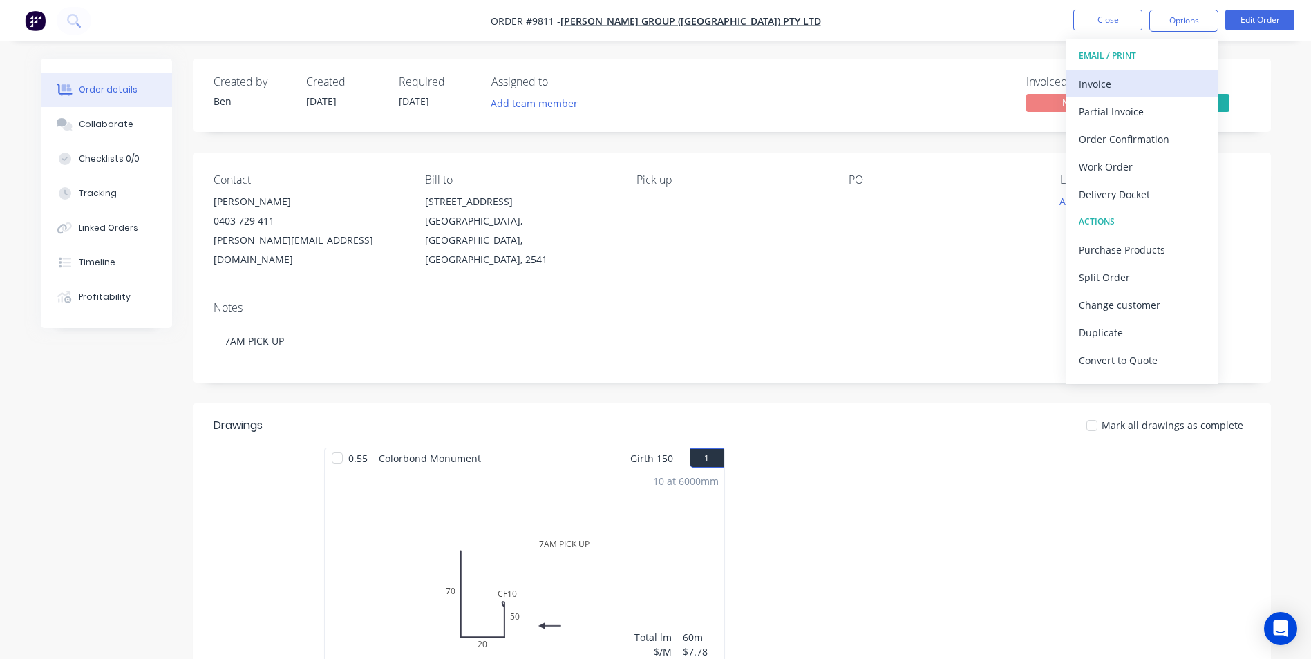
click at [1123, 88] on div "Invoice" at bounding box center [1142, 84] width 127 height 20
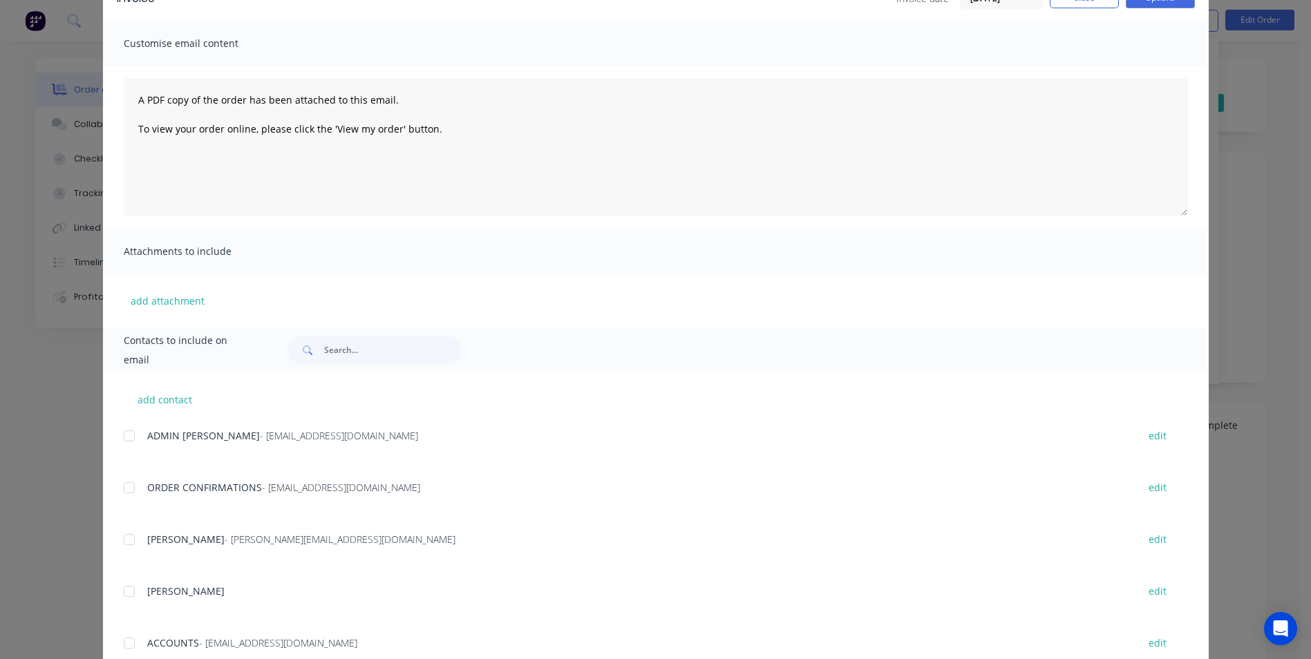
scroll to position [207, 0]
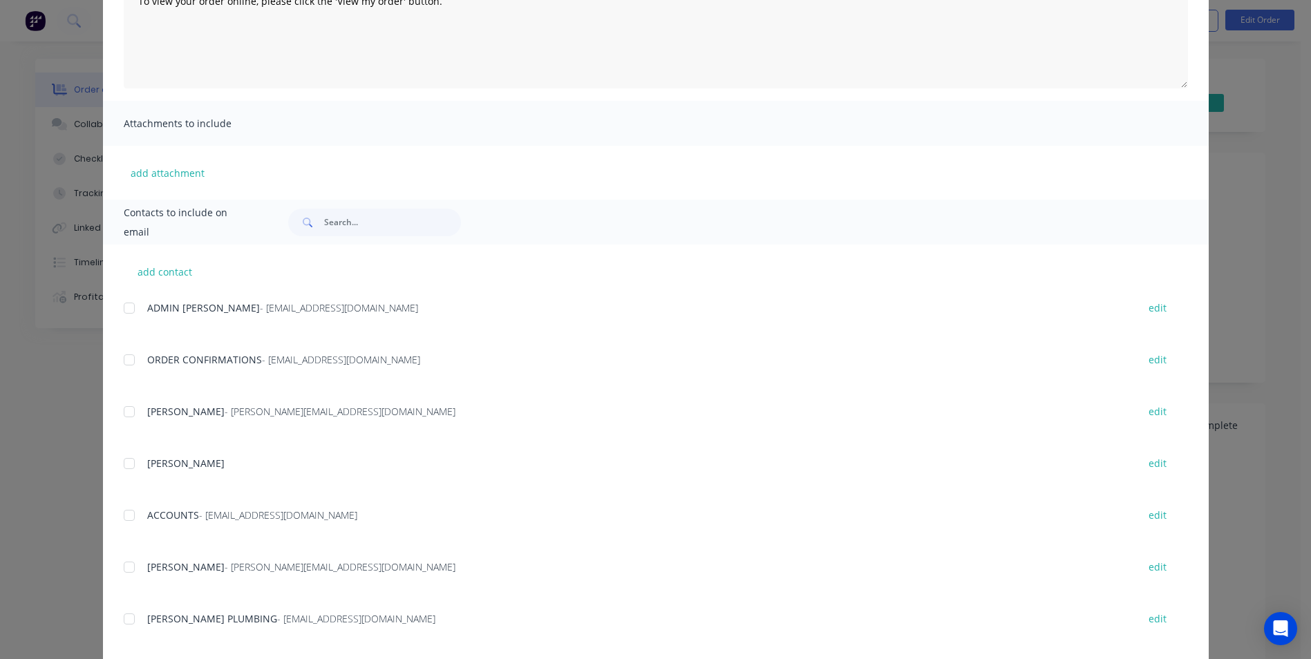
click at [126, 517] on div at bounding box center [129, 516] width 28 height 28
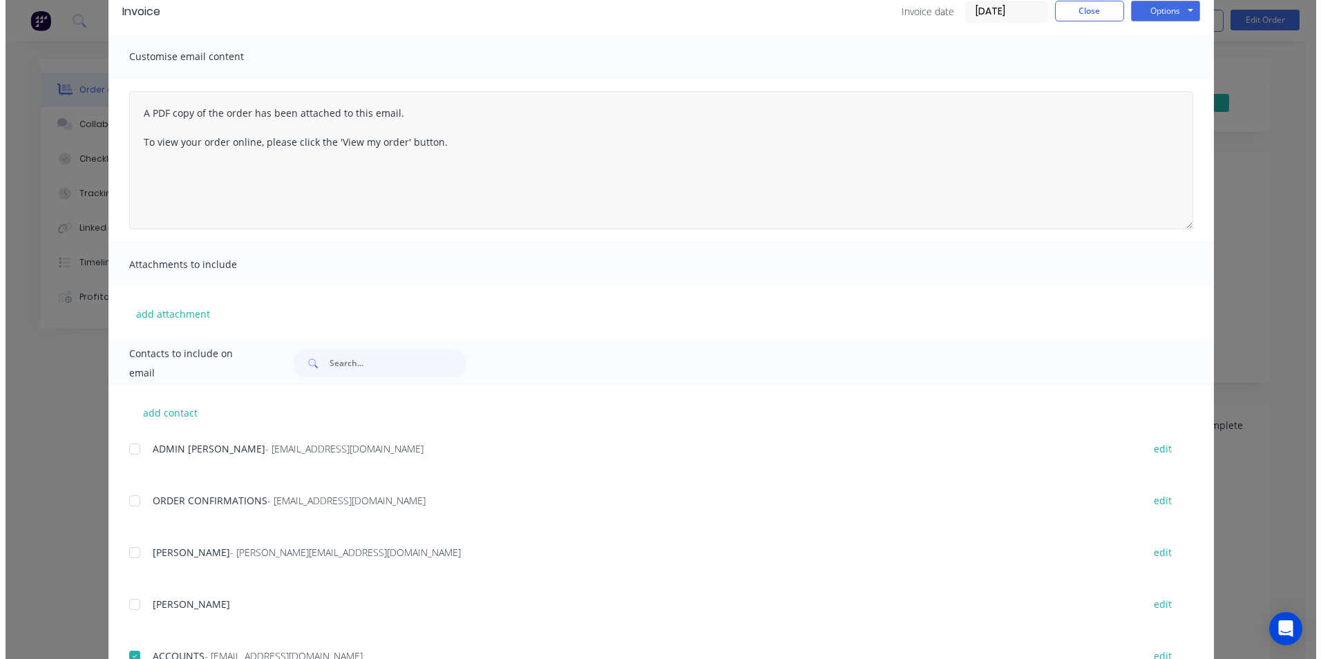
scroll to position [0, 0]
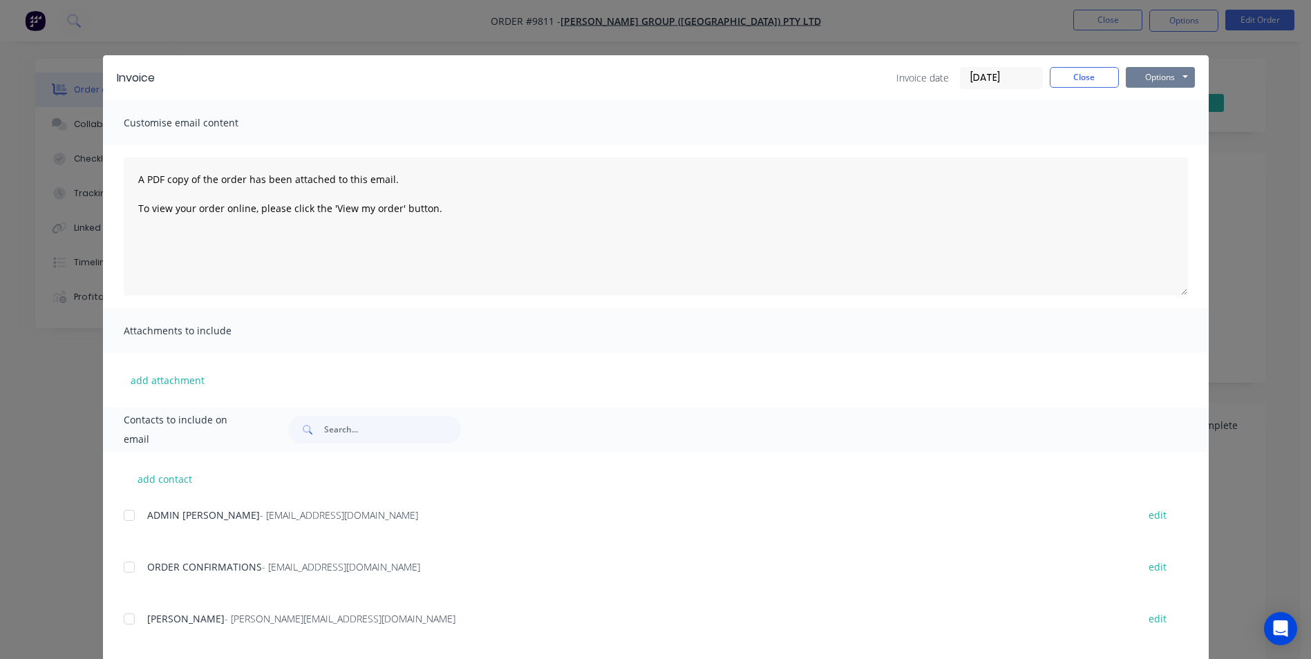
click at [1142, 79] on button "Options" at bounding box center [1160, 77] width 69 height 21
click at [1146, 144] on button "Email" at bounding box center [1170, 147] width 88 height 23
click at [1145, 88] on div "Options Preview Print Email" at bounding box center [1160, 78] width 69 height 22
click at [1146, 86] on button "Options" at bounding box center [1160, 77] width 69 height 21
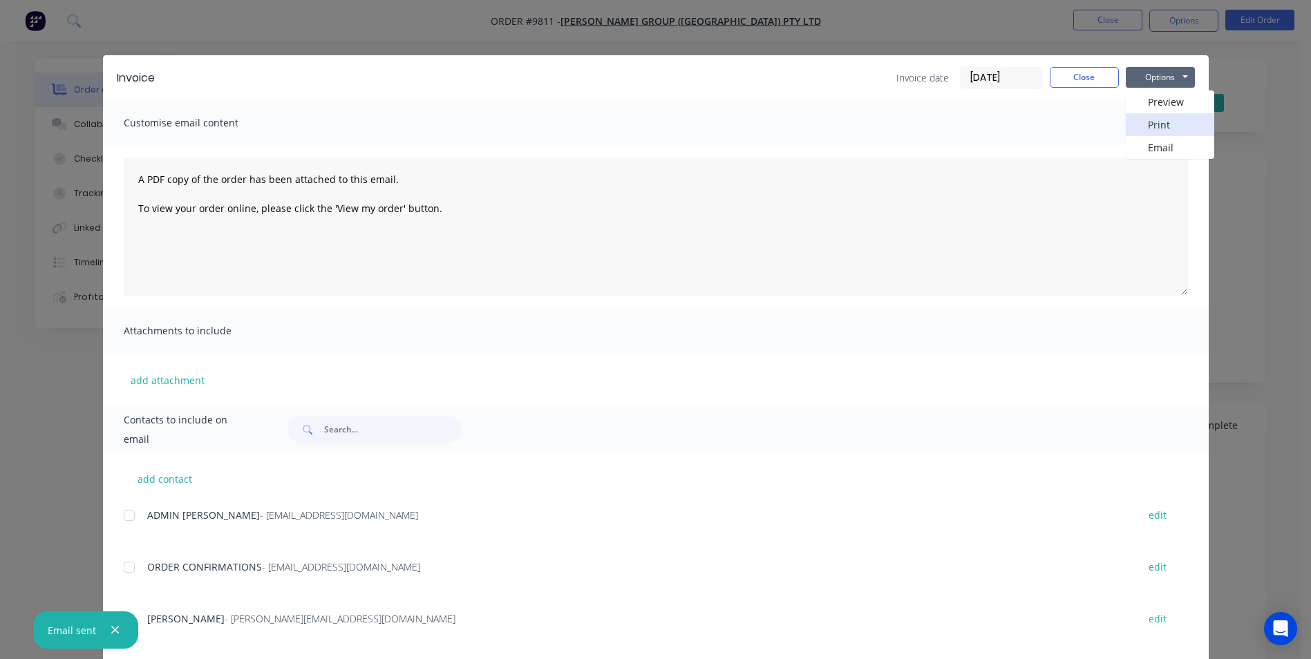
click at [1162, 125] on button "Print" at bounding box center [1170, 124] width 88 height 23
click at [1084, 73] on button "Close" at bounding box center [1084, 77] width 69 height 21
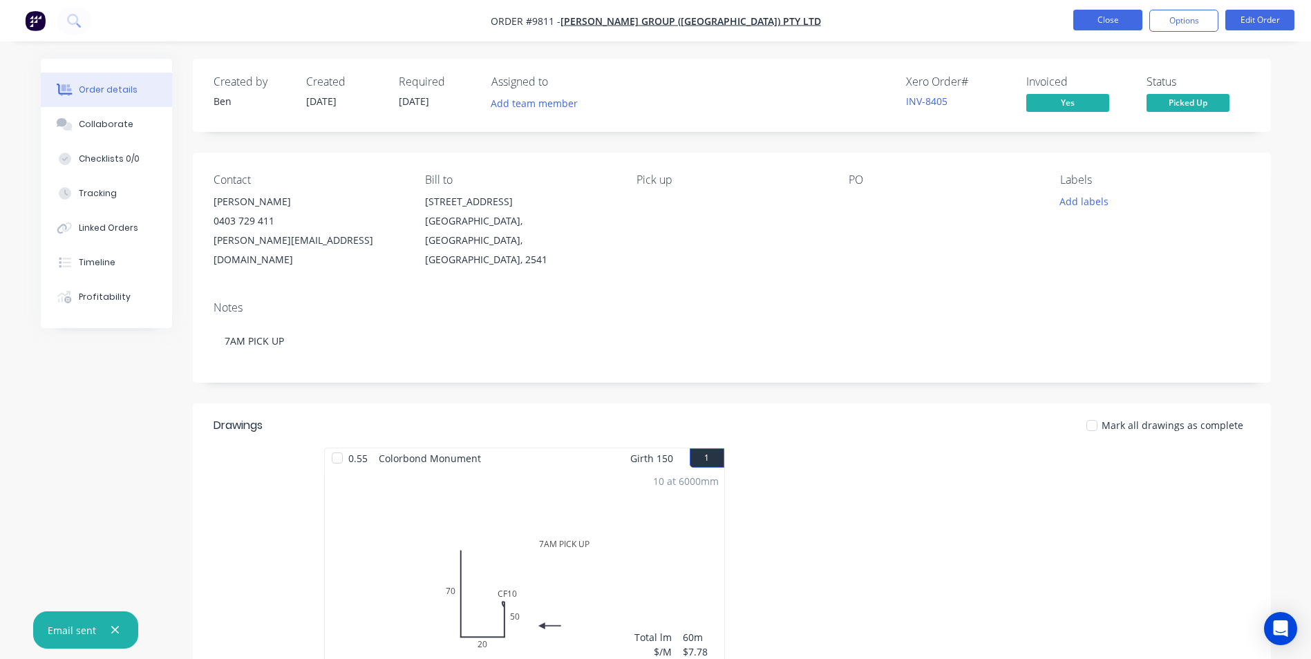
click at [1083, 16] on button "Close" at bounding box center [1107, 20] width 69 height 21
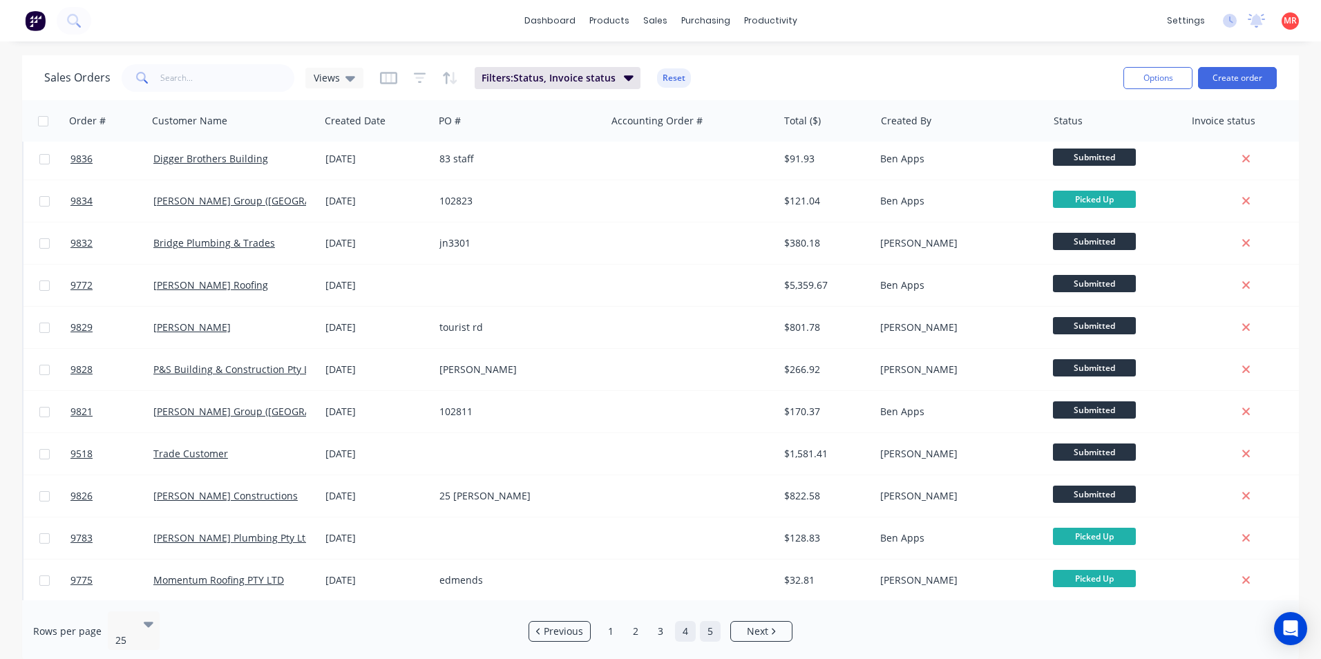
click at [709, 621] on link "5" at bounding box center [710, 631] width 21 height 21
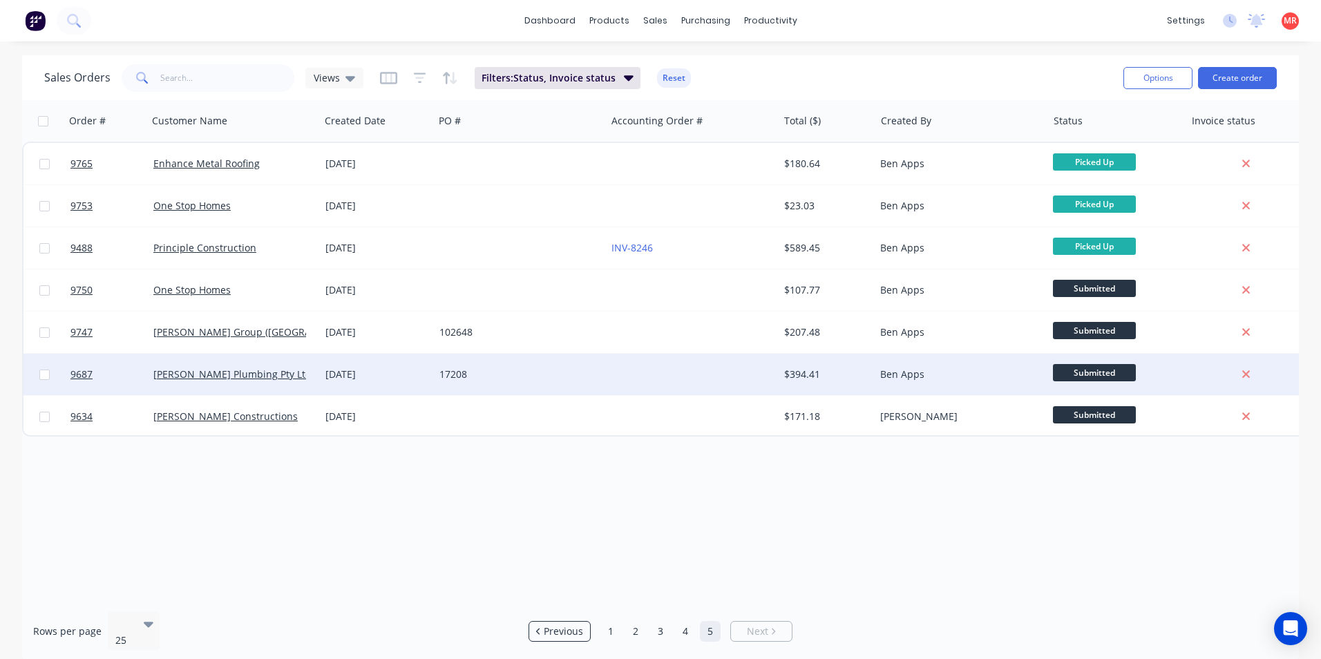
click at [583, 375] on div "17208" at bounding box center [515, 375] width 153 height 14
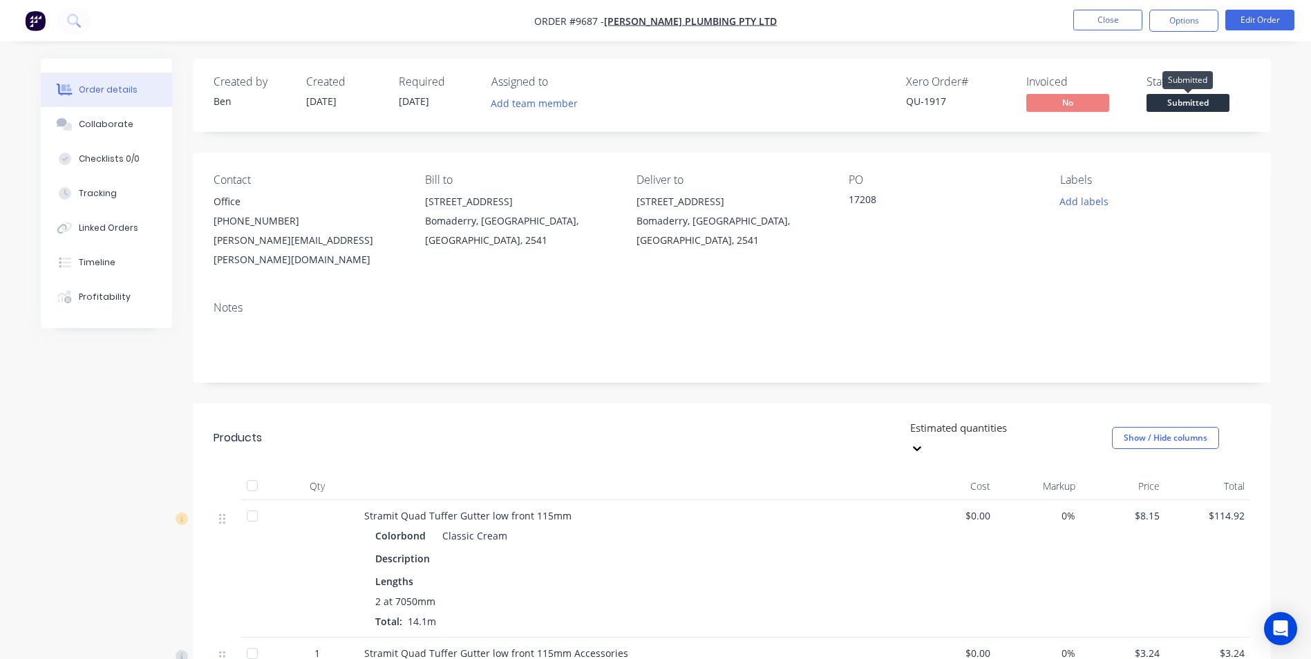
click at [1171, 102] on span "Submitted" at bounding box center [1187, 102] width 83 height 17
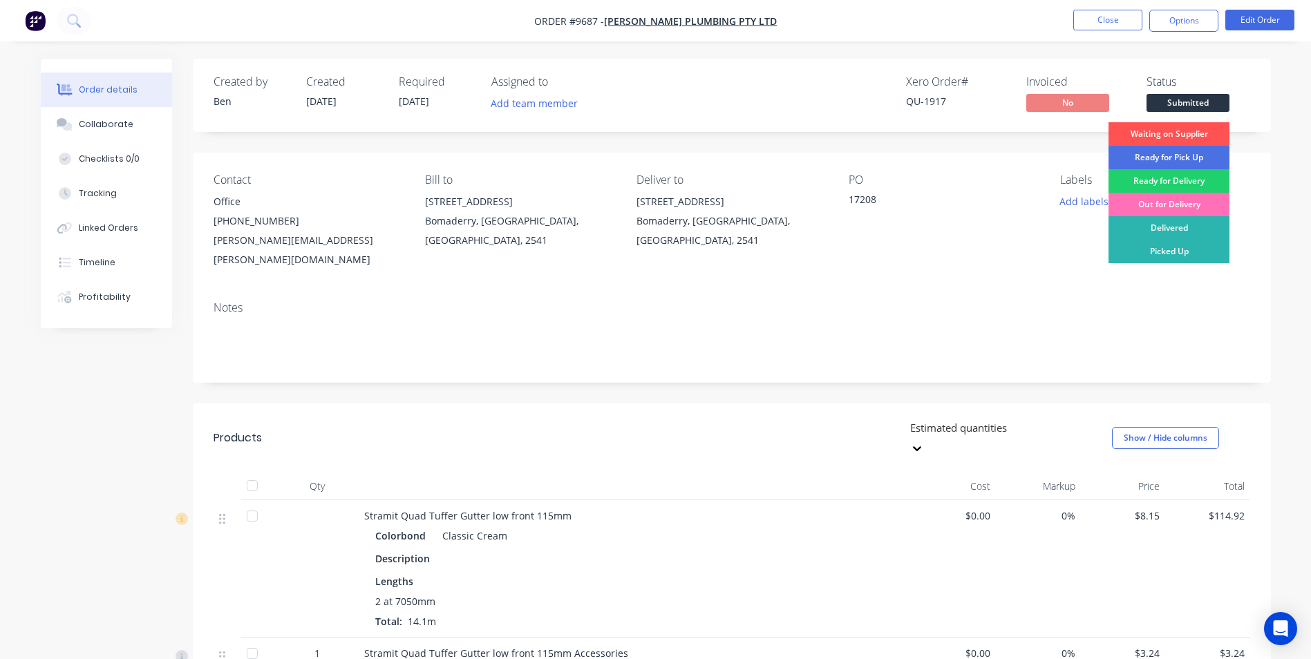
drag, startPoint x: 1148, startPoint y: 229, endPoint x: 1153, endPoint y: 107, distance: 122.4
click at [1149, 229] on div "Delivered" at bounding box center [1168, 227] width 121 height 23
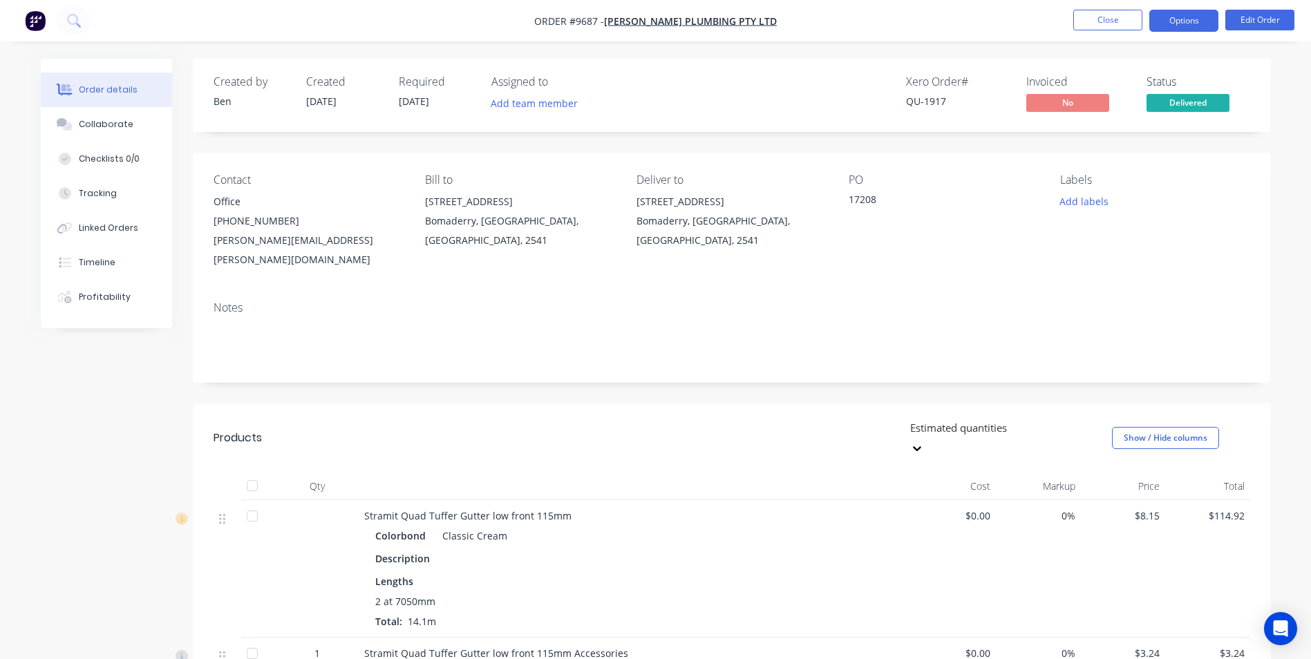
click at [1171, 21] on button "Options" at bounding box center [1183, 21] width 69 height 22
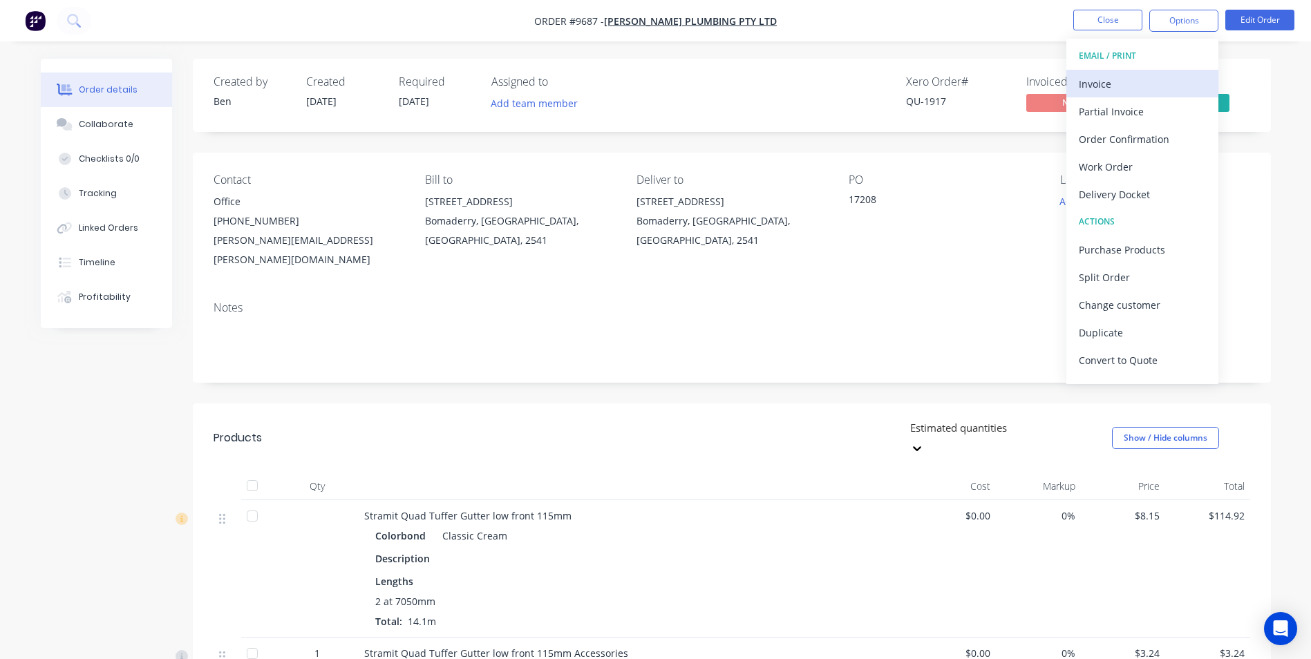
click at [1135, 84] on div "Invoice" at bounding box center [1142, 84] width 127 height 20
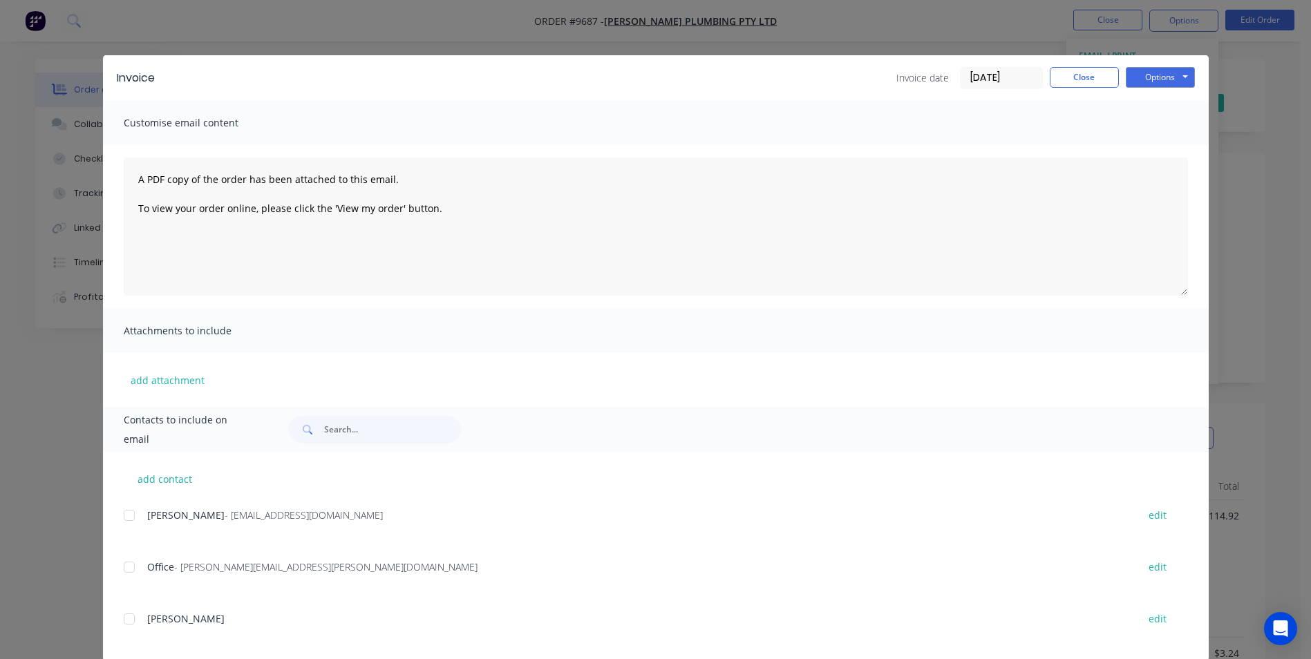
click at [123, 523] on div at bounding box center [129, 516] width 28 height 28
click at [1137, 80] on button "Options" at bounding box center [1160, 77] width 69 height 21
click at [1134, 145] on button "Email" at bounding box center [1170, 147] width 88 height 23
click at [1092, 82] on button "Close" at bounding box center [1084, 77] width 69 height 21
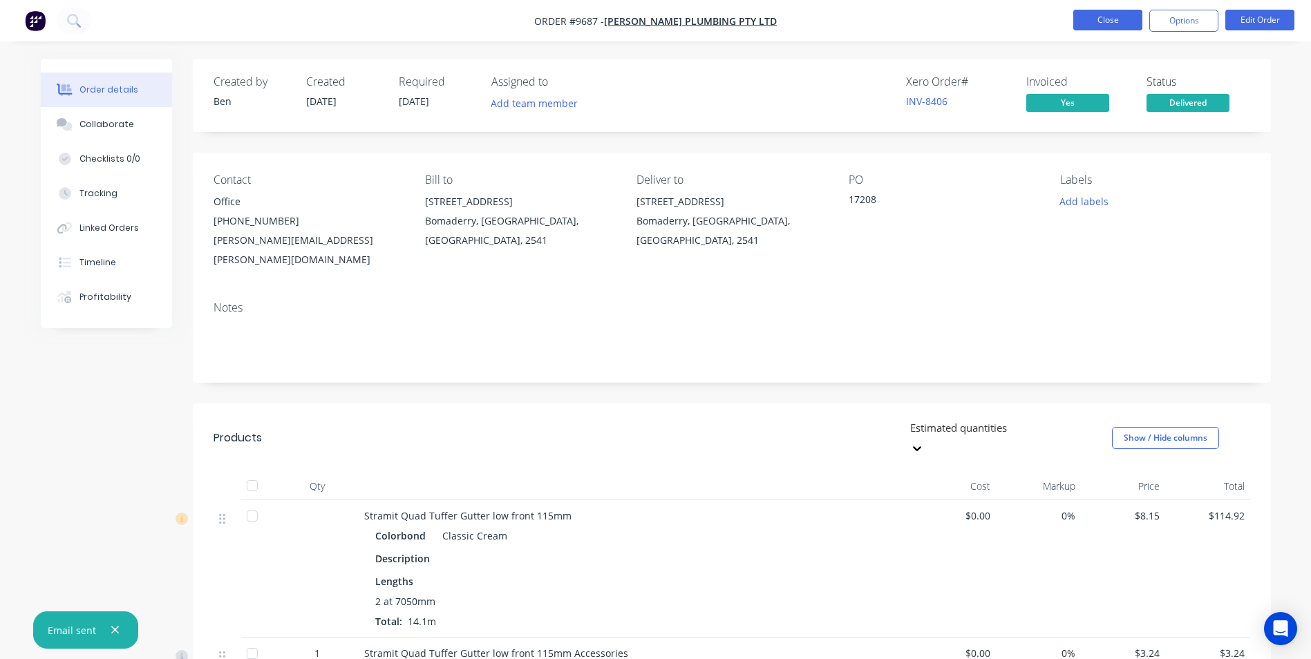
click at [1097, 28] on button "Close" at bounding box center [1107, 20] width 69 height 21
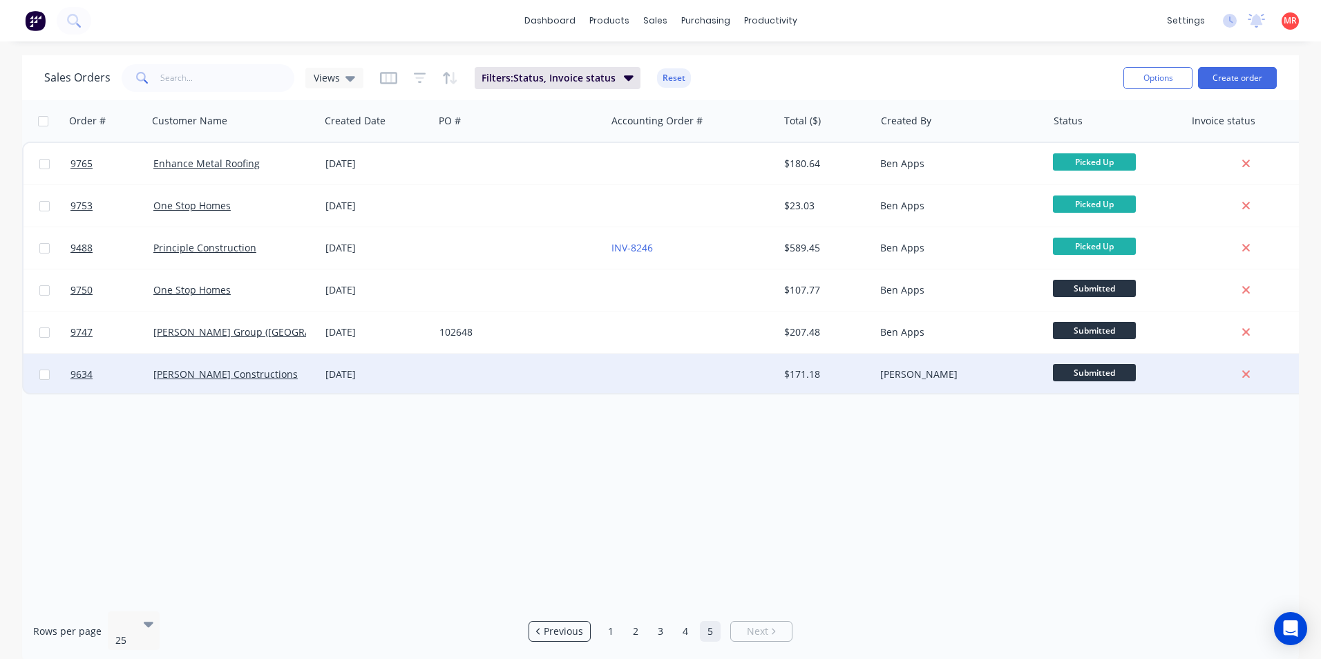
click at [558, 375] on div at bounding box center [520, 374] width 172 height 41
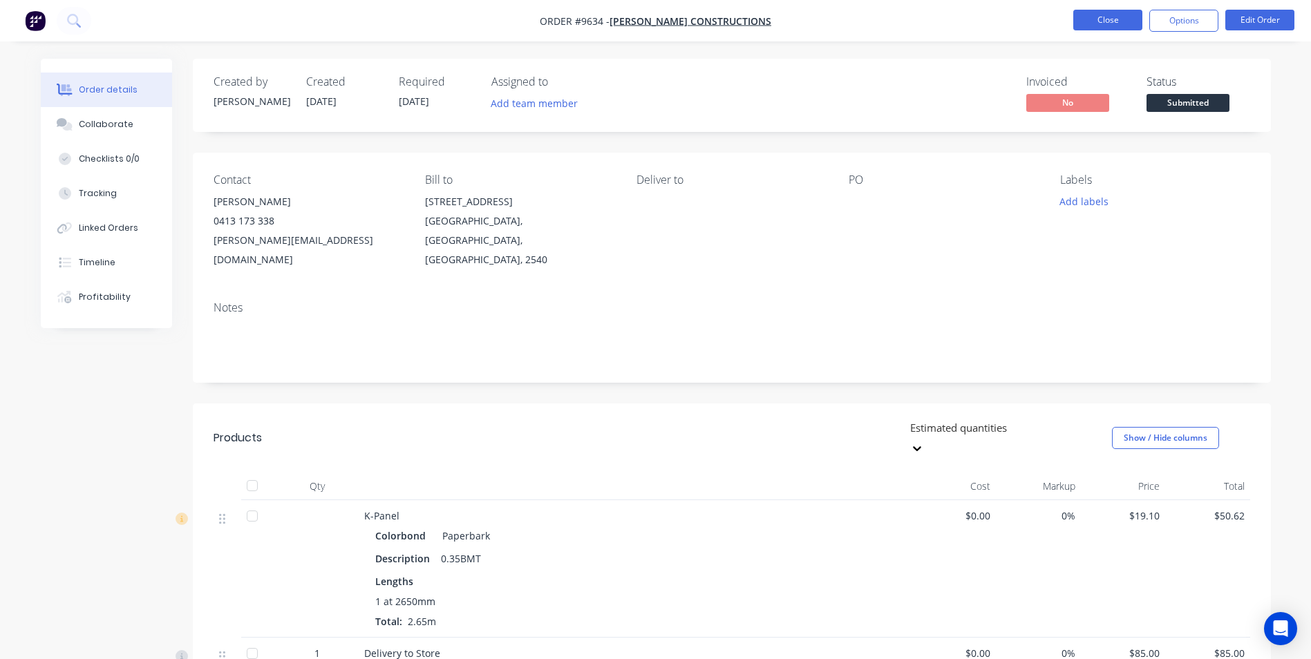
click at [1088, 23] on button "Close" at bounding box center [1107, 20] width 69 height 21
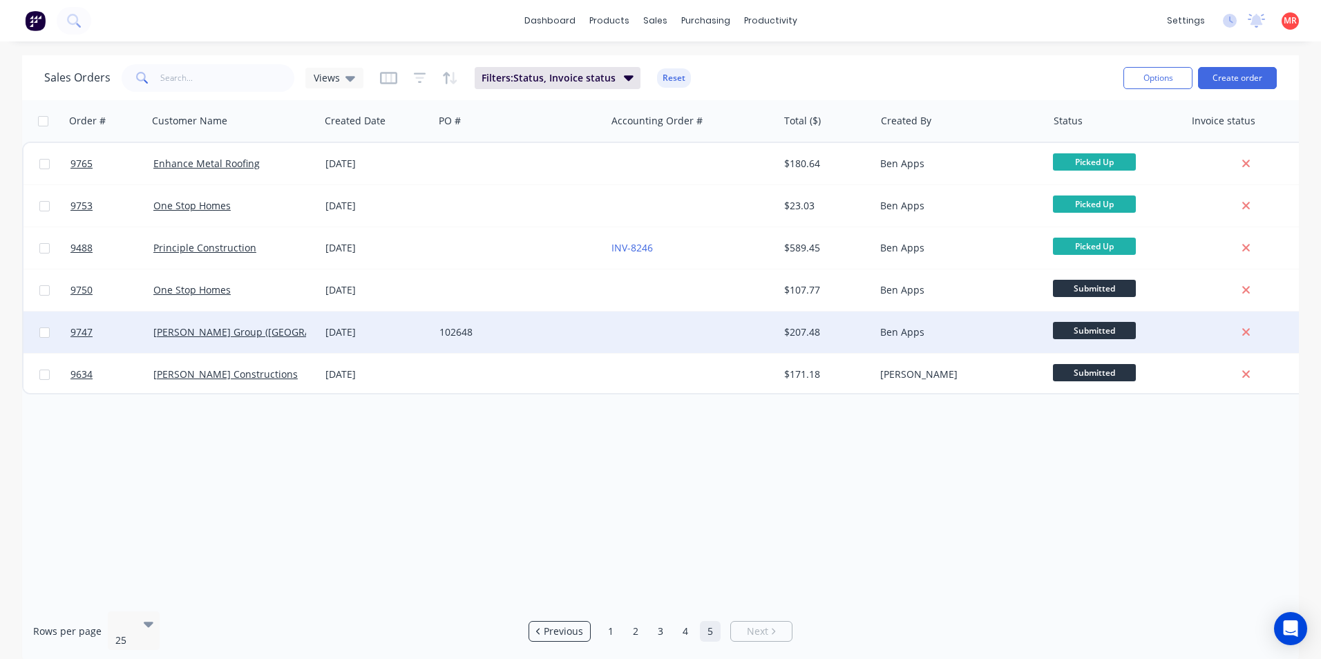
click at [524, 339] on div "102648" at bounding box center [515, 332] width 153 height 14
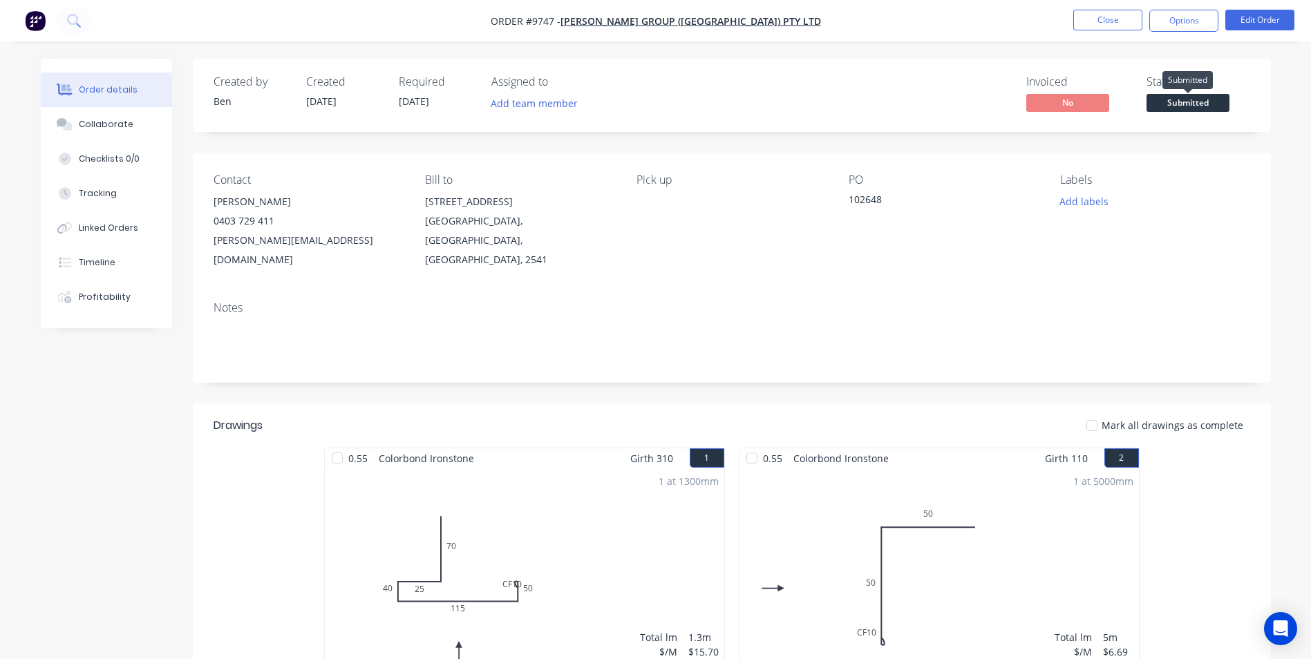
click at [1193, 102] on span "Submitted" at bounding box center [1187, 102] width 83 height 17
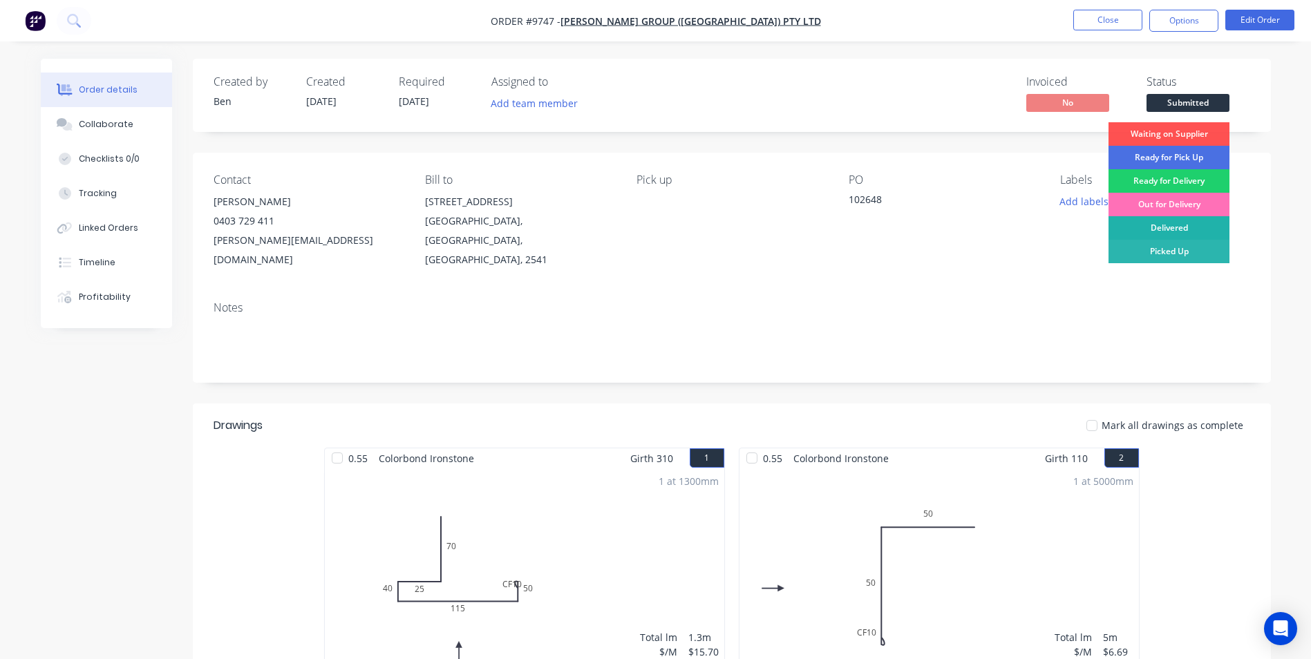
click at [1166, 230] on div "Delivered" at bounding box center [1168, 227] width 121 height 23
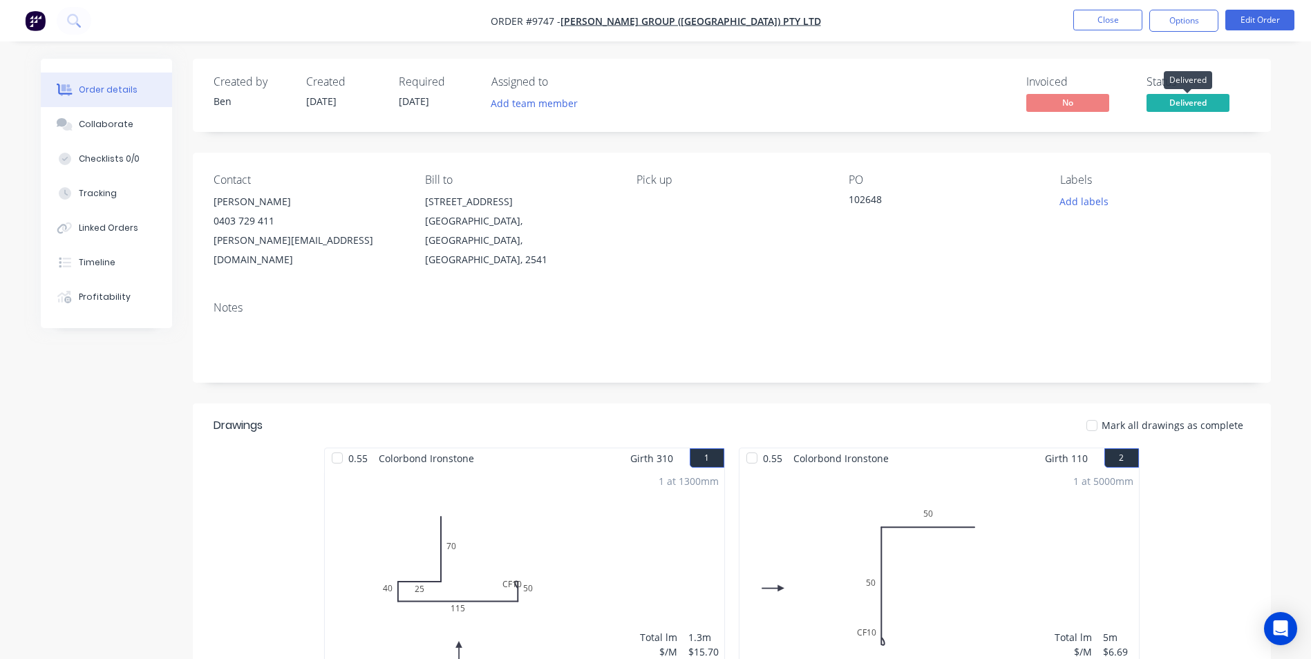
click at [1181, 100] on span "Delivered" at bounding box center [1187, 102] width 83 height 17
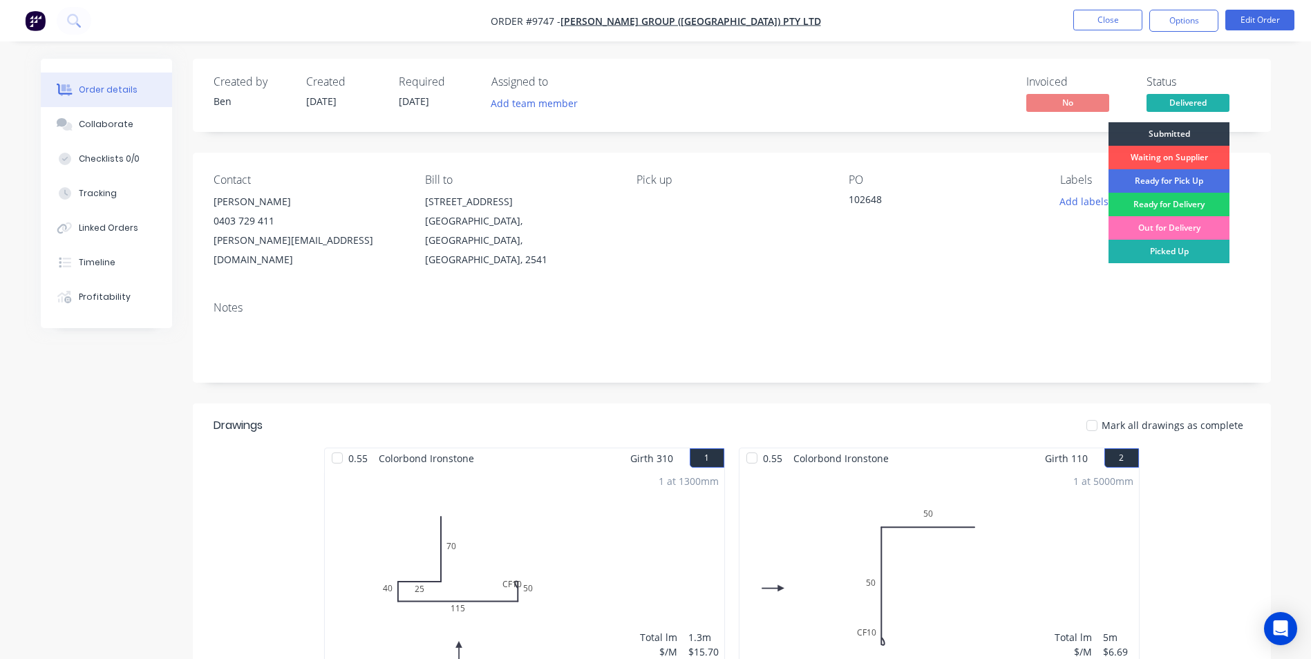
click at [1165, 250] on div "Picked Up" at bounding box center [1168, 251] width 121 height 23
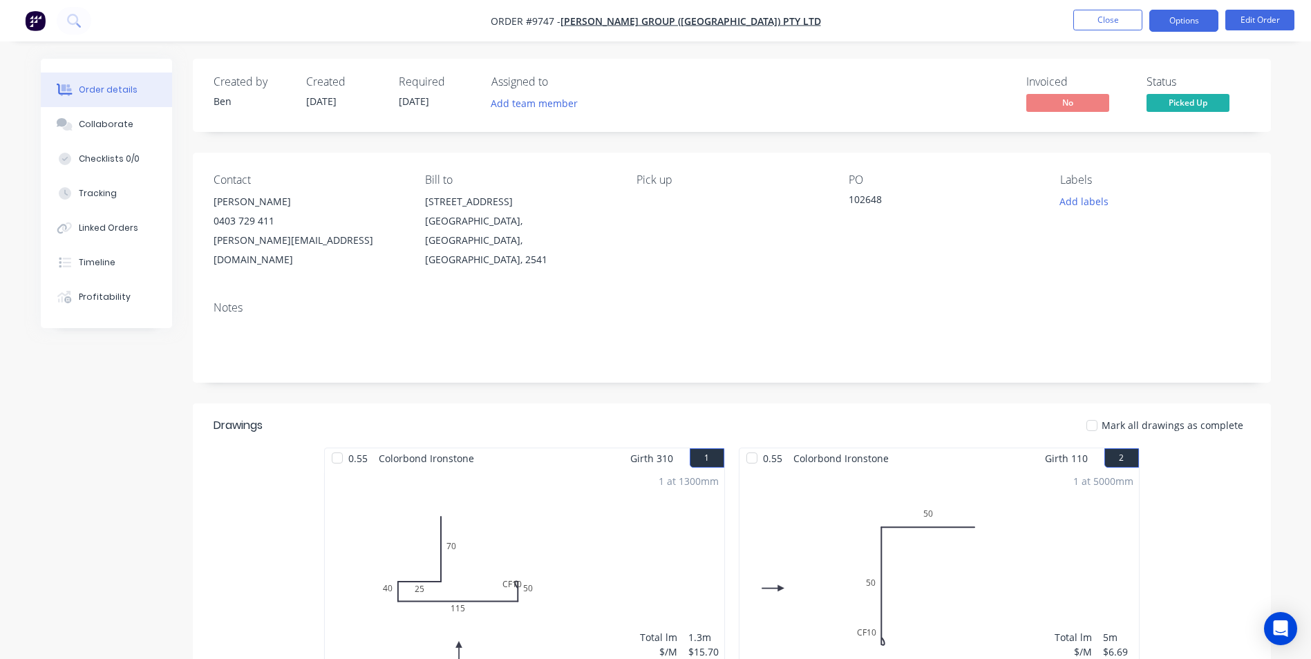
click at [1164, 23] on button "Options" at bounding box center [1183, 21] width 69 height 22
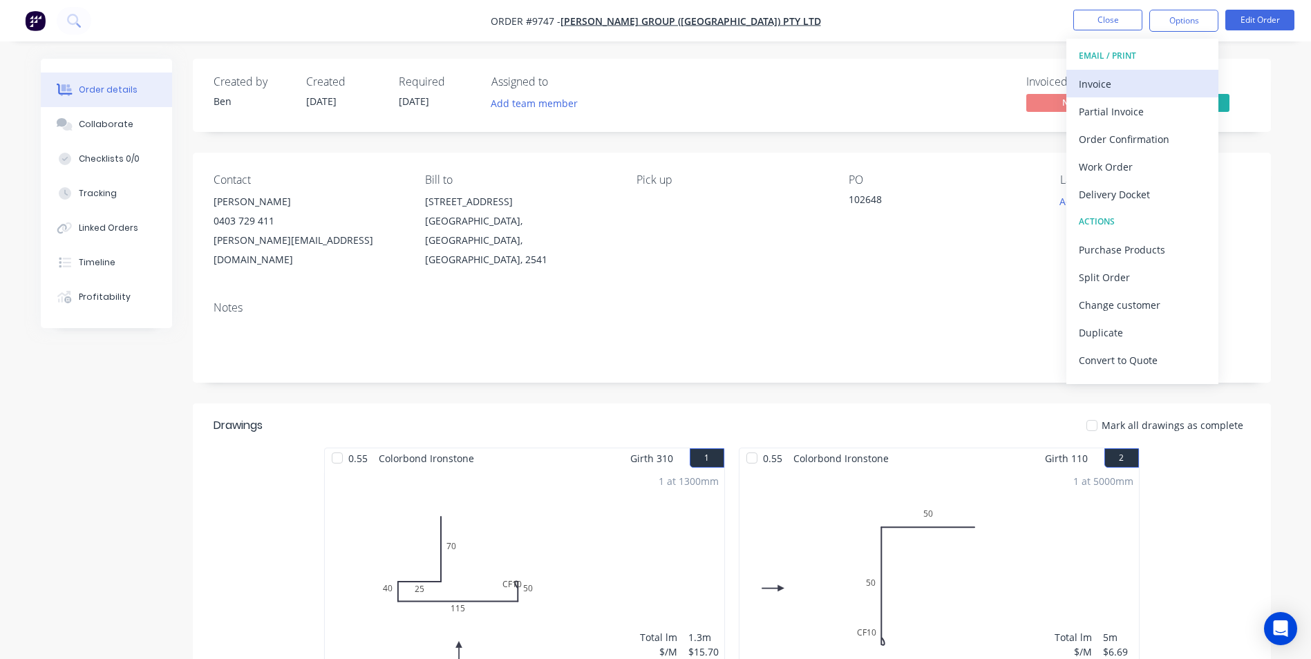
click at [1129, 86] on div "Invoice" at bounding box center [1142, 84] width 127 height 20
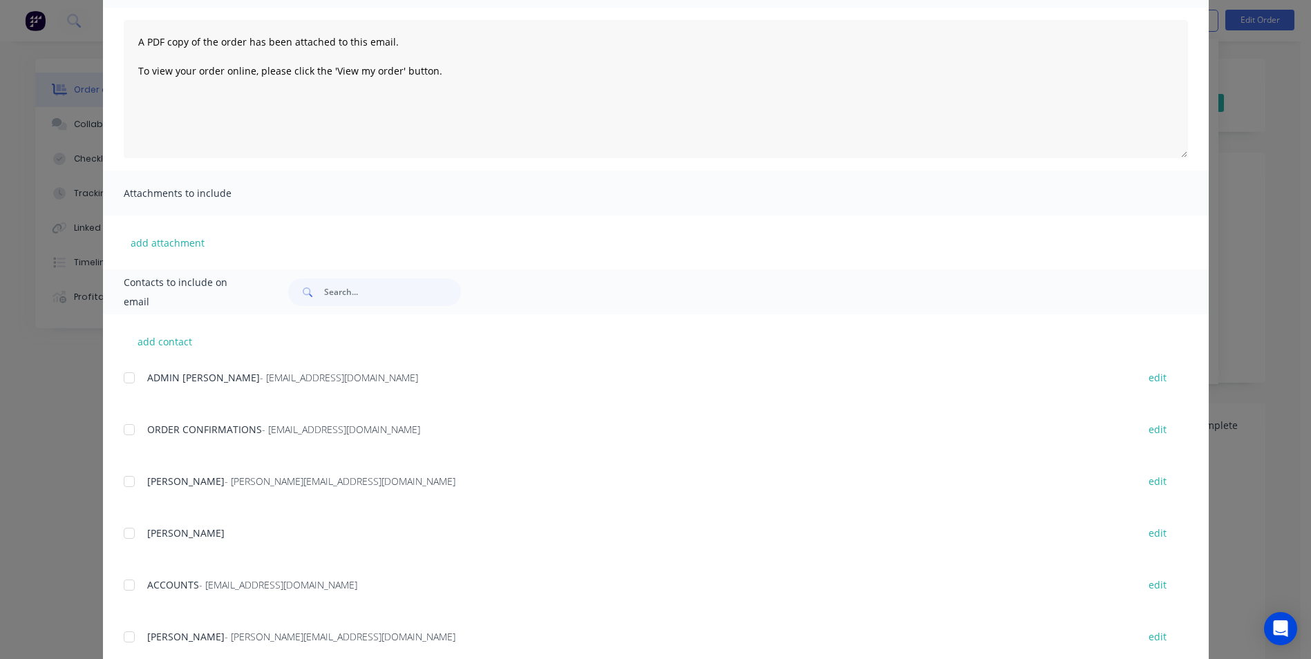
scroll to position [138, 0]
click at [126, 579] on div at bounding box center [129, 585] width 28 height 28
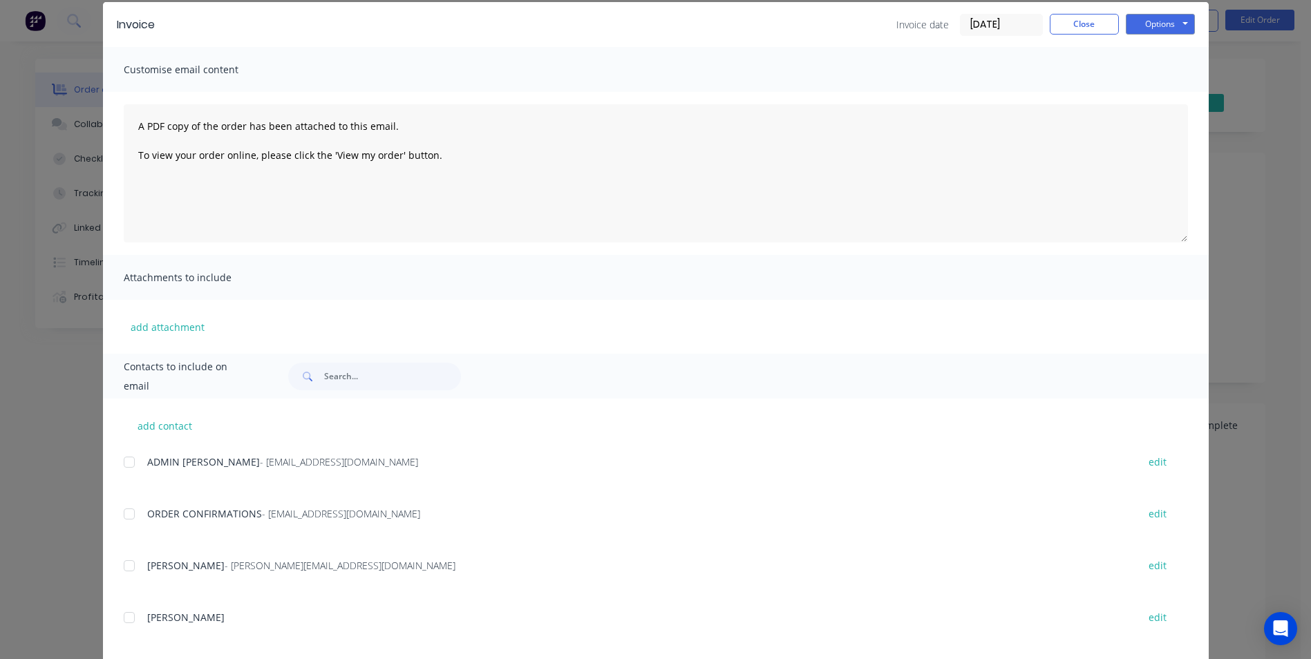
scroll to position [0, 0]
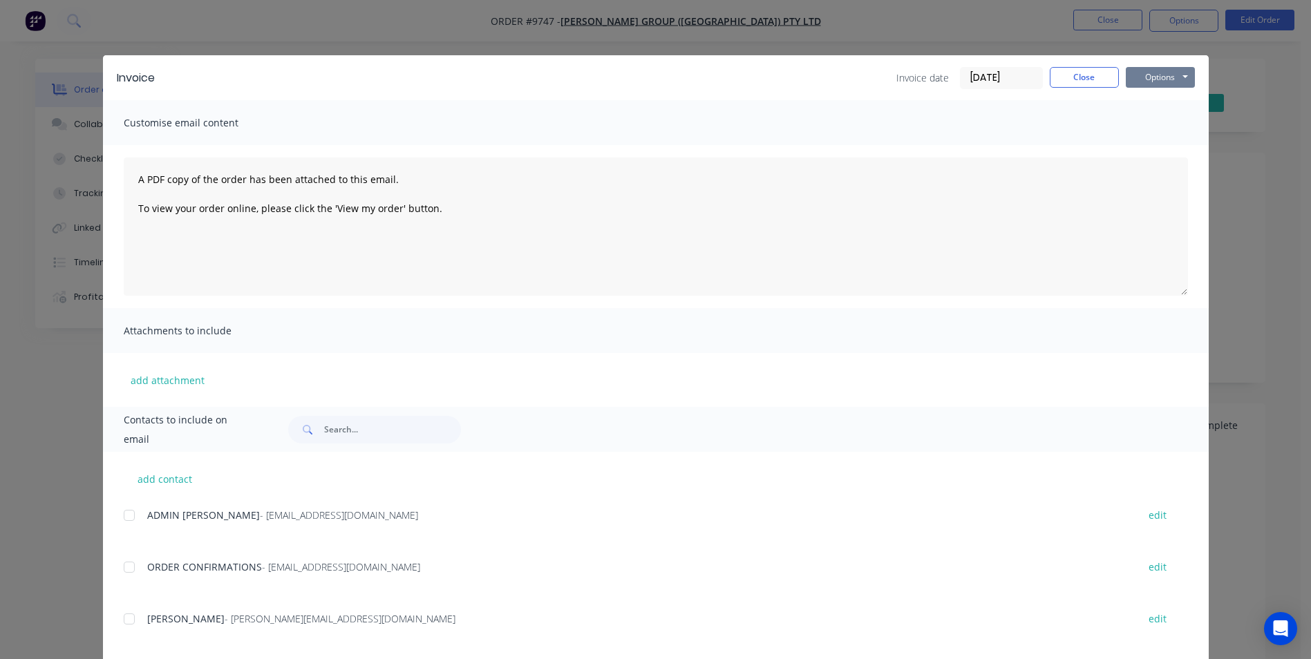
click at [1148, 84] on button "Options" at bounding box center [1160, 77] width 69 height 21
click at [1131, 152] on button "Email" at bounding box center [1170, 147] width 88 height 23
click at [1054, 78] on button "Close" at bounding box center [1084, 77] width 69 height 21
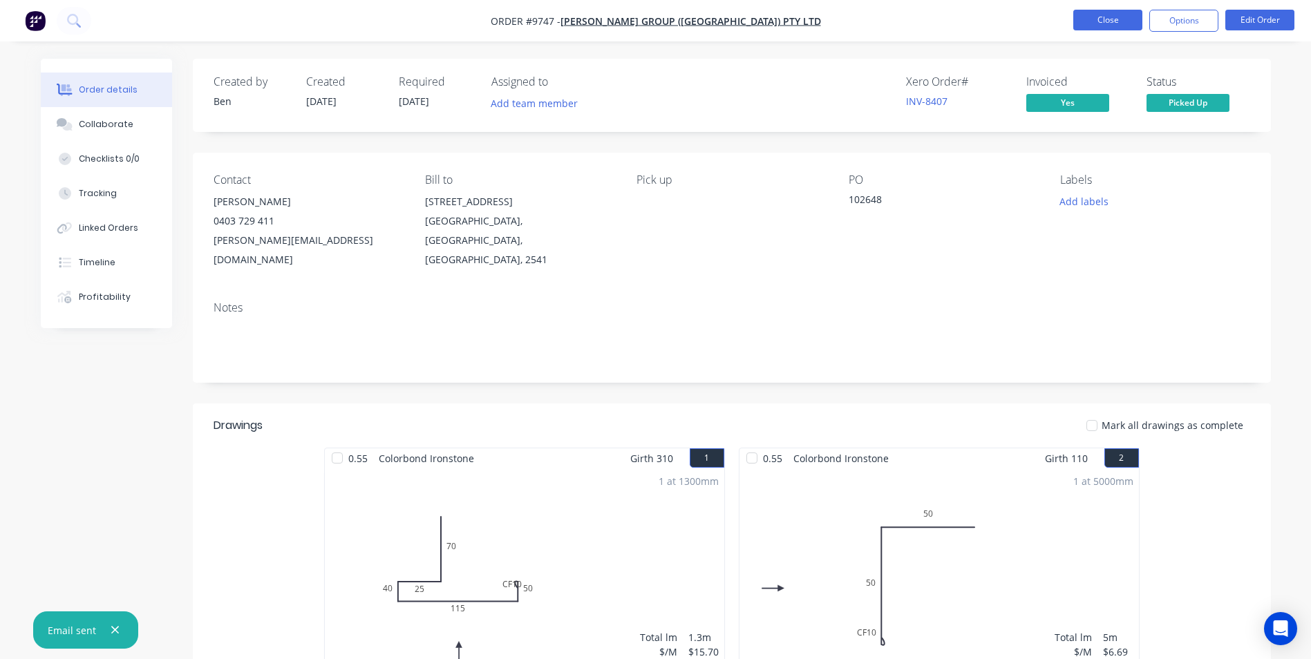
click at [1097, 26] on button "Close" at bounding box center [1107, 20] width 69 height 21
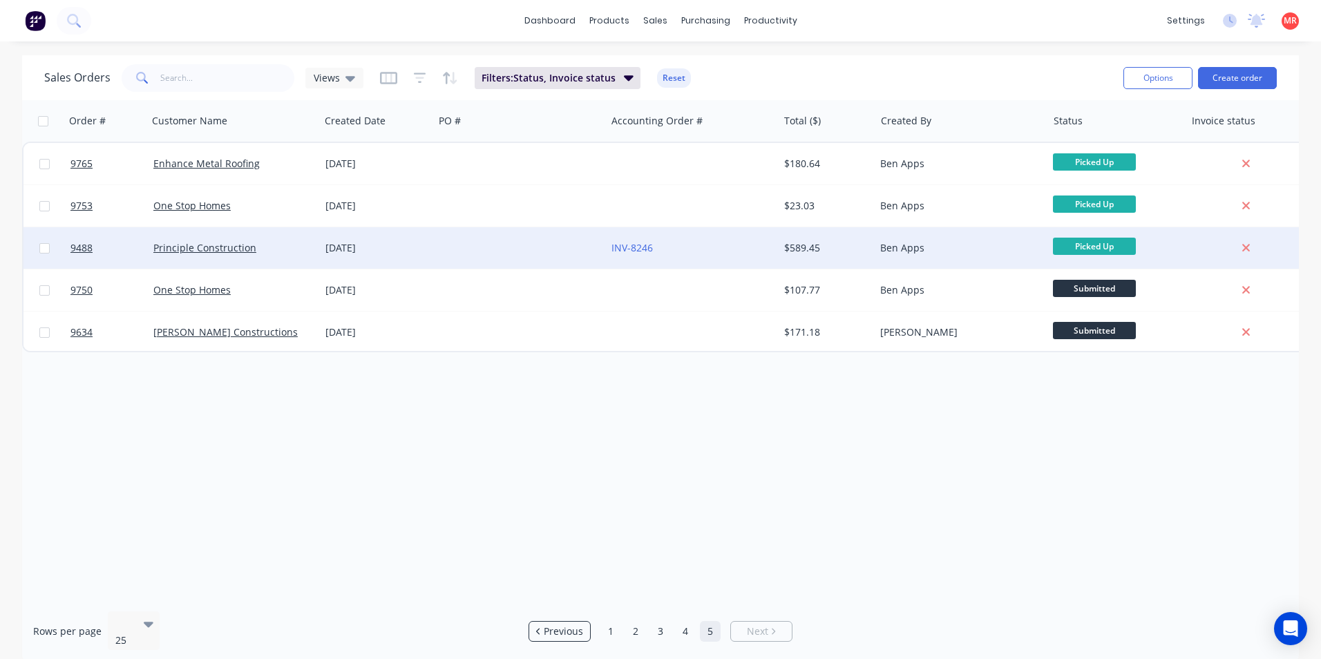
click at [520, 252] on div at bounding box center [520, 247] width 172 height 41
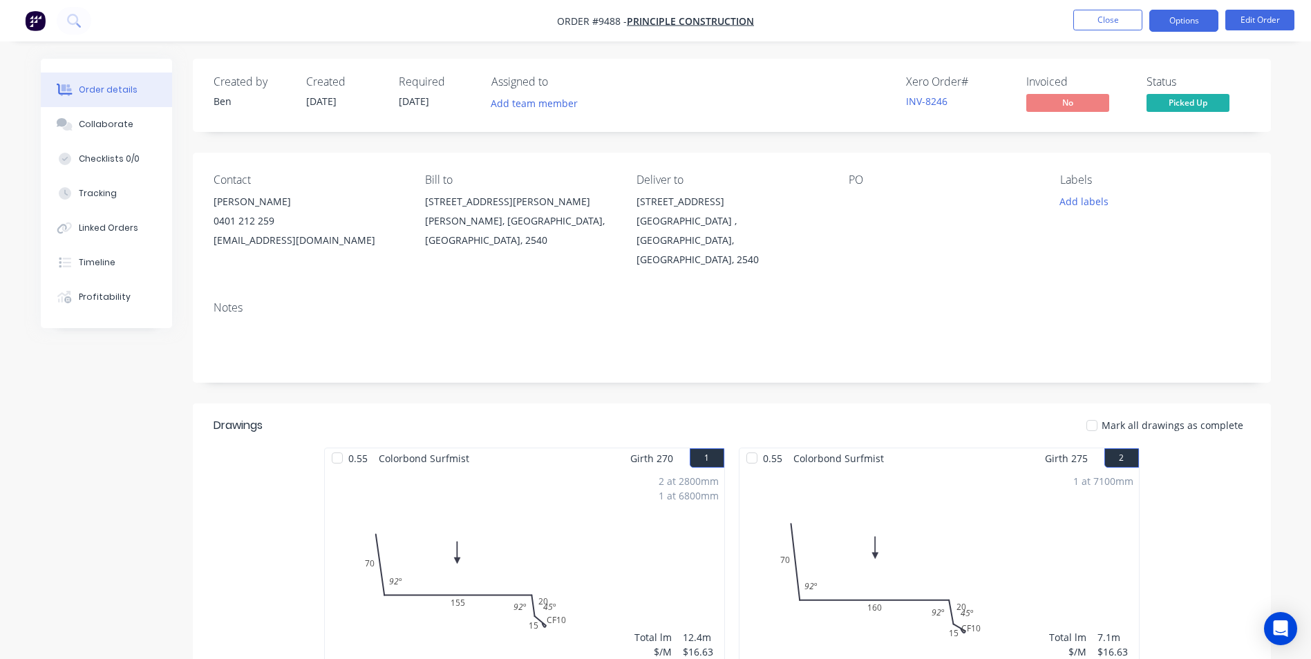
click at [1174, 24] on button "Options" at bounding box center [1183, 21] width 69 height 22
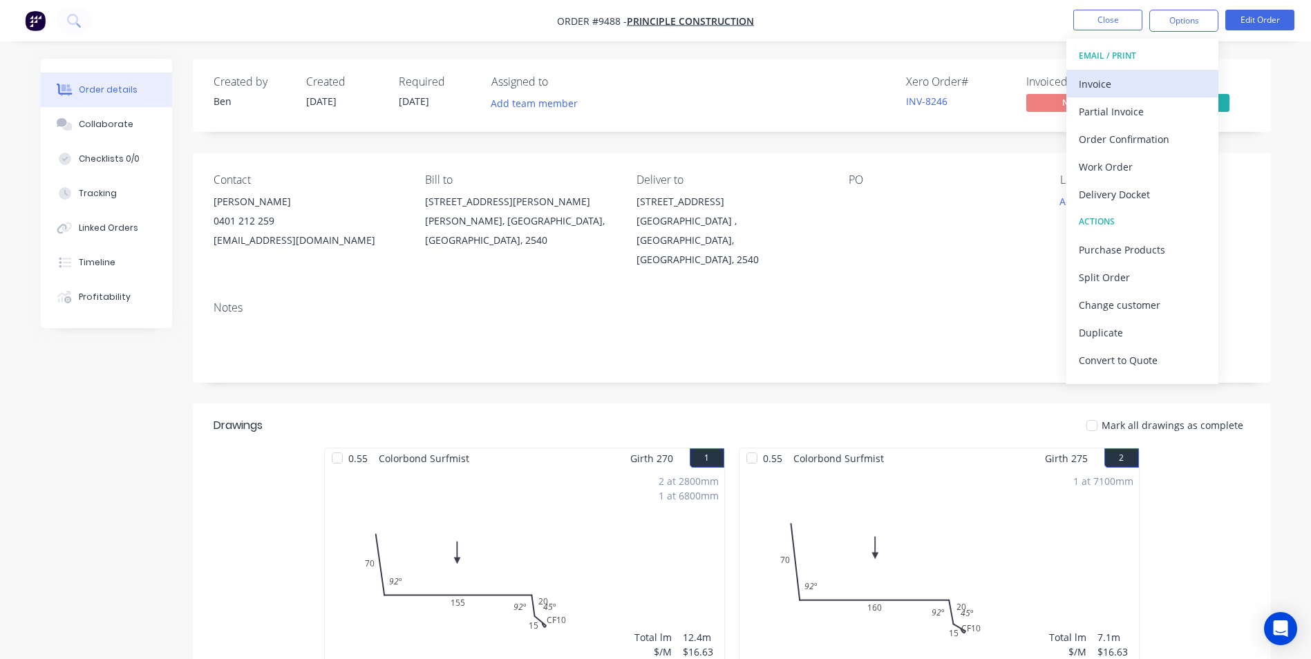
click at [1147, 82] on div "Invoice" at bounding box center [1142, 84] width 127 height 20
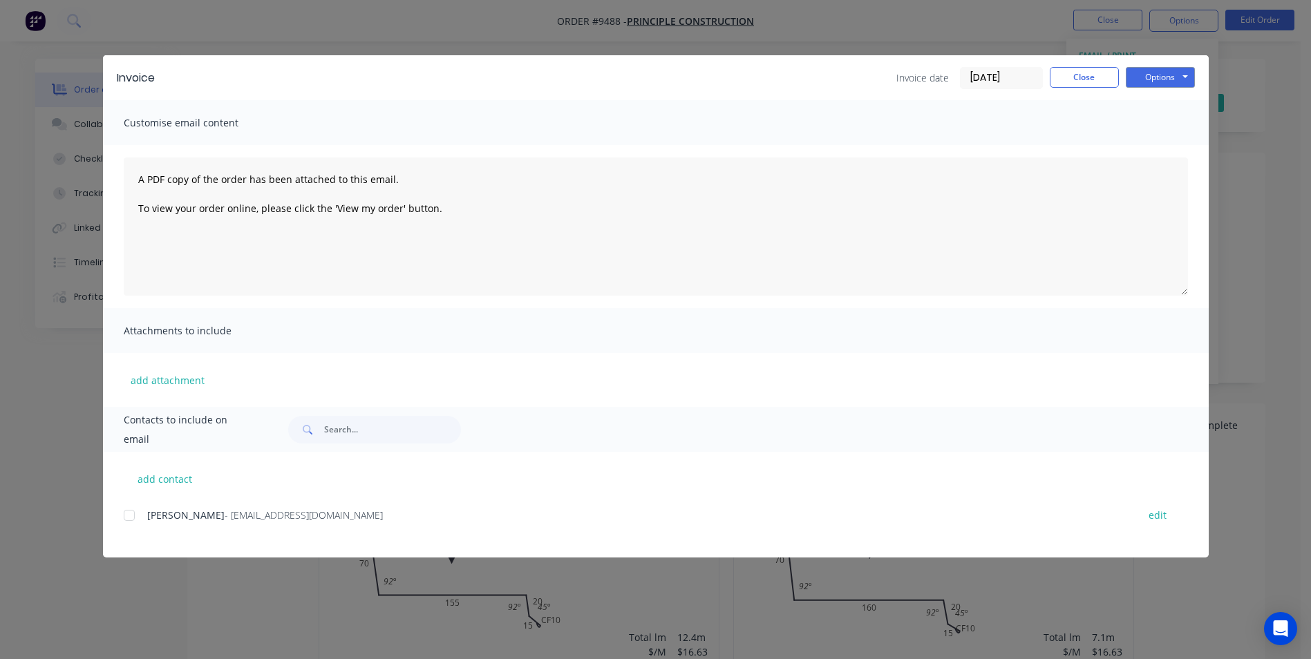
drag, startPoint x: 131, startPoint y: 517, endPoint x: 155, endPoint y: 509, distance: 24.7
click at [133, 517] on div at bounding box center [129, 516] width 28 height 28
click at [1169, 83] on button "Options" at bounding box center [1160, 77] width 69 height 21
click at [1153, 143] on button "Email" at bounding box center [1170, 147] width 88 height 23
click at [1177, 62] on div "Invoice Invoice date 29/09/25 Close Options Preview Print Email" at bounding box center [656, 77] width 1106 height 45
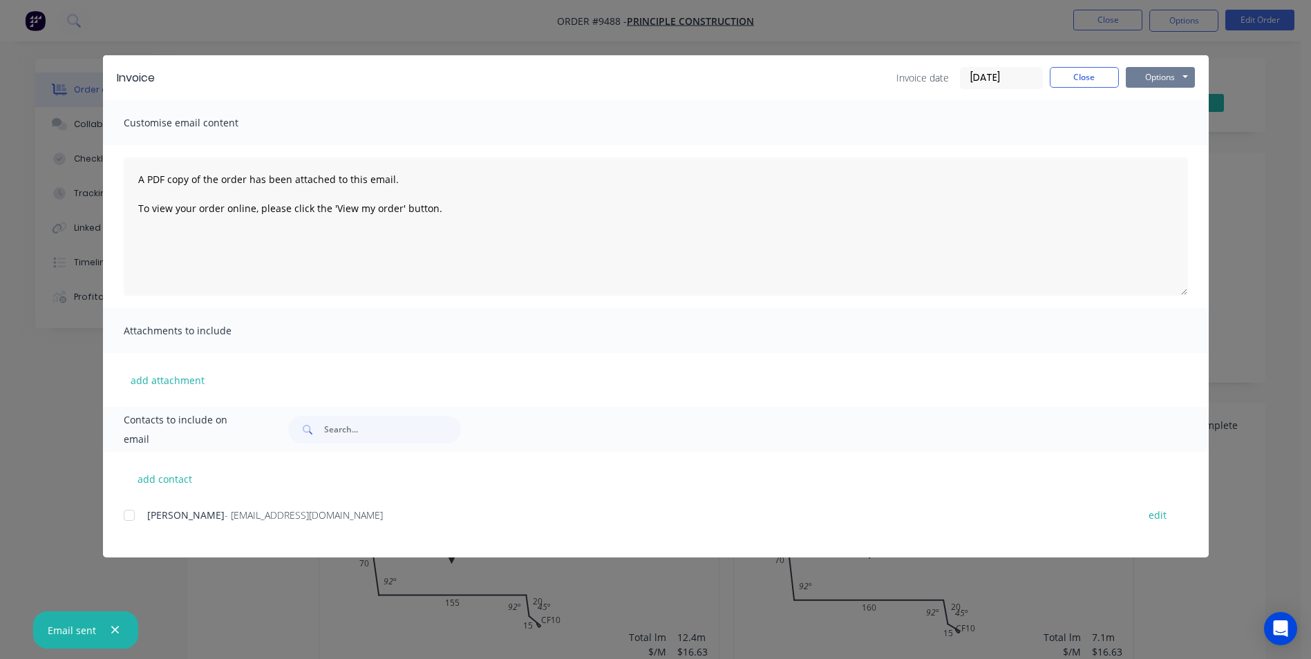
click at [1171, 80] on button "Options" at bounding box center [1160, 77] width 69 height 21
click at [1155, 130] on button "Print" at bounding box center [1170, 124] width 88 height 23
click at [1109, 73] on button "Close" at bounding box center [1084, 77] width 69 height 21
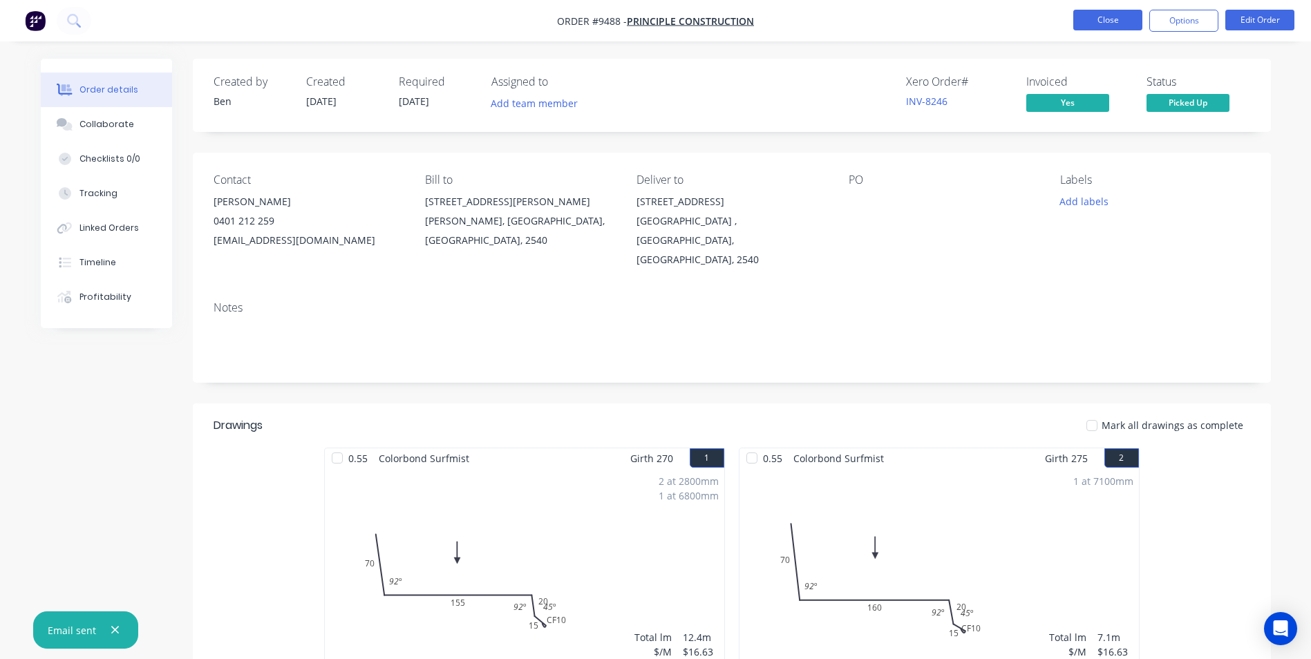
click at [1097, 26] on button "Close" at bounding box center [1107, 20] width 69 height 21
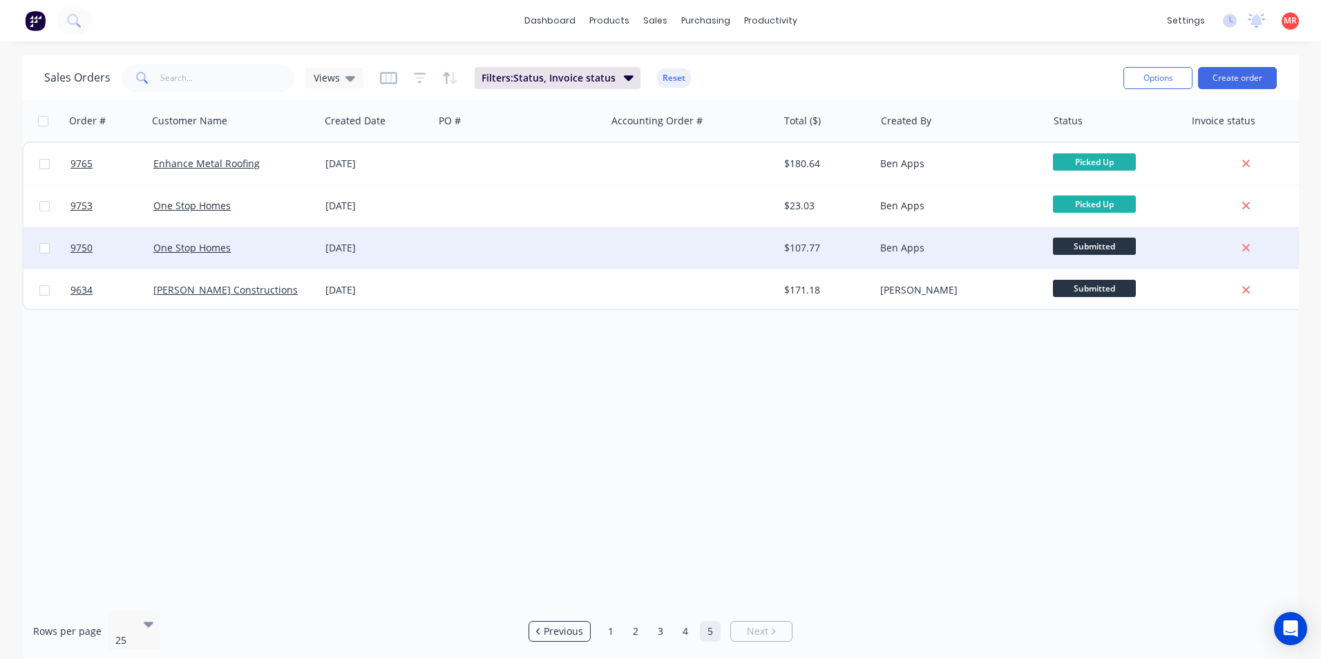
click at [521, 247] on div at bounding box center [520, 247] width 172 height 41
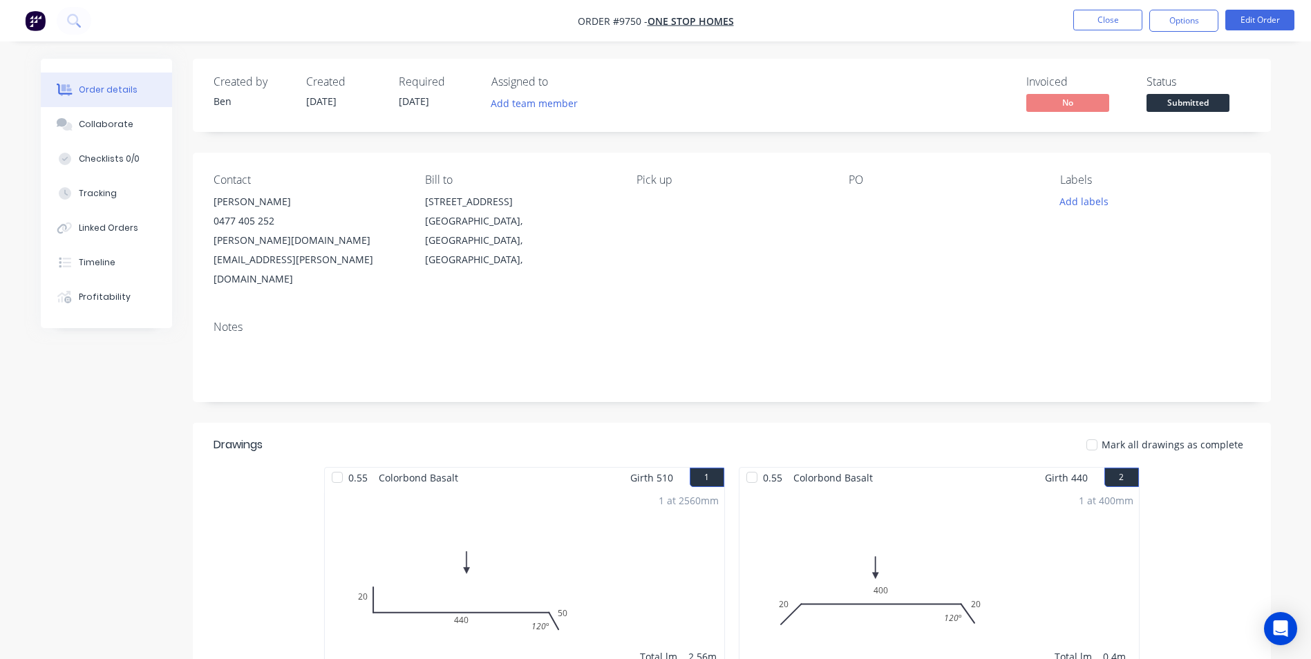
click at [1164, 108] on span "Submitted" at bounding box center [1187, 102] width 83 height 17
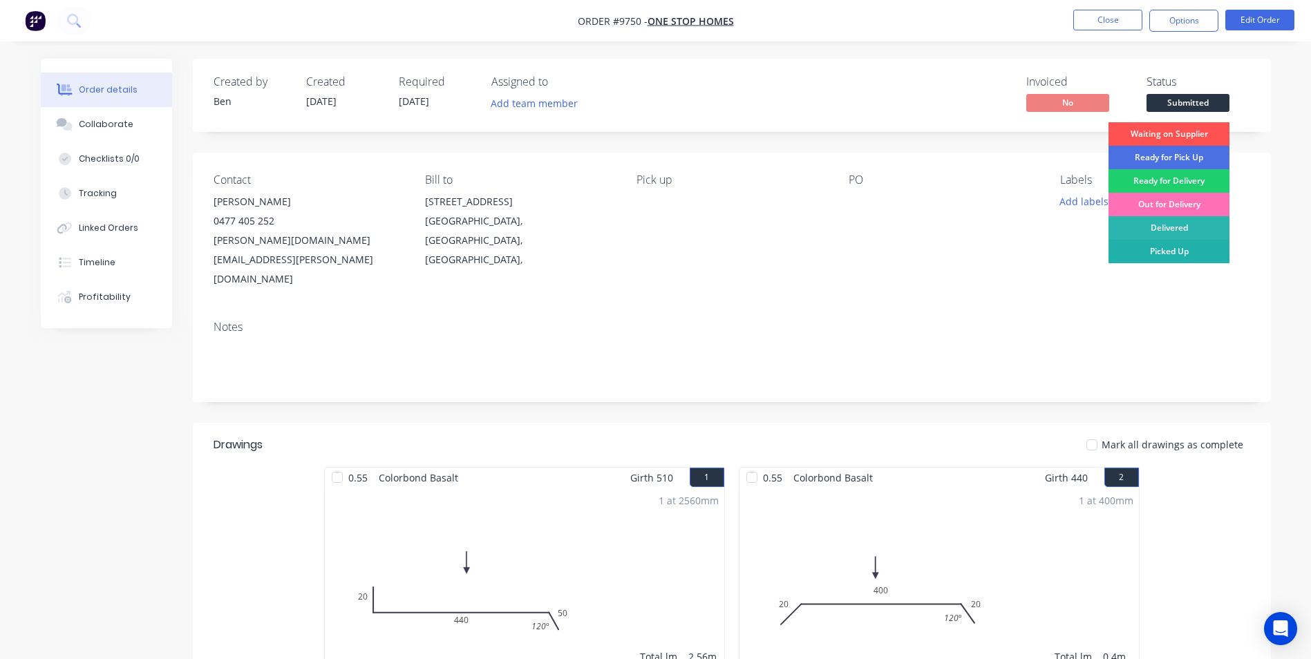
click at [1163, 252] on div "Picked Up" at bounding box center [1168, 251] width 121 height 23
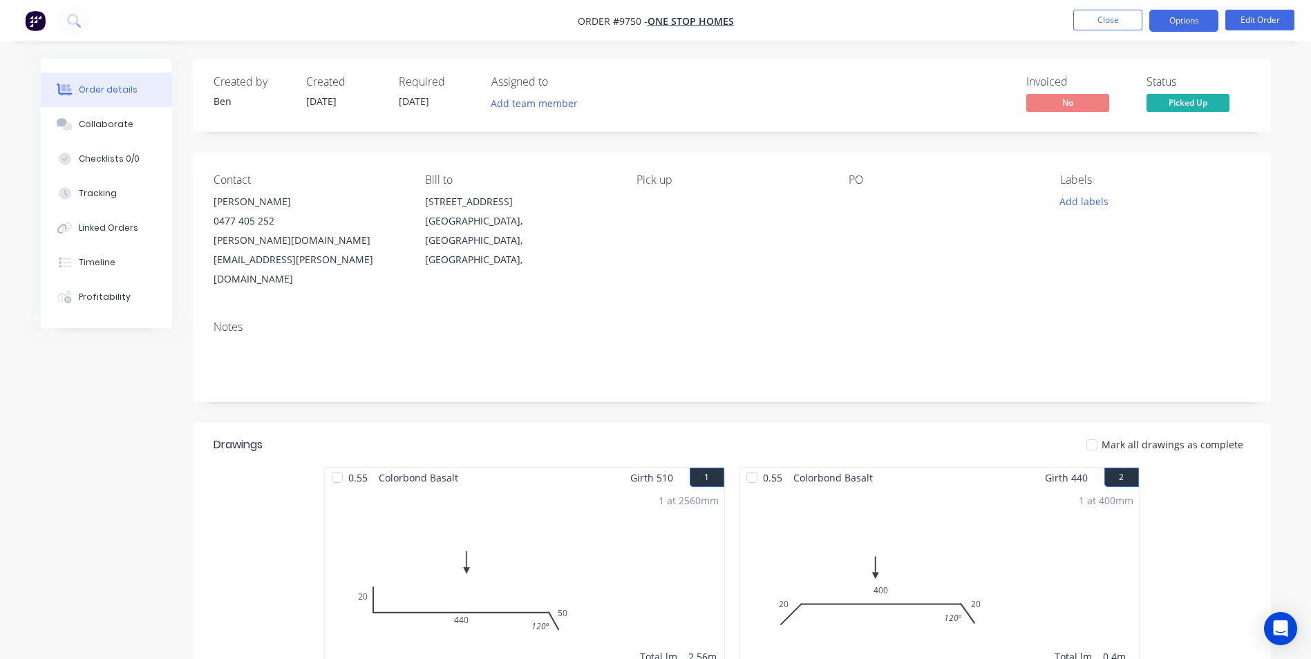
click at [1191, 21] on button "Options" at bounding box center [1183, 21] width 69 height 22
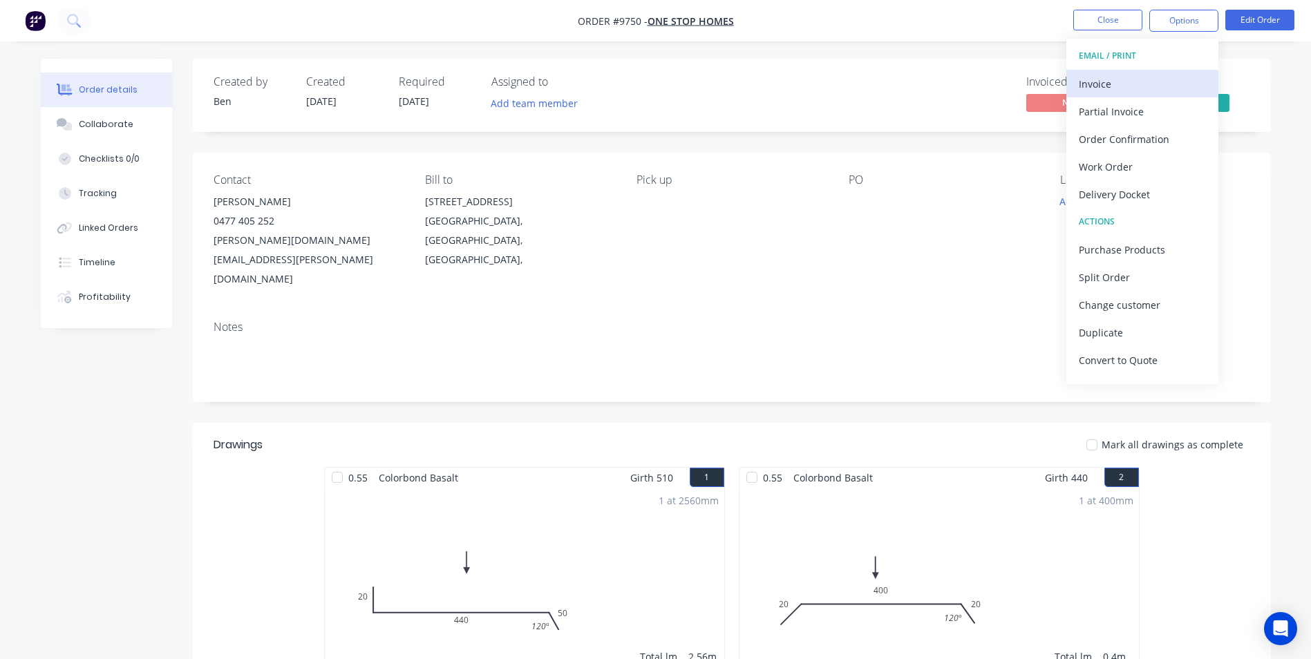
click at [1139, 79] on div "Invoice" at bounding box center [1142, 84] width 127 height 20
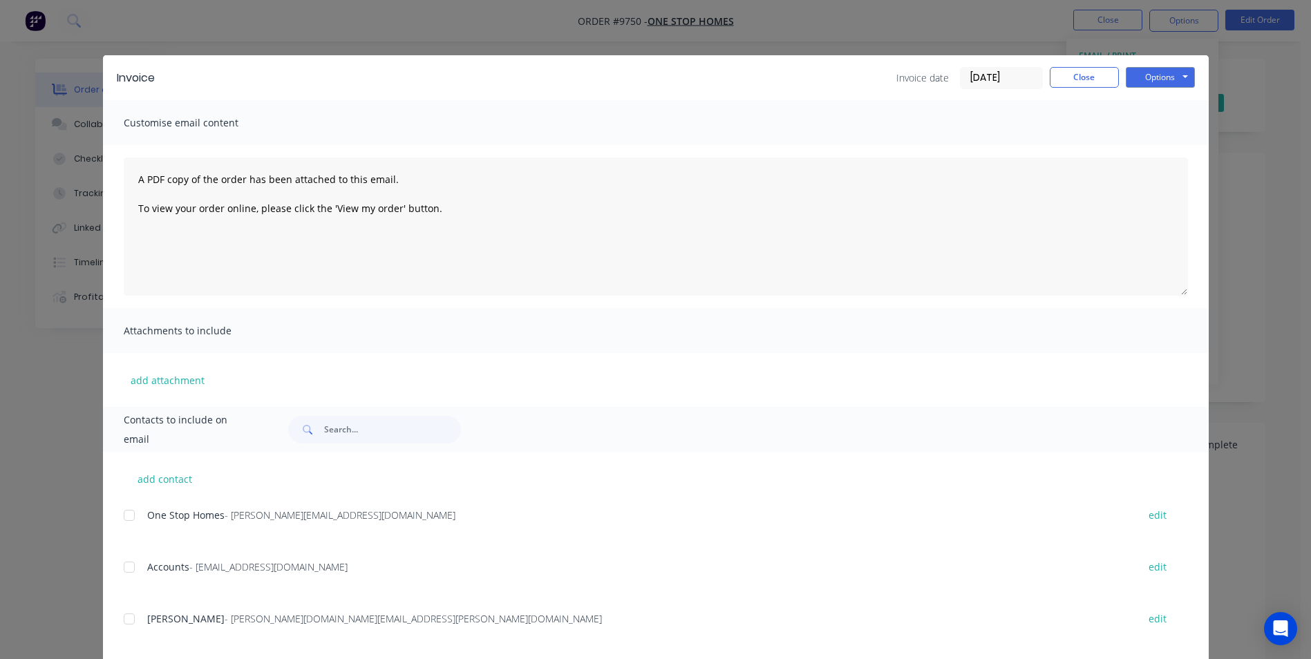
click at [120, 564] on div at bounding box center [129, 568] width 28 height 28
click at [1161, 82] on button "Options" at bounding box center [1160, 77] width 69 height 21
click at [1156, 143] on button "Email" at bounding box center [1170, 147] width 88 height 23
click at [1171, 75] on button "Options" at bounding box center [1160, 77] width 69 height 21
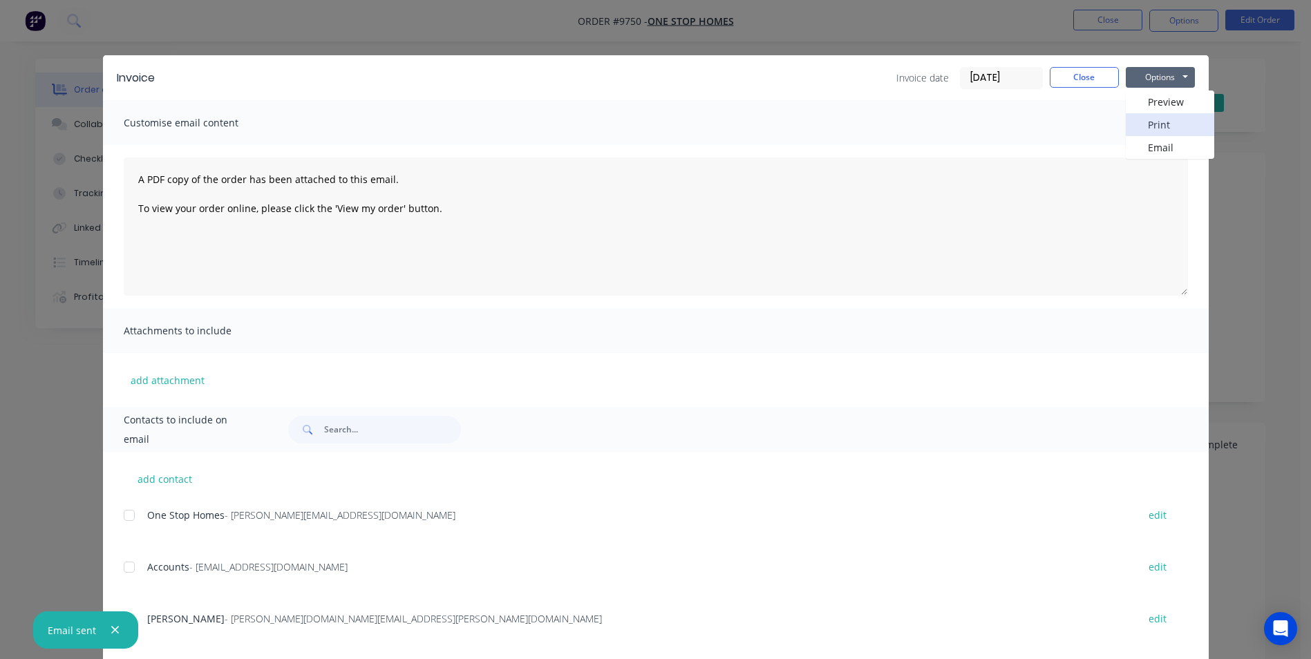
click at [1144, 131] on button "Print" at bounding box center [1170, 124] width 88 height 23
click at [1067, 73] on button "Close" at bounding box center [1084, 77] width 69 height 21
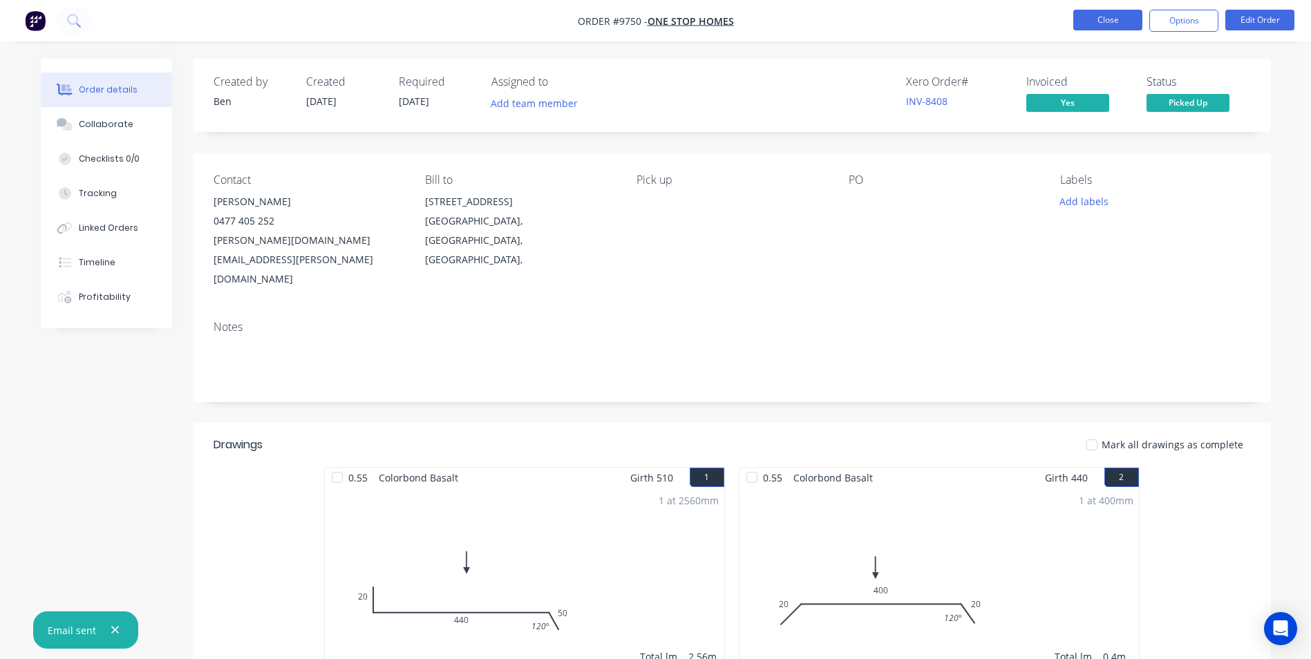
click at [1097, 28] on button "Close" at bounding box center [1107, 20] width 69 height 21
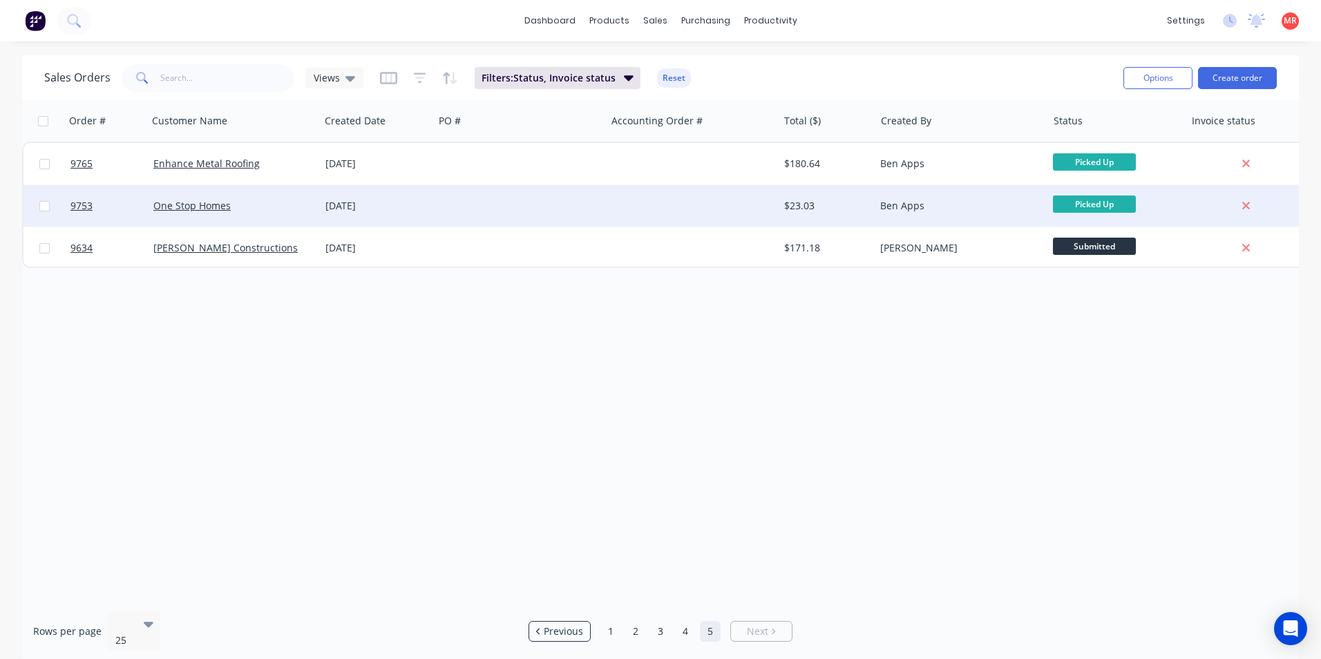
click at [656, 214] on div at bounding box center [692, 205] width 172 height 41
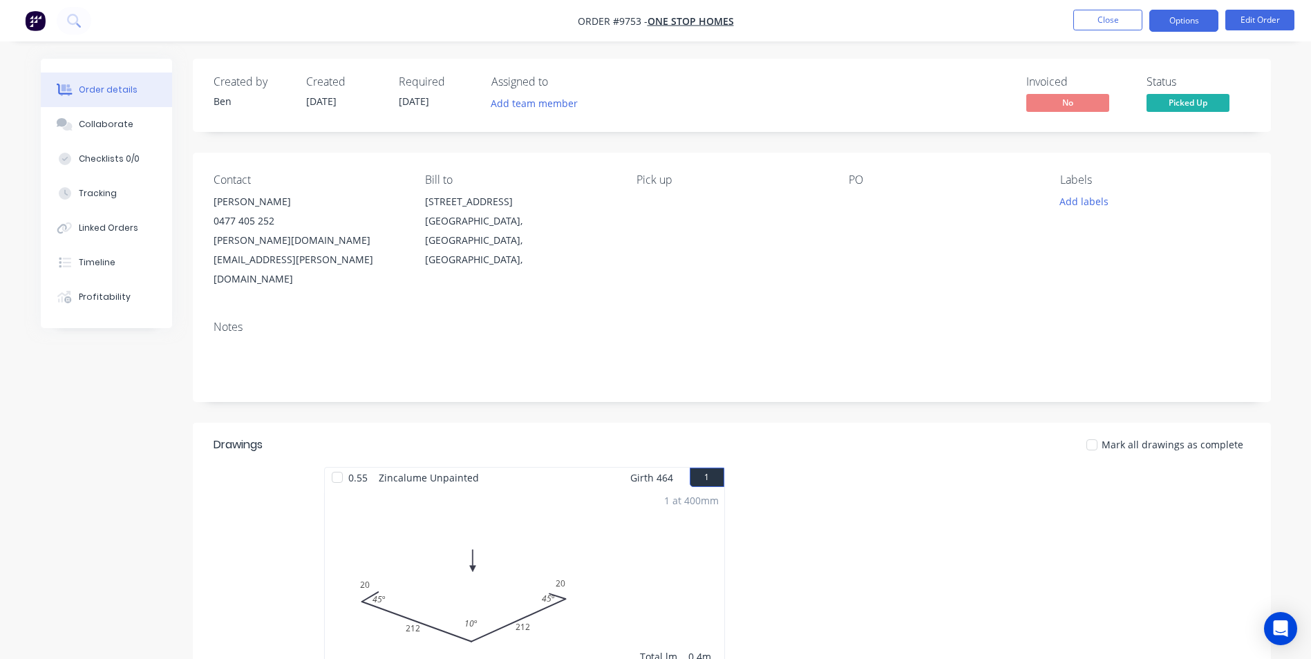
click at [1172, 25] on button "Options" at bounding box center [1183, 21] width 69 height 22
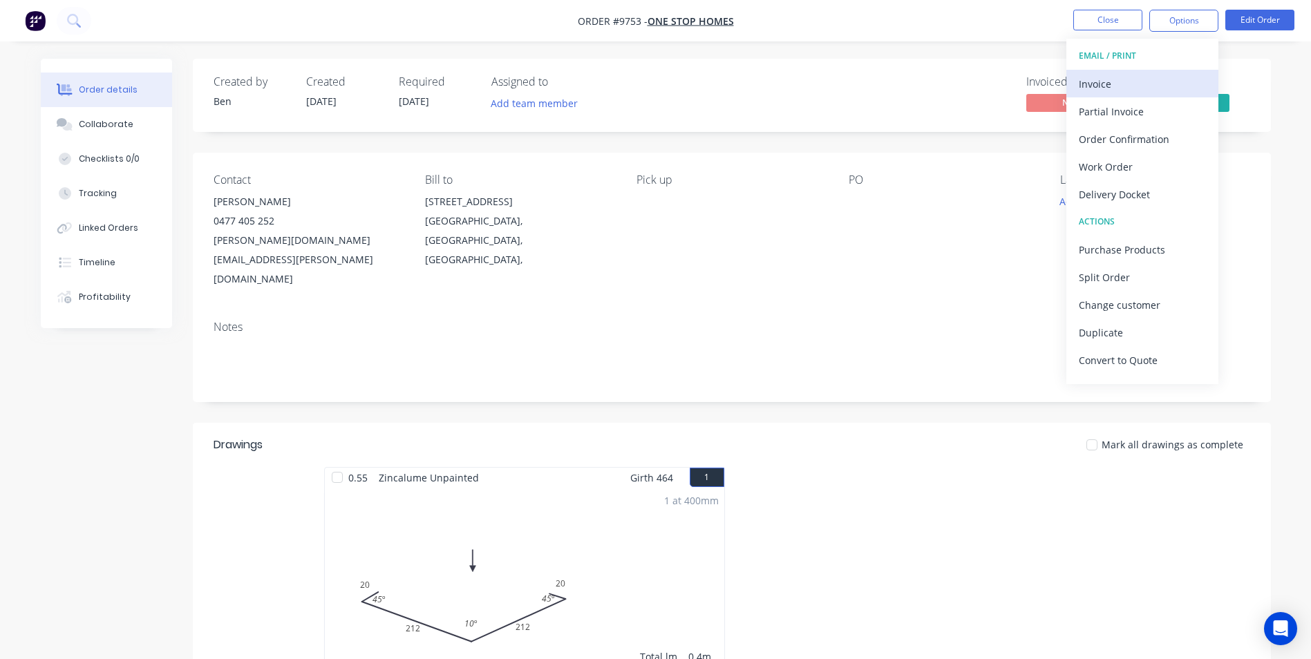
click at [1121, 79] on div "Invoice" at bounding box center [1142, 84] width 127 height 20
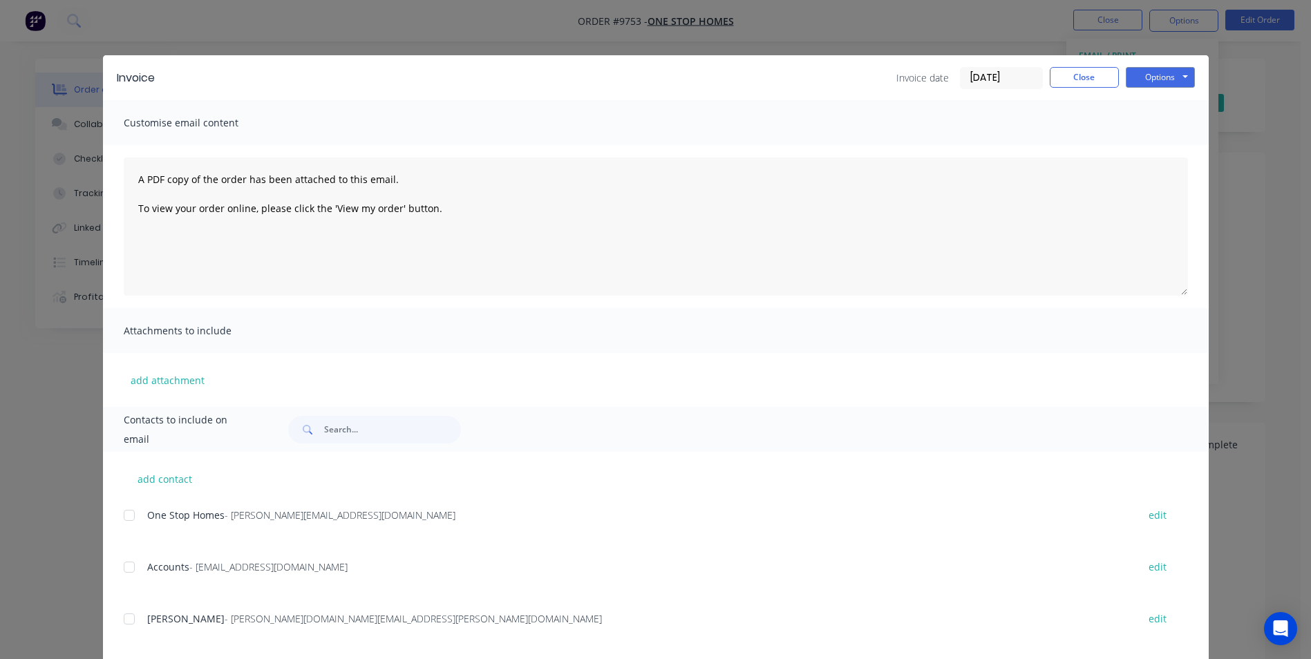
click at [117, 565] on div "add contact One Stop Homes - alex@onestophomes.com.au edit Accounts - Accounts@…" at bounding box center [656, 582] width 1106 height 261
click at [127, 562] on div at bounding box center [129, 568] width 28 height 28
click at [1153, 75] on button "Options" at bounding box center [1160, 77] width 69 height 21
click at [1158, 142] on button "Email" at bounding box center [1170, 147] width 88 height 23
click at [1143, 70] on button "Options" at bounding box center [1160, 77] width 69 height 21
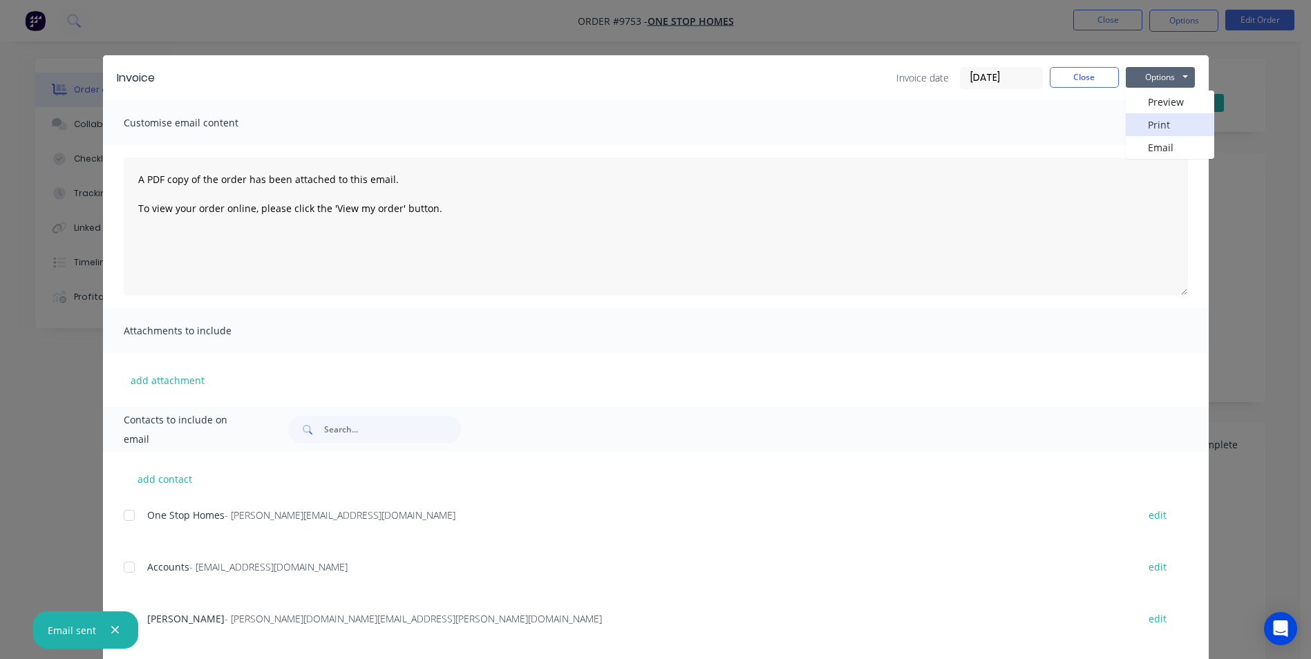
click at [1149, 130] on button "Print" at bounding box center [1170, 124] width 88 height 23
click at [1062, 83] on button "Close" at bounding box center [1084, 77] width 69 height 21
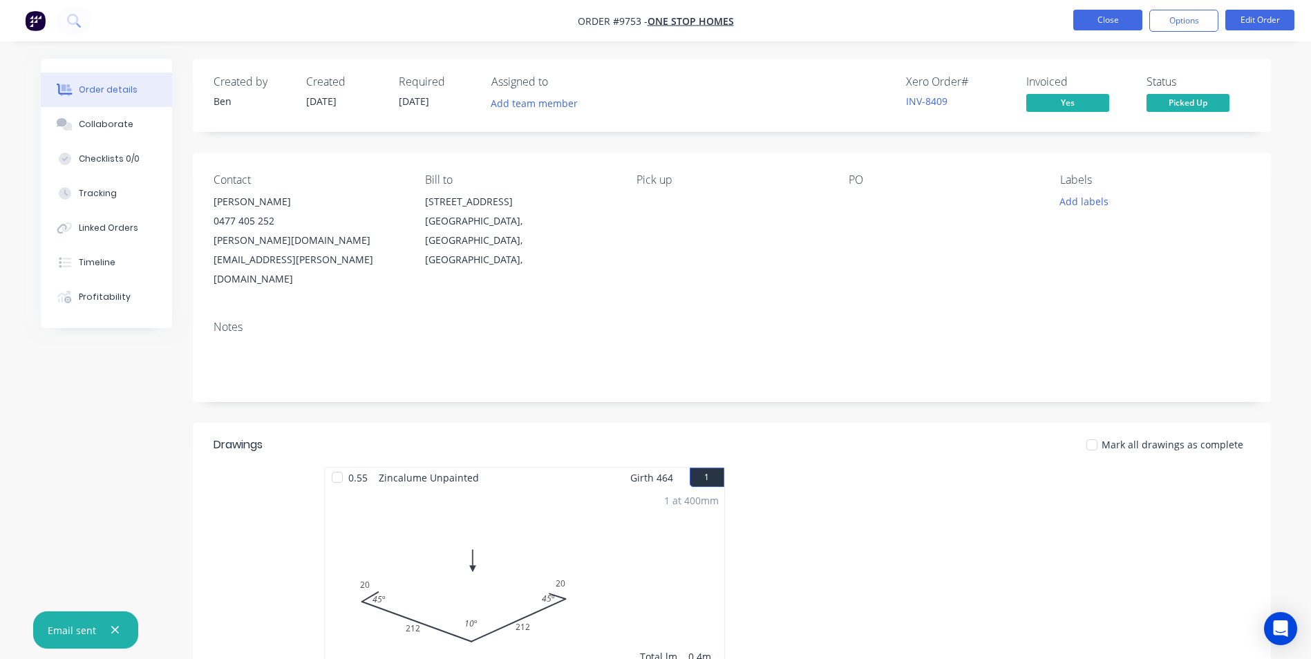
click at [1131, 15] on button "Close" at bounding box center [1107, 20] width 69 height 21
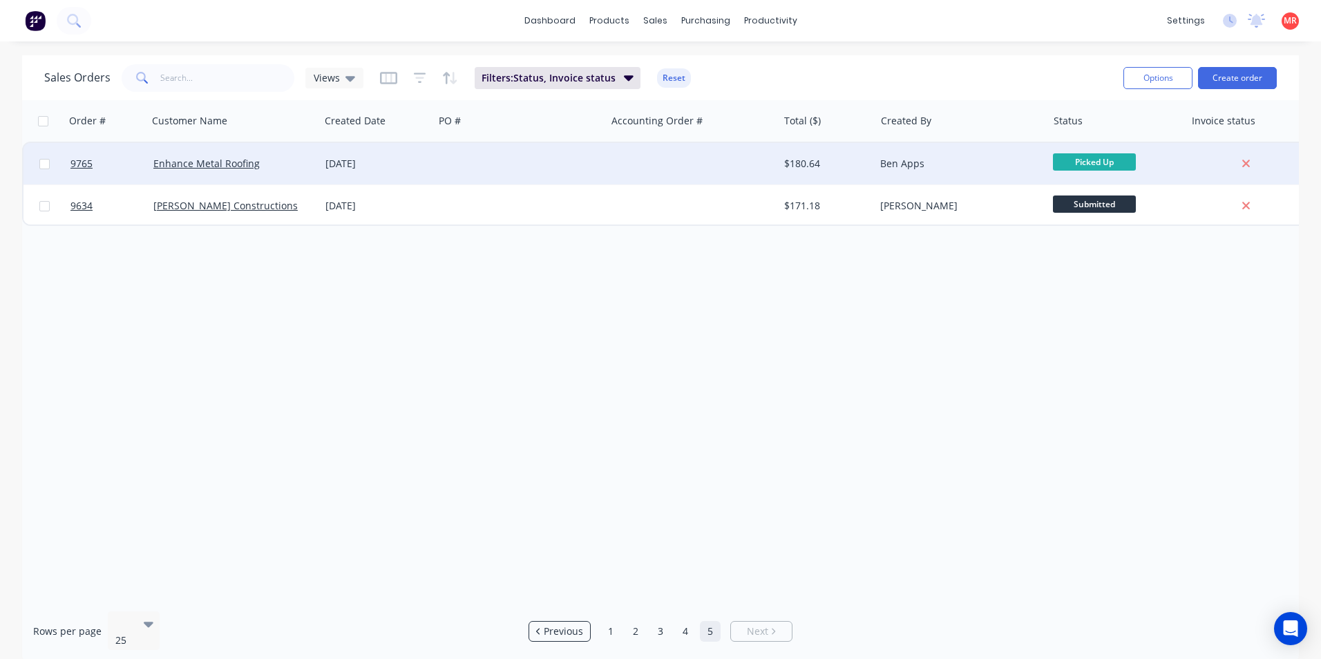
click at [577, 171] on div at bounding box center [520, 163] width 172 height 41
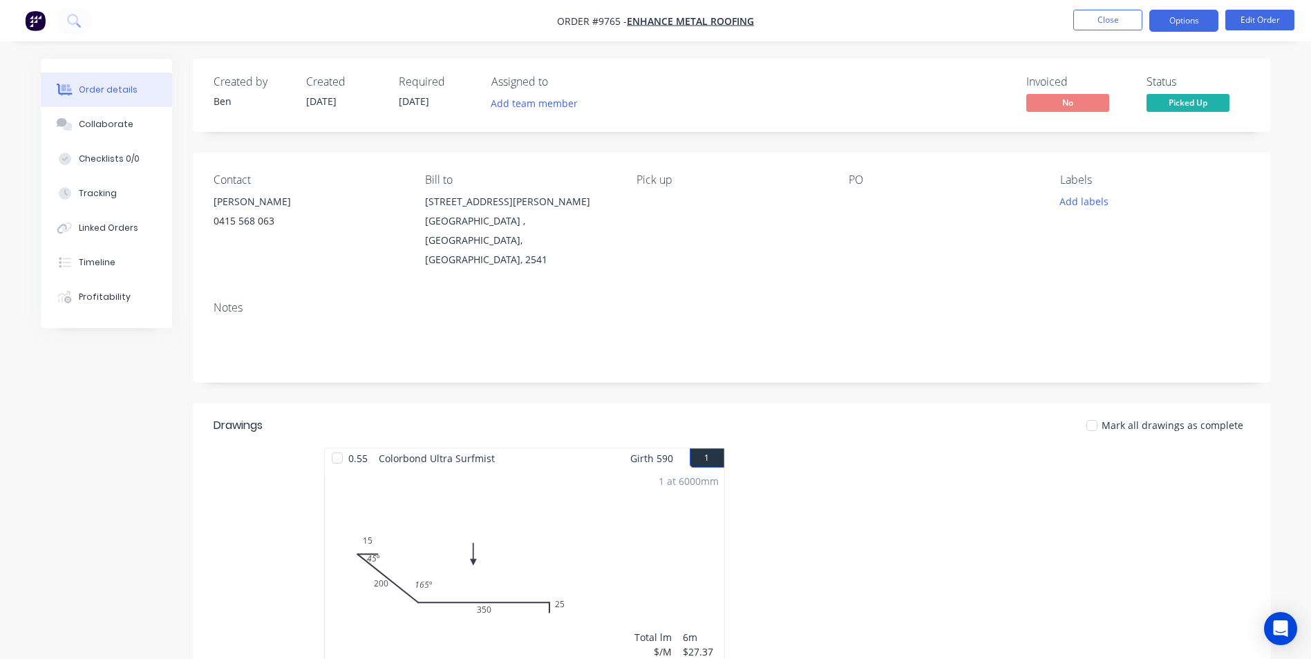
click at [1160, 23] on button "Options" at bounding box center [1183, 21] width 69 height 22
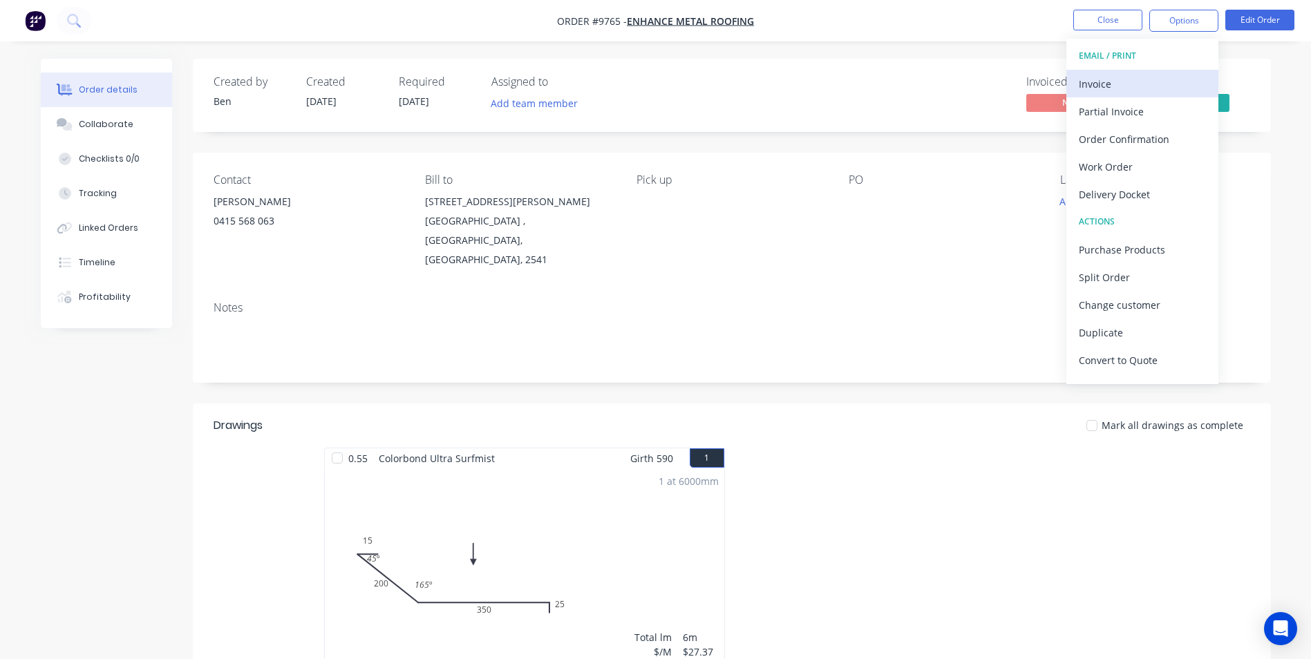
click at [1131, 93] on div "Invoice" at bounding box center [1142, 84] width 127 height 20
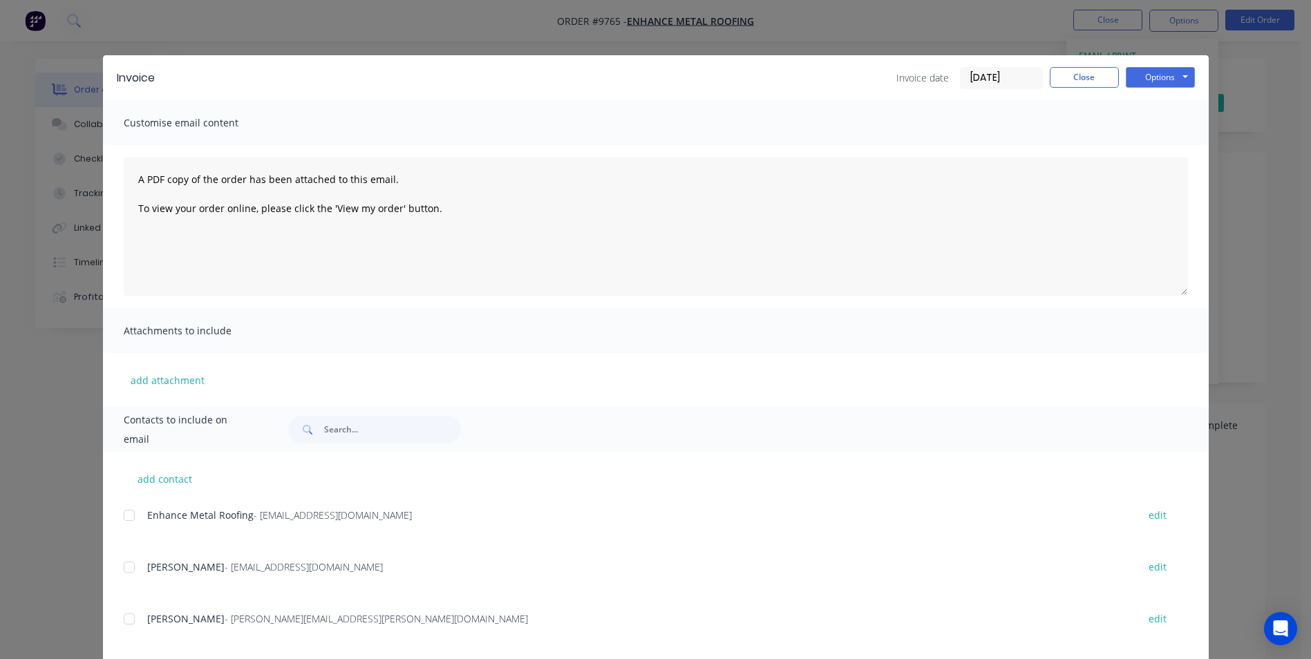
click at [131, 517] on div at bounding box center [129, 516] width 28 height 28
click at [1177, 86] on button "Options" at bounding box center [1160, 77] width 69 height 21
click at [1157, 139] on button "Email" at bounding box center [1170, 147] width 88 height 23
click at [1160, 76] on button "Options" at bounding box center [1160, 77] width 69 height 21
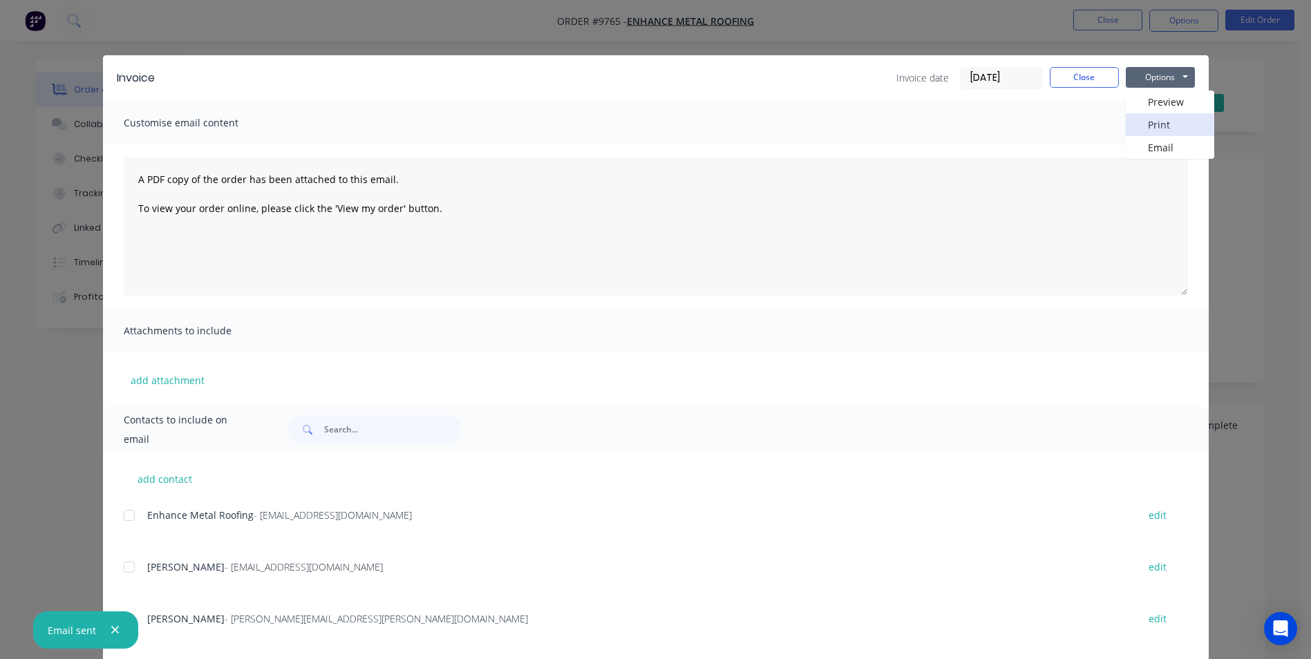
click at [1149, 126] on button "Print" at bounding box center [1170, 124] width 88 height 23
click at [1075, 72] on button "Close" at bounding box center [1084, 77] width 69 height 21
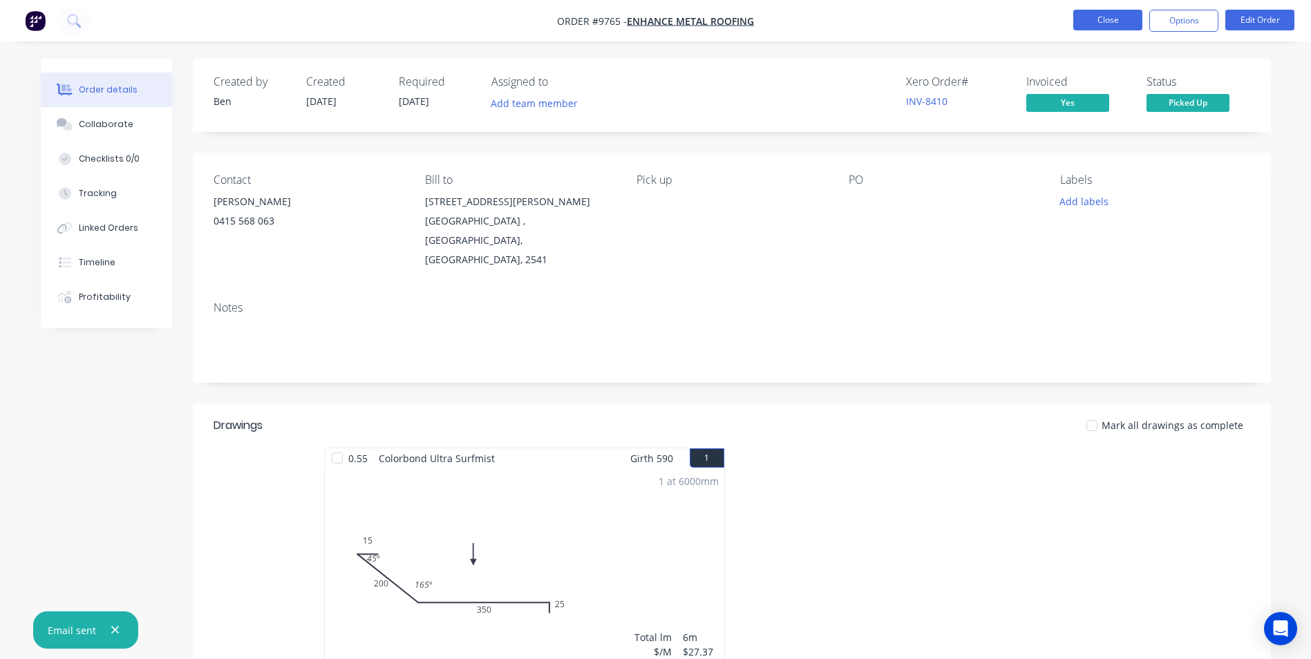
click at [1087, 25] on button "Close" at bounding box center [1107, 20] width 69 height 21
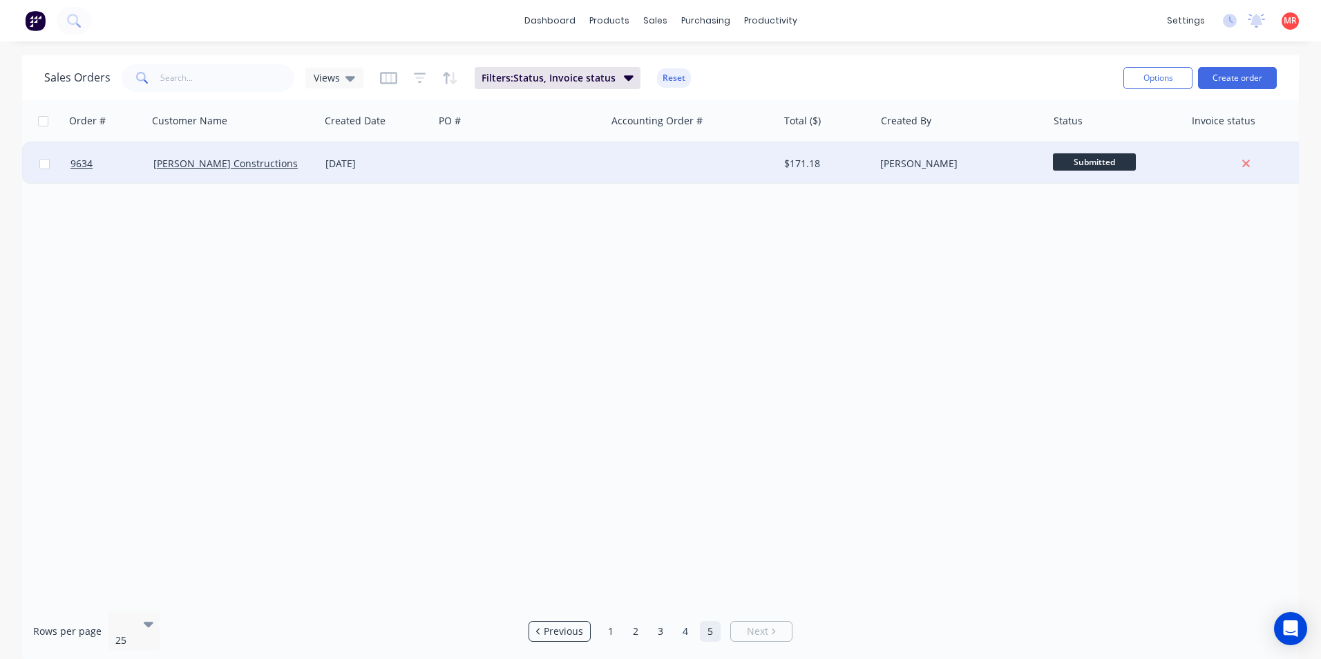
click at [626, 174] on div at bounding box center [692, 163] width 172 height 41
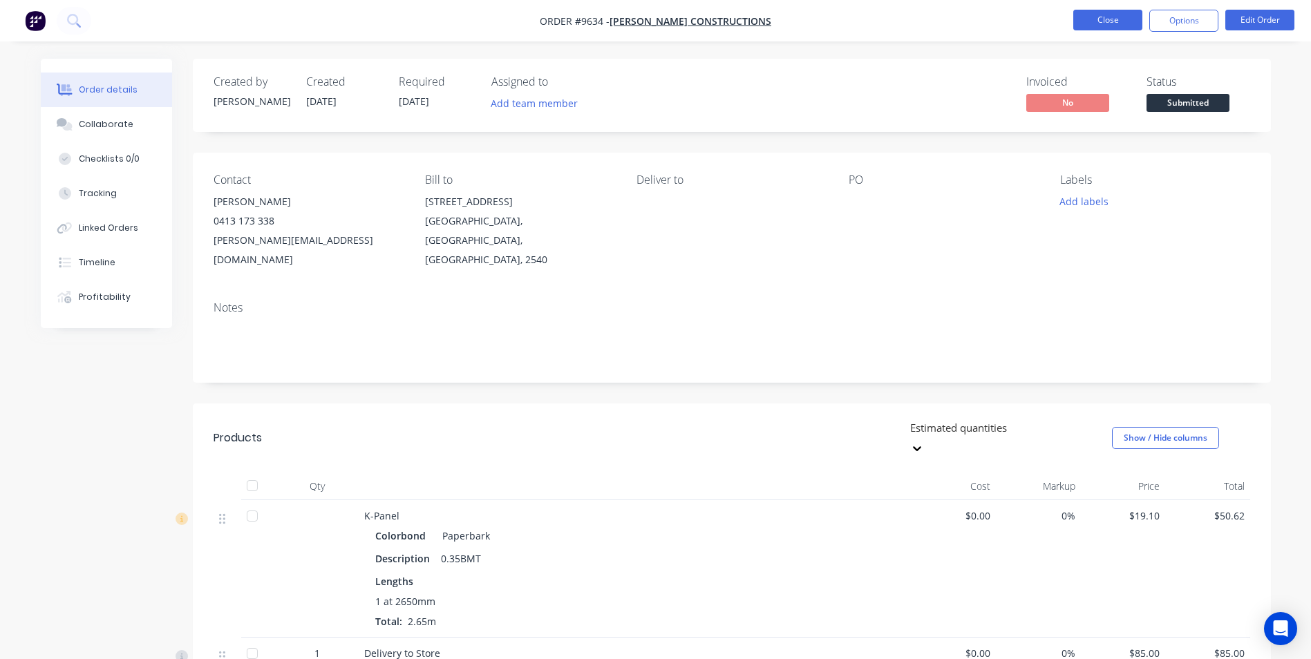
click at [1098, 21] on button "Close" at bounding box center [1107, 20] width 69 height 21
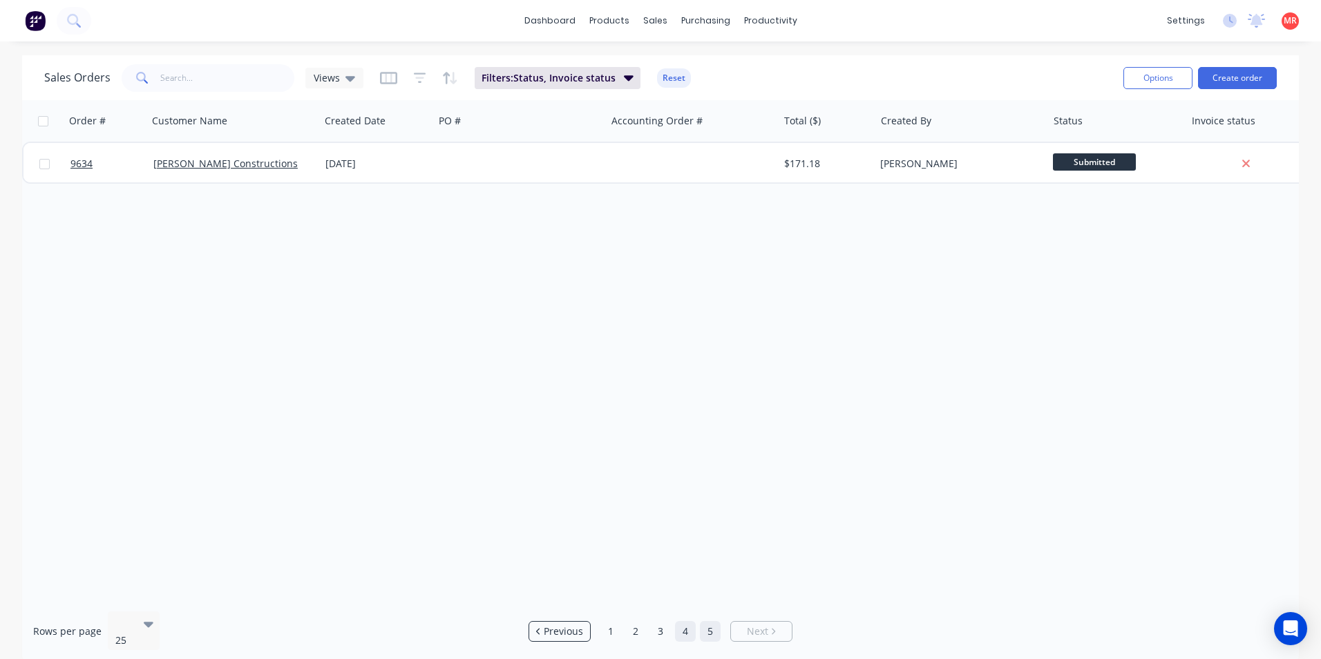
click at [690, 621] on link "4" at bounding box center [685, 631] width 21 height 21
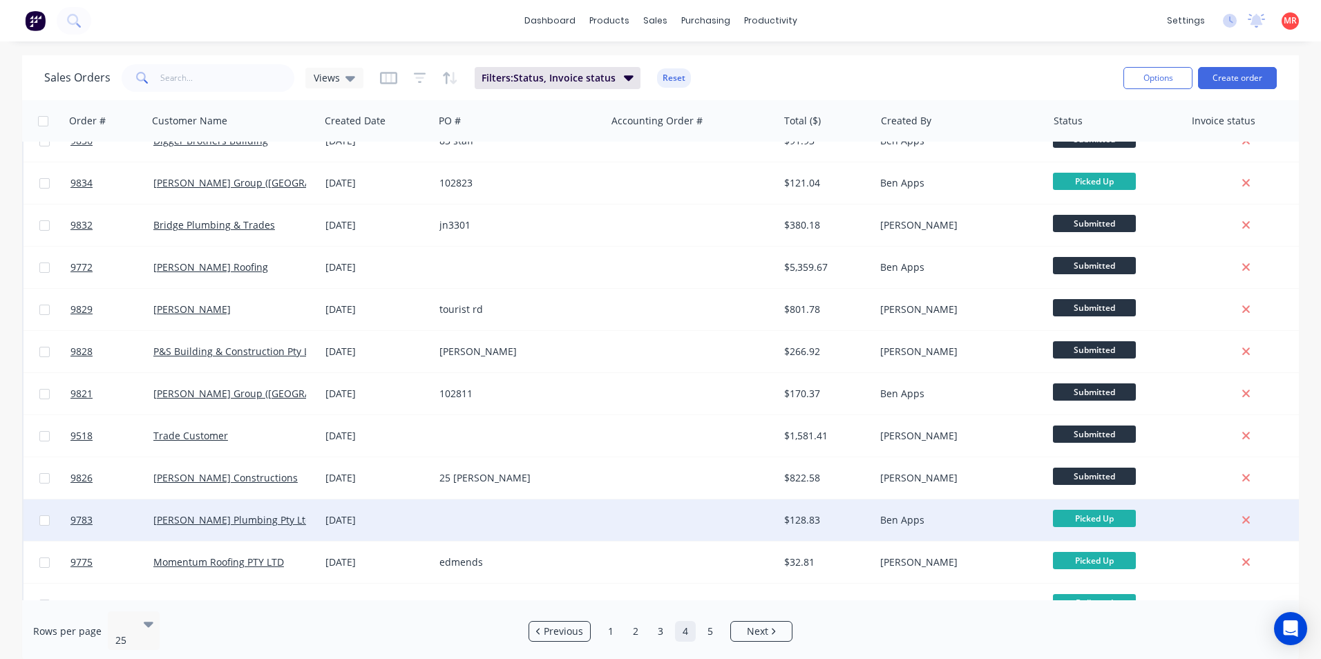
scroll to position [602, 0]
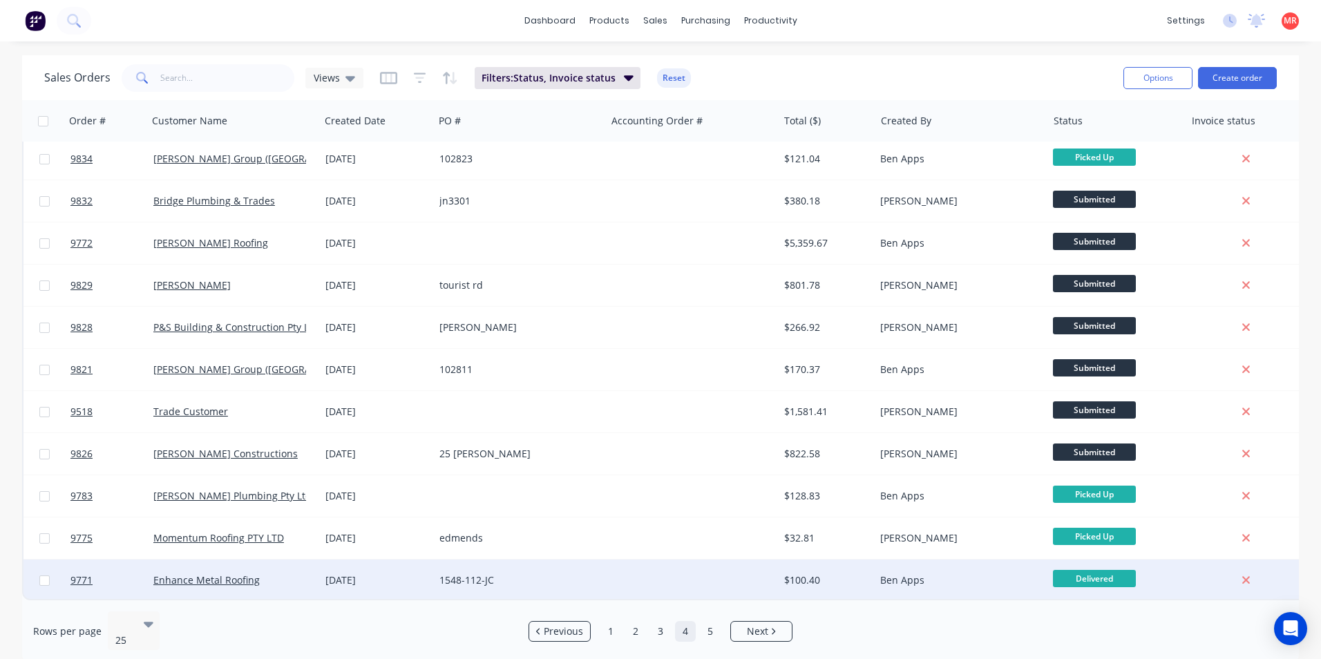
click at [527, 574] on div "1548-112-JC" at bounding box center [515, 581] width 153 height 14
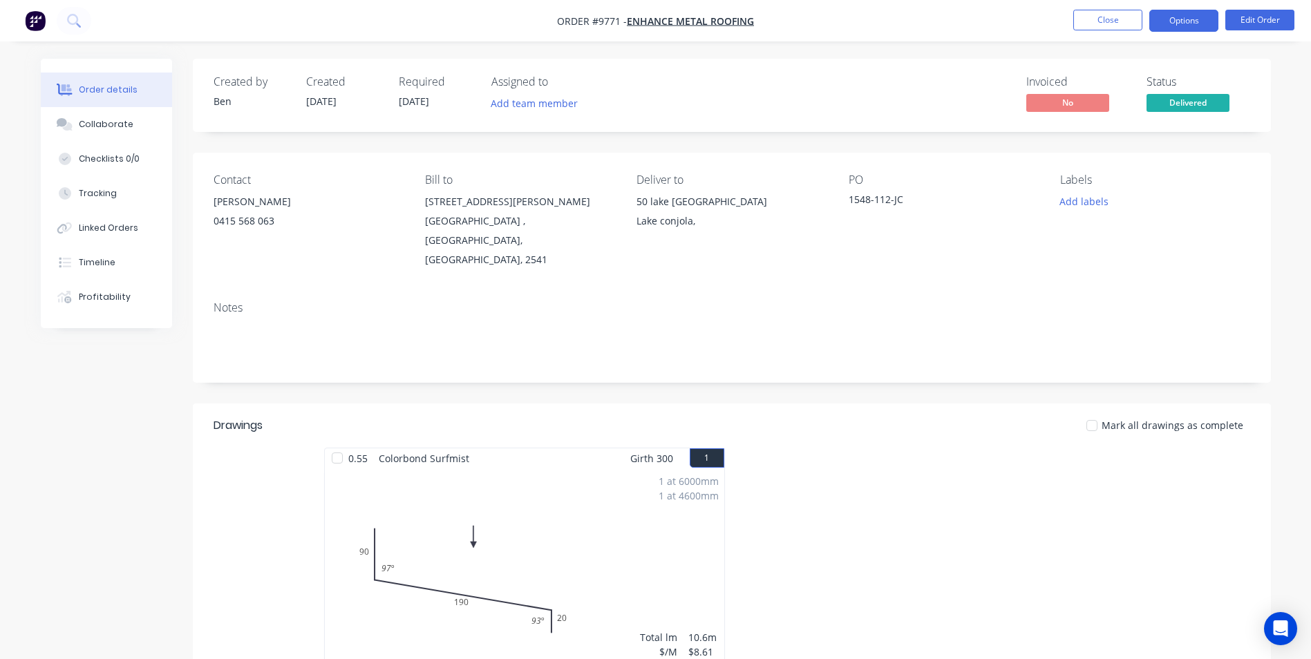
click at [1189, 17] on button "Options" at bounding box center [1183, 21] width 69 height 22
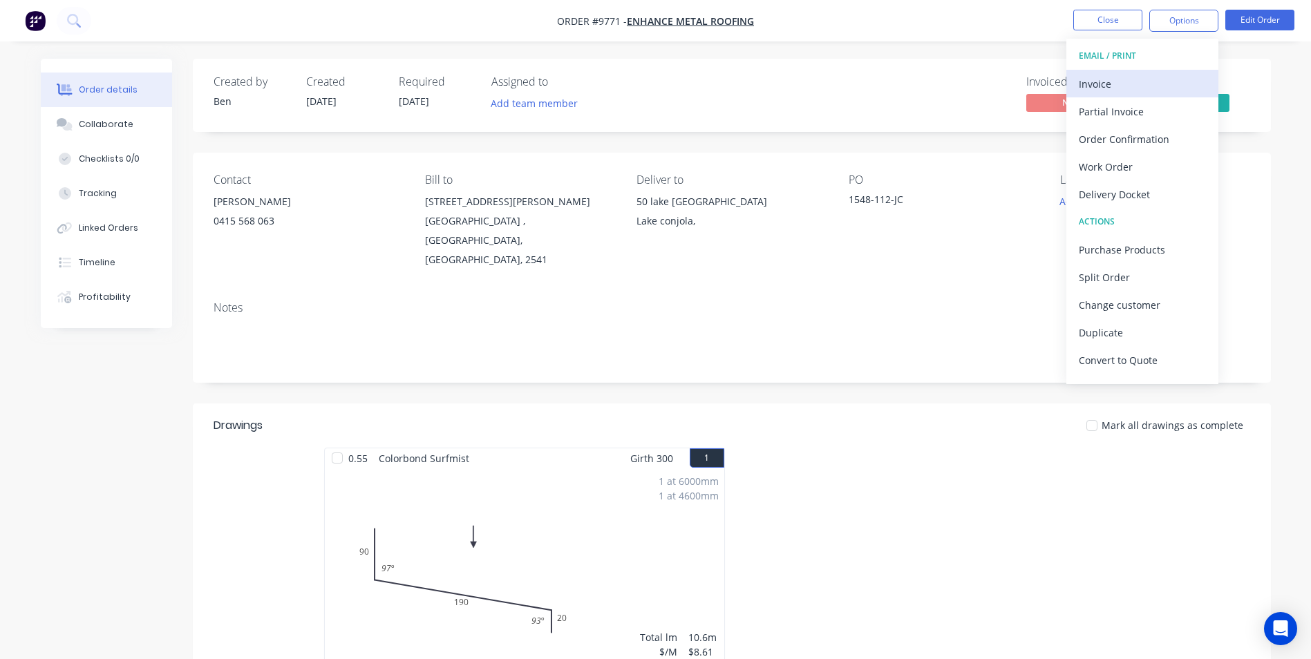
click at [1126, 79] on div "Invoice" at bounding box center [1142, 84] width 127 height 20
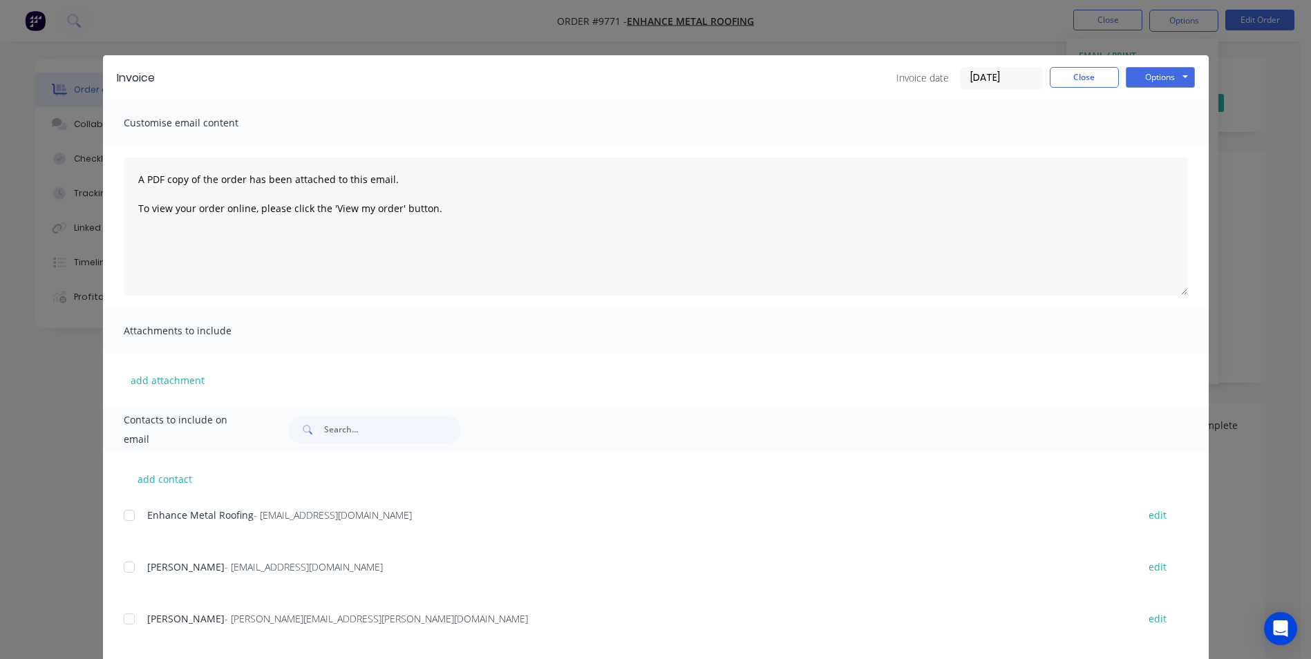
click at [125, 511] on div at bounding box center [129, 516] width 28 height 28
click at [1148, 79] on button "Options" at bounding box center [1160, 77] width 69 height 21
click at [1137, 142] on button "Email" at bounding box center [1170, 147] width 88 height 23
click at [1137, 75] on button "Options" at bounding box center [1160, 77] width 69 height 21
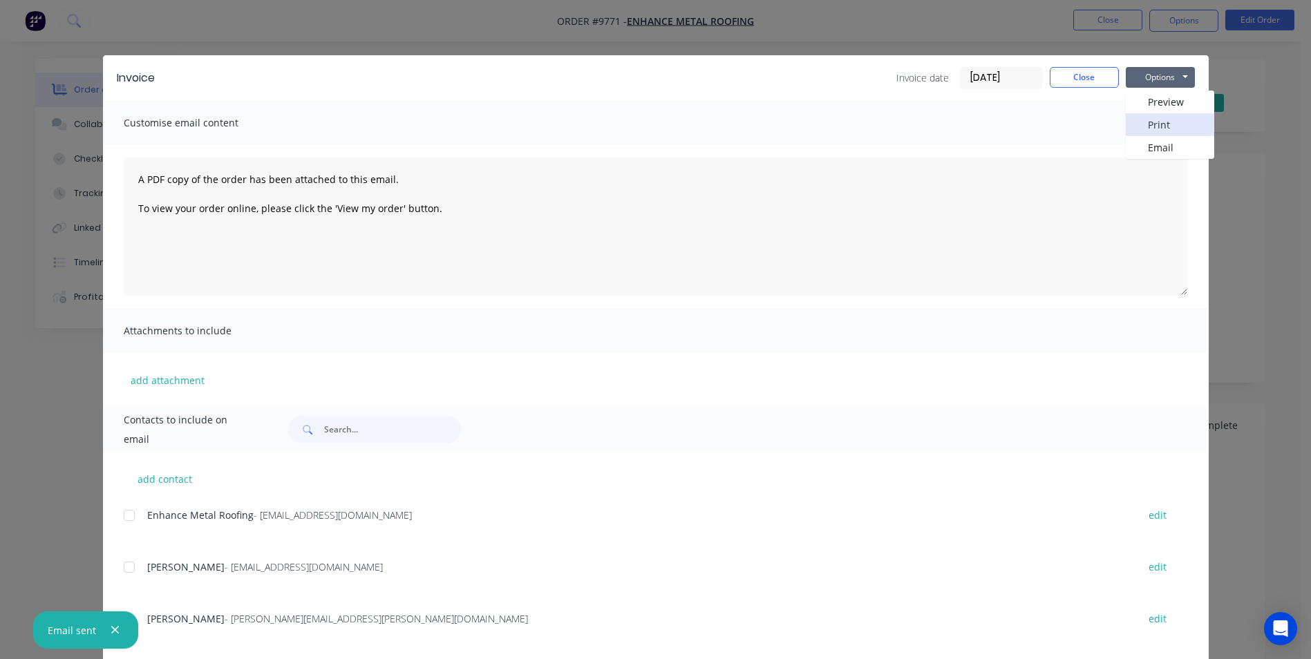
click at [1167, 122] on button "Print" at bounding box center [1170, 124] width 88 height 23
click at [1073, 70] on button "Close" at bounding box center [1084, 77] width 69 height 21
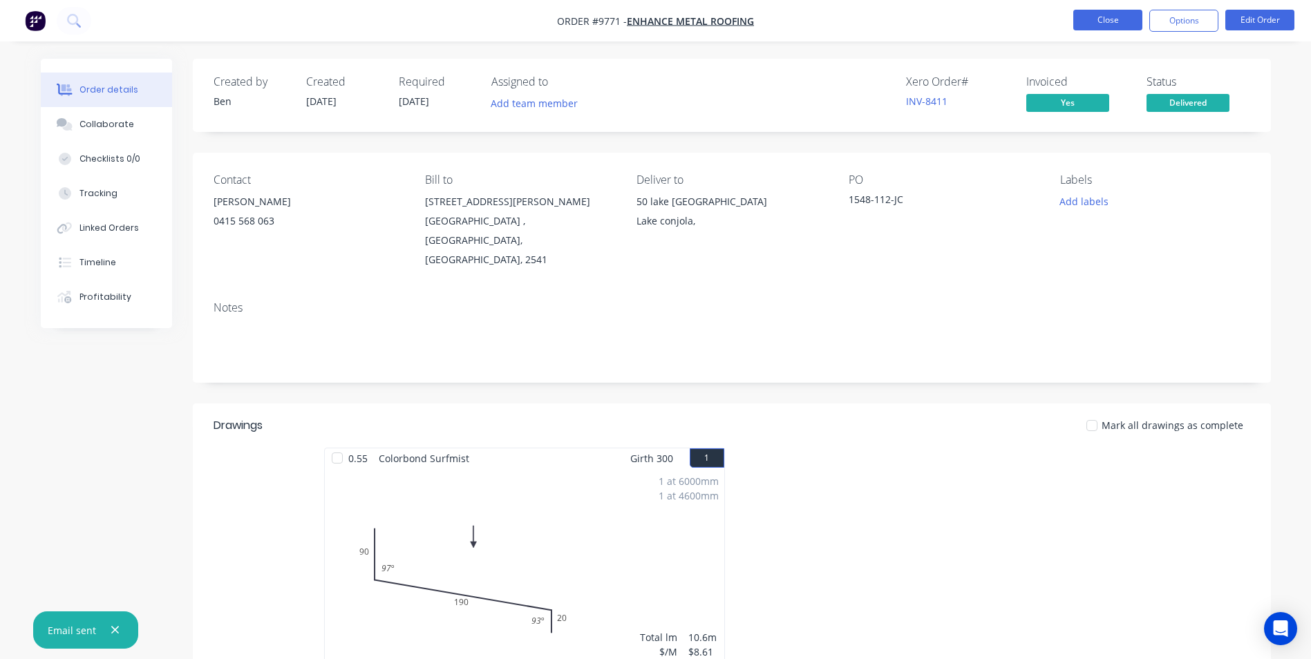
click at [1099, 17] on button "Close" at bounding box center [1107, 20] width 69 height 21
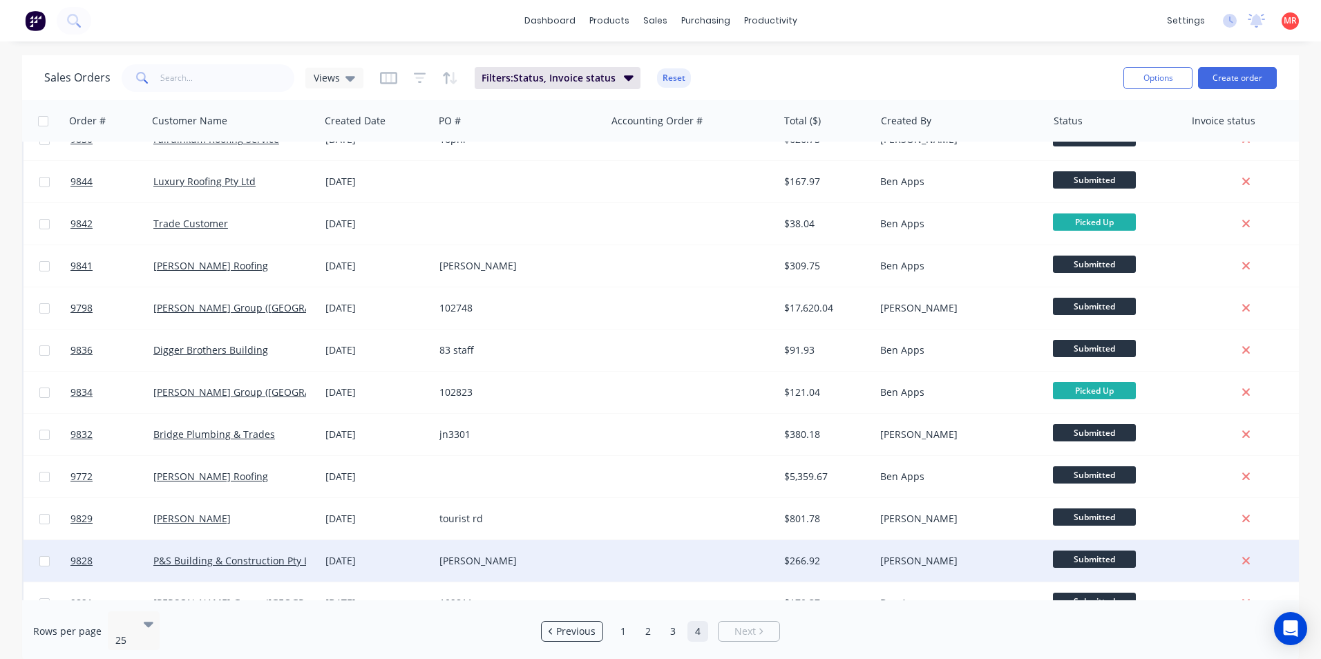
scroll to position [602, 0]
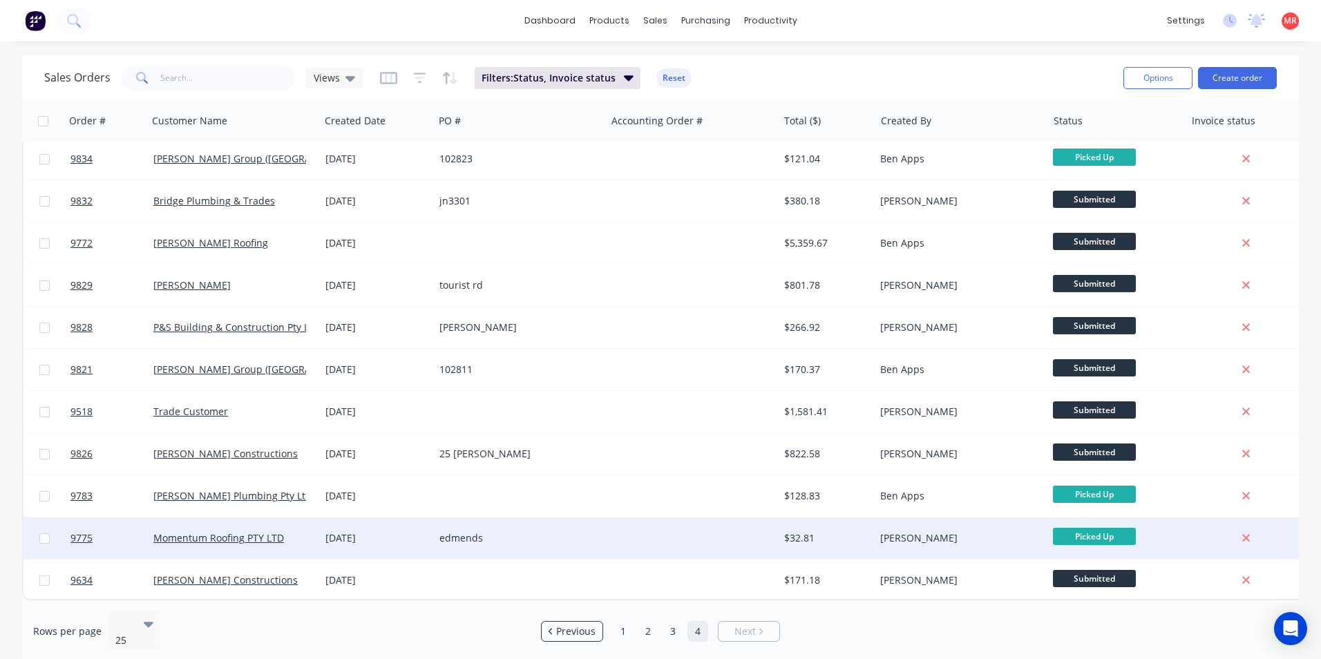
click at [651, 534] on div at bounding box center [692, 538] width 172 height 41
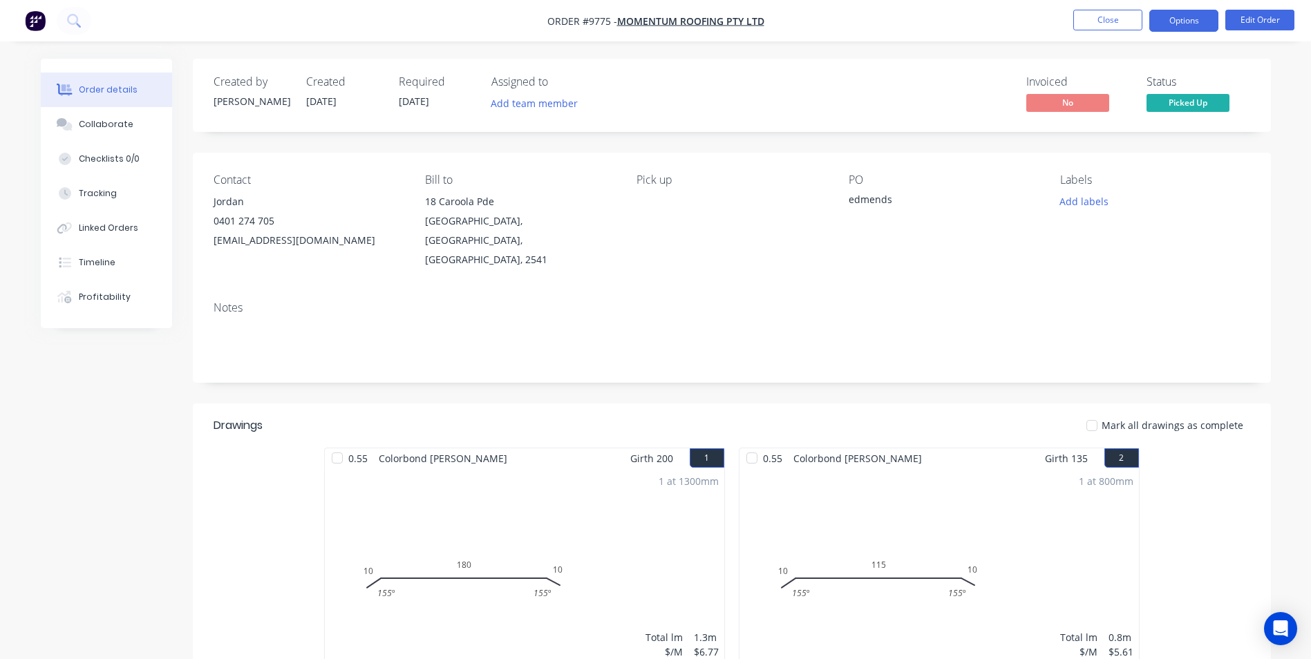
click at [1182, 23] on button "Options" at bounding box center [1183, 21] width 69 height 22
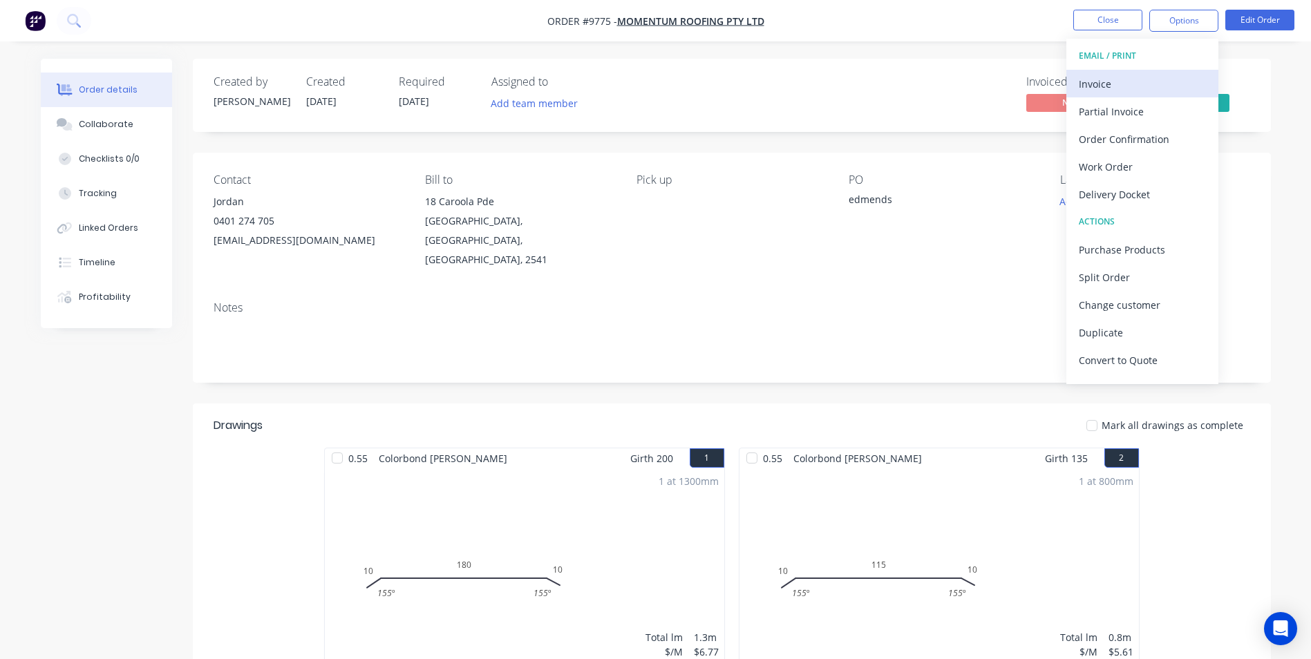
click at [1107, 79] on div "Invoice" at bounding box center [1142, 84] width 127 height 20
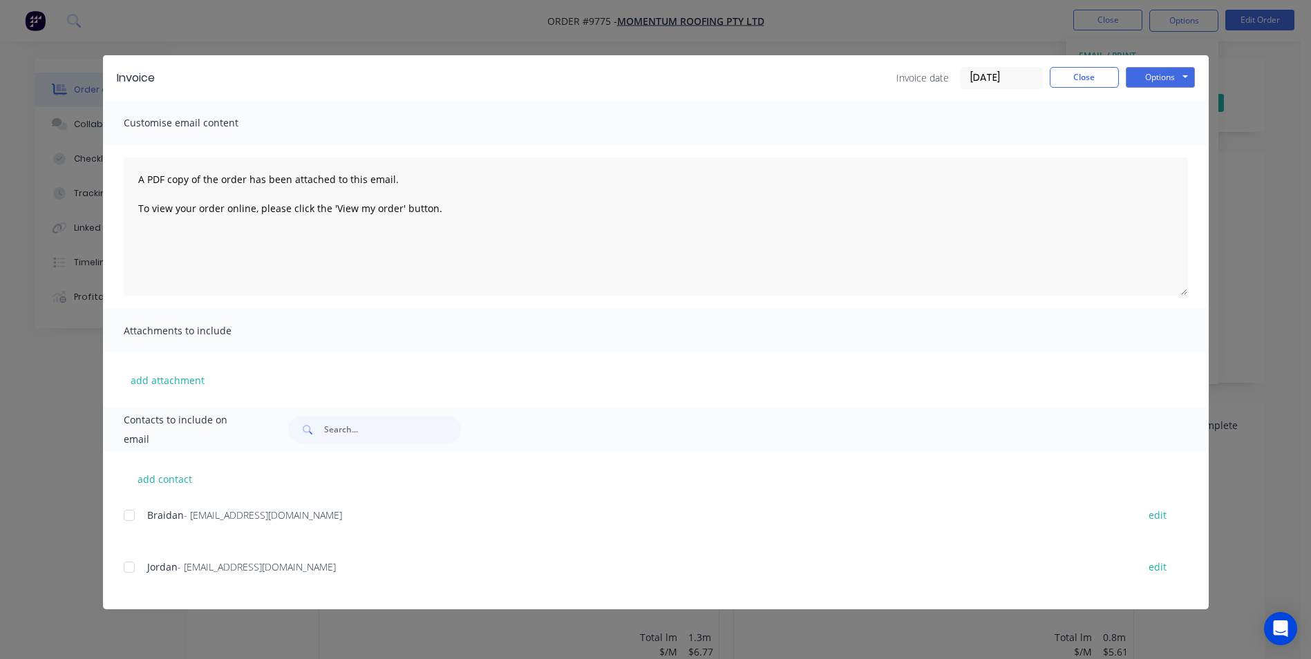
click at [140, 562] on div at bounding box center [129, 568] width 28 height 28
click at [1160, 81] on button "Options" at bounding box center [1160, 77] width 69 height 21
click at [1151, 145] on button "Email" at bounding box center [1170, 147] width 88 height 23
click at [1099, 75] on button "Close" at bounding box center [1084, 77] width 69 height 21
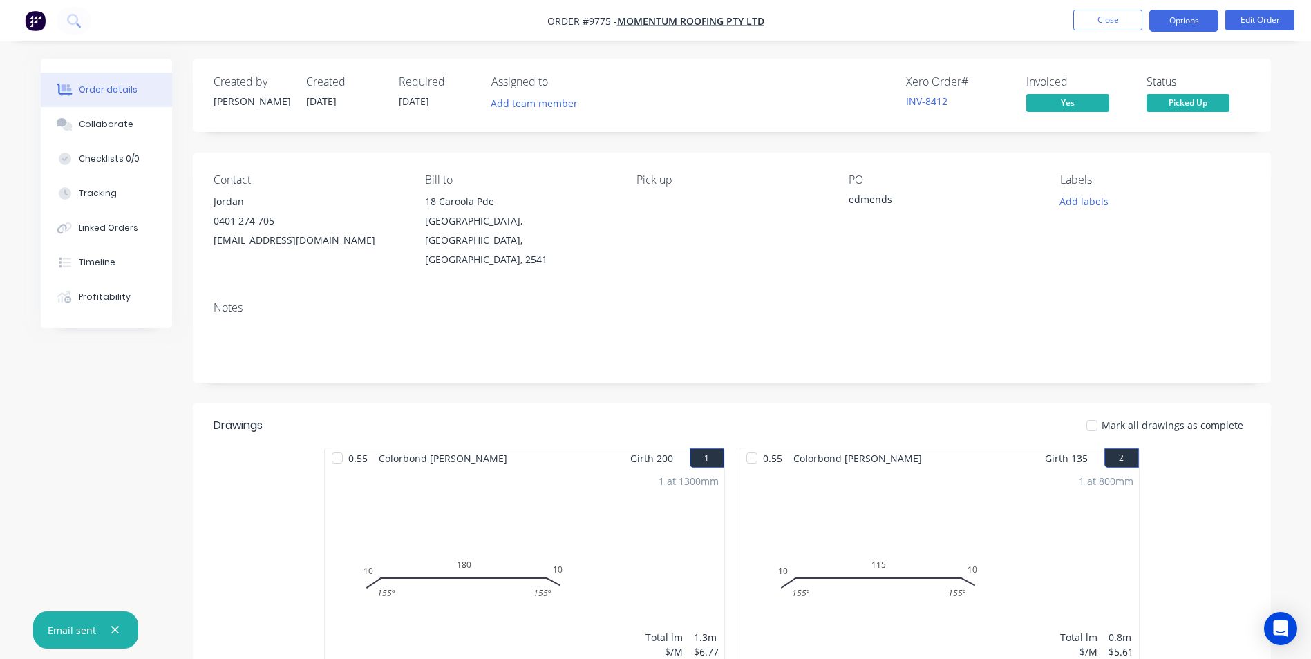
click at [1179, 24] on button "Options" at bounding box center [1183, 21] width 69 height 22
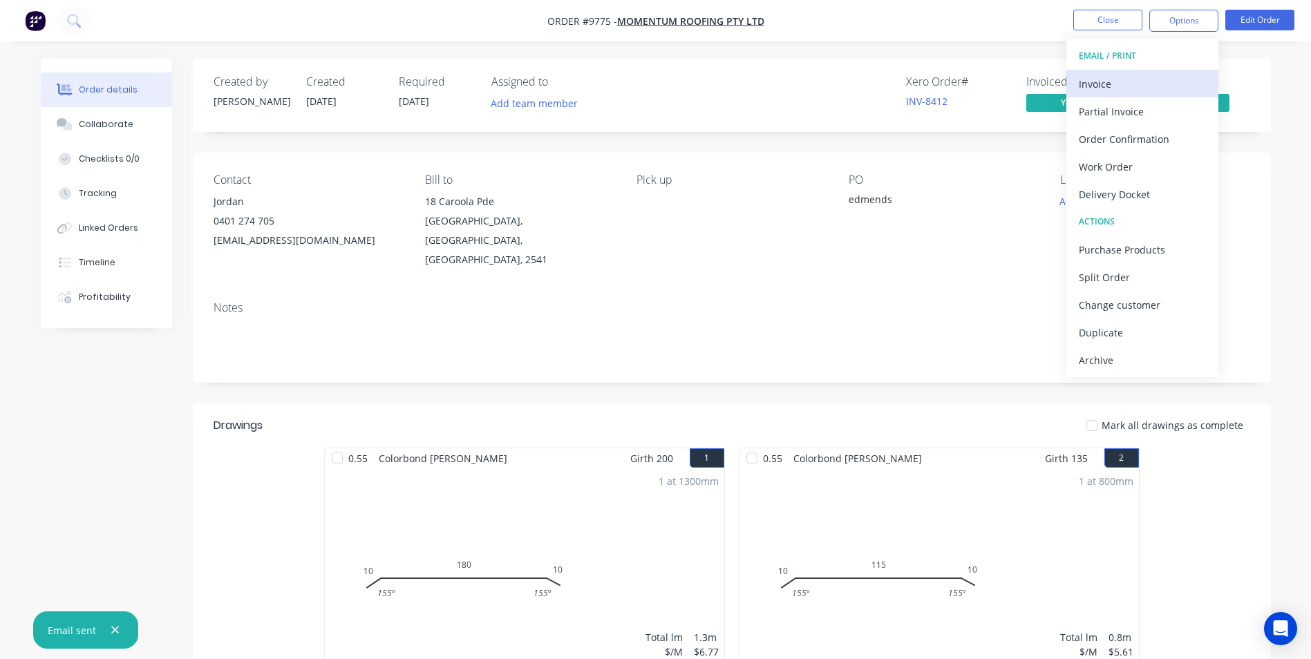
click at [1158, 79] on div "Invoice" at bounding box center [1142, 84] width 127 height 20
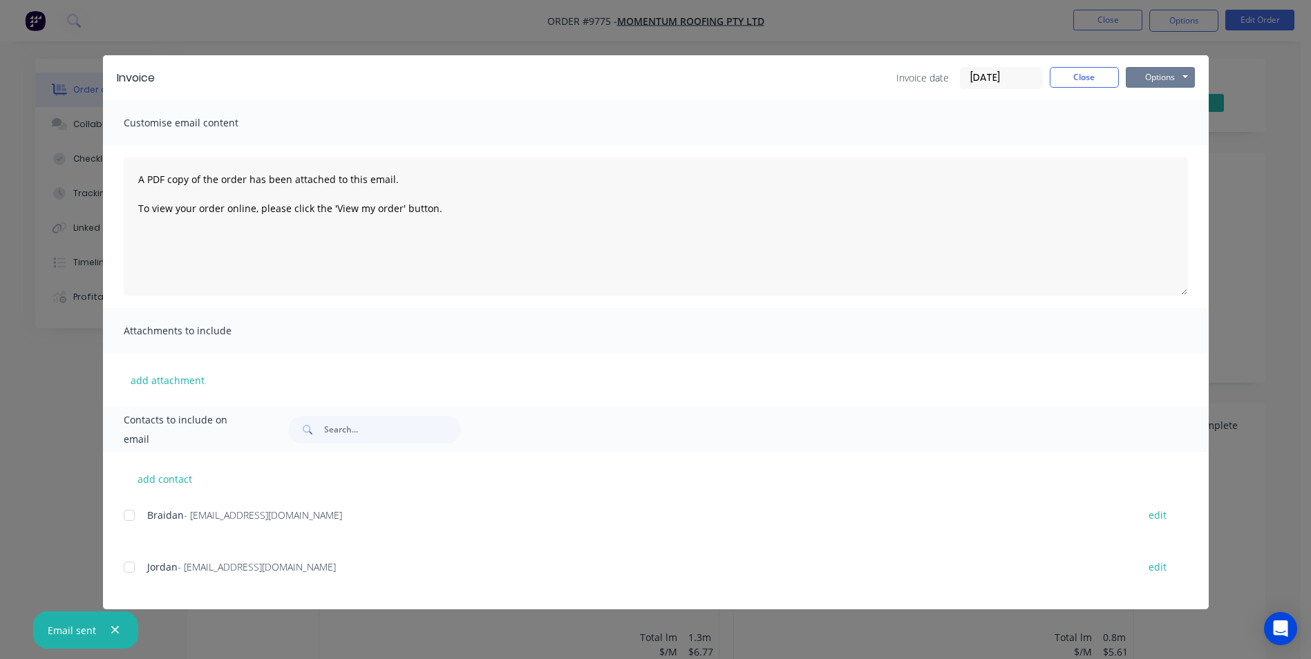
click at [1158, 79] on button "Options" at bounding box center [1160, 77] width 69 height 21
click at [1157, 124] on button "Print" at bounding box center [1170, 124] width 88 height 23
click at [1086, 72] on button "Close" at bounding box center [1084, 77] width 69 height 21
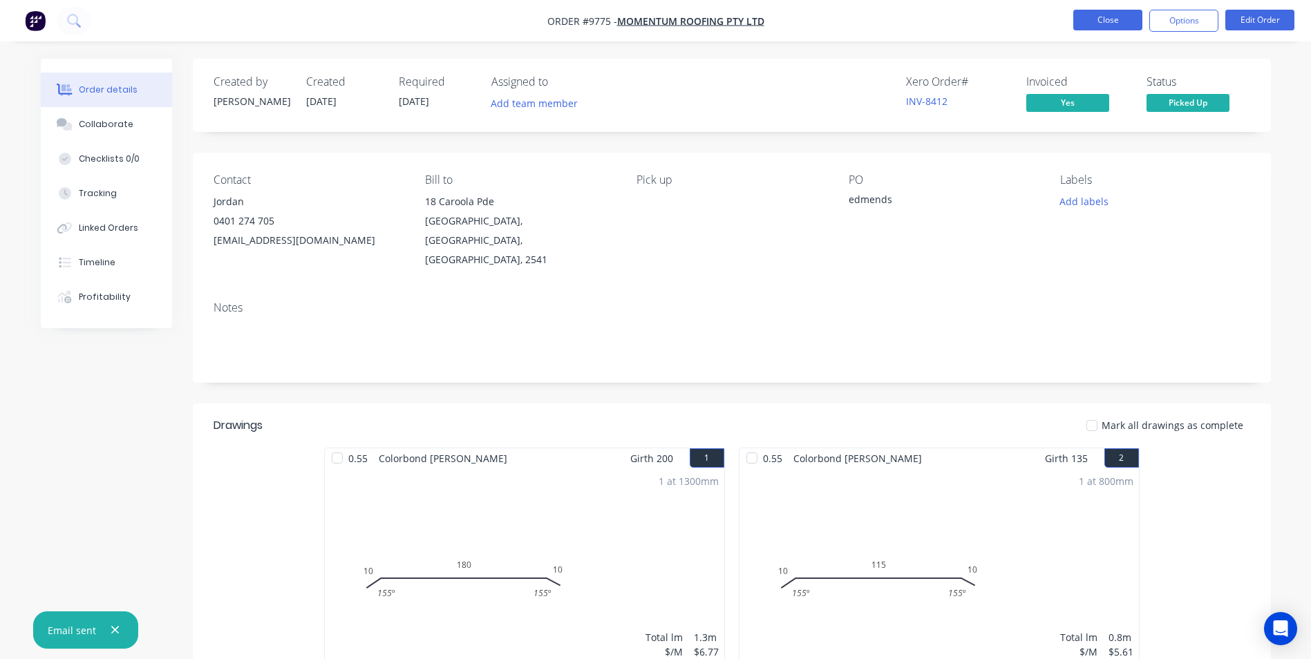
click at [1101, 19] on button "Close" at bounding box center [1107, 20] width 69 height 21
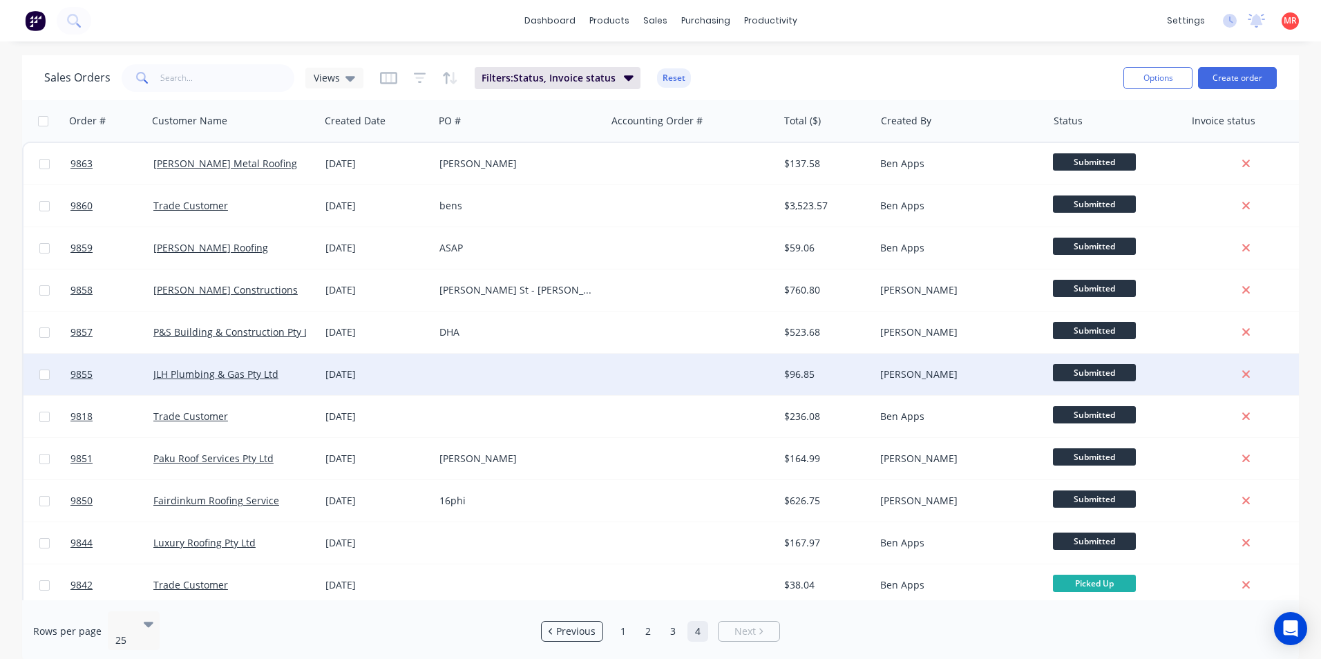
click at [614, 382] on div at bounding box center [692, 374] width 172 height 41
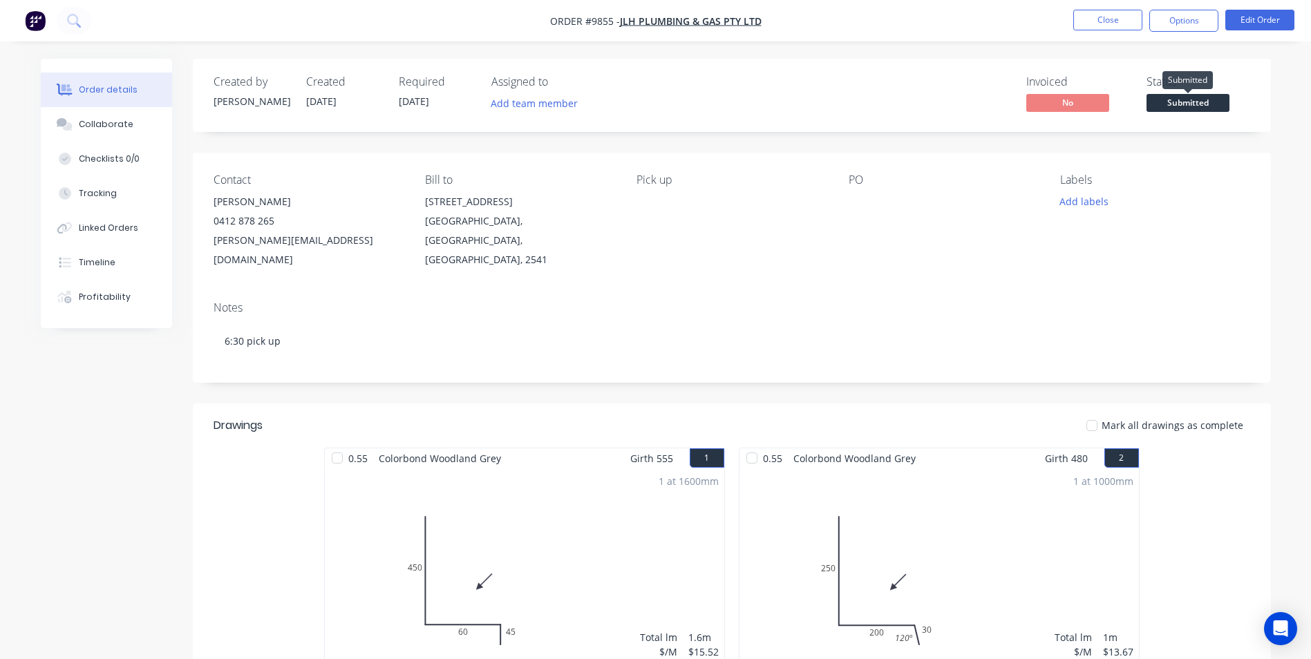
click at [1182, 96] on span "Submitted" at bounding box center [1187, 102] width 83 height 17
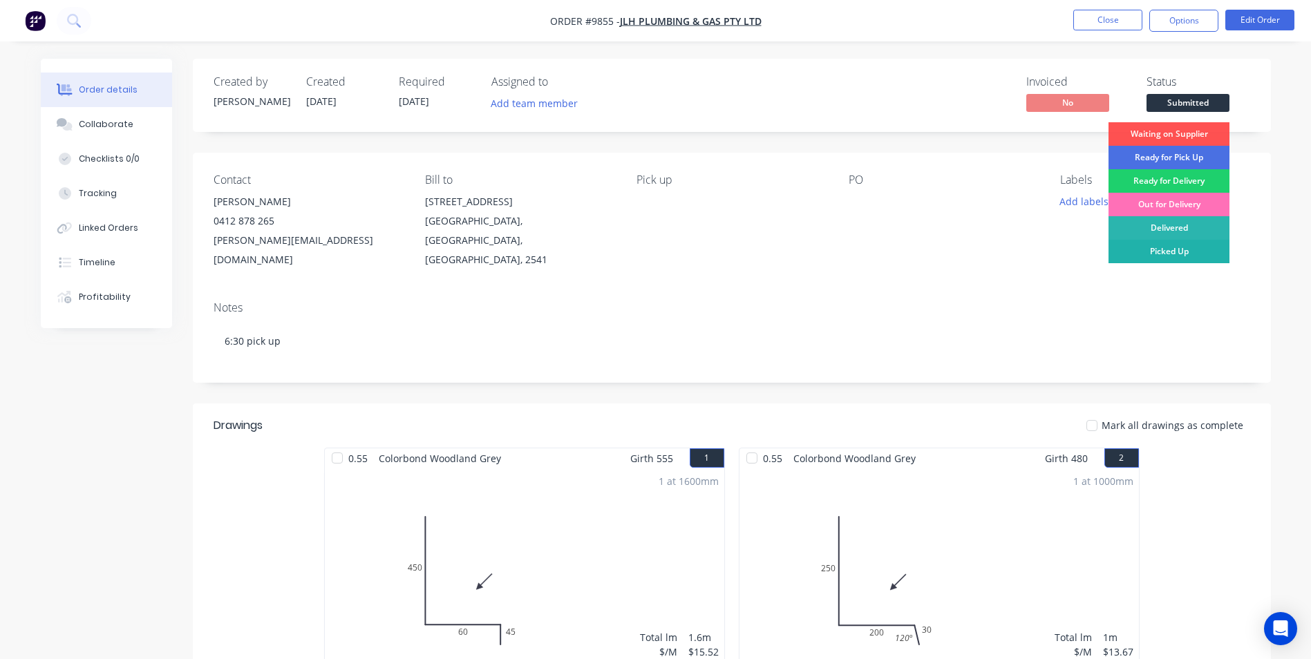
click at [1155, 243] on div "Picked Up" at bounding box center [1168, 251] width 121 height 23
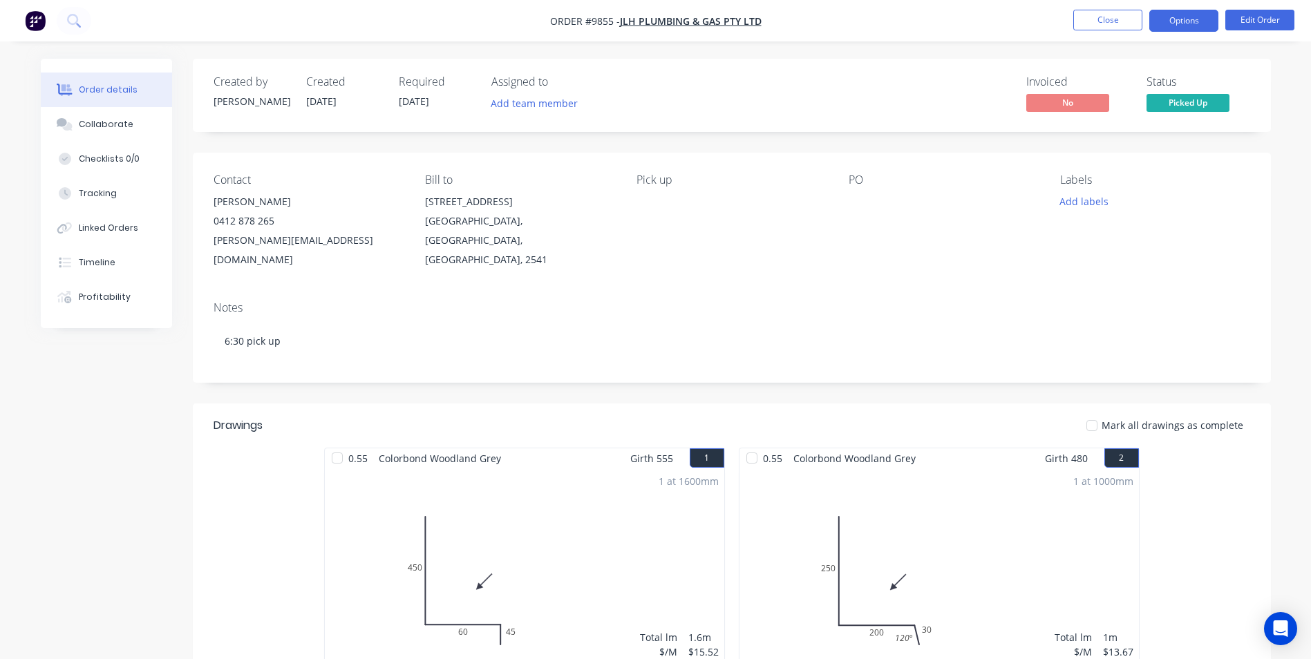
click at [1174, 11] on button "Options" at bounding box center [1183, 21] width 69 height 22
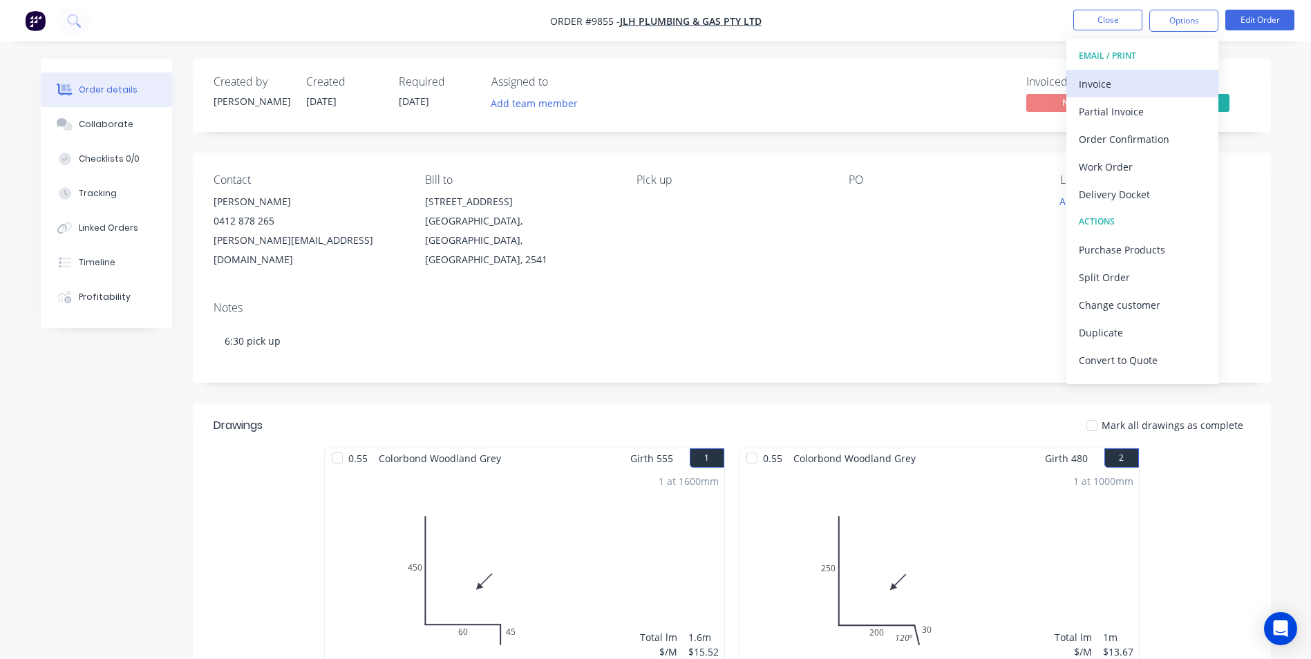
click at [1124, 74] on div "Invoice" at bounding box center [1142, 84] width 127 height 20
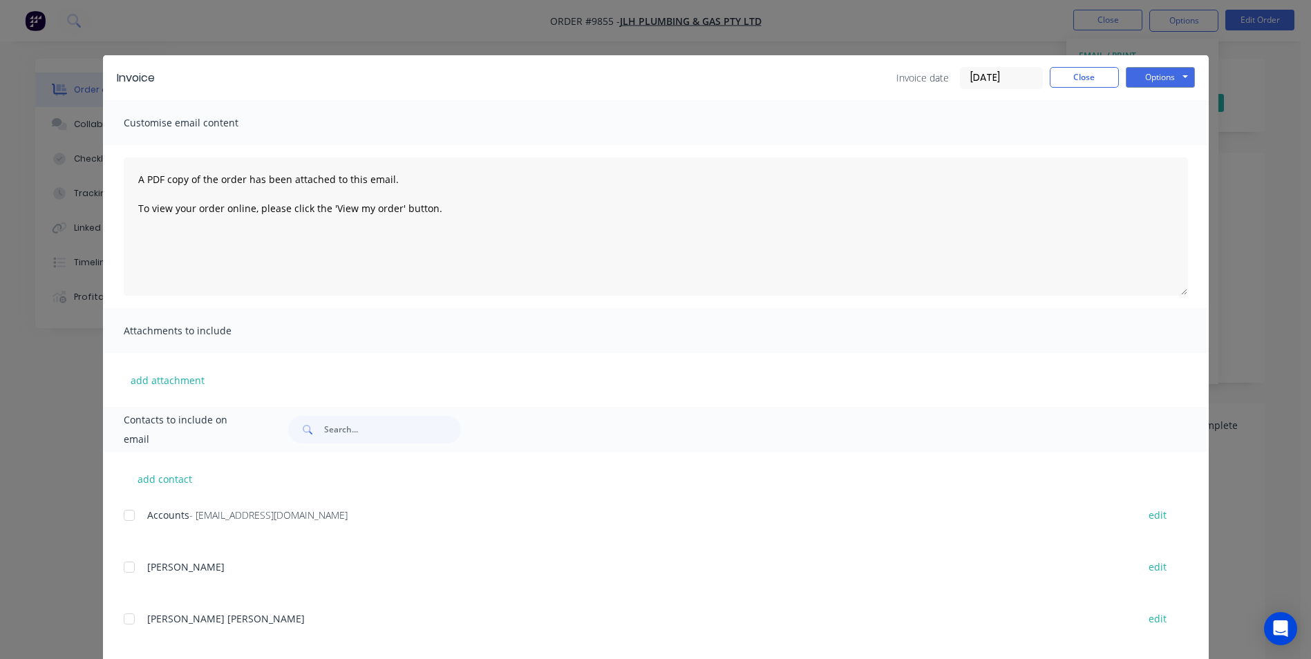
click at [131, 512] on div at bounding box center [129, 516] width 28 height 28
click at [1161, 81] on button "Options" at bounding box center [1160, 77] width 69 height 21
click at [1157, 140] on button "Email" at bounding box center [1170, 147] width 88 height 23
click at [1167, 72] on button "Options" at bounding box center [1160, 77] width 69 height 21
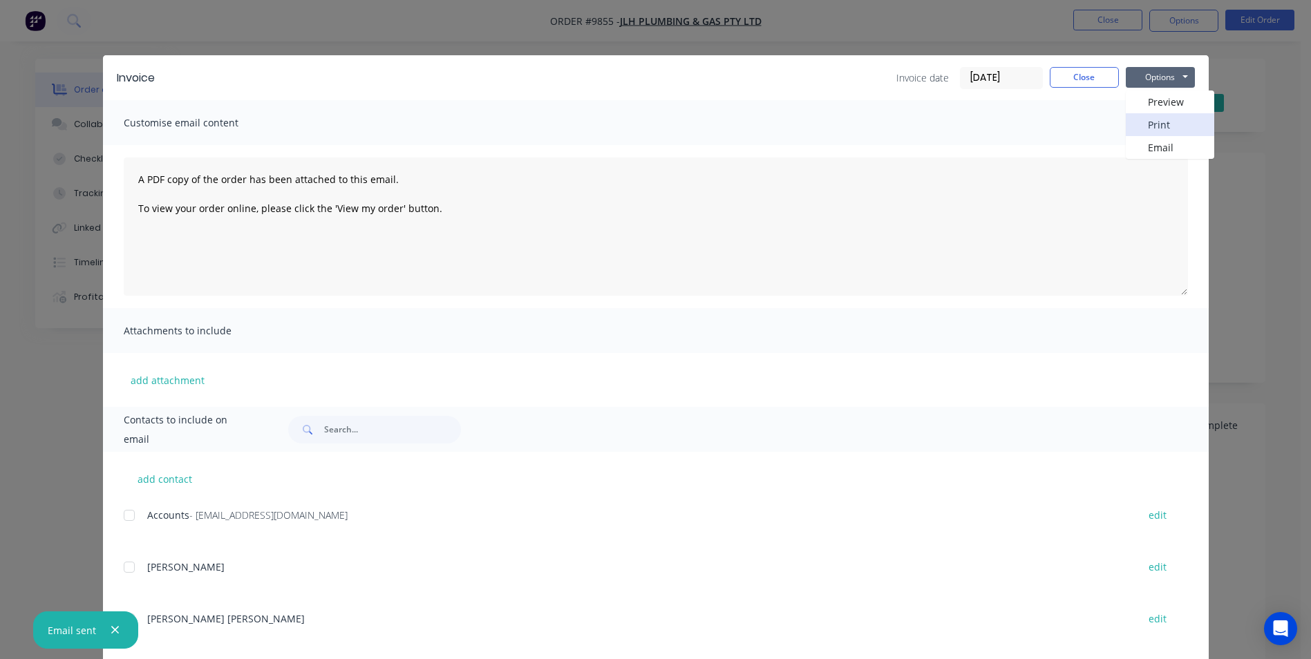
click at [1166, 132] on button "Print" at bounding box center [1170, 124] width 88 height 23
click at [1050, 75] on button "Close" at bounding box center [1084, 77] width 69 height 21
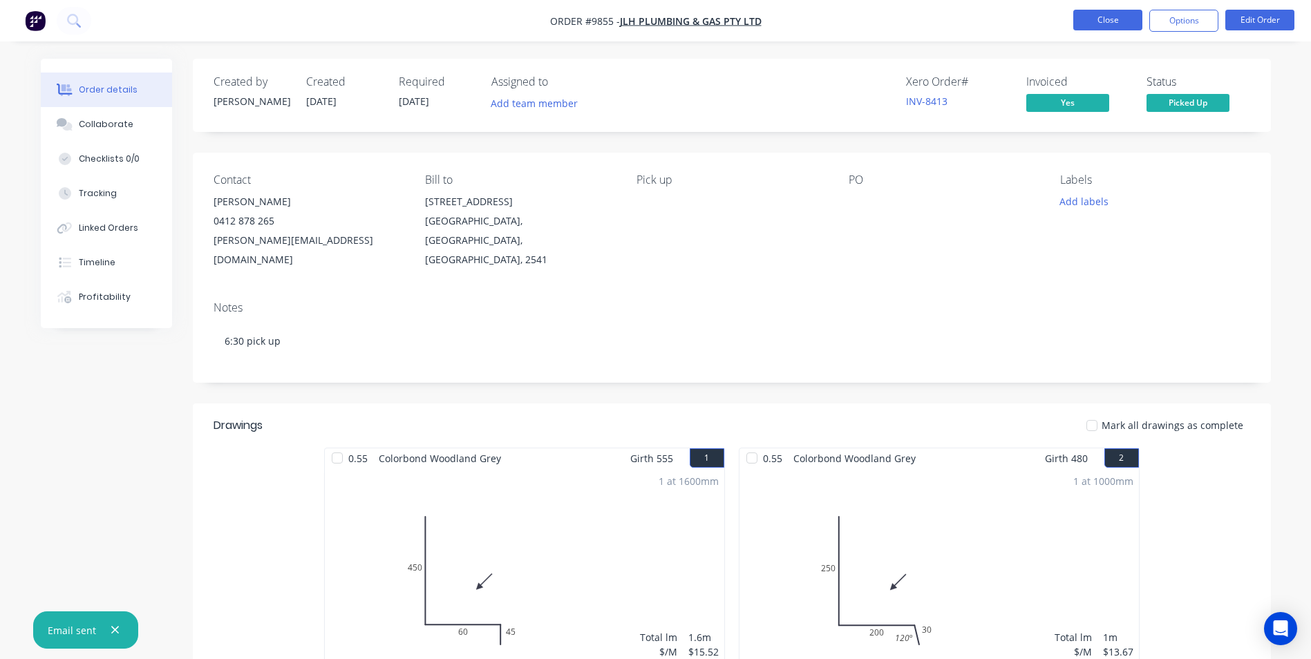
click at [1104, 24] on button "Close" at bounding box center [1107, 20] width 69 height 21
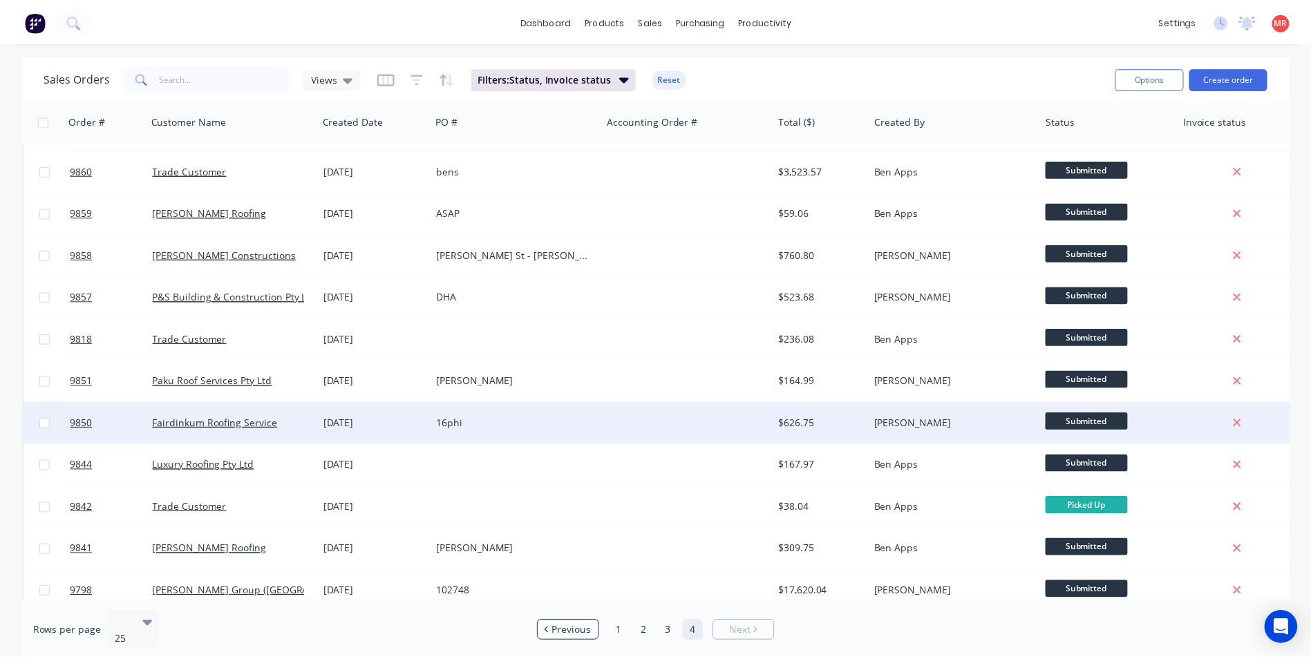
scroll to position [69, 0]
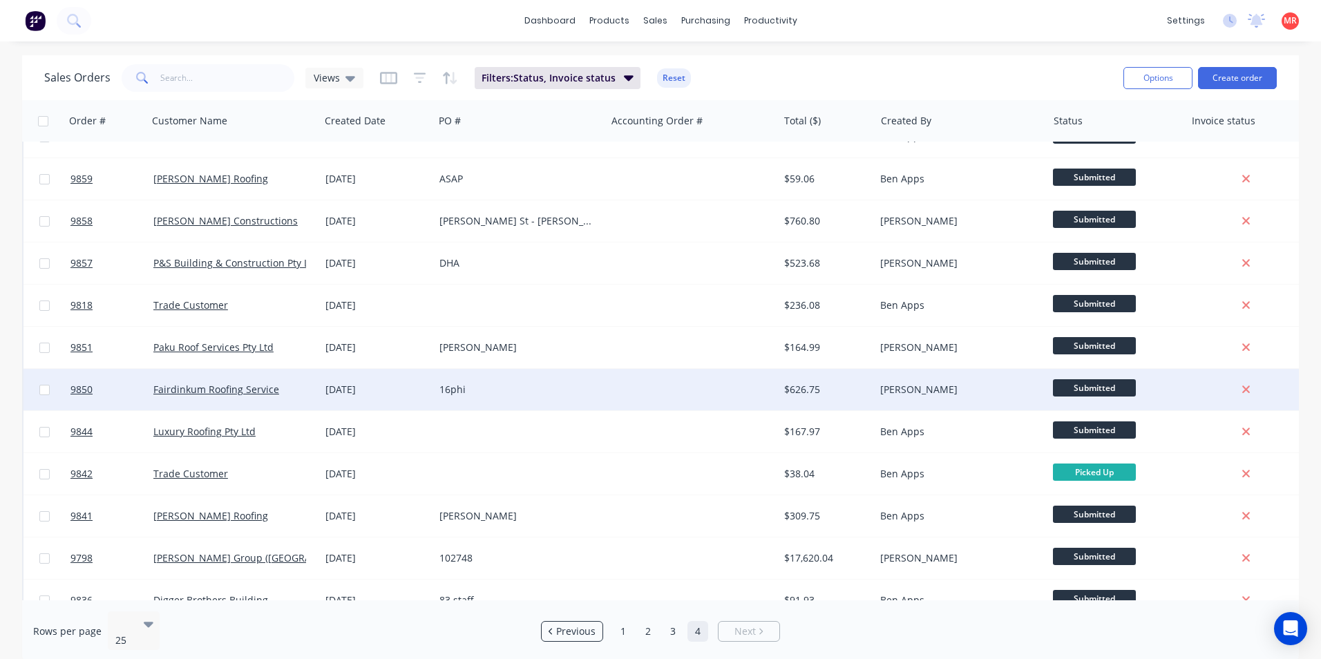
click at [642, 381] on div at bounding box center [692, 389] width 172 height 41
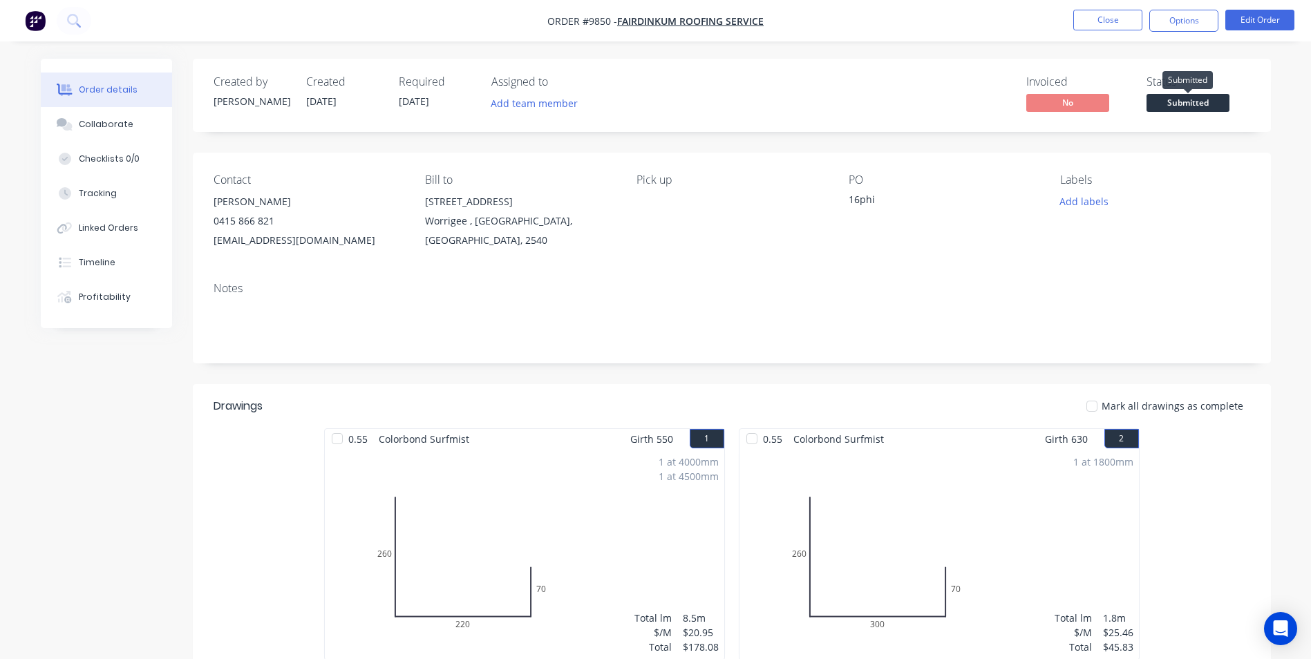
click at [1167, 95] on span "Submitted" at bounding box center [1187, 102] width 83 height 17
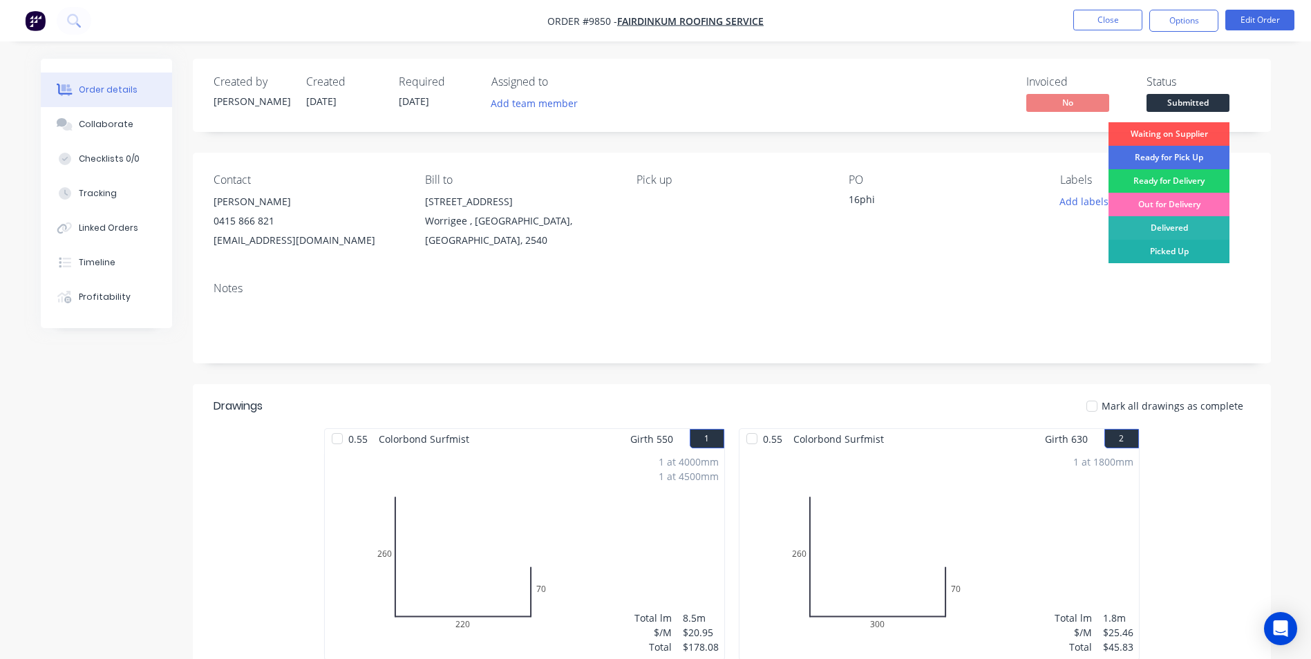
click at [1158, 248] on div "Picked Up" at bounding box center [1168, 251] width 121 height 23
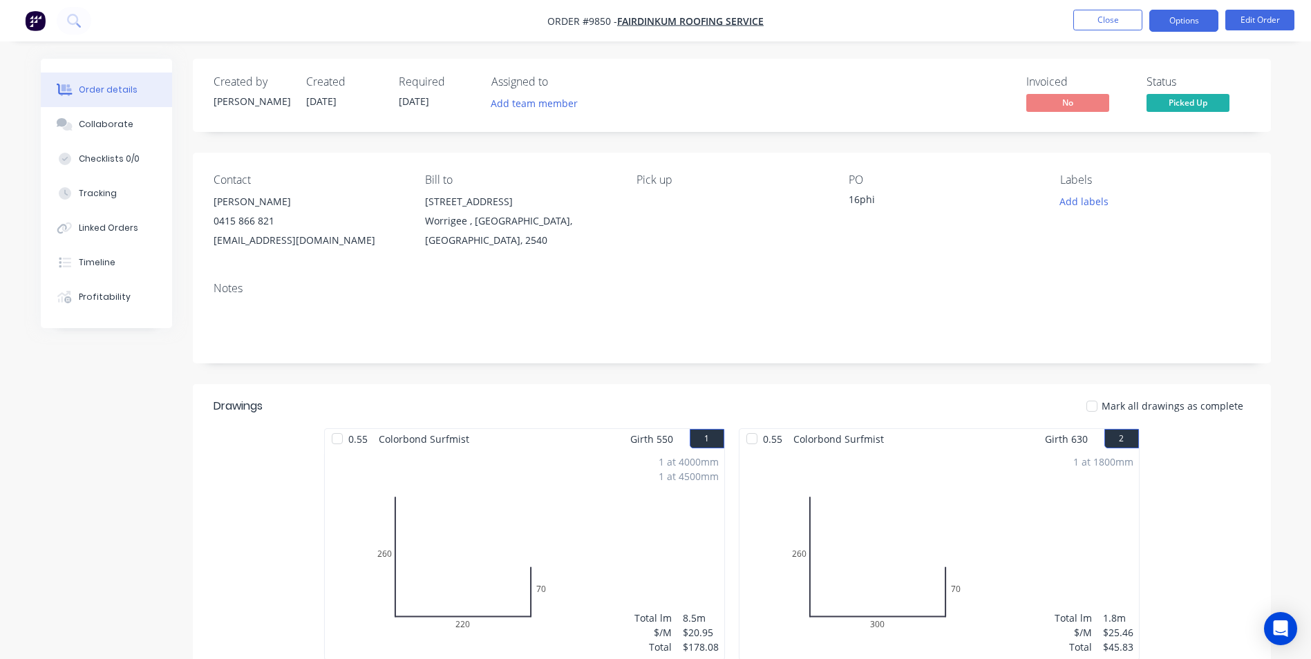
click at [1163, 22] on button "Options" at bounding box center [1183, 21] width 69 height 22
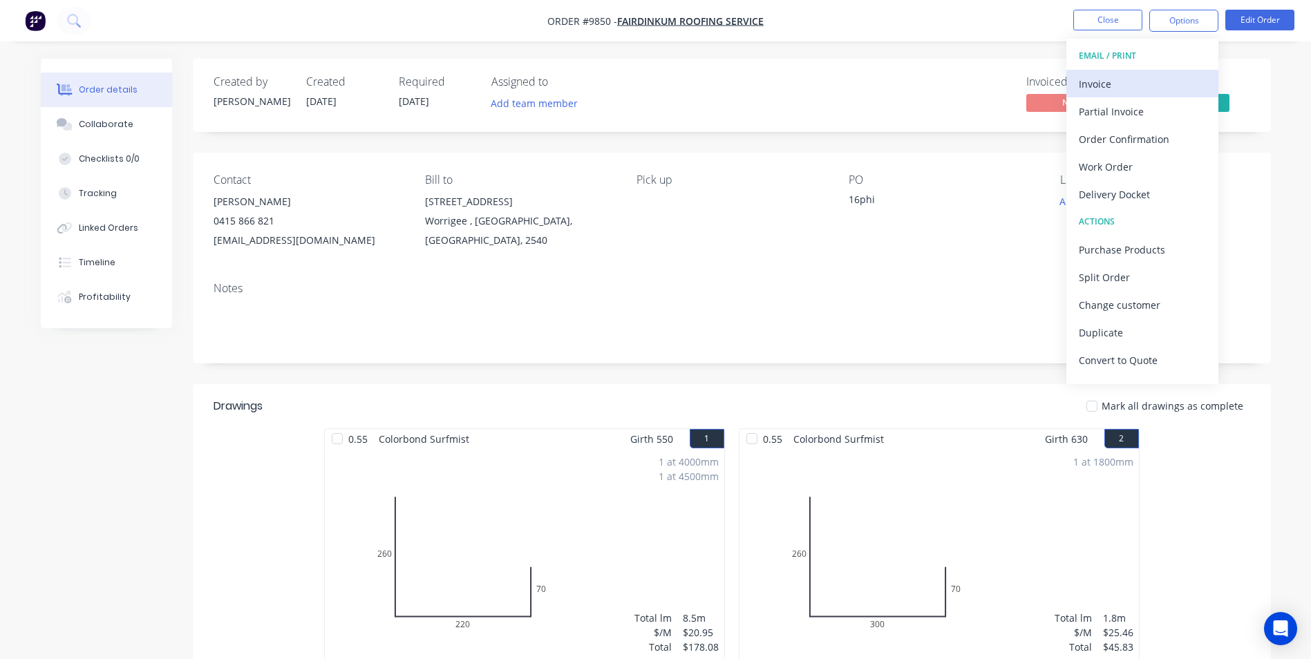
click at [1144, 74] on div "Invoice" at bounding box center [1142, 84] width 127 height 20
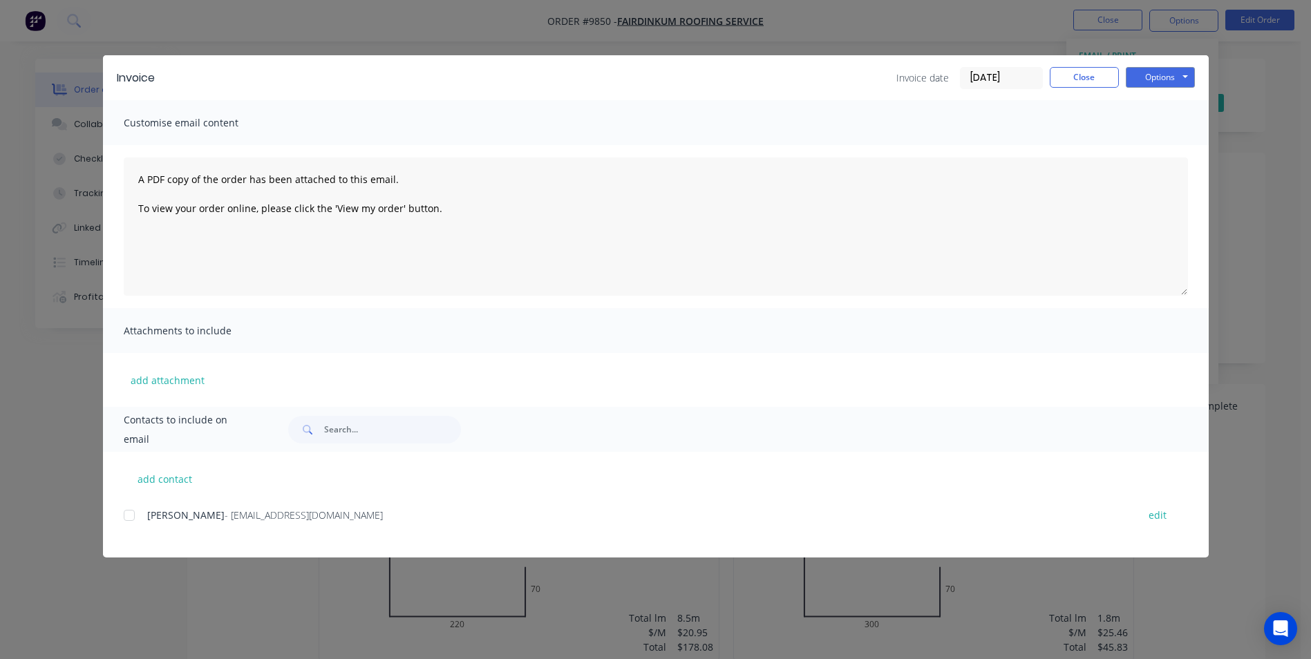
click at [155, 515] on span "Todd Walton" at bounding box center [185, 515] width 77 height 13
click at [140, 520] on div at bounding box center [129, 516] width 28 height 28
click at [1166, 74] on button "Options" at bounding box center [1160, 77] width 69 height 21
click at [1163, 141] on button "Email" at bounding box center [1170, 147] width 88 height 23
click at [1062, 74] on button "Close" at bounding box center [1084, 77] width 69 height 21
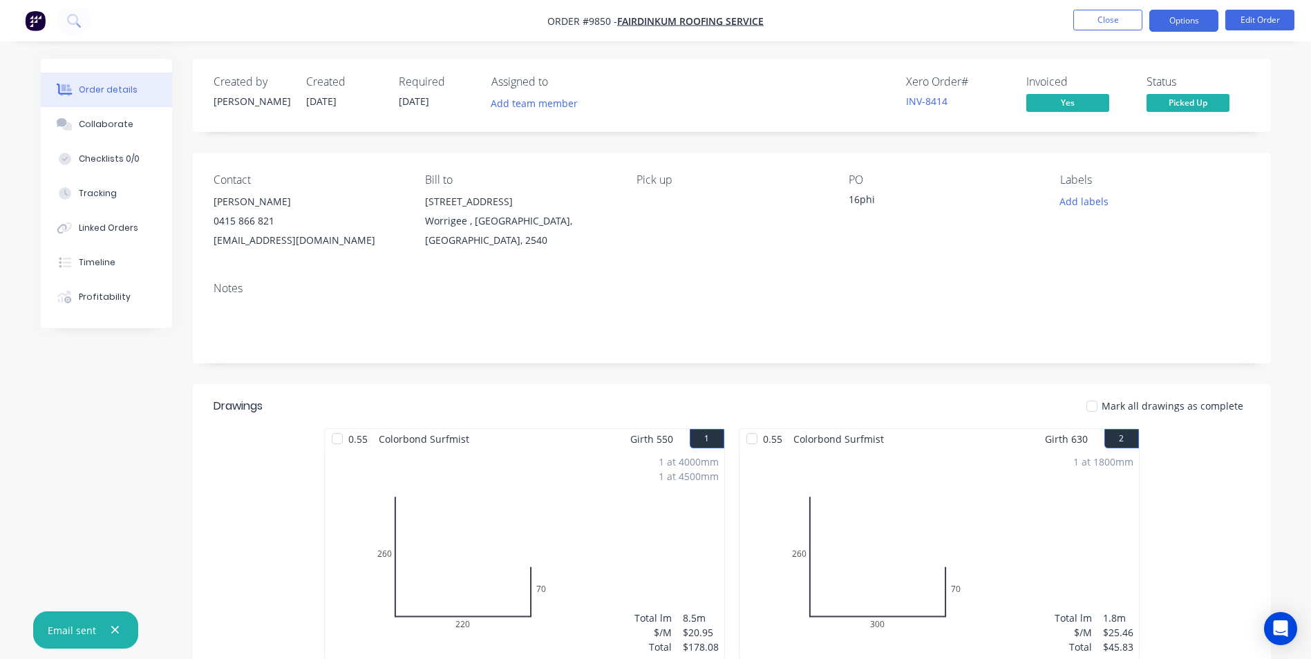
click at [1161, 23] on button "Options" at bounding box center [1183, 21] width 69 height 22
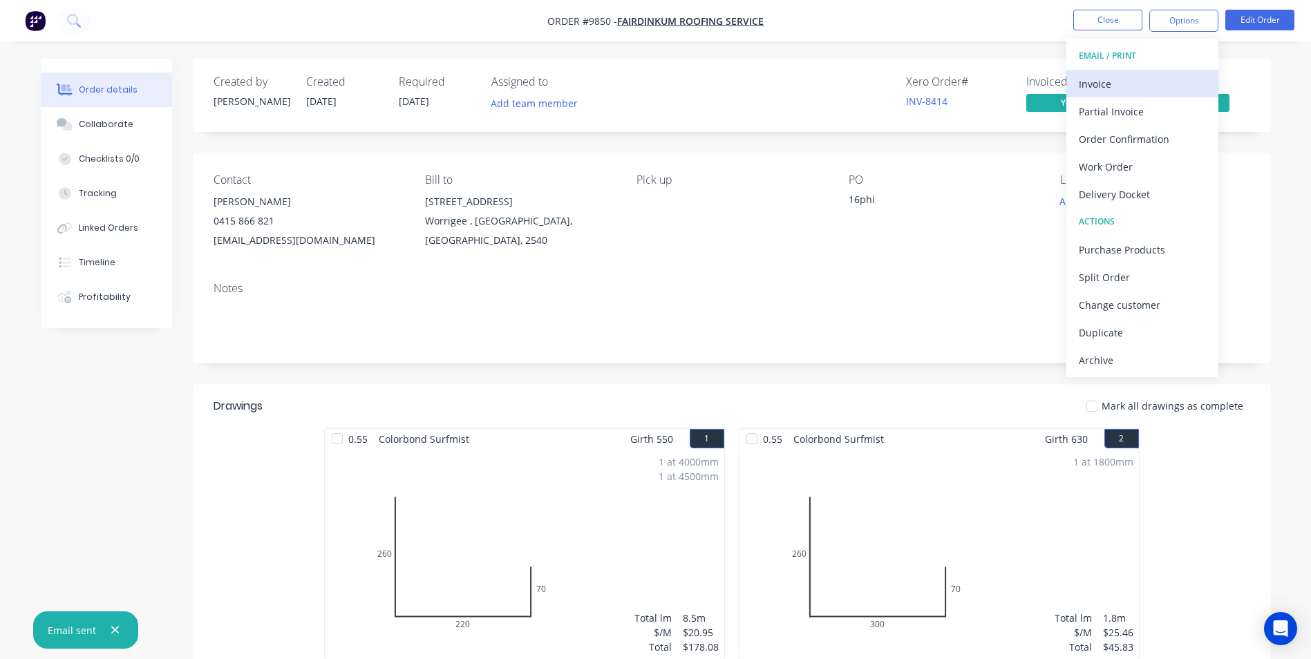
click at [1161, 84] on div "Invoice" at bounding box center [1142, 84] width 127 height 20
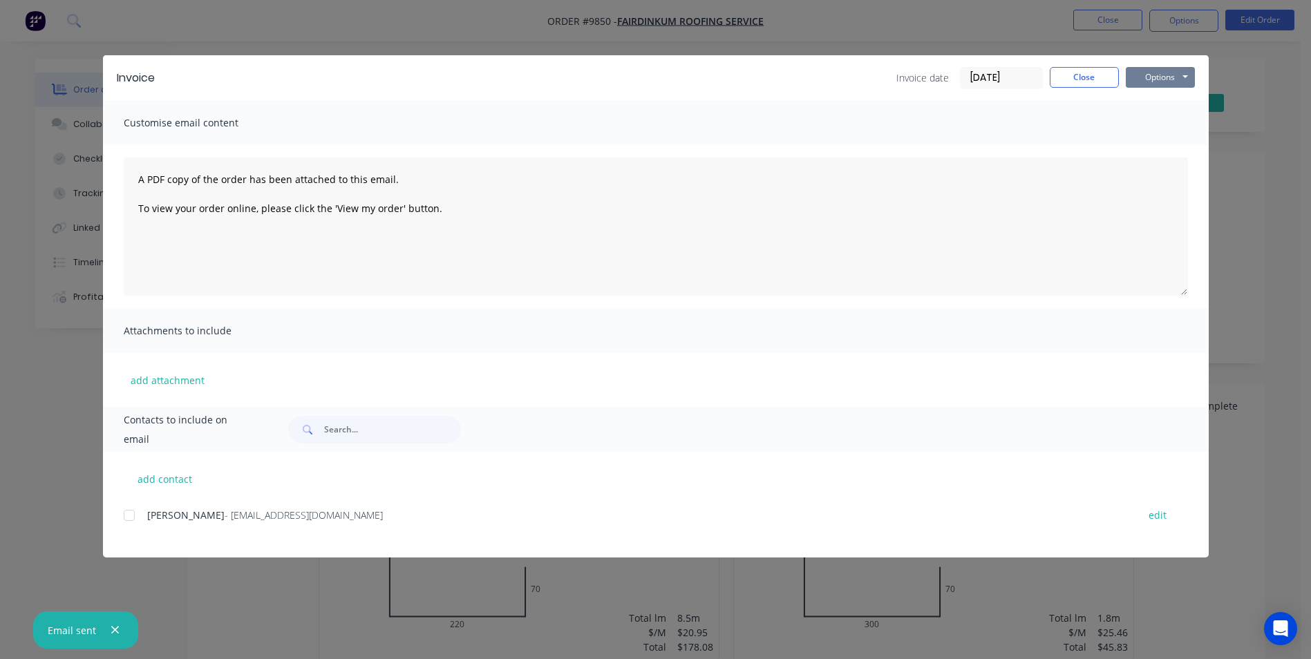
click at [1170, 75] on button "Options" at bounding box center [1160, 77] width 69 height 21
click at [1167, 126] on button "Print" at bounding box center [1170, 124] width 88 height 23
click at [1080, 73] on button "Close" at bounding box center [1084, 77] width 69 height 21
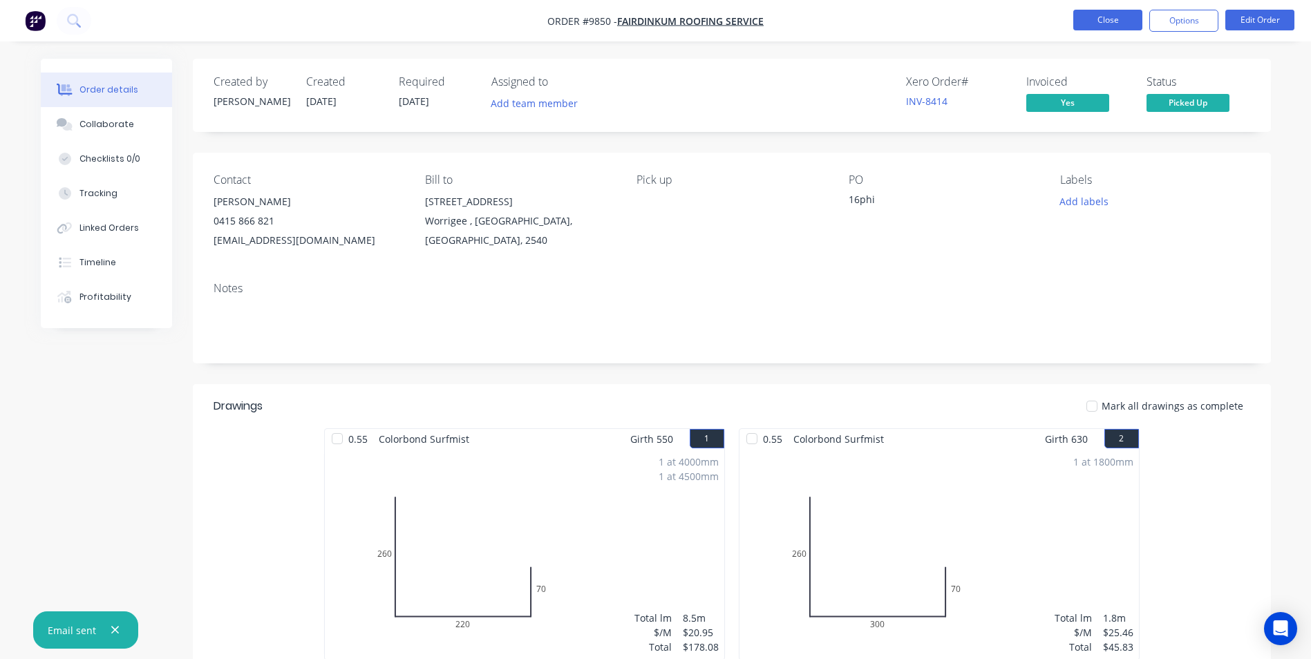
click at [1095, 26] on button "Close" at bounding box center [1107, 20] width 69 height 21
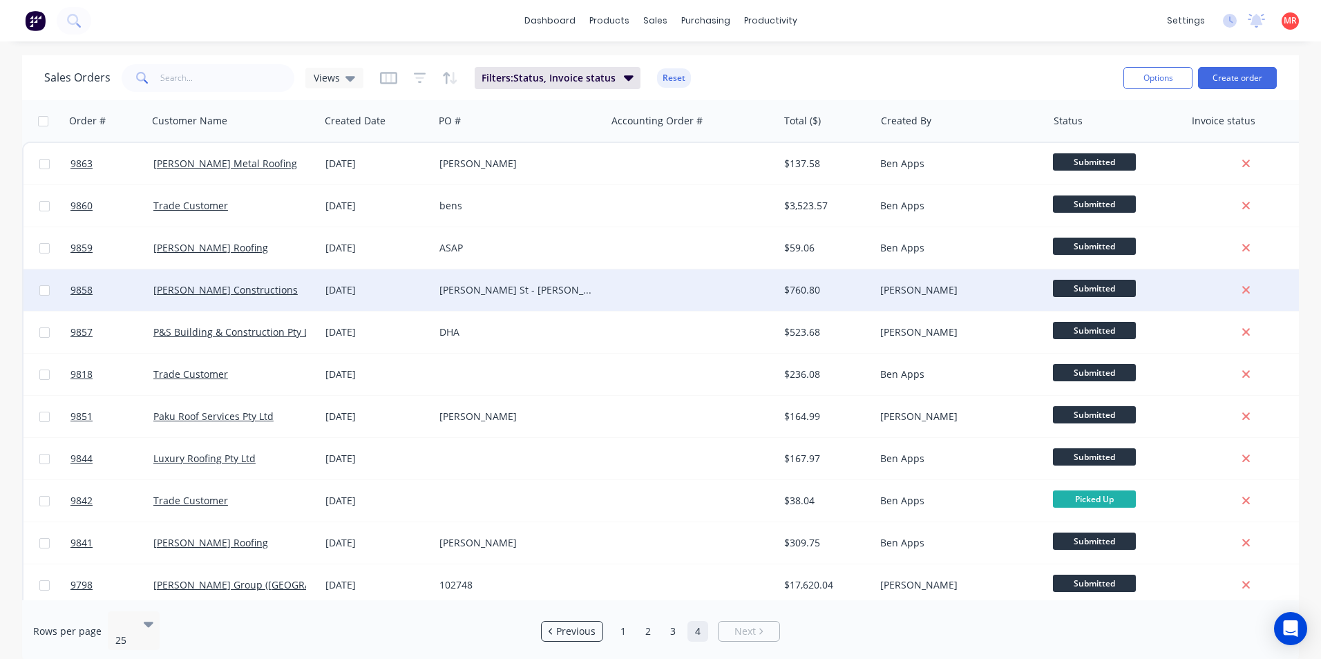
click at [606, 296] on div at bounding box center [692, 289] width 172 height 41
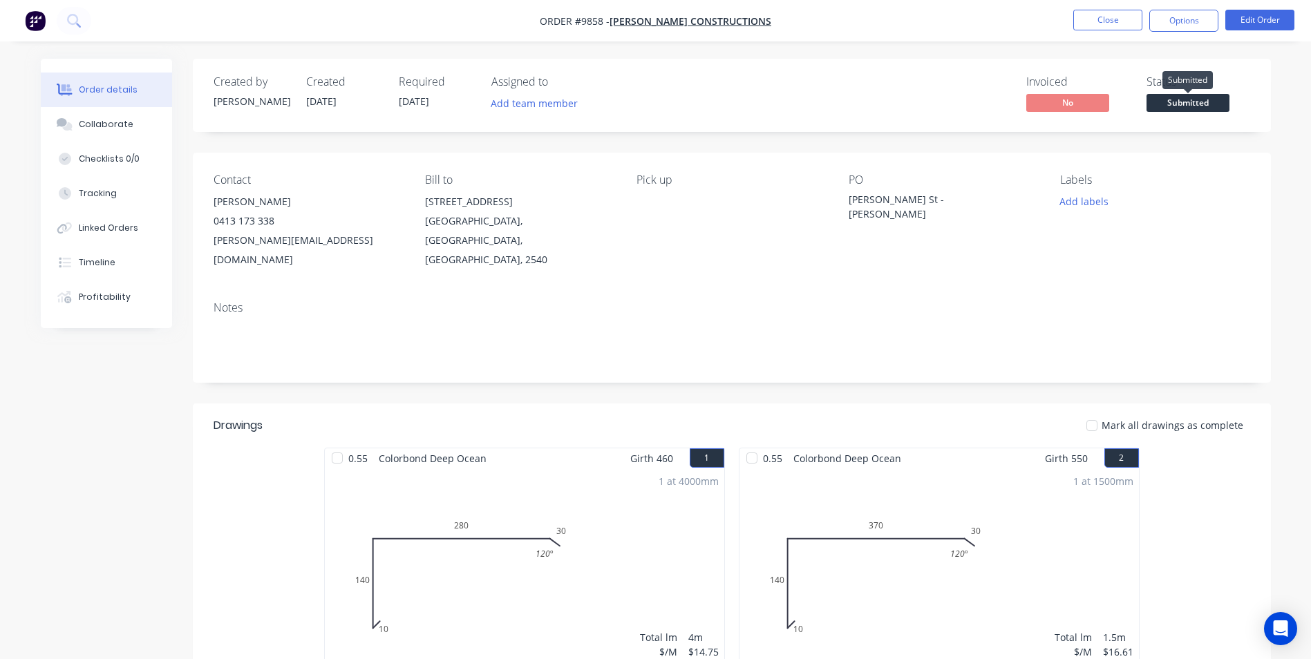
click at [1162, 109] on span "Submitted" at bounding box center [1187, 102] width 83 height 17
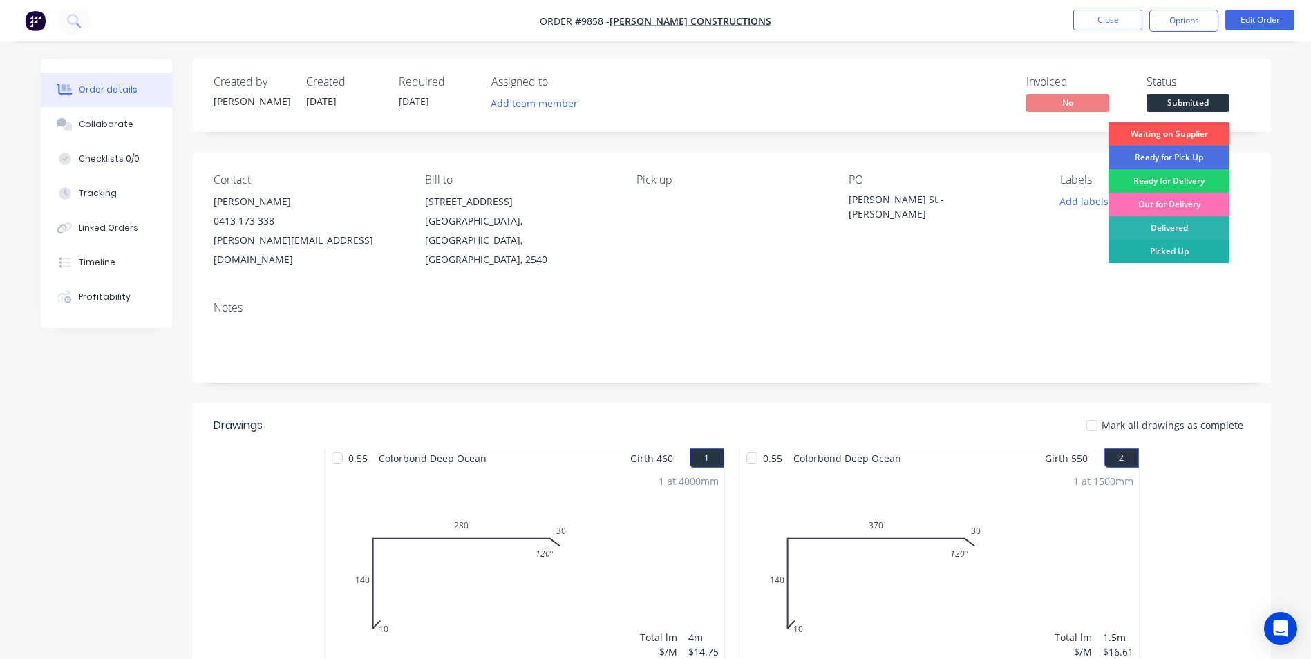
click at [1166, 256] on div "Picked Up" at bounding box center [1168, 251] width 121 height 23
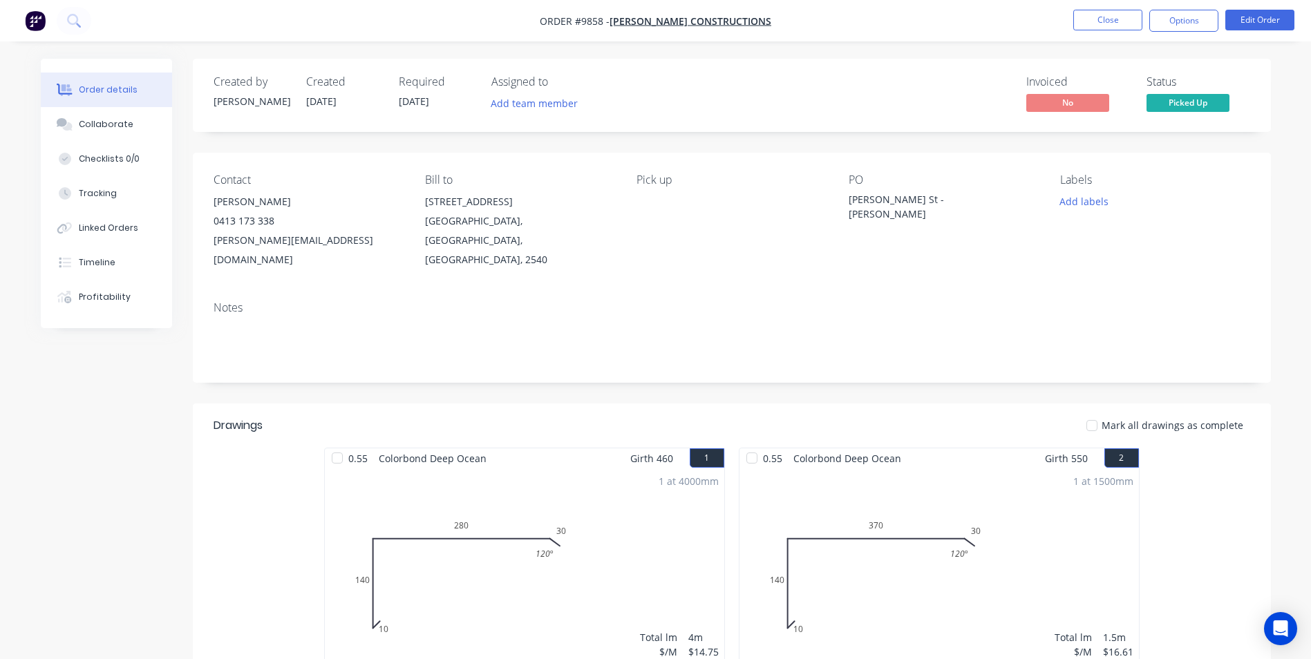
click at [1171, 36] on nav "Order #9858 - Hobbs Constructions Close Options Edit Order" at bounding box center [655, 20] width 1311 height 41
click at [1172, 31] on button "Options" at bounding box center [1183, 21] width 69 height 22
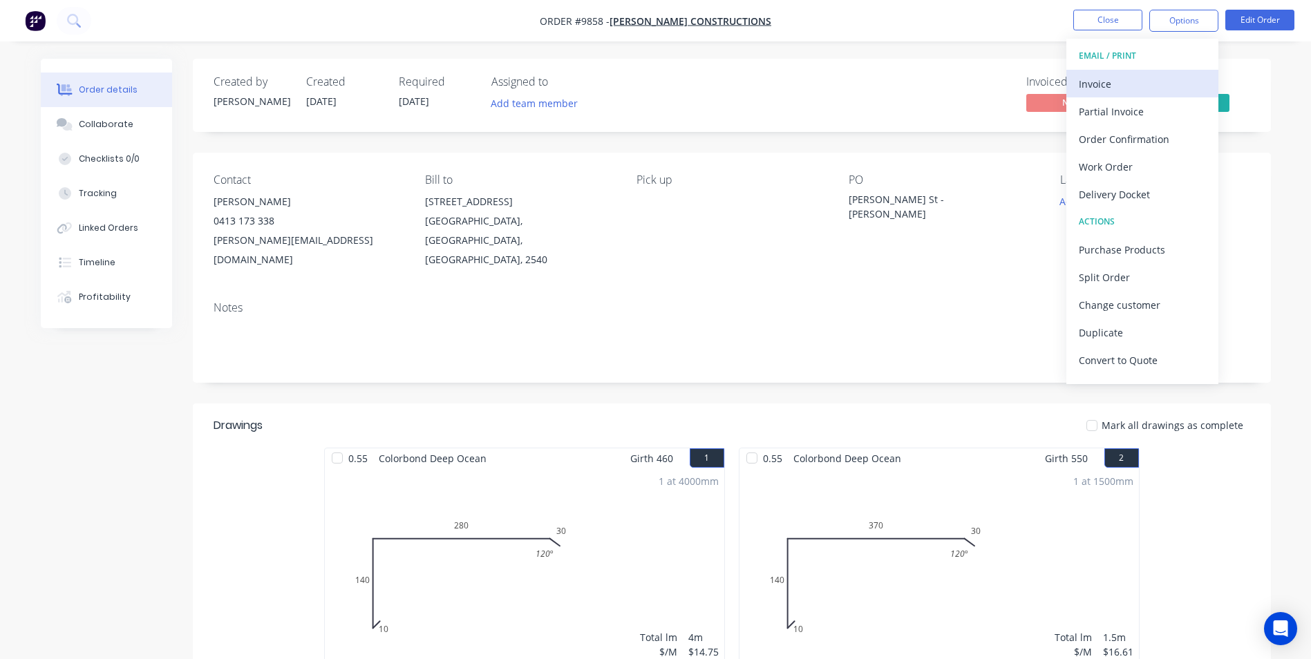
click at [1162, 83] on div "Invoice" at bounding box center [1142, 84] width 127 height 20
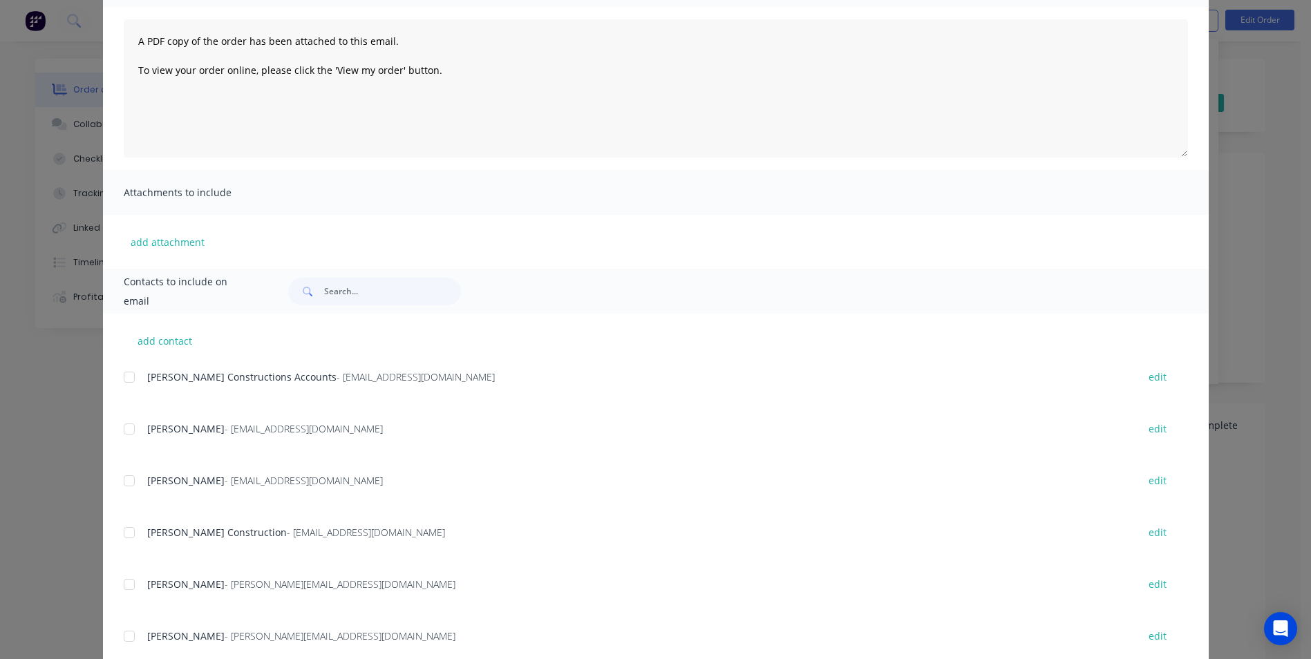
click at [130, 377] on div at bounding box center [129, 377] width 28 height 28
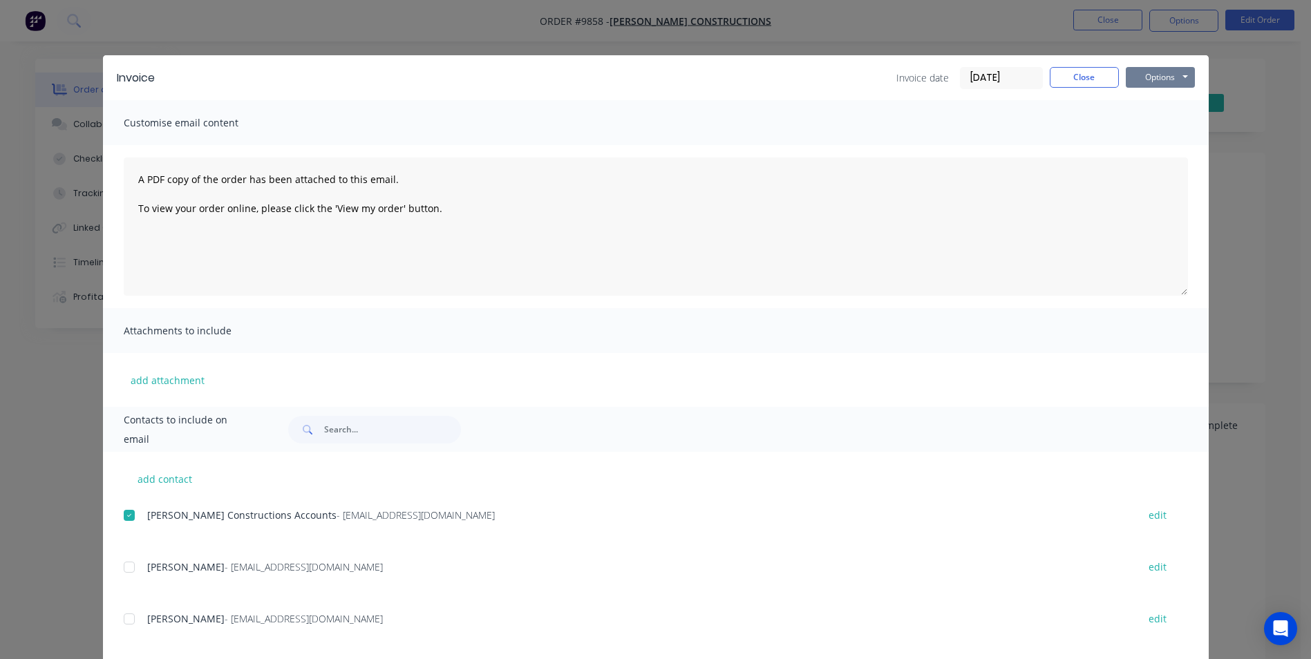
click at [1151, 82] on button "Options" at bounding box center [1160, 77] width 69 height 21
click at [1148, 138] on button "Email" at bounding box center [1170, 147] width 88 height 23
click at [1159, 81] on button "Options" at bounding box center [1160, 77] width 69 height 21
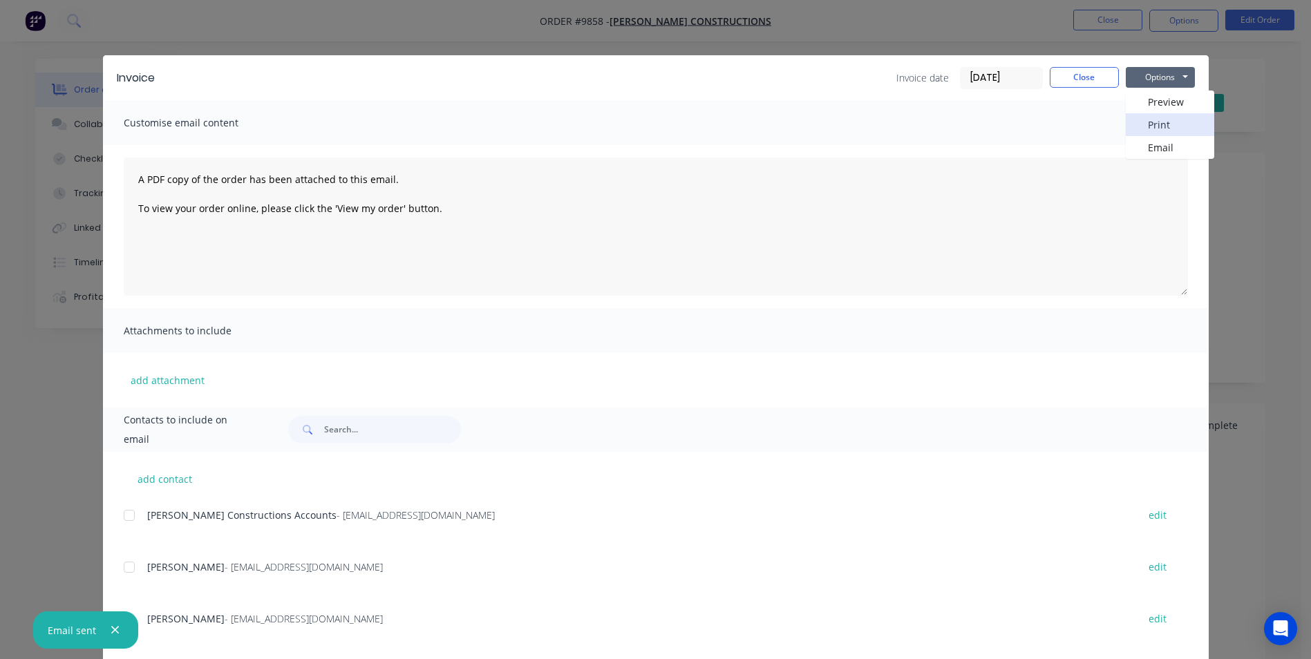
click at [1156, 119] on button "Print" at bounding box center [1170, 124] width 88 height 23
click at [1086, 74] on button "Close" at bounding box center [1084, 77] width 69 height 21
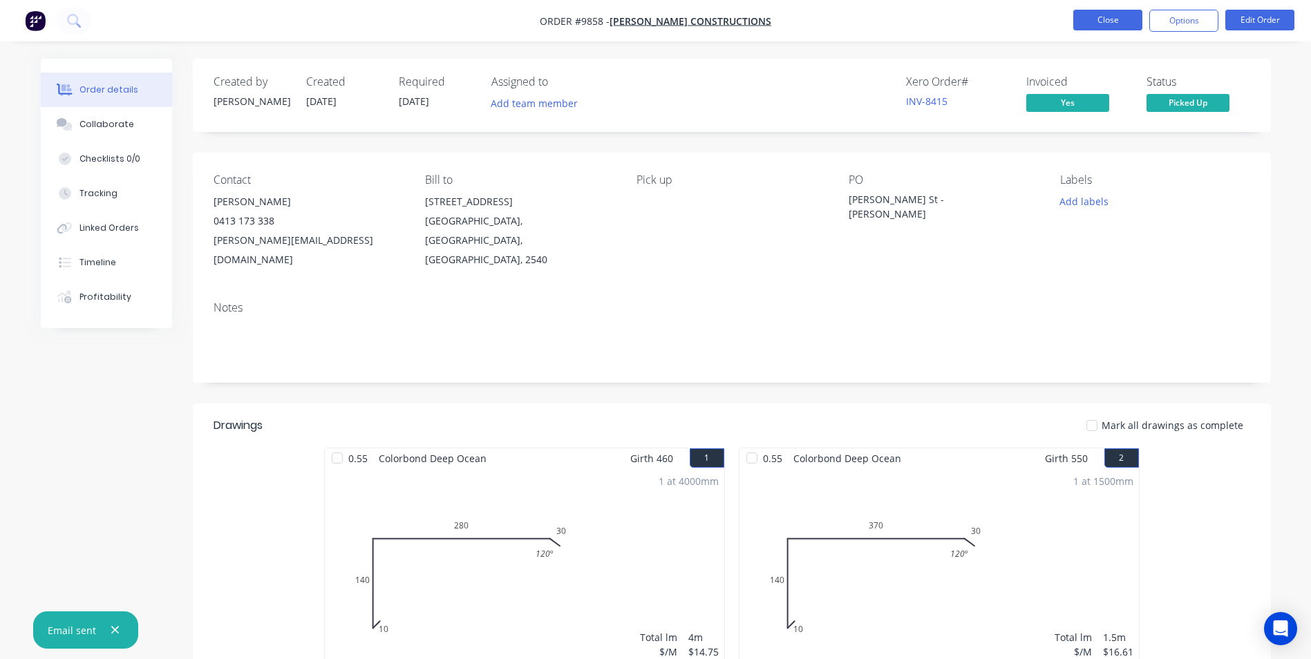
click at [1108, 21] on button "Close" at bounding box center [1107, 20] width 69 height 21
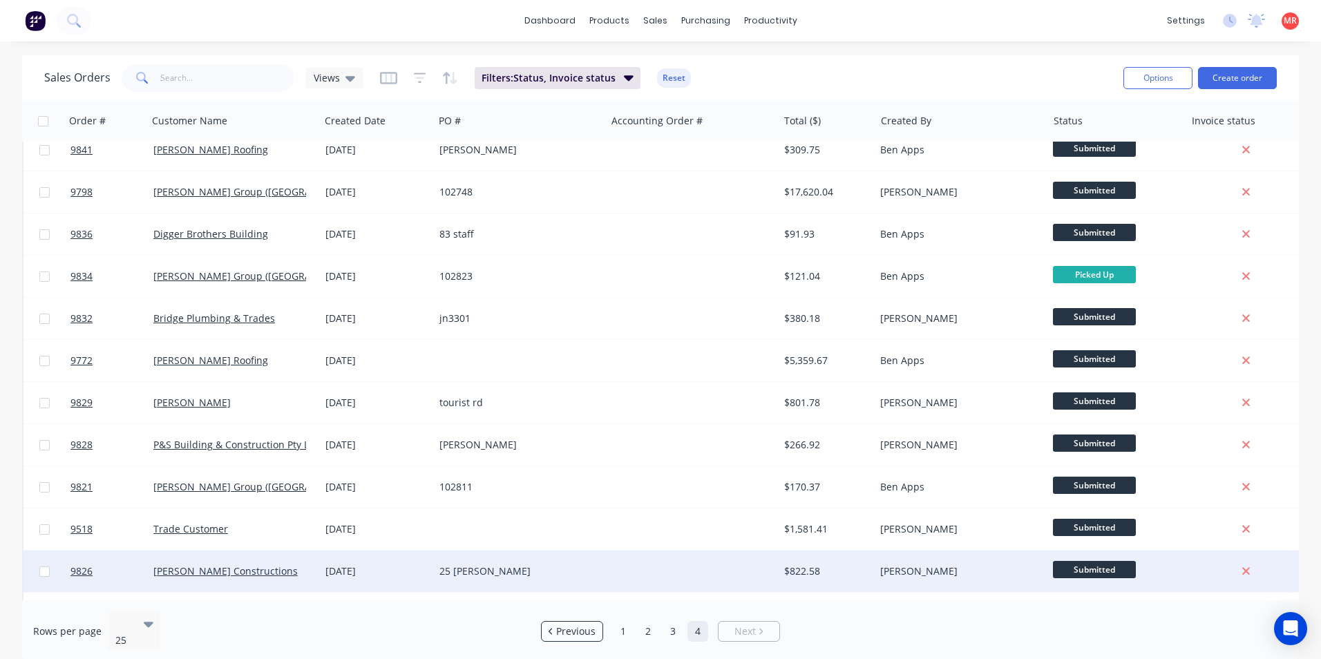
scroll to position [433, 0]
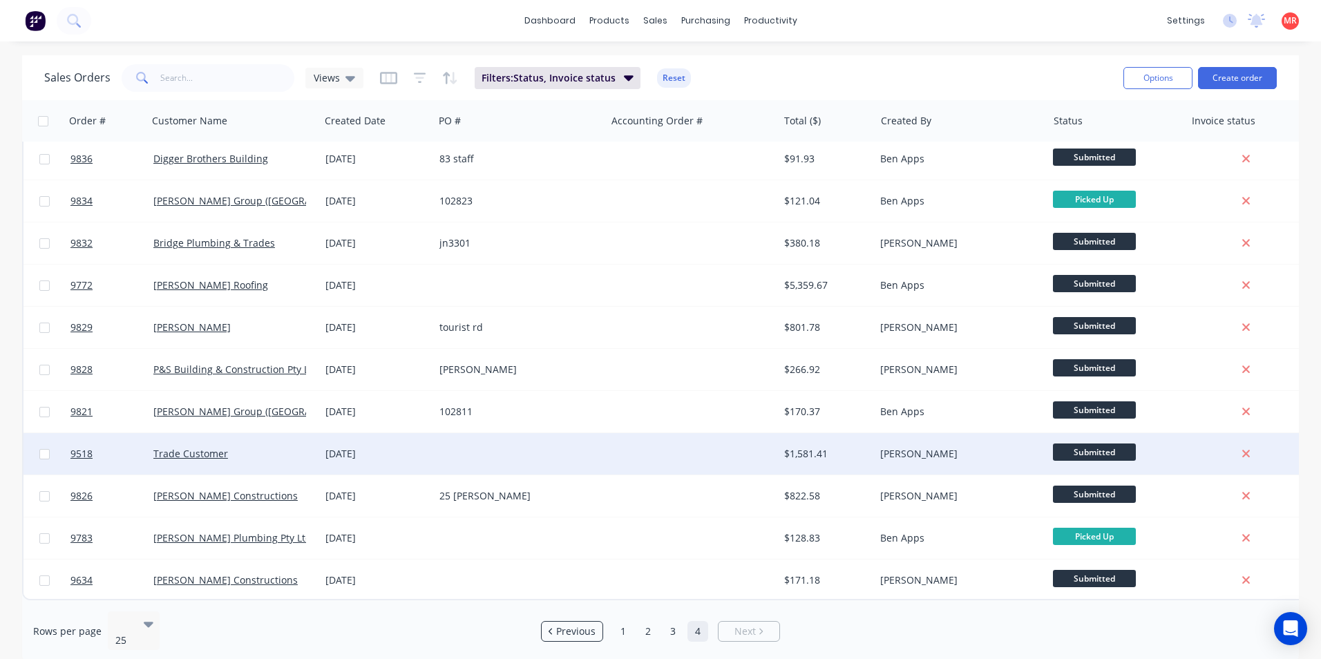
click at [559, 445] on div at bounding box center [520, 453] width 172 height 41
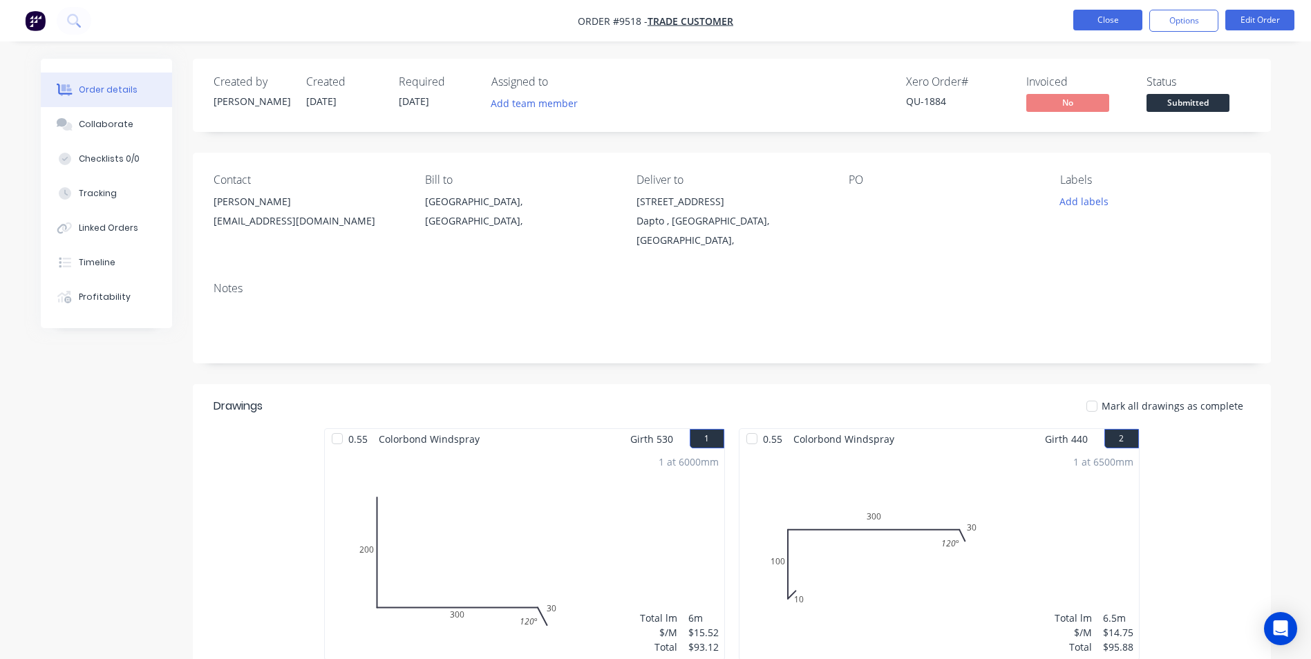
click at [1093, 19] on button "Close" at bounding box center [1107, 20] width 69 height 21
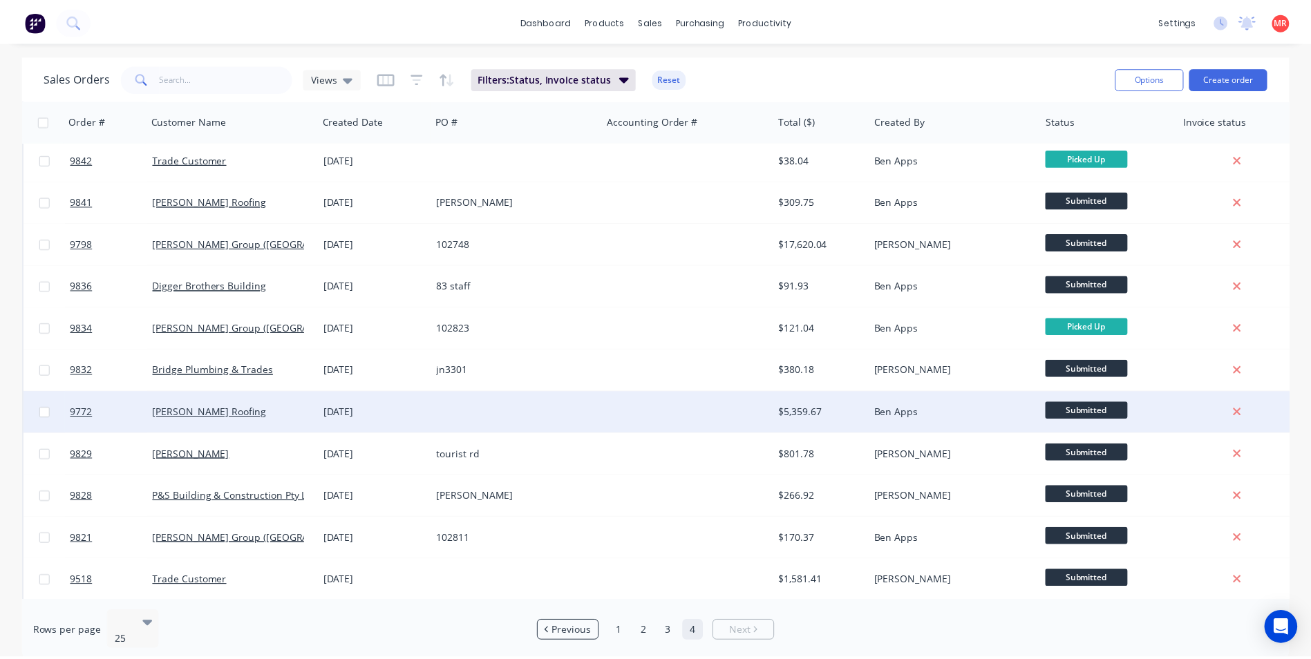
scroll to position [433, 0]
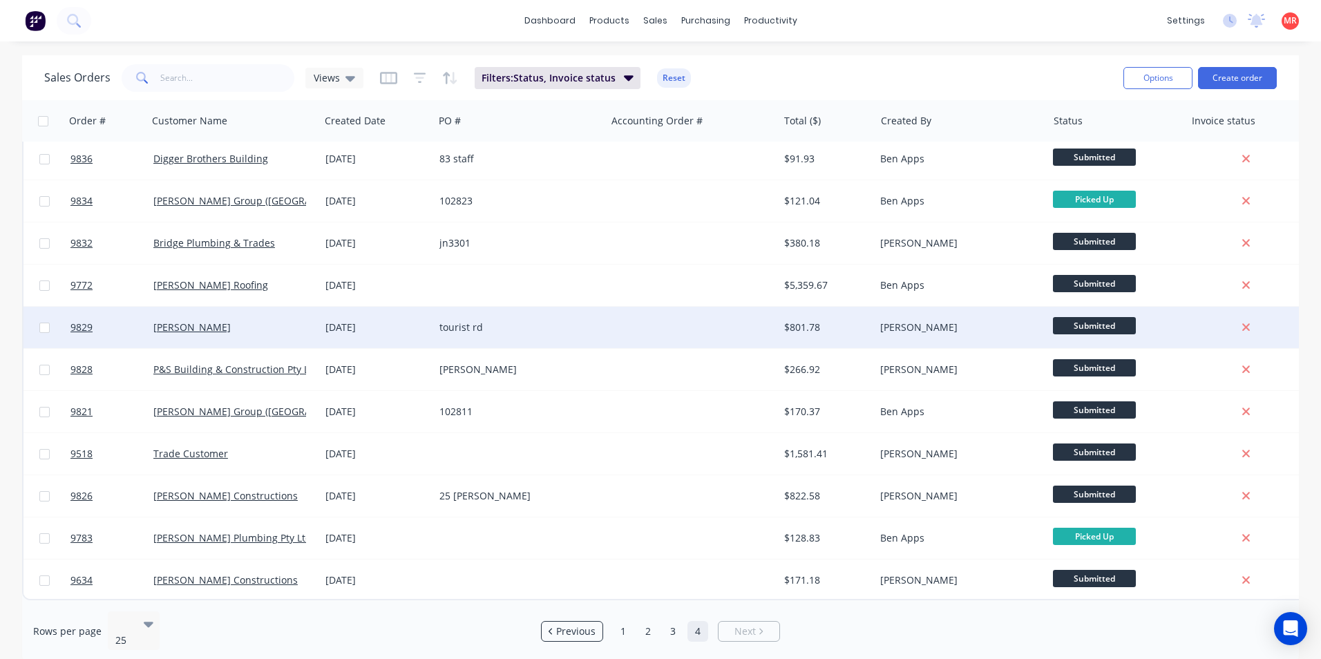
click at [648, 322] on div at bounding box center [692, 327] width 172 height 41
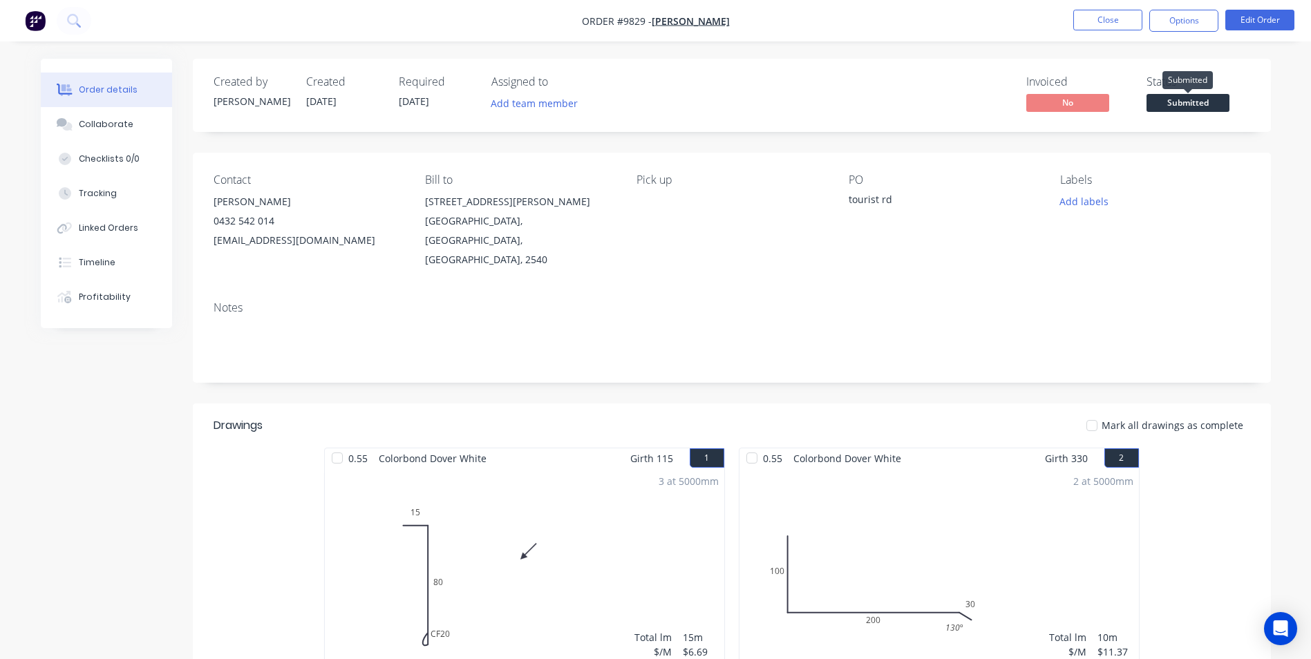
click at [1153, 104] on span "Submitted" at bounding box center [1187, 102] width 83 height 17
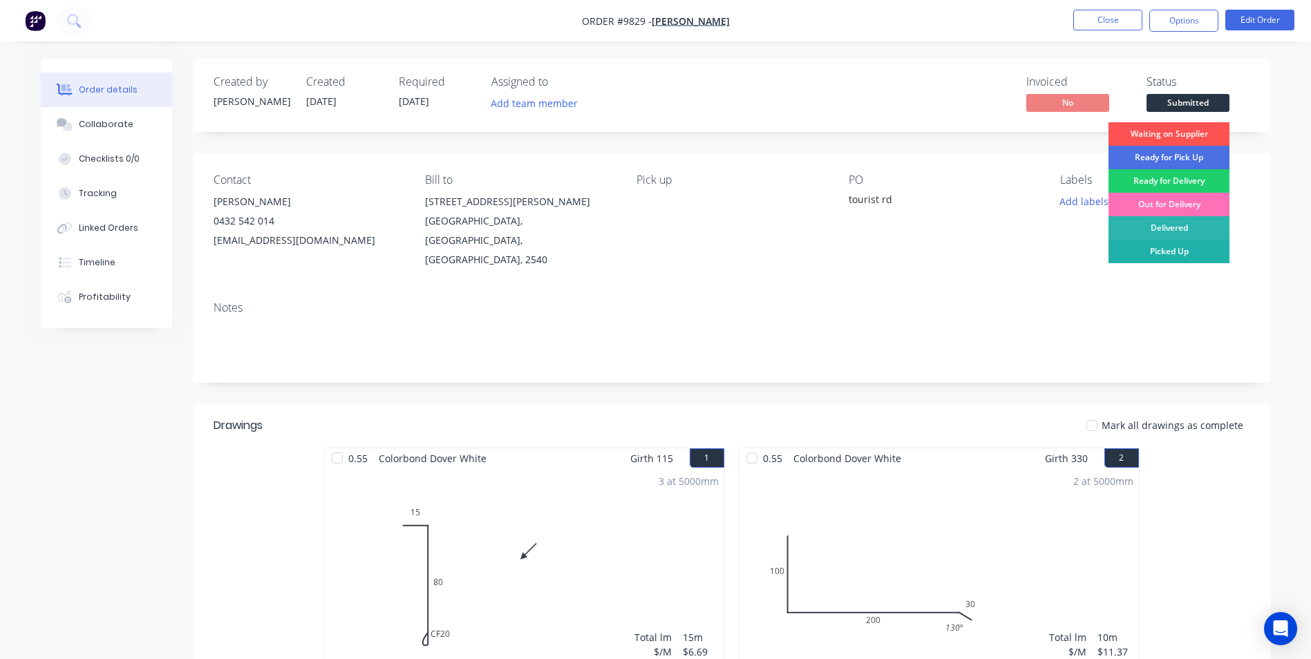
click at [1148, 249] on div "Picked Up" at bounding box center [1168, 251] width 121 height 23
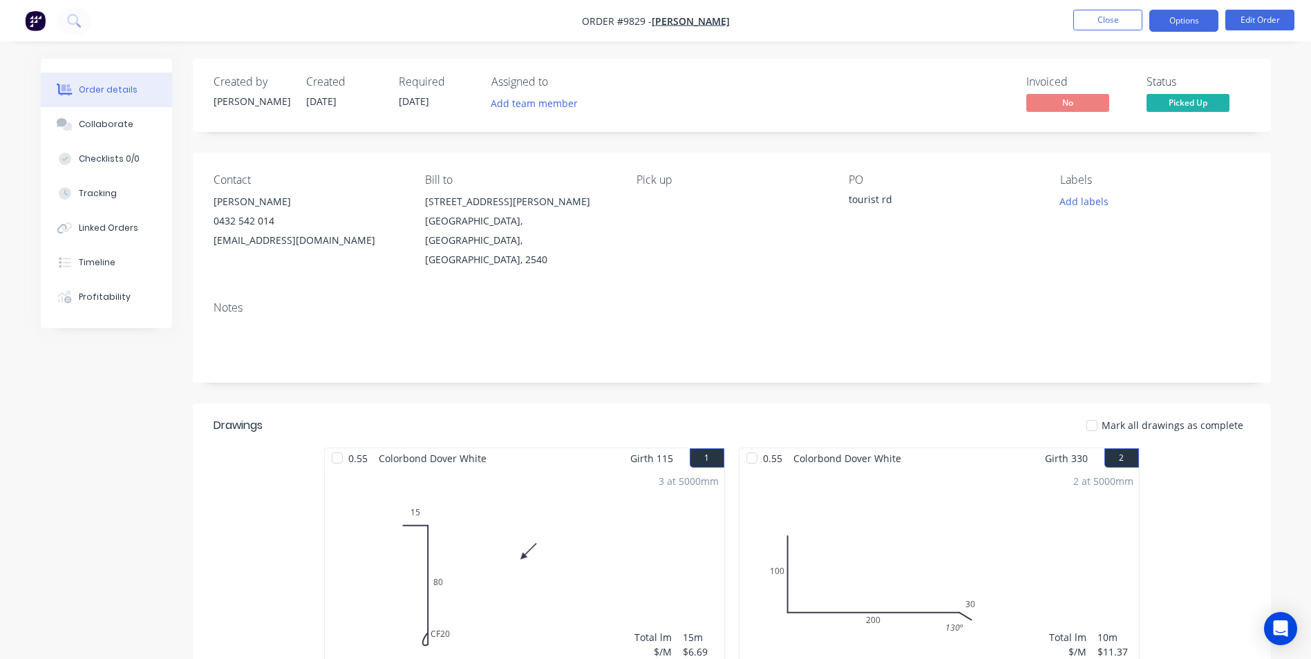
click at [1165, 20] on button "Options" at bounding box center [1183, 21] width 69 height 22
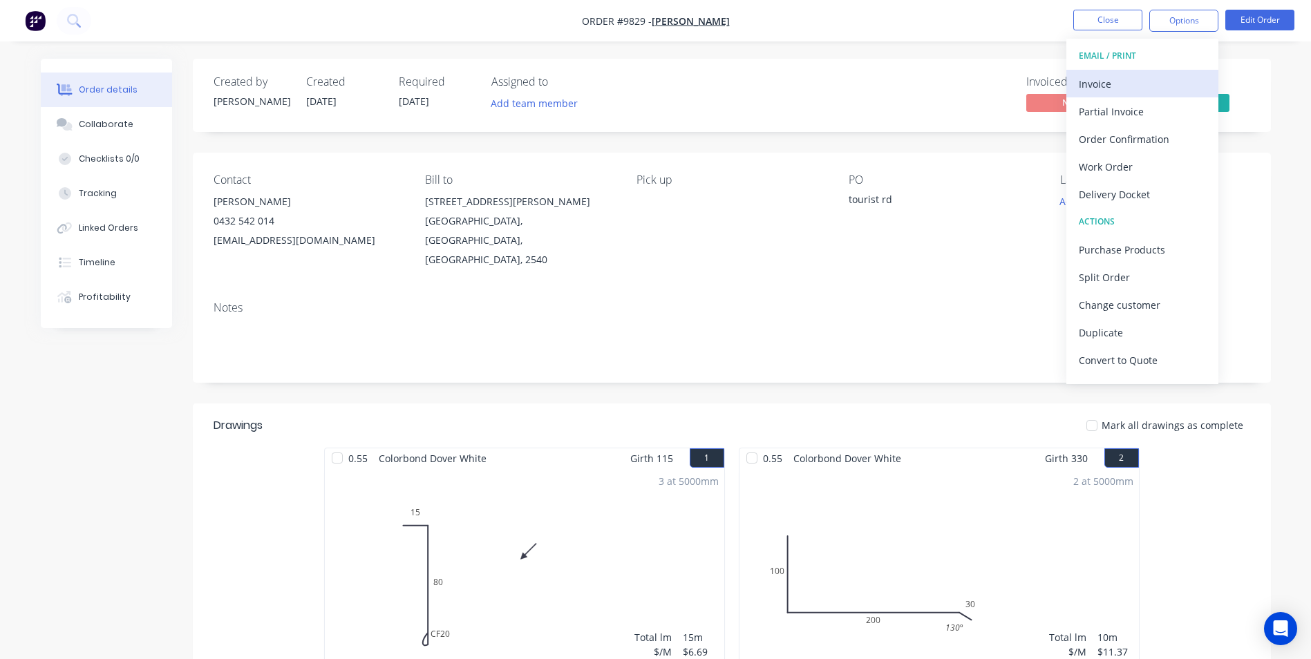
click at [1115, 80] on div "Invoice" at bounding box center [1142, 84] width 127 height 20
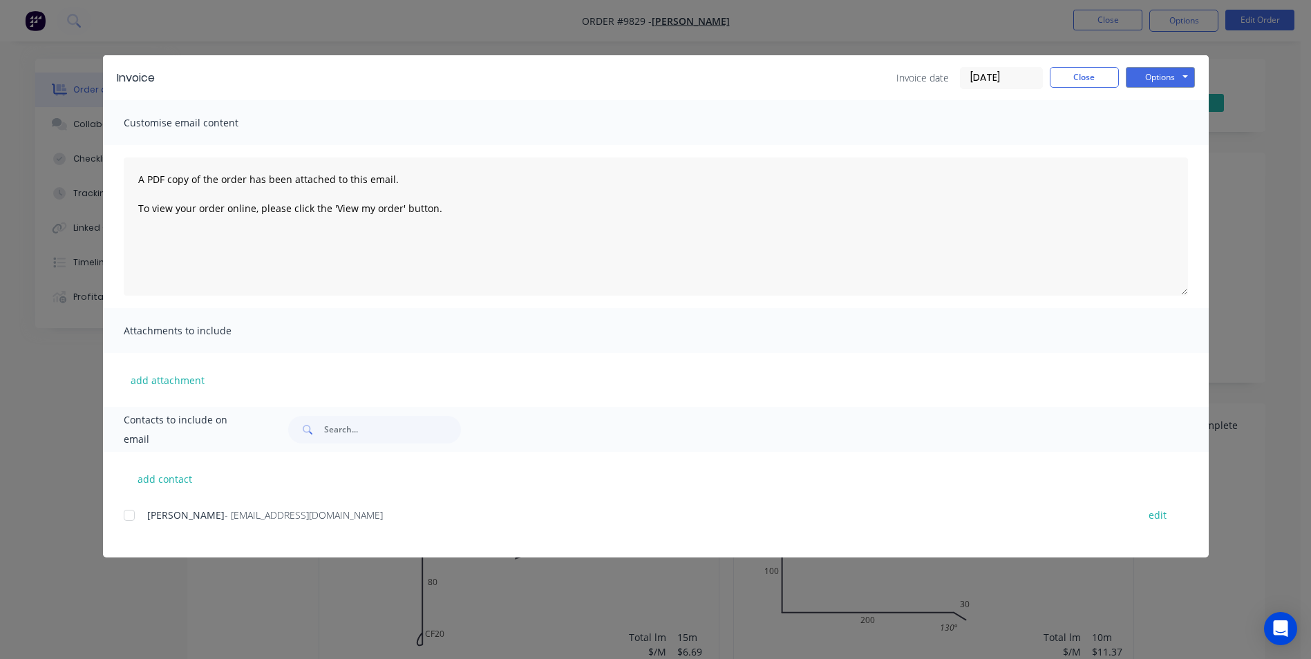
click at [138, 519] on div at bounding box center [129, 516] width 28 height 28
click at [1141, 82] on button "Options" at bounding box center [1160, 77] width 69 height 21
click at [1137, 143] on button "Email" at bounding box center [1170, 147] width 88 height 23
click at [1138, 80] on button "Options" at bounding box center [1160, 77] width 69 height 21
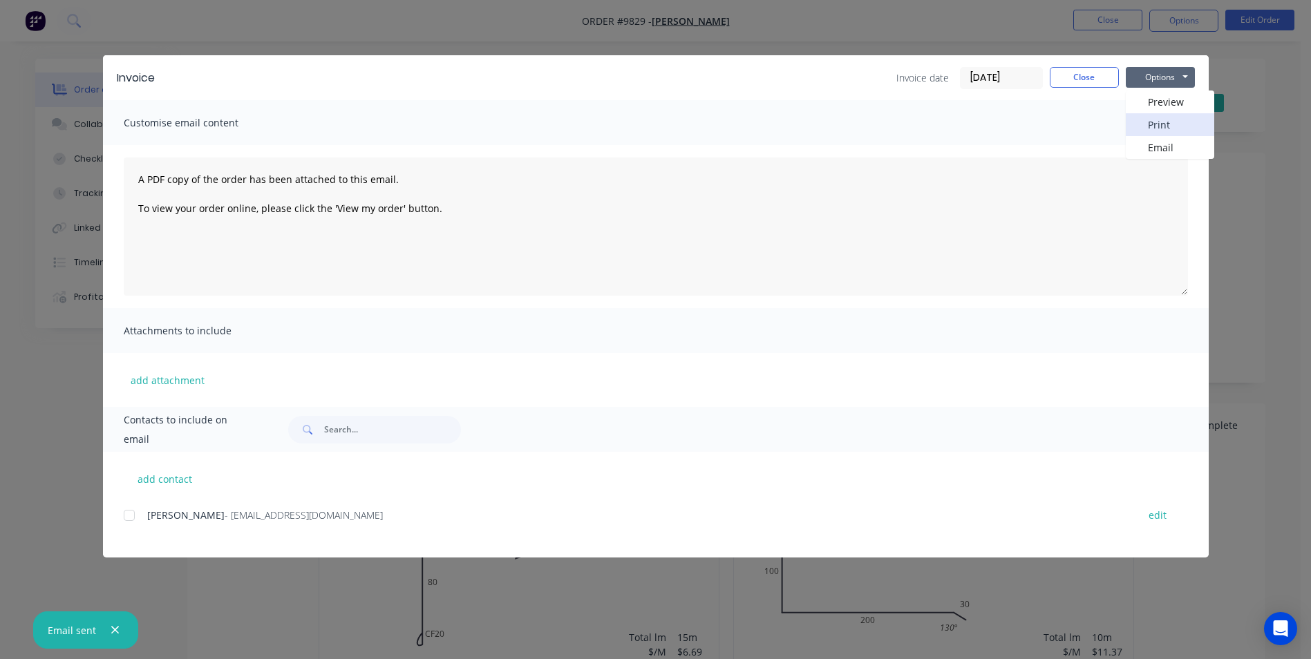
click at [1134, 125] on button "Print" at bounding box center [1170, 124] width 88 height 23
click at [1091, 73] on button "Close" at bounding box center [1084, 77] width 69 height 21
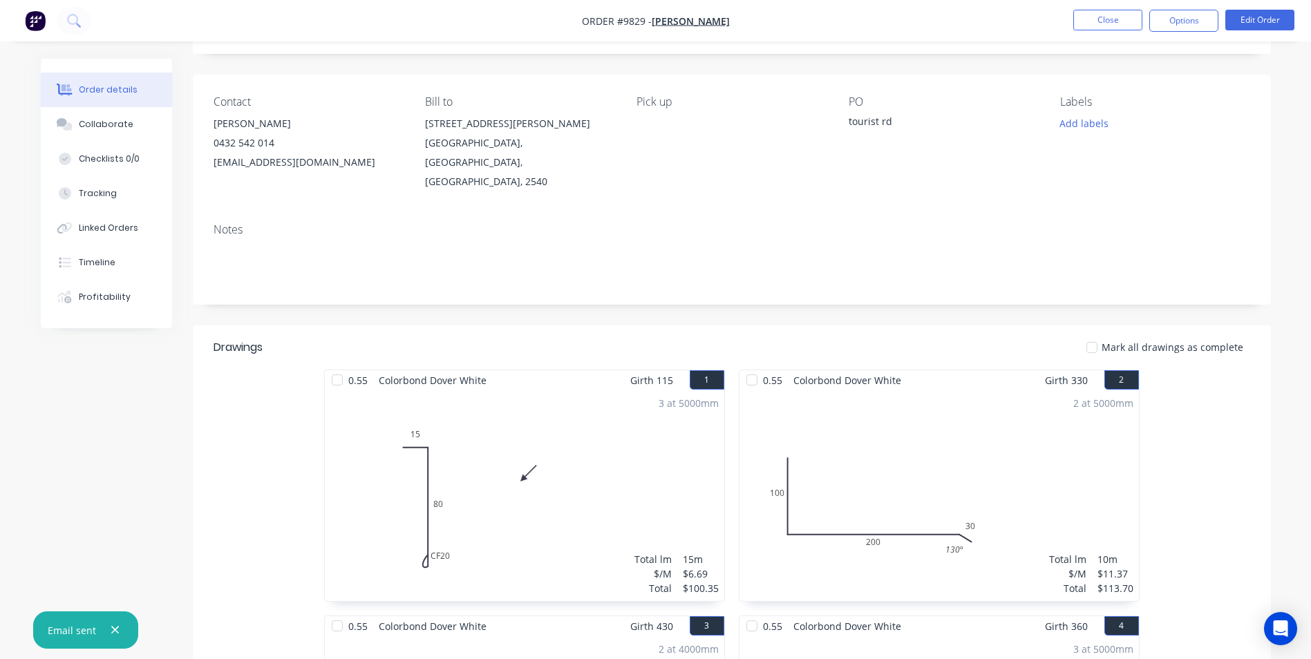
scroll to position [69, 0]
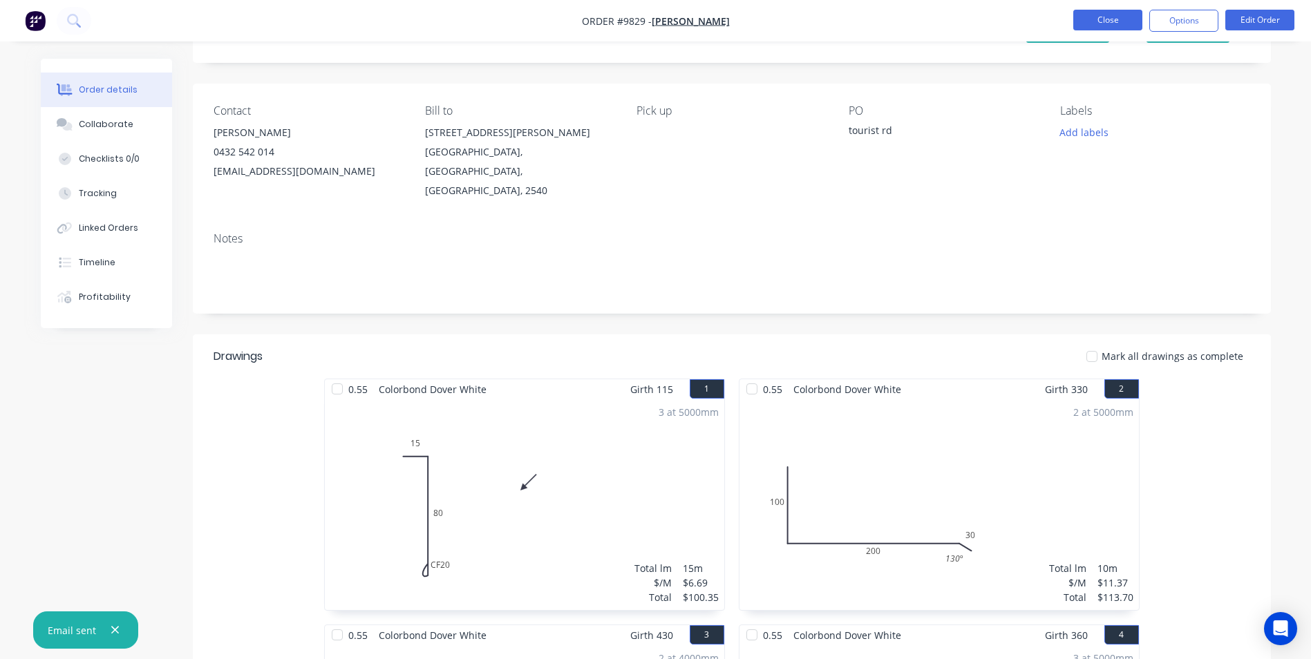
click at [1110, 19] on button "Close" at bounding box center [1107, 20] width 69 height 21
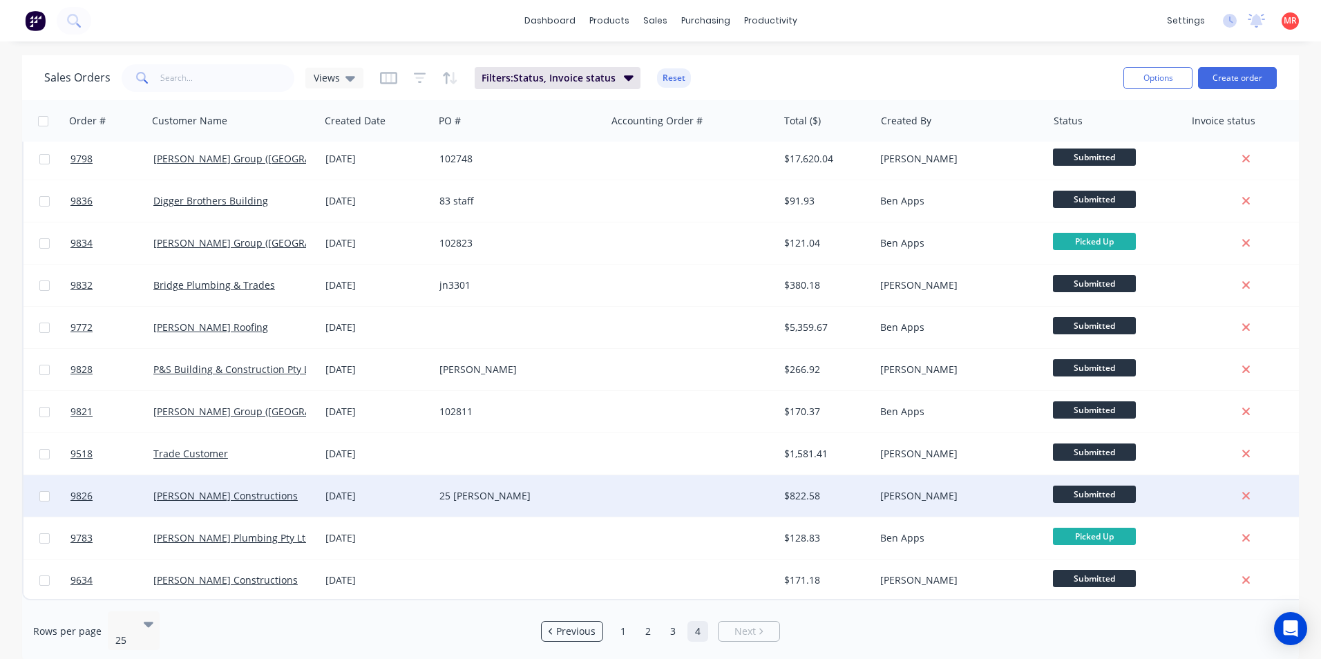
scroll to position [433, 0]
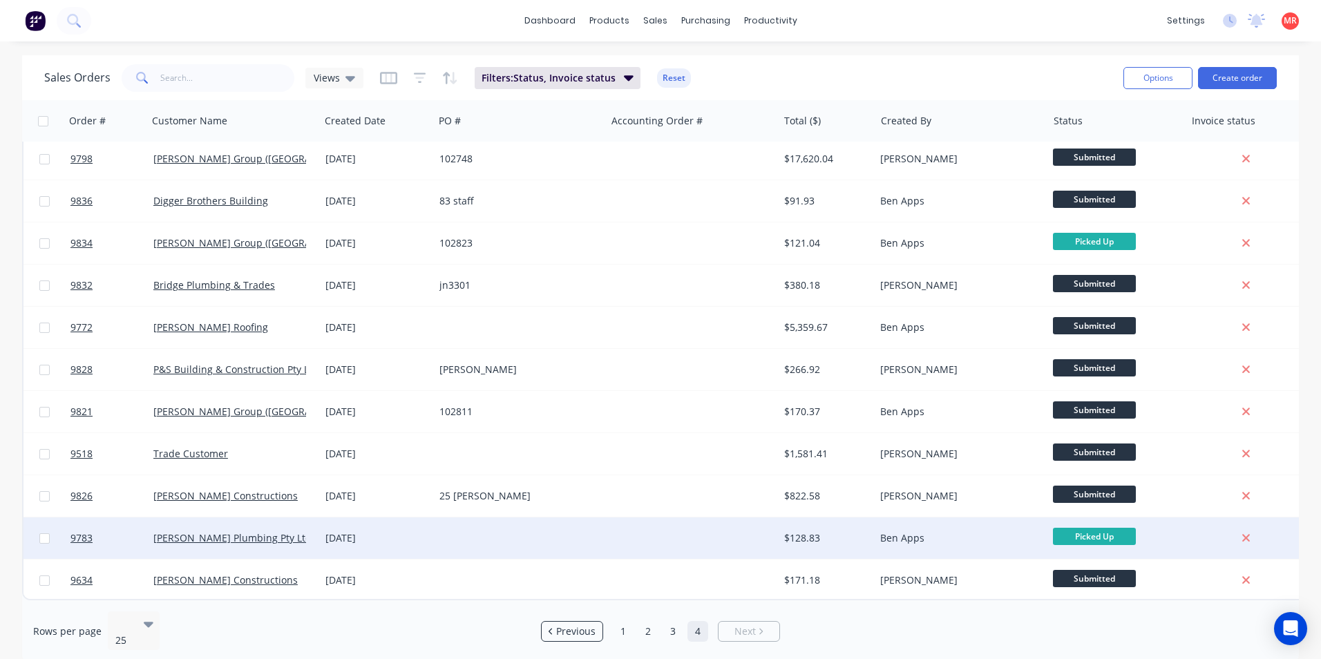
click at [565, 543] on div at bounding box center [520, 538] width 172 height 41
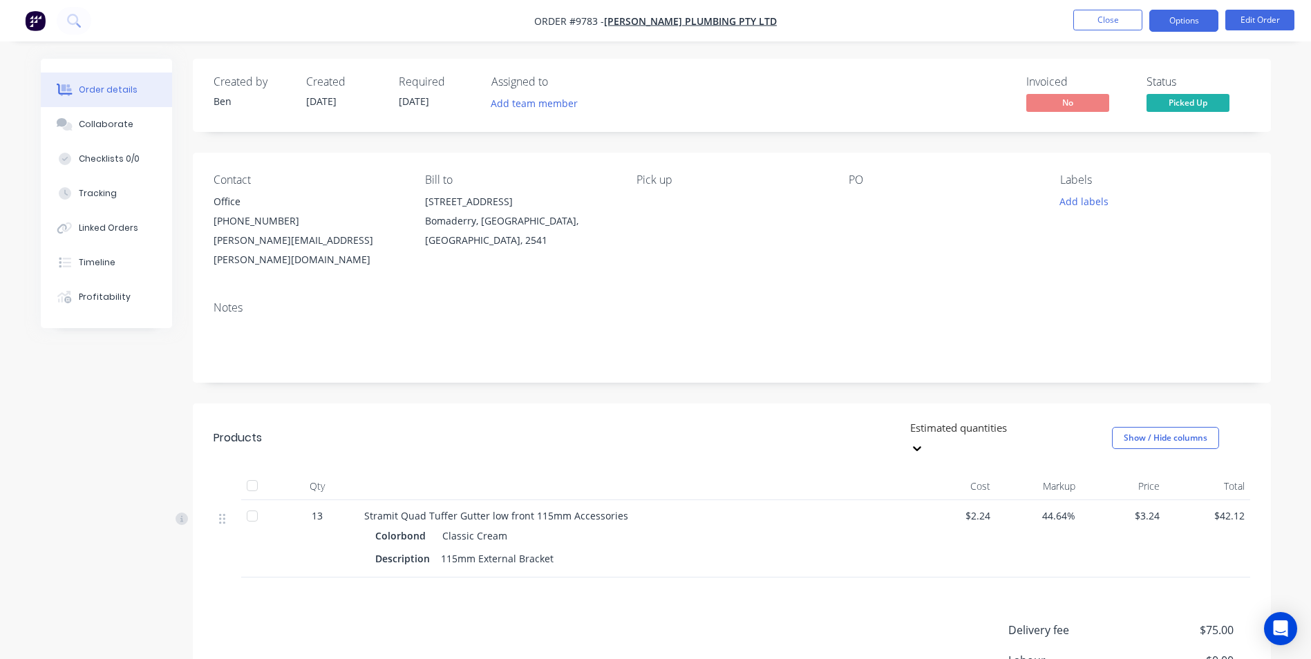
click at [1191, 27] on button "Options" at bounding box center [1183, 21] width 69 height 22
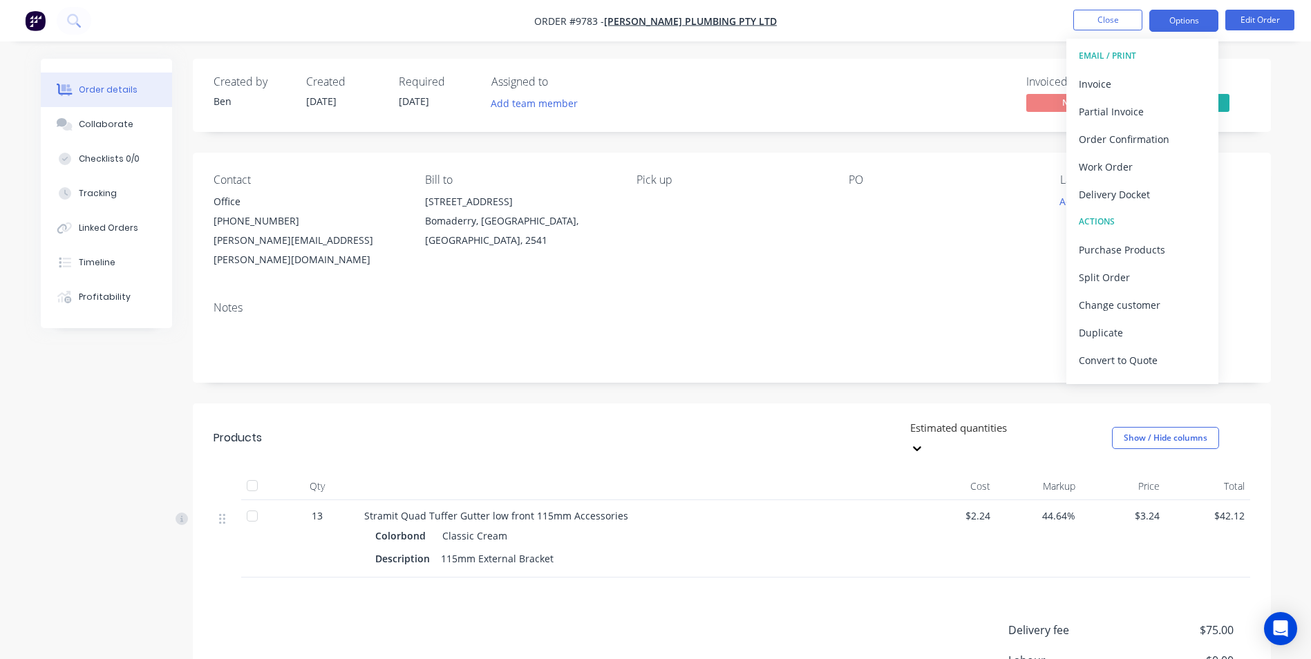
click at [1140, 84] on div "Invoice" at bounding box center [1142, 84] width 127 height 20
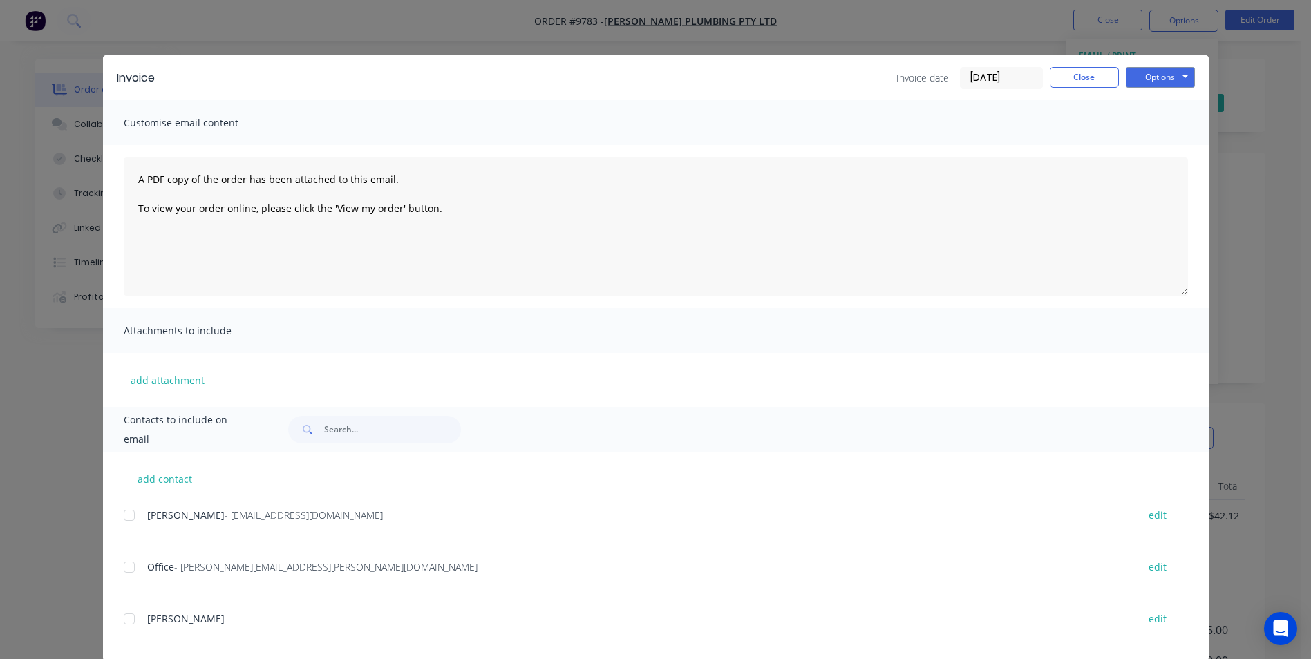
click at [121, 514] on div at bounding box center [129, 516] width 28 height 28
click at [1138, 76] on button "Options" at bounding box center [1160, 77] width 69 height 21
click at [1149, 145] on button "Email" at bounding box center [1170, 147] width 88 height 23
click at [1157, 81] on button "Options" at bounding box center [1160, 77] width 69 height 21
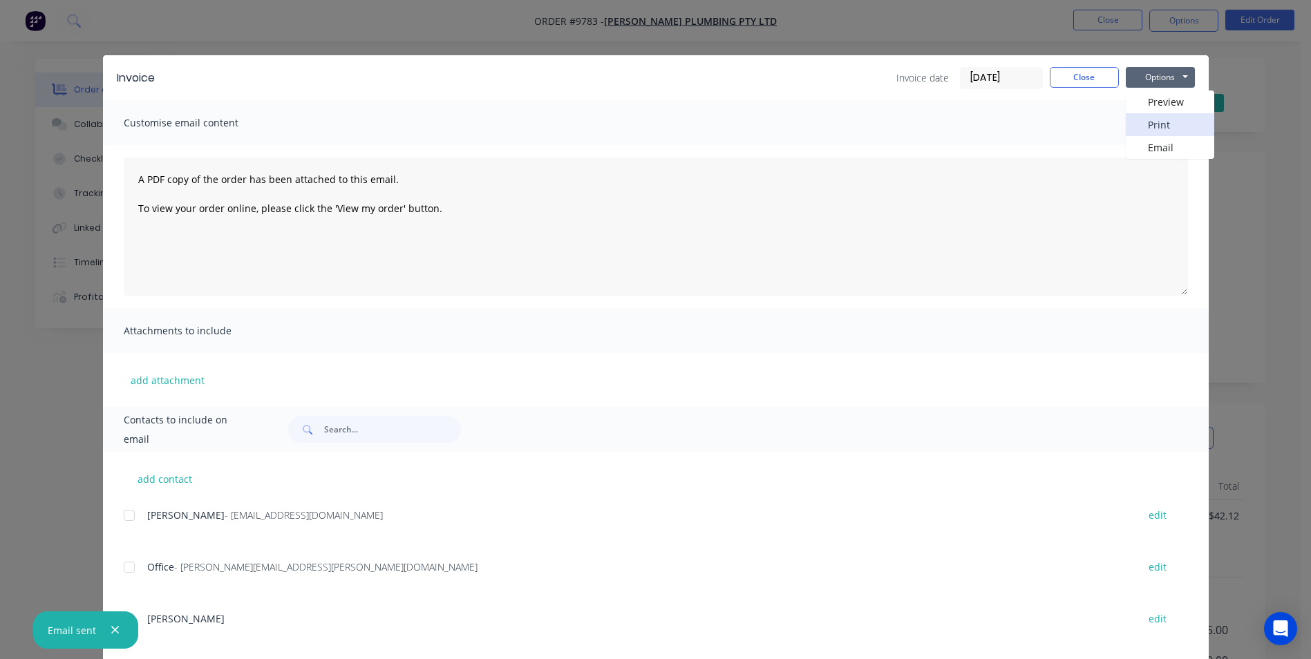
click at [1161, 130] on button "Print" at bounding box center [1170, 124] width 88 height 23
click at [1065, 79] on button "Close" at bounding box center [1084, 77] width 69 height 21
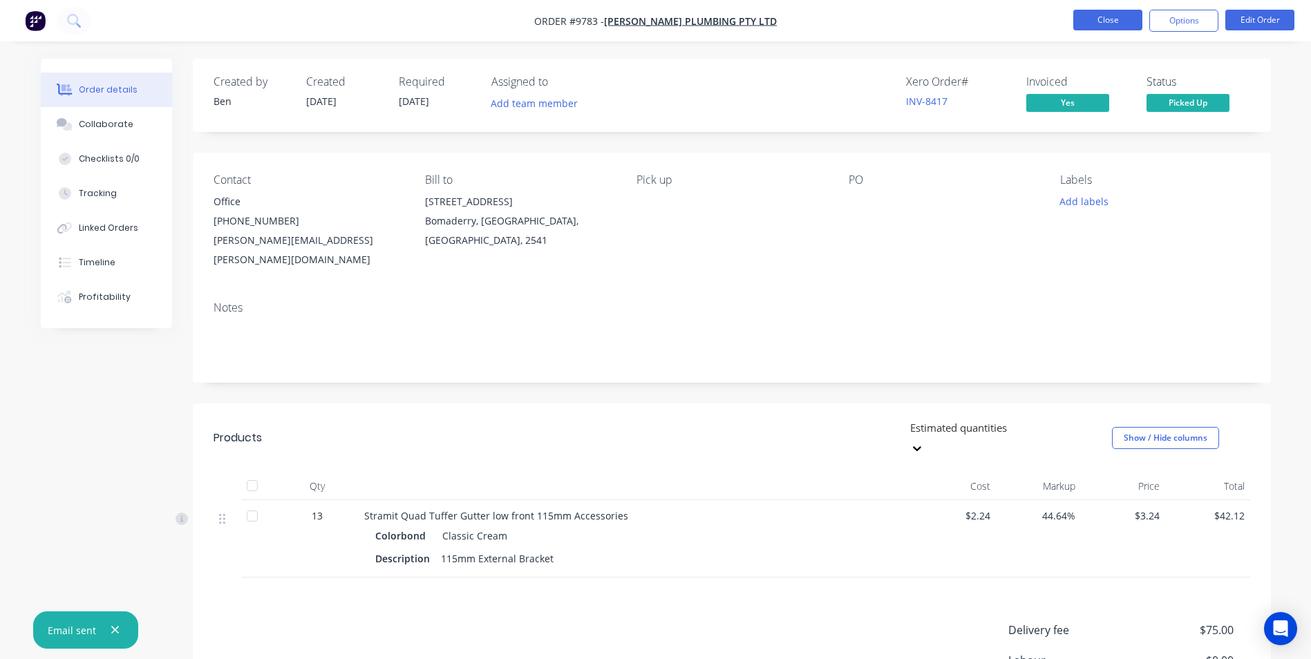
click at [1093, 19] on button "Close" at bounding box center [1107, 20] width 69 height 21
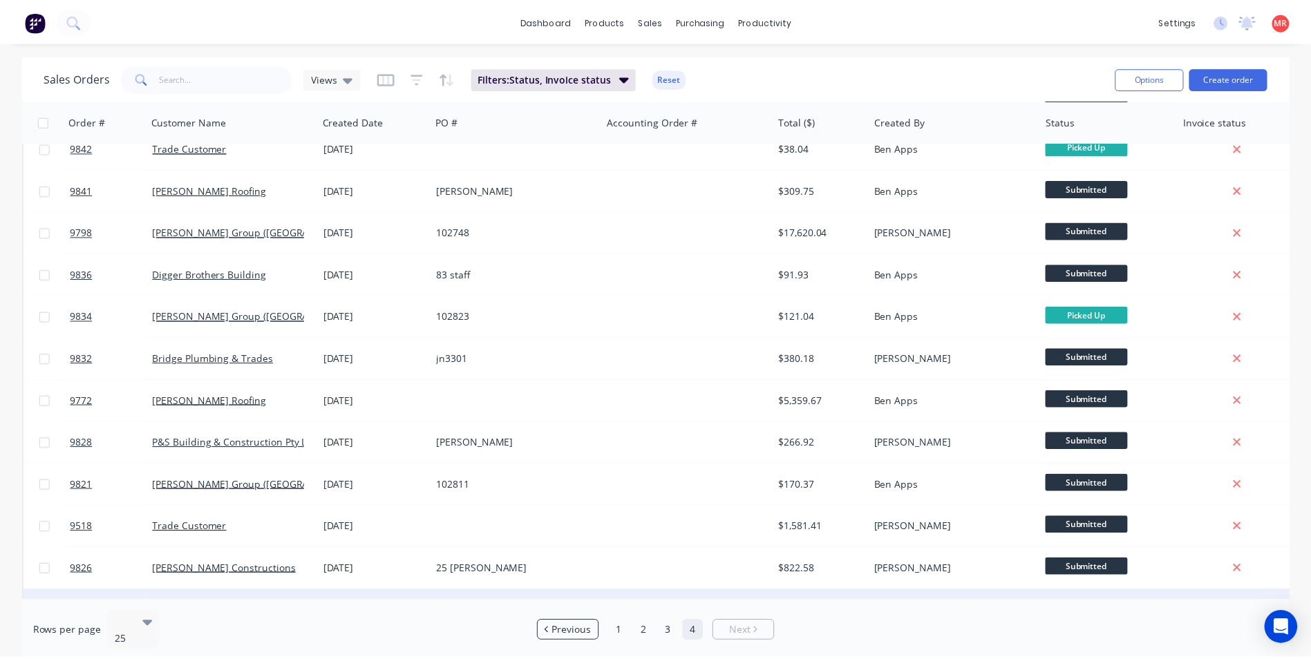
scroll to position [391, 0]
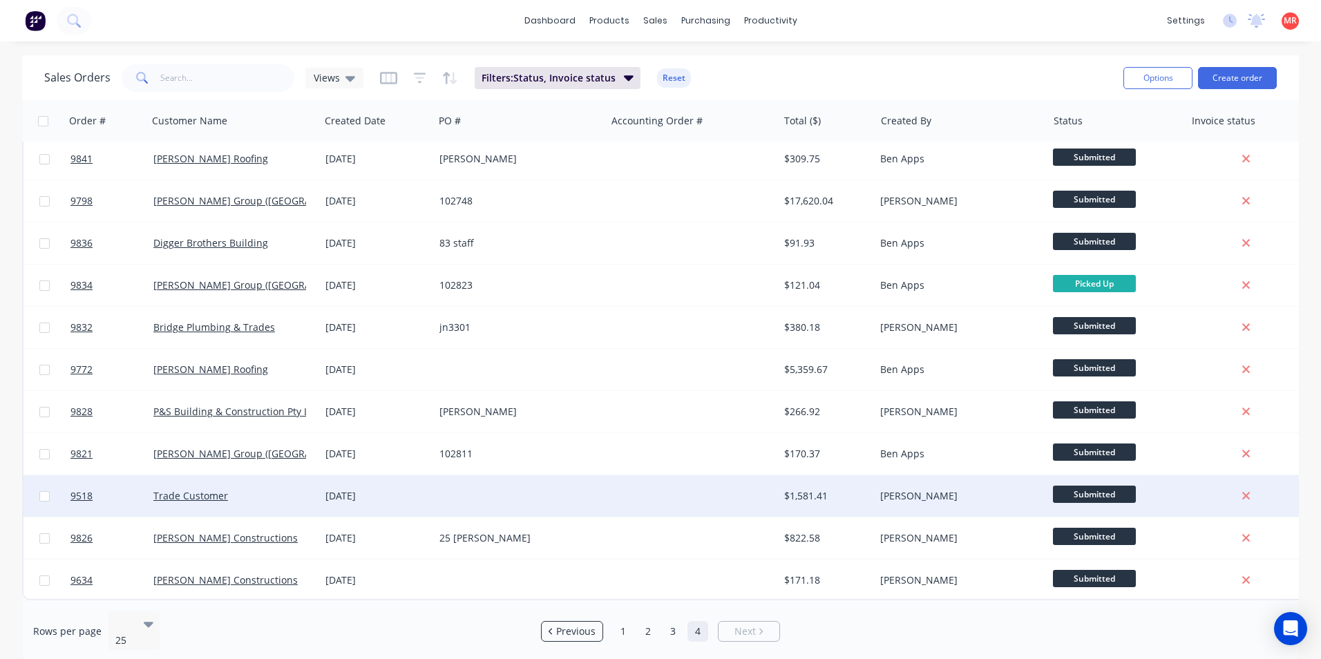
click at [590, 495] on div at bounding box center [520, 495] width 172 height 41
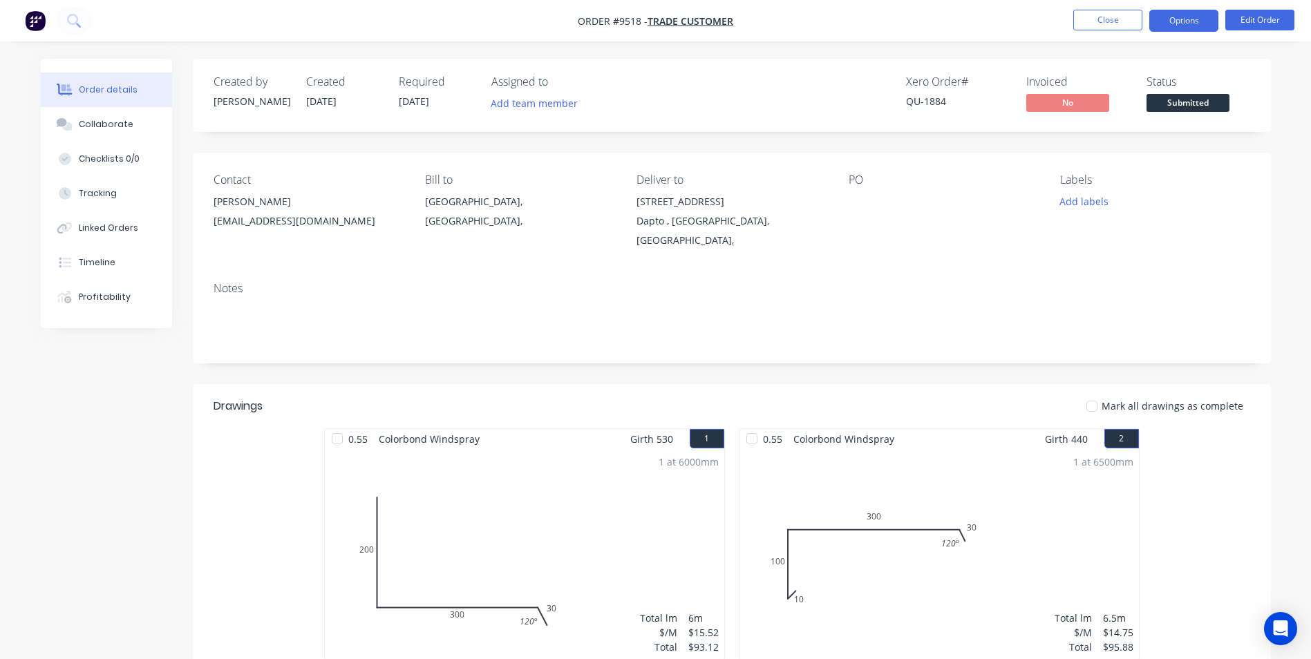
click at [1178, 20] on button "Options" at bounding box center [1183, 21] width 69 height 22
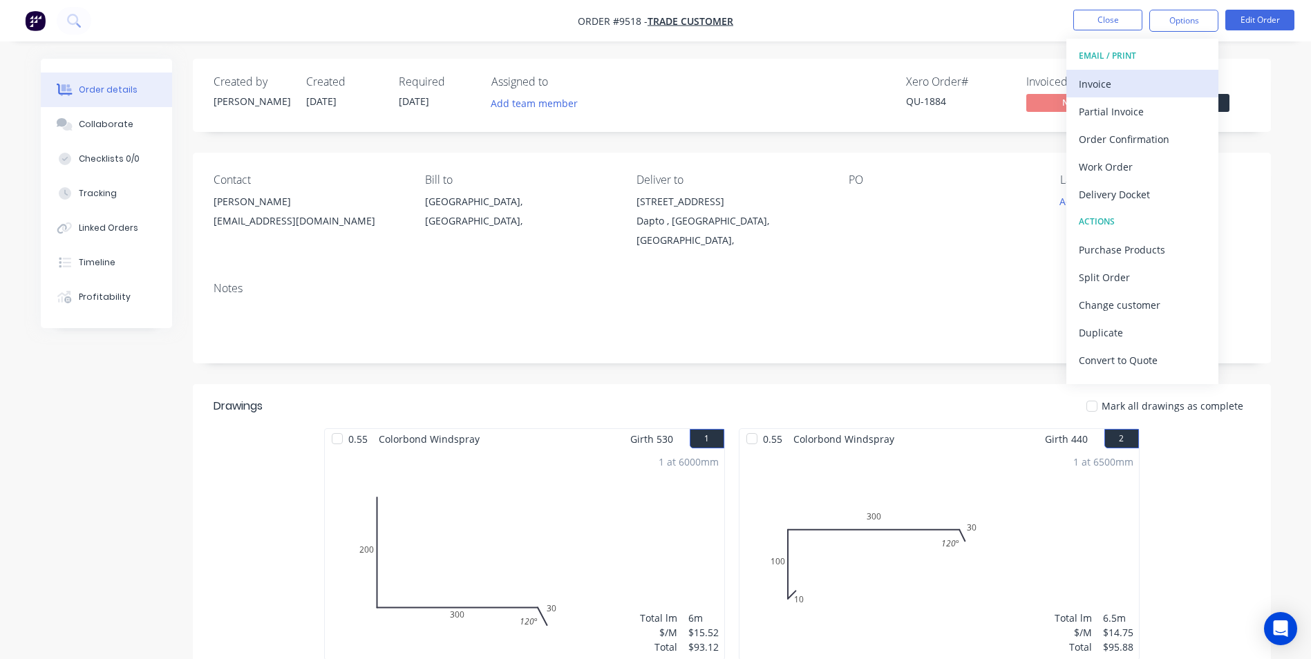
click at [1144, 77] on div "Invoice" at bounding box center [1142, 84] width 127 height 20
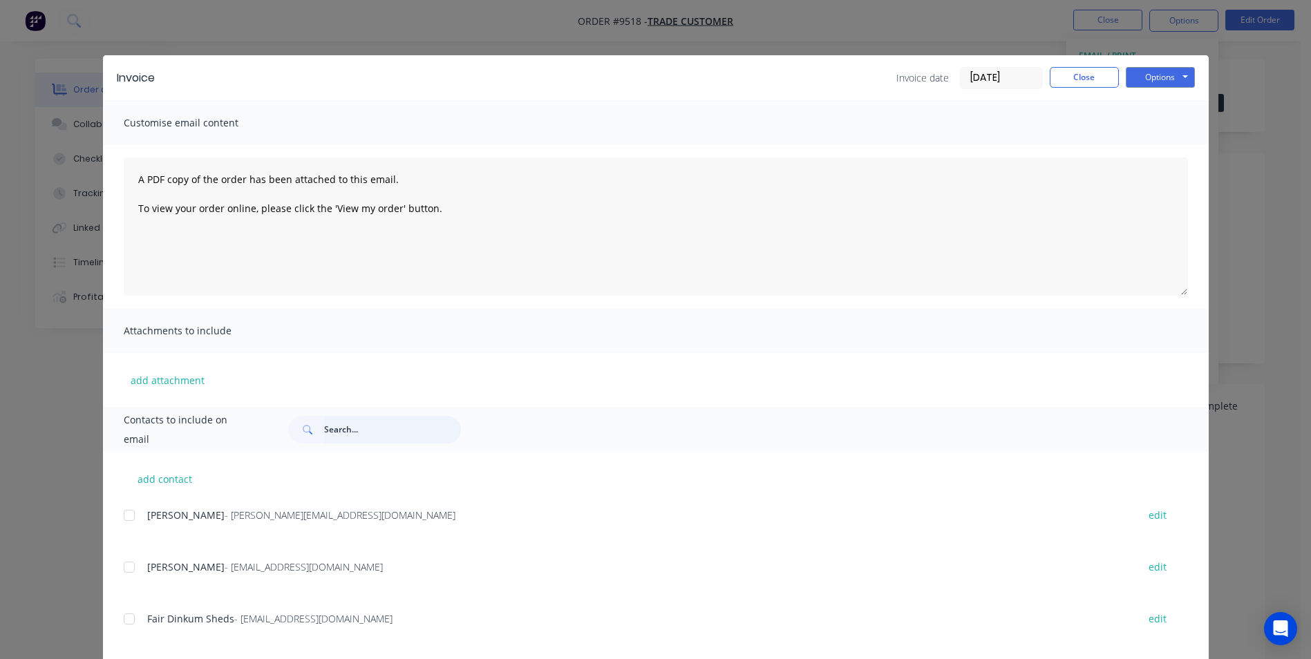
click at [343, 435] on input "text" at bounding box center [392, 430] width 137 height 28
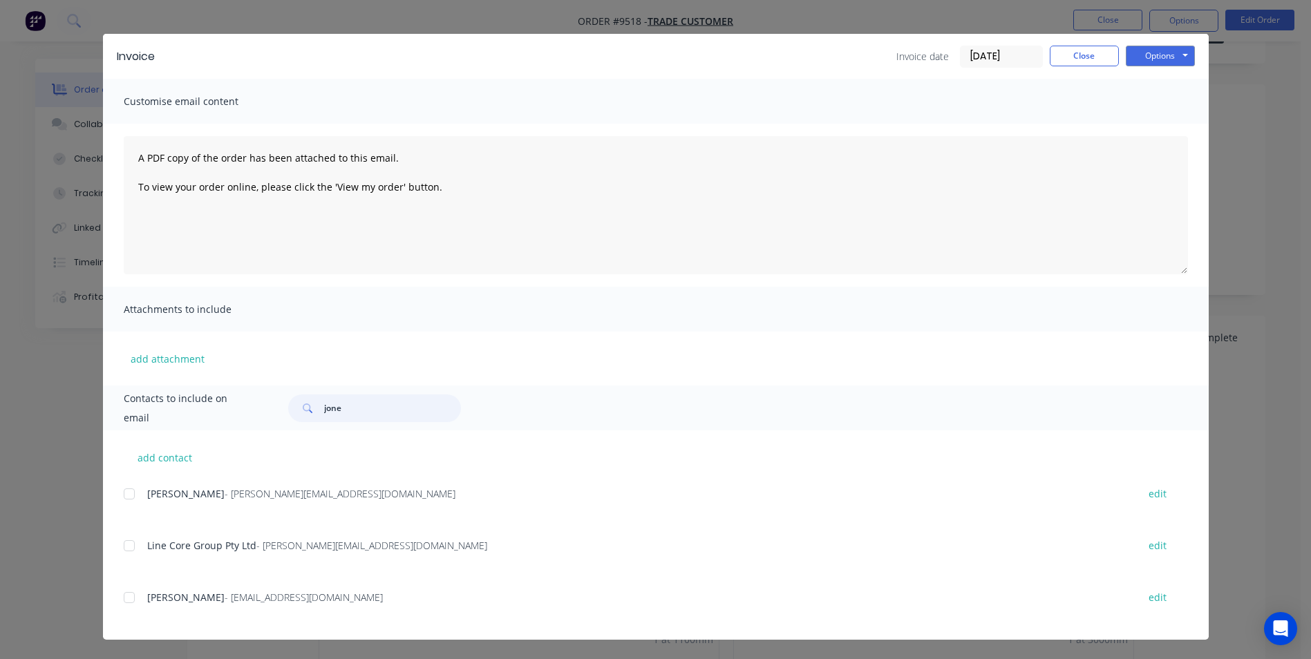
scroll to position [69, 0]
type input "jone"
click at [116, 598] on div "add contact Dion Jones - dion.jones@linecoregroup.com.au edit Line Core Group P…" at bounding box center [656, 535] width 1106 height 209
click at [122, 600] on div at bounding box center [129, 598] width 28 height 28
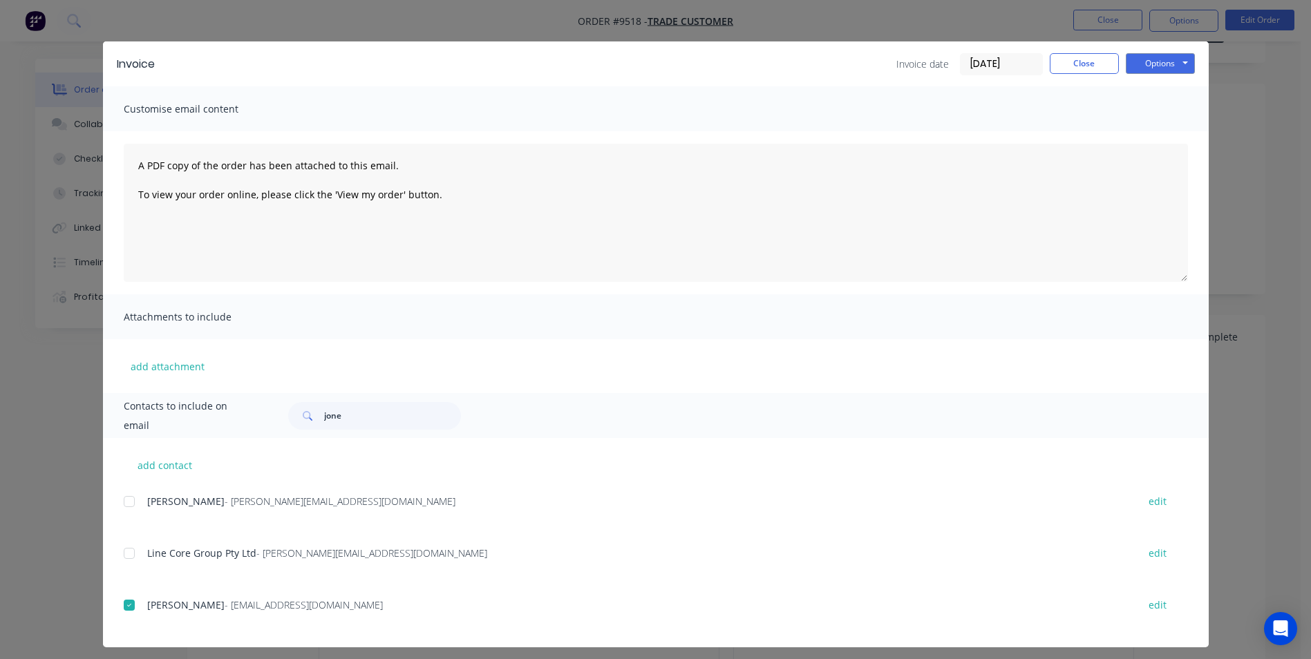
scroll to position [0, 0]
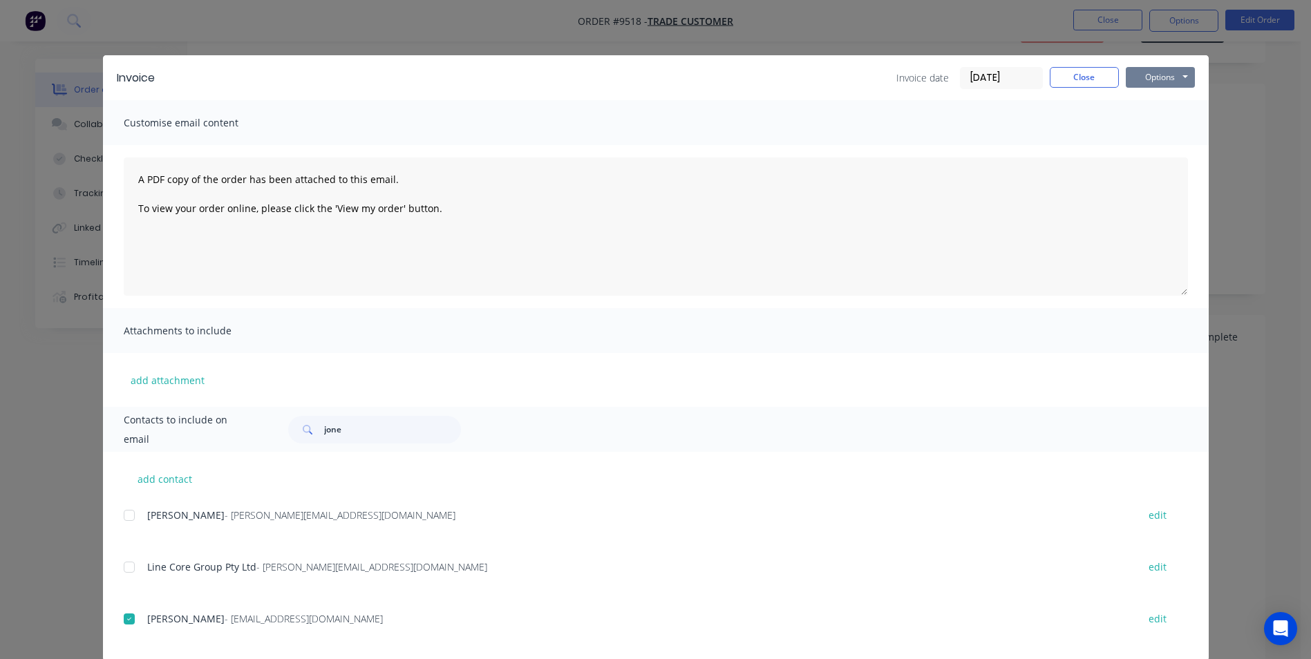
click at [1160, 73] on button "Options" at bounding box center [1160, 77] width 69 height 21
click at [1160, 149] on button "Email" at bounding box center [1170, 147] width 88 height 23
click at [1175, 75] on button "Options" at bounding box center [1160, 77] width 69 height 21
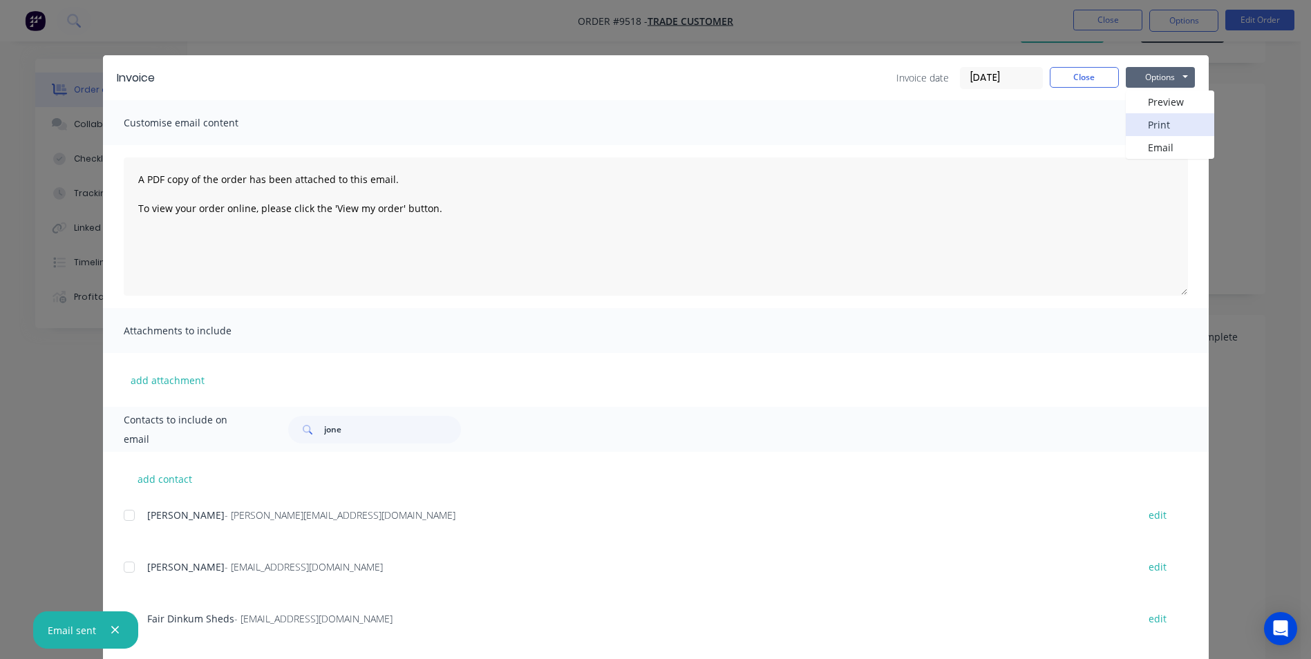
click at [1174, 129] on button "Print" at bounding box center [1170, 124] width 88 height 23
click at [1075, 67] on button "Close" at bounding box center [1084, 77] width 69 height 21
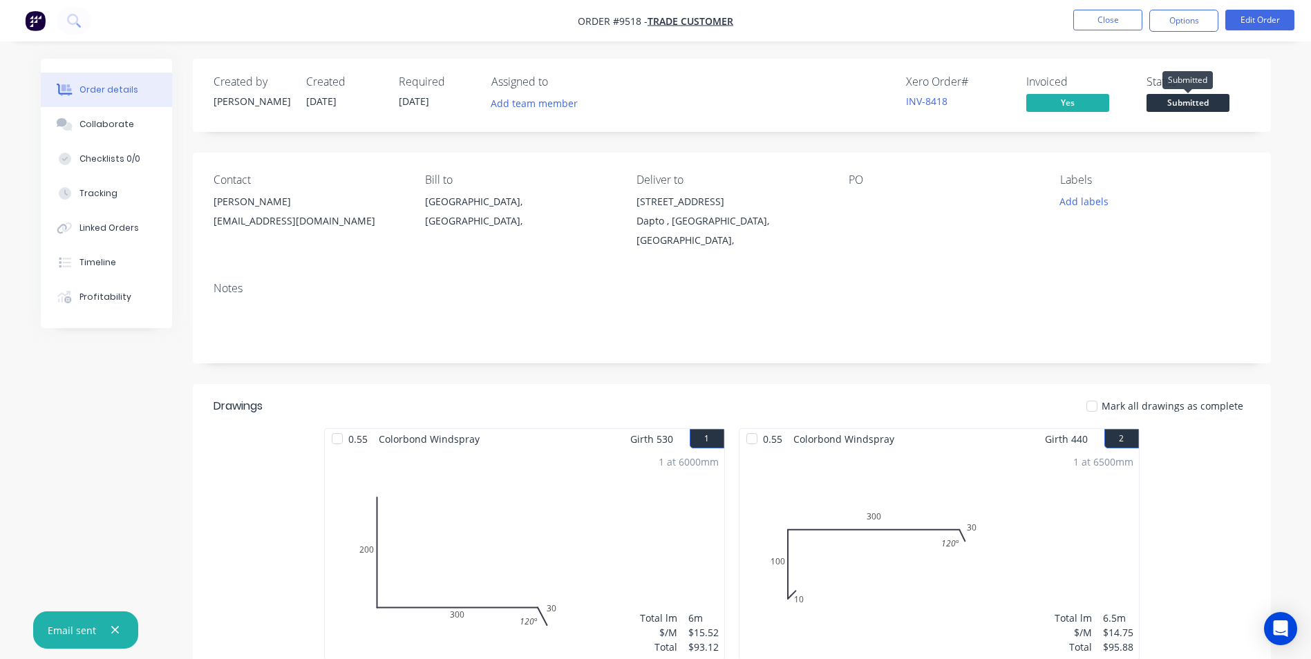
click at [1185, 108] on span "Submitted" at bounding box center [1187, 102] width 83 height 17
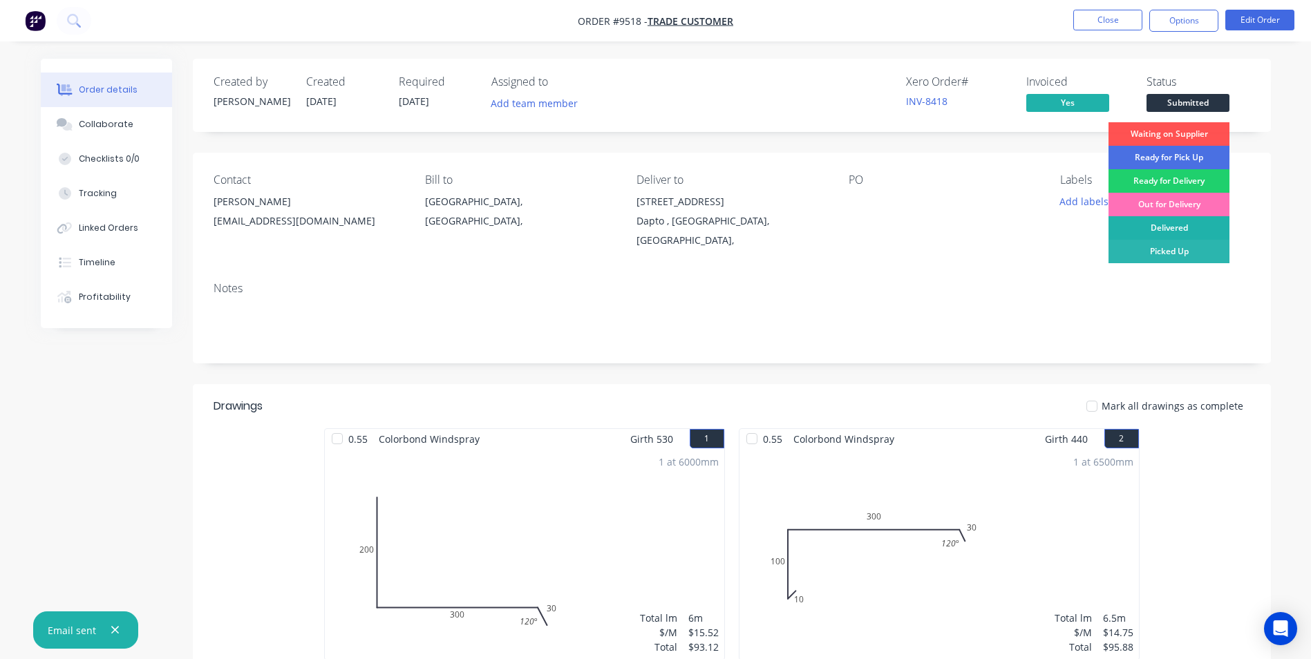
click at [1173, 228] on div "Delivered" at bounding box center [1168, 227] width 121 height 23
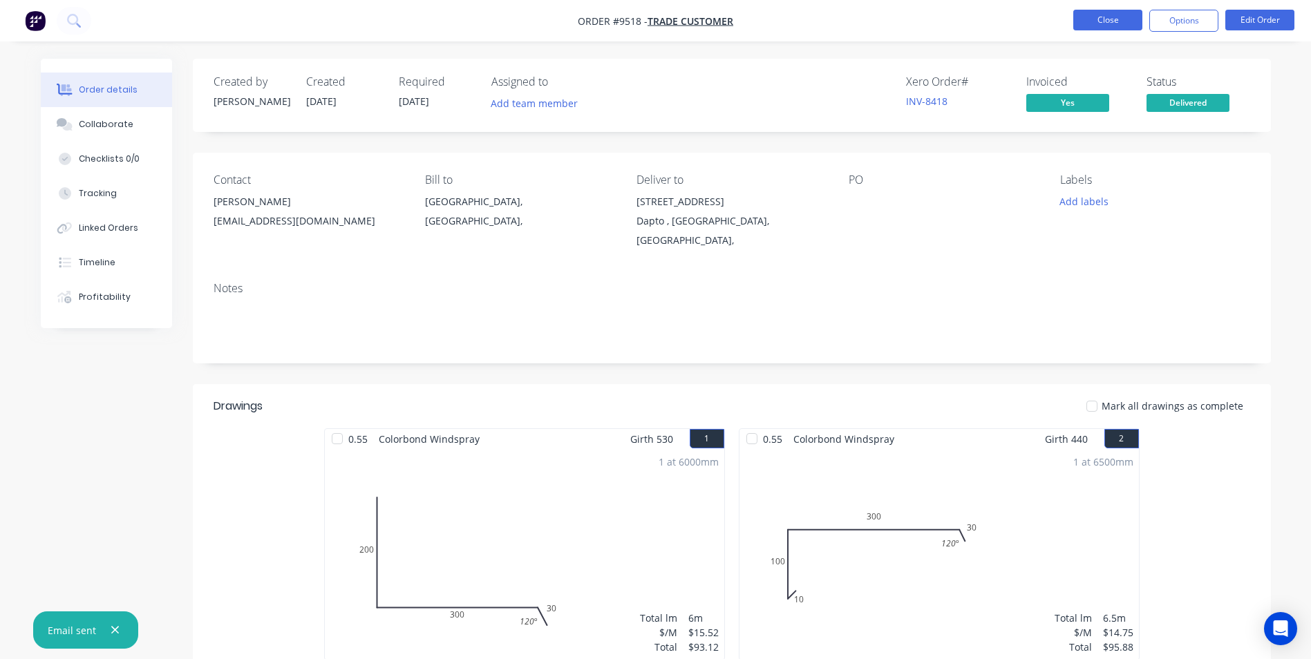
click at [1120, 19] on button "Close" at bounding box center [1107, 20] width 69 height 21
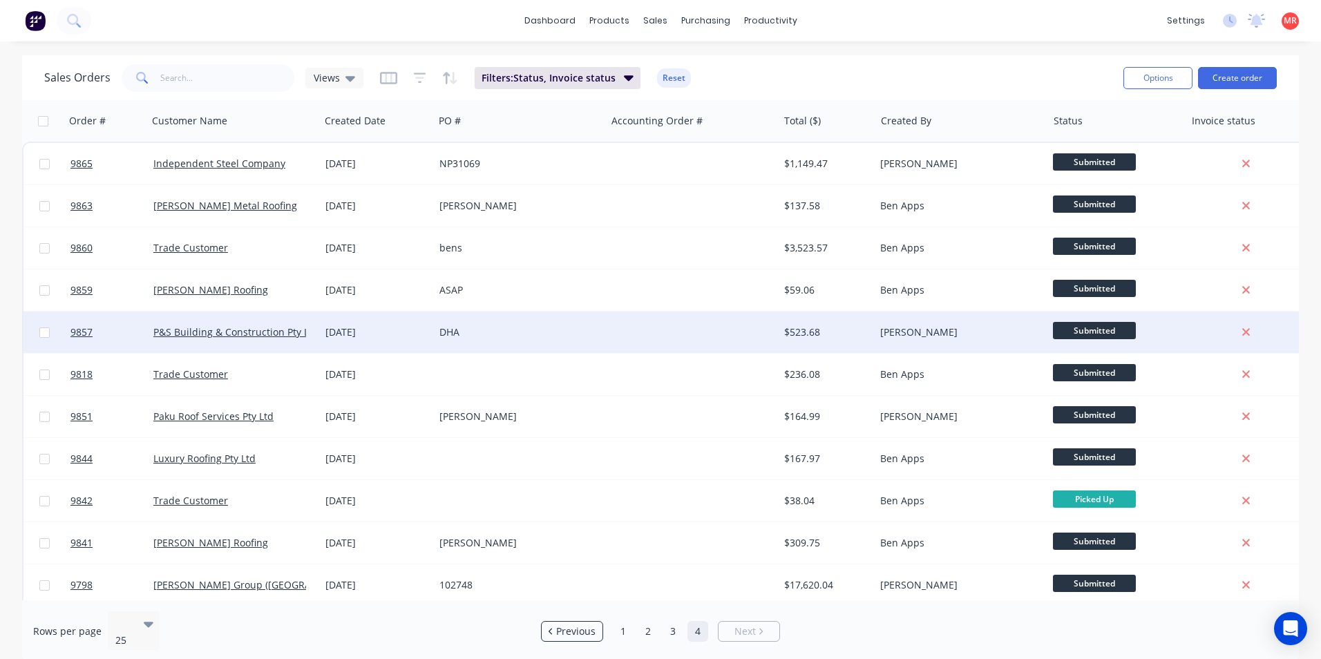
click at [493, 329] on div "DHA" at bounding box center [515, 332] width 153 height 14
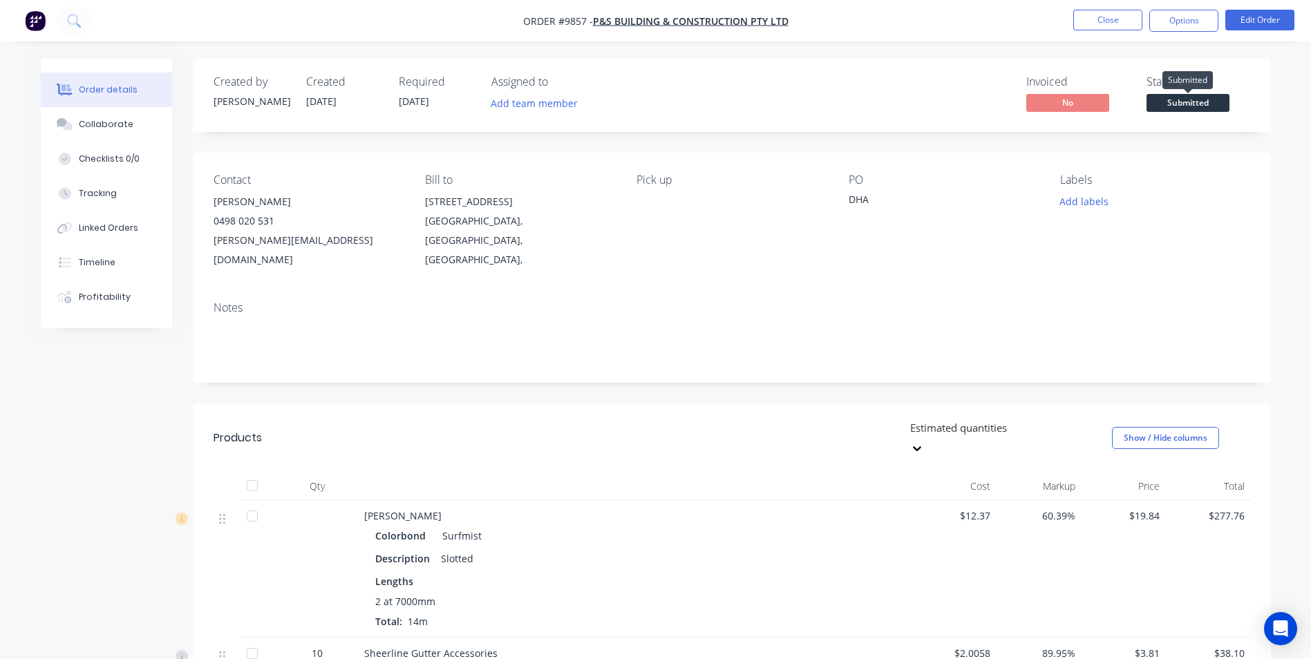
click at [1197, 107] on span "Submitted" at bounding box center [1187, 102] width 83 height 17
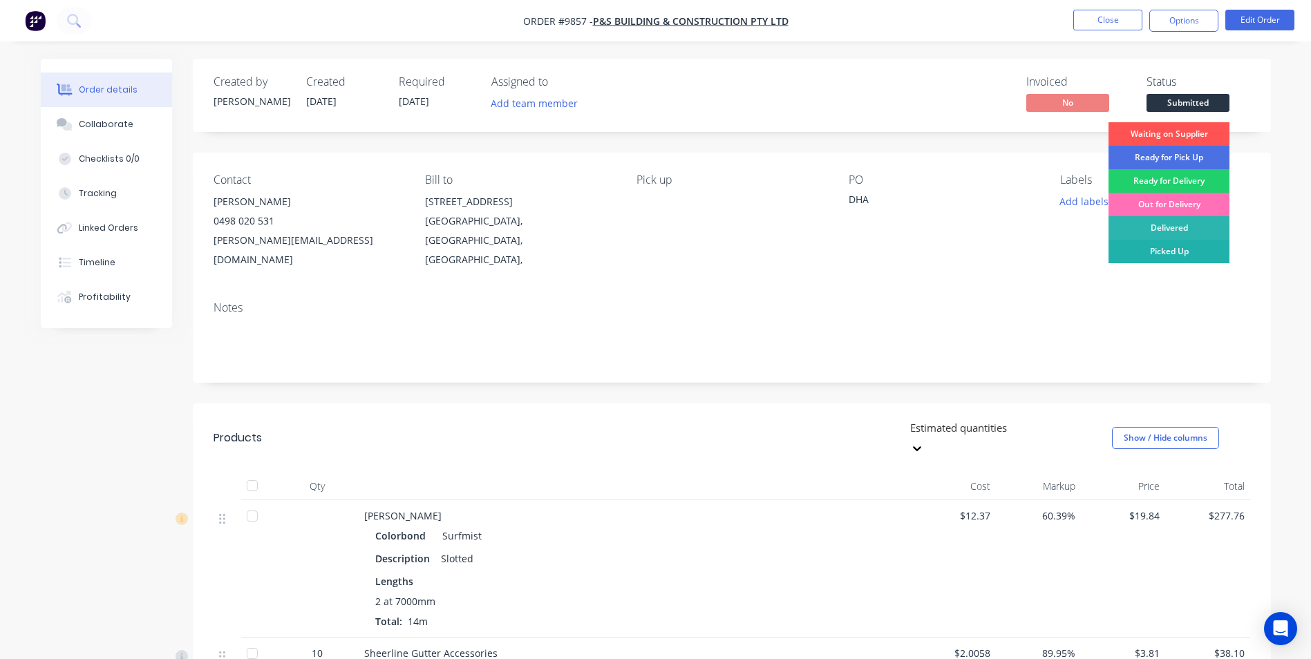
click at [1156, 253] on div "Picked Up" at bounding box center [1168, 251] width 121 height 23
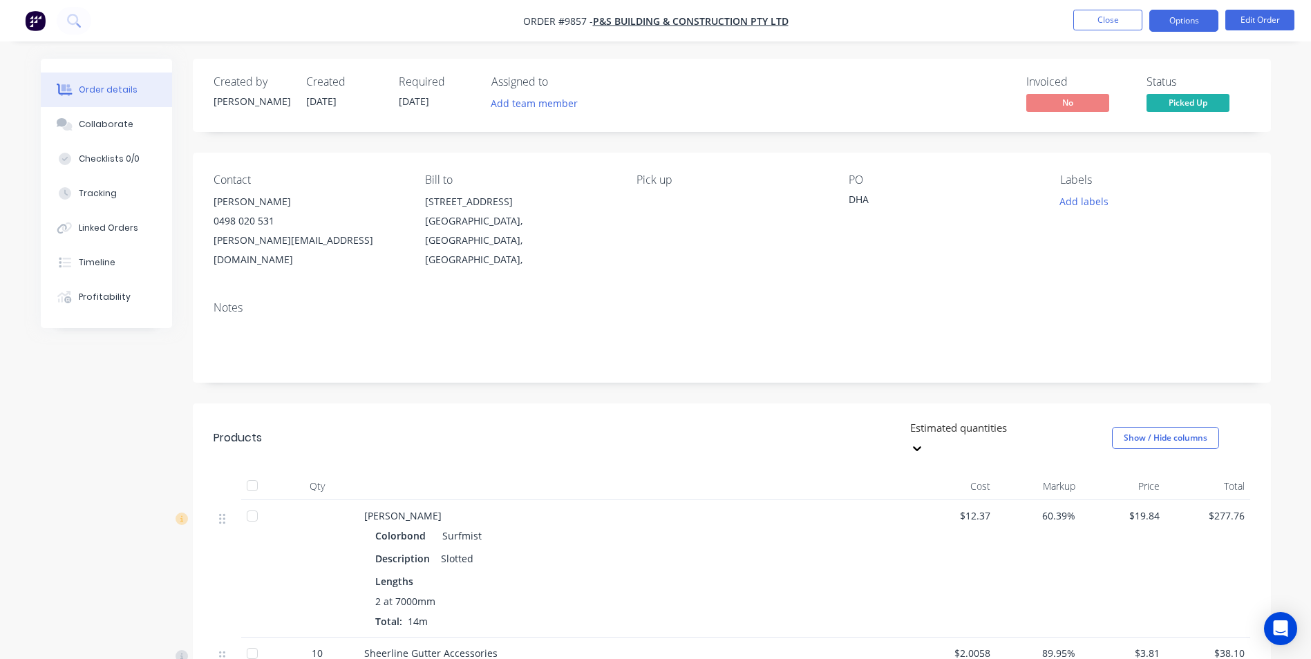
click at [1187, 17] on button "Options" at bounding box center [1183, 21] width 69 height 22
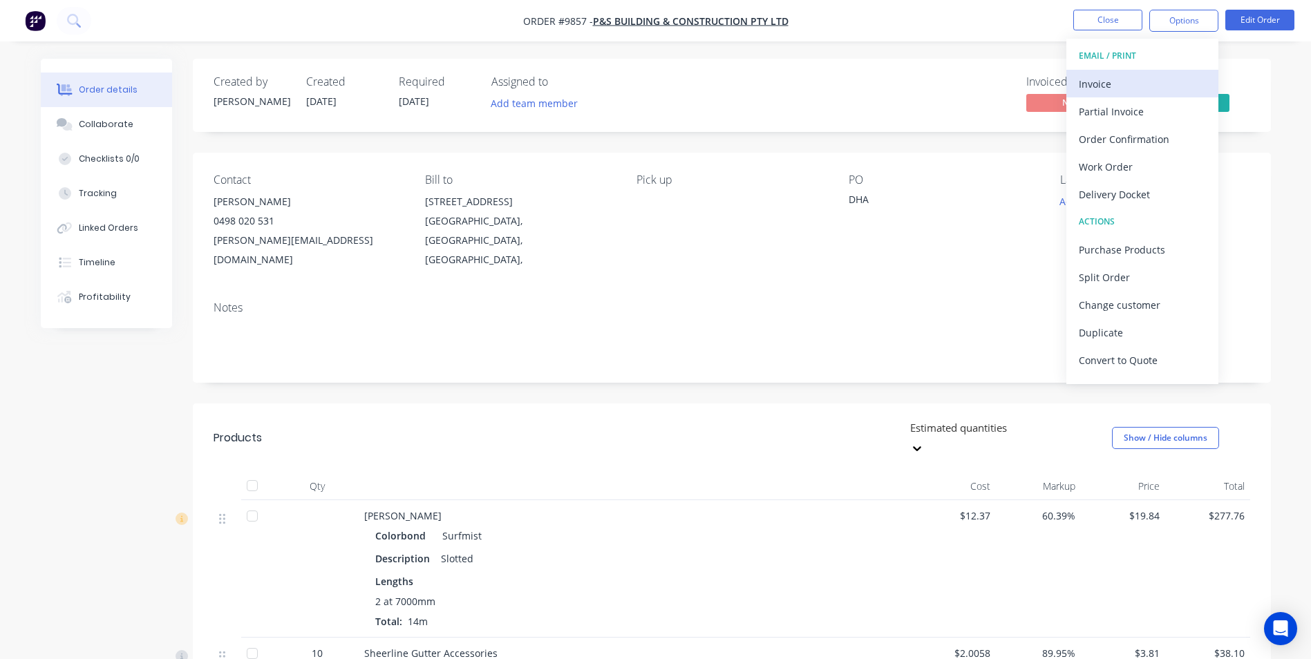
click at [1144, 83] on div "Invoice" at bounding box center [1142, 84] width 127 height 20
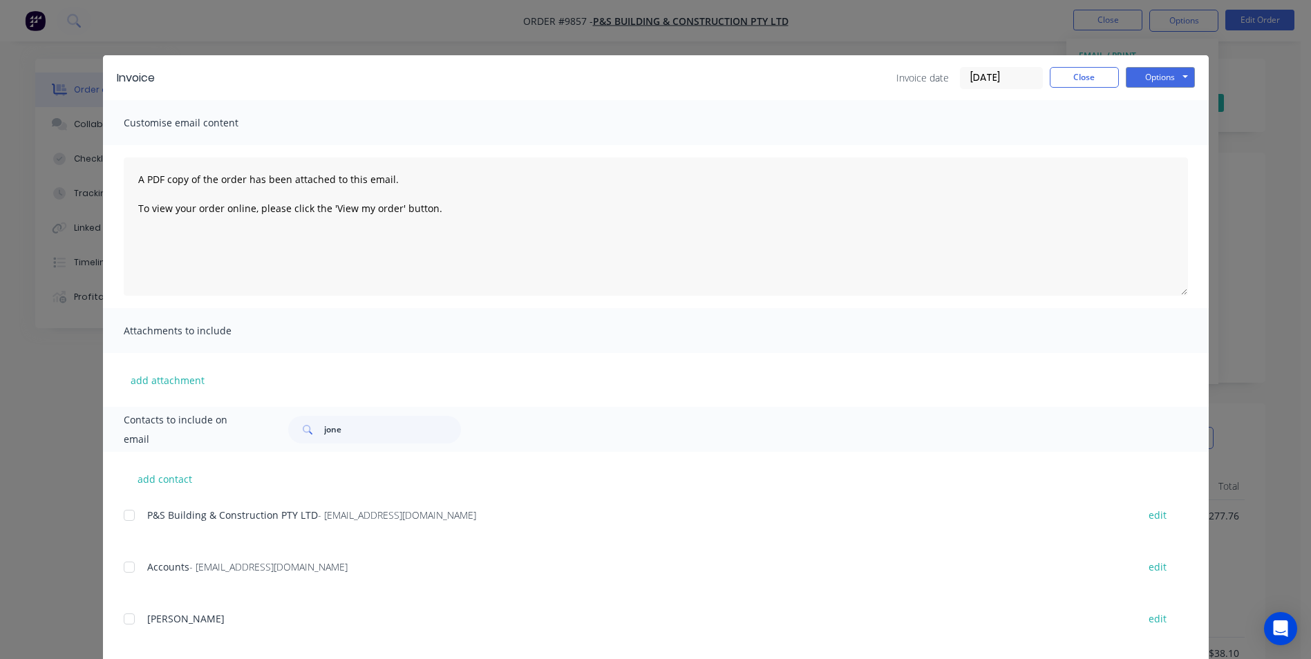
click at [124, 518] on div at bounding box center [129, 516] width 28 height 28
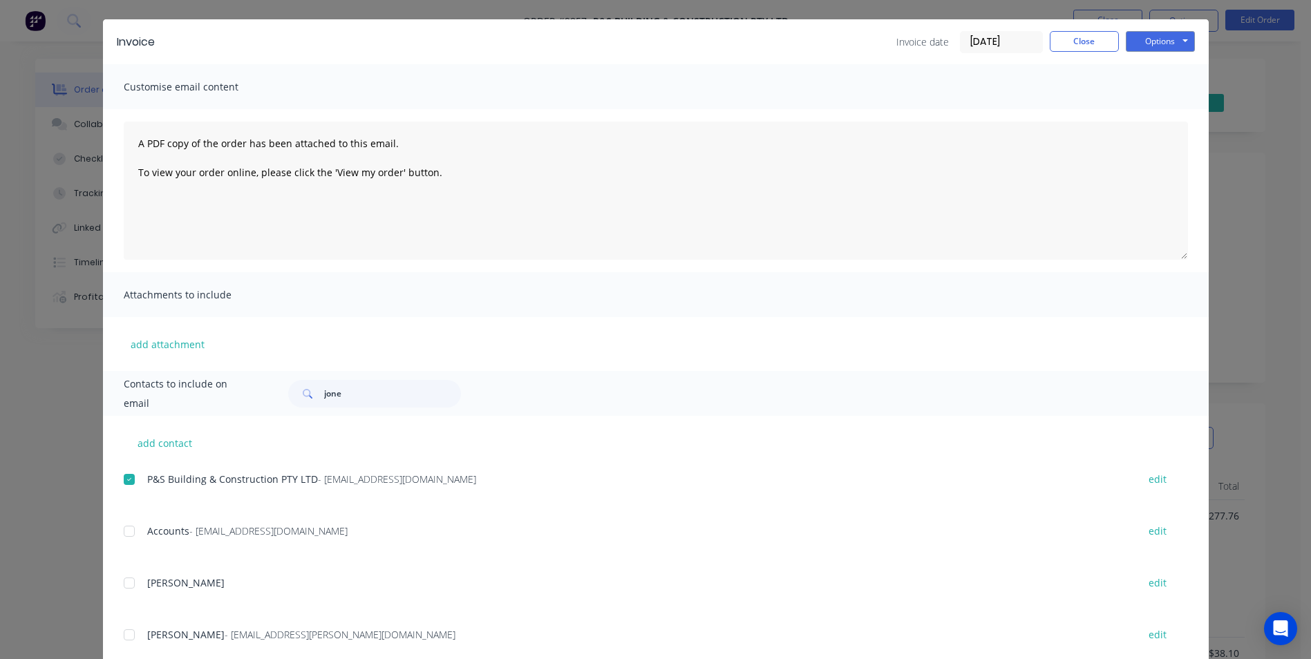
scroll to position [69, 0]
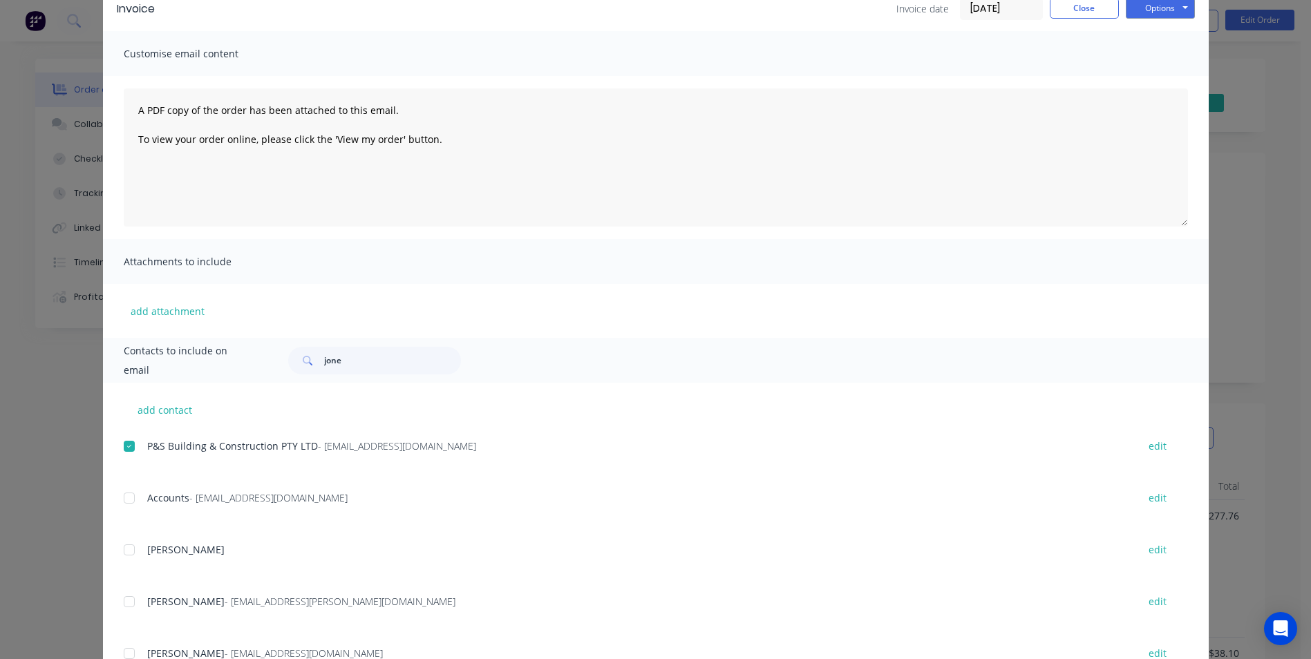
click at [125, 510] on div at bounding box center [129, 498] width 28 height 28
click at [126, 454] on div at bounding box center [129, 447] width 28 height 28
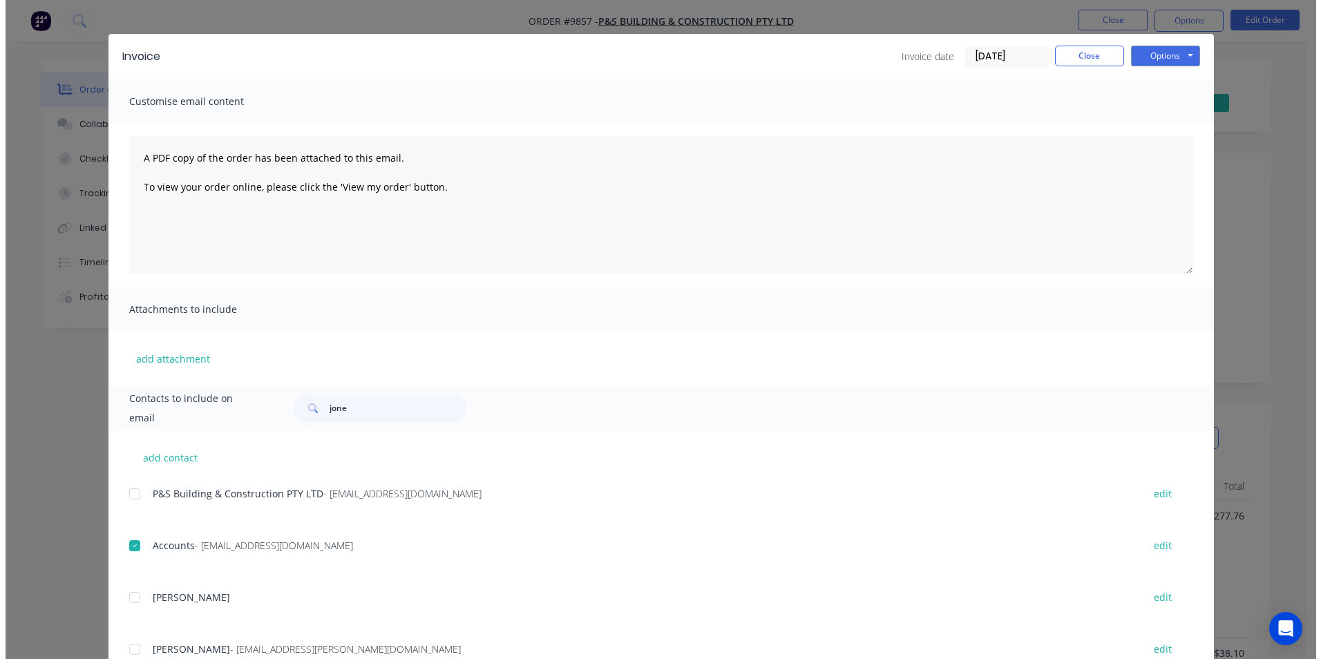
scroll to position [0, 0]
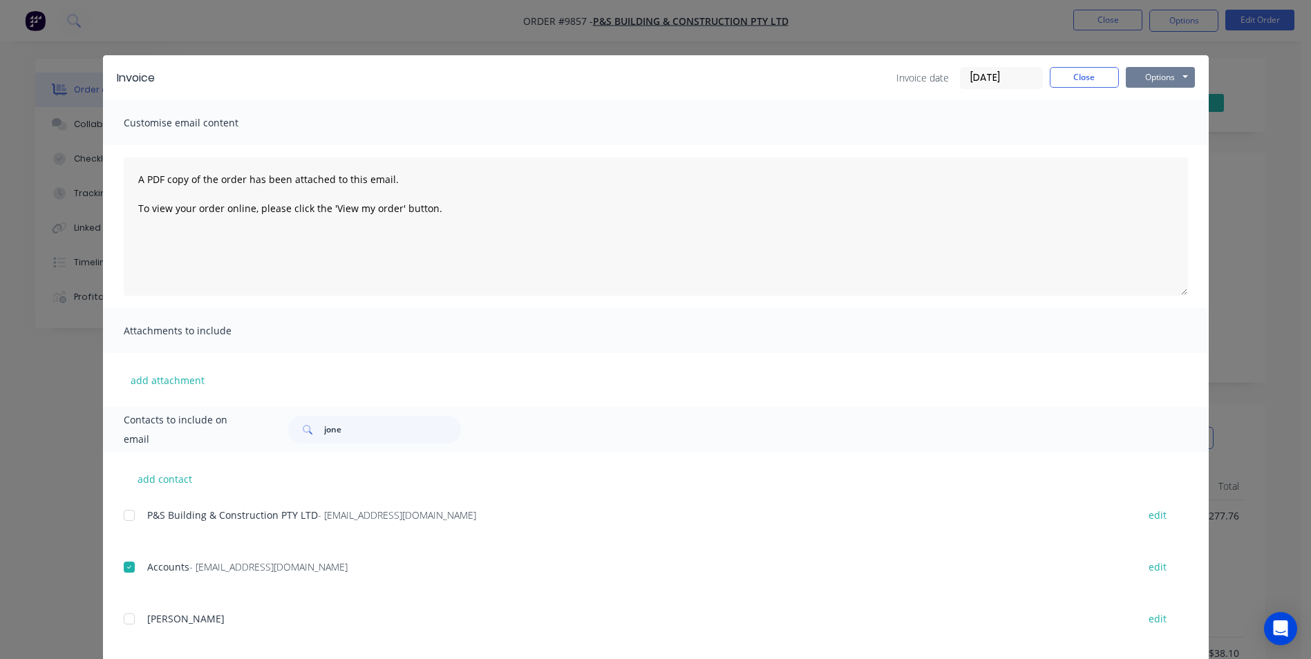
click at [1164, 73] on button "Options" at bounding box center [1160, 77] width 69 height 21
click at [1164, 144] on button "Email" at bounding box center [1170, 147] width 88 height 23
click at [1148, 76] on button "Options" at bounding box center [1160, 77] width 69 height 21
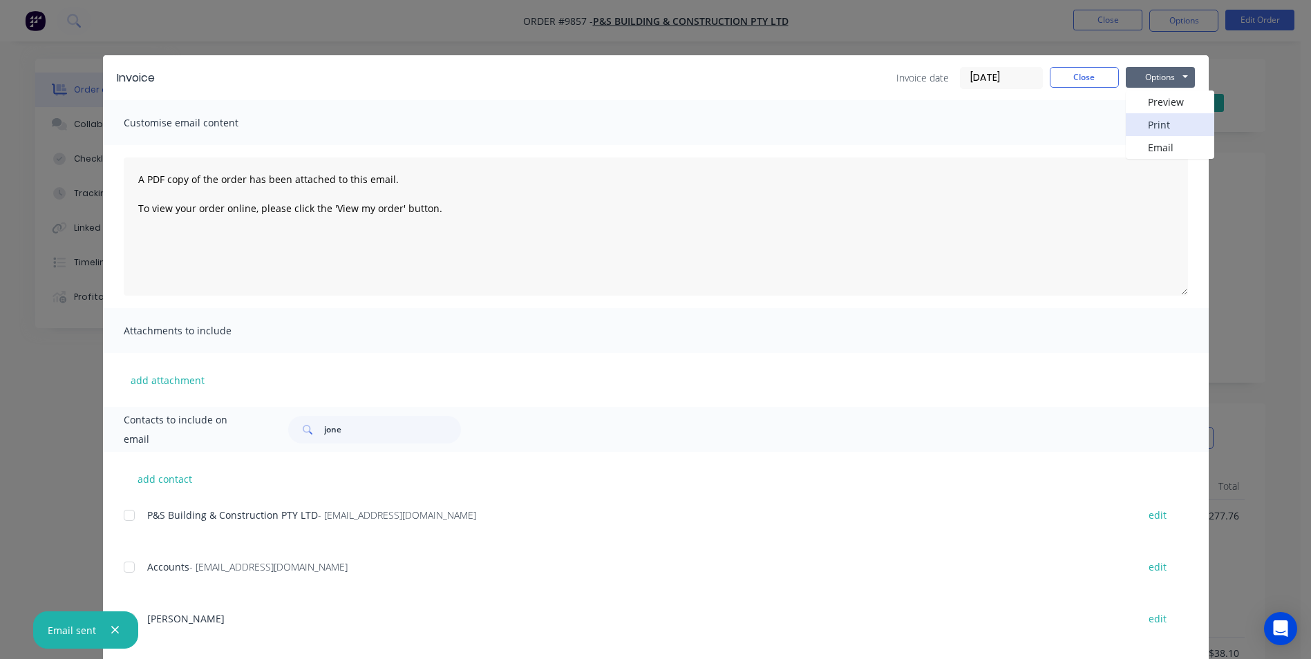
click at [1147, 124] on button "Print" at bounding box center [1170, 124] width 88 height 23
click at [1083, 70] on button "Close" at bounding box center [1084, 77] width 69 height 21
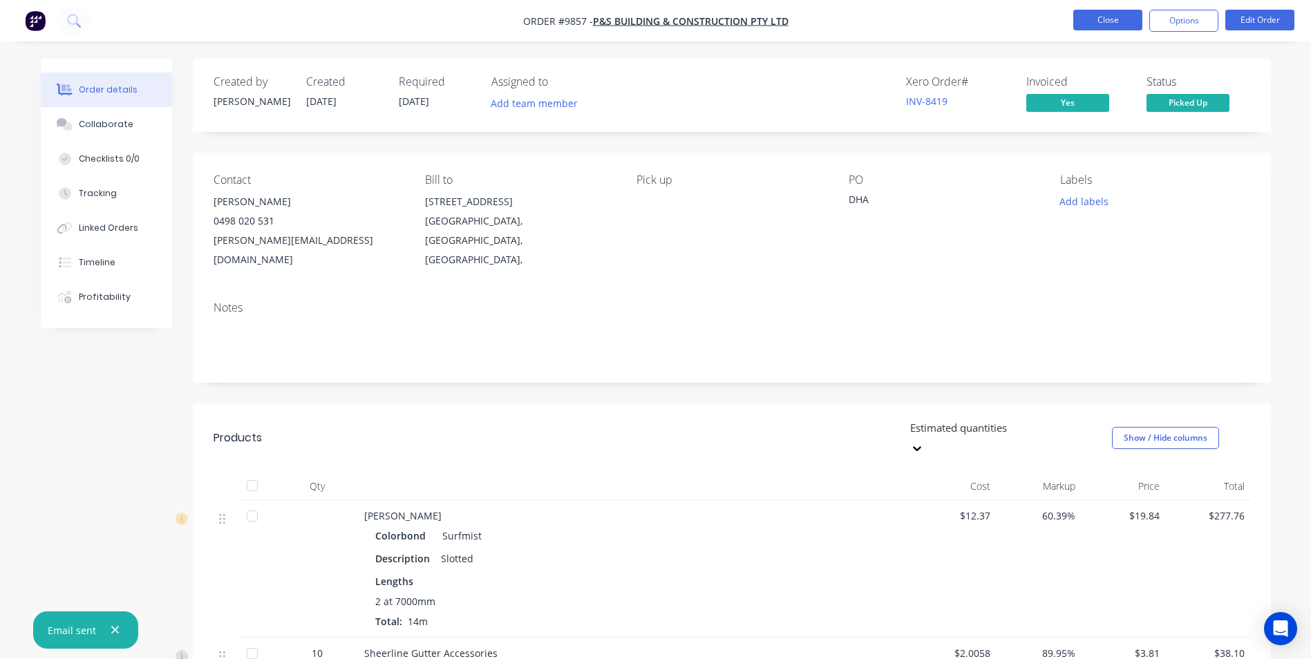
click at [1108, 20] on button "Close" at bounding box center [1107, 20] width 69 height 21
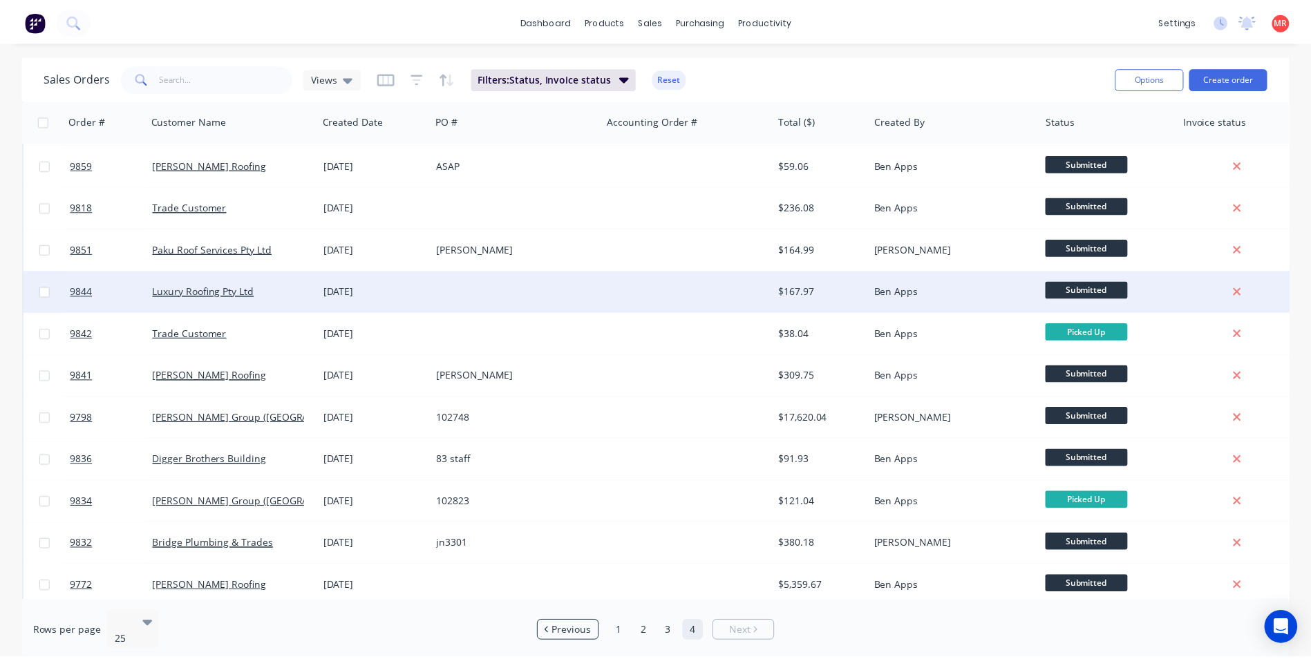
scroll to position [307, 0]
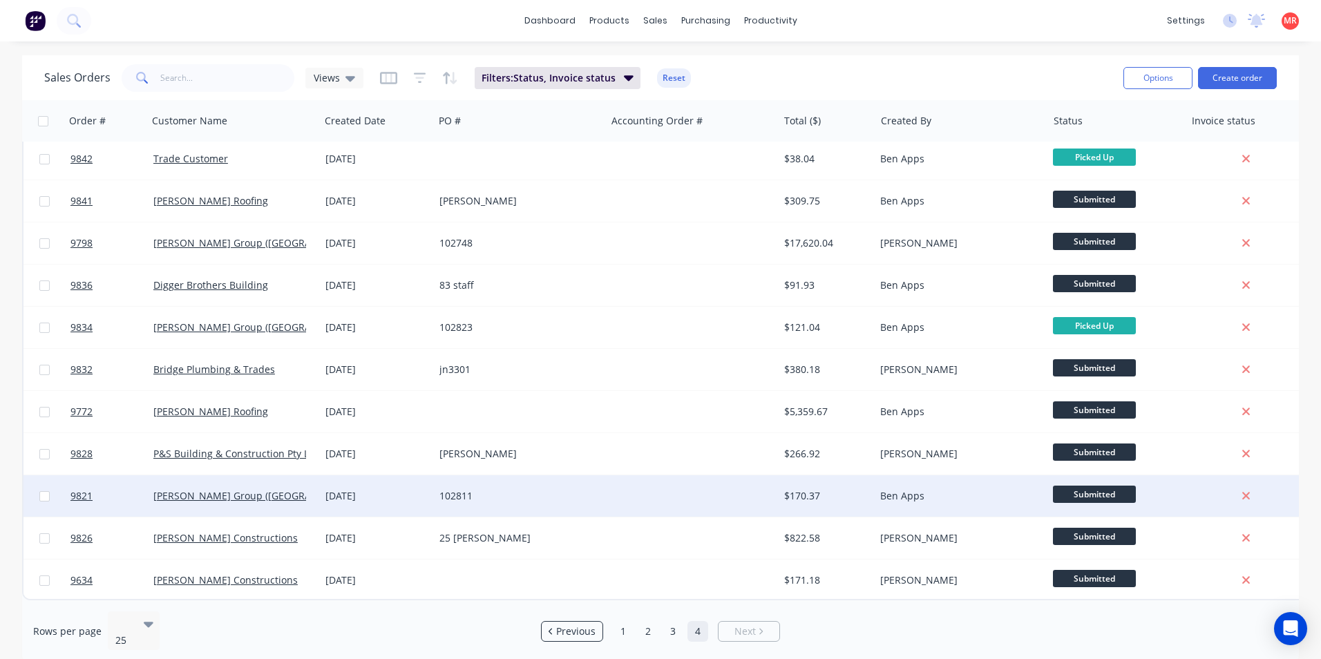
click at [583, 489] on div "102811" at bounding box center [515, 496] width 153 height 14
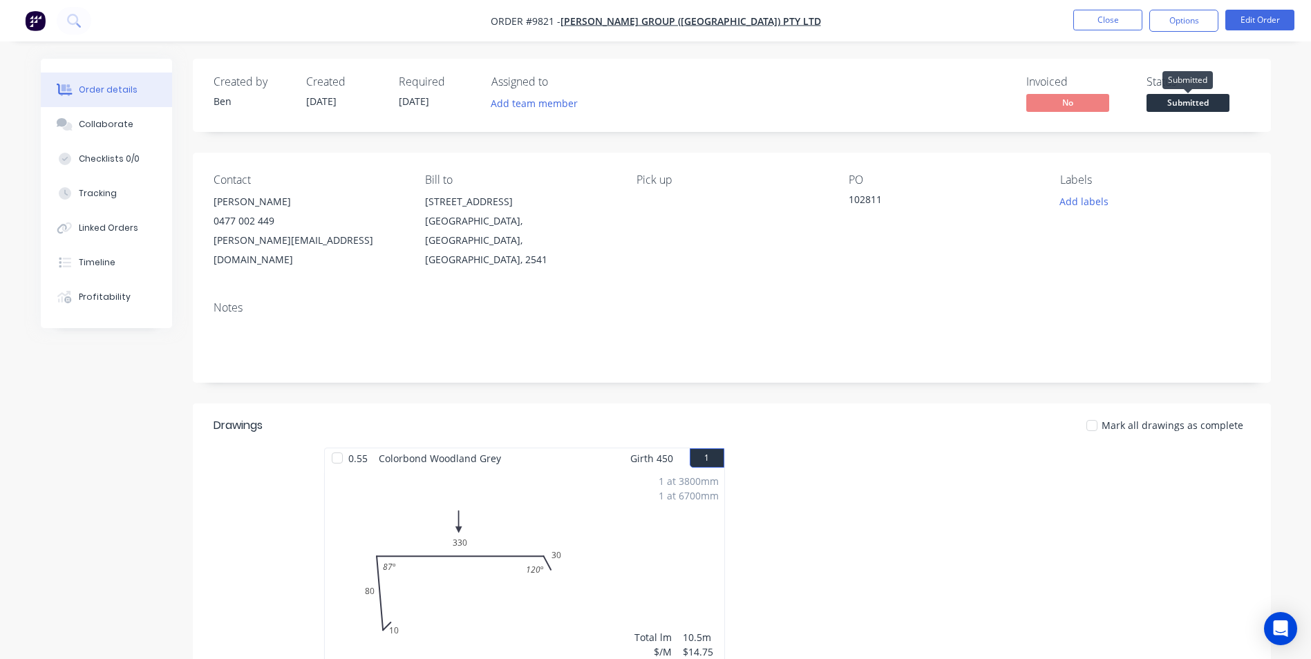
click at [1168, 98] on span "Submitted" at bounding box center [1187, 102] width 83 height 17
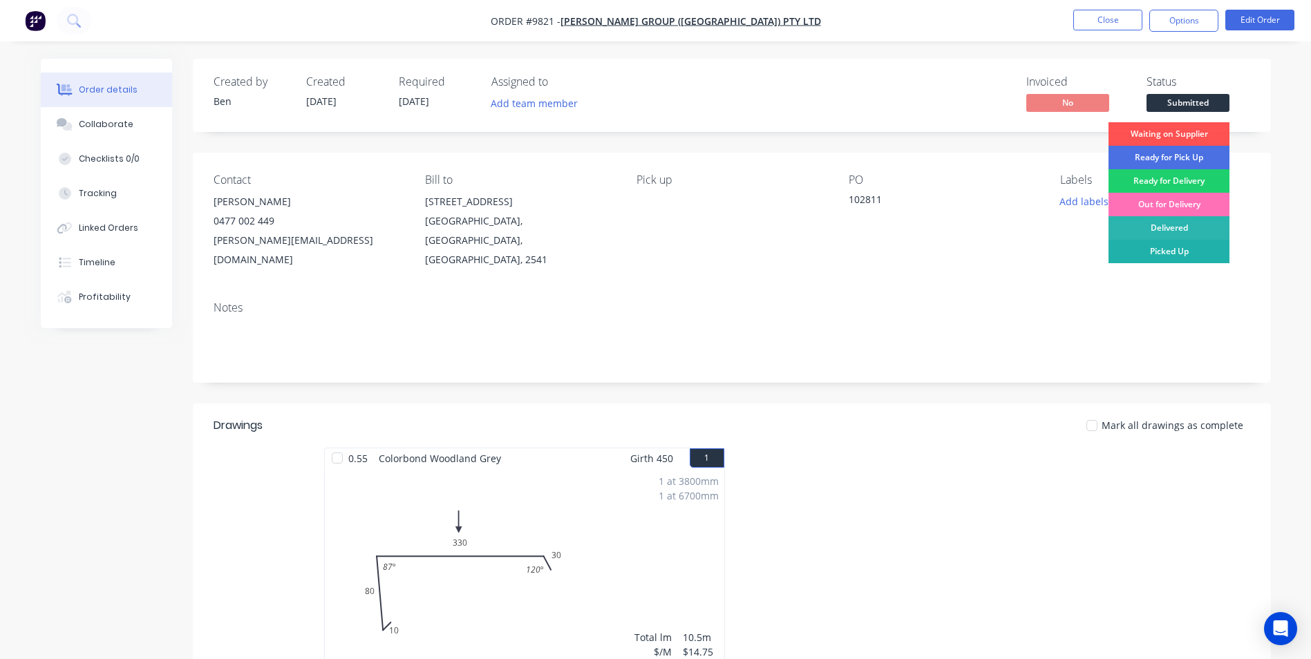
click at [1148, 253] on div "Picked Up" at bounding box center [1168, 251] width 121 height 23
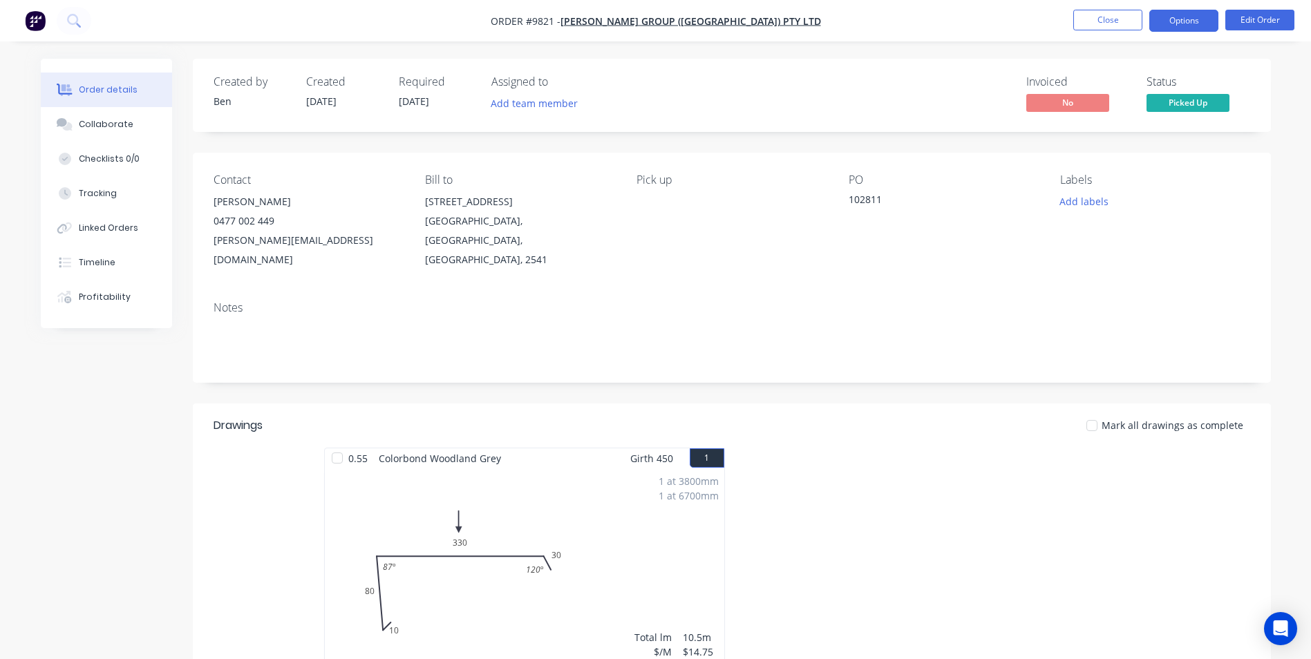
click at [1178, 25] on button "Options" at bounding box center [1183, 21] width 69 height 22
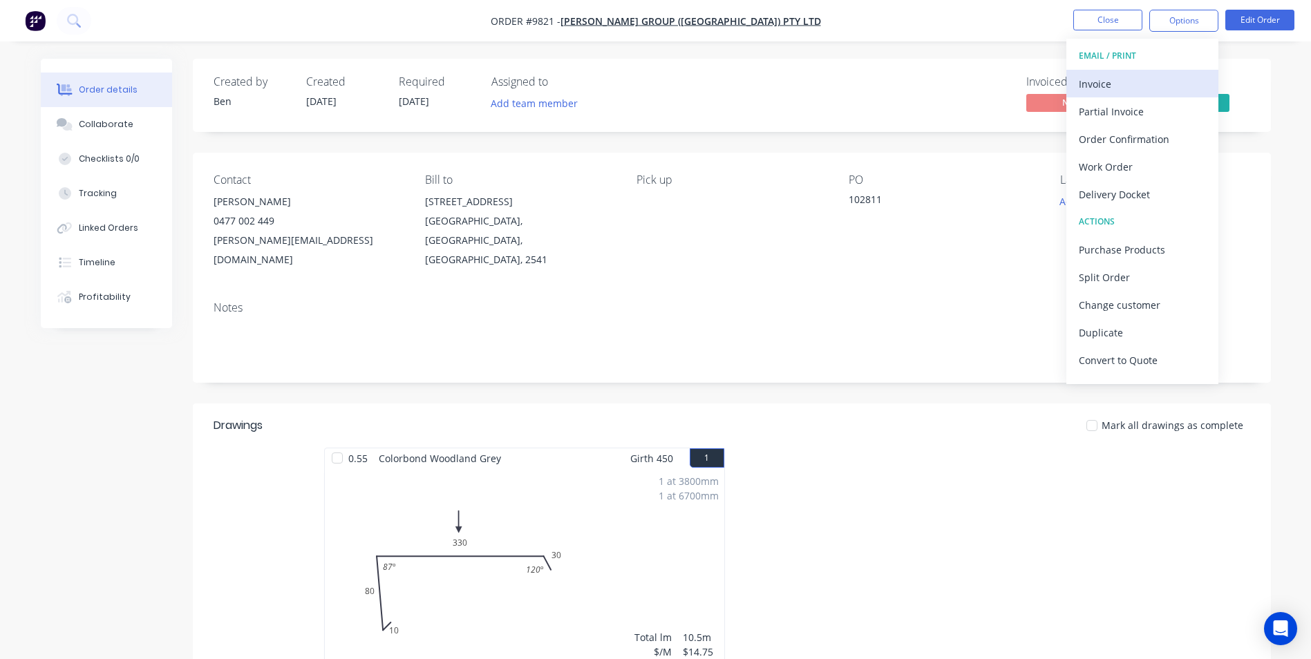
click at [1143, 91] on div "Invoice" at bounding box center [1142, 84] width 127 height 20
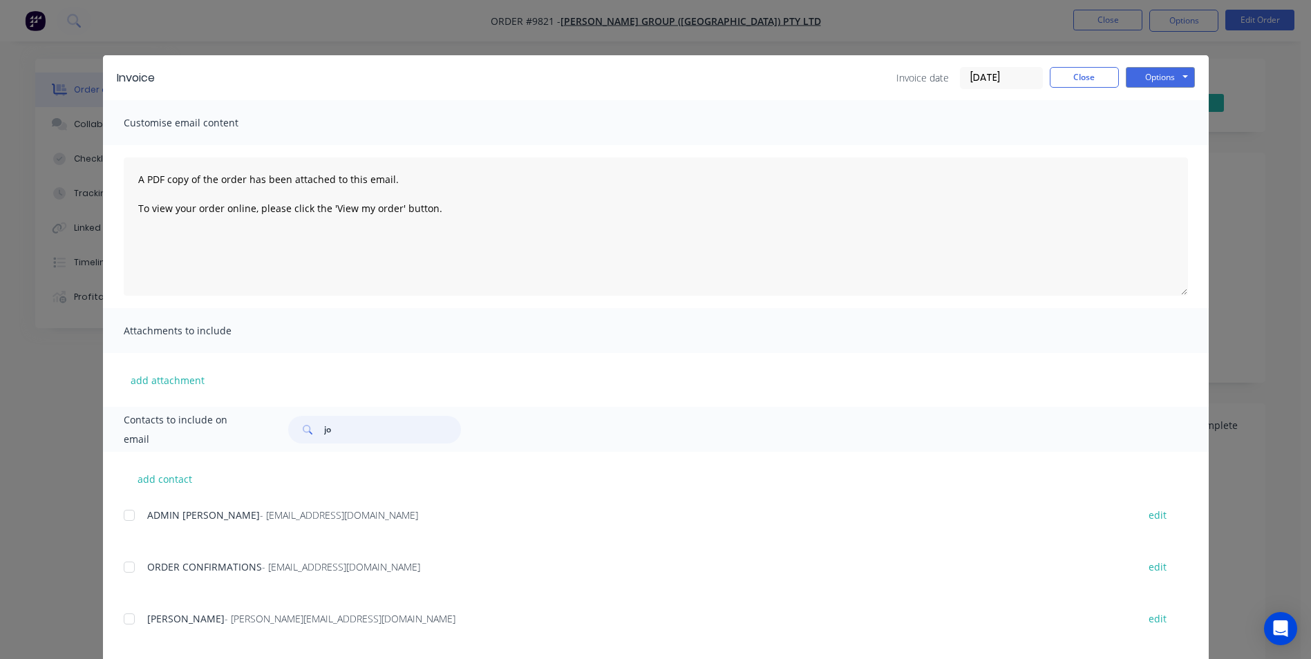
type input "j"
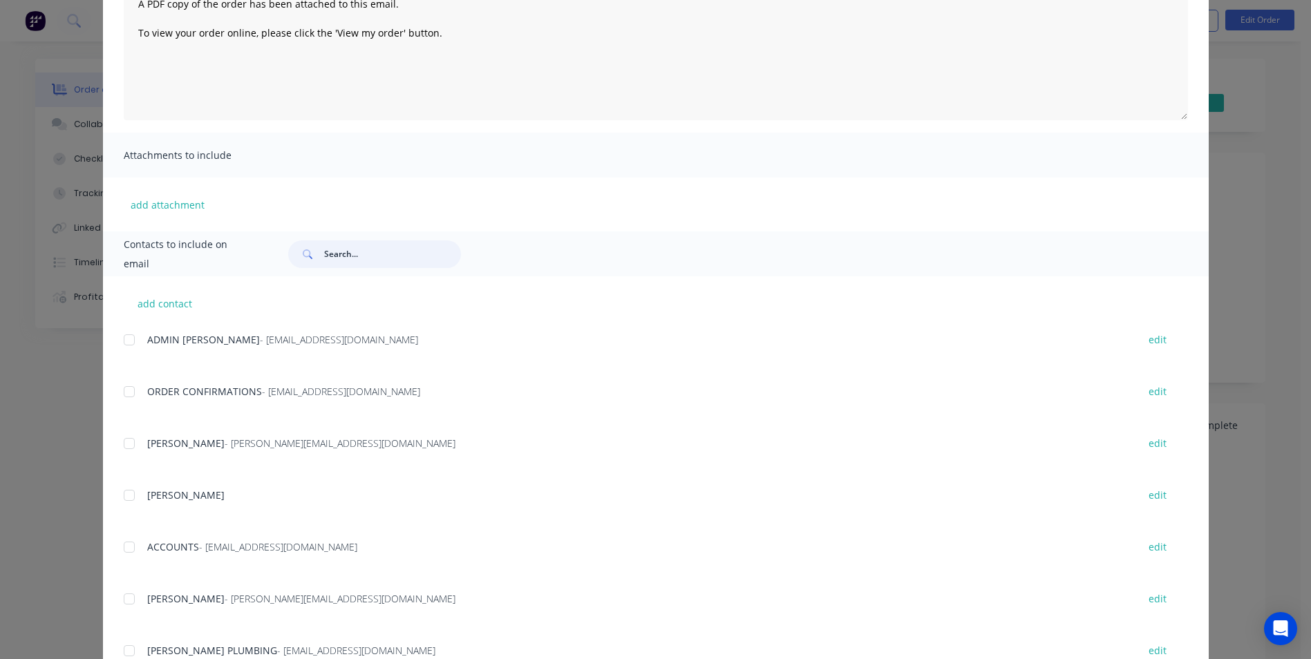
scroll to position [207, 0]
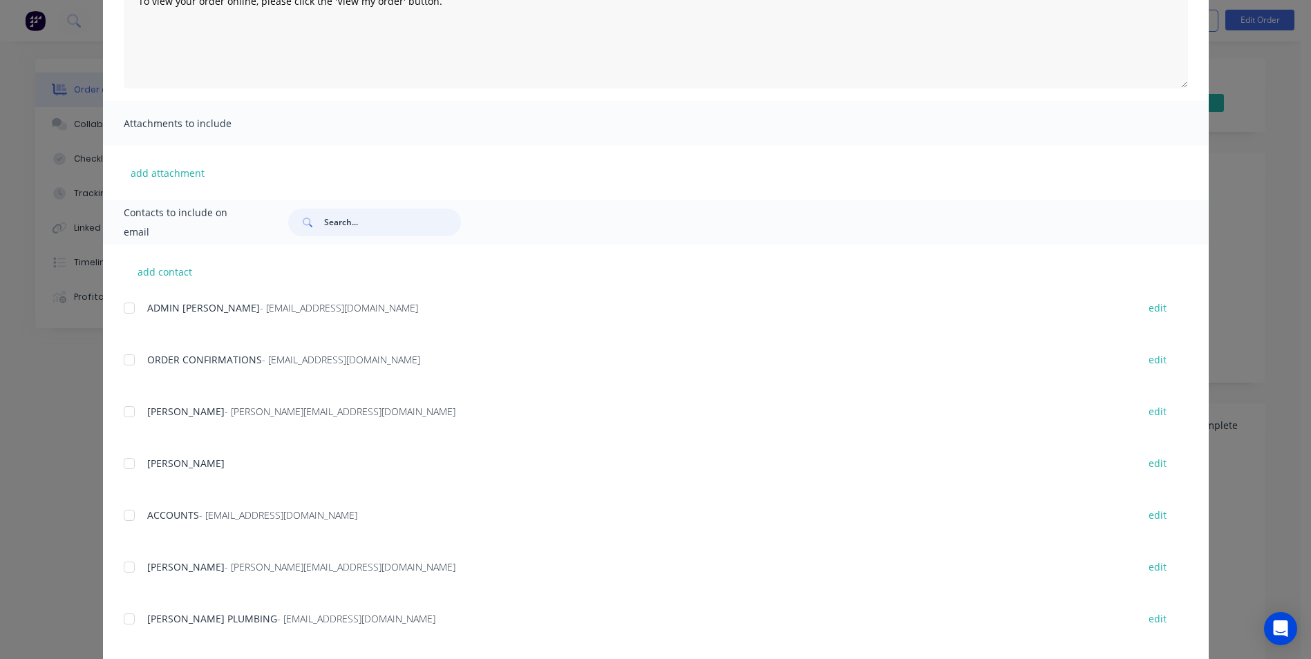
click at [126, 512] on div at bounding box center [129, 516] width 28 height 28
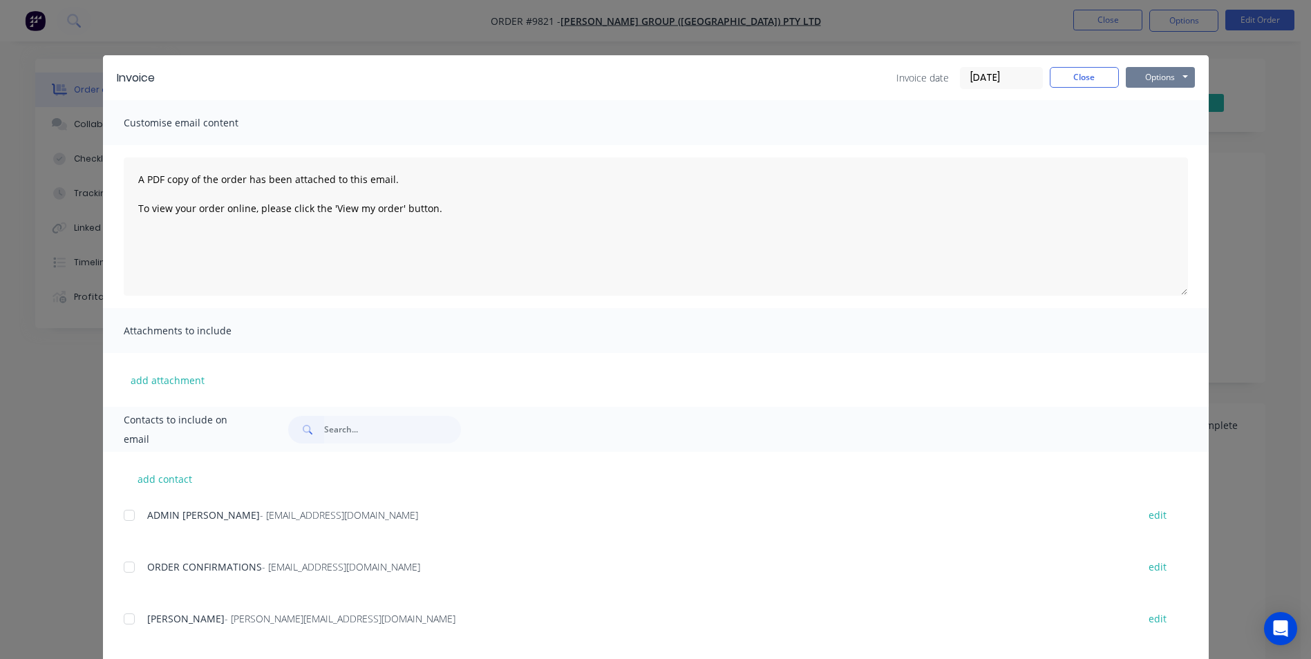
click at [1144, 84] on button "Options" at bounding box center [1160, 77] width 69 height 21
click at [1137, 148] on button "Email" at bounding box center [1170, 147] width 88 height 23
click at [1148, 75] on button "Options" at bounding box center [1160, 77] width 69 height 21
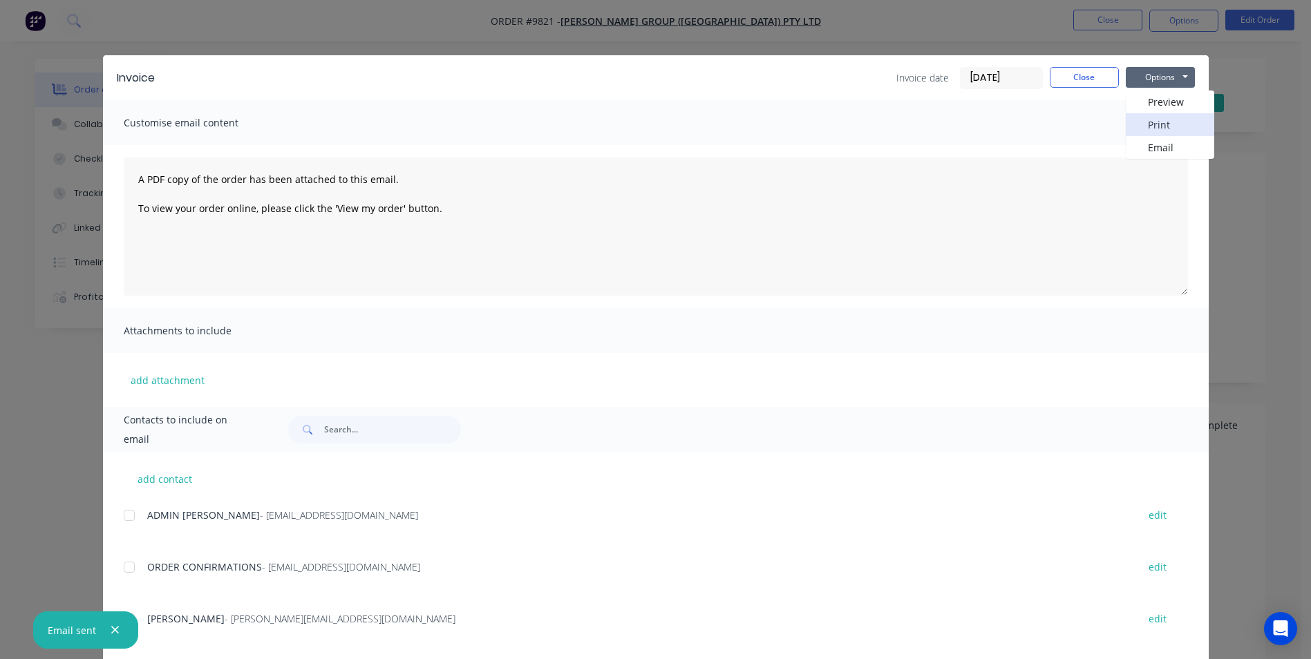
click at [1148, 132] on button "Print" at bounding box center [1170, 124] width 88 height 23
click at [1065, 69] on button "Close" at bounding box center [1084, 77] width 69 height 21
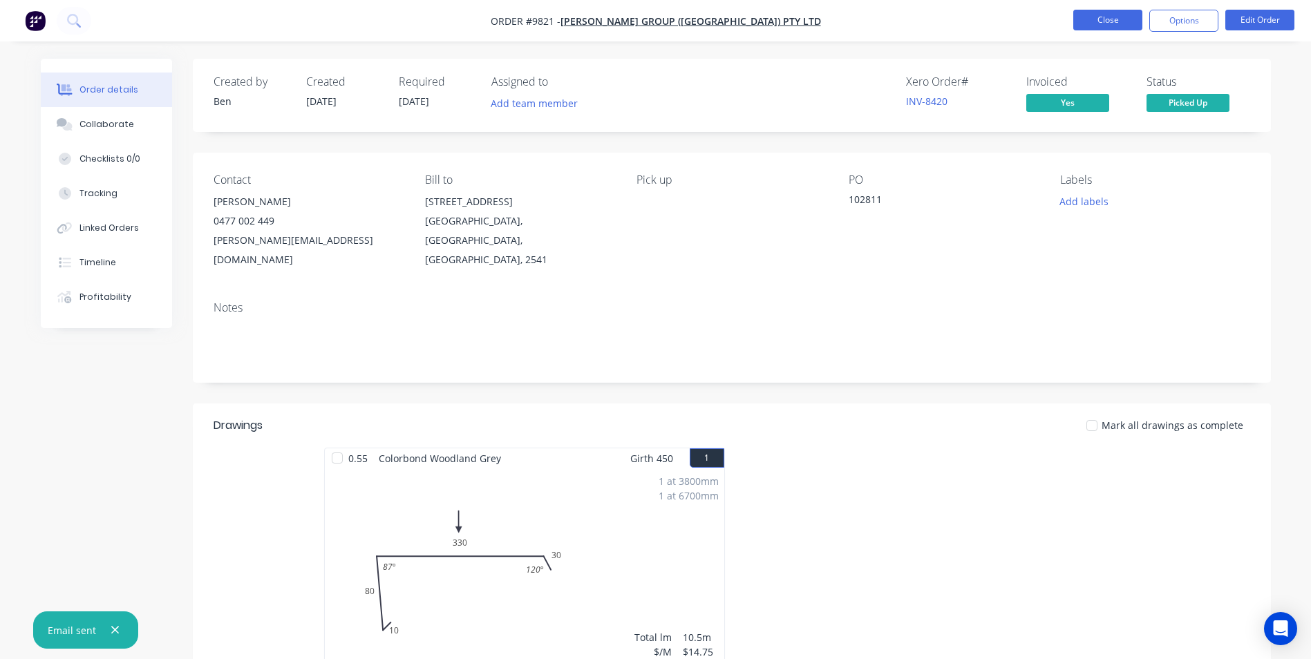
click at [1105, 21] on button "Close" at bounding box center [1107, 20] width 69 height 21
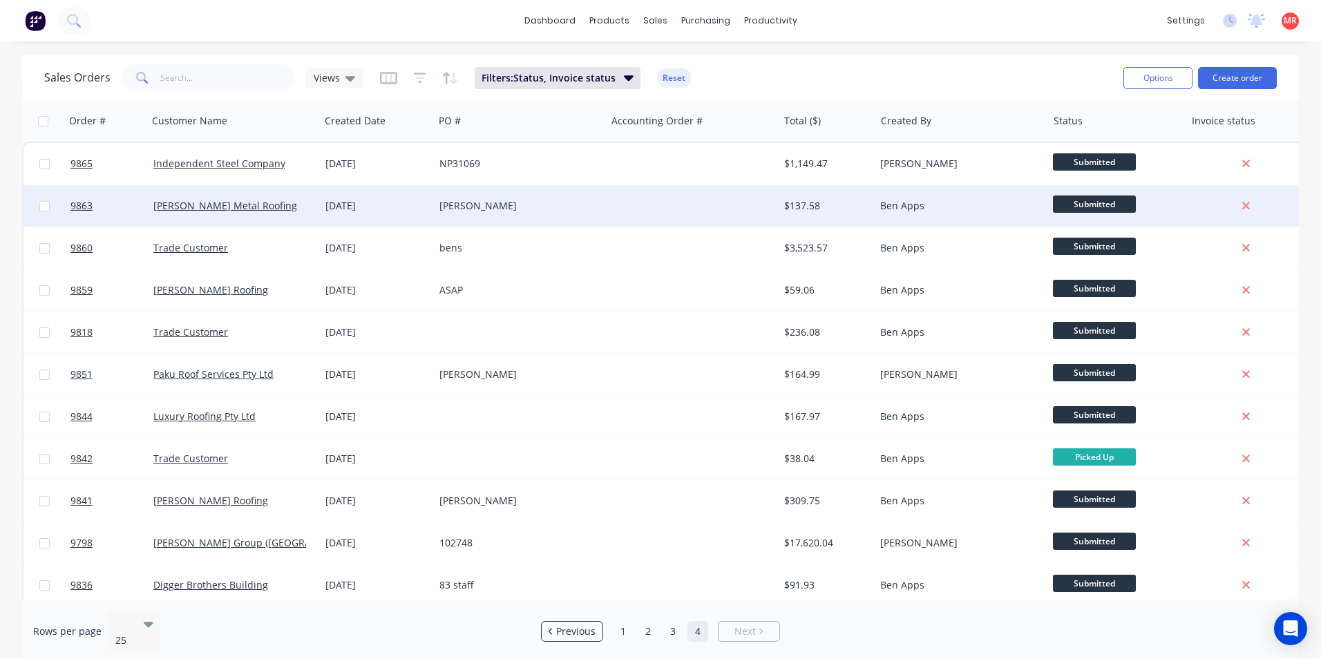
click at [576, 213] on div "Gorecki" at bounding box center [520, 205] width 172 height 41
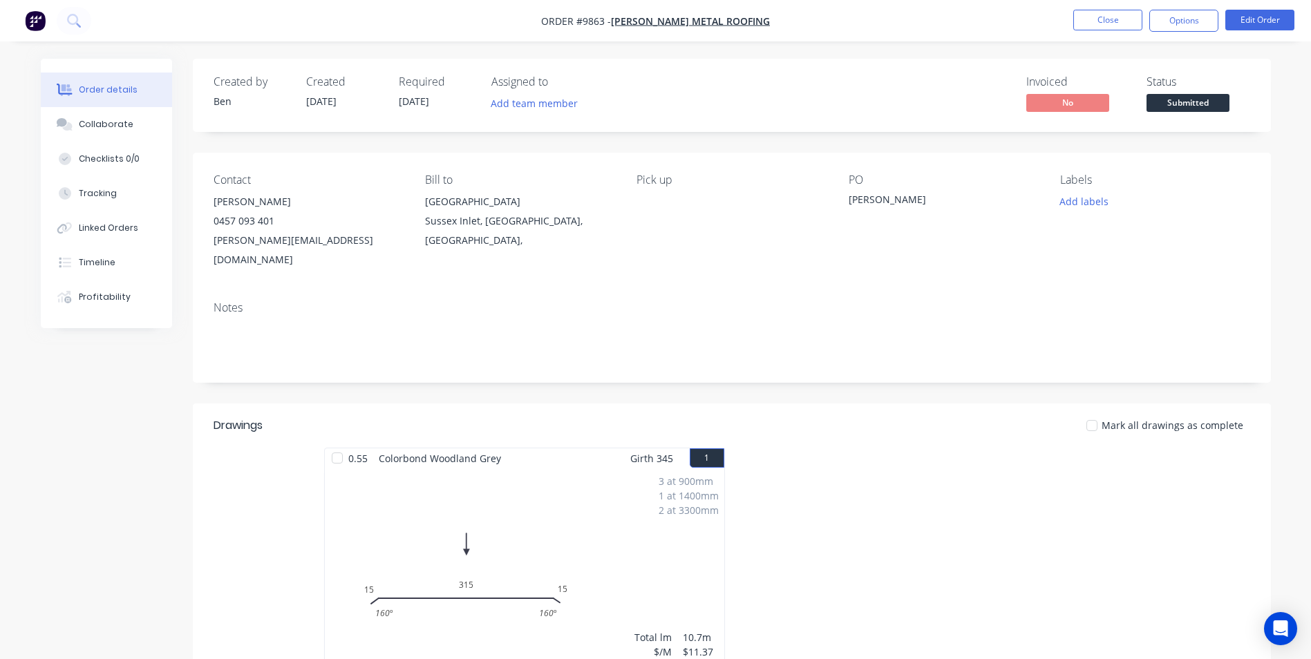
click at [1182, 100] on span "Submitted" at bounding box center [1187, 102] width 83 height 17
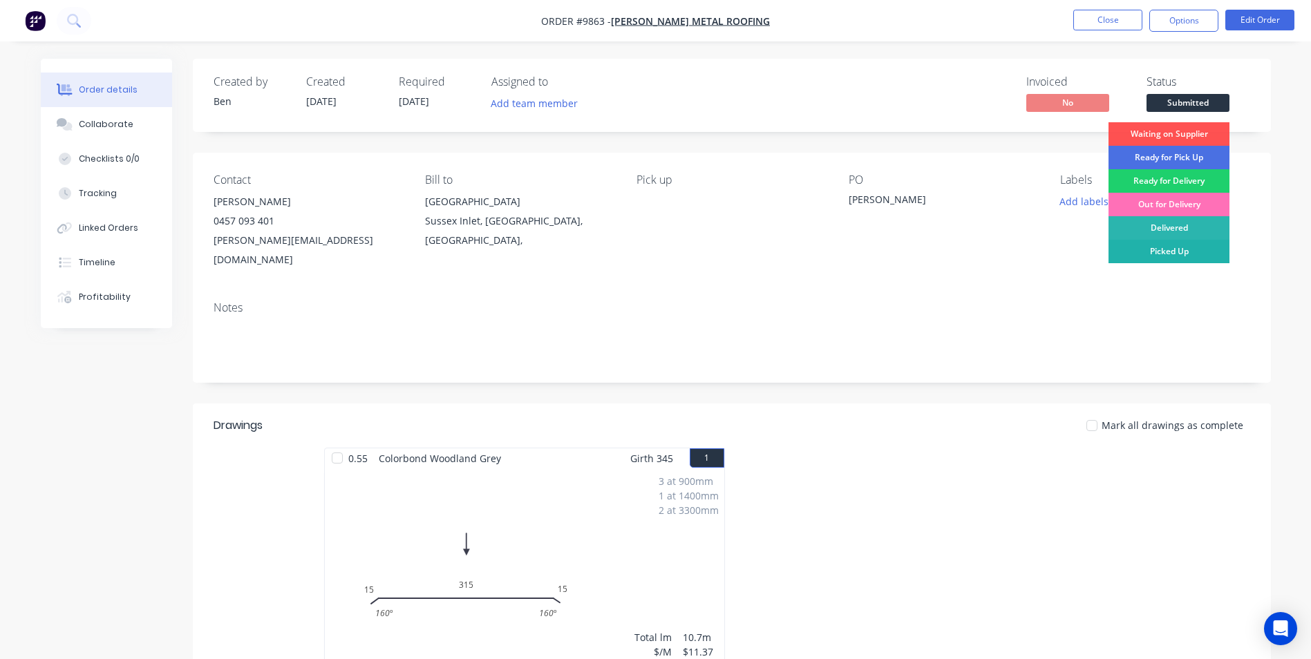
click at [1167, 249] on div "Picked Up" at bounding box center [1168, 251] width 121 height 23
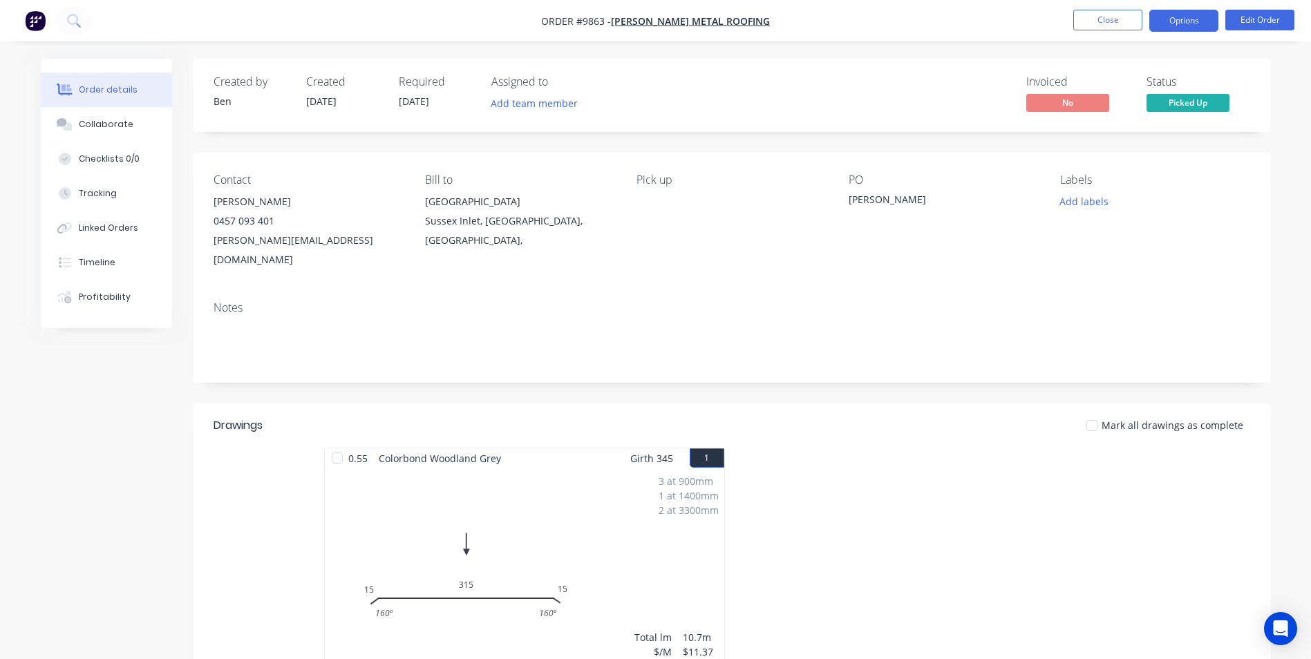
click at [1177, 21] on button "Options" at bounding box center [1183, 21] width 69 height 22
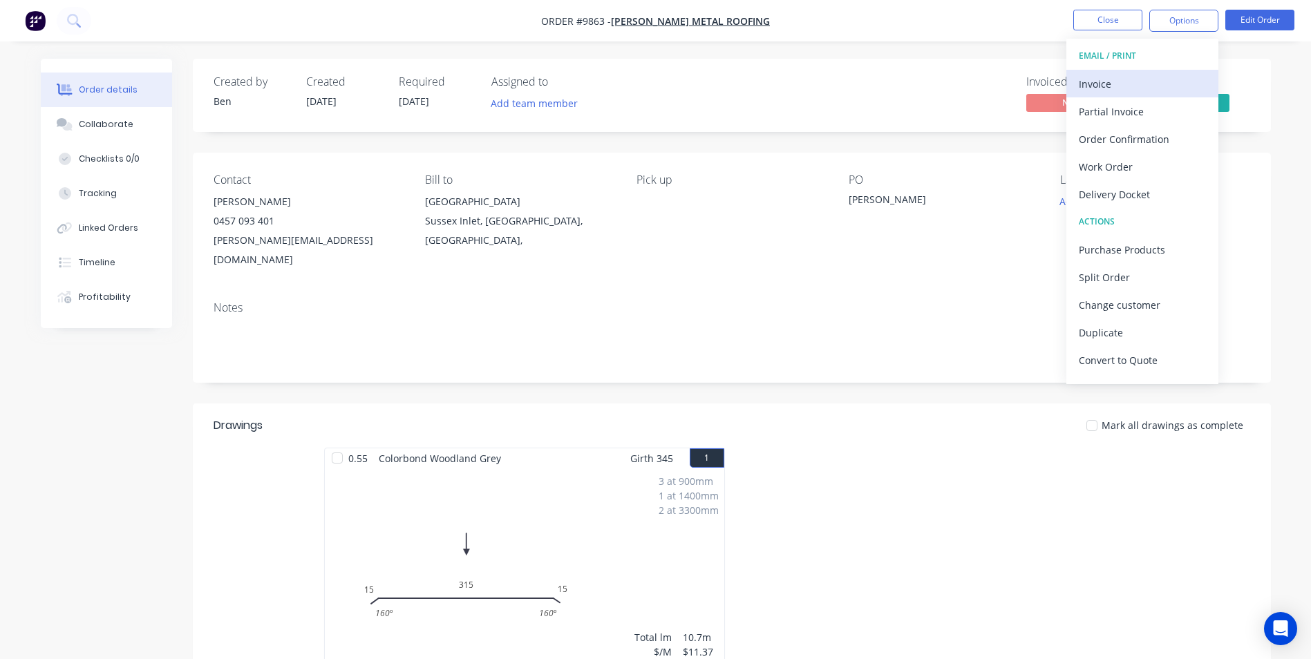
click at [1126, 80] on div "Invoice" at bounding box center [1142, 84] width 127 height 20
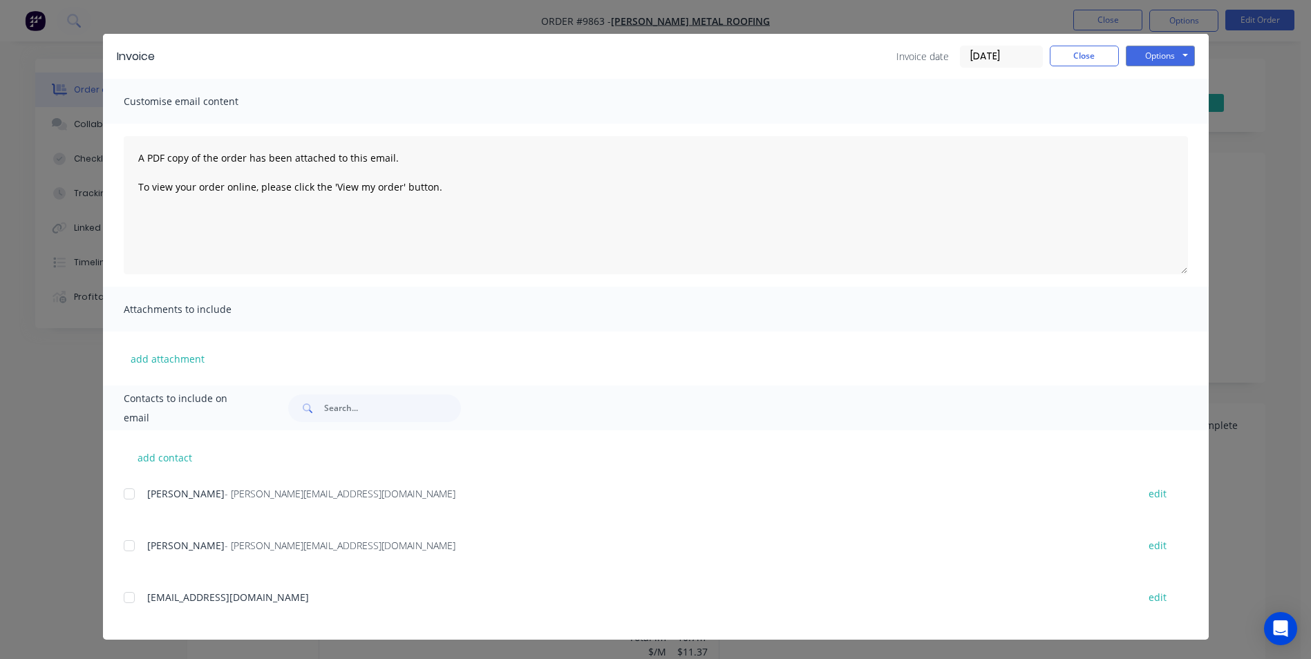
click at [133, 546] on div at bounding box center [129, 546] width 28 height 28
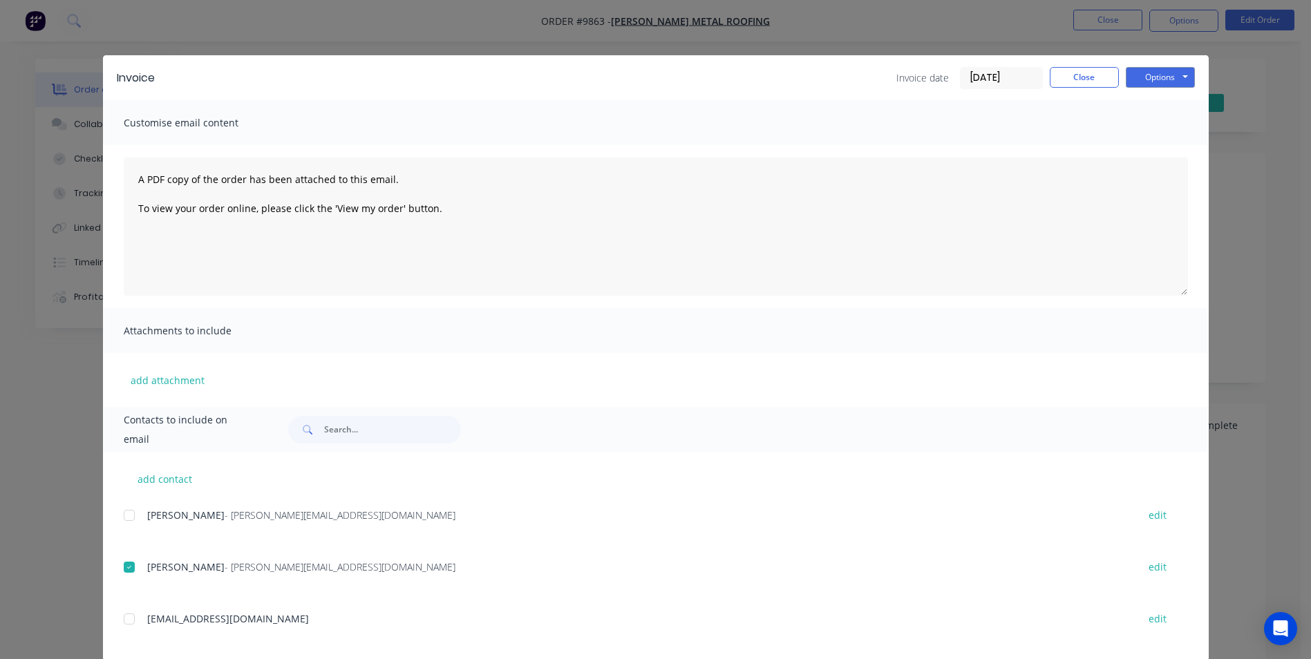
click at [1191, 79] on div "Invoice Invoice date 29/09/25 Close Options Preview Print Email" at bounding box center [656, 77] width 1106 height 45
click at [1187, 79] on button "Options" at bounding box center [1160, 77] width 69 height 21
click at [1152, 150] on button "Email" at bounding box center [1170, 147] width 88 height 23
click at [1131, 80] on button "Options" at bounding box center [1160, 77] width 69 height 21
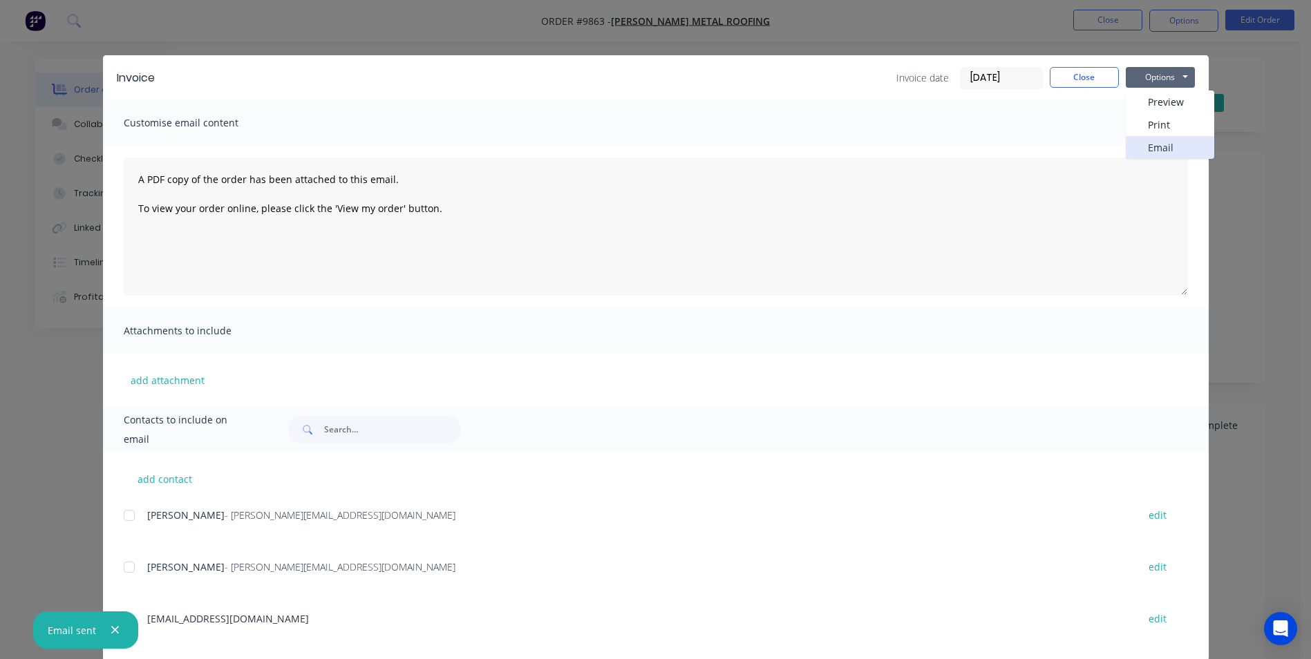
click at [1146, 153] on button "Email" at bounding box center [1170, 147] width 88 height 23
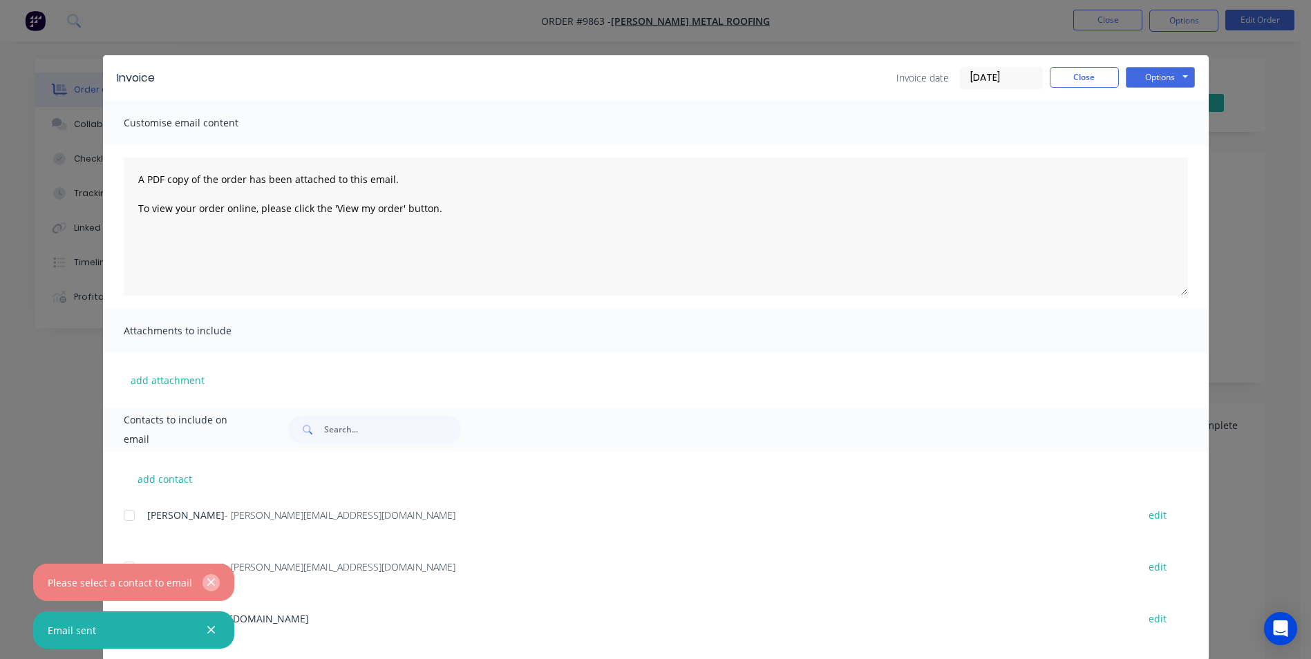
click at [210, 582] on icon "button" at bounding box center [211, 582] width 9 height 12
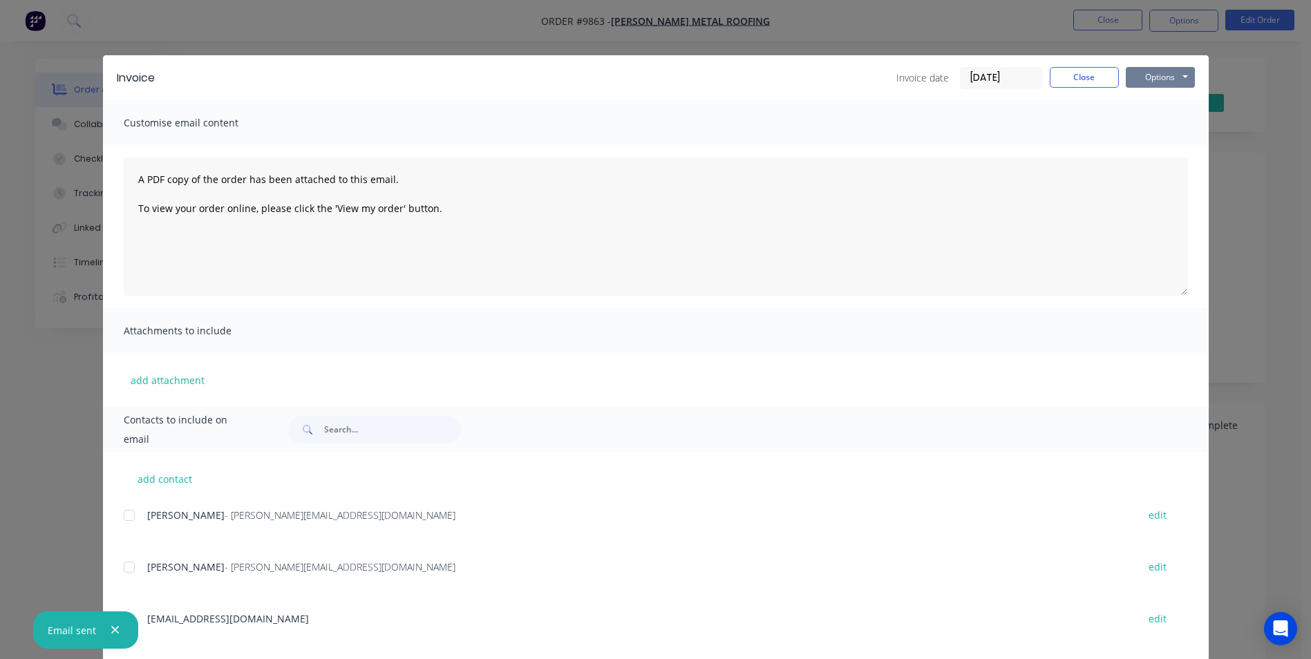
click at [1181, 76] on button "Options" at bounding box center [1160, 77] width 69 height 21
click at [1165, 120] on button "Print" at bounding box center [1170, 124] width 88 height 23
click at [1077, 73] on button "Close" at bounding box center [1084, 77] width 69 height 21
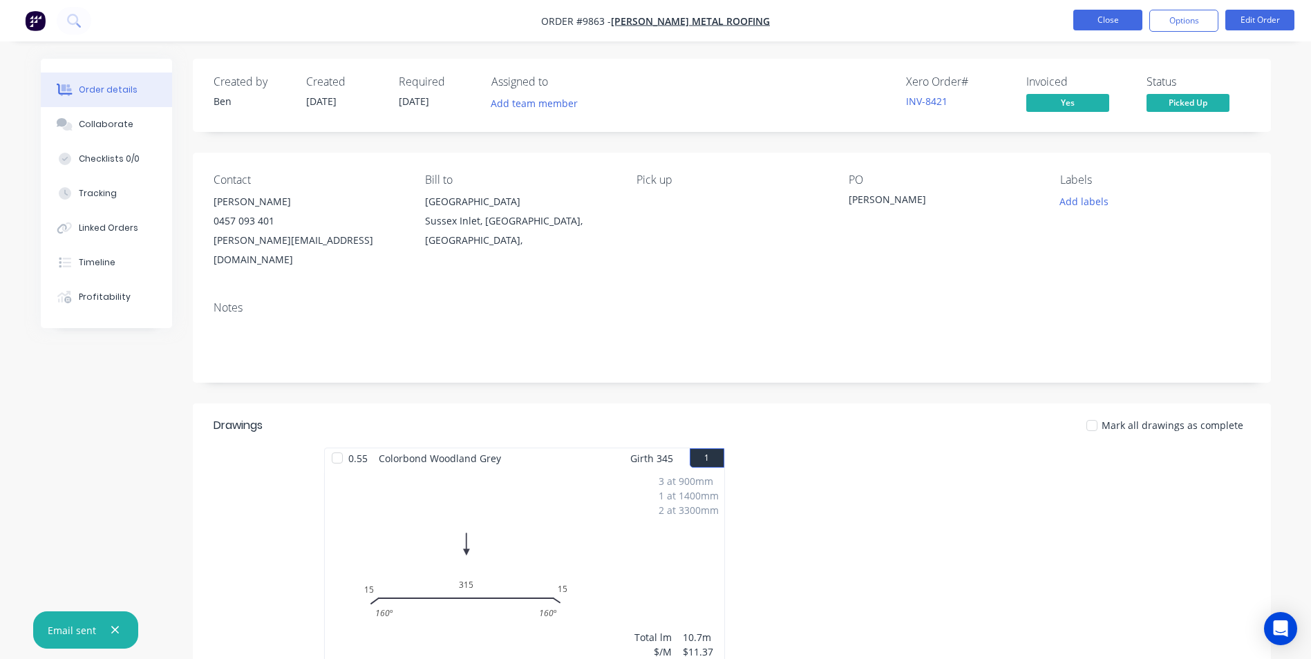
click at [1094, 16] on button "Close" at bounding box center [1107, 20] width 69 height 21
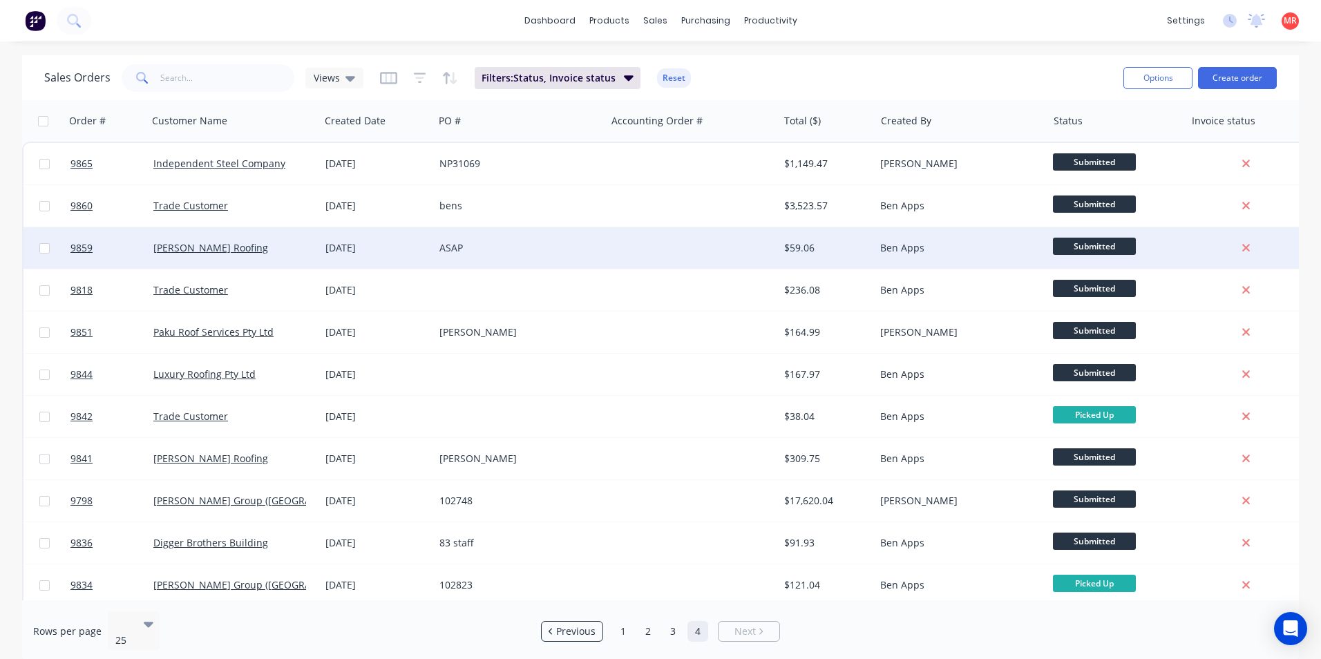
click at [540, 248] on div "ASAP" at bounding box center [515, 248] width 153 height 14
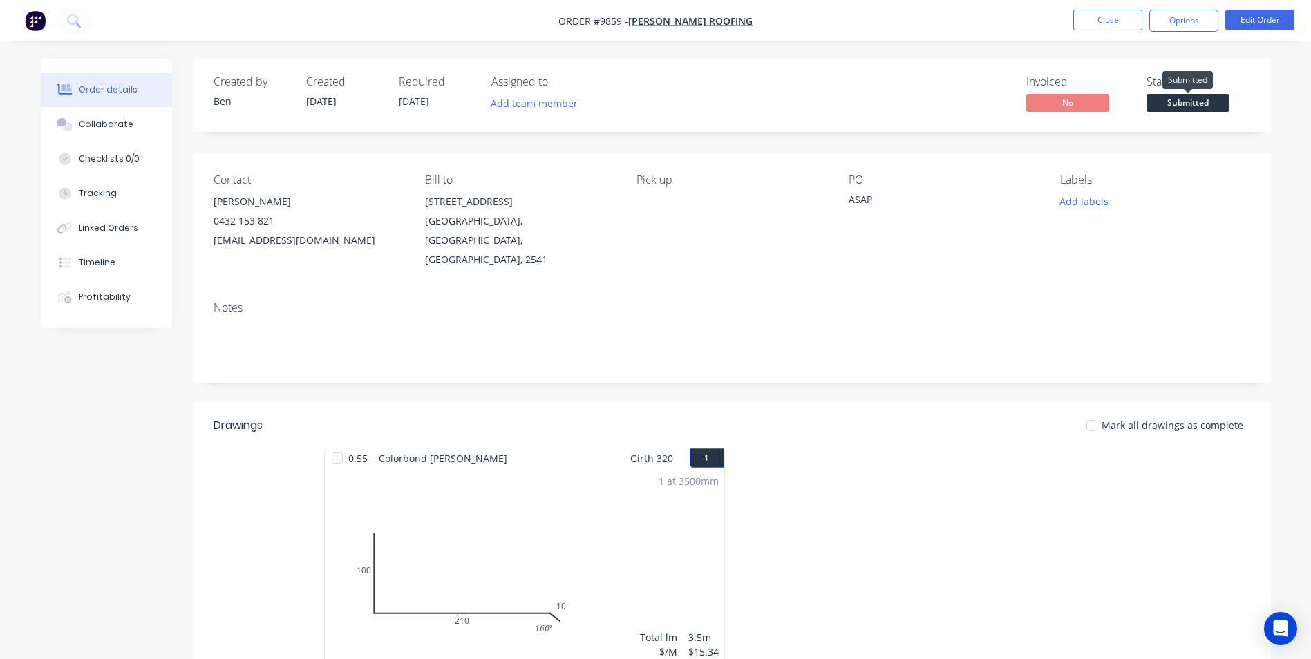
click at [1160, 104] on span "Submitted" at bounding box center [1187, 102] width 83 height 17
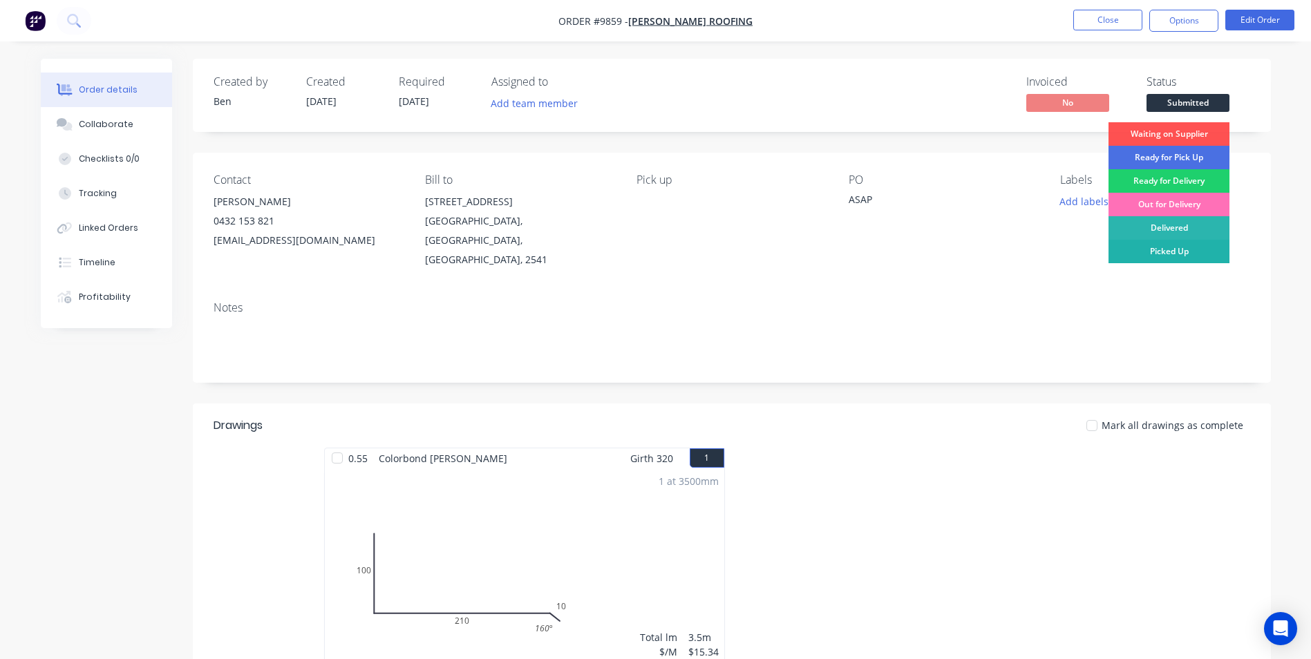
click at [1162, 254] on div "Picked Up" at bounding box center [1168, 251] width 121 height 23
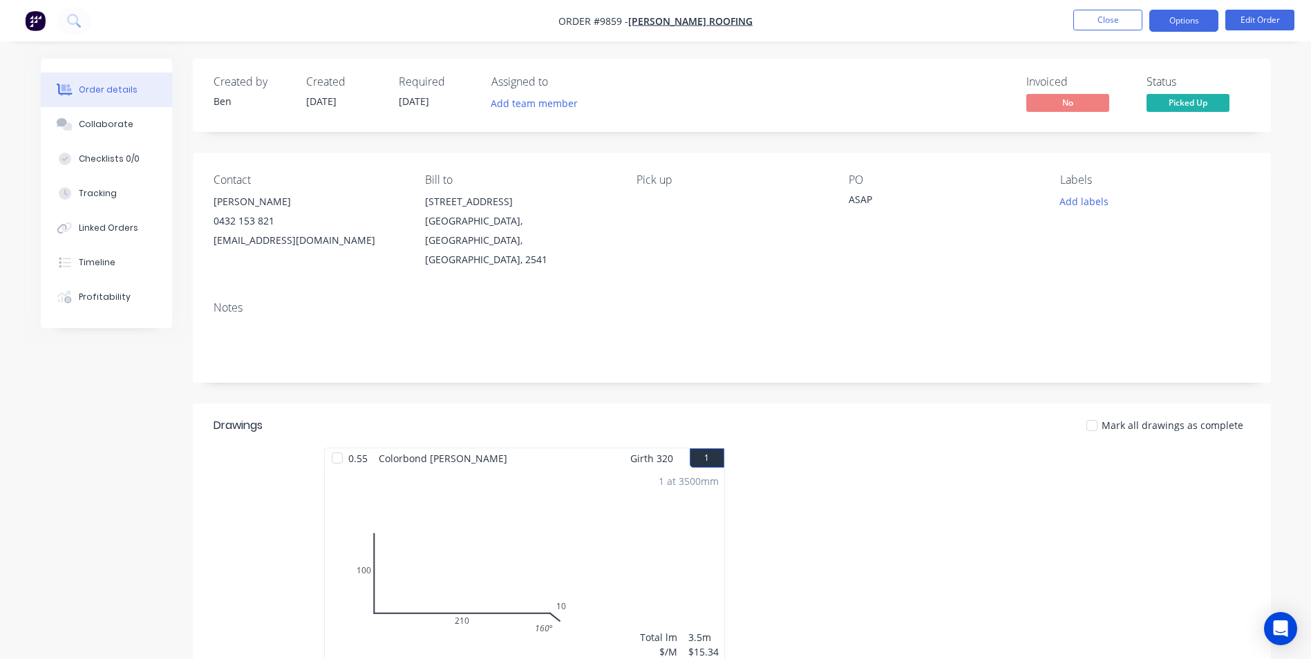
click at [1171, 23] on button "Options" at bounding box center [1183, 21] width 69 height 22
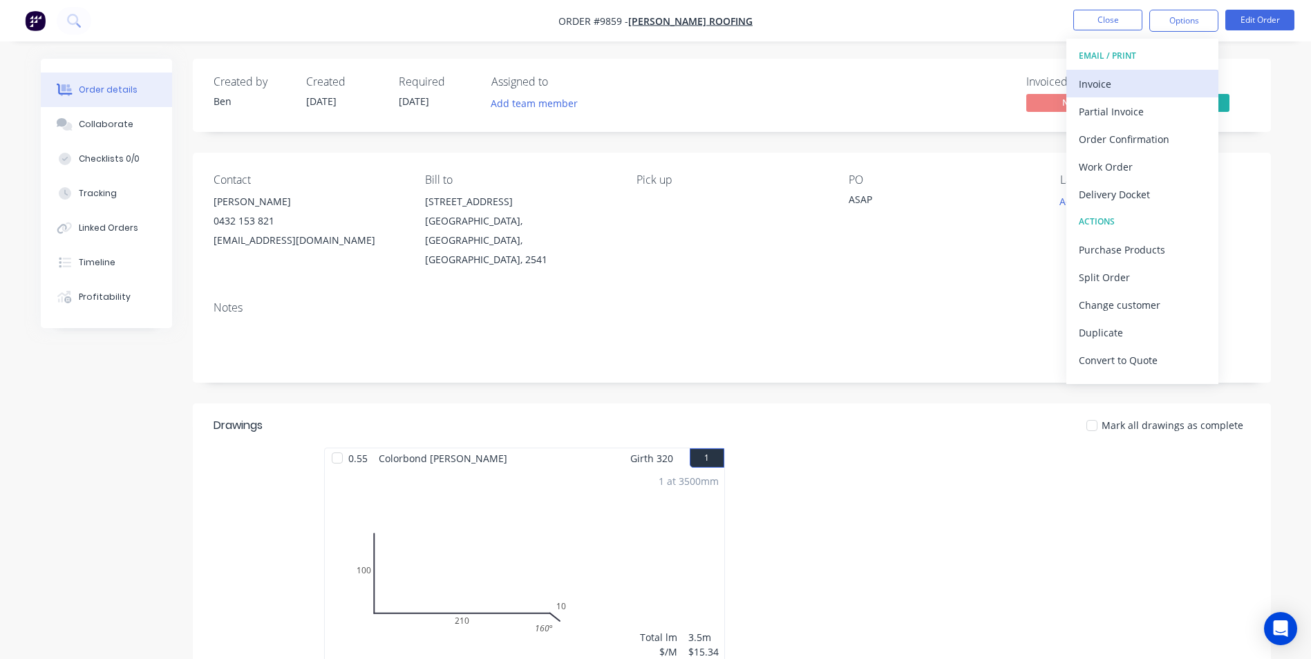
click at [1120, 88] on div "Invoice" at bounding box center [1142, 84] width 127 height 20
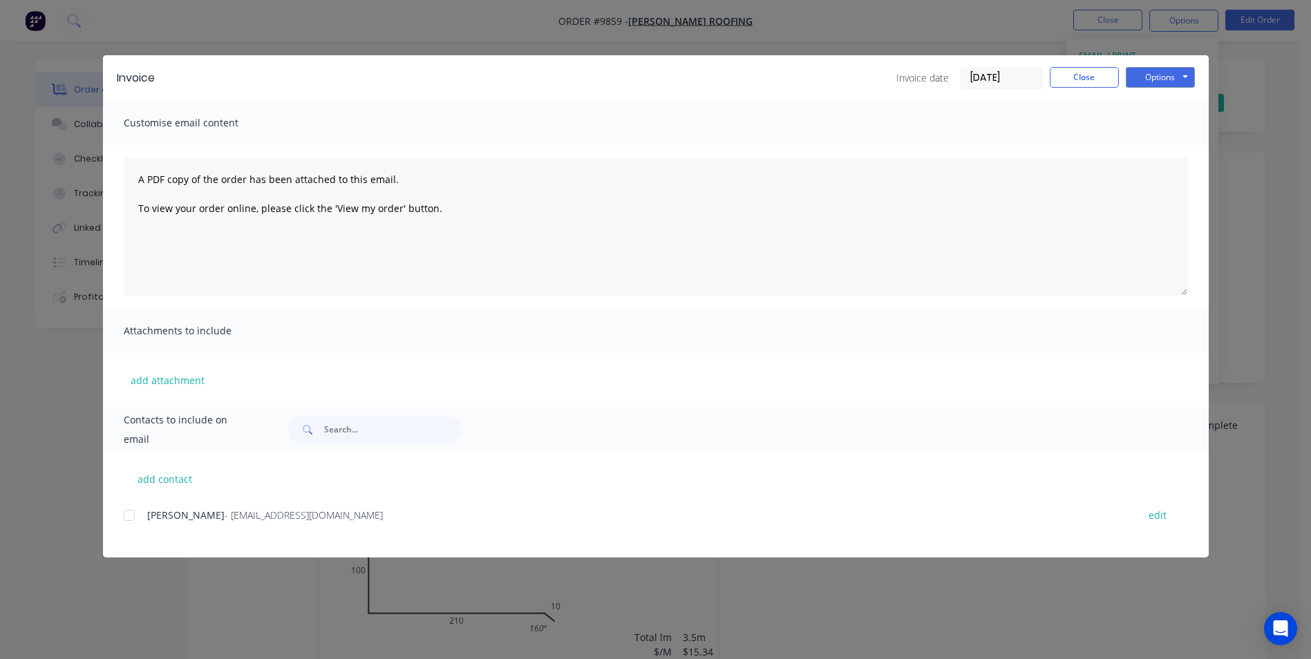
click at [138, 522] on div at bounding box center [129, 516] width 28 height 28
click at [1157, 77] on button "Options" at bounding box center [1160, 77] width 69 height 21
click at [1153, 148] on button "Email" at bounding box center [1170, 147] width 88 height 23
click at [1095, 76] on button "Close" at bounding box center [1084, 77] width 69 height 21
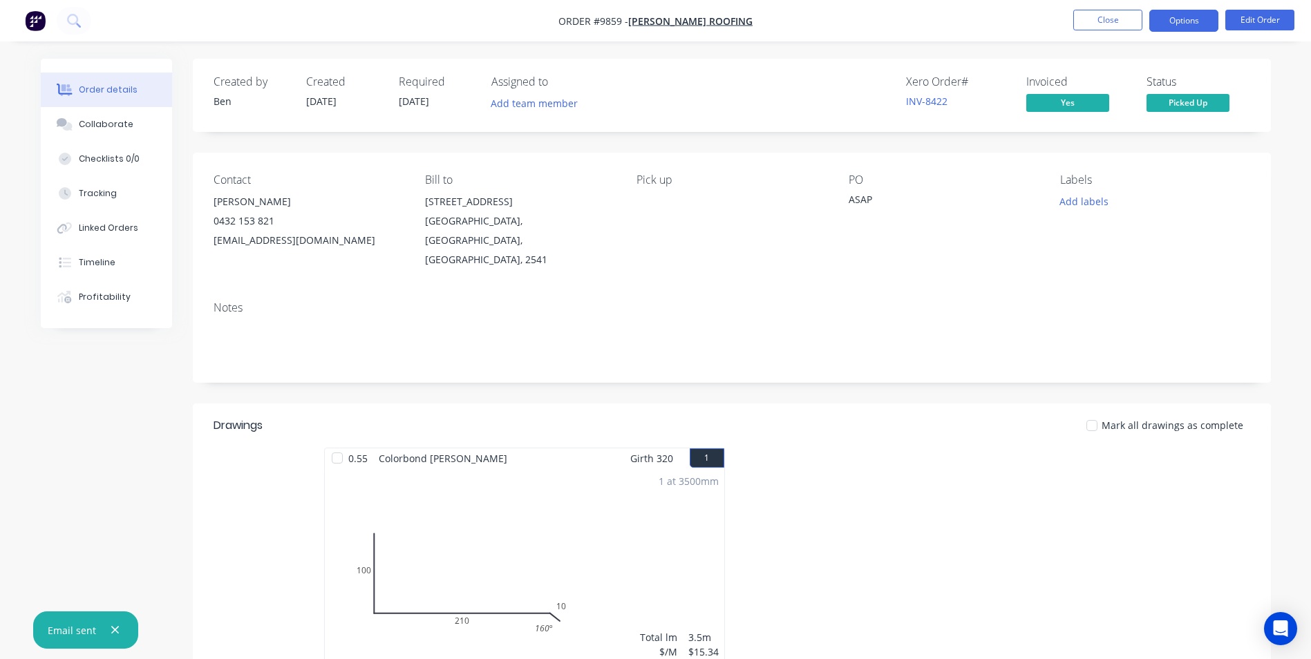
click at [1152, 15] on button "Options" at bounding box center [1183, 21] width 69 height 22
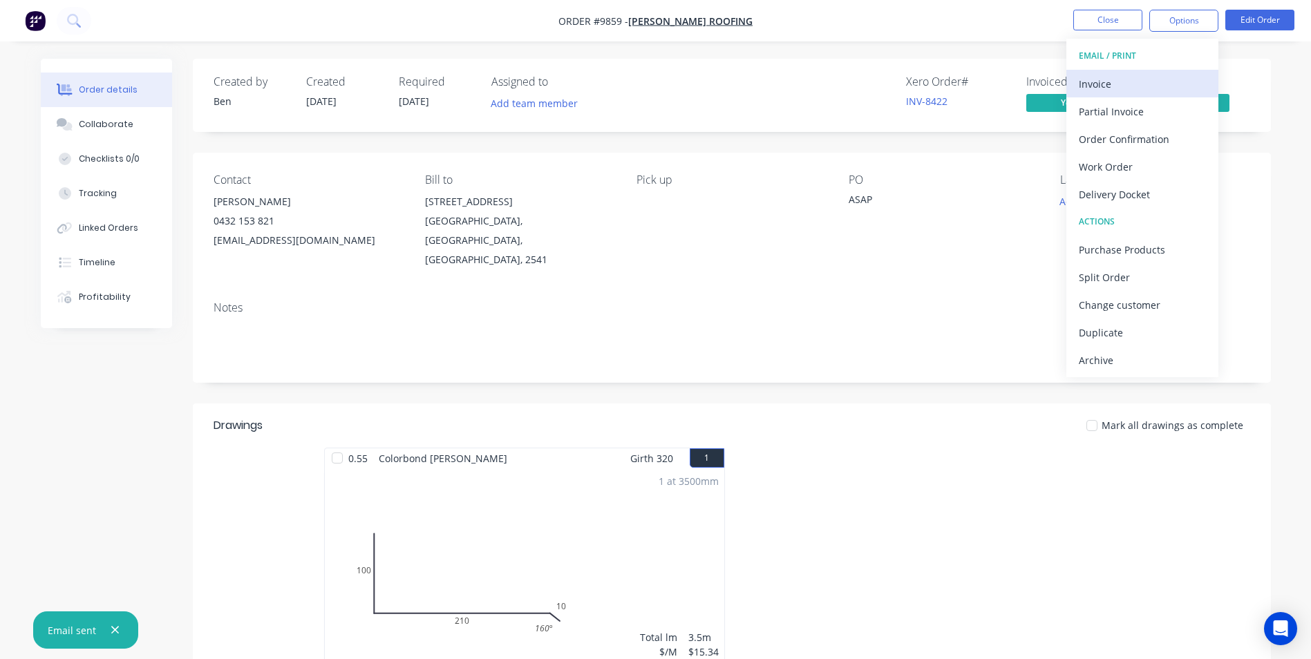
click at [1141, 88] on div "Invoice" at bounding box center [1142, 84] width 127 height 20
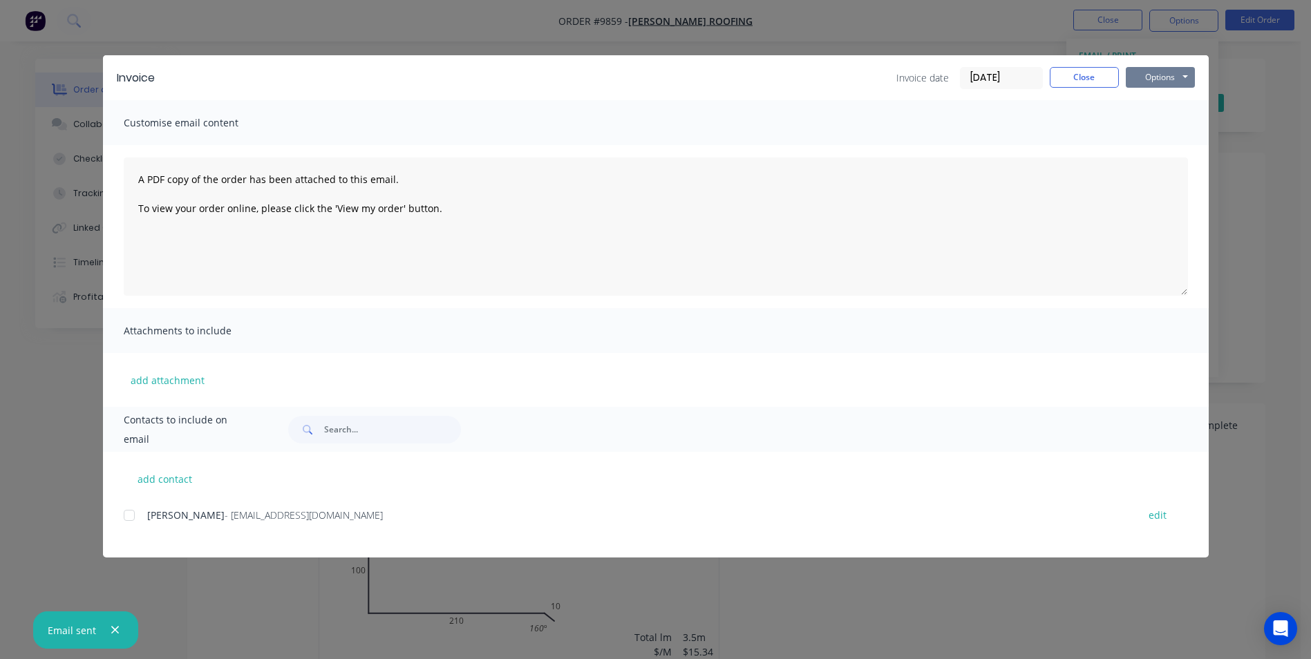
click at [1151, 73] on button "Options" at bounding box center [1160, 77] width 69 height 21
click at [1147, 127] on button "Print" at bounding box center [1170, 124] width 88 height 23
click at [1097, 72] on button "Close" at bounding box center [1084, 77] width 69 height 21
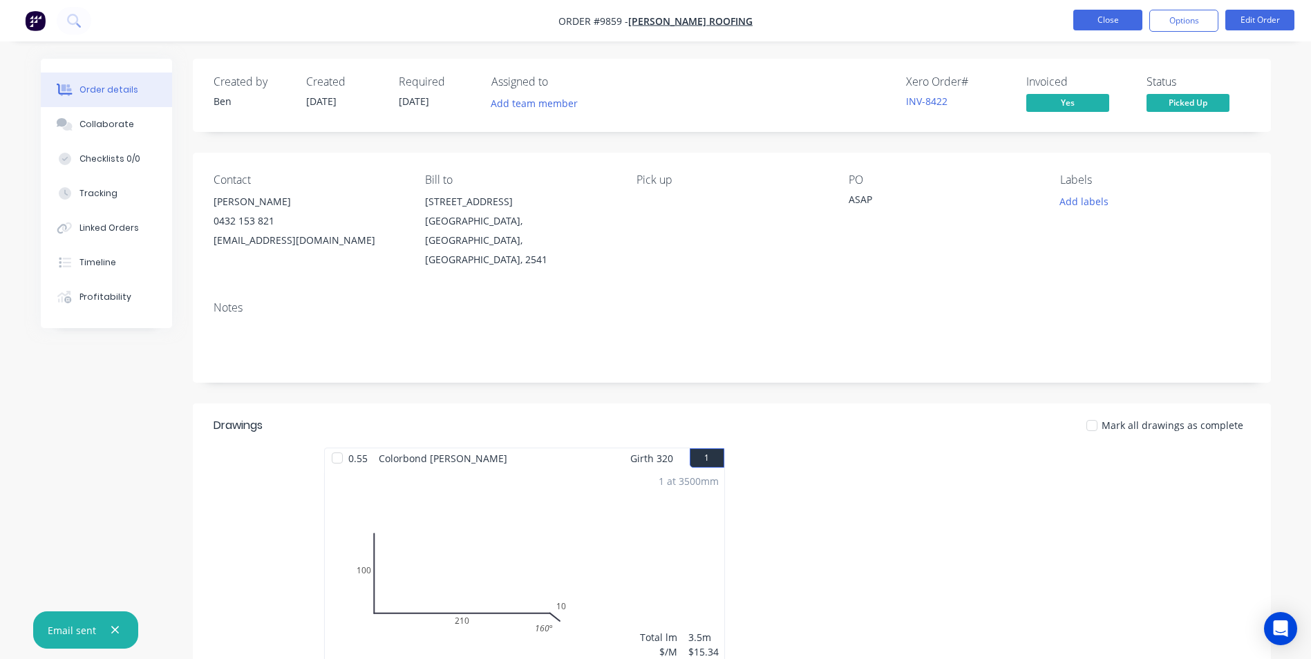
click at [1101, 22] on button "Close" at bounding box center [1107, 20] width 69 height 21
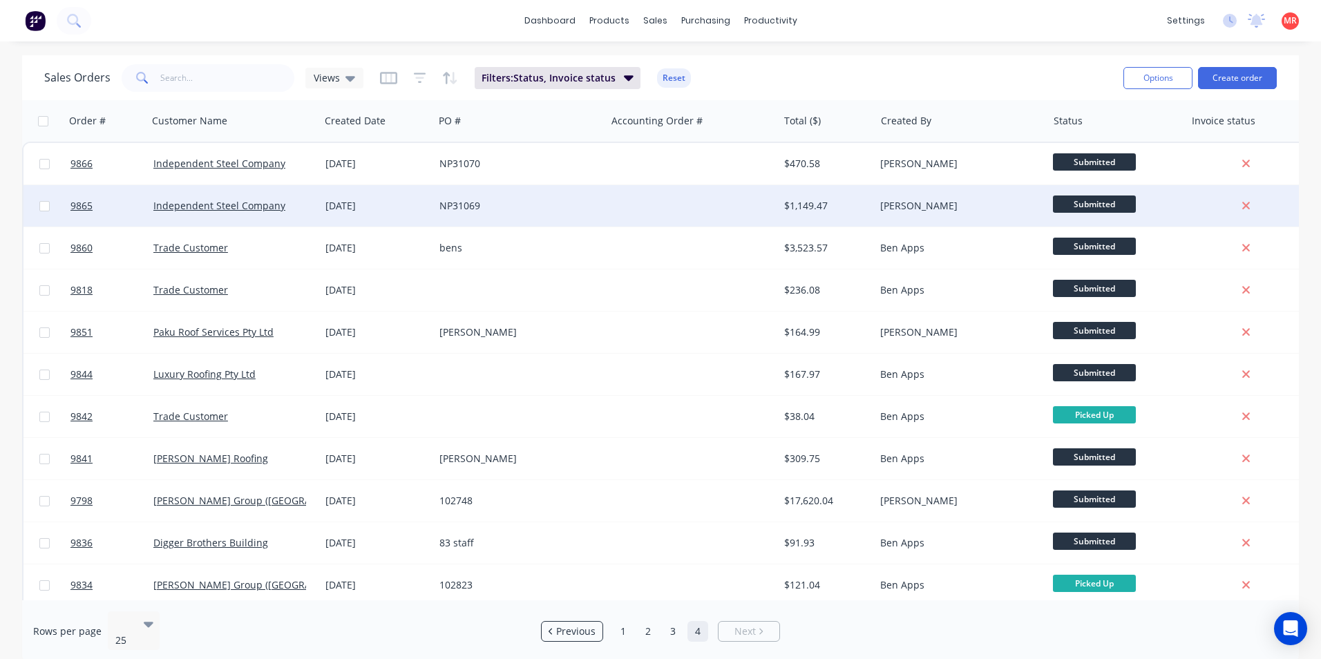
click at [563, 208] on div "NP31069" at bounding box center [515, 206] width 153 height 14
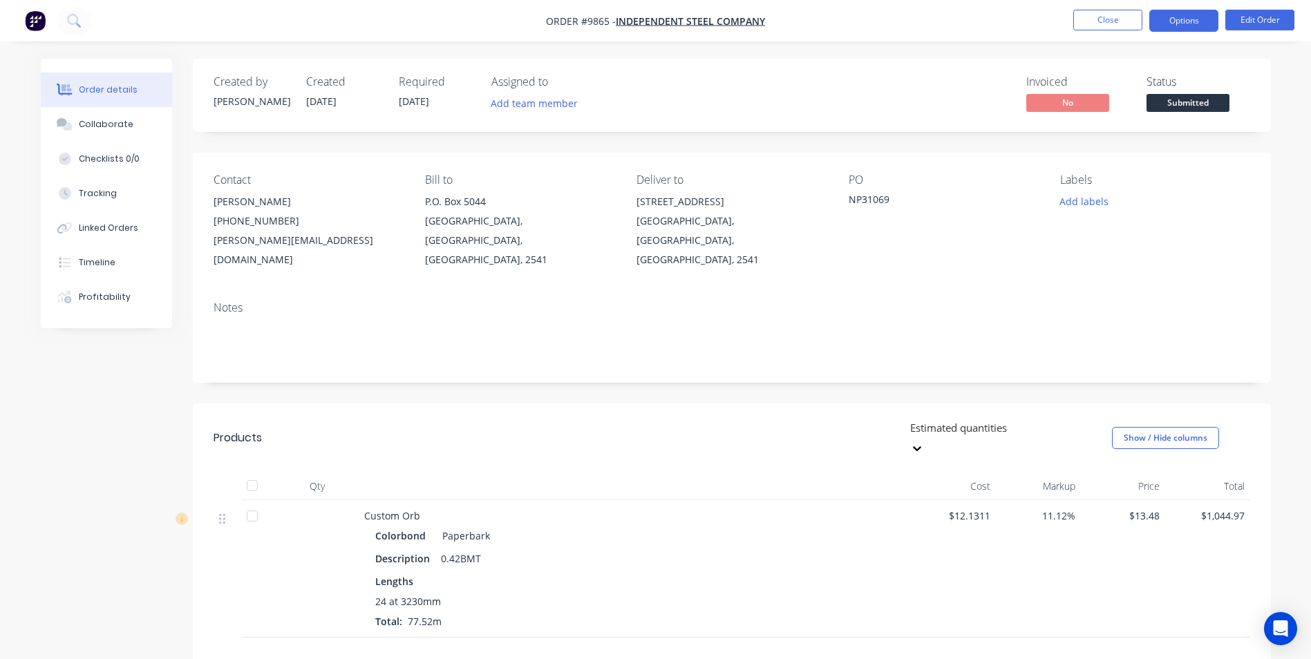
click at [1195, 23] on button "Options" at bounding box center [1183, 21] width 69 height 22
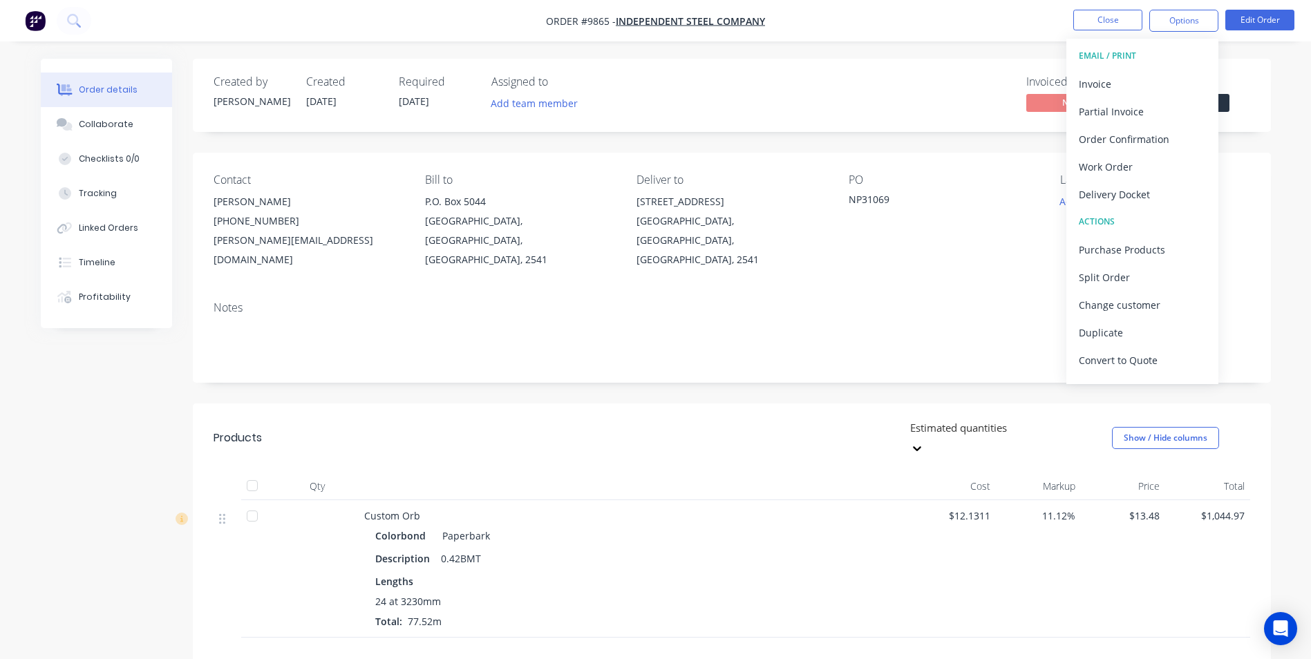
click at [1122, 191] on div "Delivery Docket" at bounding box center [1142, 195] width 127 height 20
click at [985, 121] on div "Created by Trevor Created 23/09/25 Required 26/09/25 Assigned to Add team membe…" at bounding box center [732, 95] width 1078 height 73
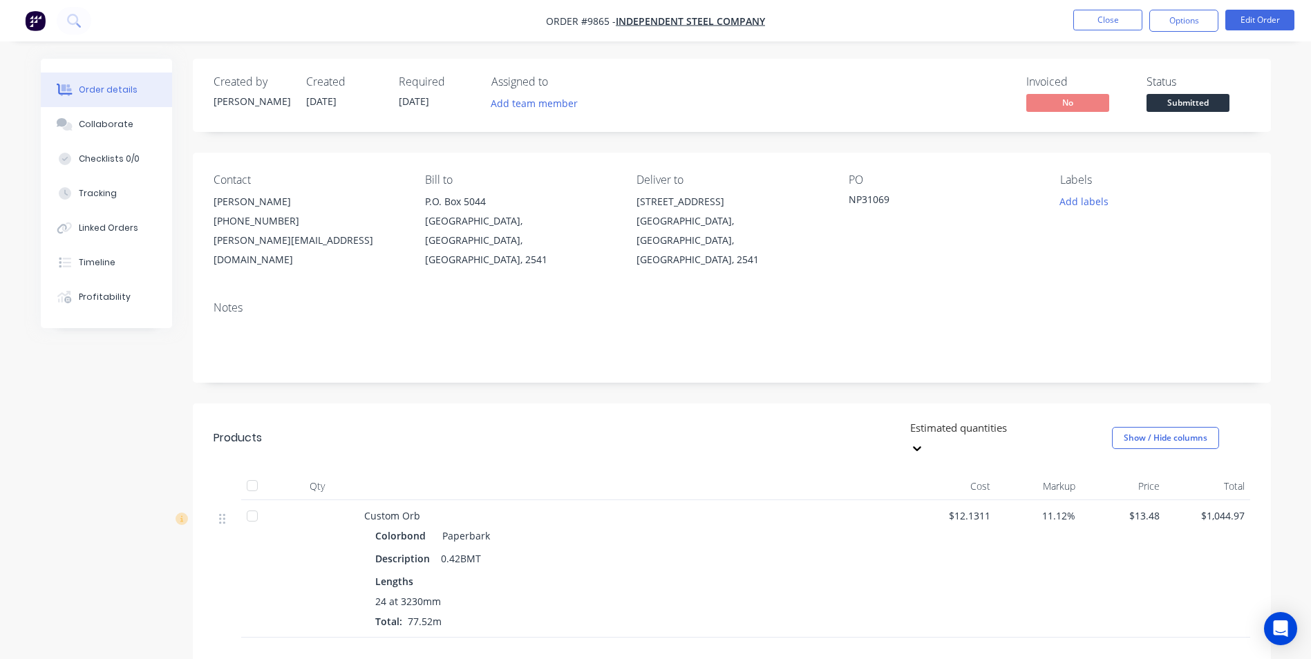
click at [1170, 105] on span "Submitted" at bounding box center [1187, 102] width 83 height 17
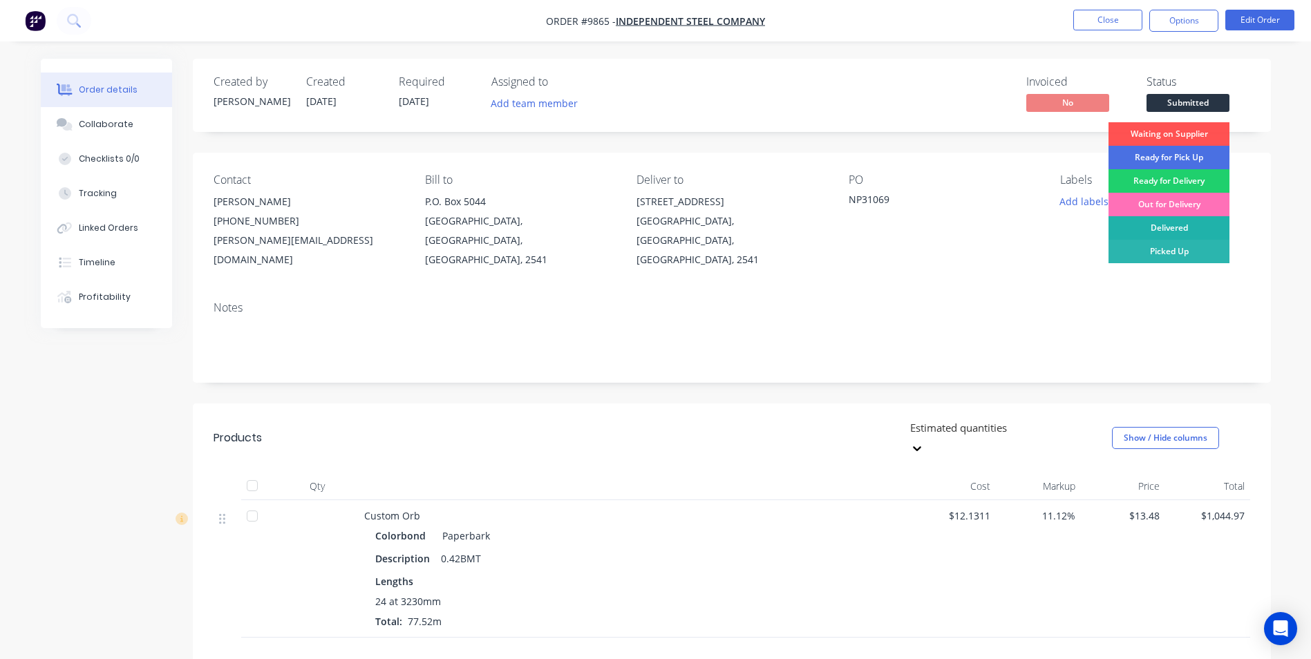
click at [1164, 234] on div "Delivered" at bounding box center [1168, 227] width 121 height 23
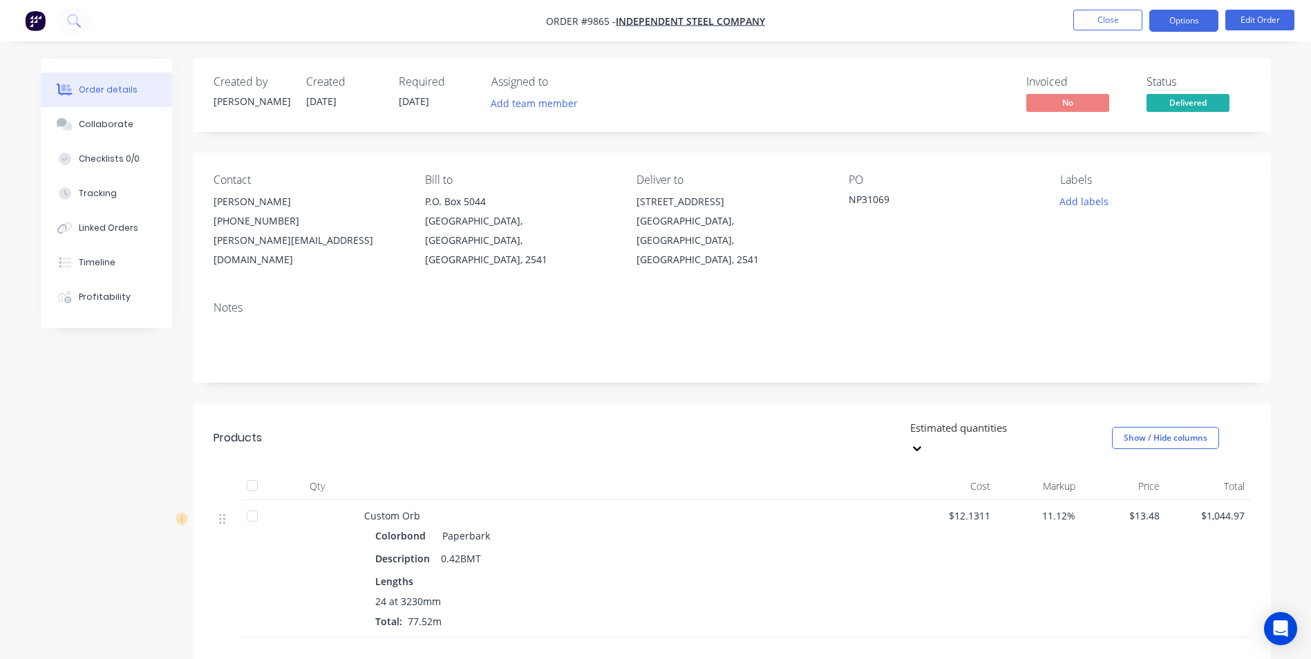
click at [1168, 26] on button "Options" at bounding box center [1183, 21] width 69 height 22
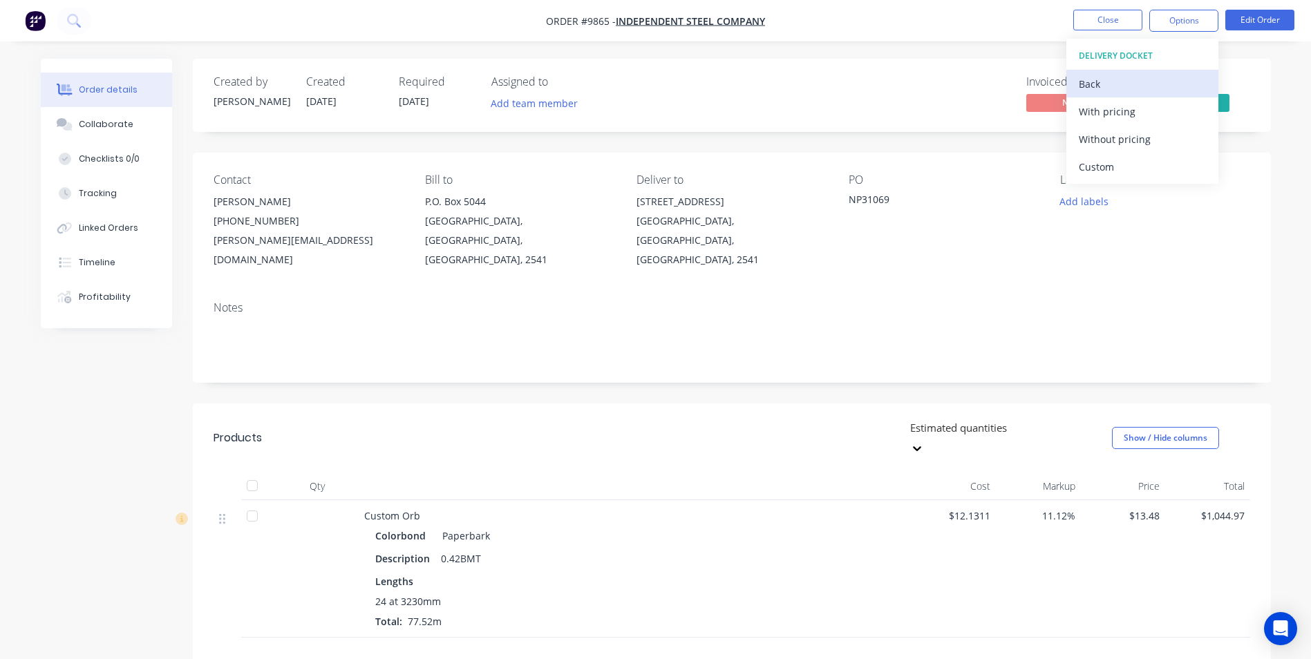
click at [1107, 84] on div "Back" at bounding box center [1142, 84] width 127 height 20
click at [1132, 83] on div "Invoice" at bounding box center [1142, 84] width 127 height 20
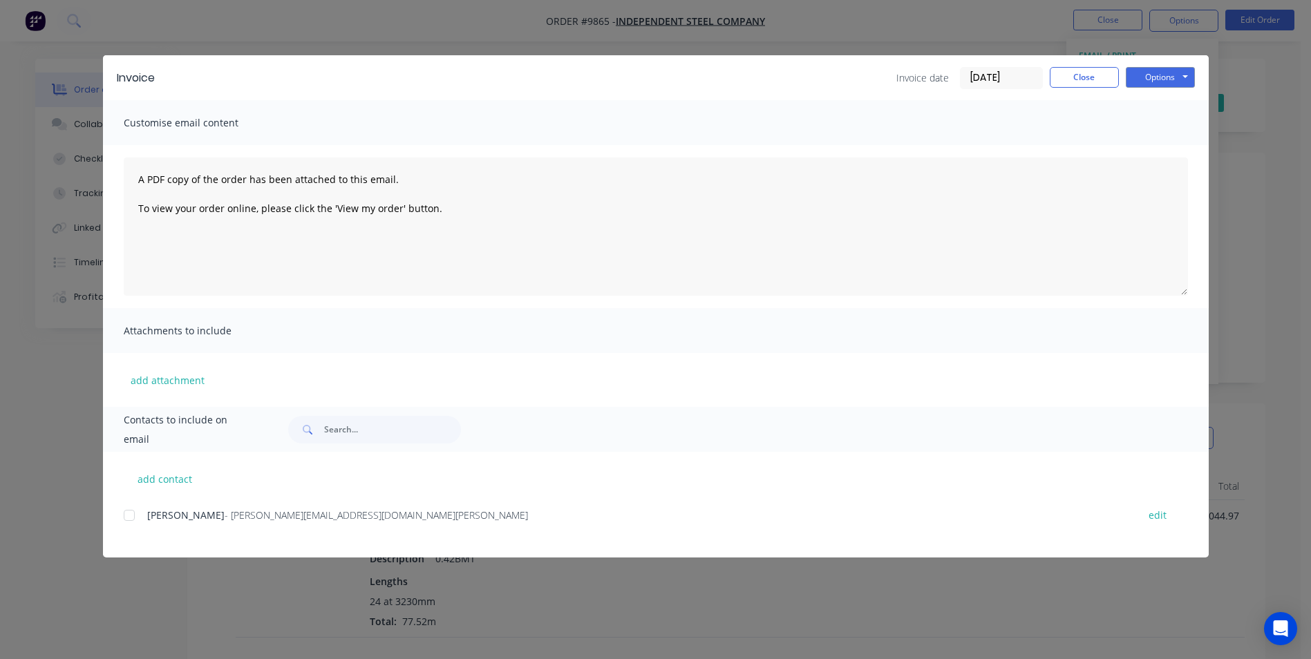
click at [132, 520] on div at bounding box center [129, 516] width 28 height 28
drag, startPoint x: 1142, startPoint y: 75, endPoint x: 1141, endPoint y: 88, distance: 13.1
click at [1142, 75] on button "Options" at bounding box center [1160, 77] width 69 height 21
click at [1147, 144] on button "Email" at bounding box center [1170, 147] width 88 height 23
click at [1156, 84] on button "Options" at bounding box center [1160, 77] width 69 height 21
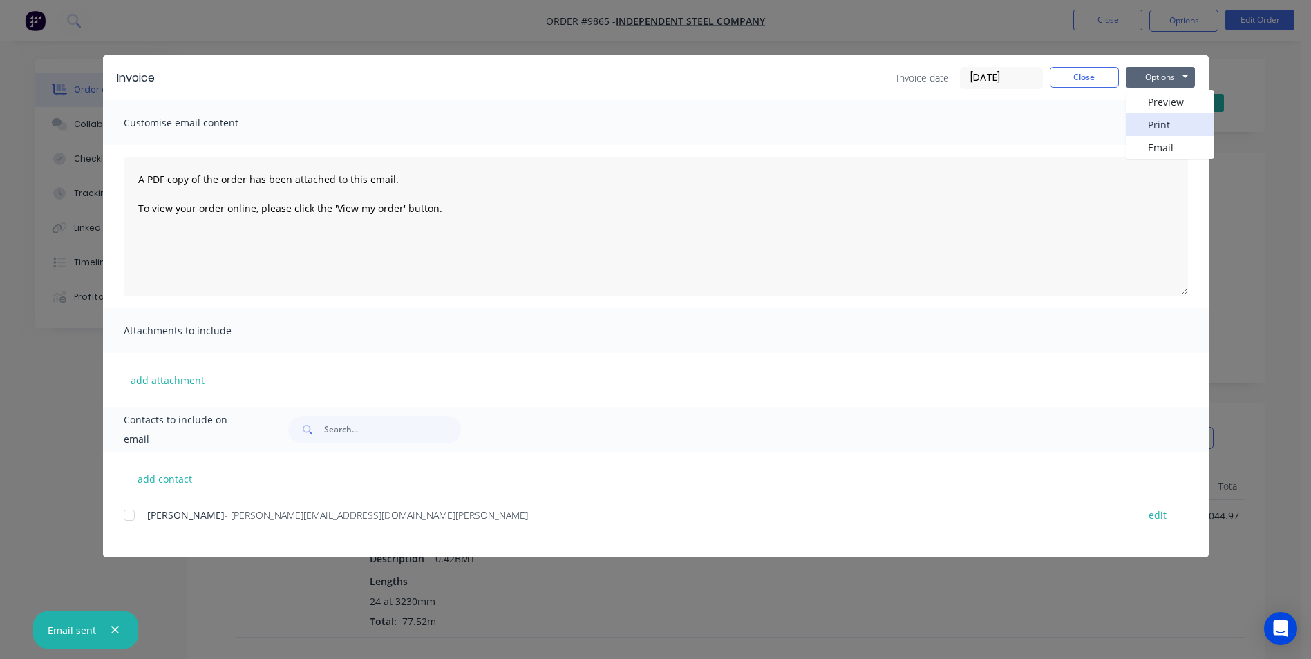
click at [1171, 120] on button "Print" at bounding box center [1170, 124] width 88 height 23
click at [1085, 78] on button "Close" at bounding box center [1084, 77] width 69 height 21
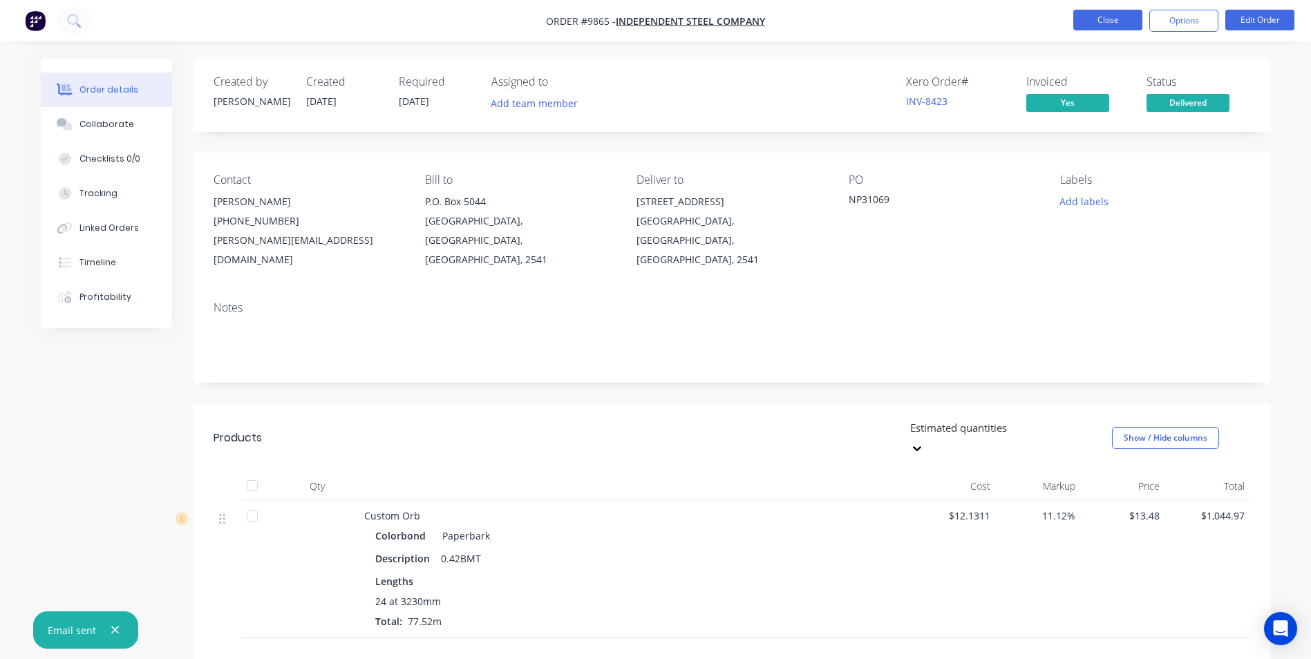
click at [1111, 19] on button "Close" at bounding box center [1107, 20] width 69 height 21
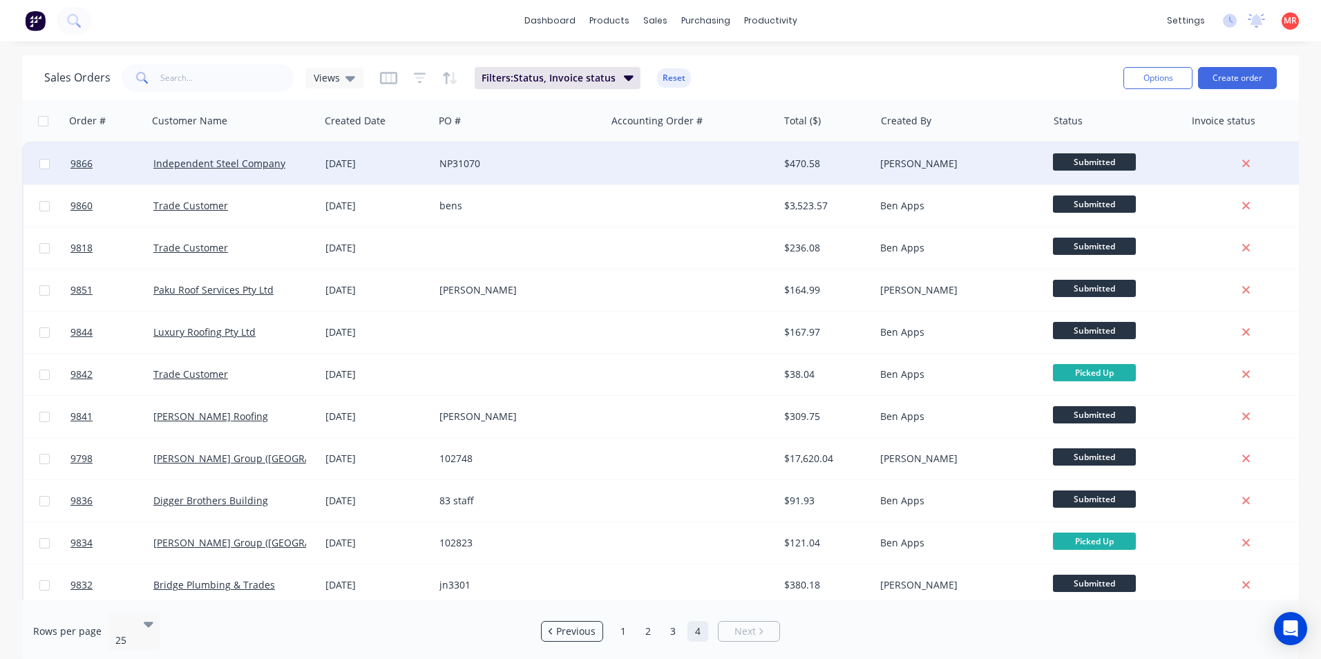
click at [690, 162] on div at bounding box center [692, 163] width 172 height 41
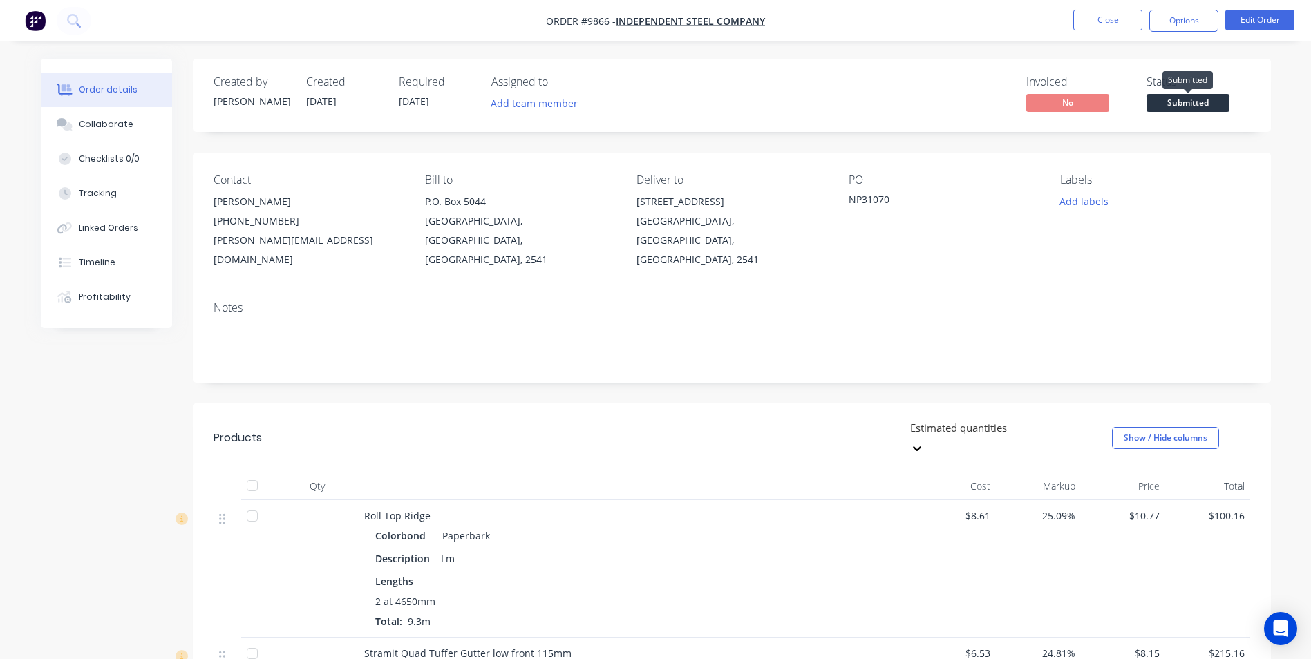
click at [1182, 100] on span "Submitted" at bounding box center [1187, 102] width 83 height 17
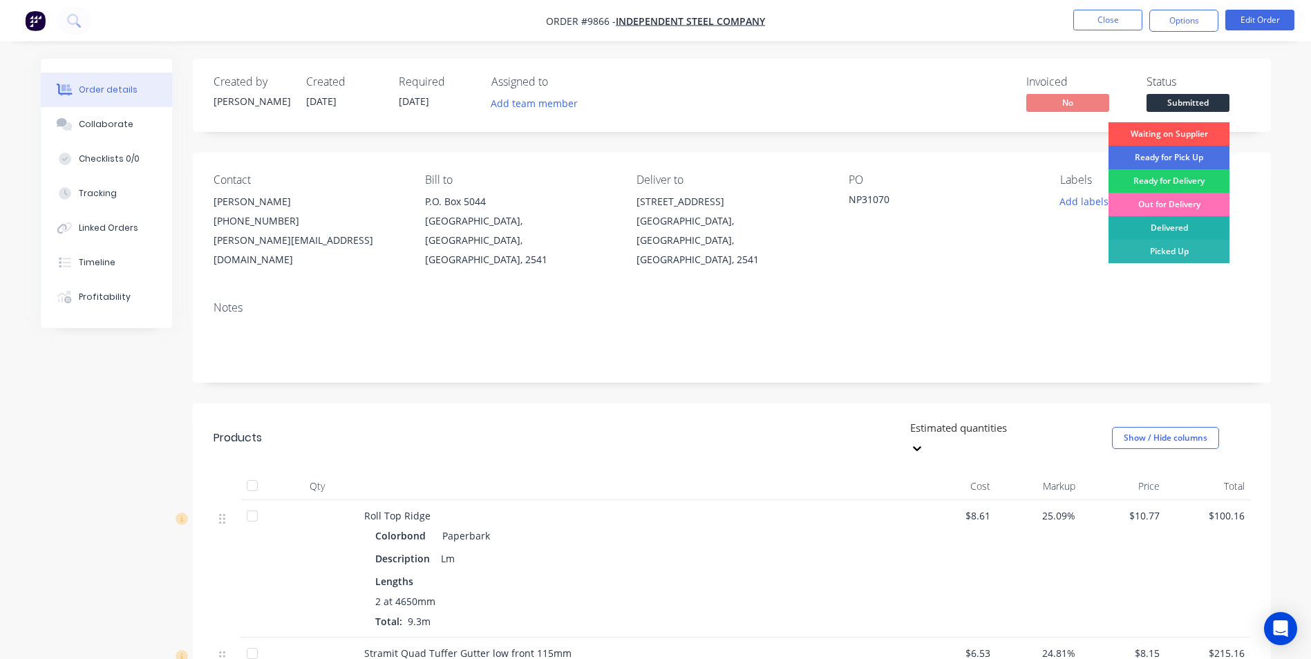
click at [1179, 230] on div "Delivered" at bounding box center [1168, 227] width 121 height 23
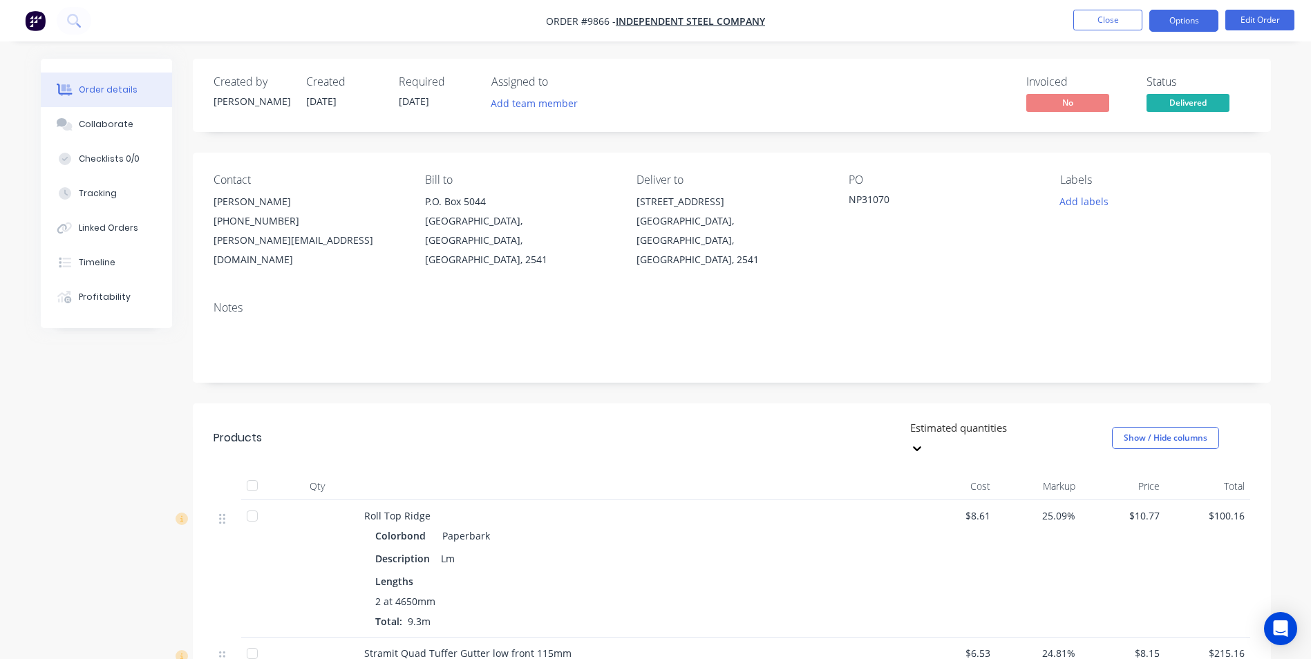
click at [1168, 22] on button "Options" at bounding box center [1183, 21] width 69 height 22
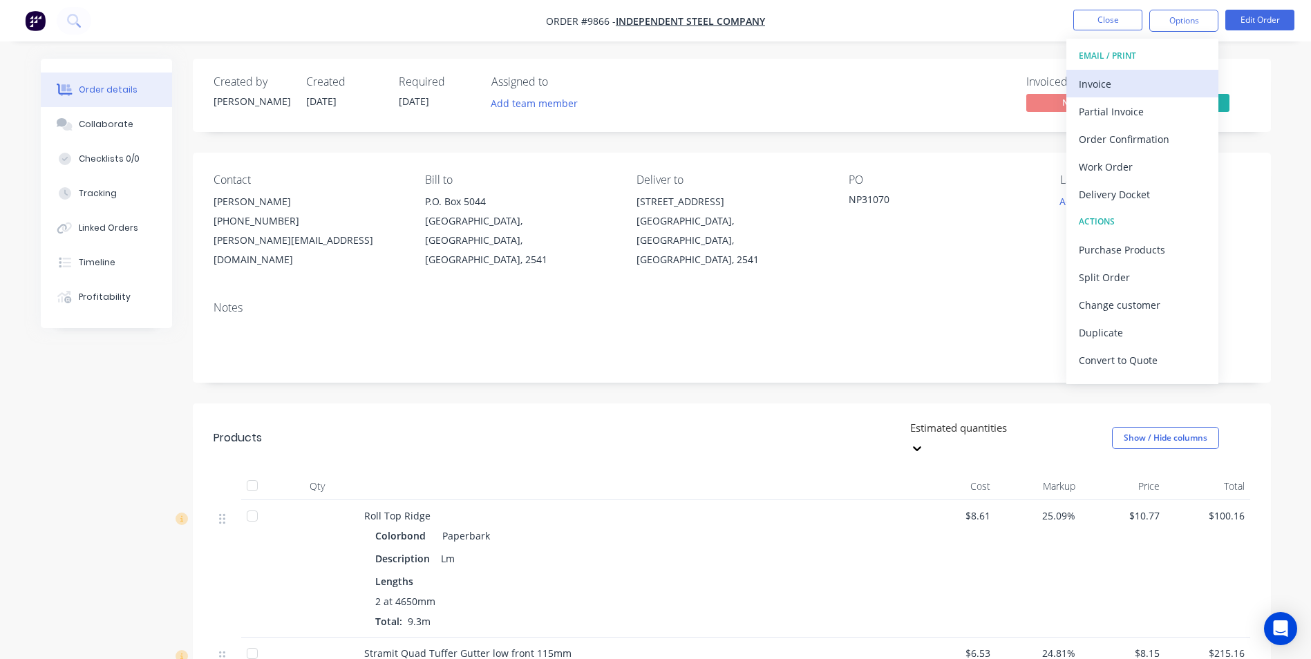
click at [1135, 87] on div "Invoice" at bounding box center [1142, 84] width 127 height 20
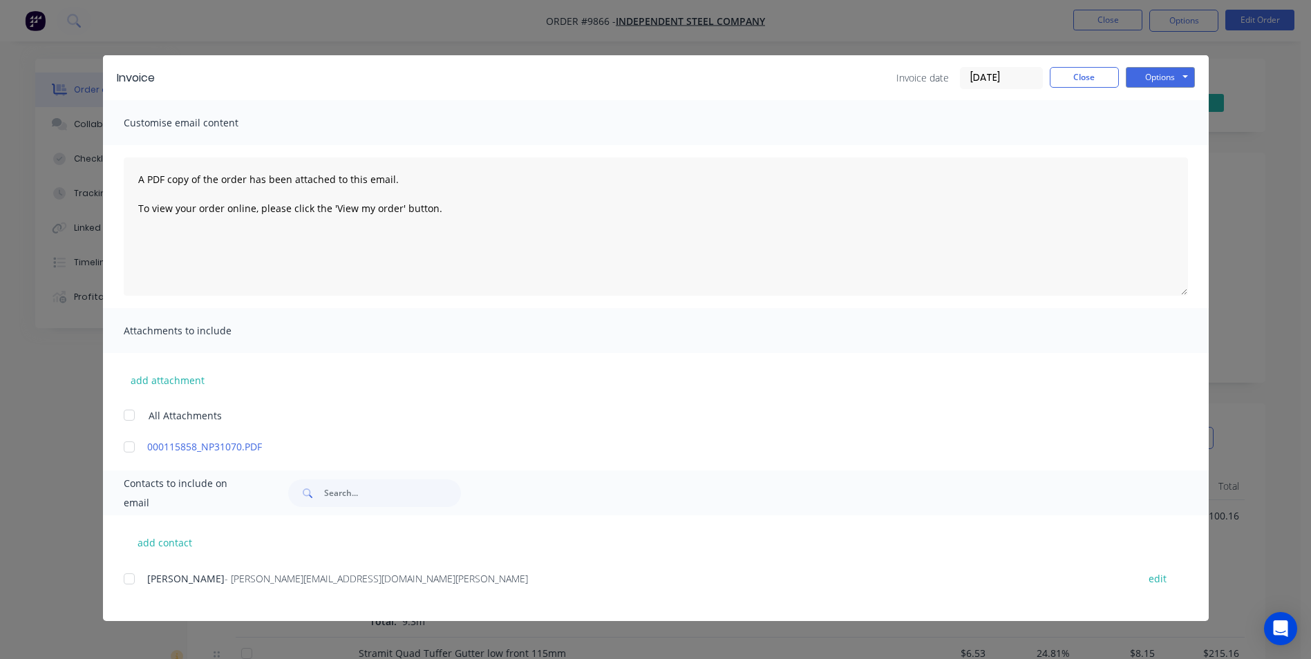
click at [133, 582] on div at bounding box center [129, 579] width 28 height 28
click at [1177, 73] on button "Options" at bounding box center [1160, 77] width 69 height 21
click at [1164, 149] on button "Email" at bounding box center [1170, 147] width 88 height 23
click at [1185, 70] on button "Options" at bounding box center [1160, 77] width 69 height 21
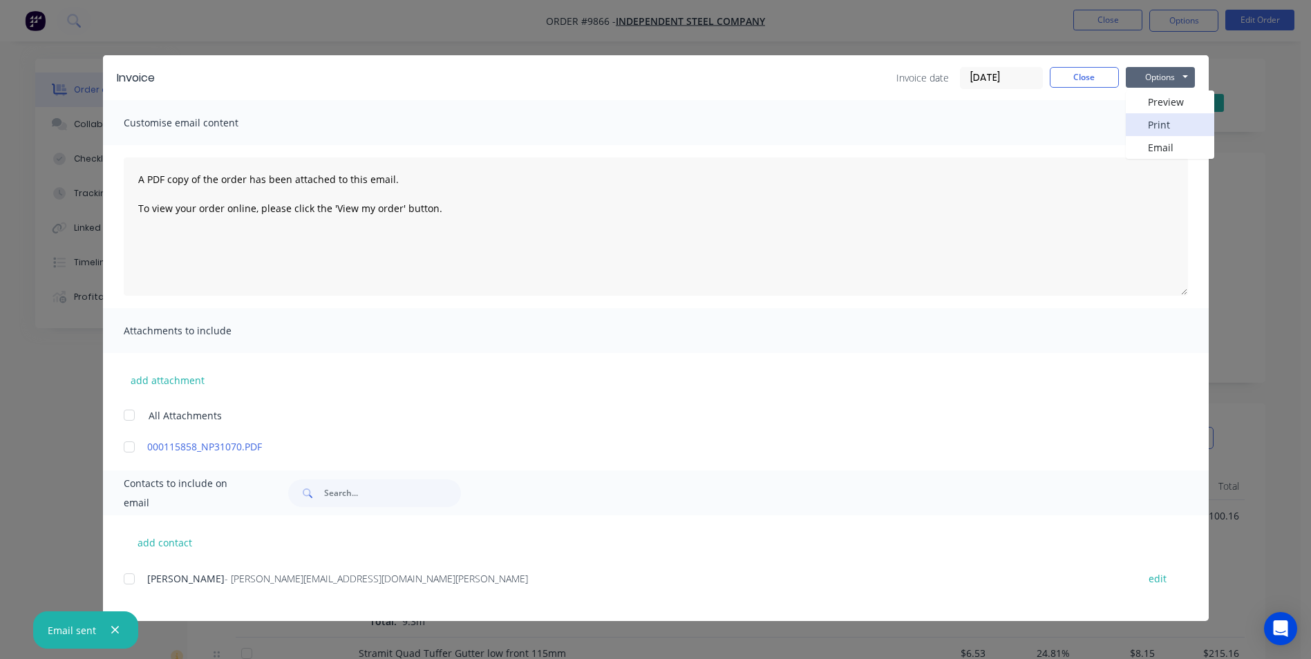
click at [1173, 117] on button "Print" at bounding box center [1170, 124] width 88 height 23
click at [1097, 71] on button "Close" at bounding box center [1084, 77] width 69 height 21
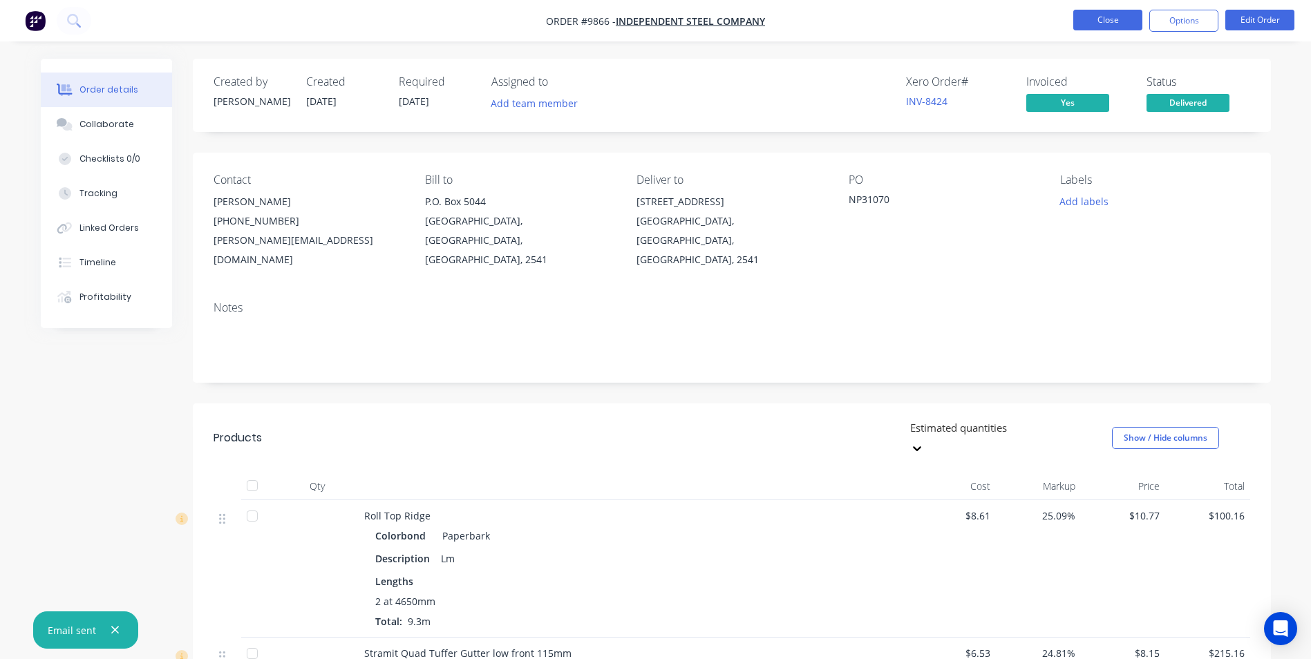
click at [1110, 19] on button "Close" at bounding box center [1107, 20] width 69 height 21
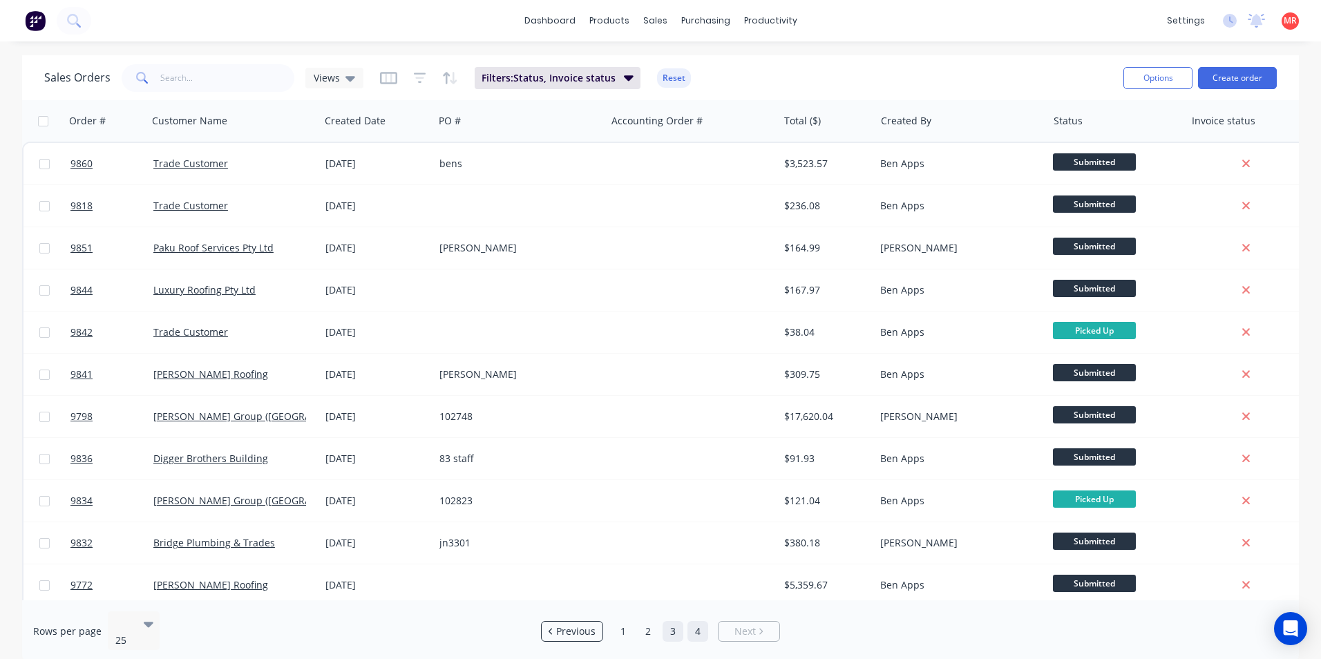
click at [673, 621] on link "3" at bounding box center [673, 631] width 21 height 21
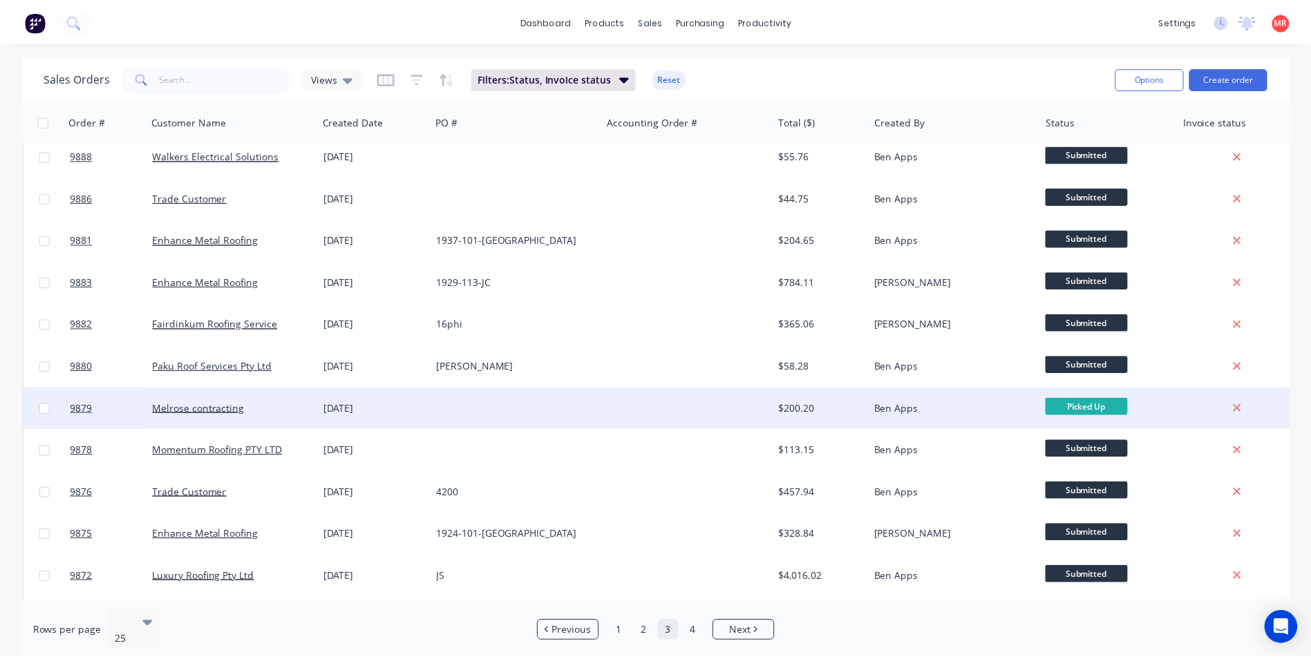
scroll to position [602, 0]
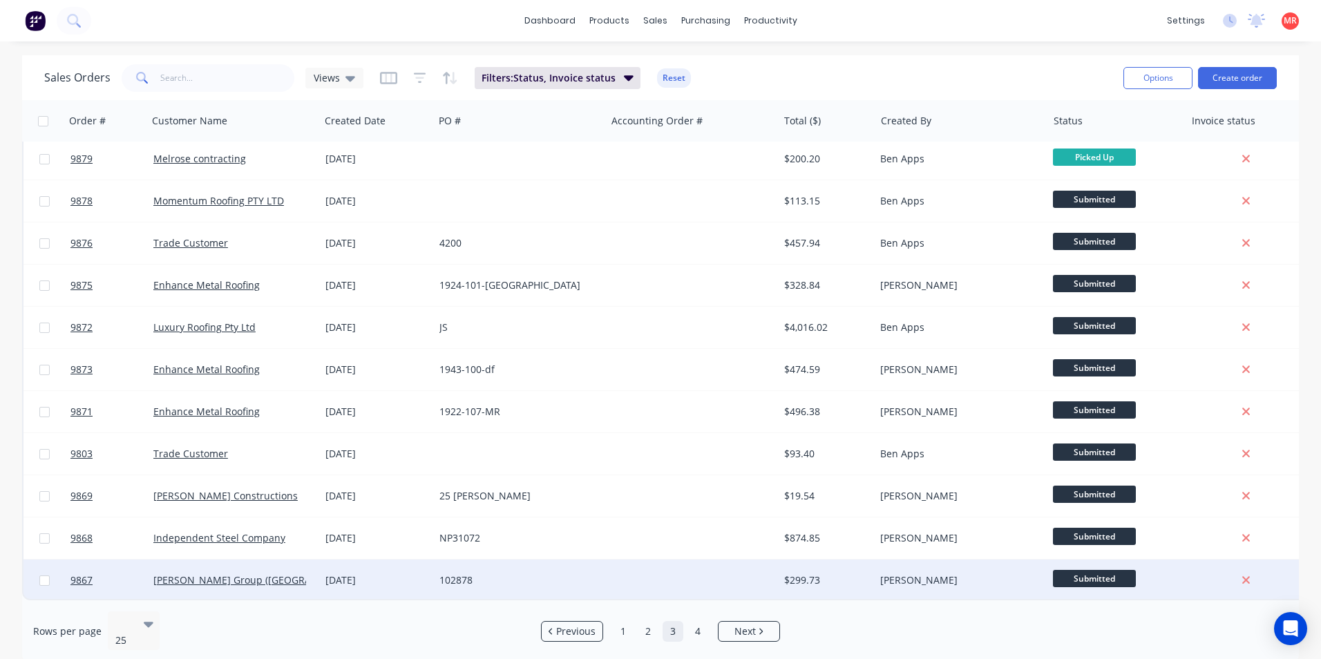
click at [603, 578] on div "102878" at bounding box center [520, 580] width 172 height 41
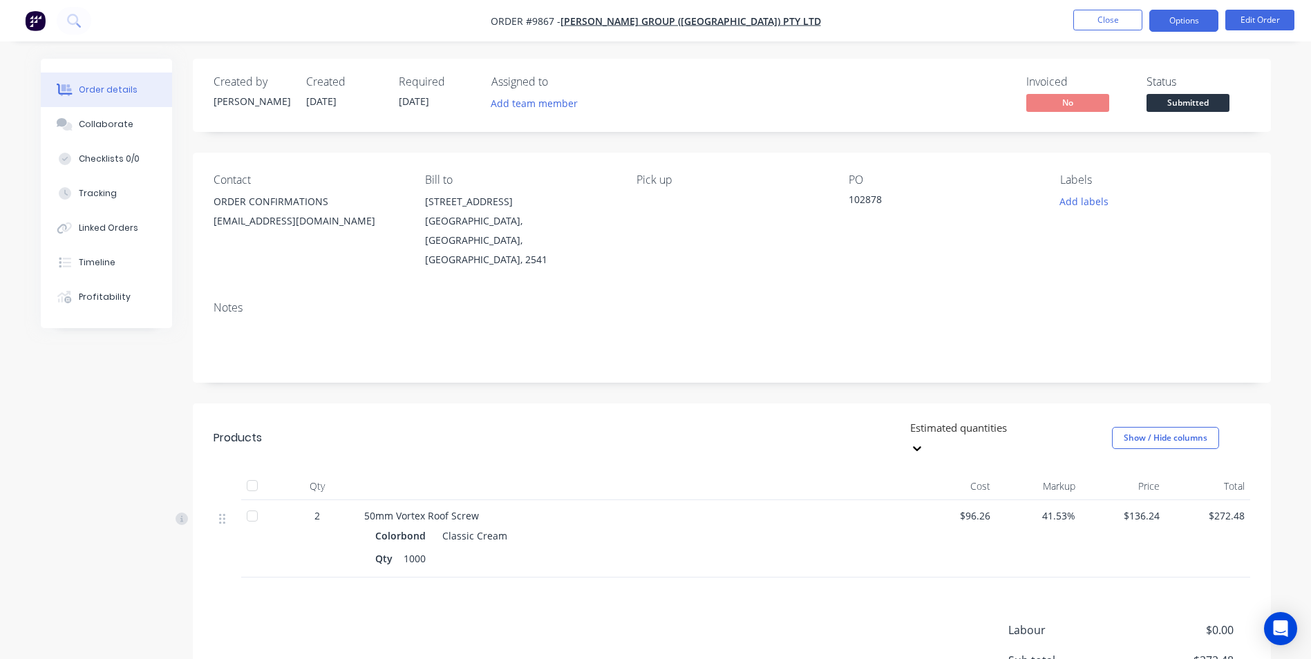
click at [1179, 23] on button "Options" at bounding box center [1183, 21] width 69 height 22
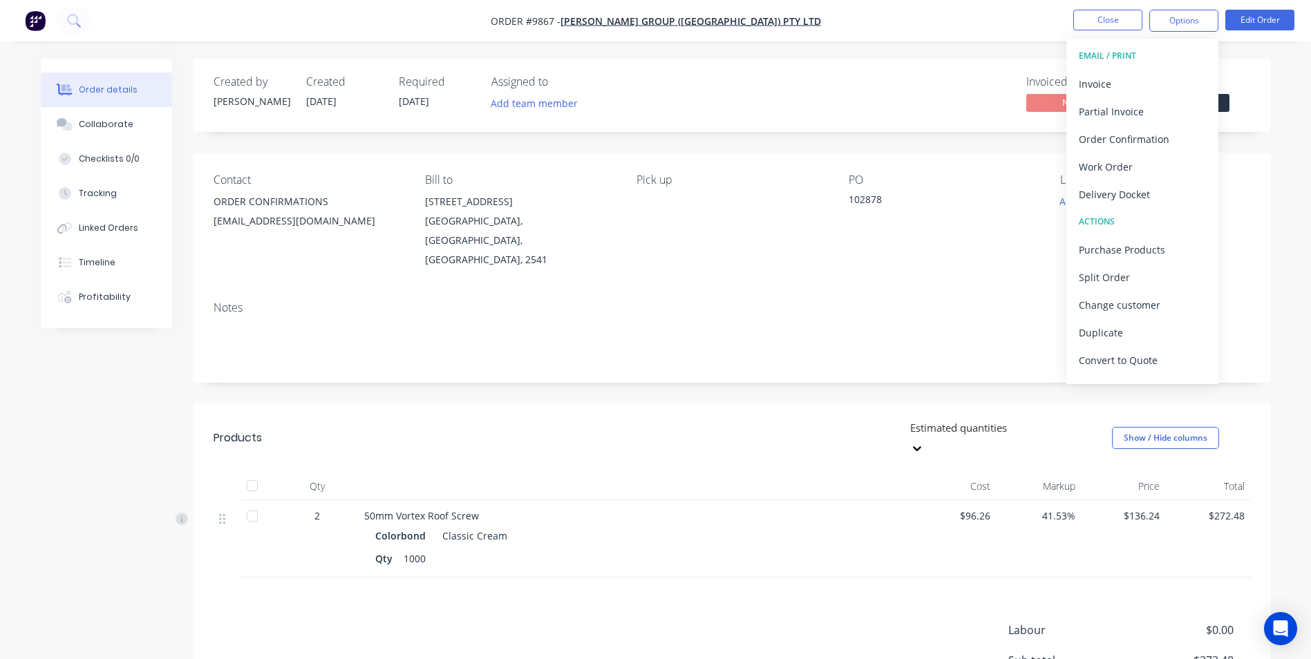
click at [956, 101] on div "Invoiced No Status Submitted" at bounding box center [940, 95] width 621 height 40
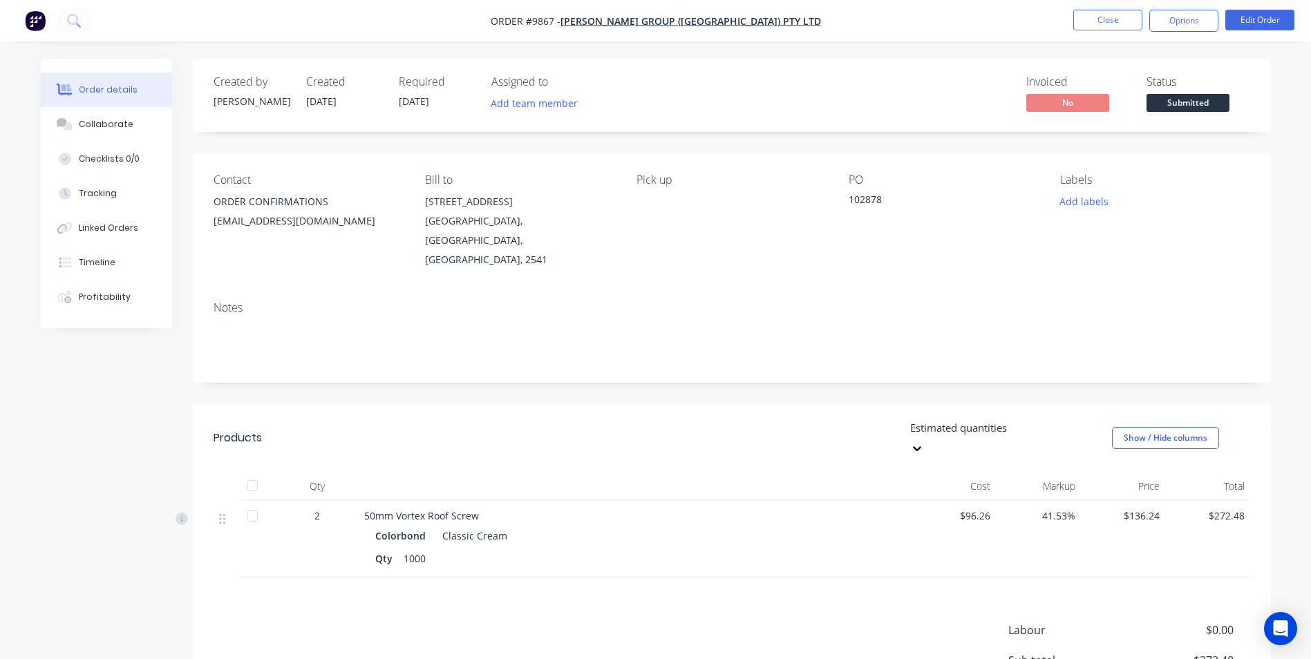
click at [1185, 91] on div "Status Submitted" at bounding box center [1198, 95] width 104 height 40
click at [1185, 95] on span "Submitted" at bounding box center [1187, 102] width 83 height 17
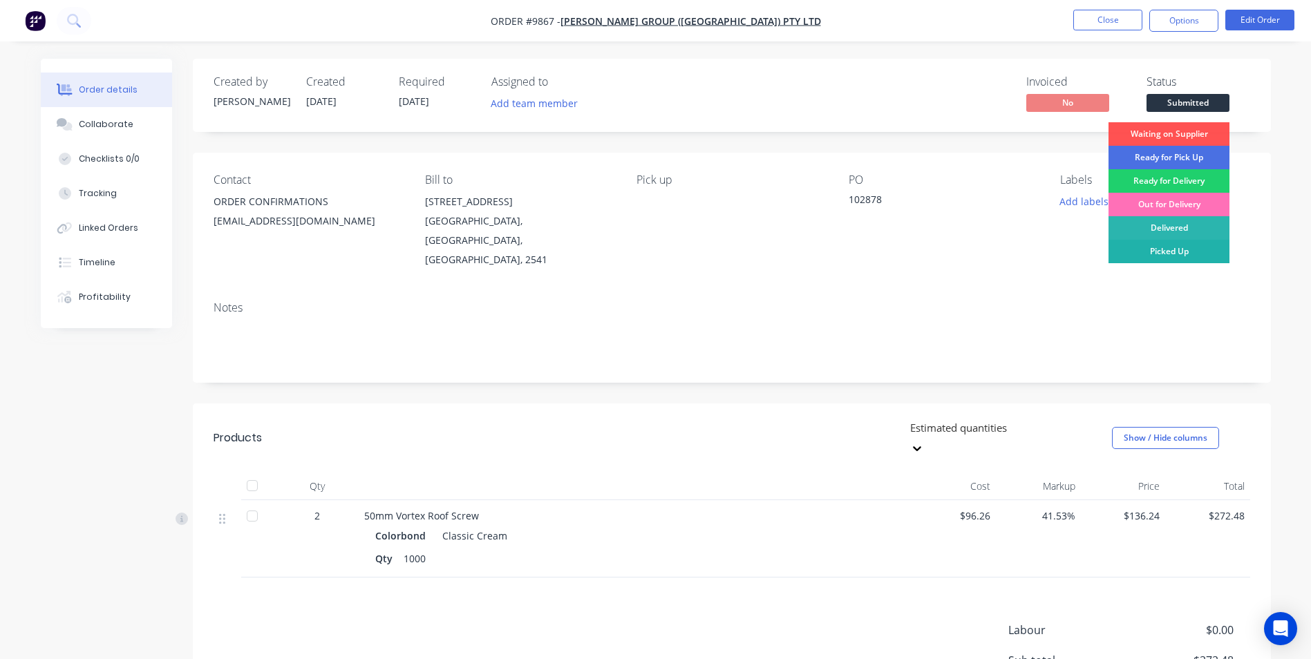
click at [1175, 248] on div "Picked Up" at bounding box center [1168, 251] width 121 height 23
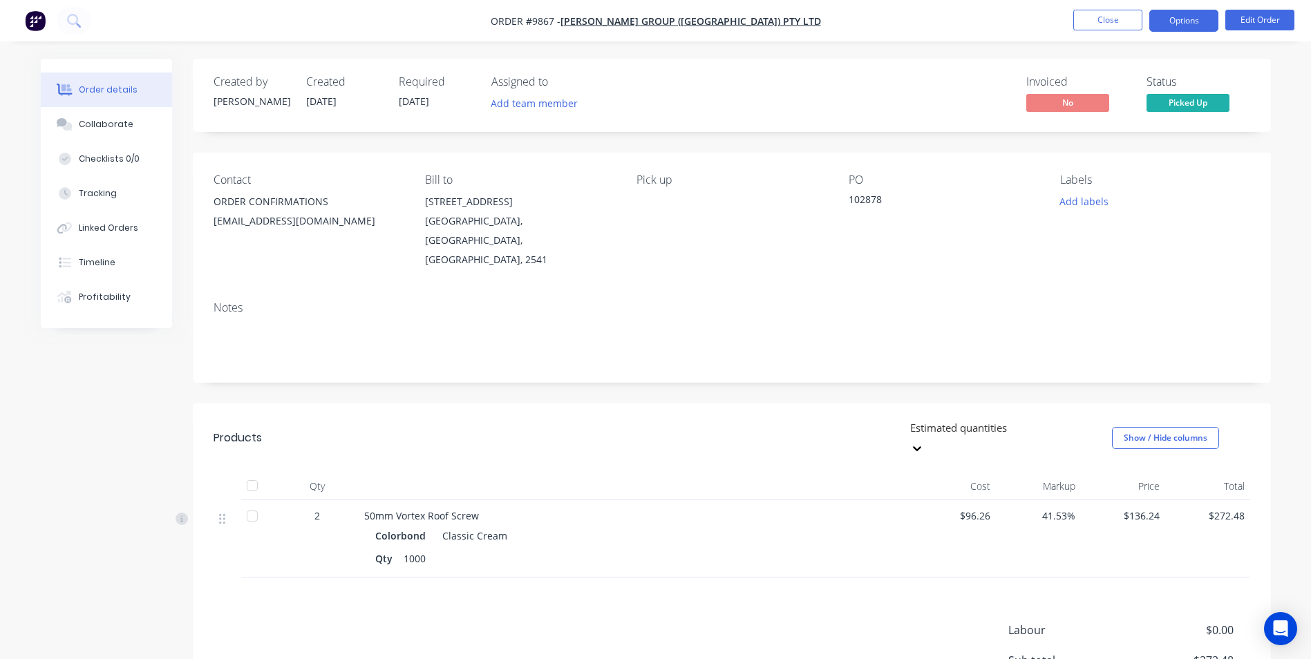
click at [1171, 25] on button "Options" at bounding box center [1183, 21] width 69 height 22
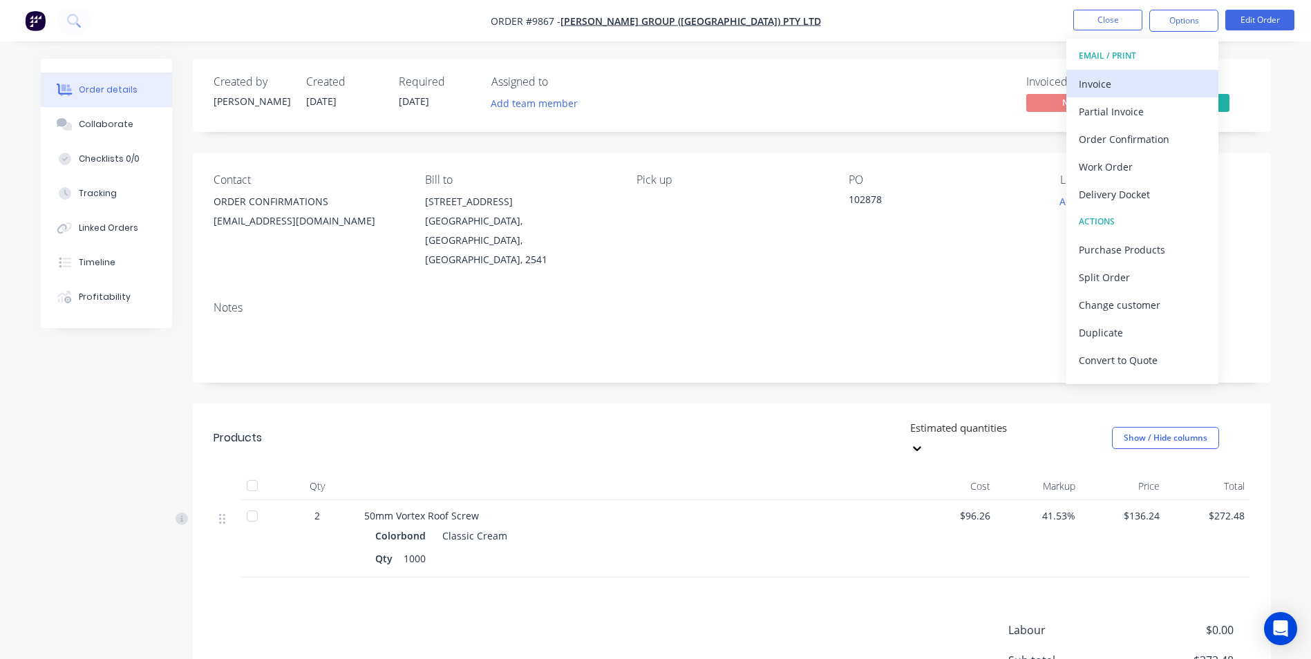
click at [1124, 84] on div "Invoice" at bounding box center [1142, 84] width 127 height 20
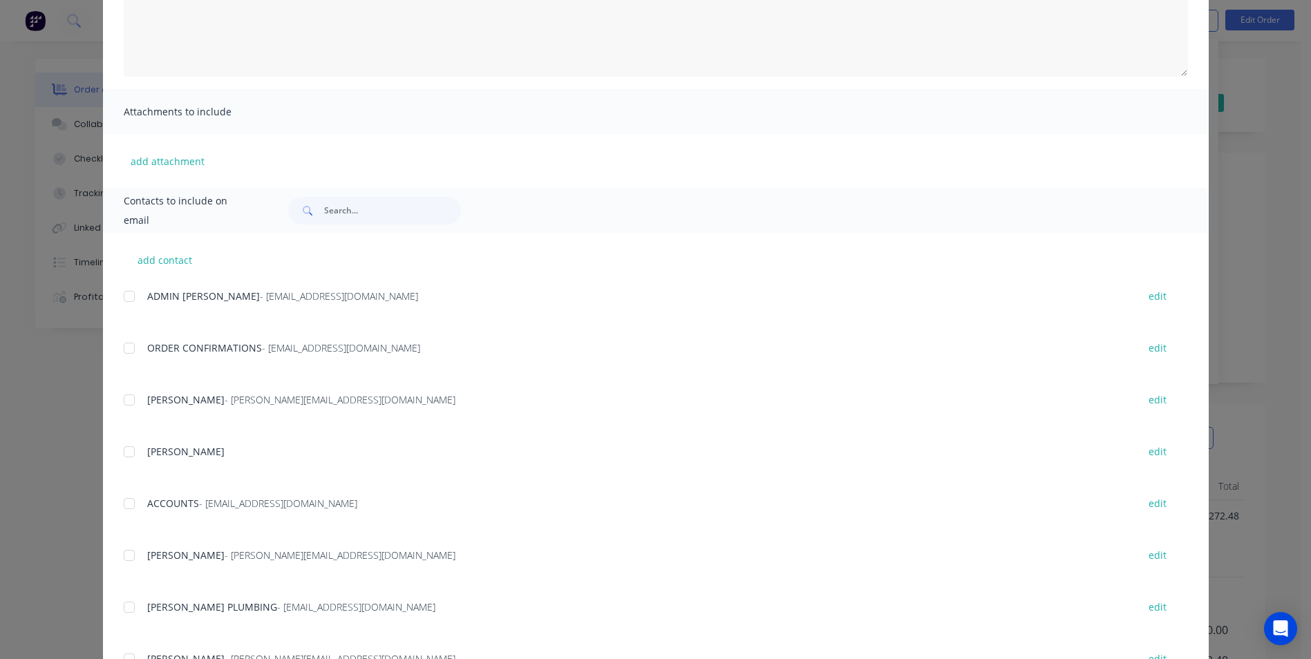
scroll to position [276, 0]
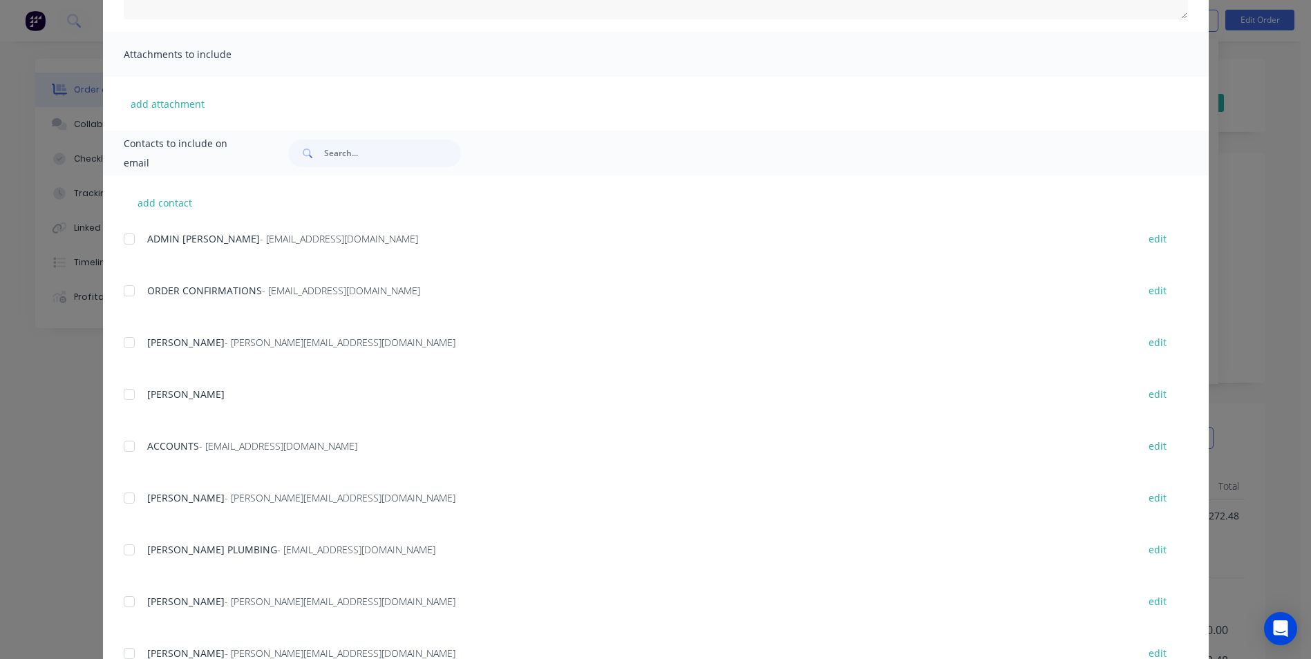
click at [119, 446] on div at bounding box center [129, 447] width 28 height 28
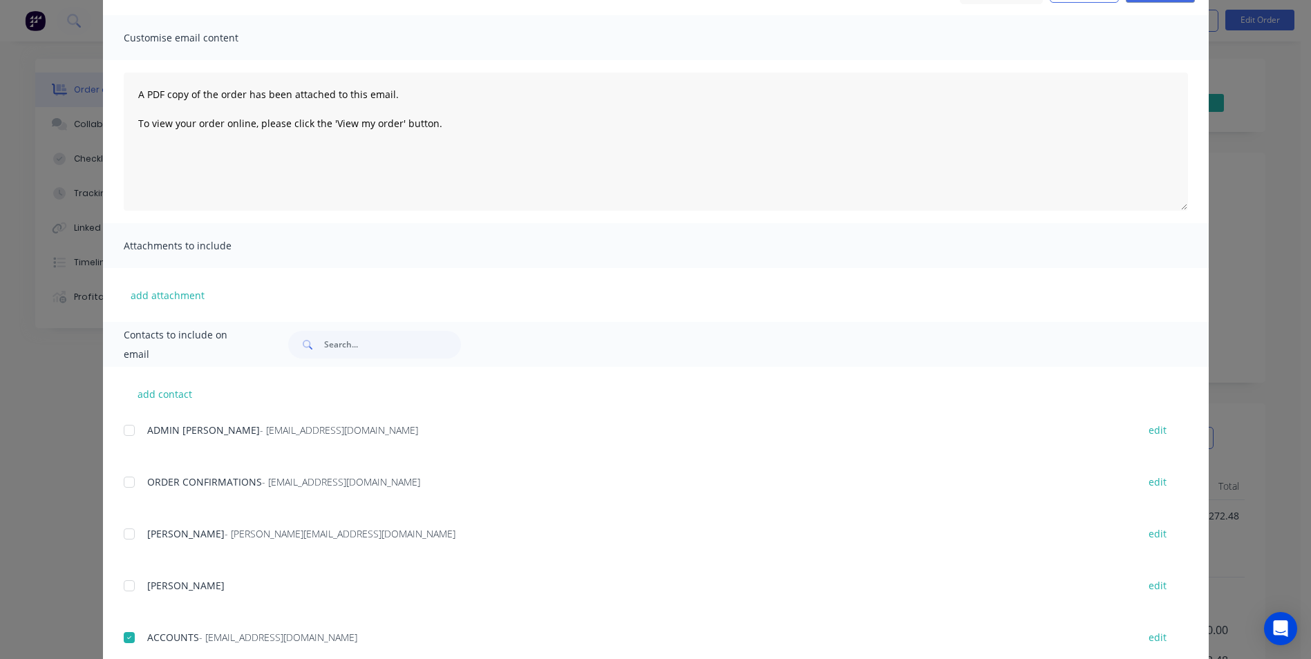
scroll to position [0, 0]
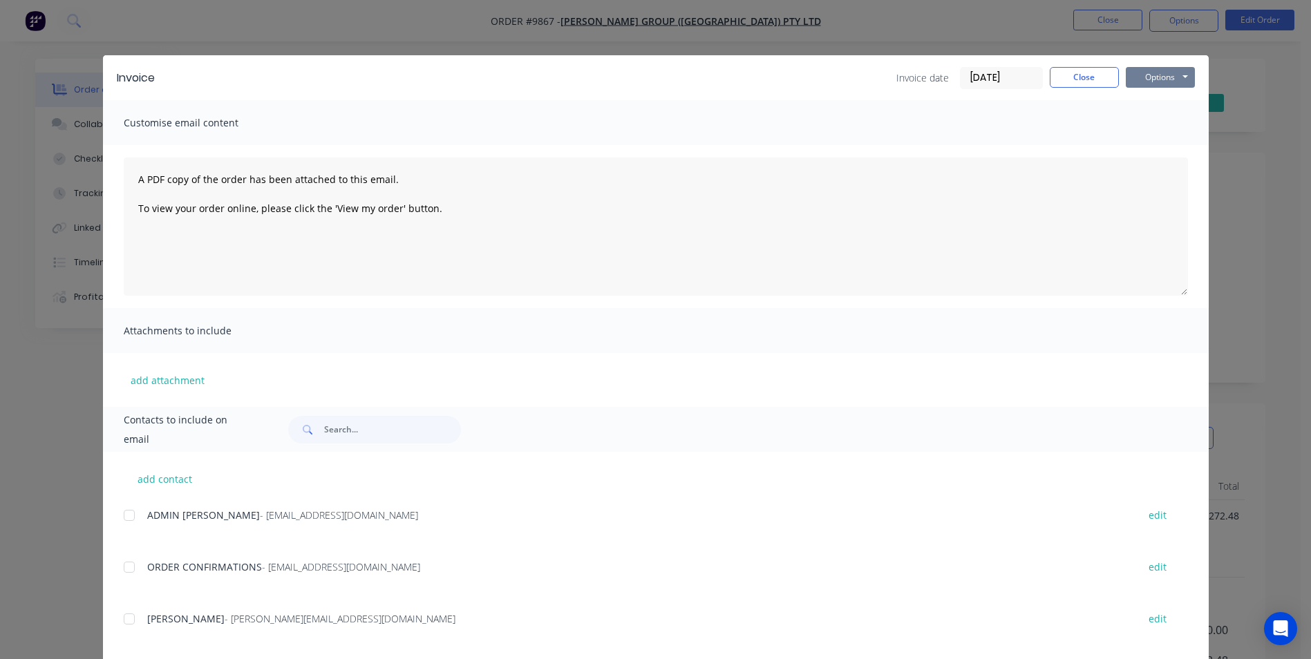
click at [1155, 84] on button "Options" at bounding box center [1160, 77] width 69 height 21
click at [1151, 146] on button "Email" at bounding box center [1170, 147] width 88 height 23
click at [1107, 73] on button "Close" at bounding box center [1084, 77] width 69 height 21
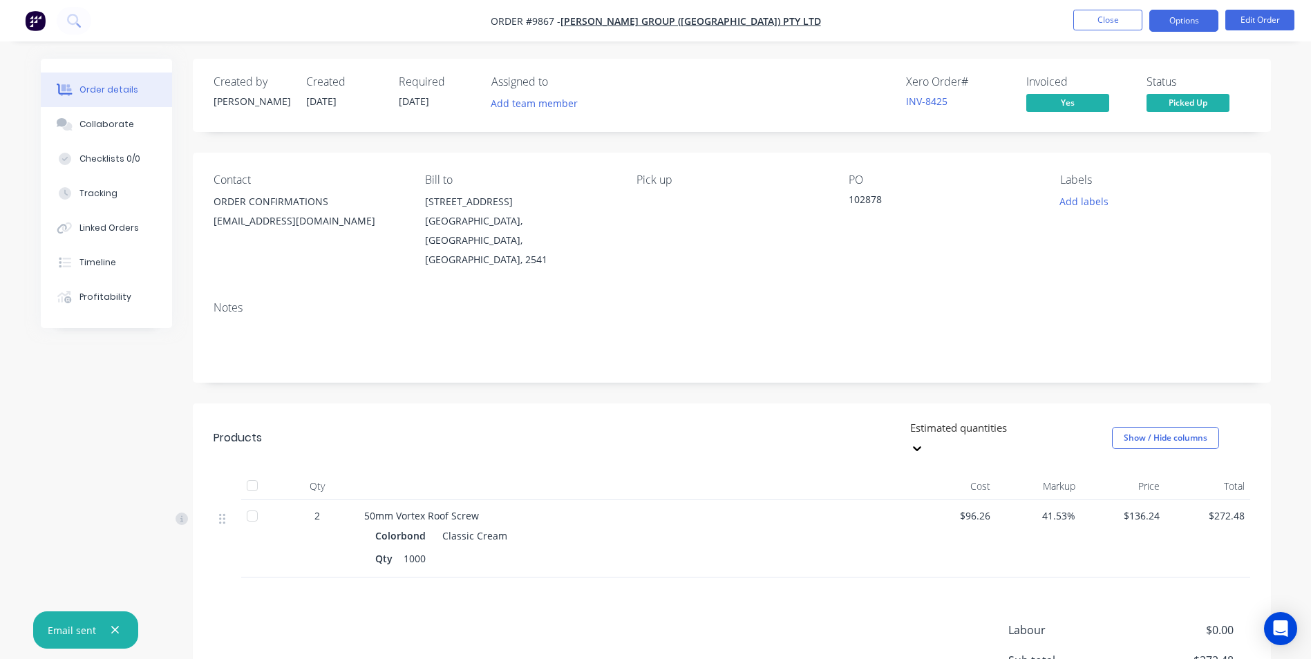
click at [1187, 17] on button "Options" at bounding box center [1183, 21] width 69 height 22
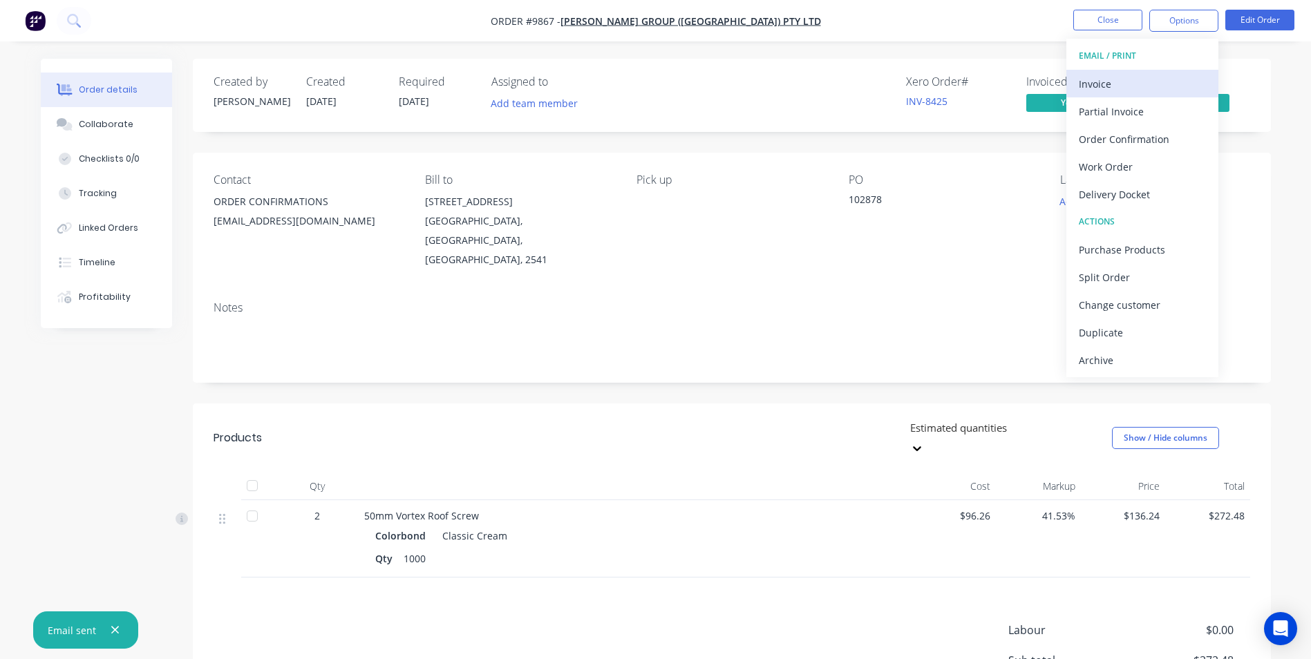
click at [1122, 81] on div "Invoice" at bounding box center [1142, 84] width 127 height 20
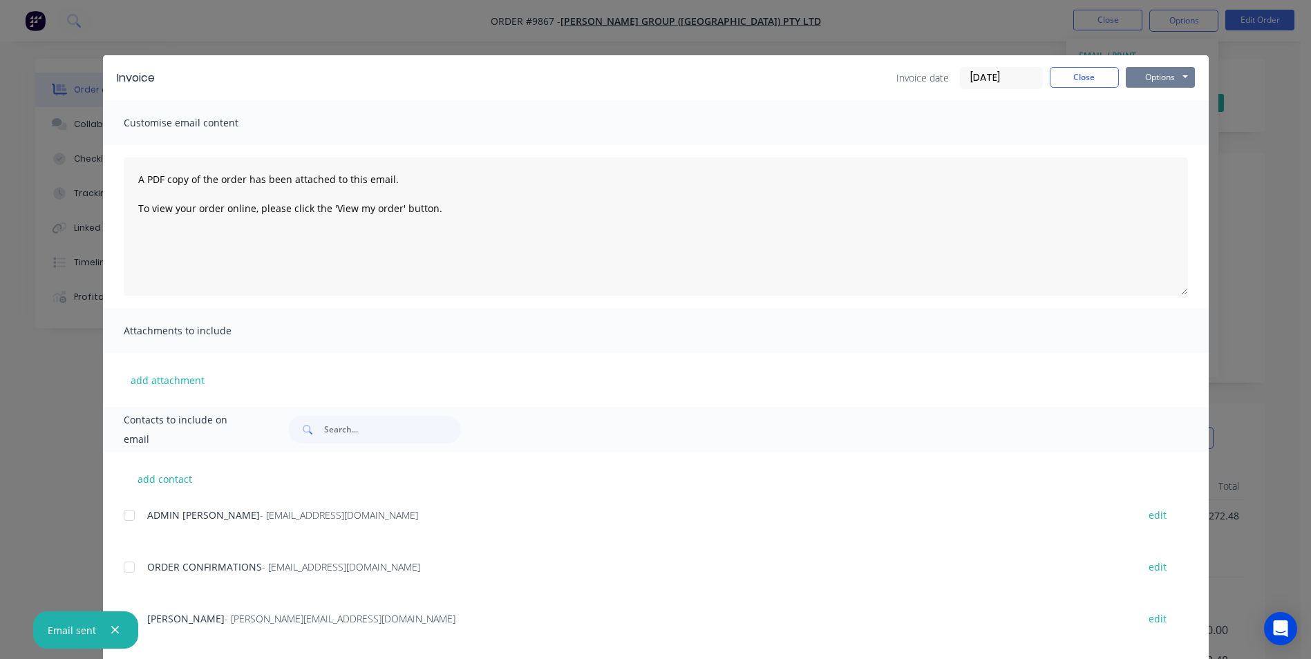
click at [1149, 78] on button "Options" at bounding box center [1160, 77] width 69 height 21
click at [1151, 126] on button "Print" at bounding box center [1170, 124] width 88 height 23
click at [1068, 75] on button "Close" at bounding box center [1084, 77] width 69 height 21
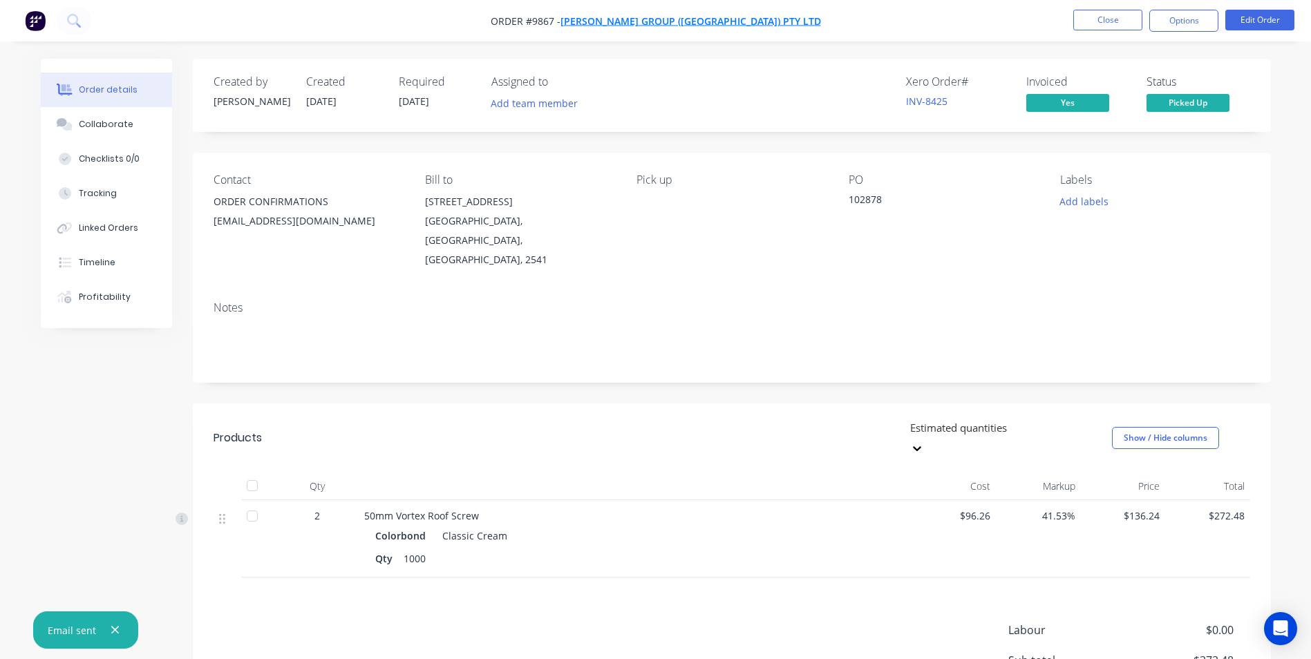
click at [701, 26] on span "[PERSON_NAME] Group ([GEOGRAPHIC_DATA]) Pty Ltd" at bounding box center [690, 21] width 261 height 13
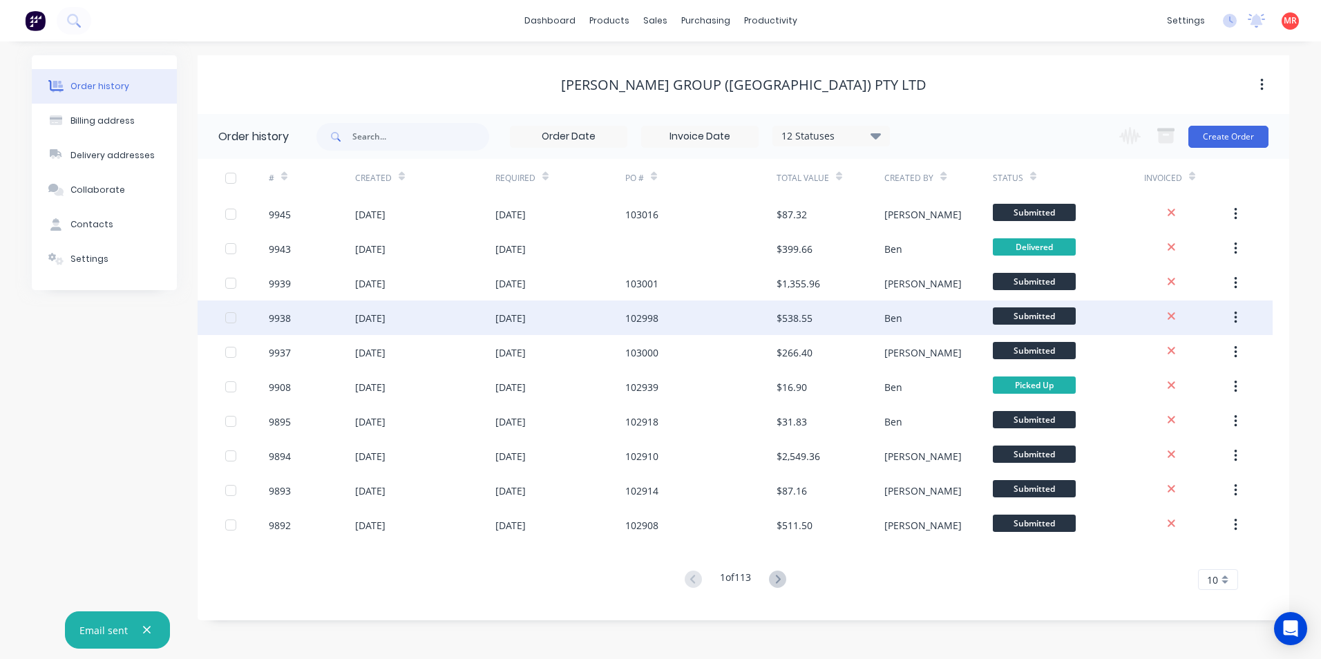
click at [600, 325] on div "29 Sep 2025" at bounding box center [560, 318] width 130 height 35
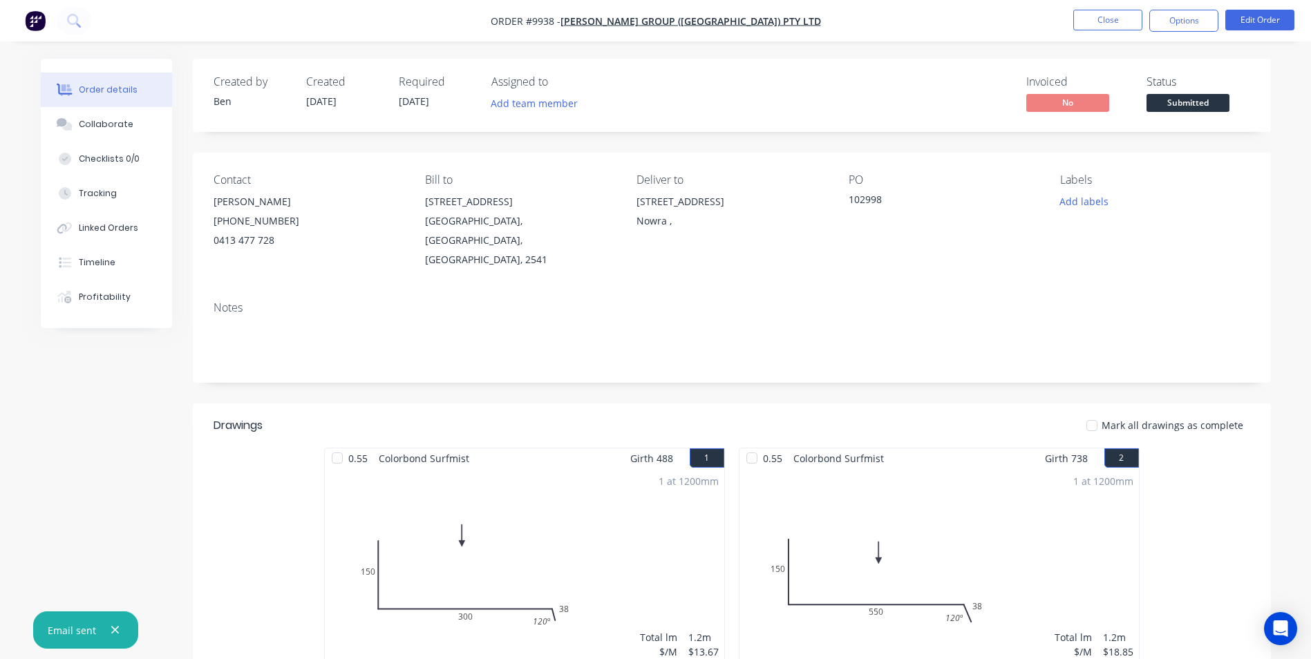
drag, startPoint x: 600, startPoint y: 325, endPoint x: 267, endPoint y: 491, distance: 371.8
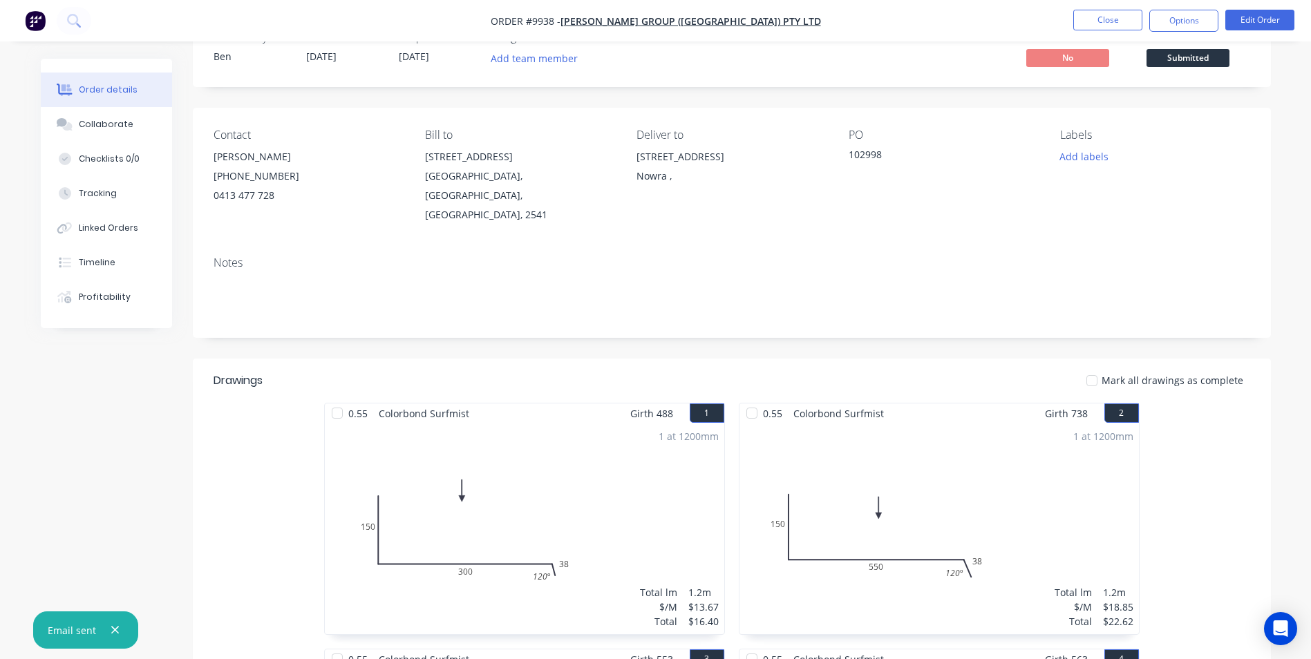
scroll to position [69, 0]
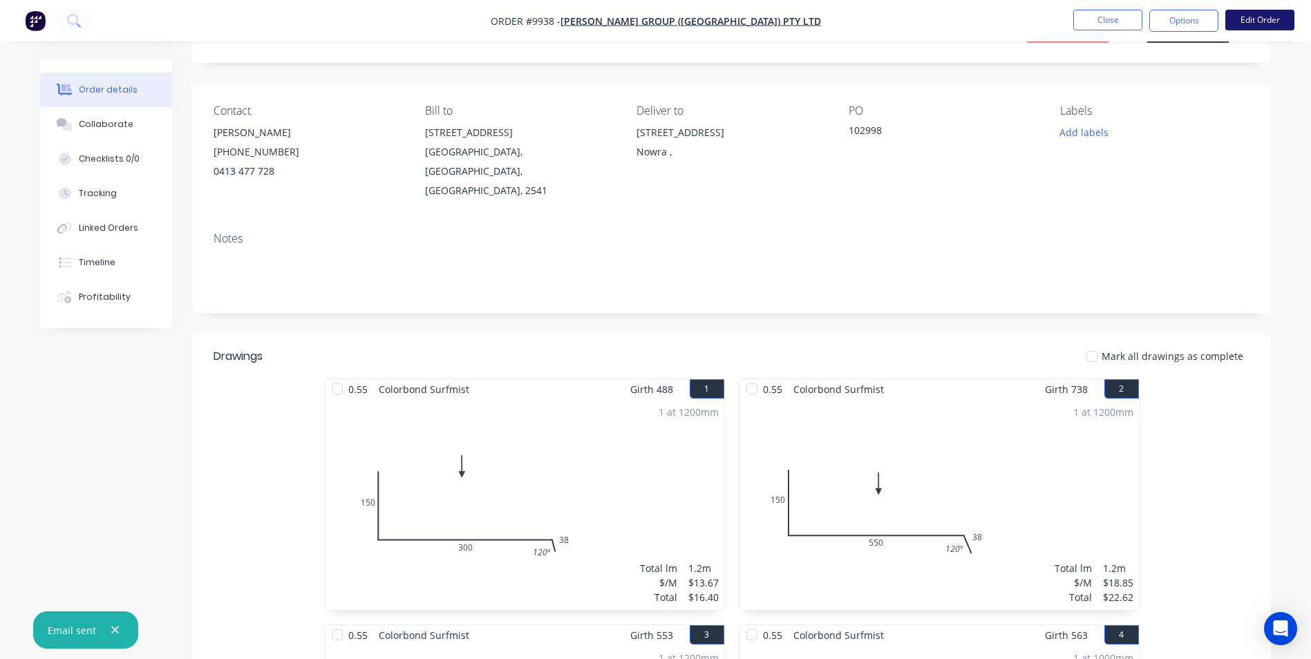
click at [1246, 10] on button "Edit Order" at bounding box center [1259, 20] width 69 height 21
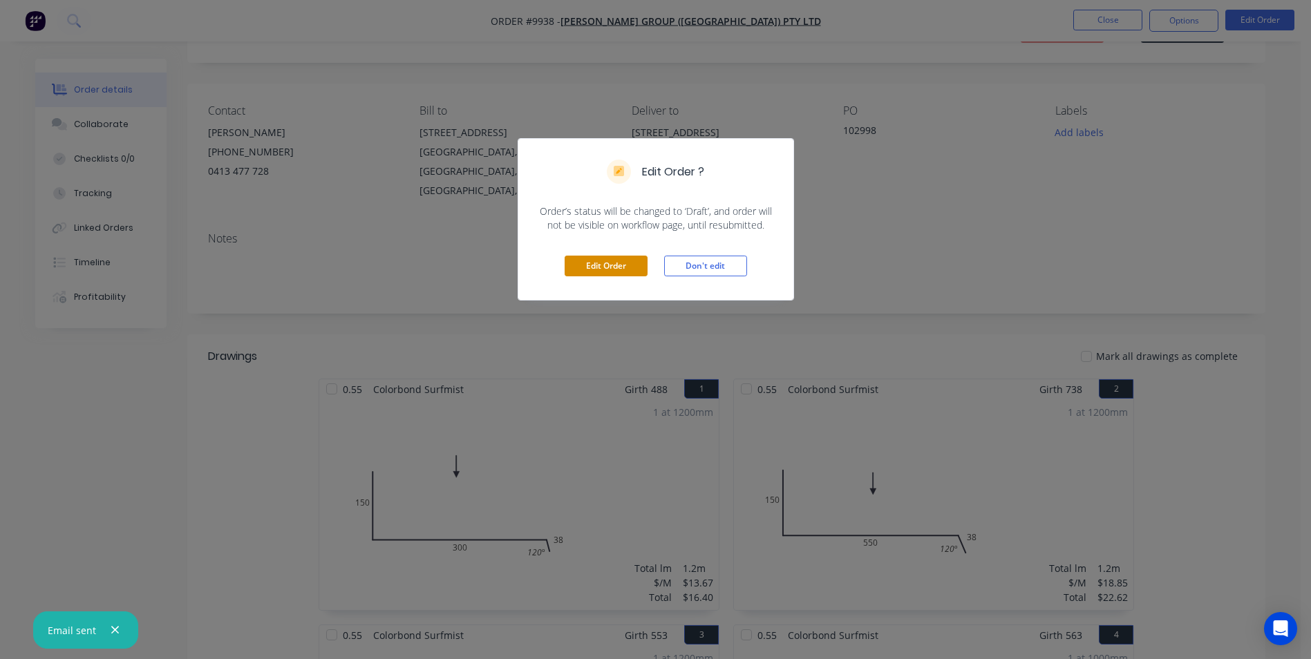
click at [607, 265] on button "Edit Order" at bounding box center [606, 266] width 83 height 21
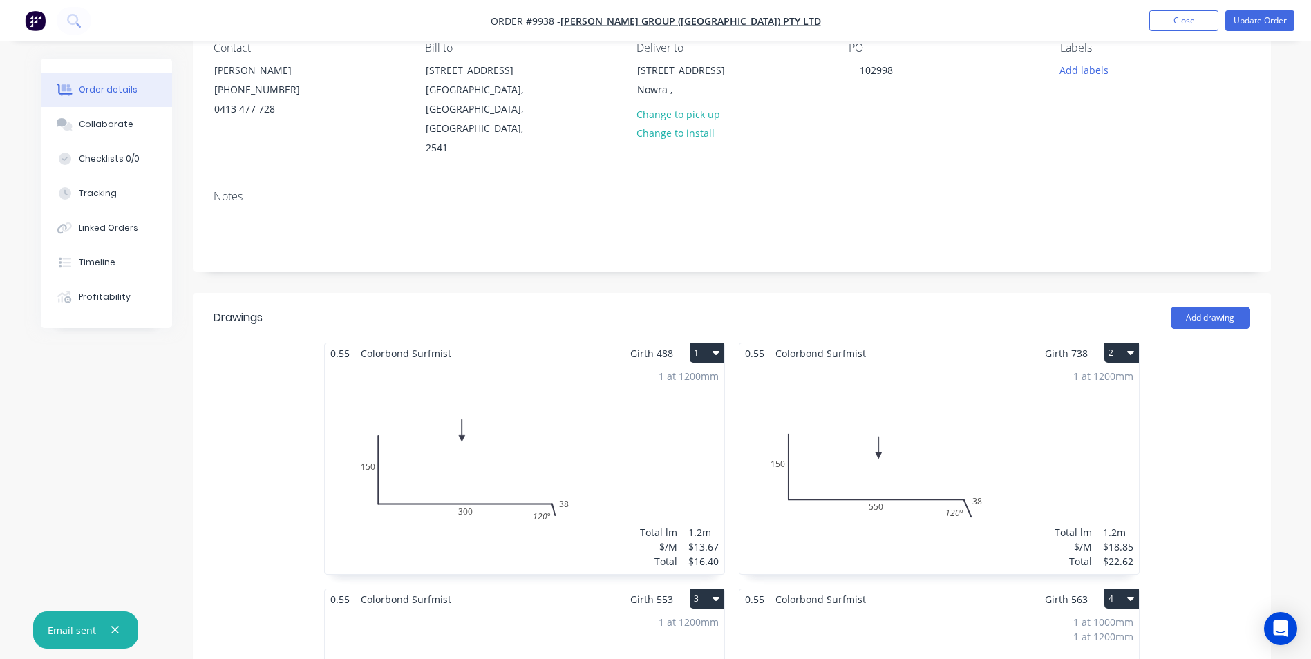
scroll to position [138, 0]
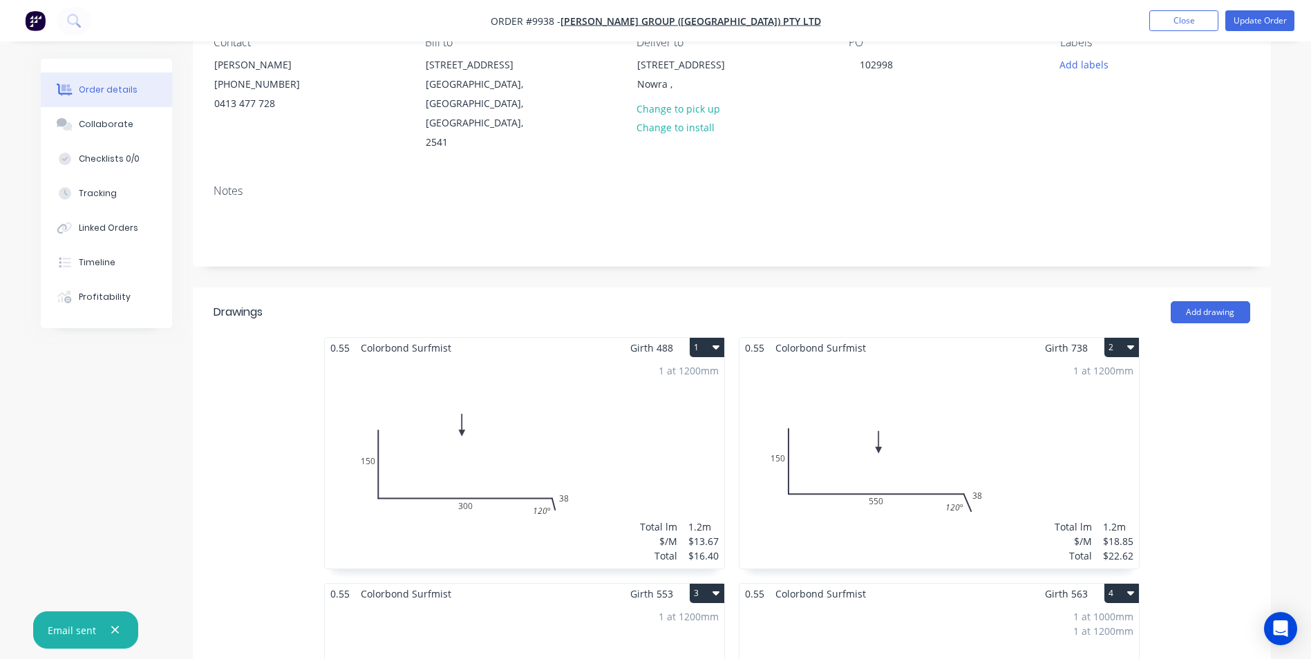
click at [572, 398] on div "1 at 1200mm Total lm $/M Total 1.2m $13.67 $16.40" at bounding box center [524, 463] width 399 height 211
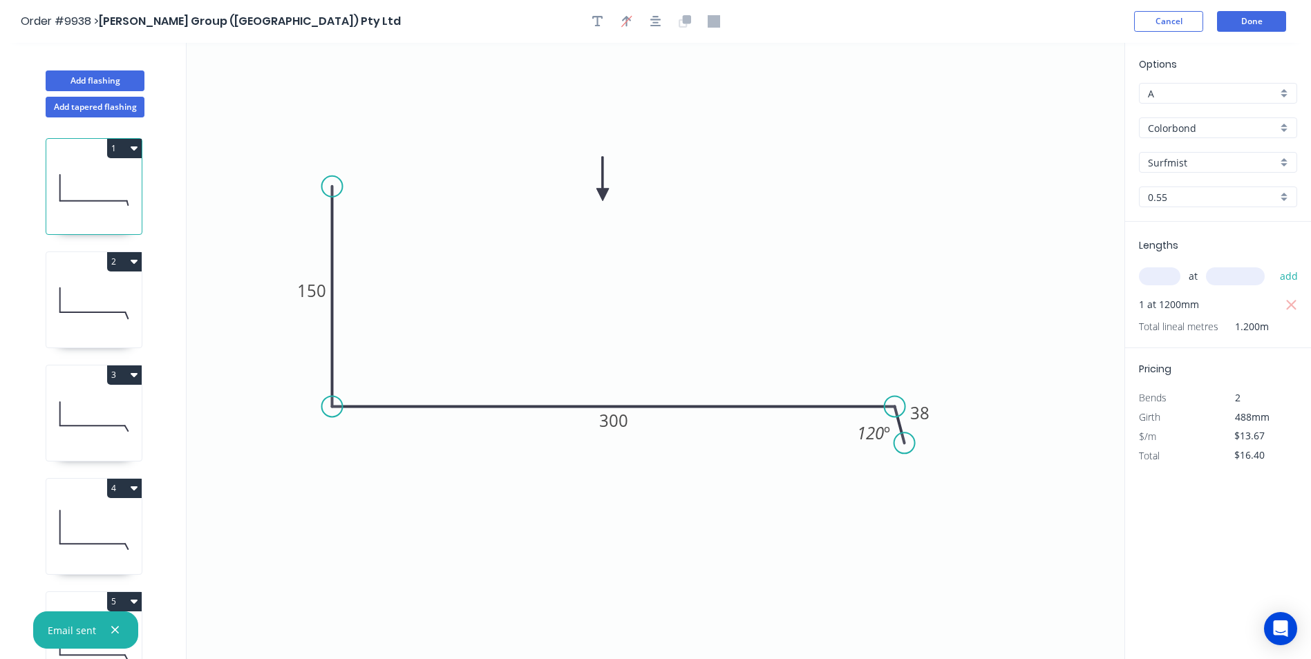
click at [1160, 269] on input "text" at bounding box center [1159, 276] width 41 height 18
type input "1"
type input "2200"
click at [1273, 265] on button "add" at bounding box center [1289, 276] width 32 height 23
type input "$46.48"
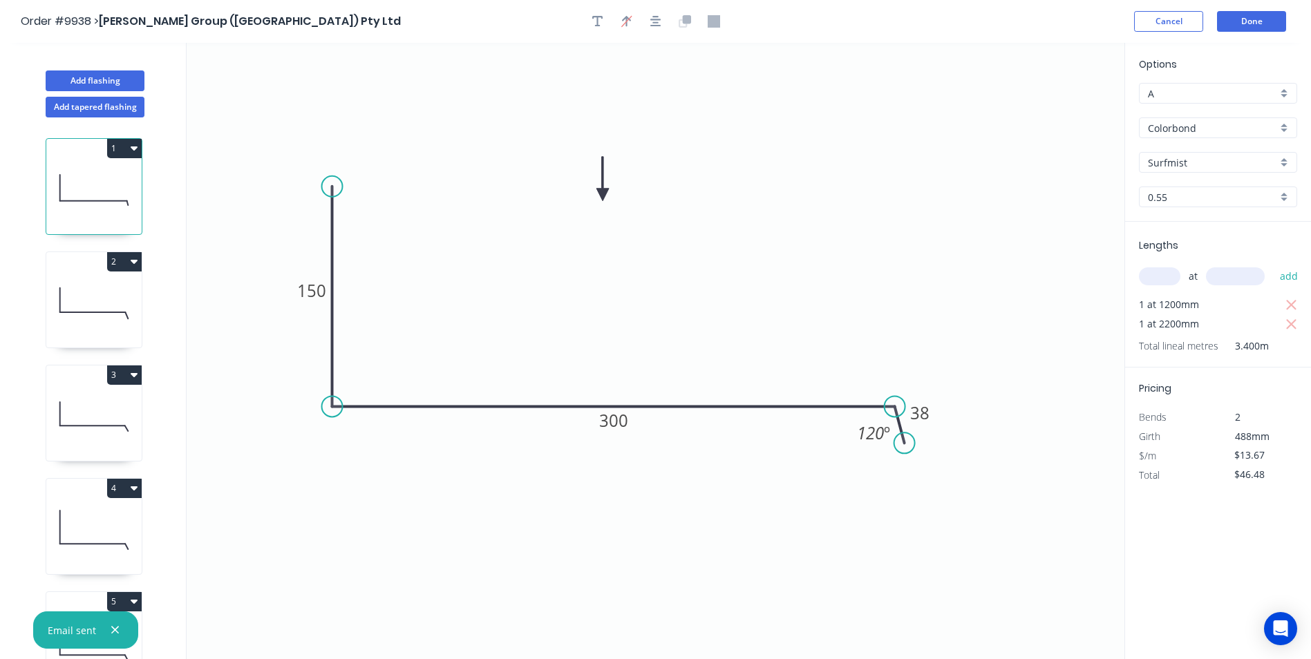
click at [1245, 7] on header "Order #9938 > Parrish Group (NSW) Pty Ltd Cancel Done" at bounding box center [655, 21] width 1311 height 43
click at [1246, 9] on header "Order #9938 > Parrish Group (NSW) Pty Ltd Cancel Done" at bounding box center [655, 21] width 1311 height 43
click at [1249, 18] on button "Done" at bounding box center [1251, 21] width 69 height 21
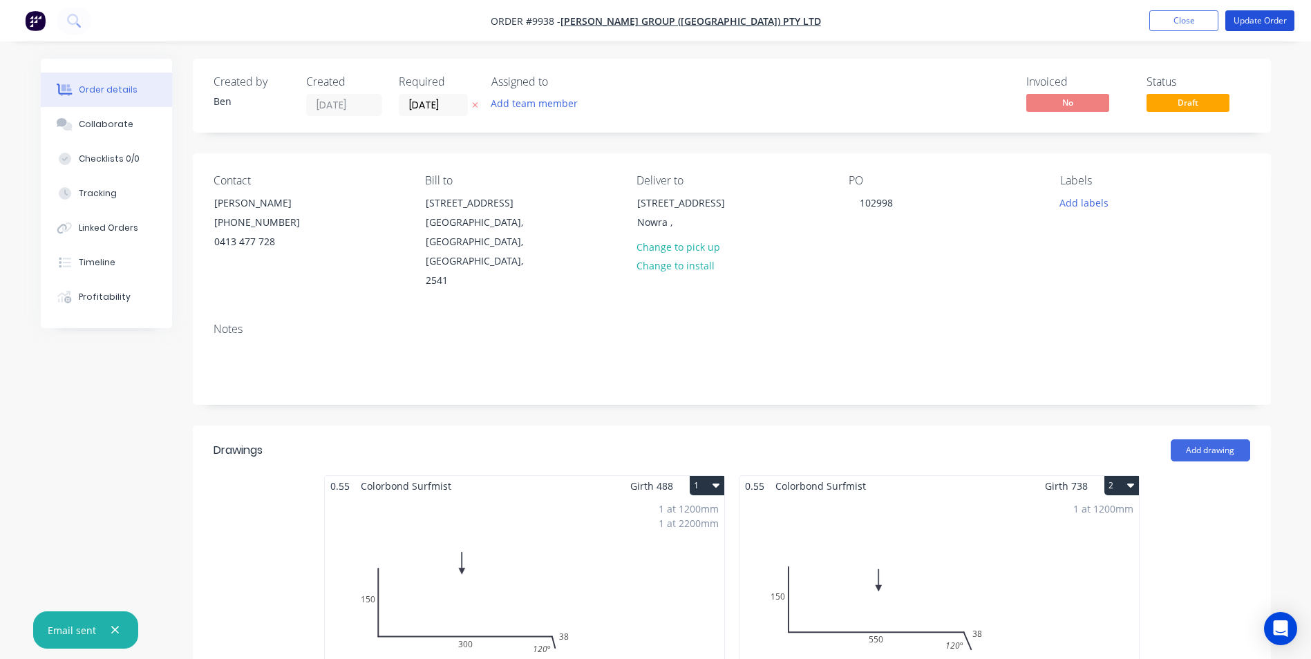
click at [1249, 18] on button "Update Order" at bounding box center [1259, 20] width 69 height 21
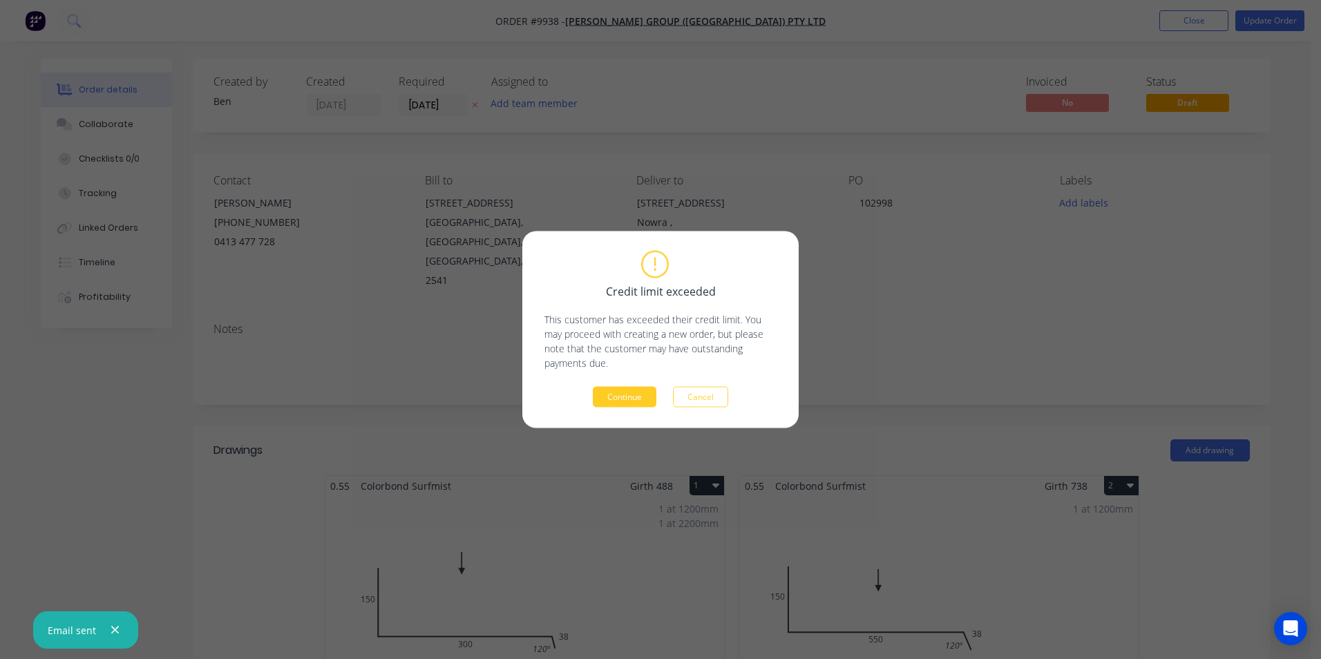
click at [623, 402] on button "Continue" at bounding box center [625, 397] width 64 height 21
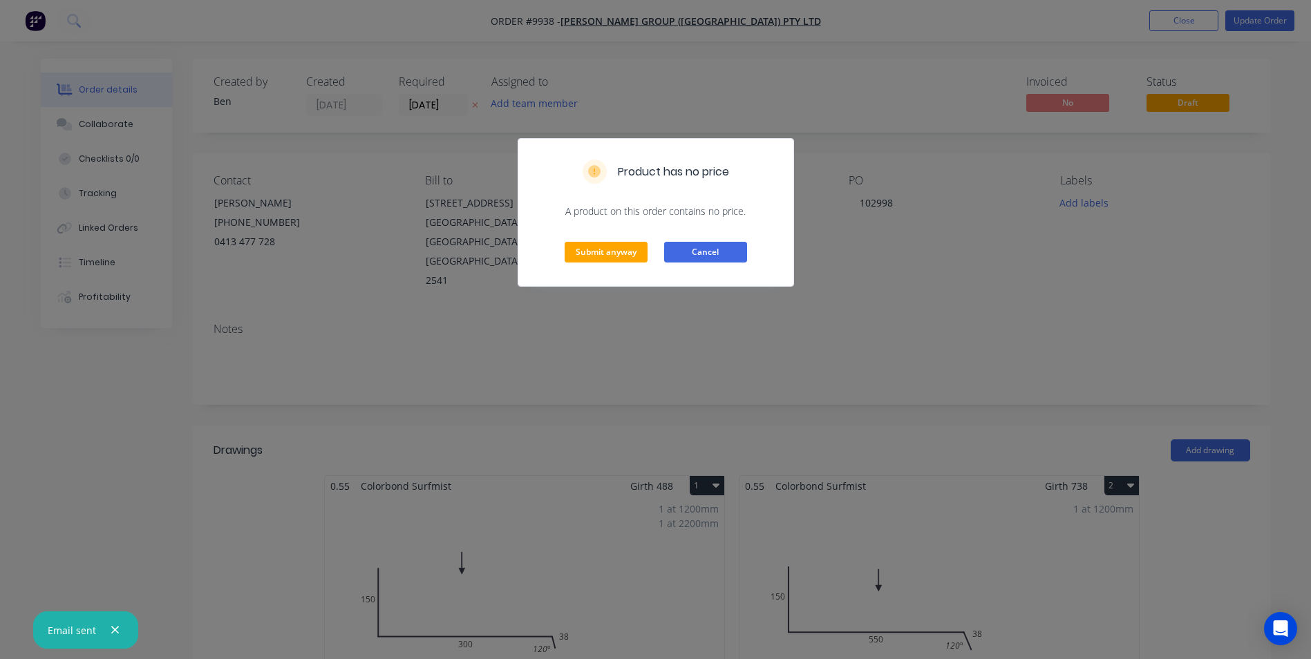
click at [708, 248] on button "Cancel" at bounding box center [705, 252] width 83 height 21
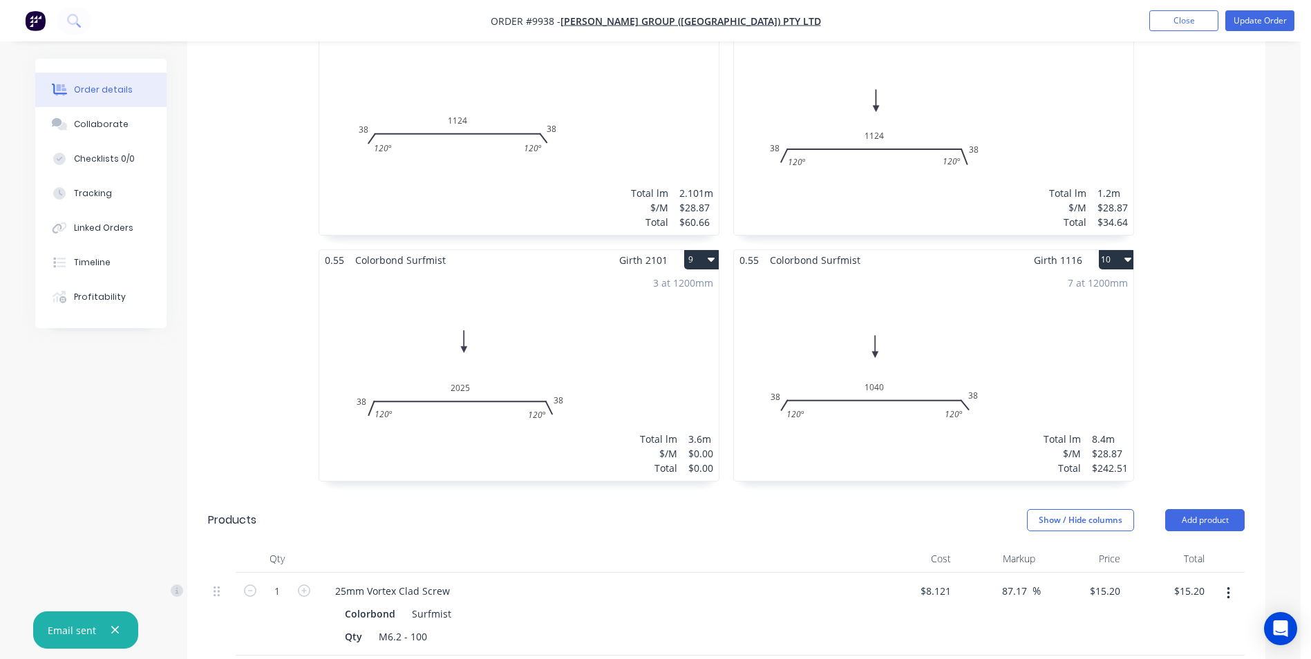
scroll to position [1244, 0]
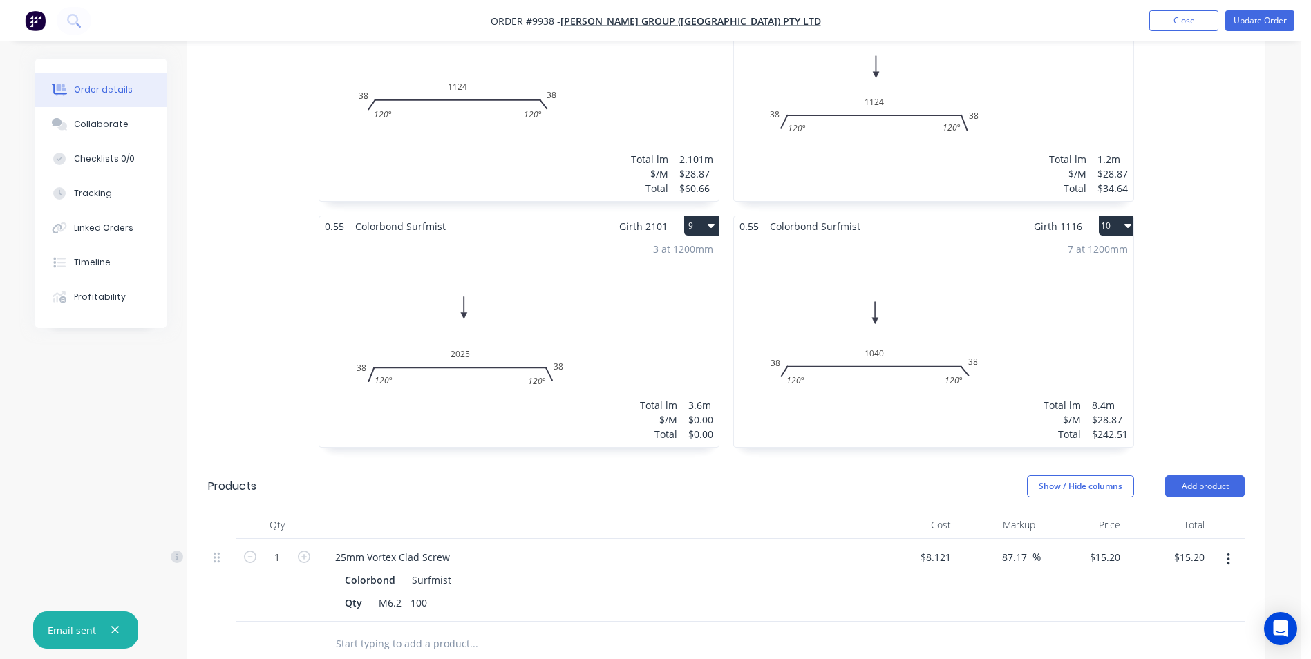
click at [642, 300] on div "3 at 1200mm Total lm $/M Total 3.6m $0.00 $0.00" at bounding box center [518, 341] width 399 height 211
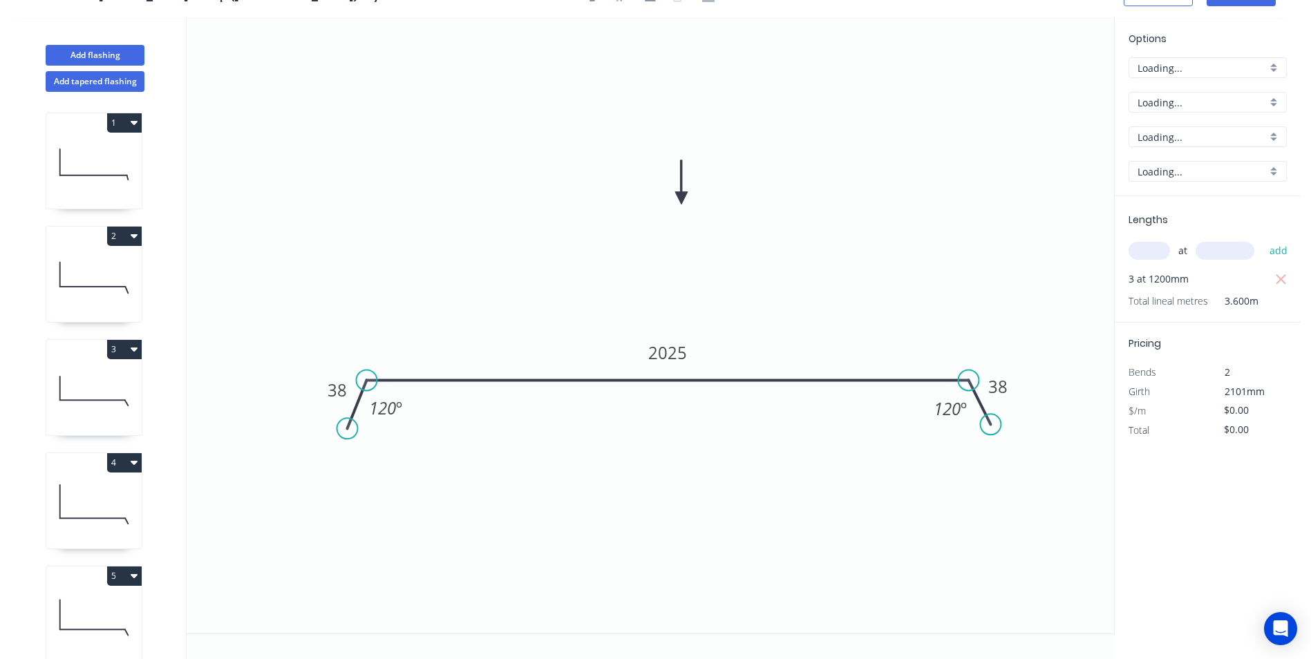
scroll to position [26, 0]
click at [670, 350] on tspan "2025" at bounding box center [667, 352] width 39 height 23
click at [1152, 256] on input "text" at bounding box center [1148, 251] width 41 height 18
type input "3"
type input "2101"
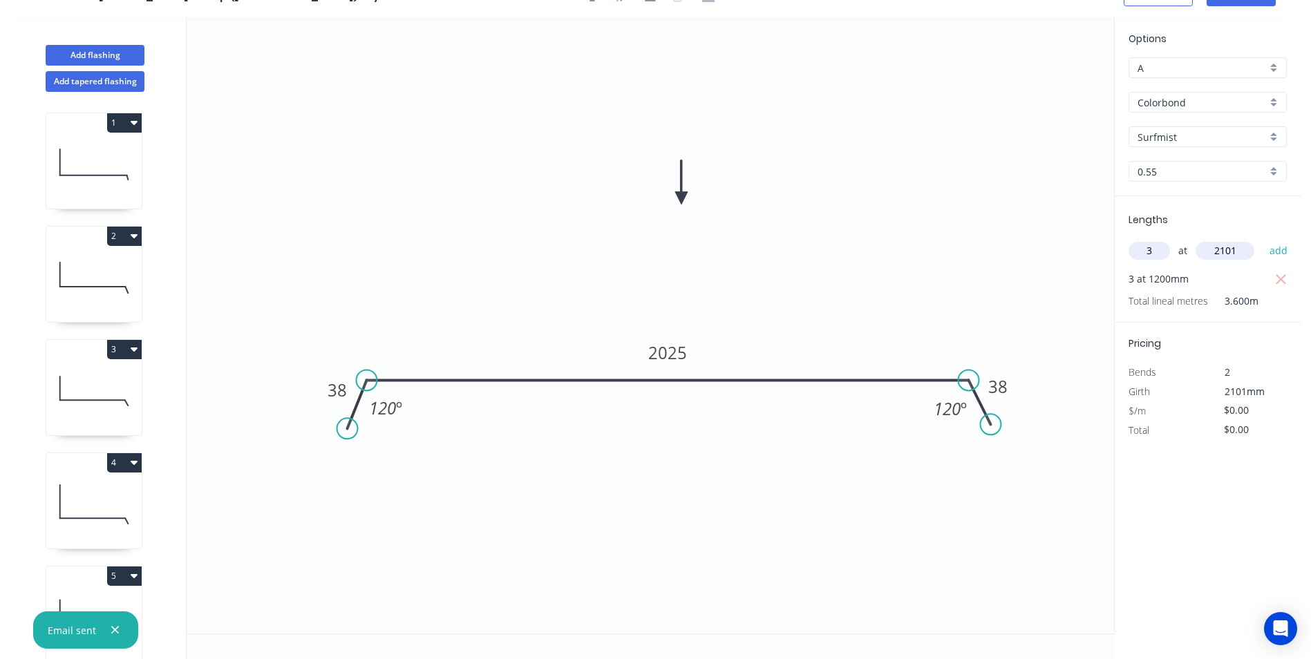
click at [1262, 239] on button "add" at bounding box center [1278, 250] width 32 height 23
click at [663, 359] on tspan "2025" at bounding box center [667, 352] width 39 height 23
click at [685, 352] on tspan "1142" at bounding box center [667, 352] width 39 height 23
type input "$28.87"
type input "$285.90"
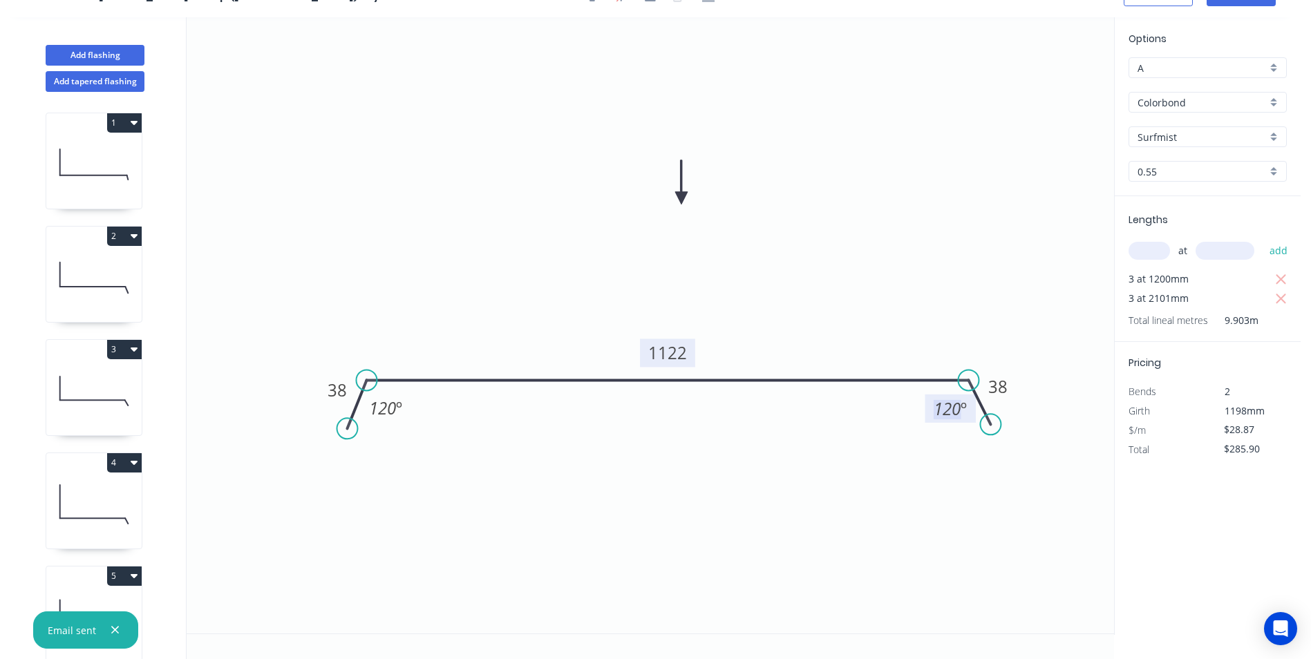
click at [687, 347] on rect at bounding box center [667, 353] width 55 height 28
click at [683, 350] on tspan "1122" at bounding box center [667, 352] width 39 height 23
click at [724, 480] on icon "0 38 1124 38 120 º 120 º" at bounding box center [650, 325] width 927 height 616
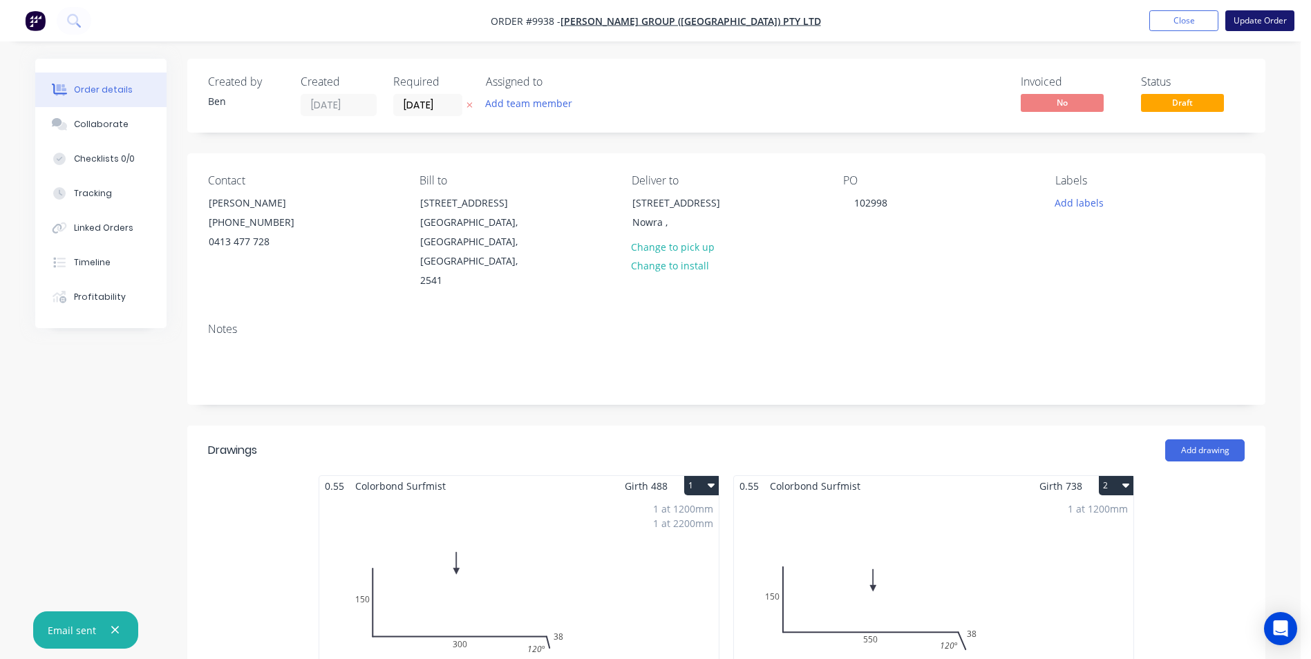
click at [1250, 21] on button "Update Order" at bounding box center [1259, 20] width 69 height 21
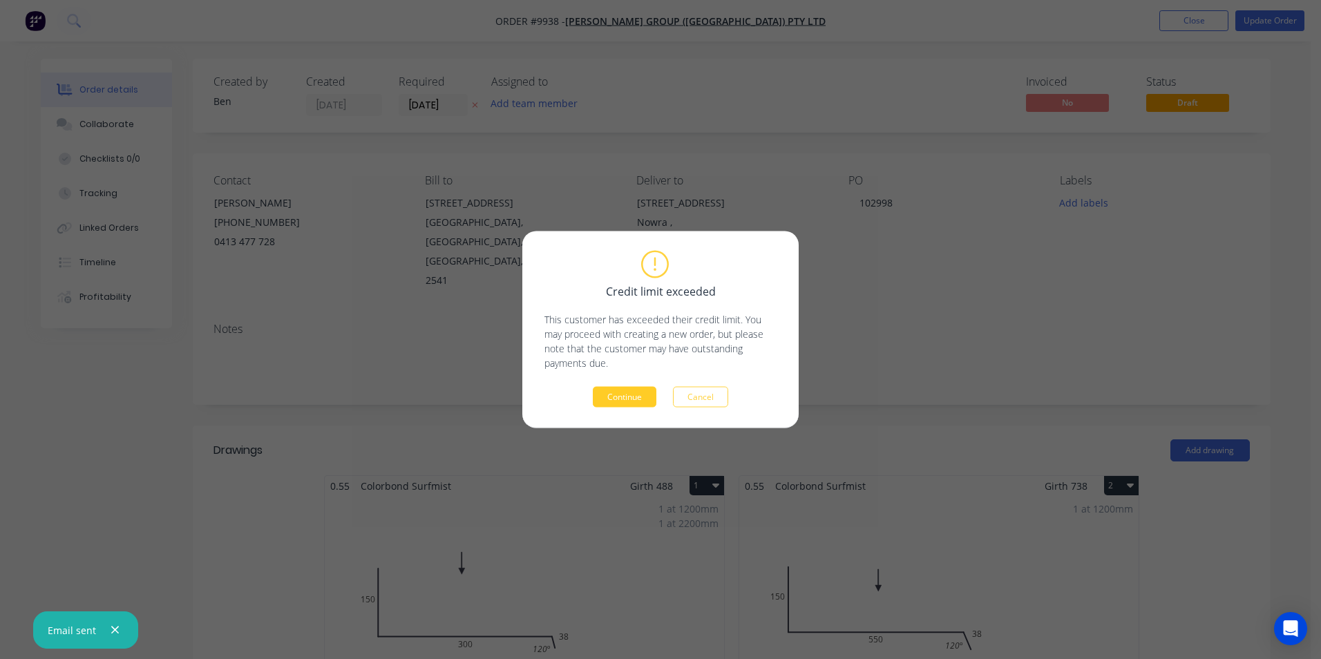
click at [617, 390] on button "Continue" at bounding box center [625, 397] width 64 height 21
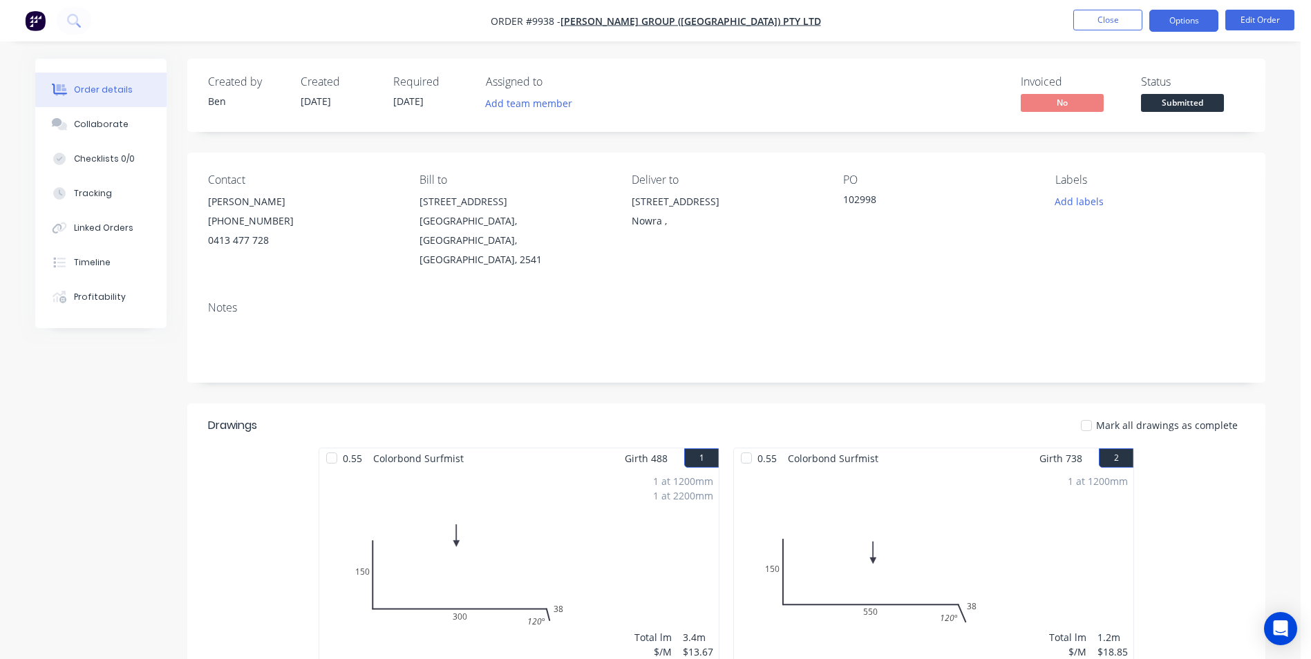
click at [1192, 21] on button "Options" at bounding box center [1183, 21] width 69 height 22
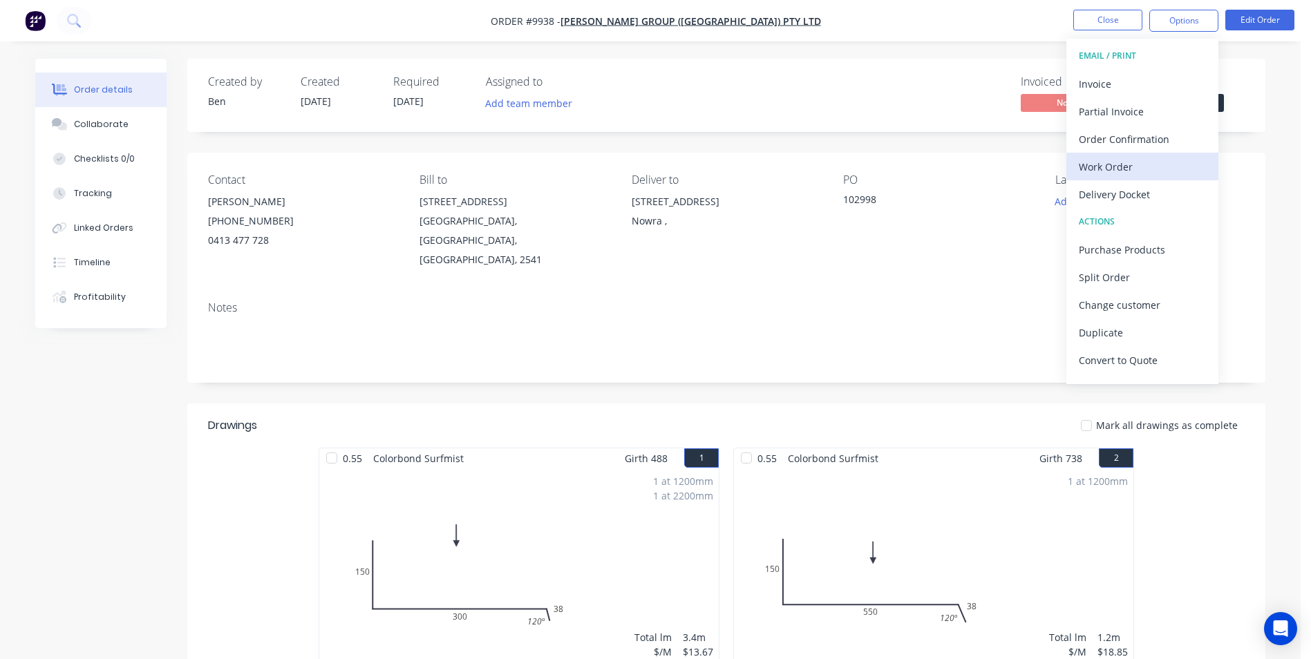
click at [1144, 173] on div "Work Order" at bounding box center [1142, 167] width 127 height 20
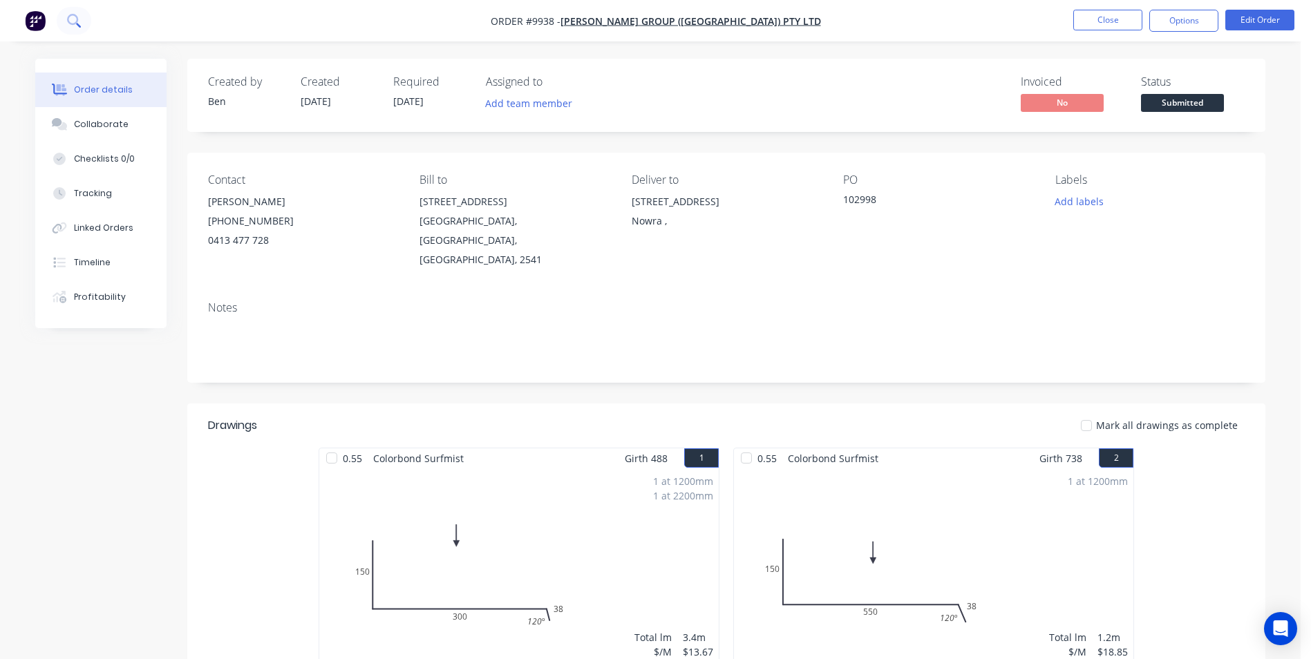
click at [83, 18] on button at bounding box center [74, 21] width 35 height 28
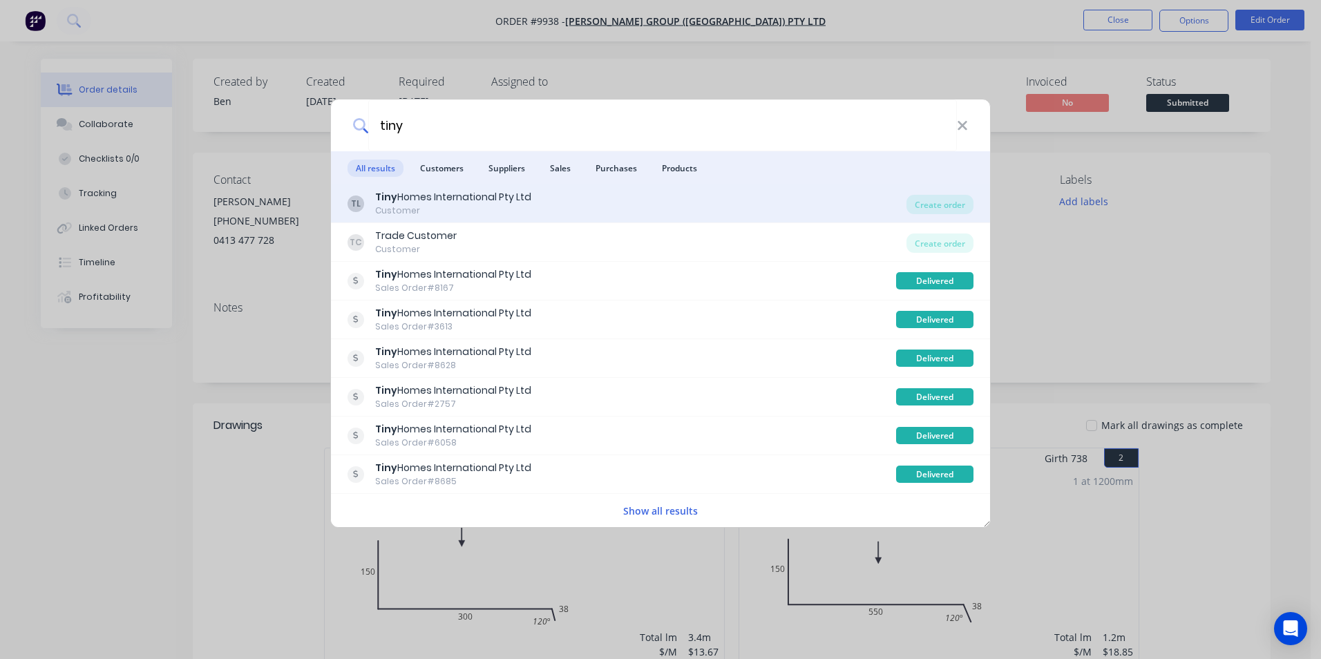
type input "tiny"
click at [697, 201] on div "TL Tiny Homes International Pty Ltd Customer" at bounding box center [627, 203] width 559 height 27
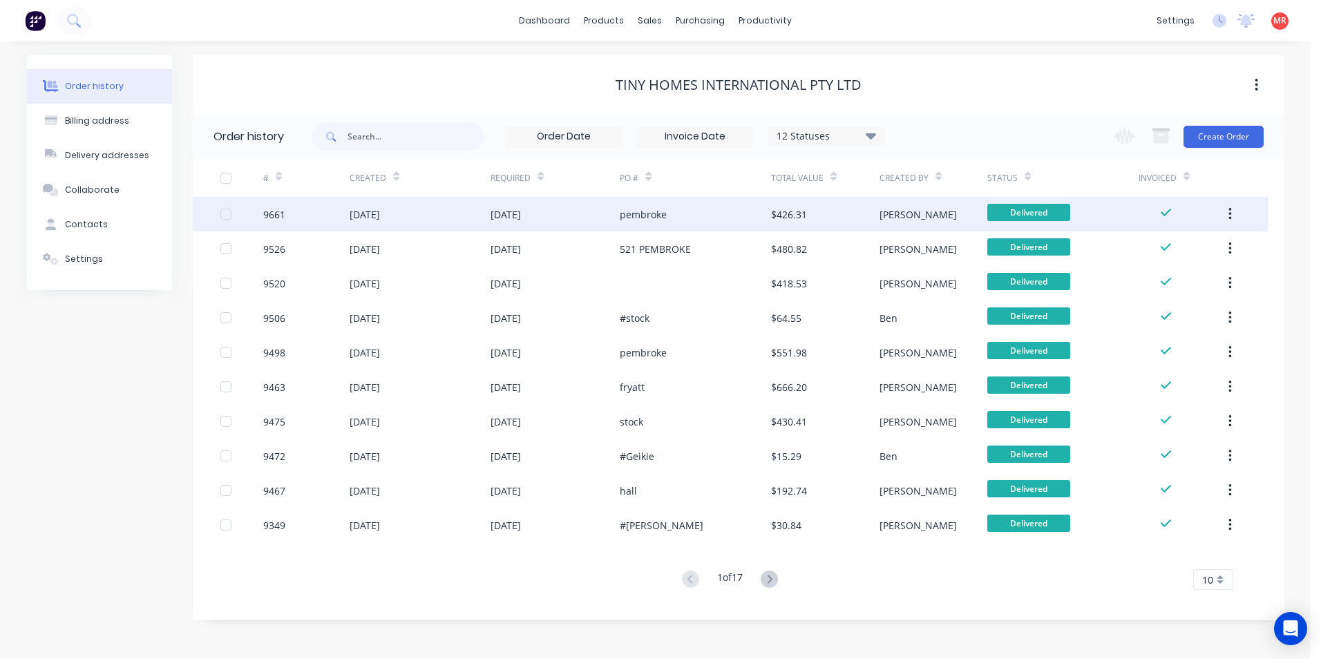
click at [411, 215] on div "[DATE]" at bounding box center [420, 214] width 140 height 35
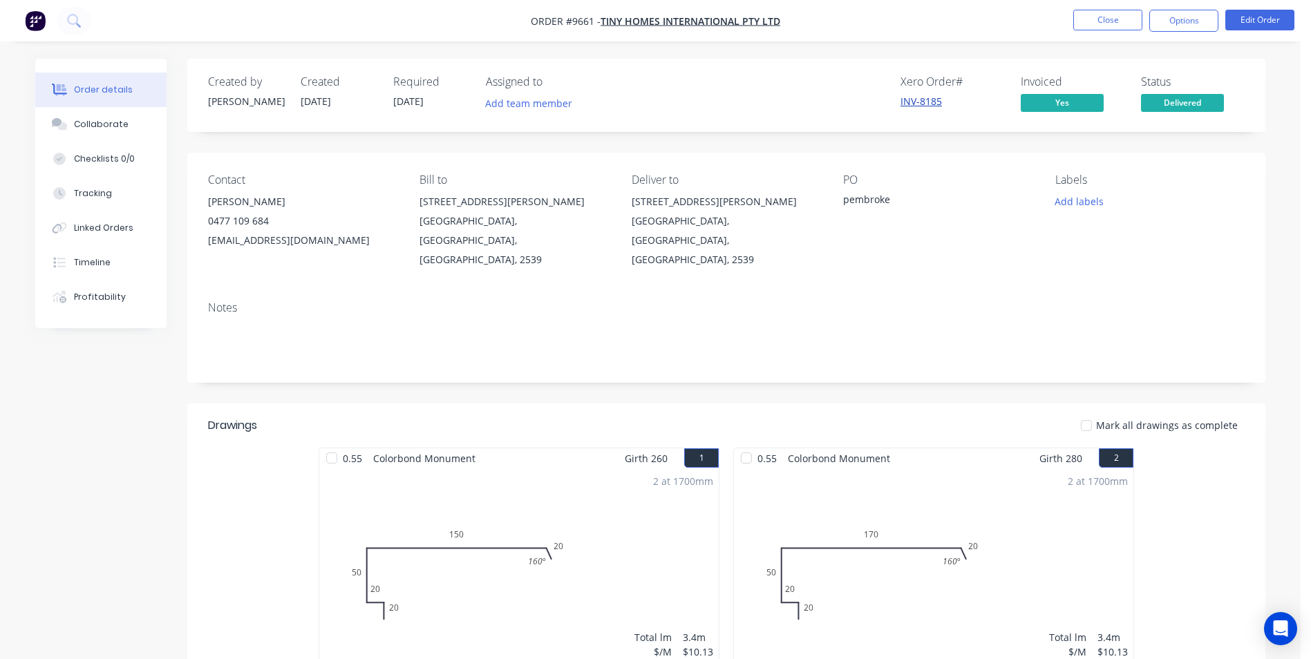
click at [927, 105] on link "INV-8185" at bounding box center [920, 101] width 41 height 13
click at [83, 19] on button at bounding box center [74, 21] width 35 height 28
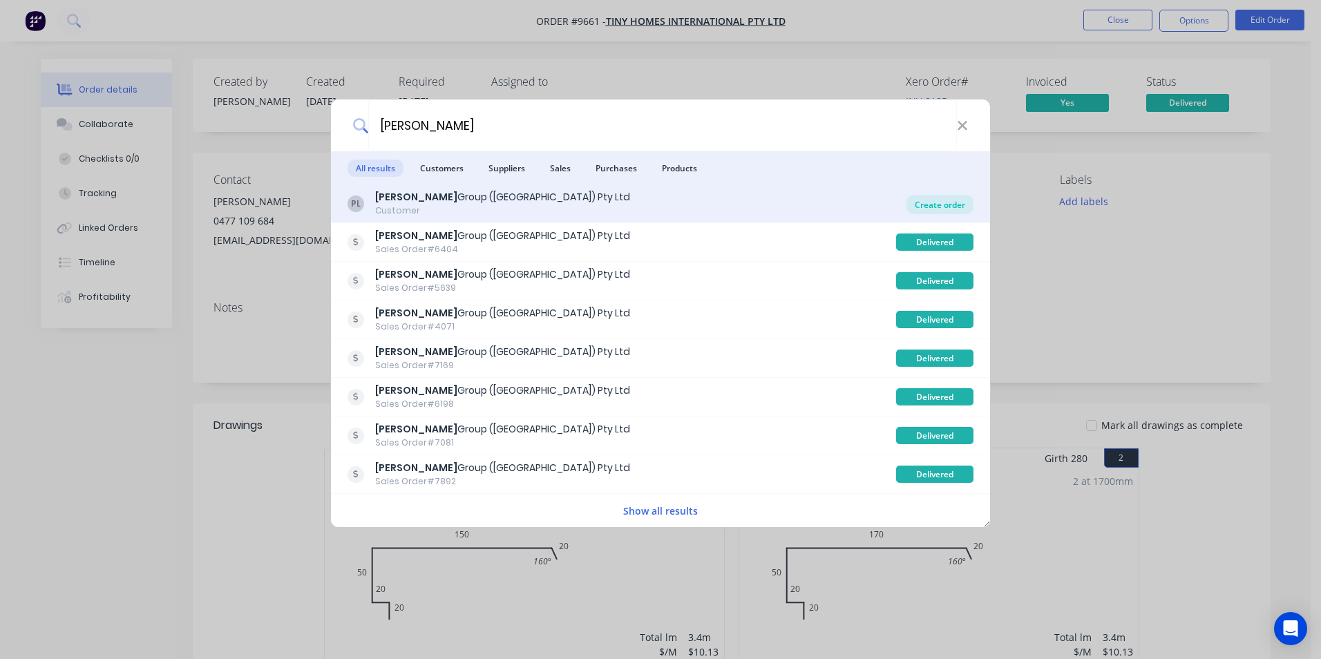
type input "[PERSON_NAME]"
click at [954, 206] on div "Create order" at bounding box center [940, 204] width 67 height 19
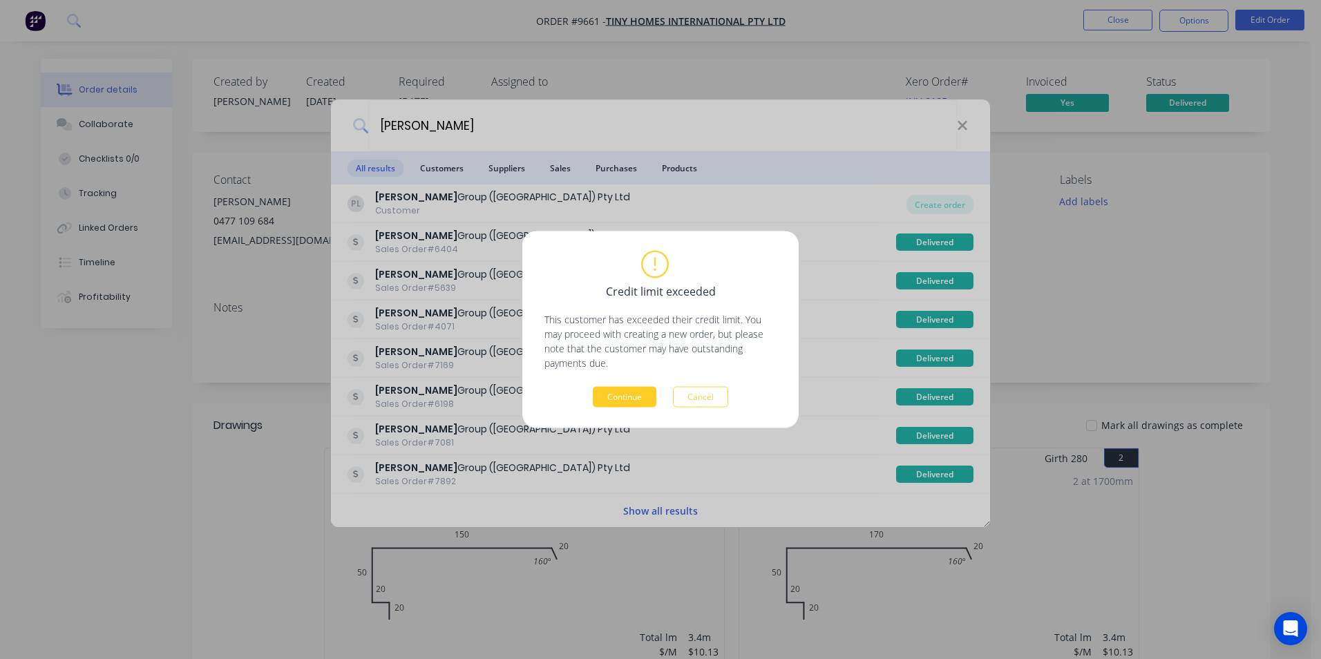
click at [626, 395] on button "Continue" at bounding box center [625, 397] width 64 height 21
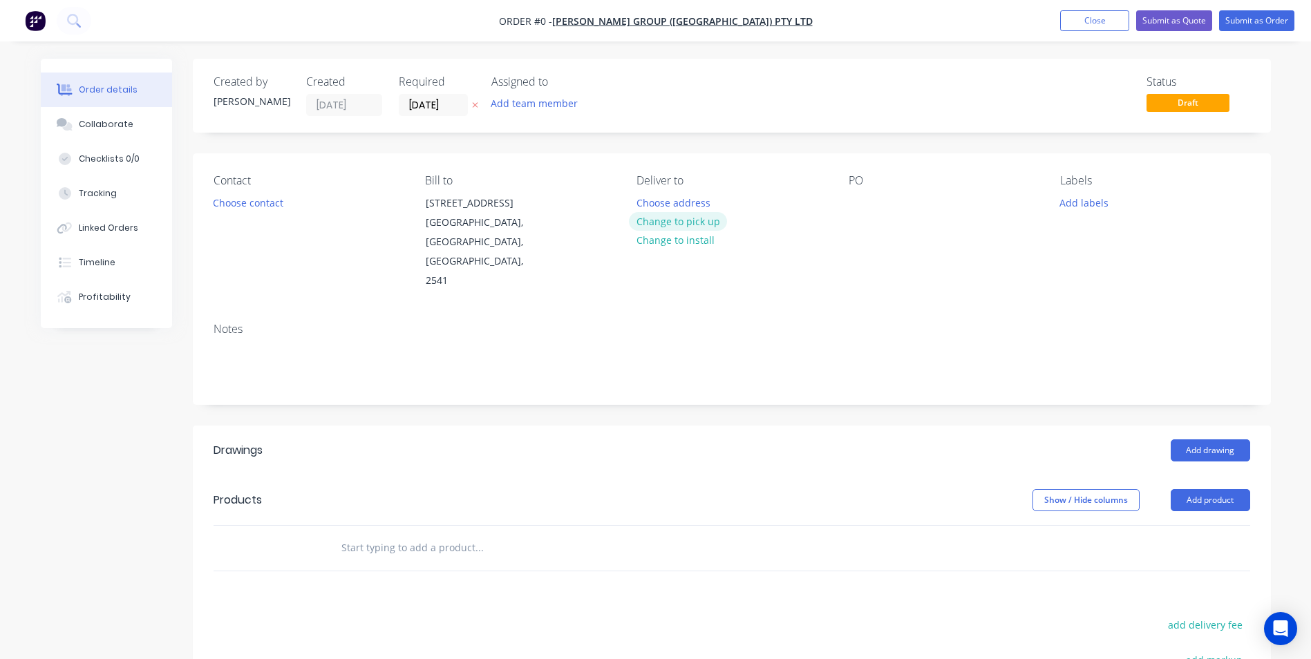
click at [661, 218] on button "Change to pick up" at bounding box center [678, 221] width 98 height 19
click at [858, 208] on div at bounding box center [860, 203] width 22 height 20
click at [247, 198] on button "Choose contact" at bounding box center [247, 202] width 85 height 19
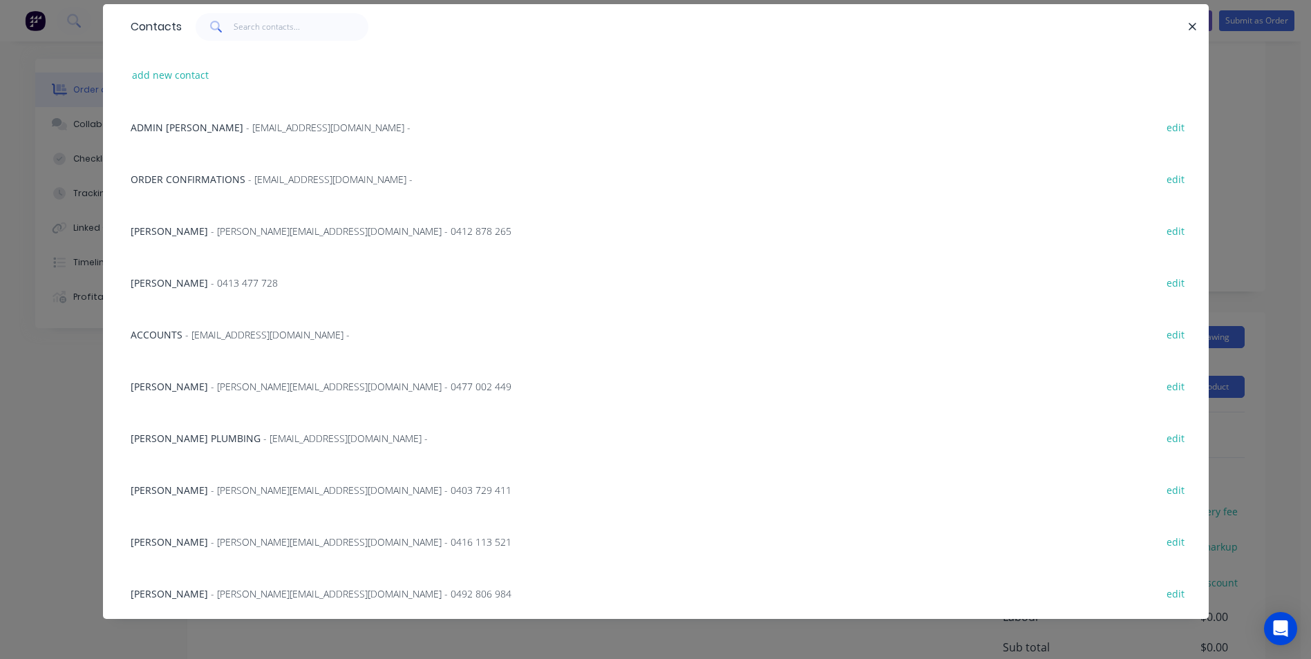
scroll to position [226, 0]
click at [283, 598] on span "- [PERSON_NAME][EMAIL_ADDRESS][DOMAIN_NAME] - 0492 806 984" at bounding box center [361, 593] width 301 height 13
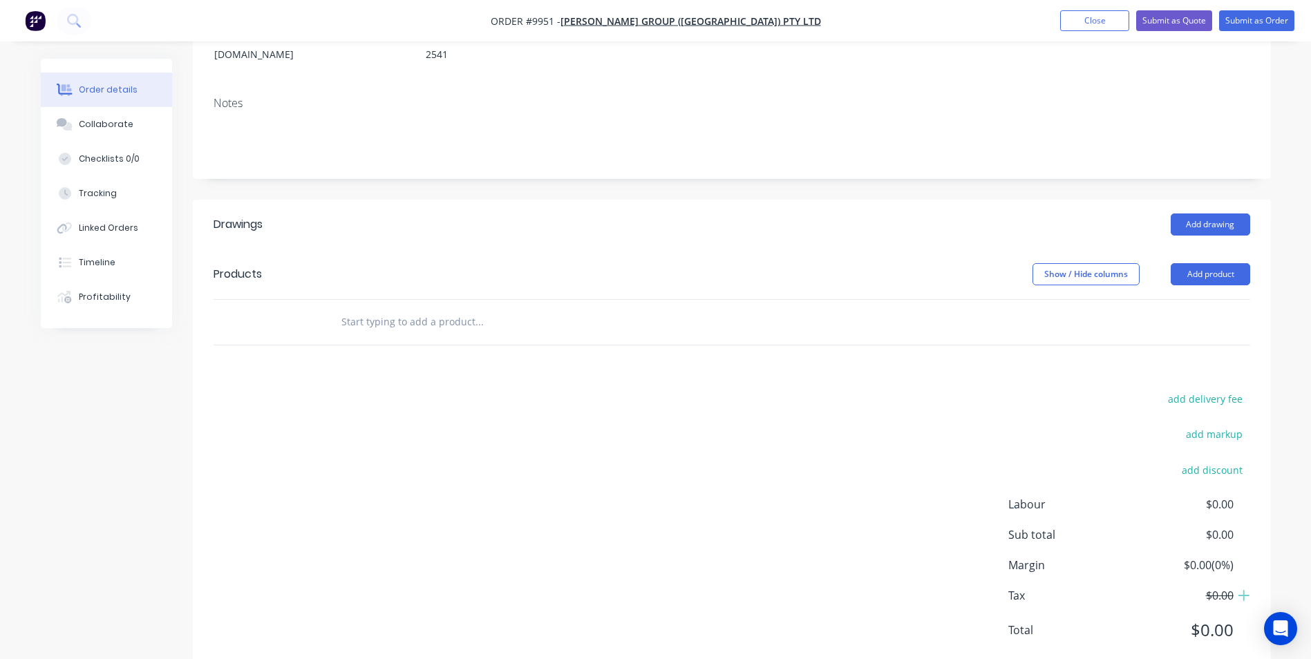
click at [399, 308] on input "text" at bounding box center [479, 322] width 276 height 28
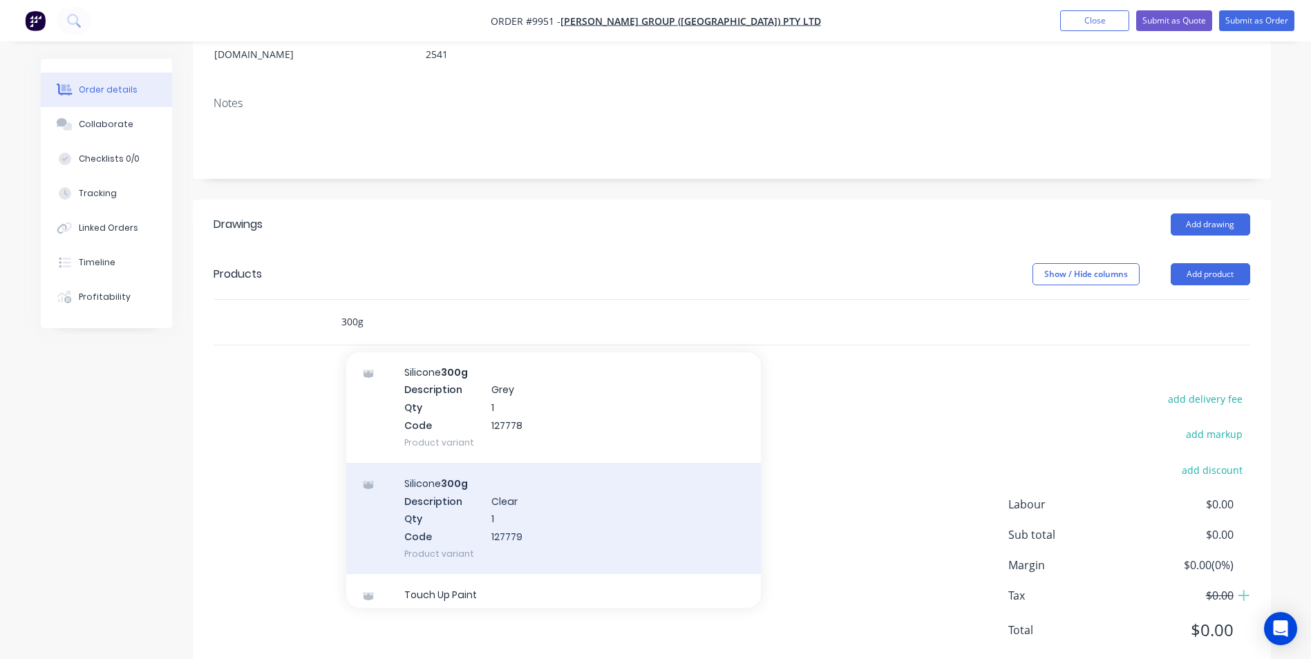
scroll to position [69, 0]
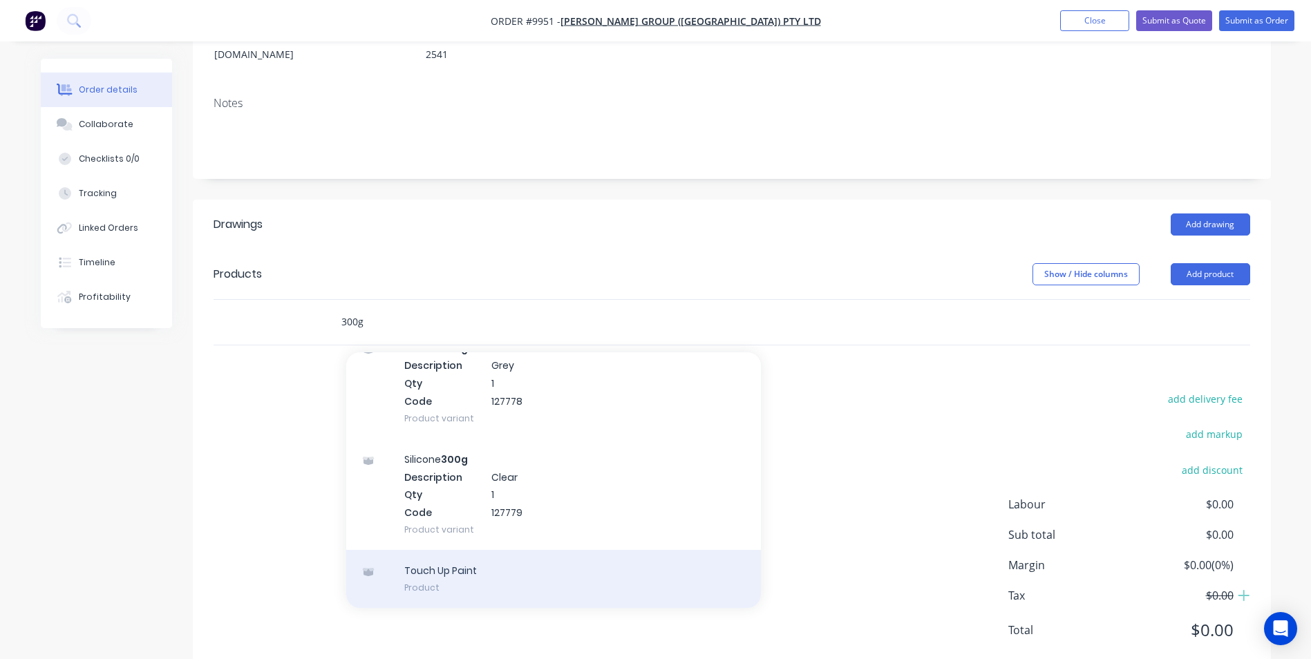
type input "300g"
click at [446, 550] on div "Touch Up Paint Product" at bounding box center [553, 579] width 415 height 58
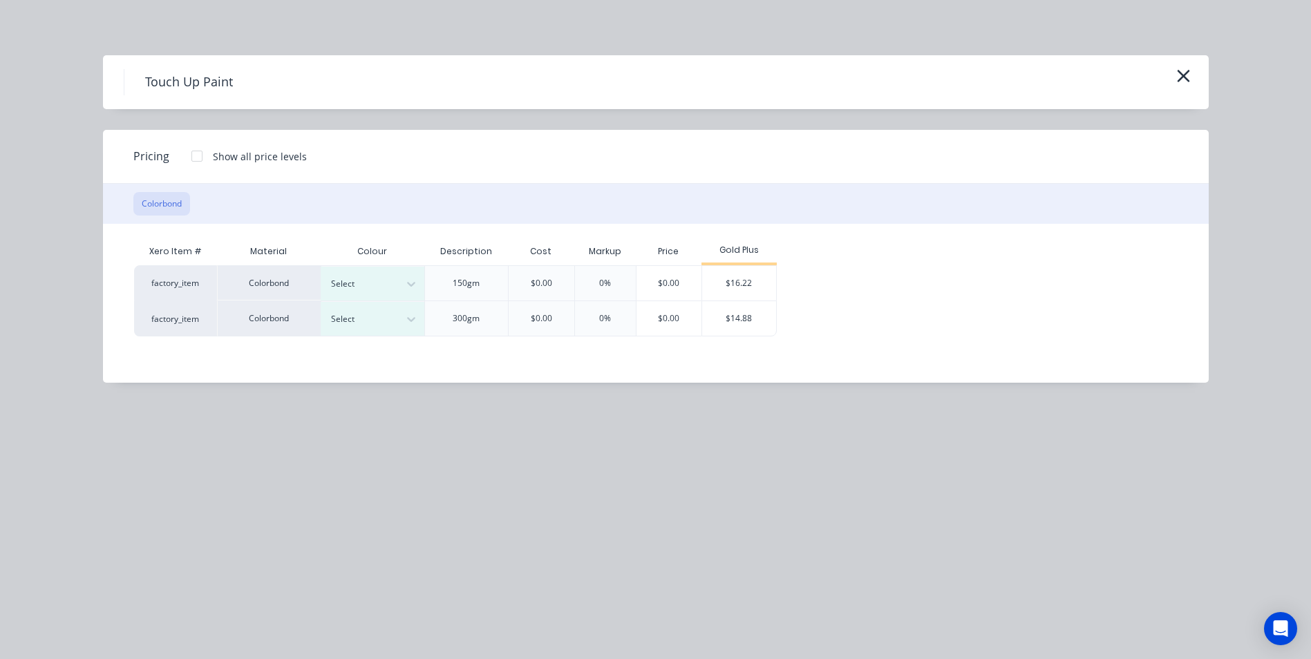
click at [382, 338] on div "Xero Item # Material Colour Description Cost Markup Price Gold Plus factory_ite…" at bounding box center [645, 293] width 1085 height 138
click at [384, 317] on div at bounding box center [362, 319] width 62 height 15
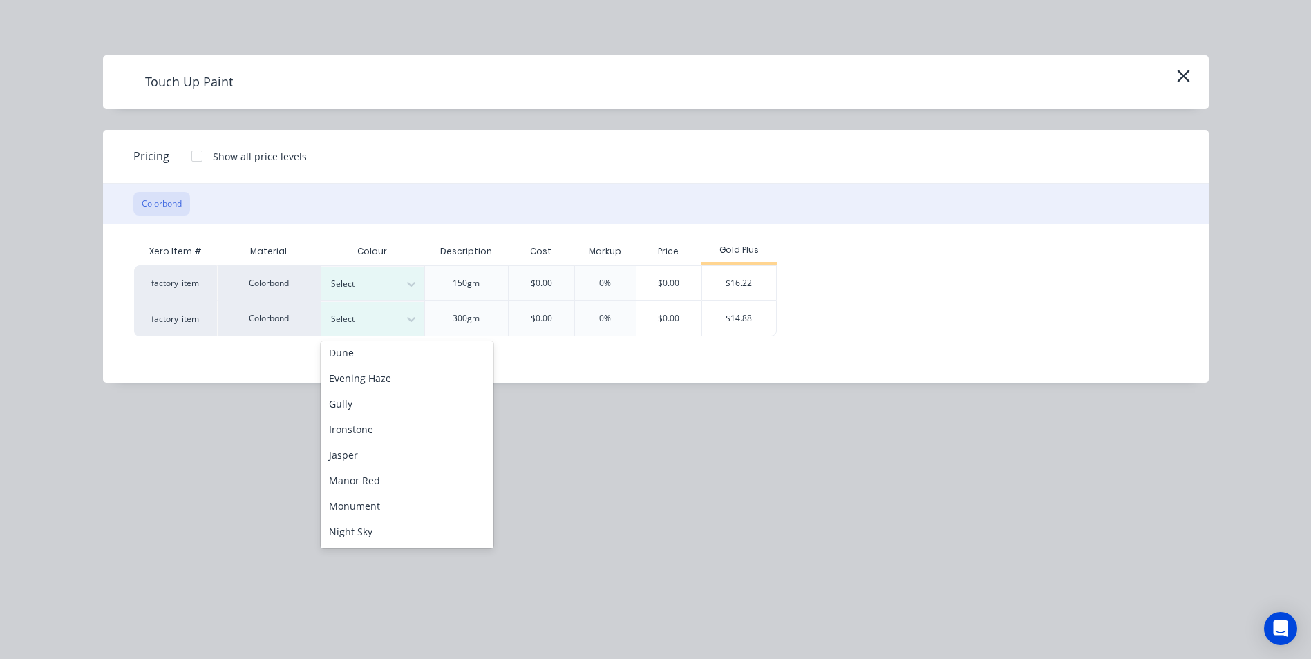
scroll to position [207, 0]
click at [386, 386] on div "Evening Haze" at bounding box center [407, 380] width 173 height 26
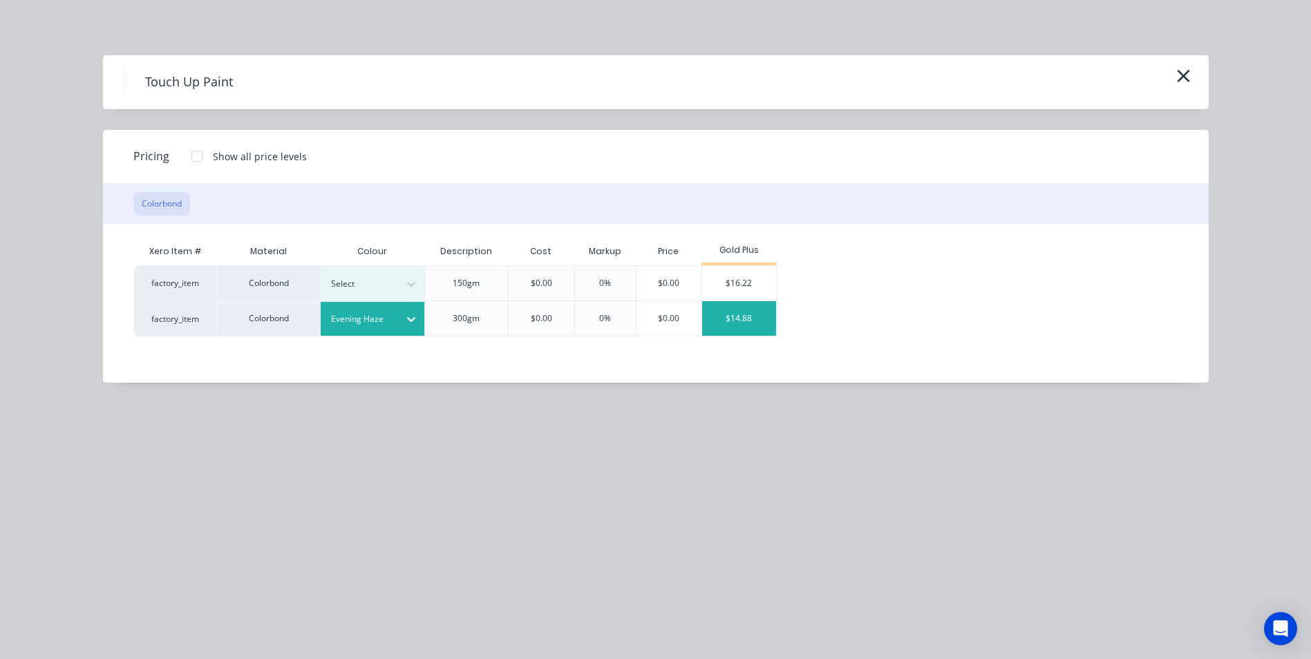
click at [734, 311] on div "$14.88" at bounding box center [739, 318] width 74 height 35
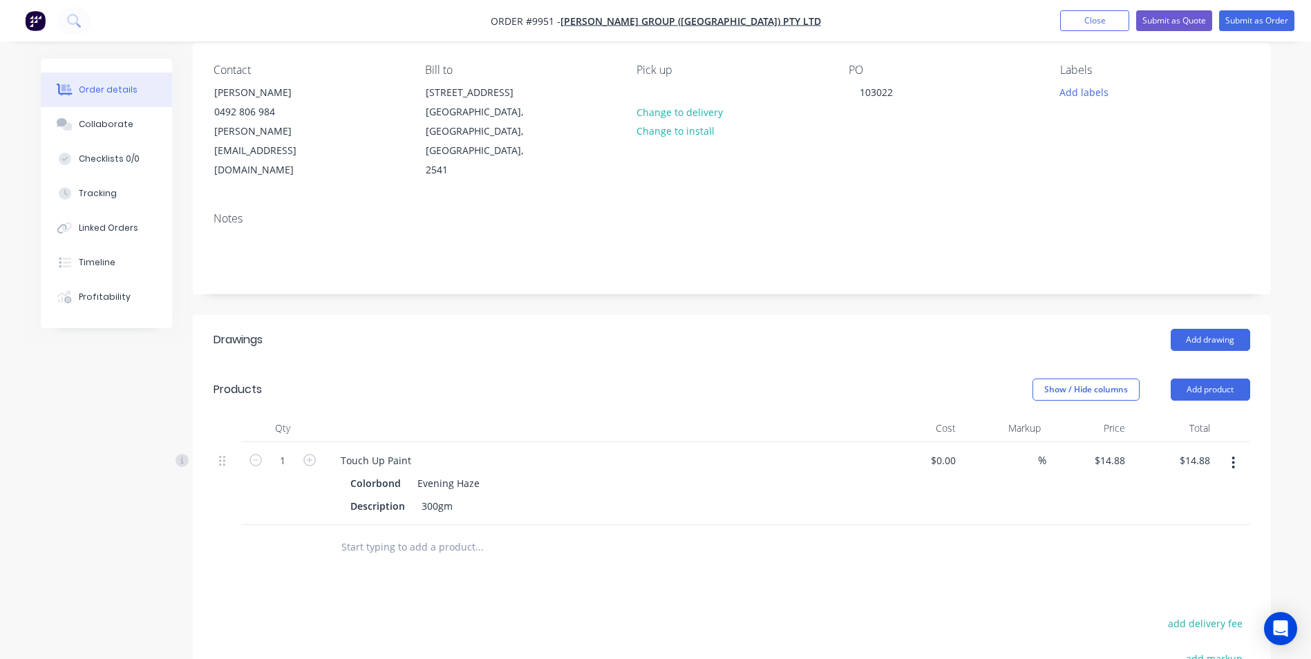
scroll to position [0, 0]
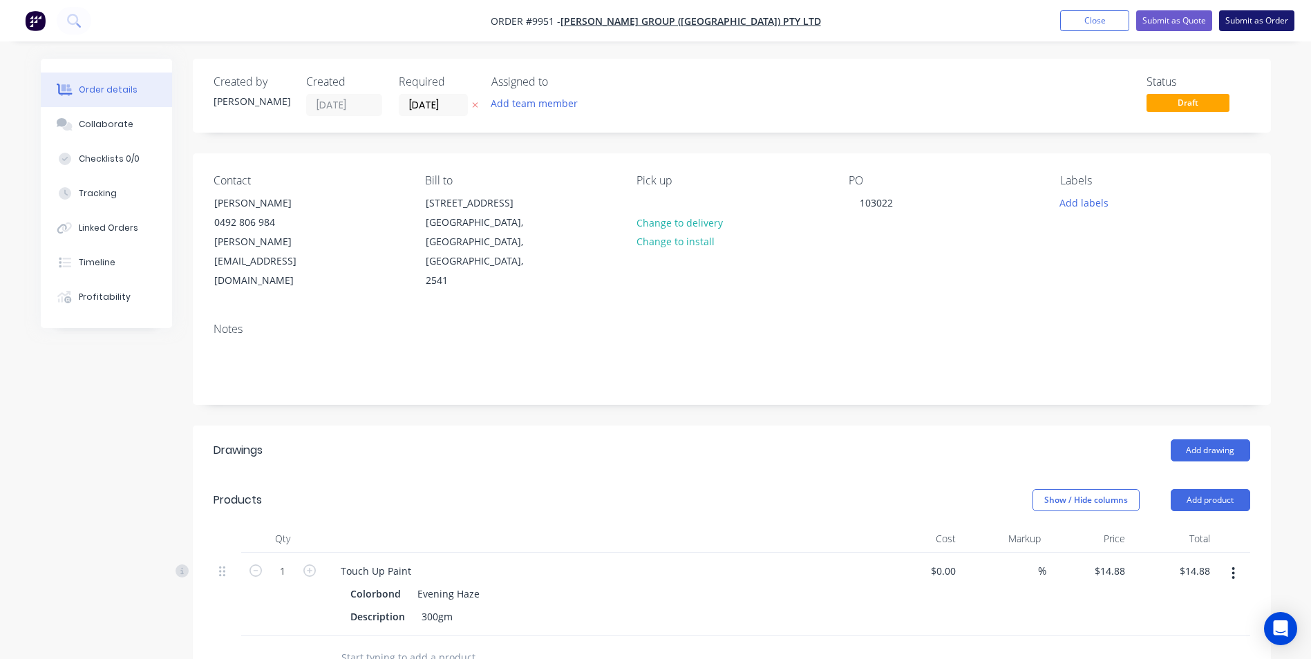
click at [1245, 20] on button "Submit as Order" at bounding box center [1256, 20] width 75 height 21
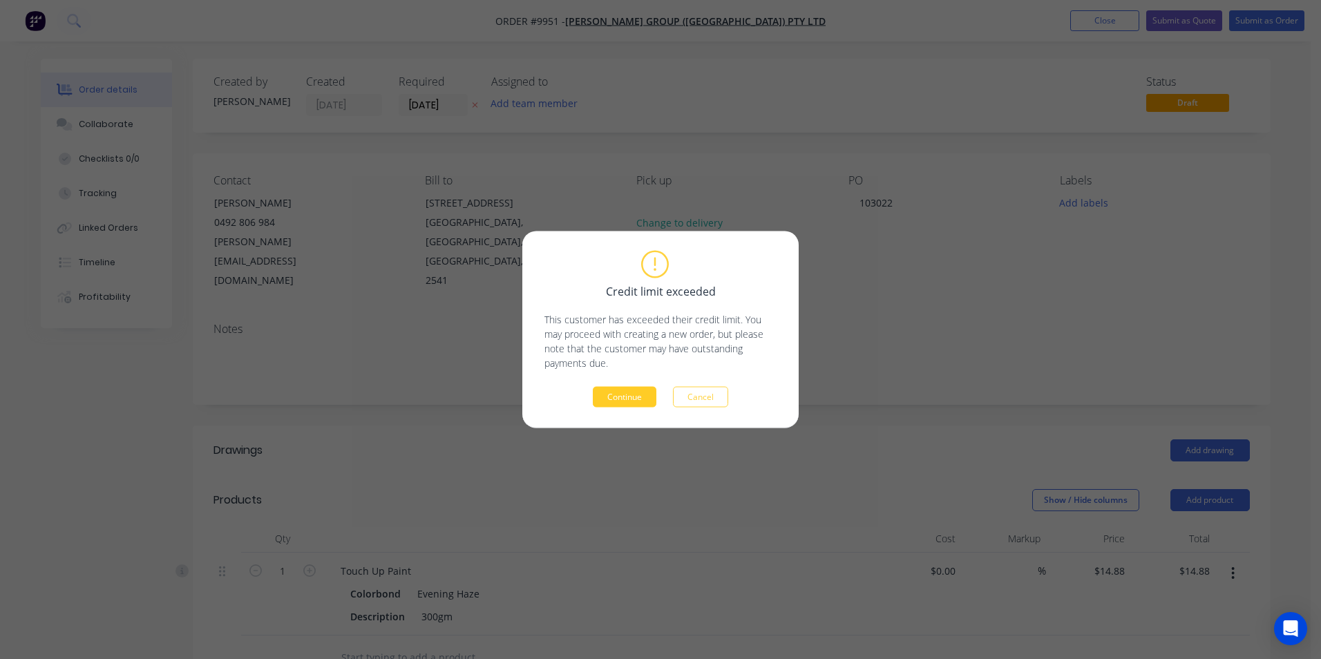
click at [630, 395] on button "Continue" at bounding box center [625, 397] width 64 height 21
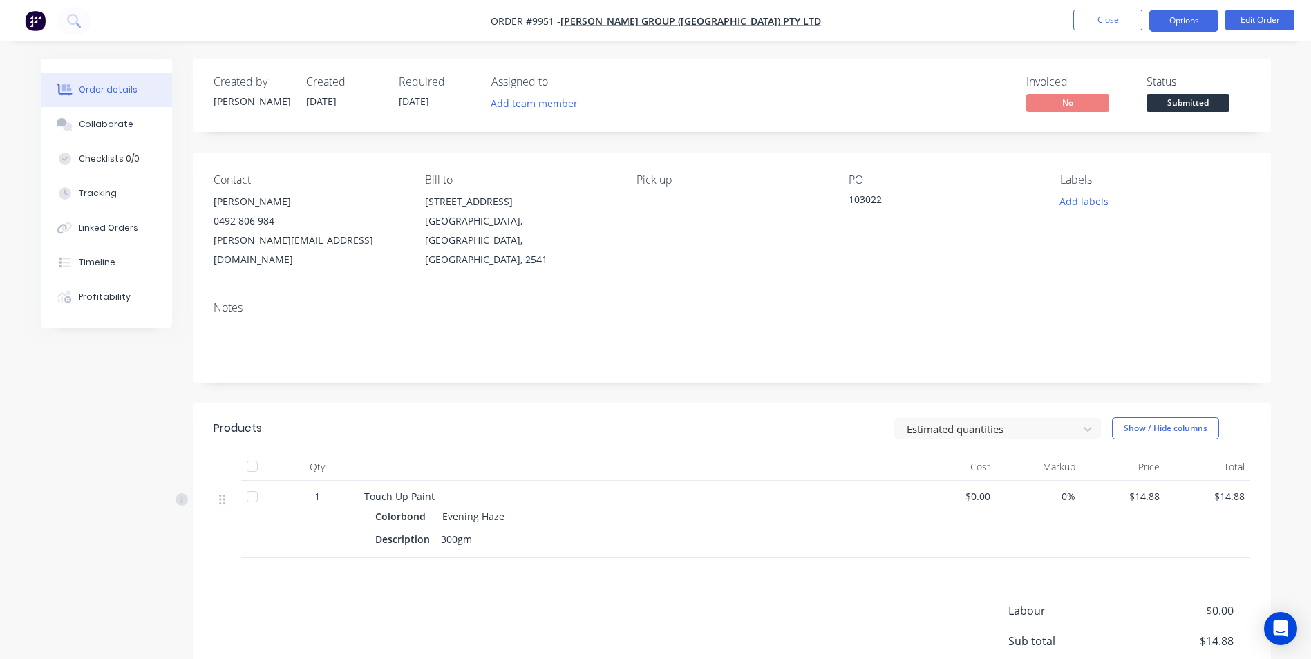
click at [1192, 19] on button "Options" at bounding box center [1183, 21] width 69 height 22
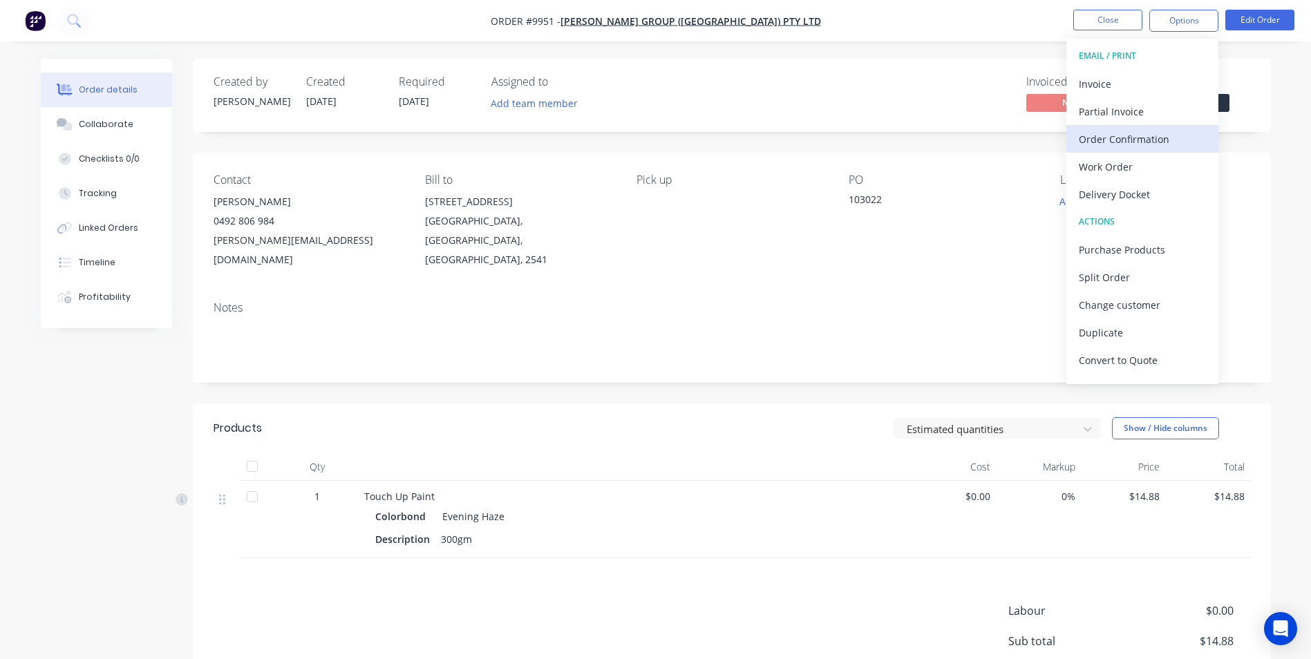
click at [1117, 142] on div "Order Confirmation" at bounding box center [1142, 139] width 127 height 20
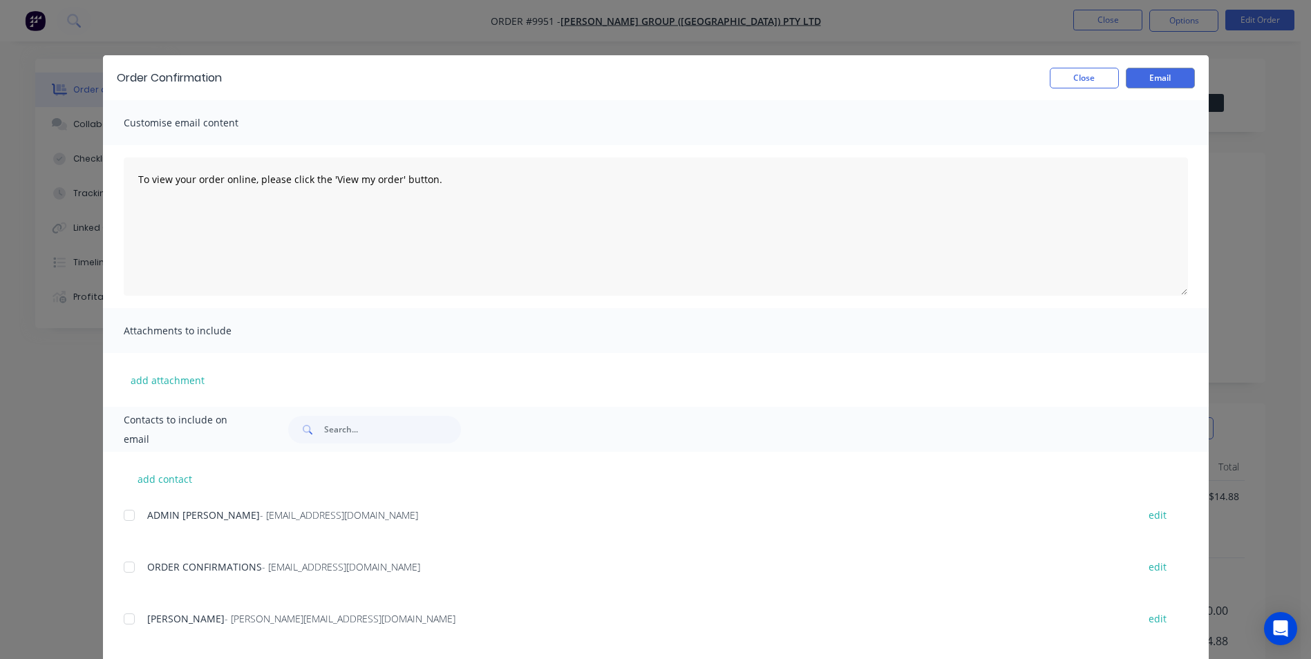
click at [126, 558] on div at bounding box center [129, 568] width 28 height 28
drag, startPoint x: 1157, startPoint y: 69, endPoint x: 1108, endPoint y: 72, distance: 49.8
click at [1157, 68] on button "Email" at bounding box center [1160, 78] width 69 height 21
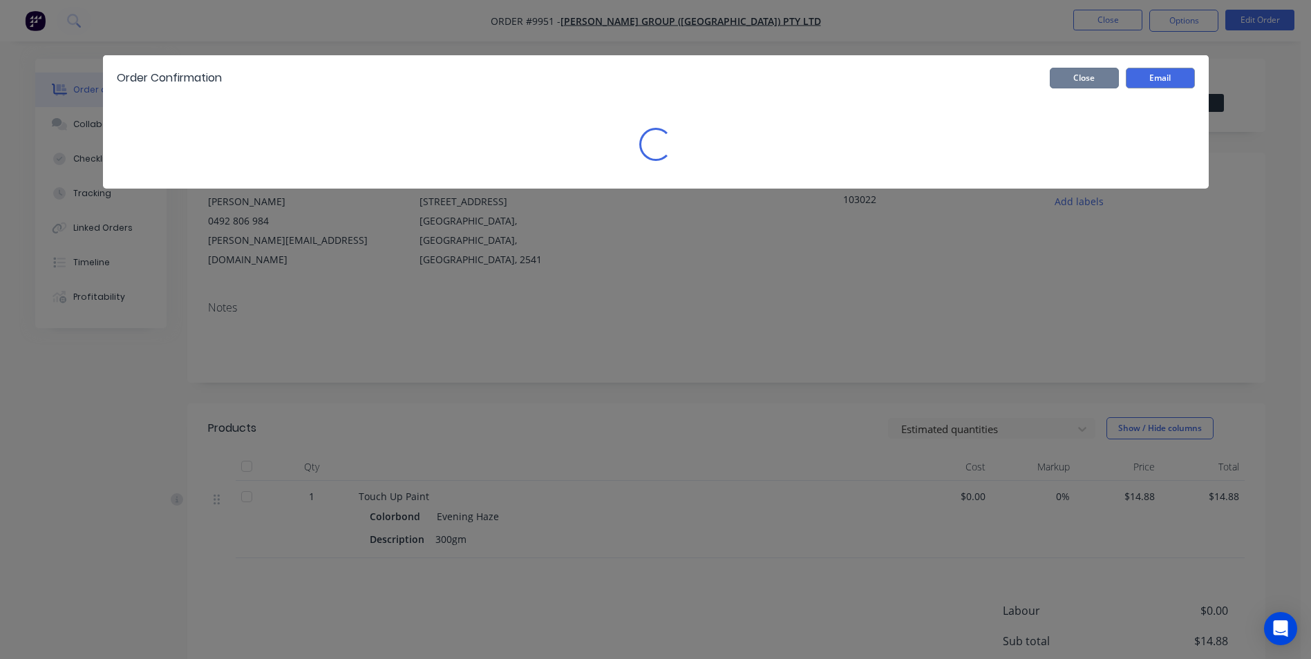
drag, startPoint x: 1108, startPoint y: 72, endPoint x: 1170, endPoint y: 35, distance: 72.5
click at [1110, 71] on button "Close" at bounding box center [1084, 78] width 69 height 21
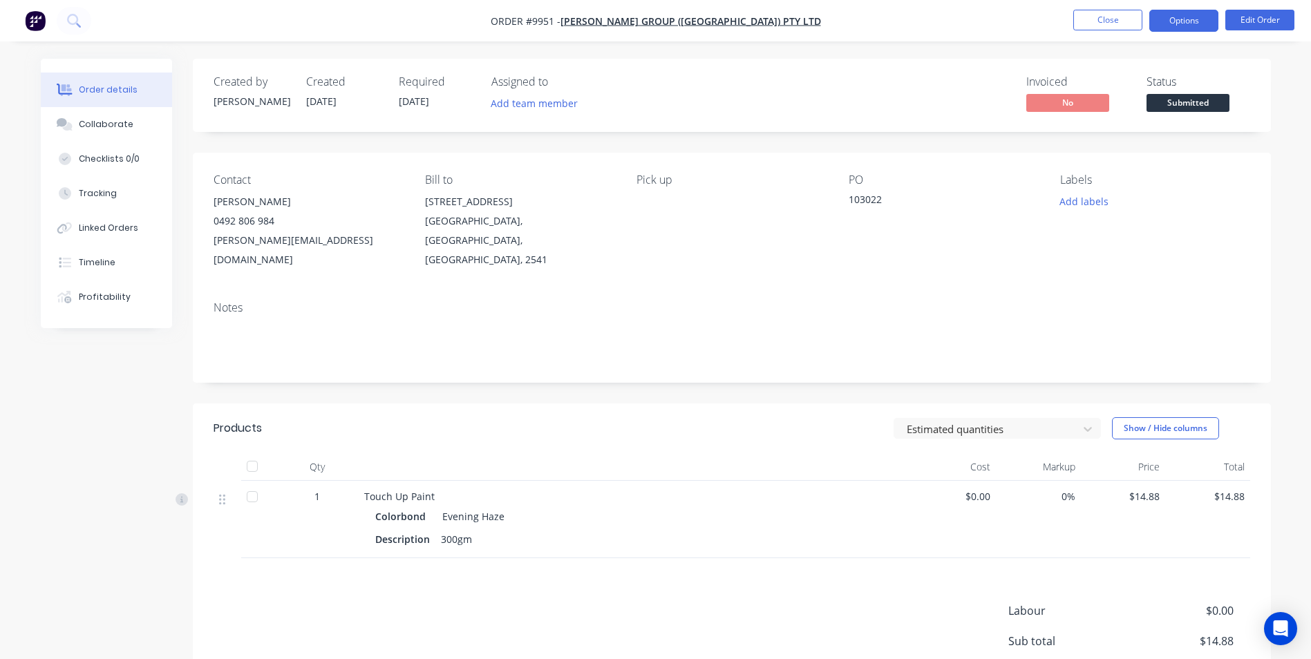
click at [1177, 28] on button "Options" at bounding box center [1183, 21] width 69 height 22
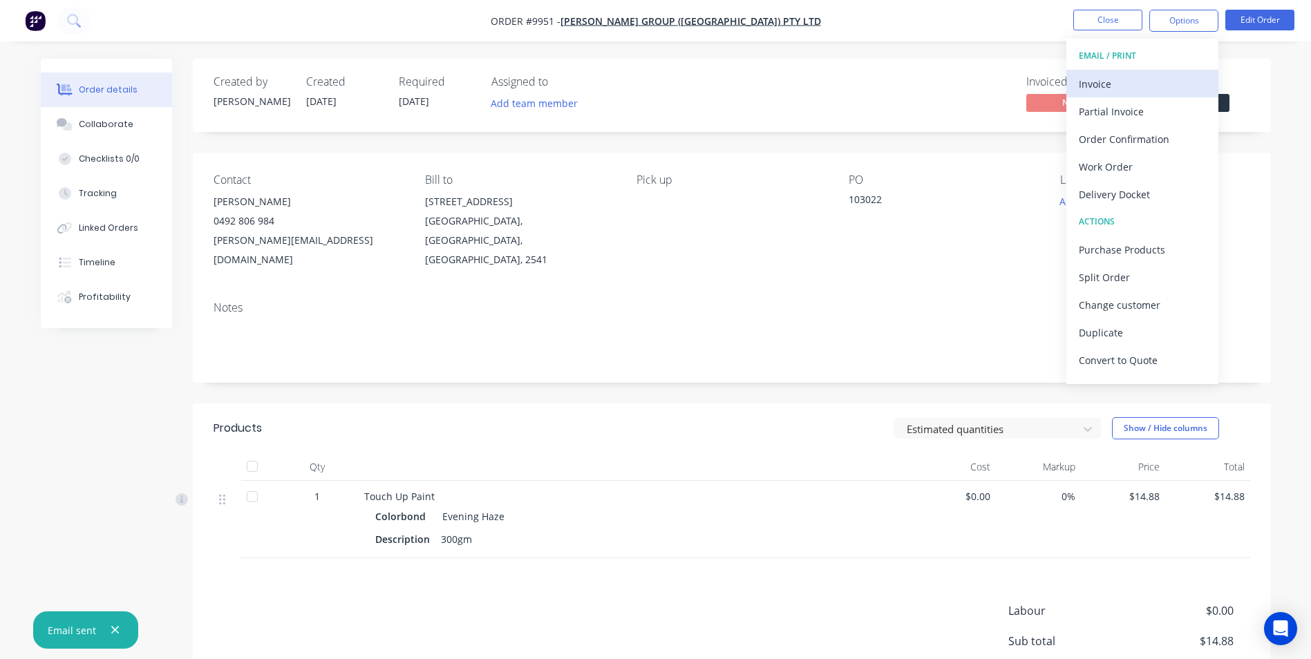
click at [1111, 87] on div "Invoice" at bounding box center [1142, 84] width 127 height 20
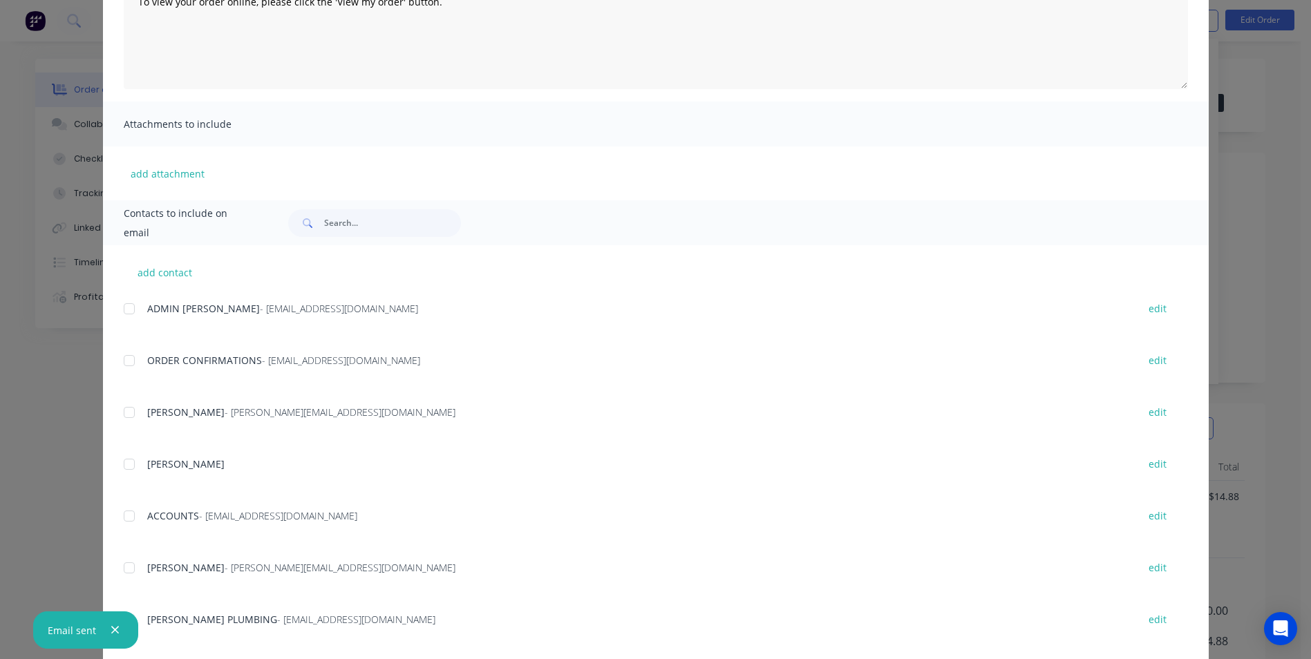
scroll to position [207, 0]
click at [126, 518] on div at bounding box center [129, 516] width 28 height 28
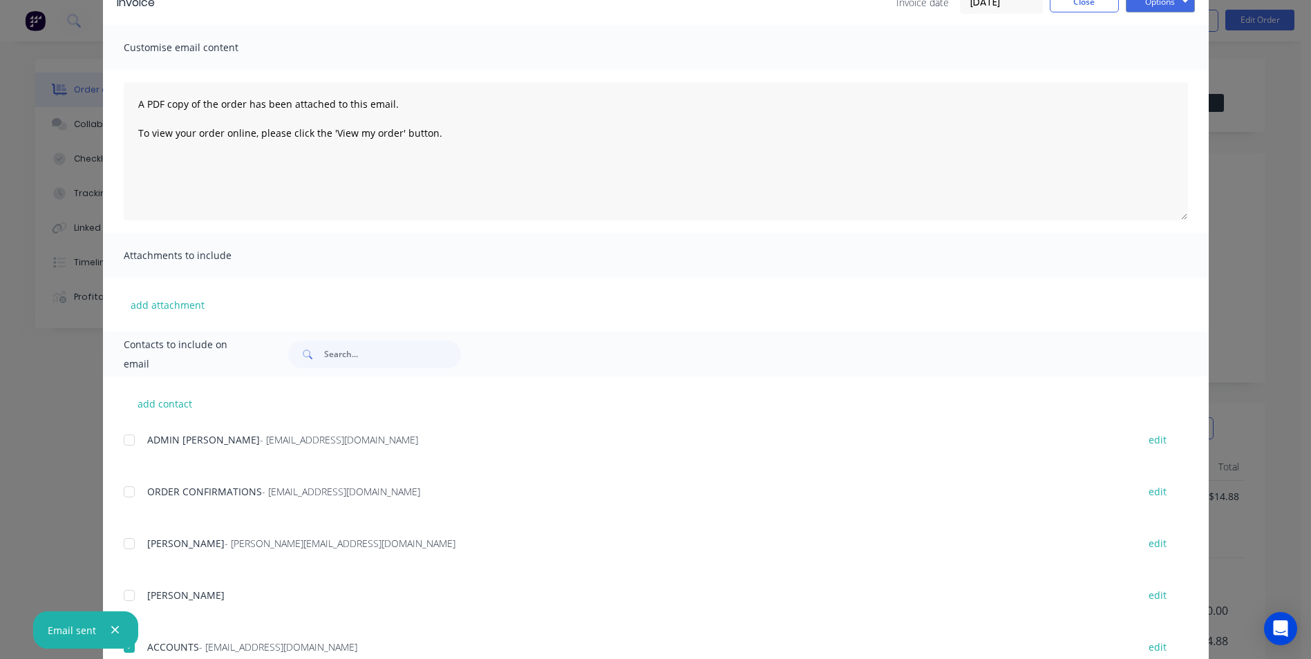
scroll to position [0, 0]
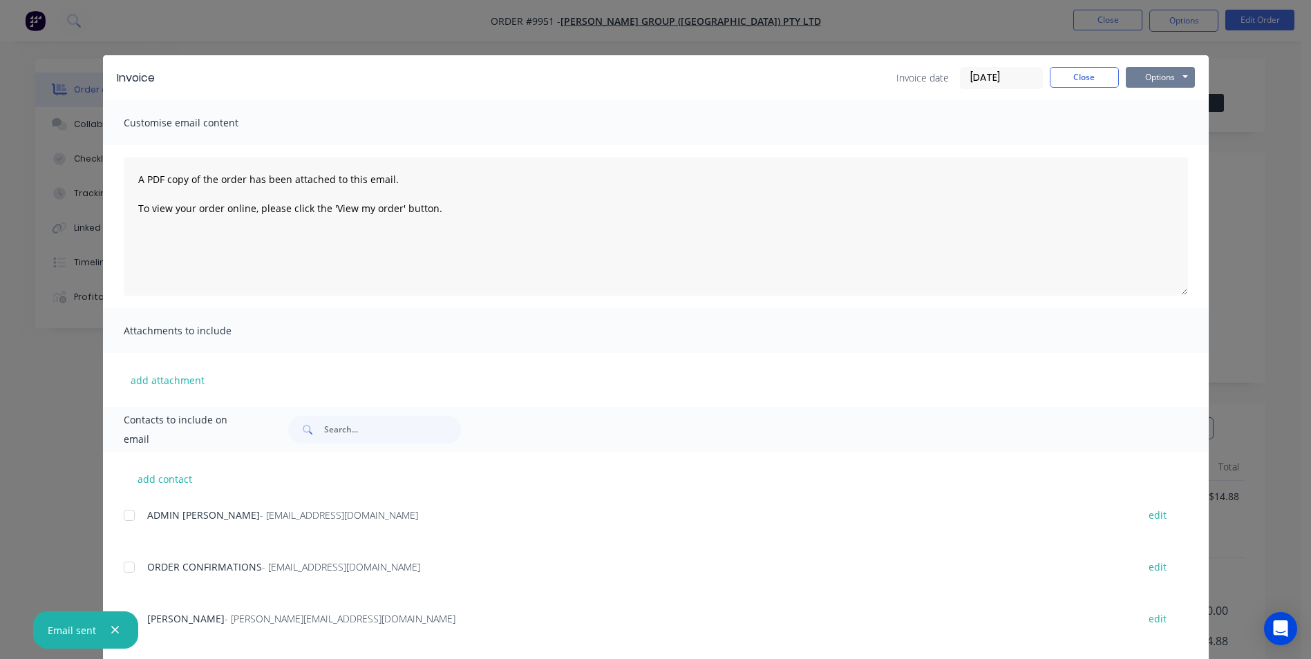
click at [1170, 73] on button "Options" at bounding box center [1160, 77] width 69 height 21
click at [1155, 146] on button "Email" at bounding box center [1170, 147] width 88 height 23
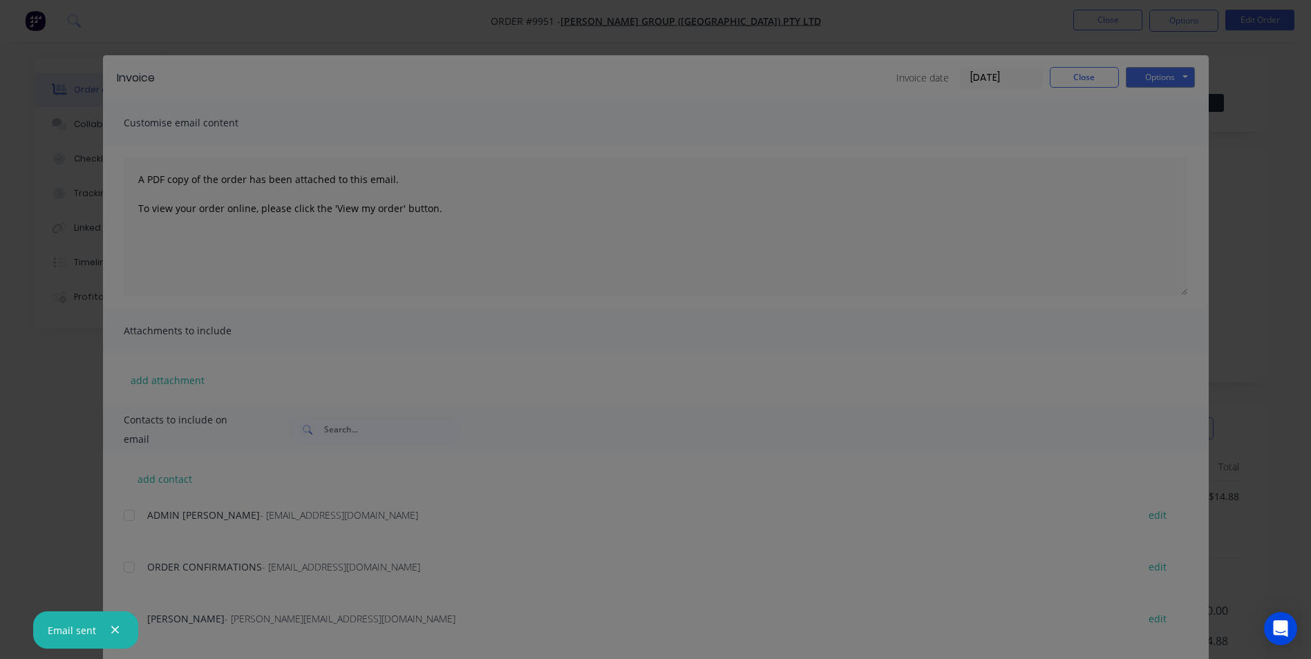
click at [1096, 86] on div "Sending to your accounting package... Loading... This may take a few moments. P…" at bounding box center [655, 329] width 1311 height 659
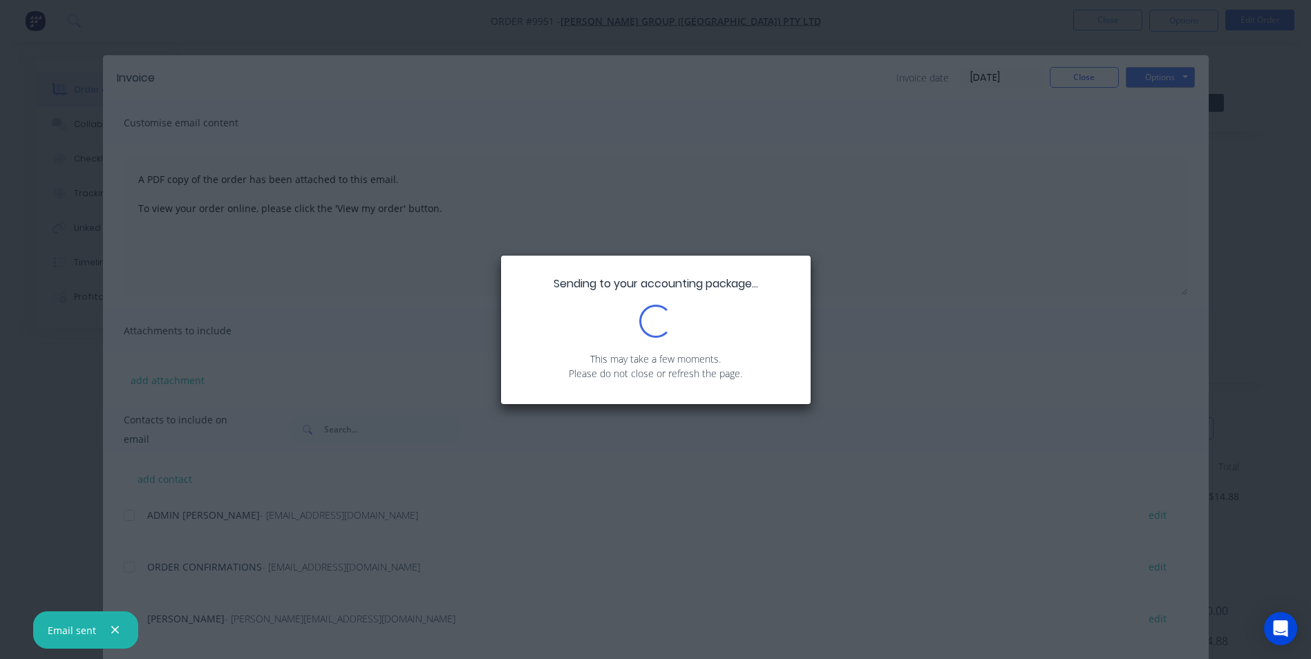
click at [1086, 82] on div "Sending to your accounting package... Loading... This may take a few moments. P…" at bounding box center [655, 329] width 1311 height 659
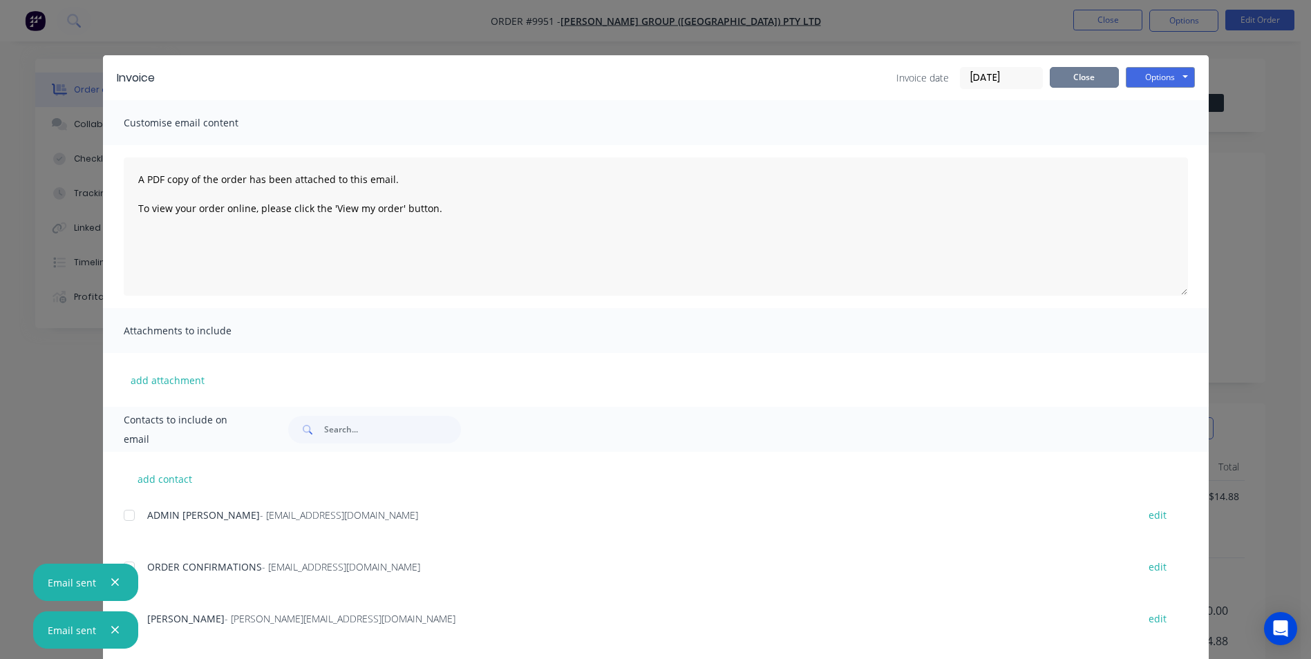
click at [1090, 76] on button "Close" at bounding box center [1084, 77] width 69 height 21
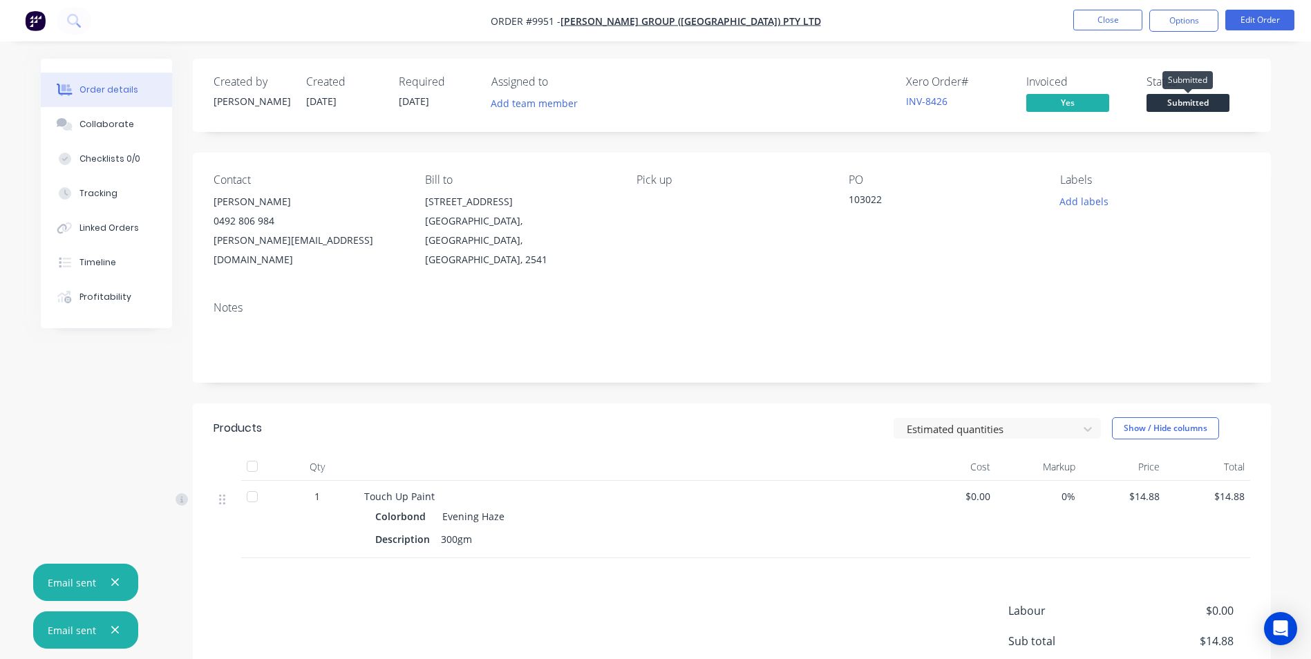
click at [1207, 97] on span "Submitted" at bounding box center [1187, 102] width 83 height 17
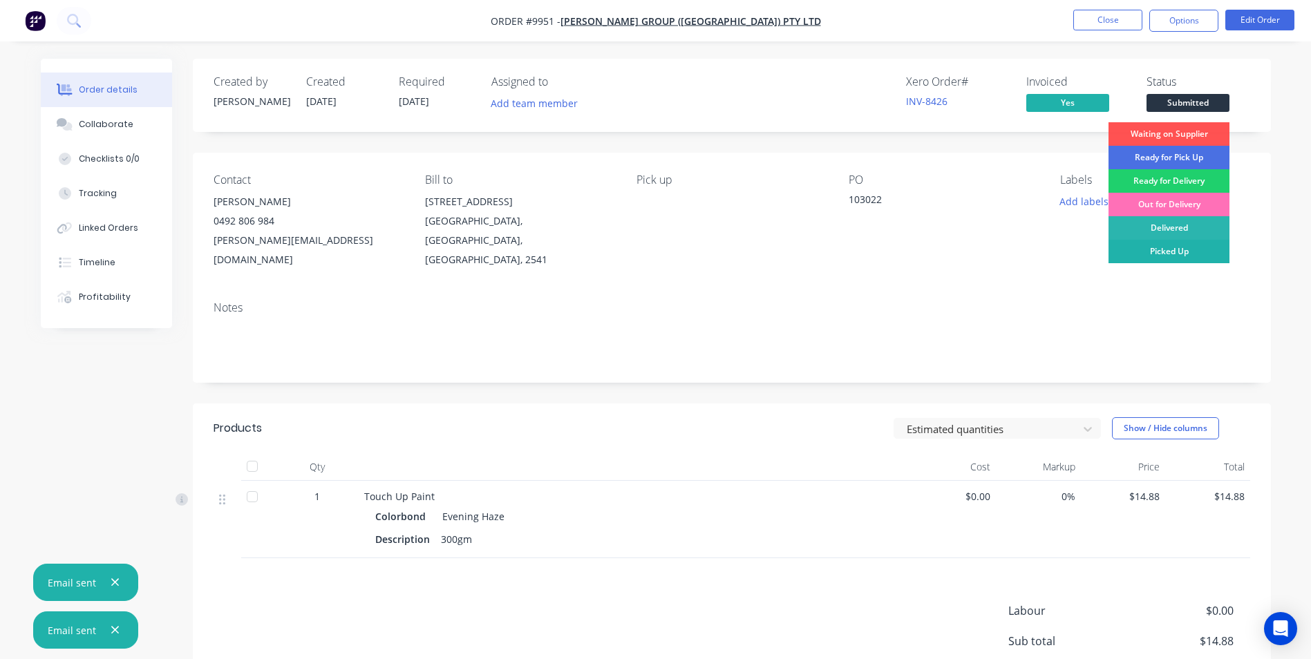
click at [1175, 254] on div "Picked Up" at bounding box center [1168, 251] width 121 height 23
